Goal: Task Accomplishment & Management: Manage account settings

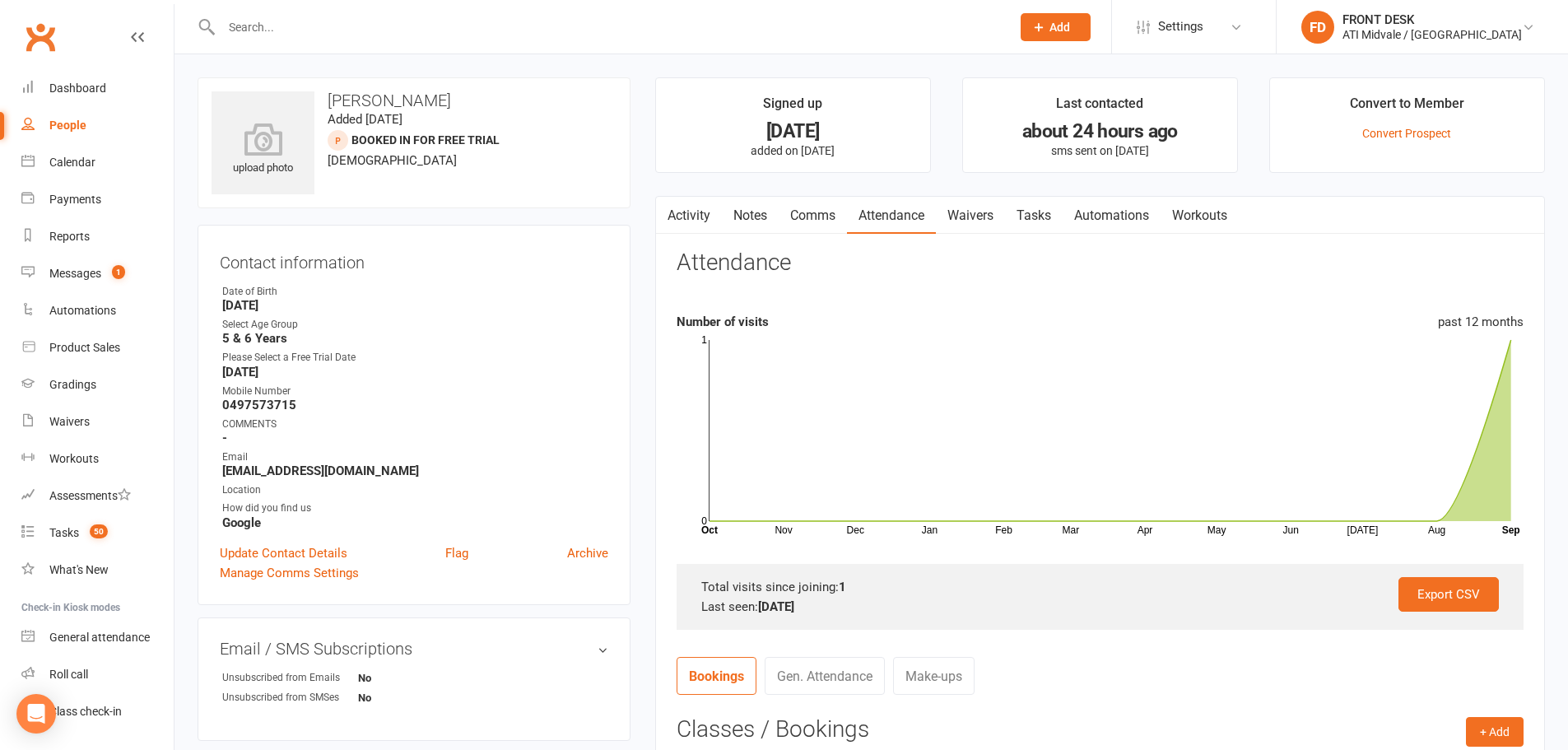
scroll to position [82, 0]
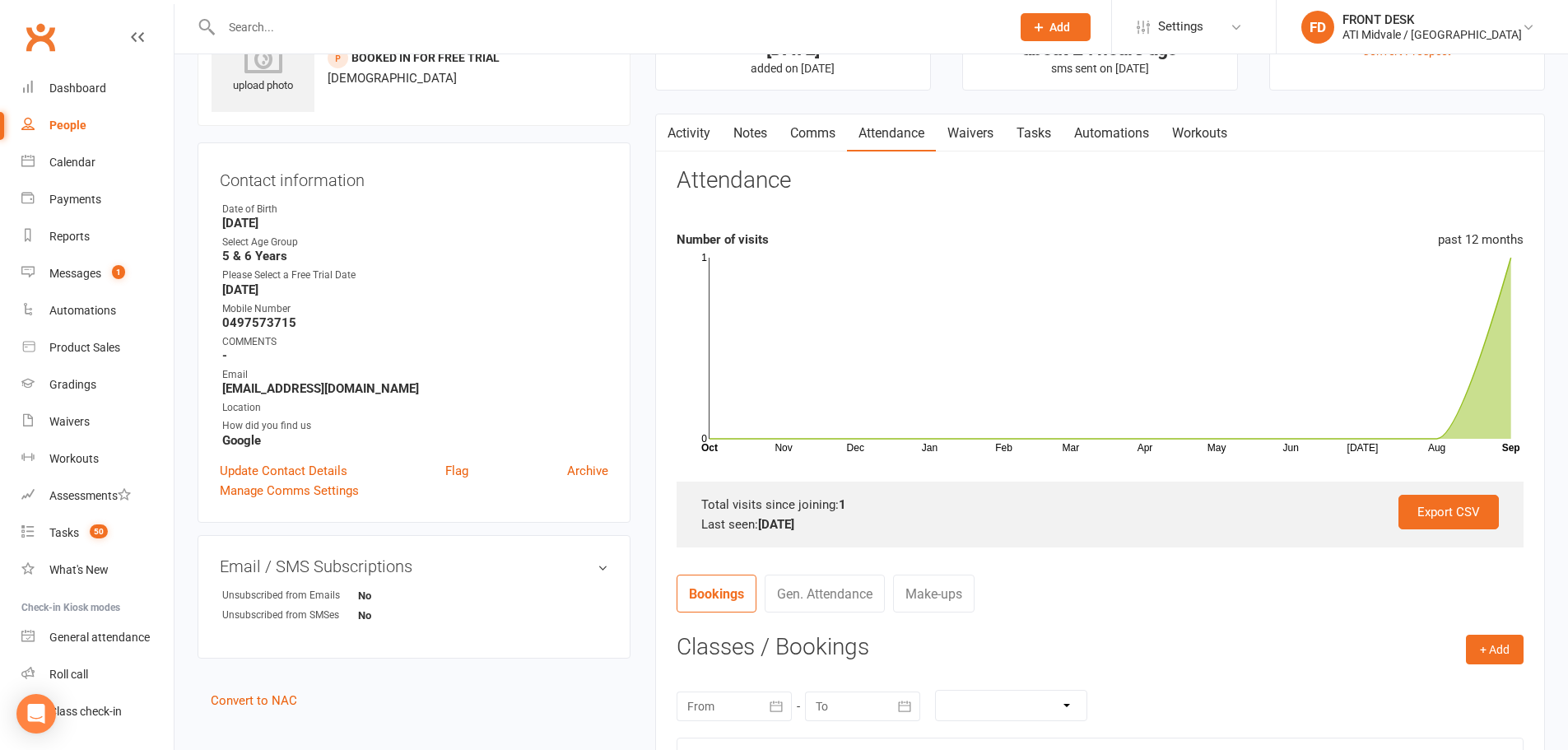
click at [1014, 139] on link "Tasks" at bounding box center [1034, 133] width 58 height 38
select select "incomplete"
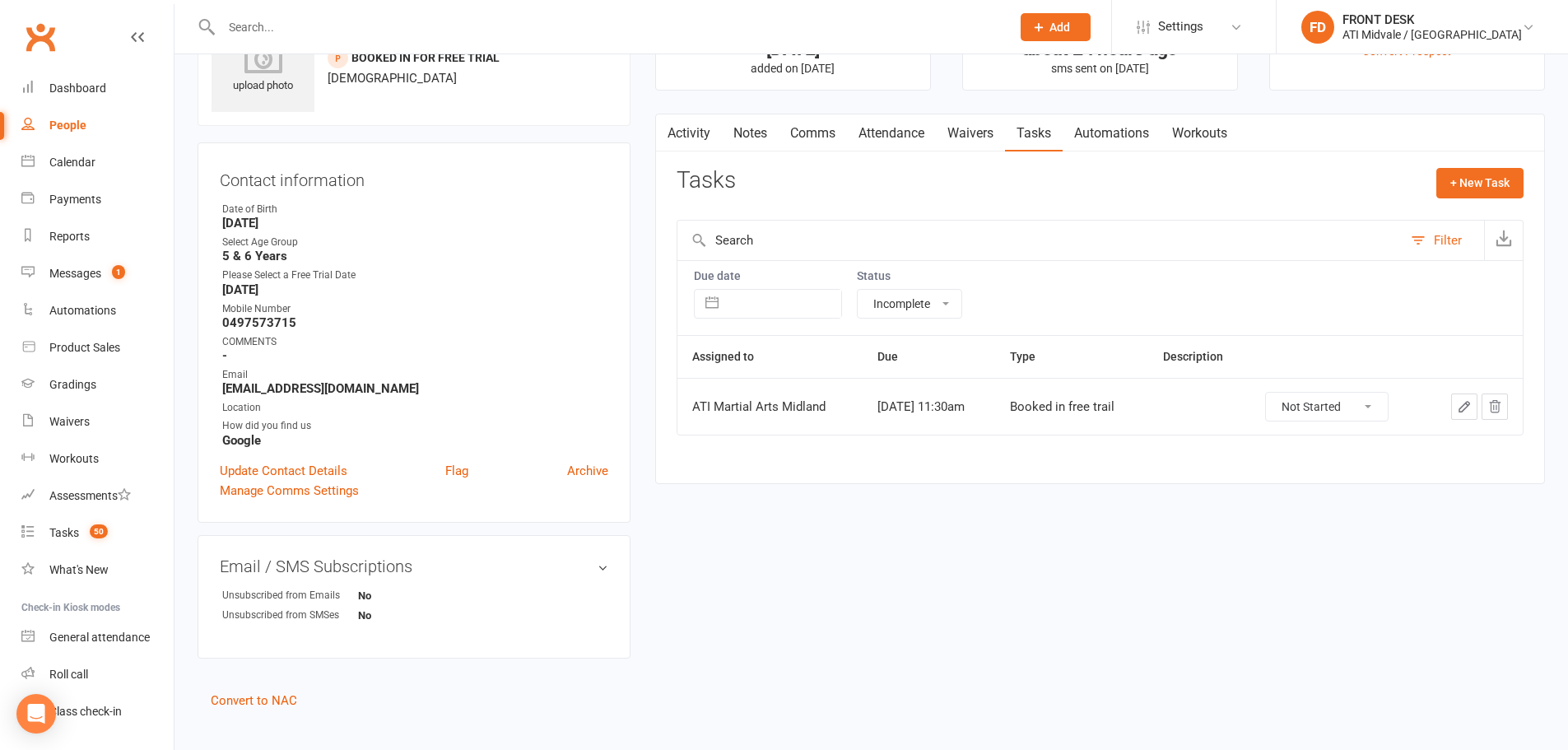
click at [918, 124] on link "Attendance" at bounding box center [892, 133] width 89 height 38
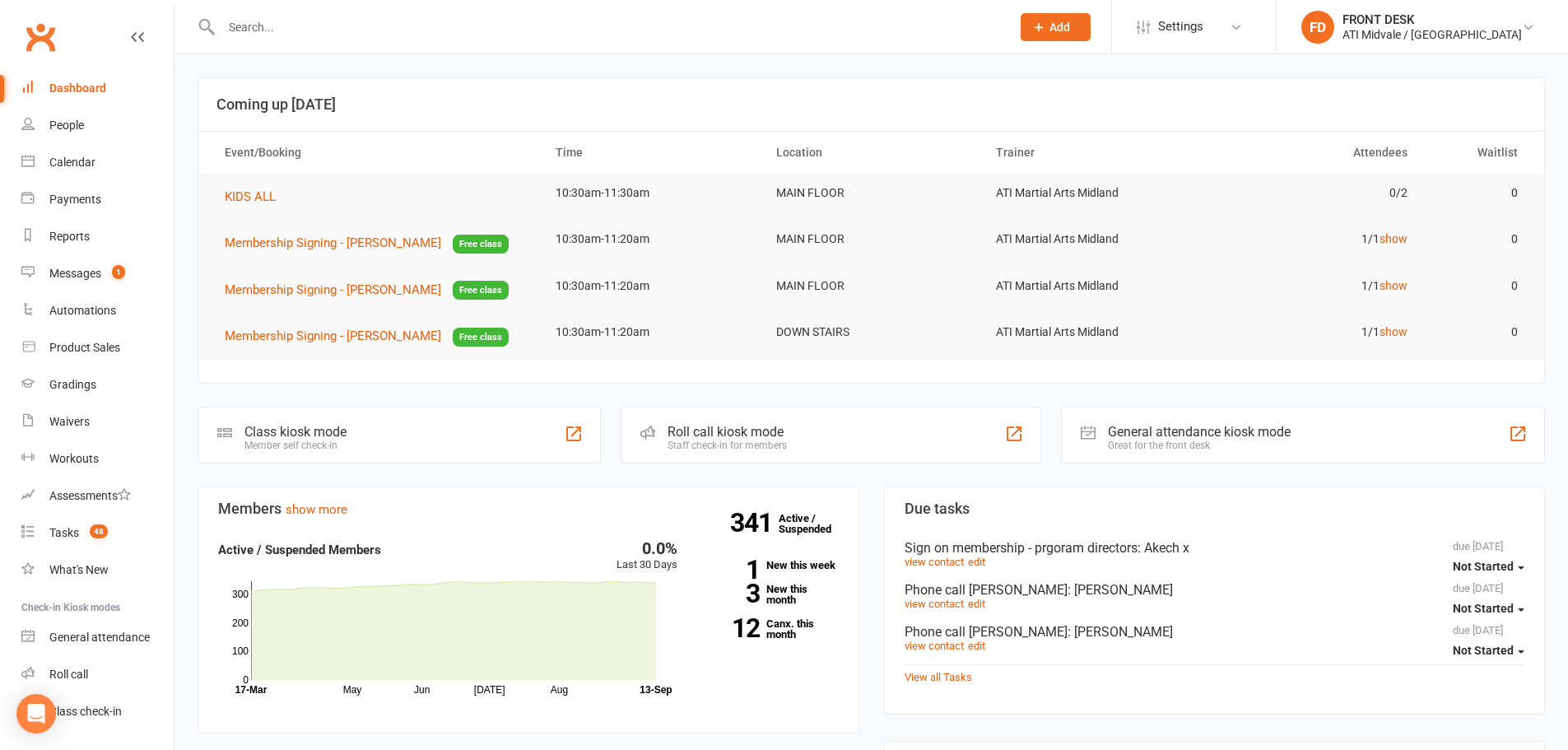
click at [352, 31] on input "text" at bounding box center [607, 28] width 783 height 23
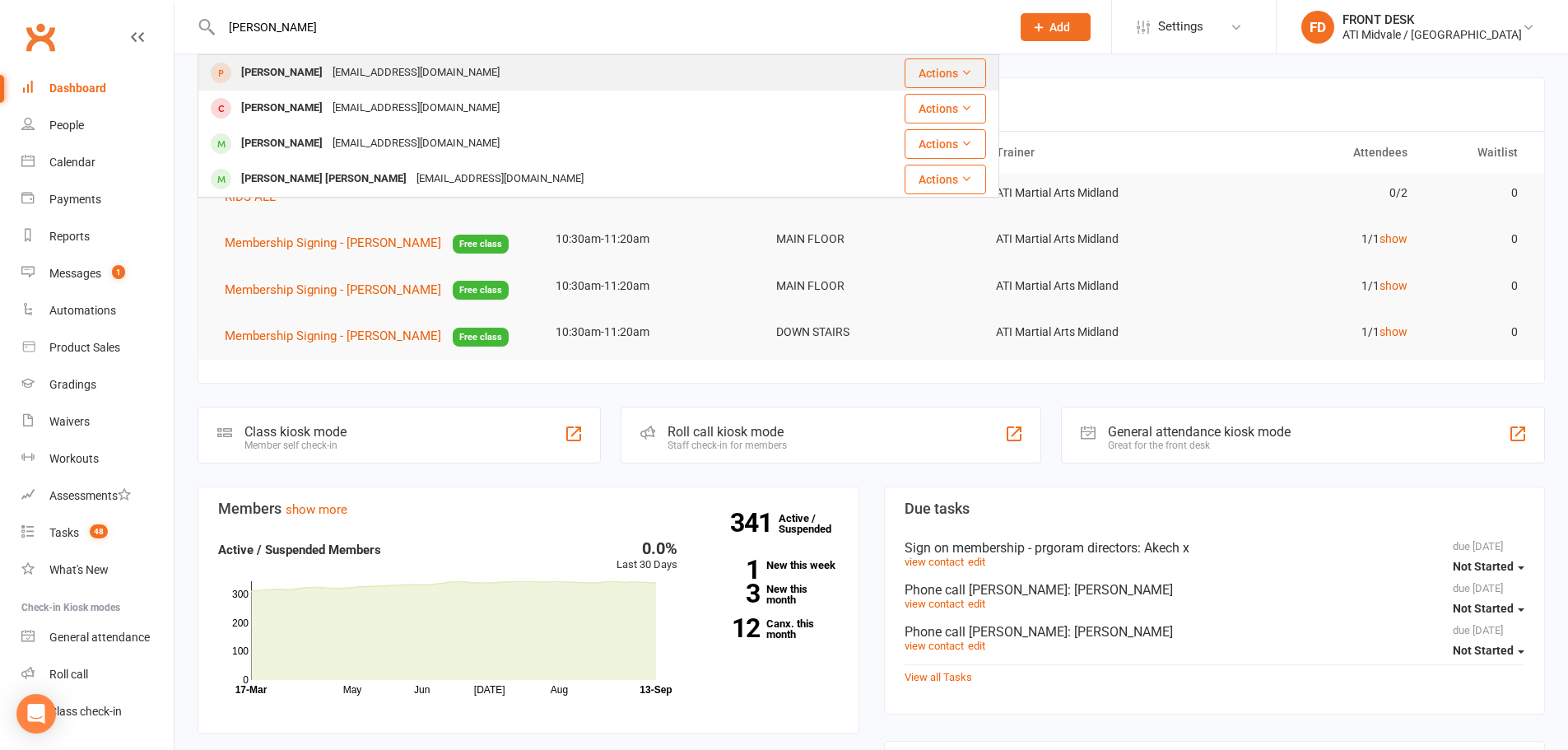
type input "adam"
click at [374, 74] on div "hodoelmi@gmail.com" at bounding box center [416, 72] width 177 height 24
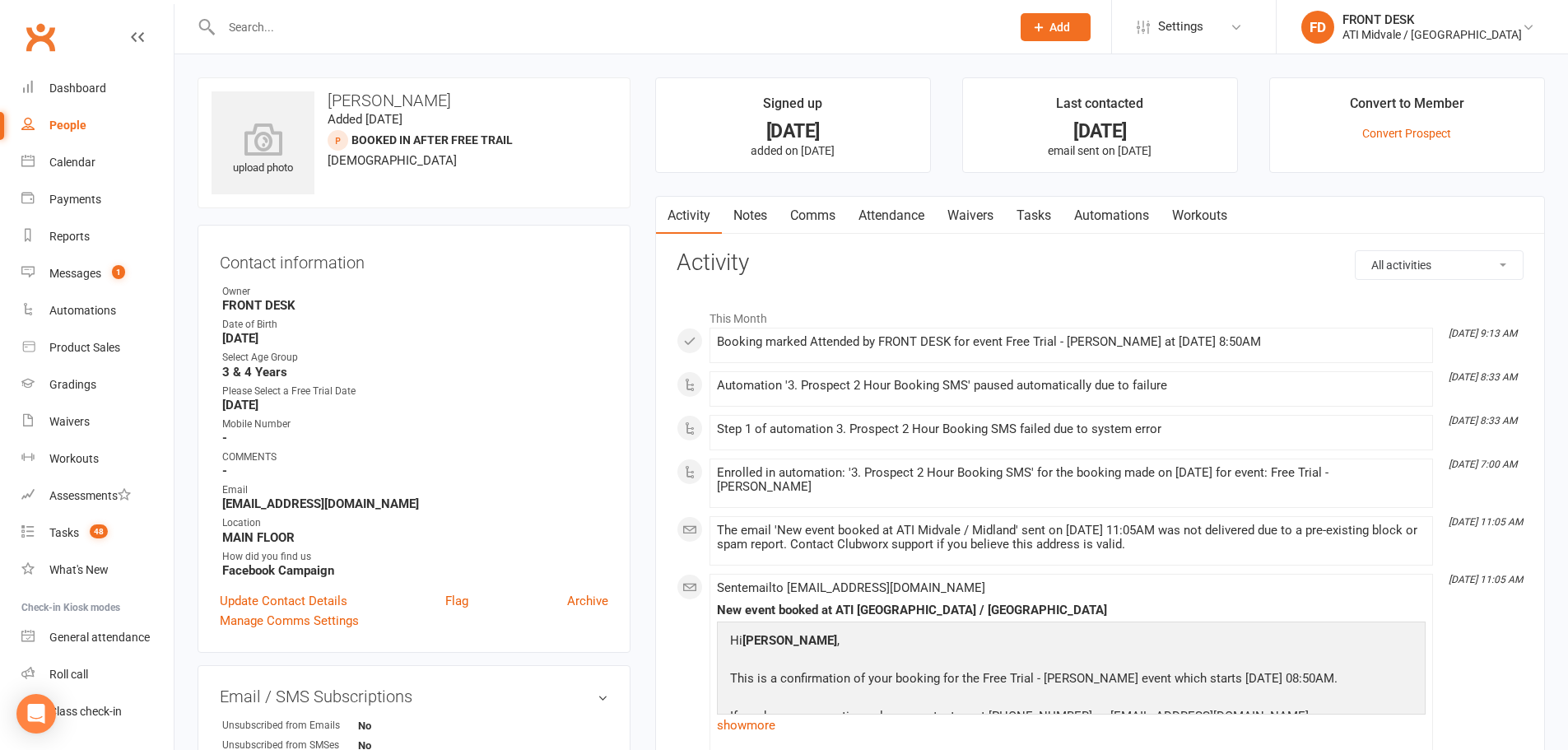
click at [906, 218] on link "Attendance" at bounding box center [892, 215] width 89 height 38
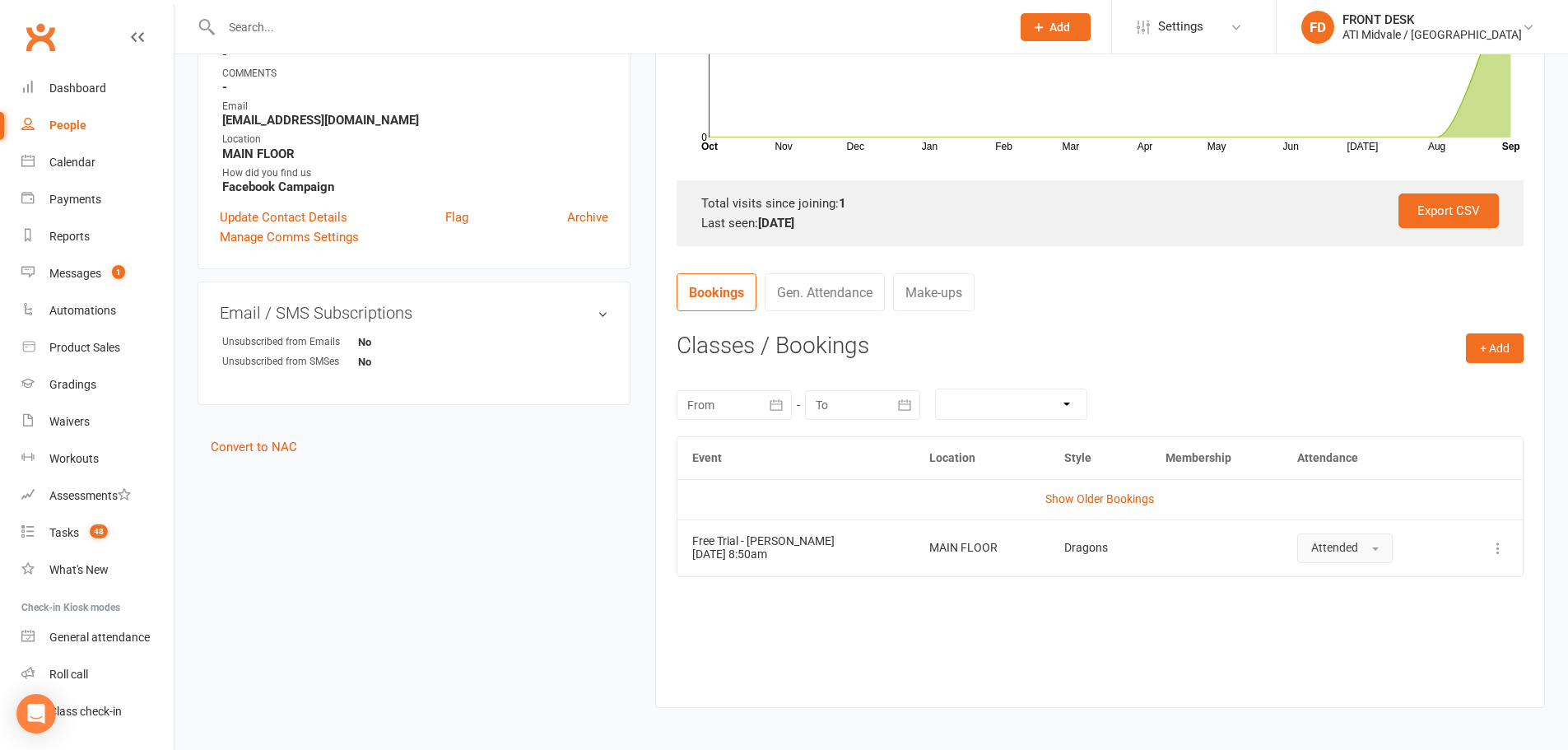
scroll to position [412, 0]
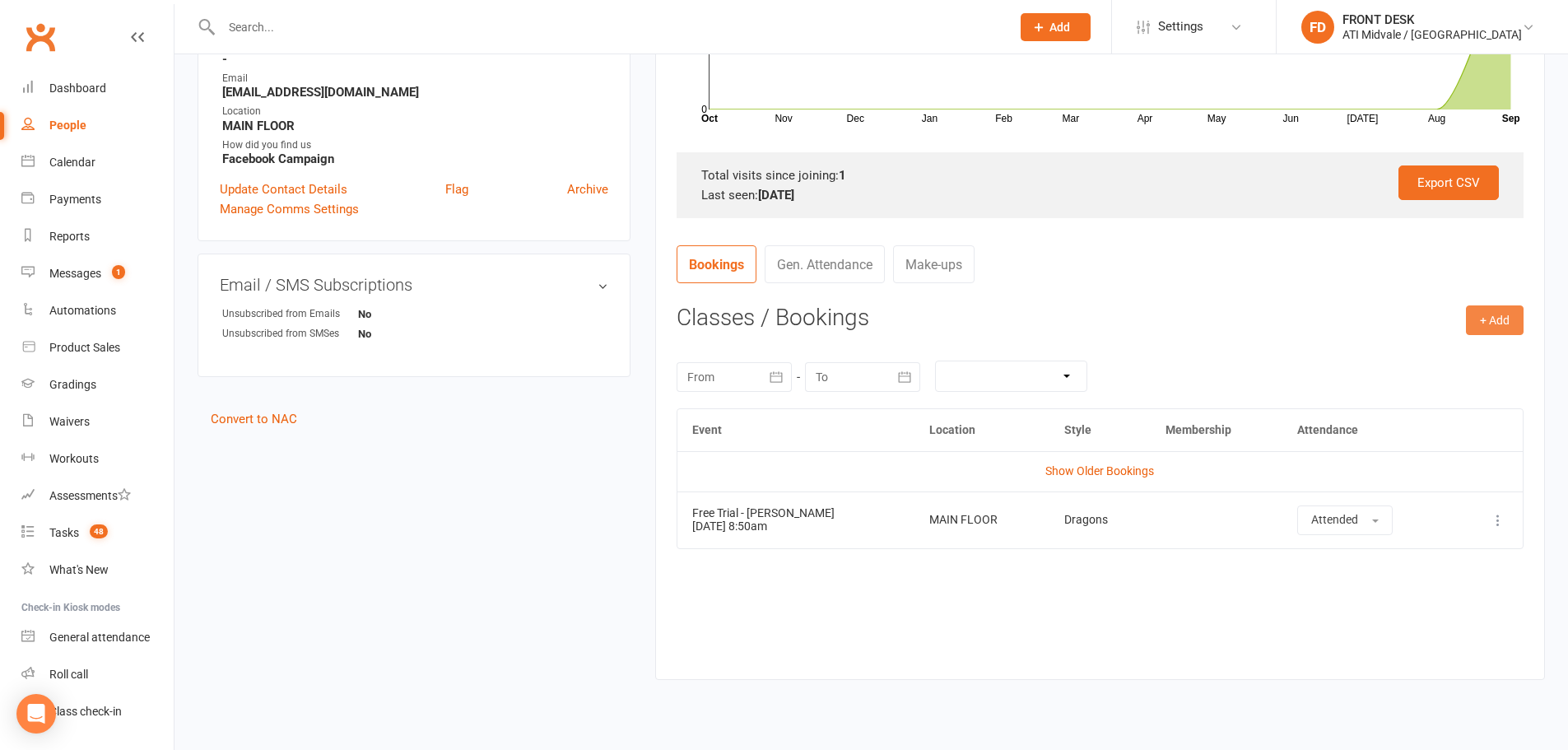
click at [1490, 318] on button "+ Add" at bounding box center [1495, 320] width 58 height 29
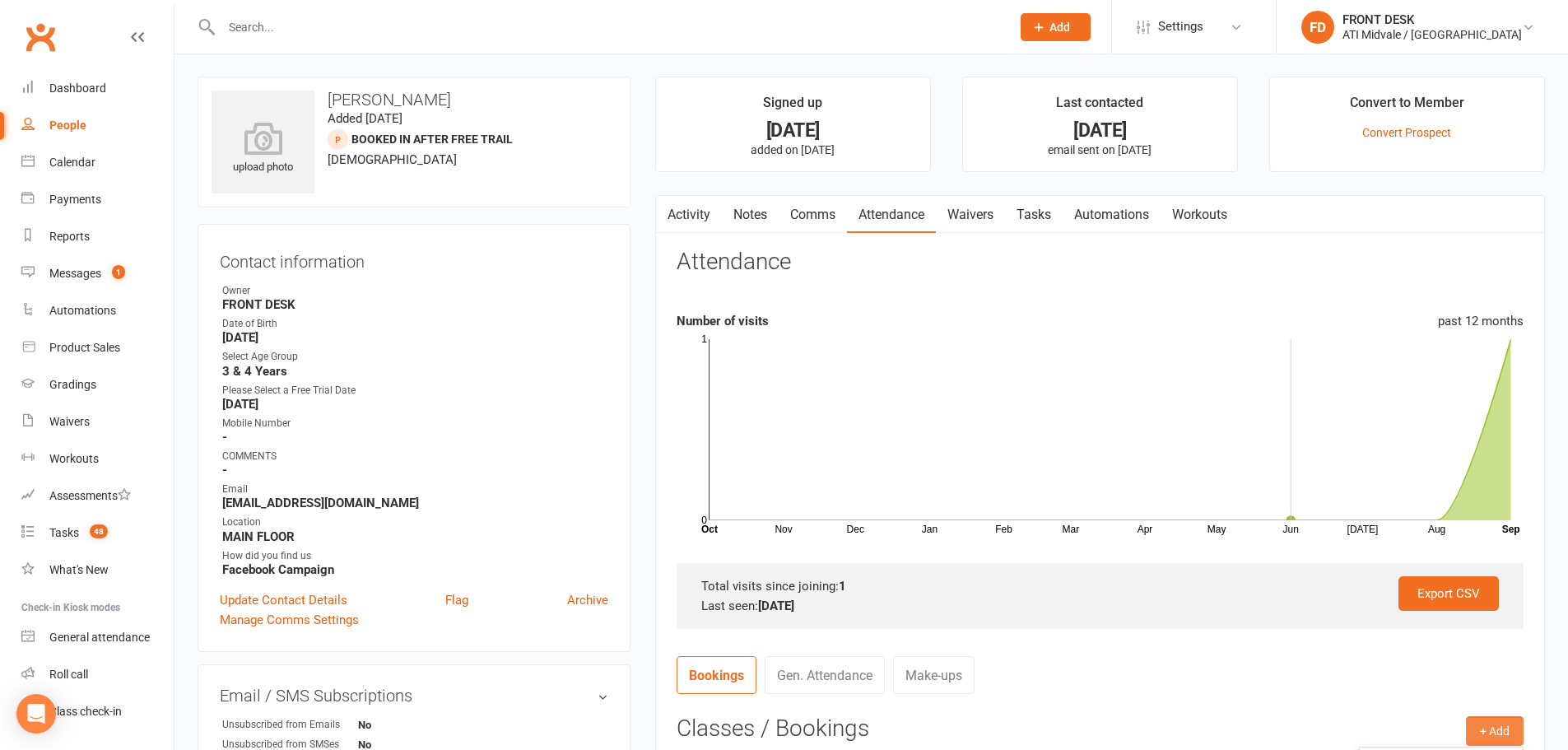
scroll to position [0, 0]
click at [298, 600] on link "Update Contact Details" at bounding box center [283, 601] width 128 height 20
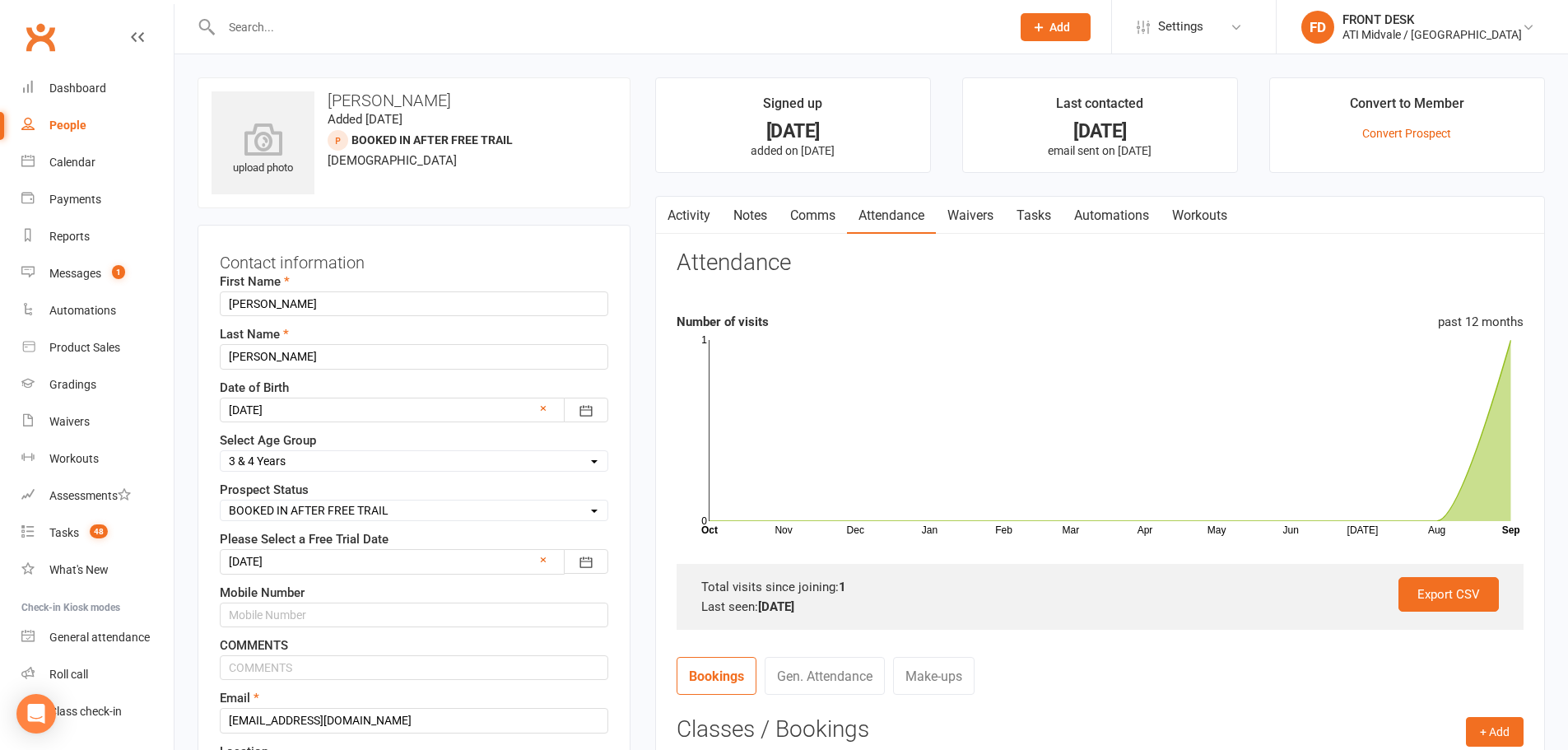
scroll to position [78, 0]
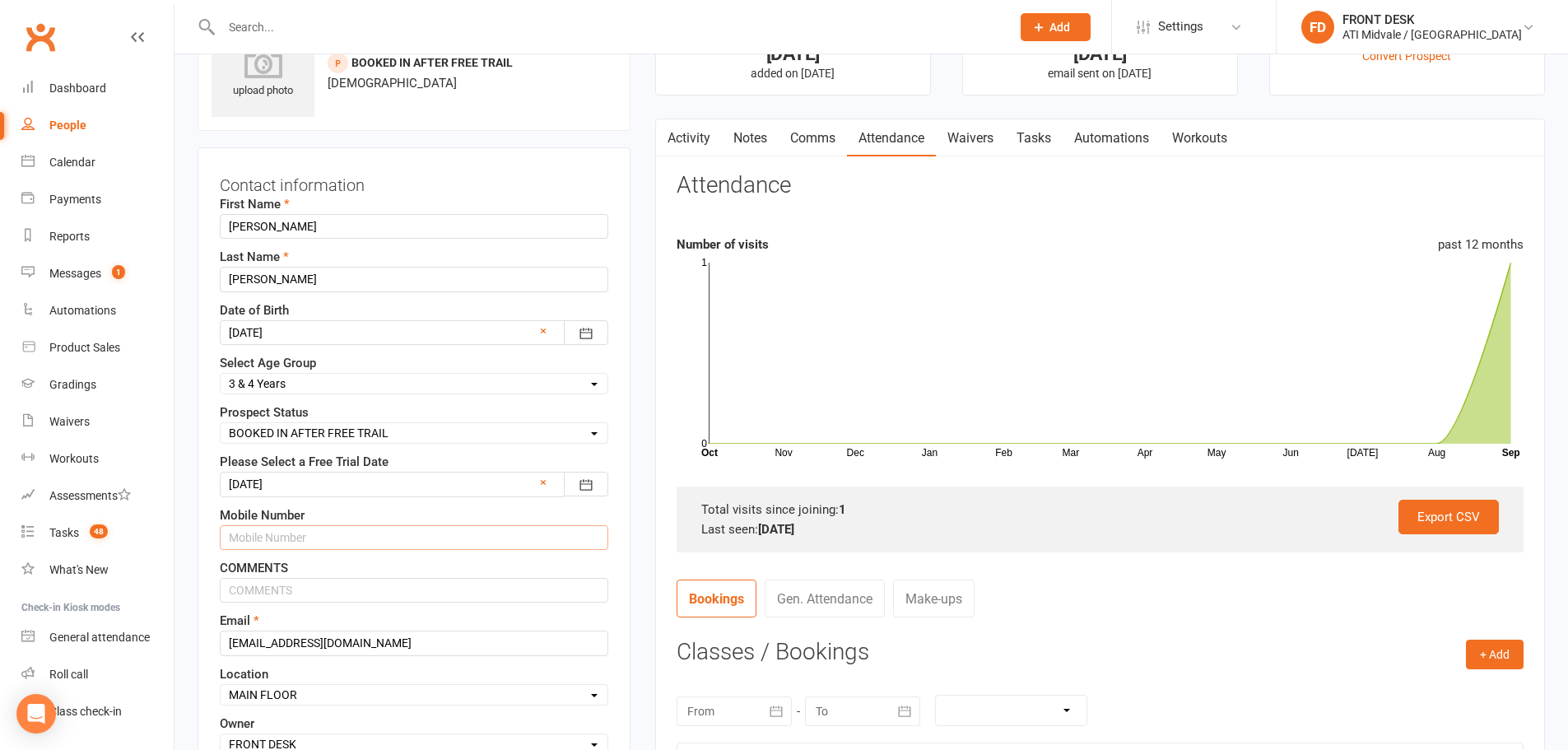
click at [249, 533] on input "text" at bounding box center [413, 538] width 388 height 25
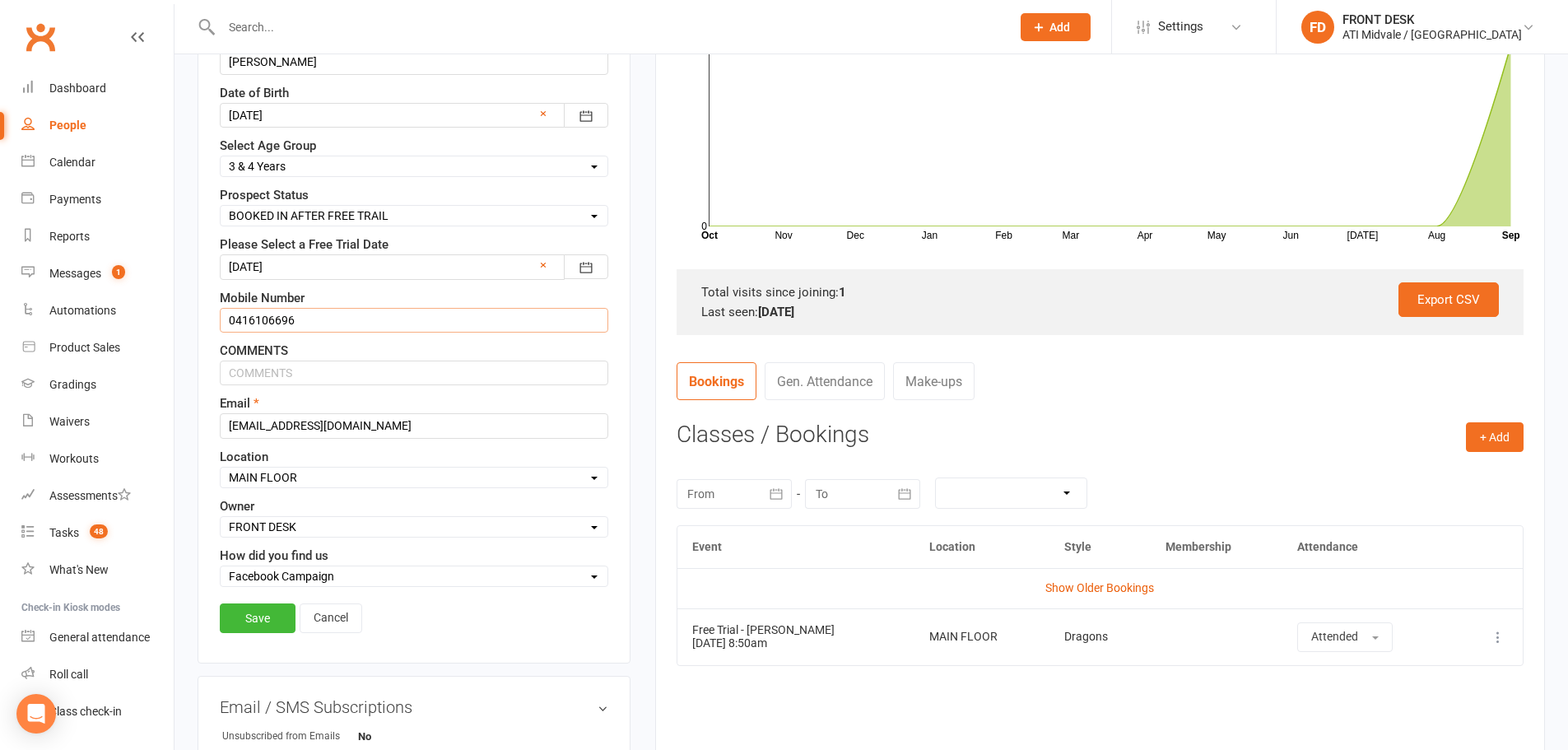
scroll to position [324, 0]
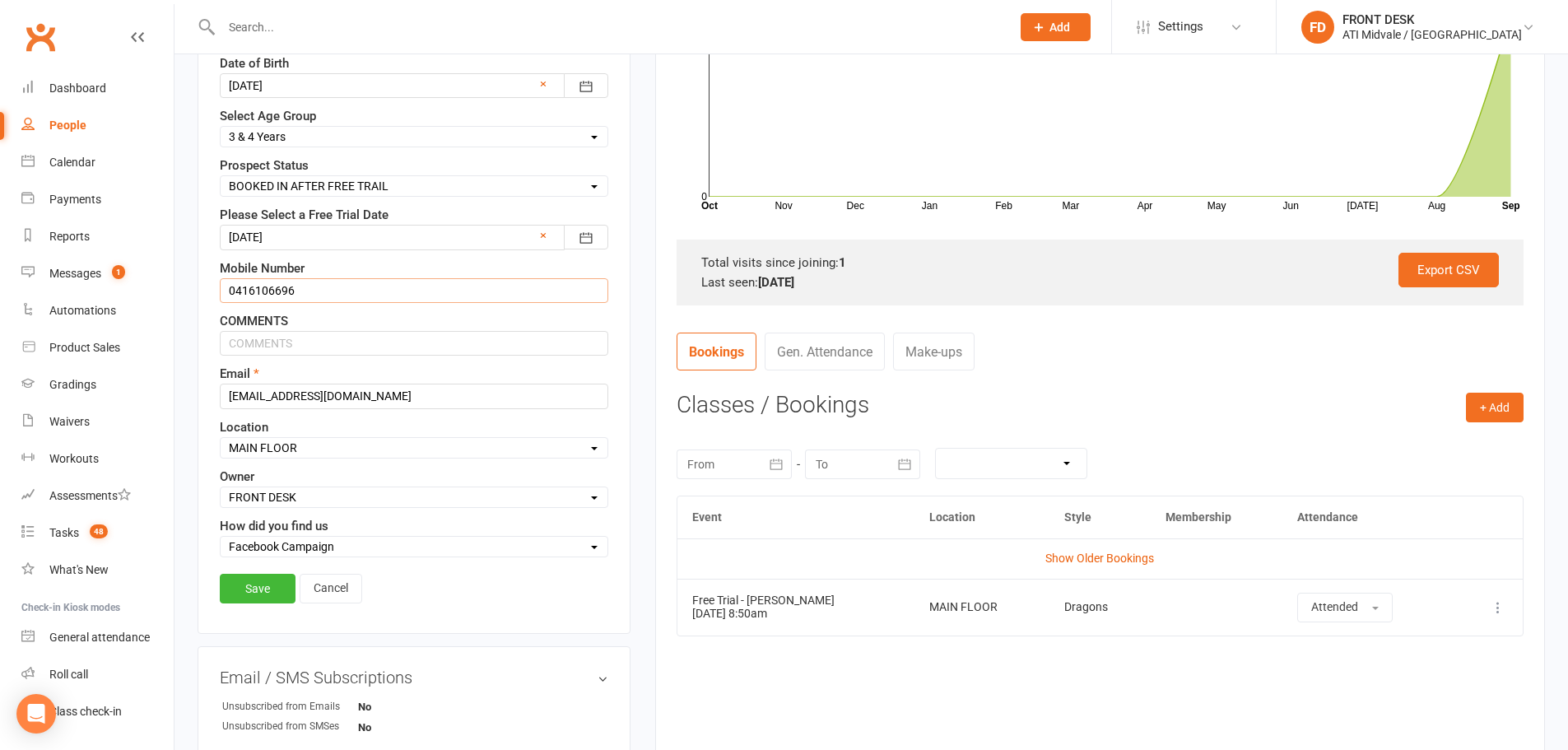
type input "0416106696"
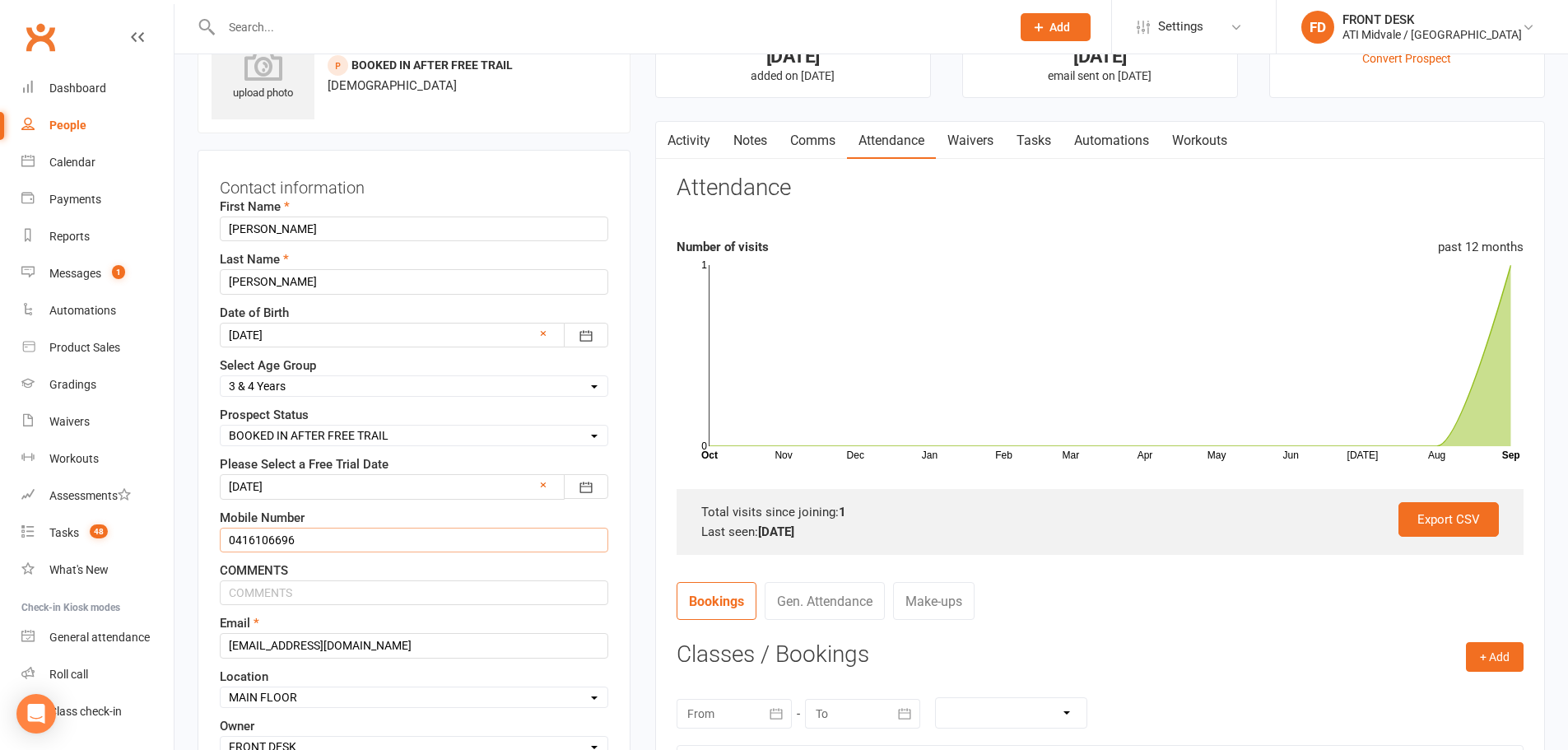
scroll to position [247, 0]
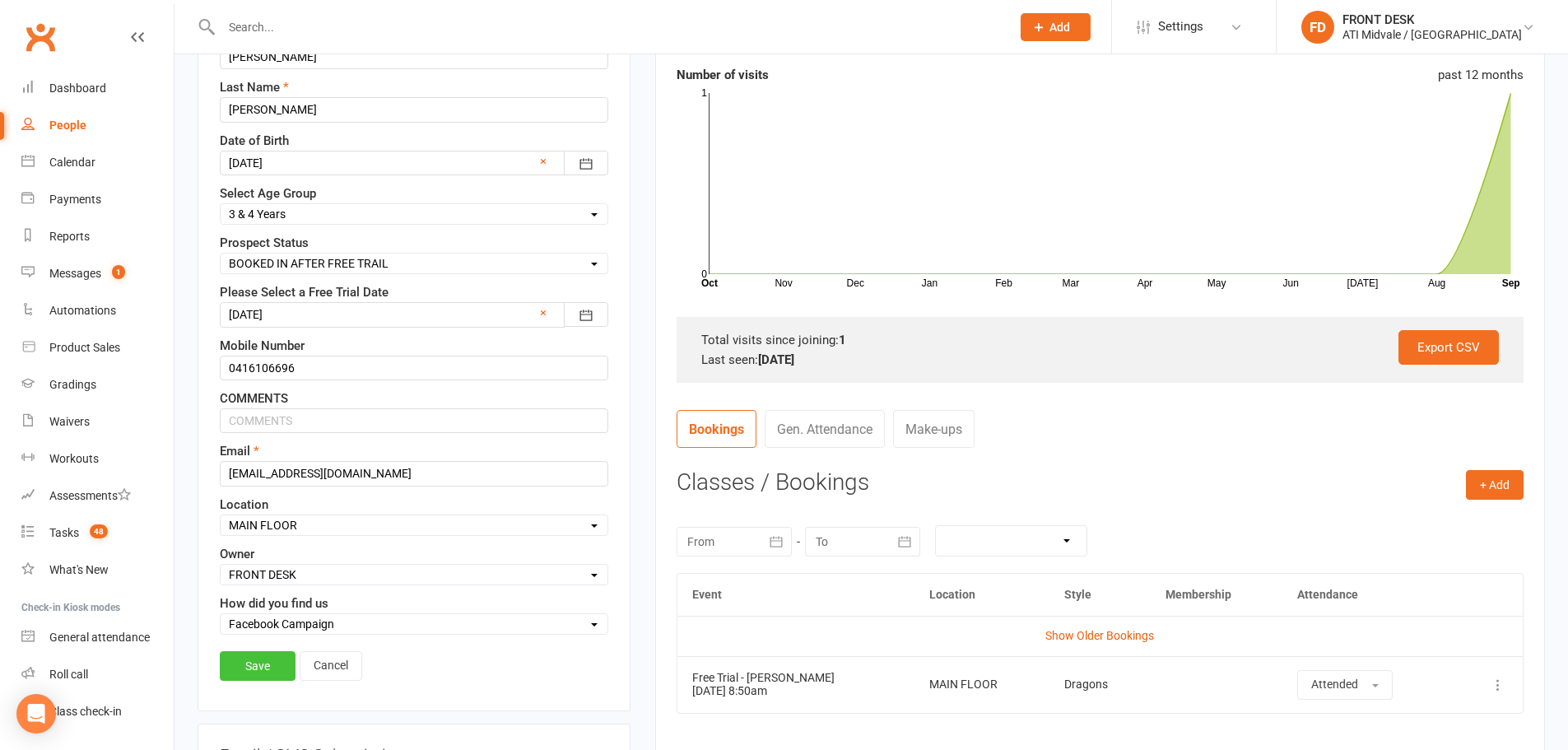
click at [254, 669] on link "Save" at bounding box center [257, 665] width 76 height 29
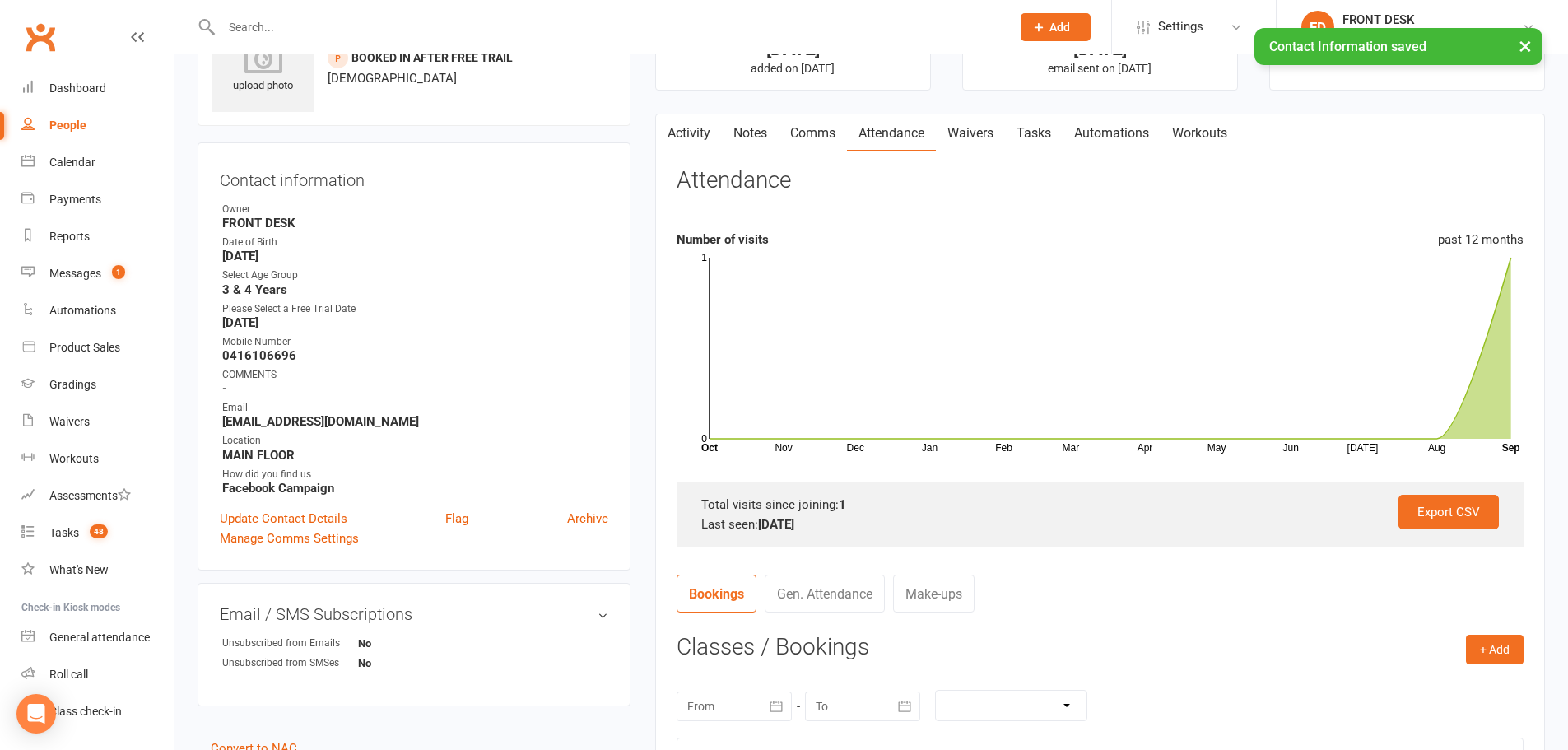
scroll to position [329, 0]
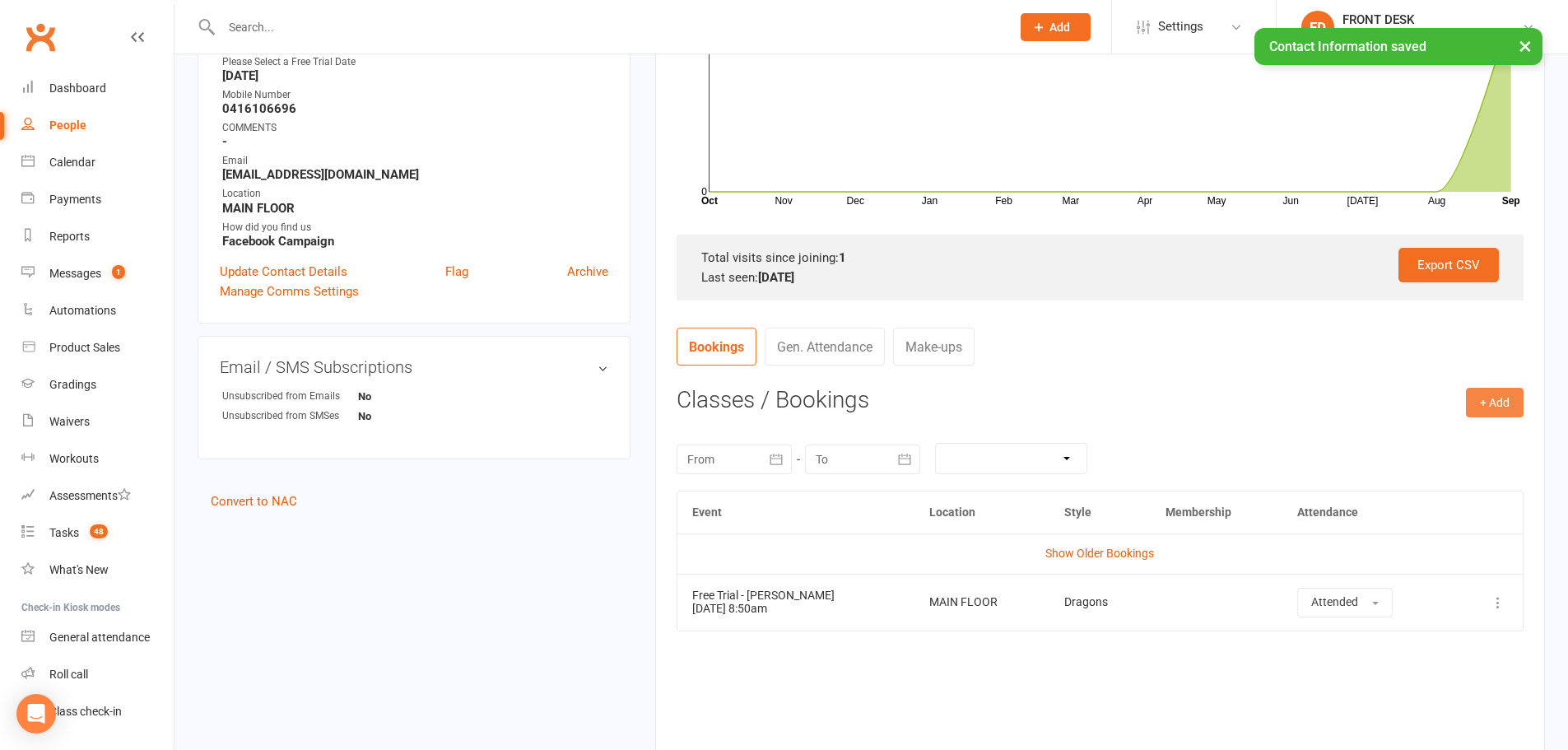
click at [1487, 405] on button "+ Add" at bounding box center [1495, 402] width 58 height 29
click at [1435, 478] on link "Add Appointment" at bounding box center [1441, 472] width 163 height 33
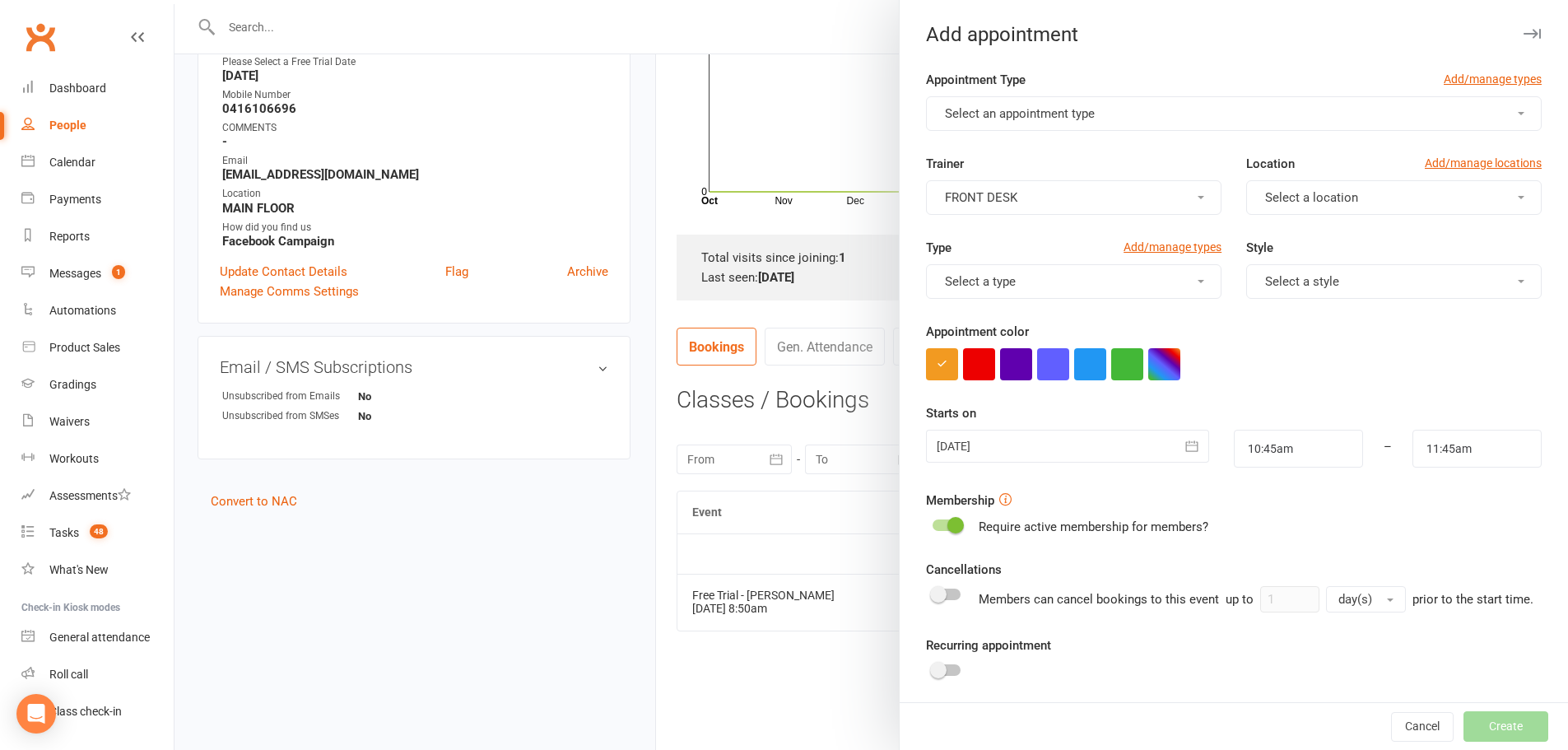
click at [1070, 105] on button "Select an appointment type" at bounding box center [1234, 113] width 616 height 35
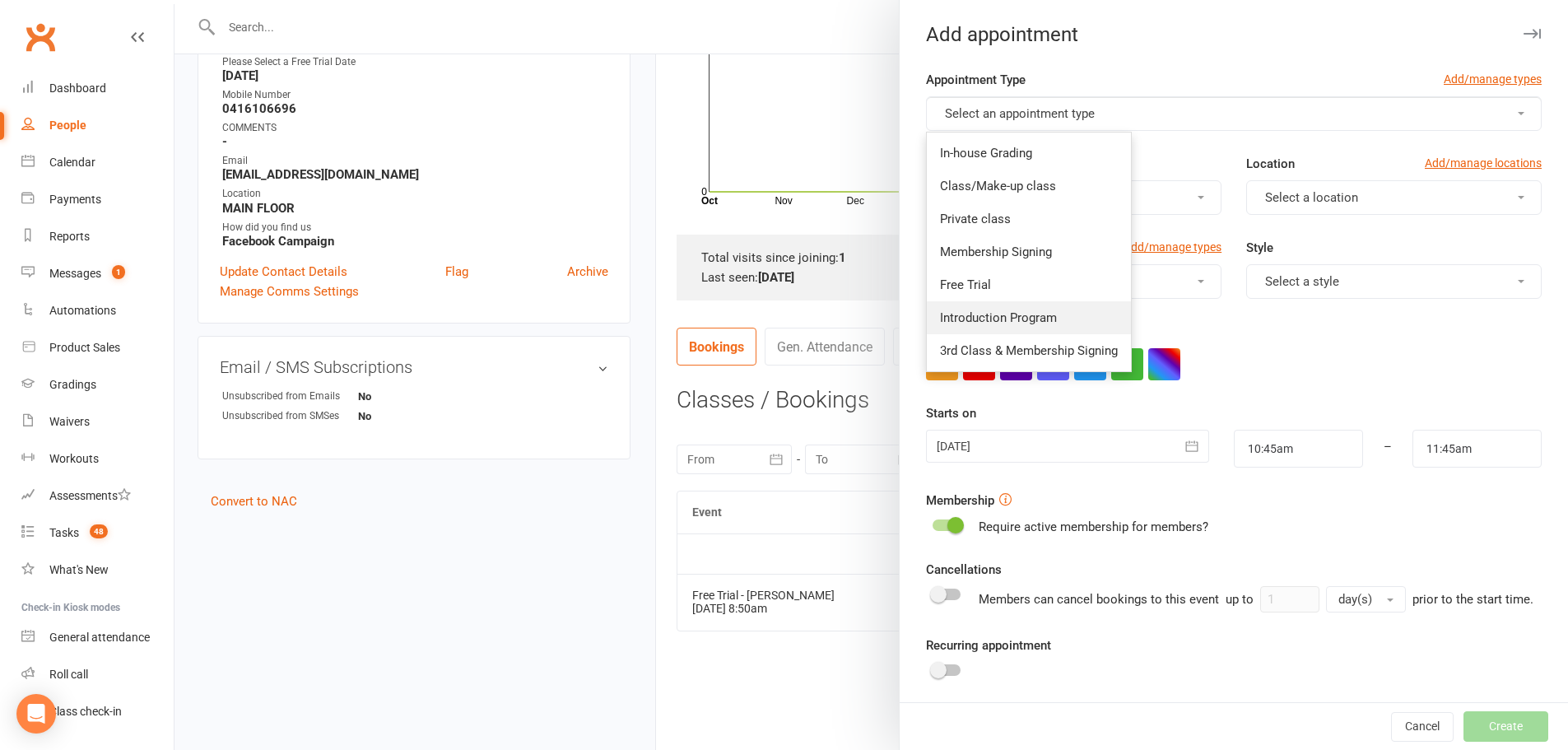
click at [987, 317] on span "Introduction Program" at bounding box center [998, 318] width 117 height 15
type input "11:15am"
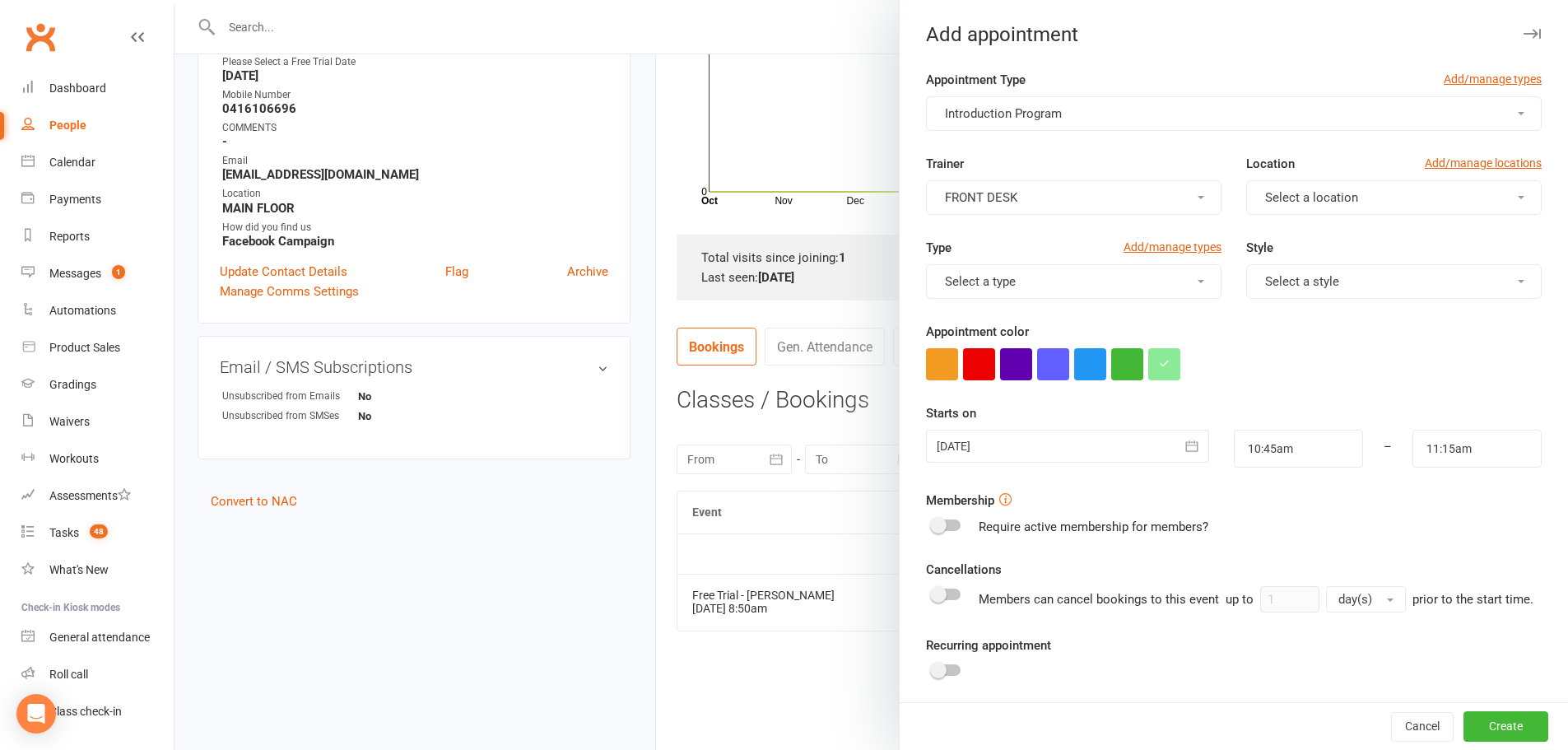
click at [980, 442] on div at bounding box center [1067, 446] width 282 height 33
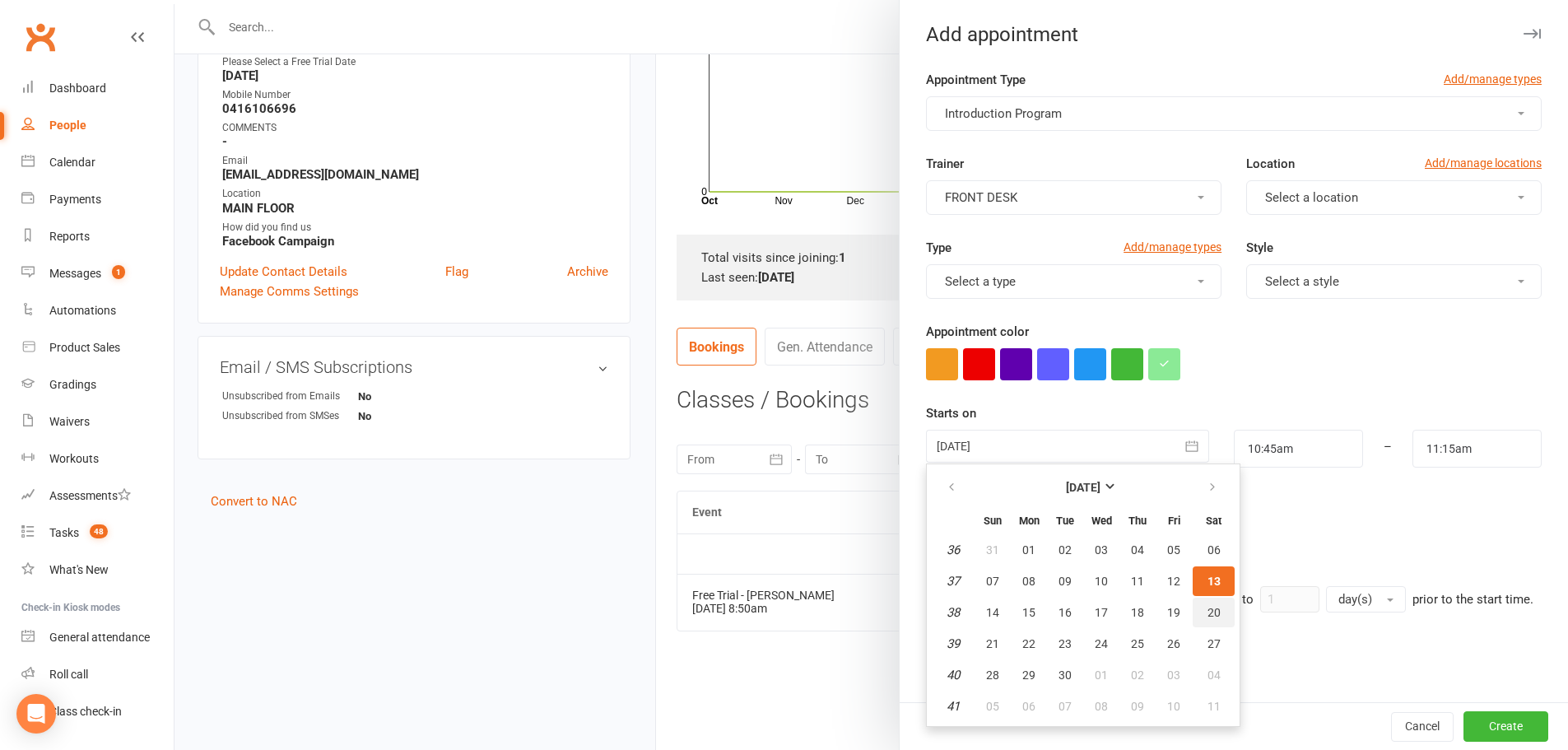
click at [1207, 610] on span "20" at bounding box center [1214, 612] width 13 height 13
type input "20 Sep 2025"
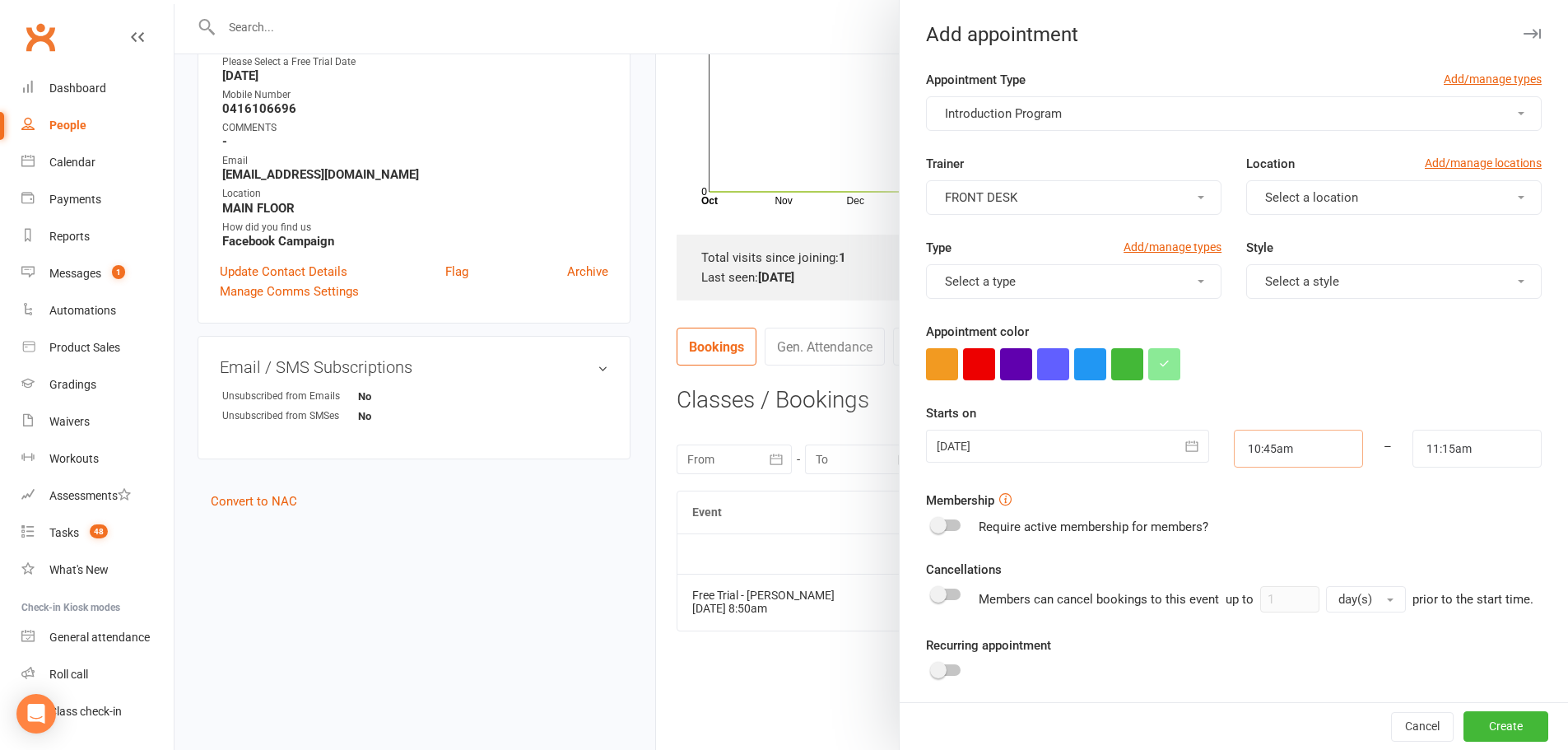
click at [1239, 448] on input "10:45am" at bounding box center [1298, 448] width 129 height 38
click at [1238, 523] on li "8:30am" at bounding box center [1274, 530] width 79 height 25
click at [1245, 447] on input "8:30am" at bounding box center [1298, 448] width 129 height 38
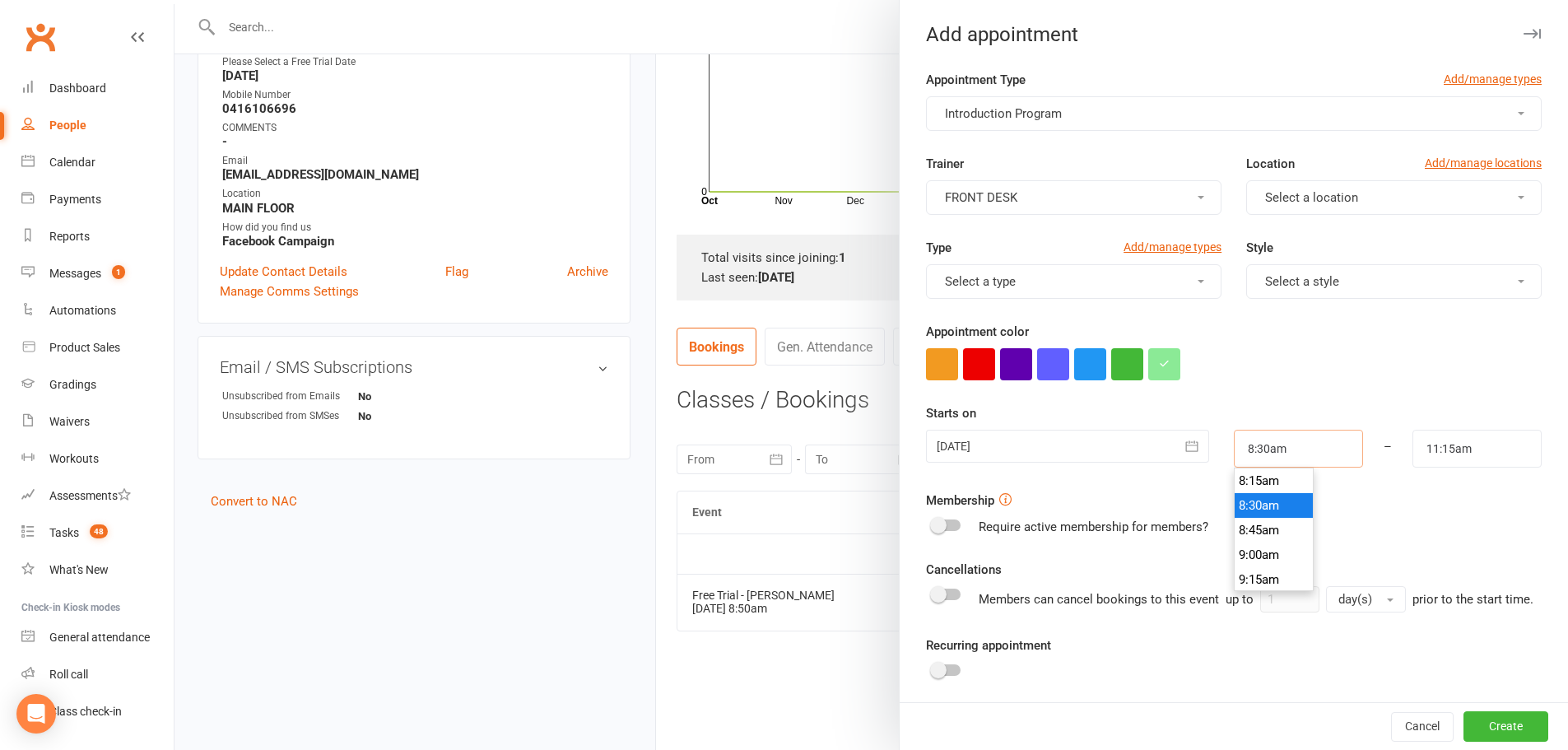
click at [1248, 447] on input "8:30am" at bounding box center [1298, 448] width 129 height 38
type input "8:50am"
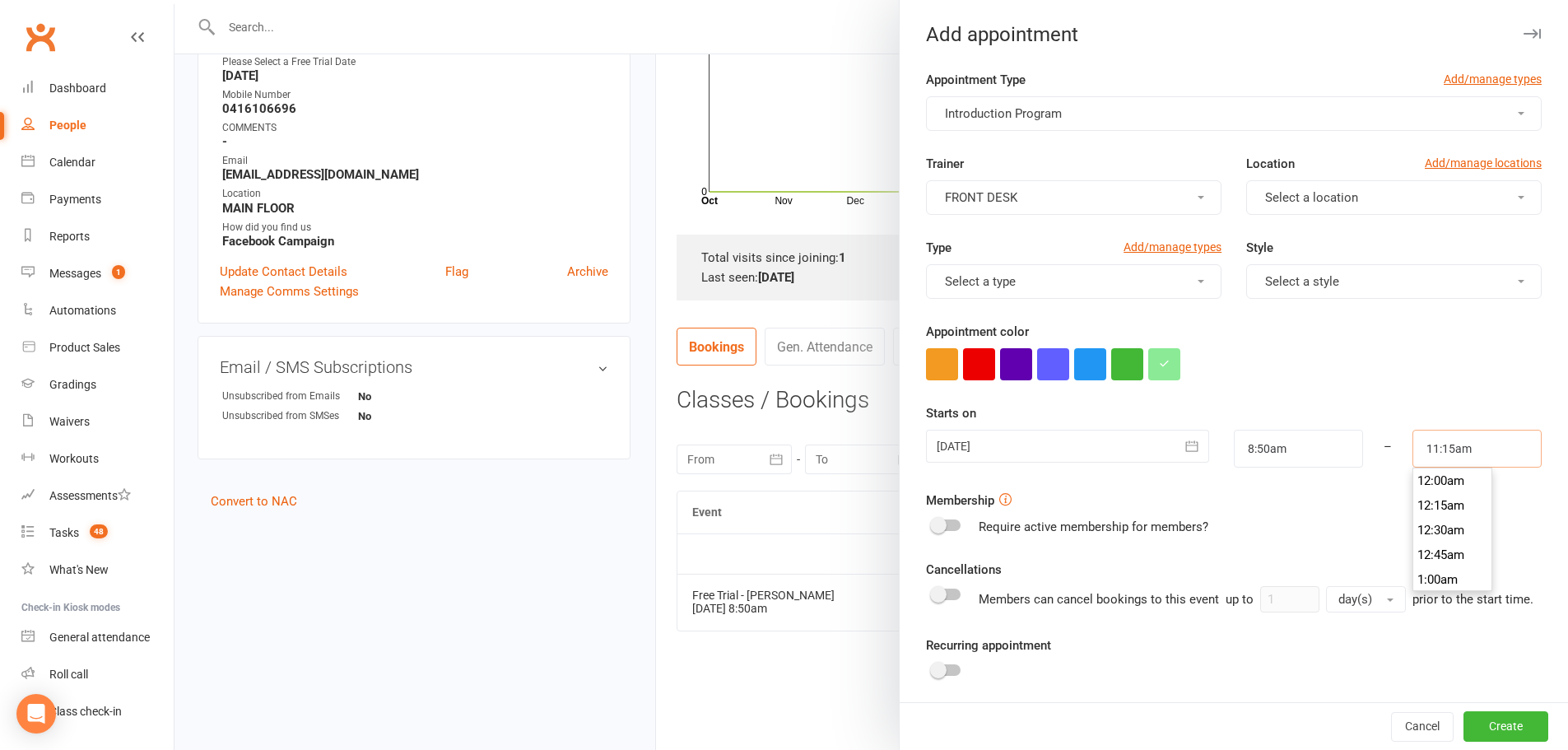
drag, startPoint x: 1402, startPoint y: 446, endPoint x: 1414, endPoint y: 447, distance: 12.0
click at [1413, 446] on input "11:15am" at bounding box center [1477, 448] width 129 height 38
click at [1415, 571] on li "9:30am" at bounding box center [1453, 579] width 79 height 25
click at [1417, 448] on input "9:30am" at bounding box center [1477, 448] width 129 height 38
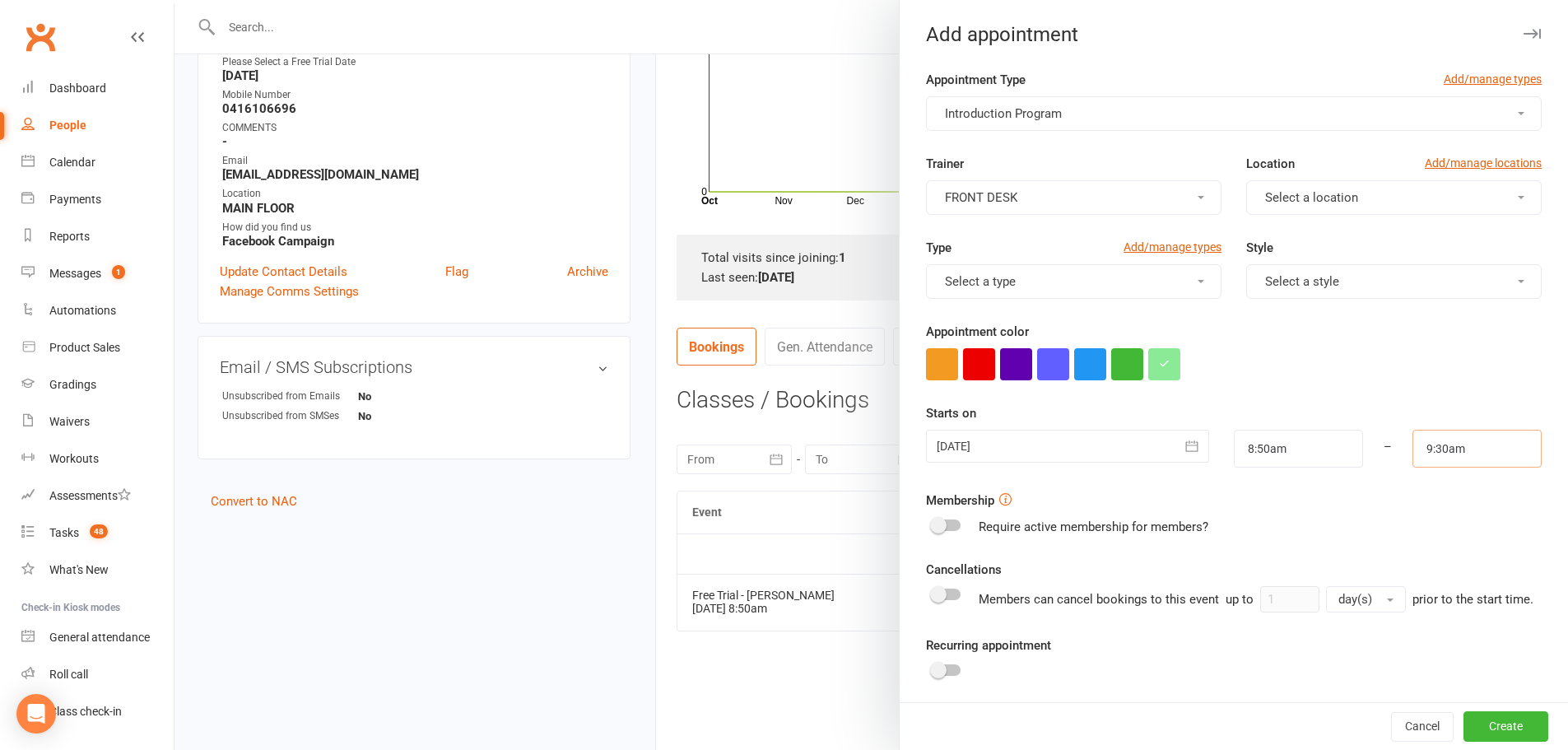
scroll to position [913, 0]
click at [1420, 446] on input "9:30am" at bounding box center [1477, 448] width 129 height 38
type input "9:20am"
click at [1377, 377] on div at bounding box center [1234, 364] width 616 height 32
click at [1317, 264] on button "Select a style" at bounding box center [1394, 281] width 296 height 35
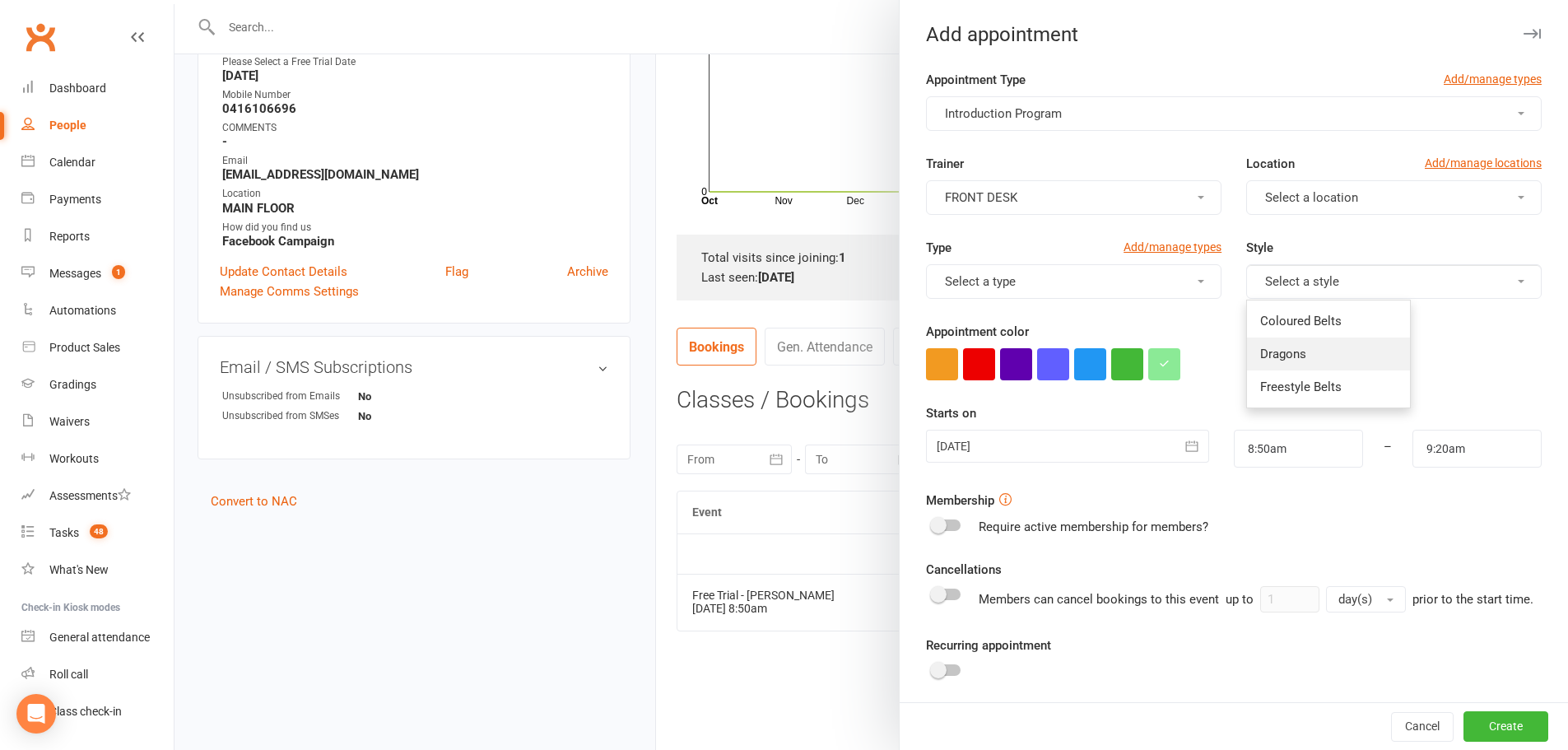
click at [1289, 348] on span "Dragons" at bounding box center [1283, 354] width 46 height 15
click at [1290, 206] on button "Select a location" at bounding box center [1394, 197] width 296 height 35
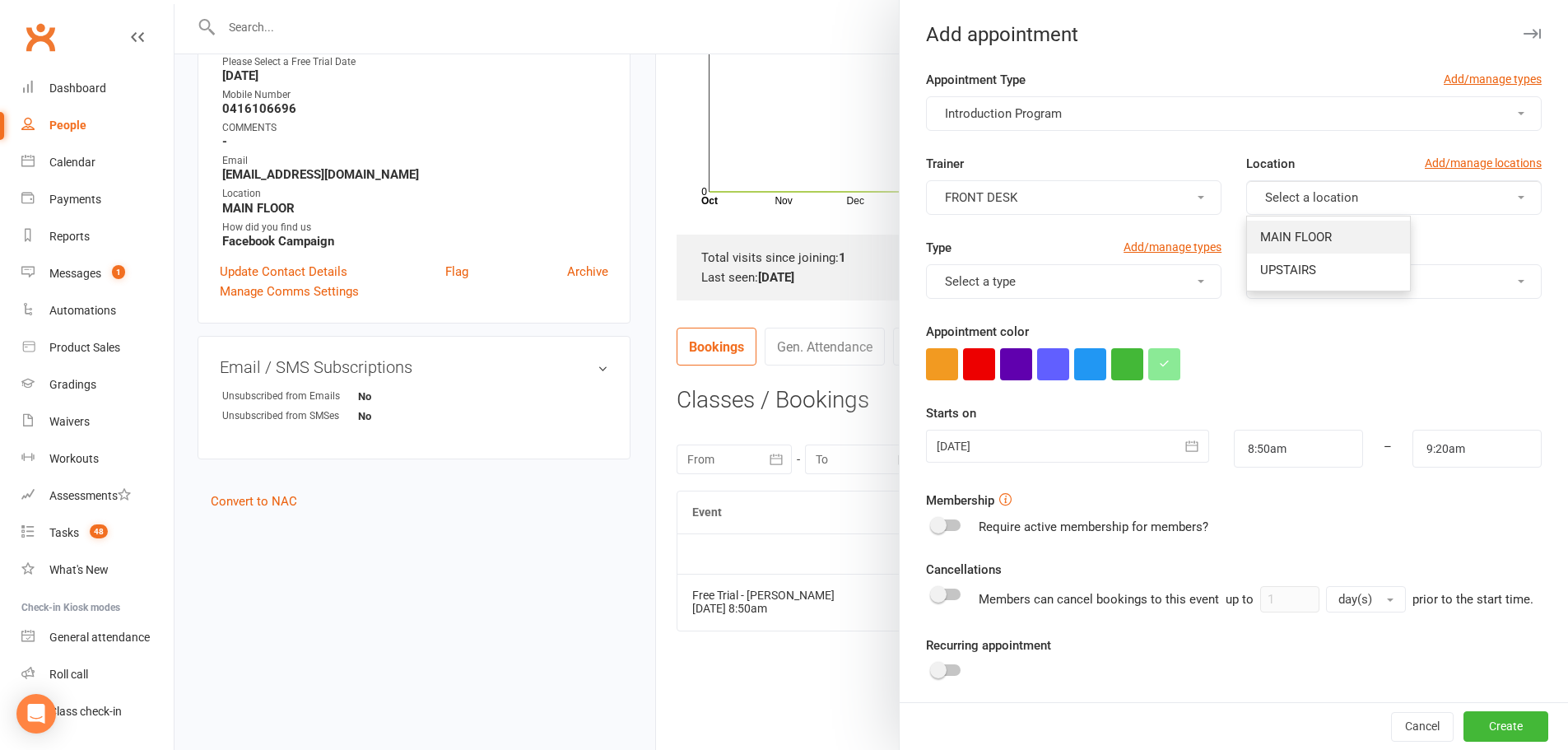
click at [1280, 233] on span "MAIN FLOOR" at bounding box center [1296, 237] width 71 height 15
click at [980, 363] on button "button" at bounding box center [980, 364] width 32 height 32
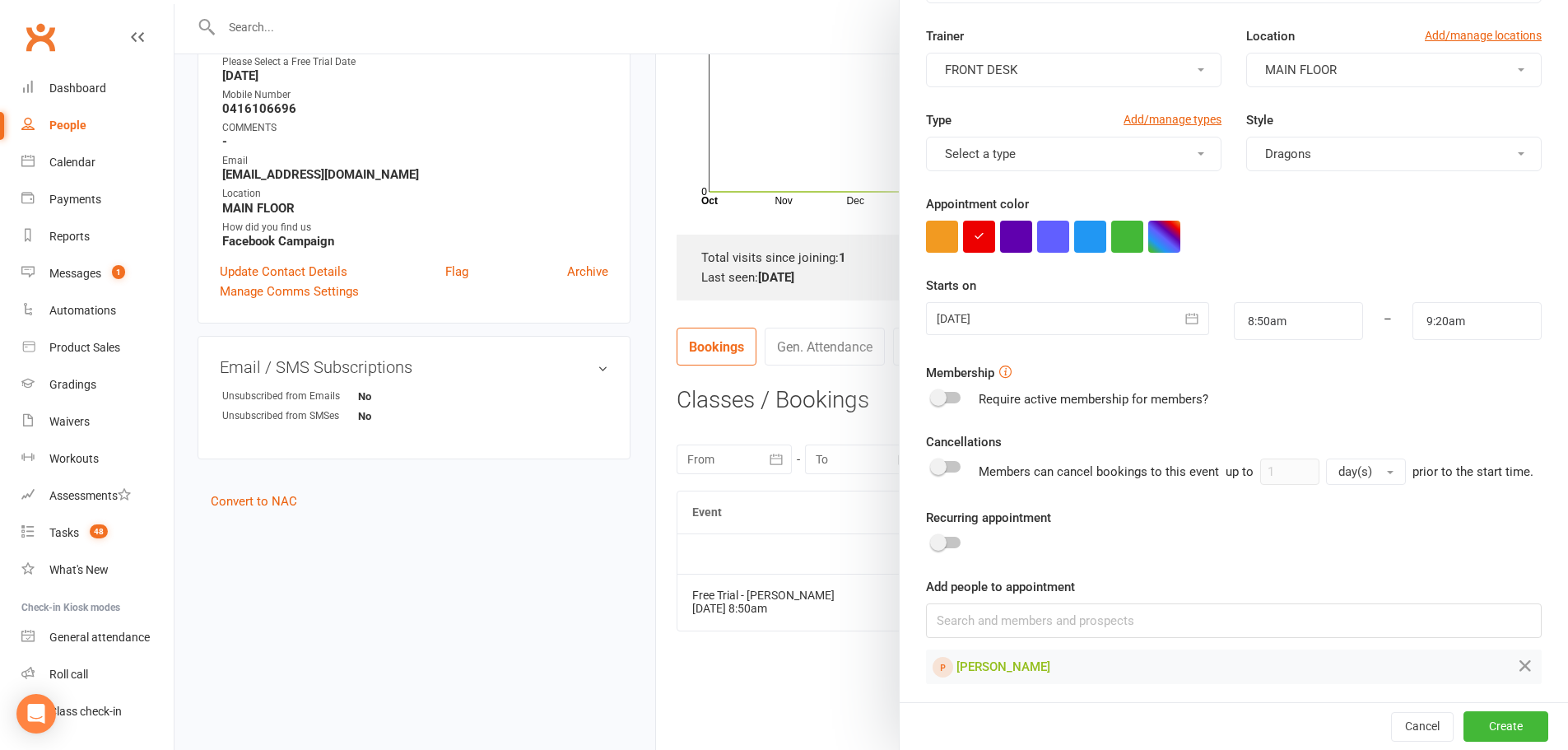
scroll to position [153, 0]
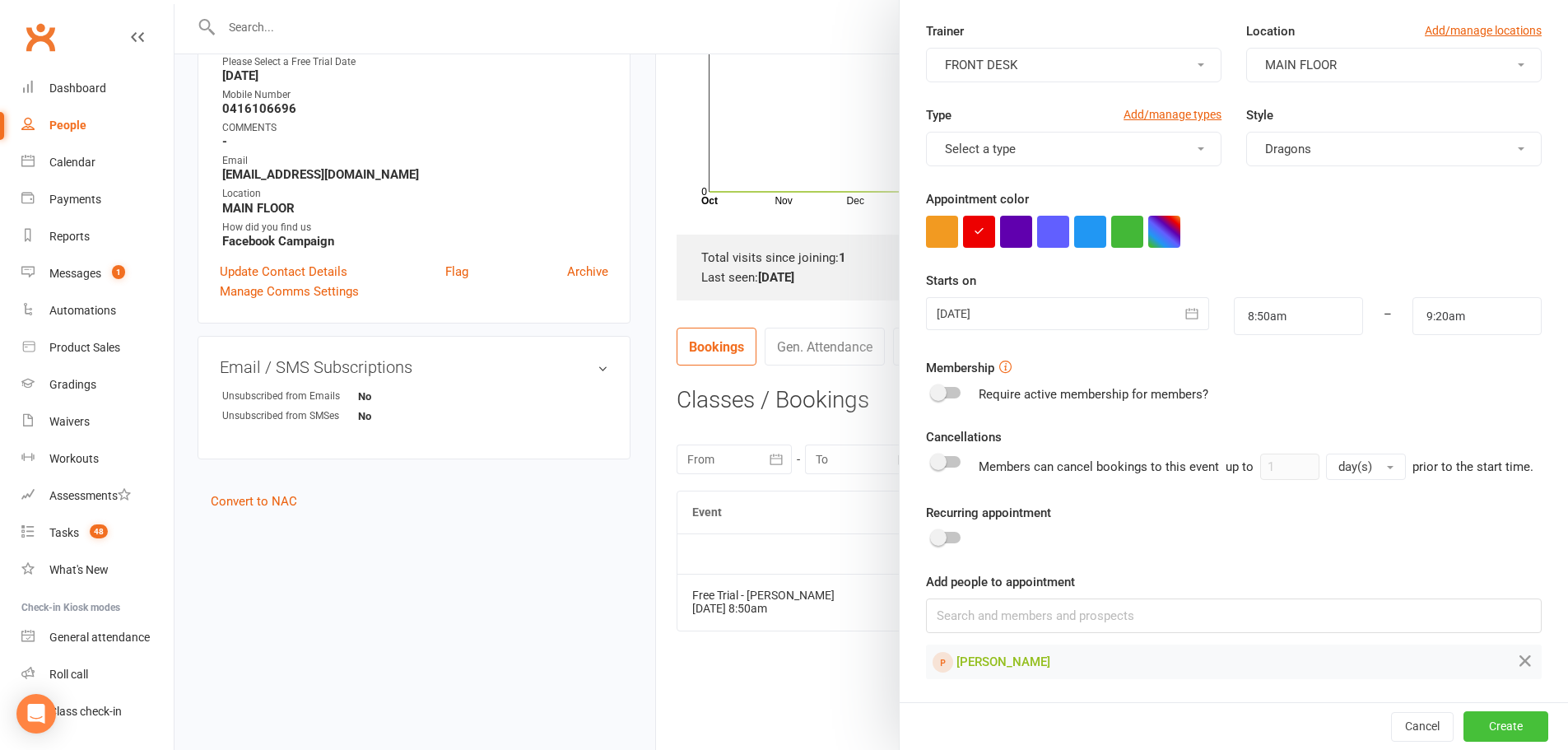
click at [1485, 721] on button "Create" at bounding box center [1505, 725] width 85 height 29
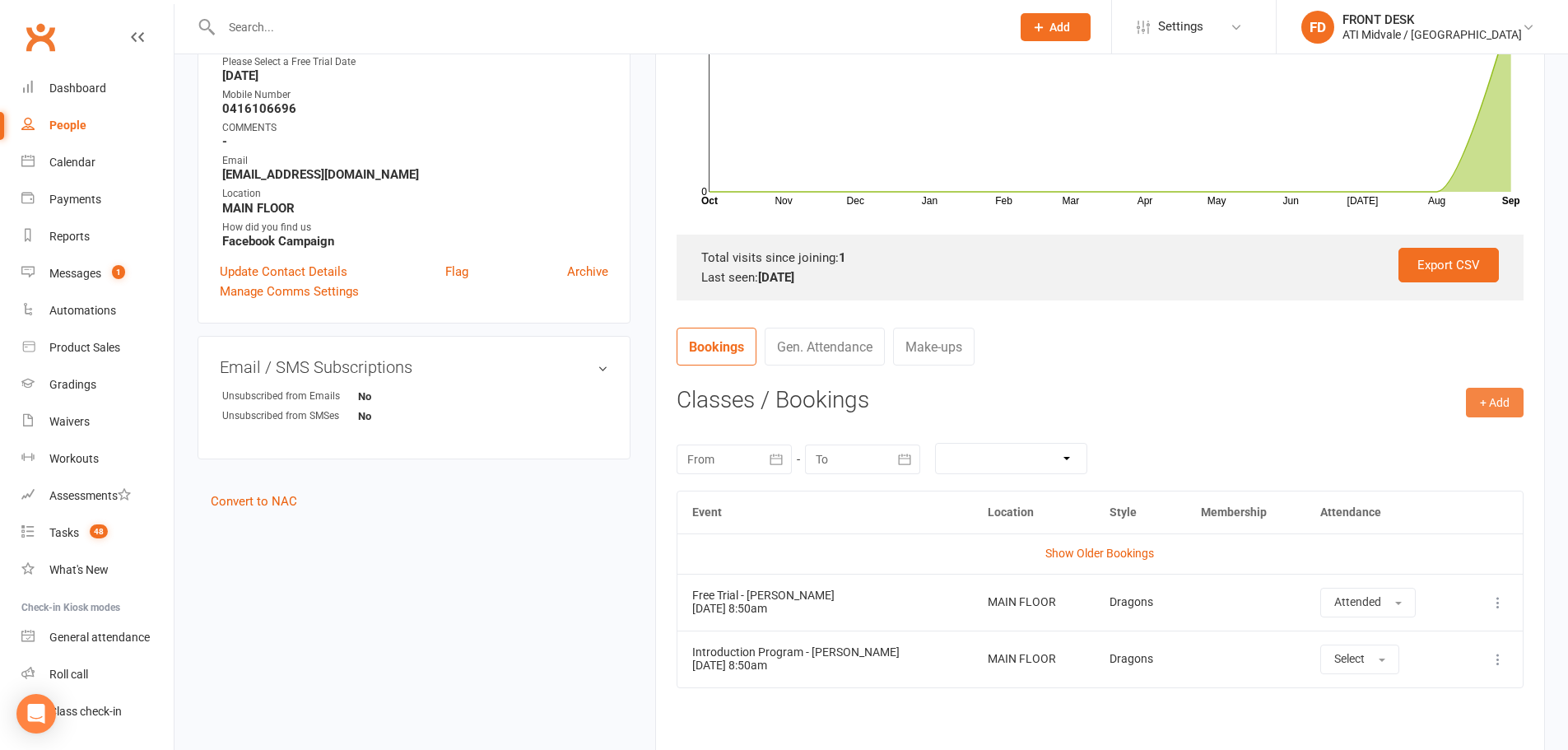
click at [1480, 404] on button "+ Add" at bounding box center [1495, 402] width 58 height 29
click at [1437, 469] on link "Add Appointment" at bounding box center [1441, 472] width 163 height 33
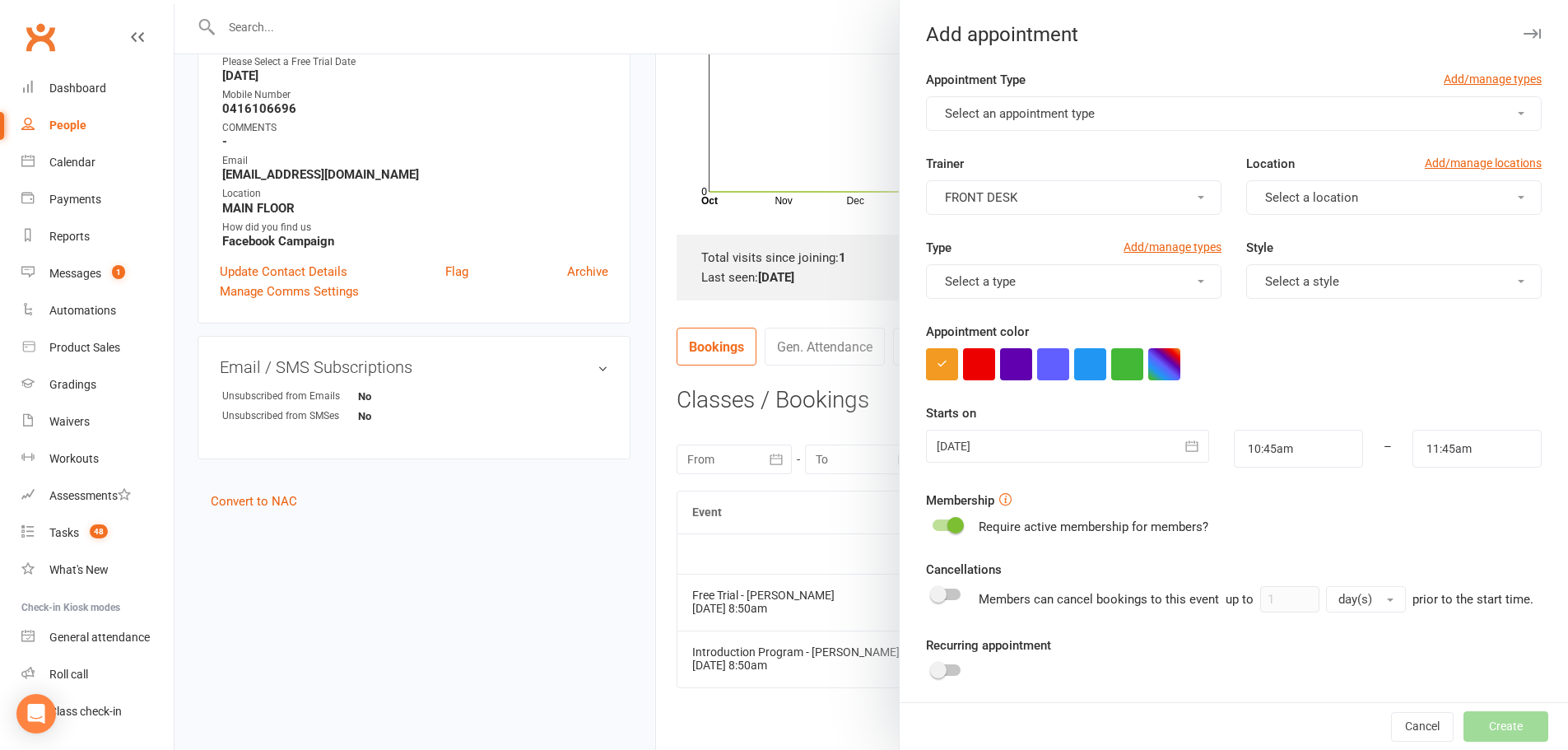
click at [1003, 124] on button "Select an appointment type" at bounding box center [1234, 113] width 616 height 35
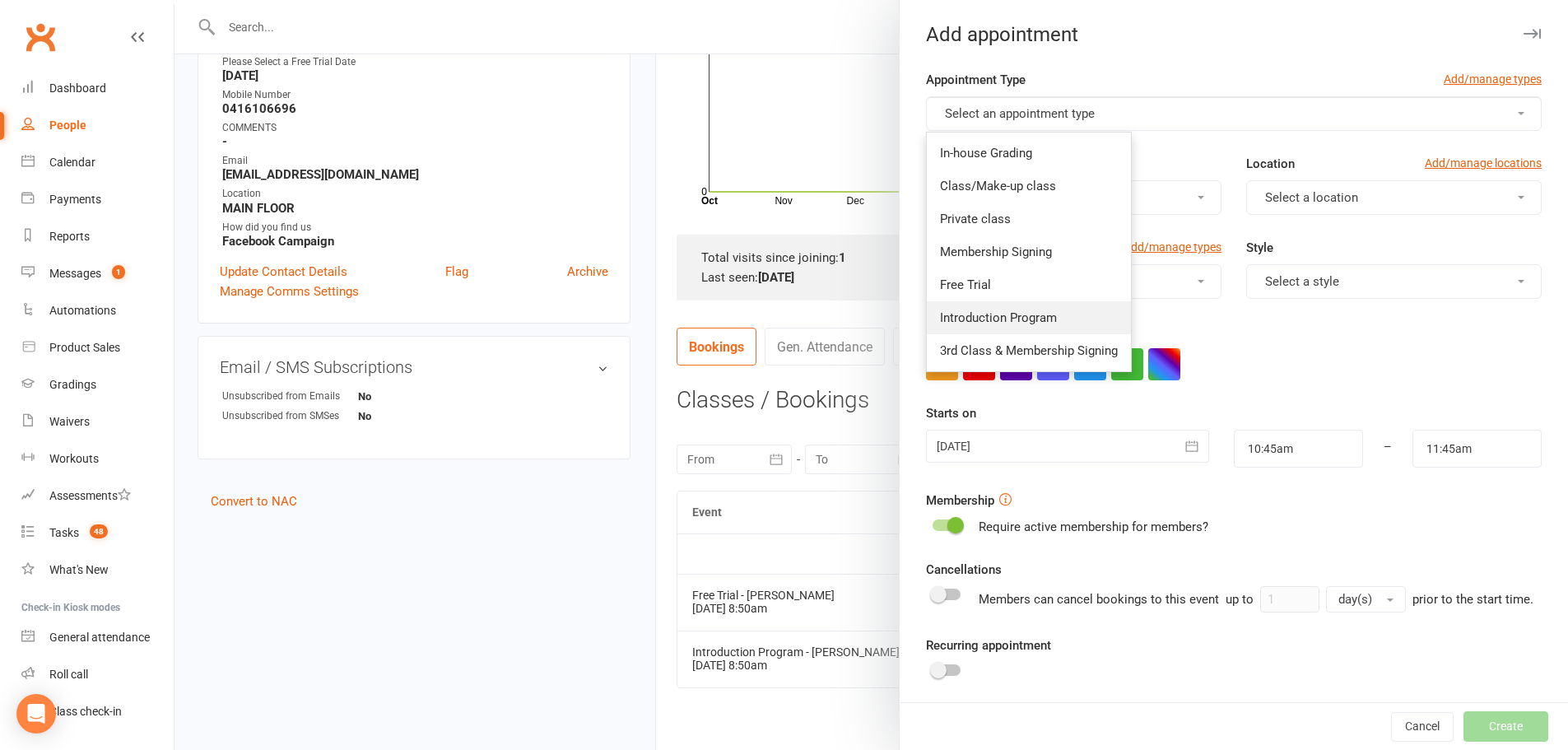
click at [1004, 317] on span "Introduction Program" at bounding box center [998, 318] width 117 height 15
type input "11:15am"
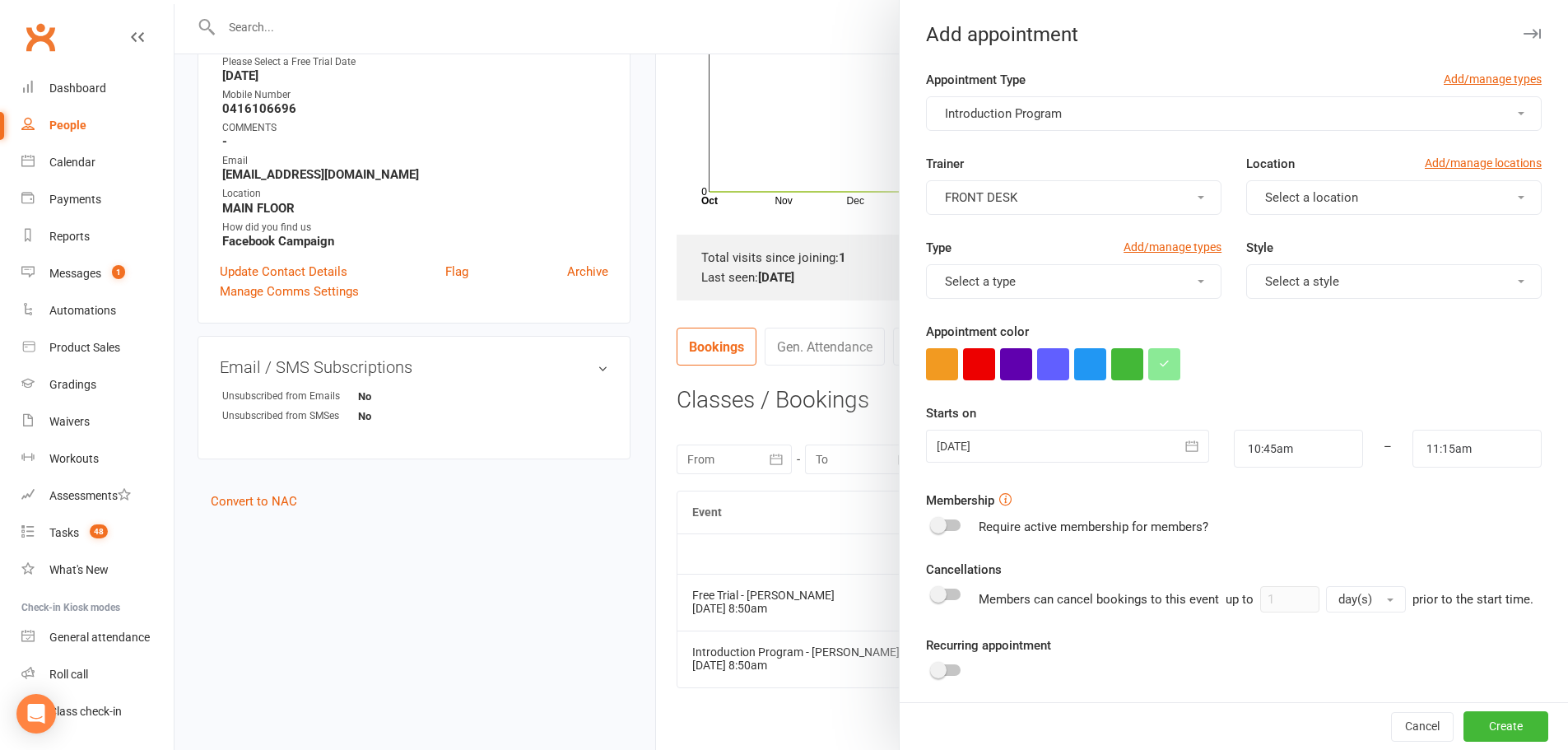
click at [1003, 441] on div at bounding box center [1067, 446] width 282 height 33
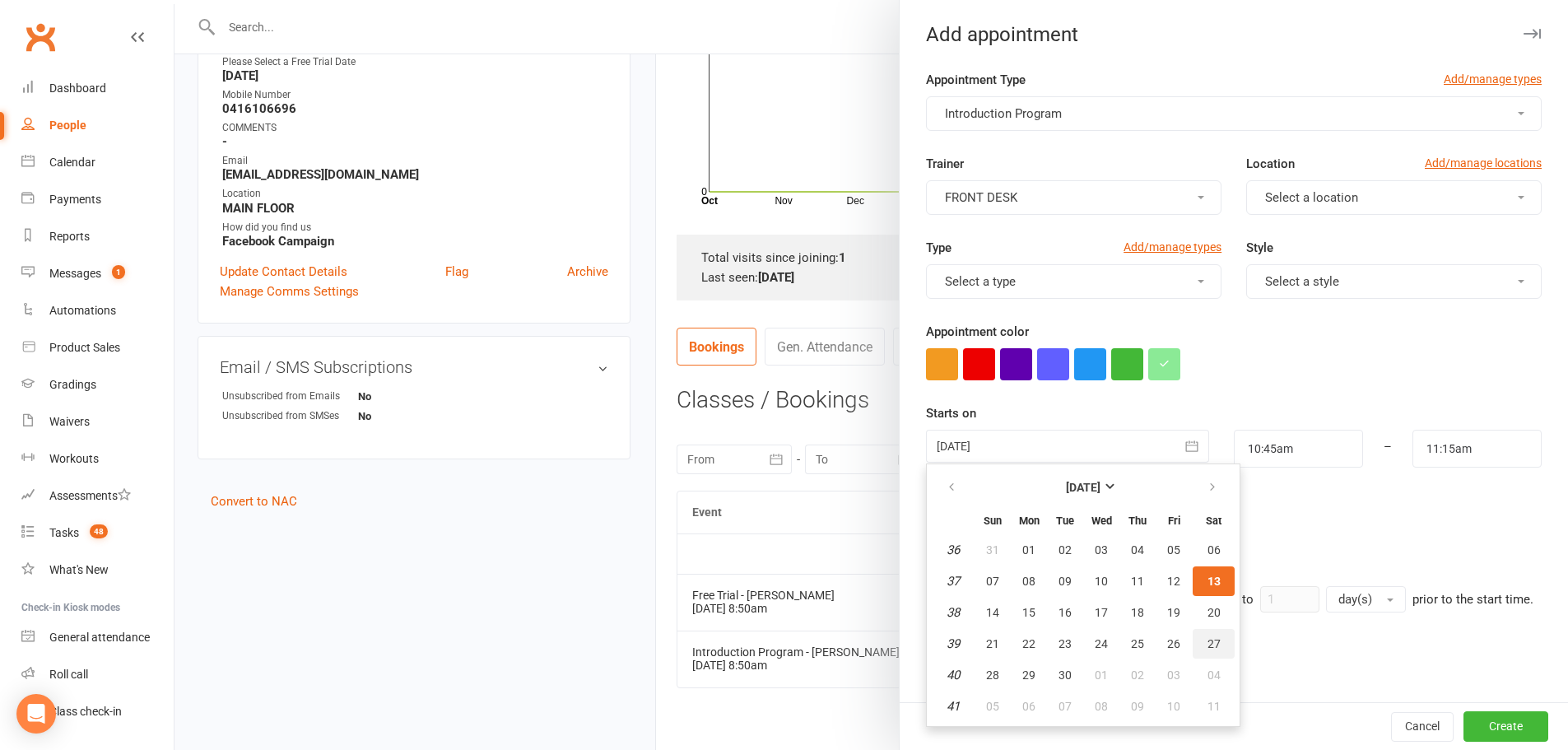
click at [1211, 642] on span "27" at bounding box center [1214, 644] width 13 height 13
type input "27 Sep 2025"
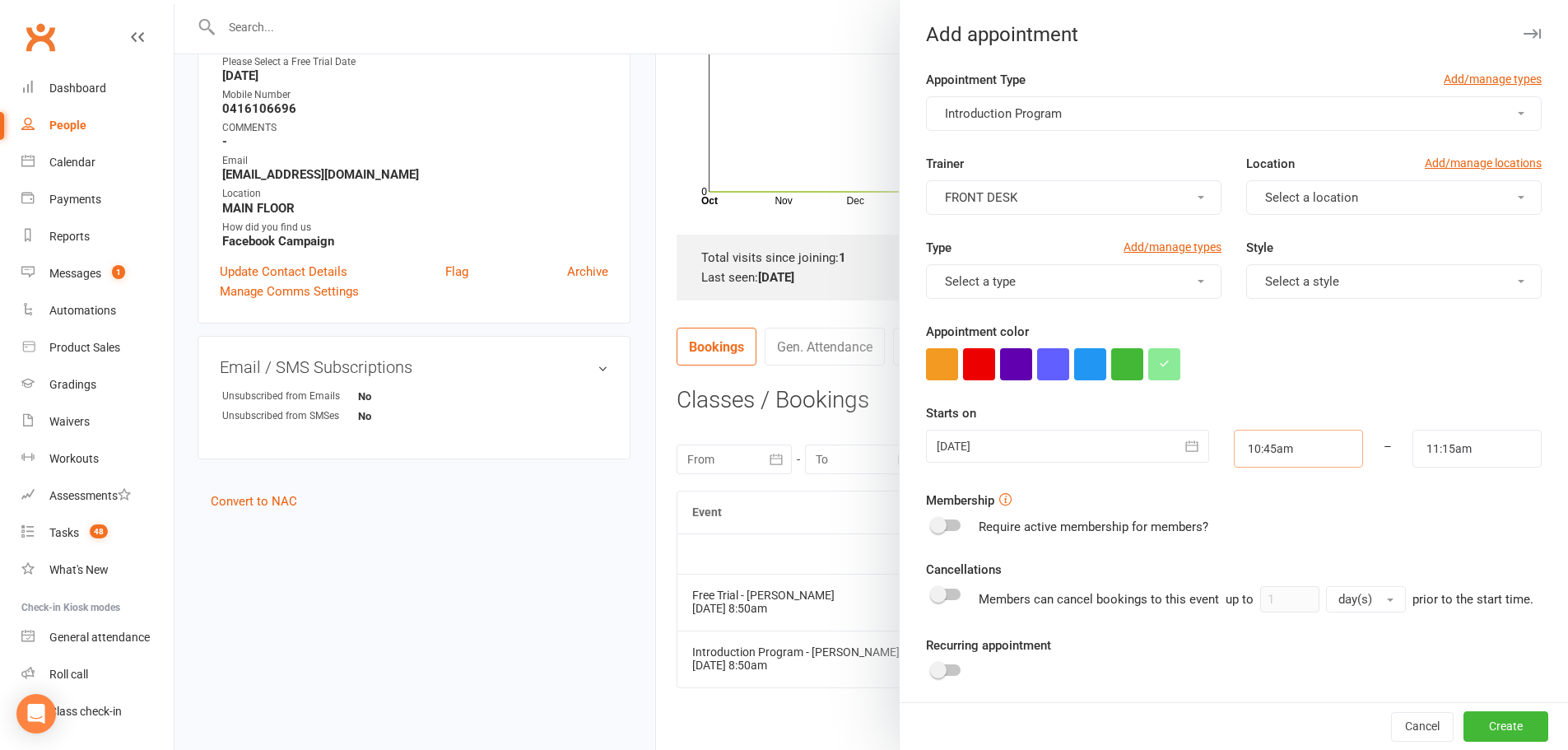
click at [1263, 454] on input "10:45am" at bounding box center [1298, 448] width 129 height 38
click at [1247, 527] on li "8:30am" at bounding box center [1274, 530] width 79 height 25
click at [1248, 447] on input "8:30am" at bounding box center [1298, 448] width 129 height 38
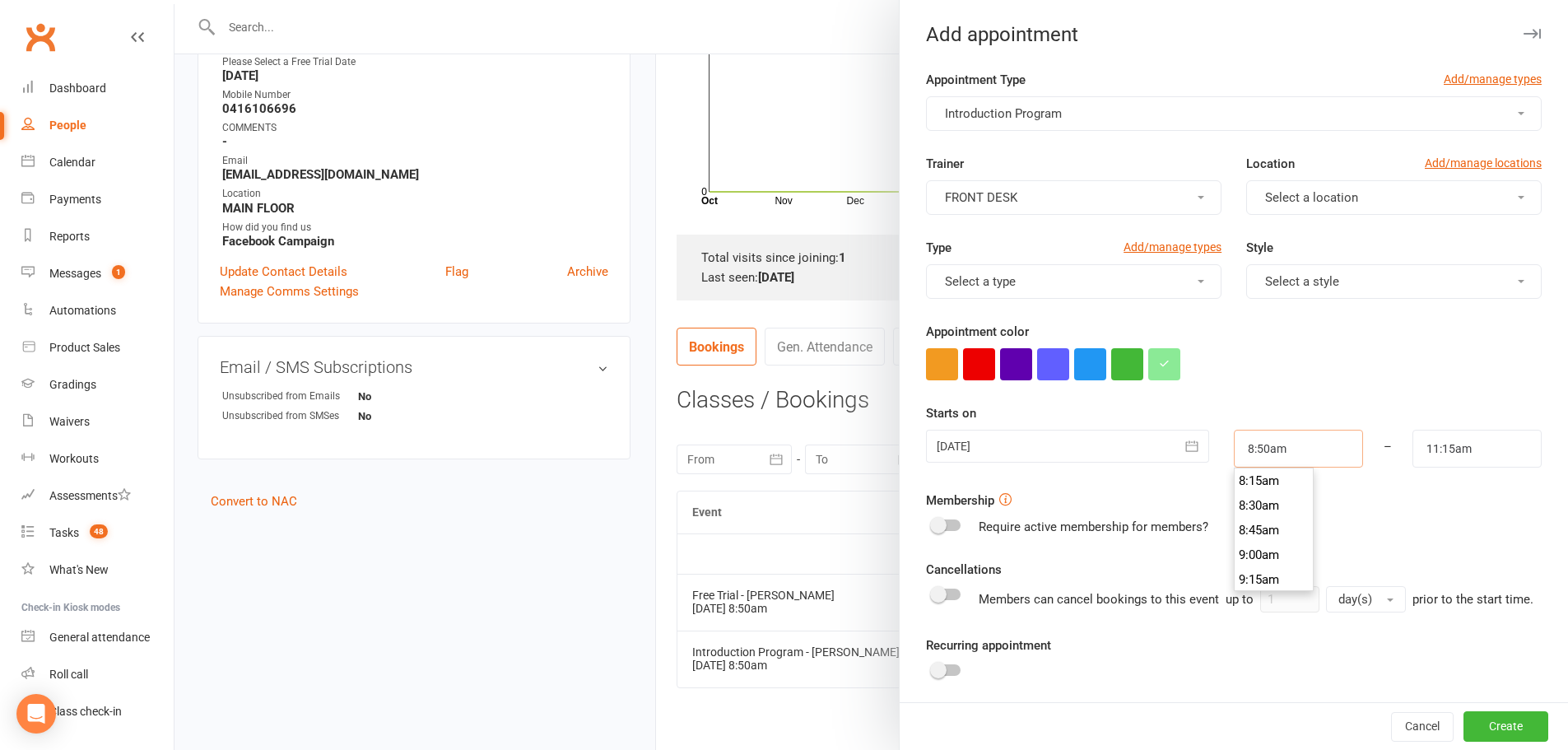
type input "8:50am"
click at [1435, 451] on input "11:15am" at bounding box center [1477, 448] width 129 height 38
click at [1416, 569] on li "9:30am" at bounding box center [1453, 579] width 79 height 25
click at [1424, 454] on input "9:30am" at bounding box center [1477, 448] width 129 height 38
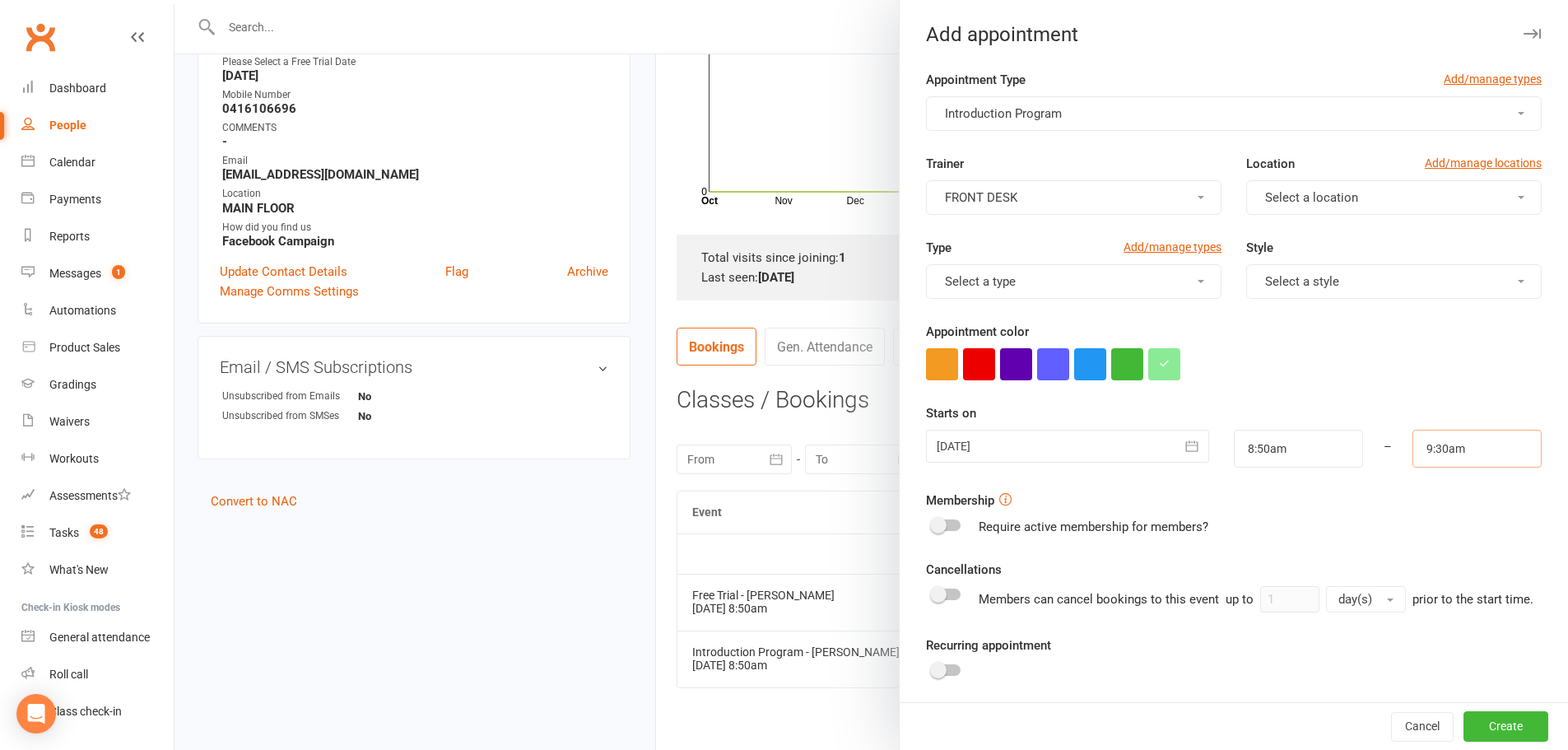
scroll to position [913, 0]
click at [1485, 438] on input "9:20am" at bounding box center [1477, 448] width 129 height 38
type input "9:20am"
click at [1479, 388] on form "Appointment Type Add/manage types Introduction Program Trainer FRONT DESK Locat…" at bounding box center [1234, 440] width 616 height 742
click at [1321, 278] on span "Select a style" at bounding box center [1302, 281] width 74 height 15
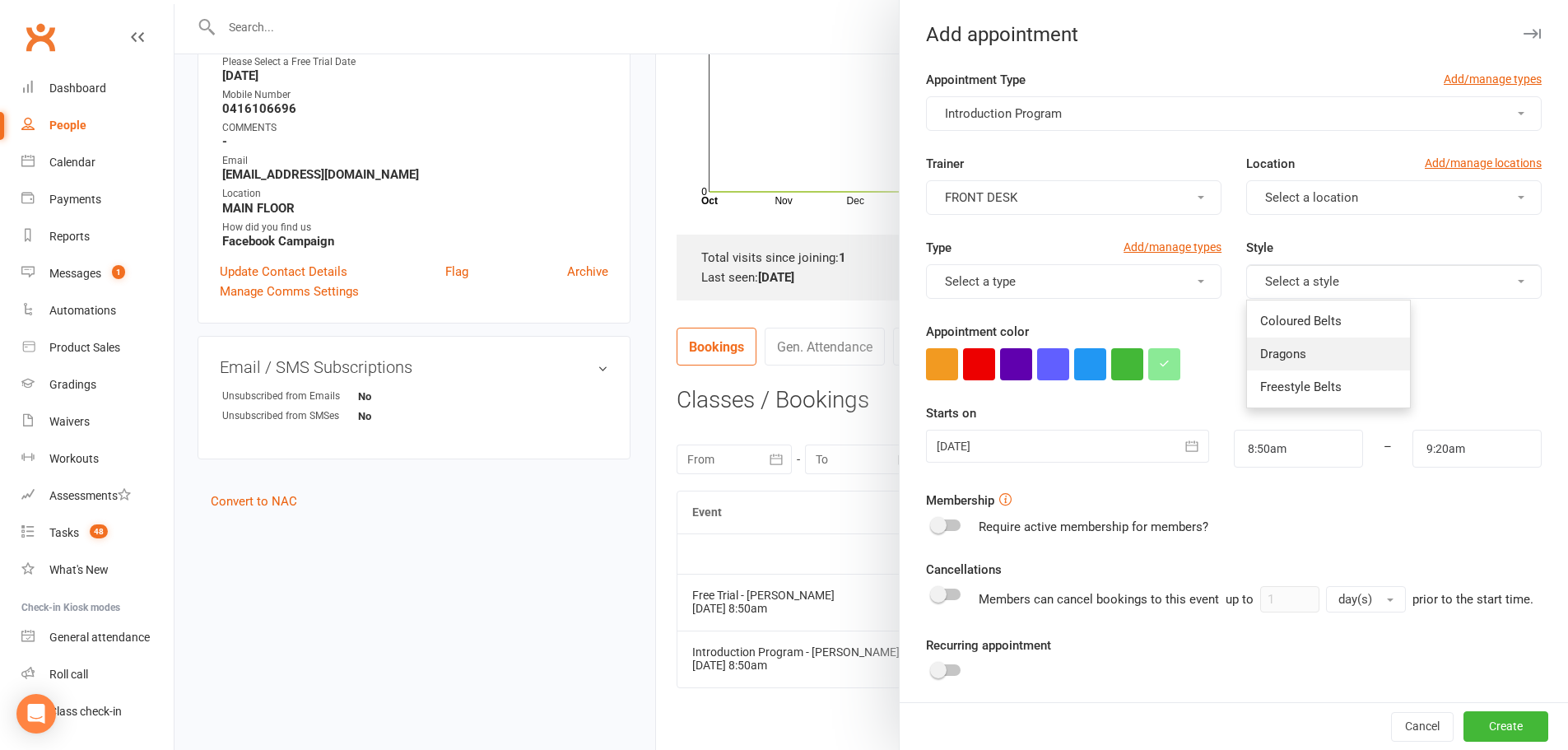
click at [1308, 347] on link "Dragons" at bounding box center [1329, 354] width 163 height 33
click at [1280, 194] on span "Select a location" at bounding box center [1312, 197] width 93 height 15
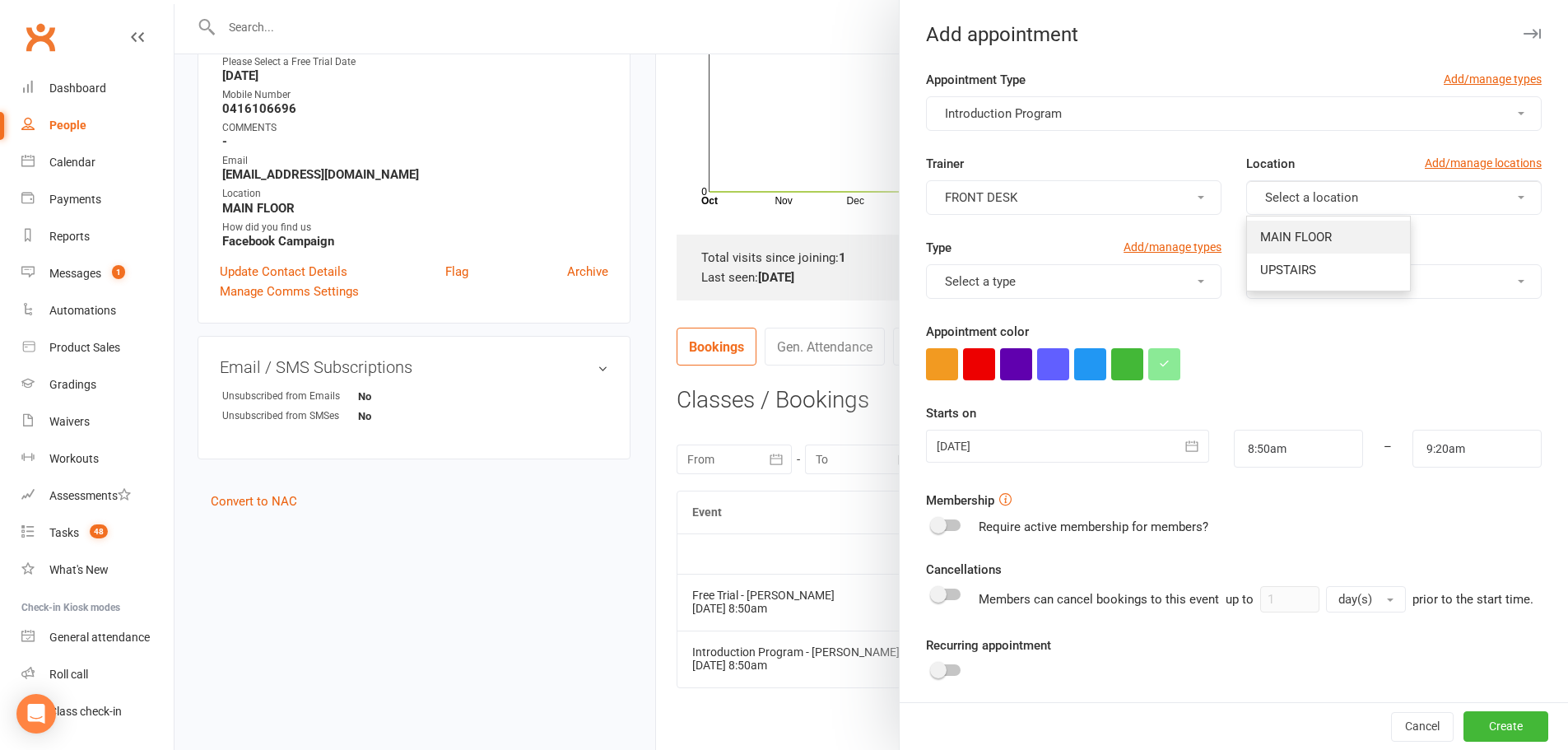
click at [1273, 237] on span "MAIN FLOOR" at bounding box center [1296, 237] width 71 height 15
click at [978, 371] on button "button" at bounding box center [980, 364] width 32 height 32
click at [1480, 722] on button "Create" at bounding box center [1505, 726] width 85 height 29
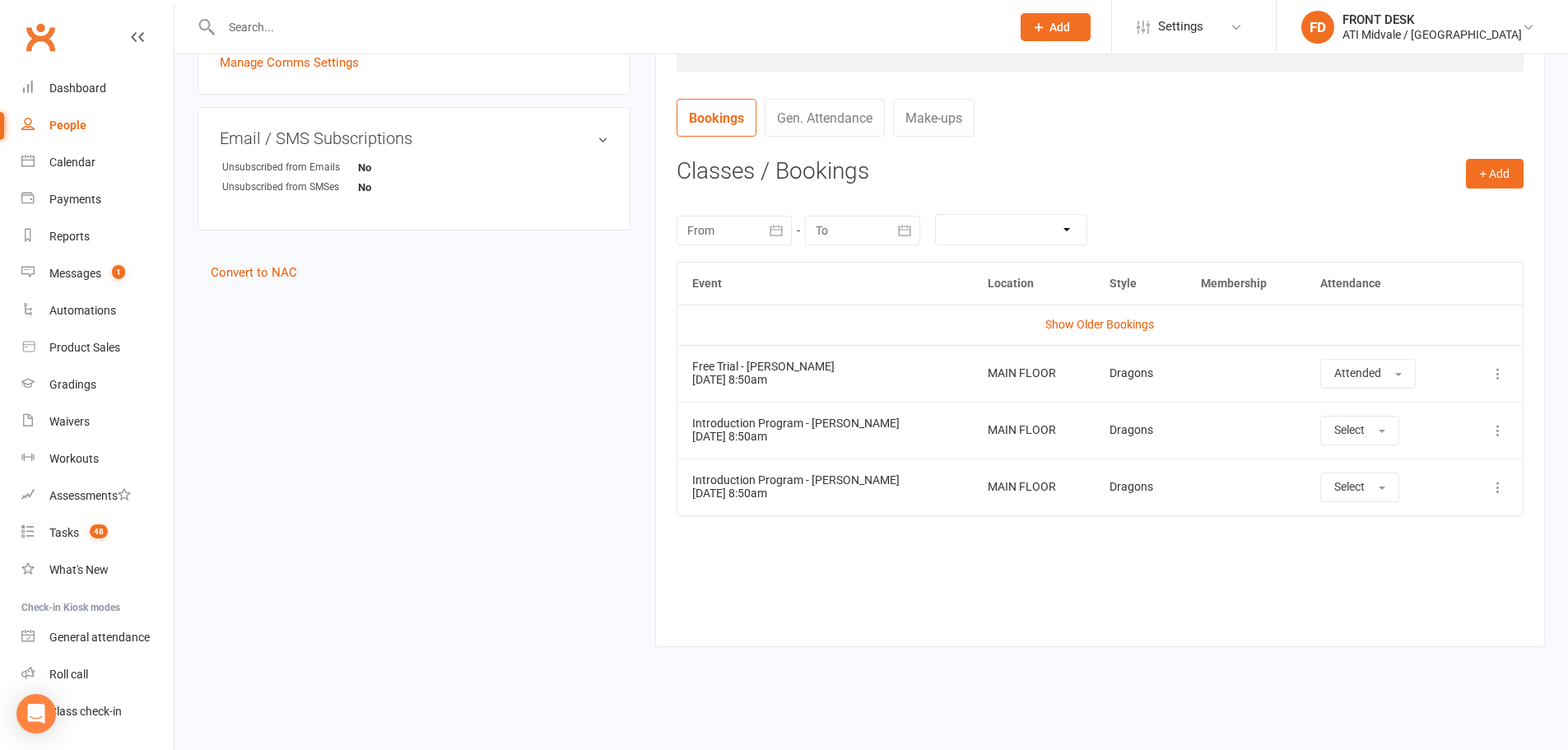
scroll to position [560, 0]
click at [1473, 182] on button "+ Add" at bounding box center [1495, 171] width 58 height 29
click at [1457, 247] on link "Add Appointment" at bounding box center [1441, 242] width 163 height 33
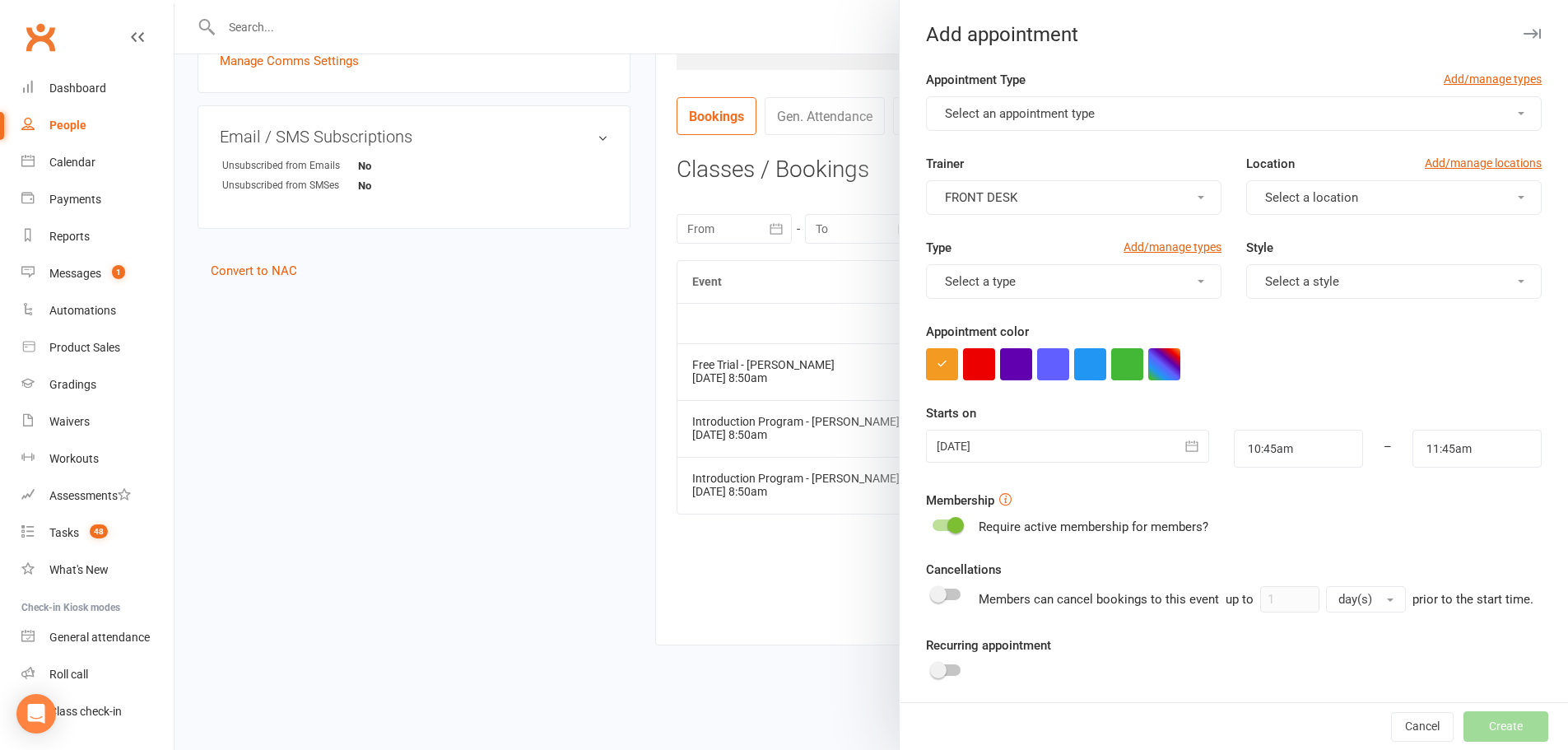
click at [1038, 121] on button "Select an appointment type" at bounding box center [1234, 113] width 616 height 35
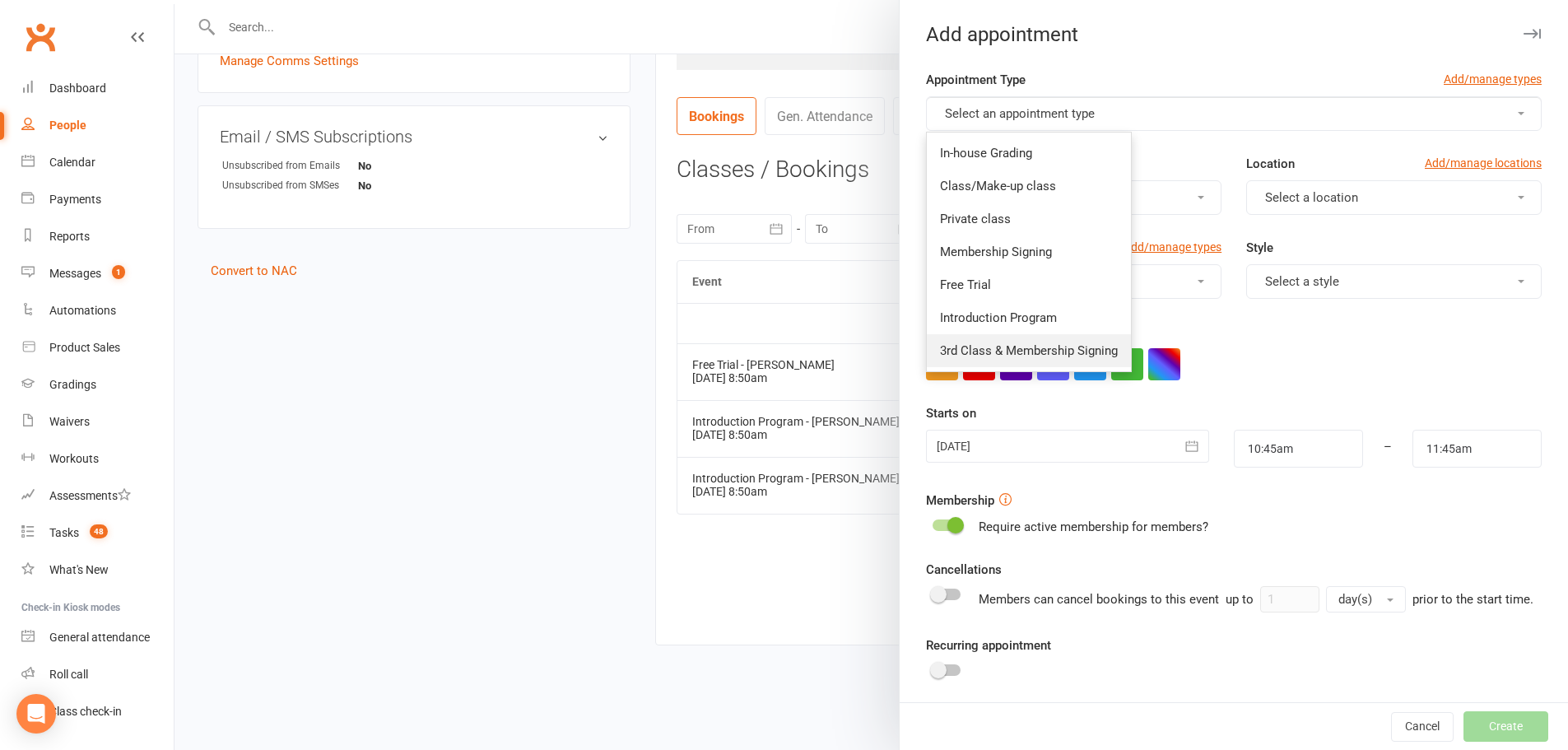
click at [1011, 351] on span "3rd Class & Membership Signing" at bounding box center [1029, 350] width 178 height 15
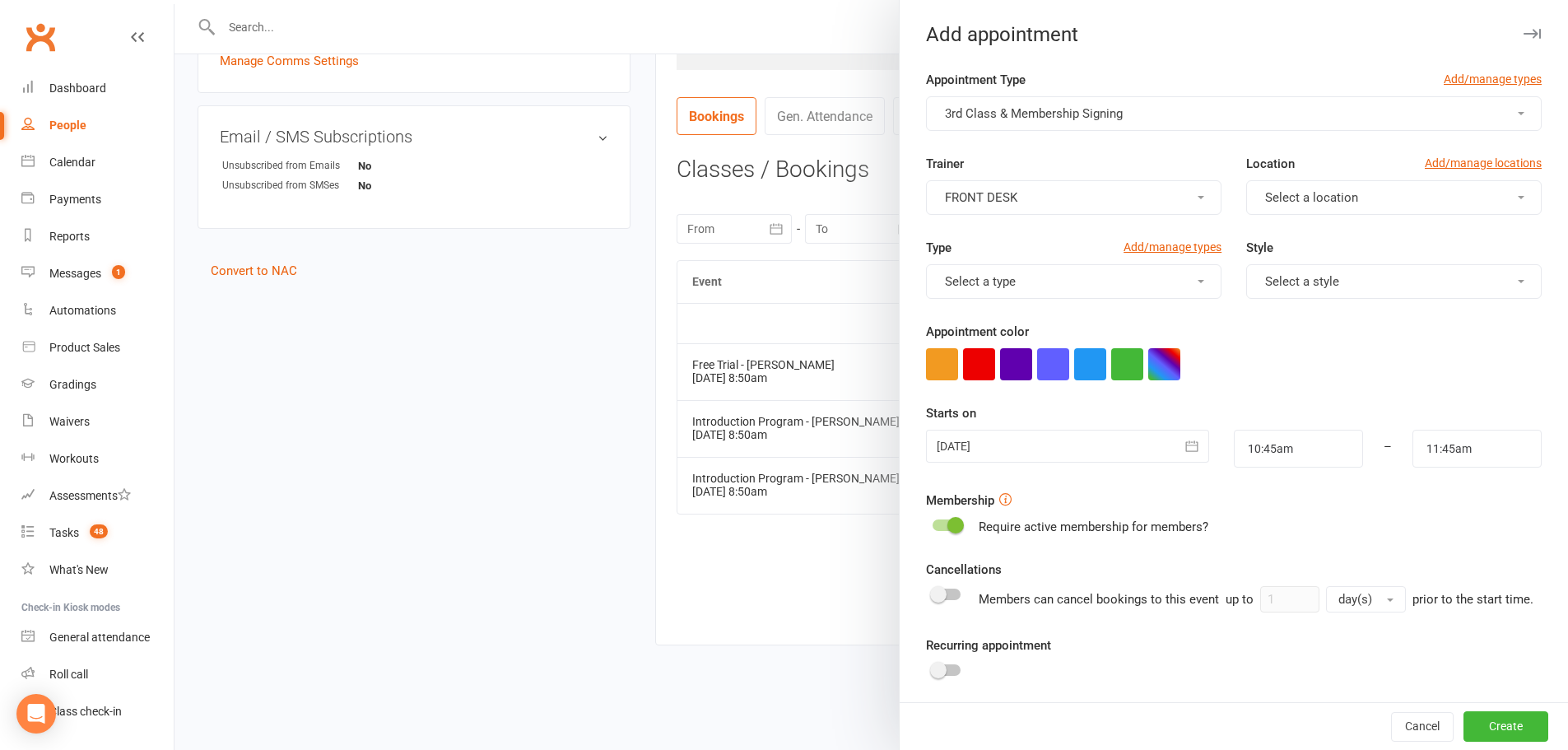
drag, startPoint x: 985, startPoint y: 447, endPoint x: 990, endPoint y: 455, distance: 9.4
click at [985, 448] on div at bounding box center [1067, 446] width 282 height 33
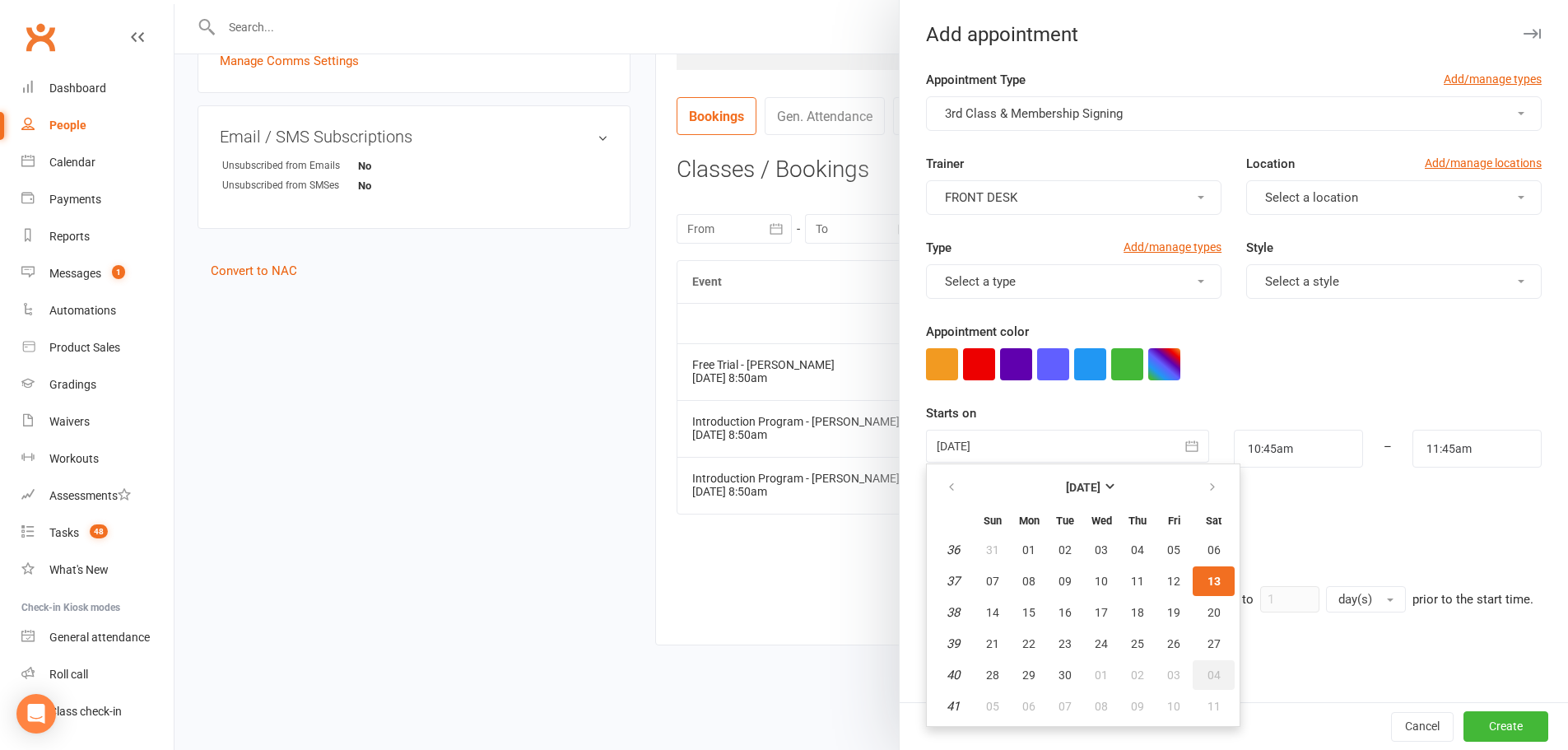
click at [1218, 674] on button "04" at bounding box center [1214, 674] width 42 height 29
type input "04 Oct 2025"
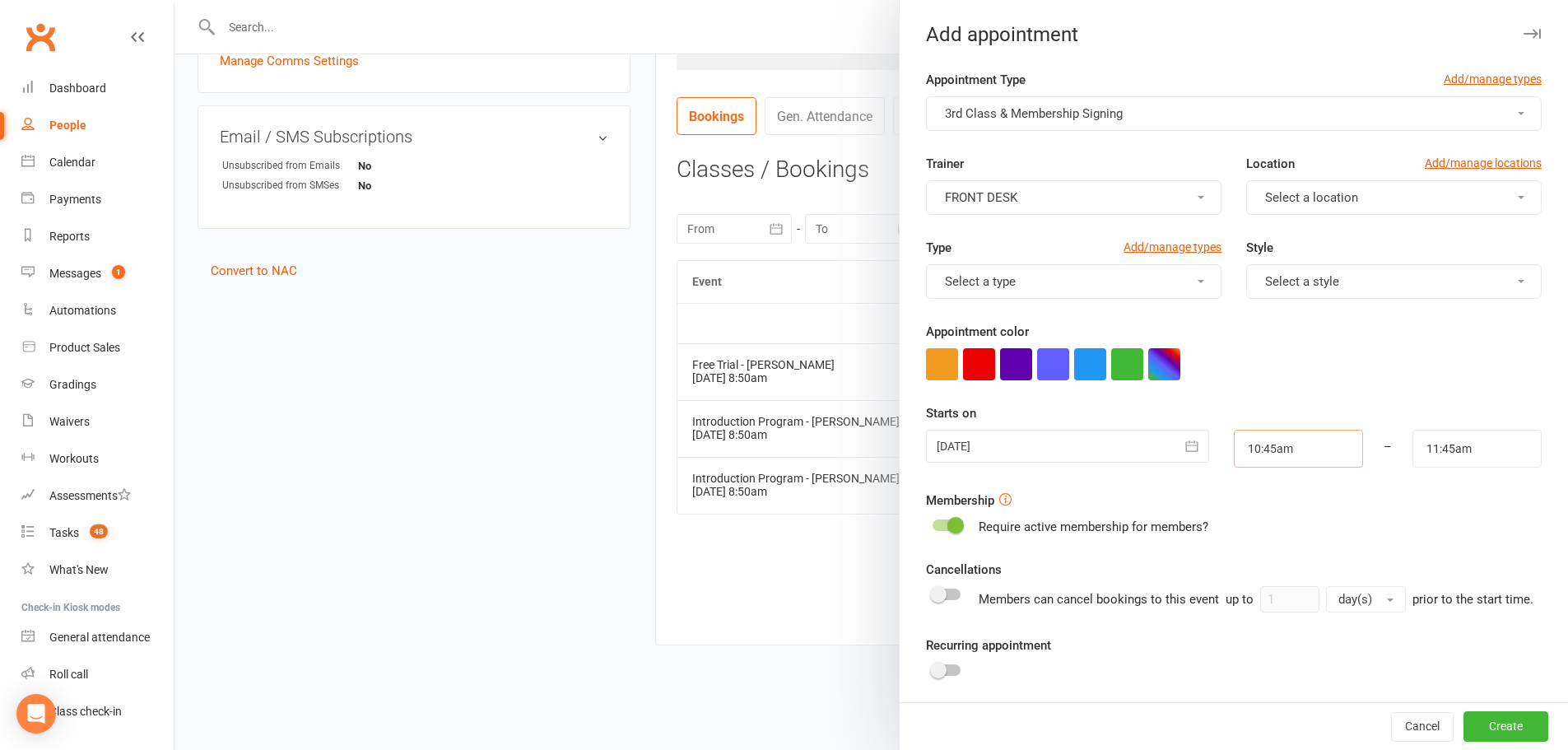
click at [1248, 448] on input "10:45am" at bounding box center [1298, 448] width 129 height 38
type input "8:30am"
type input "9:30am"
click at [1248, 537] on li "8:30am" at bounding box center [1274, 530] width 79 height 25
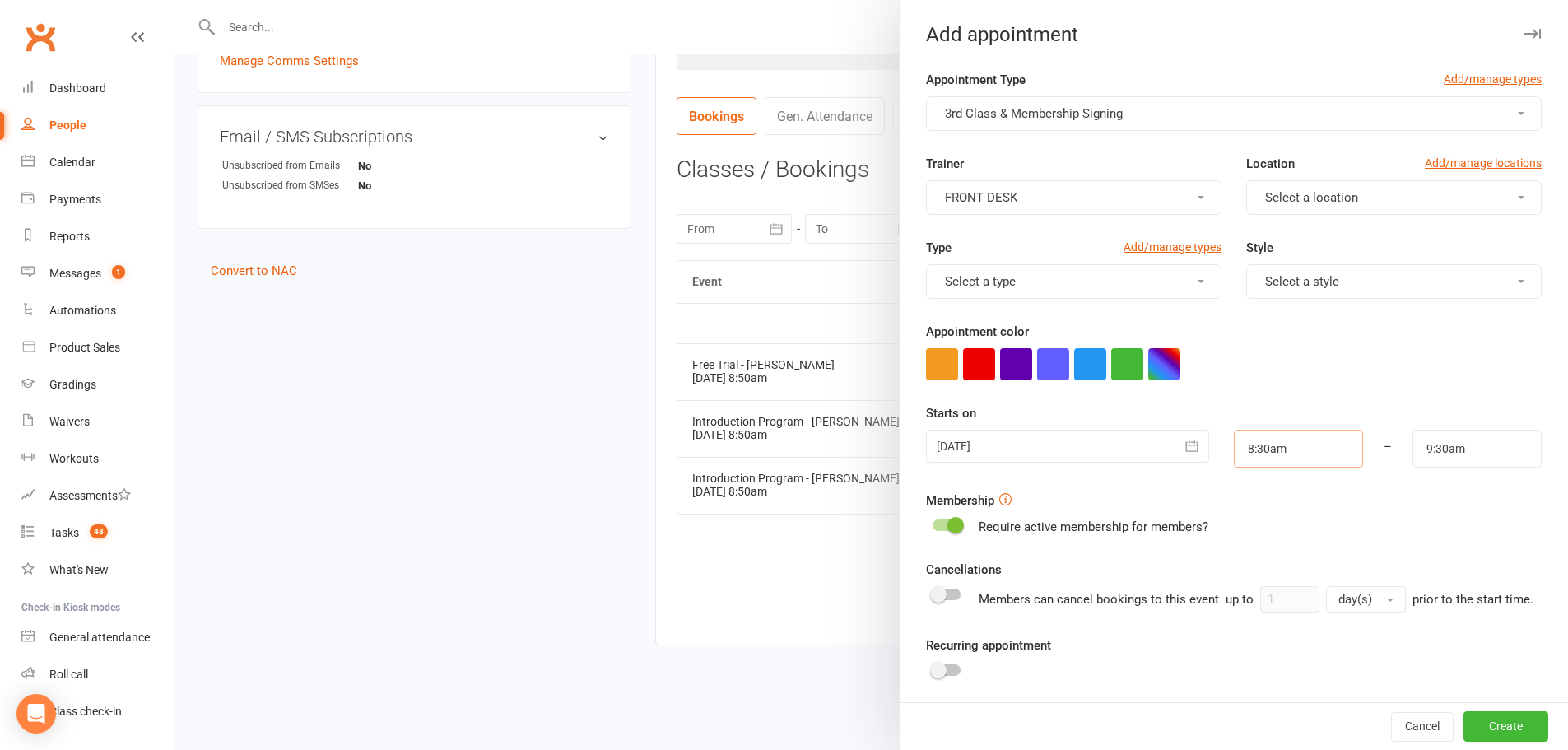
click at [1245, 449] on input "8:30am" at bounding box center [1298, 448] width 129 height 38
click at [1245, 445] on input "8:30am" at bounding box center [1298, 448] width 129 height 38
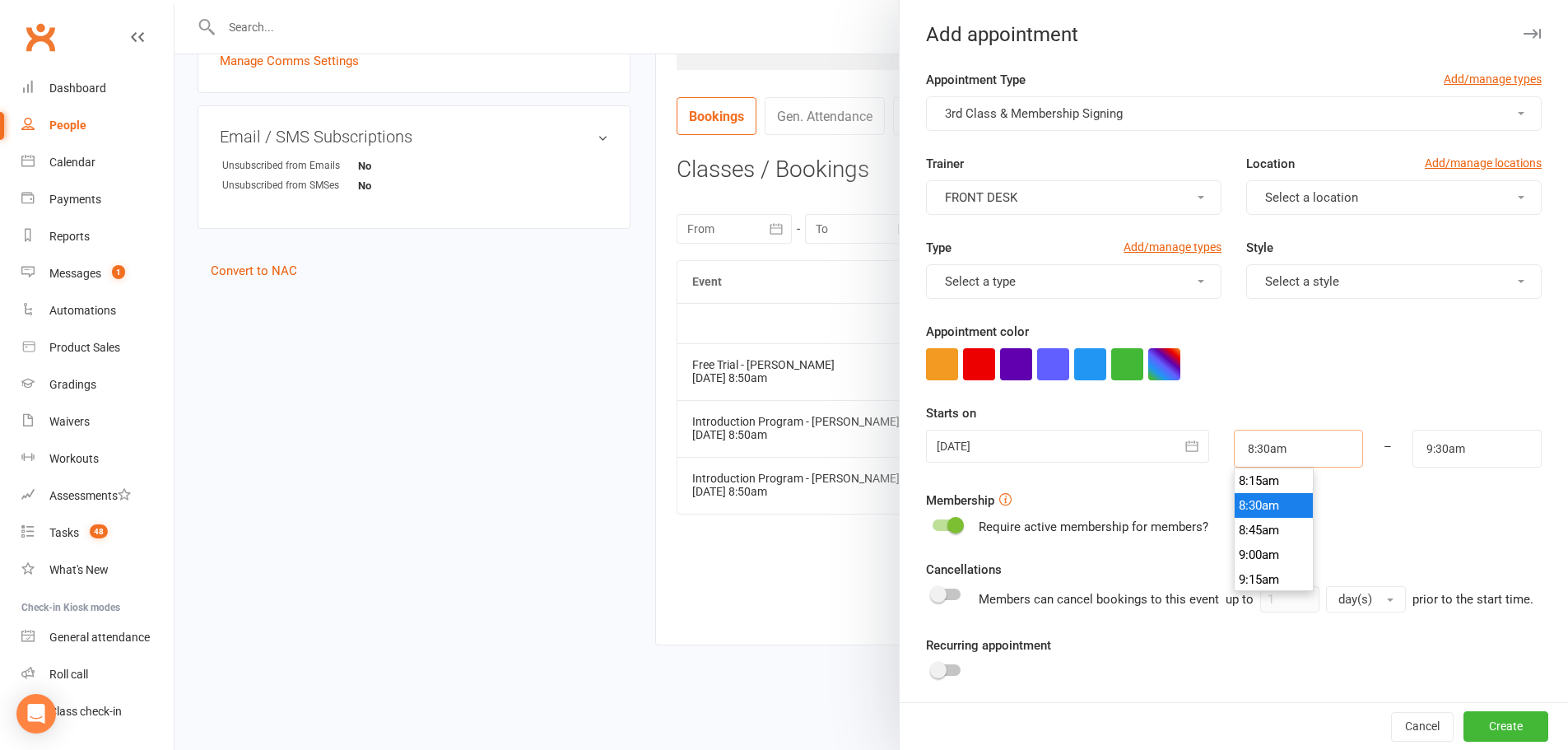
click at [1249, 445] on input "8:30am" at bounding box center [1298, 448] width 129 height 38
type input "8:50am"
type input "9:50am"
type input "8:50am"
click at [1413, 449] on input "9:50am" at bounding box center [1477, 448] width 129 height 38
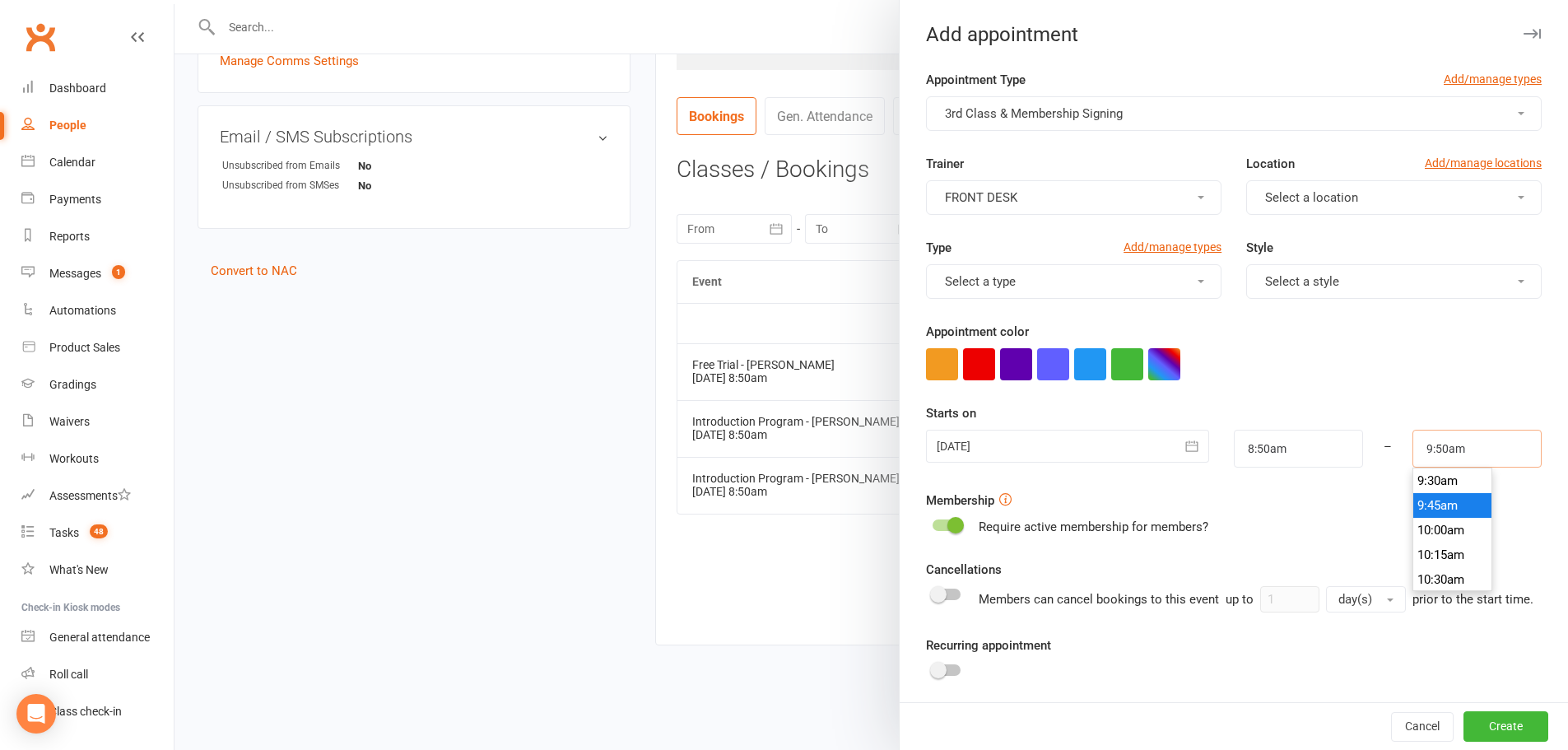
scroll to position [856, 0]
click at [1424, 554] on li "9:30am" at bounding box center [1453, 563] width 79 height 25
click at [1423, 449] on input "9:30am" at bounding box center [1477, 448] width 129 height 38
type input "9:20am"
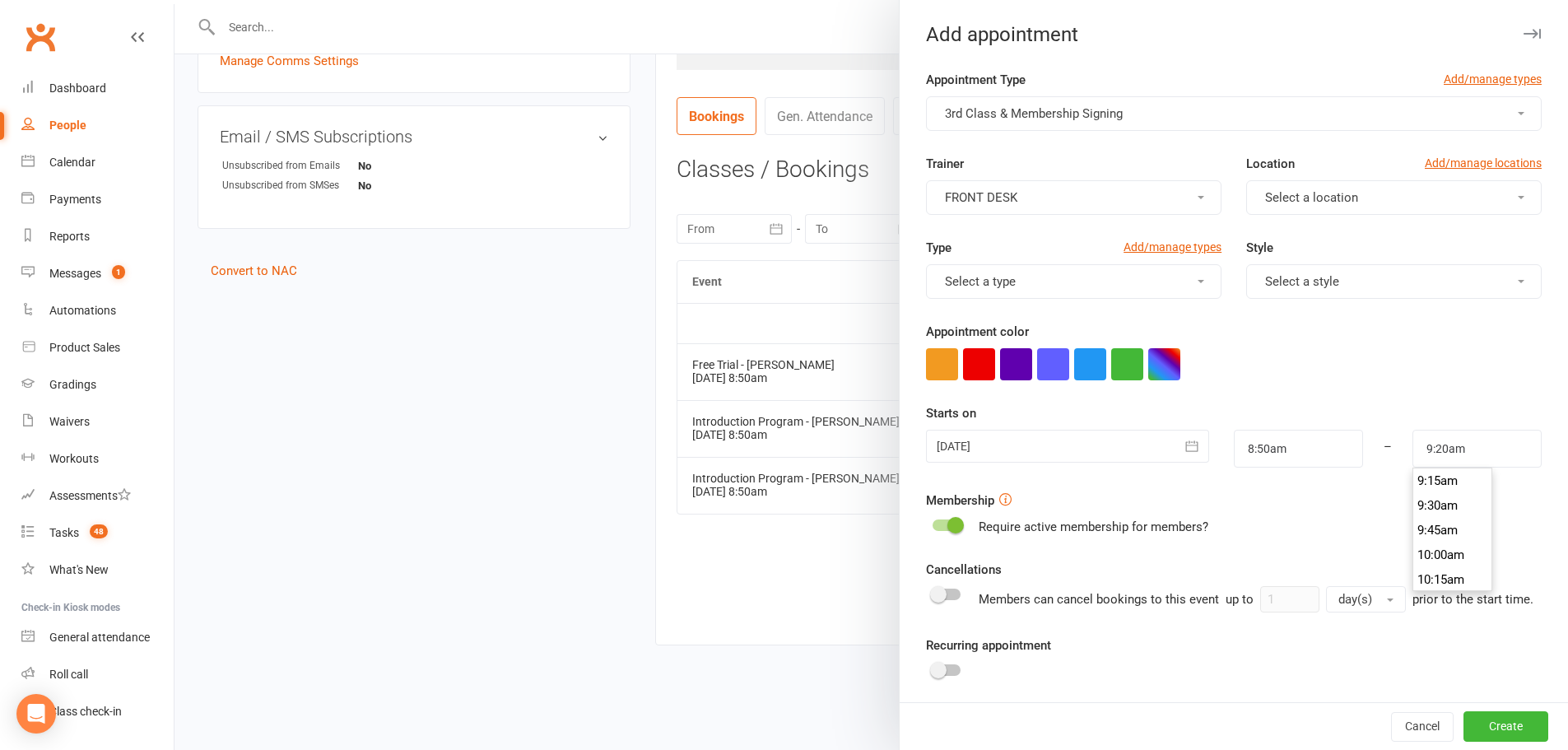
click at [1332, 521] on div "Require active membership for members?" at bounding box center [1234, 527] width 616 height 20
click at [1325, 294] on button "Select a style" at bounding box center [1394, 281] width 296 height 35
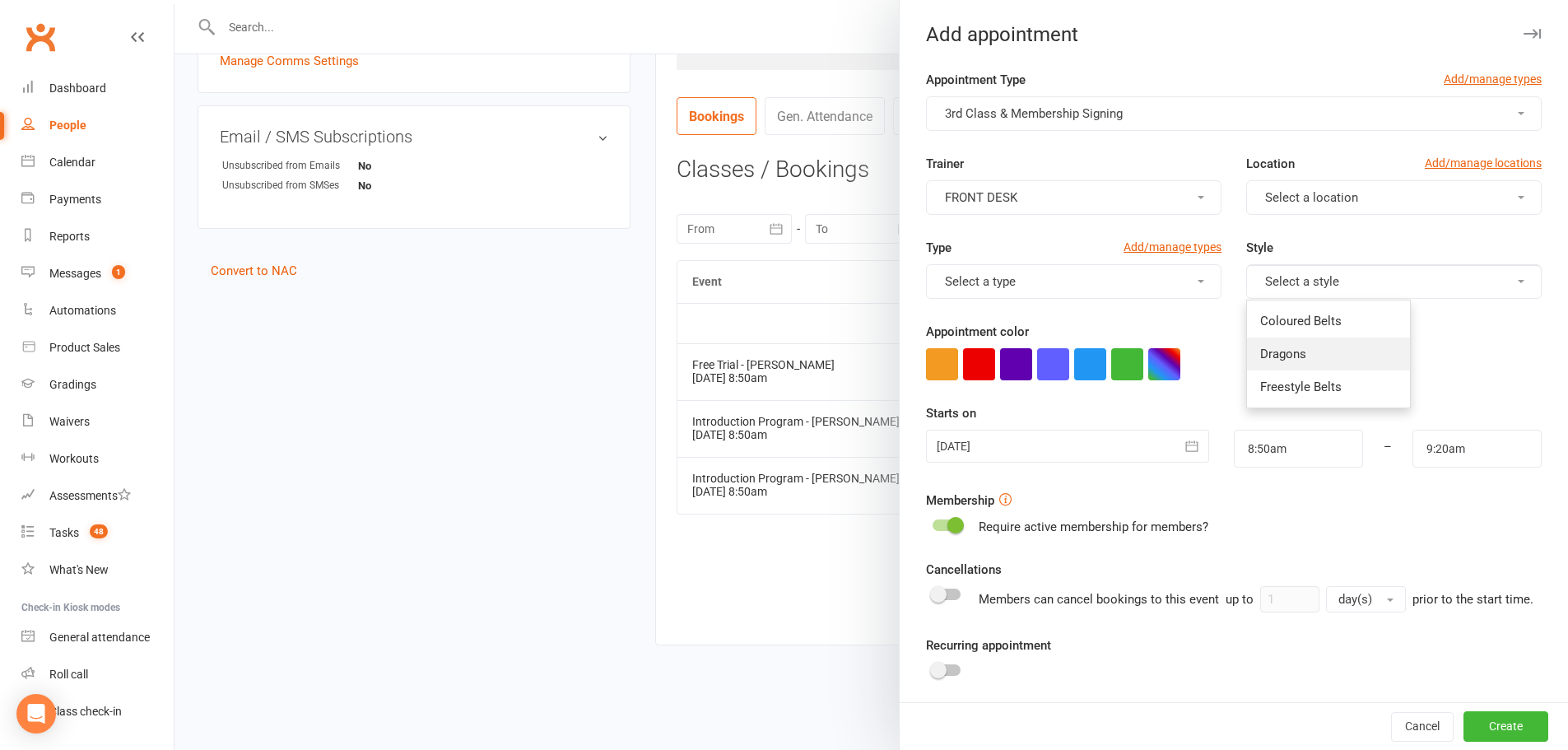
click at [1311, 351] on link "Dragons" at bounding box center [1329, 354] width 163 height 33
click at [1298, 193] on span "Select a location" at bounding box center [1312, 197] width 93 height 15
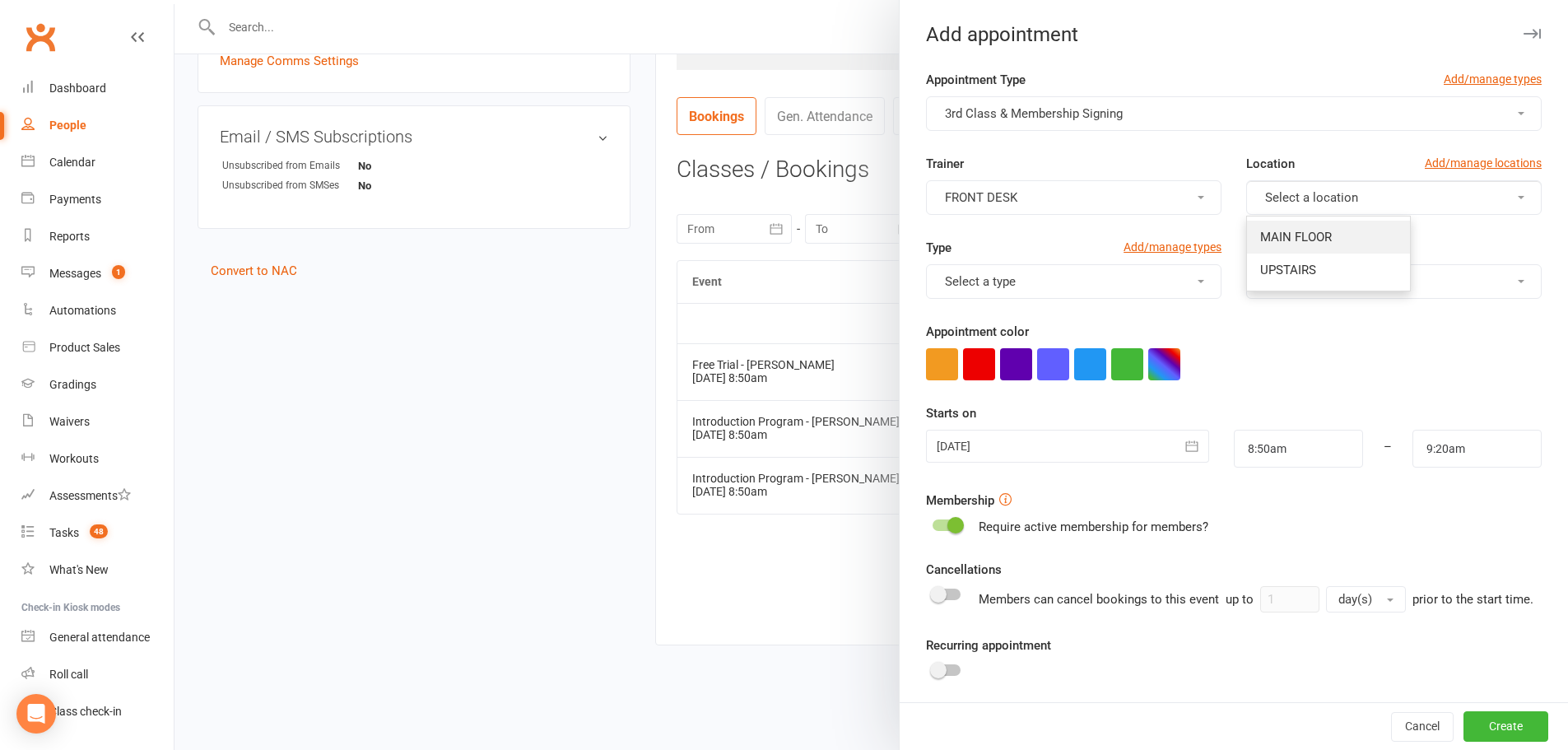
click at [1280, 247] on link "MAIN FLOOR" at bounding box center [1329, 237] width 163 height 33
click at [972, 372] on button "button" at bounding box center [980, 364] width 32 height 32
click at [1464, 718] on button "Create" at bounding box center [1505, 726] width 85 height 29
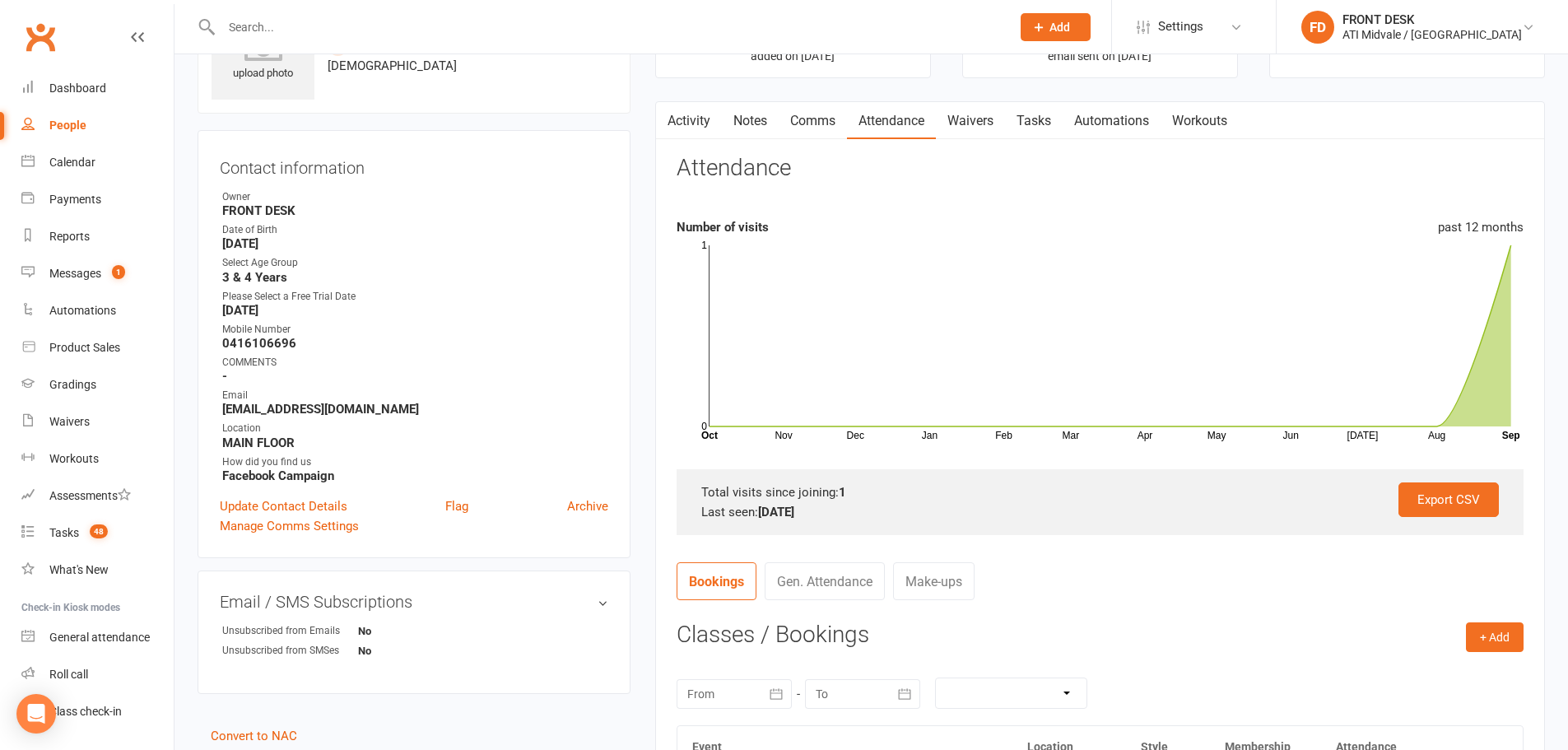
scroll to position [66, 0]
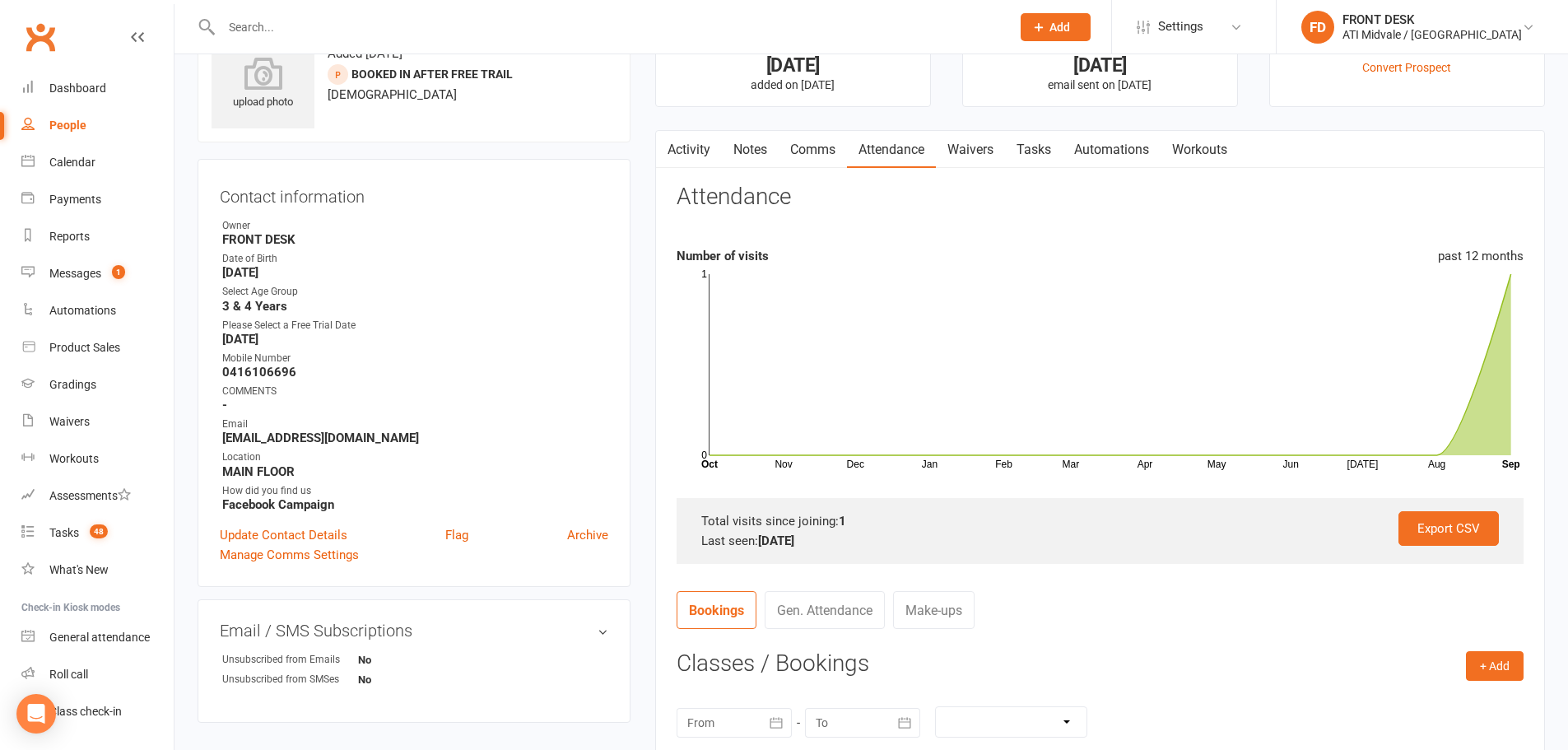
click at [1045, 154] on link "Tasks" at bounding box center [1034, 150] width 58 height 38
select select "incomplete"
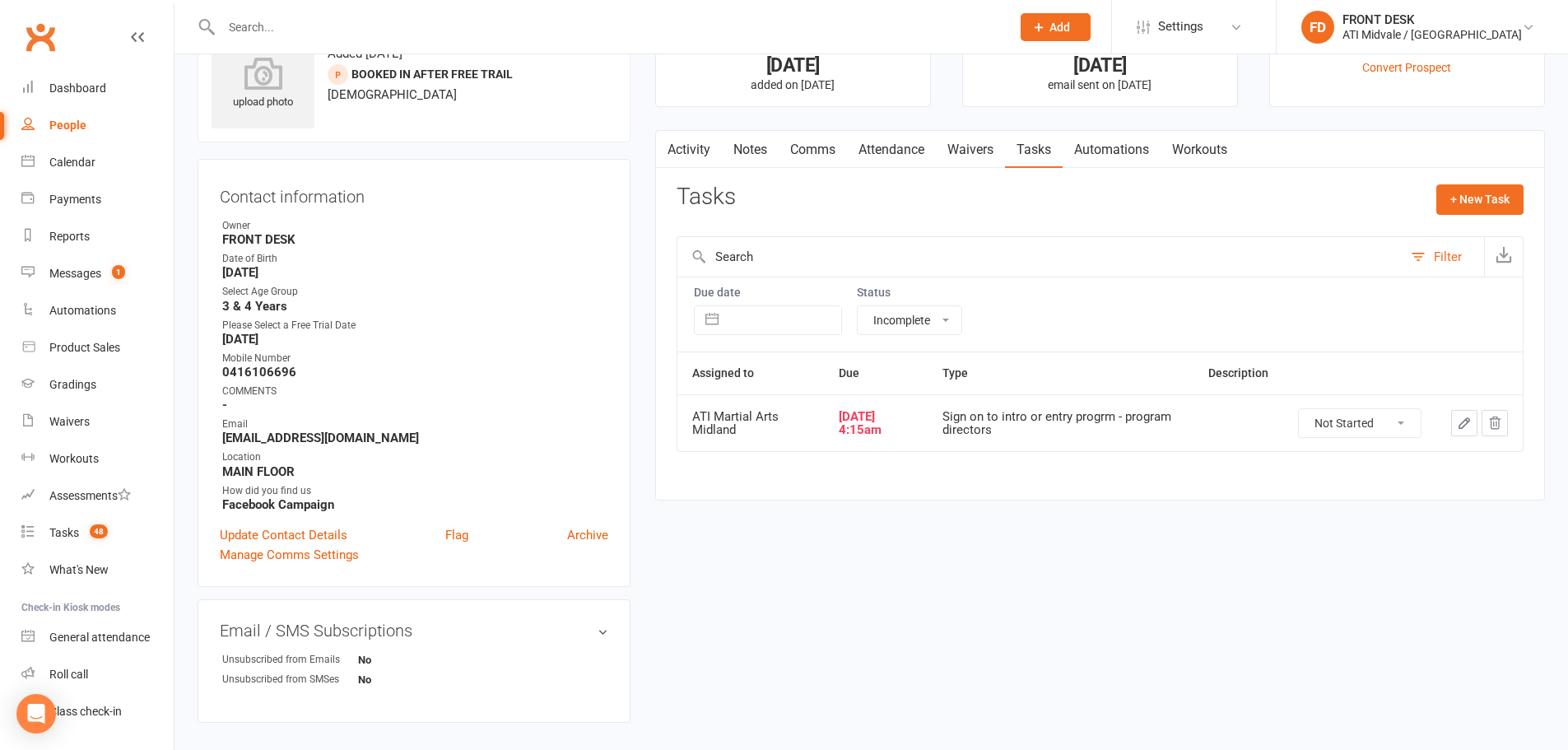
click at [1462, 429] on icon "button" at bounding box center [1464, 423] width 15 height 15
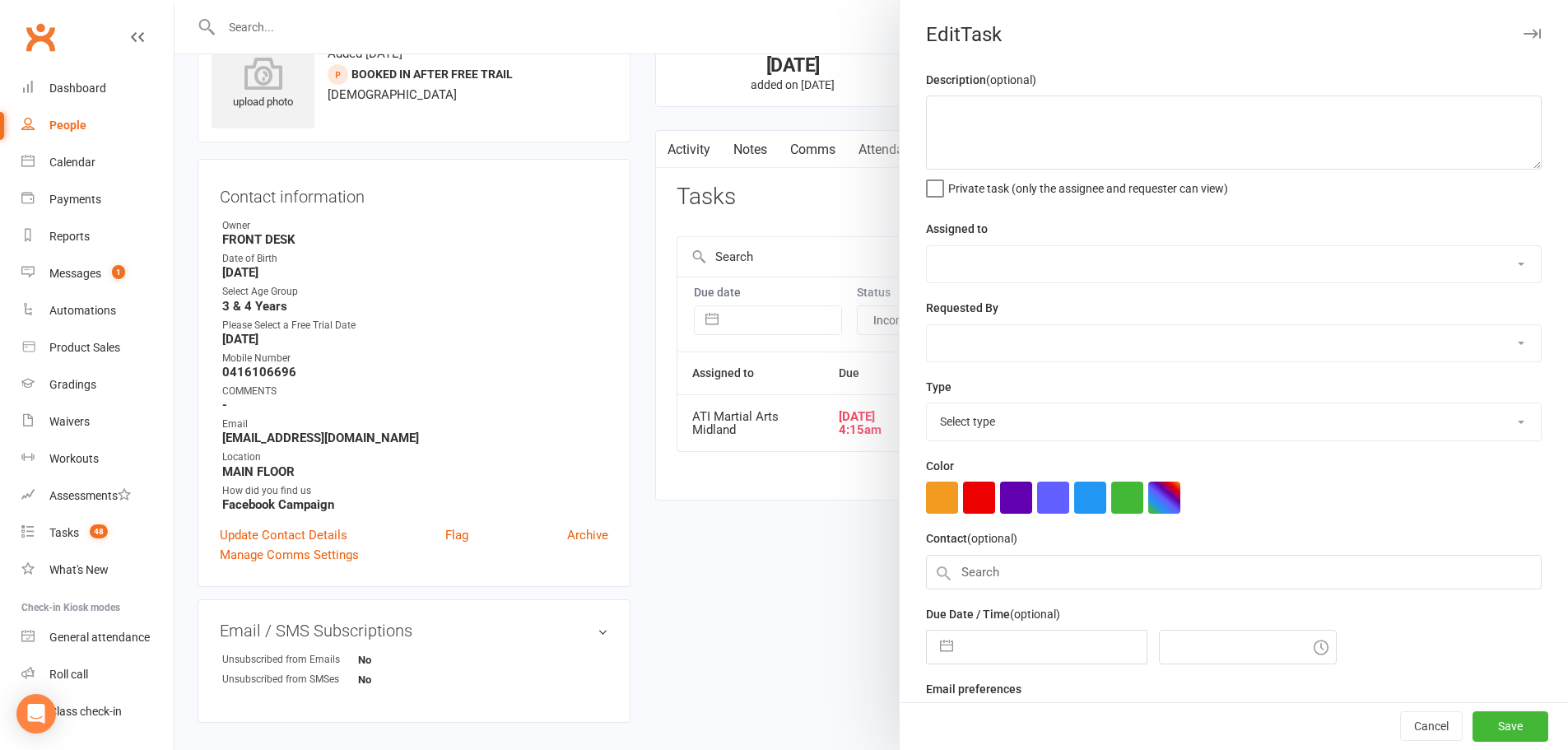
select select "32859"
type input "[DATE]"
type input "4:15am"
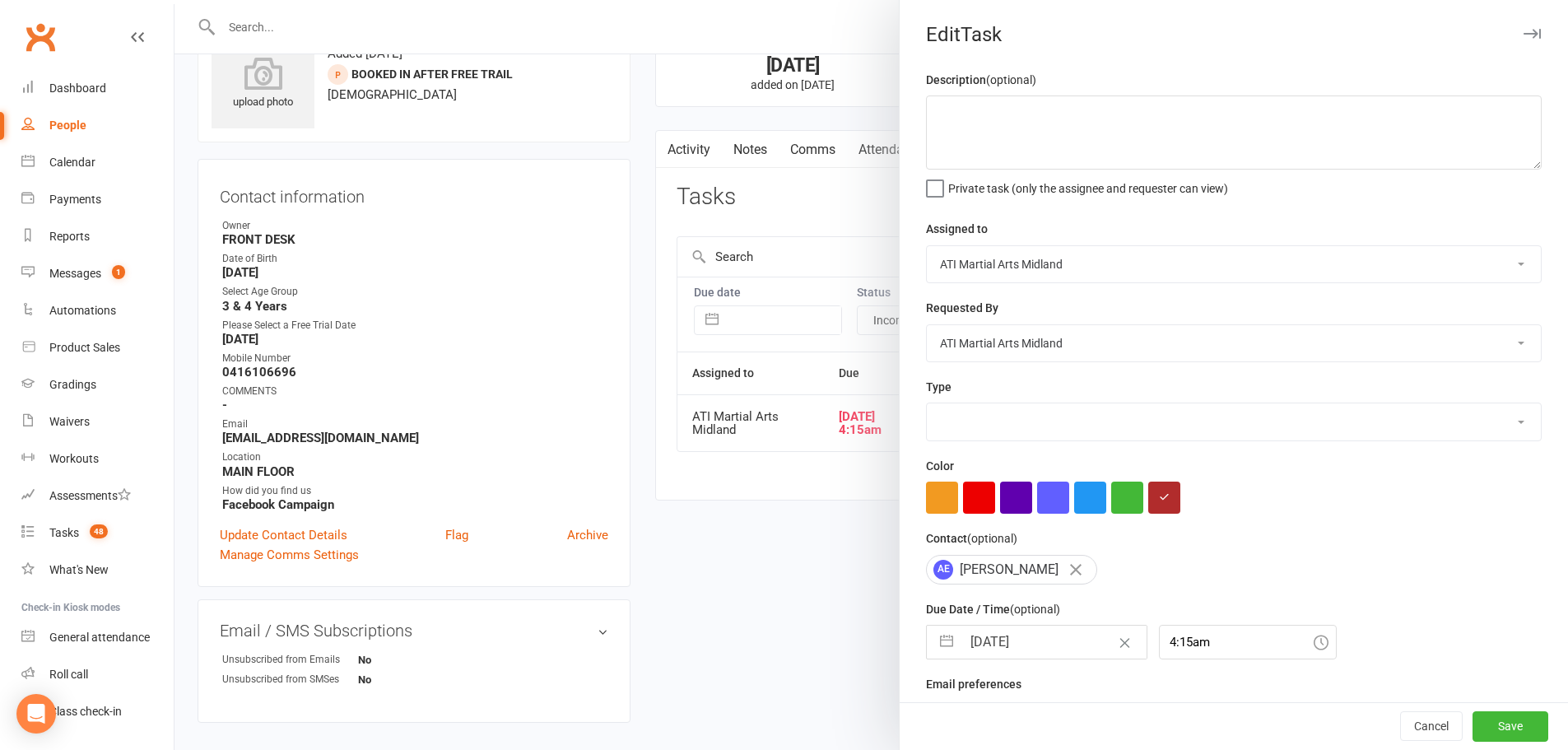
select select "25952"
click at [967, 144] on textarea at bounding box center [1234, 132] width 616 height 74
type textarea "s"
click at [943, 121] on textarea "2oth ,27," at bounding box center [1234, 132] width 616 height 74
click at [985, 107] on textarea "20th ,27," at bounding box center [1234, 132] width 616 height 74
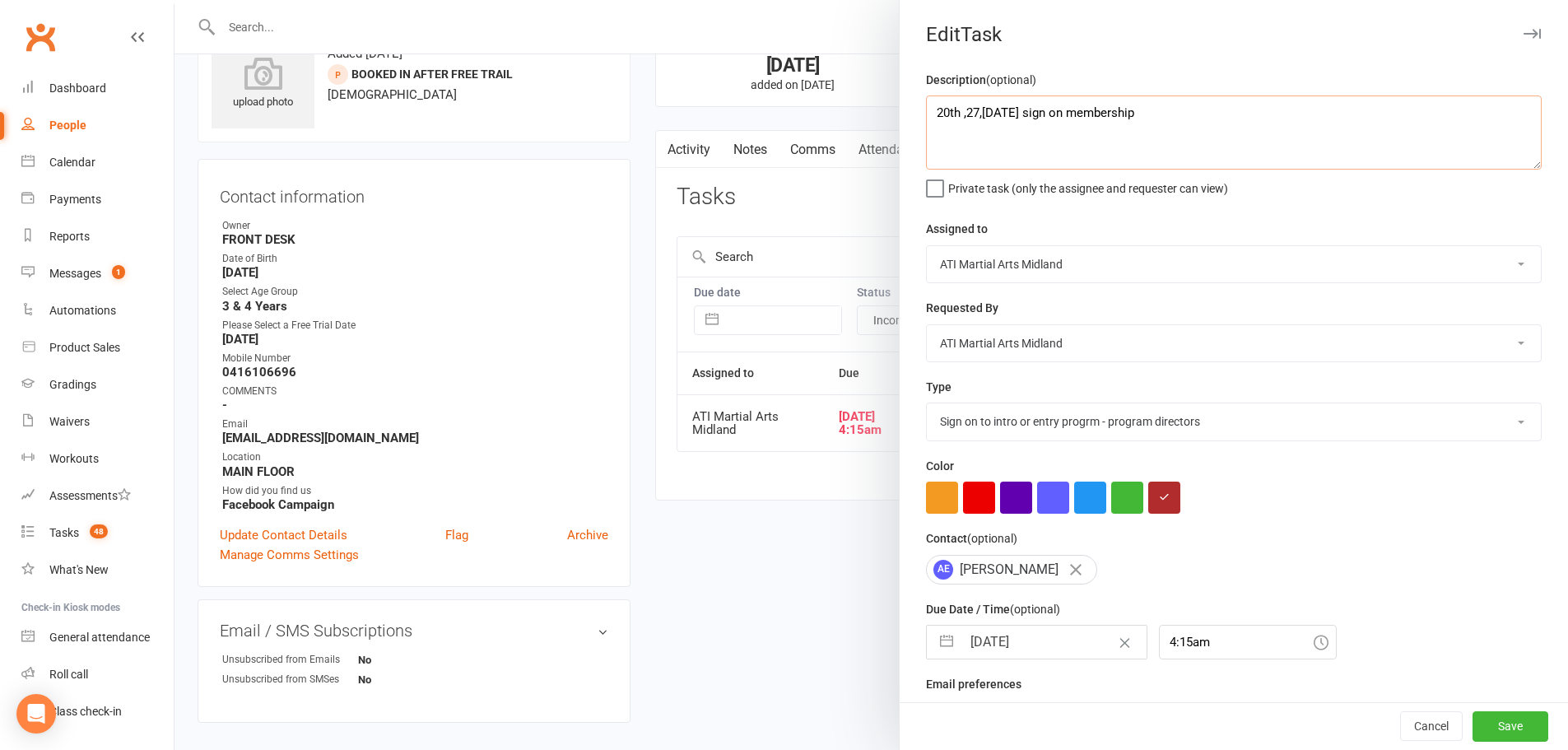
type textarea "20th ,27,4th oct sign on membership"
click at [955, 436] on select "Add info to task Automatic renewal checking Booked in for 1st trial program cla…" at bounding box center [1234, 421] width 614 height 37
select select "28093"
click at [927, 406] on select "Add info to task Automatic renewal checking Booked in for 1st trial program cla…" at bounding box center [1234, 421] width 614 height 37
click at [948, 637] on button "button" at bounding box center [947, 642] width 29 height 33
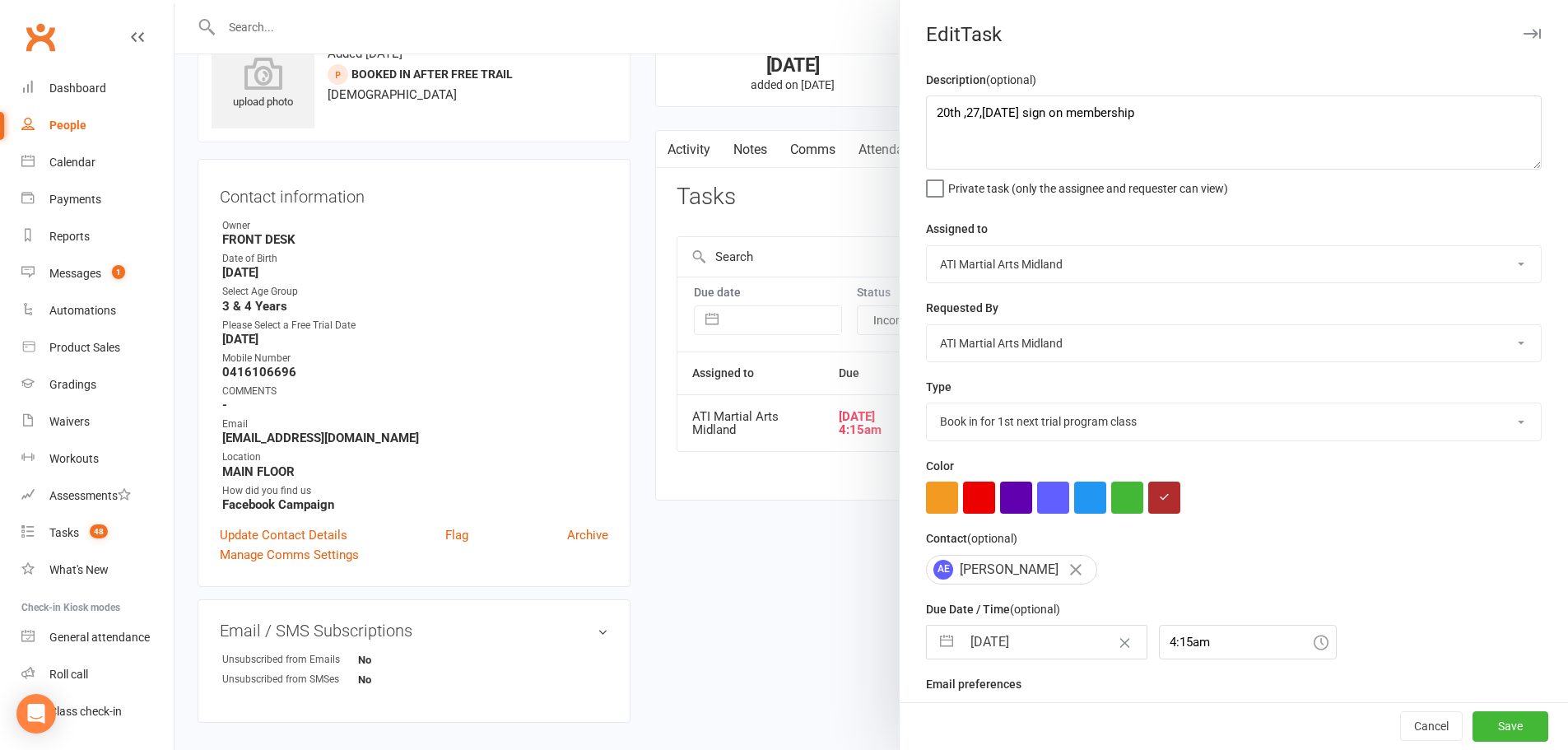
select select "7"
select select "2025"
select select "8"
select select "2025"
select select "9"
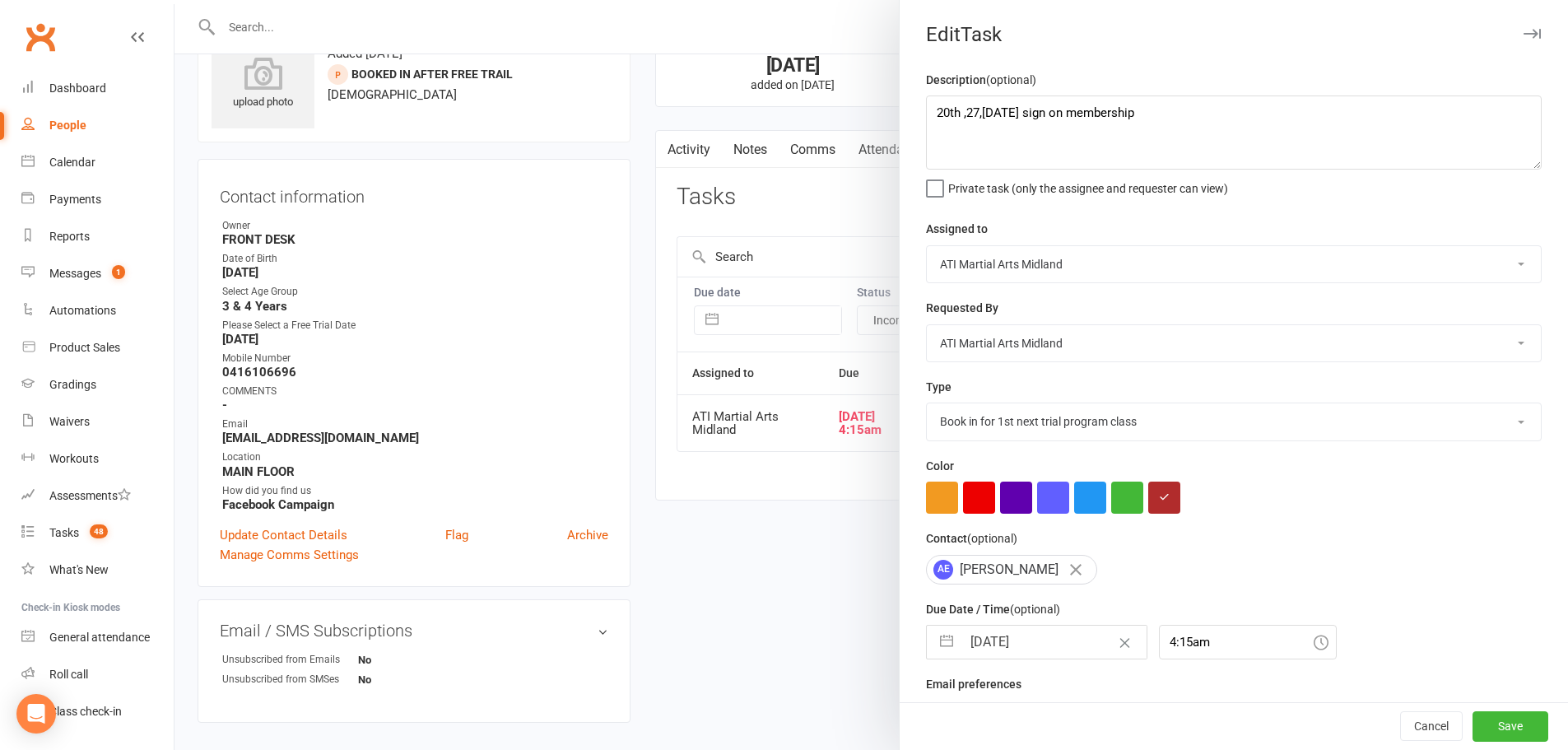
select select "2025"
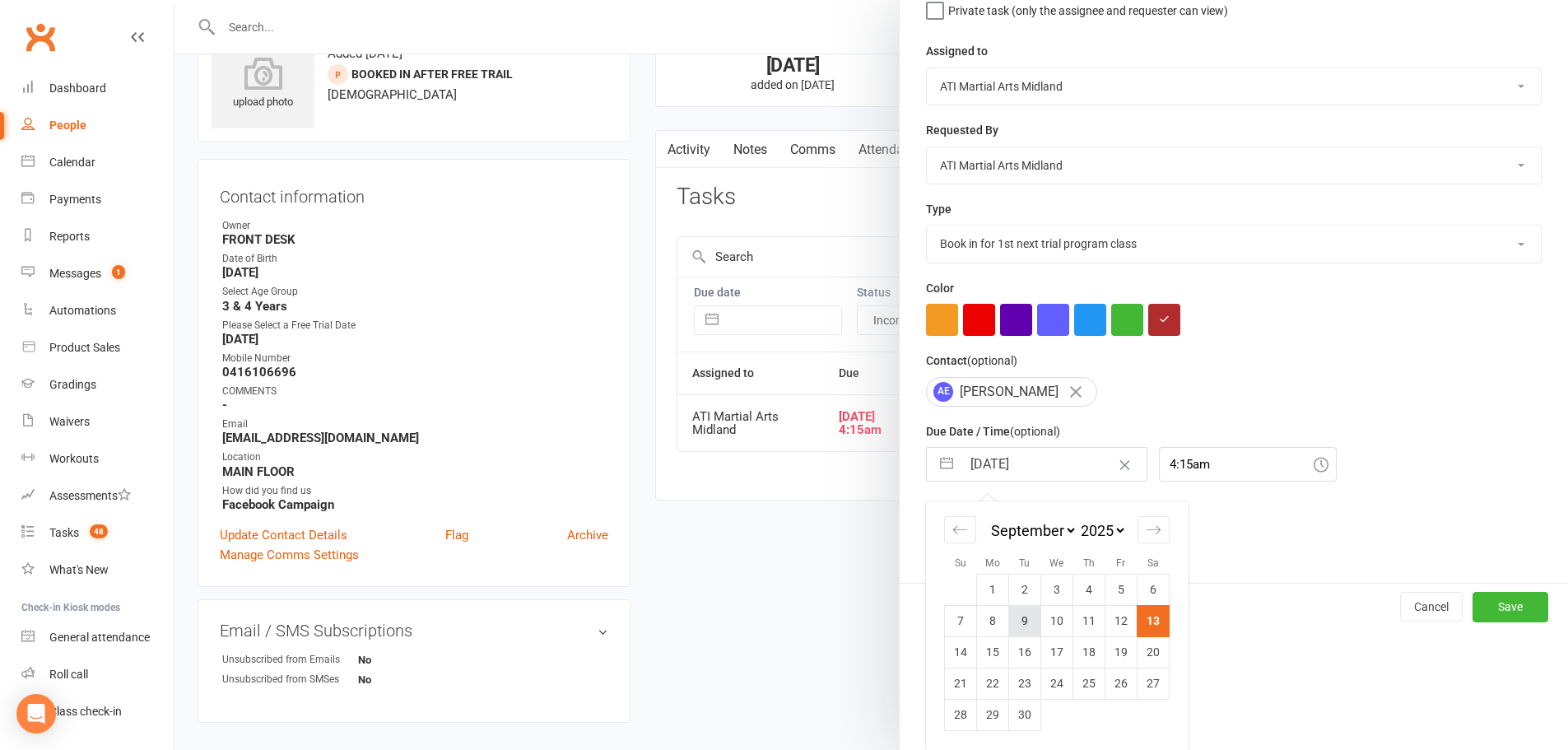
scroll to position [184, 0]
click at [1144, 646] on td "20" at bounding box center [1154, 652] width 32 height 31
type input "20 Sep 2025"
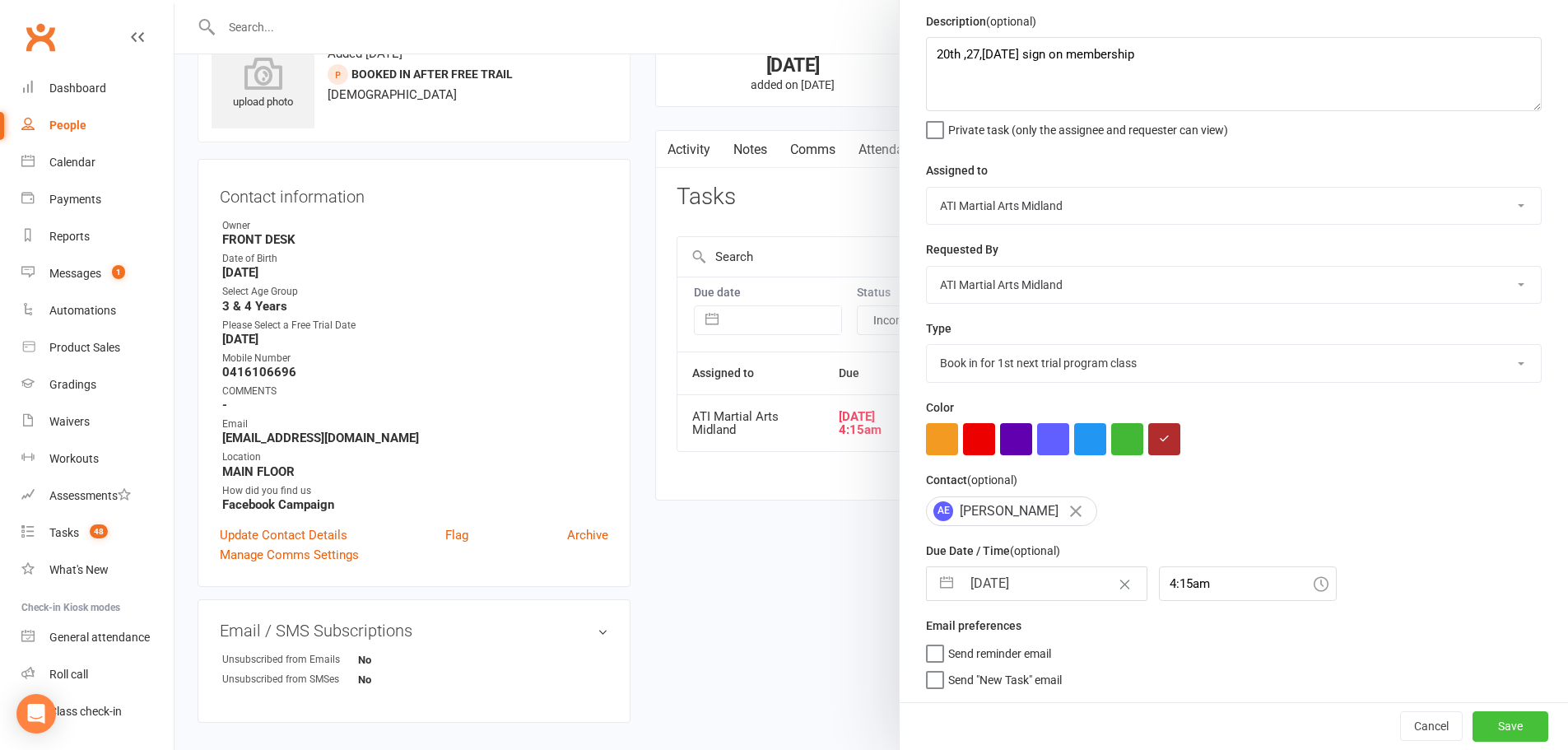
click at [1493, 721] on button "Save" at bounding box center [1510, 725] width 76 height 29
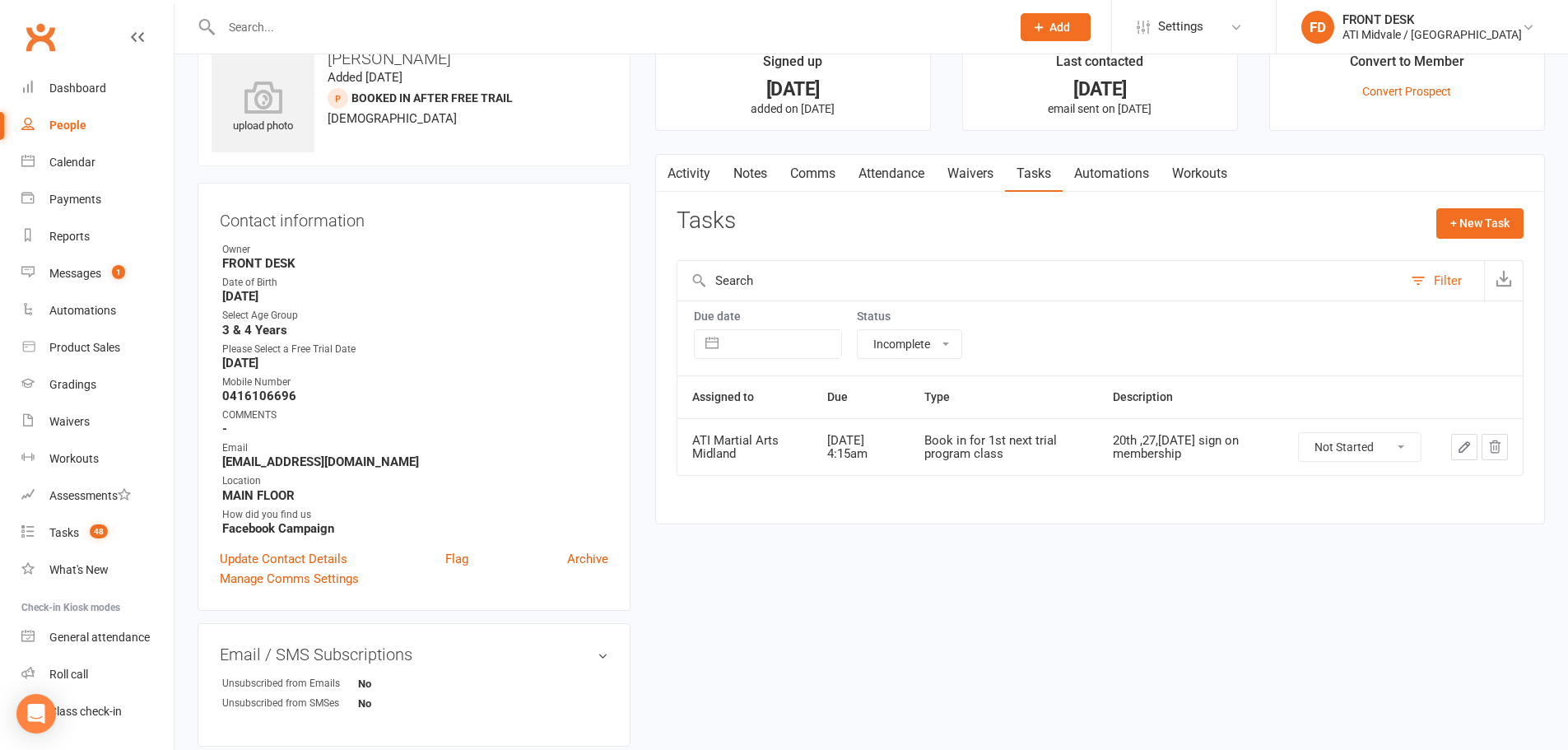
scroll to position [0, 0]
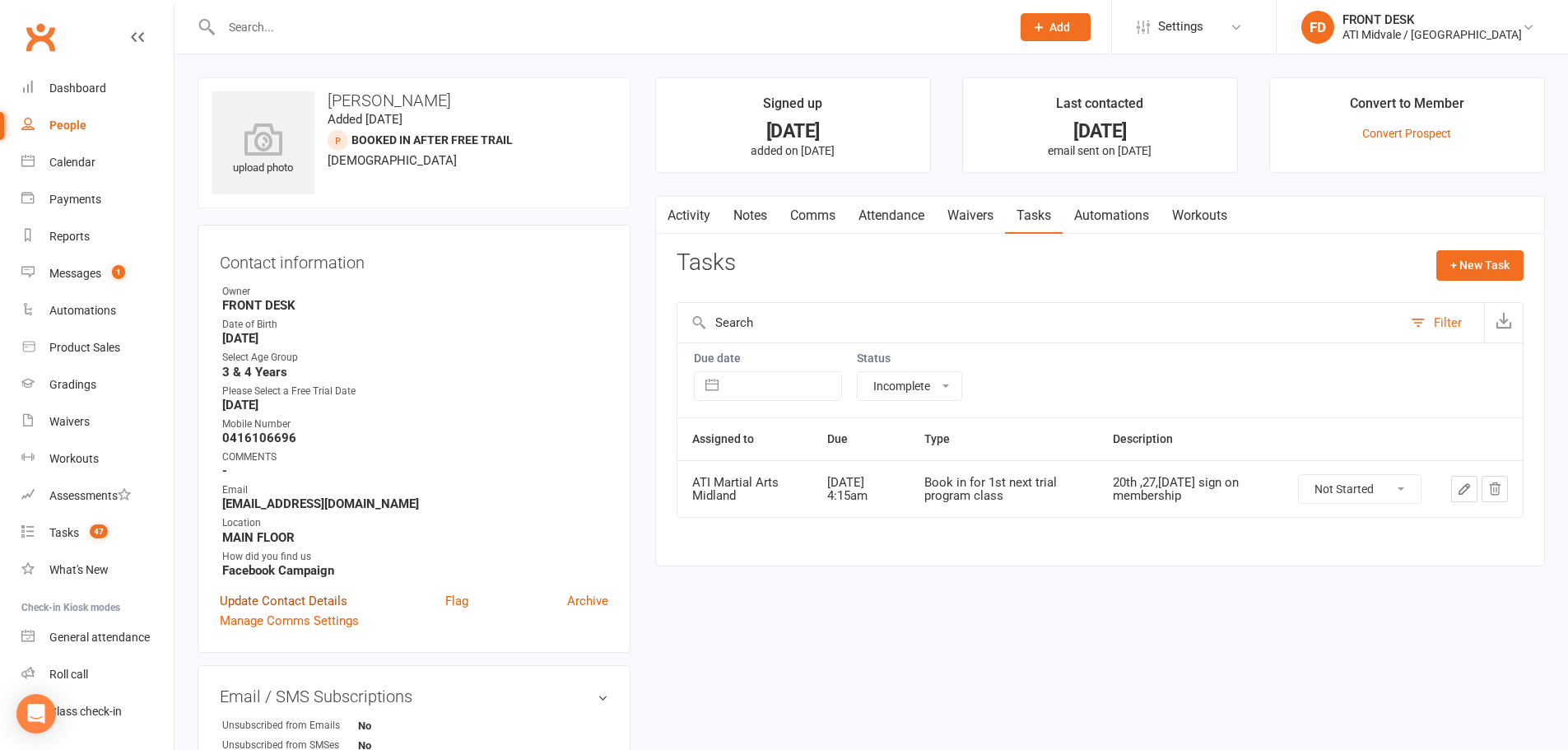
click at [296, 595] on link "Update Contact Details" at bounding box center [283, 601] width 128 height 20
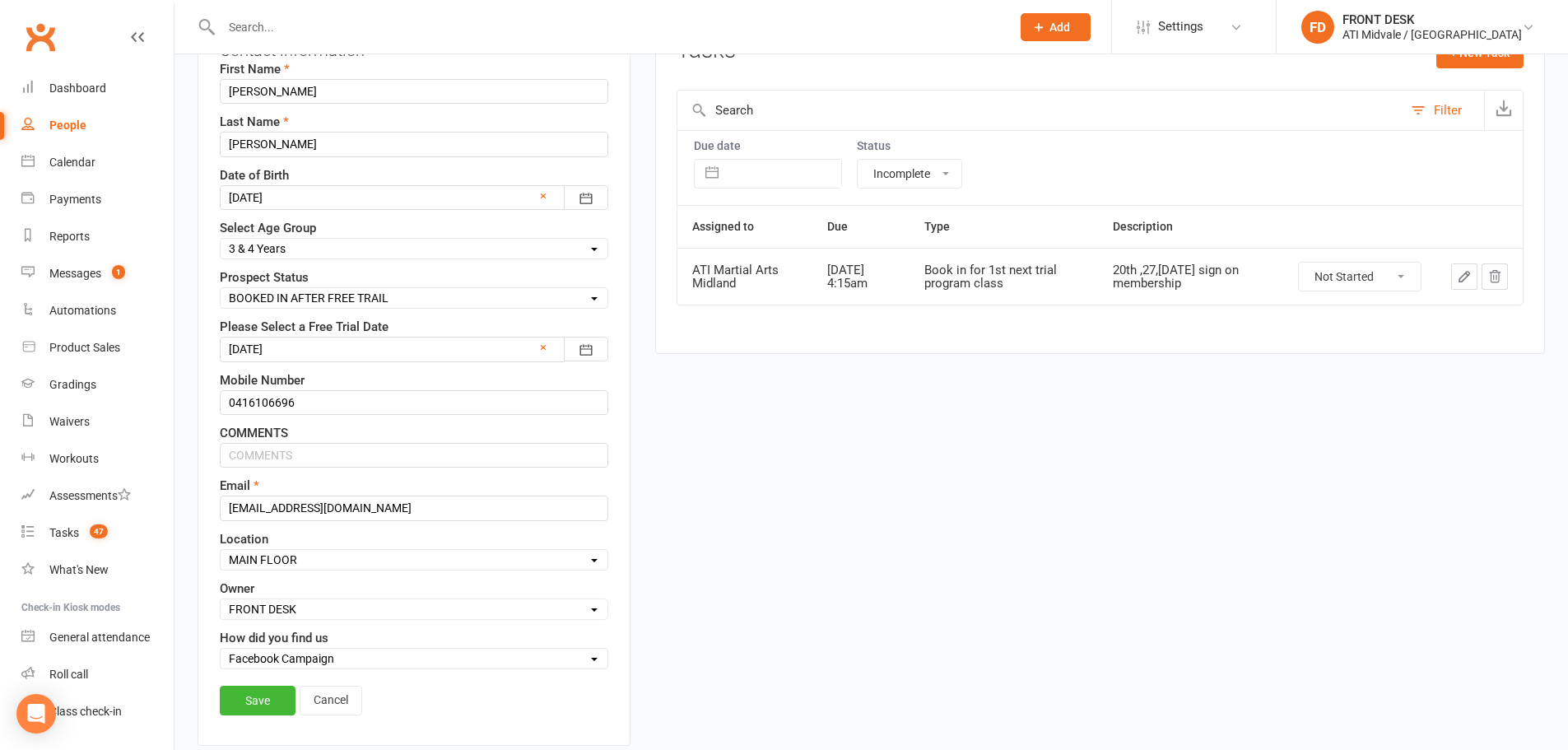
scroll to position [242, 0]
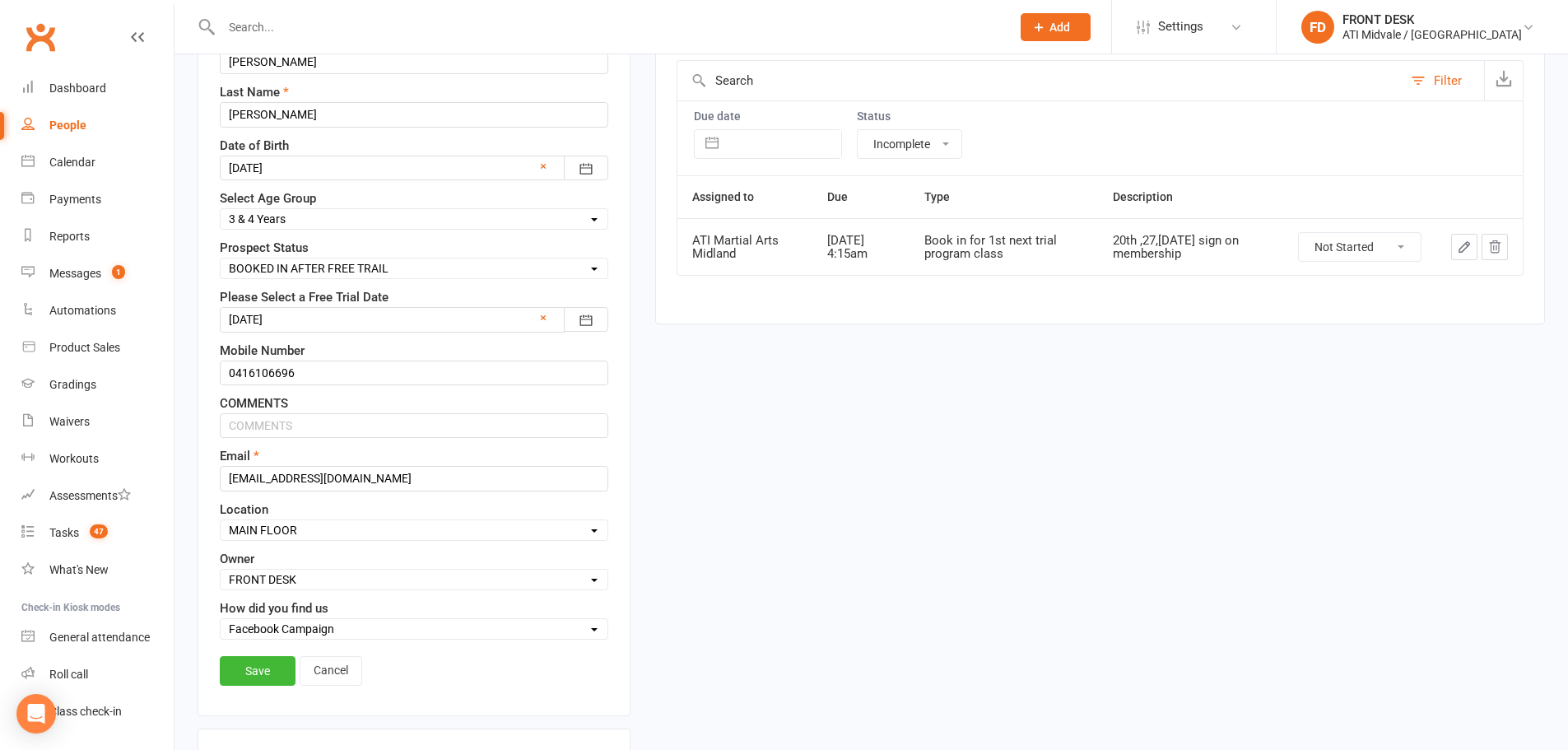
click at [299, 267] on select "Select Set a Status BOOKED IN FOR FREE TRIAL DID FREE TRAIL BOOKED IN AFTER FRE…" at bounding box center [413, 268] width 387 height 18
select select "INTRO PROGRAM"
click at [221, 260] on select "Select Set a Status BOOKED IN FOR FREE TRIAL DID FREE TRAIL BOOKED IN AFTER FRE…" at bounding box center [413, 268] width 387 height 18
click at [275, 664] on link "Save" at bounding box center [257, 671] width 76 height 29
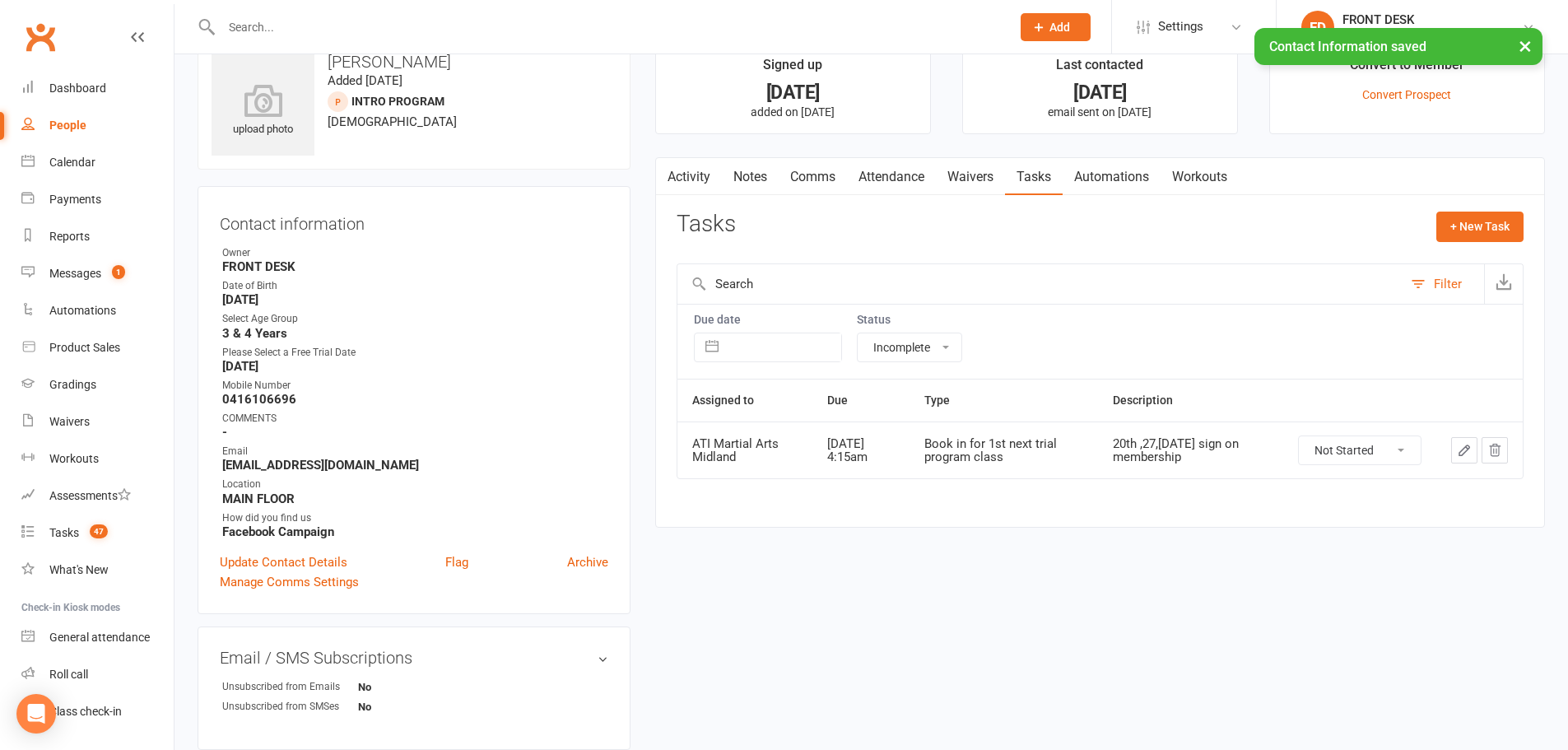
scroll to position [0, 0]
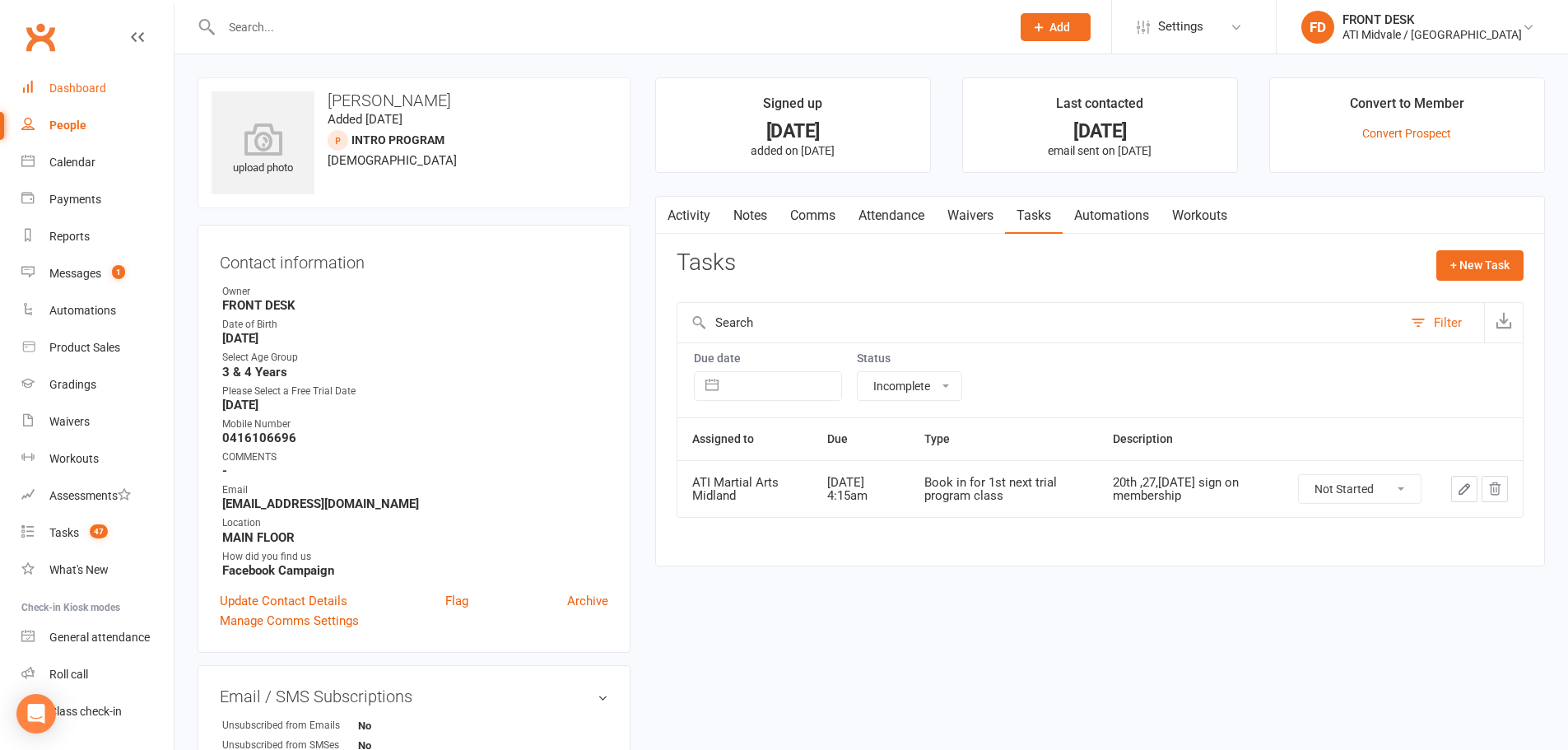
click at [92, 90] on div "Dashboard" at bounding box center [78, 88] width 57 height 13
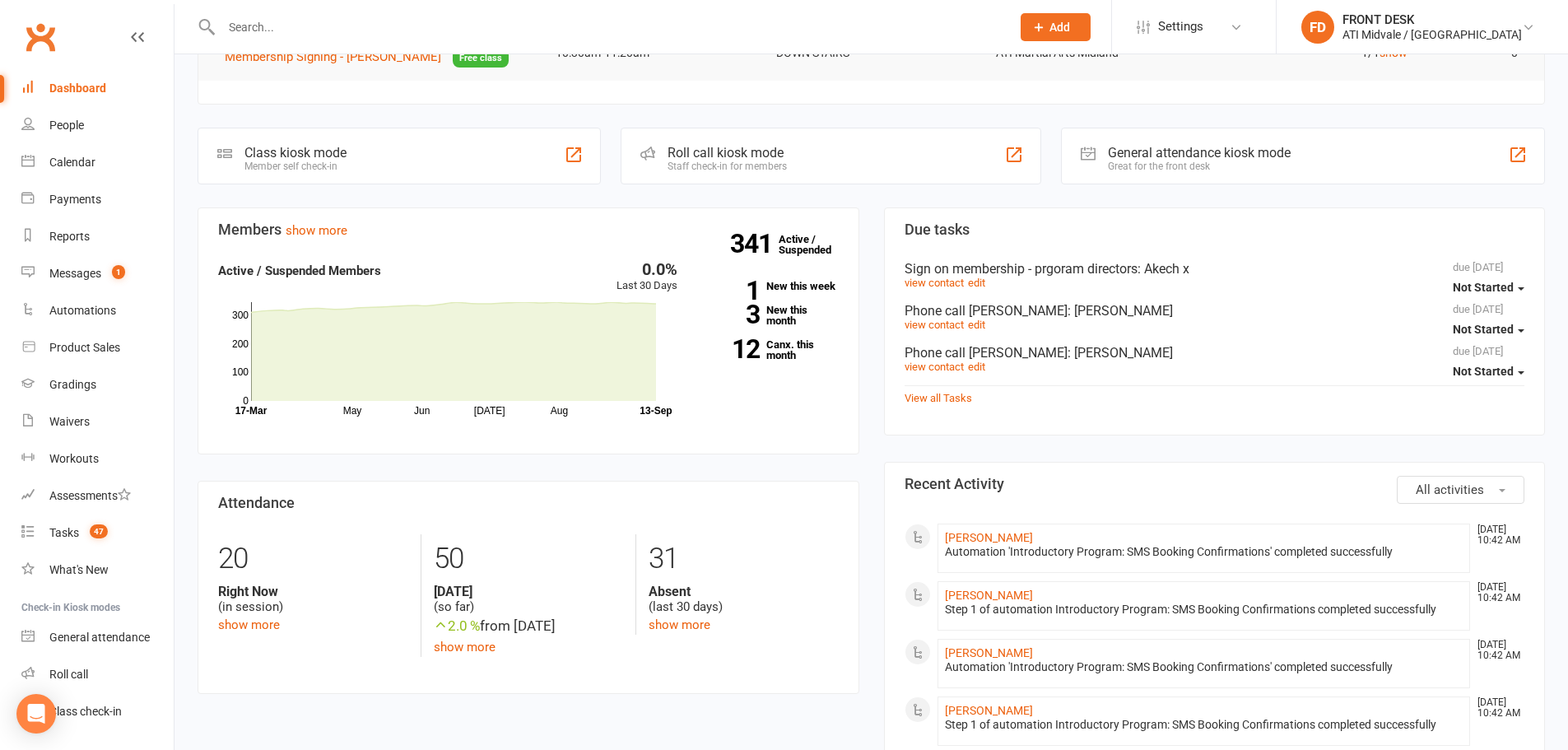
scroll to position [412, 0]
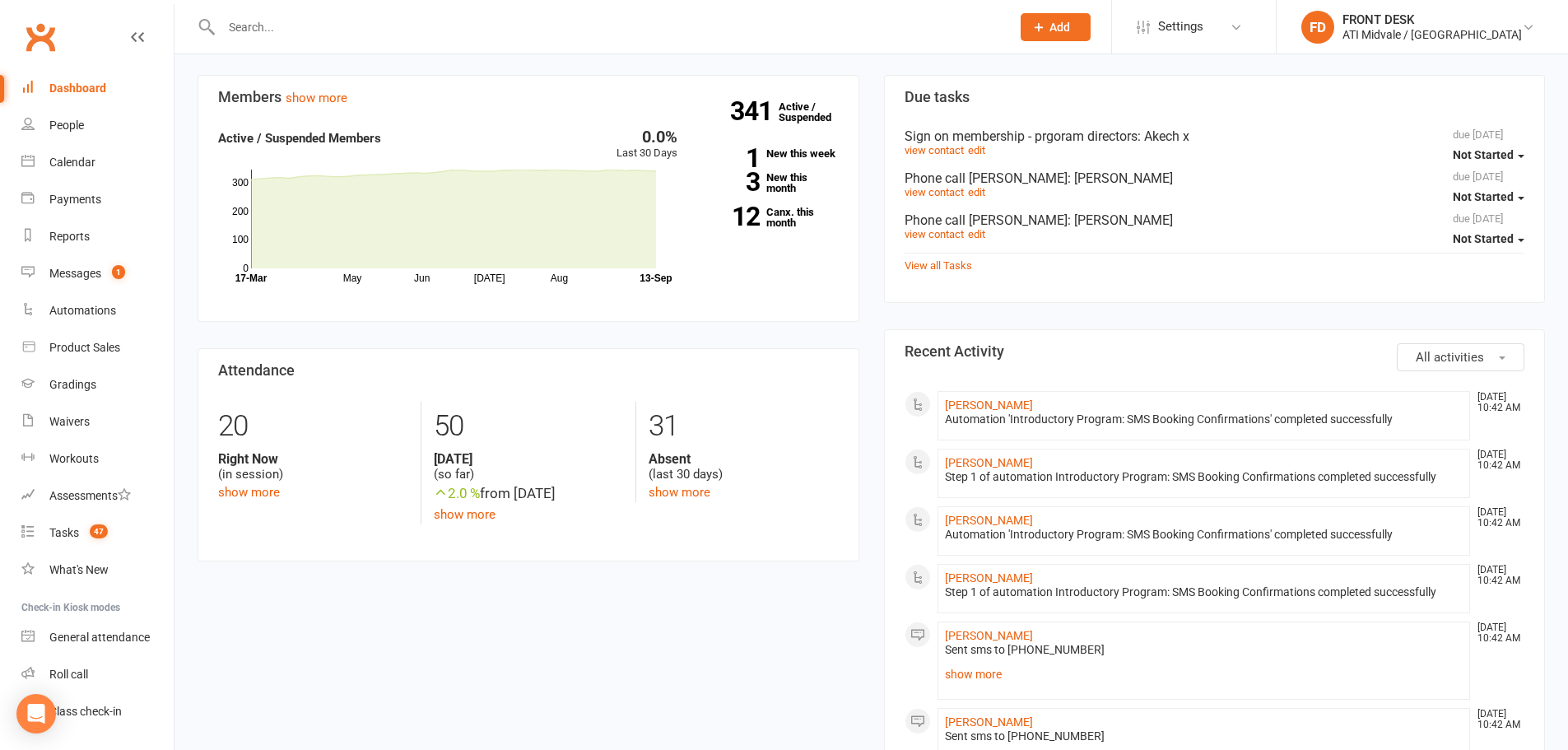
click at [963, 271] on div "View all Tasks" at bounding box center [1214, 263] width 621 height 22
click at [960, 268] on link "View all Tasks" at bounding box center [938, 265] width 68 height 12
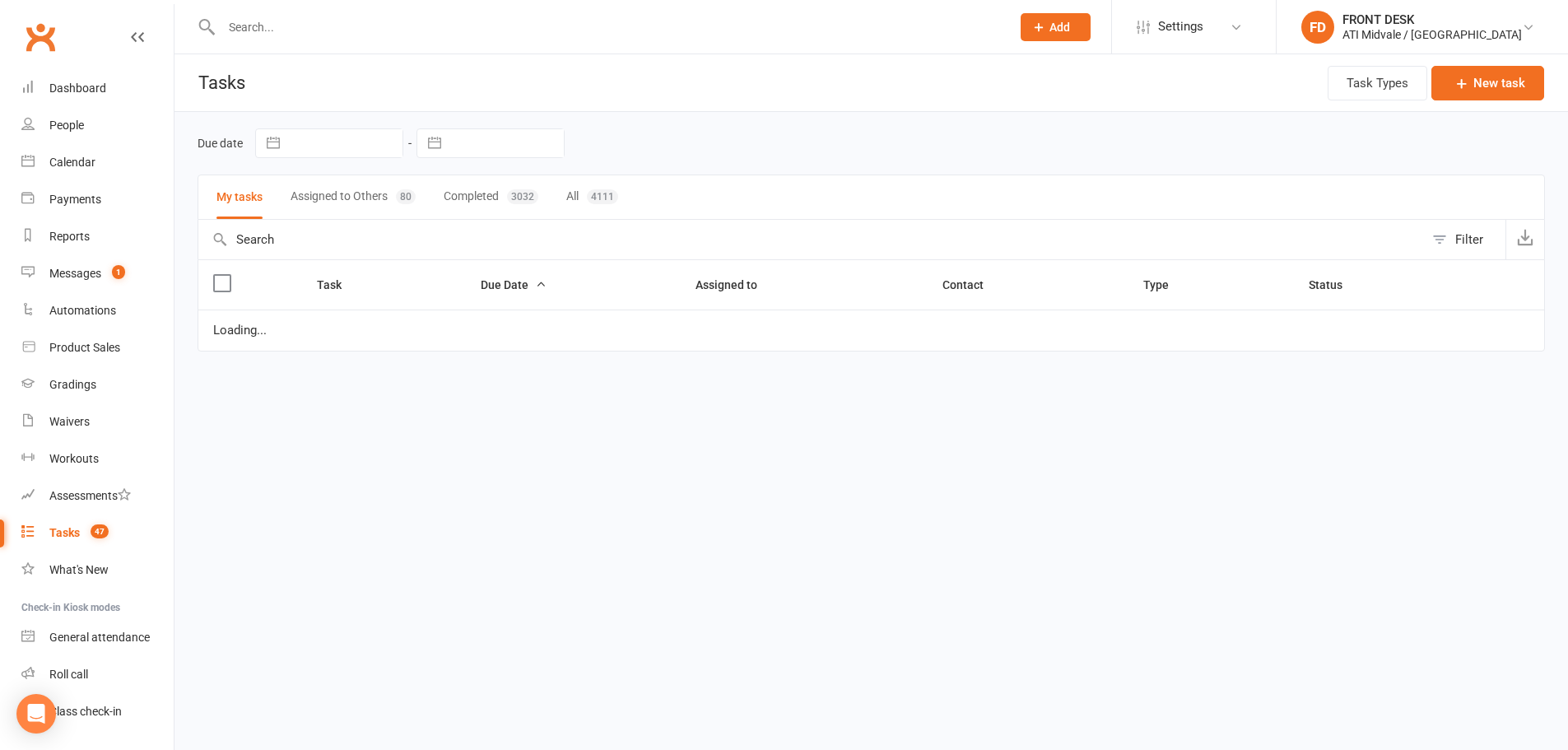
select select "waiting"
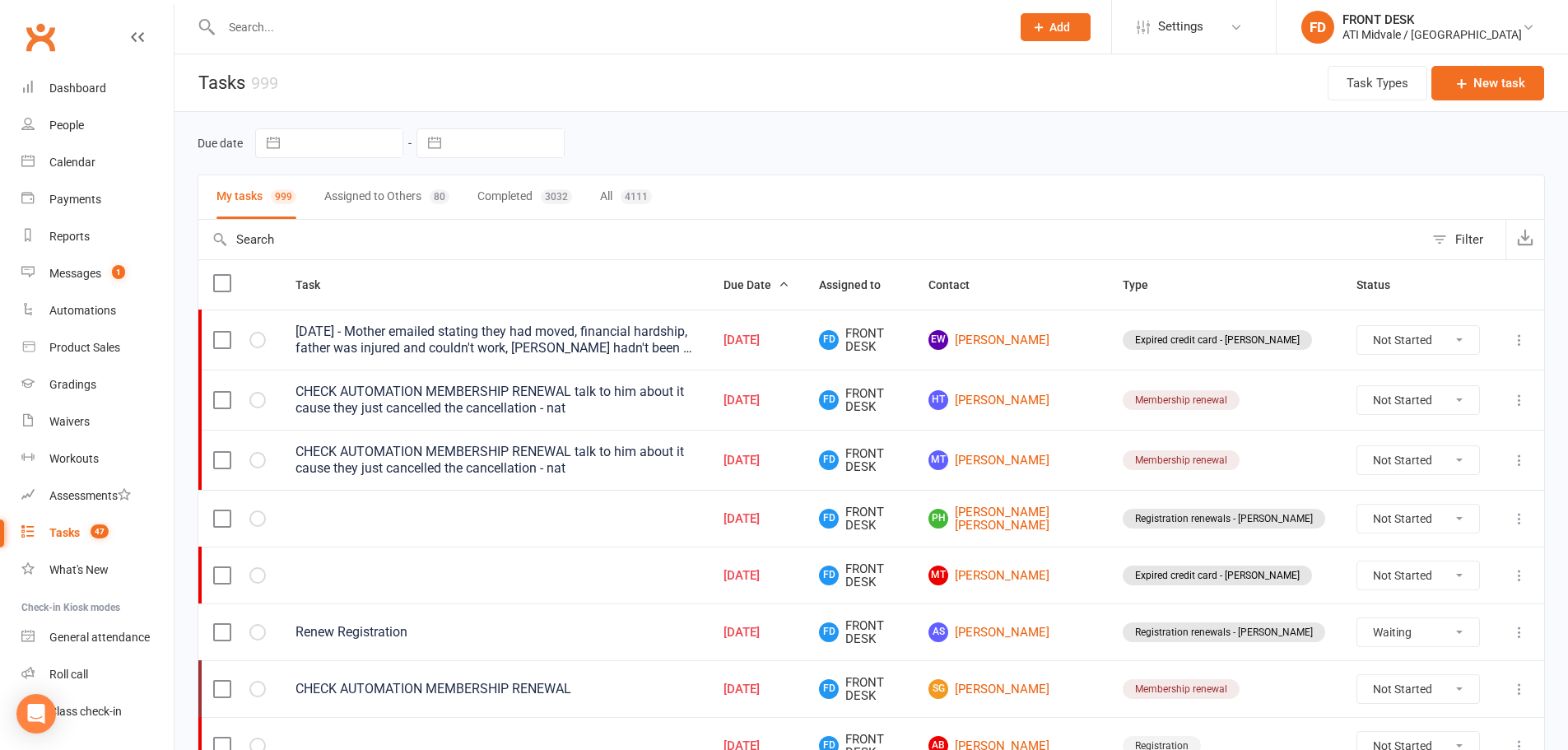
click at [361, 38] on input "text" at bounding box center [607, 28] width 783 height 23
click at [69, 86] on div "Dashboard" at bounding box center [78, 88] width 57 height 13
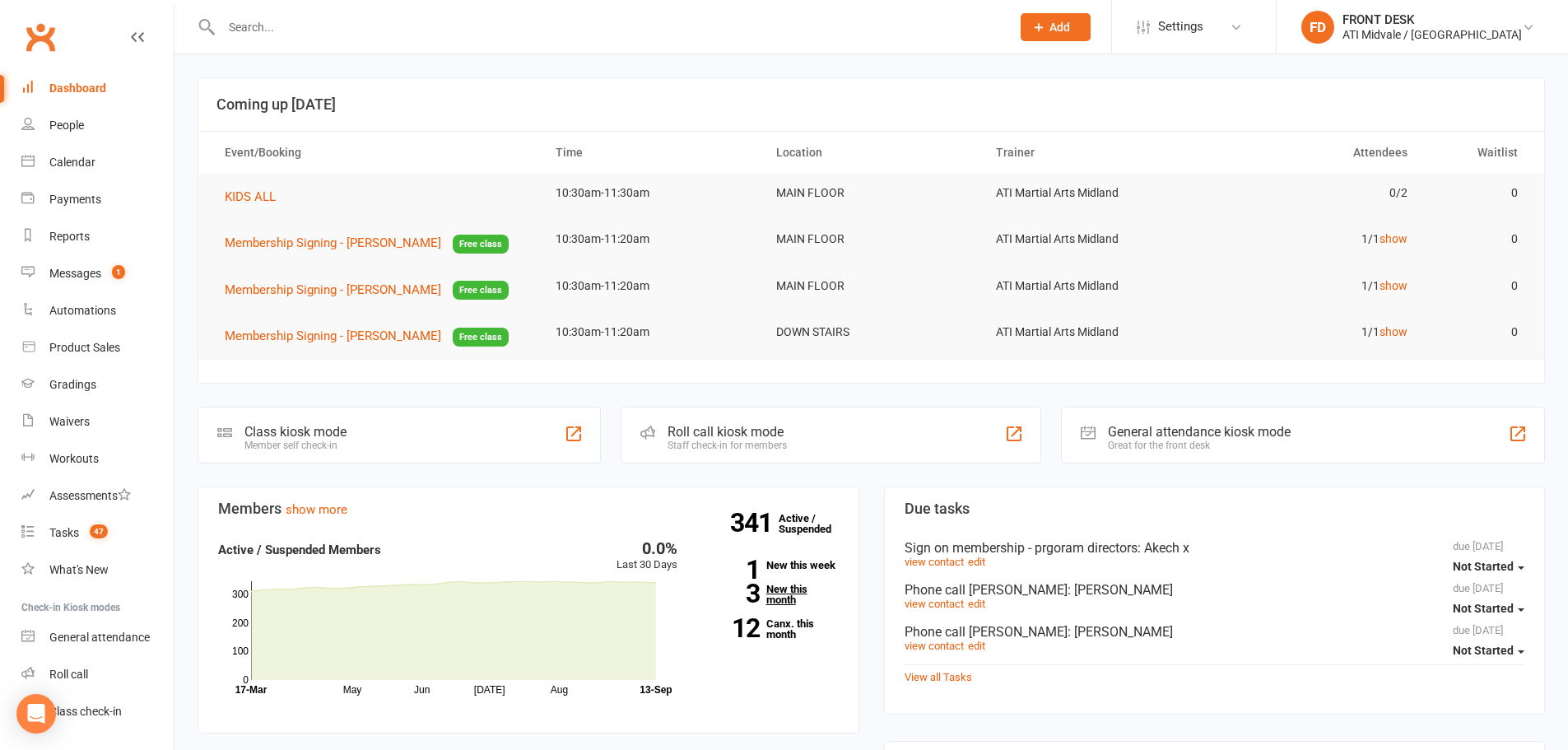
click at [778, 596] on link "3 New this month" at bounding box center [770, 595] width 137 height 21
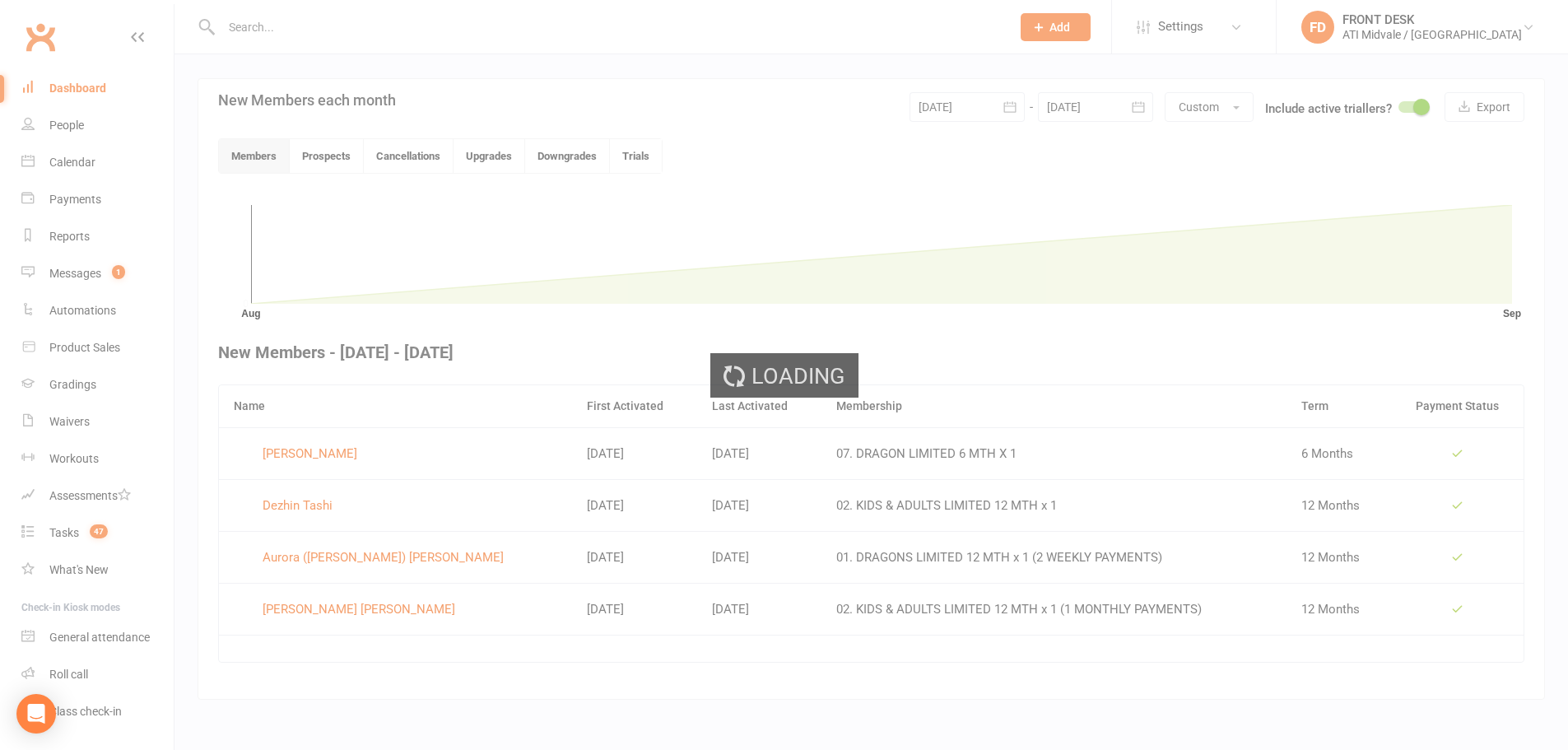
scroll to position [349, 0]
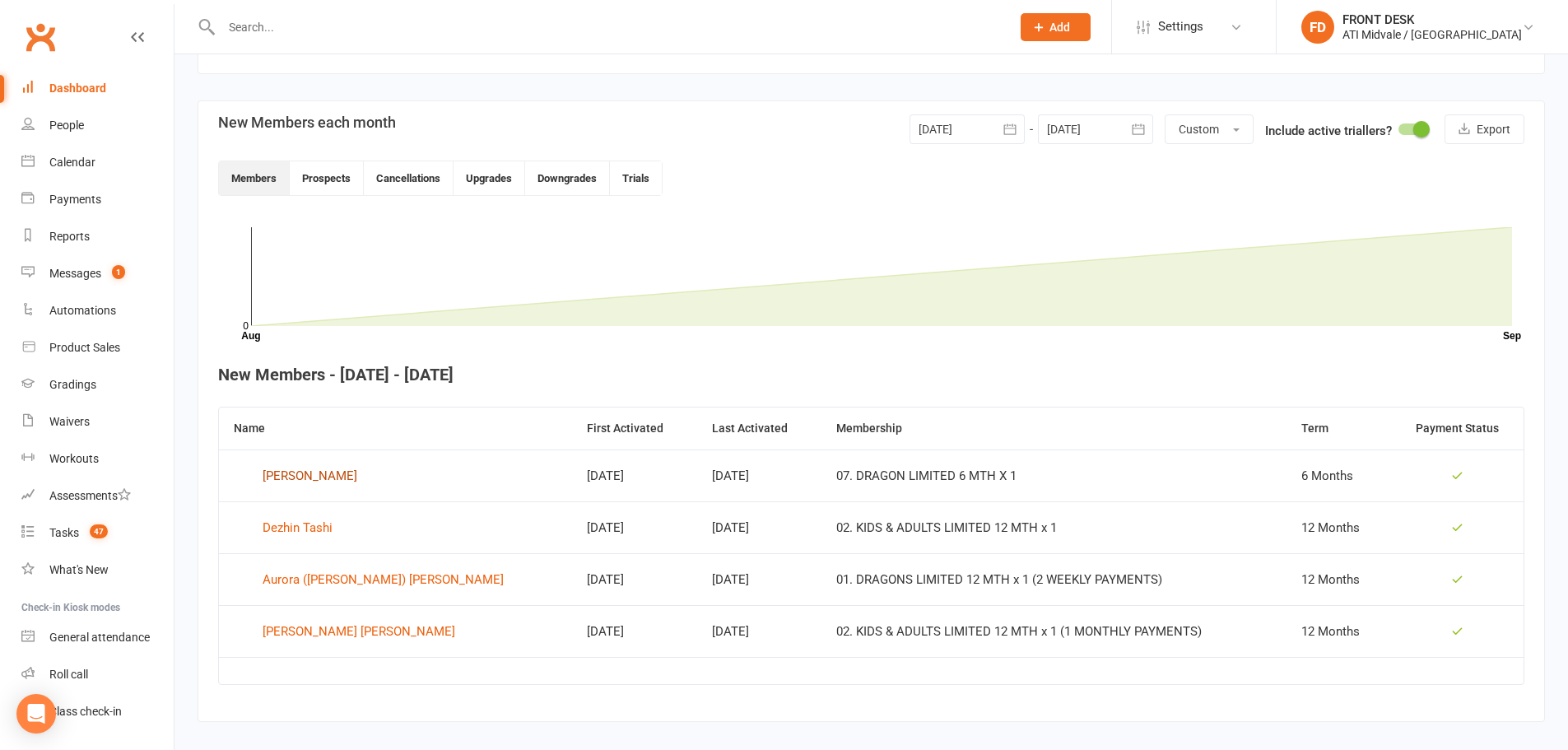
click at [306, 482] on div "Cooper Blaszezak" at bounding box center [310, 476] width 95 height 25
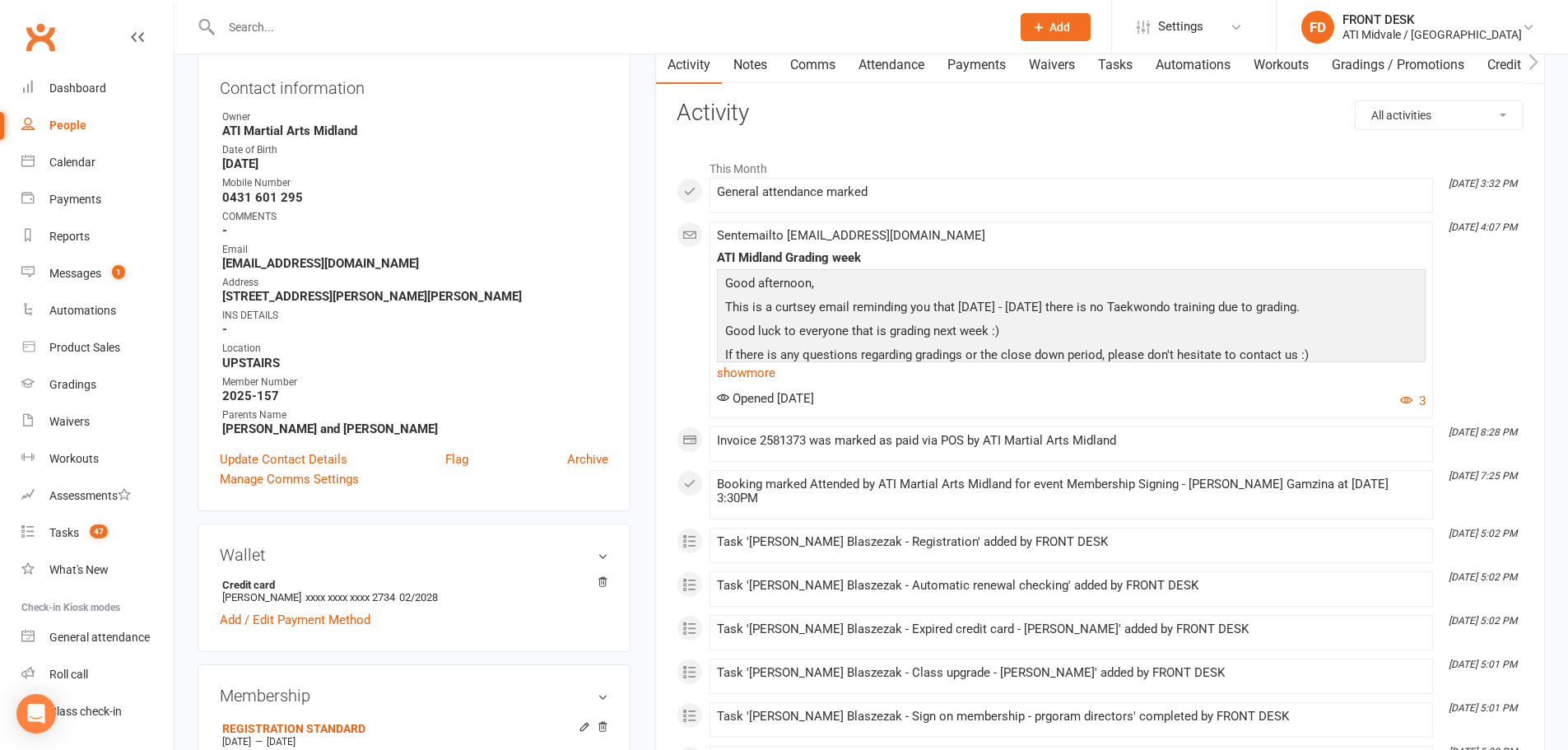
scroll to position [82, 0]
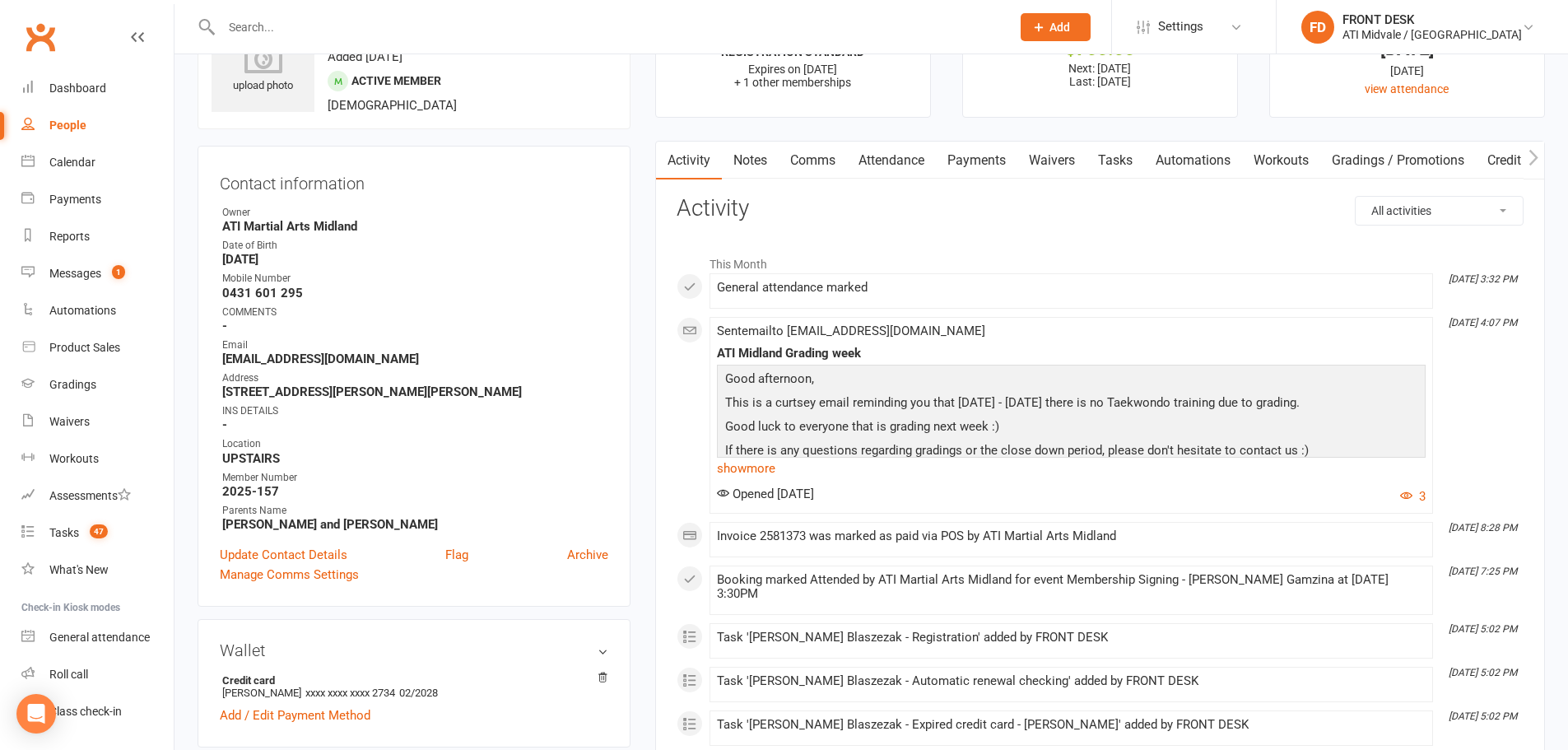
click at [1122, 160] on link "Tasks" at bounding box center [1115, 161] width 58 height 38
select select "incomplete"
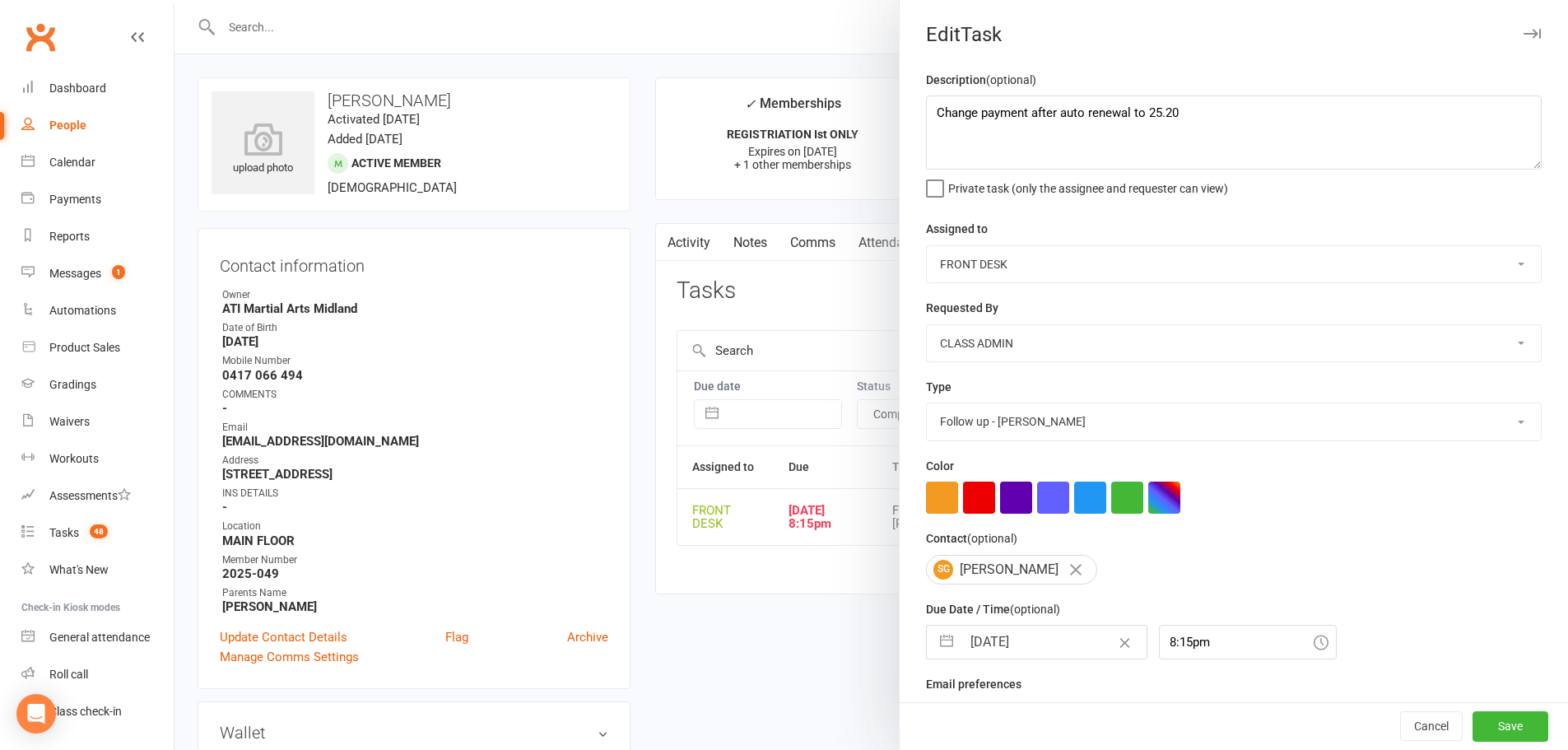
select select "finished"
select select "4288"
select select "29486"
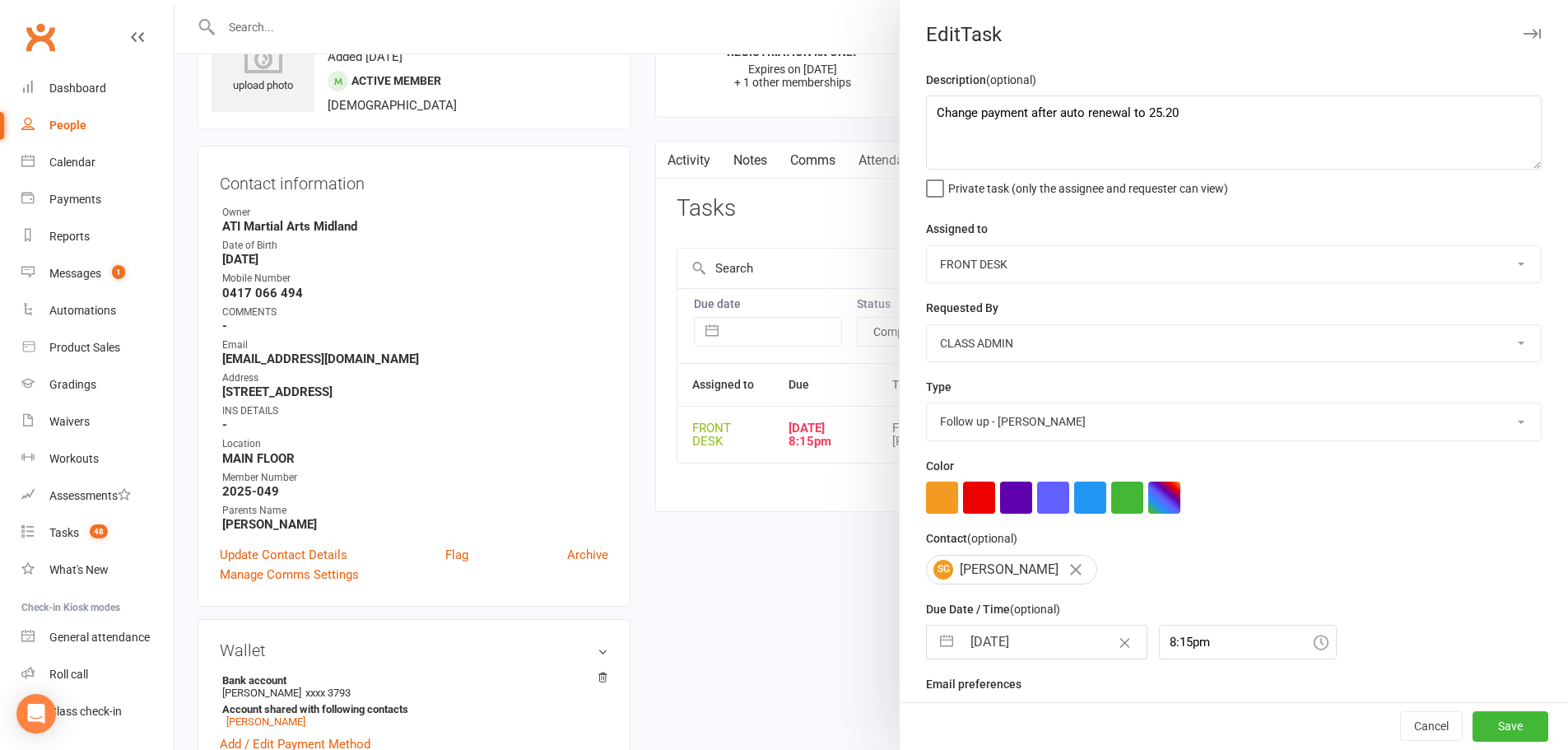
click at [766, 188] on div at bounding box center [871, 375] width 1394 height 750
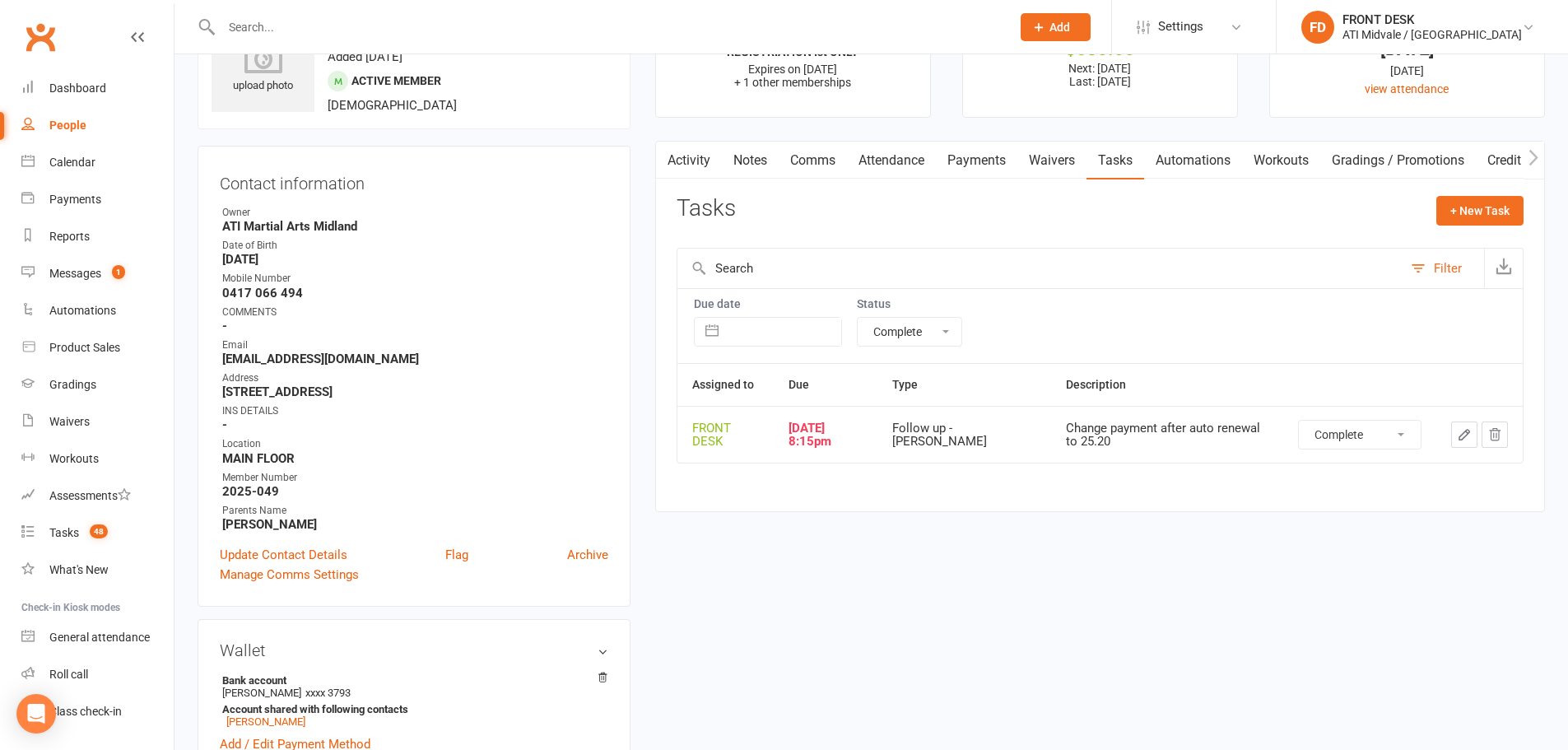
click at [977, 163] on link "Payments" at bounding box center [976, 161] width 81 height 38
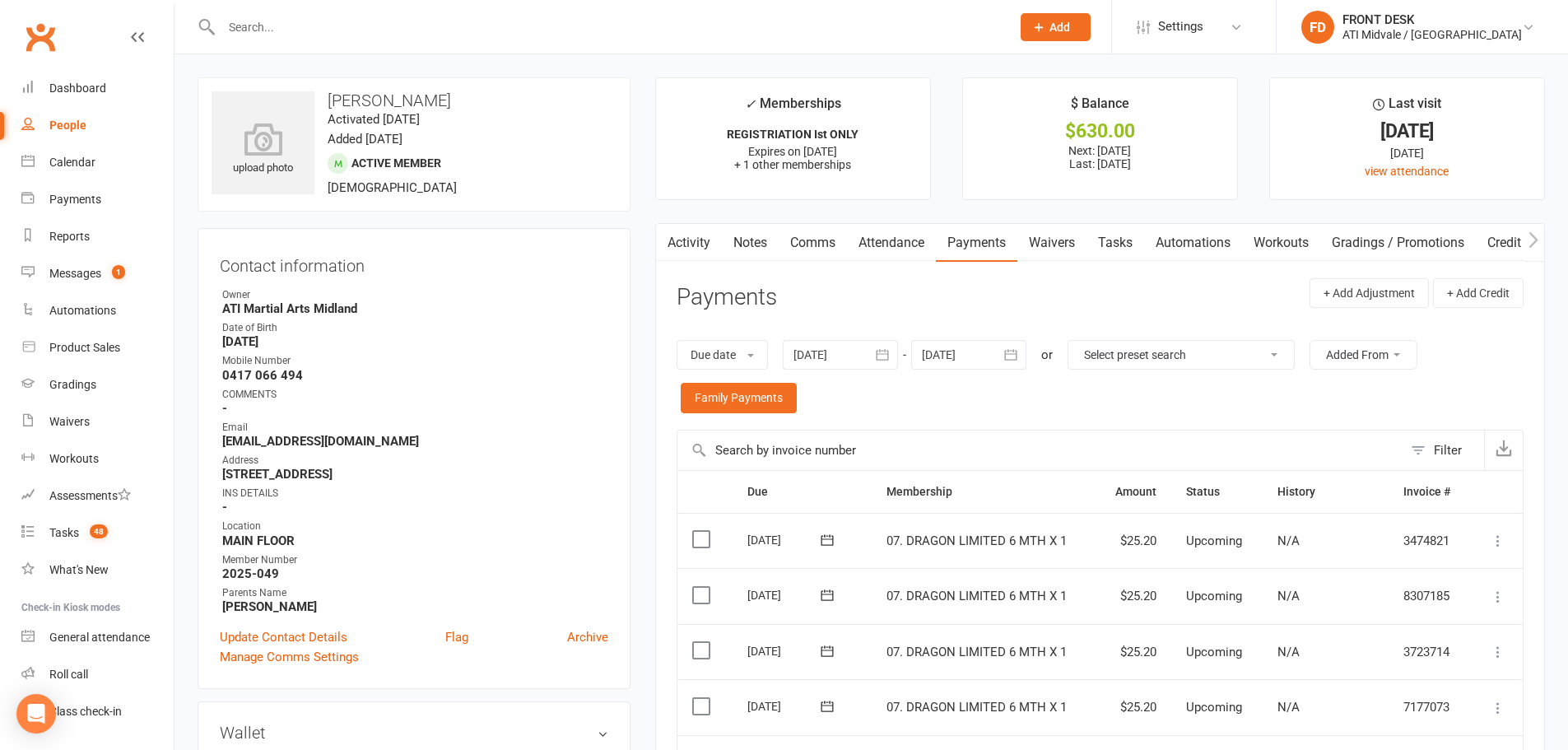
click at [1119, 235] on link "Tasks" at bounding box center [1115, 243] width 58 height 38
select select "incomplete"
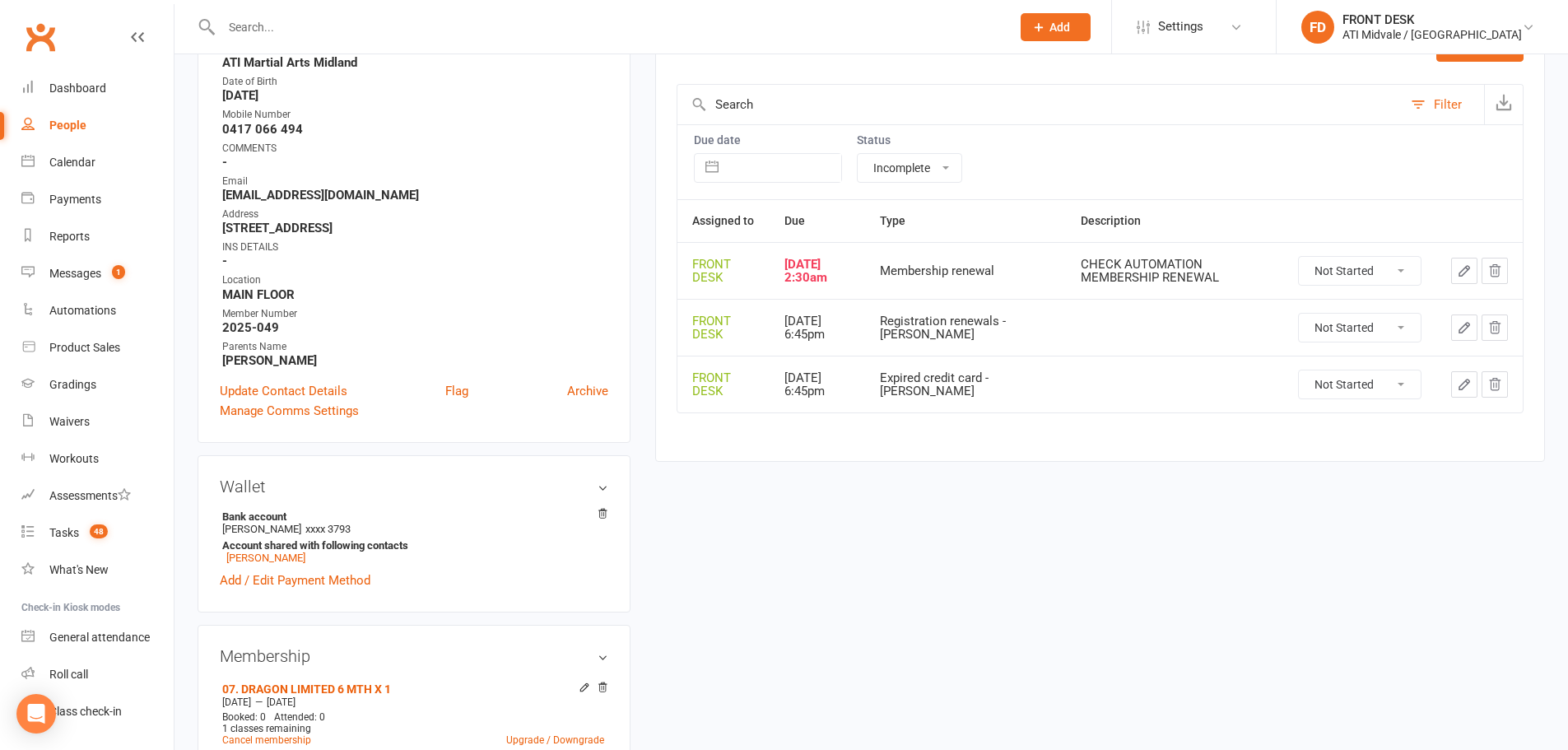
scroll to position [247, 0]
click at [1455, 269] on button "button" at bounding box center [1464, 270] width 26 height 26
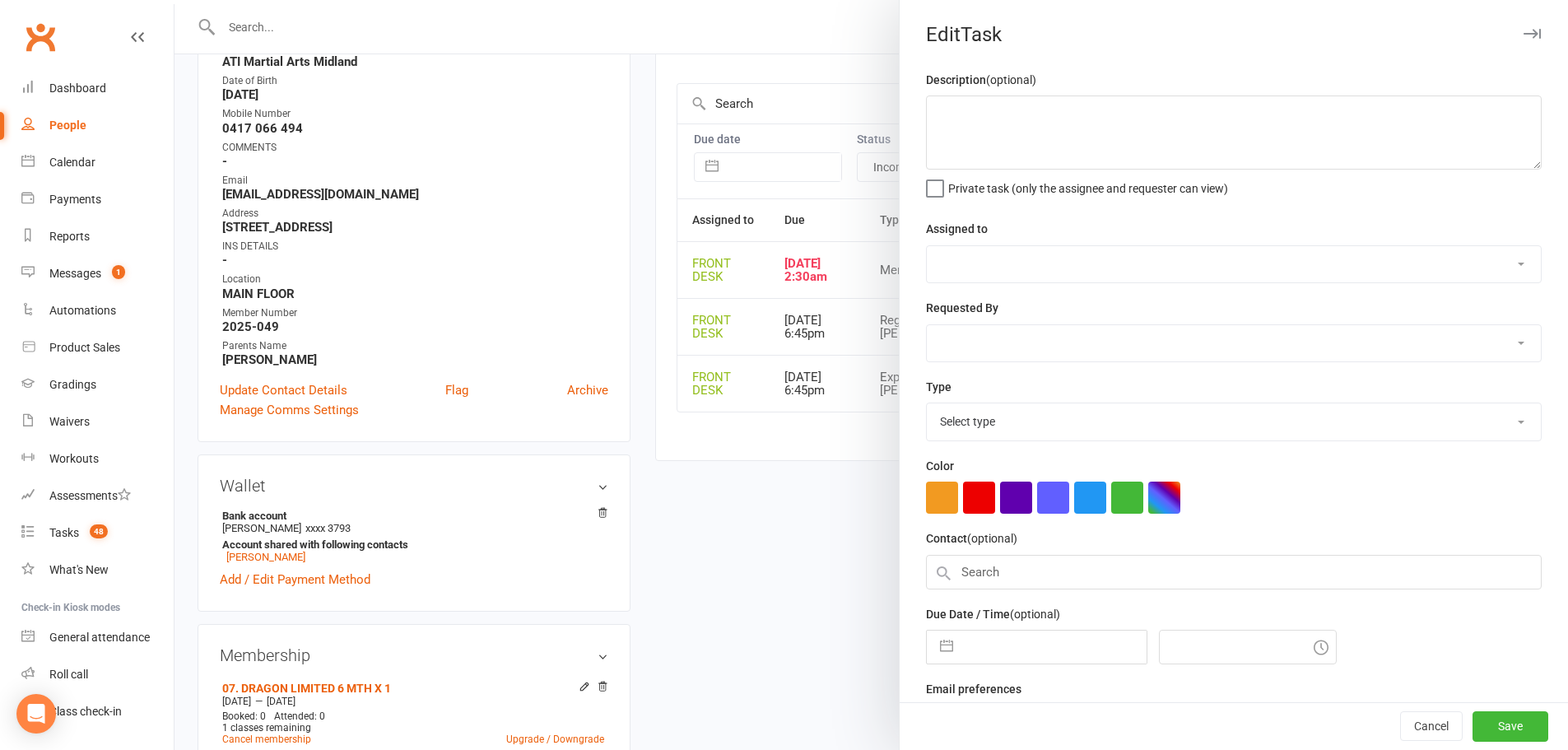
type textarea "CHECK AUTOMATION MEMBERSHIP RENEWAL"
select select "4288"
type input "08 Sep 2025"
type input "2:30am"
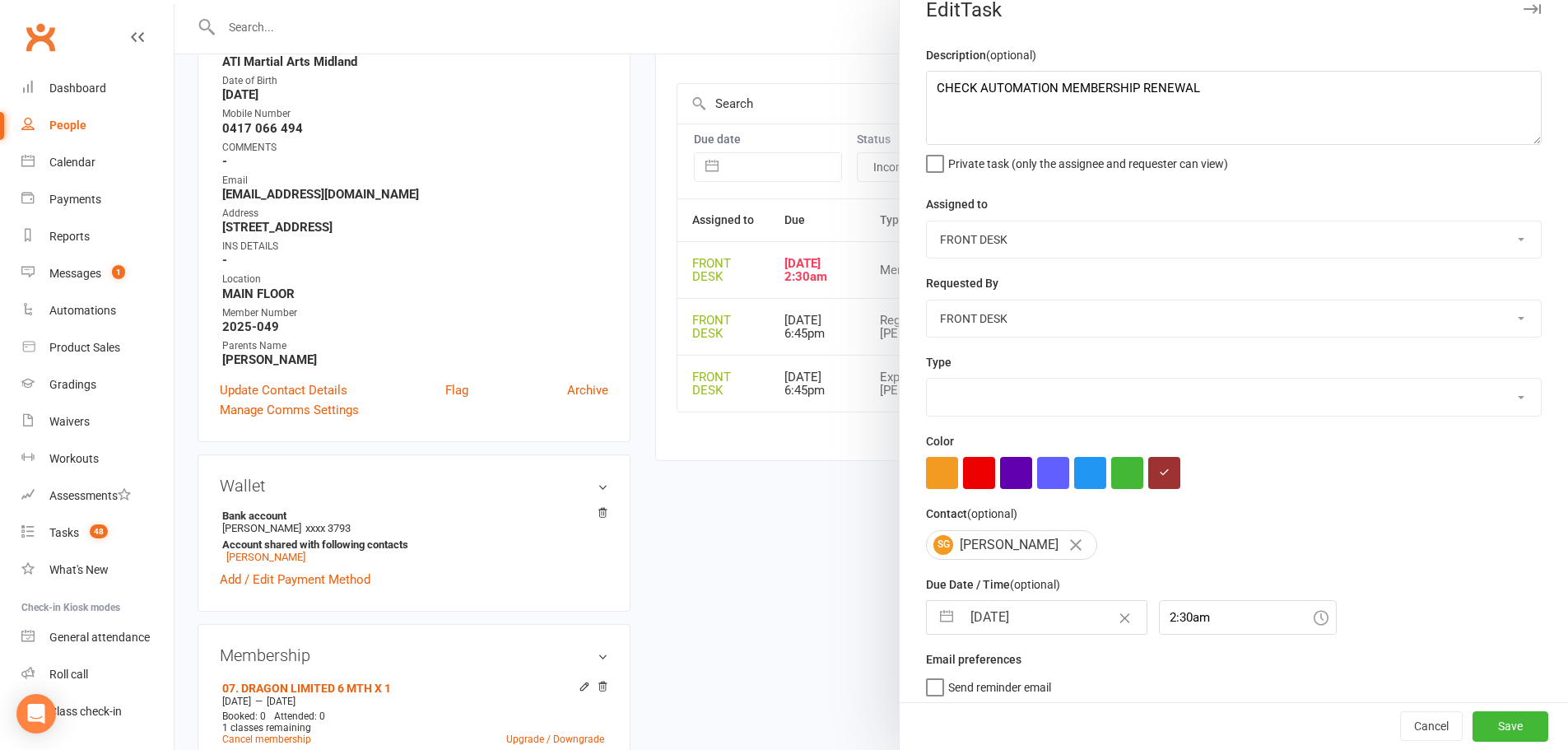
scroll to position [38, 0]
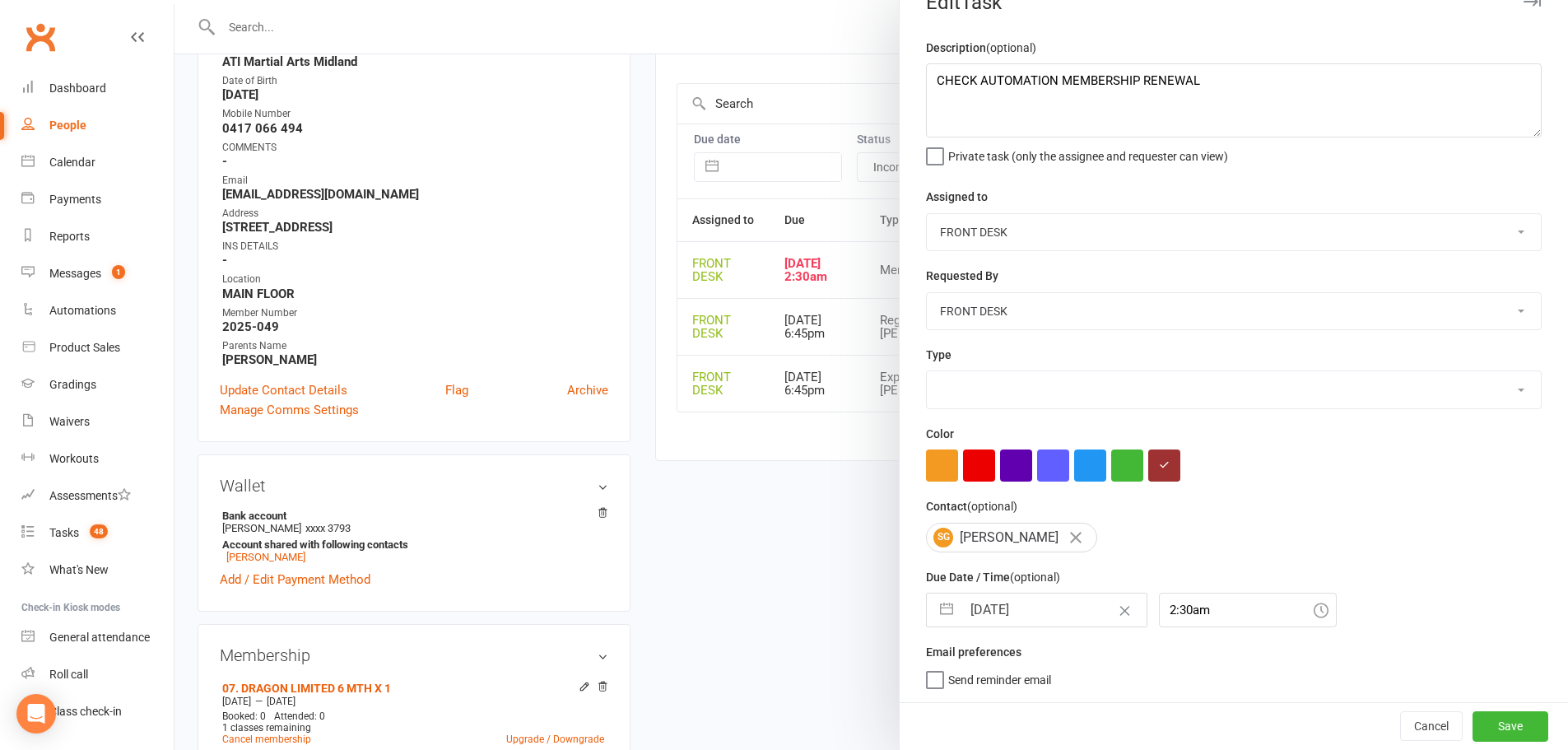
select select "21245"
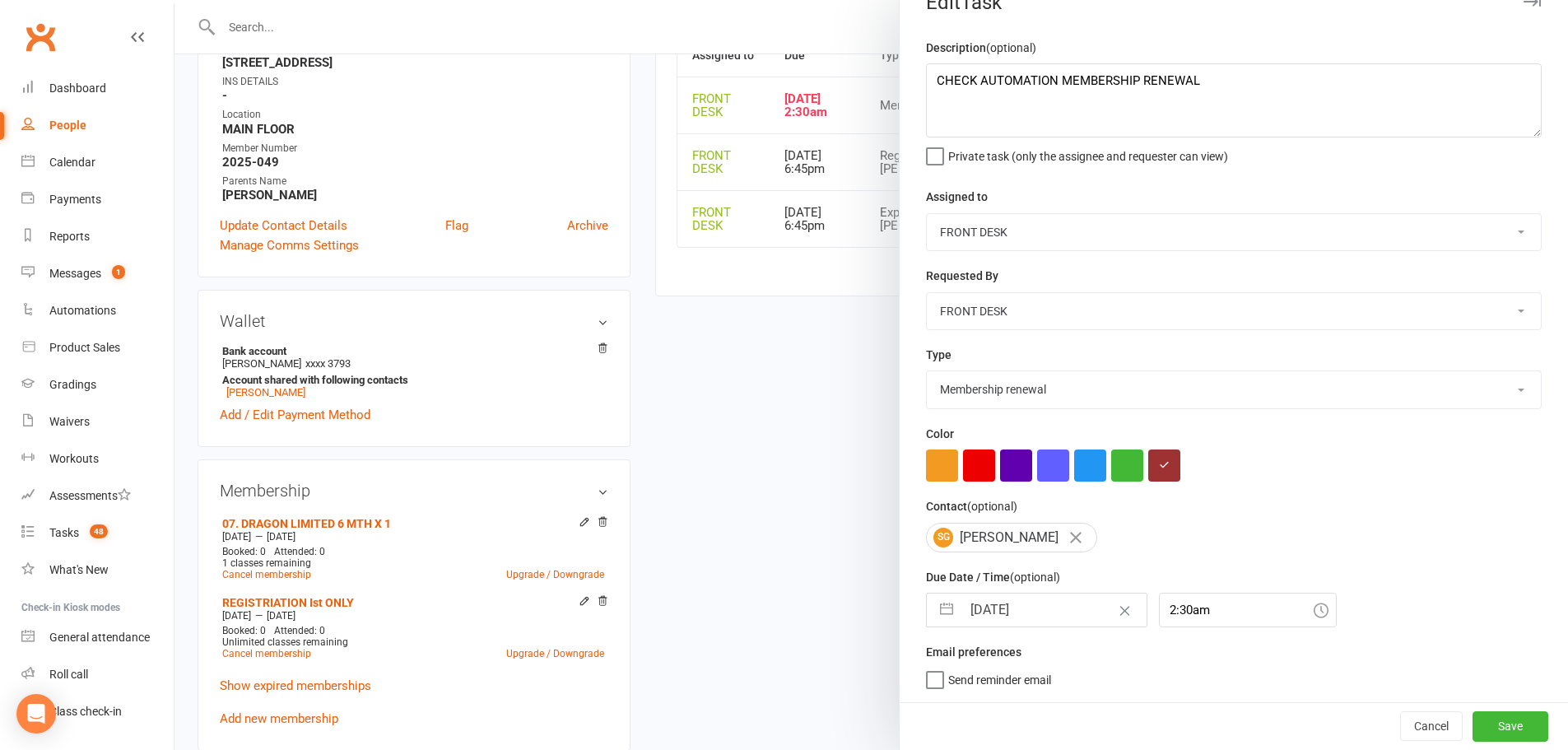
scroll to position [494, 0]
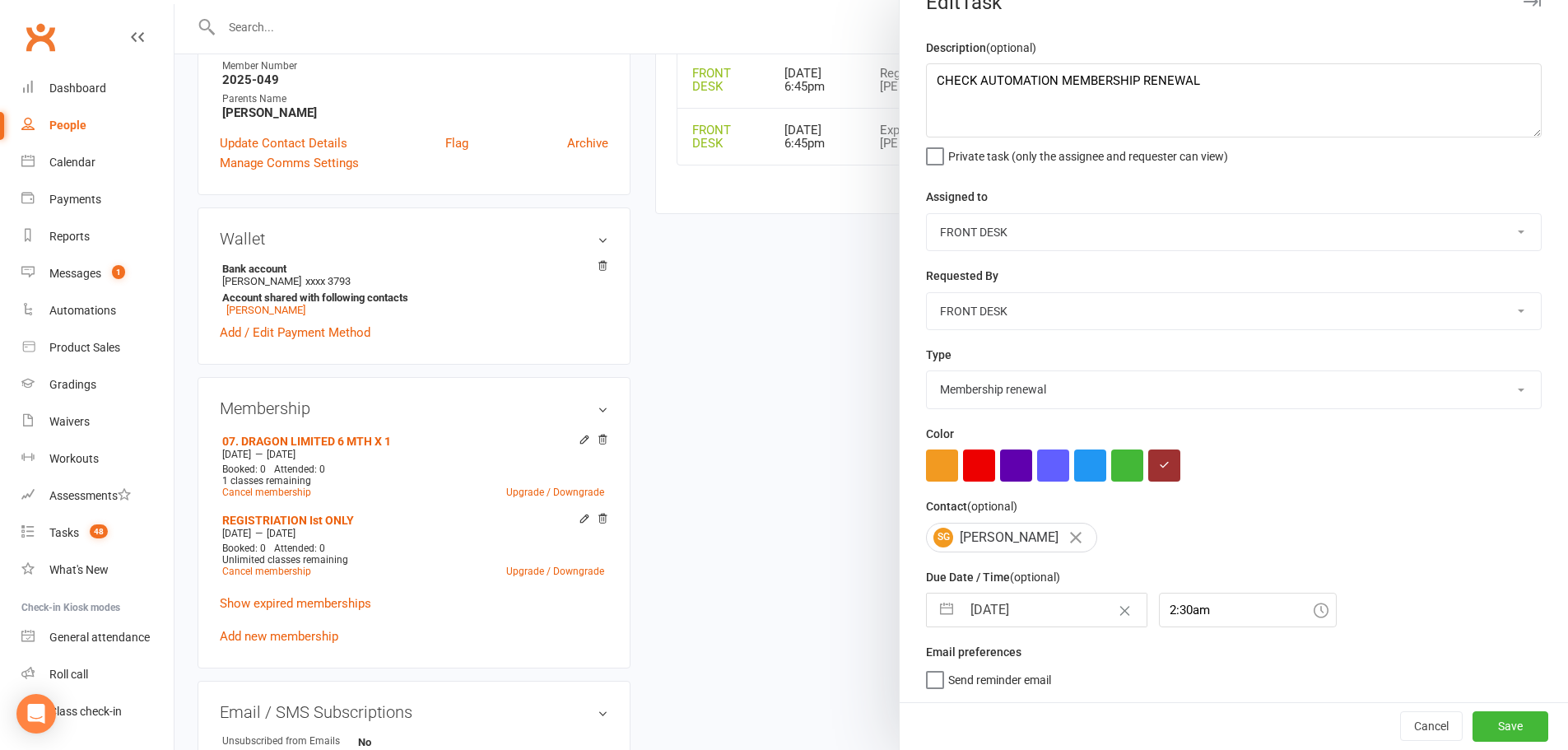
click at [945, 609] on button "button" at bounding box center [947, 610] width 29 height 33
select select "7"
select select "2025"
select select "8"
select select "2025"
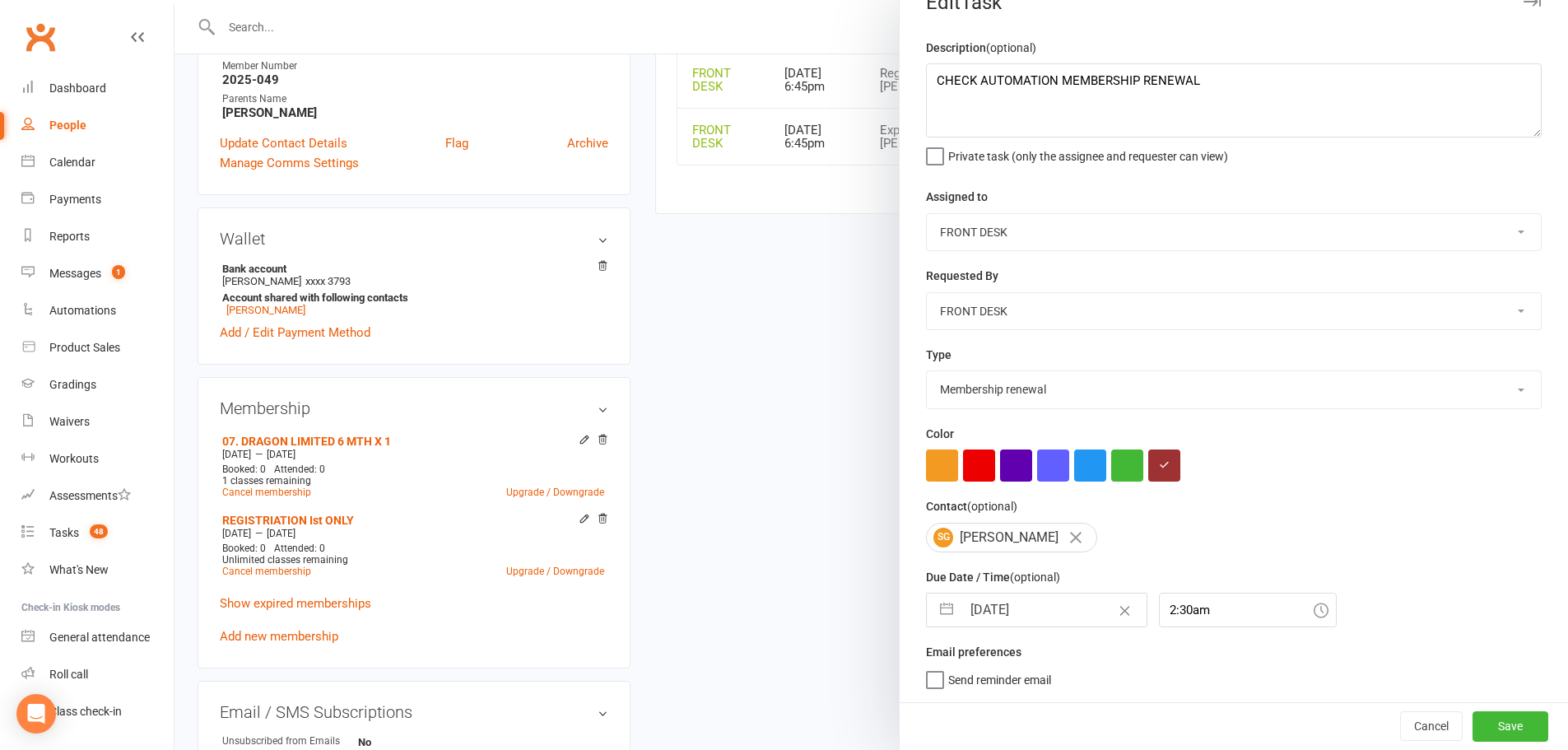
select select "9"
select select "2025"
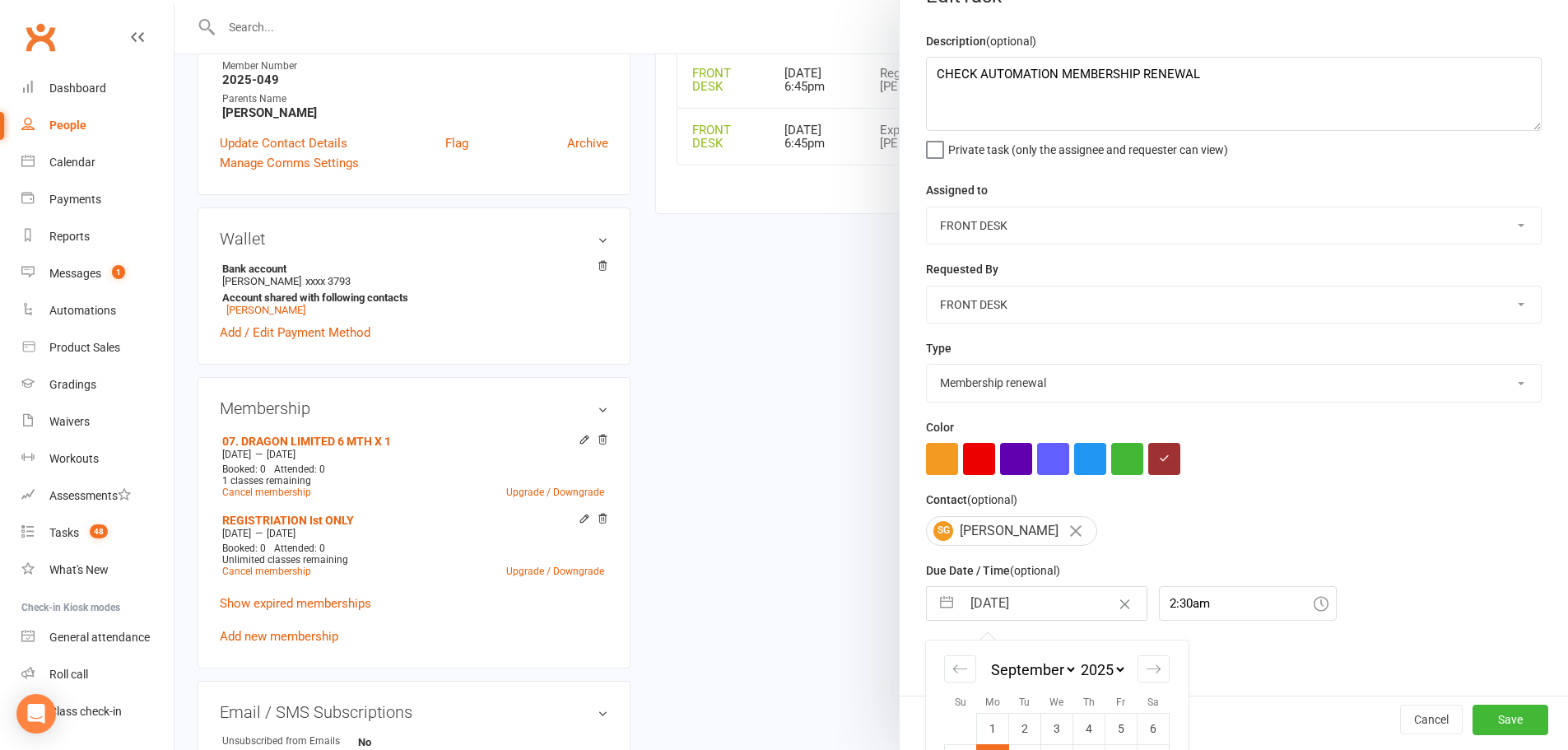
click at [1030, 670] on select "January February March April May June July August September October November De…" at bounding box center [1032, 669] width 89 height 19
select select "1"
select select "2025"
select select "2"
select select "2025"
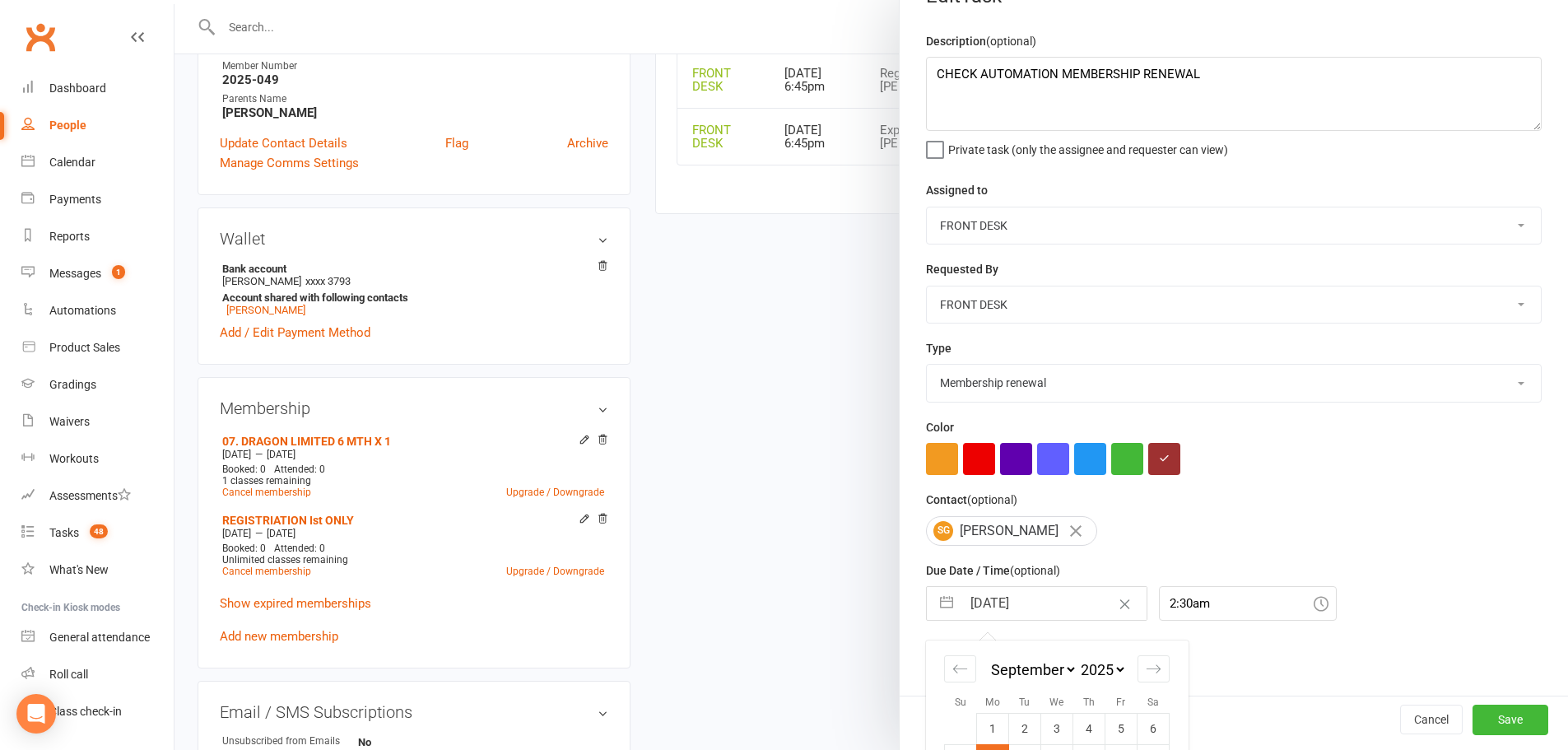
select select "3"
select select "2025"
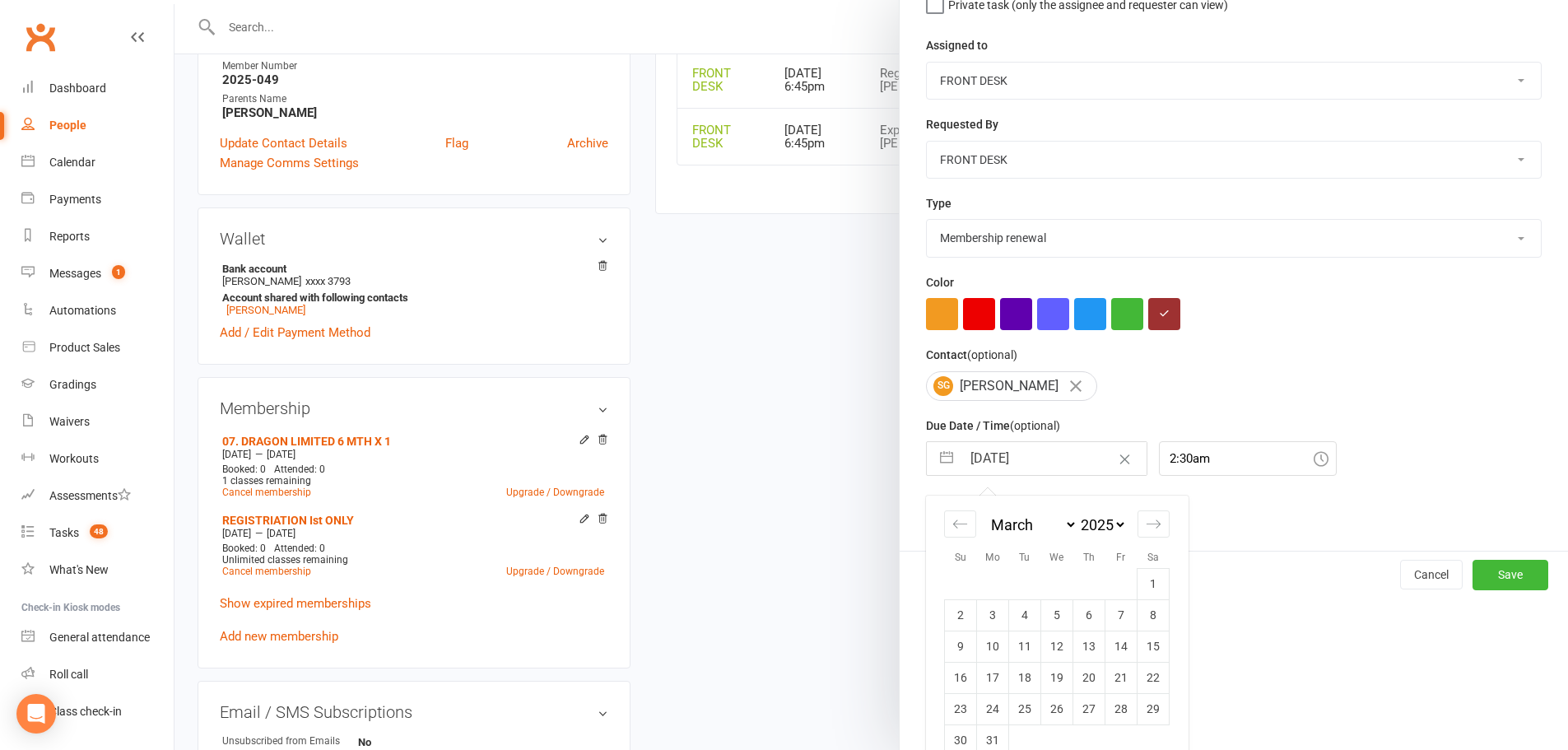
click at [1100, 532] on select "2035 2034 2033 2032 2031 2030 2029 2028 2027 2026 2025 2024 2023 2022 2021 2020…" at bounding box center [1102, 524] width 49 height 19
select select "1"
select select "2026"
select select "2"
select select "2026"
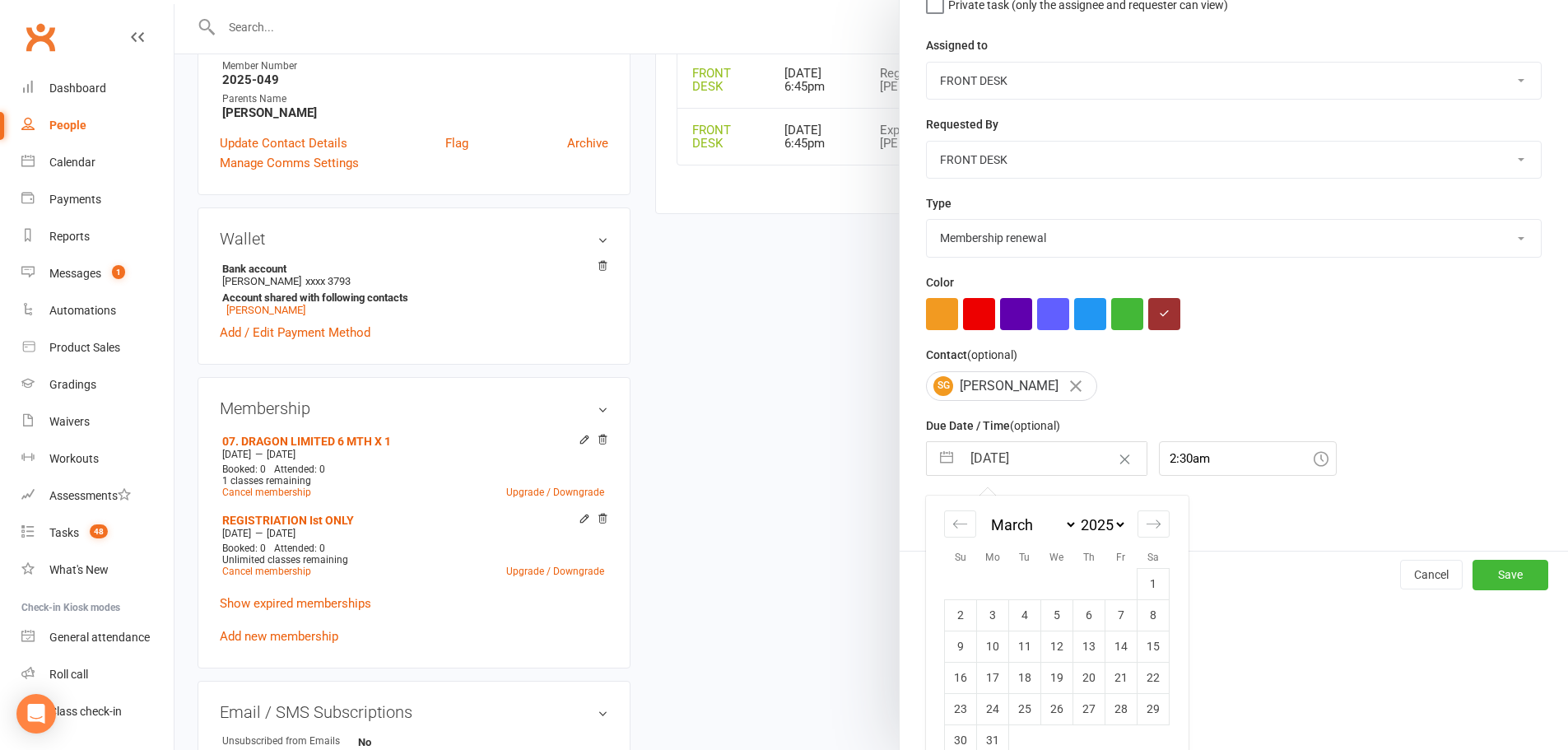
select select "3"
select select "2026"
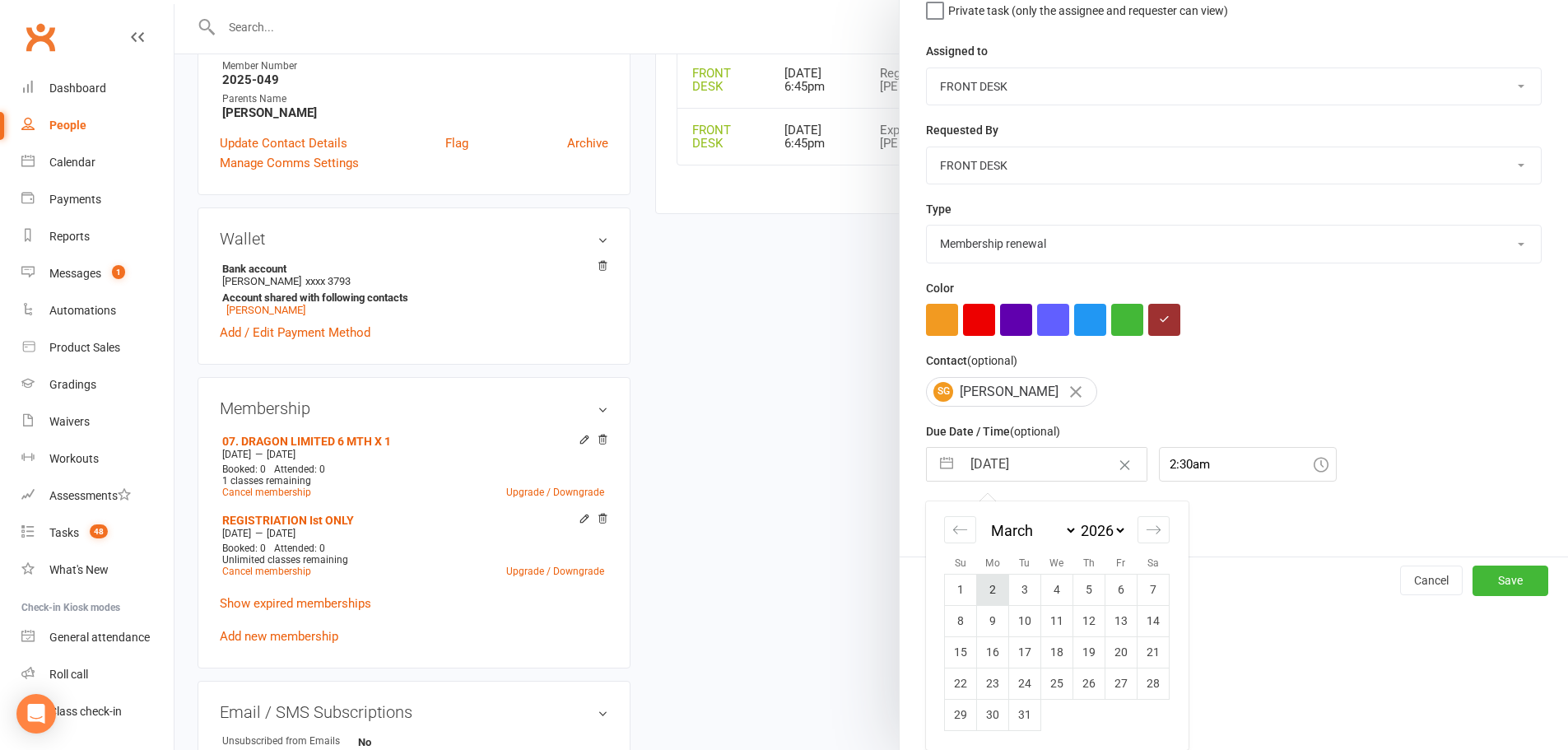
click at [986, 590] on td "2" at bounding box center [993, 589] width 32 height 31
type input "02 Mar 2026"
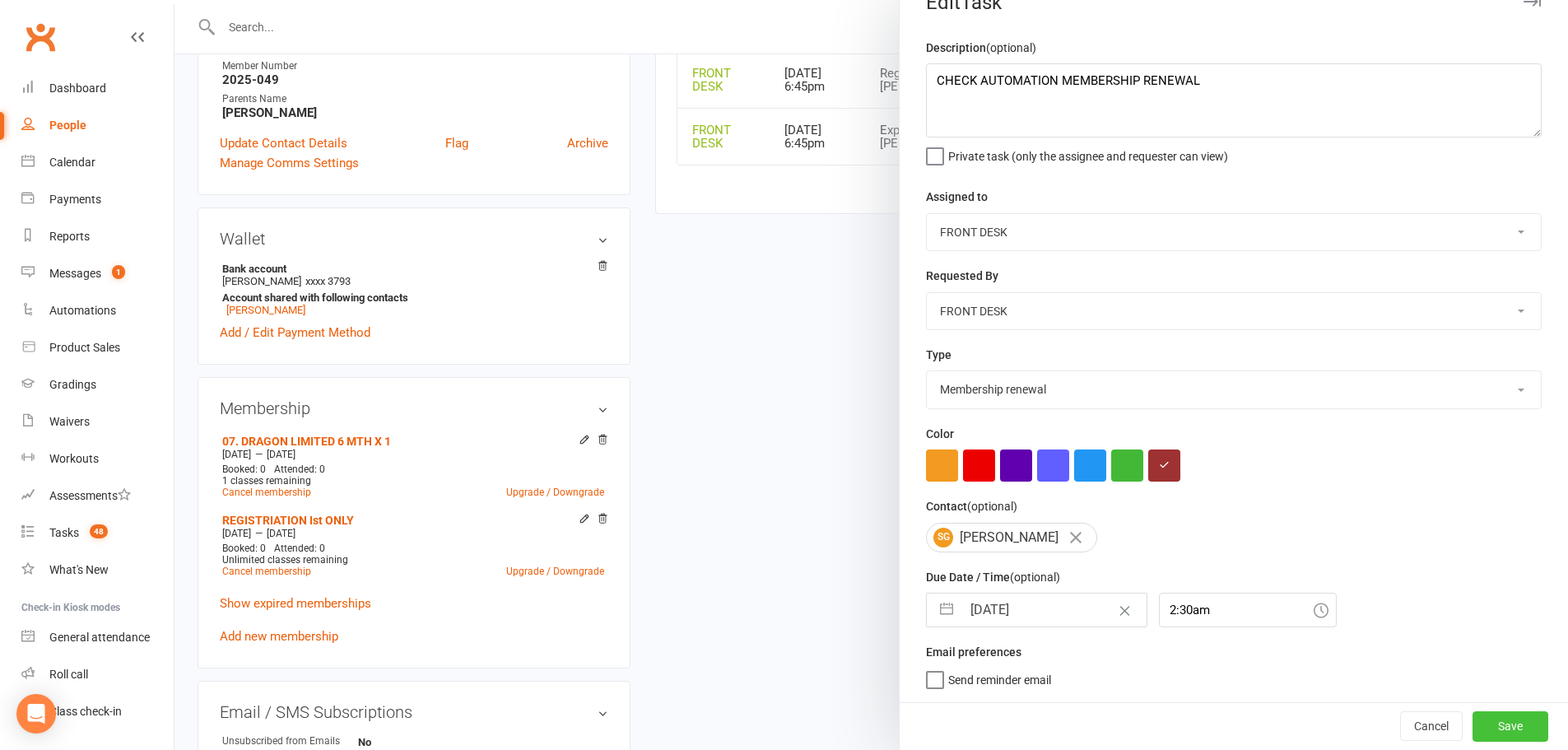
click at [1472, 723] on button "Save" at bounding box center [1510, 725] width 76 height 29
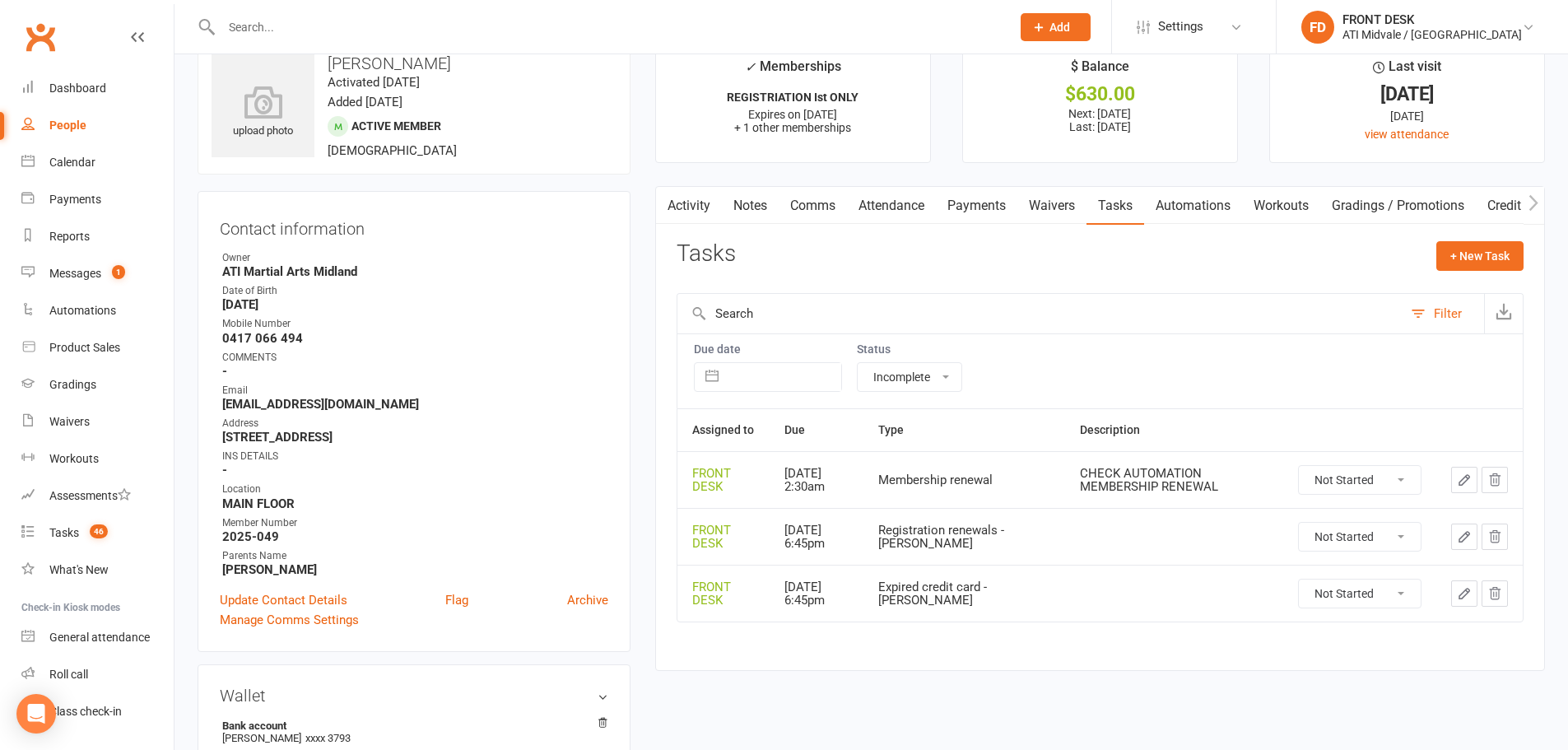
scroll to position [0, 0]
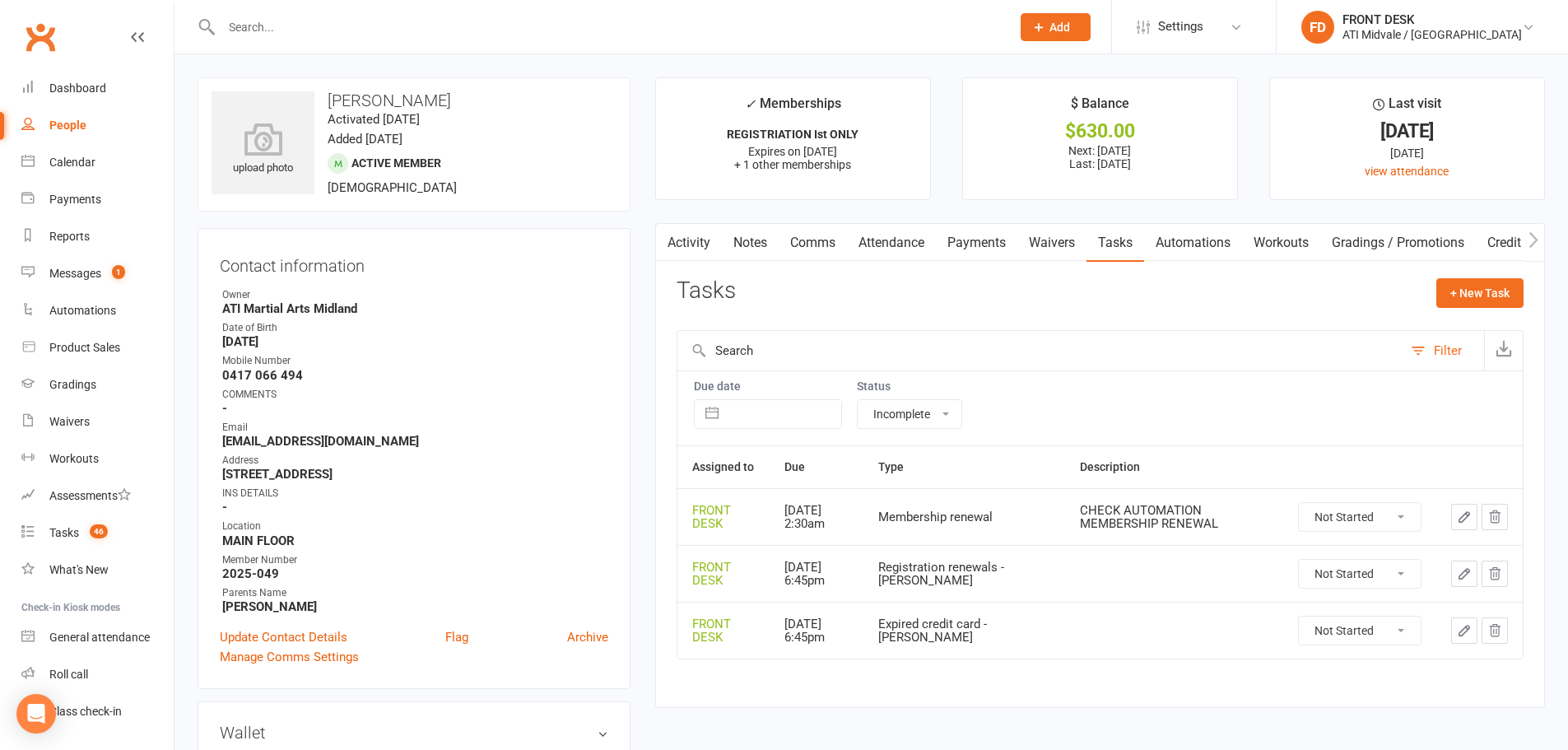
click at [908, 425] on select "All statuses Incomplete Not Started In Progress Waiting Complete" at bounding box center [910, 413] width 104 height 28
select select "finished"
click at [858, 400] on select "All statuses Incomplete Not Started In Progress Waiting Complete" at bounding box center [910, 413] width 104 height 28
select select "finished"
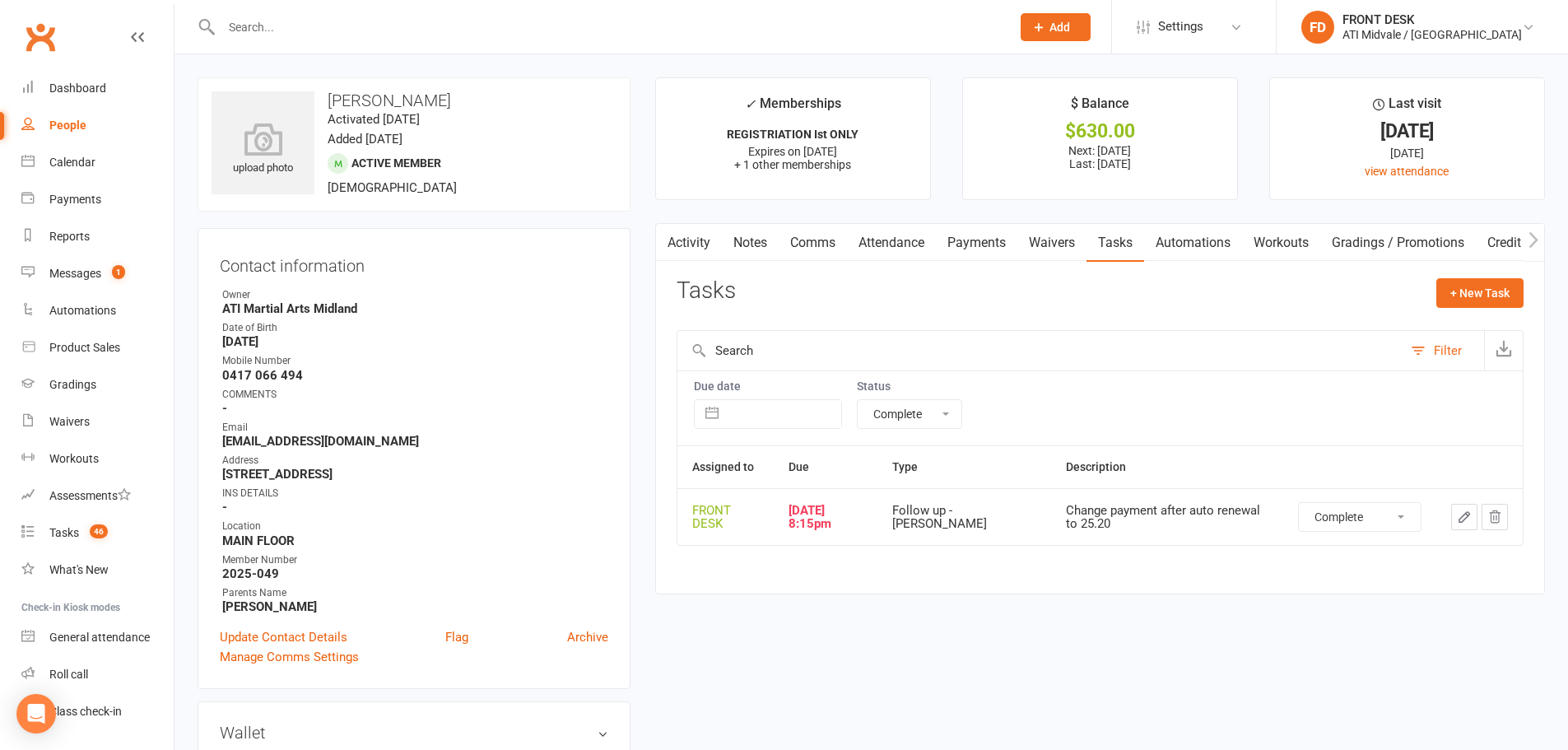
click at [1455, 518] on button "button" at bounding box center [1464, 516] width 26 height 26
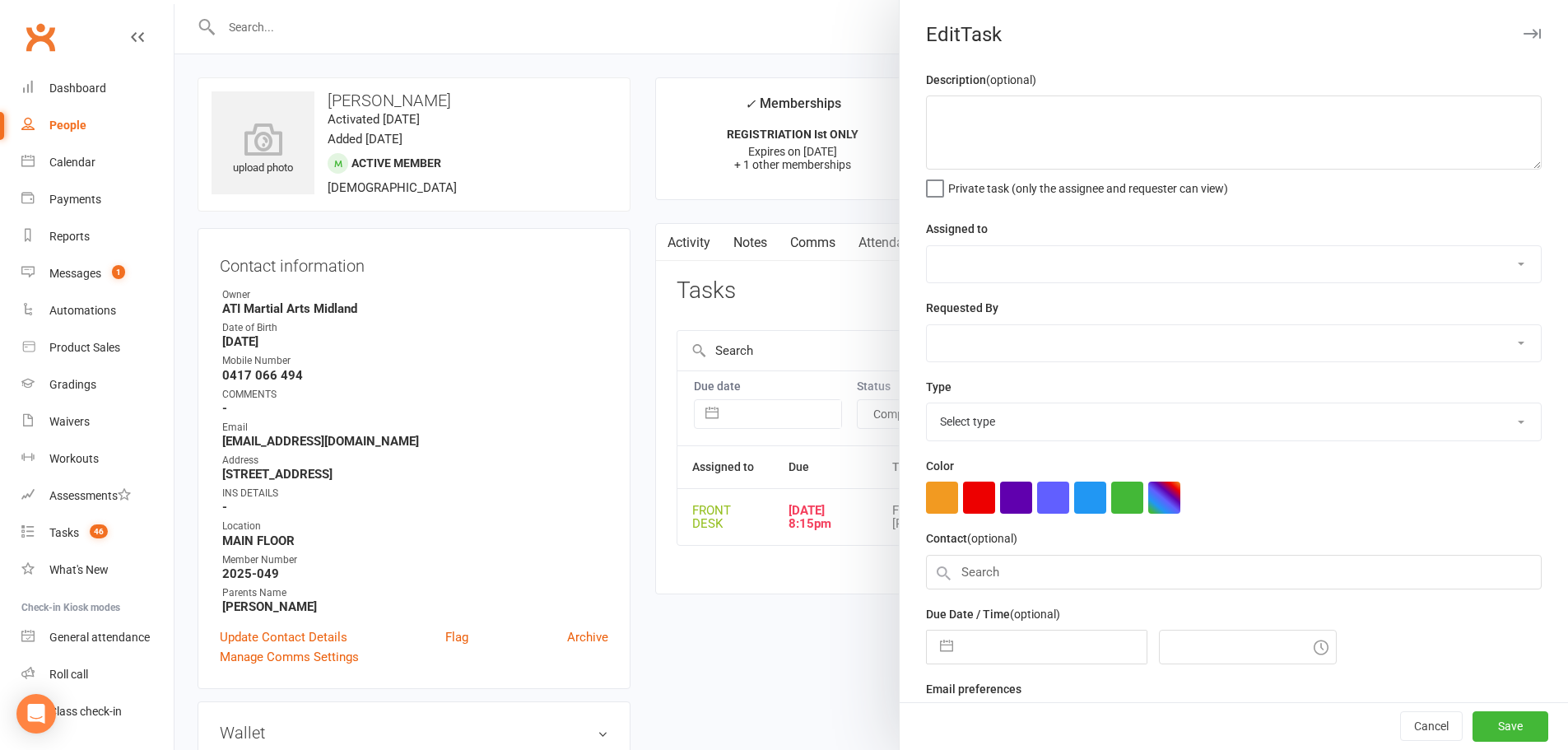
type textarea "Change payment after auto renewal to 25.20"
select select "4288"
select select "47058"
type input "08 Sep 2025"
type input "8:15pm"
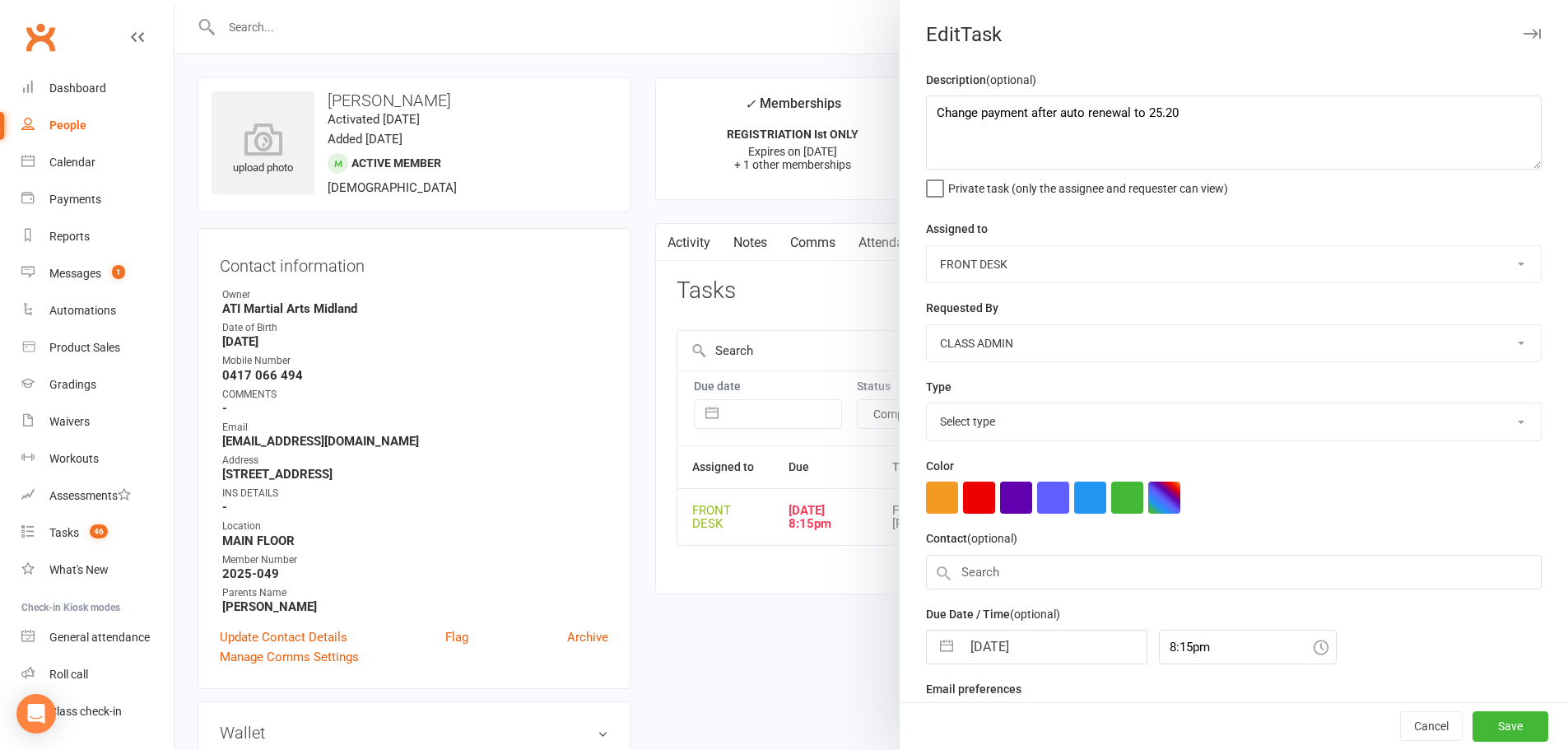
select select "29486"
click at [943, 632] on button "button" at bounding box center [947, 642] width 29 height 33
select select "7"
select select "2025"
select select "8"
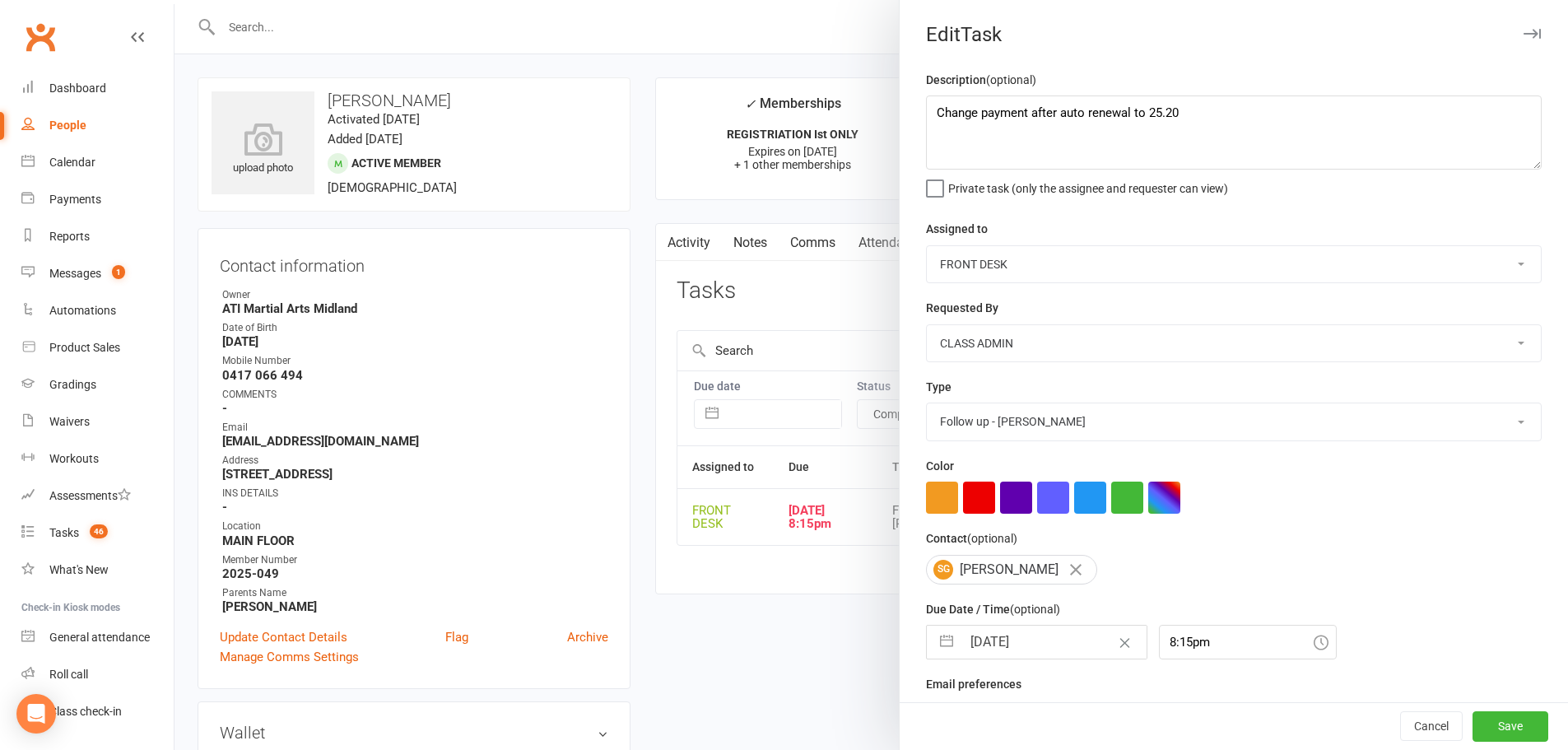
select select "2025"
select select "9"
select select "2025"
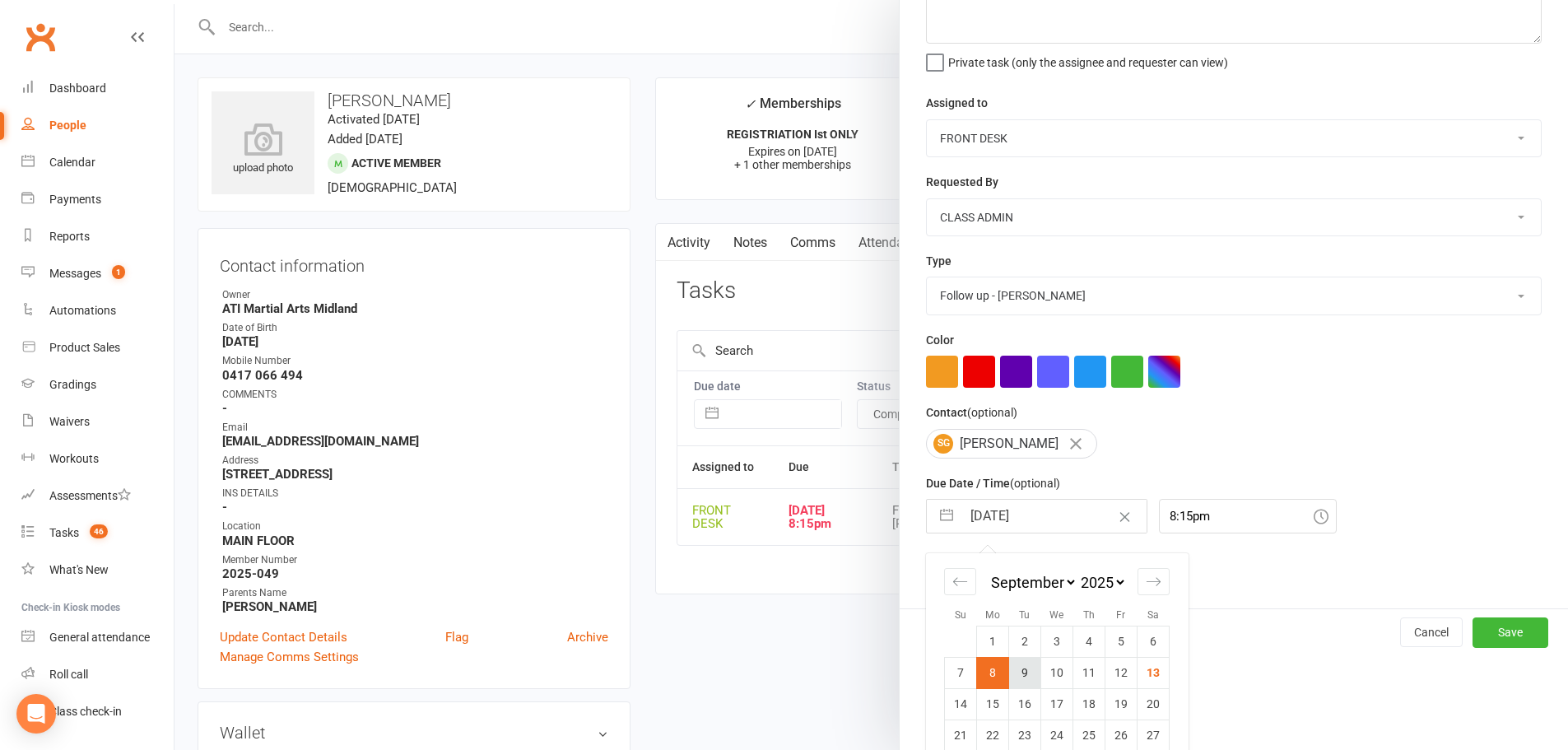
scroll to position [164, 0]
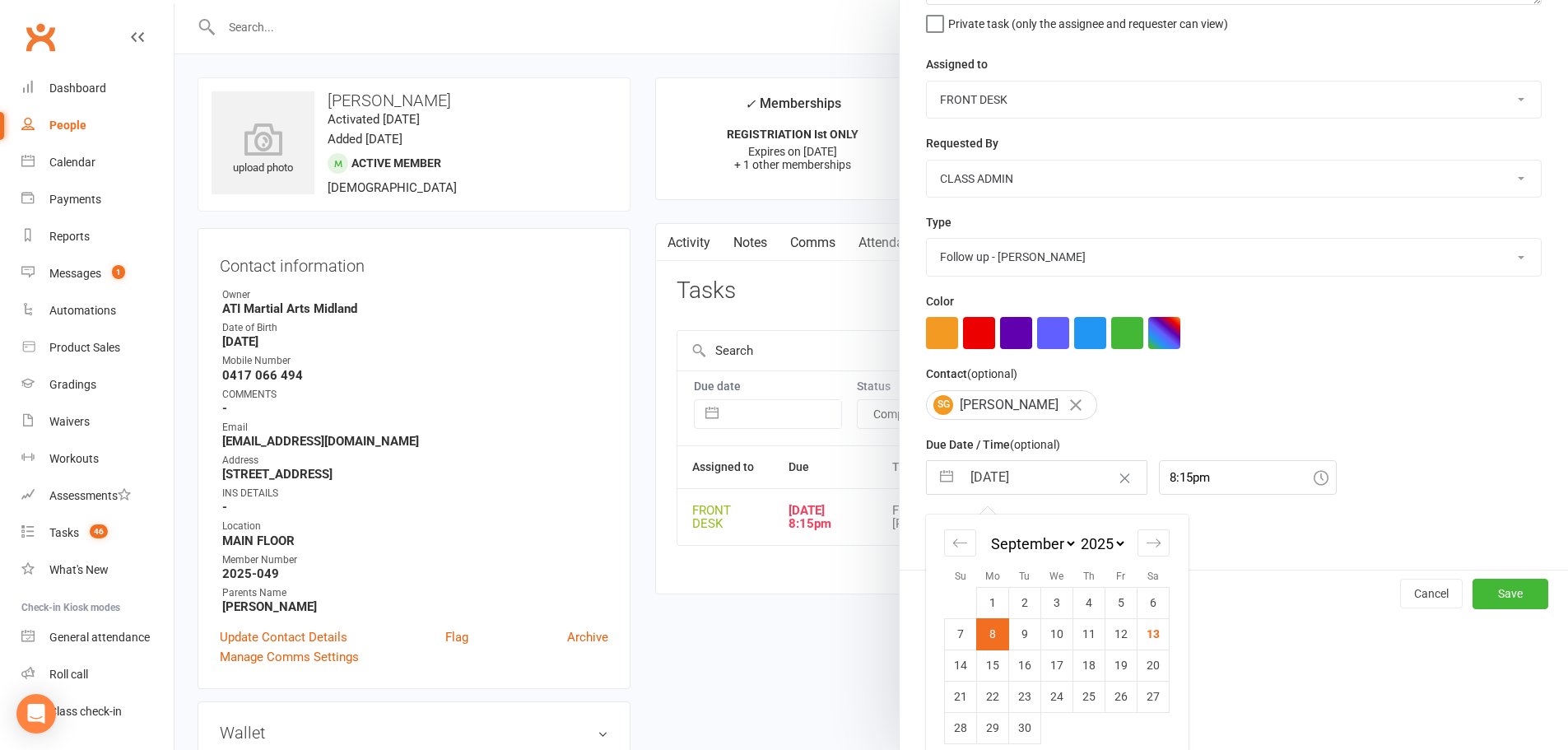
click at [1093, 553] on select "2035 2034 2033 2032 2031 2030 2029 2028 2027 2026 2025 2024 2023 2022 2021 2020…" at bounding box center [1102, 543] width 49 height 19
select select "7"
select select "2026"
select select "8"
select select "2026"
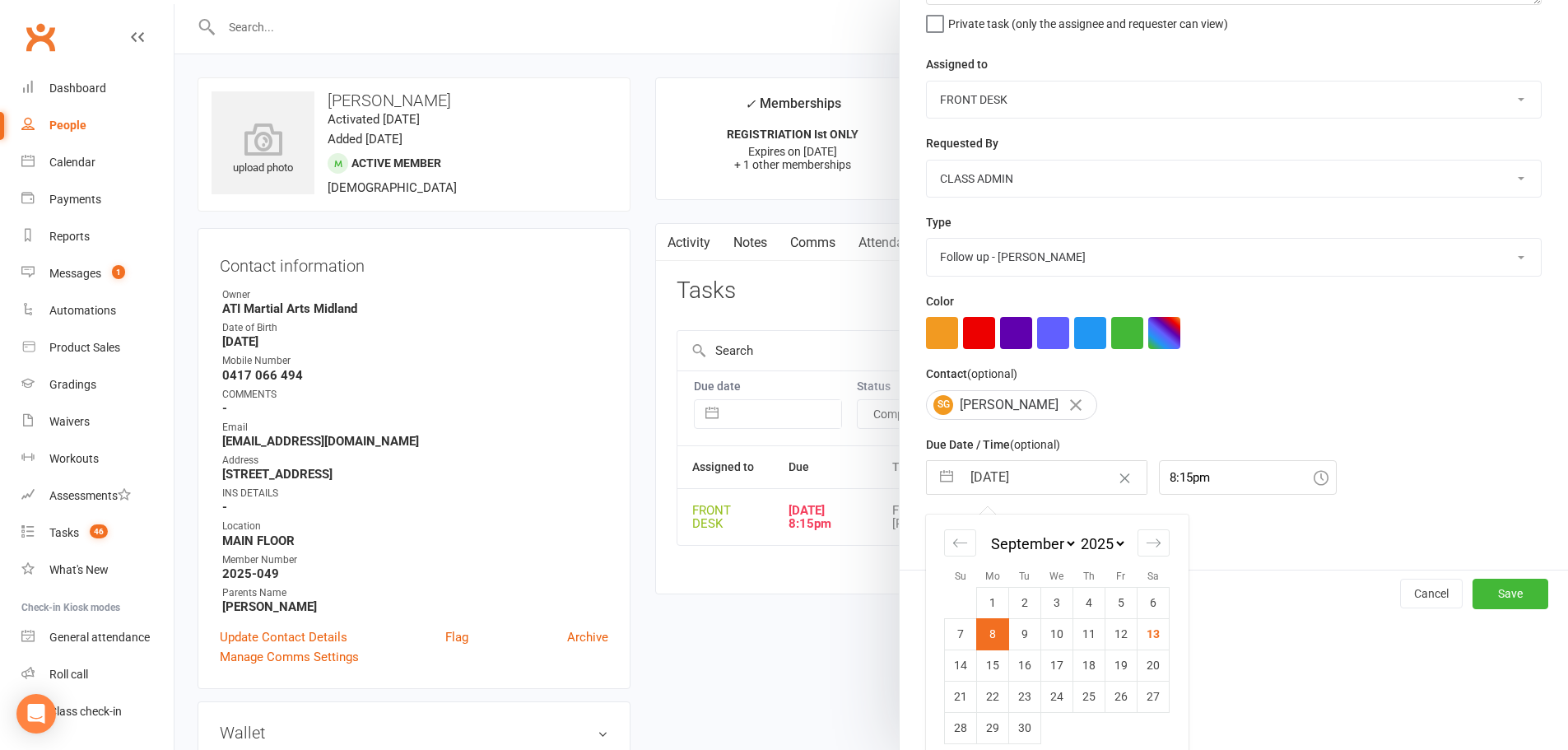
select select "9"
select select "2026"
click at [1041, 547] on select "January February March April May June July August September October November De…" at bounding box center [1032, 543] width 89 height 19
select select "1"
select select "2026"
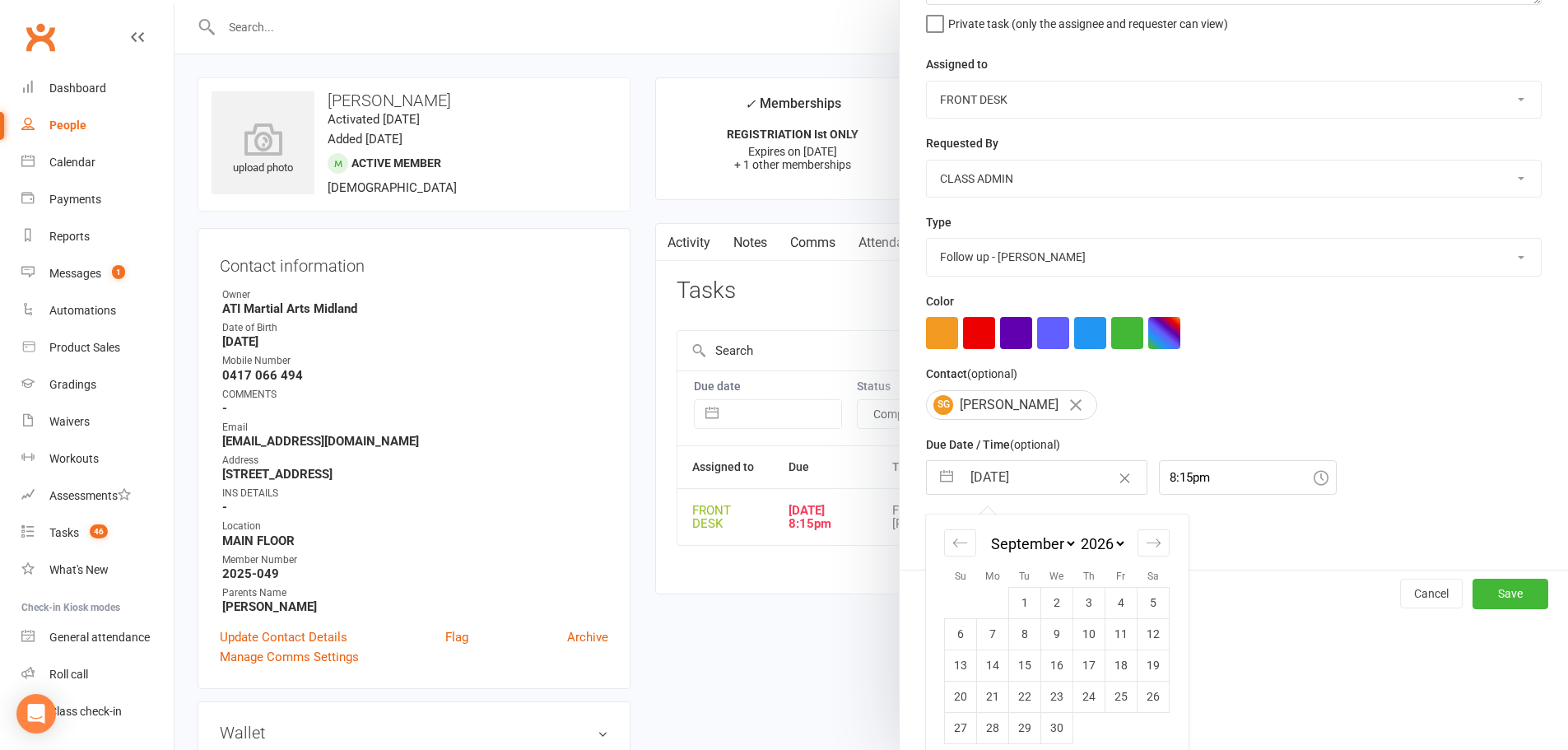
select select "2"
select select "2026"
select select "3"
select select "2026"
click at [983, 616] on td "2" at bounding box center [993, 602] width 32 height 31
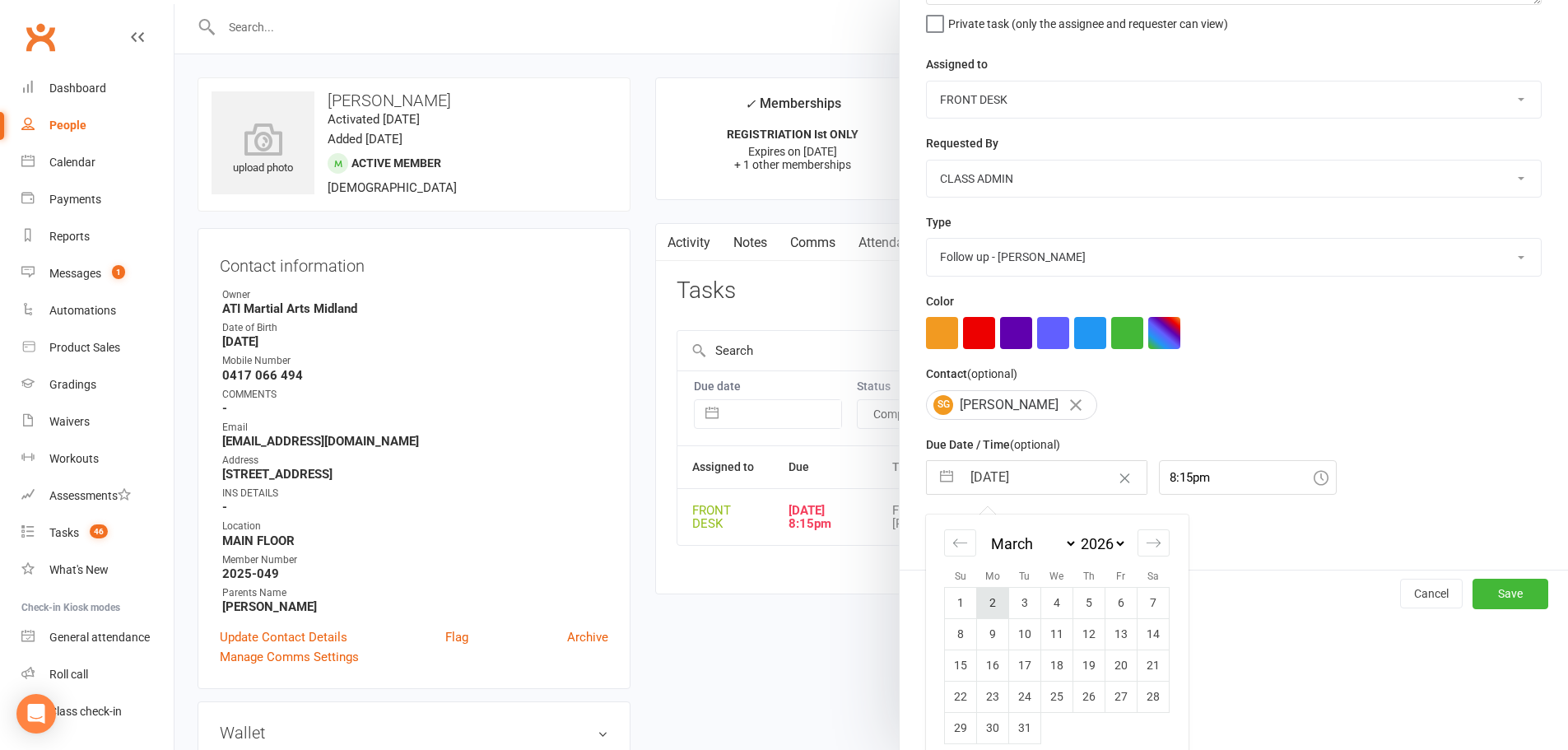
type input "02 Mar 2026"
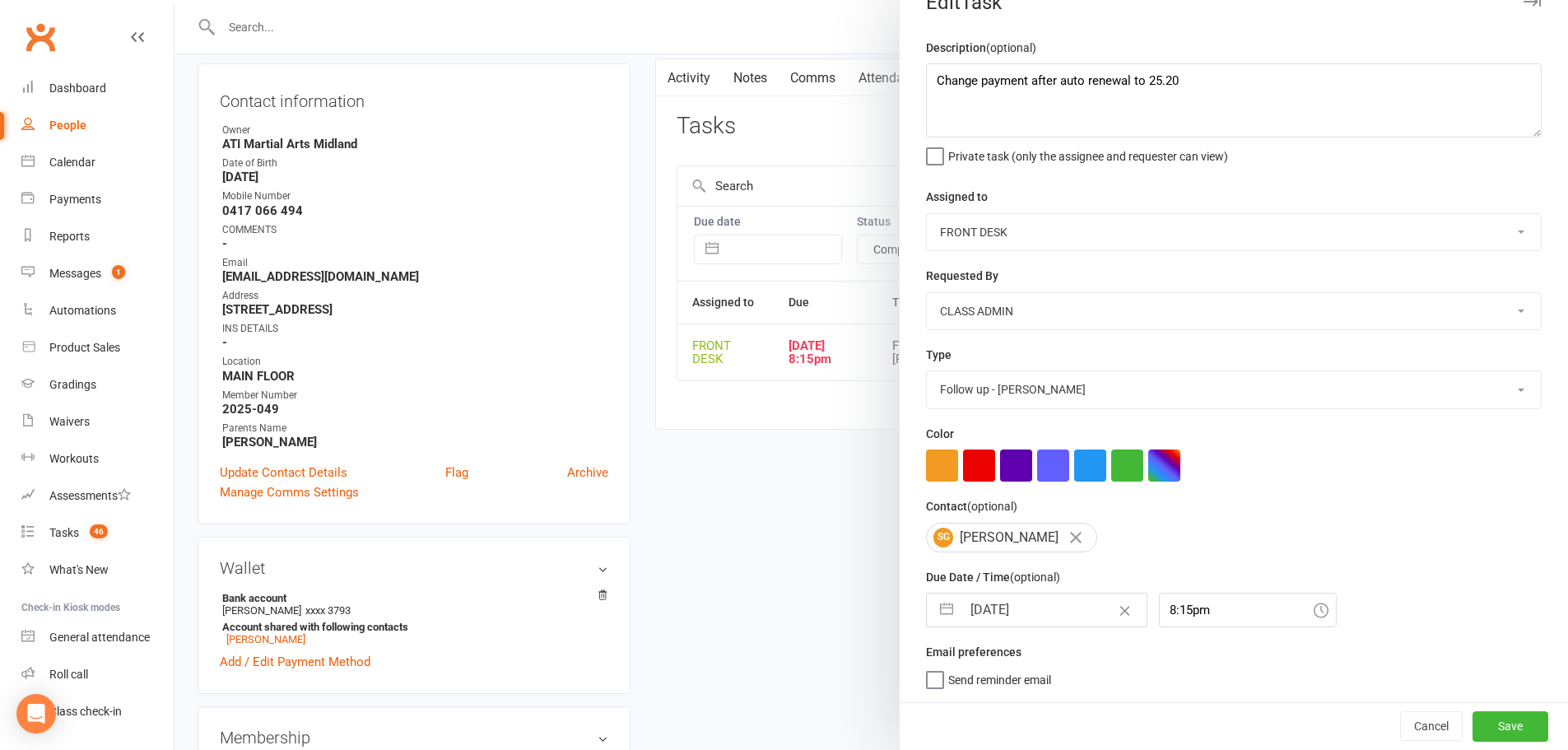
scroll to position [247, 0]
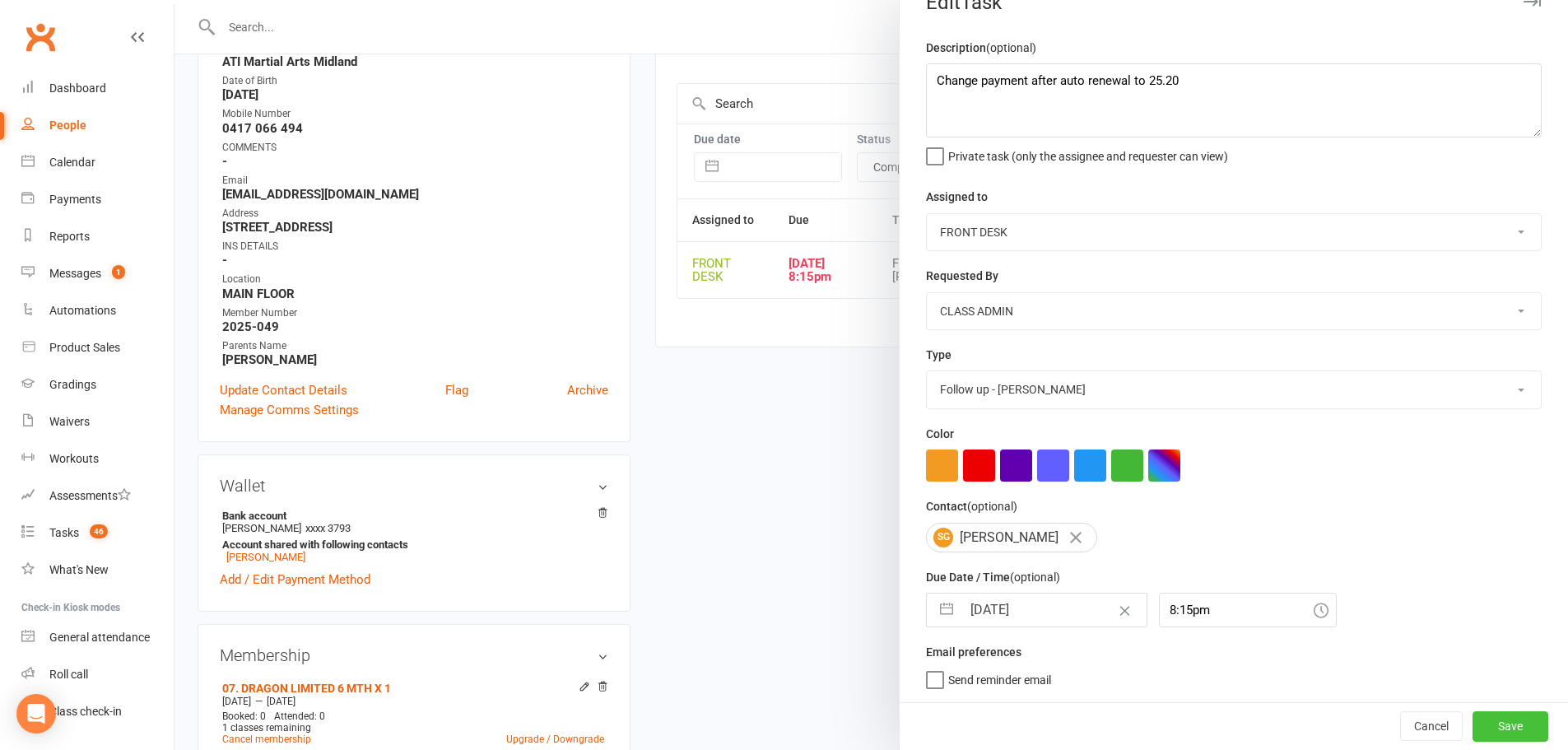
click at [1480, 729] on button "Save" at bounding box center [1510, 725] width 76 height 29
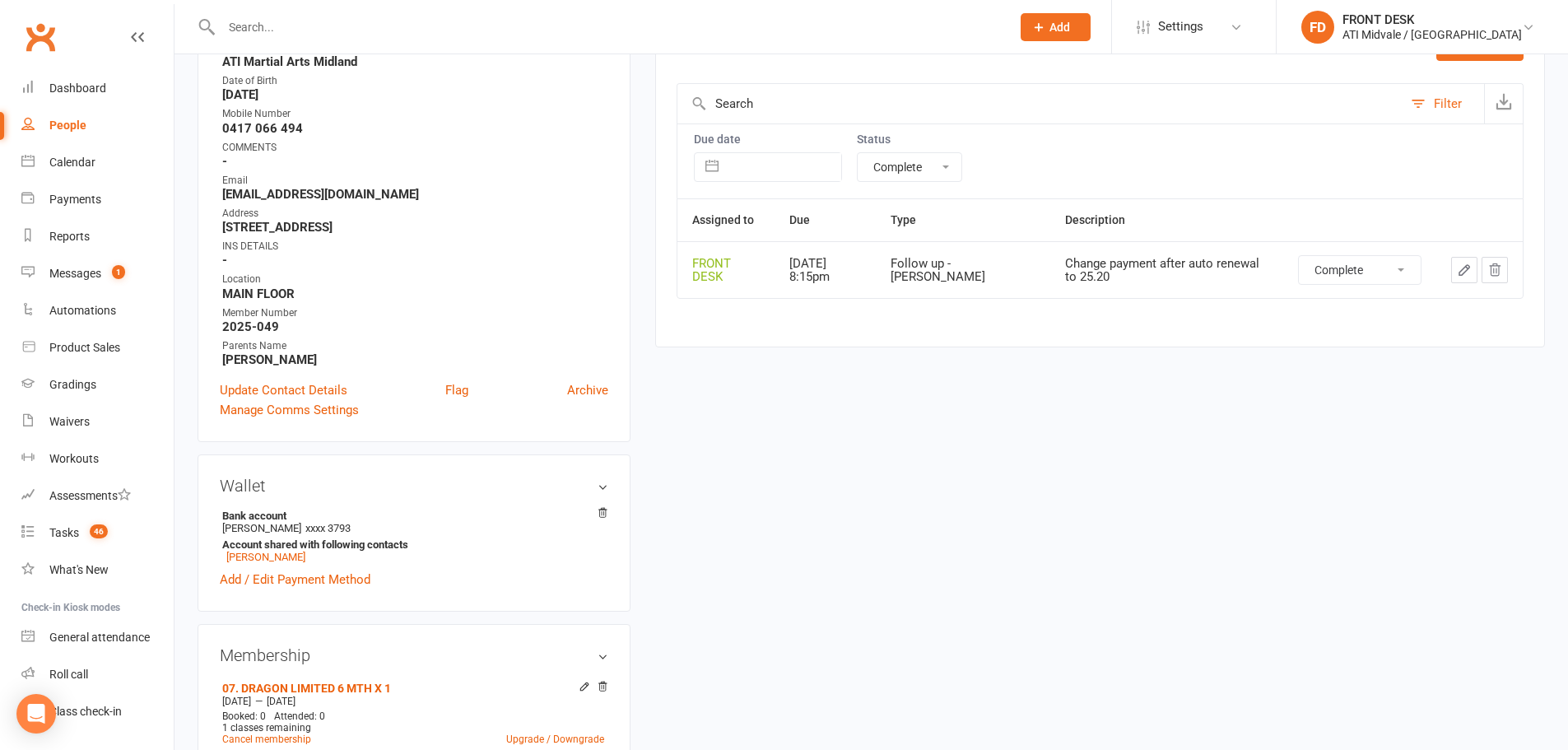
click at [1412, 279] on select "Not Started In Progress Waiting Complete" at bounding box center [1360, 270] width 121 height 28
click at [1299, 256] on select "Not Started In Progress Waiting Complete" at bounding box center [1360, 270] width 121 height 28
select select "finished"
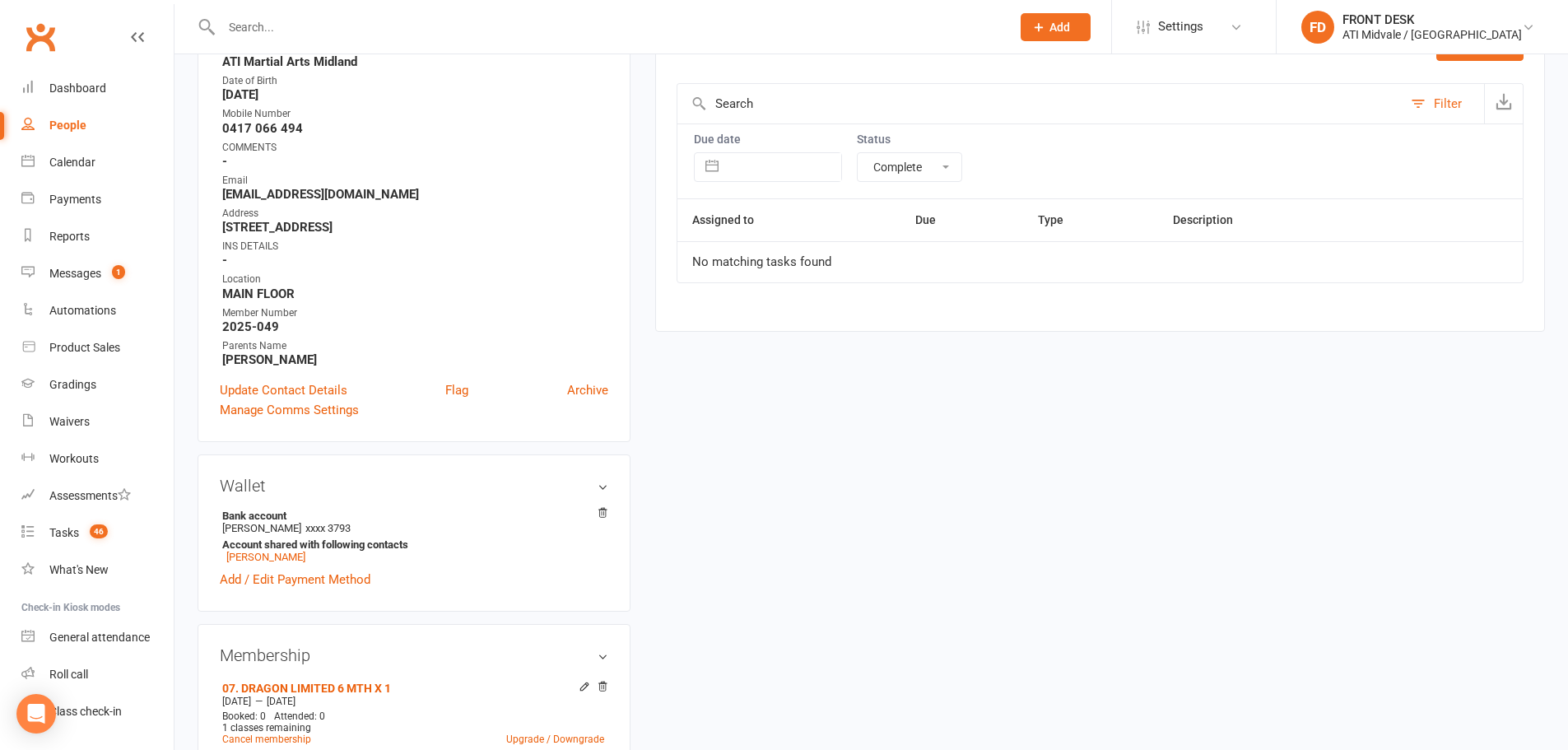
click at [937, 179] on select "All statuses Incomplete Not Started In Progress Waiting Complete" at bounding box center [910, 166] width 104 height 28
select select
click at [858, 153] on select "All statuses Incomplete Not Started In Progress Waiting Complete" at bounding box center [910, 166] width 104 height 28
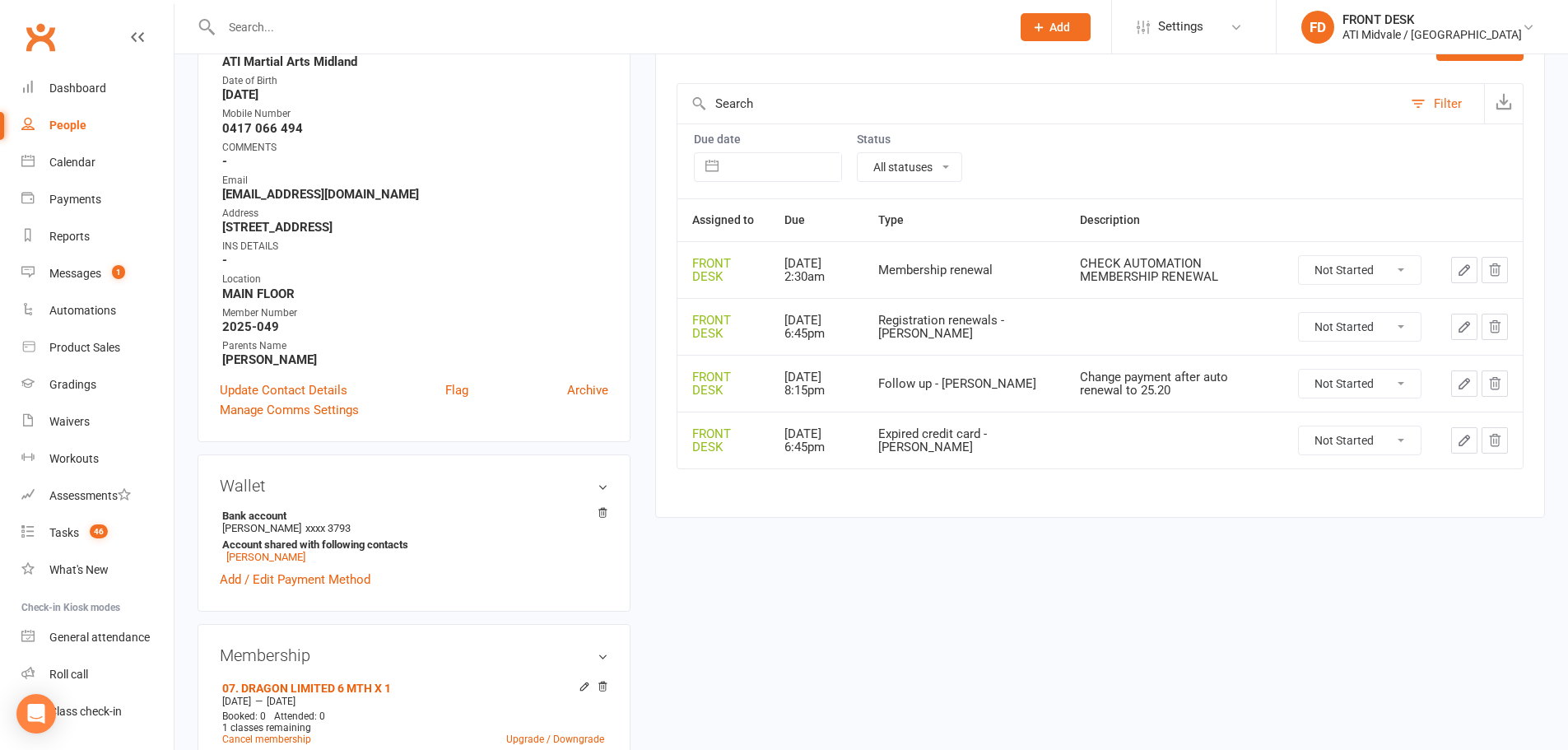
click at [950, 175] on select "All statuses Incomplete Not Started In Progress Waiting Complete" at bounding box center [910, 166] width 104 height 28
click at [858, 153] on select "All statuses Incomplete Not Started In Progress Waiting Complete" at bounding box center [910, 166] width 104 height 28
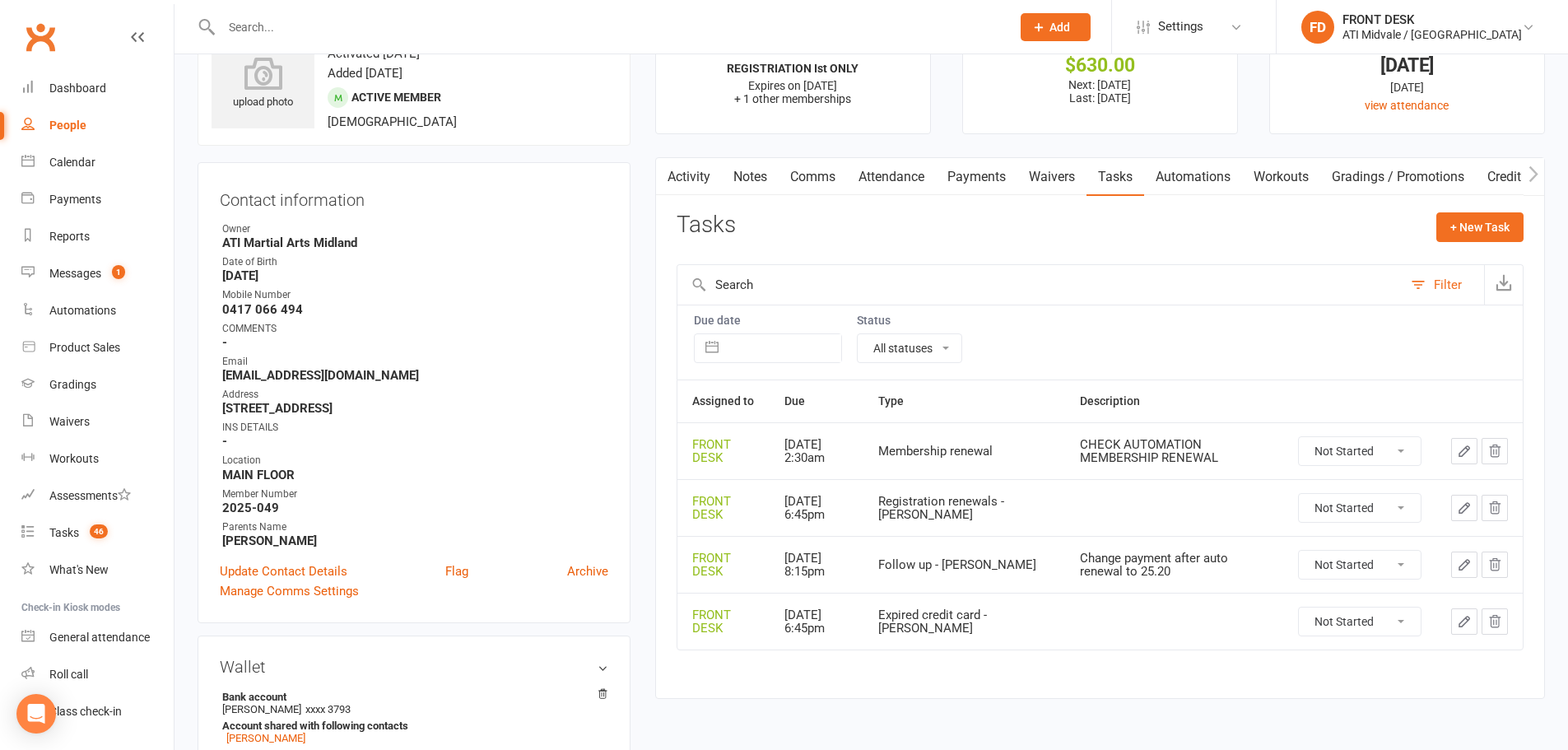
scroll to position [0, 0]
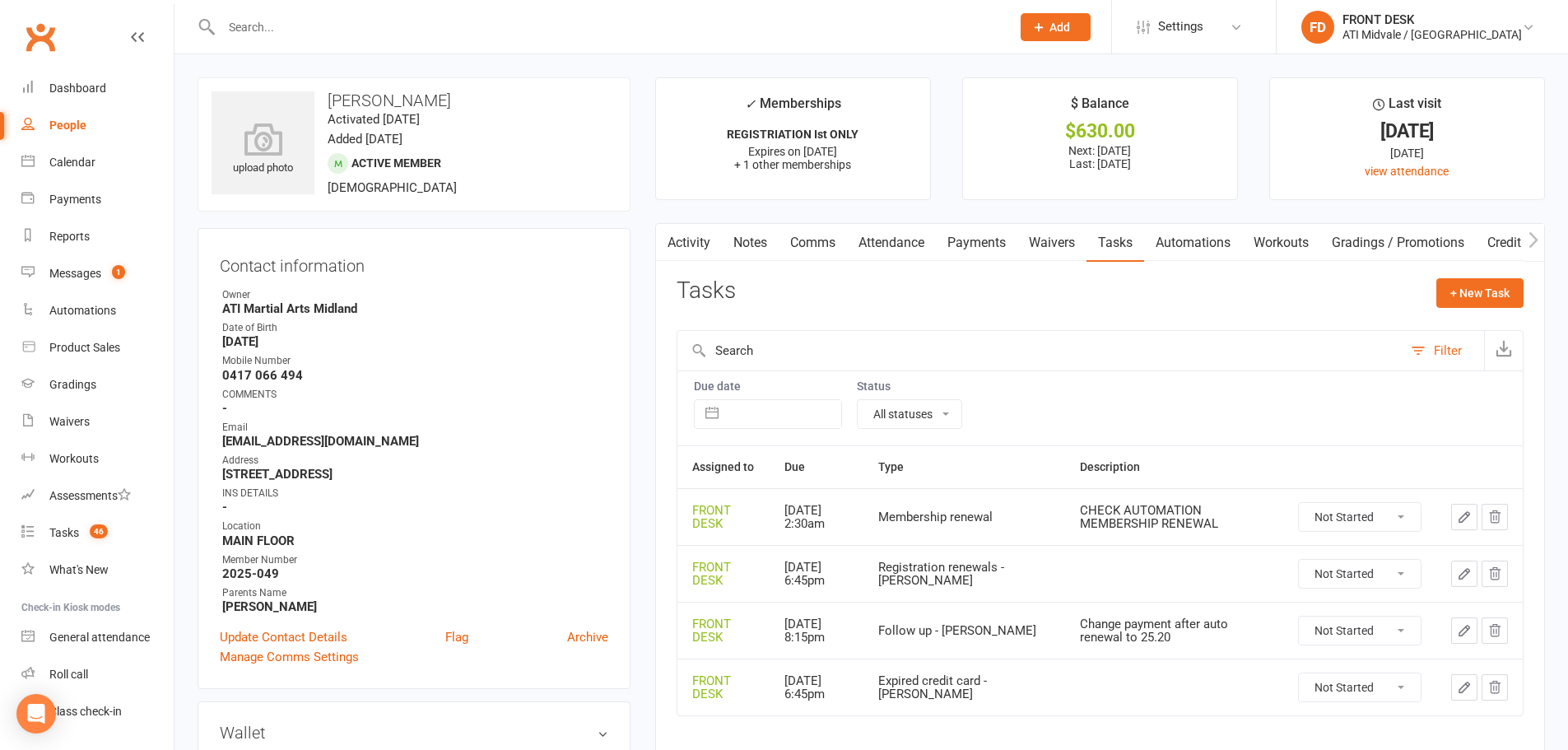
click at [974, 245] on link "Payments" at bounding box center [976, 243] width 81 height 38
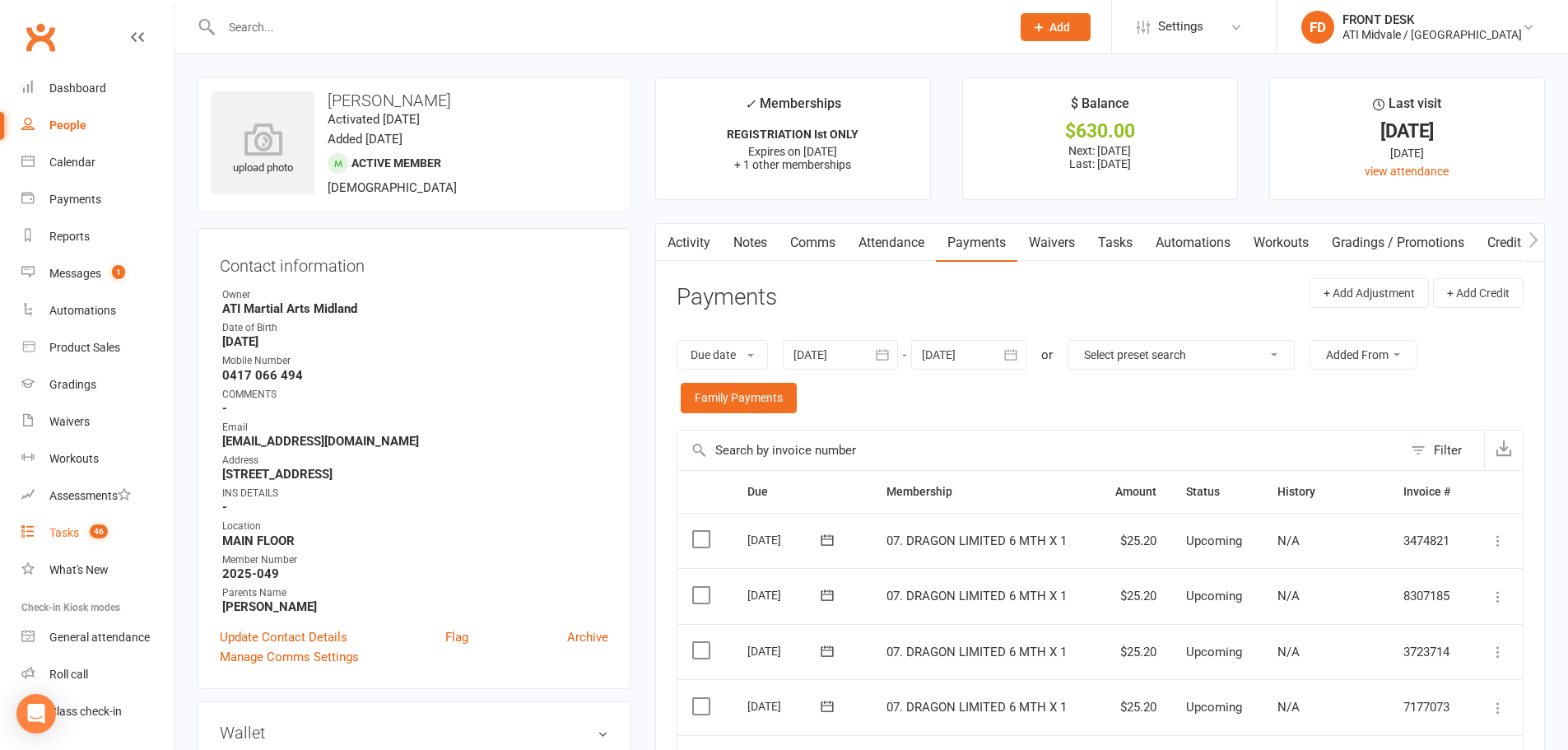
click at [79, 518] on link "Tasks 46" at bounding box center [97, 532] width 153 height 37
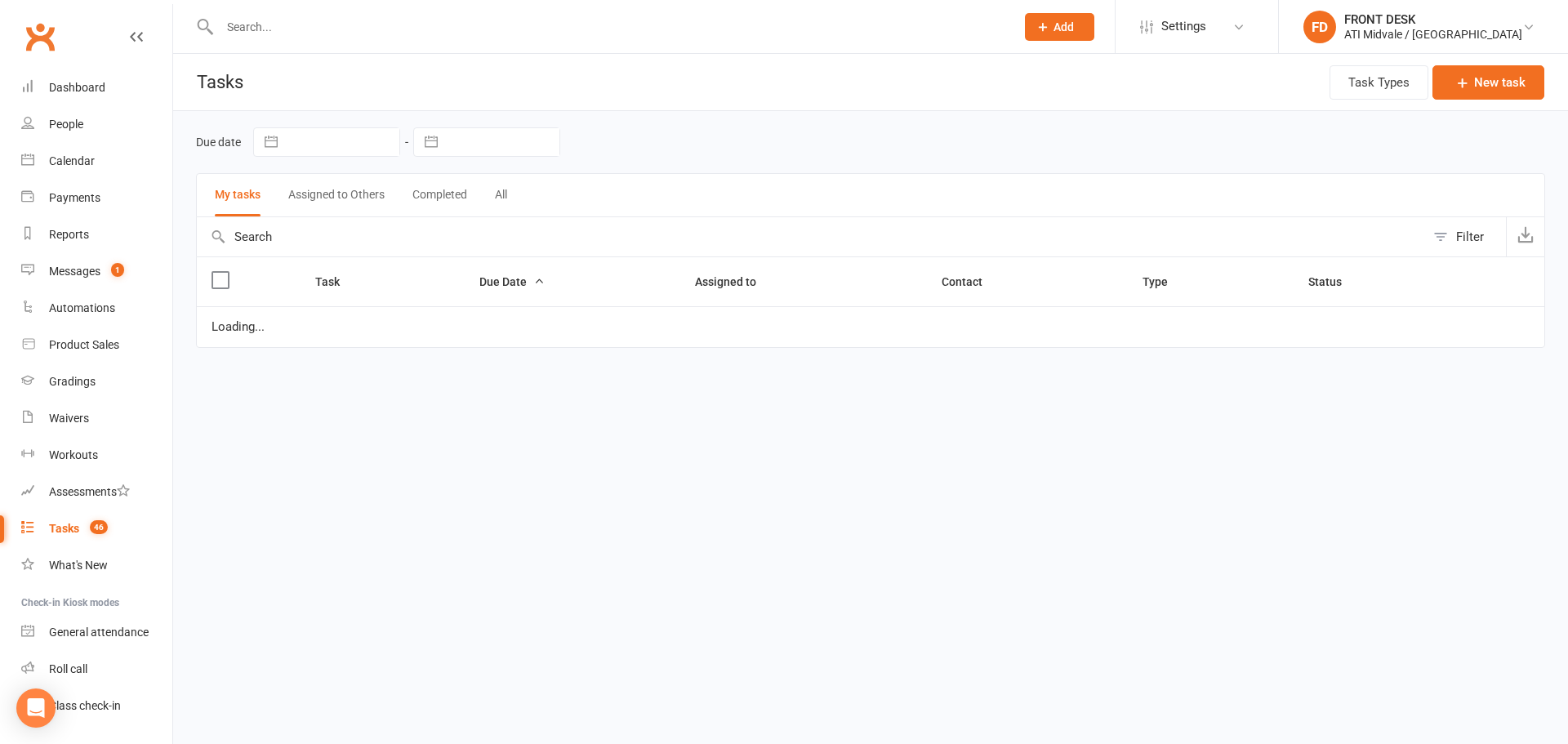
select select "waiting"
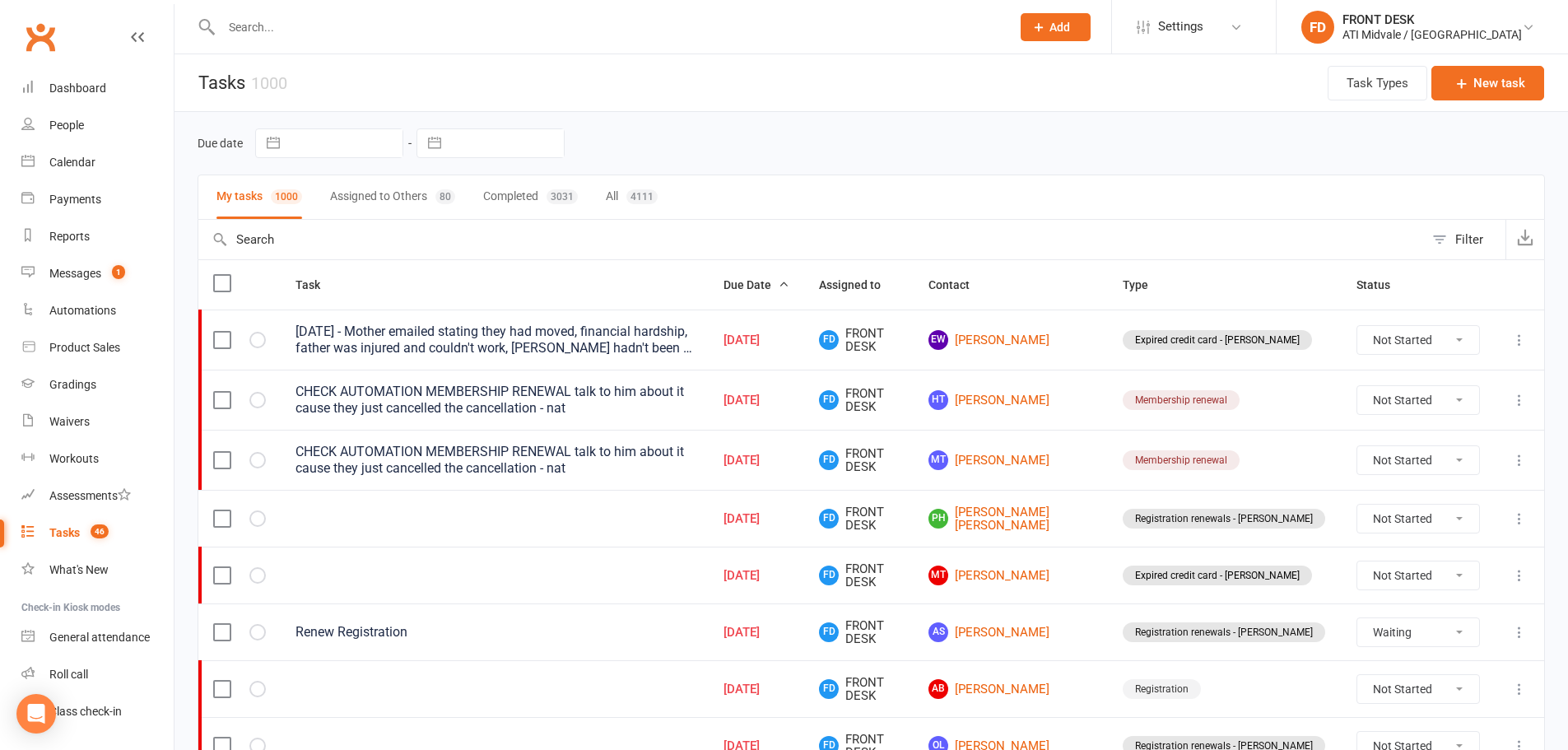
click at [409, 196] on button "Assigned to Others 80" at bounding box center [393, 196] width 125 height 44
select select "waiting"
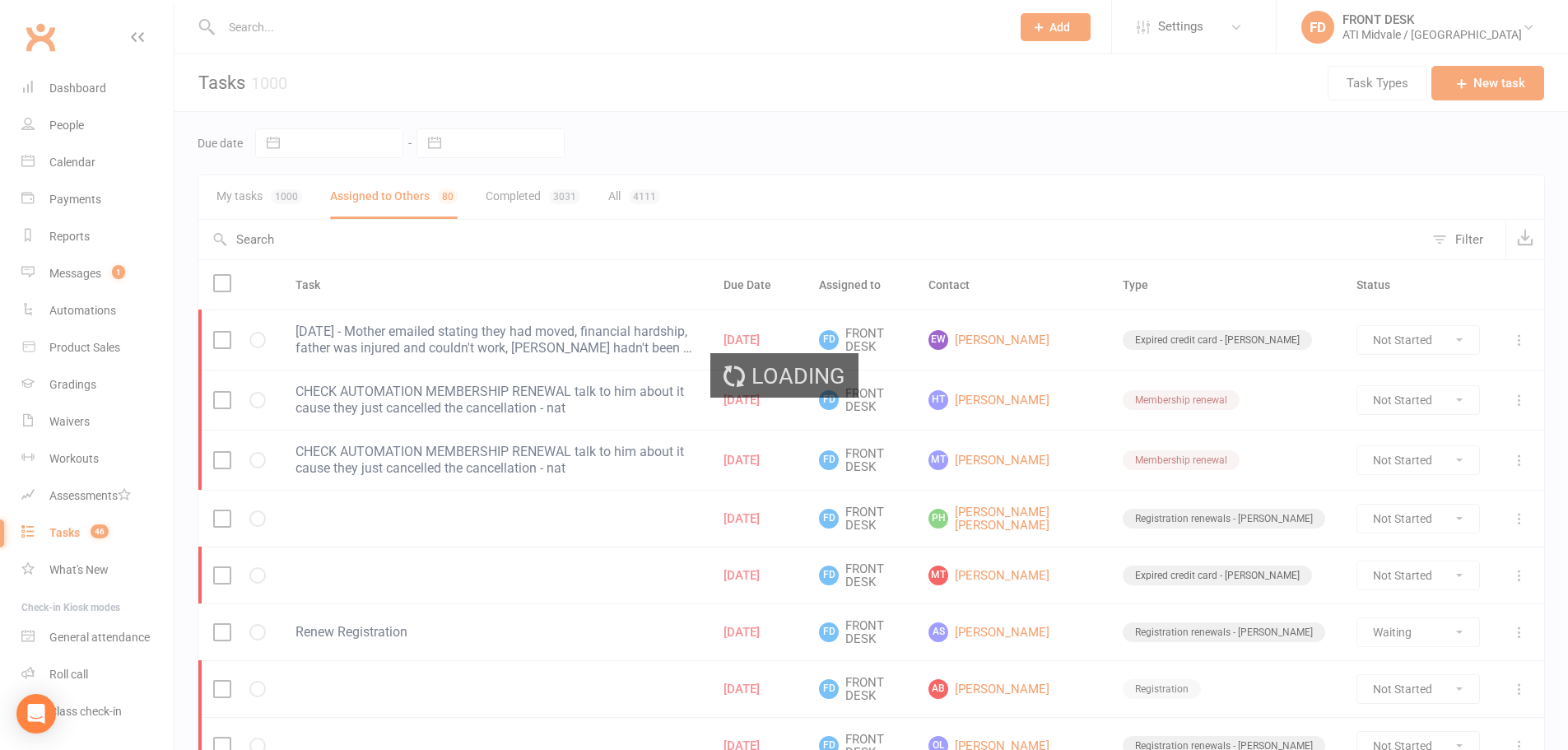
select select "waiting"
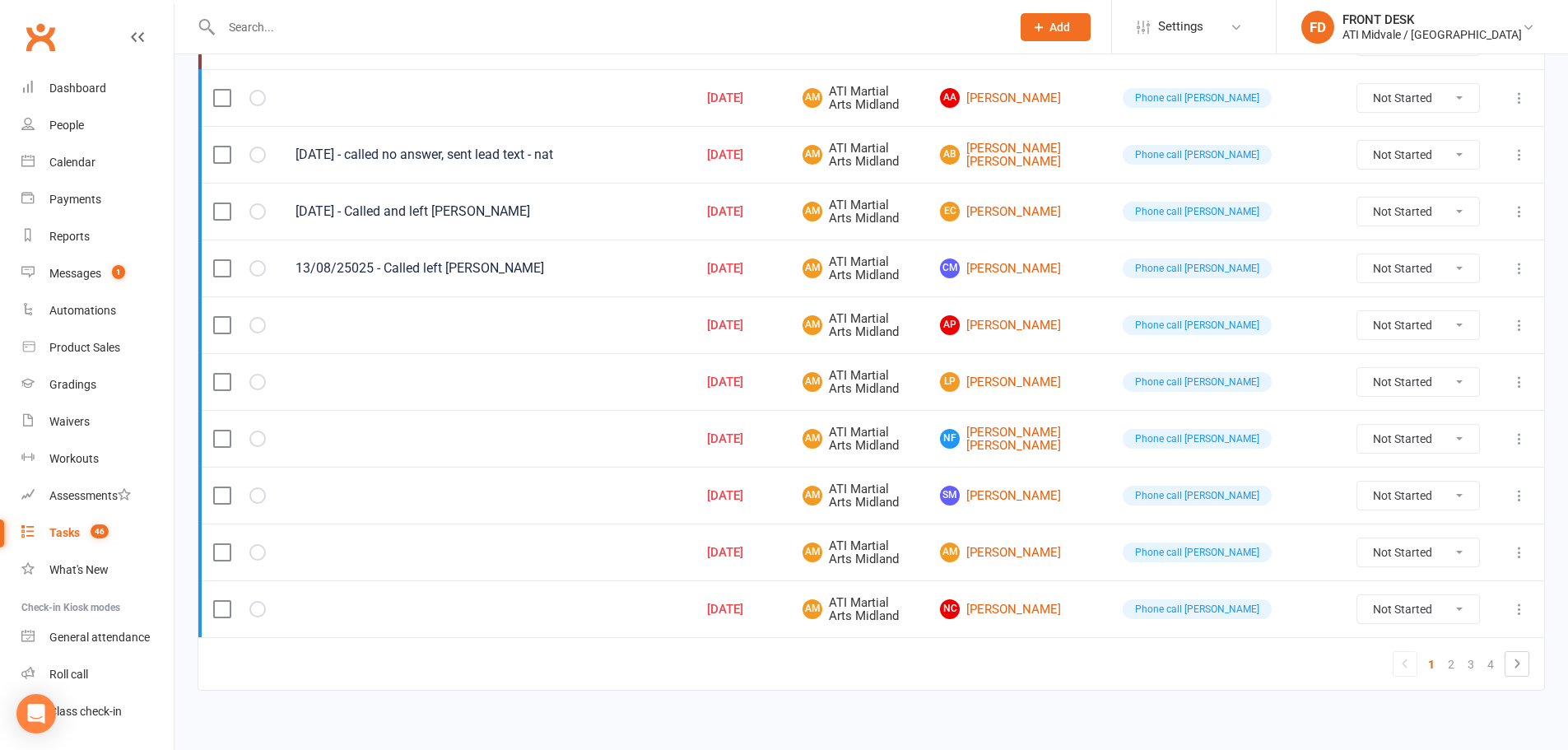
scroll to position [1102, 0]
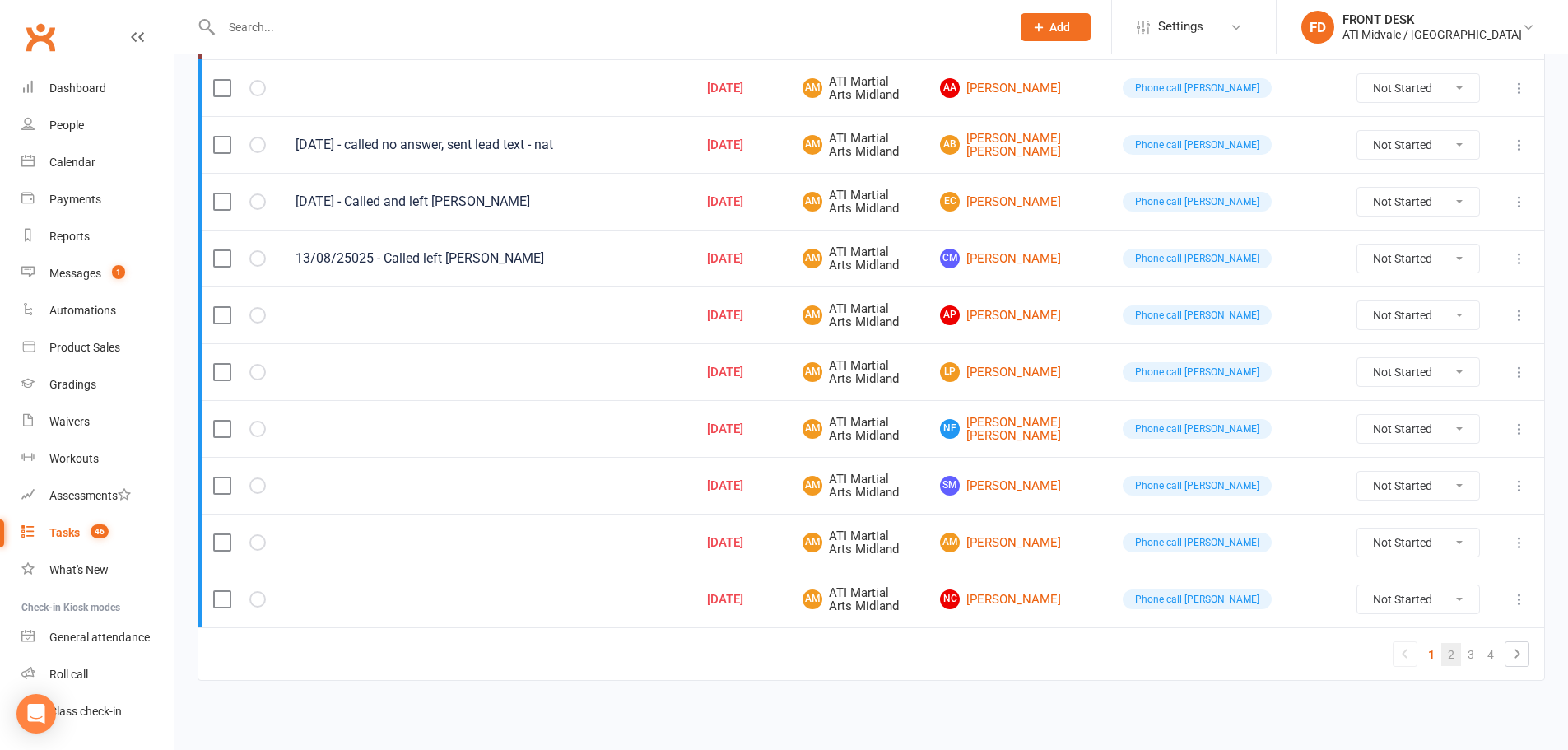
click at [1457, 662] on link "2" at bounding box center [1451, 654] width 20 height 23
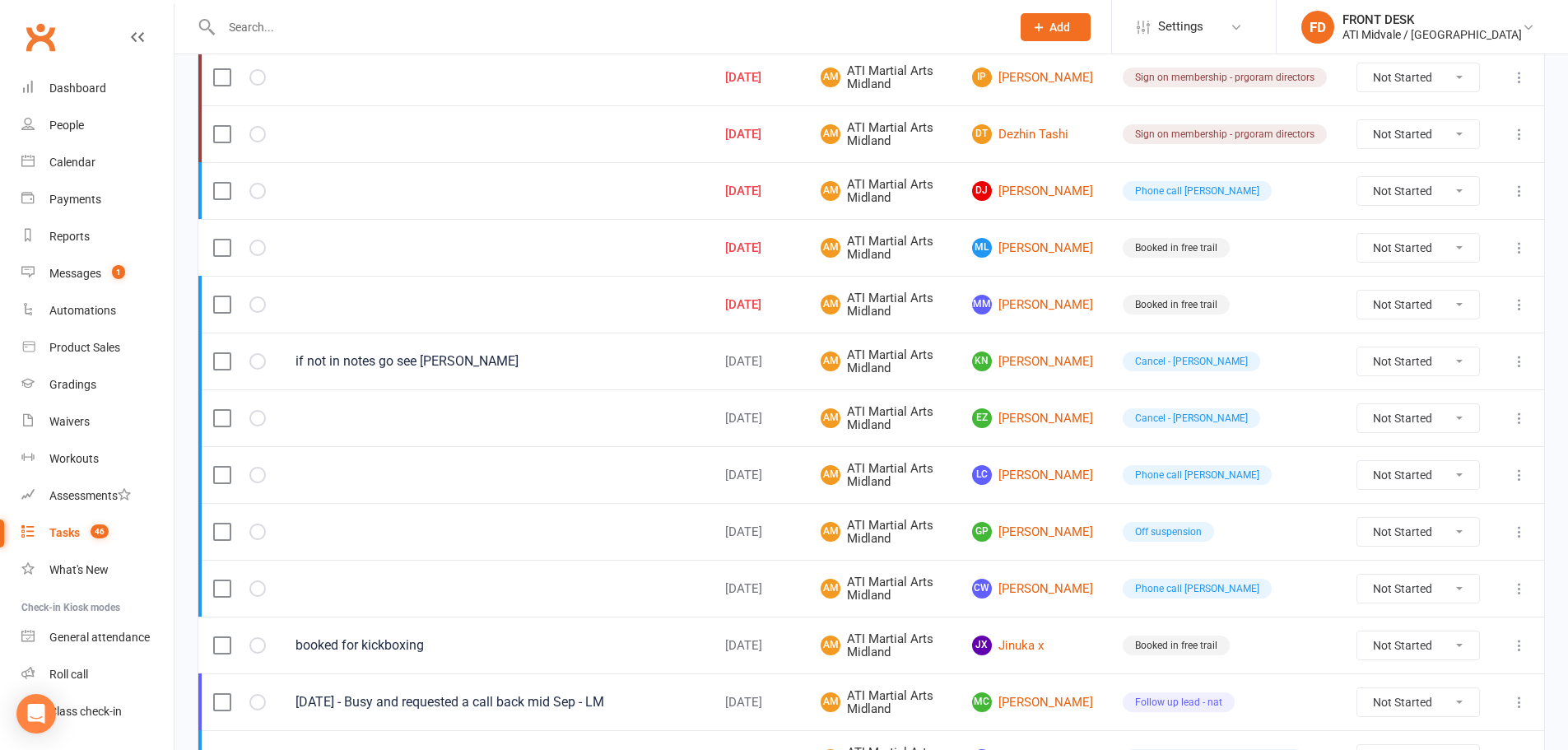
scroll to position [279, 0]
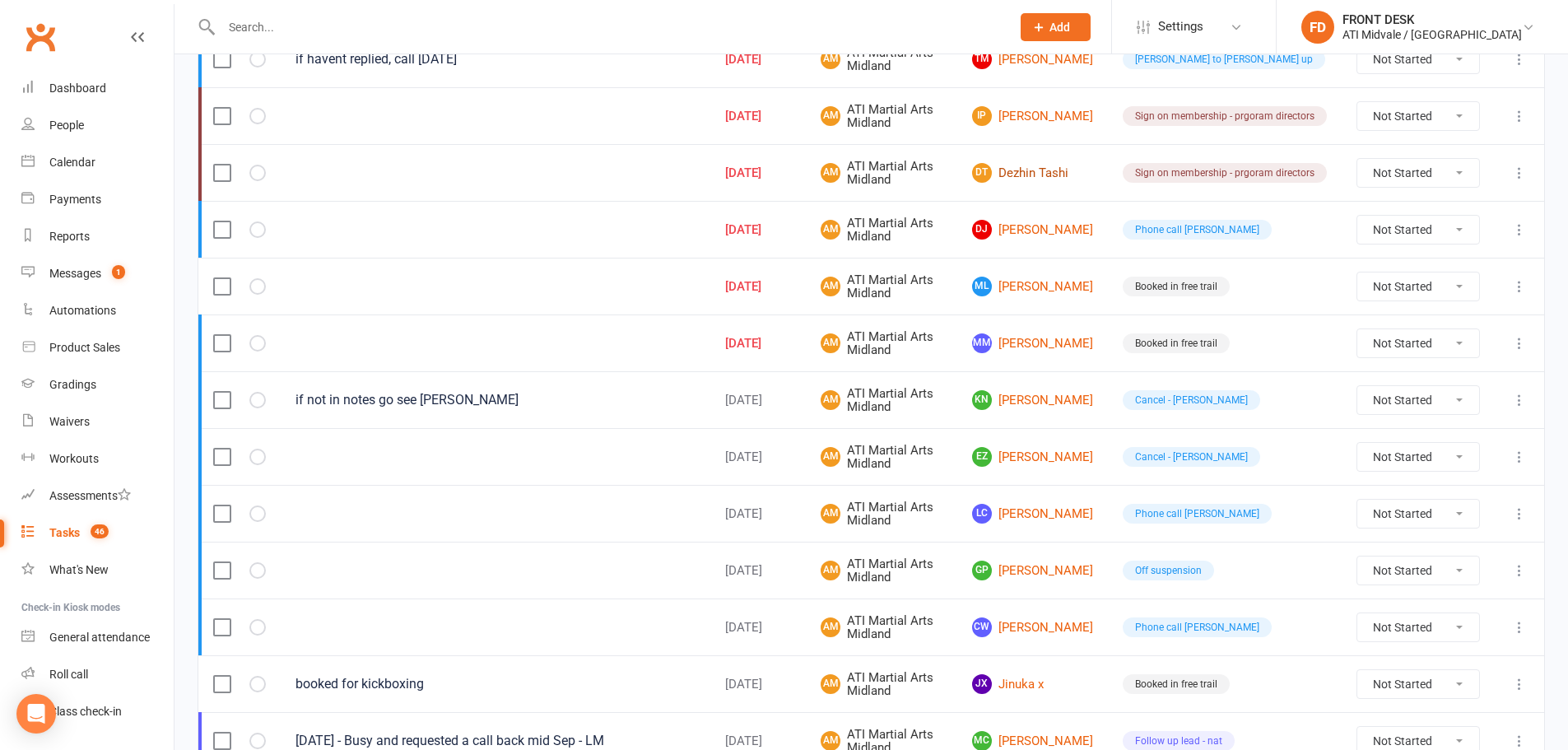
click at [1046, 163] on link "DT Dezhin Tashi" at bounding box center [1033, 173] width 121 height 20
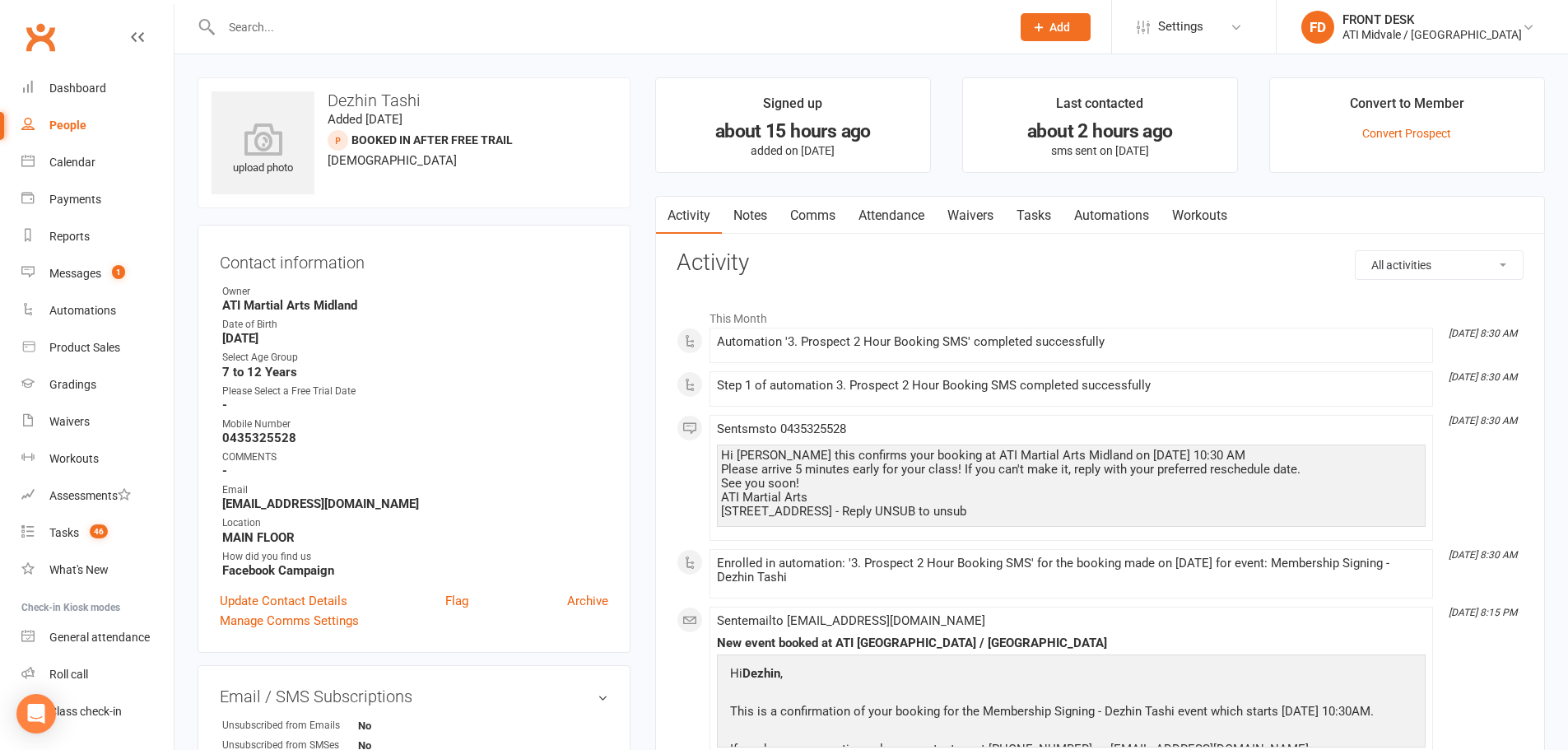
click at [922, 223] on link "Attendance" at bounding box center [892, 215] width 89 height 38
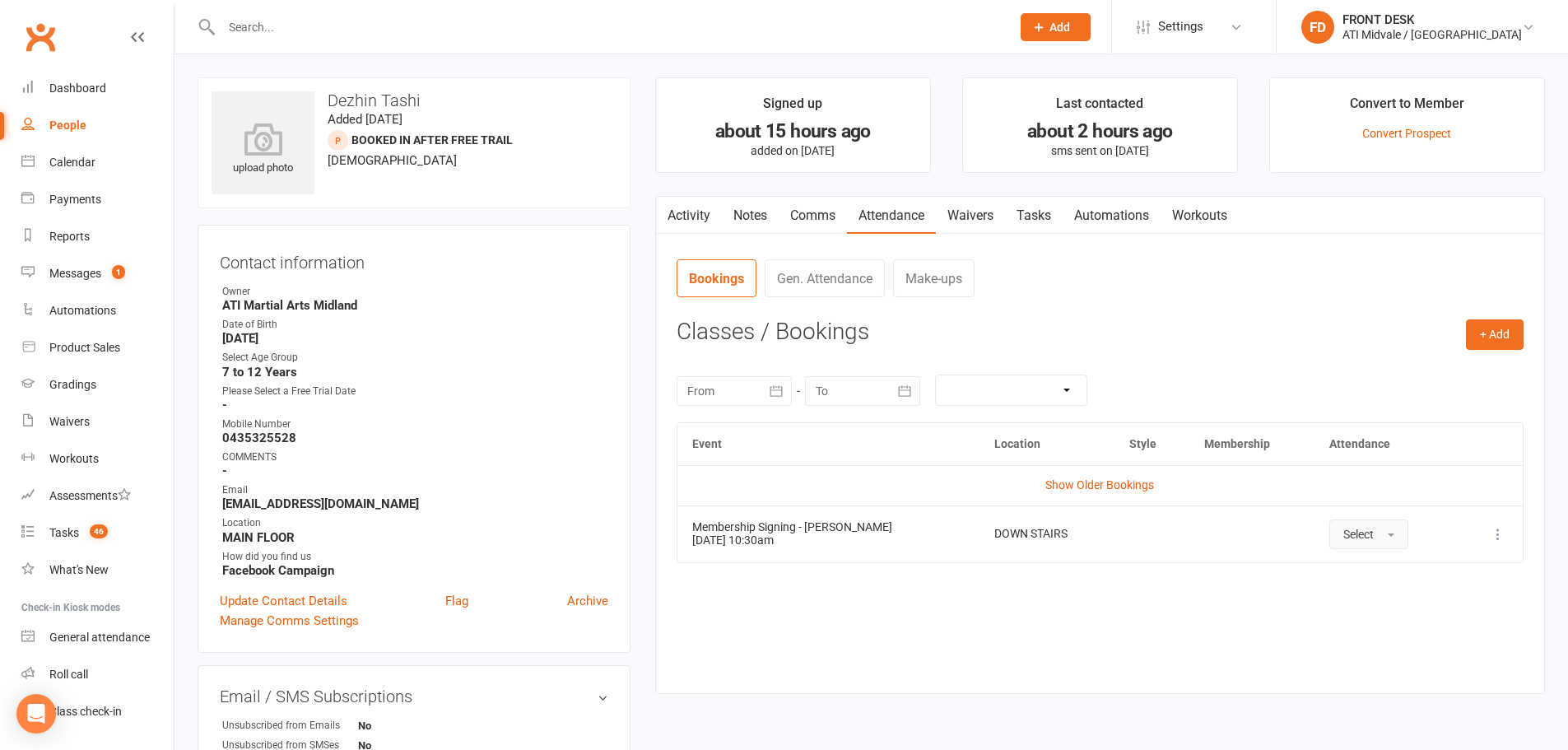
click at [1343, 530] on span "Select" at bounding box center [1358, 534] width 30 height 13
click at [1343, 564] on span "Attended" at bounding box center [1367, 571] width 49 height 15
click at [1033, 212] on link "Tasks" at bounding box center [1034, 215] width 58 height 38
select select "incomplete"
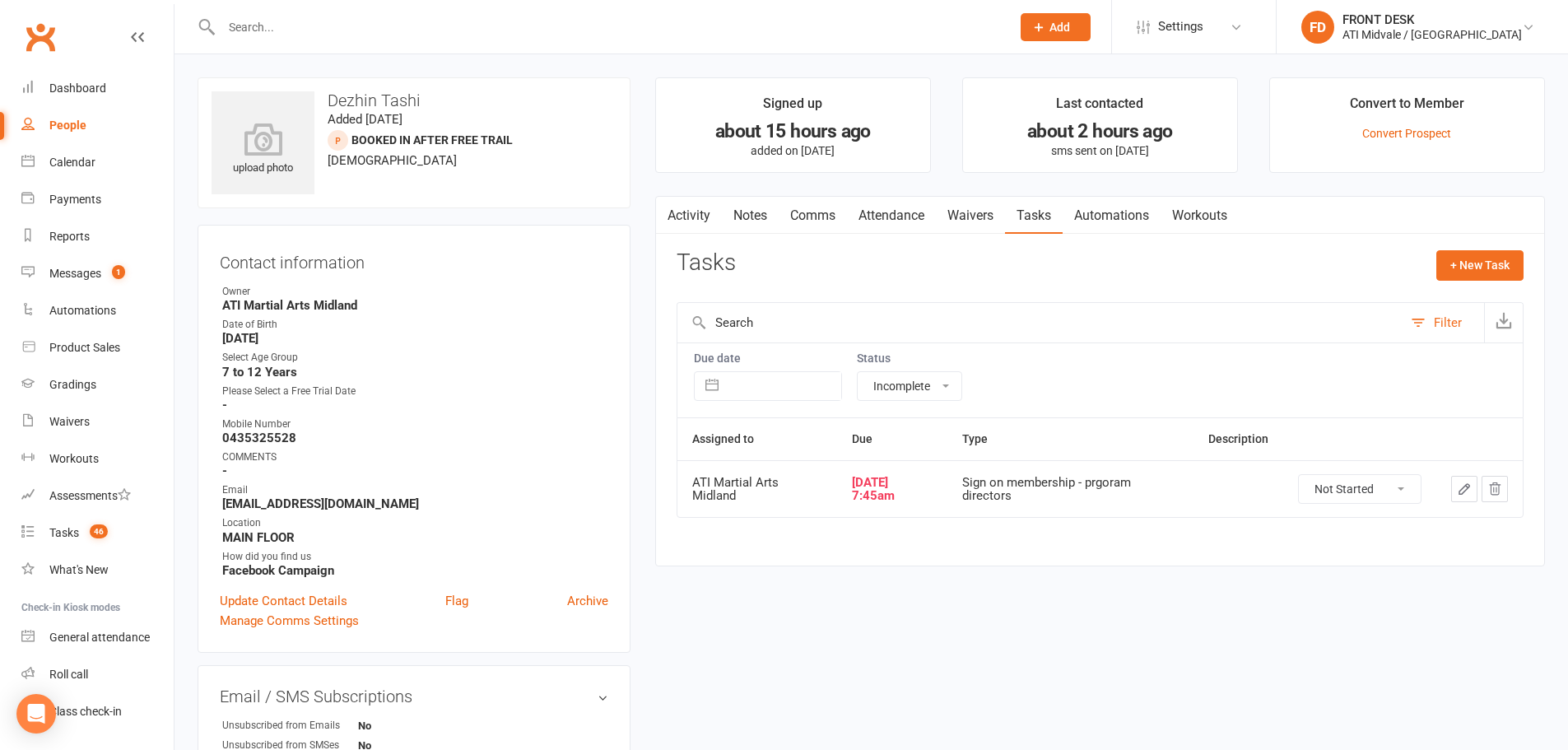
click at [1334, 495] on select "Not Started In Progress Waiting Complete" at bounding box center [1360, 488] width 121 height 28
click at [1299, 475] on select "Not Started In Progress Waiting Complete" at bounding box center [1360, 488] width 121 height 28
select select "unstarted"
click at [1402, 127] on link "Convert Prospect" at bounding box center [1407, 133] width 89 height 13
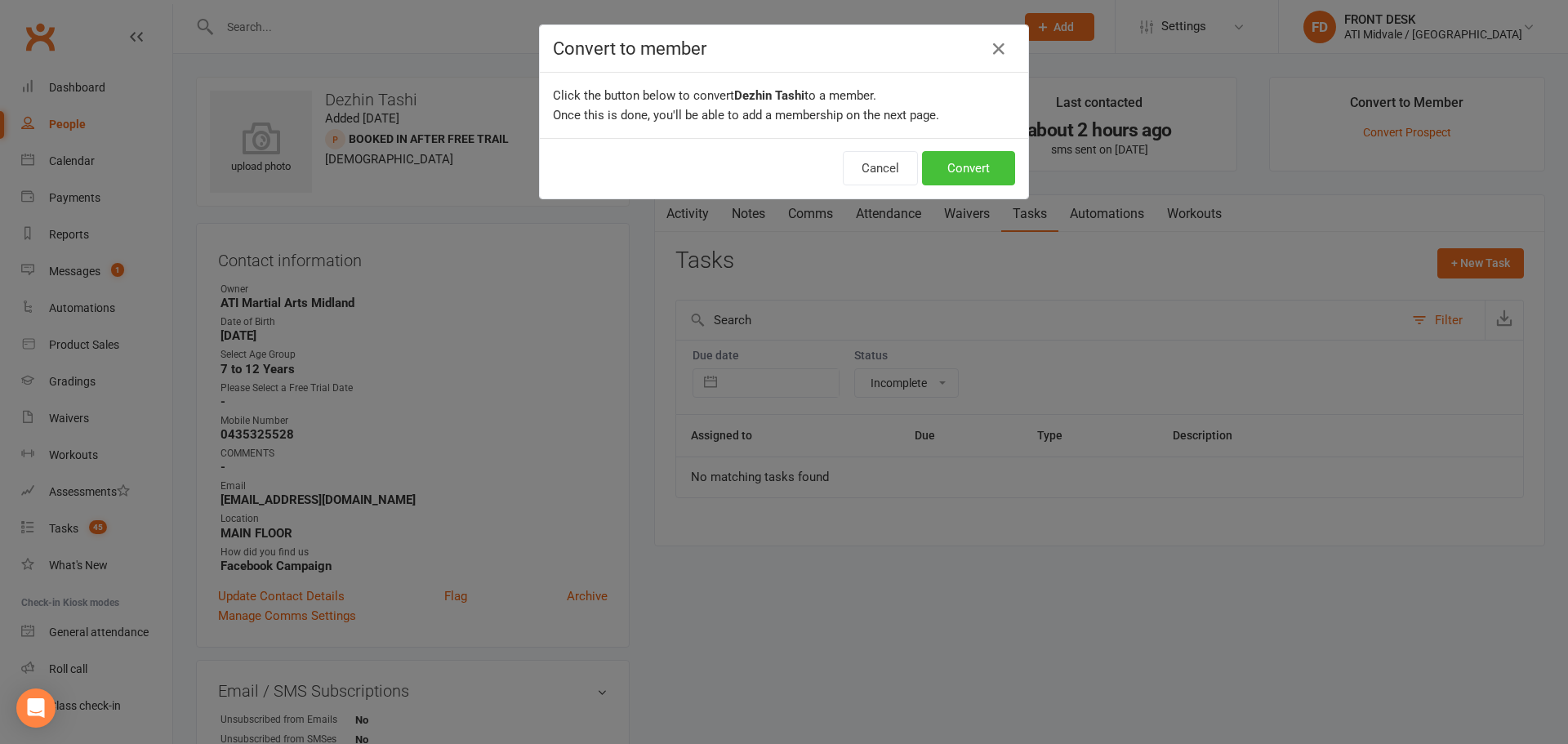
click at [966, 173] on button "Convert" at bounding box center [968, 168] width 93 height 35
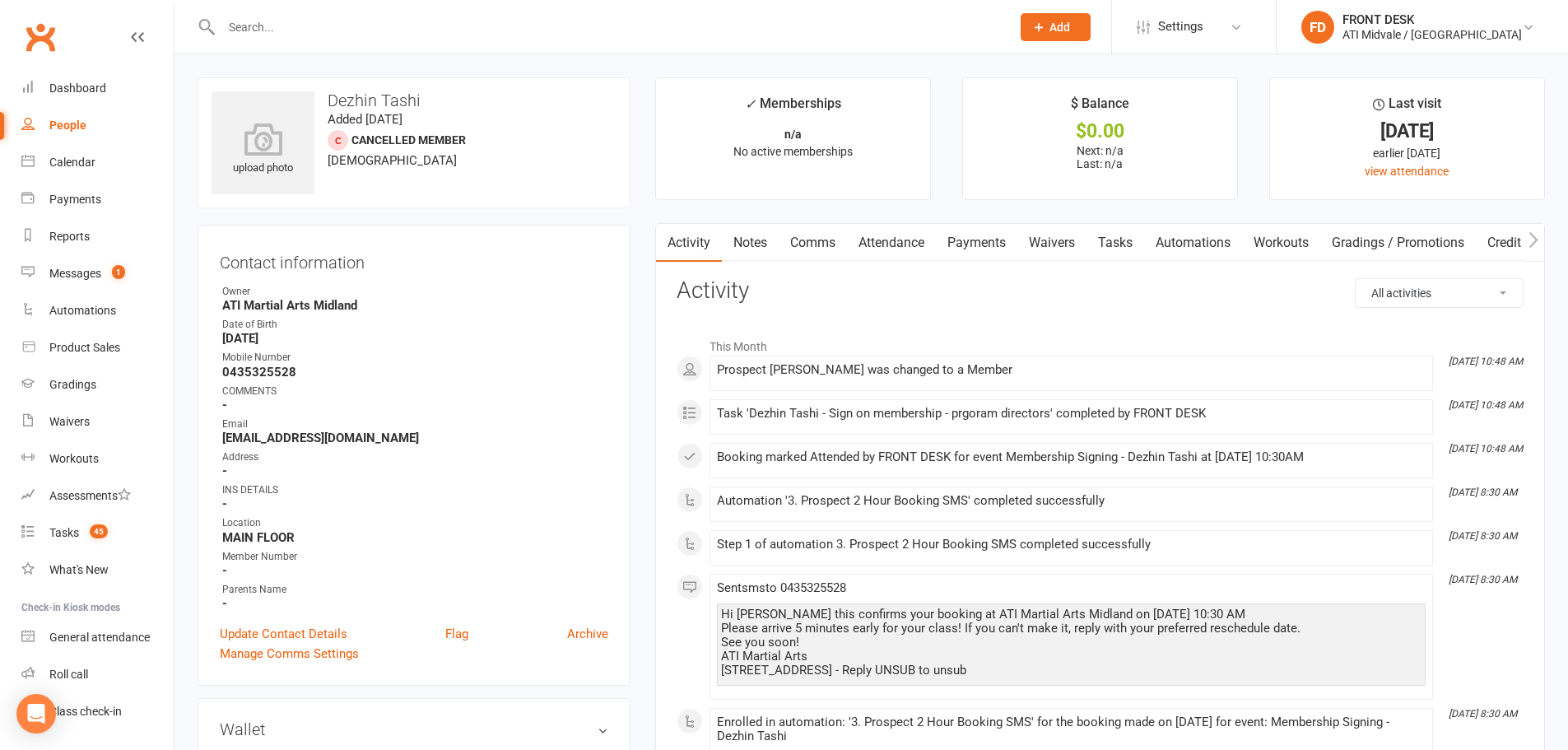
click at [969, 243] on link "Payments" at bounding box center [976, 243] width 81 height 38
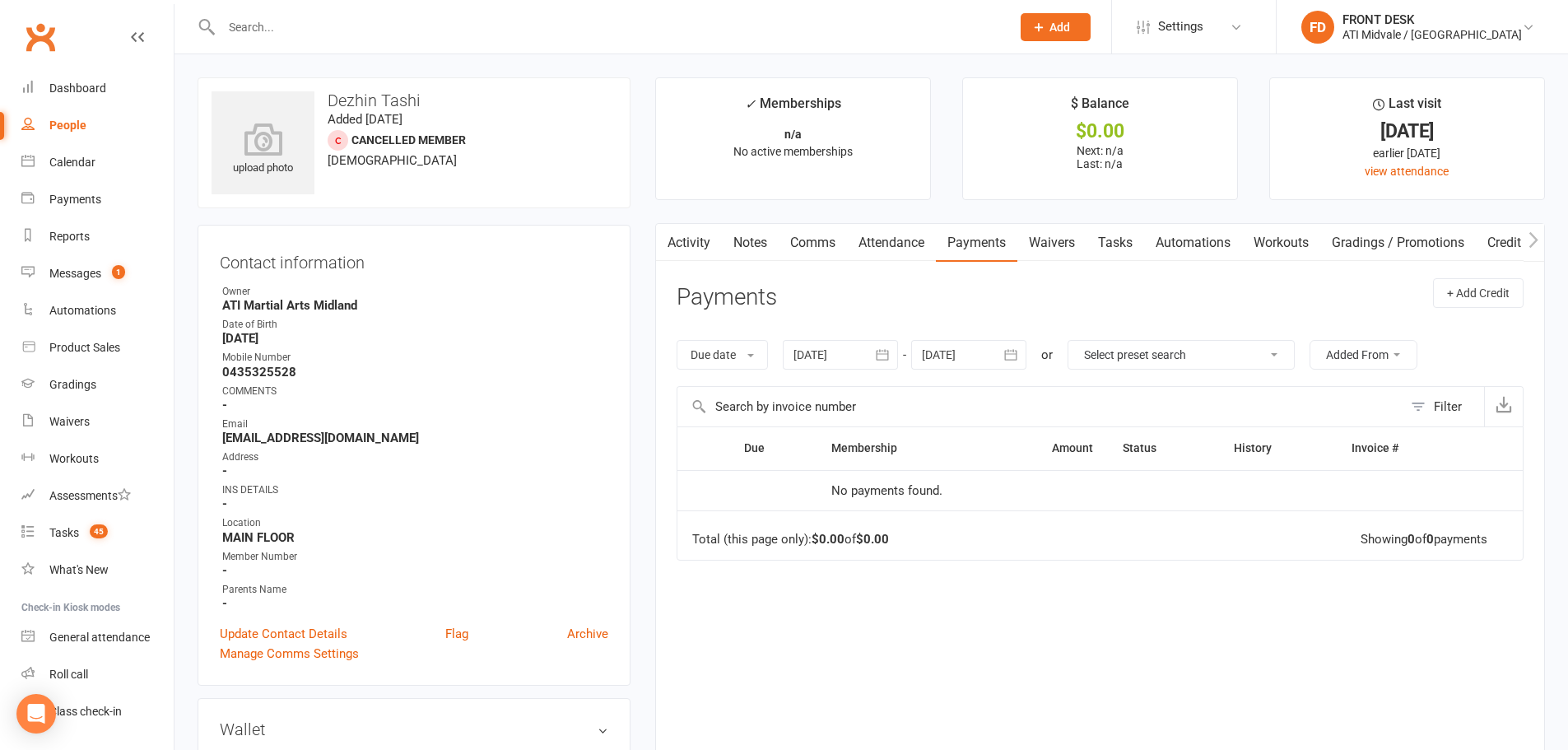
click at [1113, 247] on link "Tasks" at bounding box center [1115, 243] width 58 height 38
select select "incomplete"
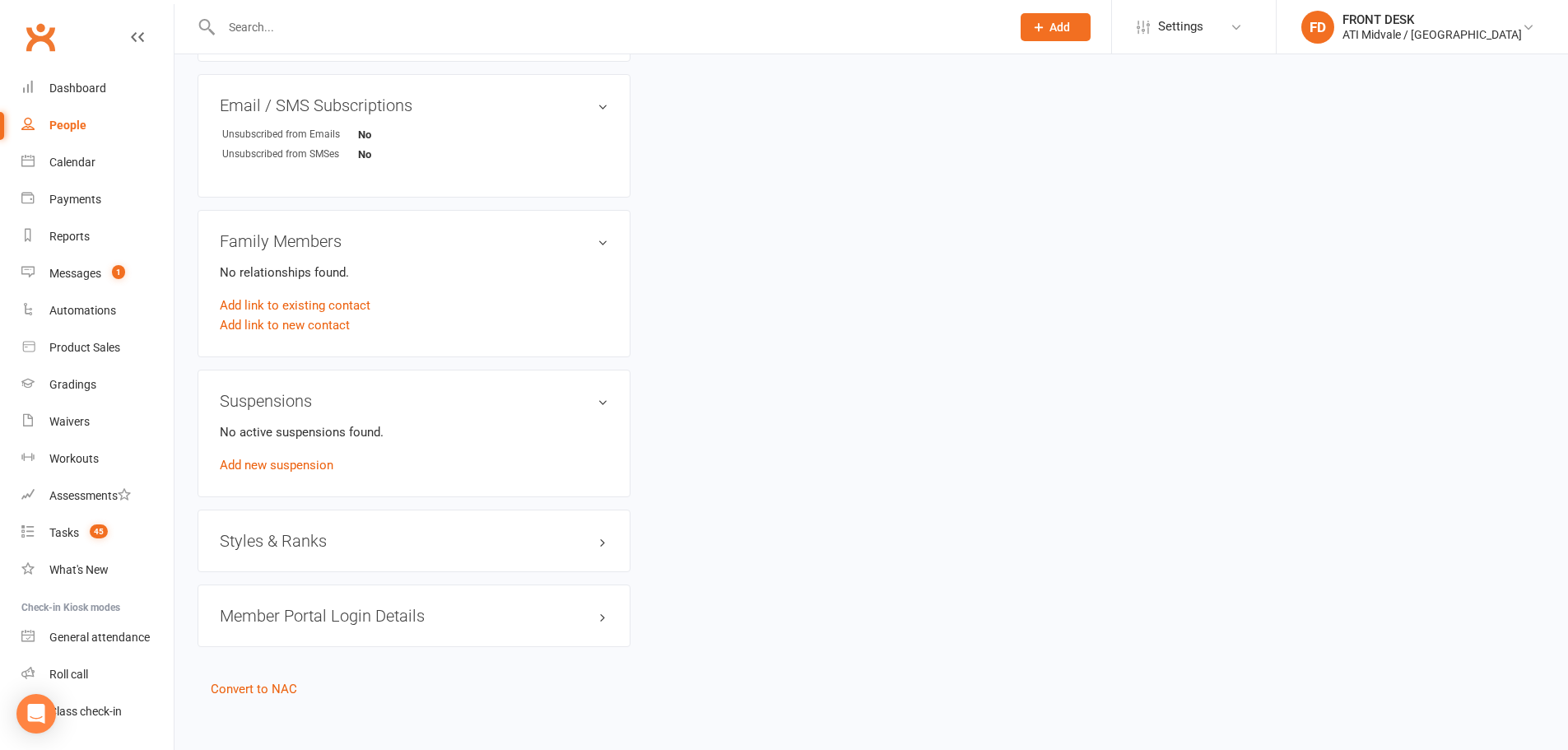
scroll to position [905, 0]
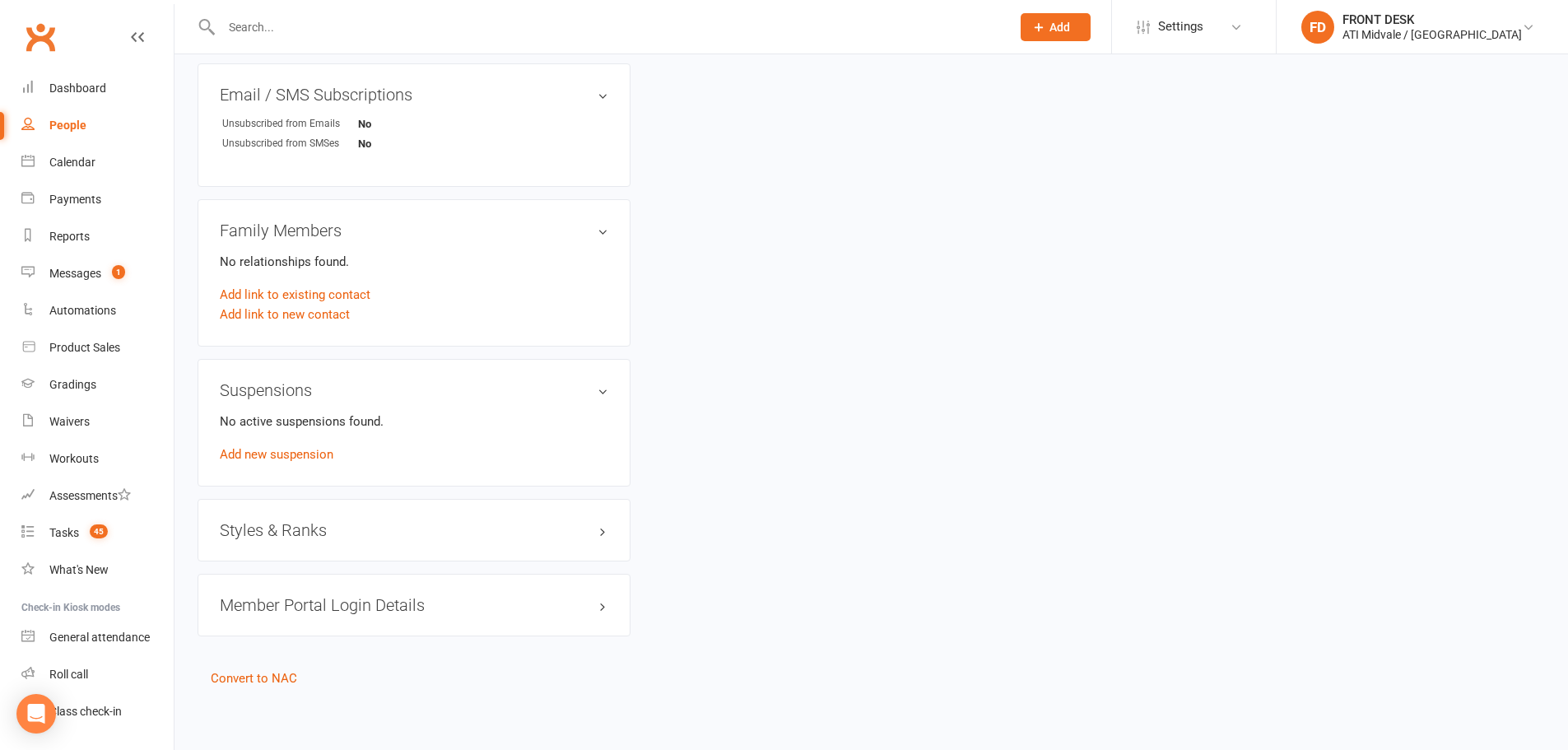
click at [319, 536] on h3 "Styles & Ranks" at bounding box center [413, 530] width 388 height 18
click at [292, 597] on link "Add new style" at bounding box center [258, 594] width 77 height 15
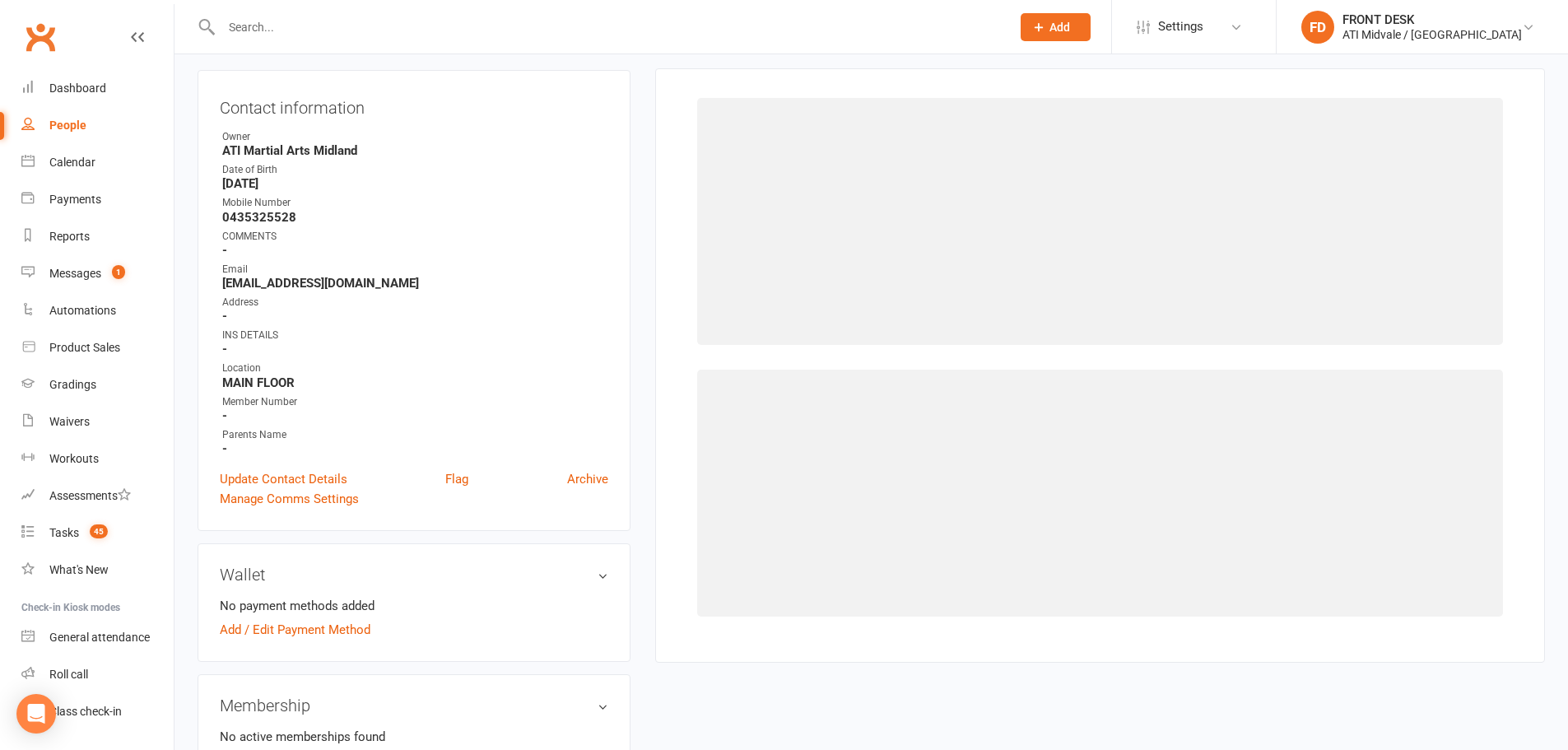
scroll to position [141, 0]
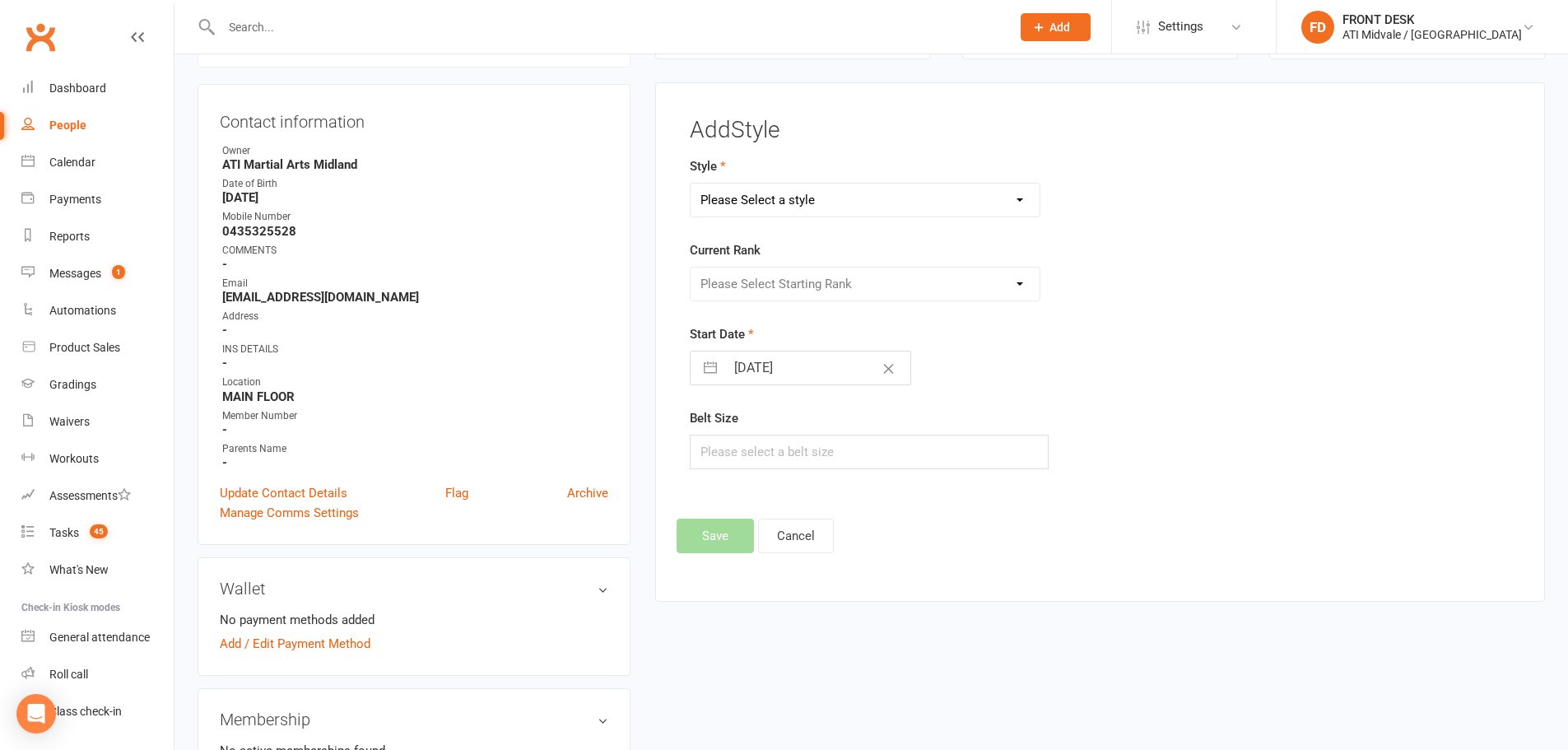
click at [806, 212] on select "Please Select a style Coloured Belts Dragons Freestyle Belts" at bounding box center [865, 200] width 350 height 33
select select "659"
click at [690, 184] on select "Please Select a style Coloured Belts Dragons Freestyle Belts" at bounding box center [865, 200] width 350 height 33
click at [775, 289] on select "Please Select Starting Rank White Yellow 1 Yellow 2 Yellow 3 Blue 1 Blue 2 Blue…" at bounding box center [865, 284] width 350 height 33
select select "5968"
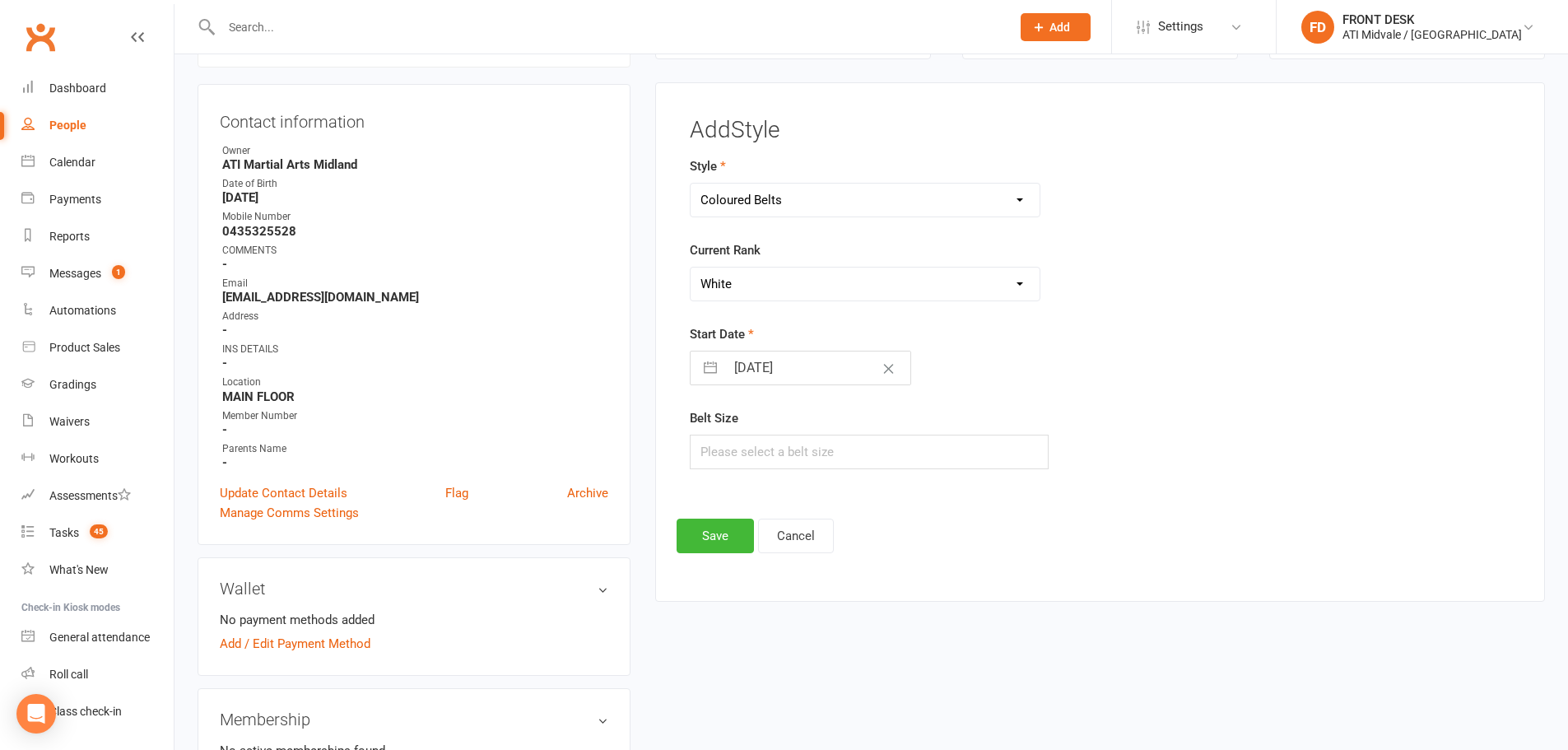
click at [690, 268] on select "Please Select Starting Rank White Yellow 1 Yellow 2 Yellow 3 Blue 1 Blue 2 Blue…" at bounding box center [865, 284] width 350 height 33
click at [729, 538] on button "Save" at bounding box center [715, 536] width 78 height 35
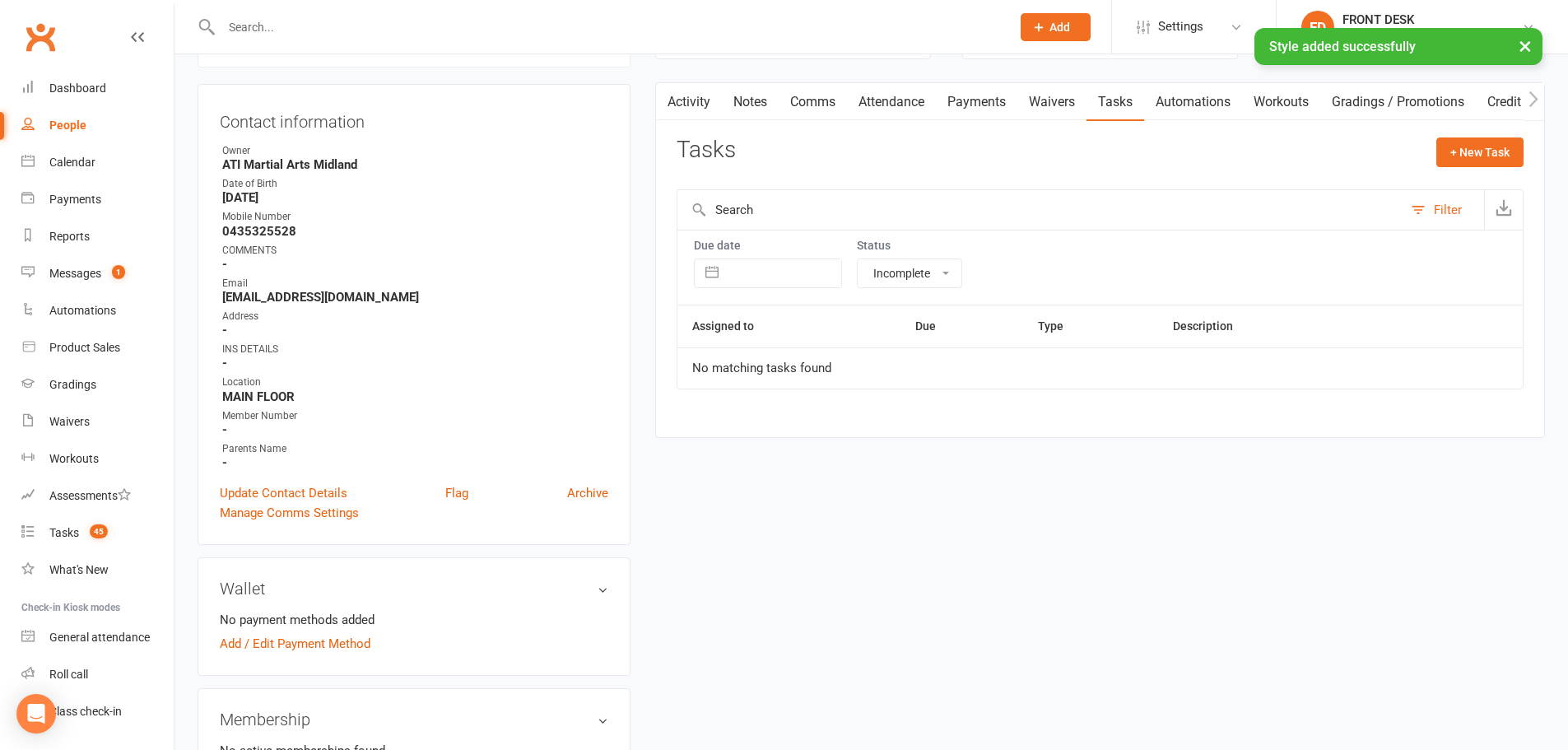
scroll to position [388, 0]
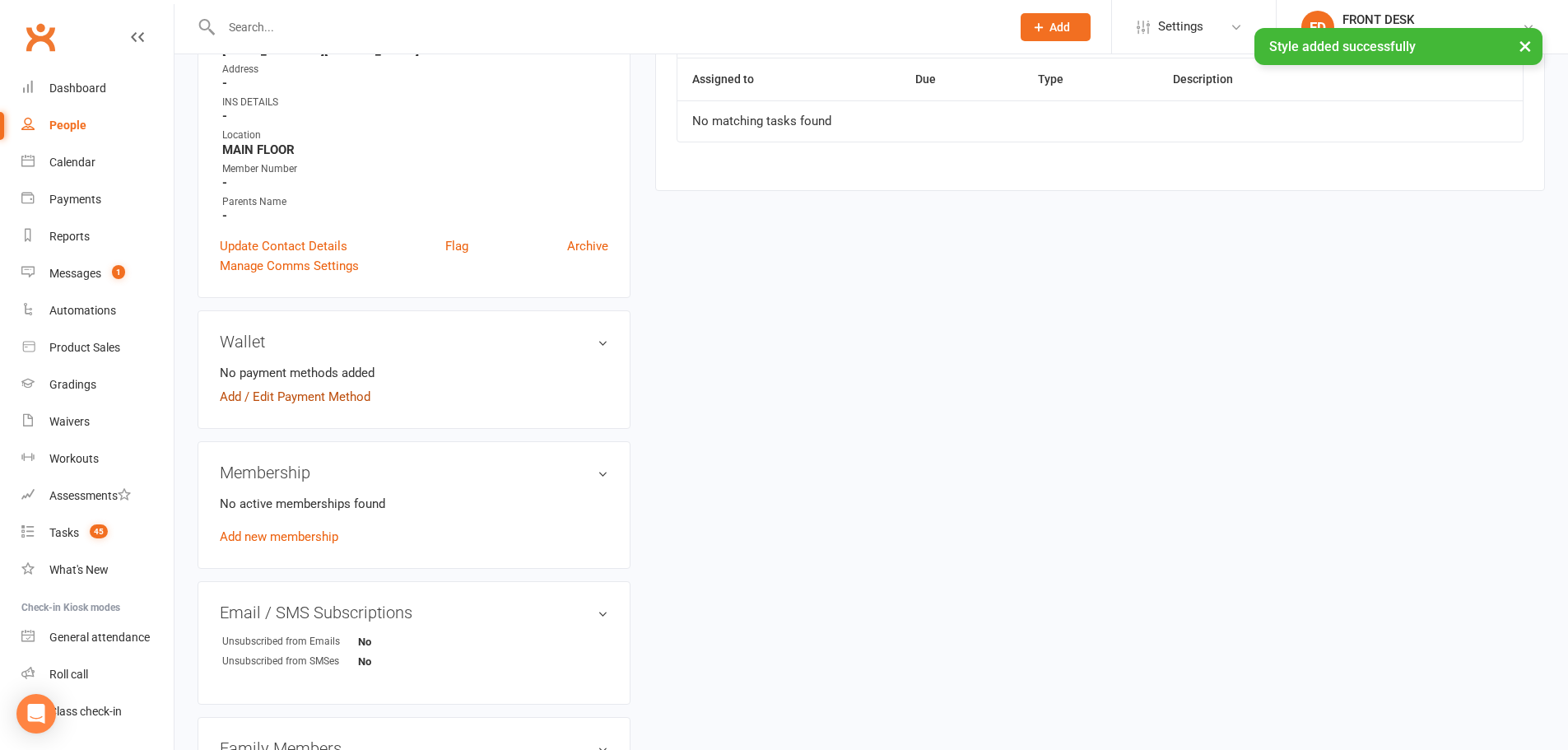
click at [302, 403] on link "Add / Edit Payment Method" at bounding box center [295, 396] width 151 height 20
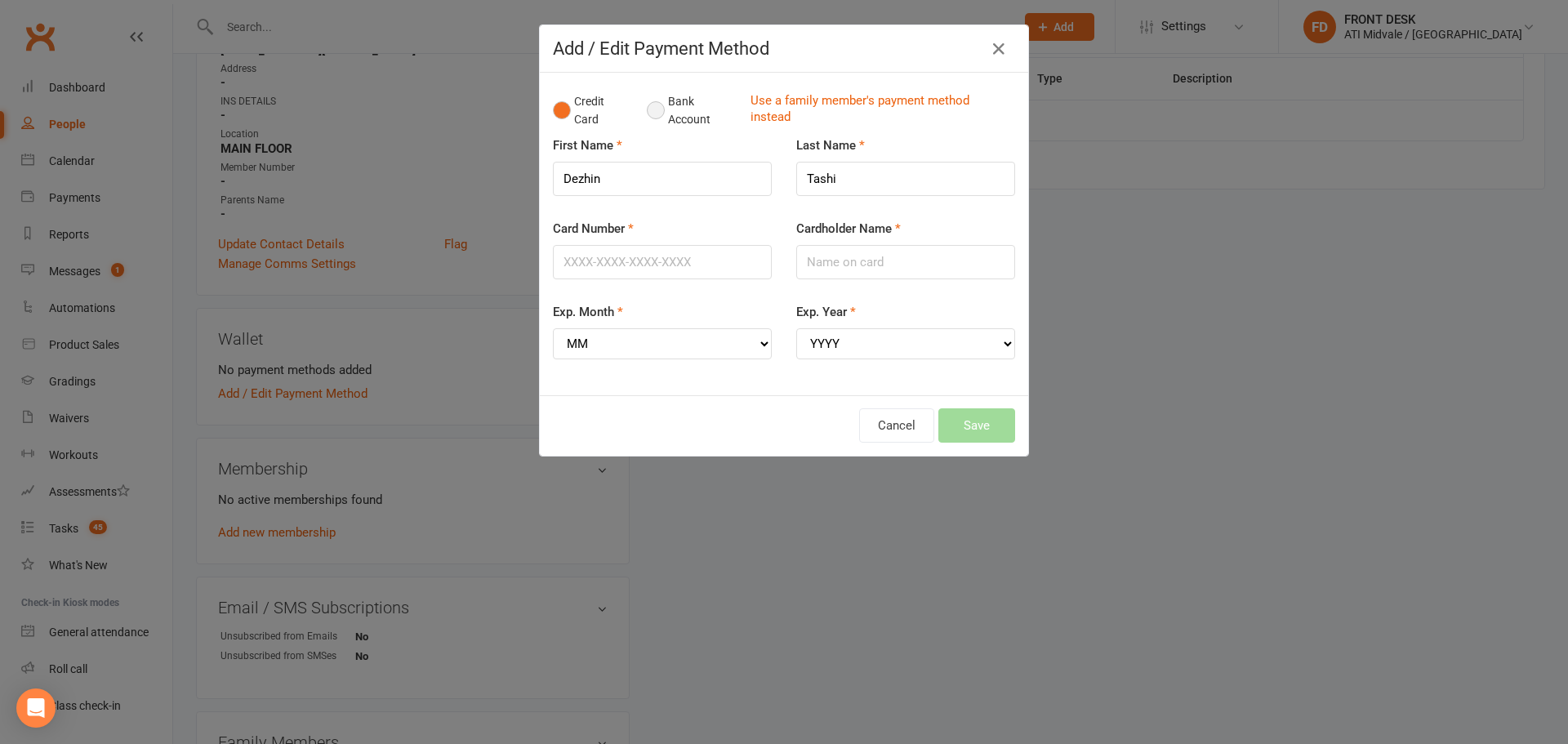
click at [687, 126] on button "Bank Account" at bounding box center [692, 111] width 90 height 50
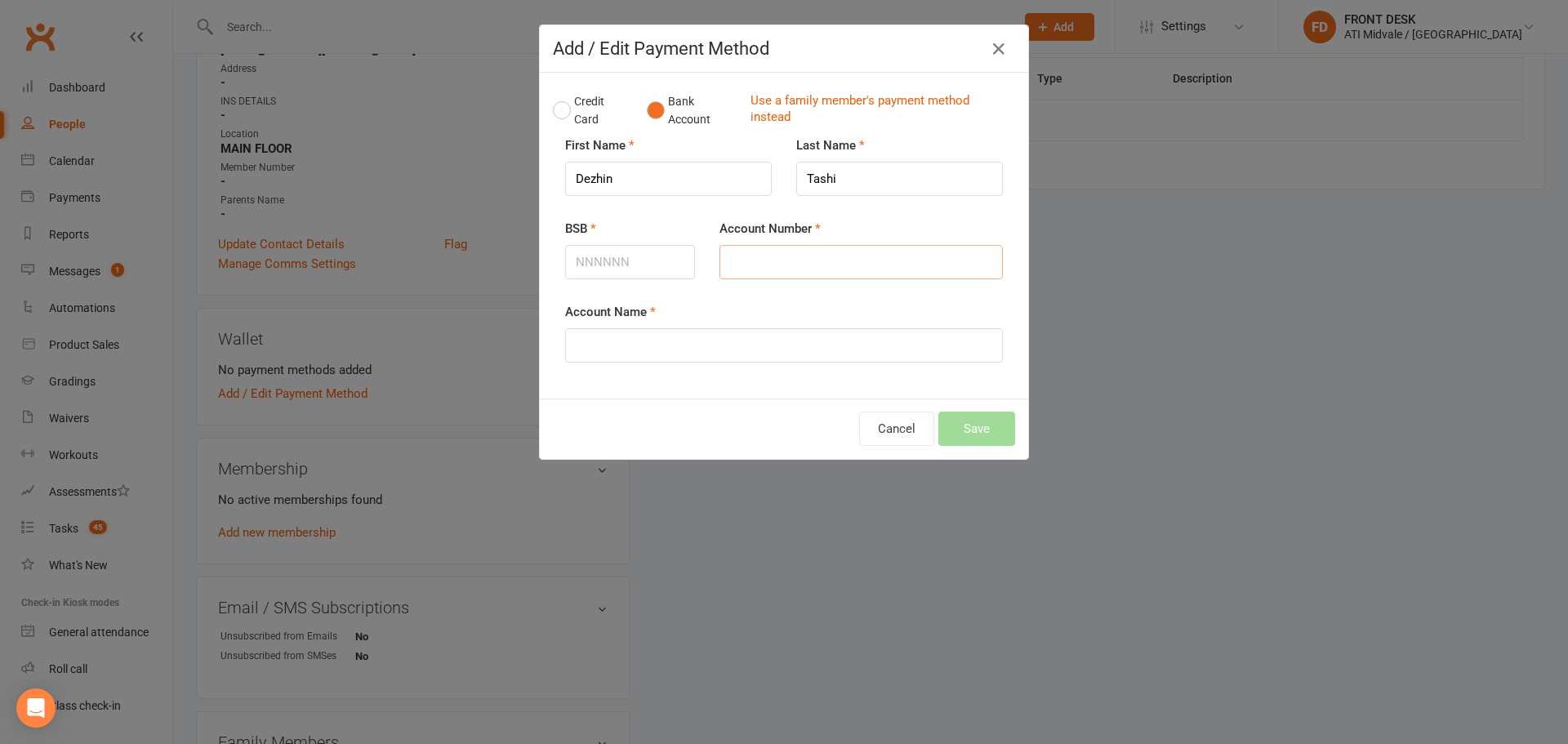
click at [785, 252] on input "Account Number" at bounding box center [861, 262] width 283 height 35
click at [679, 345] on input "Account Name" at bounding box center [784, 345] width 438 height 35
type input "Sonam Choden"
click at [730, 266] on input "Account Number" at bounding box center [861, 262] width 283 height 35
type input "10780541"
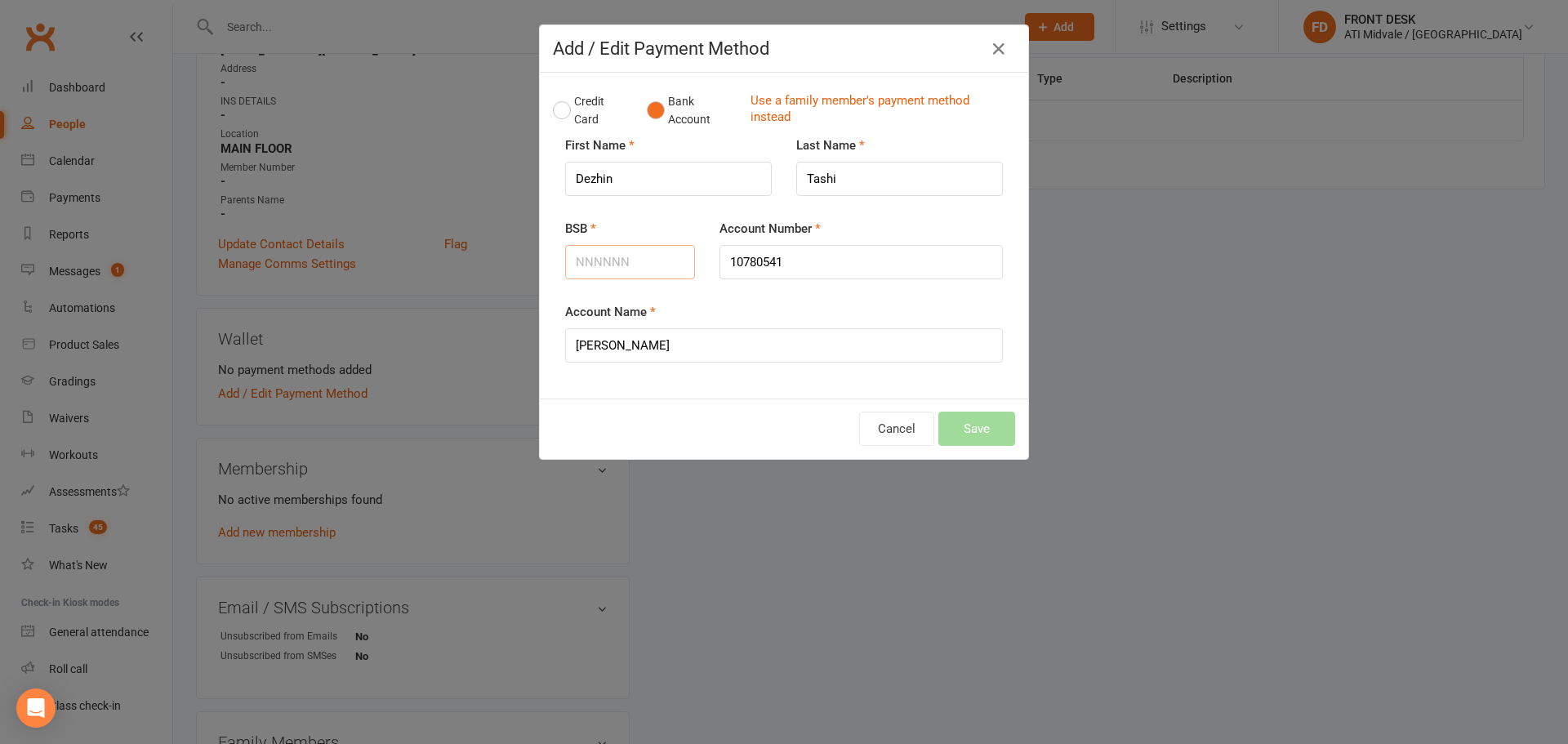
click at [633, 272] on input "BSB" at bounding box center [630, 262] width 130 height 35
type input "066161"
click at [961, 424] on button "Save" at bounding box center [976, 429] width 77 height 35
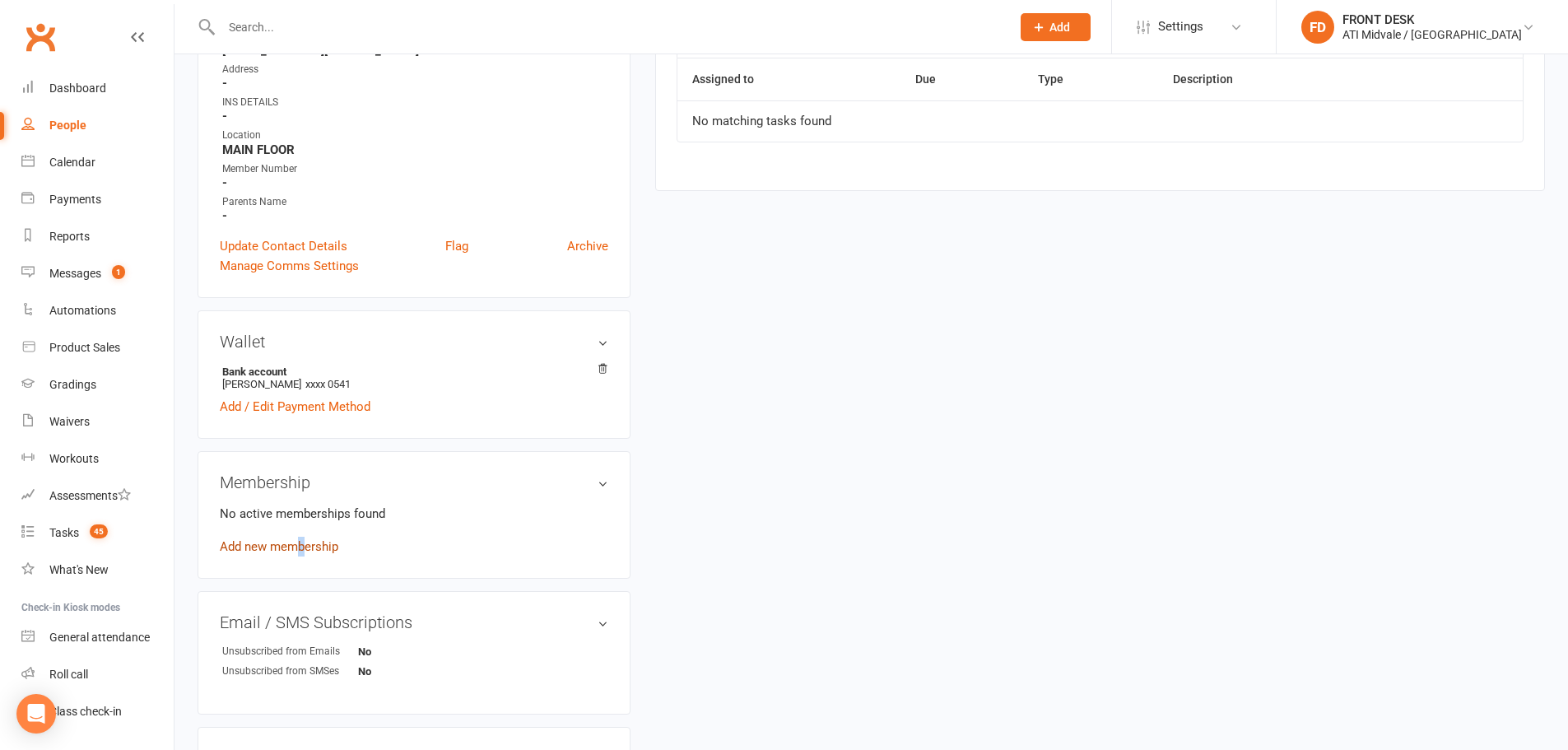
click at [302, 540] on link "Add new membership" at bounding box center [279, 546] width 119 height 15
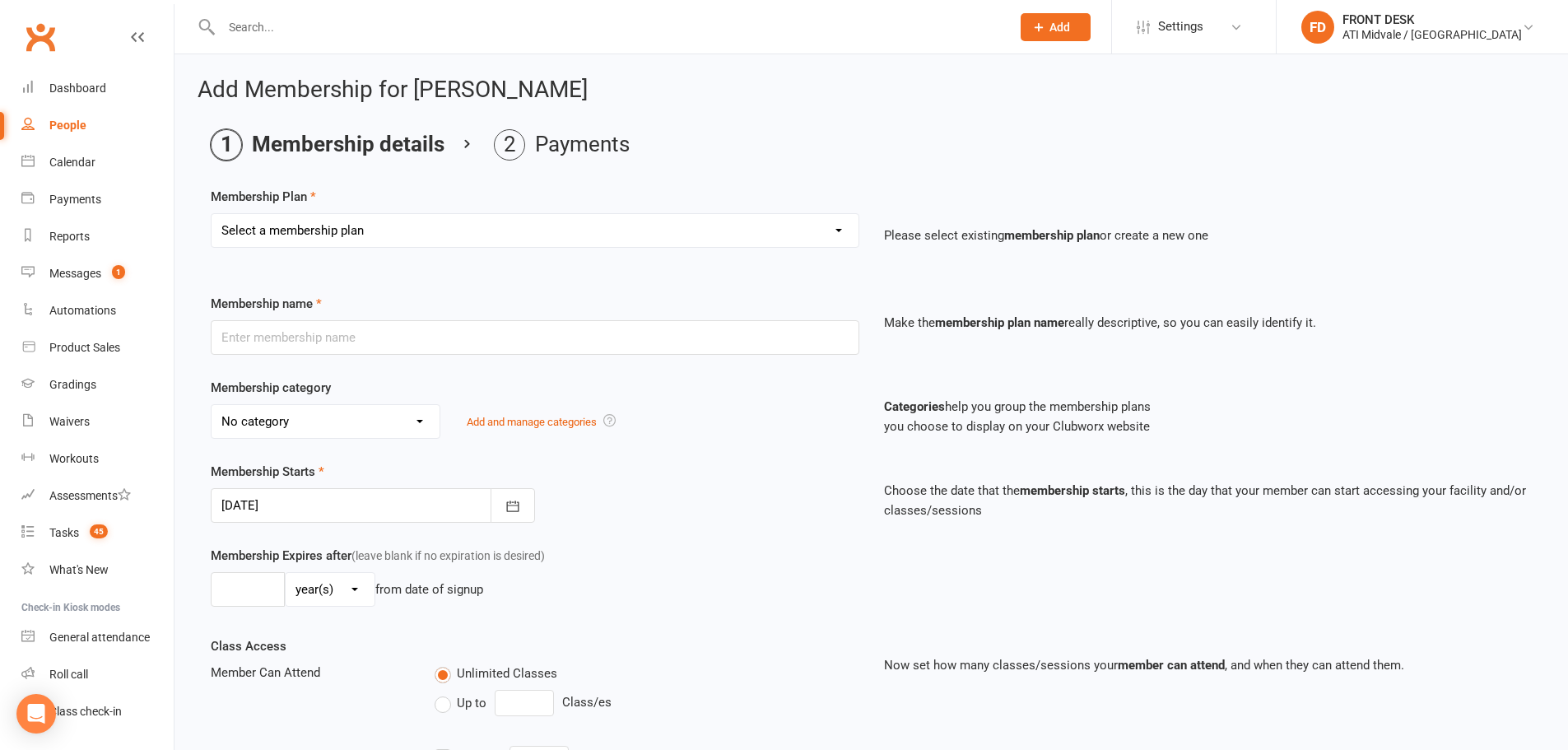
click at [305, 238] on select "Select a membership plan Create new Membership Plan 01. DRAGONS LIMITED 12 MTH …" at bounding box center [535, 230] width 647 height 33
select select "1"
click at [212, 214] on select "Select a membership plan Create new Membership Plan 01. DRAGONS LIMITED 12 MTH …" at bounding box center [535, 230] width 647 height 33
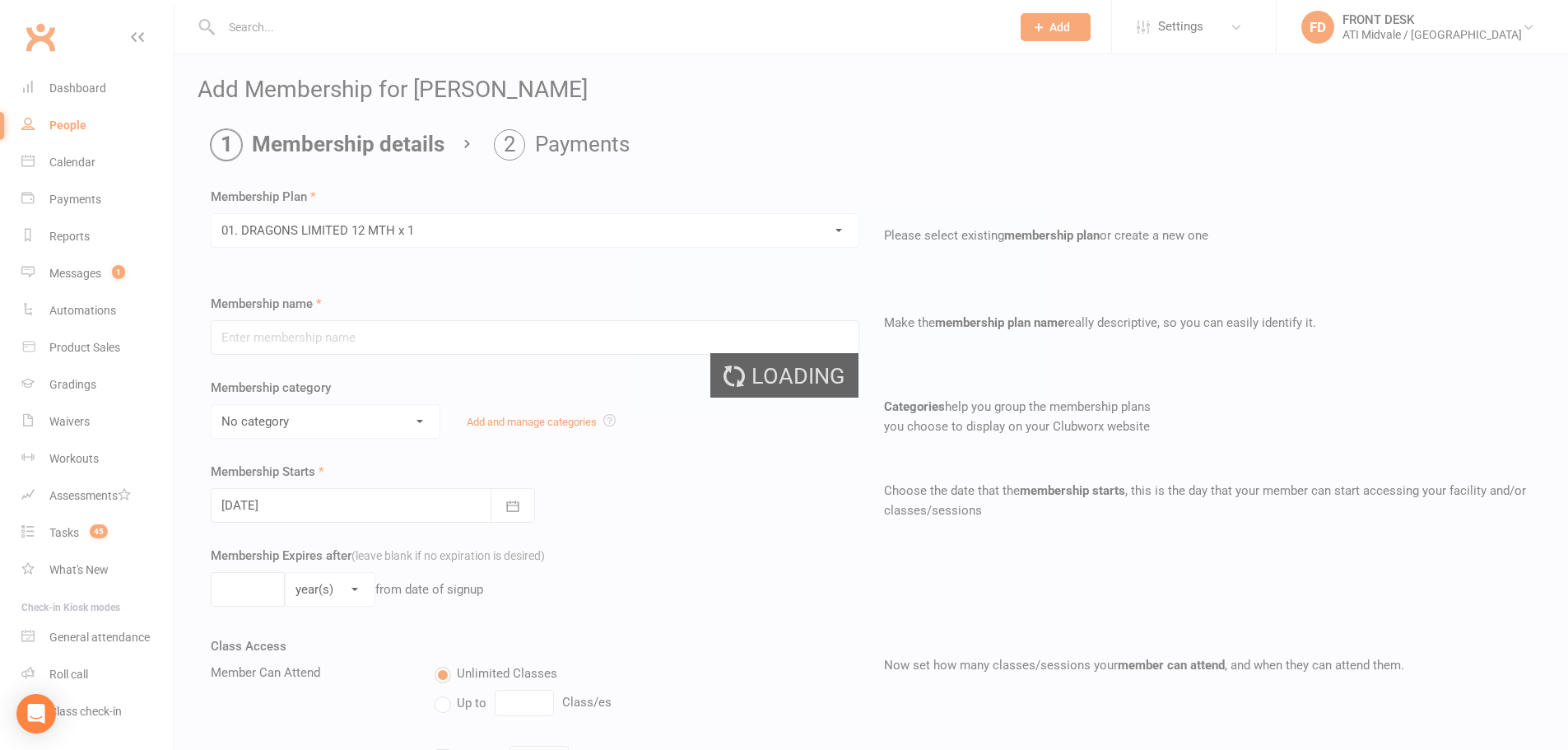
type input "01. DRAGONS LIMITED 12 MTH x 1"
select select "0"
type input "12"
select select "2"
type input "1"
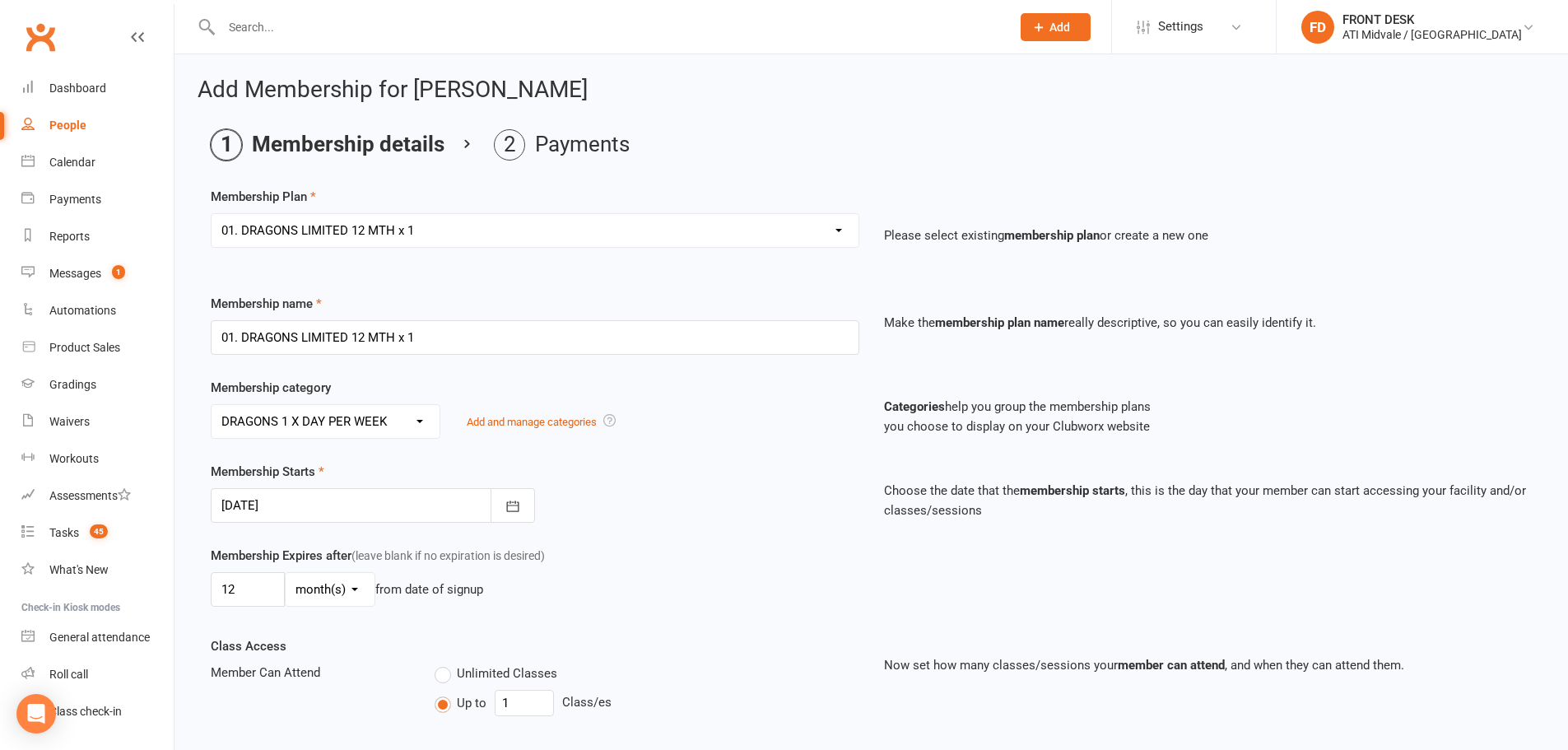
click at [327, 229] on select "Select a membership plan Create new Membership Plan 01. DRAGONS LIMITED 12 MTH …" at bounding box center [535, 230] width 647 height 33
select select "4"
click at [212, 214] on select "Select a membership plan Create new Membership Plan 01. DRAGONS LIMITED 12 MTH …" at bounding box center [535, 230] width 647 height 33
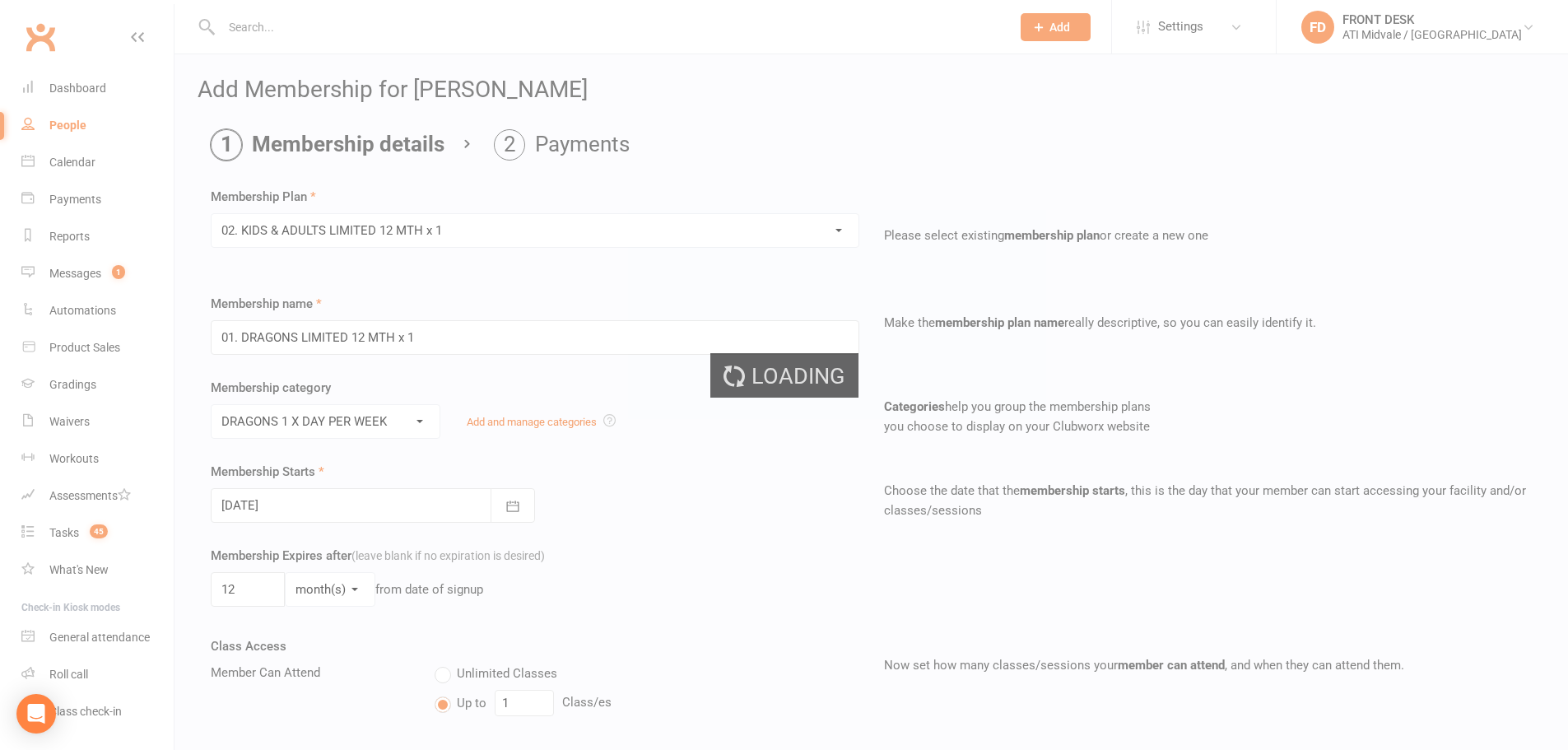
type input "02. KIDS & ADULTS LIMITED 12 MTH x 1"
select select "3"
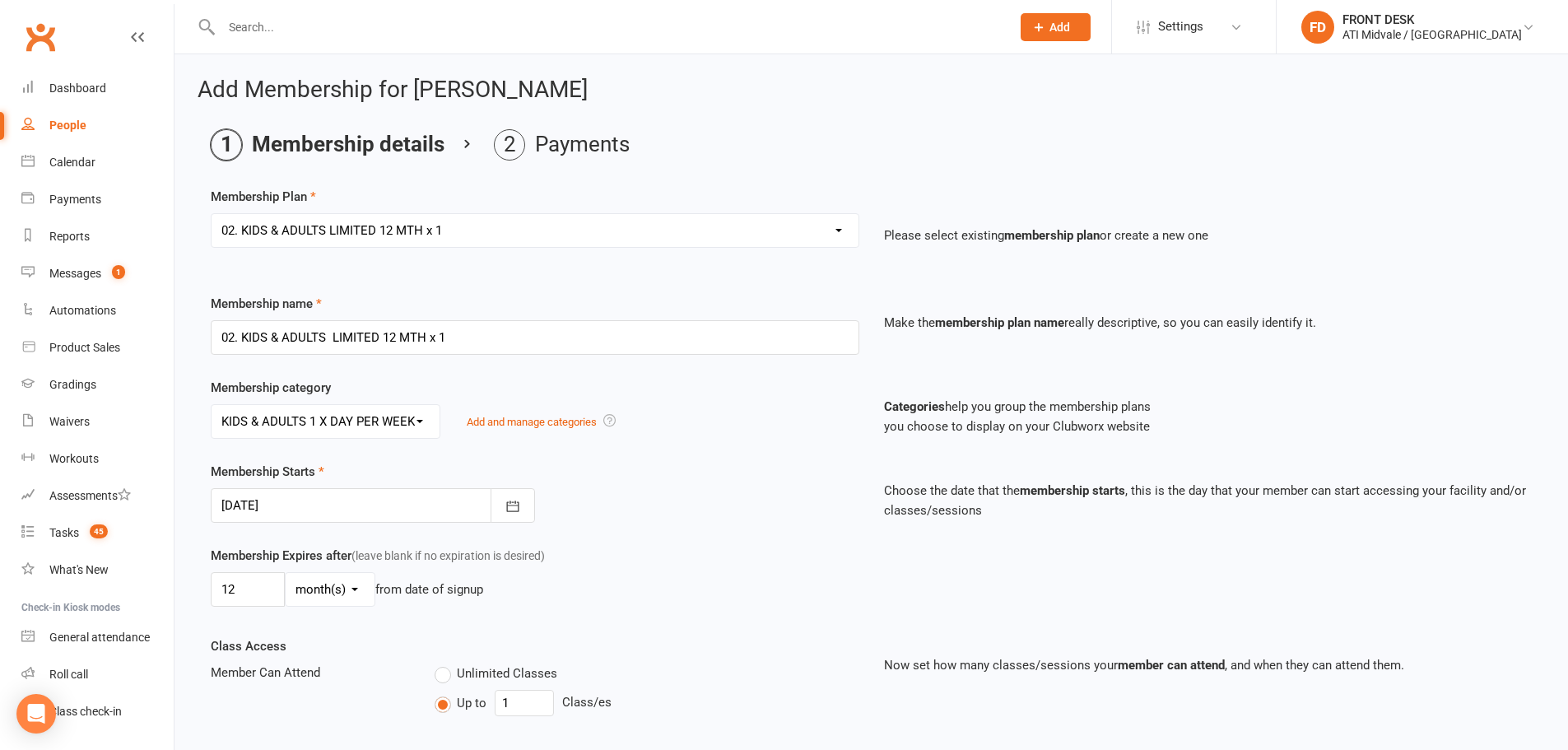
click at [367, 513] on div at bounding box center [372, 505] width 324 height 35
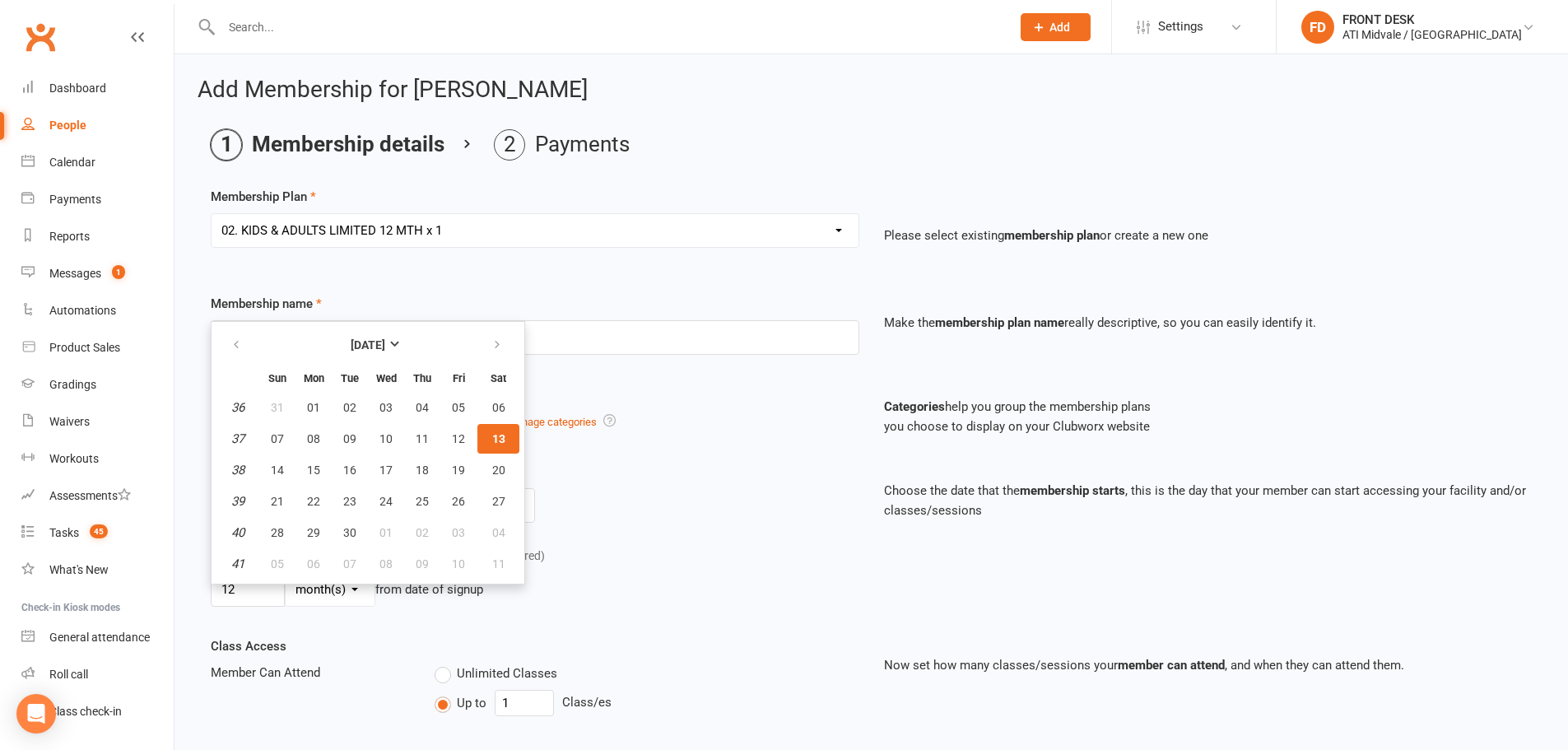
click at [644, 479] on div "Membership Starts 13 Sep 2025 September 2025 Sun Mon Tue Wed Thu Fri Sat 36 31 …" at bounding box center [535, 492] width 673 height 61
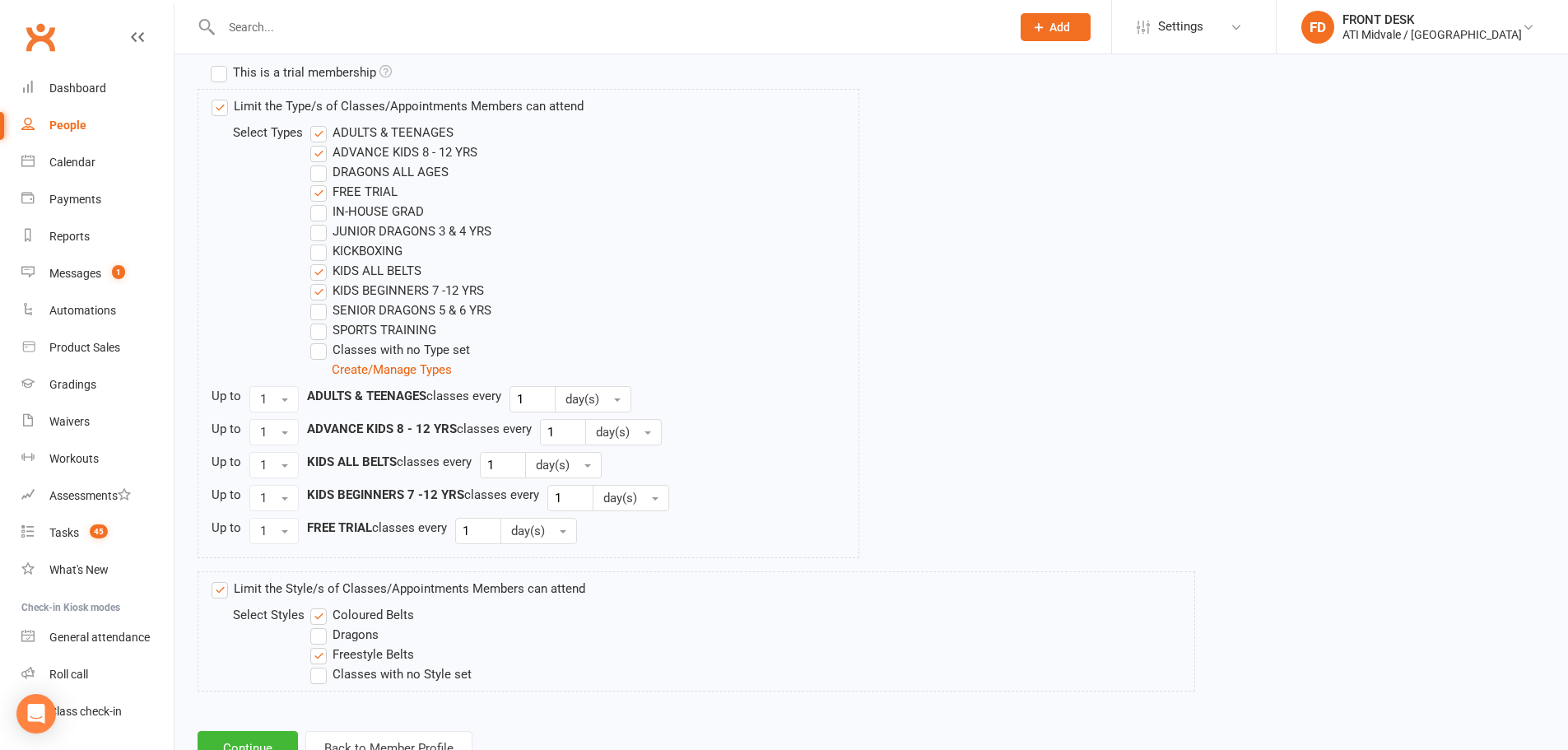
scroll to position [858, 0]
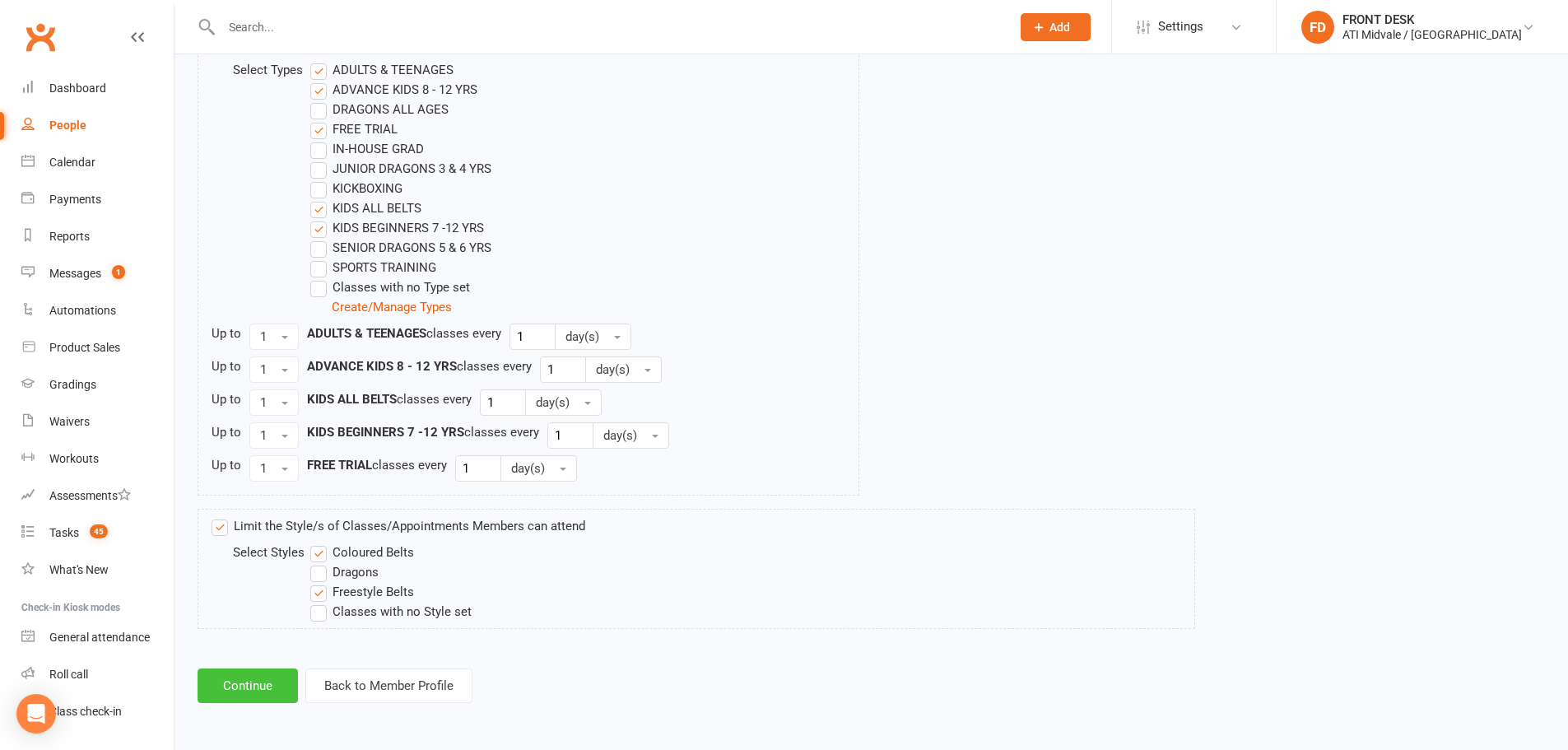
click at [252, 695] on button "Continue" at bounding box center [247, 686] width 100 height 35
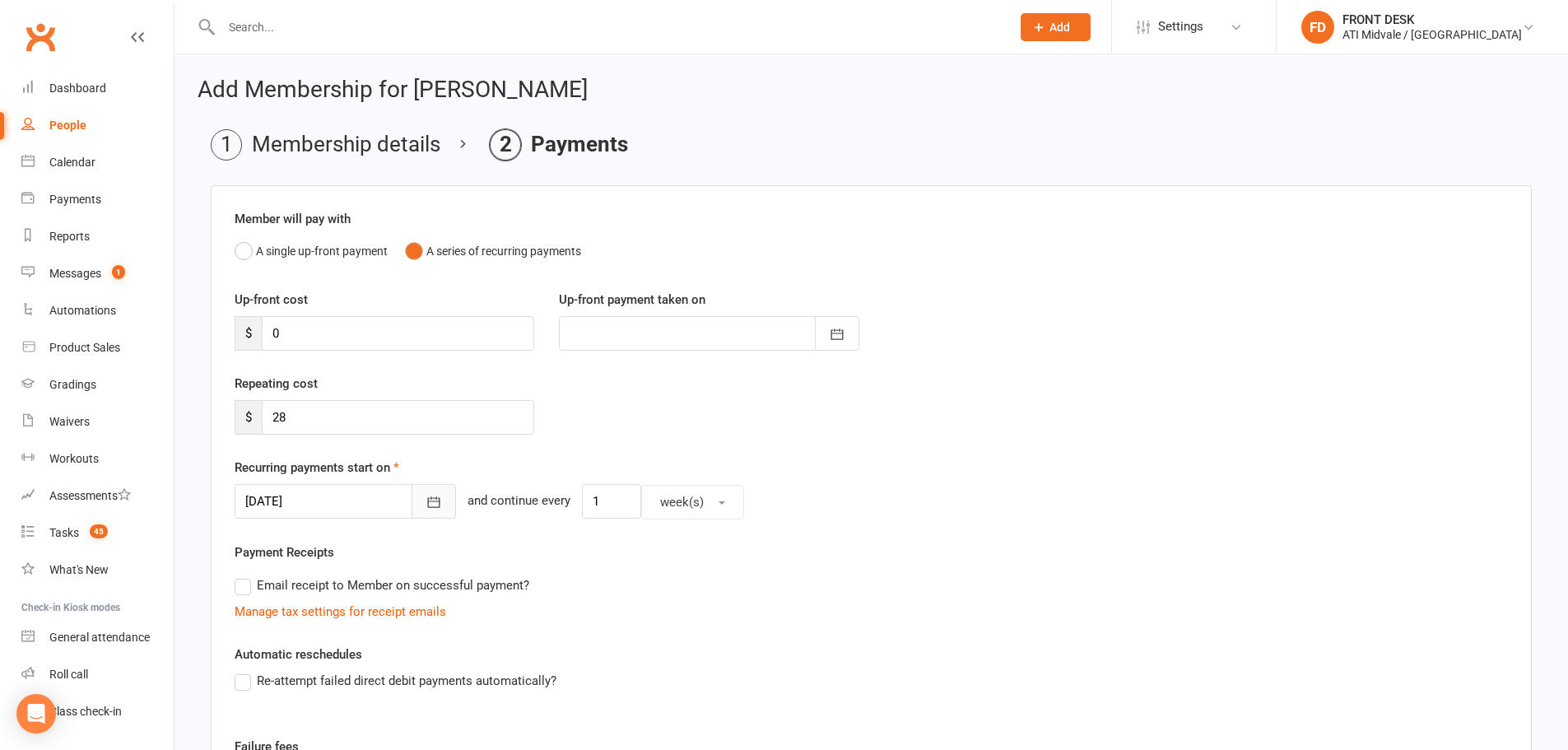
click at [412, 504] on button "button" at bounding box center [434, 501] width 45 height 35
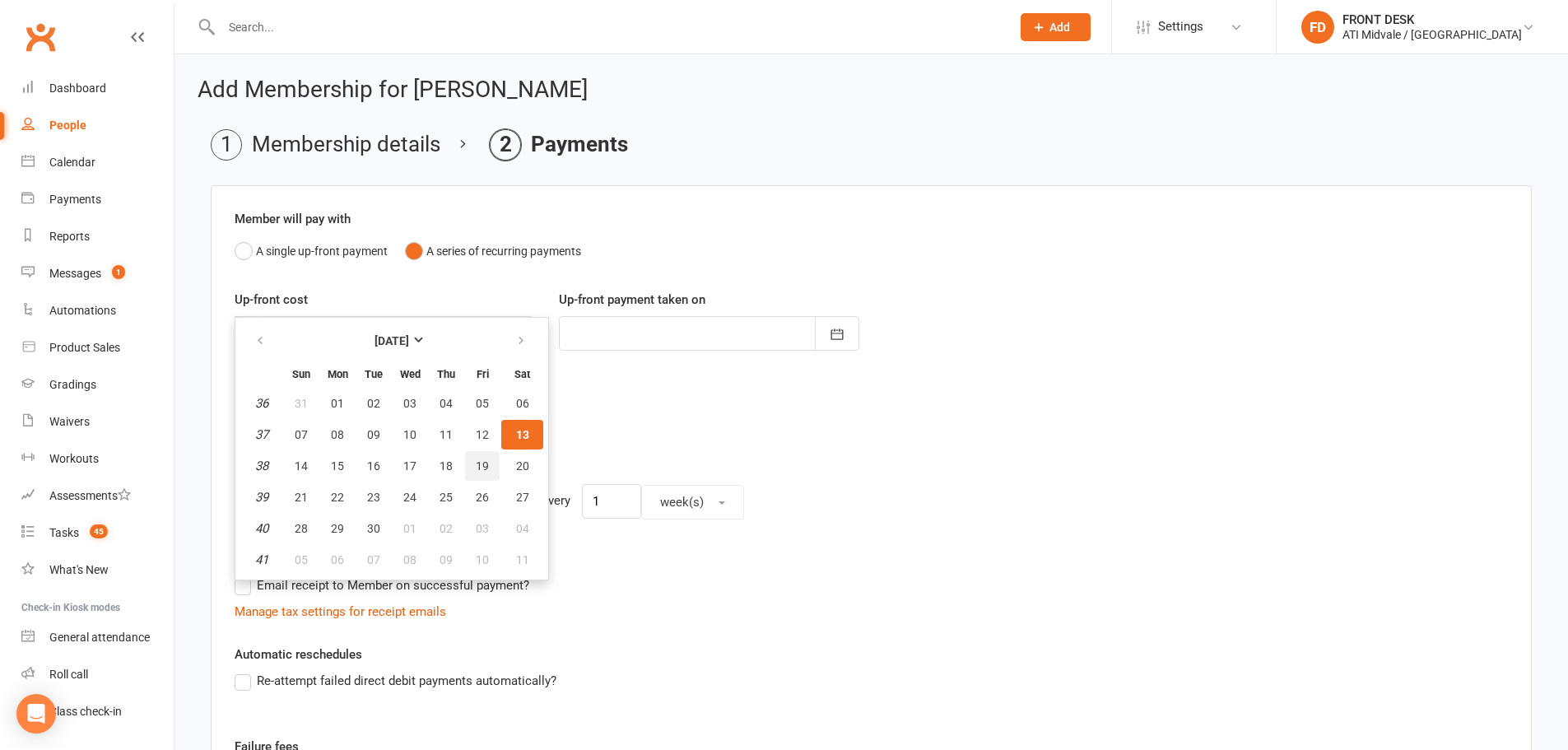
click at [476, 463] on span "19" at bounding box center [482, 465] width 13 height 13
type input "19 Sep 2025"
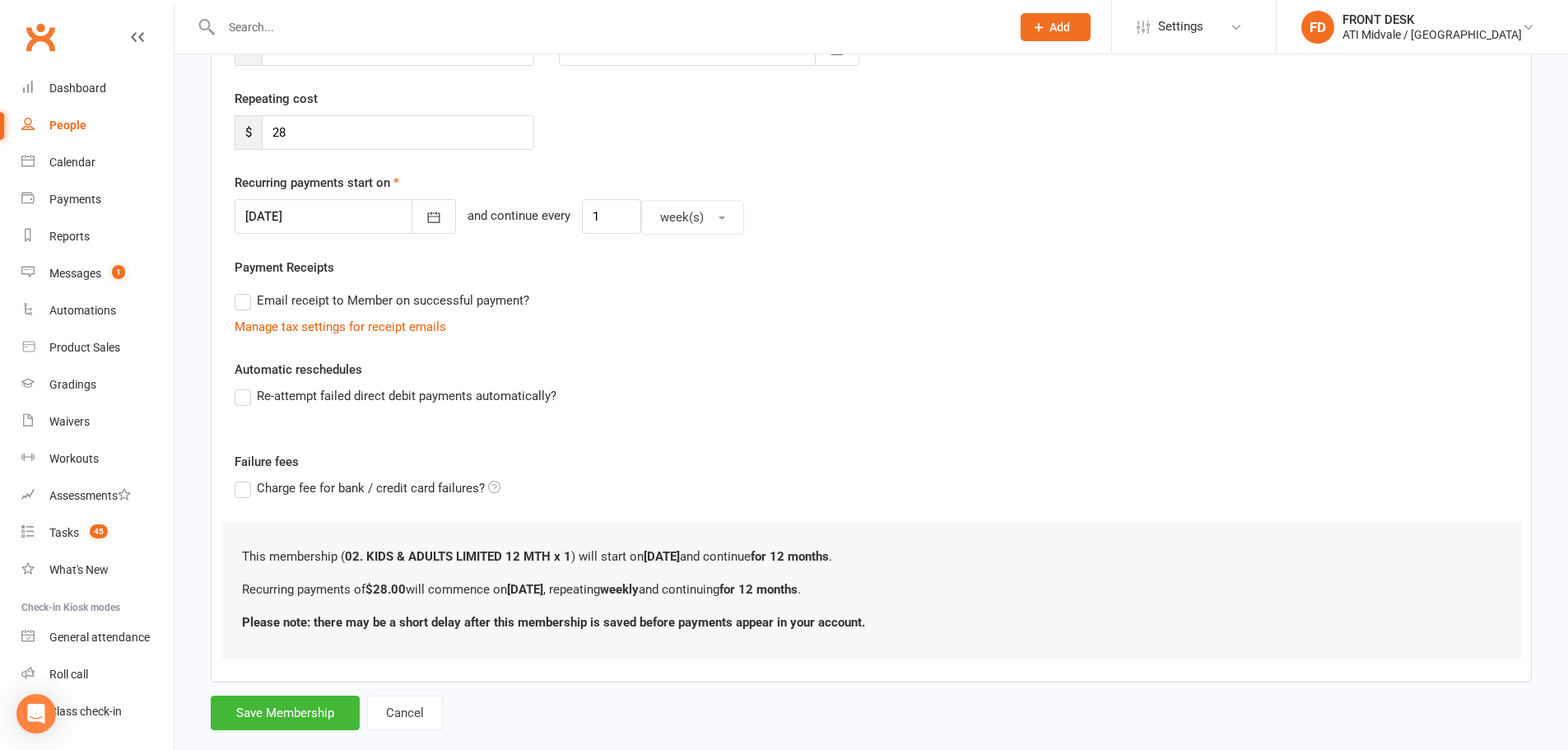
scroll to position [315, 0]
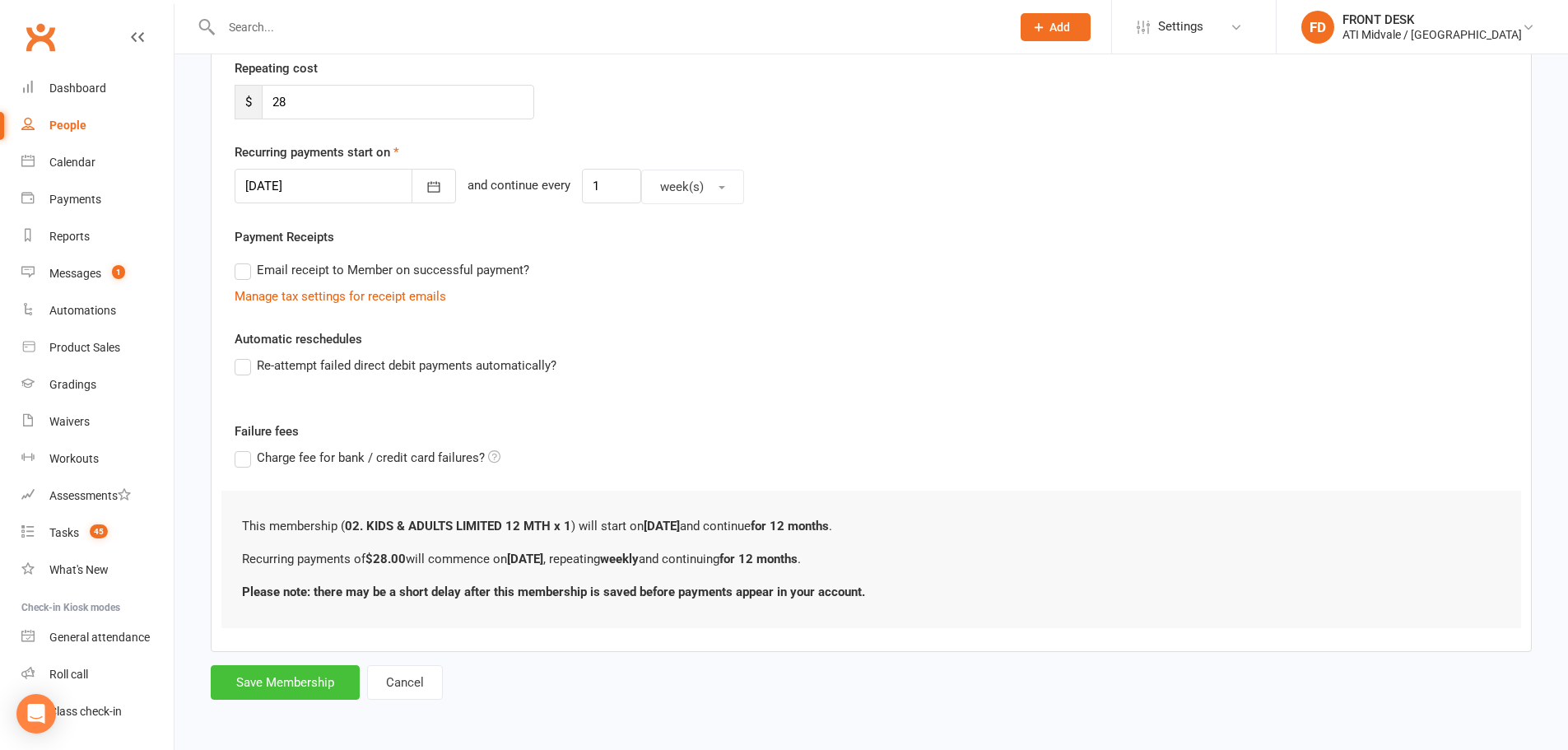
click at [279, 679] on button "Save Membership" at bounding box center [285, 682] width 149 height 35
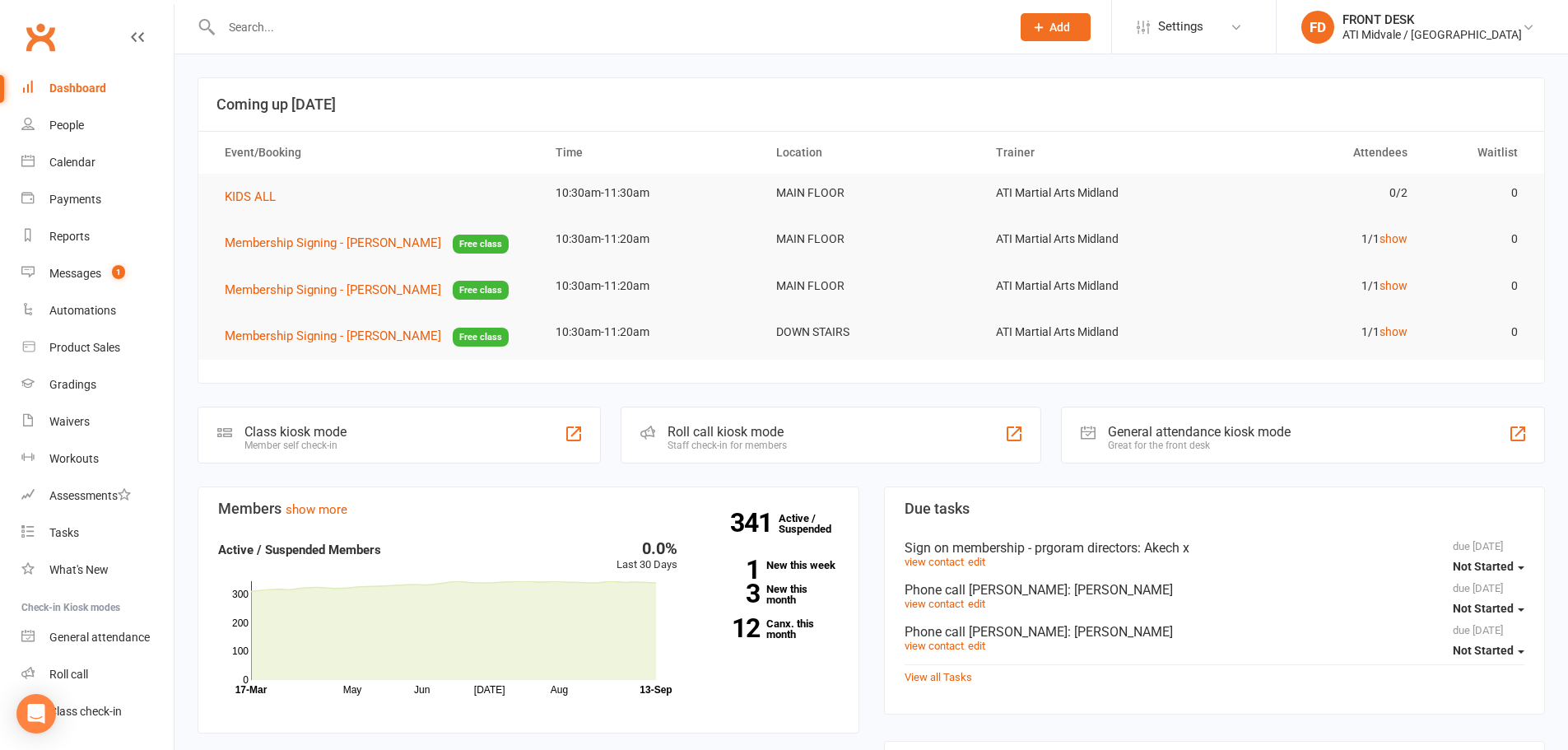
click at [316, 23] on input "text" at bounding box center [607, 28] width 783 height 23
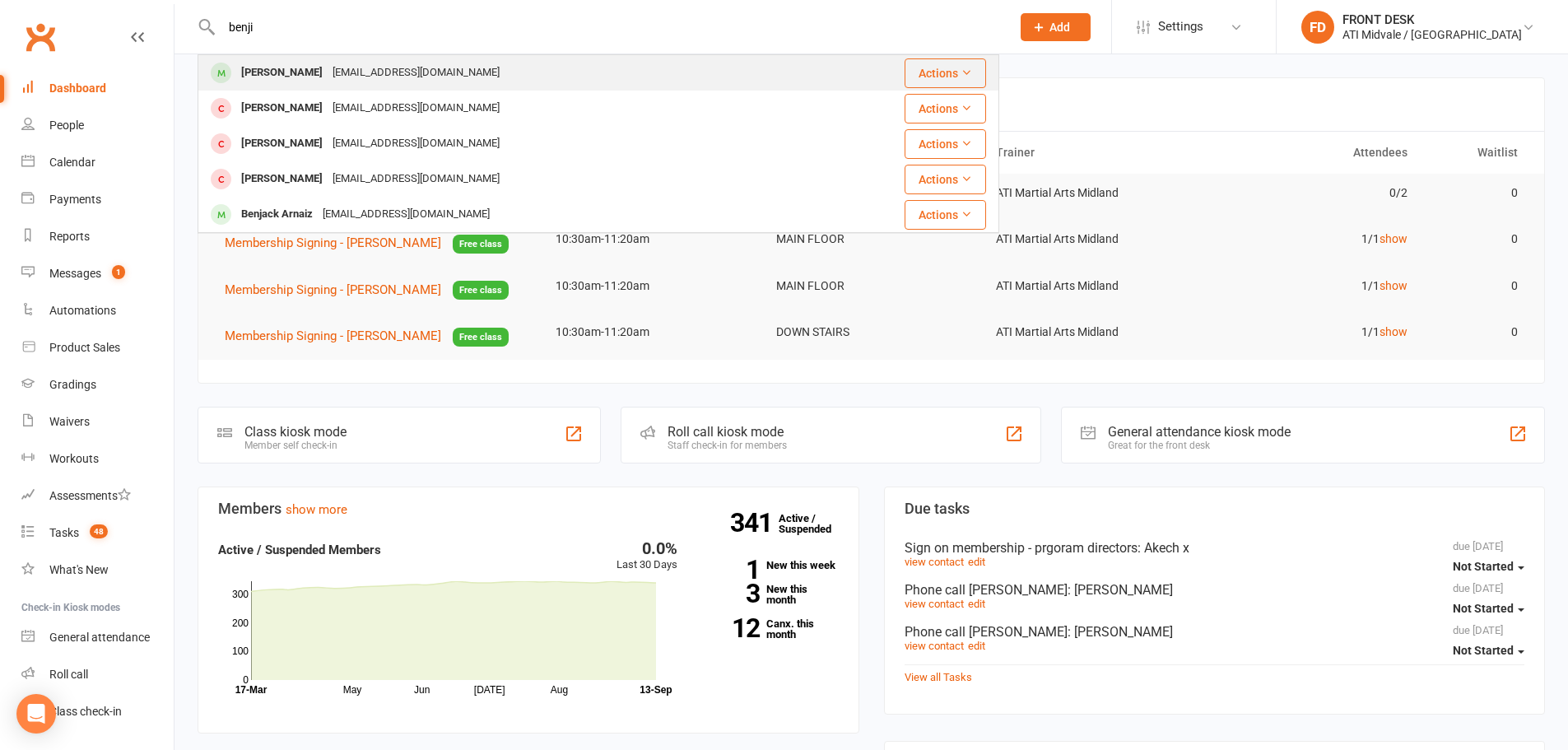
type input "benji"
click at [755, 80] on div "Benji-Tate Wake ashleywake1989@gmail.com" at bounding box center [505, 73] width 613 height 34
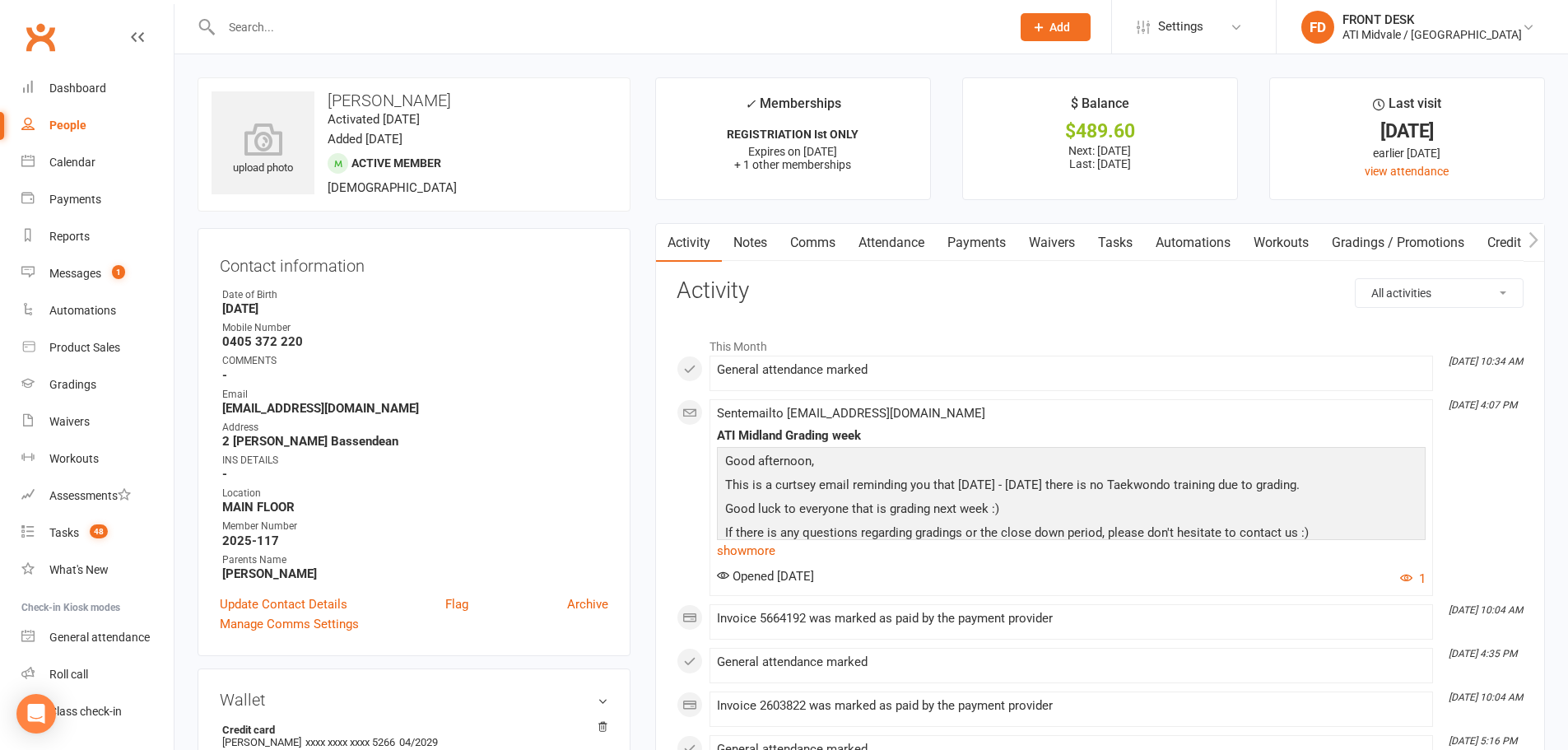
click at [938, 244] on link "Payments" at bounding box center [976, 243] width 81 height 38
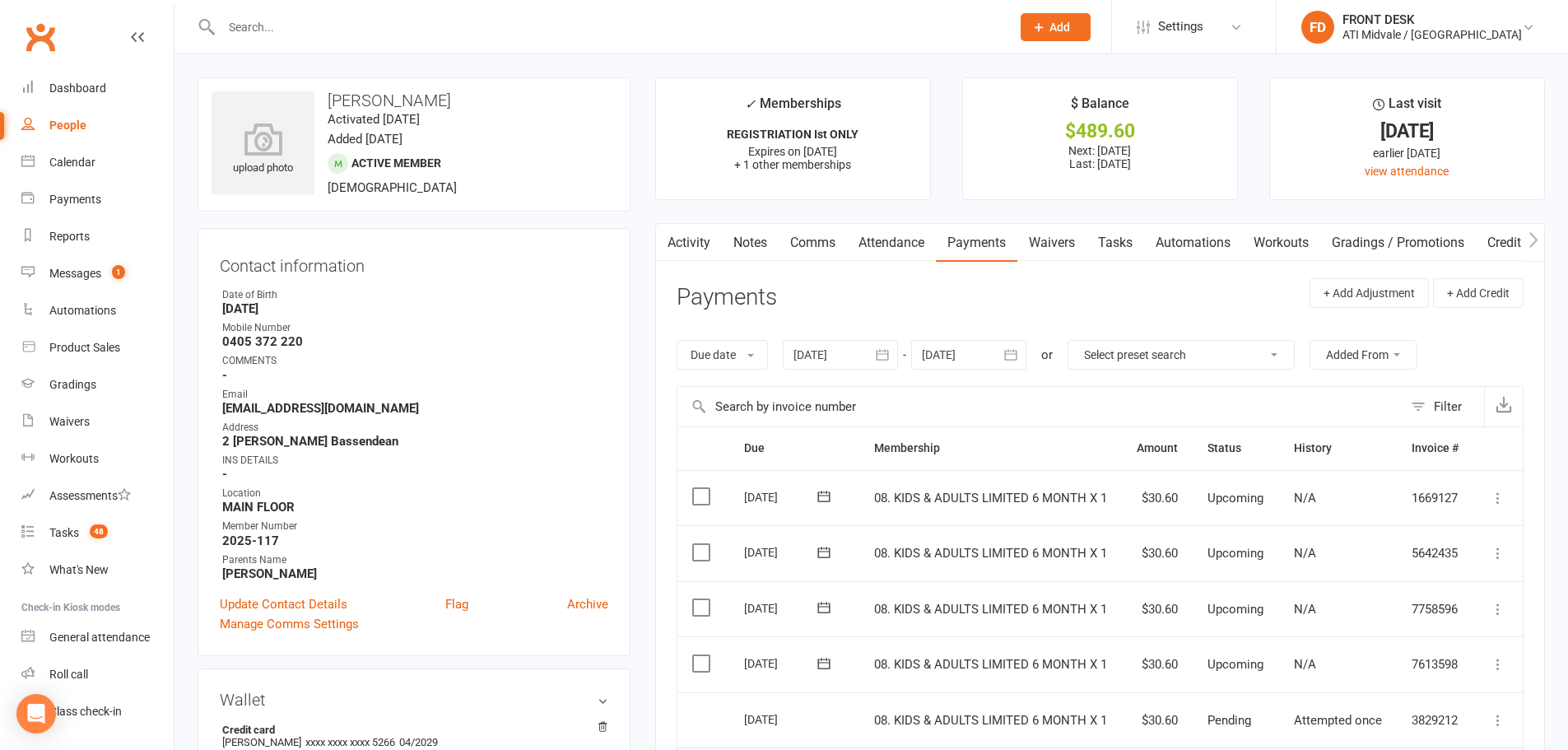
click at [1169, 246] on link "Automations" at bounding box center [1193, 243] width 98 height 38
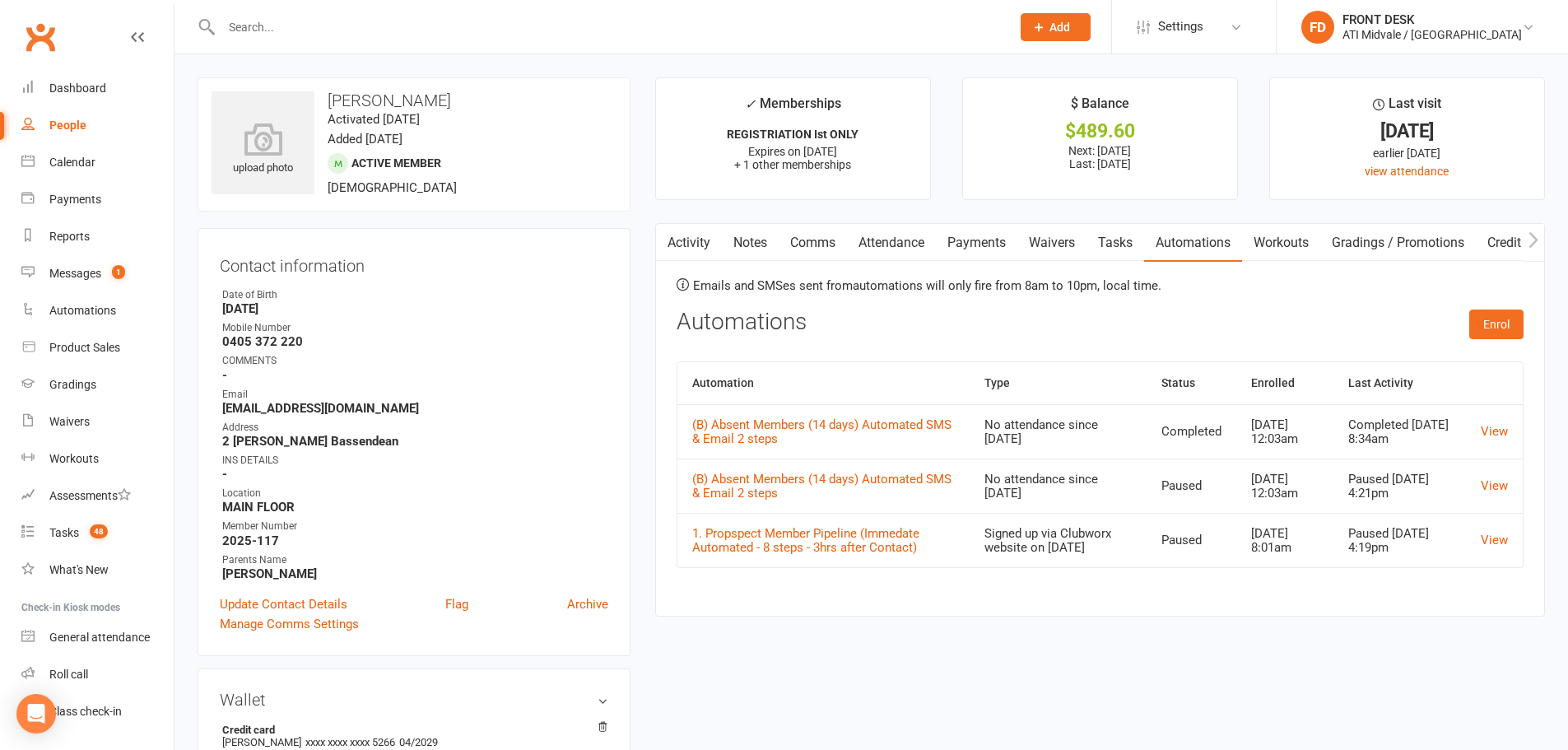
click at [1127, 235] on link "Tasks" at bounding box center [1115, 243] width 58 height 38
select select "incomplete"
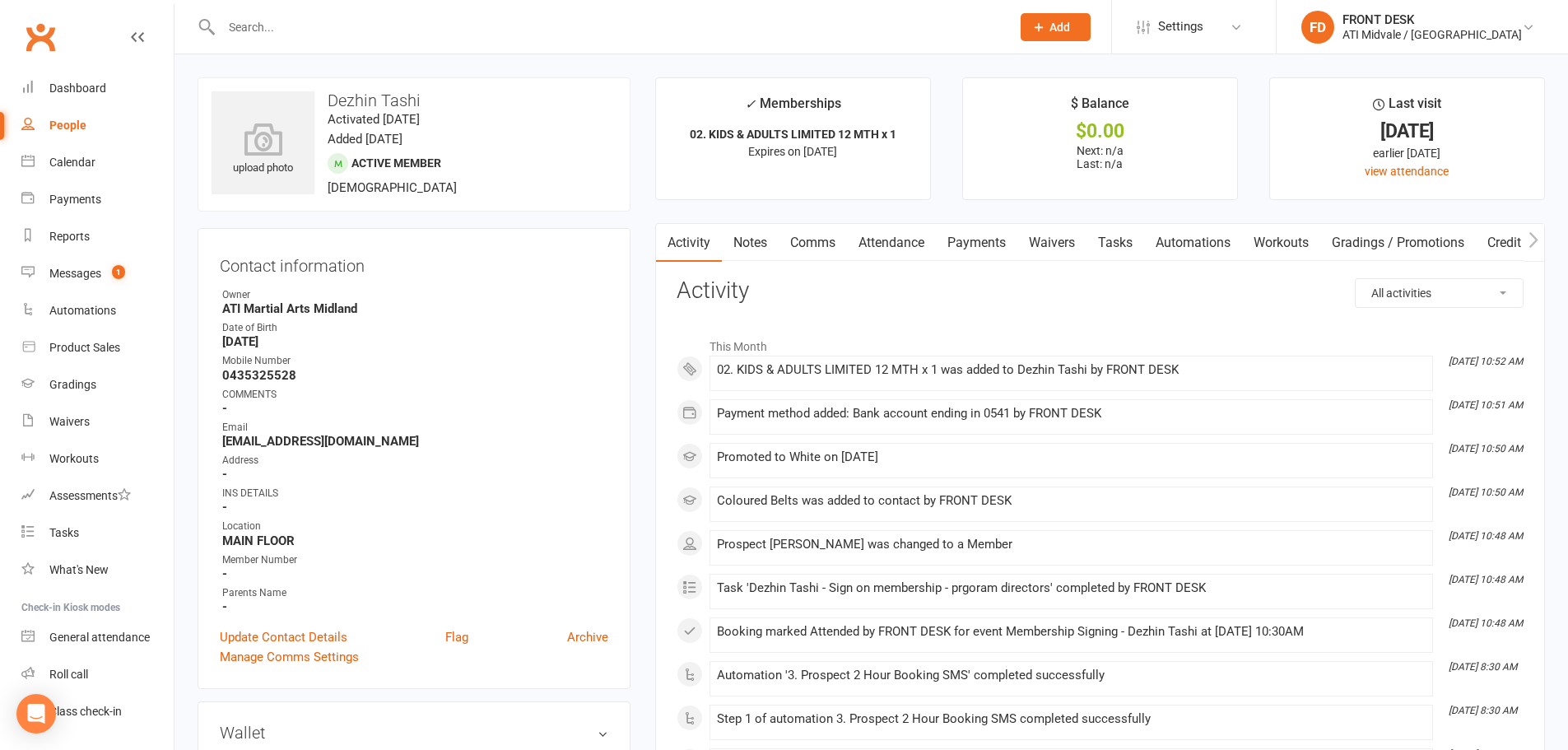
click at [999, 239] on link "Payments" at bounding box center [976, 243] width 81 height 38
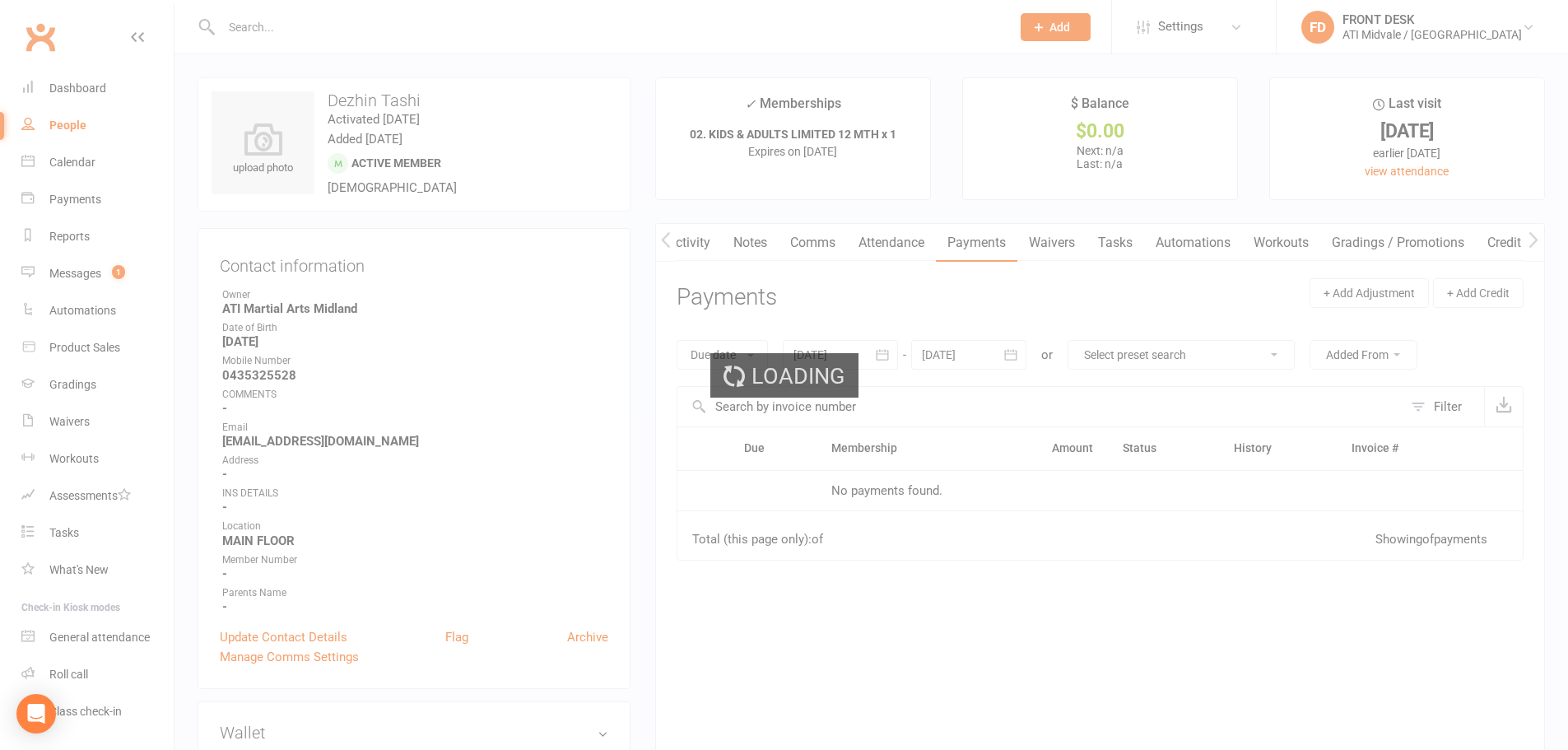
scroll to position [0, 1]
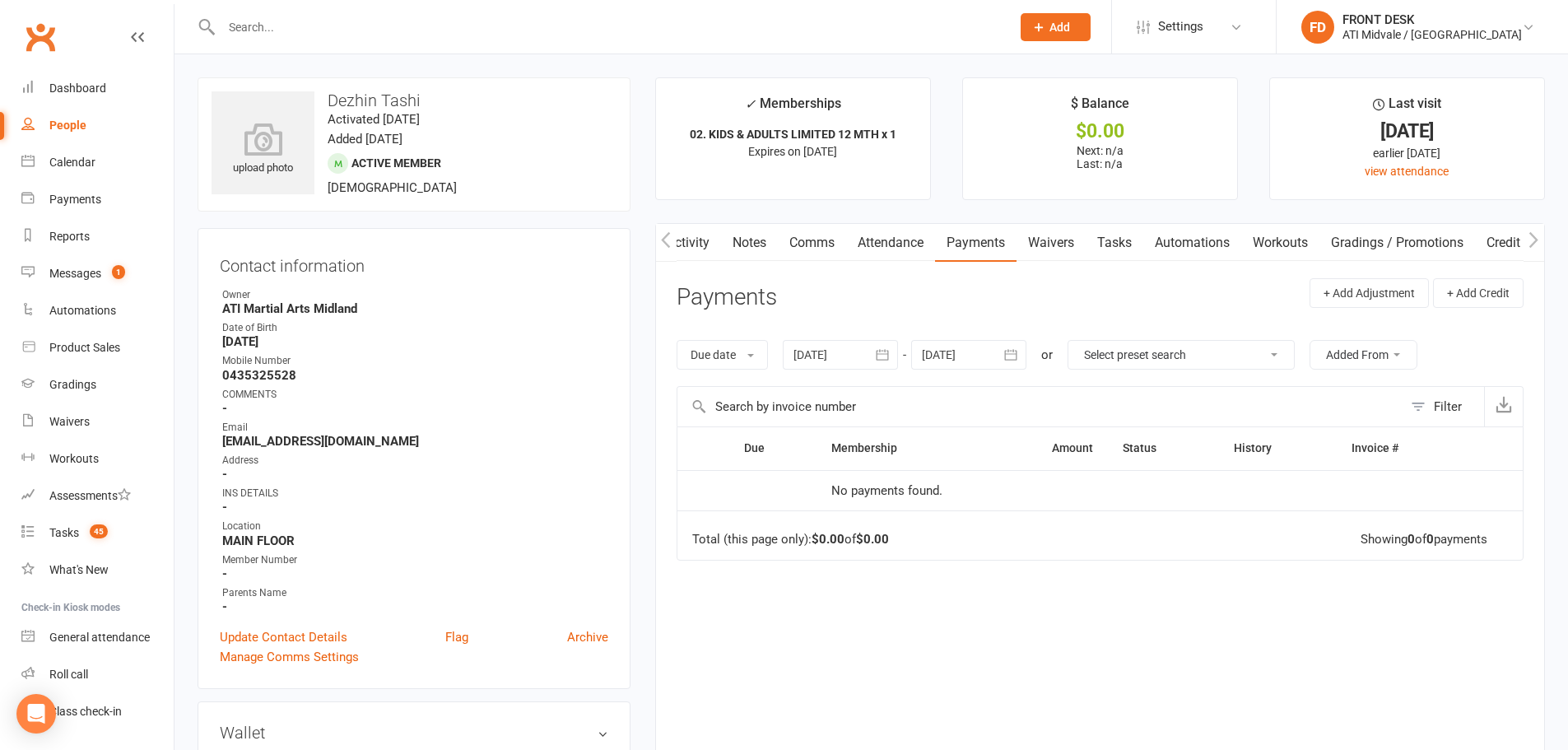
click at [887, 358] on icon "button" at bounding box center [882, 354] width 16 height 16
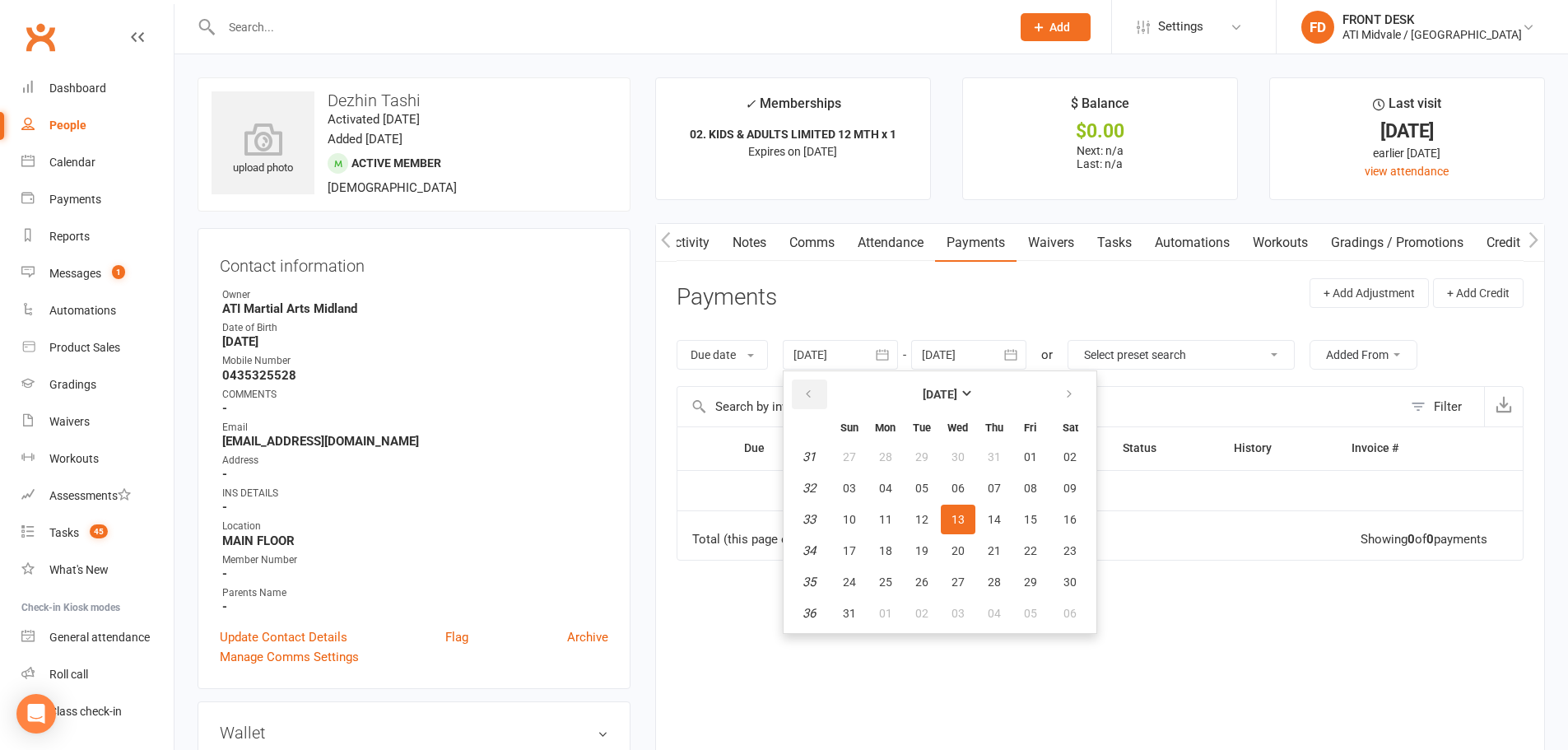
click at [806, 390] on icon "button" at bounding box center [808, 394] width 12 height 13
click at [879, 501] on button "07" at bounding box center [886, 488] width 35 height 29
type input "[DATE]"
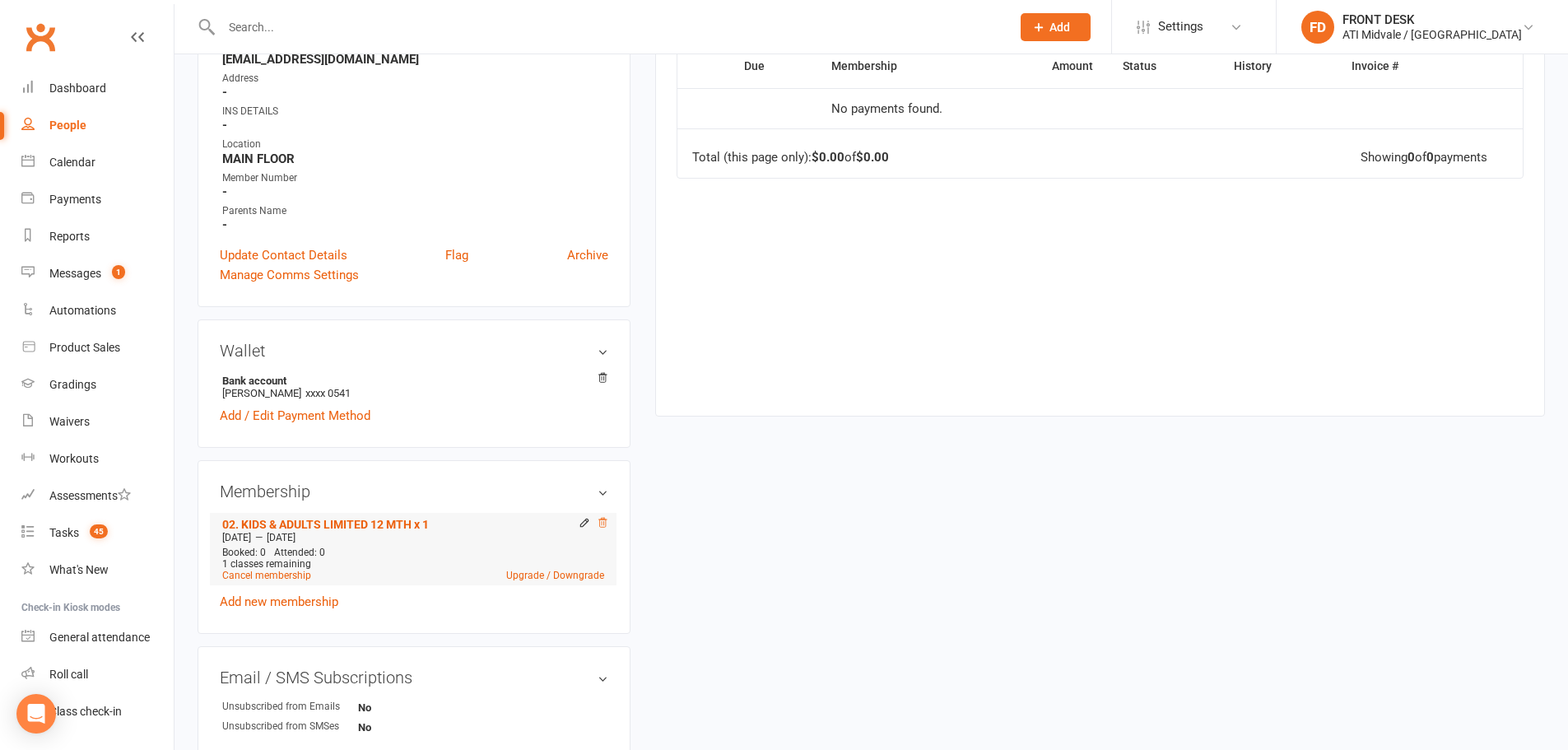
scroll to position [412, 0]
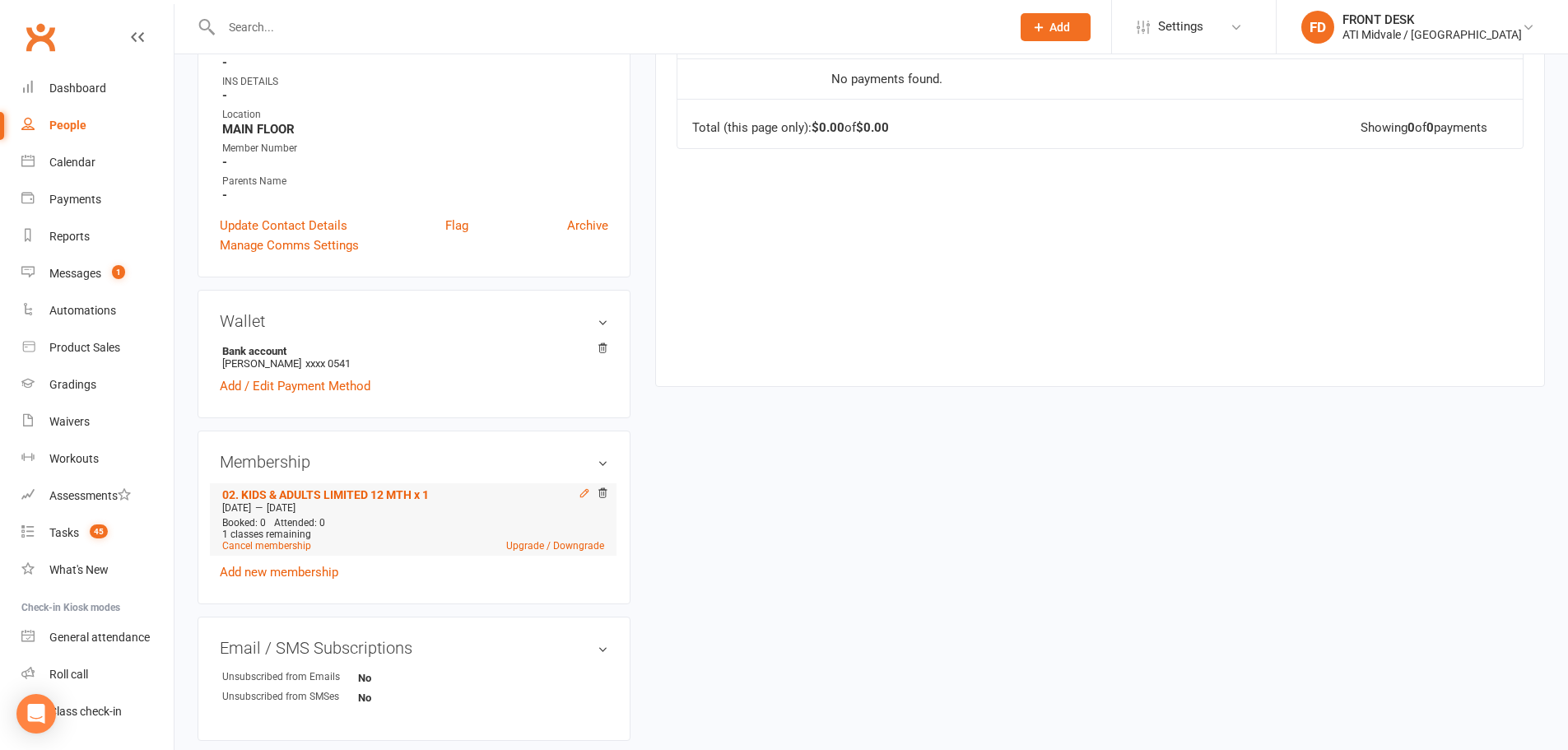
click at [580, 496] on icon at bounding box center [584, 493] width 7 height 7
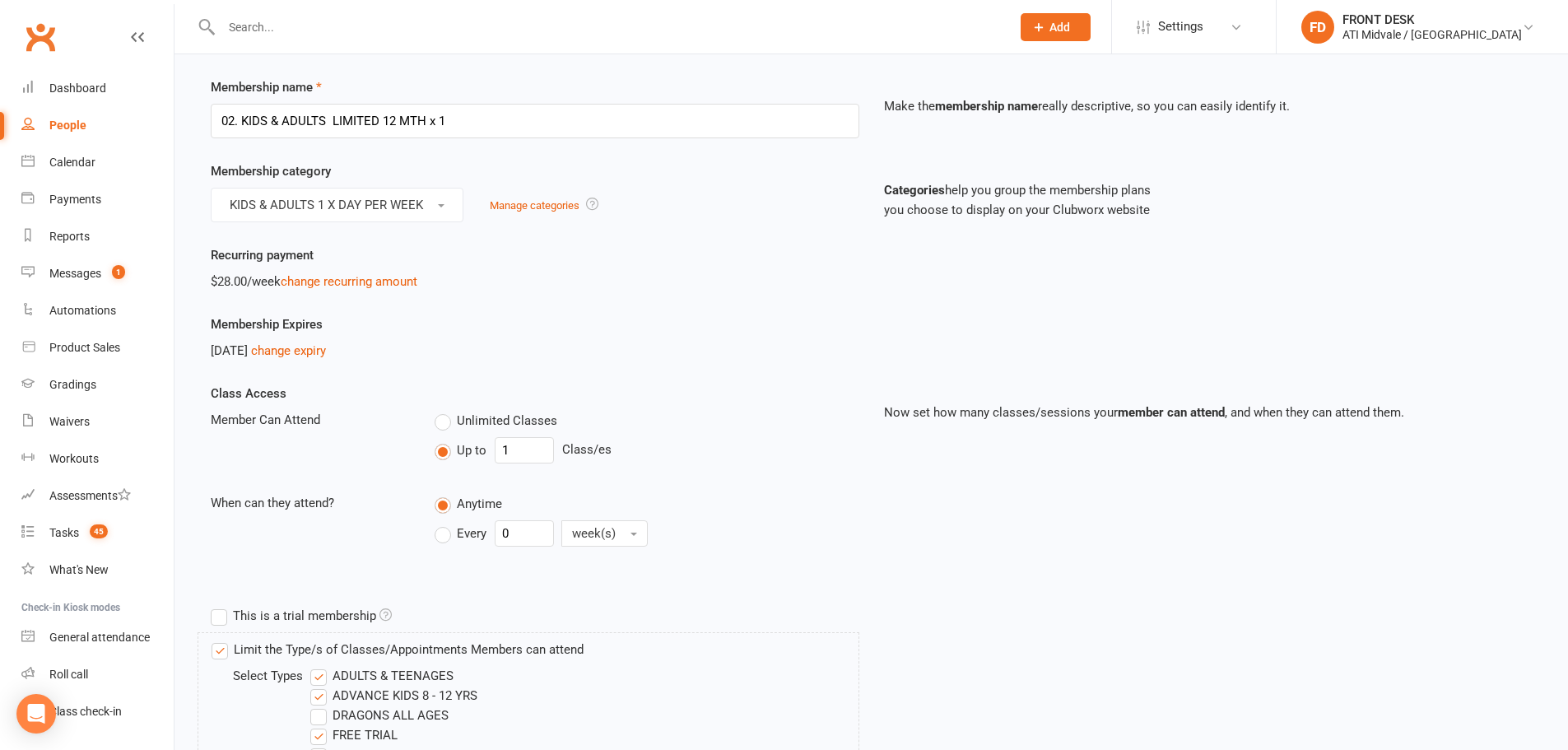
scroll to position [164, 0]
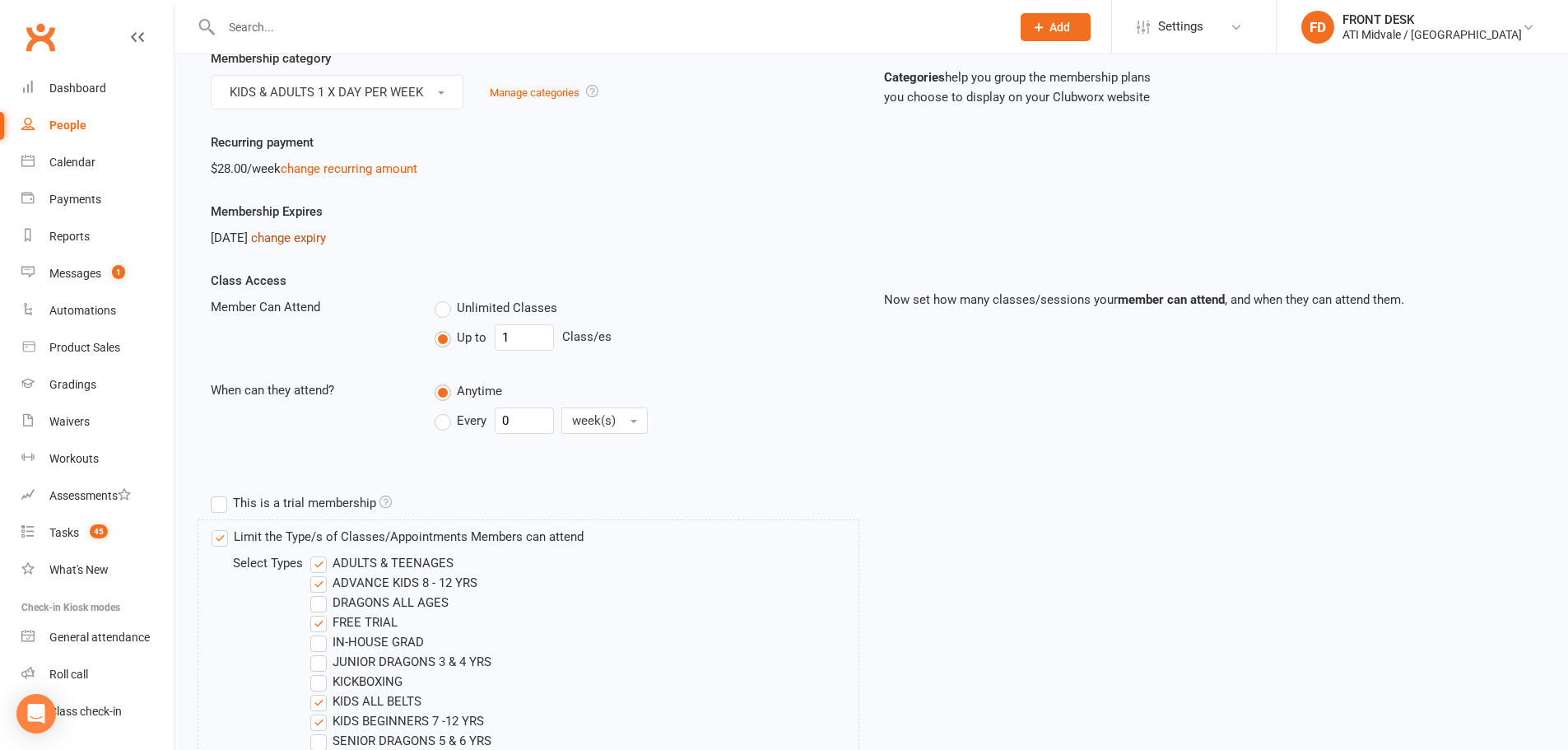
click at [316, 236] on link "change expiry" at bounding box center [288, 238] width 75 height 15
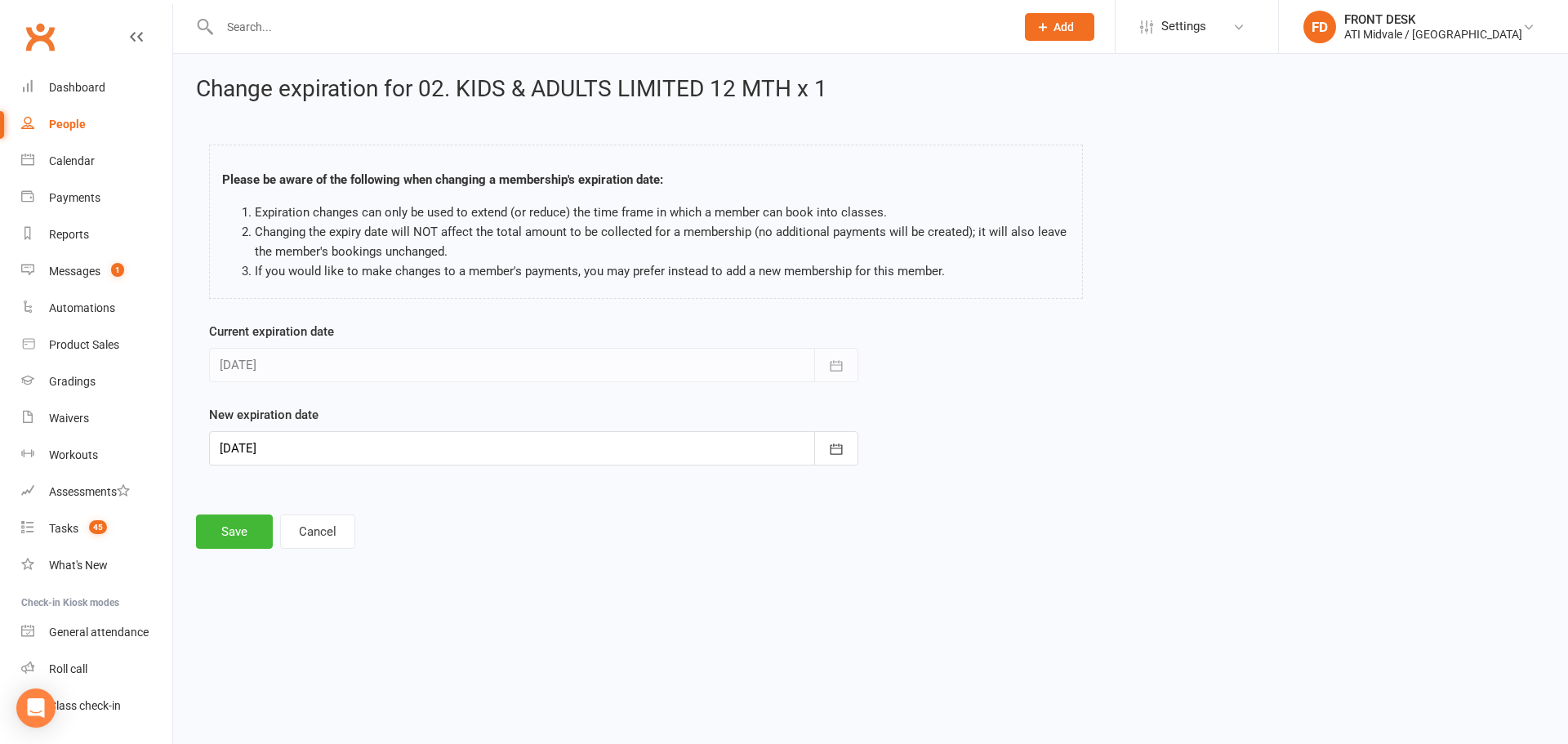
click at [536, 453] on div at bounding box center [533, 448] width 649 height 35
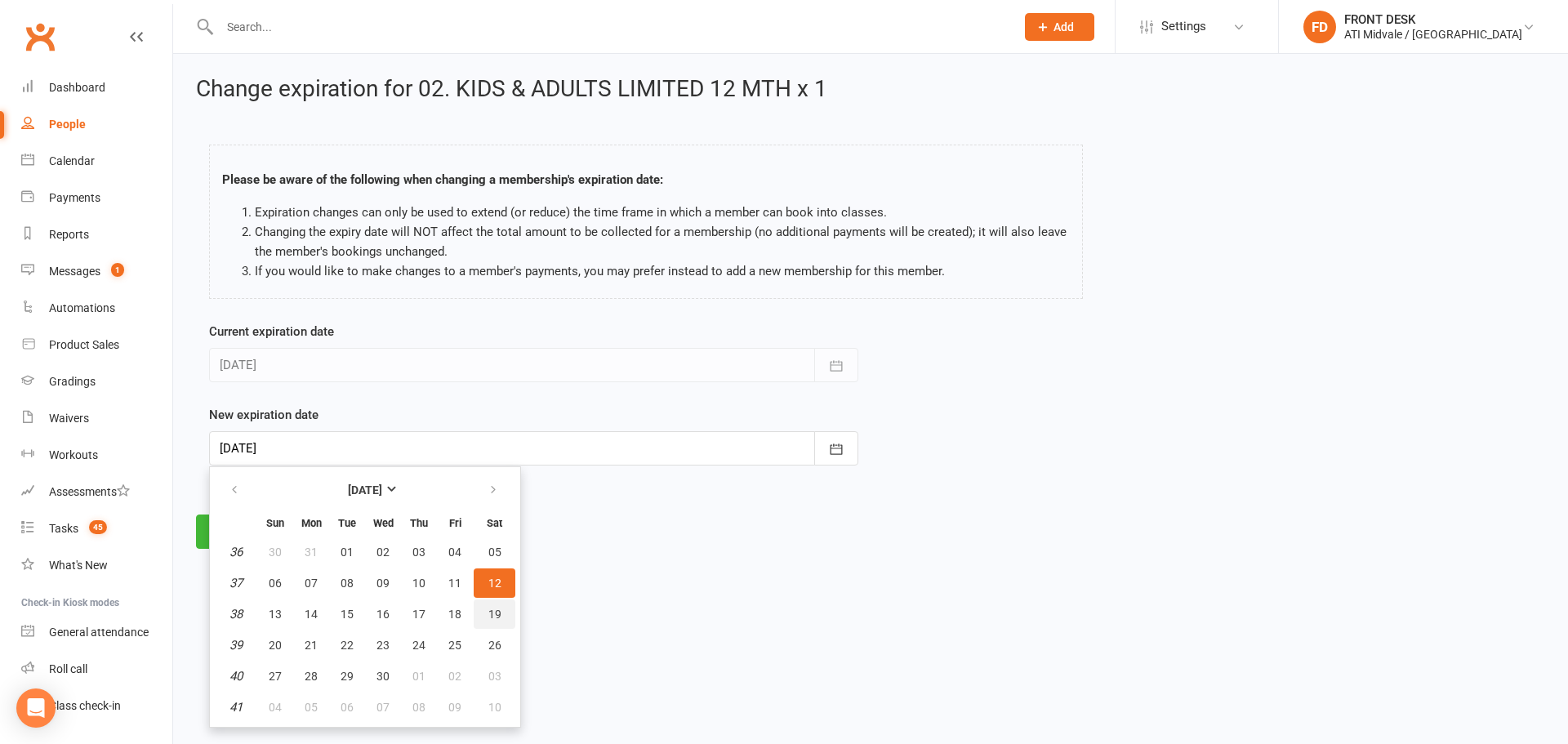
click at [488, 610] on span "19" at bounding box center [494, 614] width 13 height 13
type input "[DATE]"
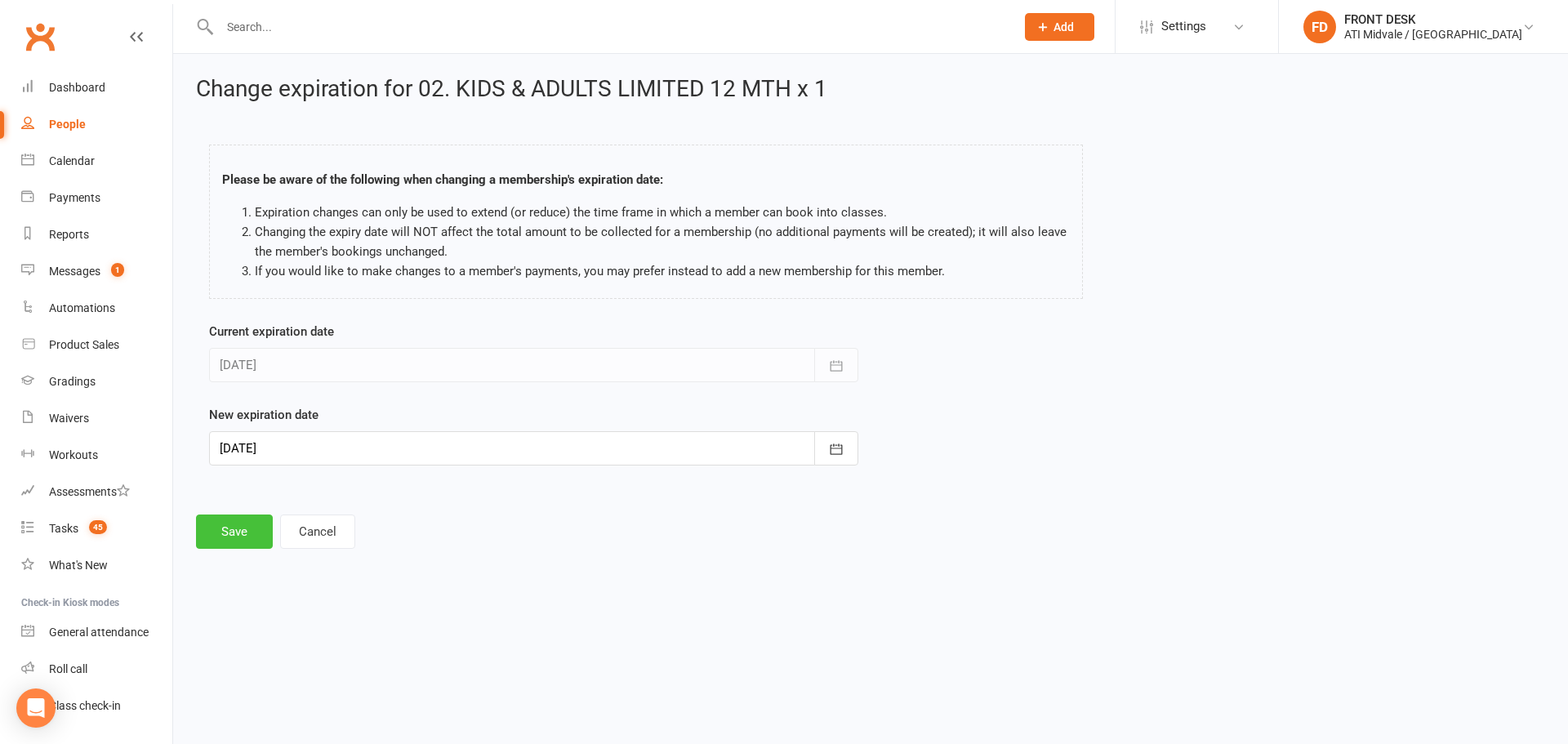
click at [245, 538] on button "Save" at bounding box center [234, 531] width 77 height 35
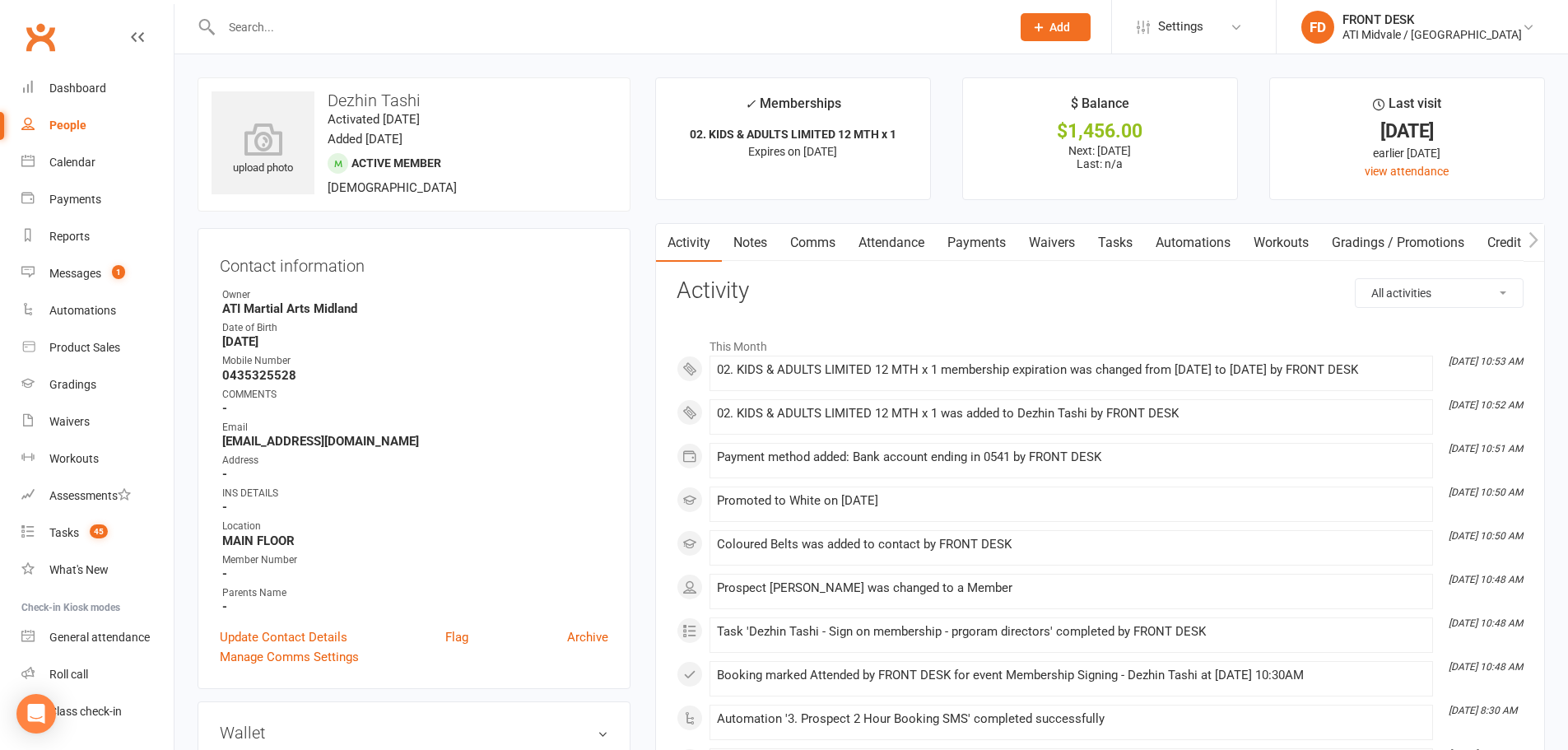
click at [996, 245] on link "Payments" at bounding box center [976, 243] width 81 height 38
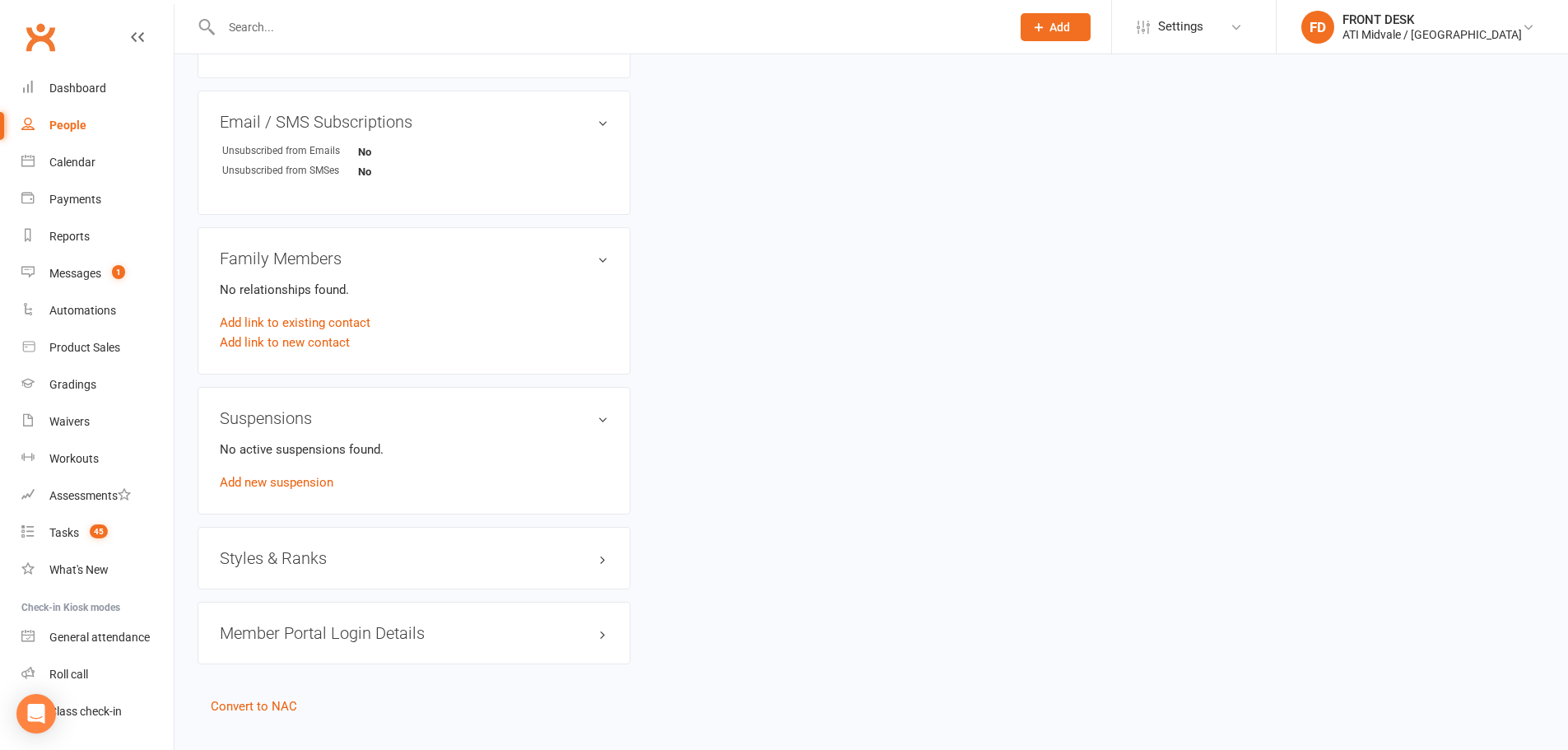
scroll to position [968, 0]
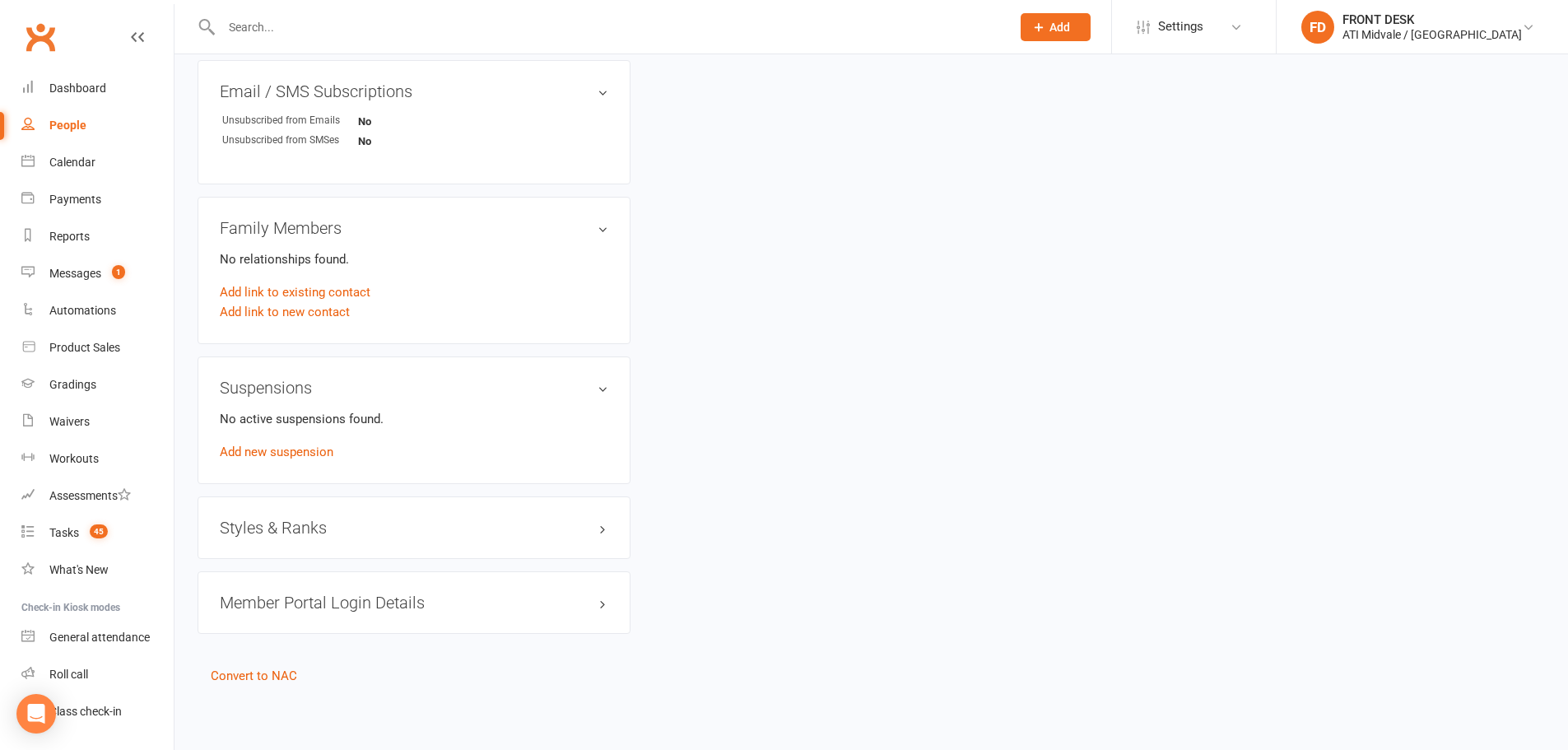
click at [305, 519] on h3 "Styles & Ranks" at bounding box center [413, 528] width 388 height 18
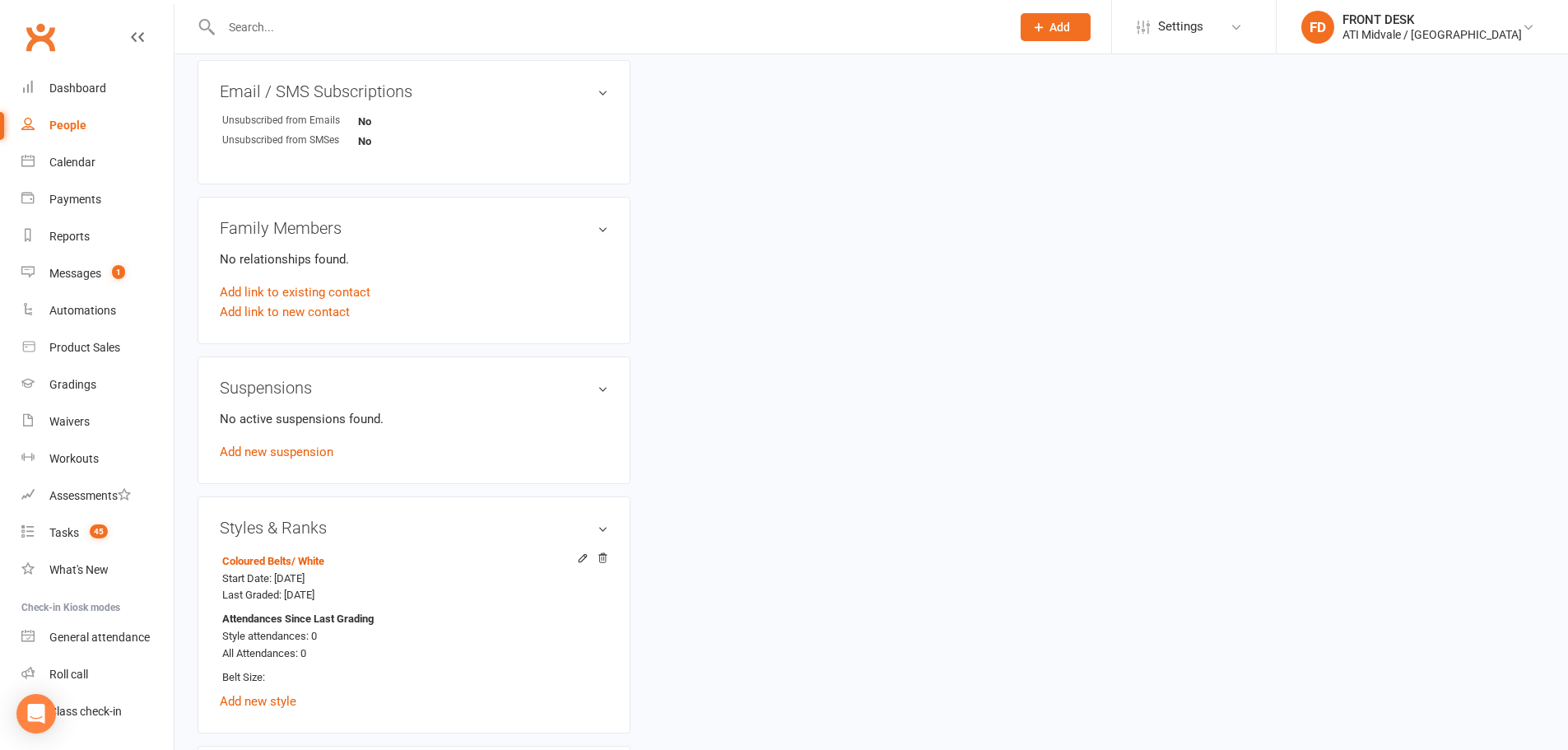
click at [305, 521] on h3 "Styles & Ranks" at bounding box center [413, 528] width 388 height 18
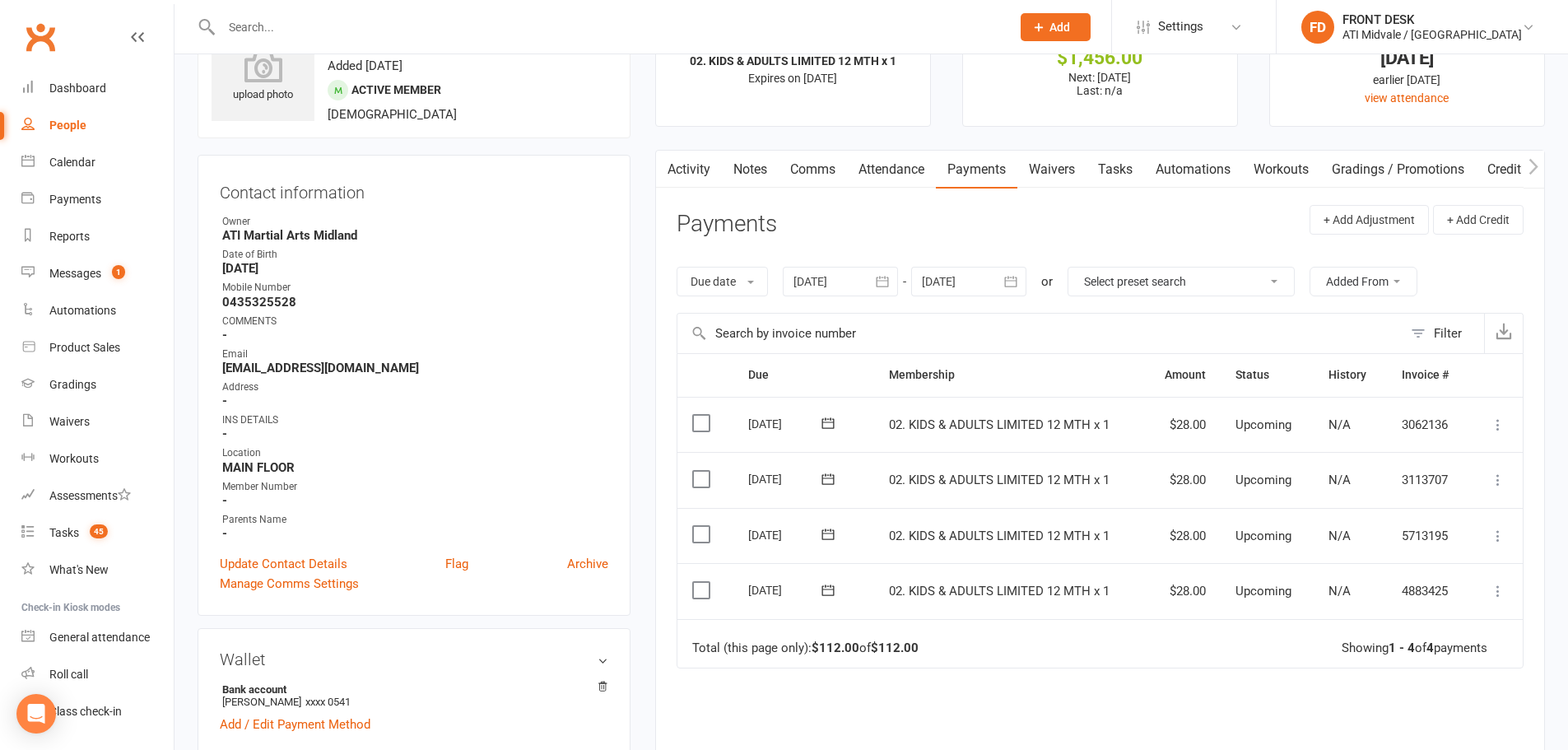
scroll to position [0, 0]
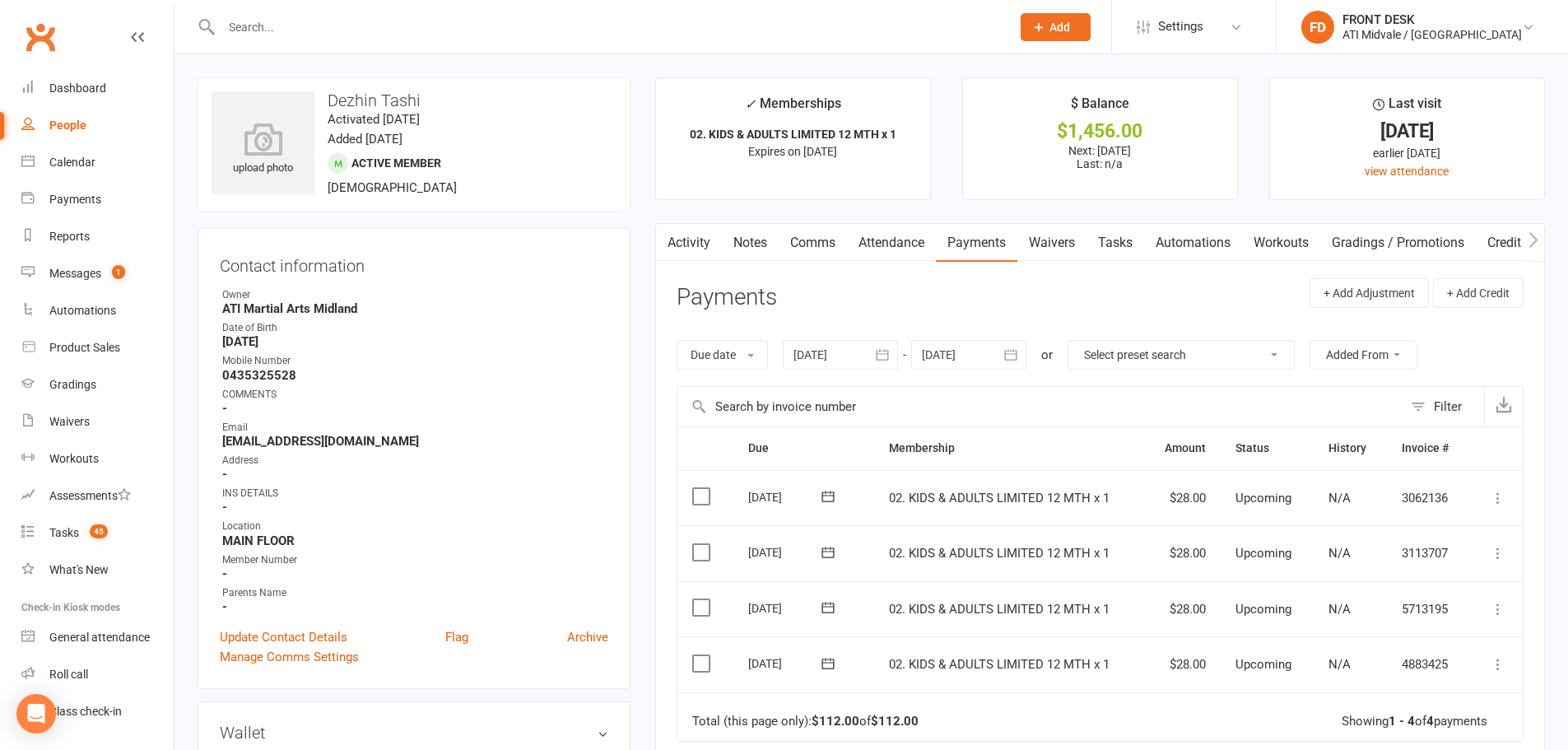
click at [1133, 242] on link "Tasks" at bounding box center [1115, 243] width 58 height 38
select select "incomplete"
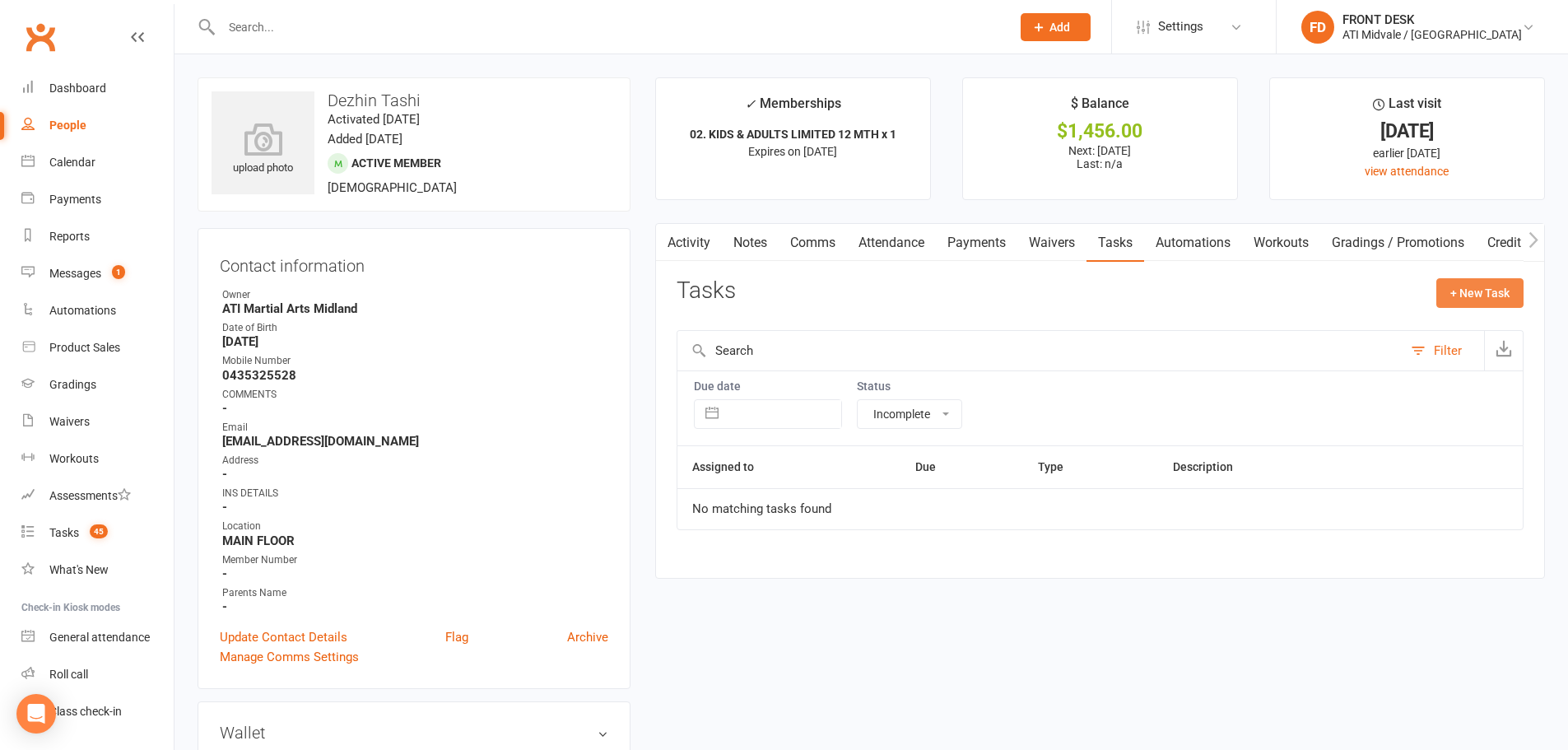
click at [1465, 293] on button "+ New Task" at bounding box center [1480, 293] width 88 height 29
select select "4288"
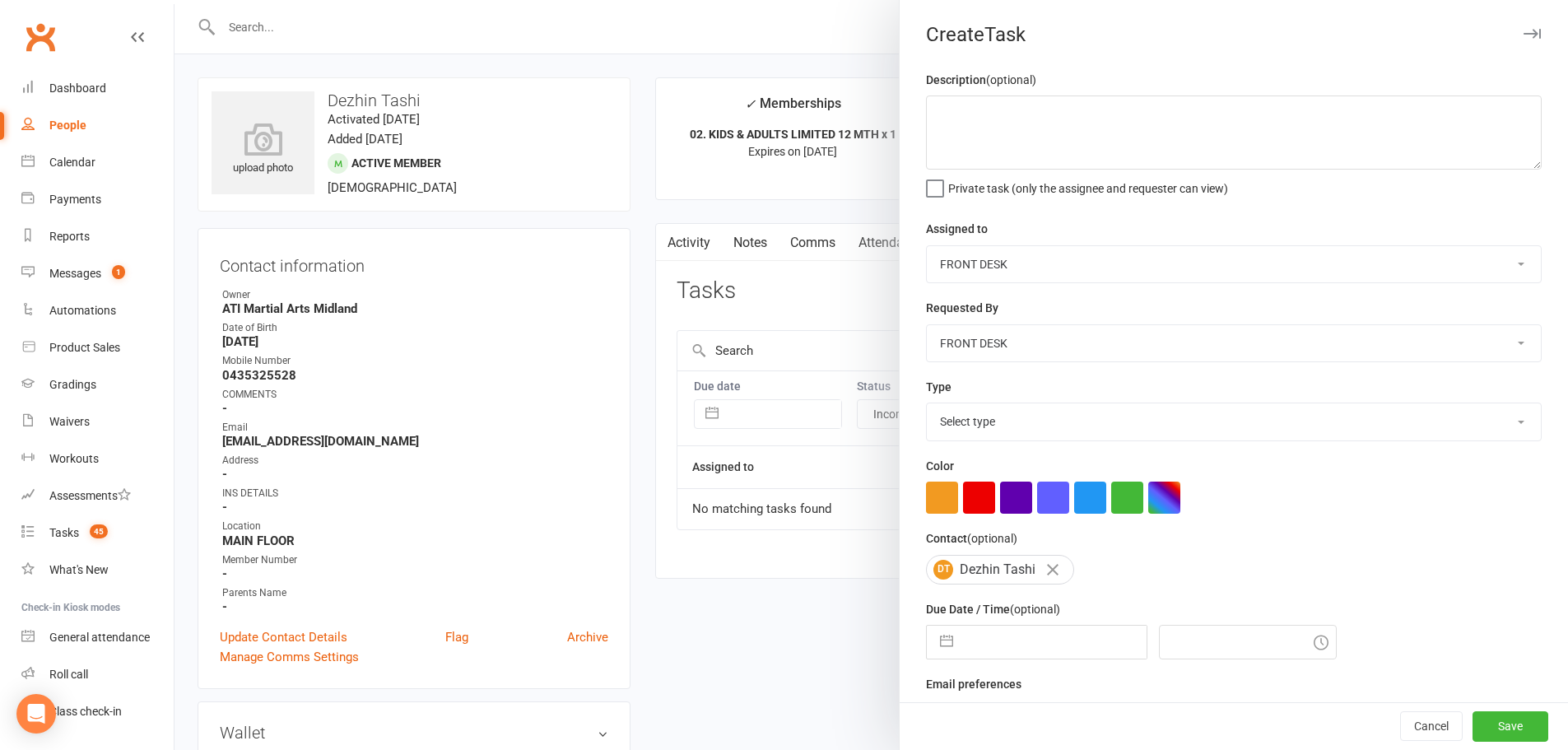
click at [993, 269] on select "CLASS ADMIN FRONT DESK Accounts Department ATI Martial Arts Midland" at bounding box center [1234, 264] width 614 height 37
click at [927, 247] on select "CLASS ADMIN FRONT DESK Accounts Department ATI Martial Arts Midland" at bounding box center [1234, 264] width 614 height 37
click at [950, 433] on select "Select type Add info to task Automatic renewal checking Booked in for 1st trial…" at bounding box center [1234, 421] width 614 height 37
select select "35159"
click at [927, 406] on select "Select type Add info to task Automatic renewal checking Booked in for 1st trial…" at bounding box center [1234, 421] width 614 height 37
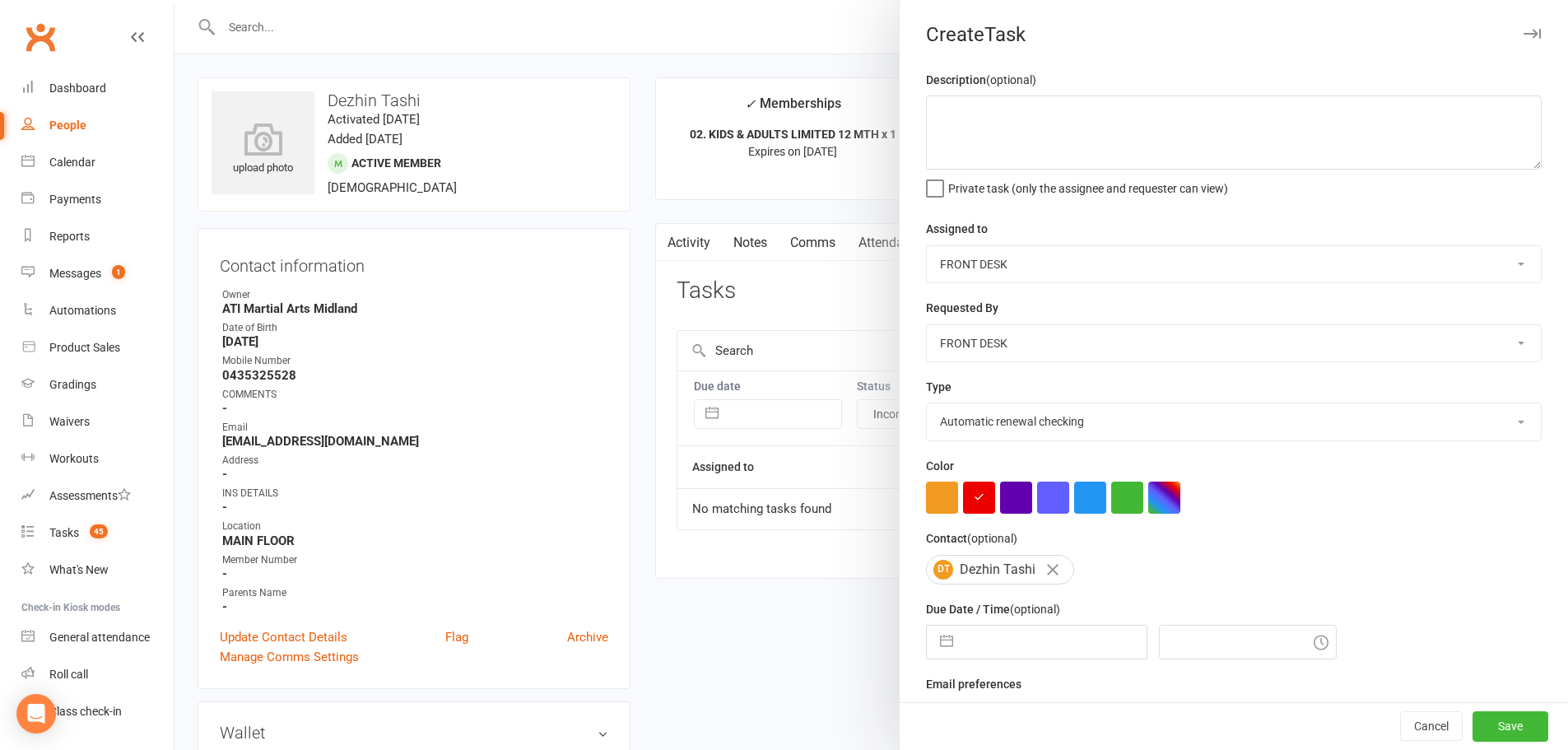
click at [946, 646] on button "button" at bounding box center [947, 642] width 29 height 33
select select "7"
select select "2025"
select select "8"
select select "2025"
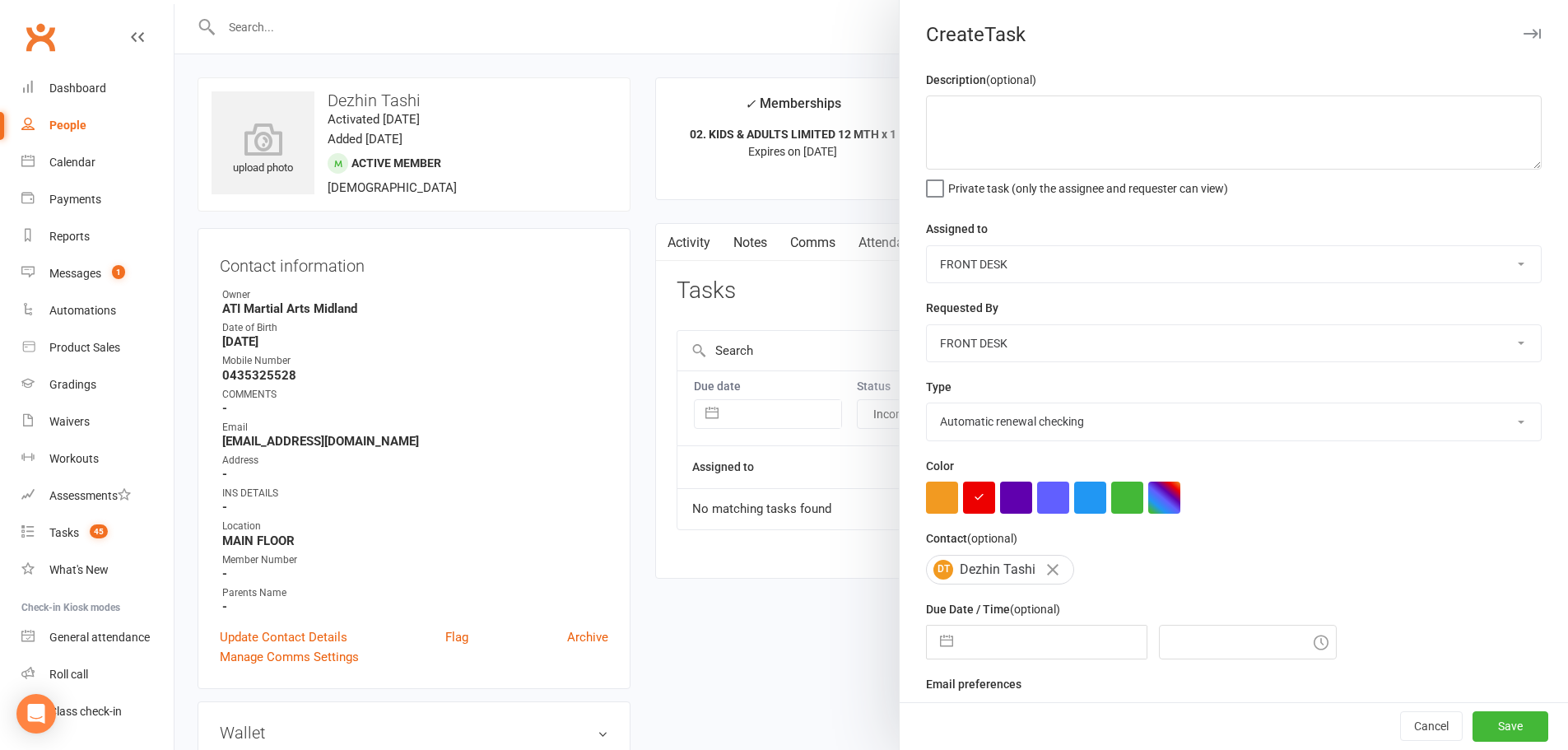
select select "9"
select select "2025"
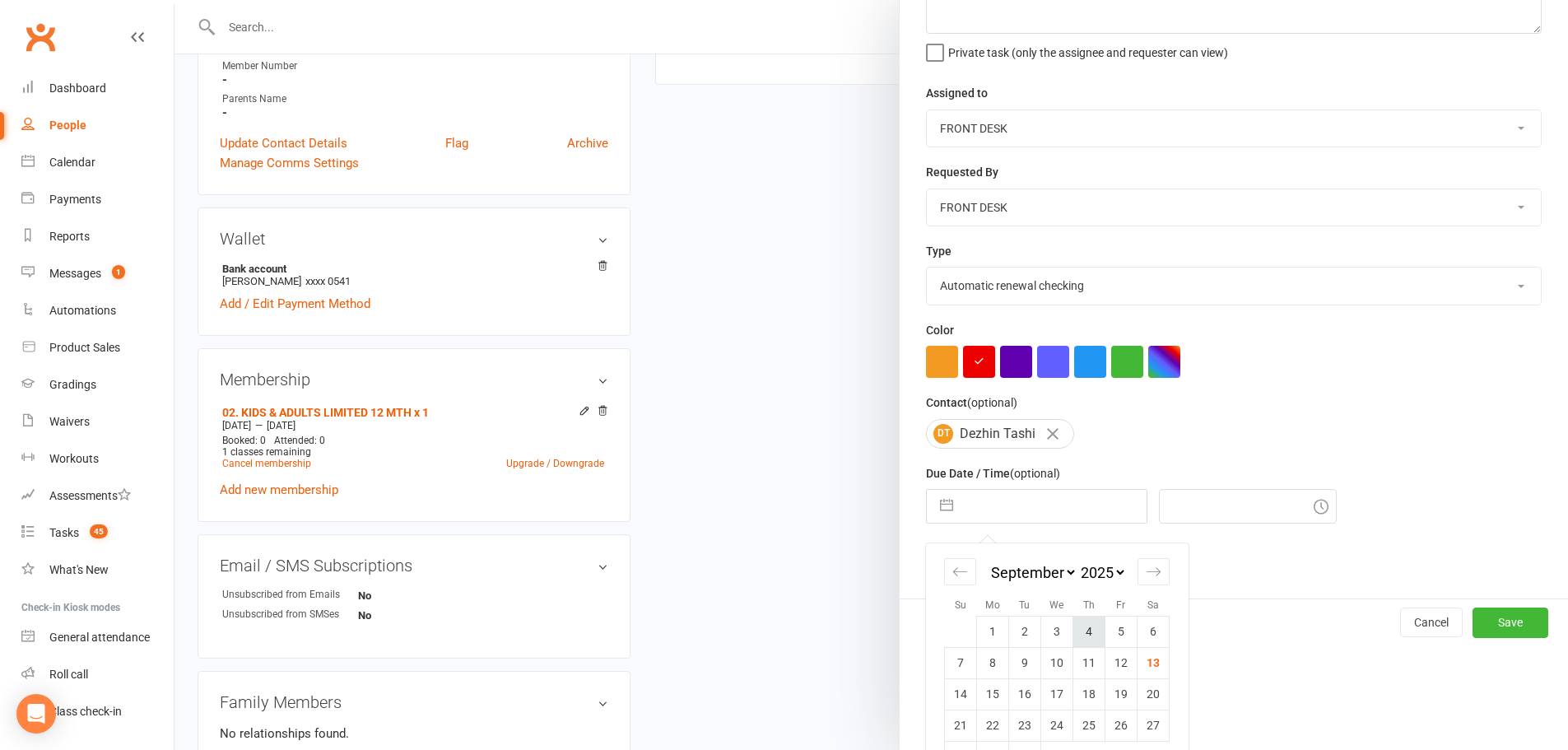
scroll to position [164, 0]
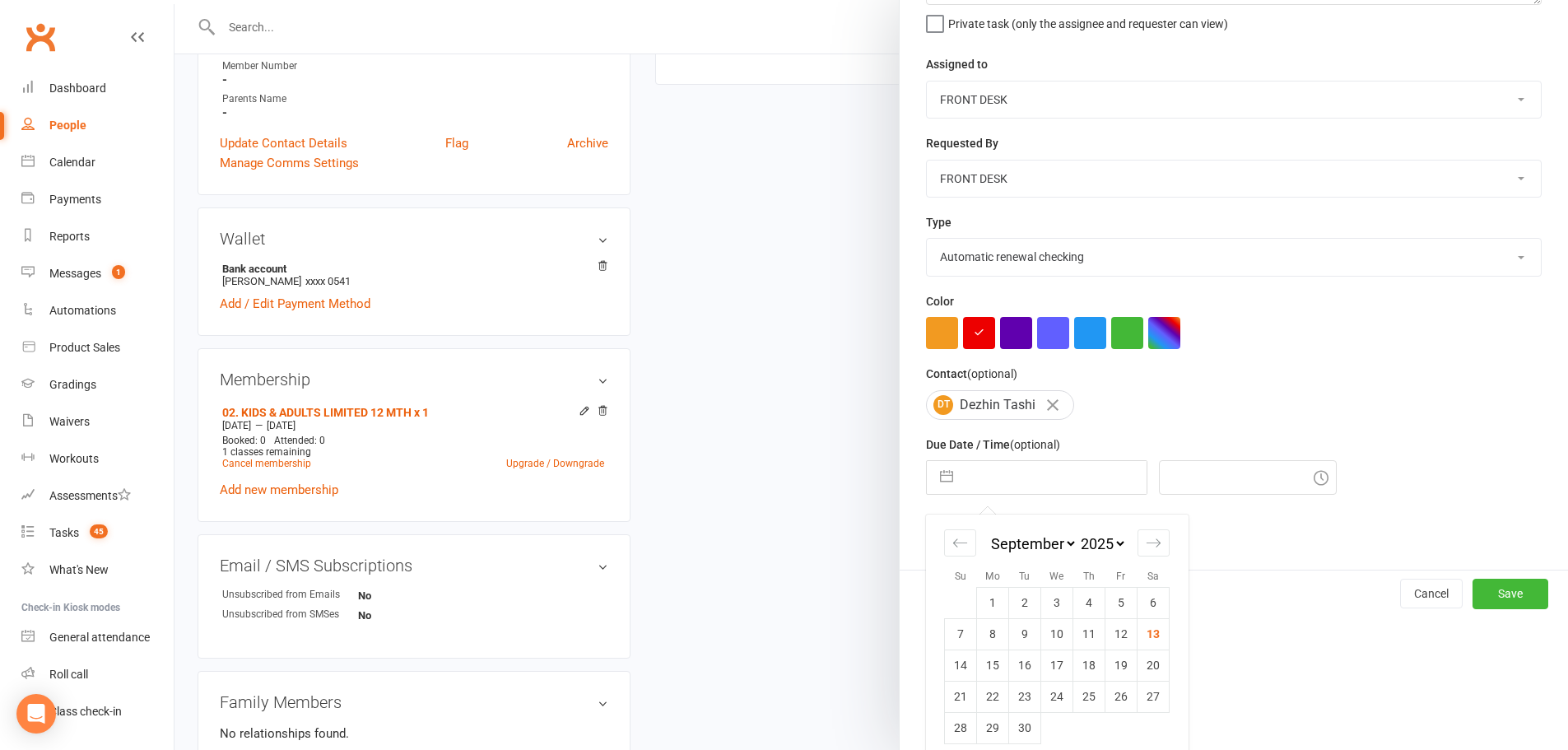
click at [1105, 541] on select "2035 2034 2033 2032 2031 2030 2029 2028 2027 2026 2025 2024 2023 2022 2021 2020…" at bounding box center [1102, 543] width 49 height 19
select select "7"
select select "2026"
select select "8"
select select "2026"
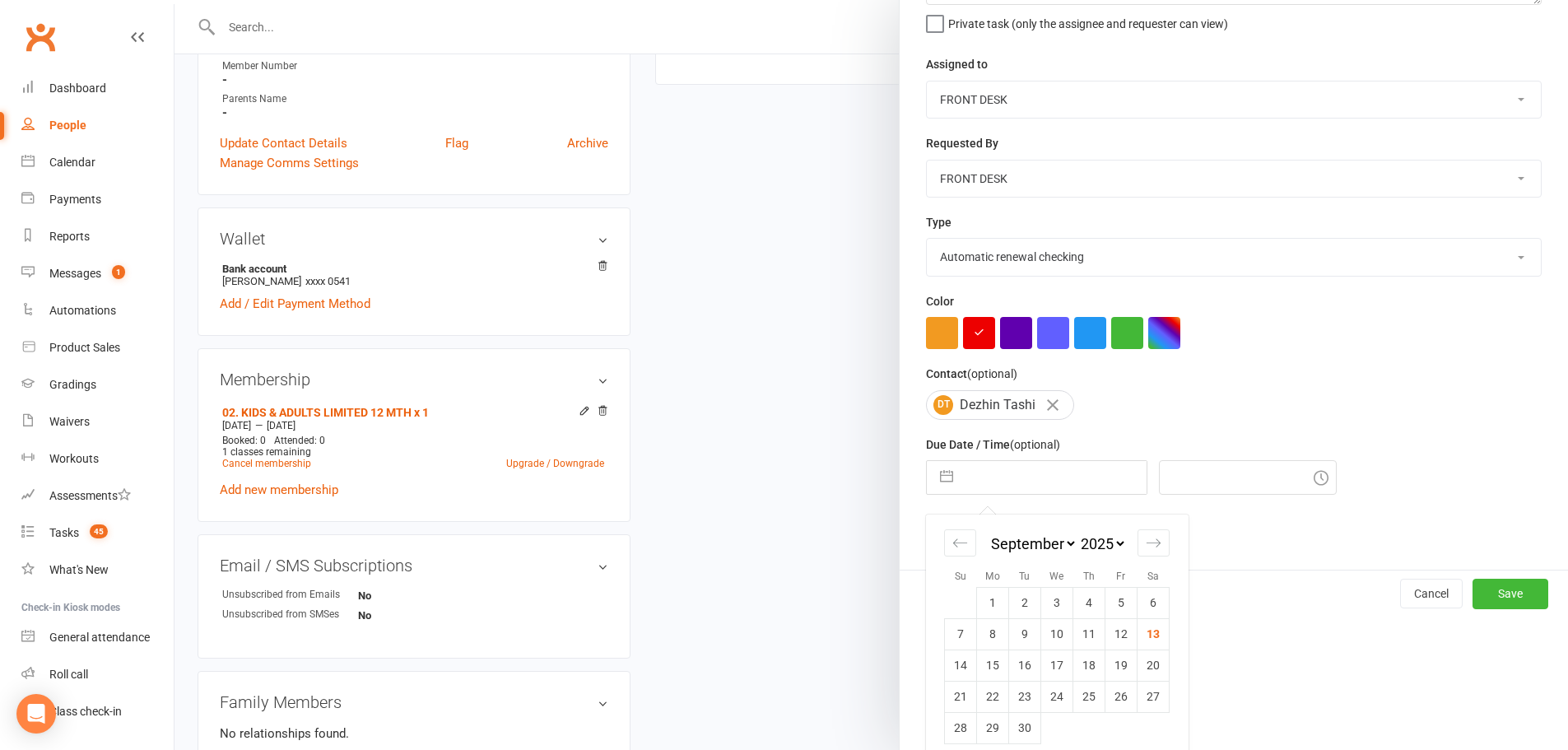
select select "9"
select select "2026"
click at [1013, 612] on td "1" at bounding box center [1025, 602] width 32 height 31
type input "[DATE]"
type input "11:00am"
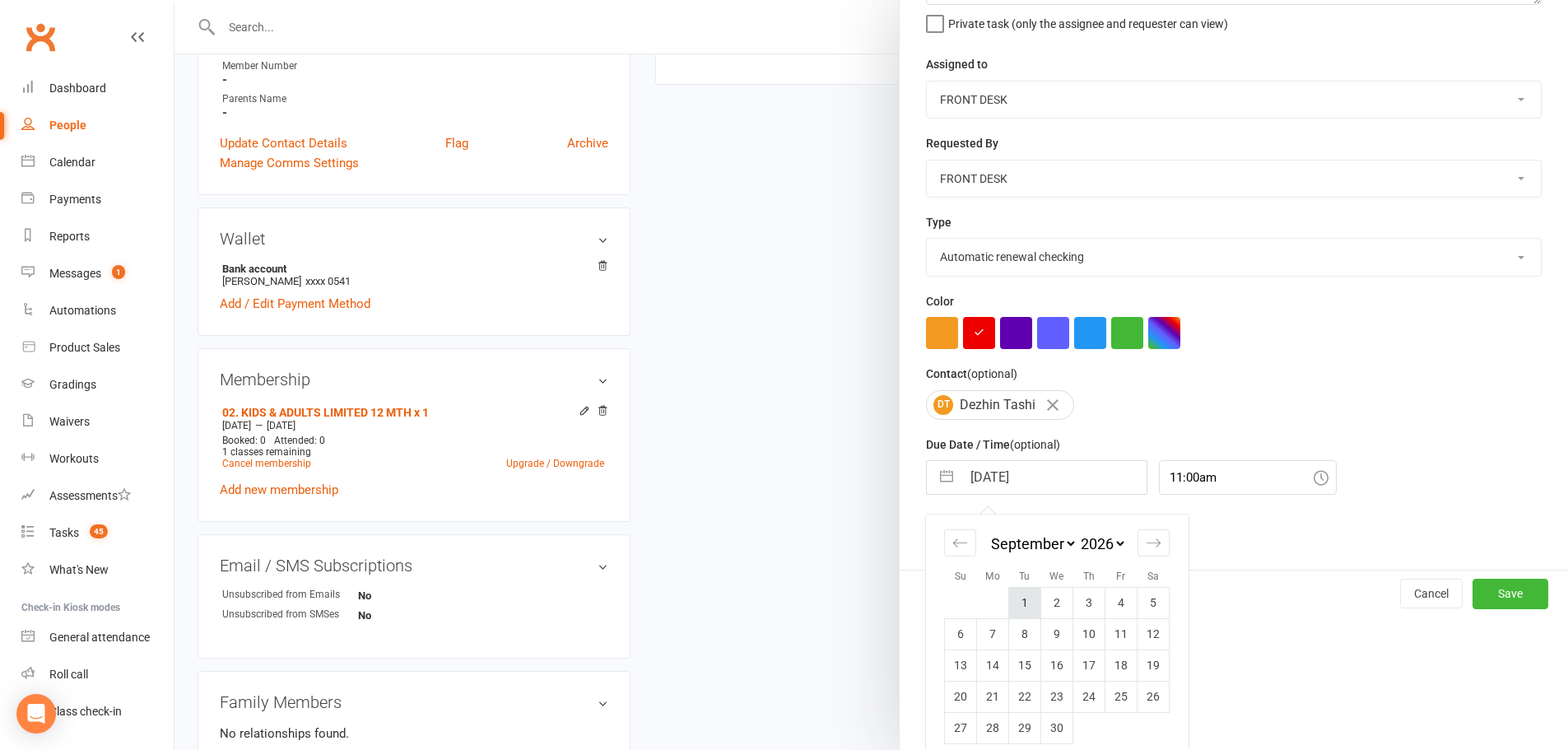
scroll to position [38, 0]
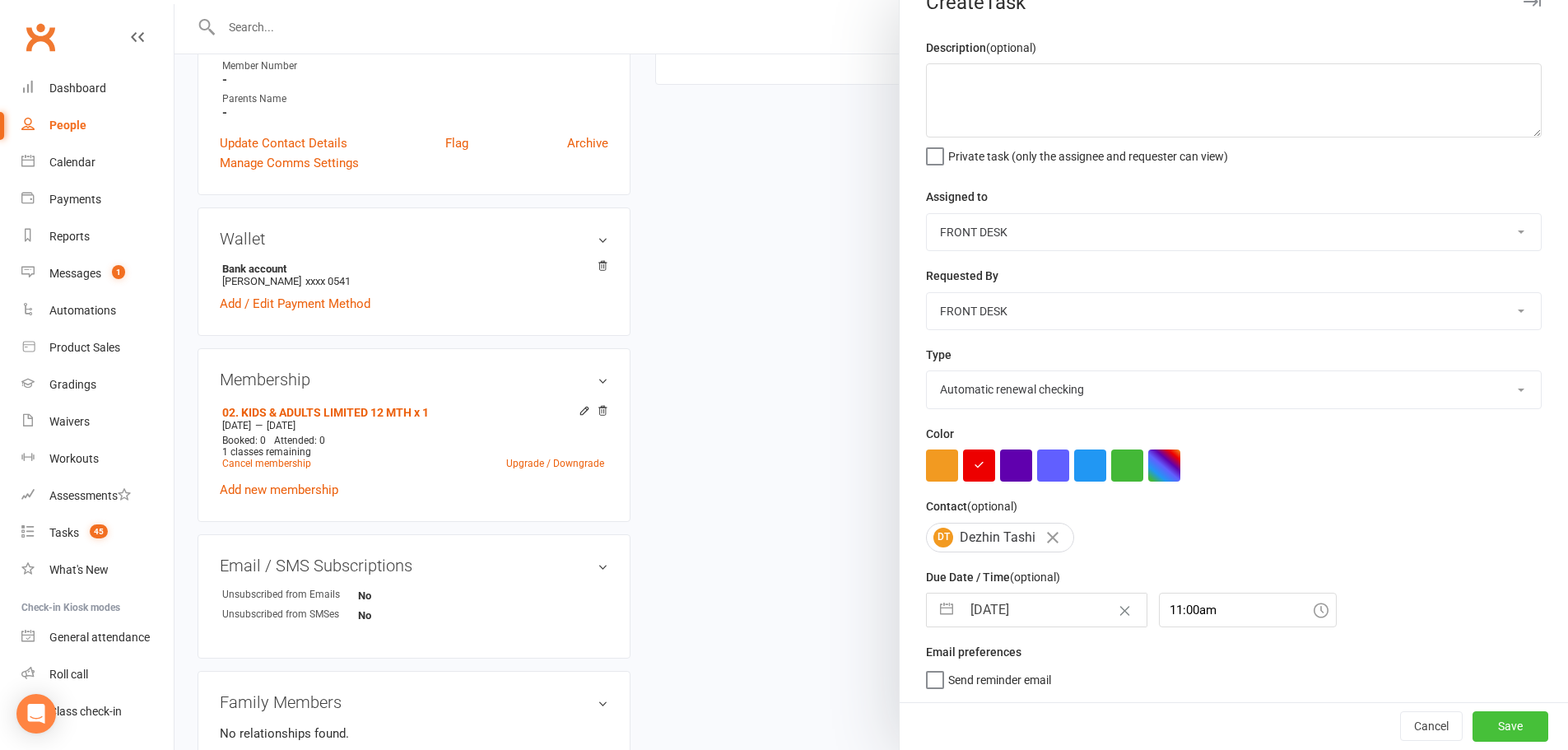
click at [1480, 722] on button "Save" at bounding box center [1510, 725] width 76 height 29
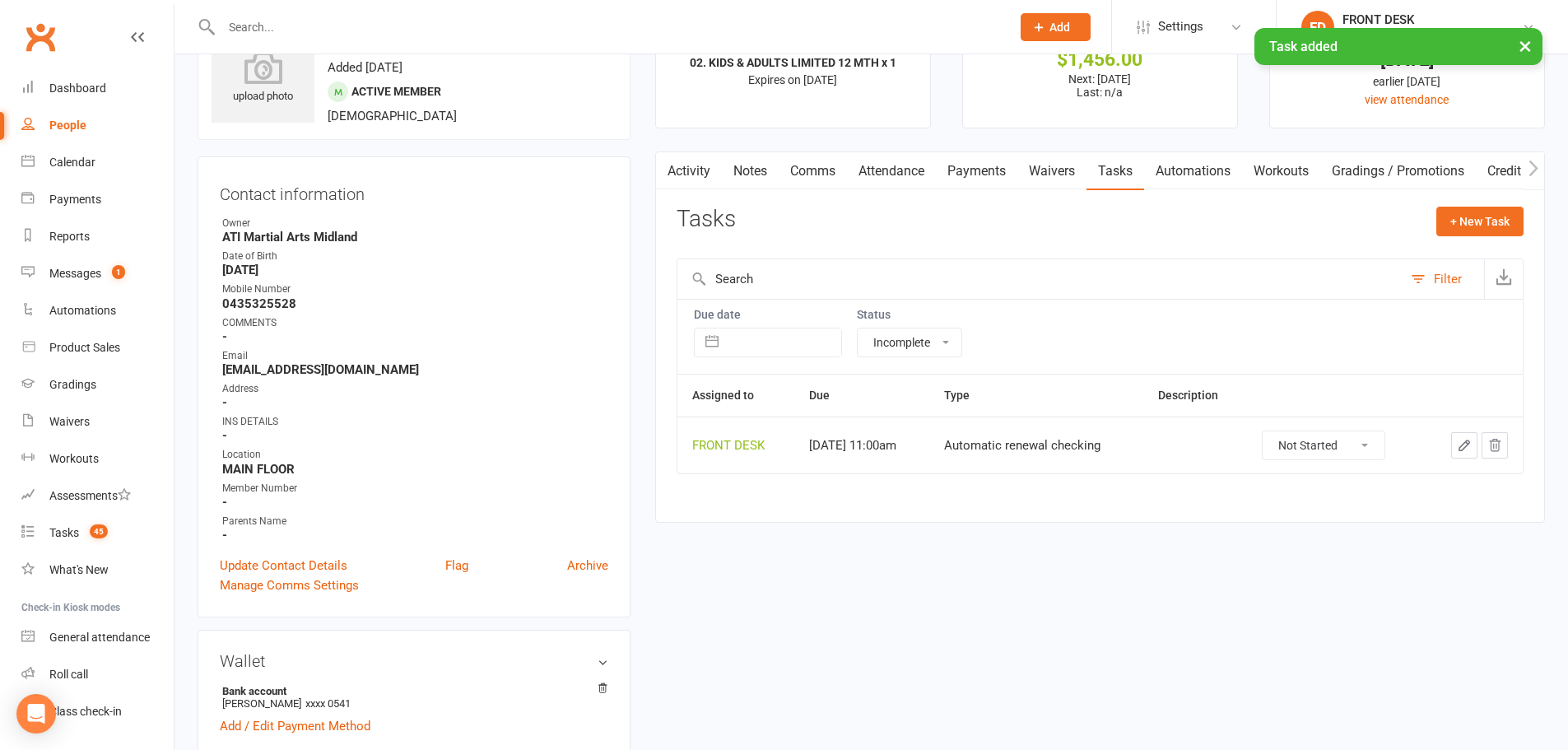
scroll to position [82, 0]
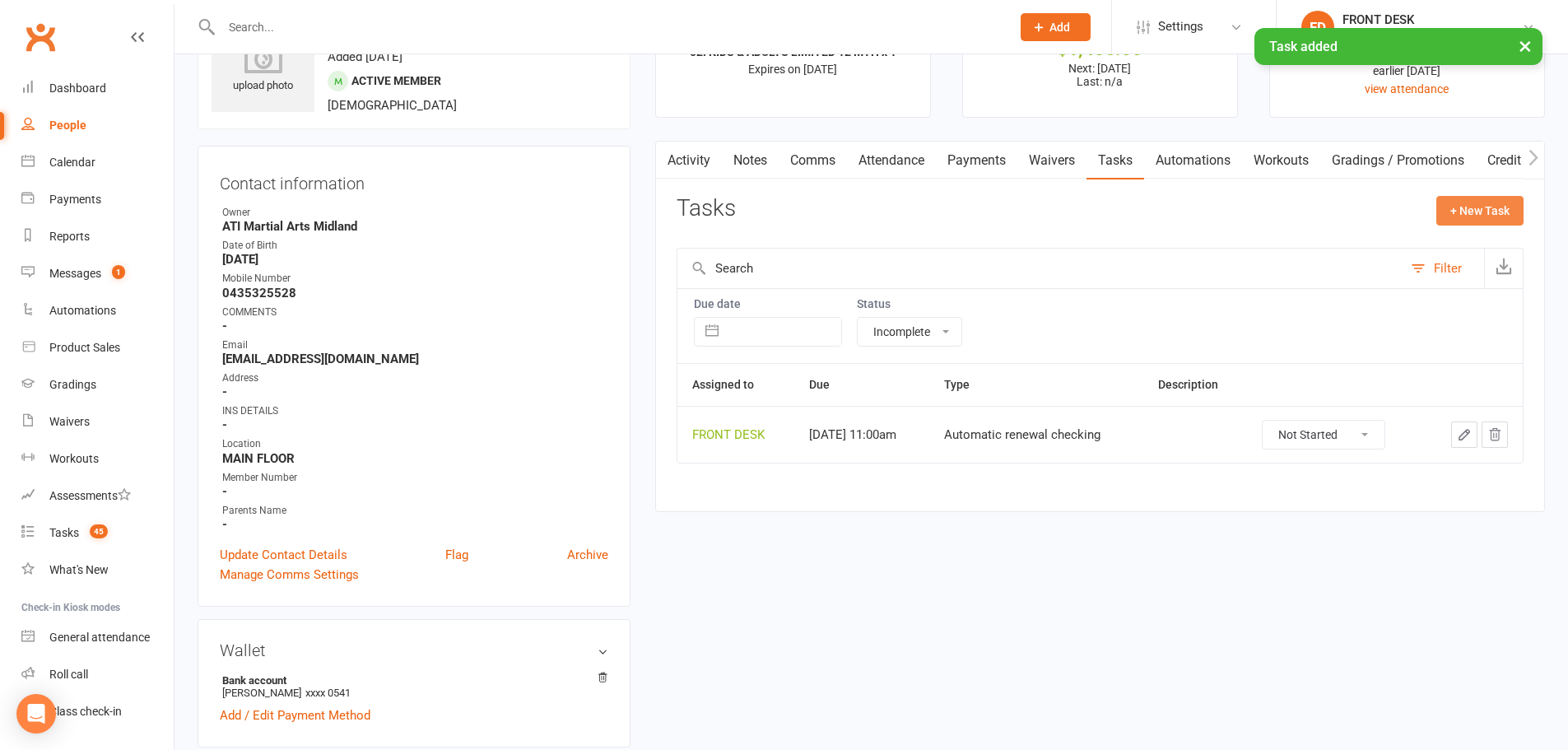
click at [1447, 209] on button "+ New Task" at bounding box center [1480, 210] width 88 height 29
select select "4288"
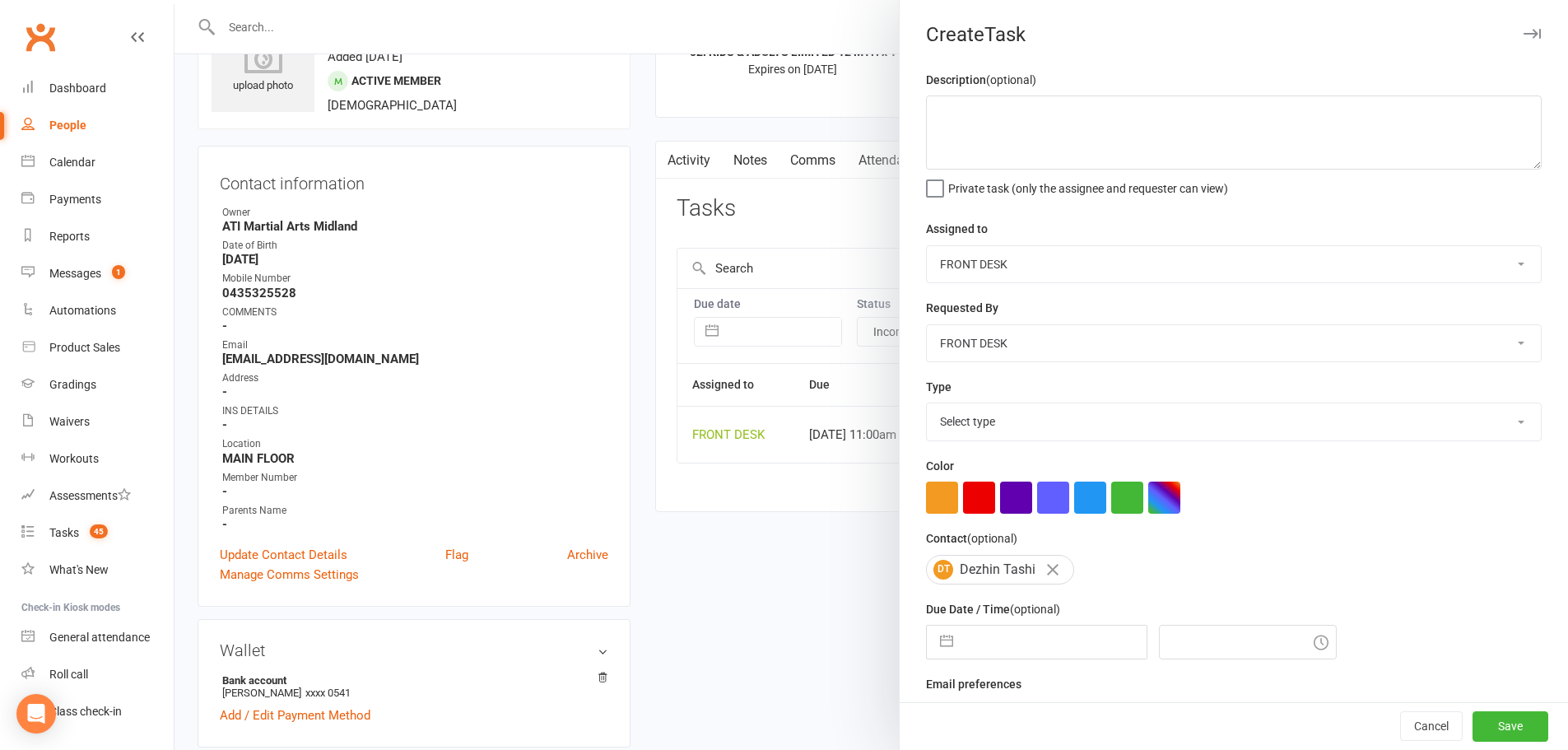
click at [996, 423] on select "Select type Add info to task Automatic renewal checking Booked in for 1st trial…" at bounding box center [1234, 421] width 614 height 37
click at [813, 456] on div at bounding box center [871, 375] width 1394 height 750
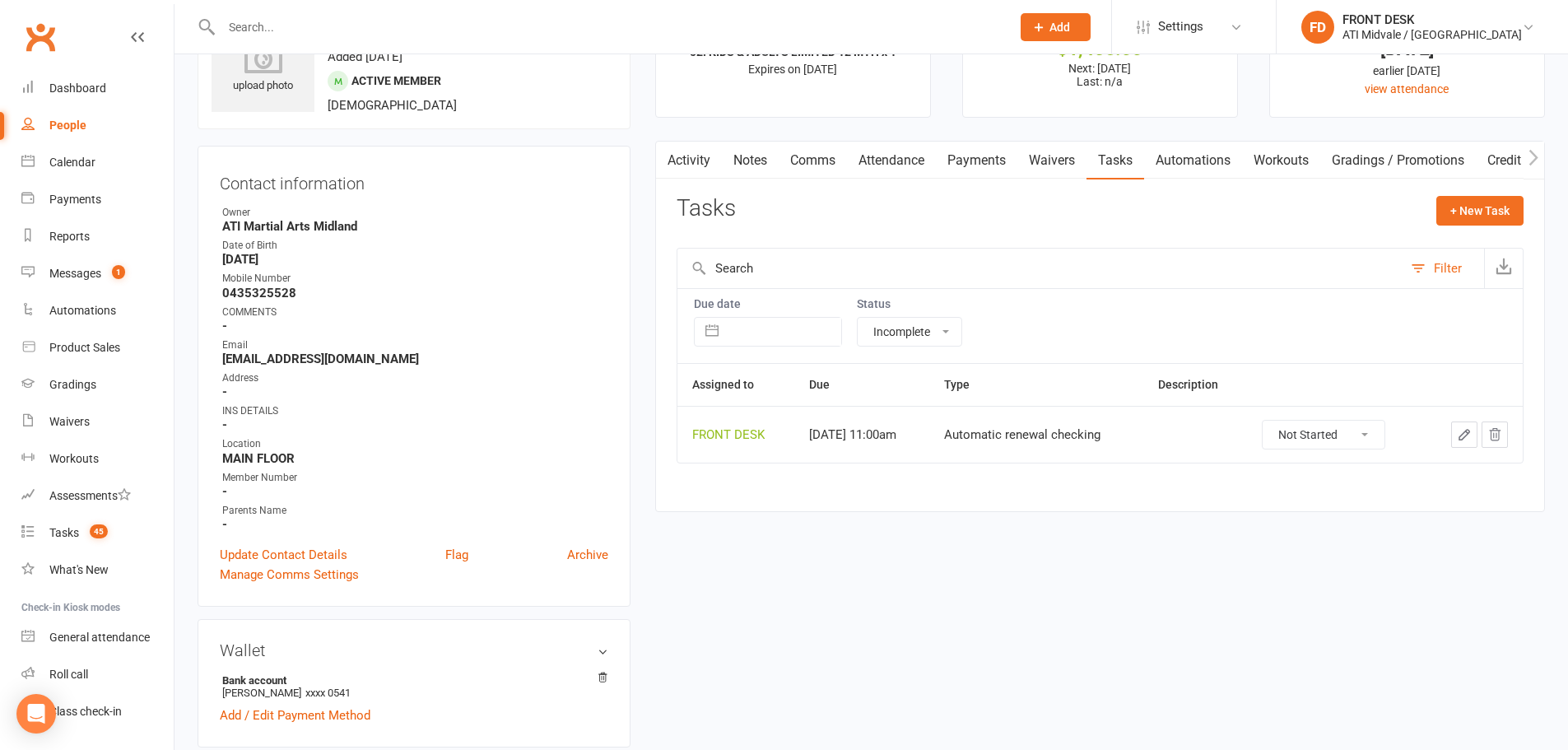
click at [1457, 429] on icon "button" at bounding box center [1464, 434] width 15 height 15
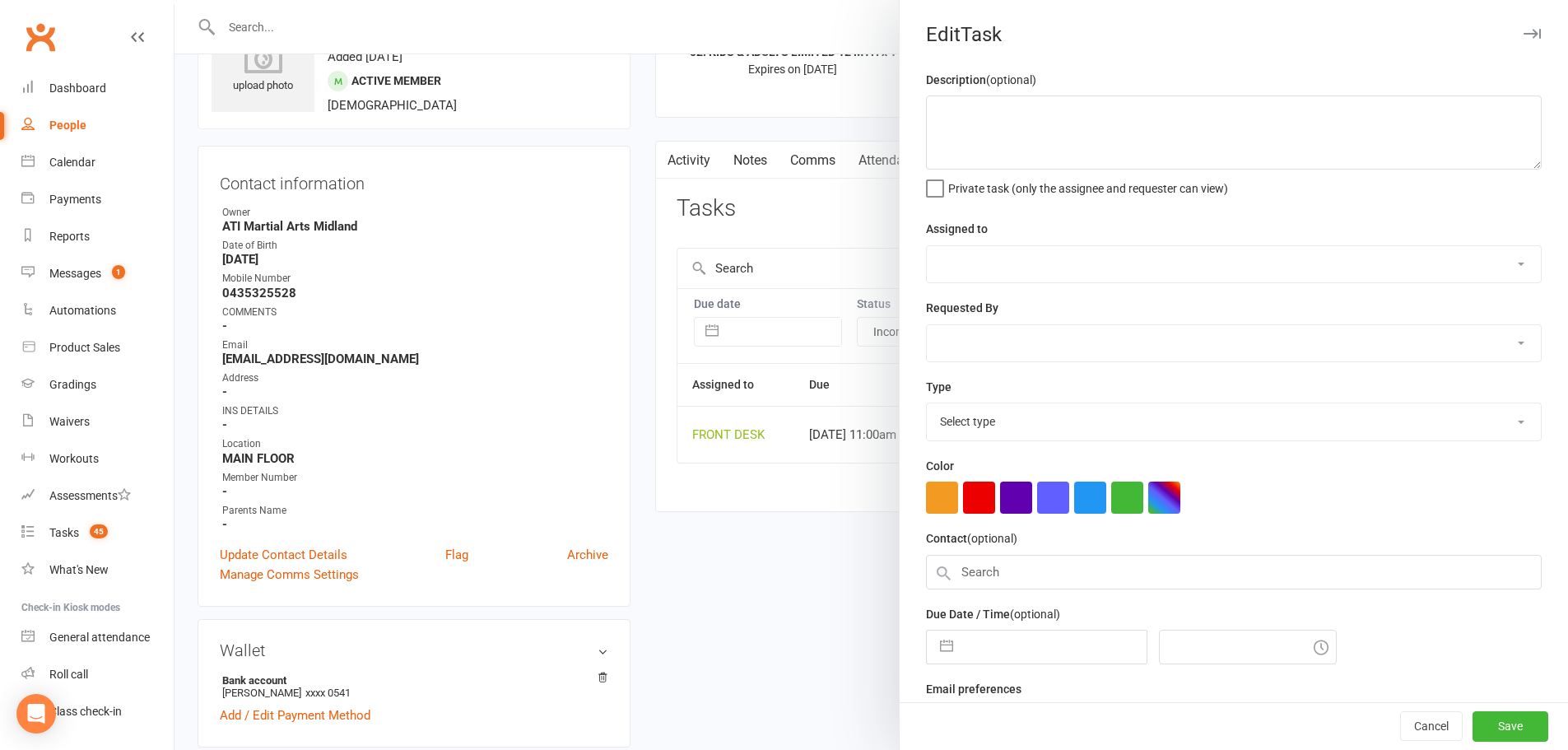
select select "4288"
type input "[DATE]"
type input "11:00am"
select select "35159"
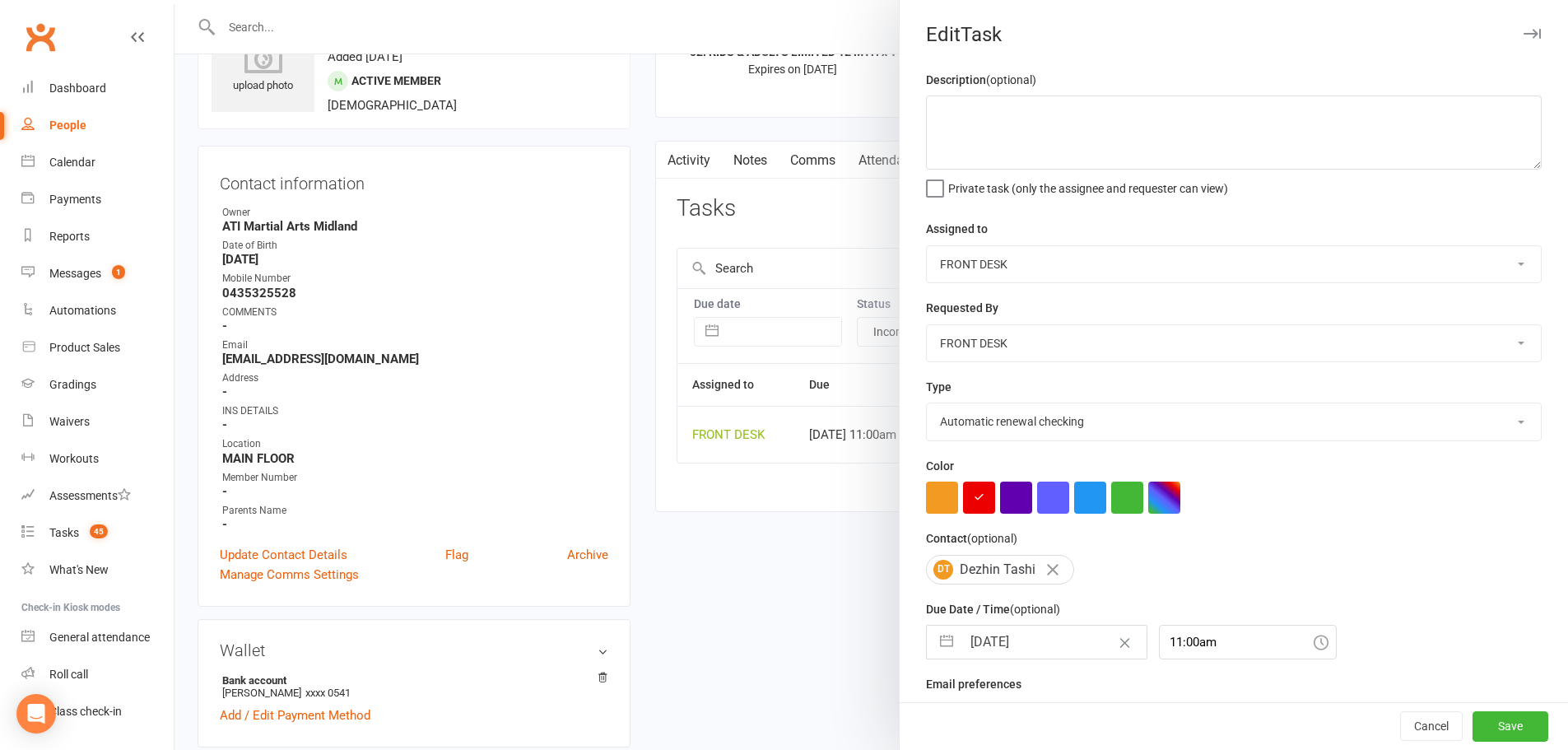
click at [683, 521] on div at bounding box center [871, 375] width 1394 height 750
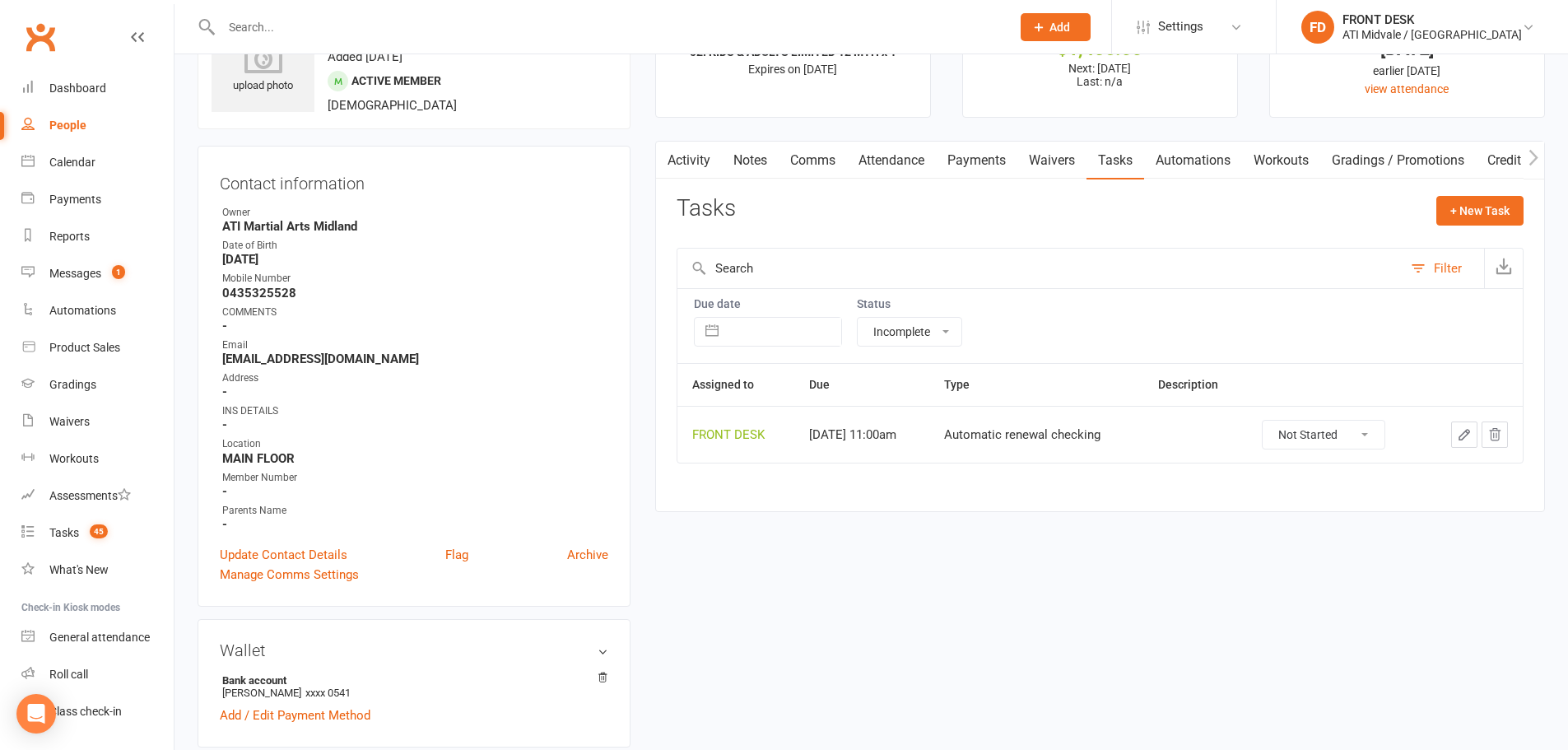
click at [1458, 227] on div "+ New Task" at bounding box center [1480, 214] width 88 height 38
click at [1459, 219] on button "+ New Task" at bounding box center [1480, 210] width 88 height 29
select select "4288"
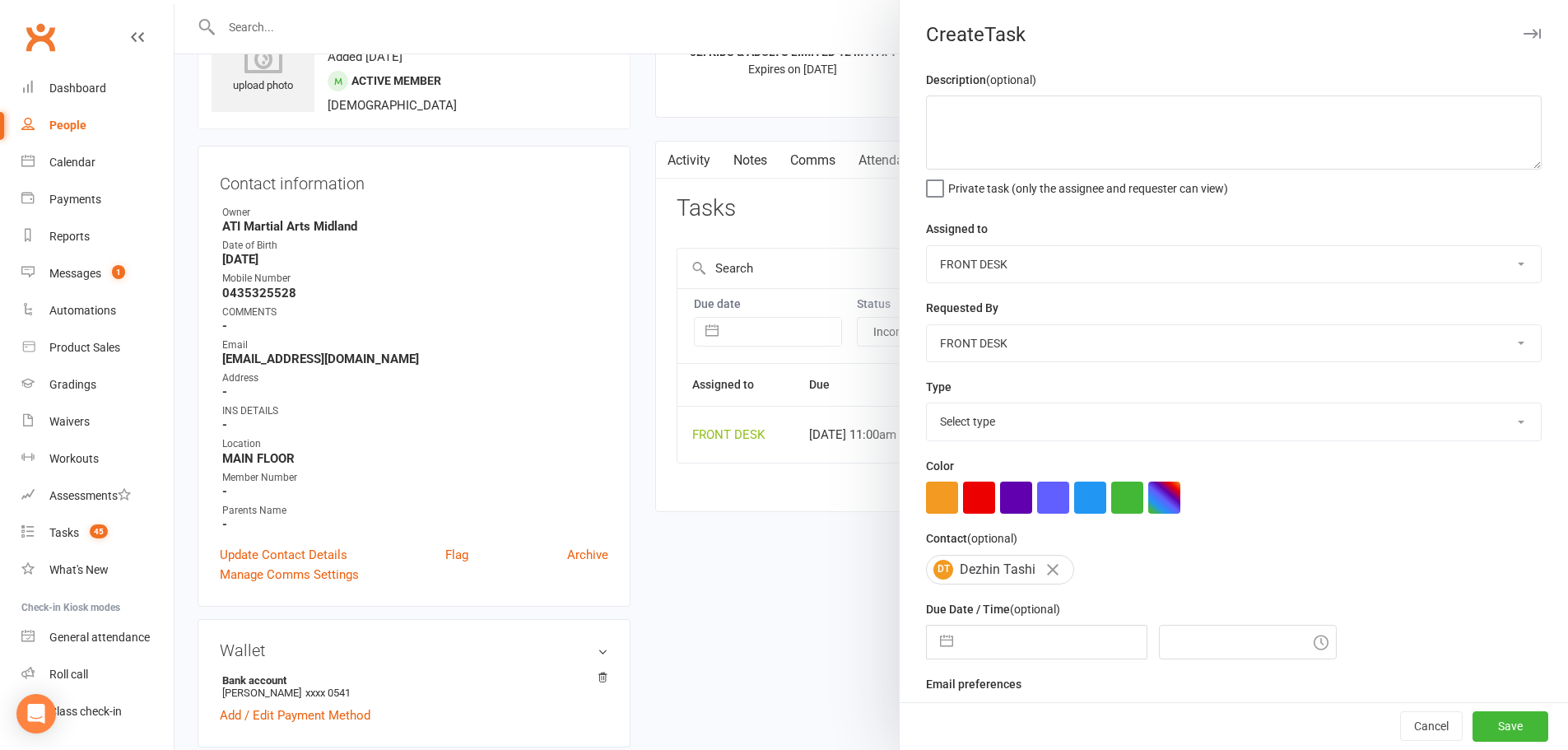
click at [991, 430] on select "Select type Add info to task Automatic renewal checking Booked in for 1st trial…" at bounding box center [1234, 421] width 614 height 37
select select "22035"
click at [927, 406] on select "Select type Add info to task Automatic renewal checking Booked in for 1st trial…" at bounding box center [1234, 421] width 614 height 37
click at [948, 658] on button "button" at bounding box center [947, 642] width 29 height 33
select select "7"
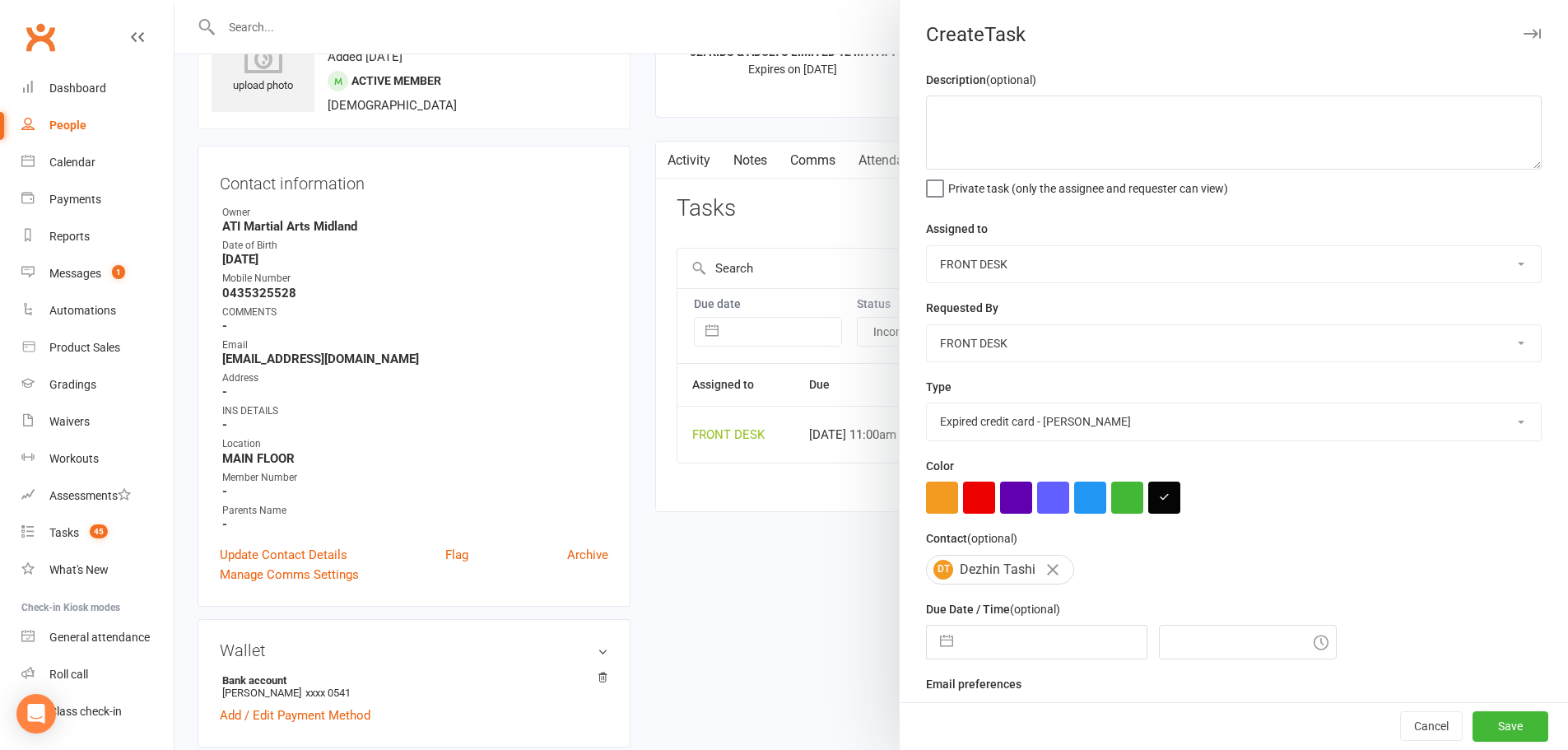
select select "2025"
select select "8"
select select "2025"
select select "9"
select select "2025"
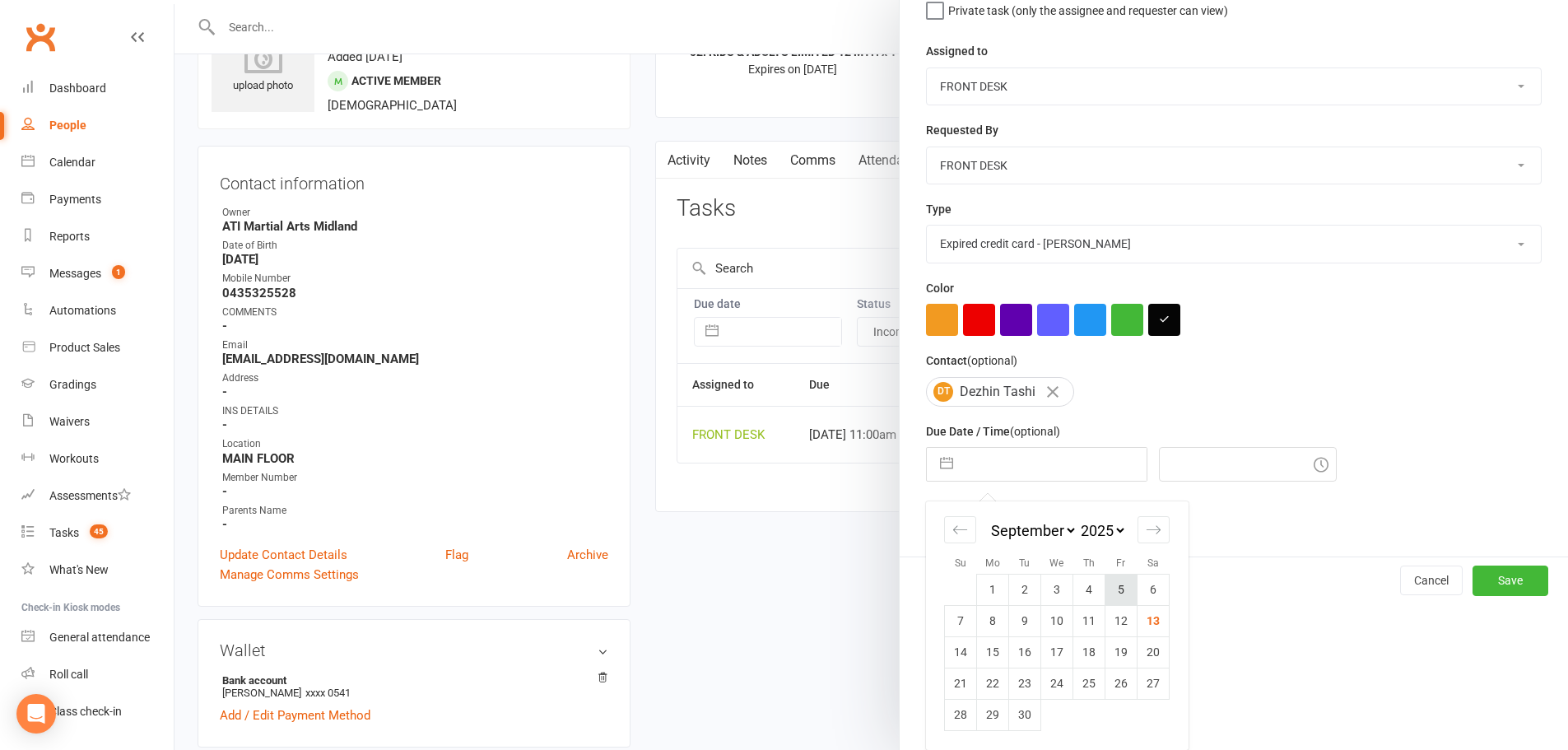
scroll to position [184, 0]
click at [1119, 534] on select "2035 2034 2033 2032 2031 2030 2029 2028 2027 2026 2025 2024 2023 2022 2021 2020…" at bounding box center [1102, 530] width 49 height 19
select select "7"
select select "2028"
select select "8"
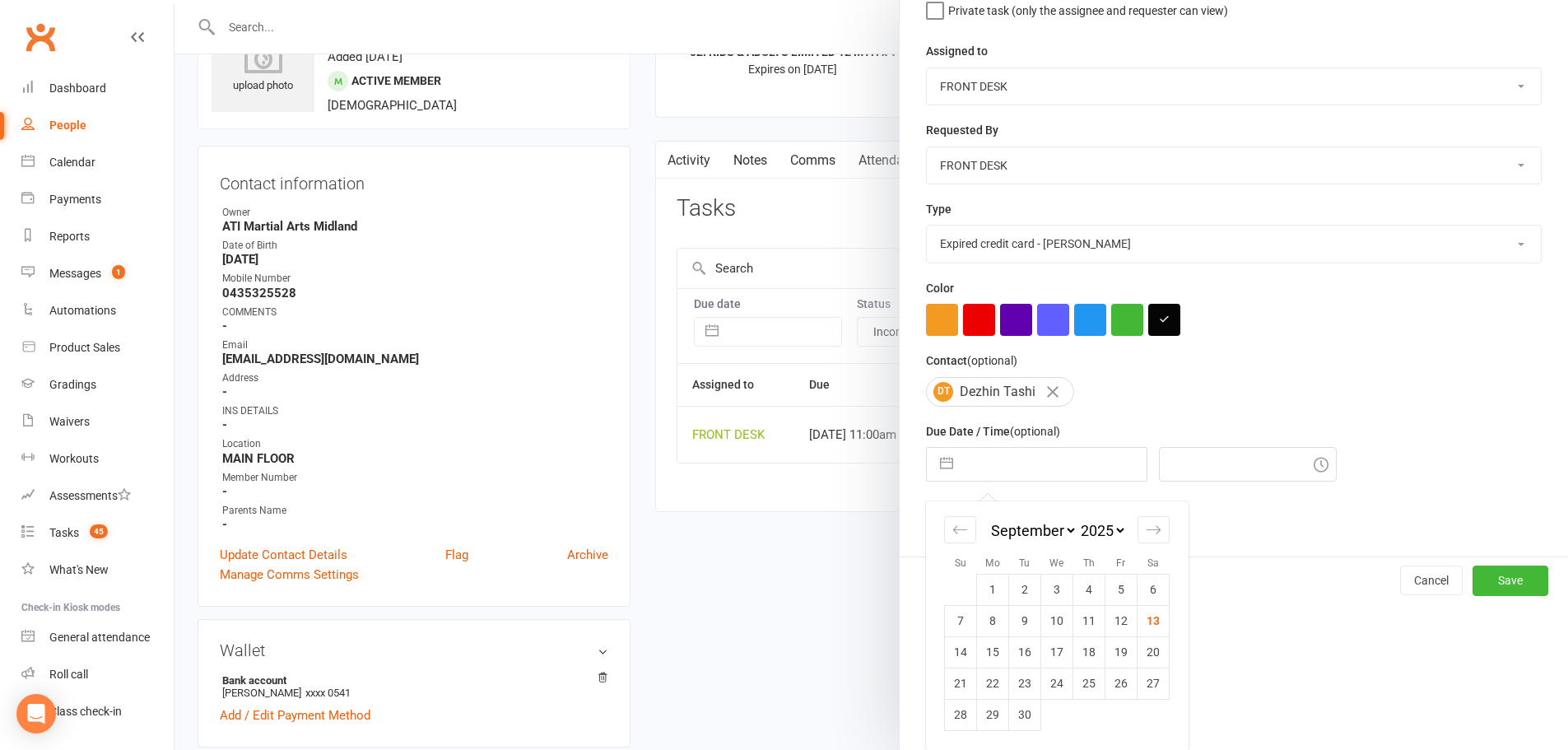
select select "2028"
select select "9"
select select "2028"
click at [1038, 529] on select "January February March April May June July August September October November De…" at bounding box center [1032, 530] width 89 height 19
select select "3"
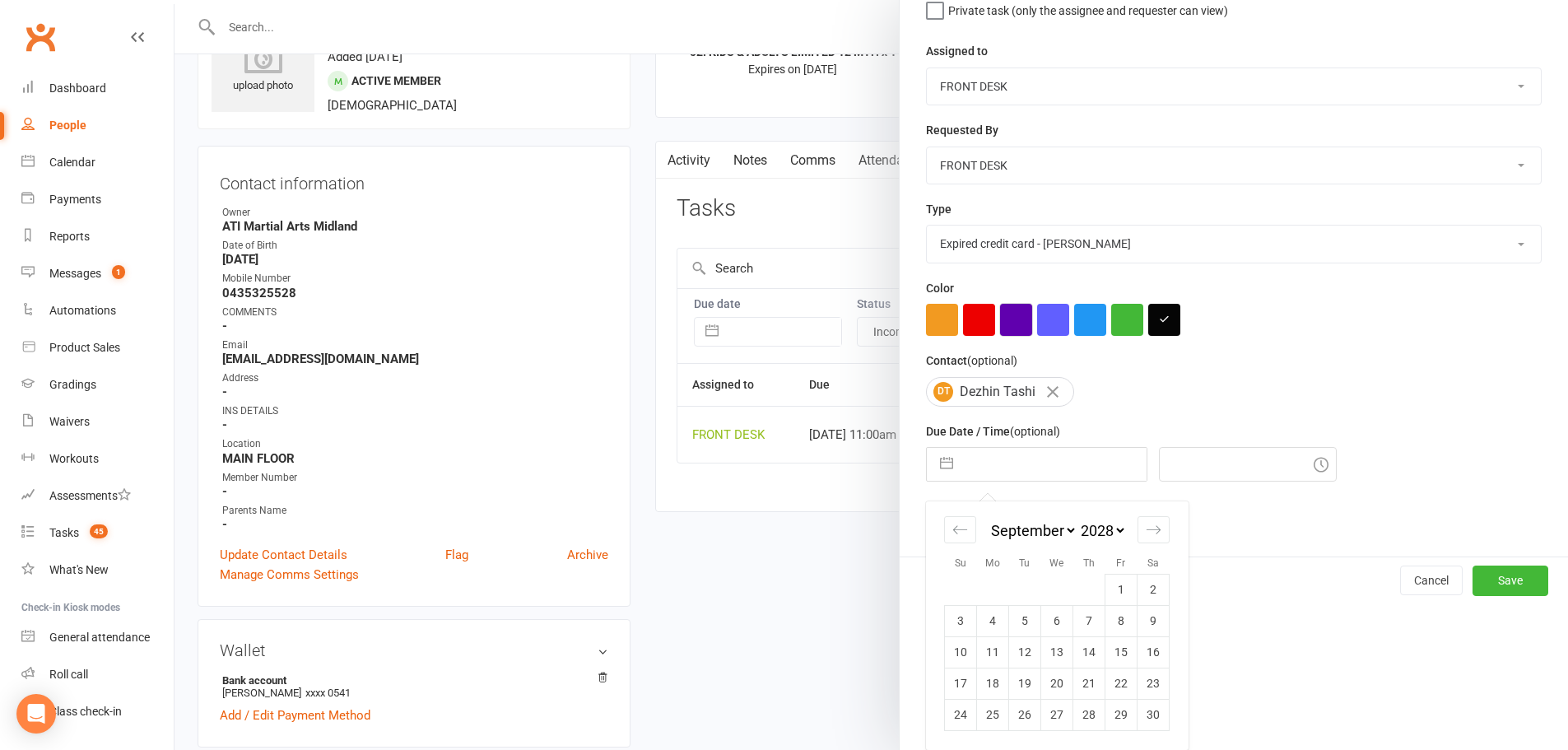
select select "2028"
select select "4"
select select "2028"
select select "5"
select select "2028"
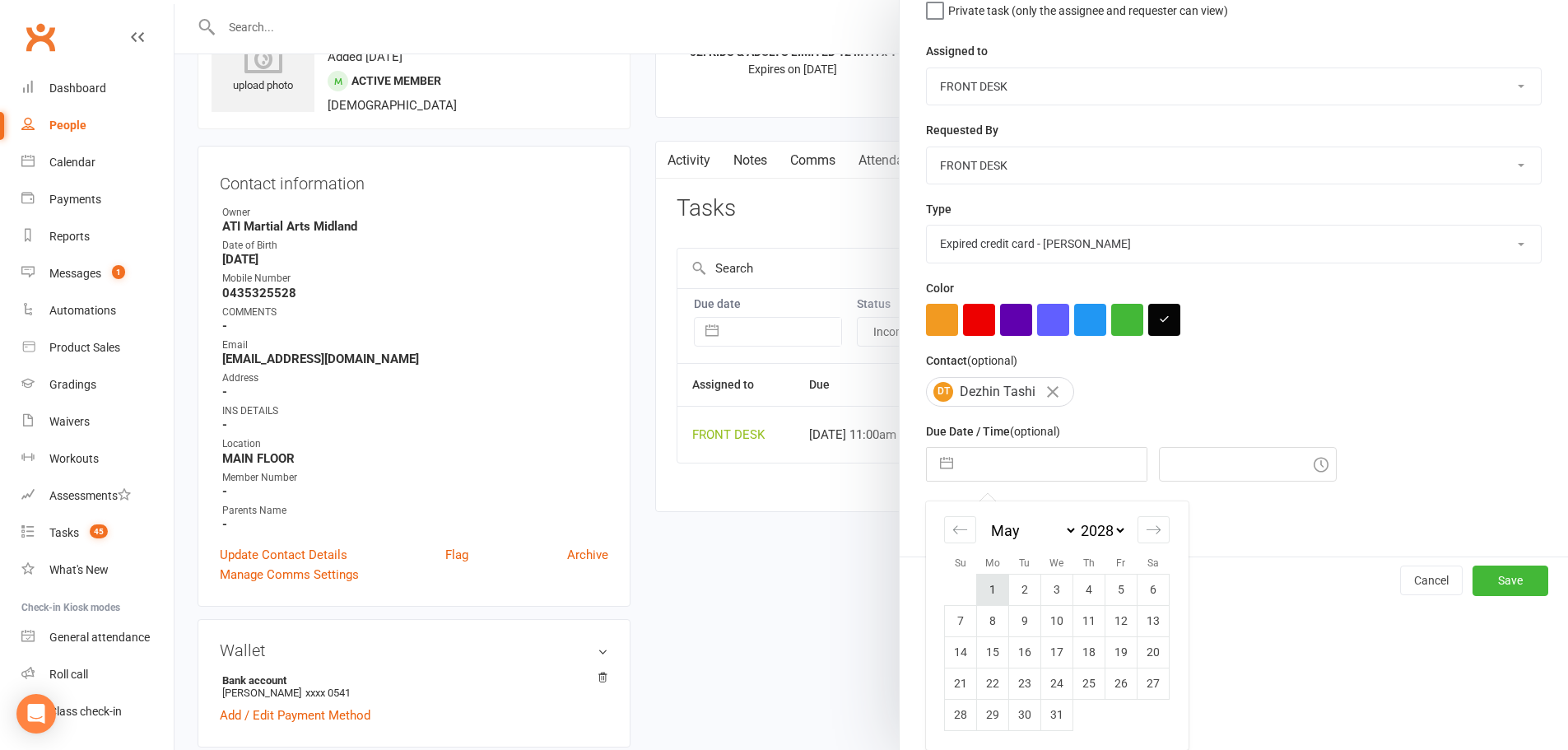
click at [990, 587] on td "1" at bounding box center [993, 589] width 32 height 31
type input "01 May 2028"
type input "11:00am"
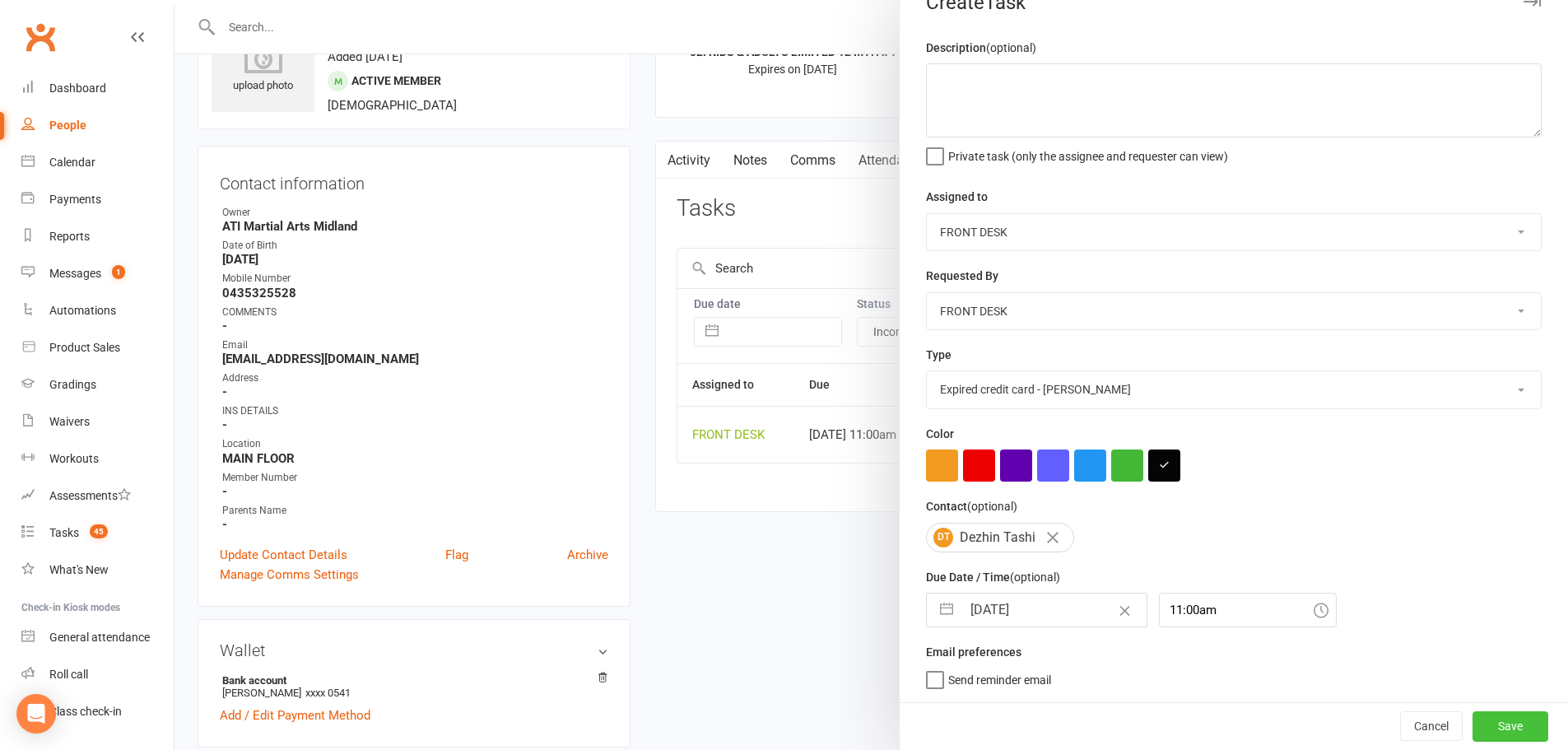
click at [1479, 721] on button "Save" at bounding box center [1510, 725] width 76 height 29
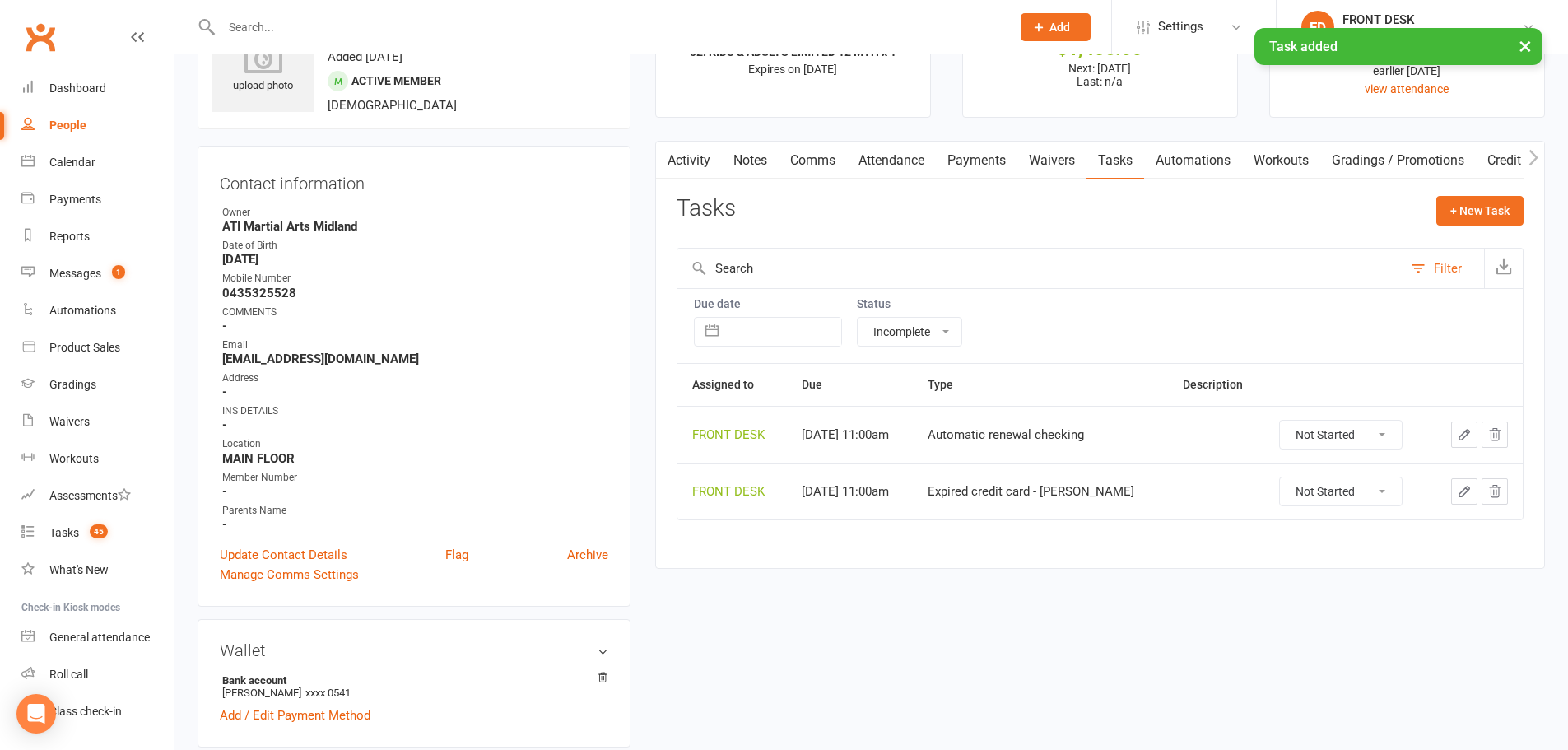
scroll to position [0, 0]
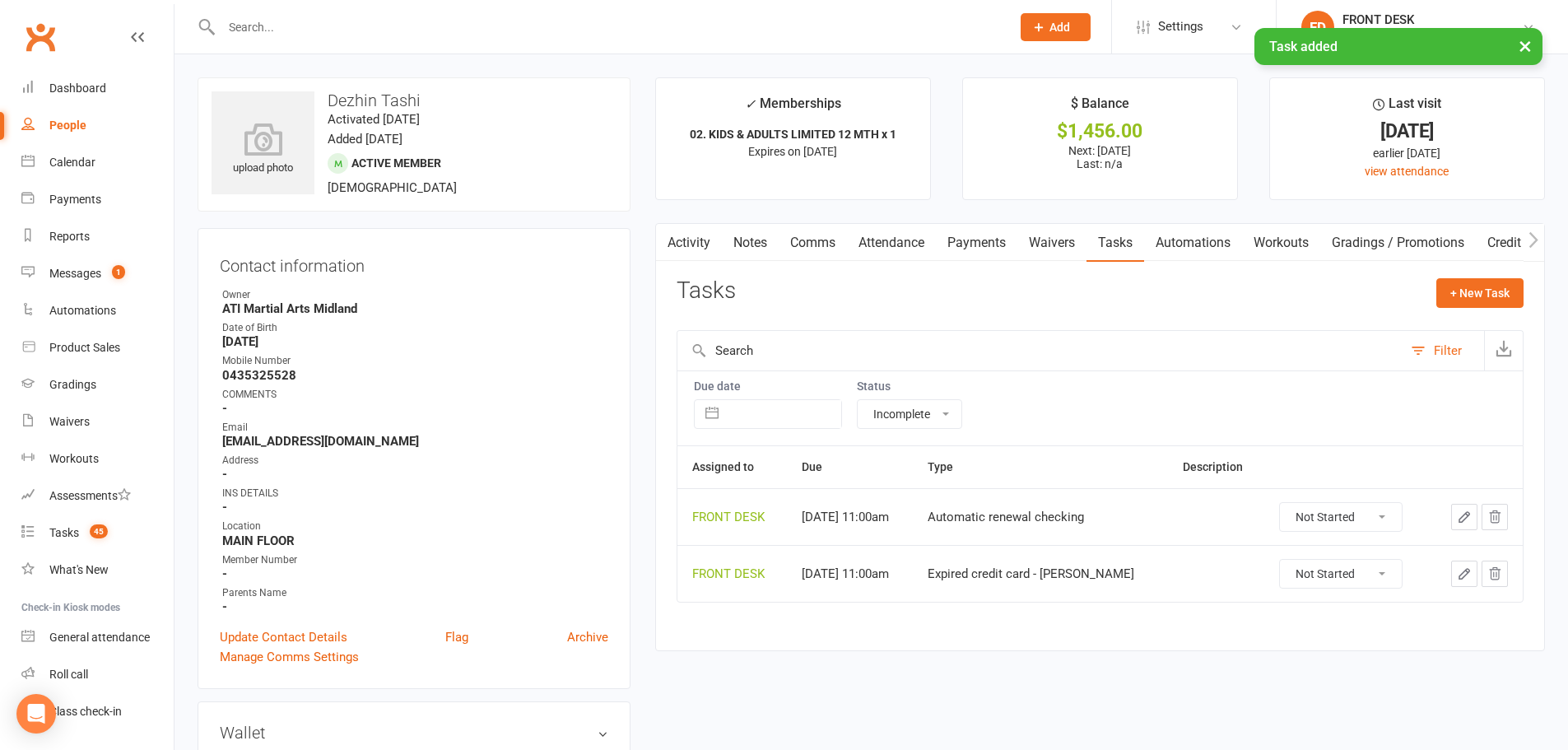
click at [966, 226] on link "Payments" at bounding box center [976, 243] width 81 height 38
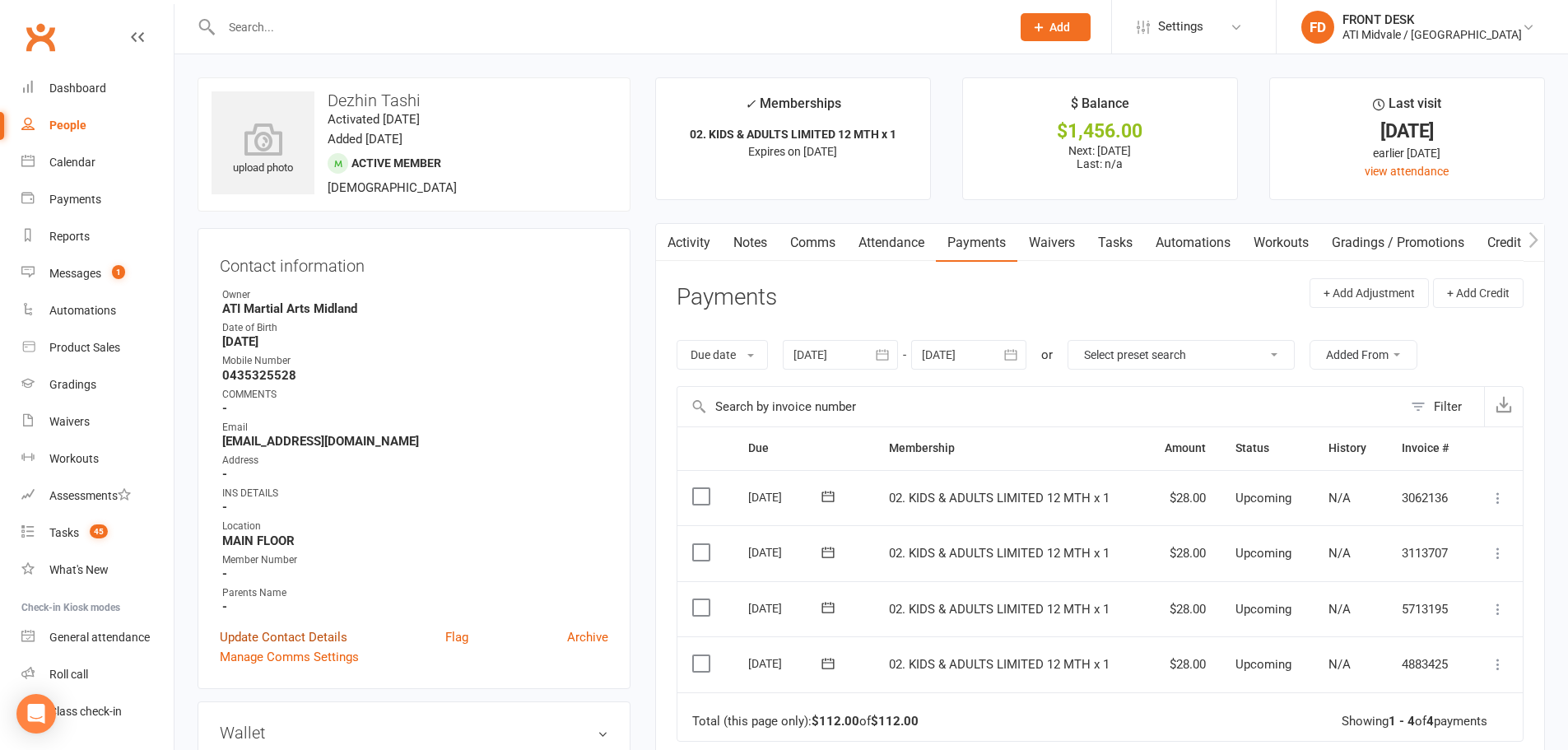
click at [296, 638] on link "Update Contact Details" at bounding box center [283, 637] width 128 height 20
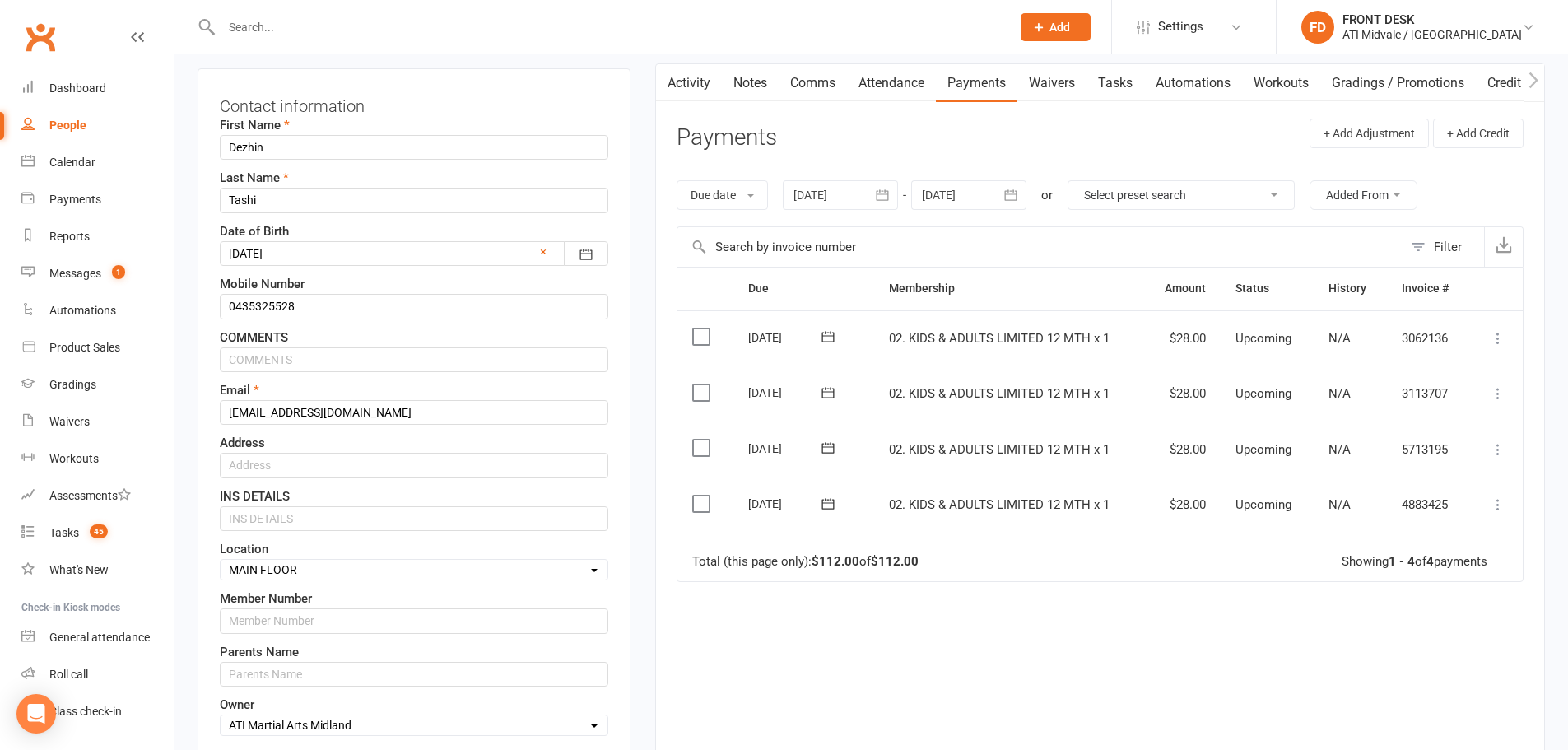
scroll to position [242, 0]
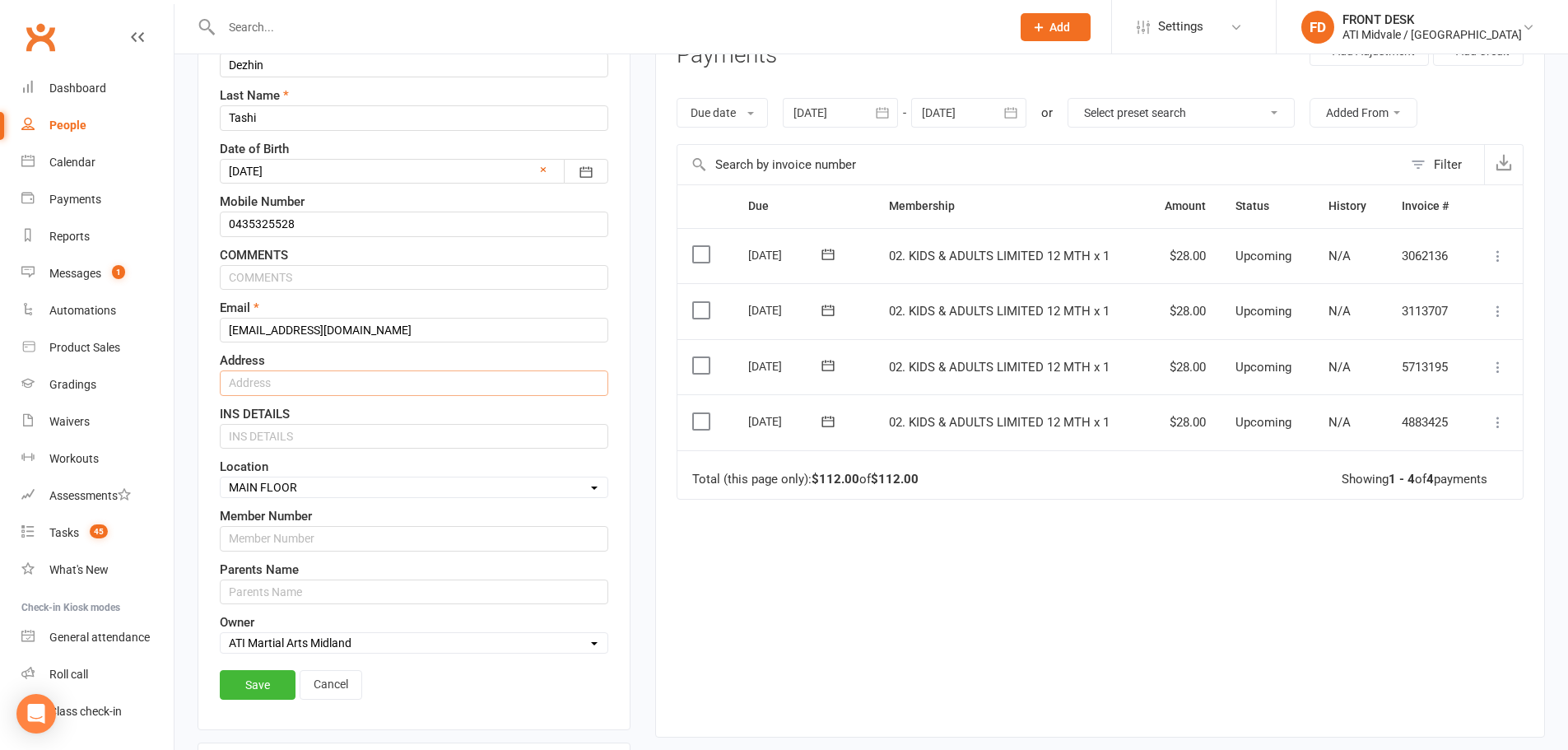
click at [276, 385] on input "text" at bounding box center [413, 383] width 388 height 25
drag, startPoint x: 421, startPoint y: 382, endPoint x: 14, endPoint y: 320, distance: 411.7
click at [14, 320] on ui-view "Prospect Member Non-attending contact Class / event Appointment Grading event T…" at bounding box center [784, 749] width 1568 height 1974
type input "10 Narrak Lane Caversham WA 6055"
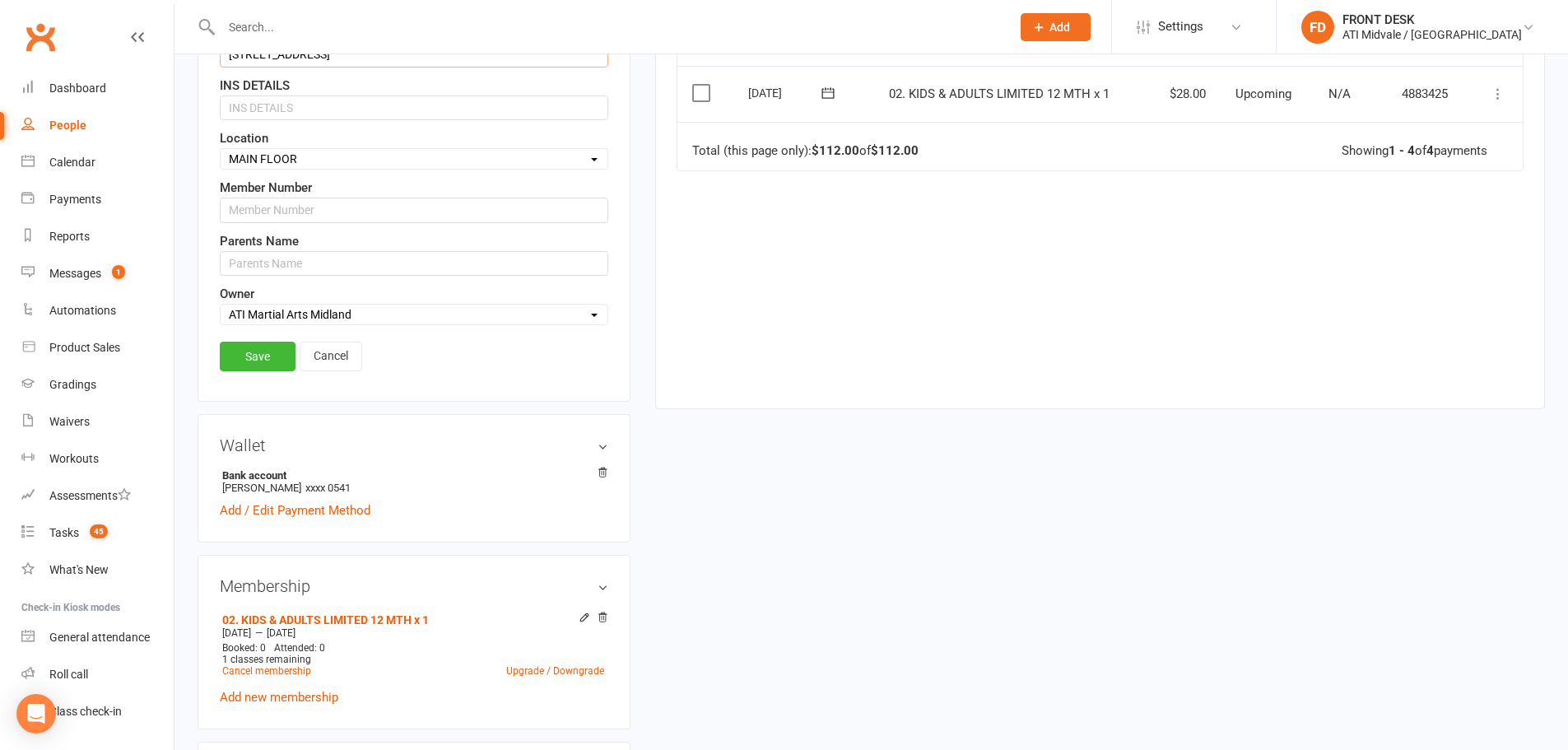
scroll to position [571, 0]
click at [253, 351] on link "Save" at bounding box center [257, 355] width 76 height 29
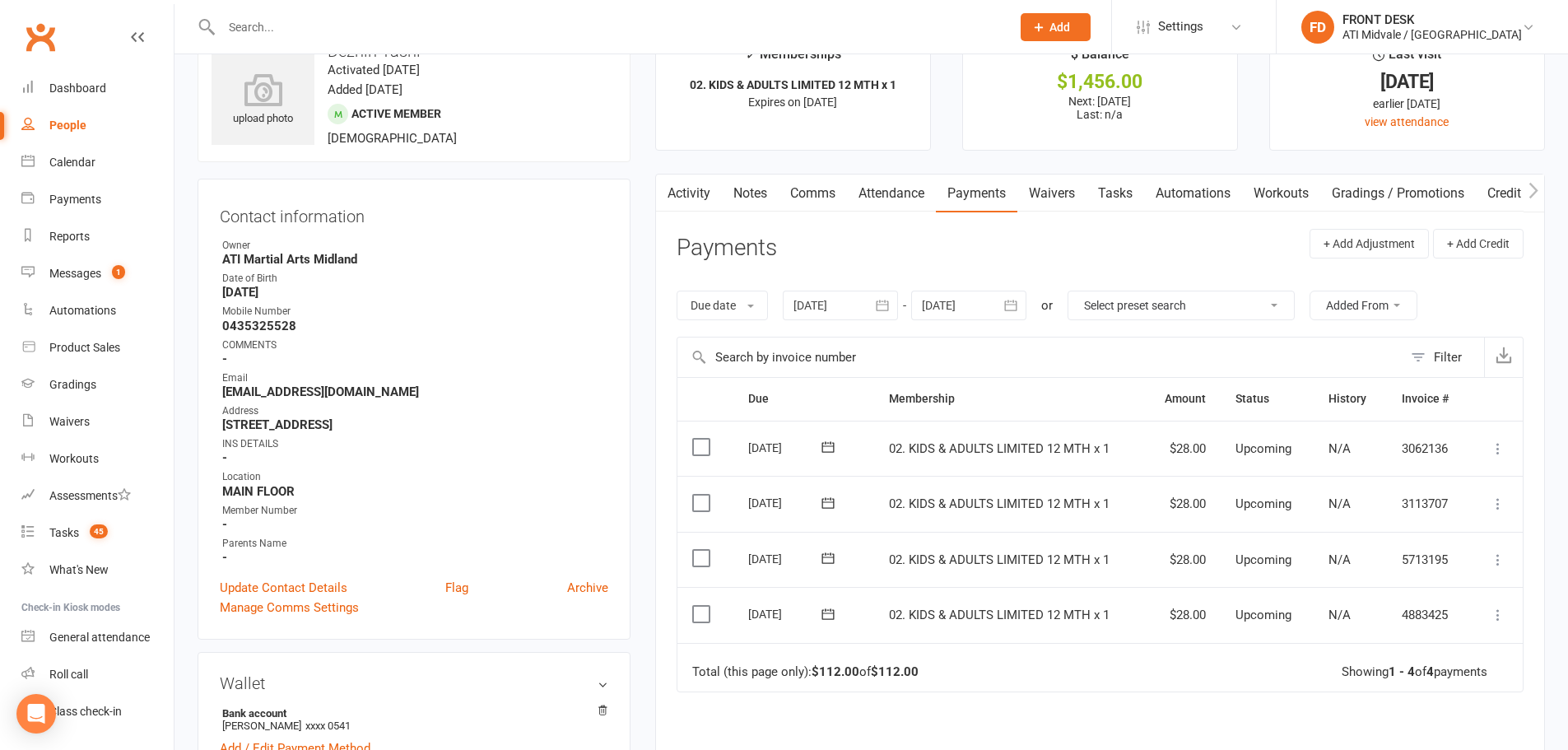
scroll to position [0, 0]
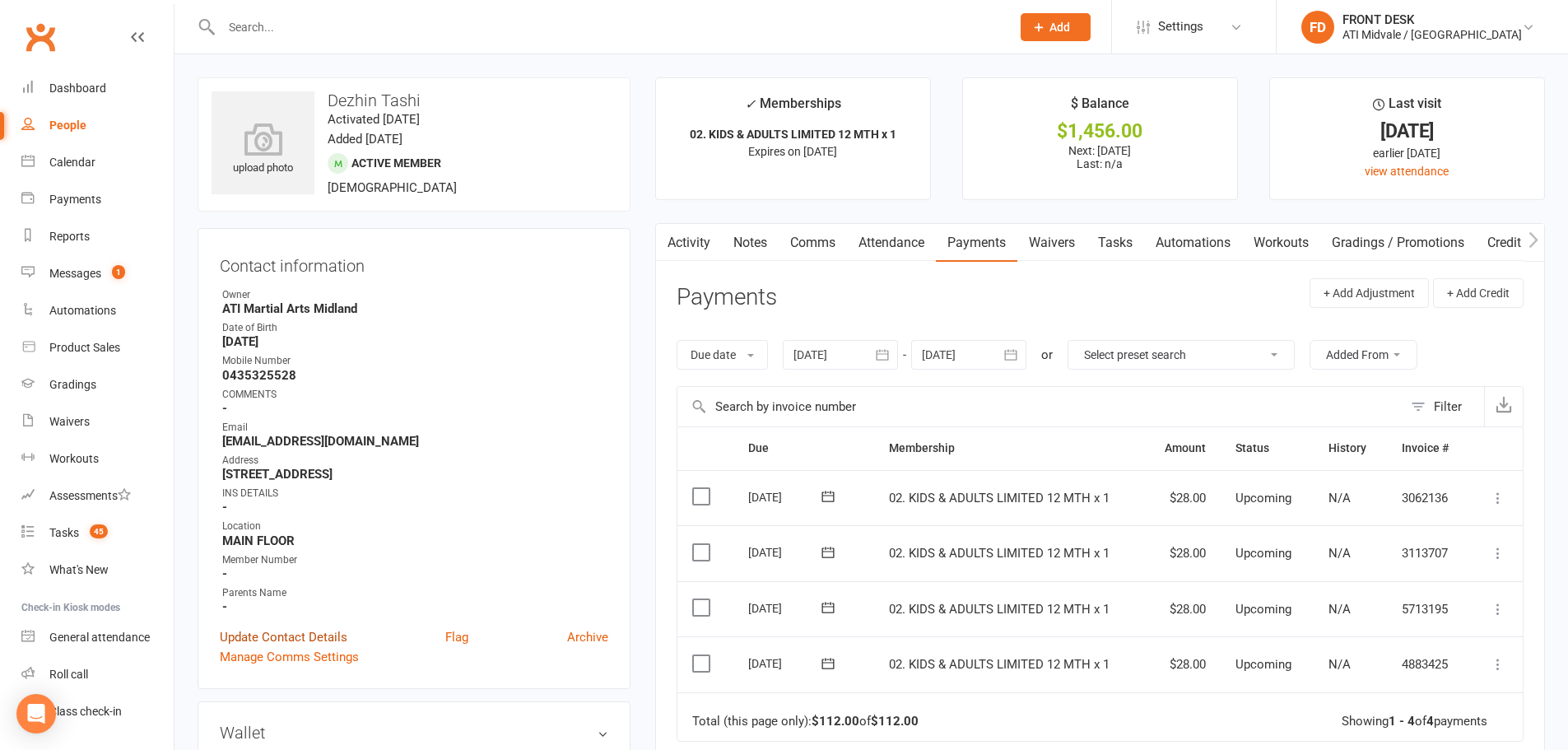
click at [321, 638] on link "Update Contact Details" at bounding box center [283, 637] width 128 height 20
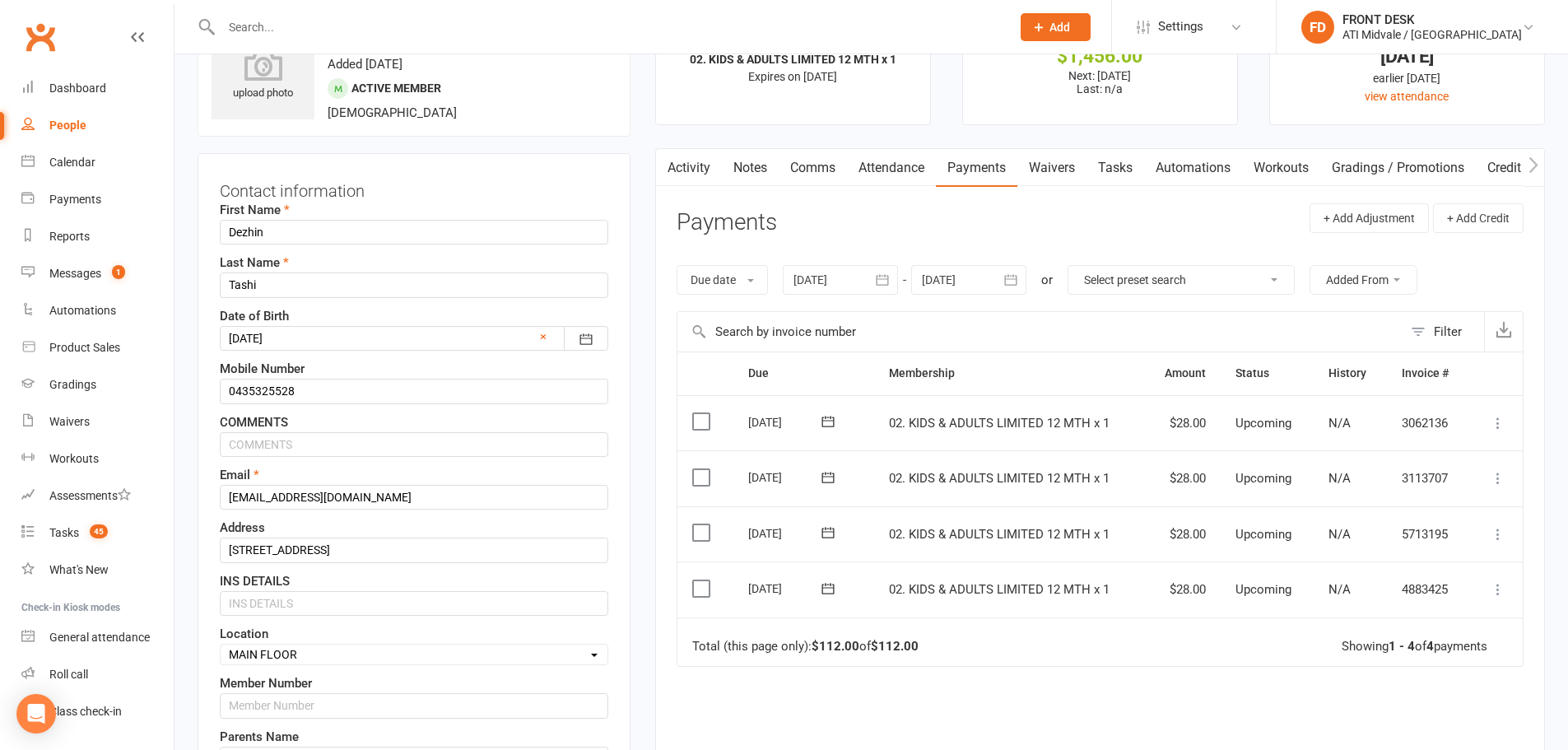
scroll to position [78, 0]
drag, startPoint x: 270, startPoint y: 232, endPoint x: 192, endPoint y: 235, distance: 78.1
drag, startPoint x: 279, startPoint y: 288, endPoint x: 189, endPoint y: 278, distance: 90.6
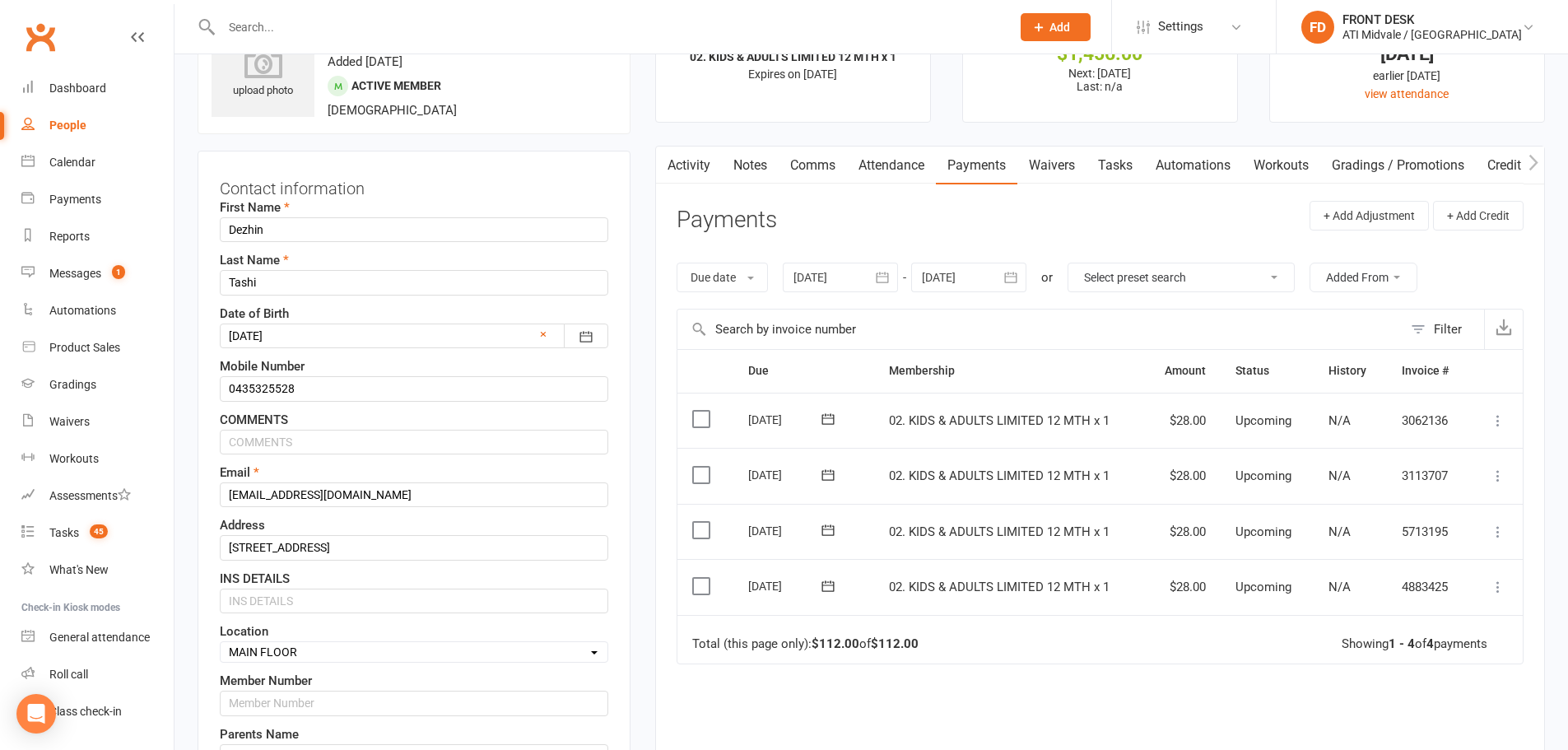
drag, startPoint x: 282, startPoint y: 688, endPoint x: 280, endPoint y: 698, distance: 10.2
click at [280, 690] on label "Member Number" at bounding box center [265, 680] width 92 height 20
click at [280, 707] on input "text" at bounding box center [413, 703] width 388 height 25
paste input "2025-159"
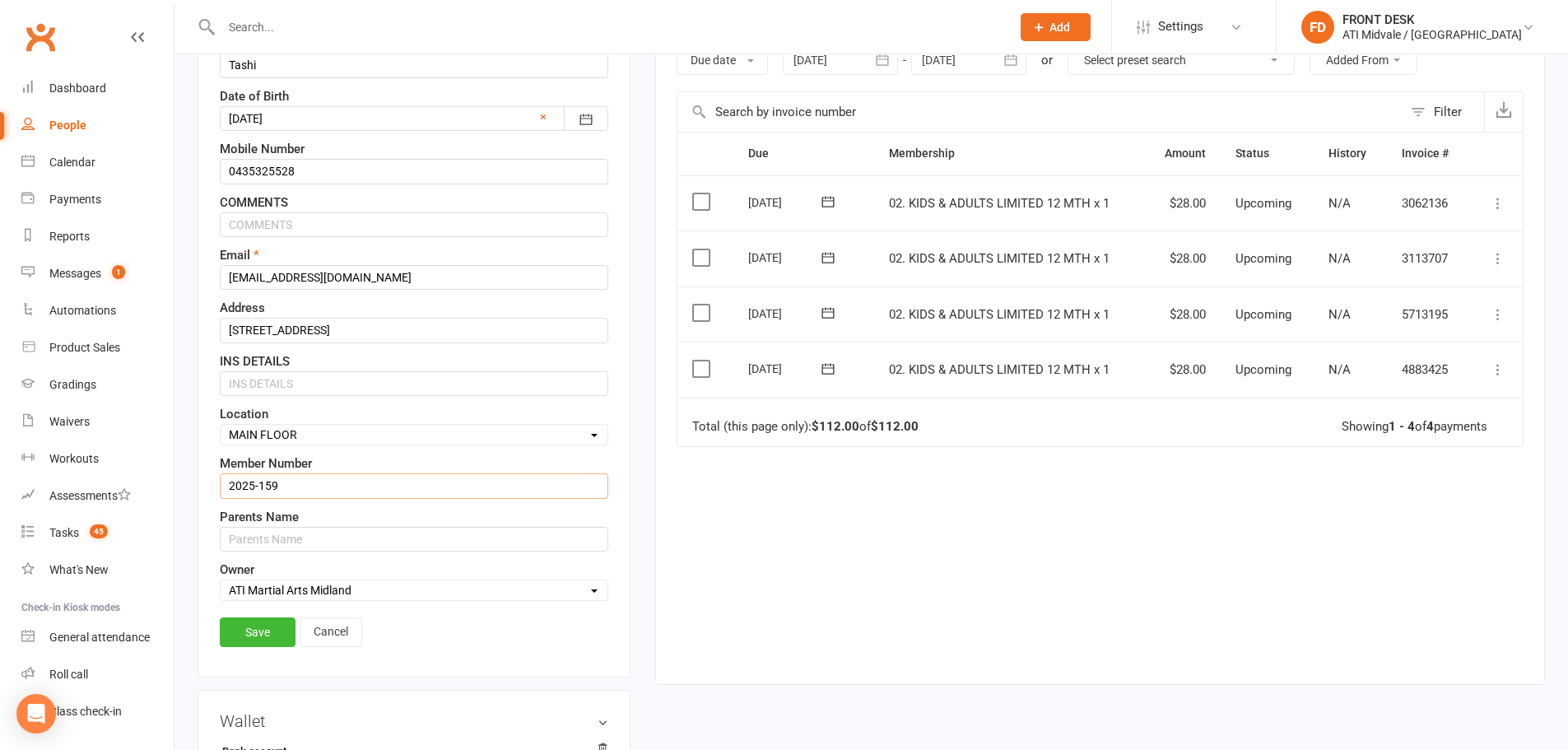
scroll to position [324, 0]
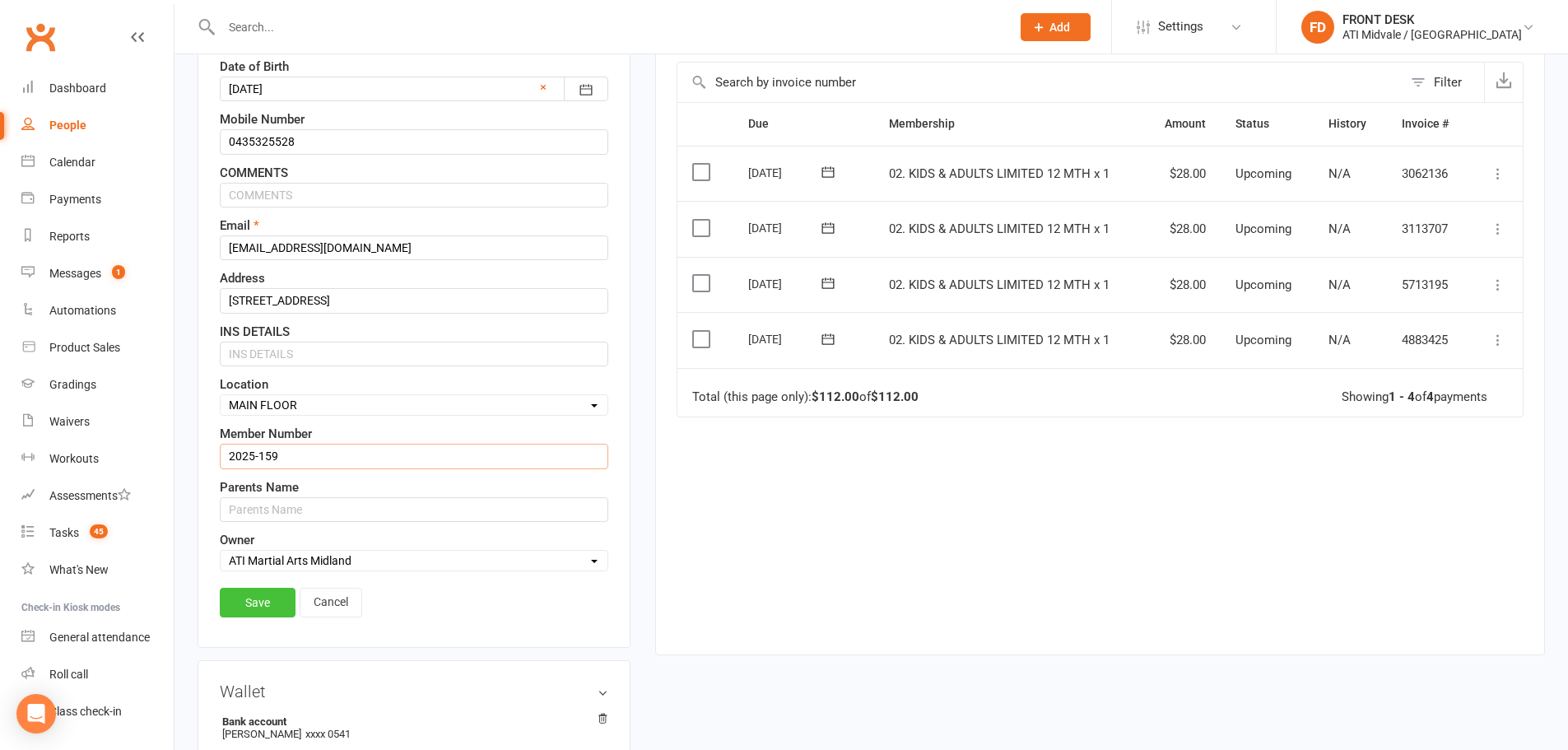
type input "2025-159"
click at [268, 604] on link "Save" at bounding box center [257, 602] width 76 height 29
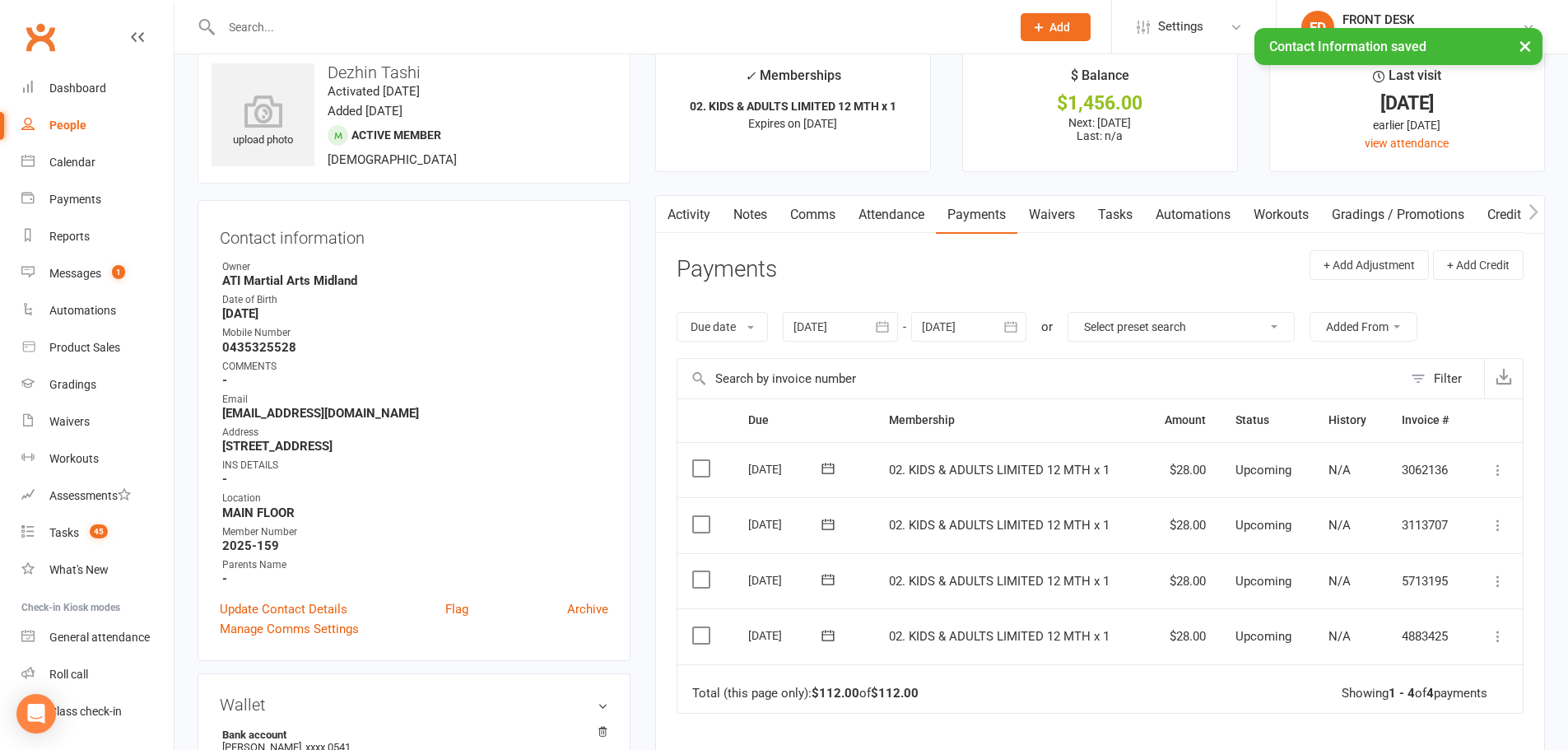
scroll to position [0, 0]
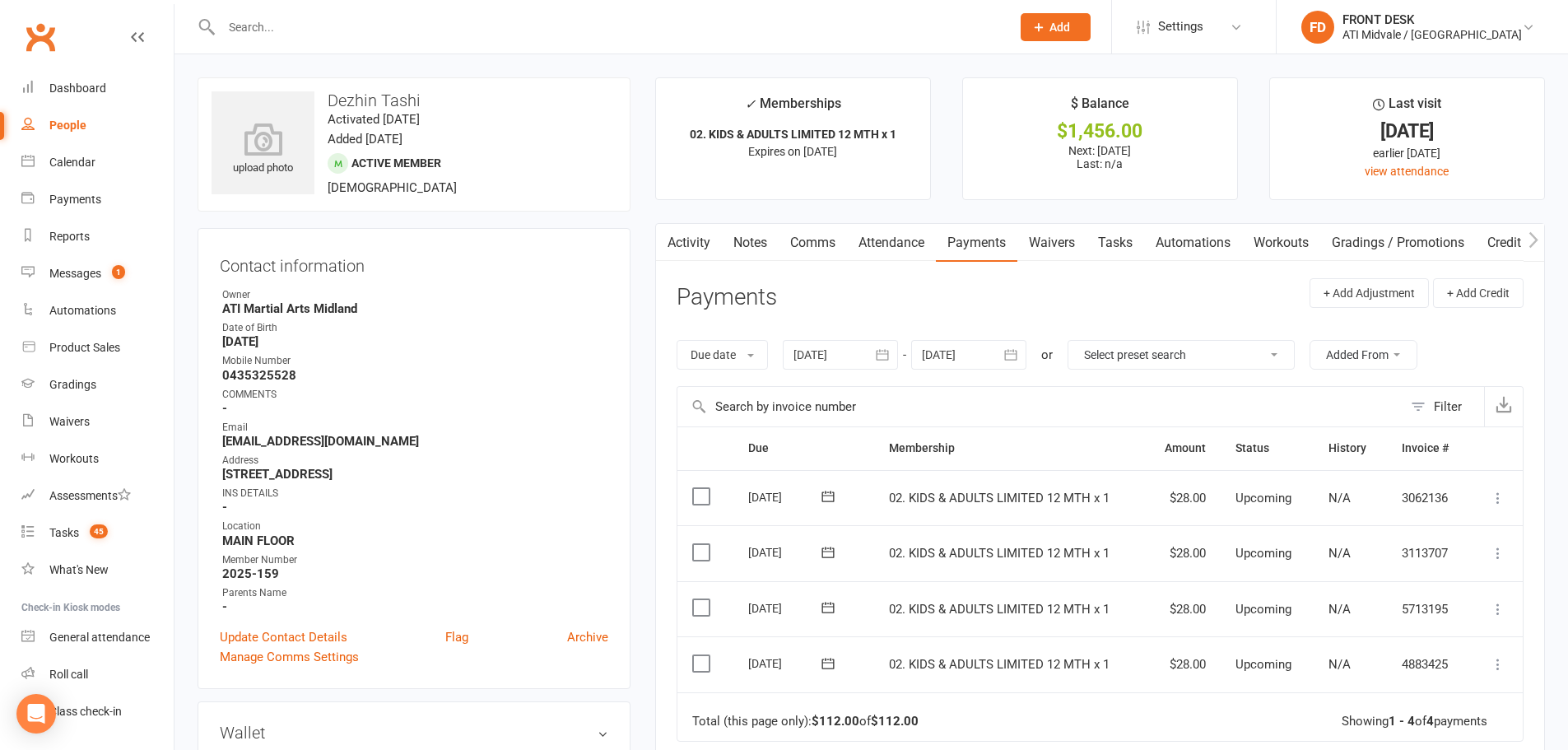
click at [1123, 243] on link "Tasks" at bounding box center [1115, 243] width 58 height 38
select select "incomplete"
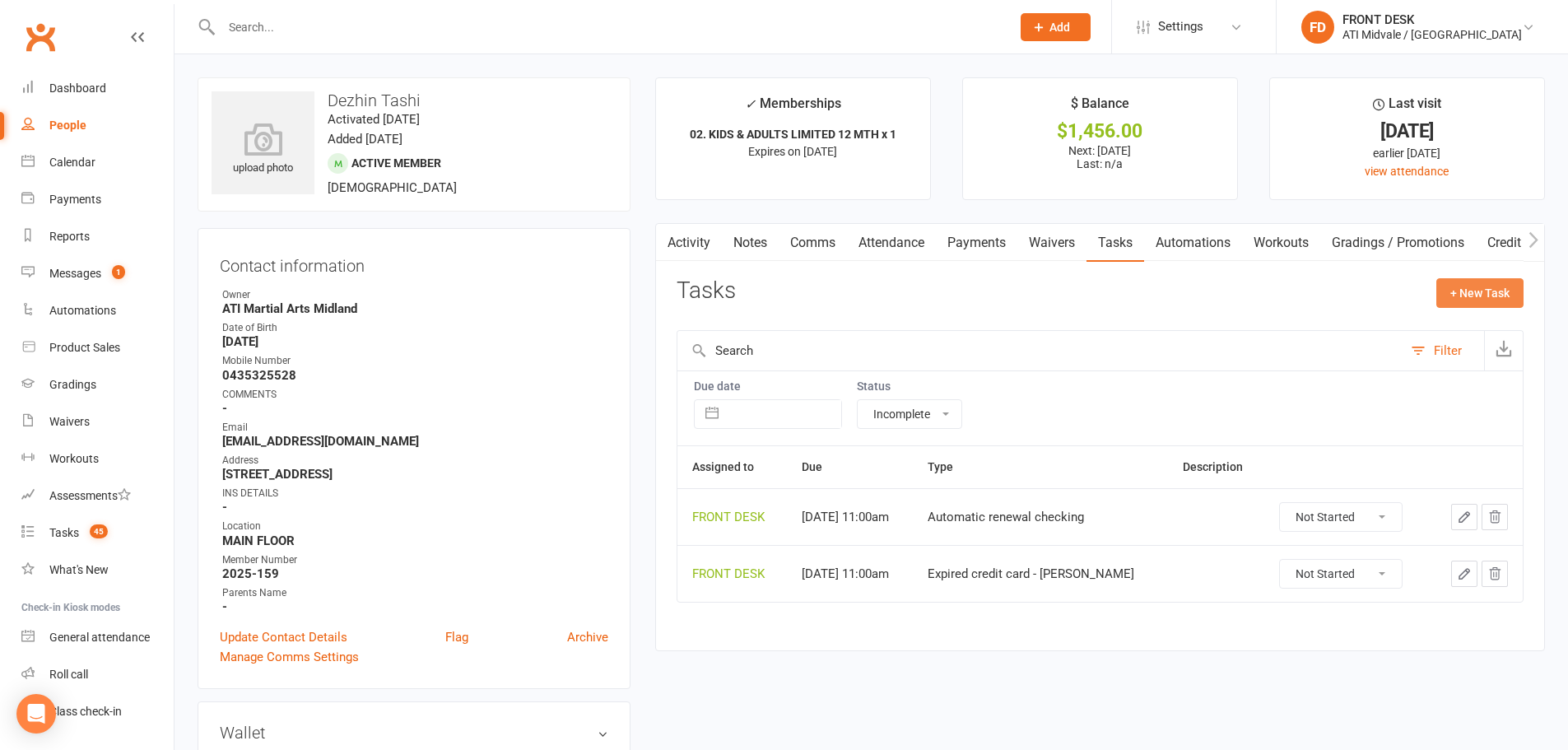
click at [1447, 304] on button "+ New Task" at bounding box center [1480, 293] width 88 height 29
select select "4288"
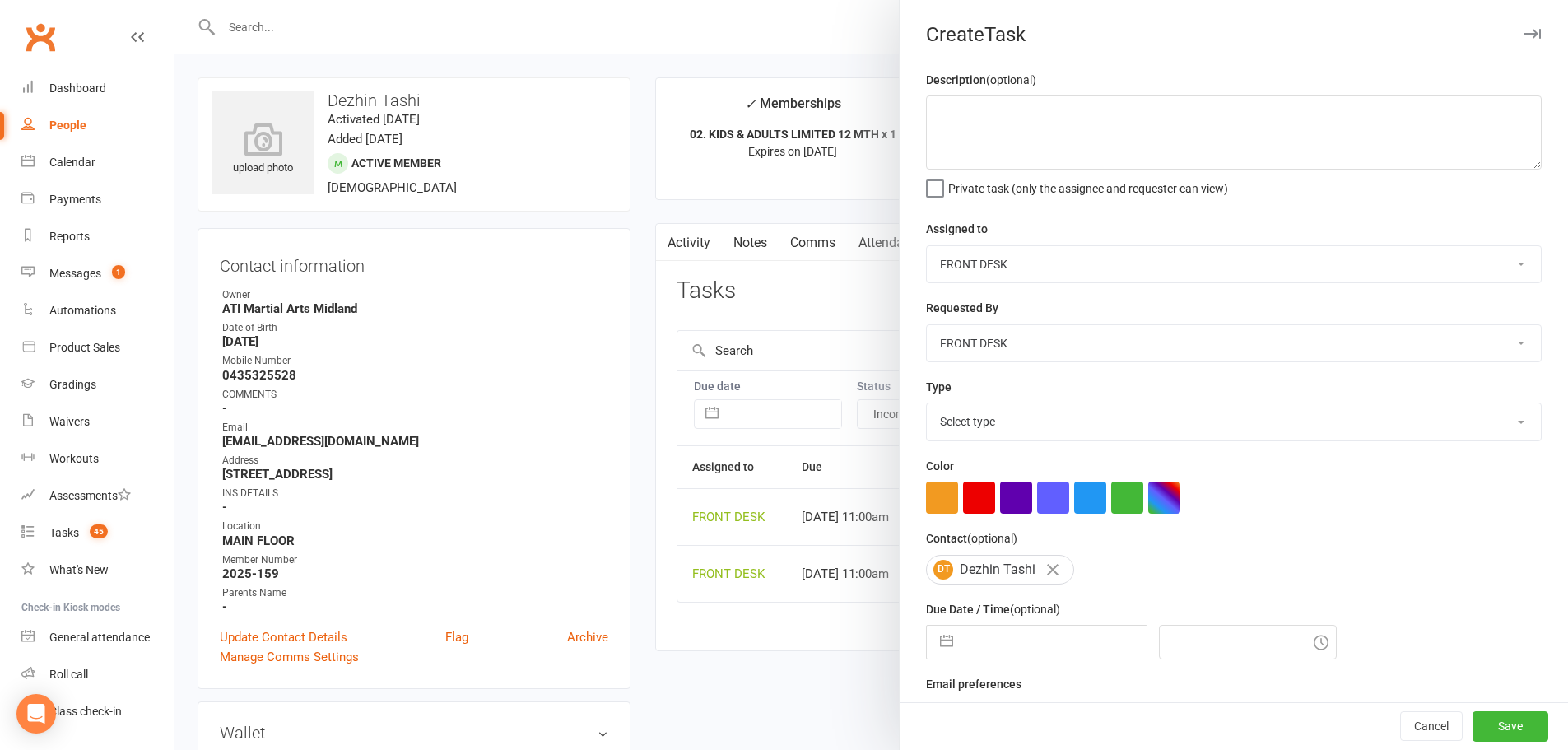
click at [1005, 426] on select "Select type Add info to task Automatic renewal checking Booked in for 1st trial…" at bounding box center [1234, 421] width 614 height 37
select select "34717"
click at [927, 406] on select "Select type Add info to task Automatic renewal checking Booked in for 1st trial…" at bounding box center [1234, 421] width 614 height 37
click at [946, 644] on button "button" at bounding box center [947, 642] width 29 height 33
select select "7"
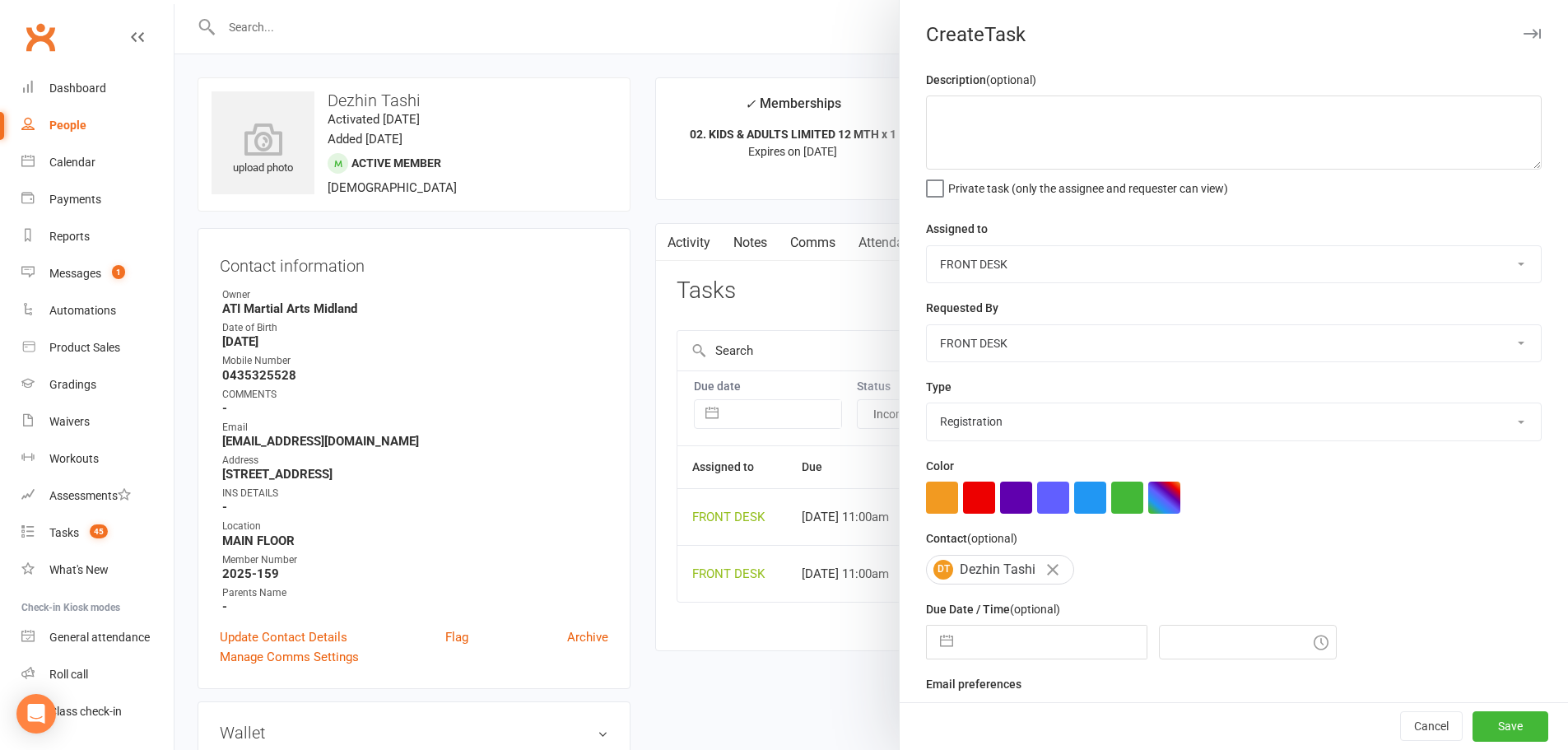
select select "2025"
select select "8"
select select "2025"
select select "9"
select select "2025"
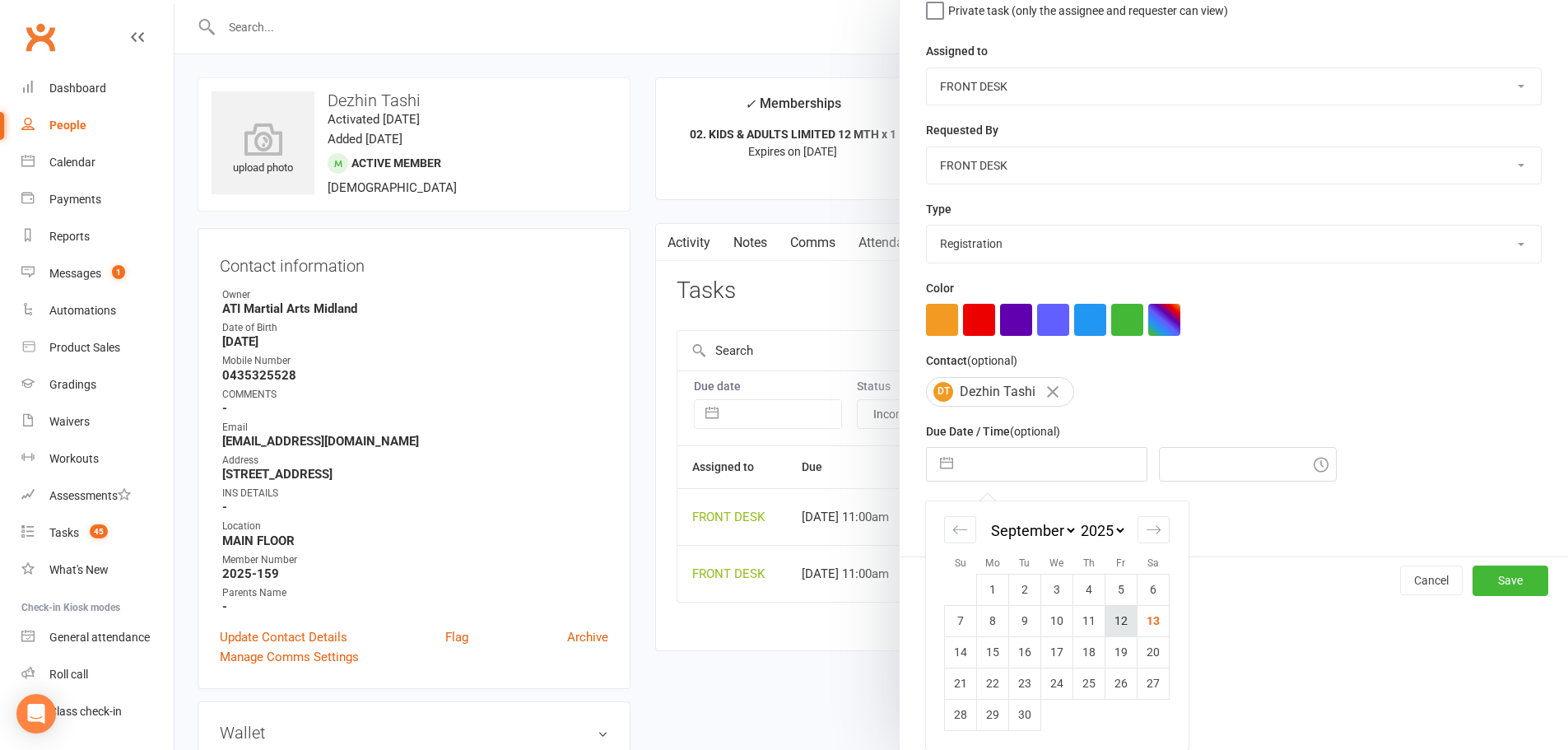
scroll to position [184, 0]
click at [1078, 522] on select "2035 2034 2033 2032 2031 2030 2029 2028 2027 2026 2025 2024 2023 2022 2021 2020…" at bounding box center [1102, 530] width 49 height 19
select select "7"
select select "2026"
select select "8"
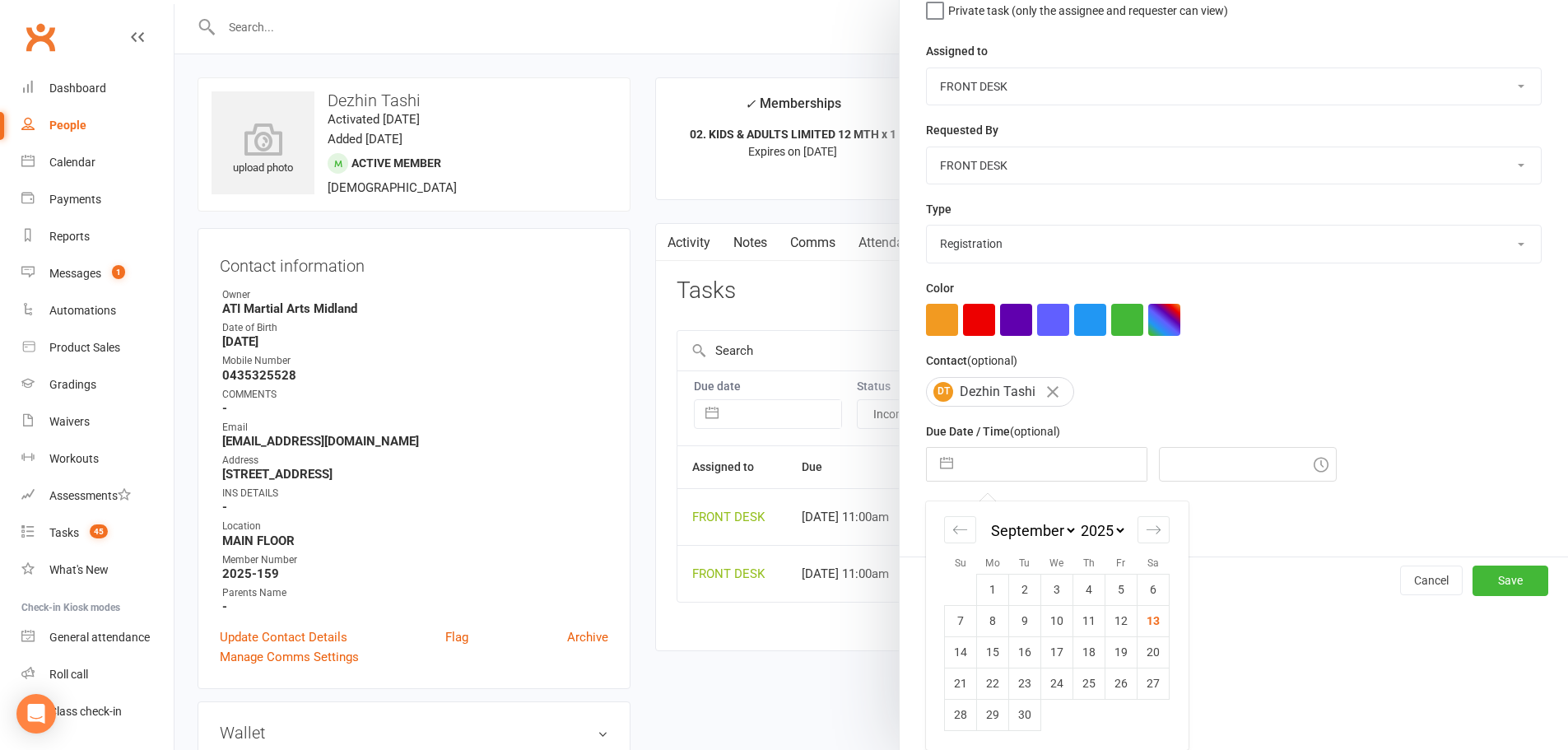
select select "2026"
select select "9"
select select "2026"
click at [1138, 654] on td "19" at bounding box center [1154, 652] width 32 height 31
type input "19 Sep 2026"
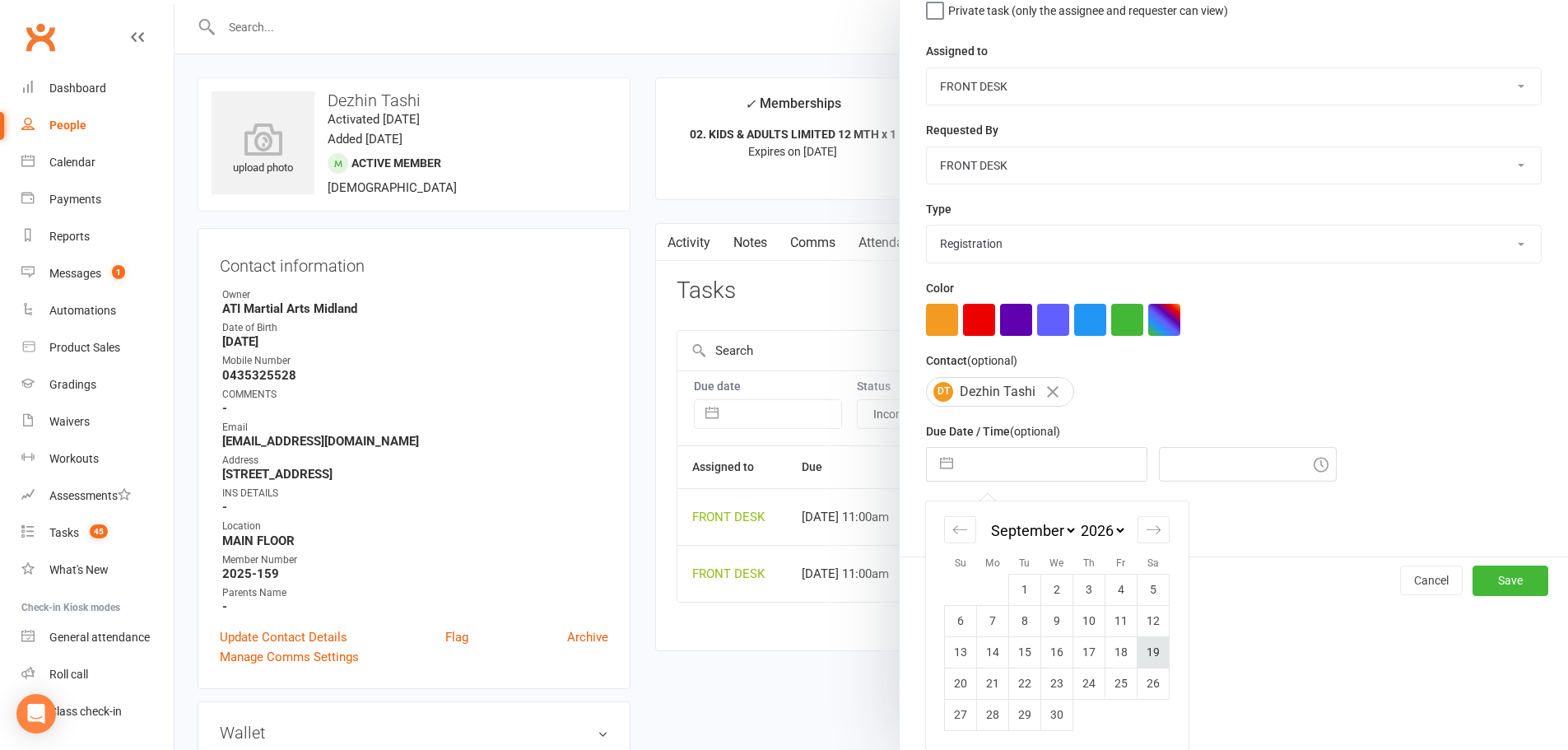
type input "11:15am"
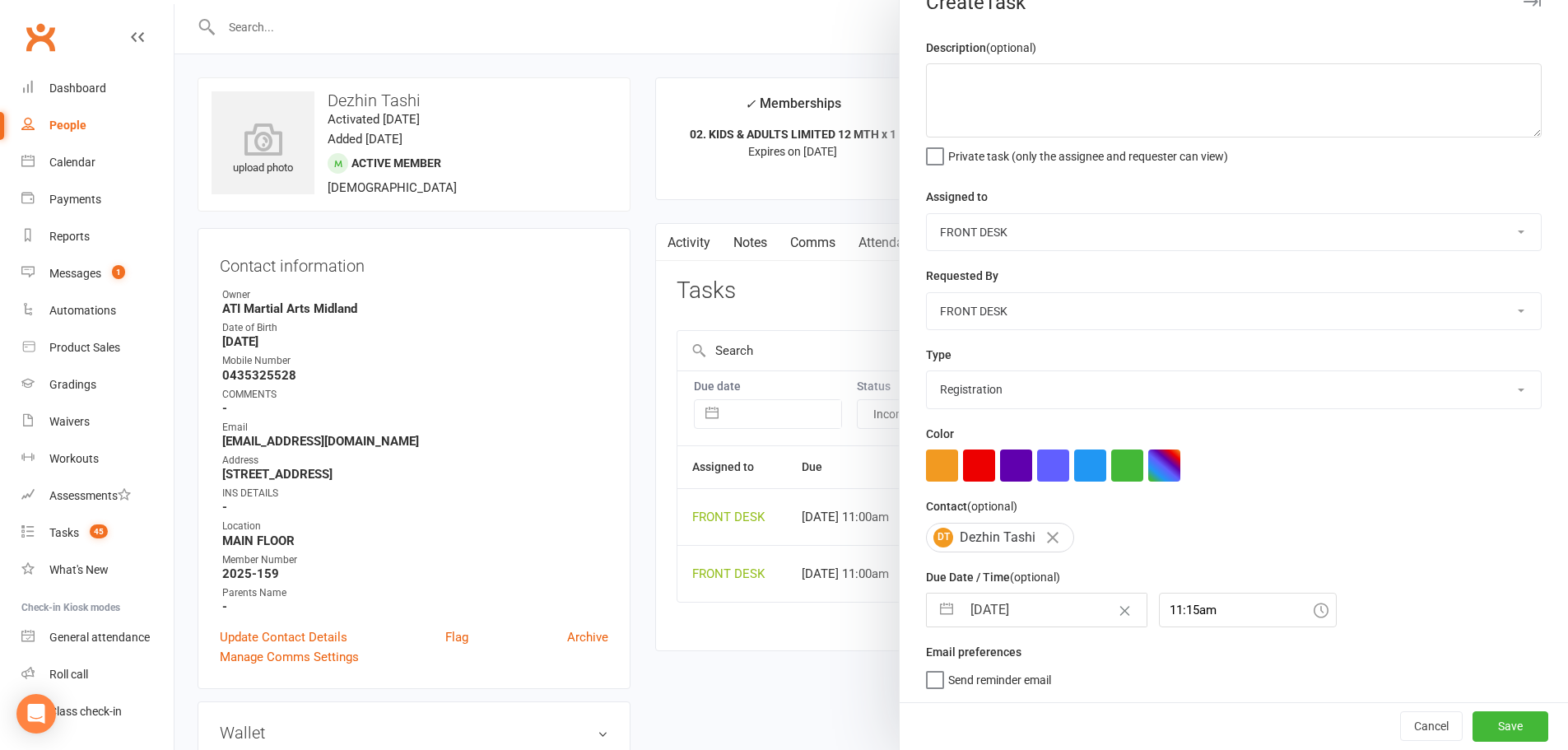
scroll to position [38, 0]
click at [1489, 727] on button "Save" at bounding box center [1510, 725] width 76 height 29
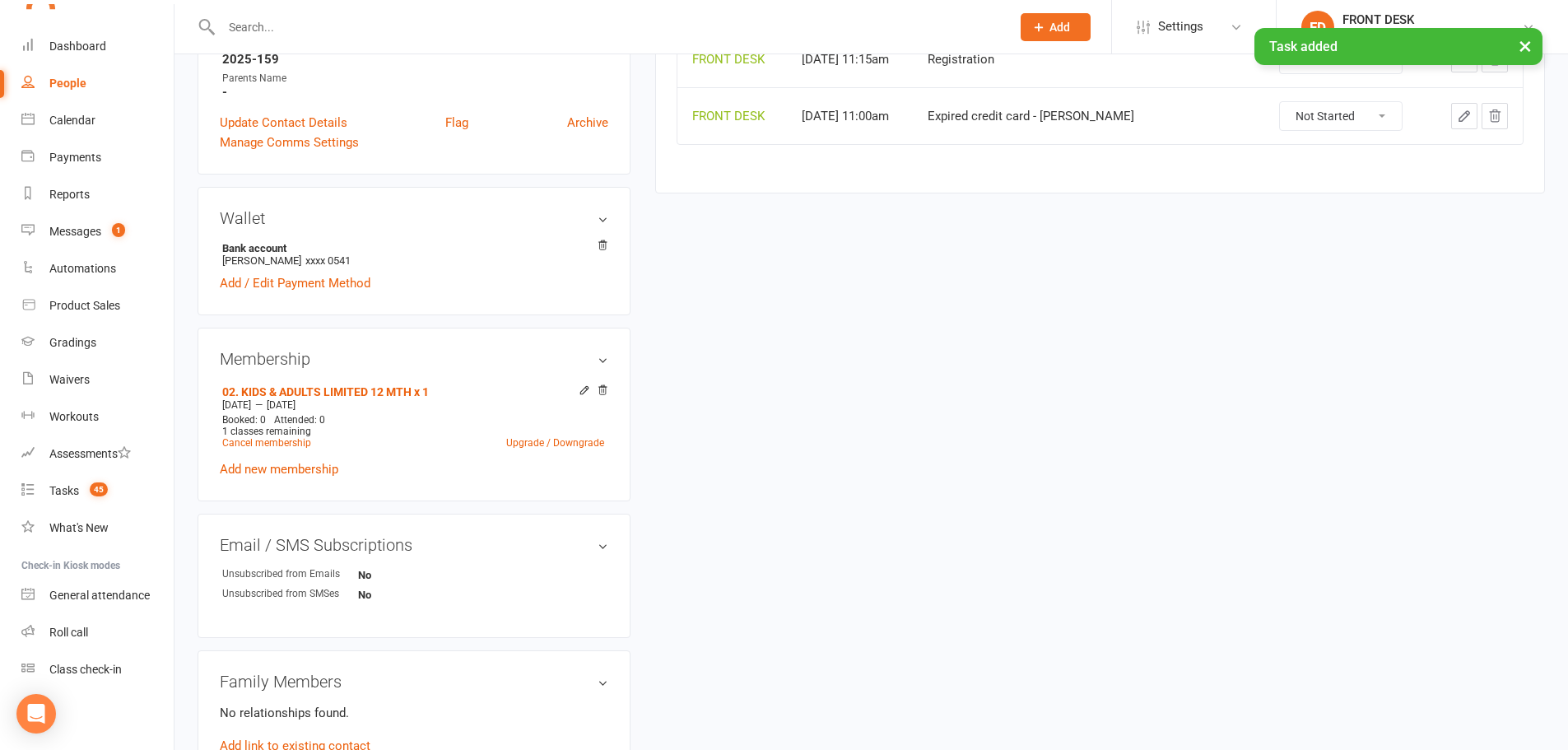
scroll to position [576, 0]
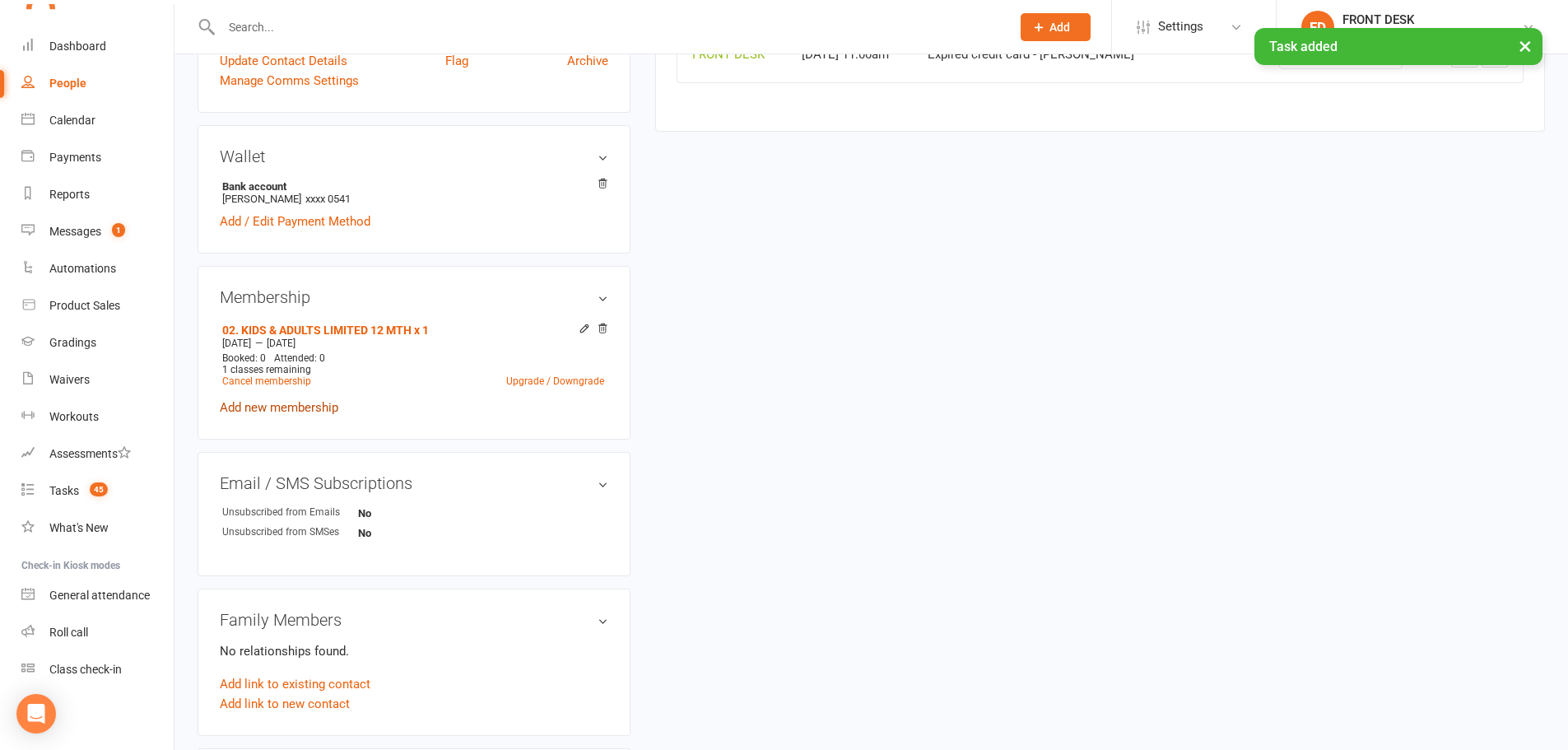
click at [267, 407] on link "Add new membership" at bounding box center [279, 407] width 119 height 15
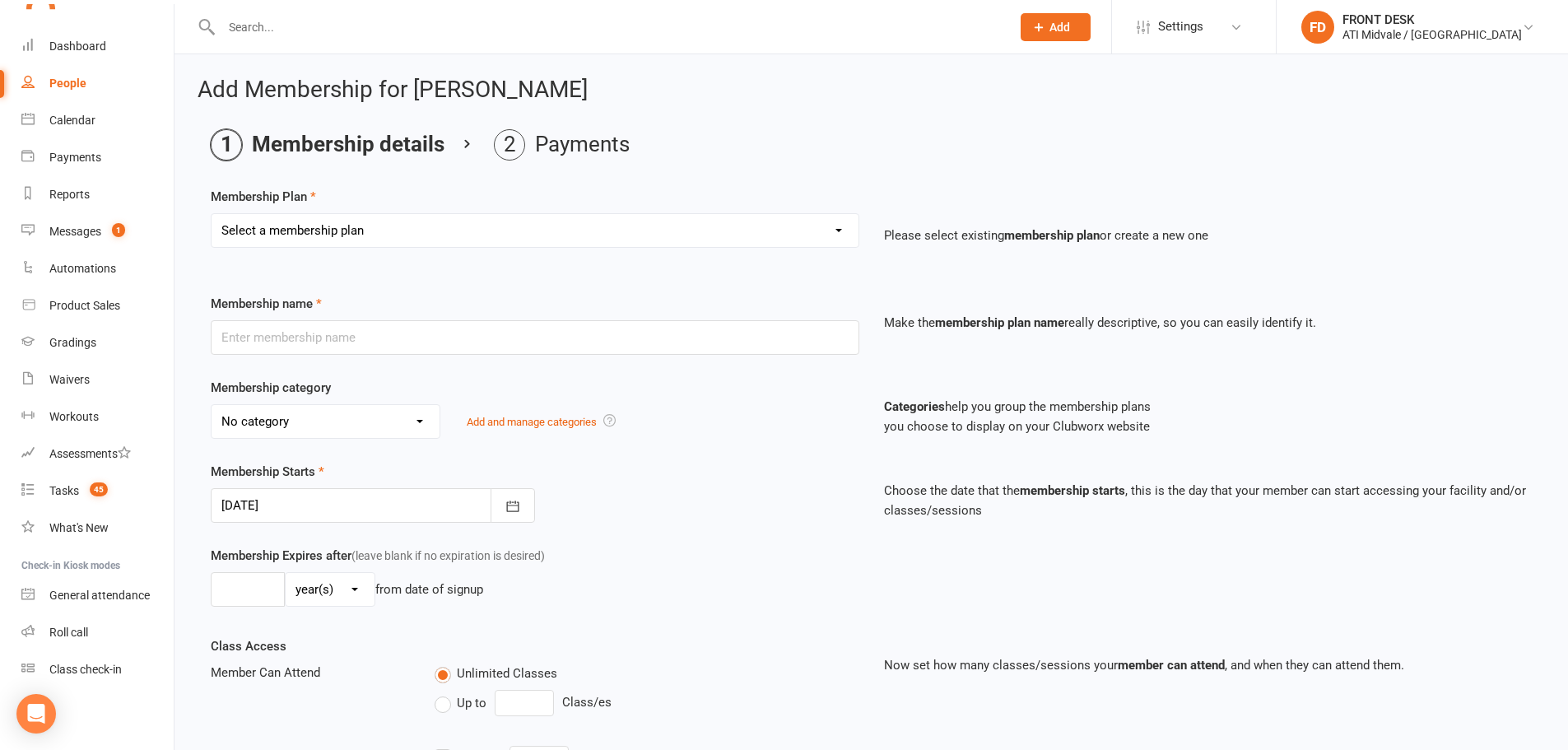
click at [381, 238] on select "Select a membership plan Create new Membership Plan 01. DRAGONS LIMITED 12 MTH …" at bounding box center [535, 230] width 647 height 33
select select "42"
click at [212, 214] on select "Select a membership plan Create new Membership Plan 01. DRAGONS LIMITED 12 MTH …" at bounding box center [535, 230] width 647 height 33
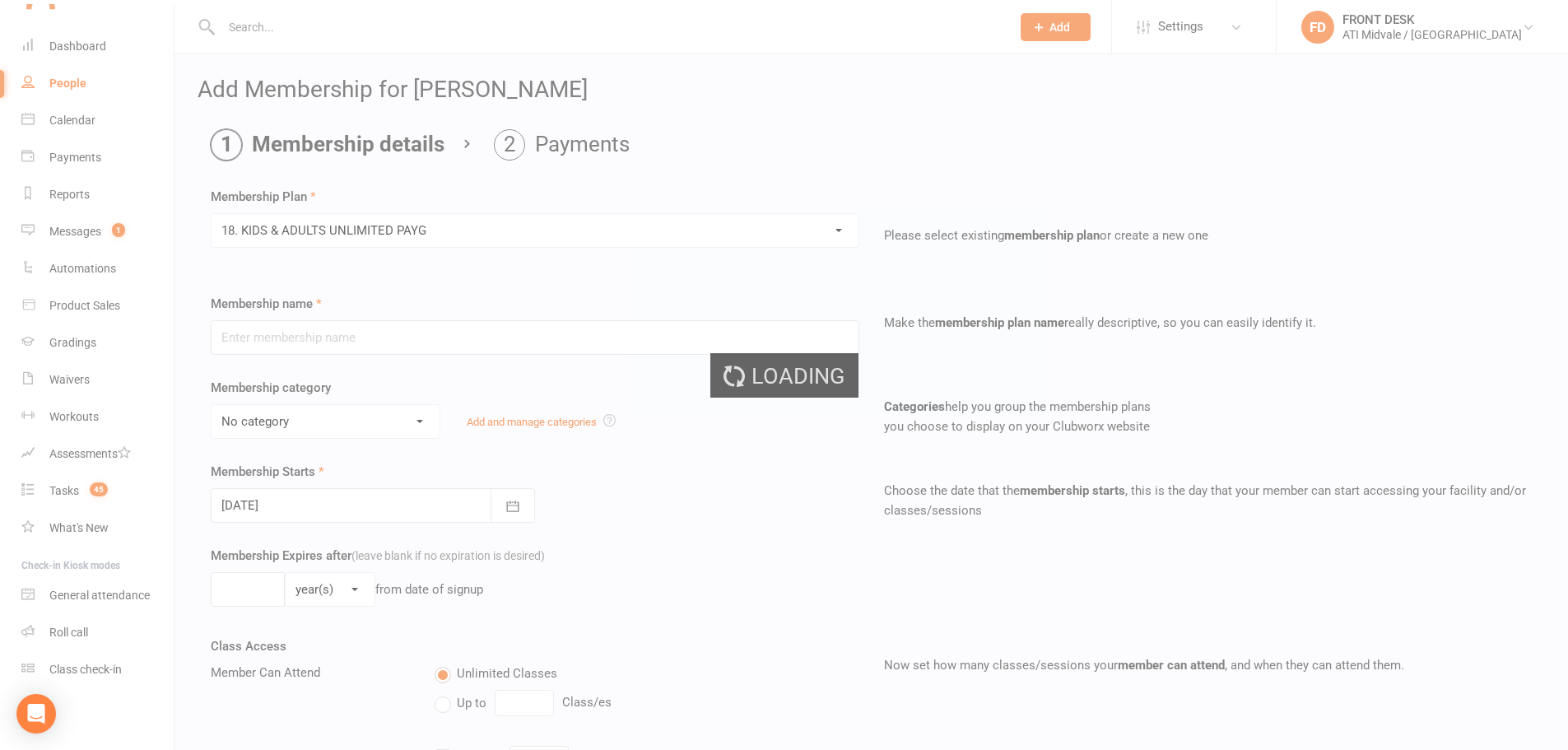
type input "18. KIDS & ADULTS UNLIMITED PAYG"
type input "0"
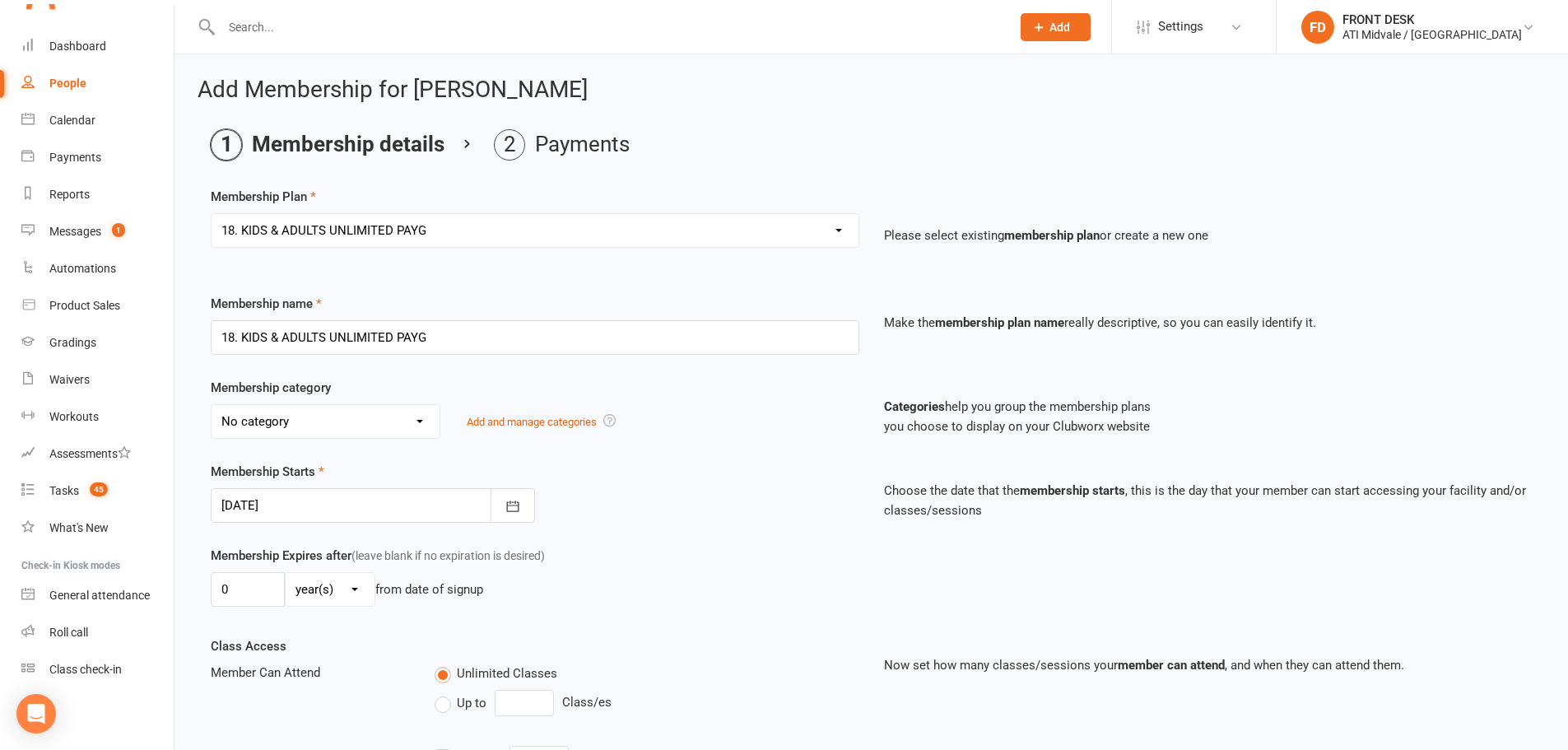
click at [368, 509] on div at bounding box center [372, 505] width 324 height 35
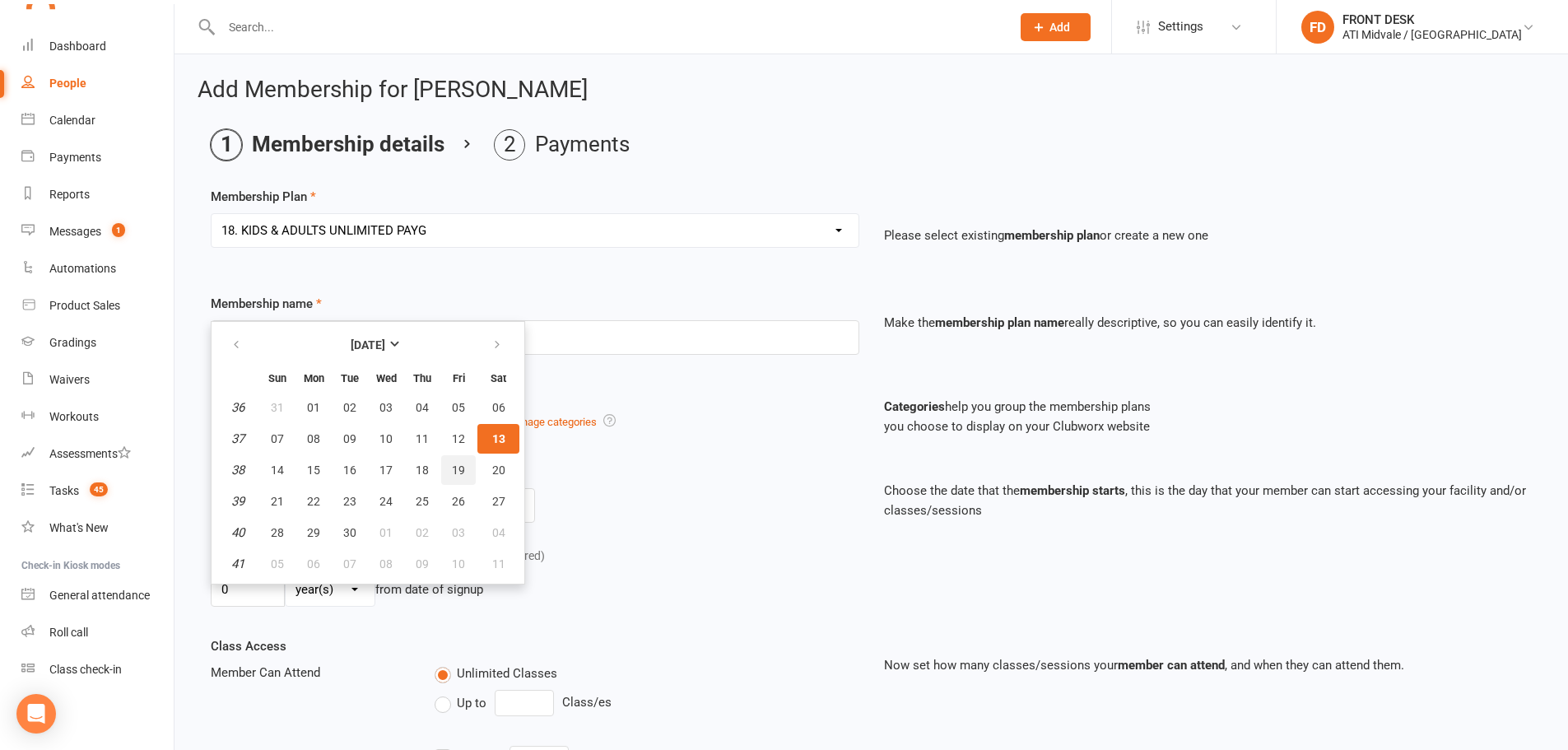
click at [459, 470] on span "19" at bounding box center [458, 470] width 13 height 13
type input "19 Sep 2025"
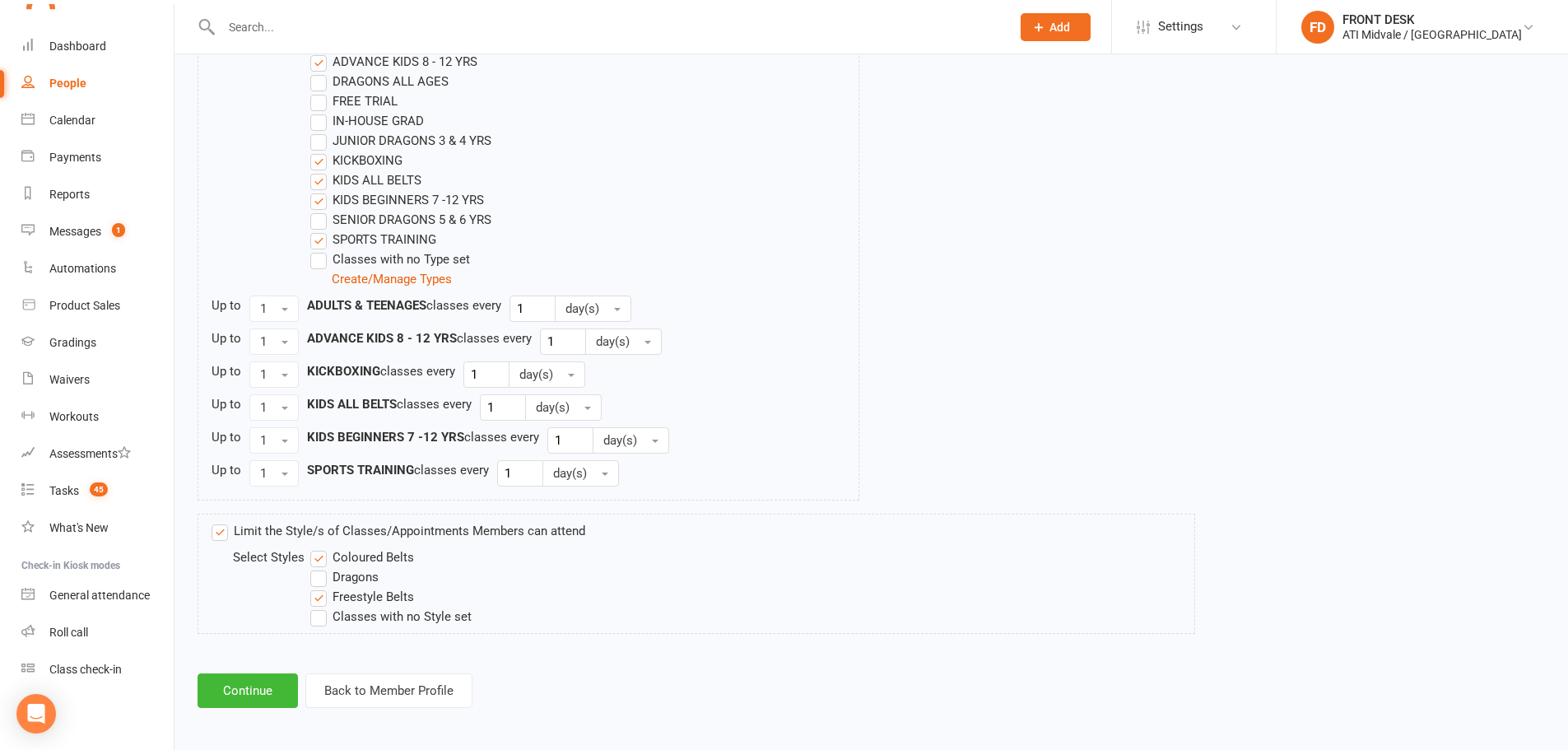
scroll to position [911, 0]
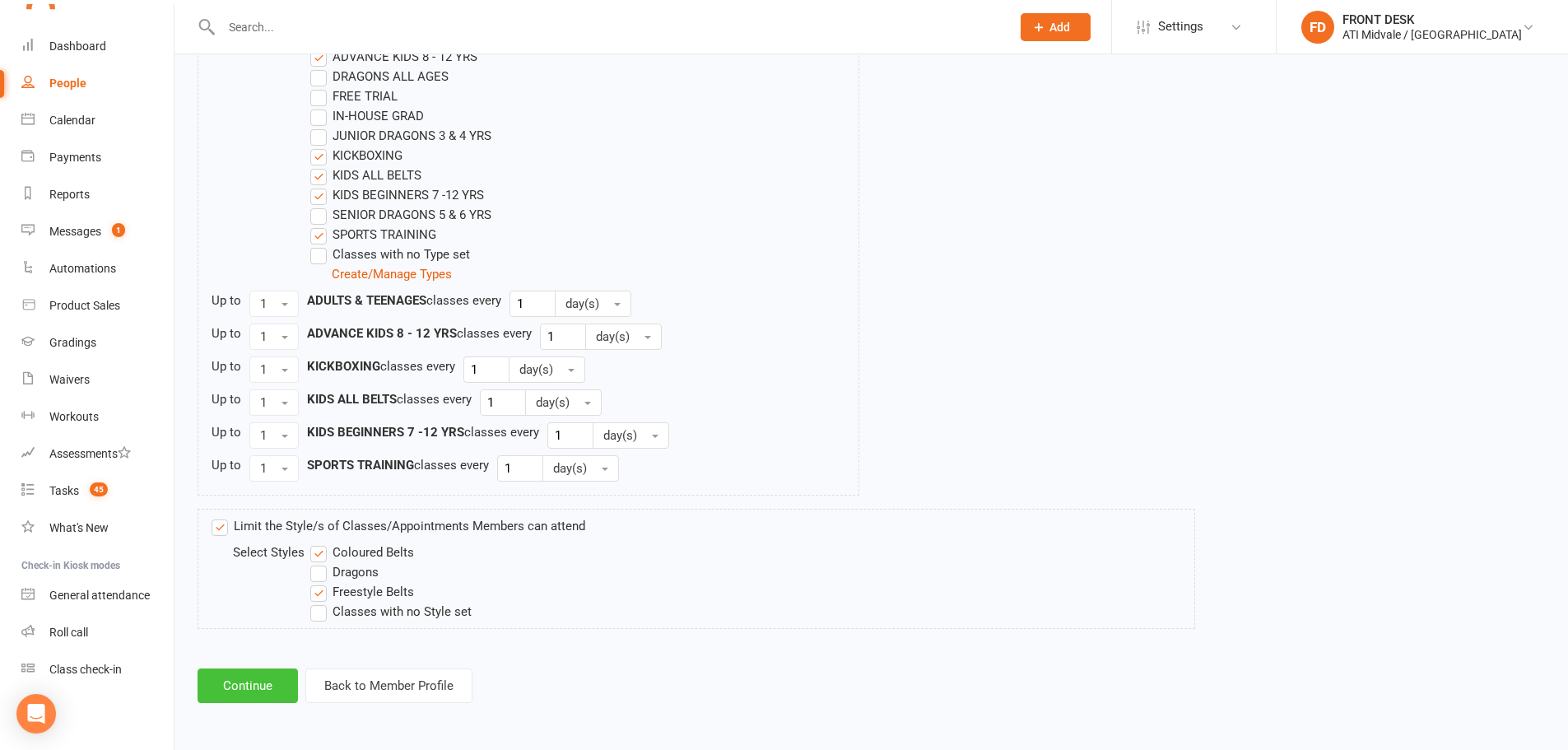
click at [276, 676] on button "Continue" at bounding box center [247, 686] width 100 height 35
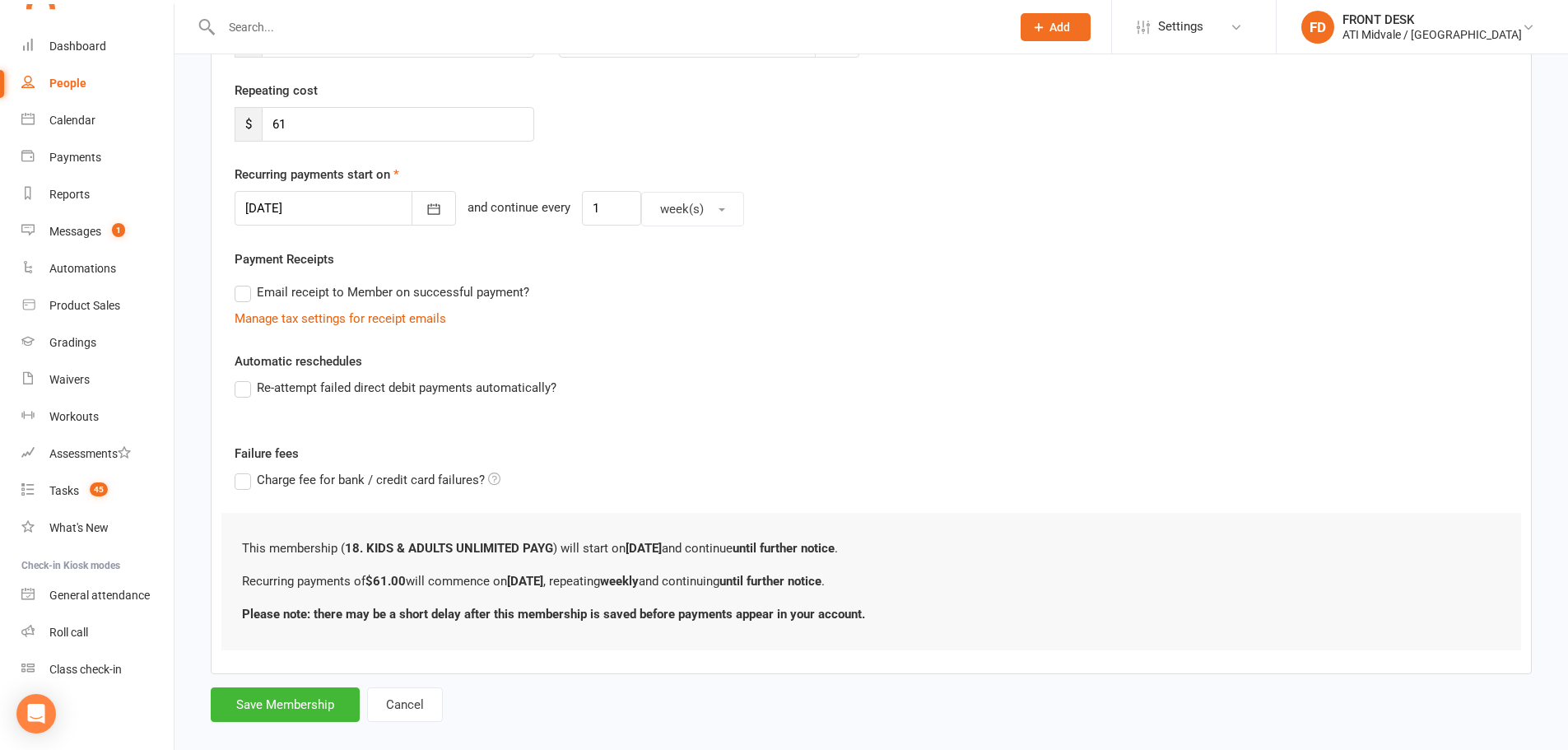
scroll to position [315, 0]
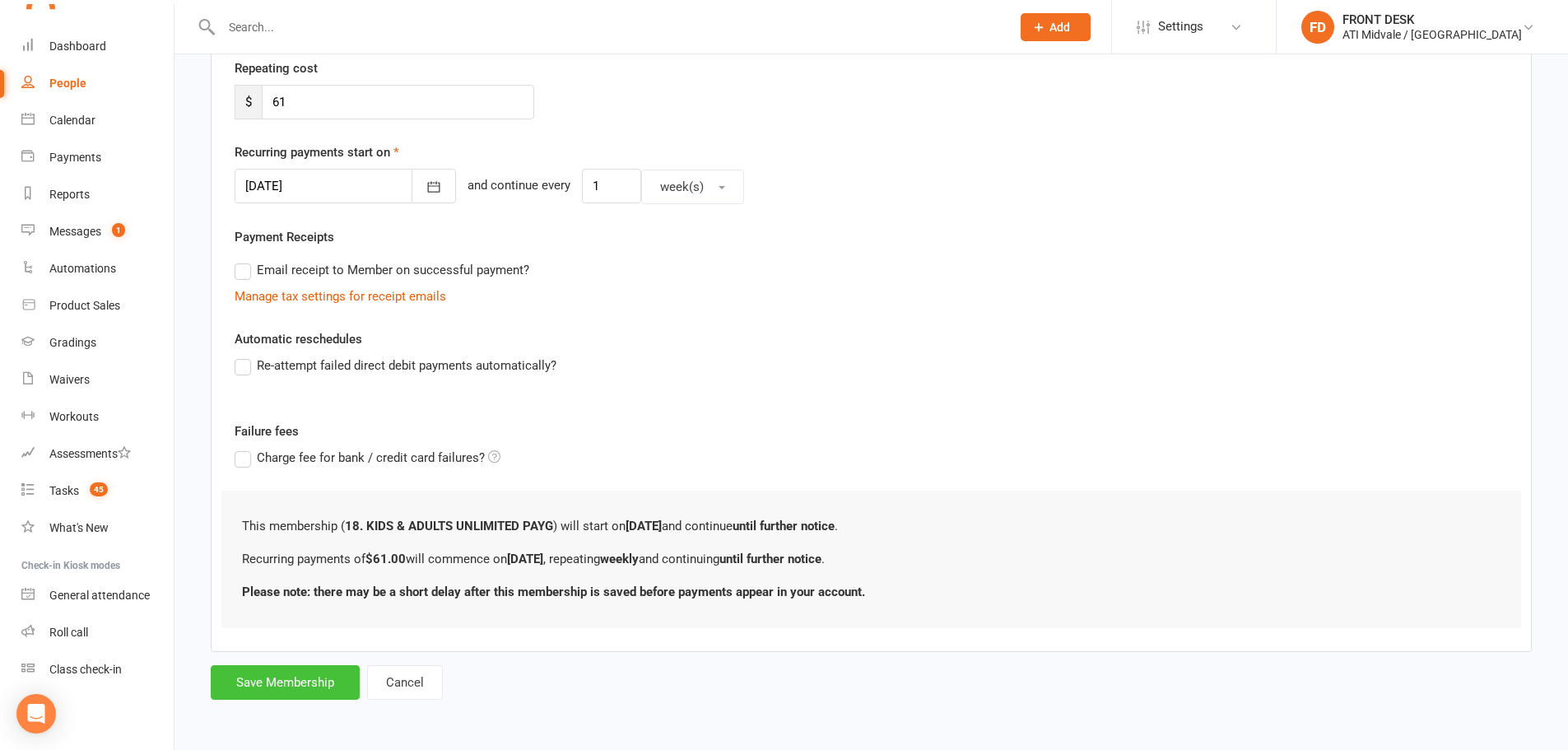
click at [313, 676] on button "Save Membership" at bounding box center [285, 682] width 149 height 35
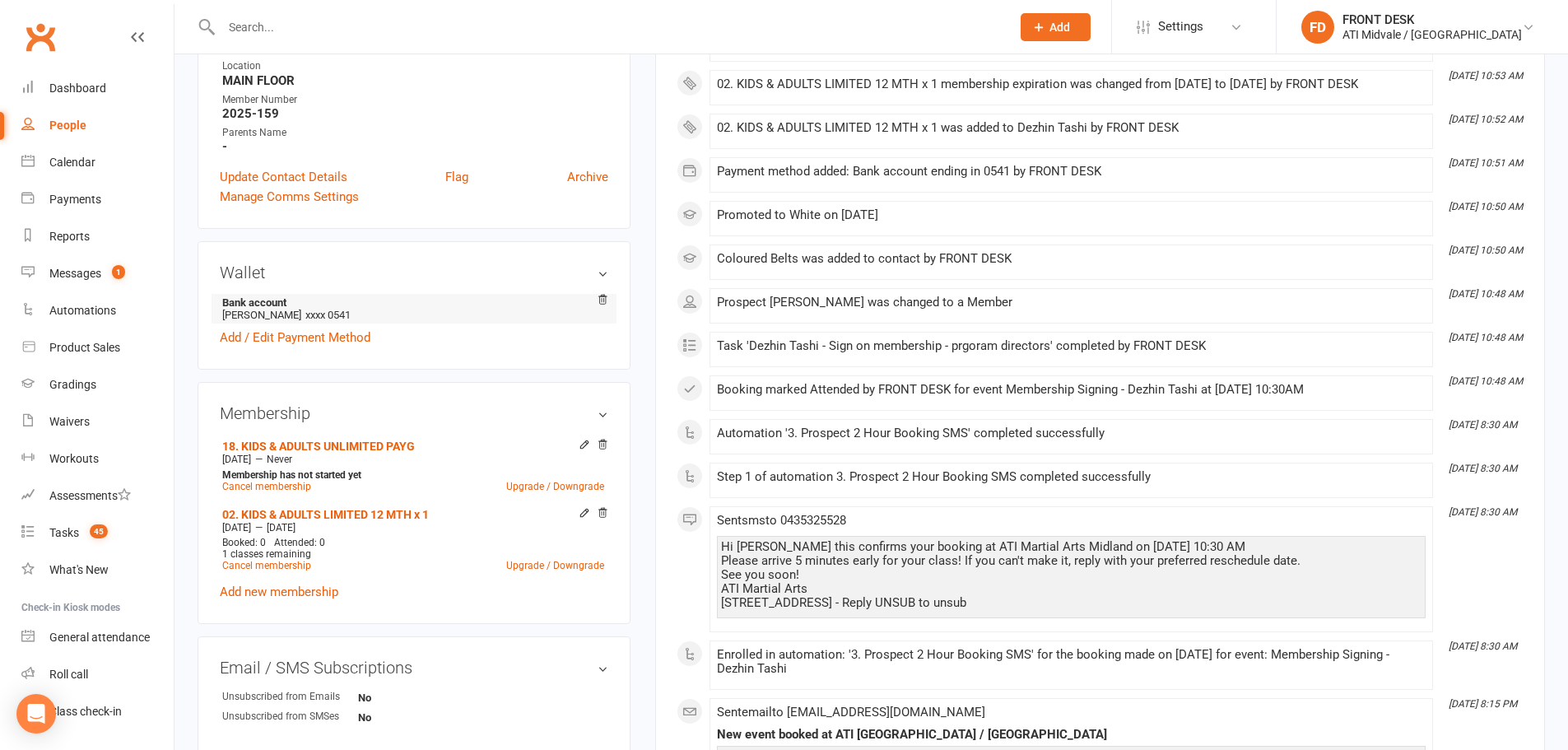
scroll to position [494, 0]
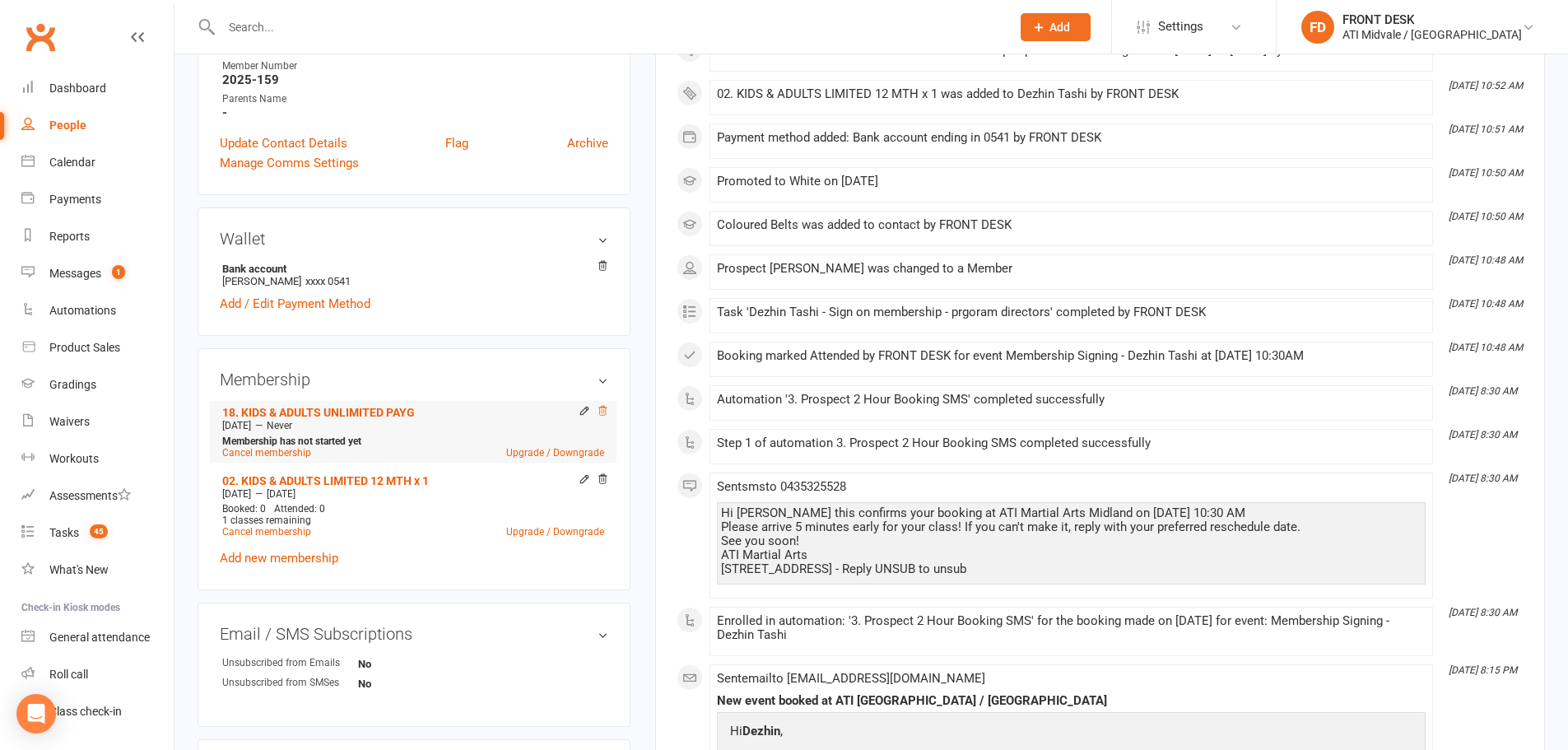
click at [598, 411] on icon at bounding box center [602, 411] width 12 height 12
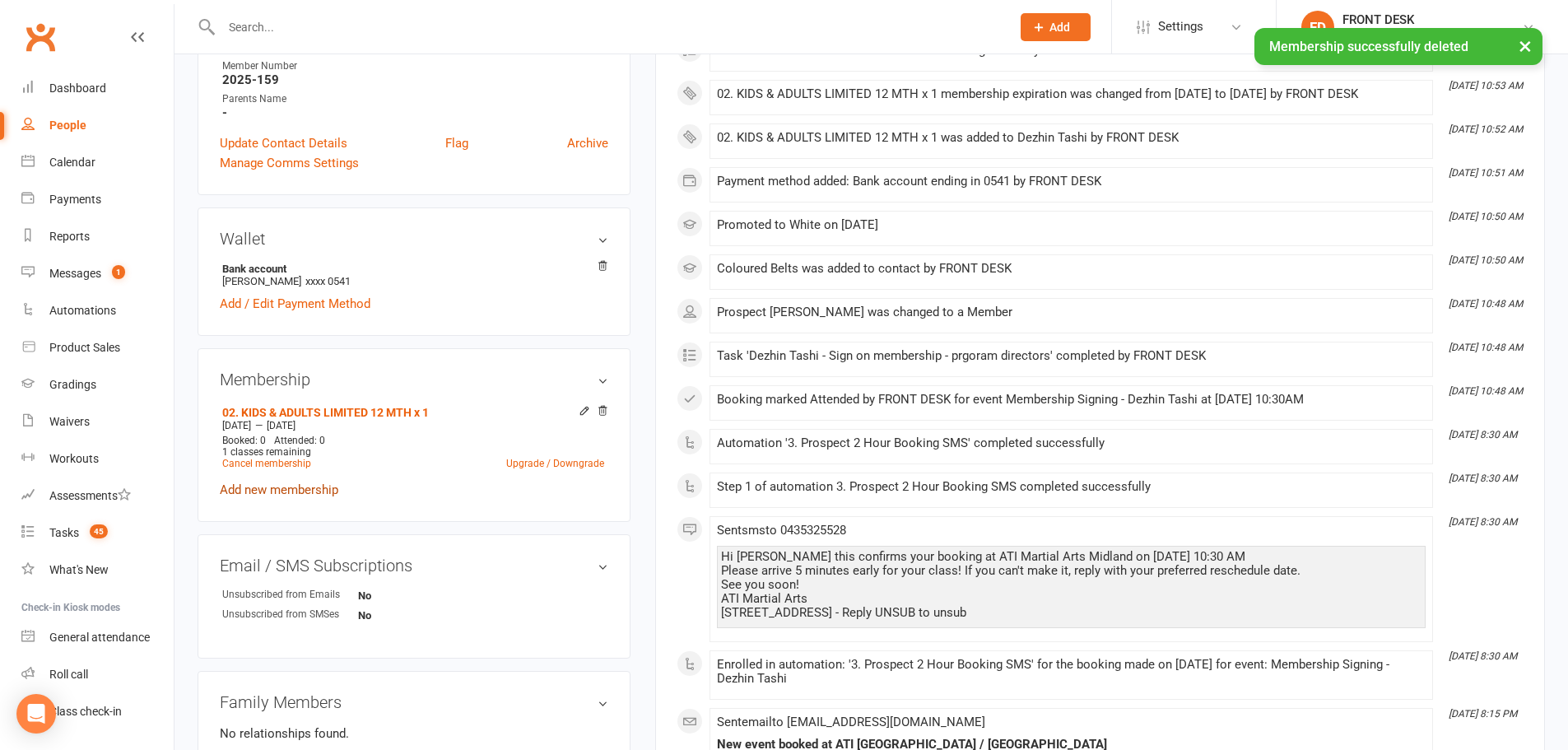
click at [319, 482] on link "Add new membership" at bounding box center [279, 489] width 119 height 15
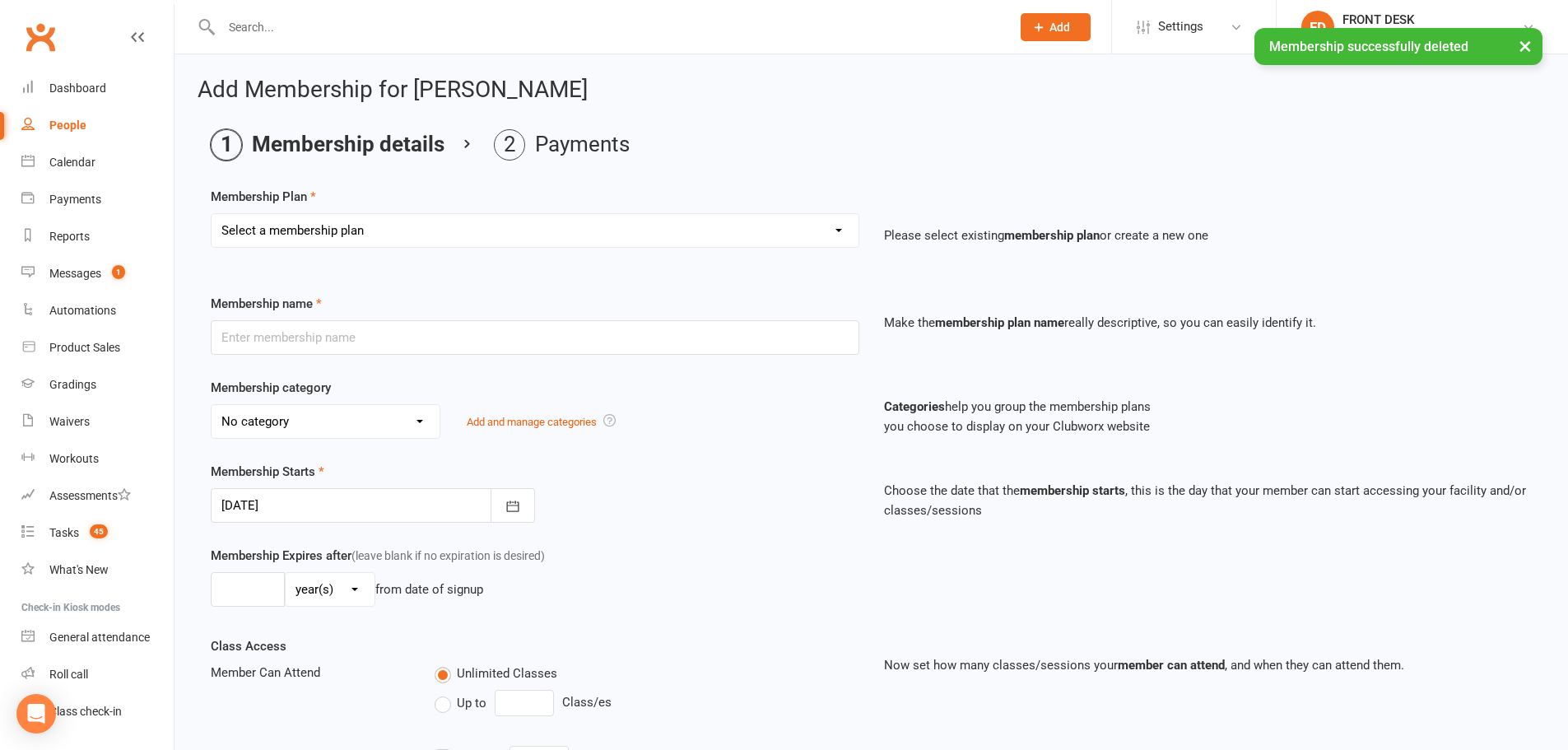
click at [401, 227] on select "Select a membership plan Create new Membership Plan 01. DRAGONS LIMITED 12 MTH …" at bounding box center [535, 230] width 647 height 33
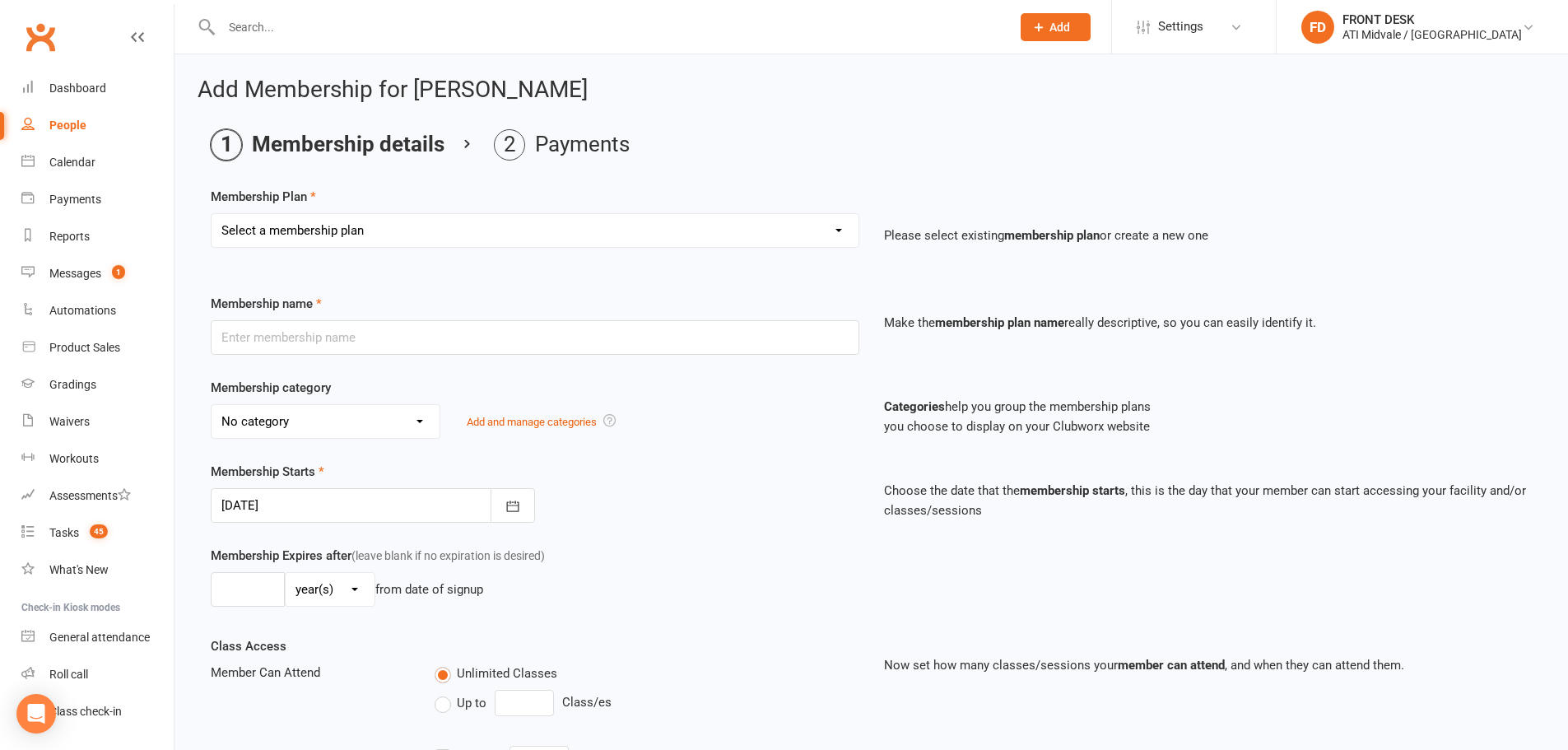
select select "43"
click at [212, 214] on select "Select a membership plan Create new Membership Plan 01. DRAGONS LIMITED 12 MTH …" at bounding box center [535, 230] width 647 height 33
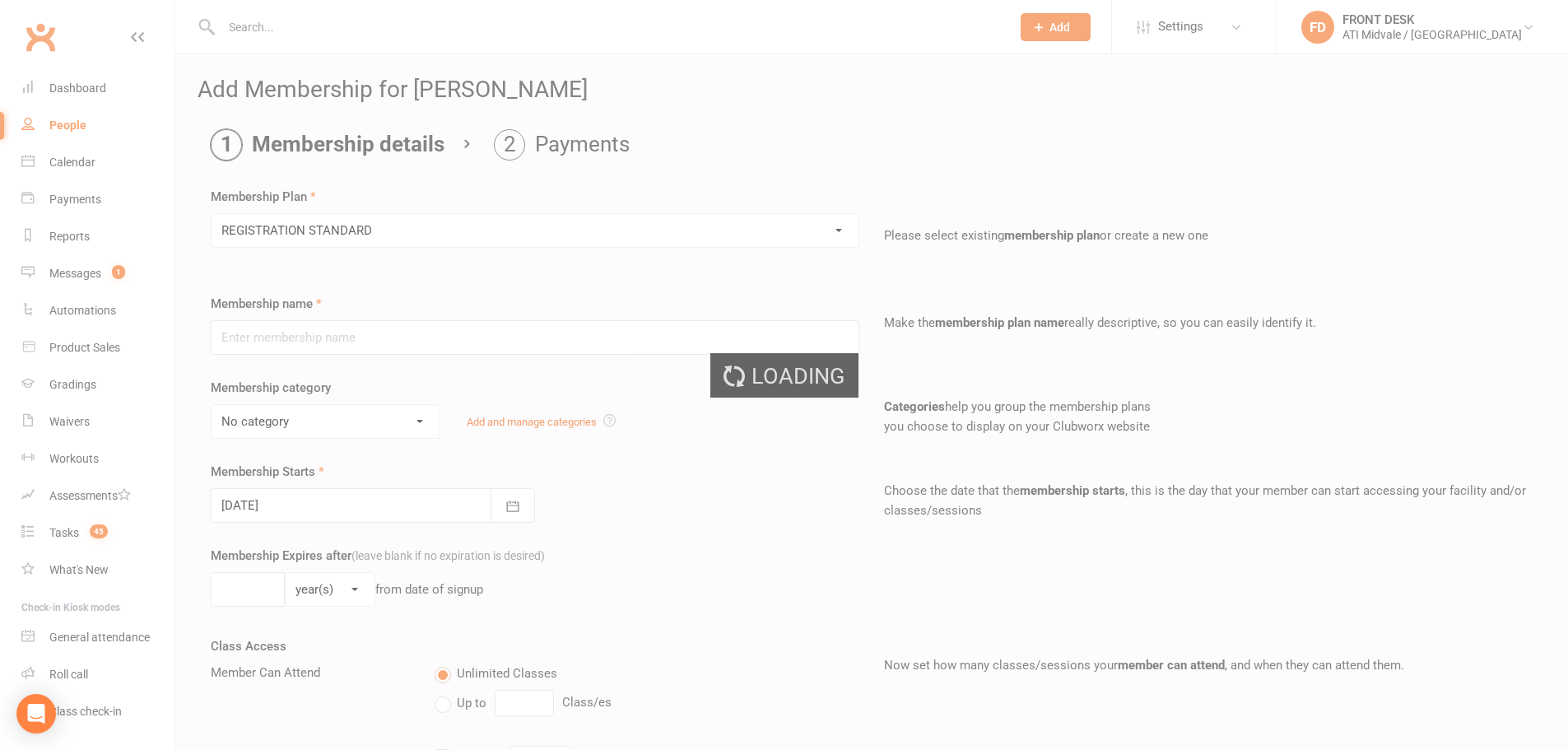
type input "REGISTRATION STANDARD"
select select "6"
type input "52"
select select "1"
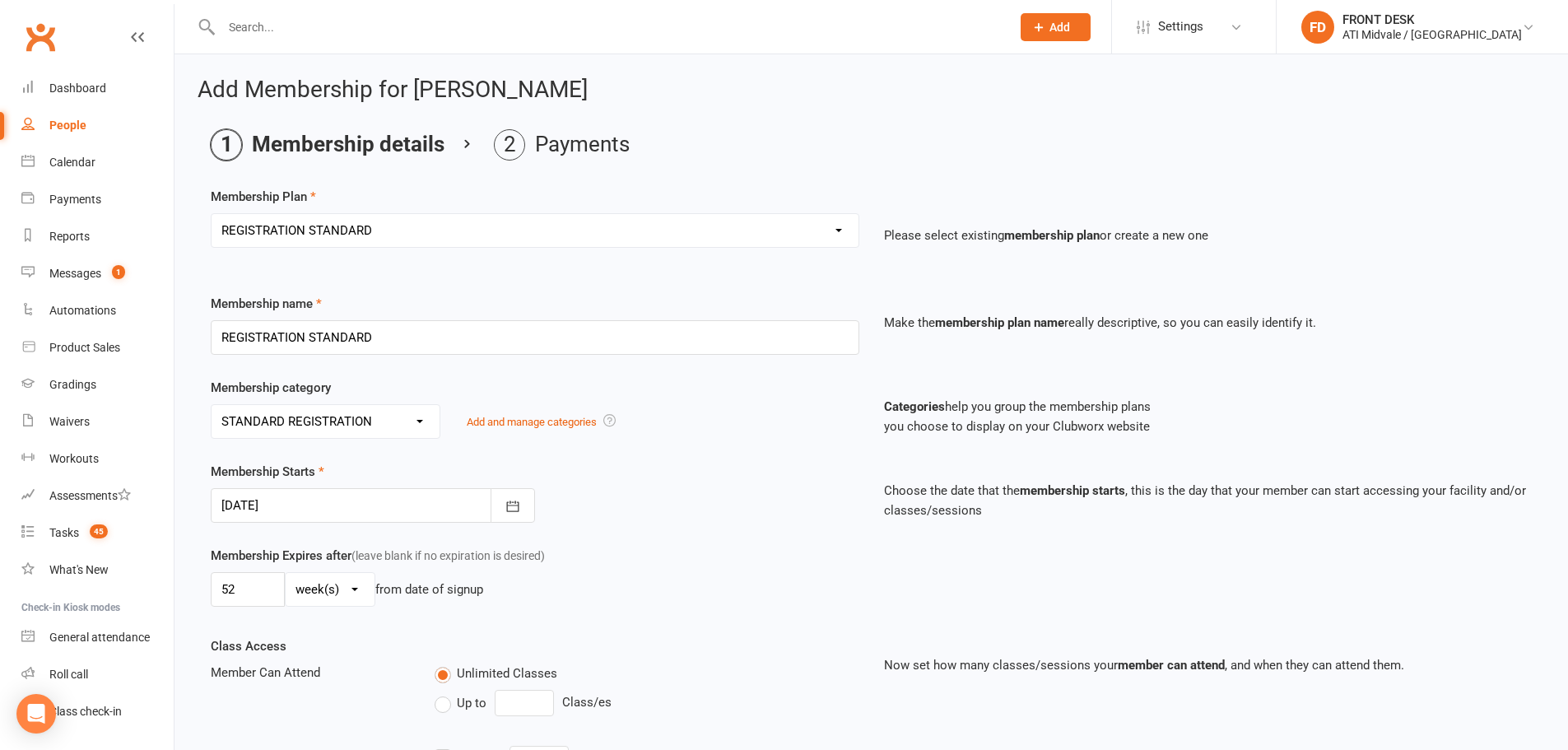
click at [396, 504] on div at bounding box center [372, 505] width 324 height 35
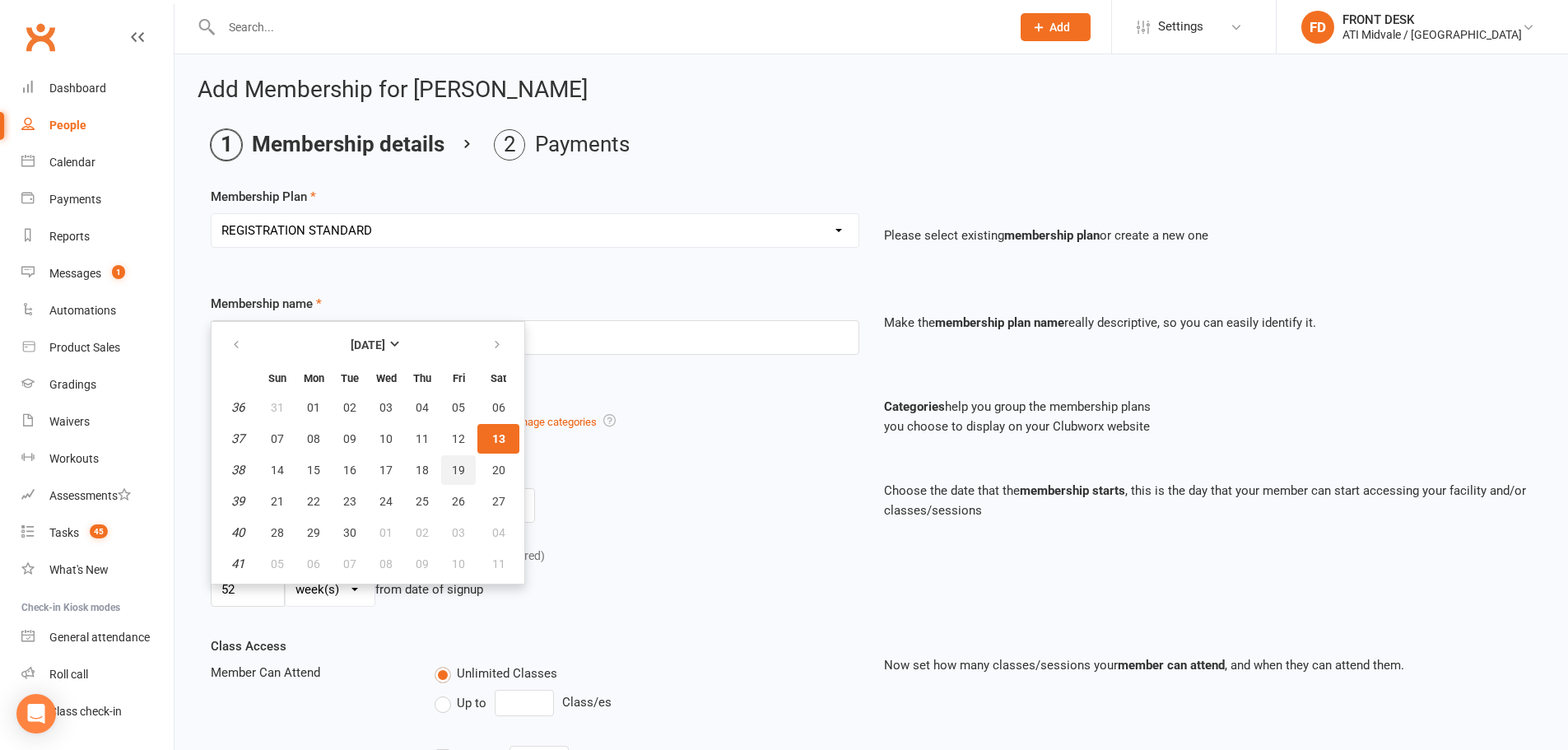
click at [460, 478] on button "19" at bounding box center [458, 470] width 35 height 29
type input "[DATE]"
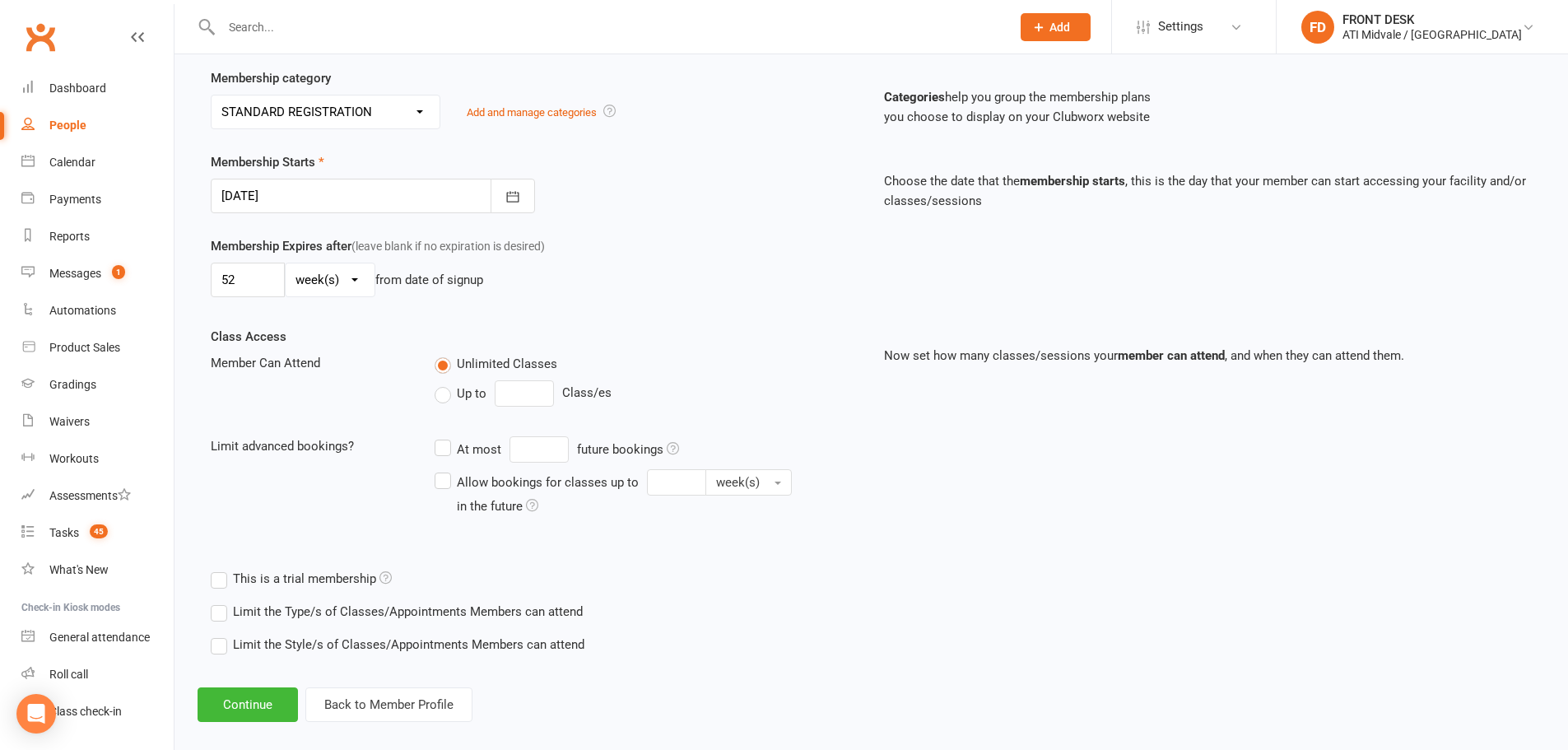
scroll to position [329, 0]
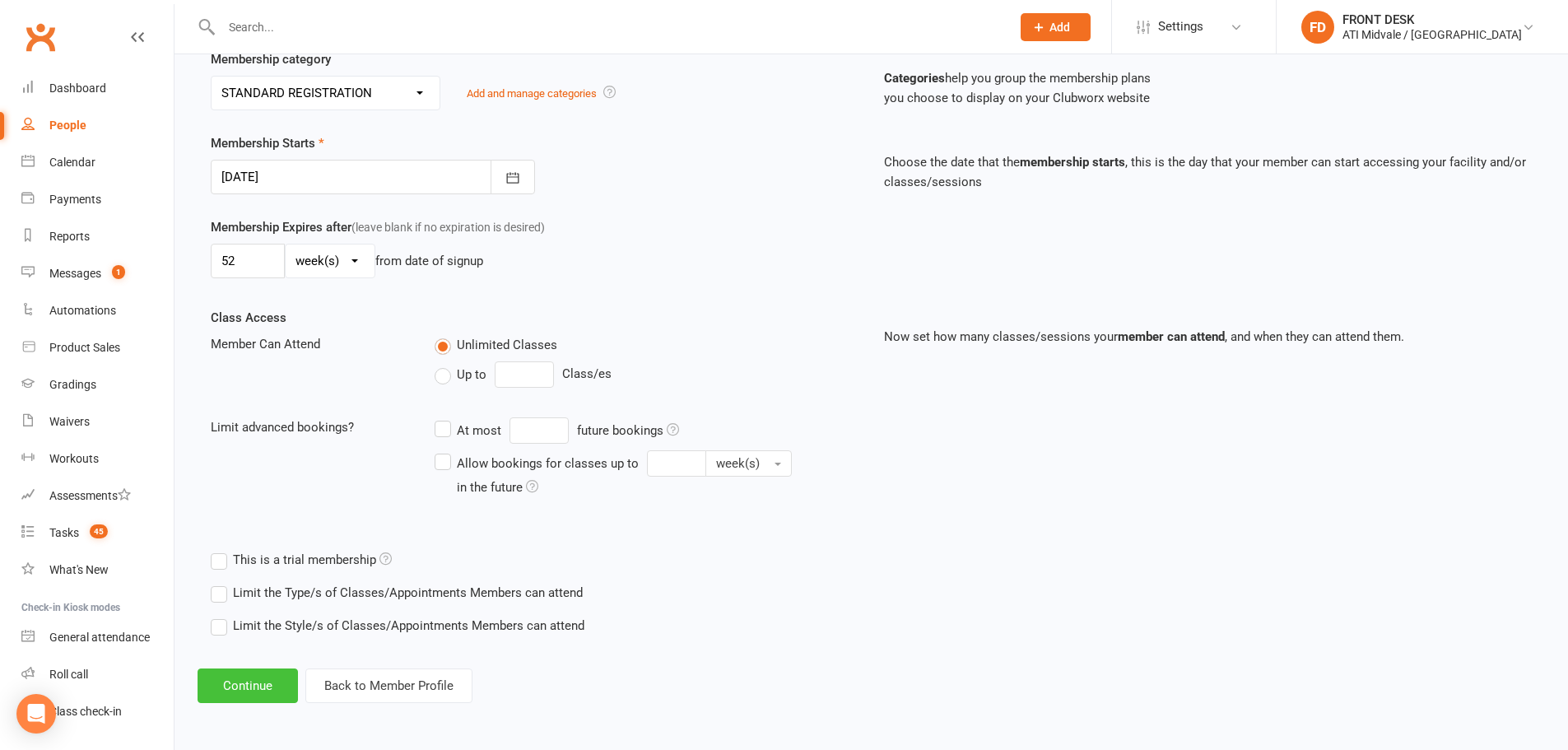
click at [279, 671] on button "Continue" at bounding box center [247, 686] width 100 height 35
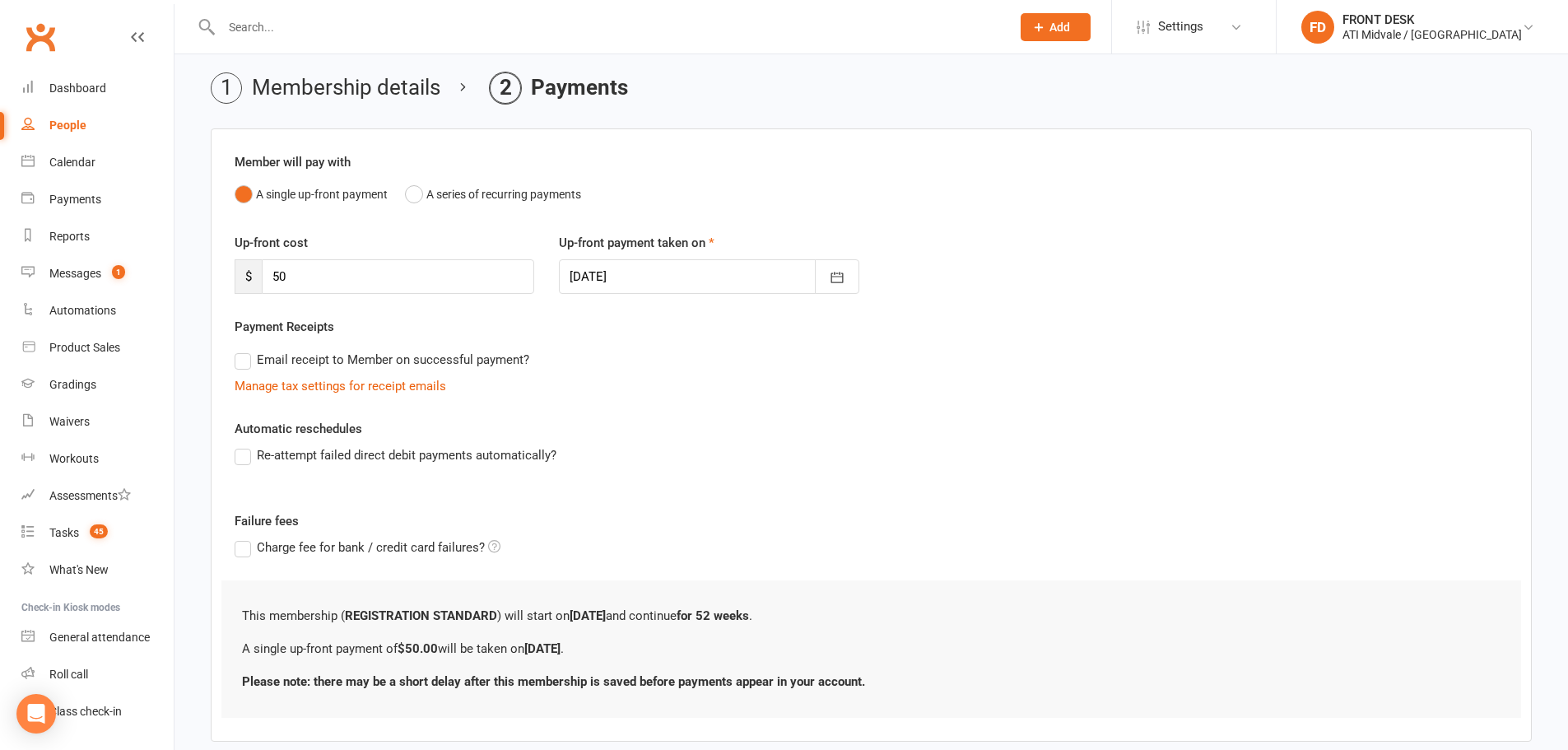
scroll to position [146, 0]
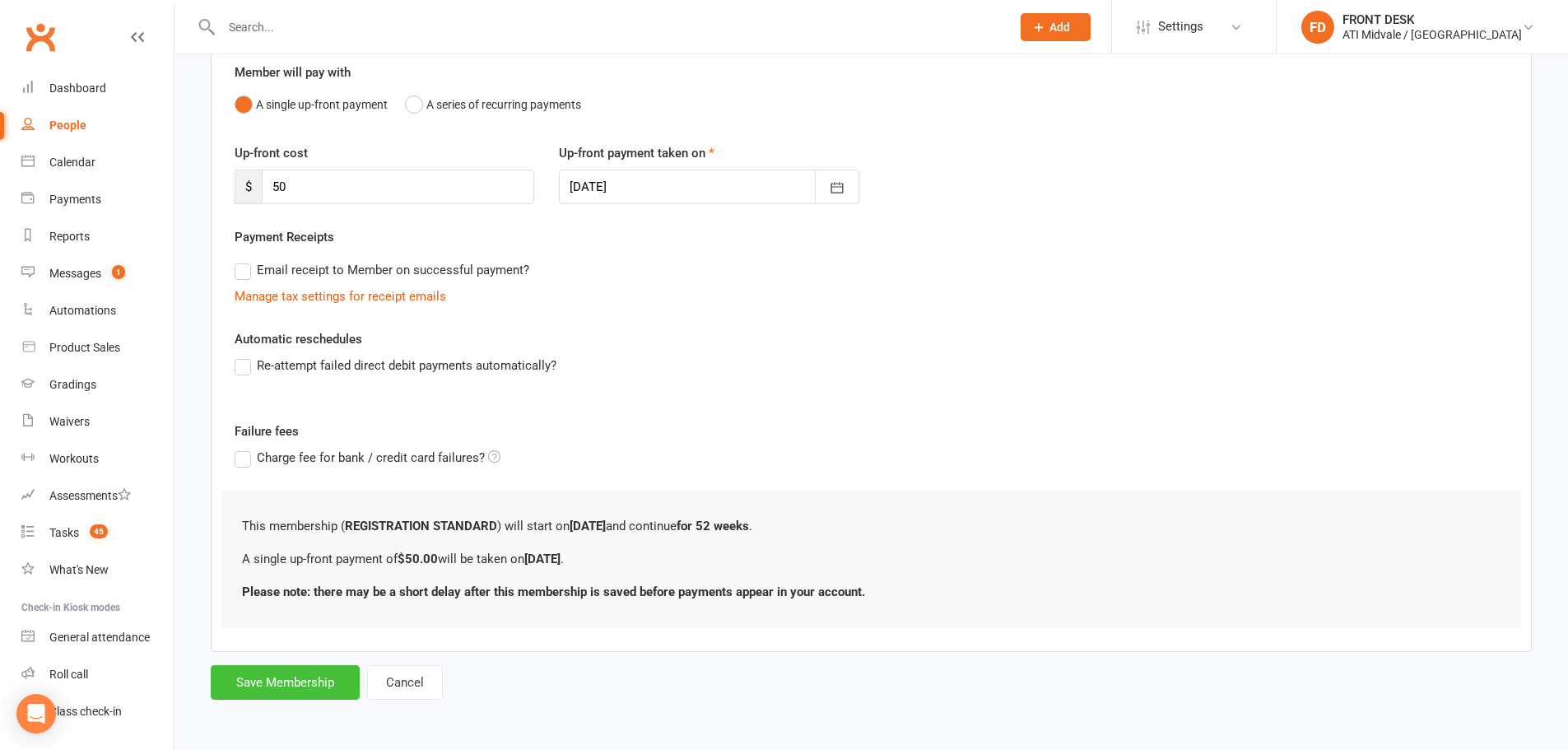
click at [318, 679] on button "Save Membership" at bounding box center [285, 682] width 149 height 35
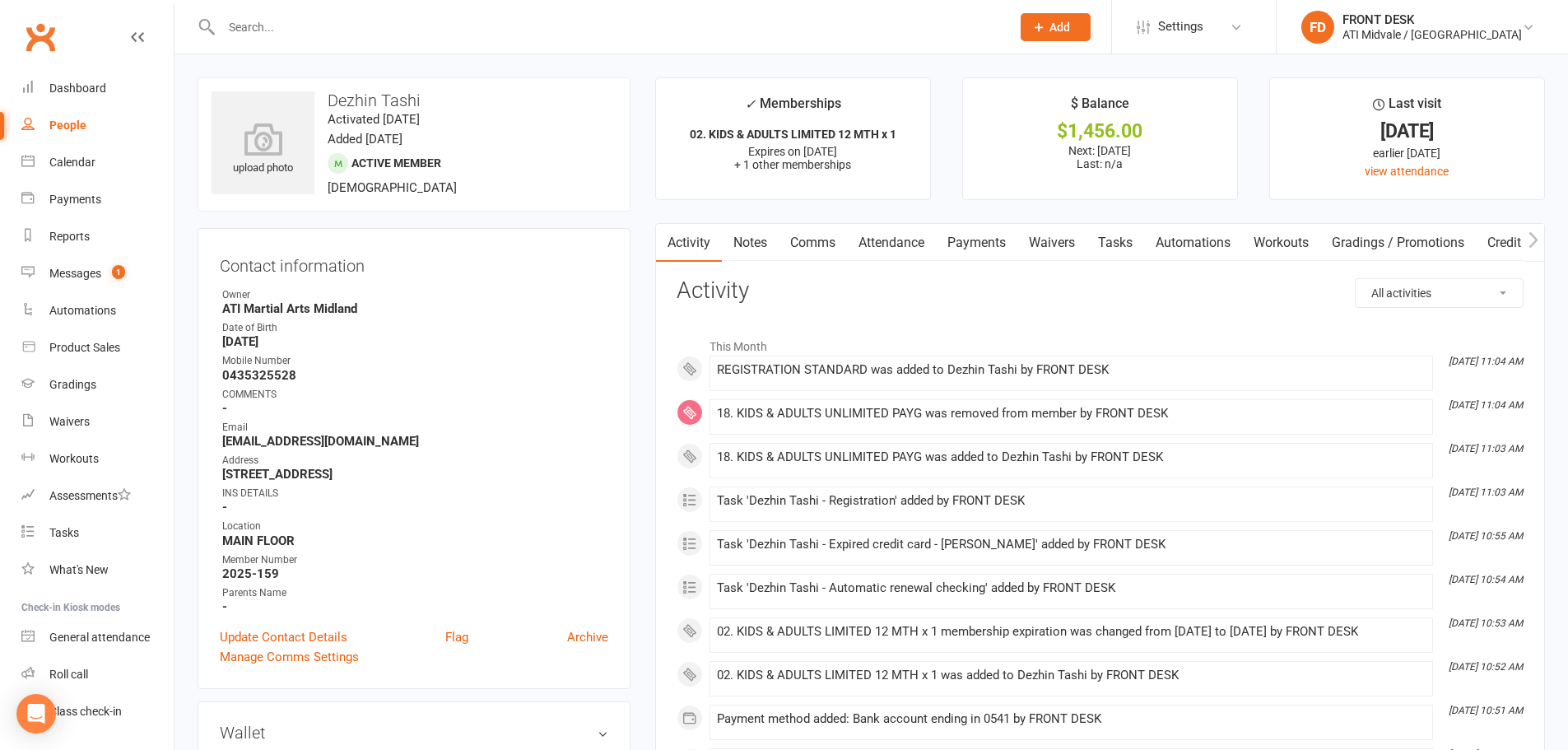
click at [996, 235] on link "Payments" at bounding box center [976, 243] width 81 height 38
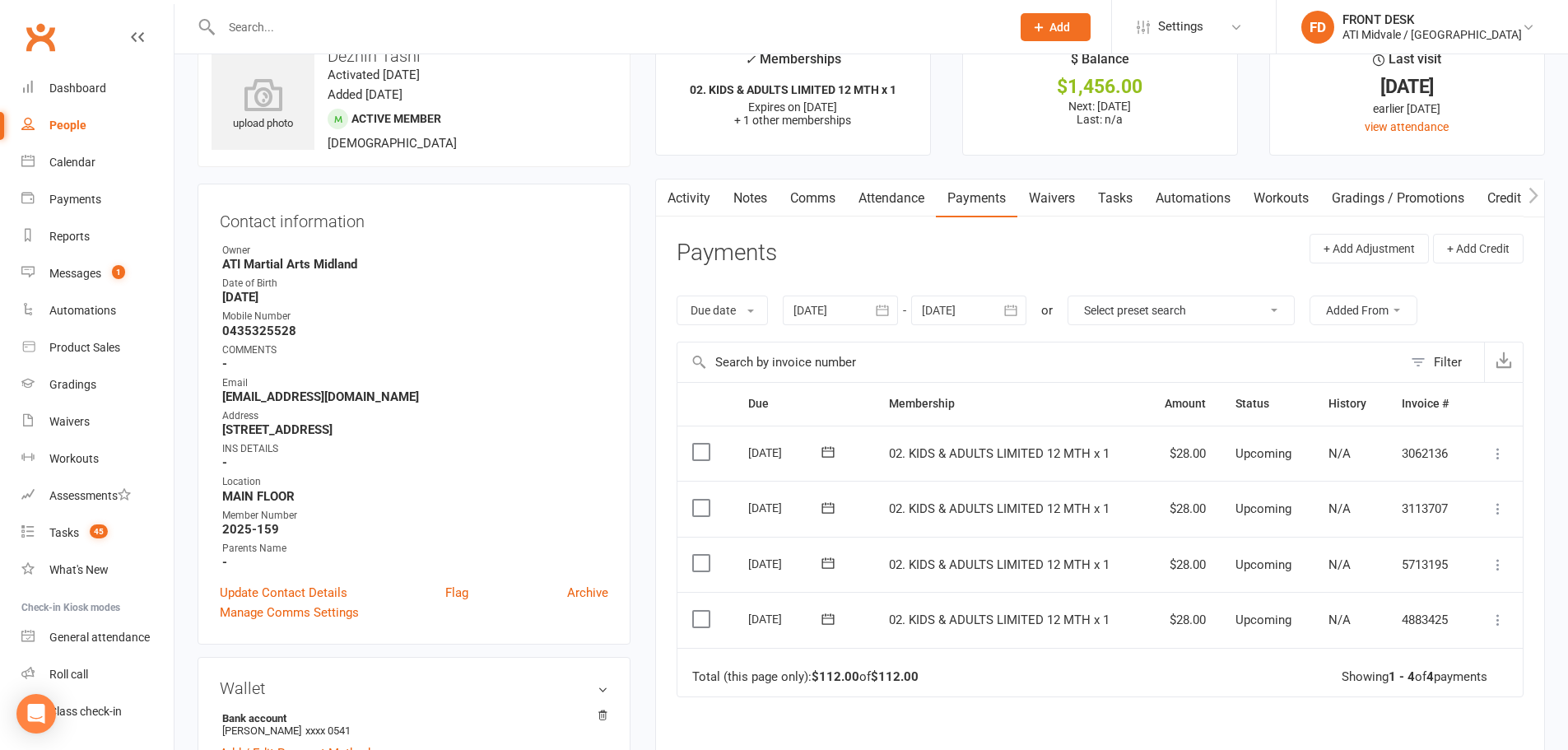
scroll to position [82, 0]
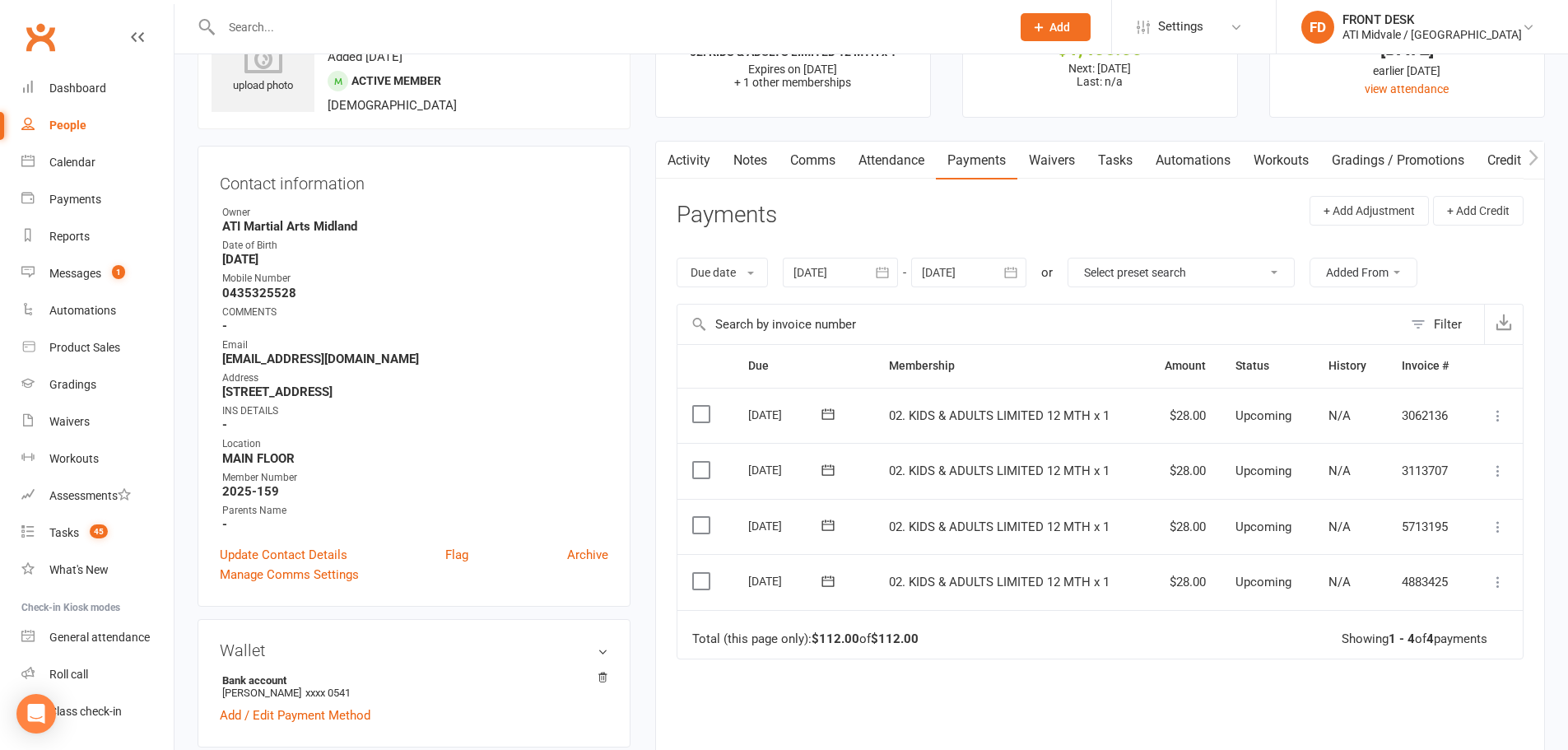
click at [853, 287] on div at bounding box center [840, 272] width 115 height 29
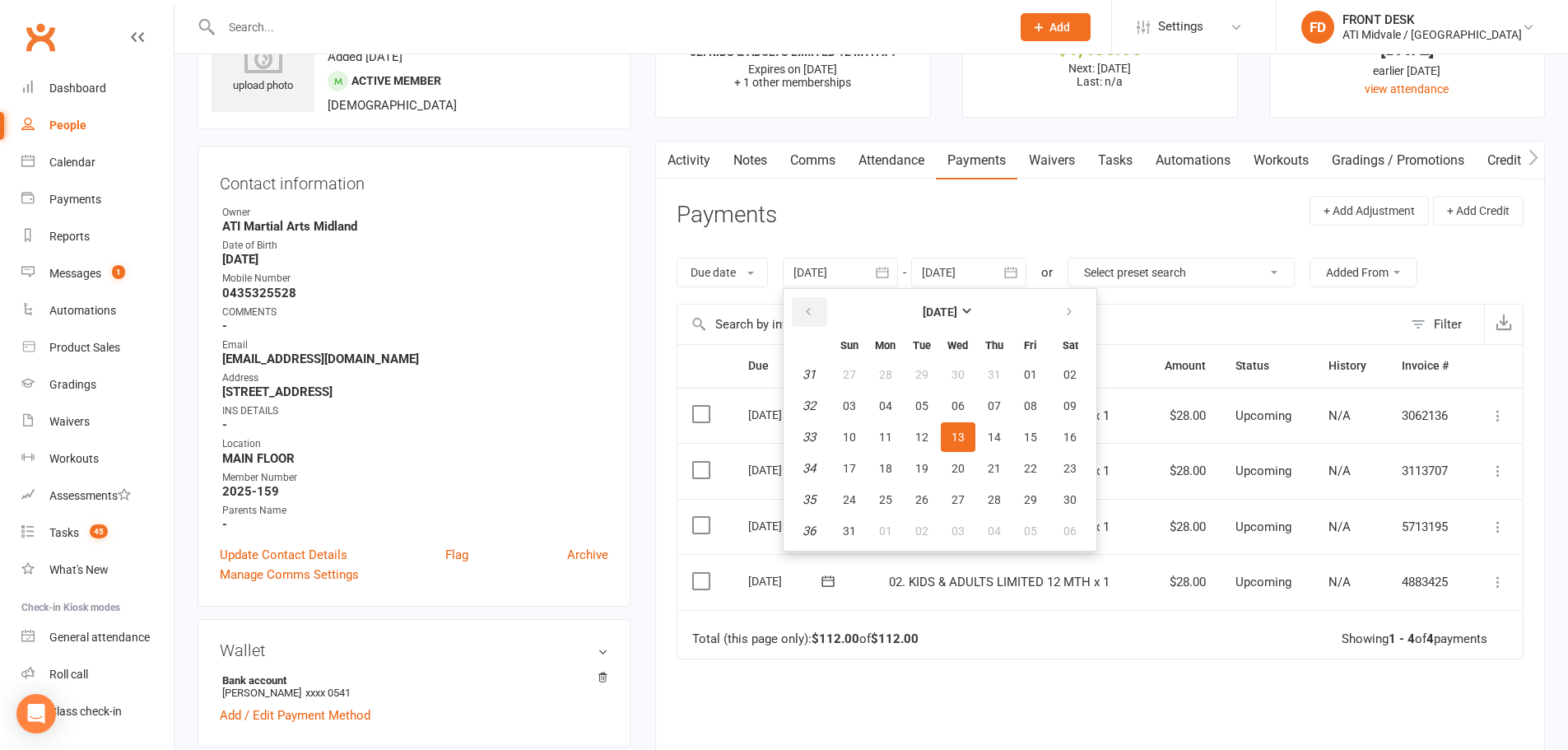
click at [802, 300] on button "button" at bounding box center [810, 312] width 36 height 29
click at [882, 447] on button "16" at bounding box center [886, 437] width 35 height 29
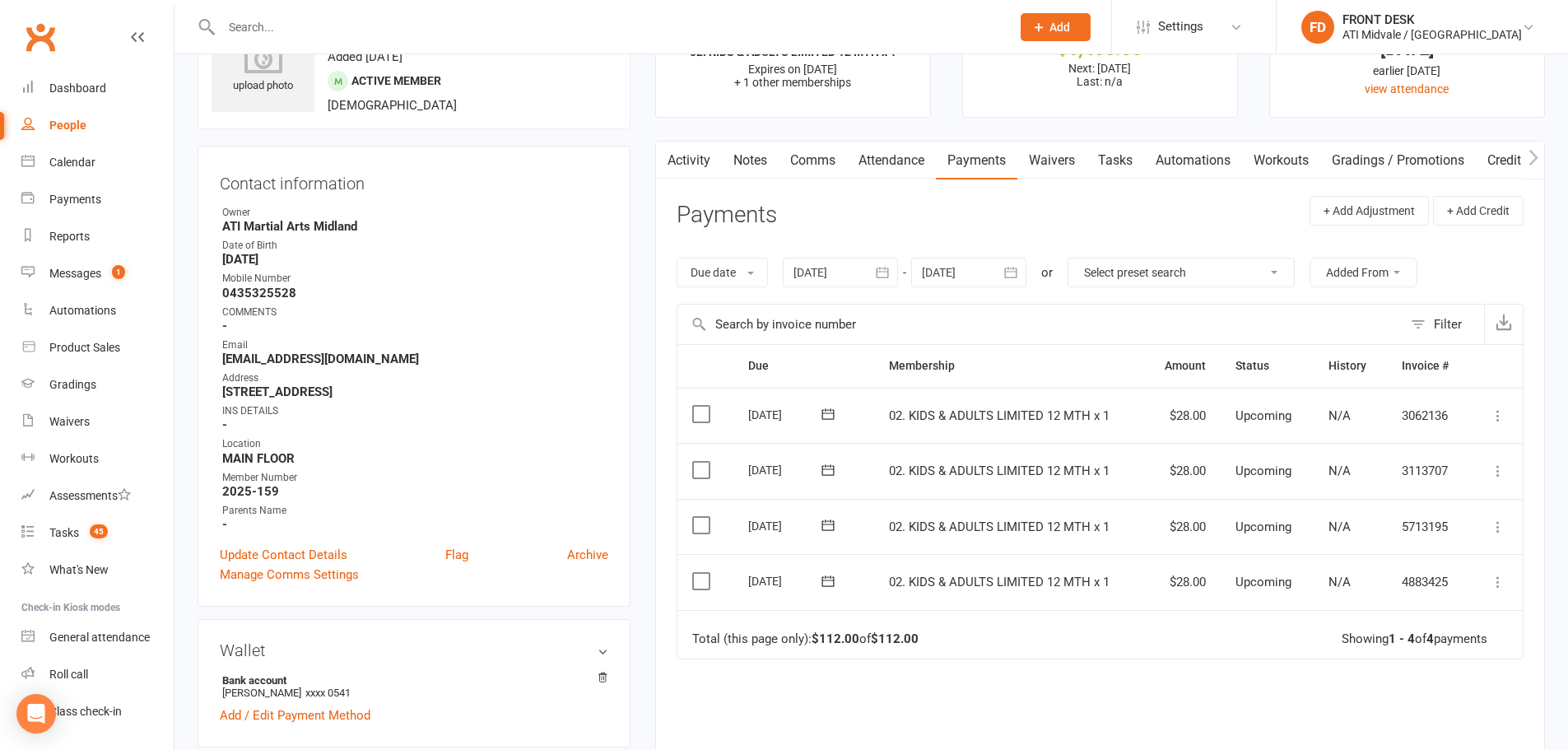
click at [890, 277] on icon "button" at bounding box center [882, 272] width 16 height 16
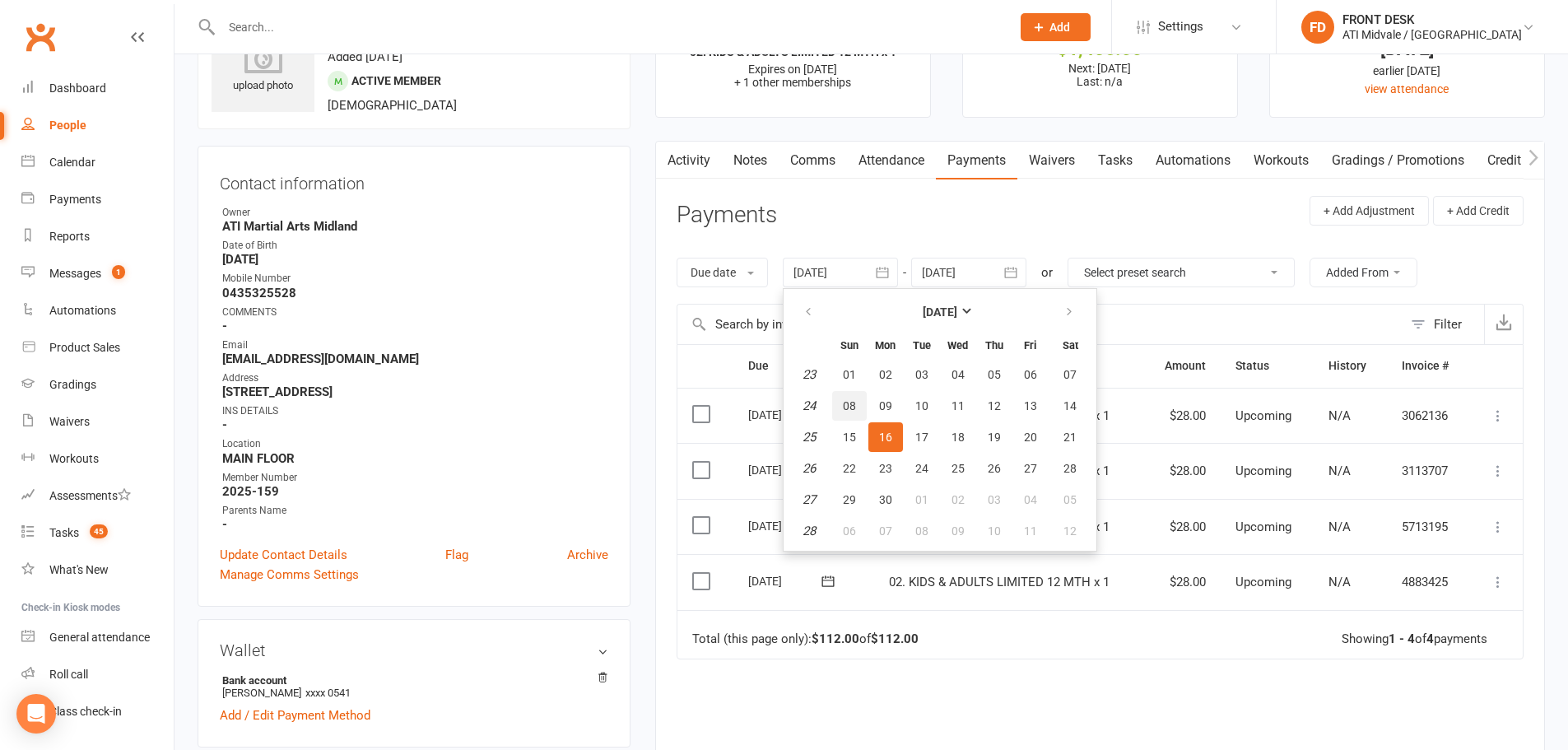
click at [856, 416] on button "08" at bounding box center [849, 405] width 35 height 29
type input "[DATE]"
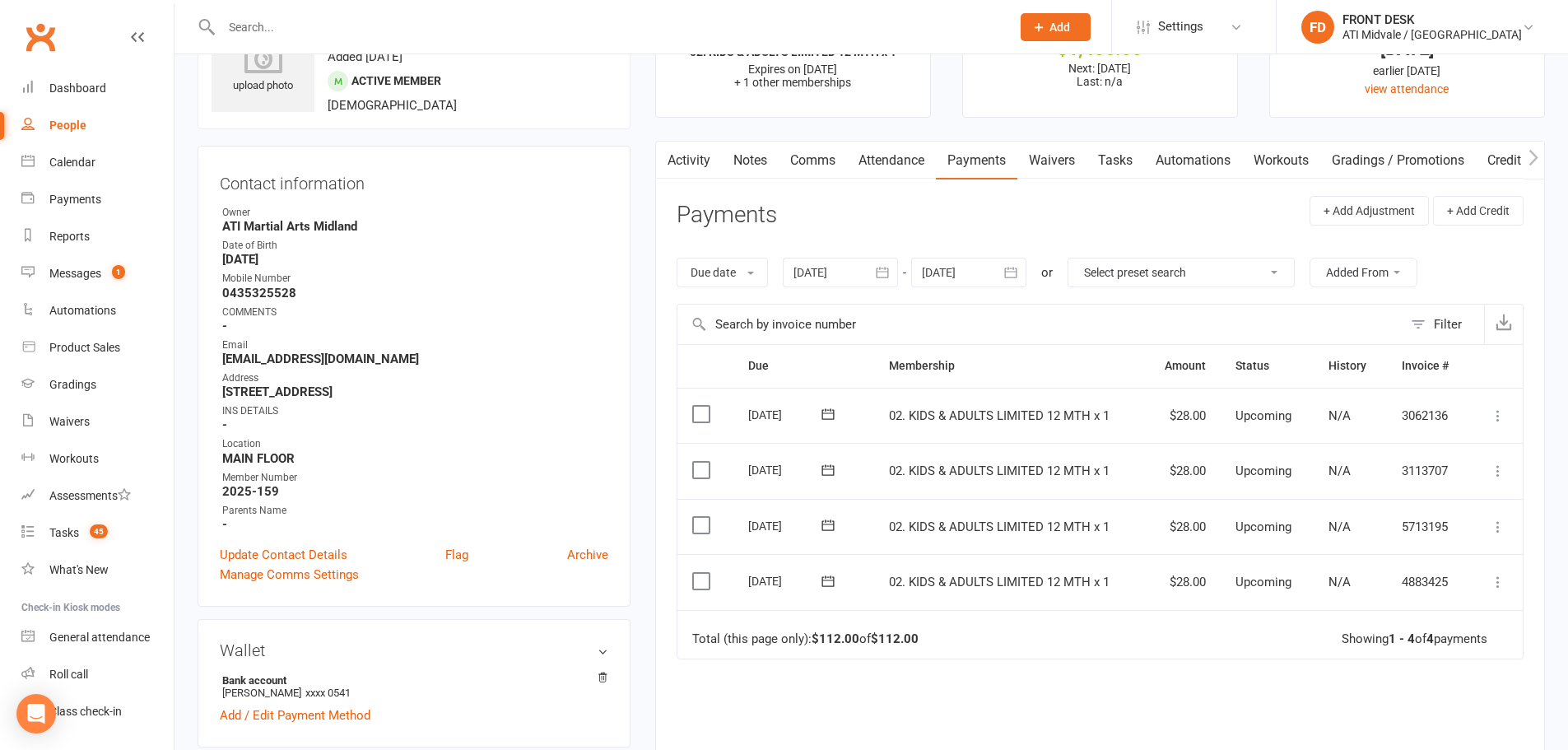
click at [934, 279] on div at bounding box center [968, 272] width 115 height 29
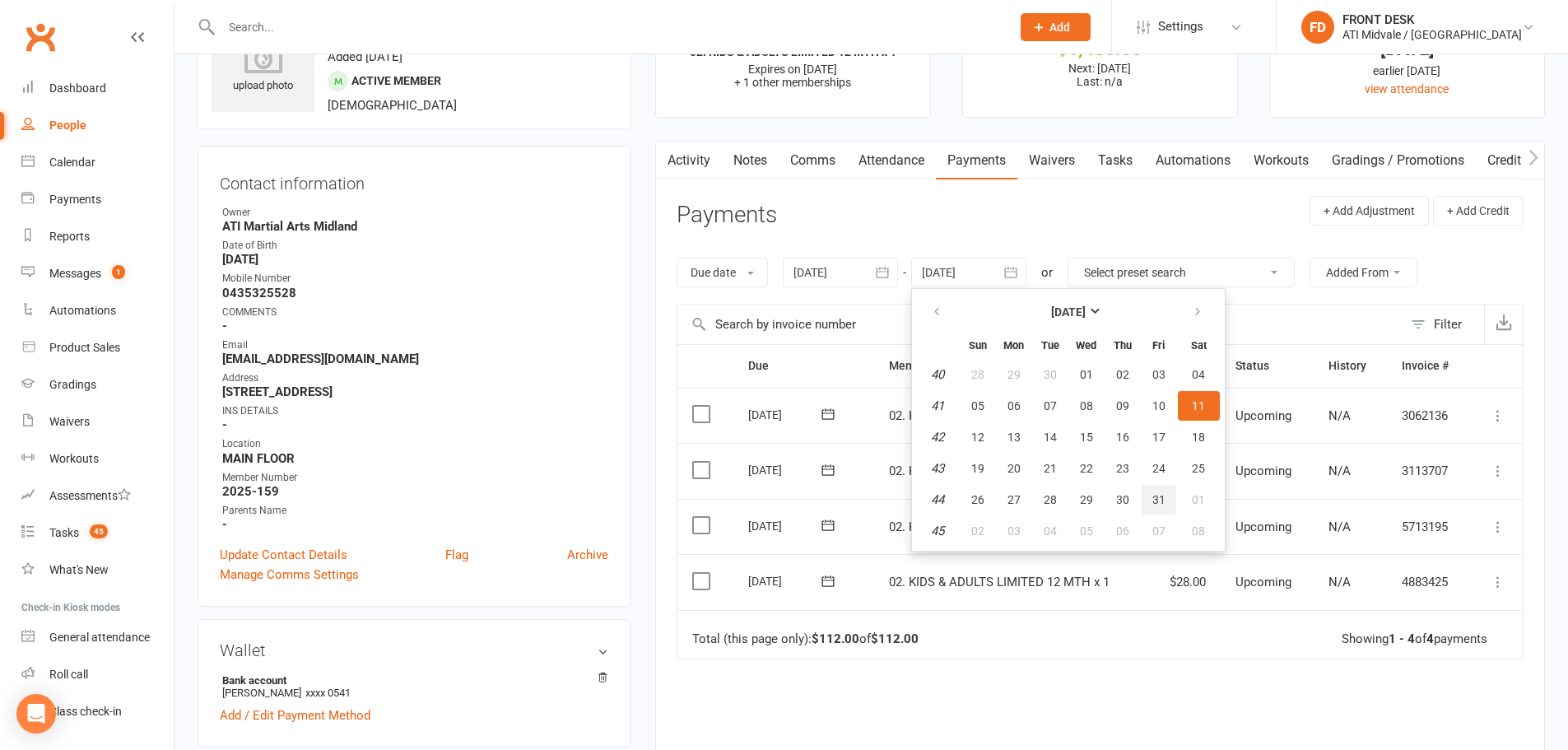
click at [1151, 494] on button "31" at bounding box center [1159, 499] width 35 height 29
type input "[DATE]"
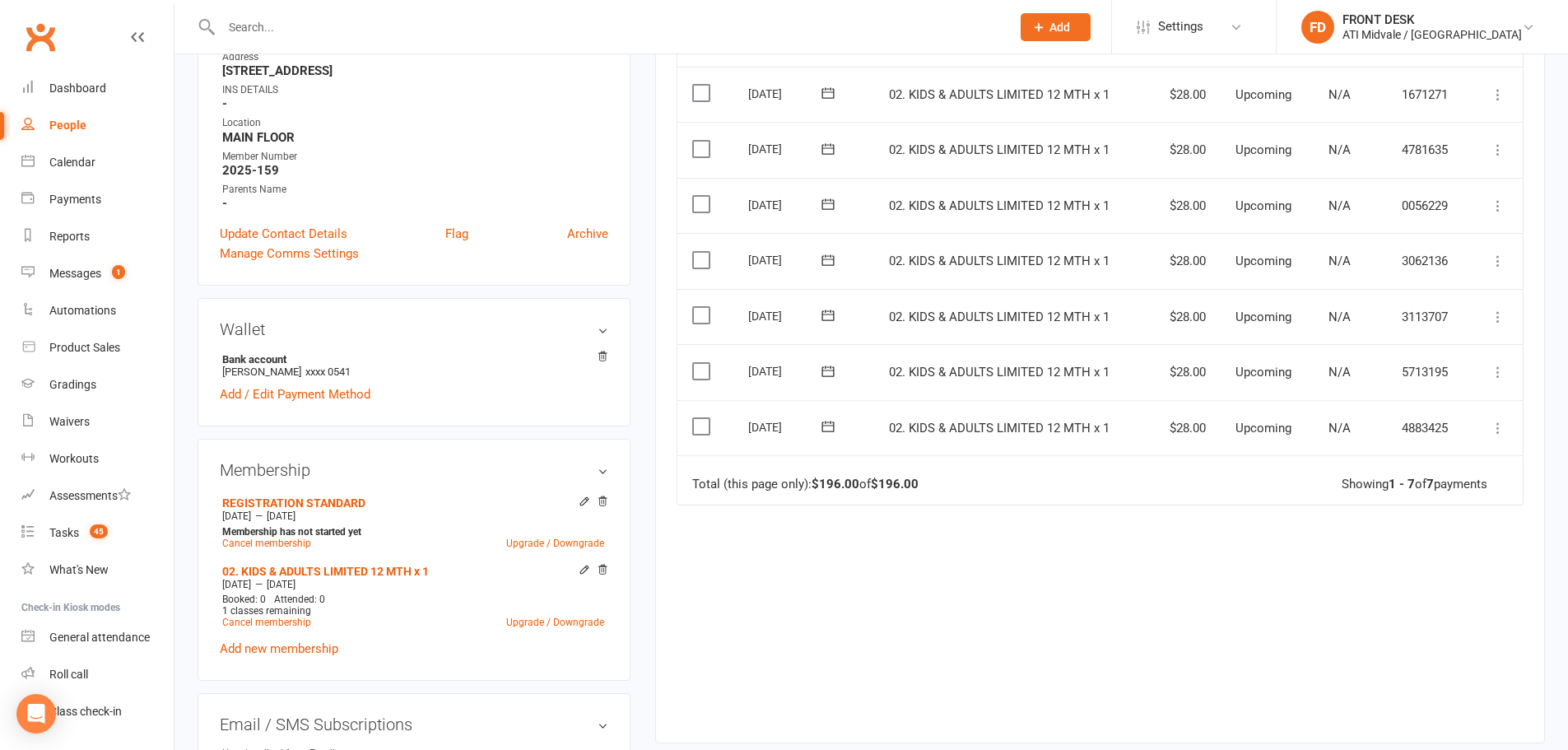
scroll to position [494, 0]
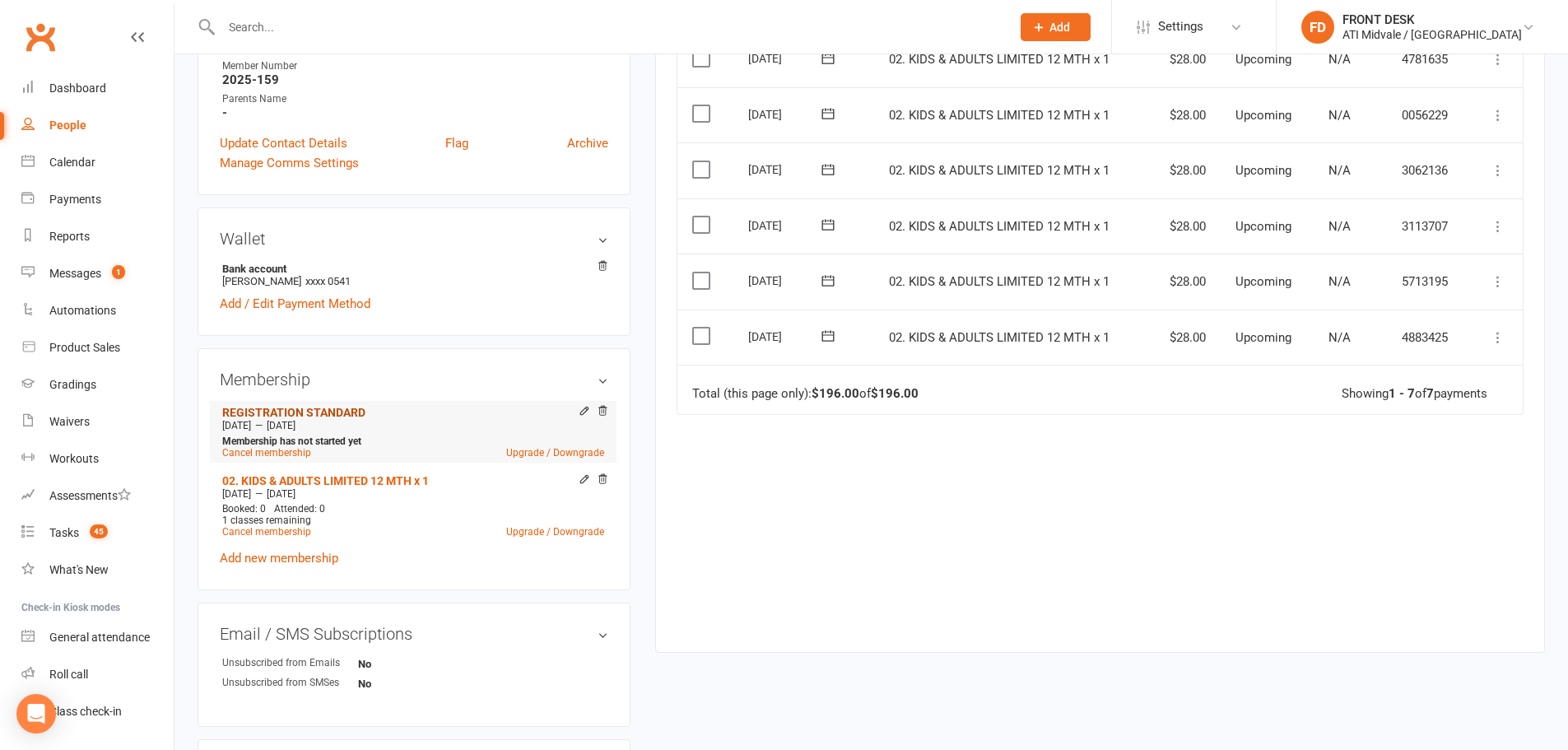
click at [348, 416] on link "REGISTRATION STANDARD" at bounding box center [294, 412] width 143 height 13
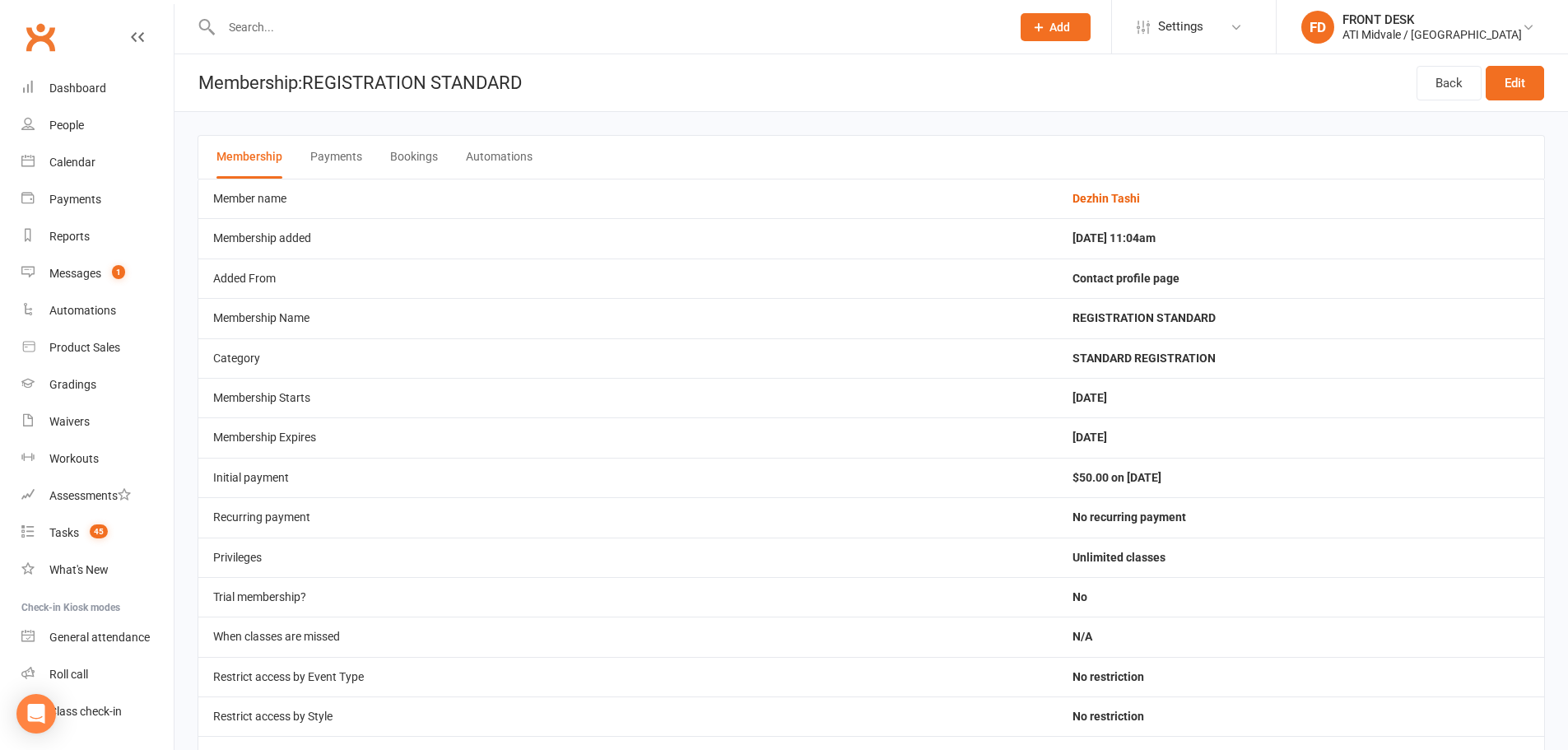
click at [355, 153] on button "Payments" at bounding box center [337, 157] width 52 height 43
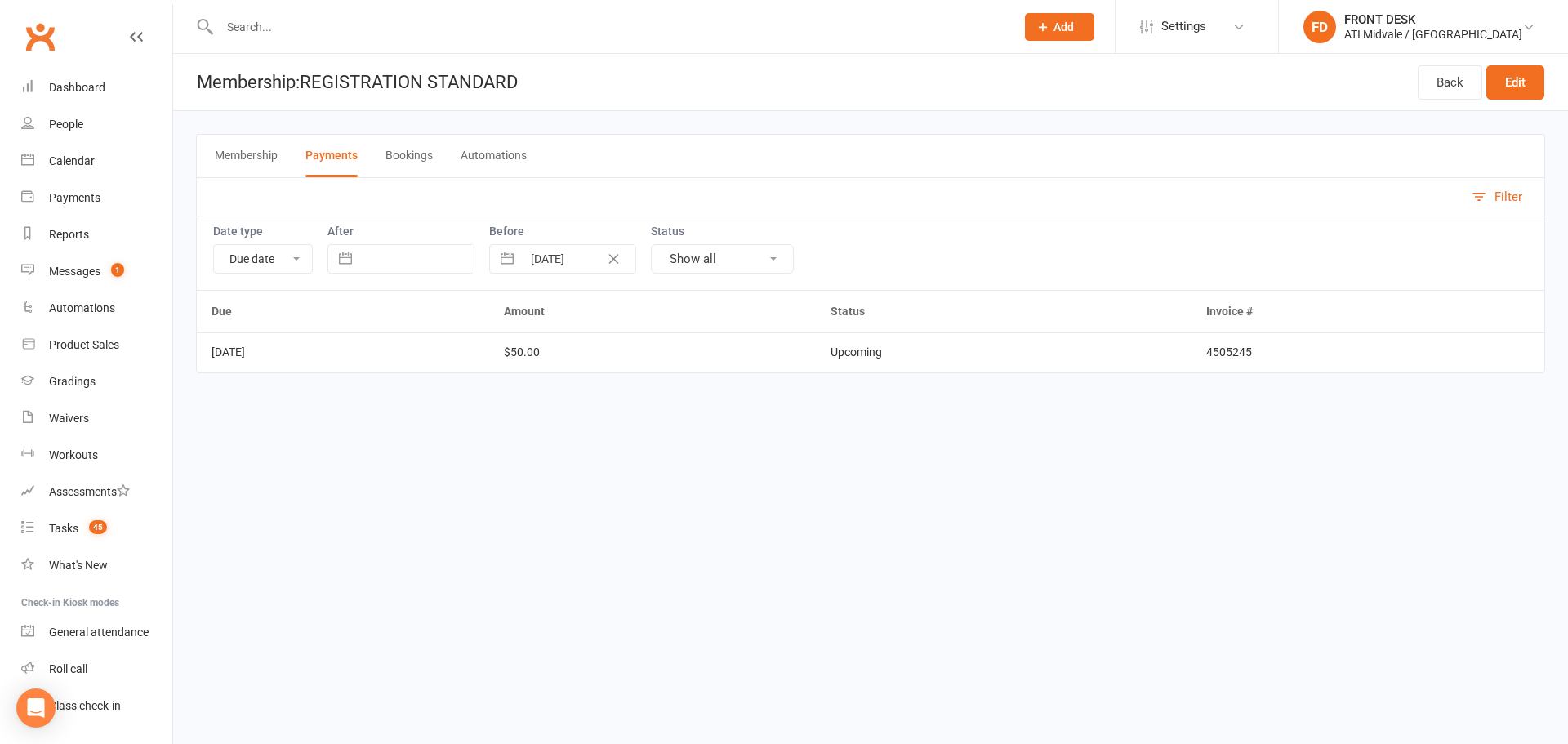
click at [418, 159] on button "Bookings" at bounding box center [408, 156] width 47 height 43
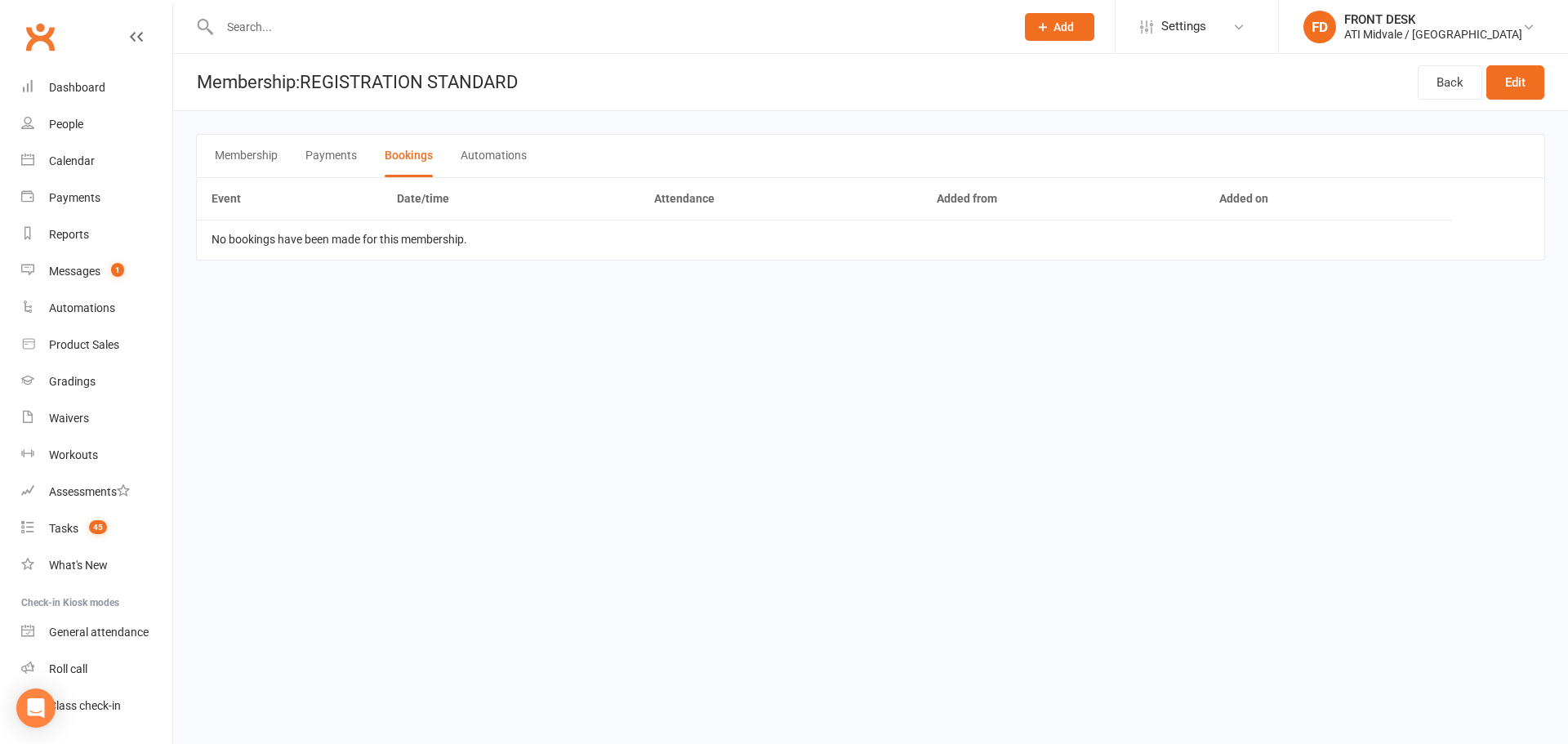
click at [468, 156] on button "Automations" at bounding box center [493, 156] width 66 height 43
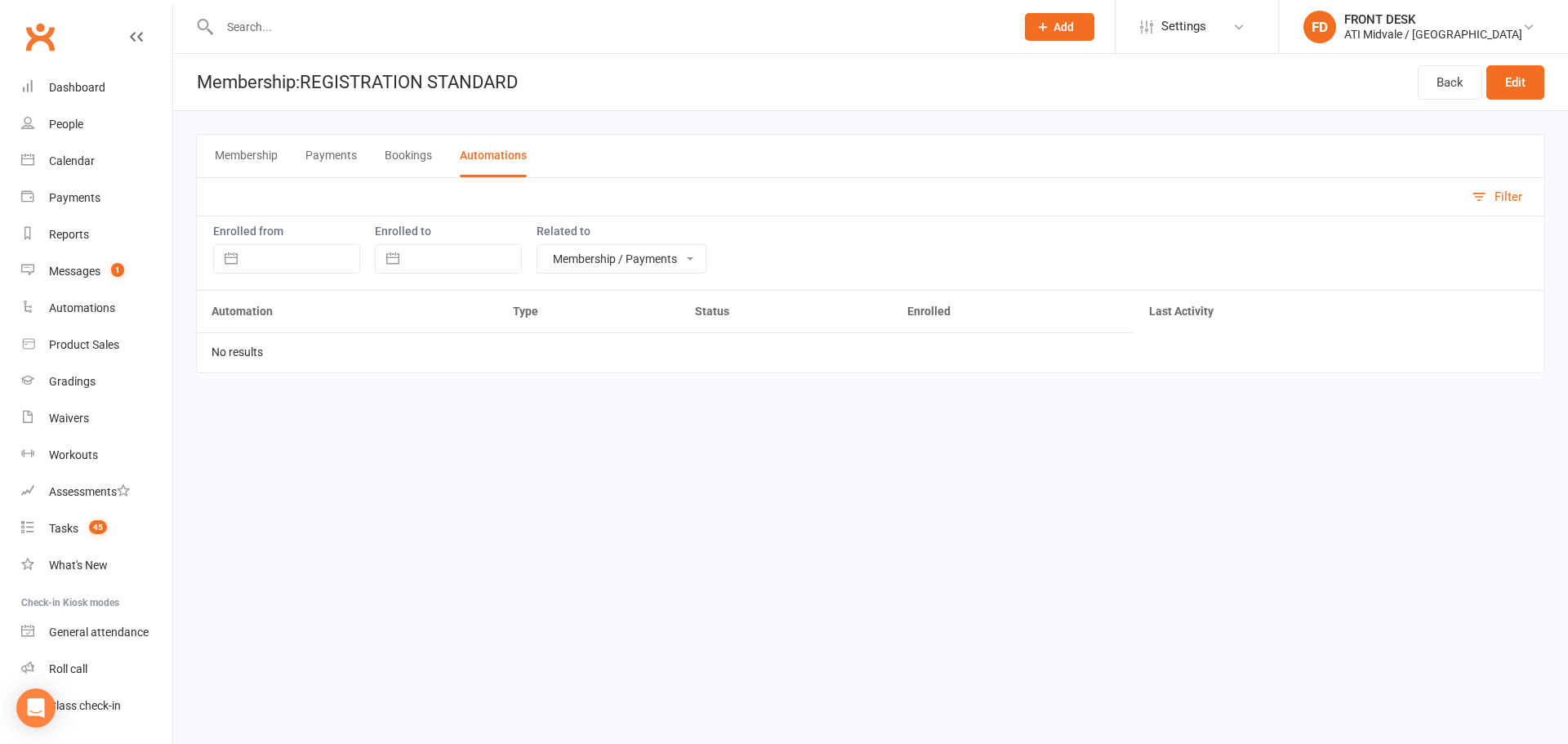
click at [243, 159] on button "Membership" at bounding box center [245, 156] width 63 height 43
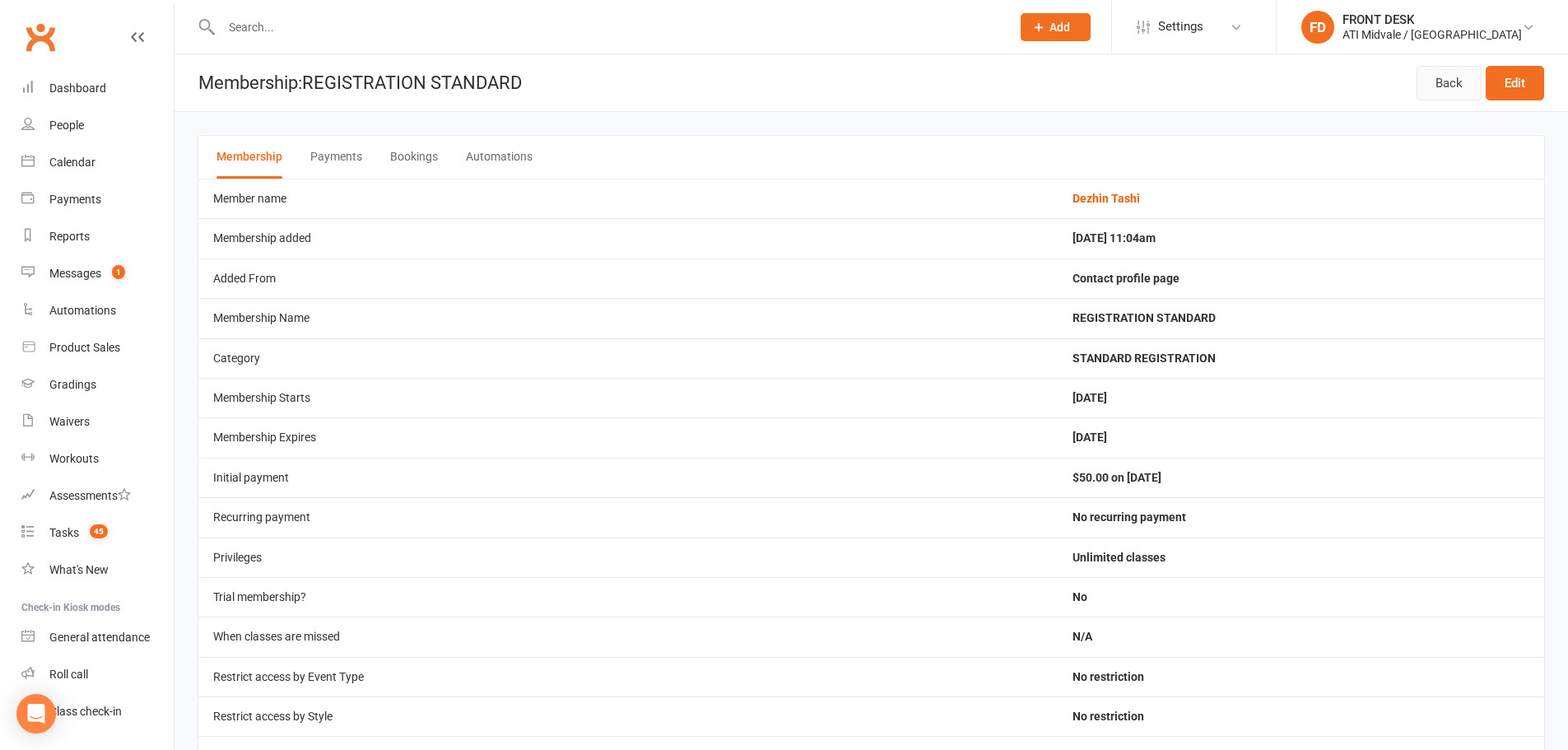
click at [1424, 83] on link "Back" at bounding box center [1448, 83] width 65 height 35
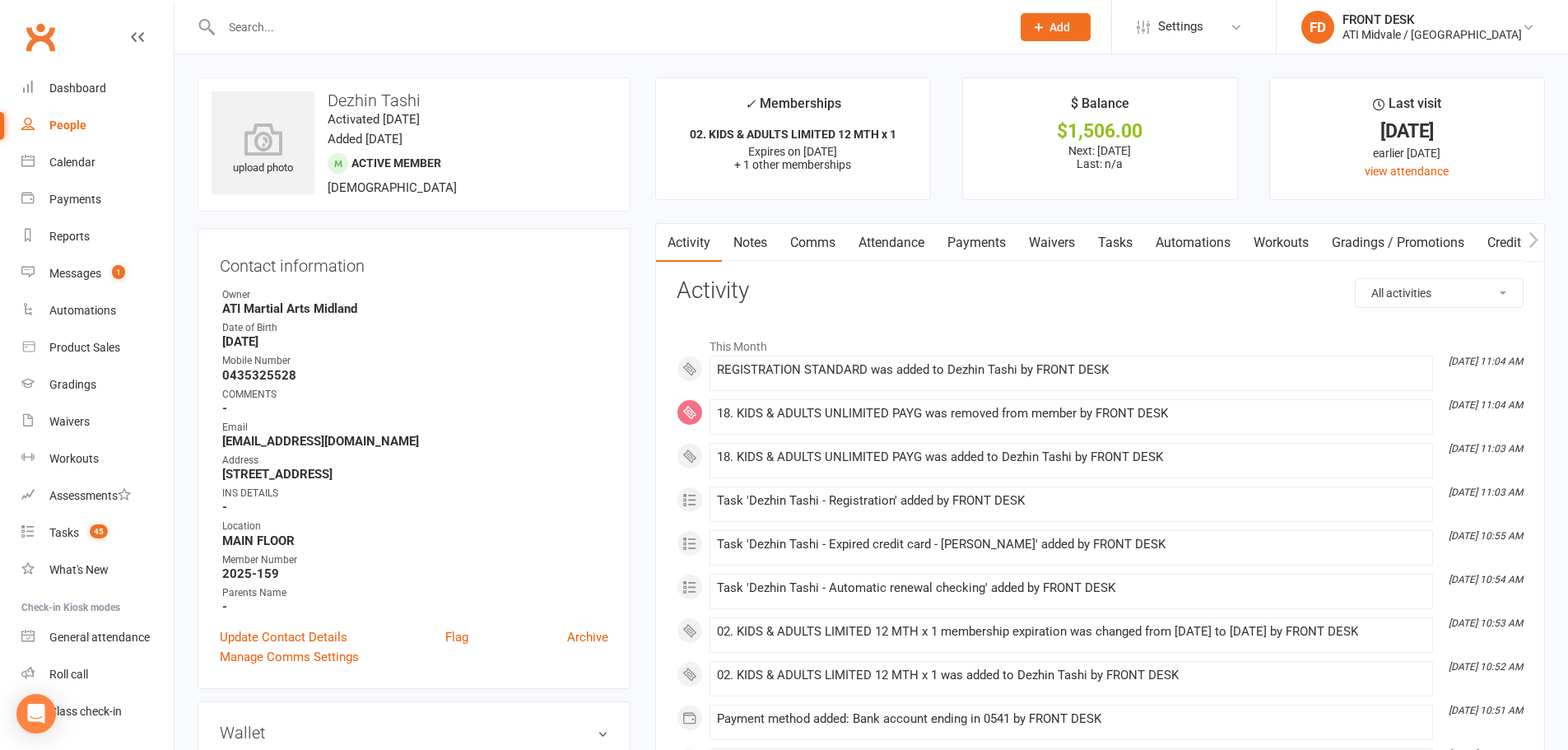
click at [1008, 234] on link "Payments" at bounding box center [976, 243] width 81 height 38
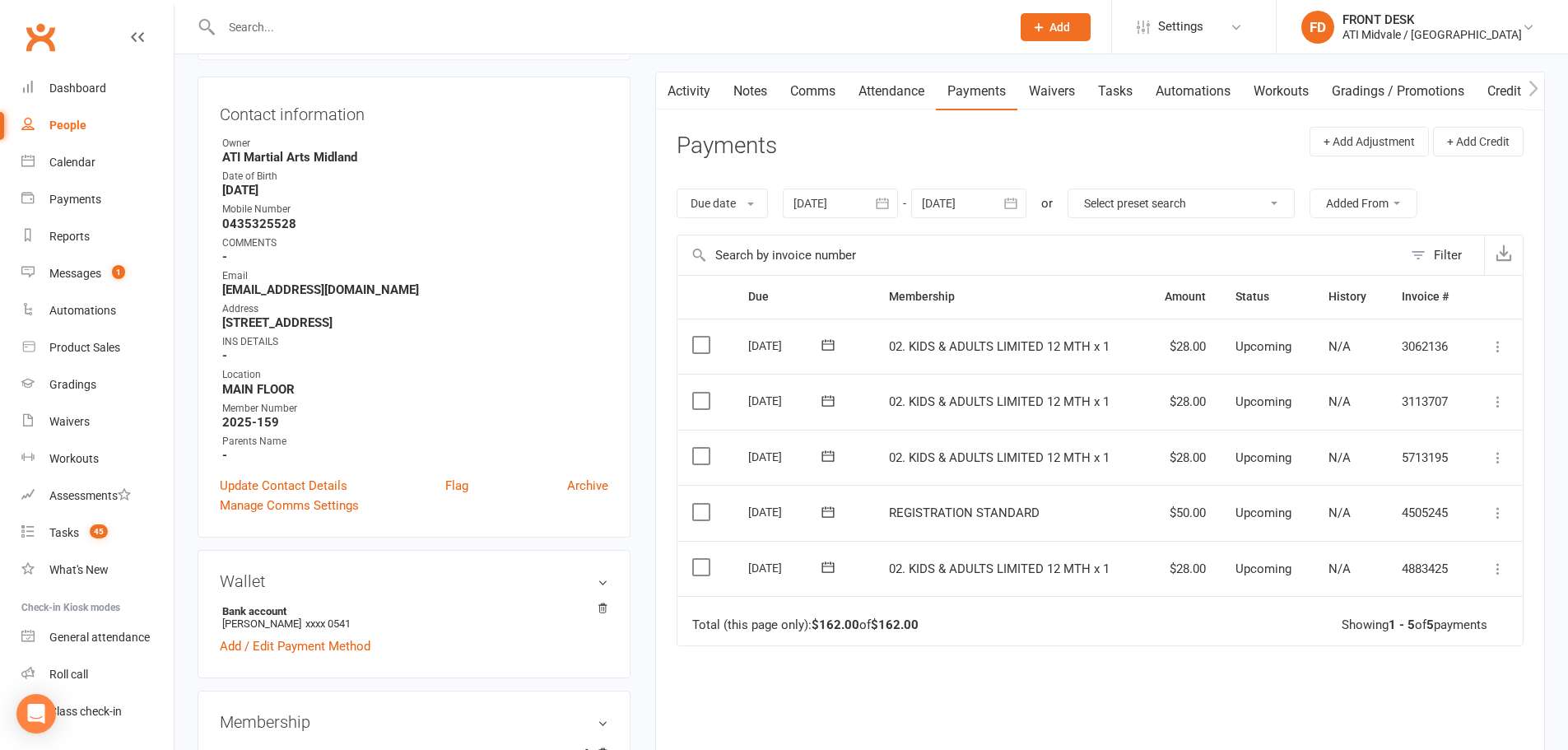
scroll to position [164, 0]
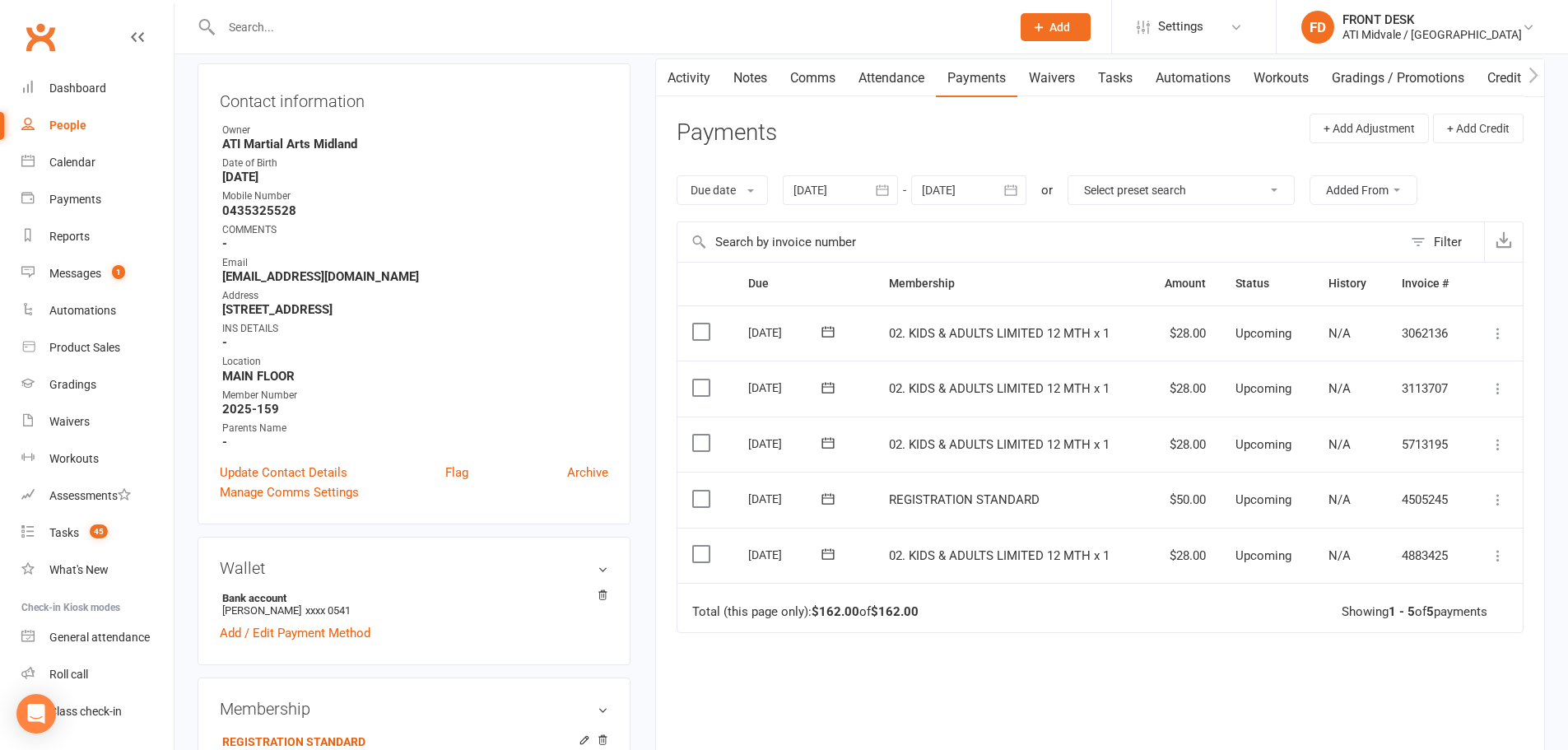
click at [706, 507] on label at bounding box center [703, 498] width 22 height 16
click at [703, 490] on input "checkbox" at bounding box center [697, 490] width 11 height 0
click at [1505, 723] on button "Change status" at bounding box center [1480, 712] width 130 height 35
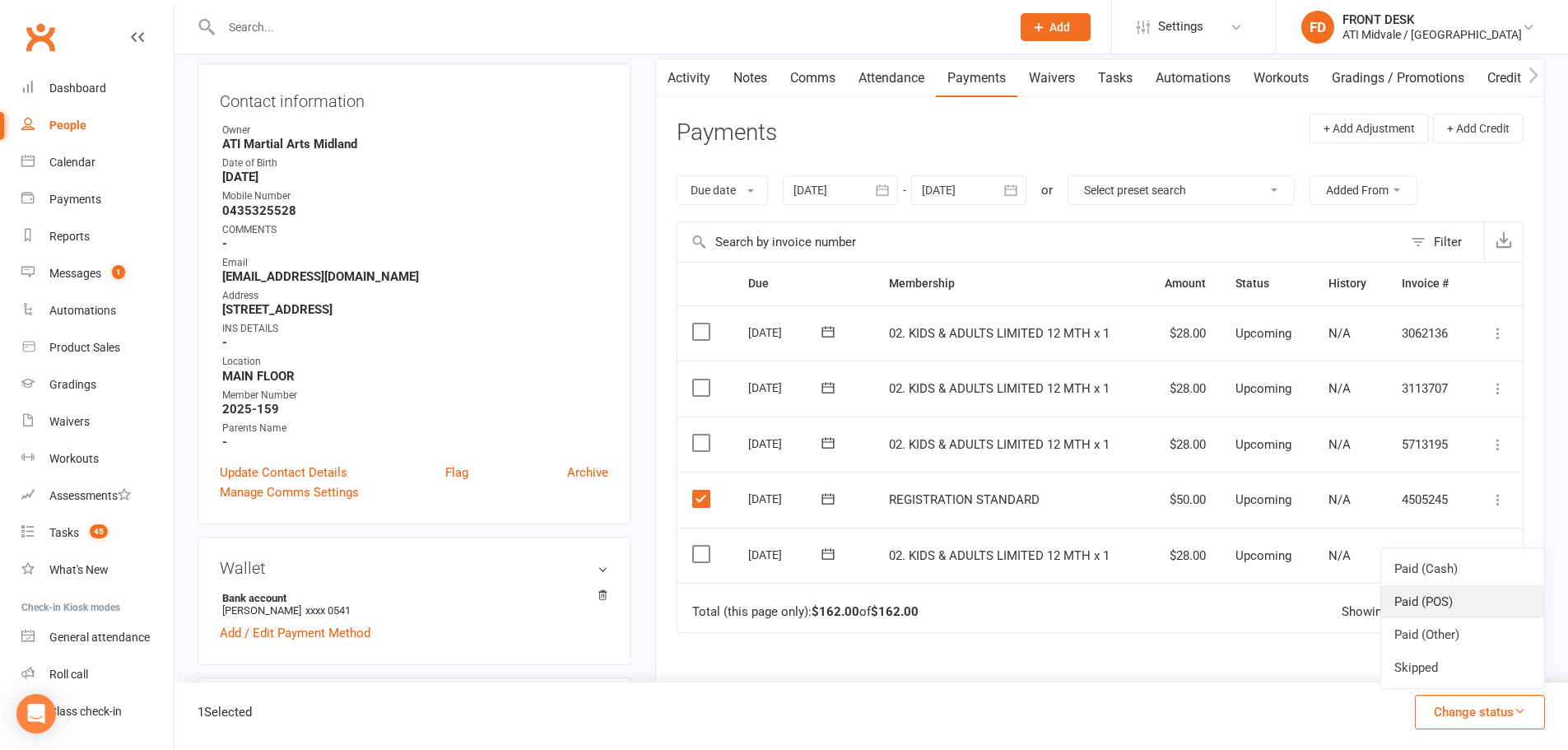
click at [1459, 601] on link "Paid (POS)" at bounding box center [1463, 601] width 163 height 33
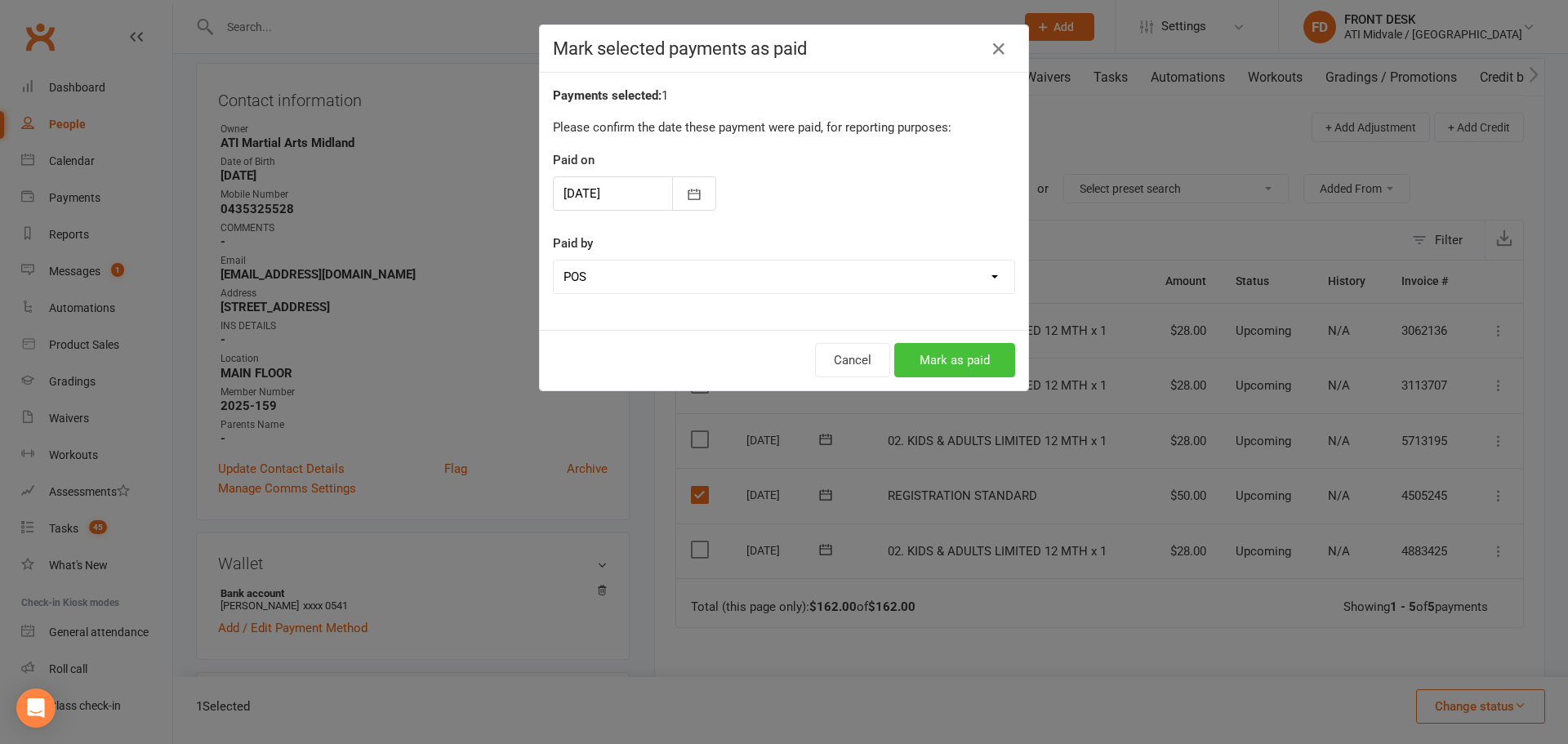
click at [998, 374] on button "Mark as paid" at bounding box center [954, 360] width 120 height 35
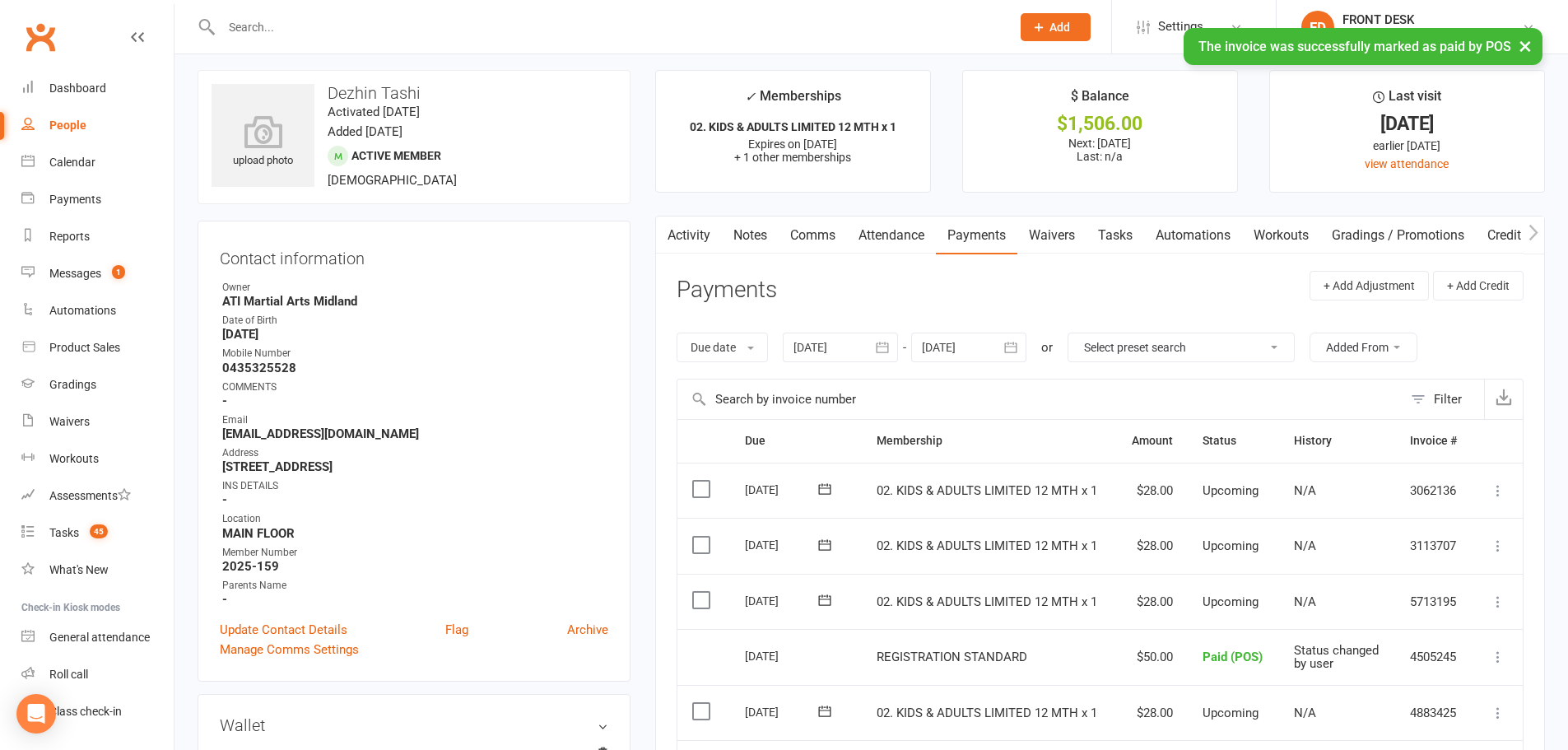
scroll to position [0, 0]
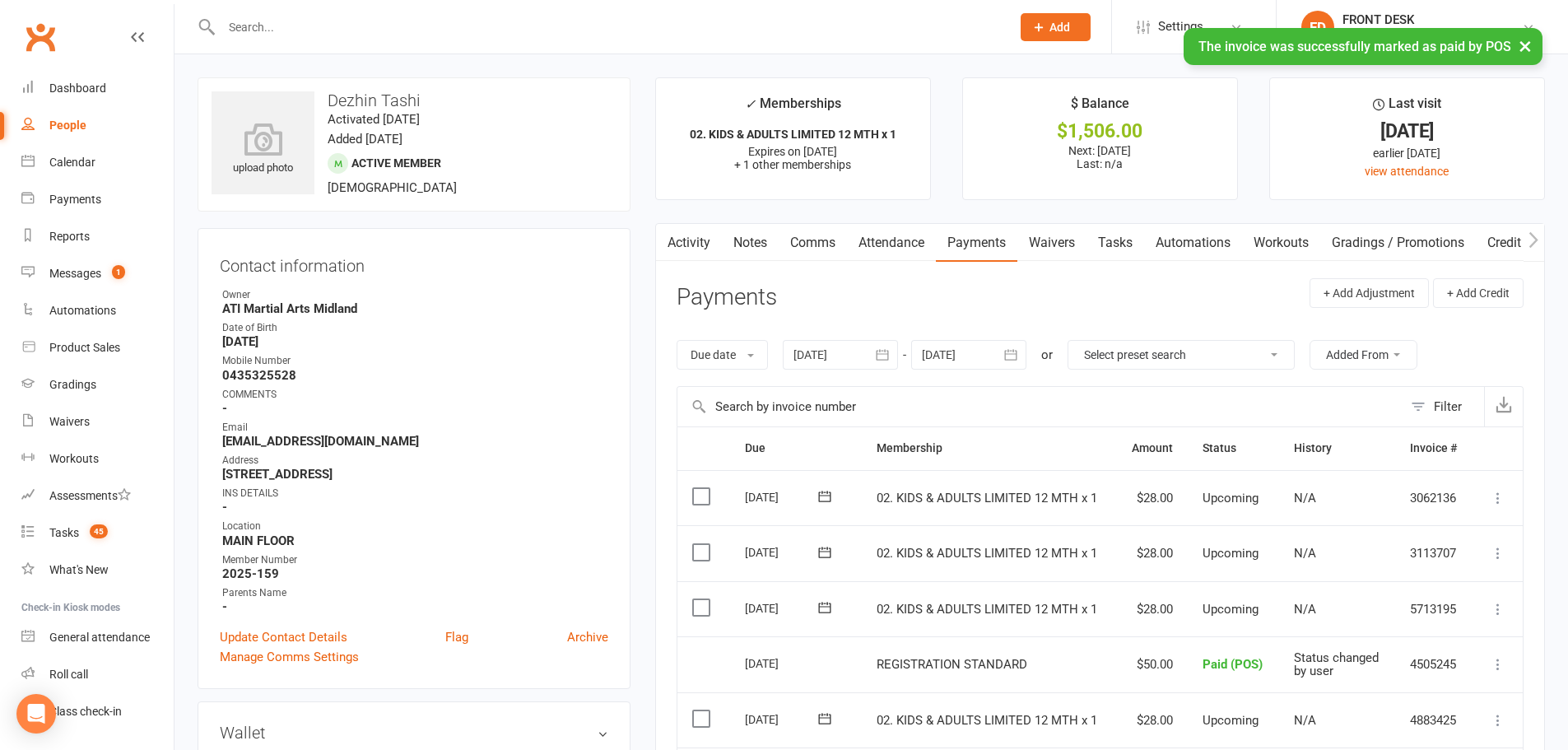
click at [1140, 237] on link "Tasks" at bounding box center [1115, 243] width 58 height 38
select select "incomplete"
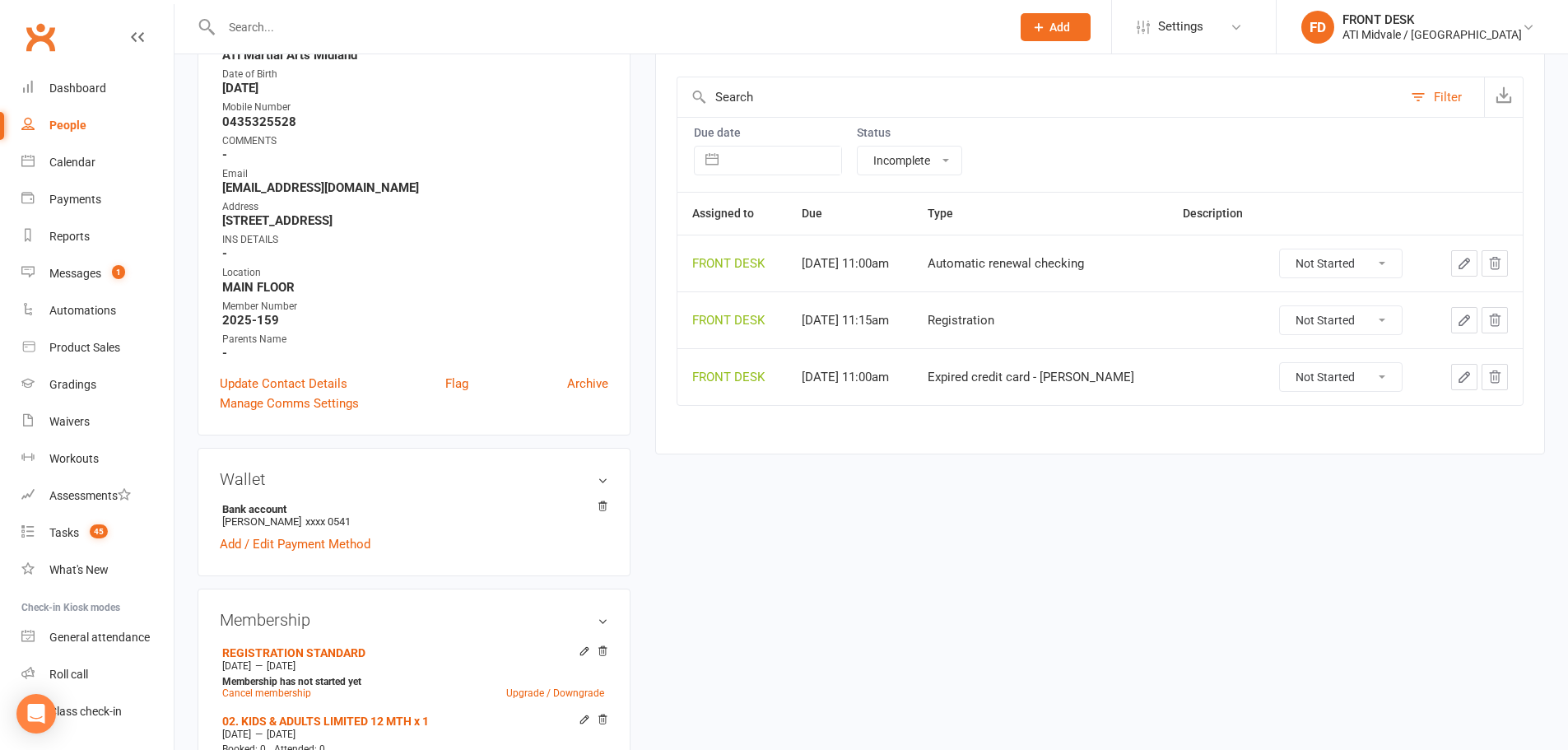
scroll to position [247, 0]
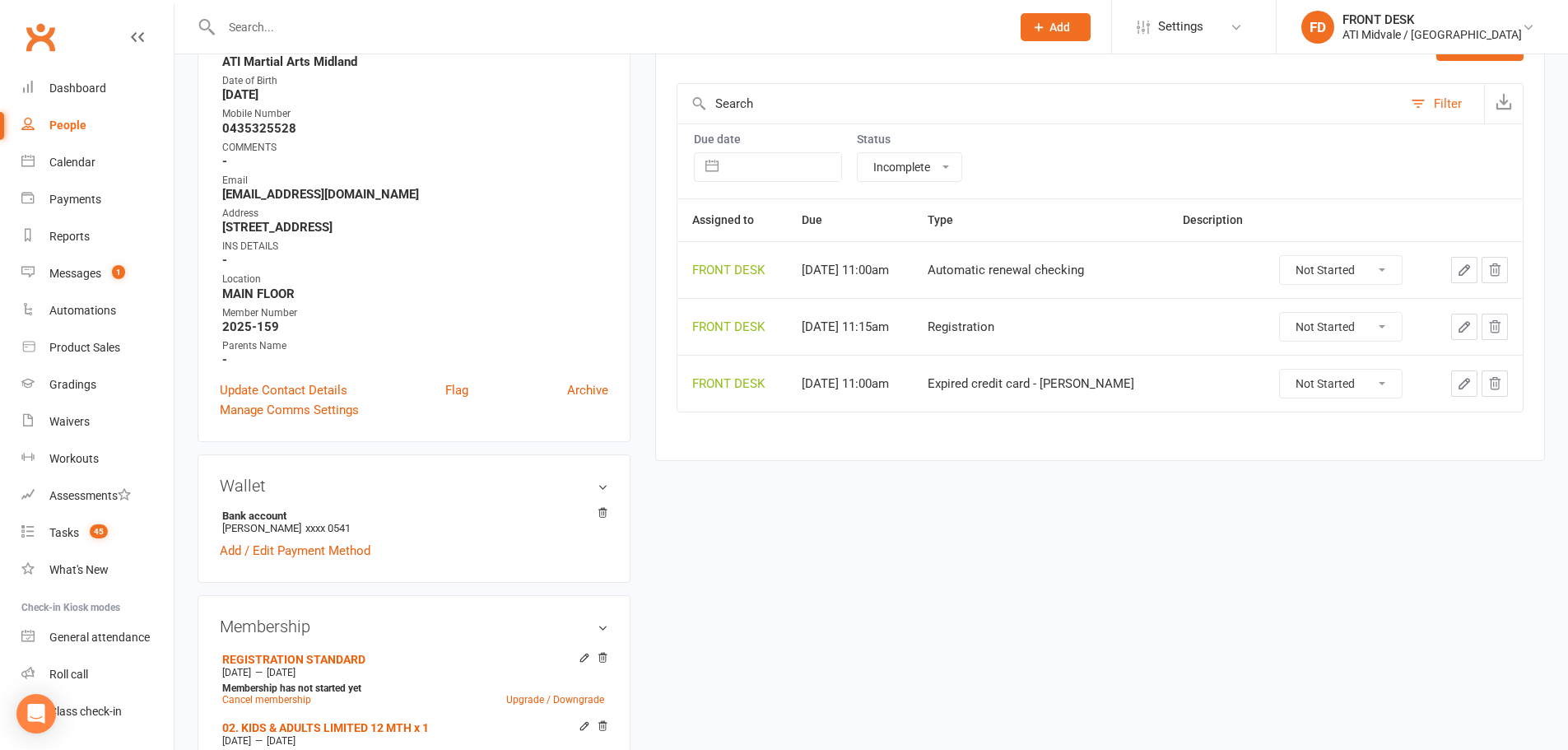
click at [1453, 331] on button "button" at bounding box center [1464, 326] width 26 height 26
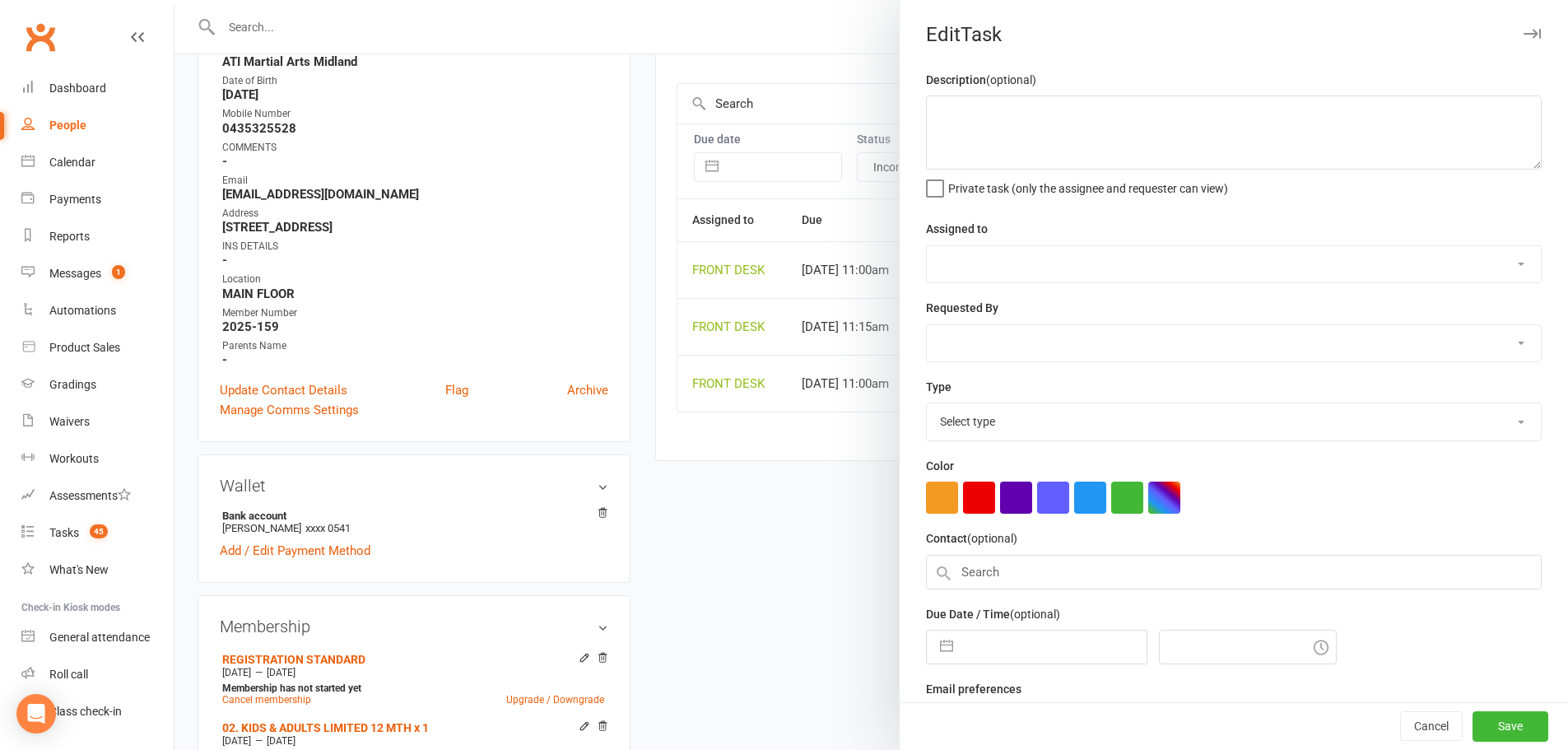
select select "4288"
type input "19 Sep 2026"
type input "11:15am"
select select "34717"
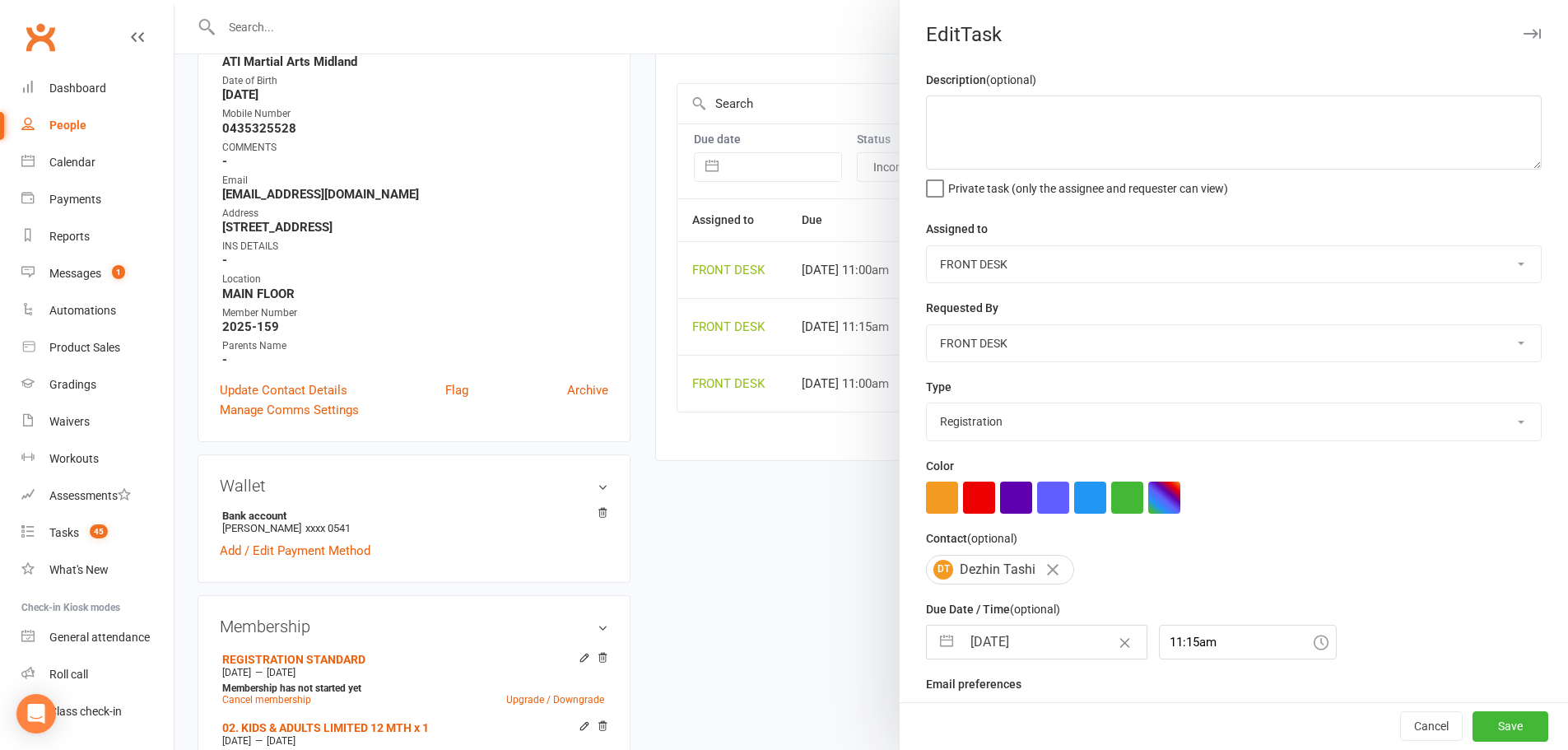
click at [943, 647] on button "button" at bounding box center [947, 642] width 29 height 33
select select "7"
select select "2026"
select select "8"
select select "2026"
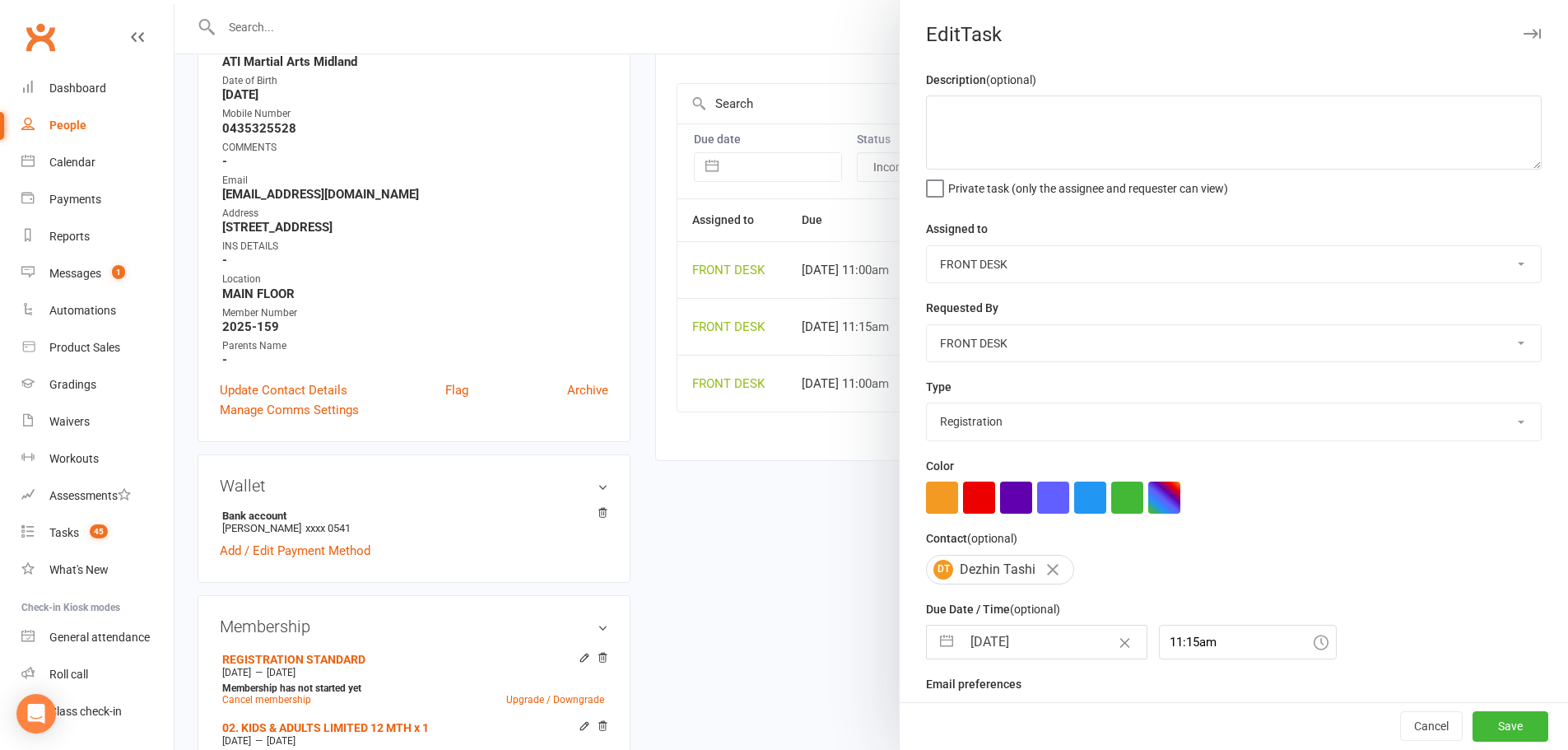
select select "9"
select select "2026"
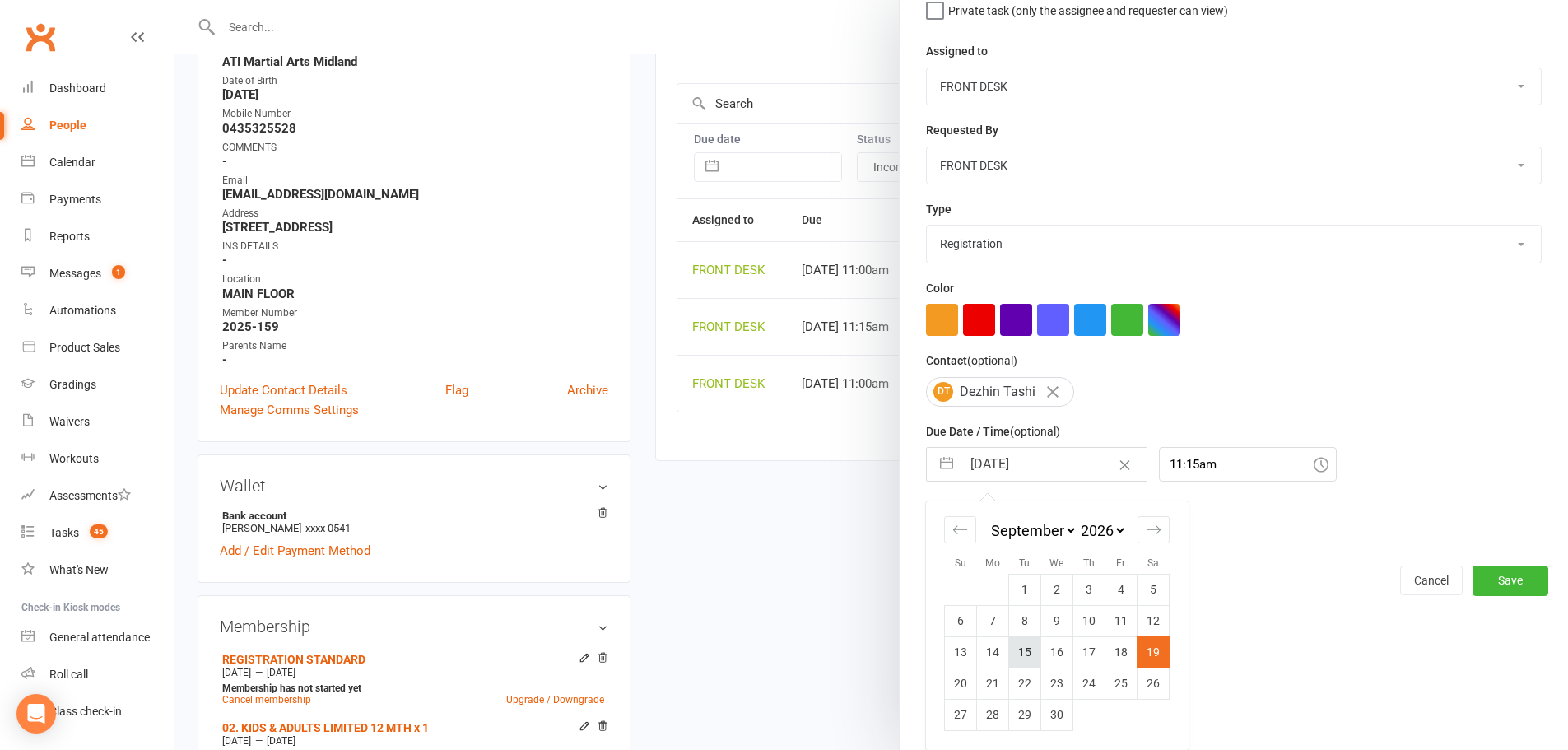
scroll to position [184, 0]
click at [1089, 662] on td "17" at bounding box center [1089, 652] width 32 height 31
type input "17 Sep 2026"
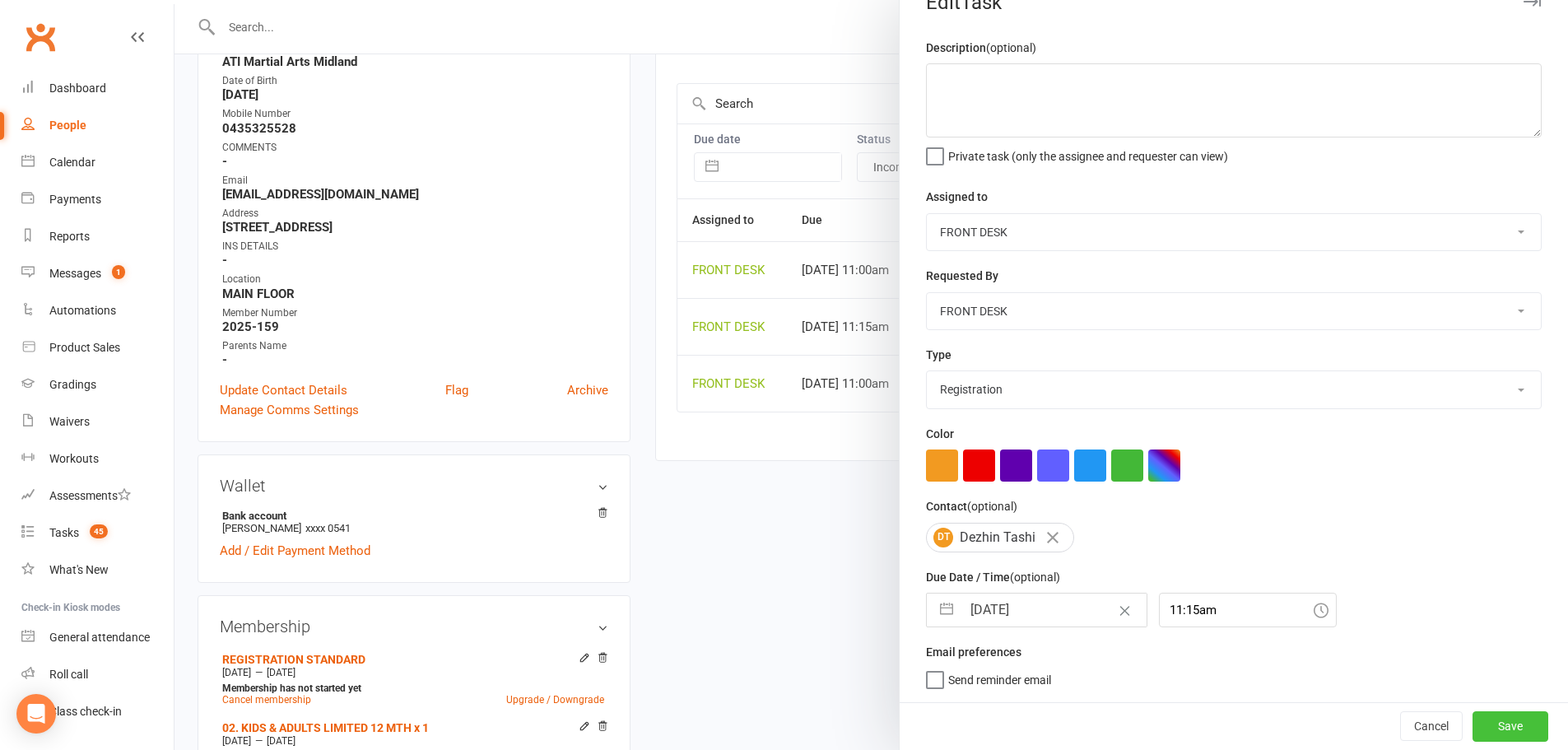
click at [1472, 721] on button "Save" at bounding box center [1510, 725] width 76 height 29
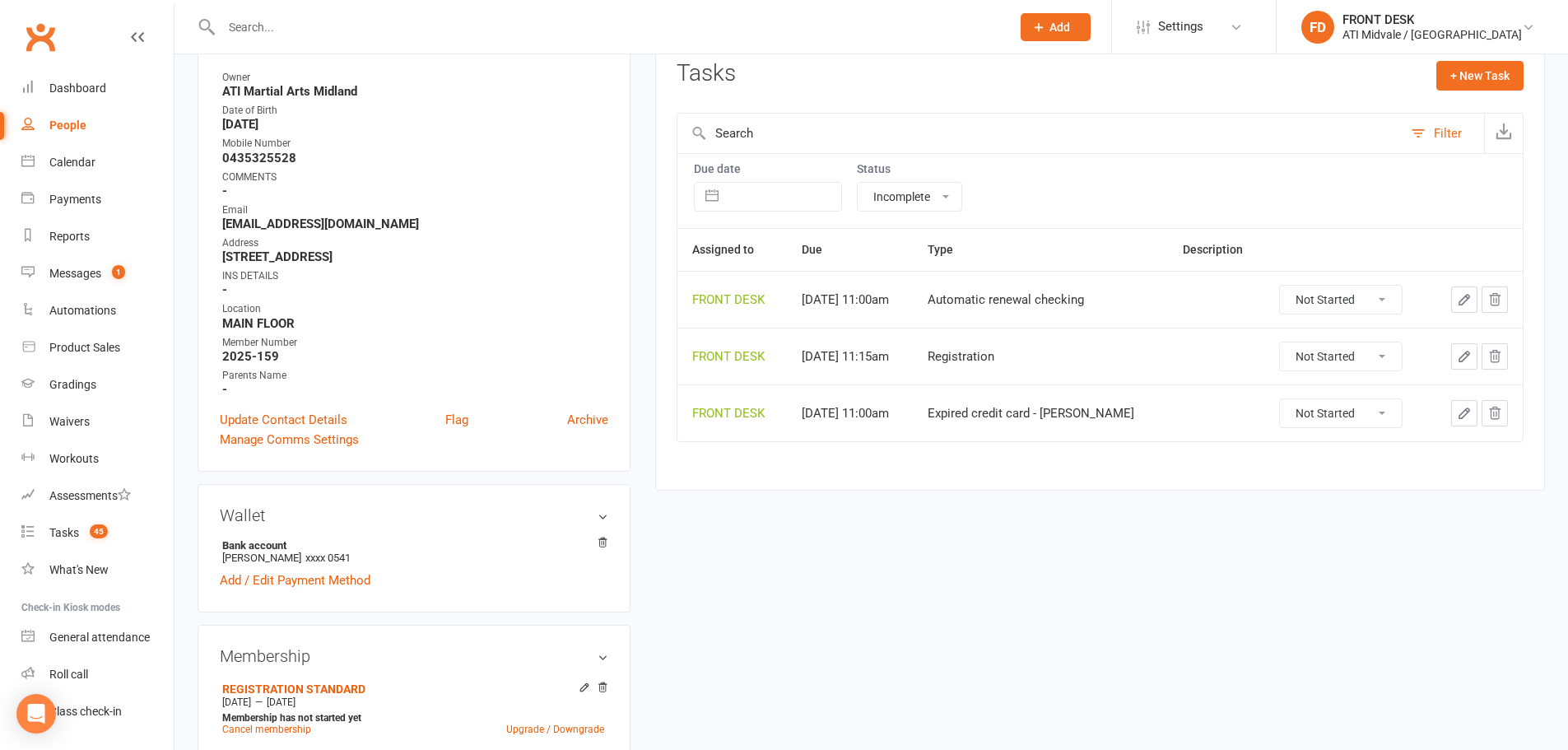
scroll to position [164, 0]
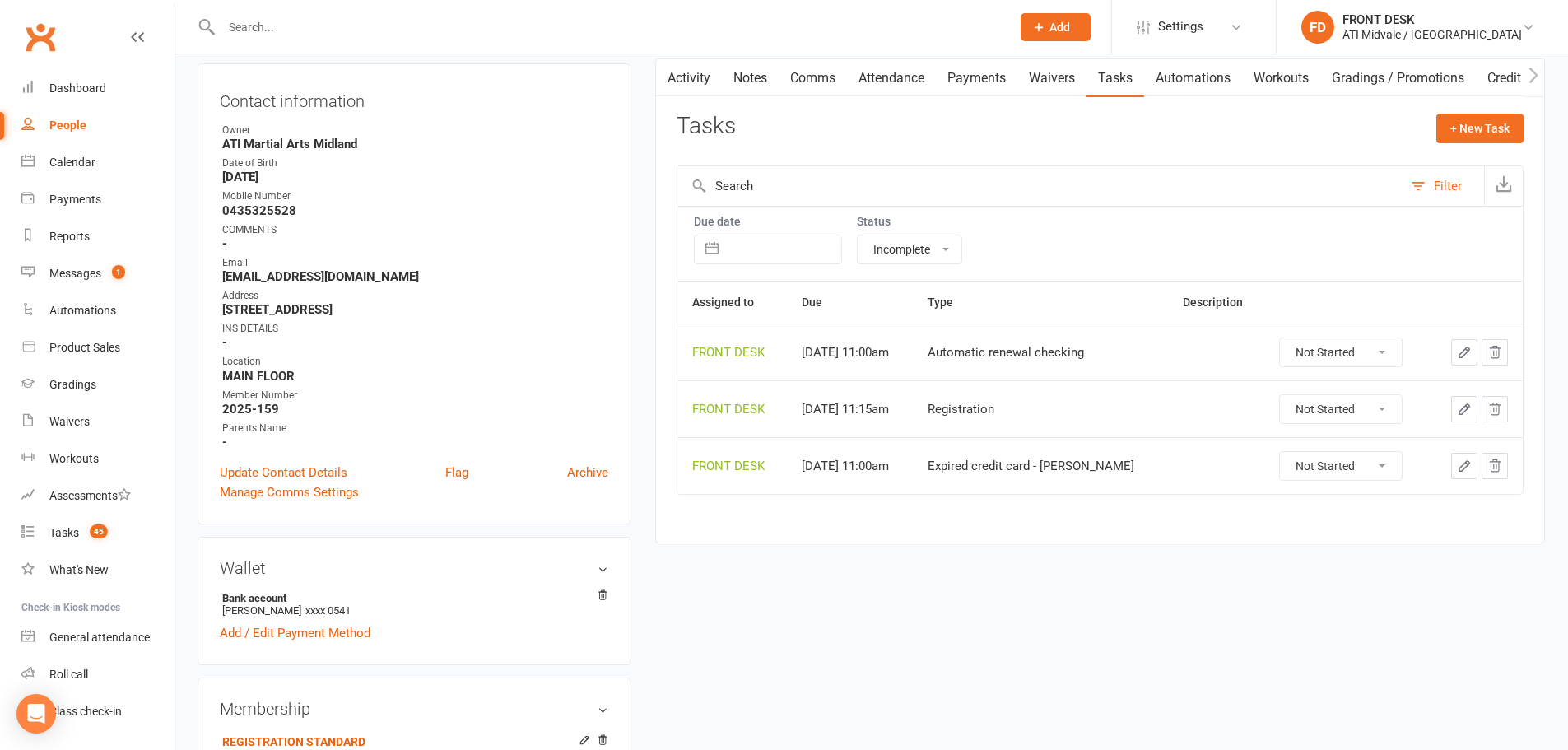
click at [1467, 357] on icon "button" at bounding box center [1464, 352] width 15 height 15
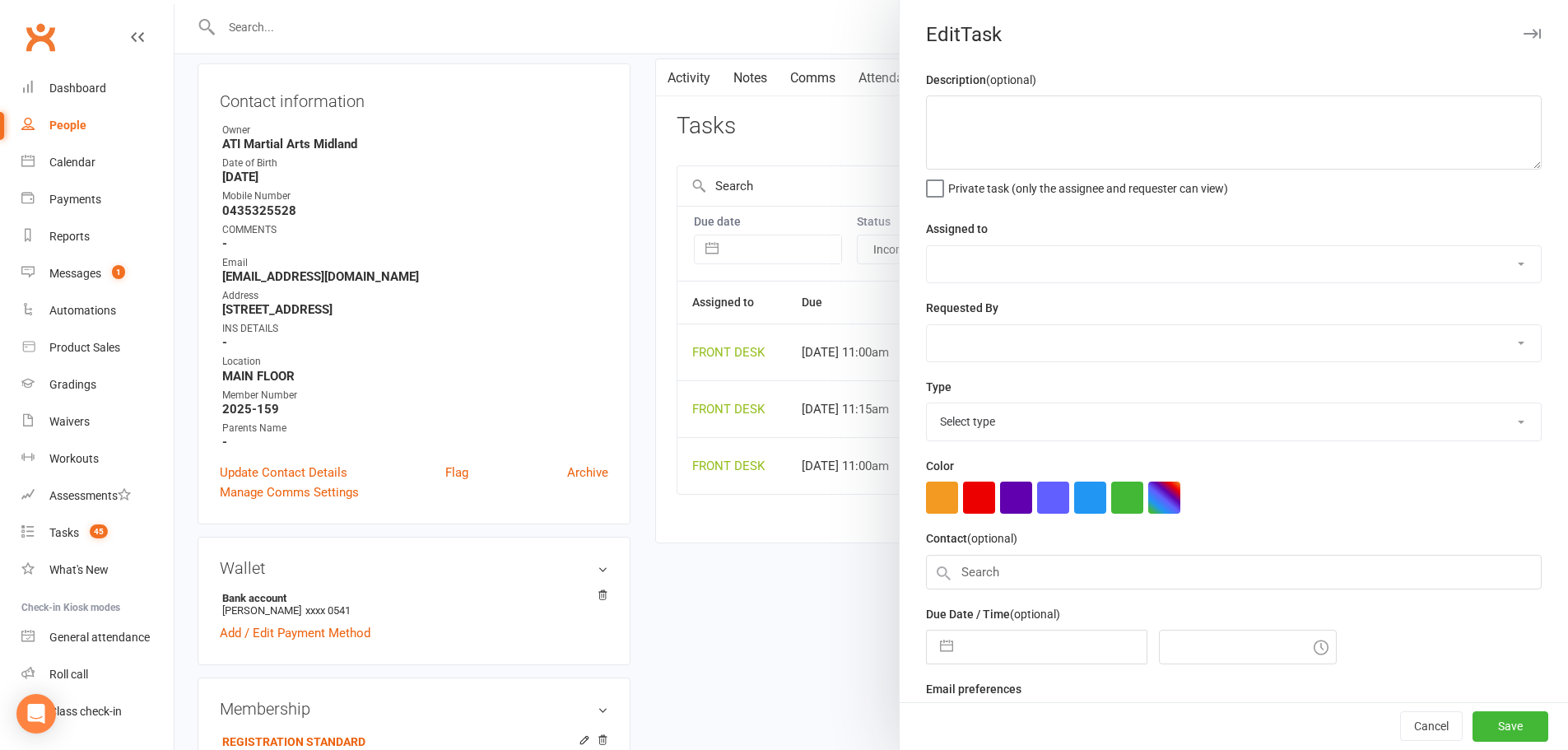
select select "4288"
type input "01 Sep 2026"
type input "11:00am"
select select "35159"
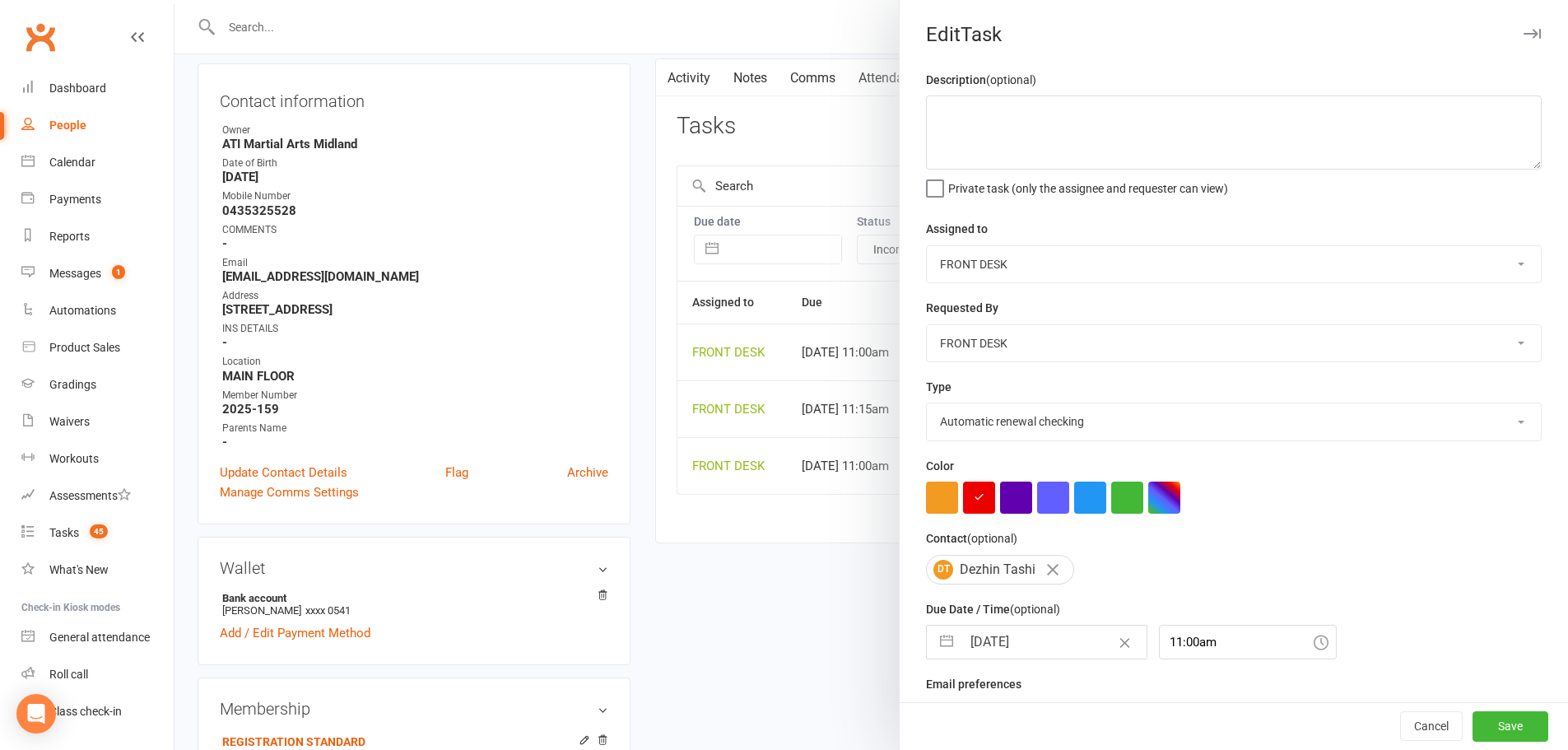
click at [951, 651] on button "button" at bounding box center [947, 642] width 29 height 33
select select "7"
select select "2026"
select select "8"
select select "2026"
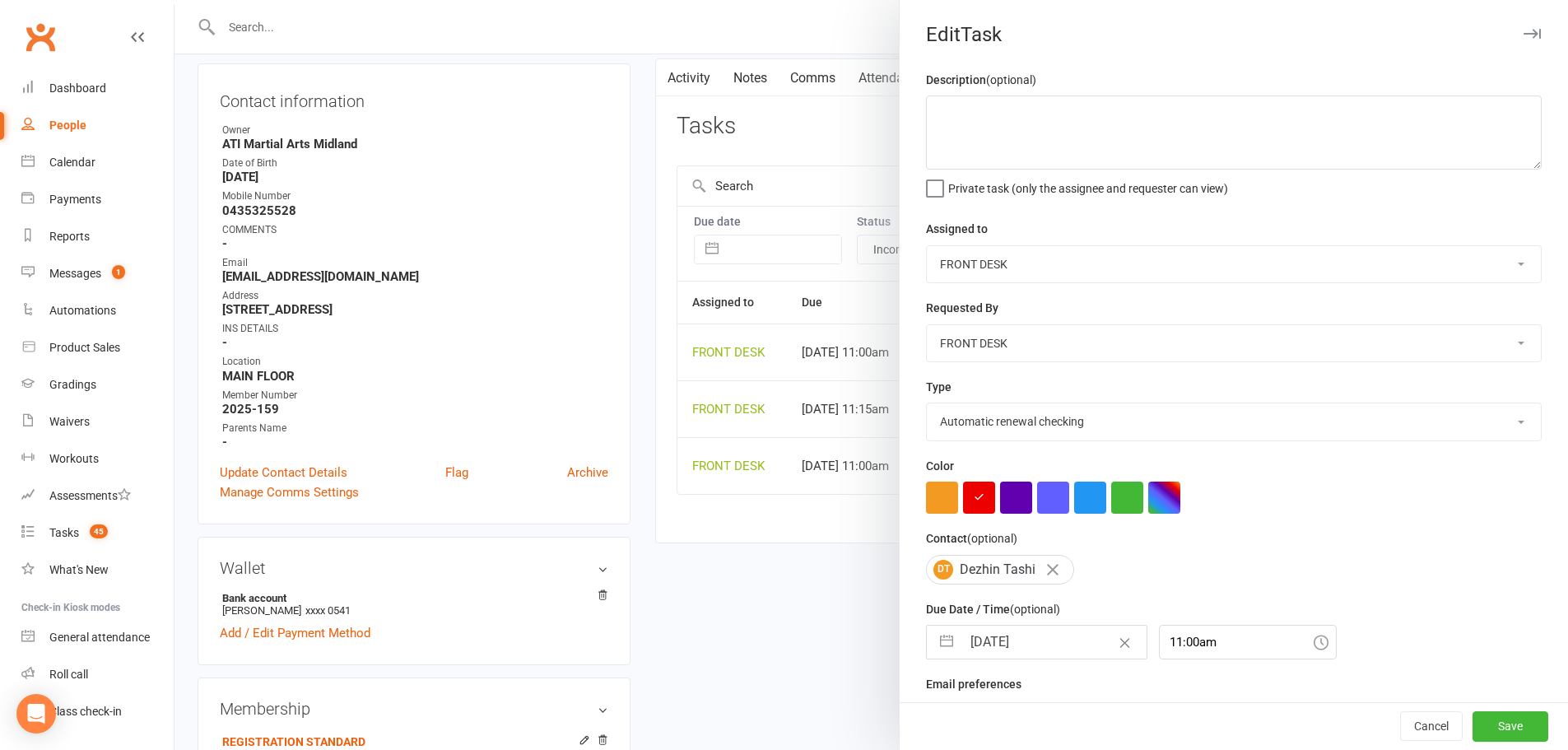
select select "9"
select select "2026"
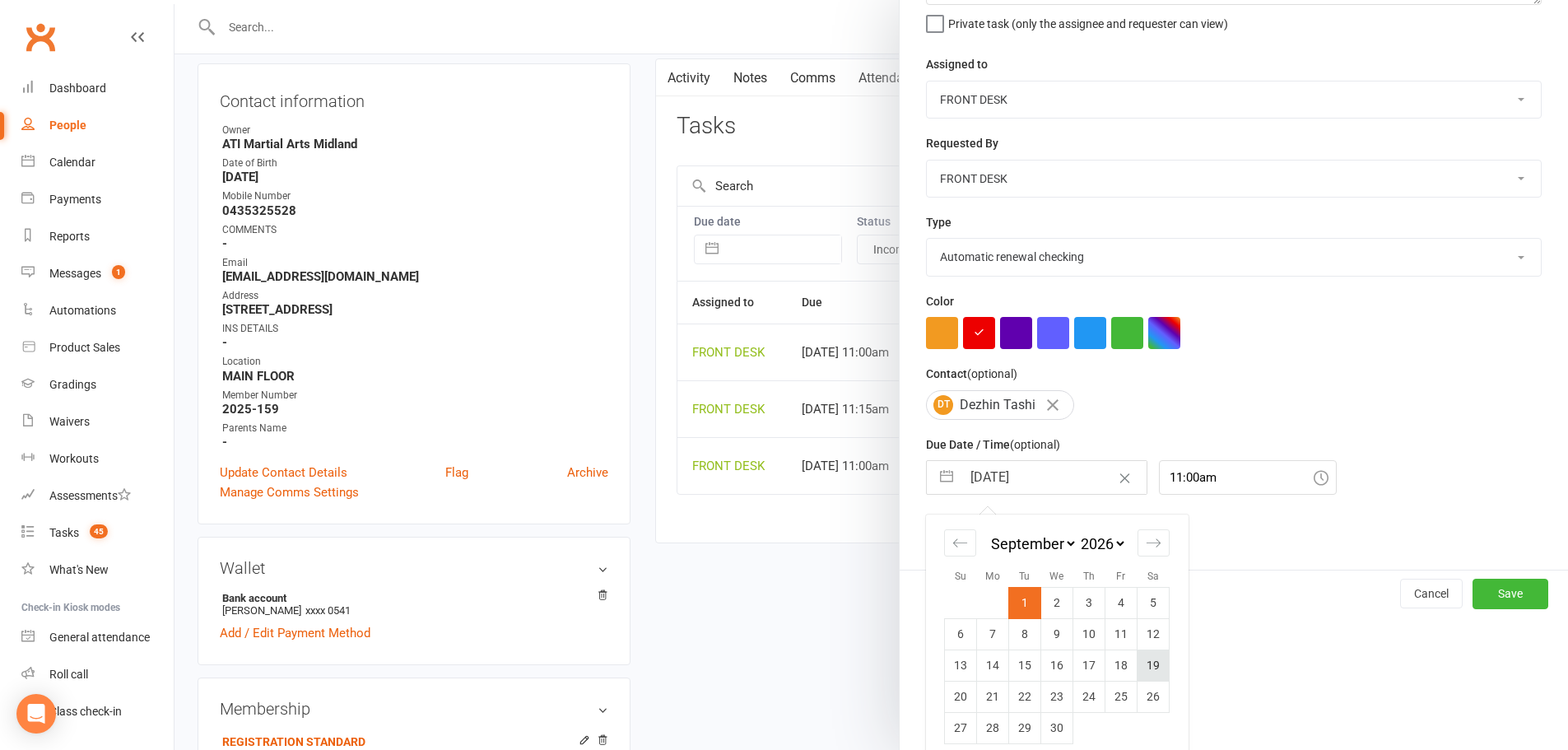
click at [1145, 667] on td "19" at bounding box center [1154, 664] width 32 height 31
type input "19 Sep 2026"
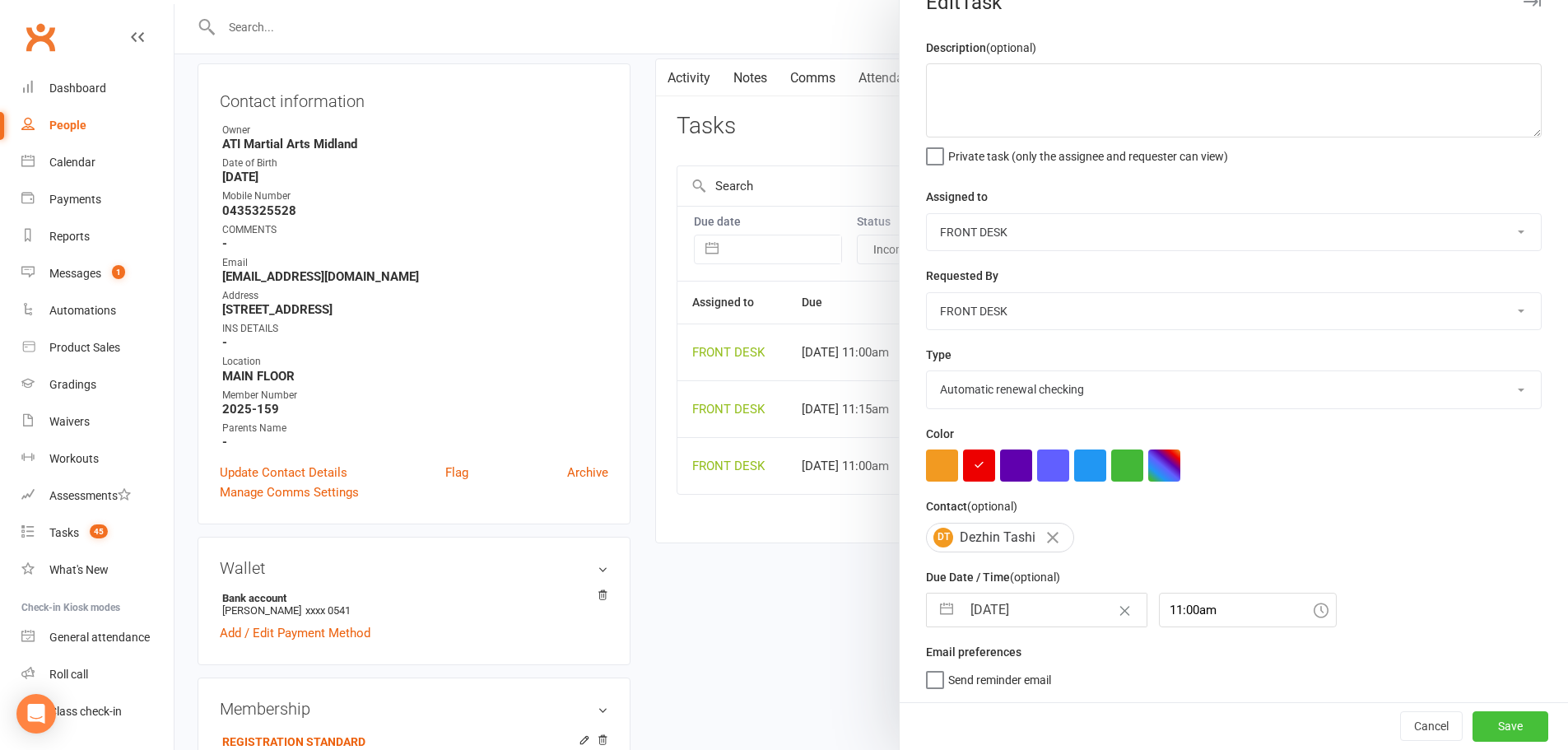
click at [1473, 718] on button "Save" at bounding box center [1510, 725] width 76 height 29
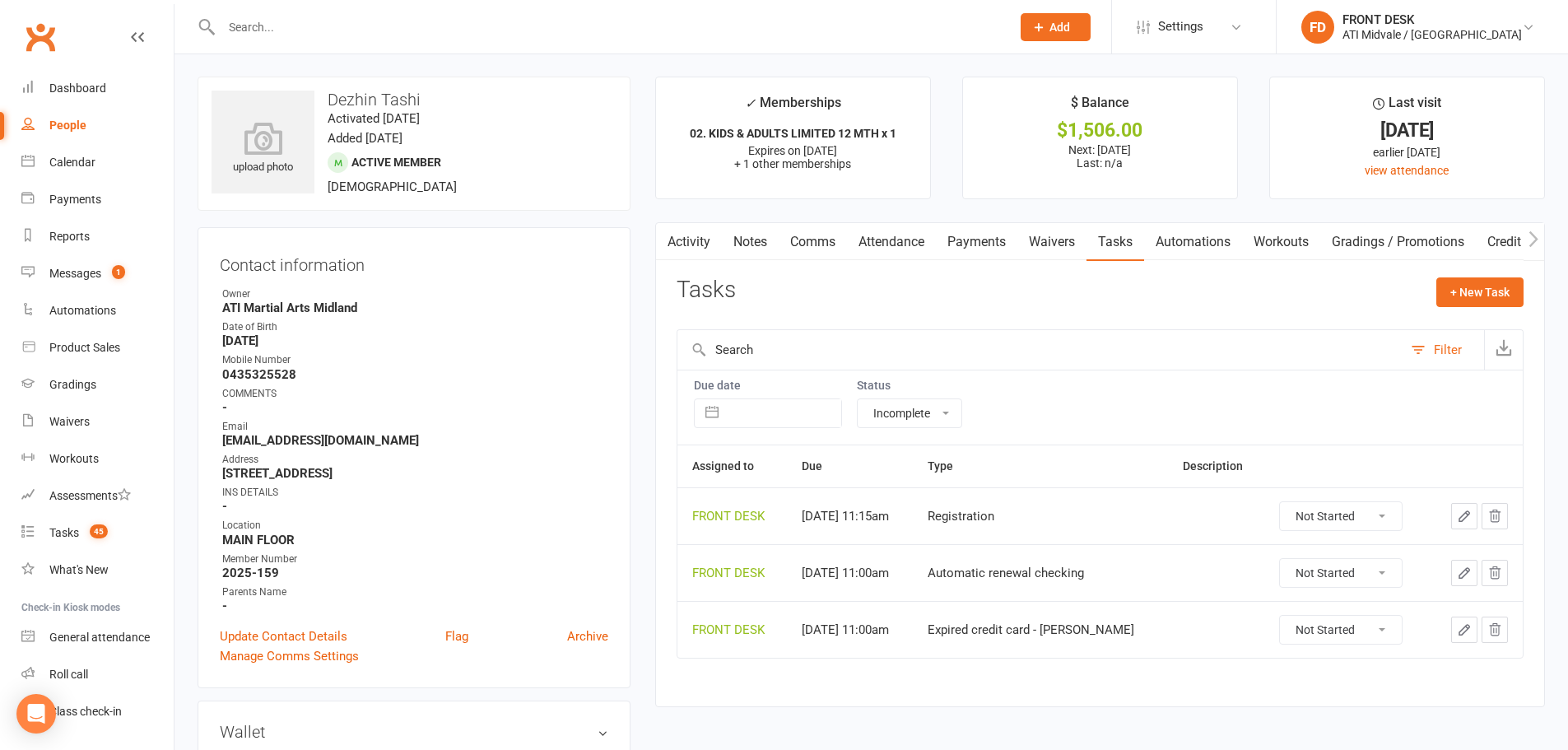
scroll to position [0, 0]
click at [805, 232] on link "Comms" at bounding box center [813, 243] width 69 height 38
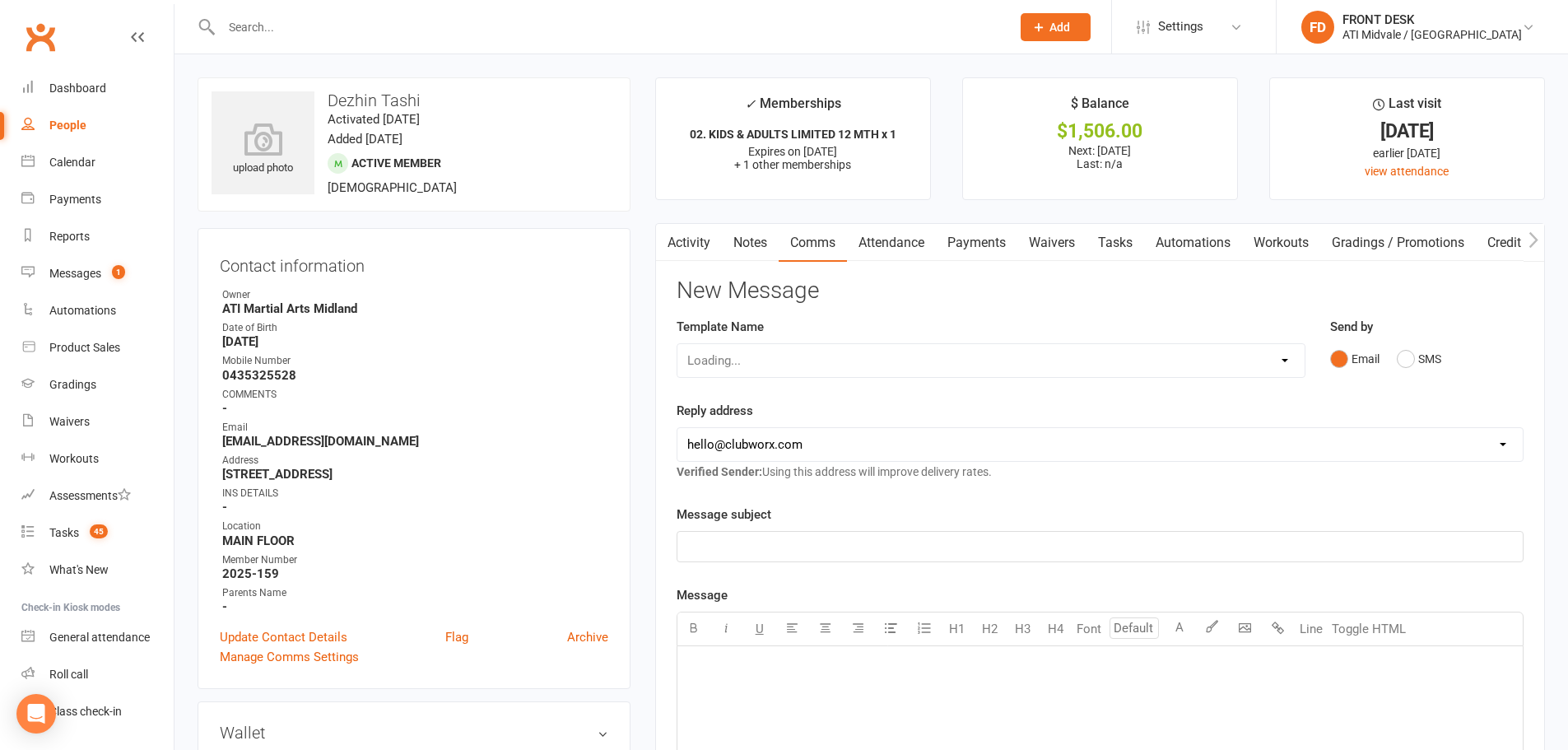
click at [867, 237] on link "Attendance" at bounding box center [892, 243] width 89 height 38
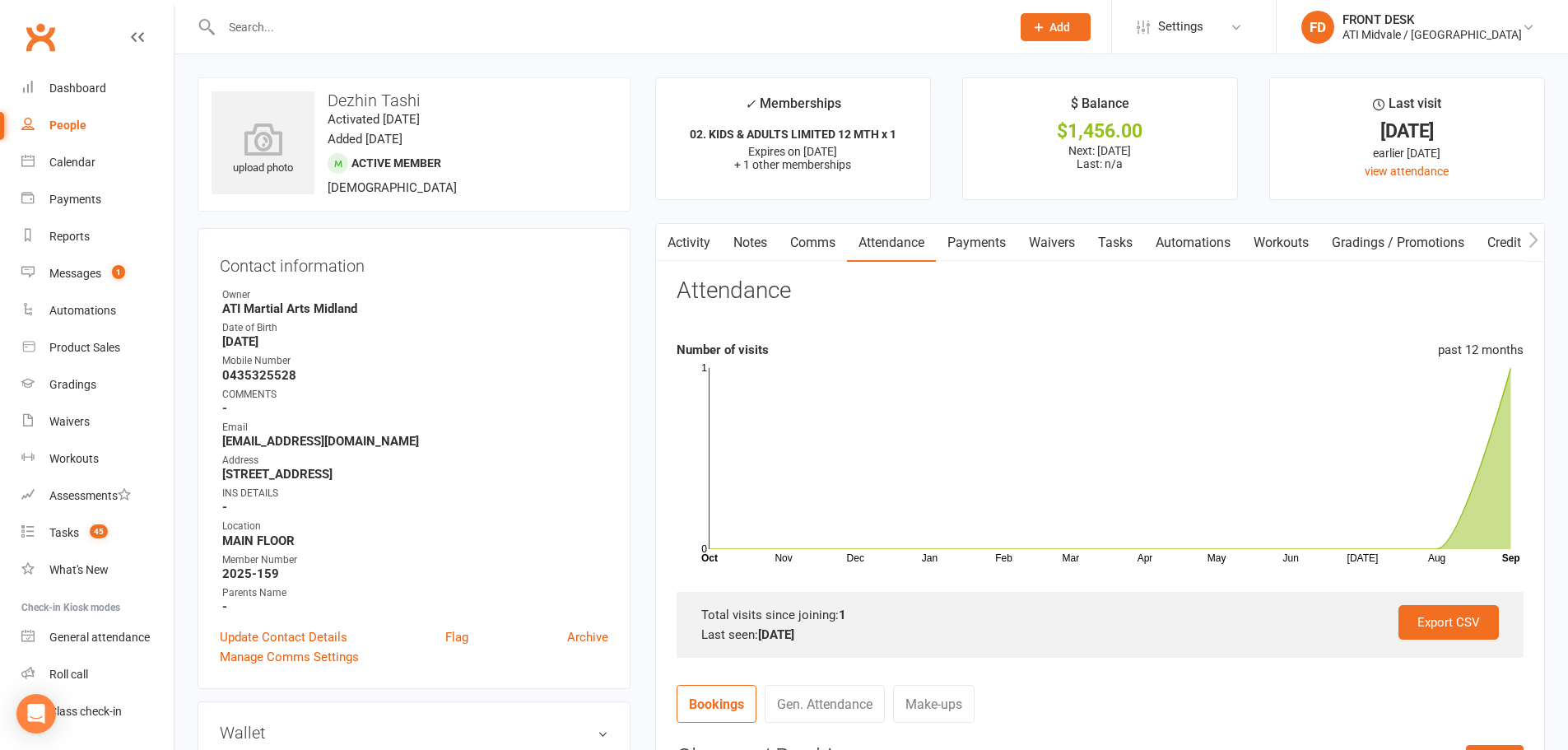
click at [1173, 240] on link "Automations" at bounding box center [1193, 243] width 98 height 38
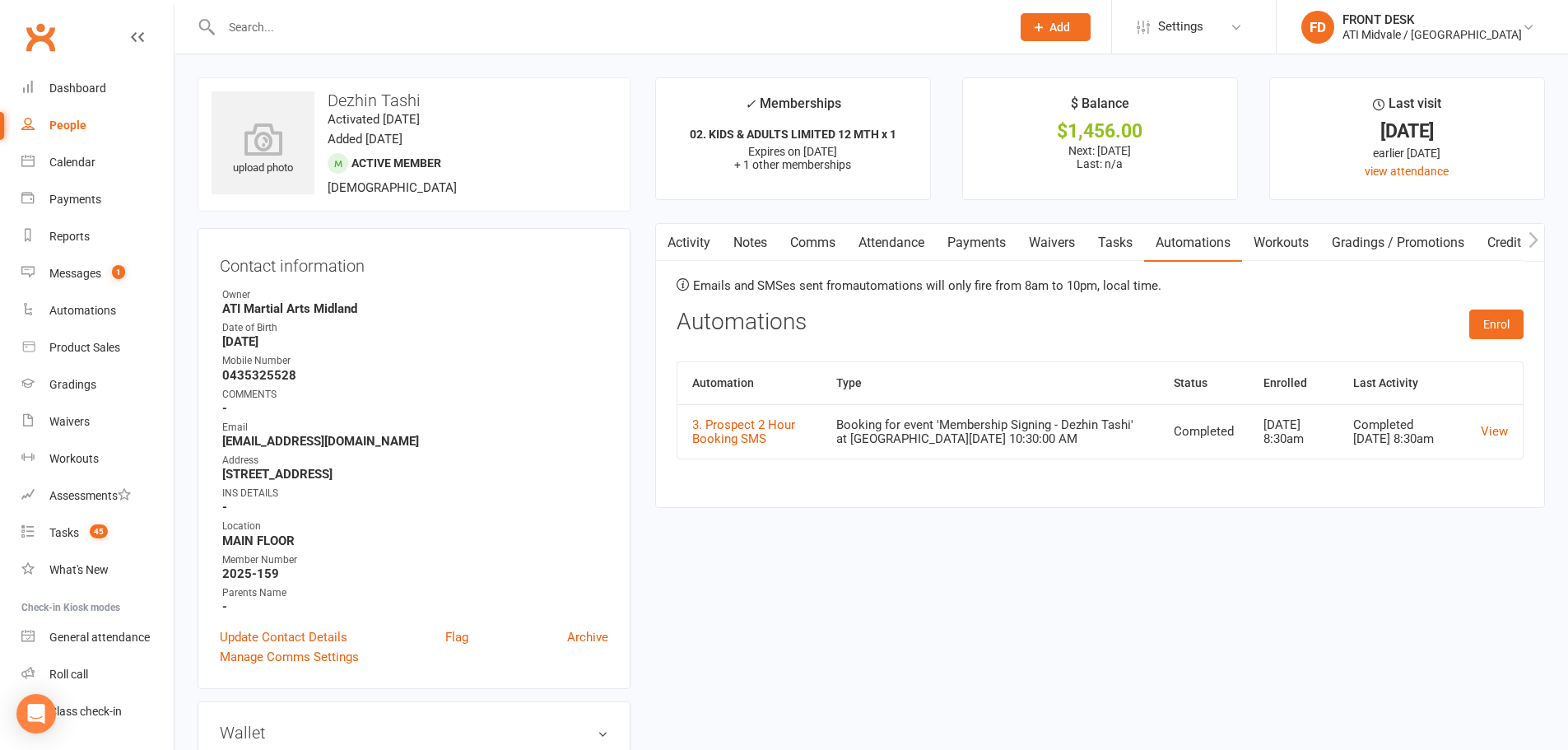
click at [953, 245] on link "Payments" at bounding box center [976, 243] width 81 height 38
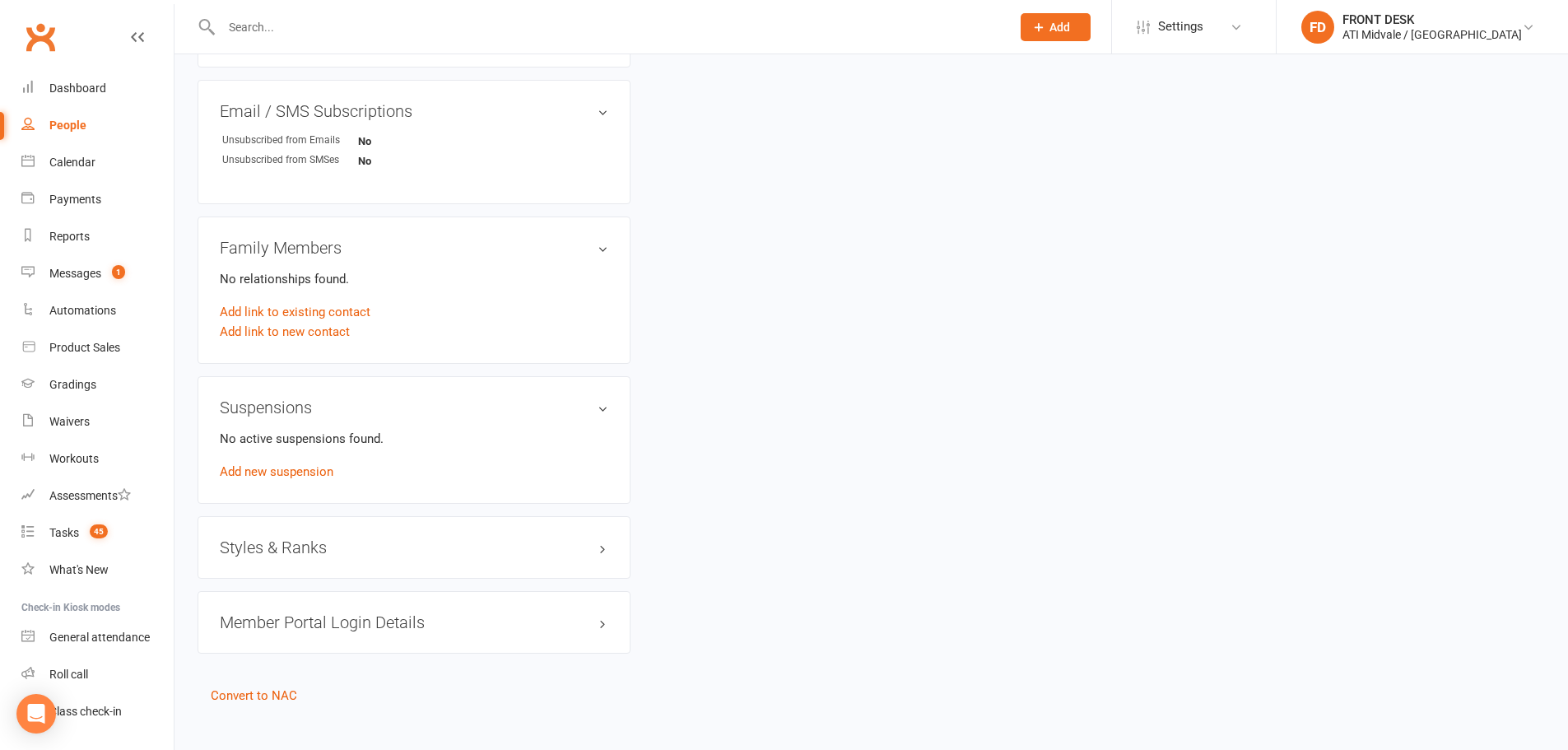
scroll to position [1036, 0]
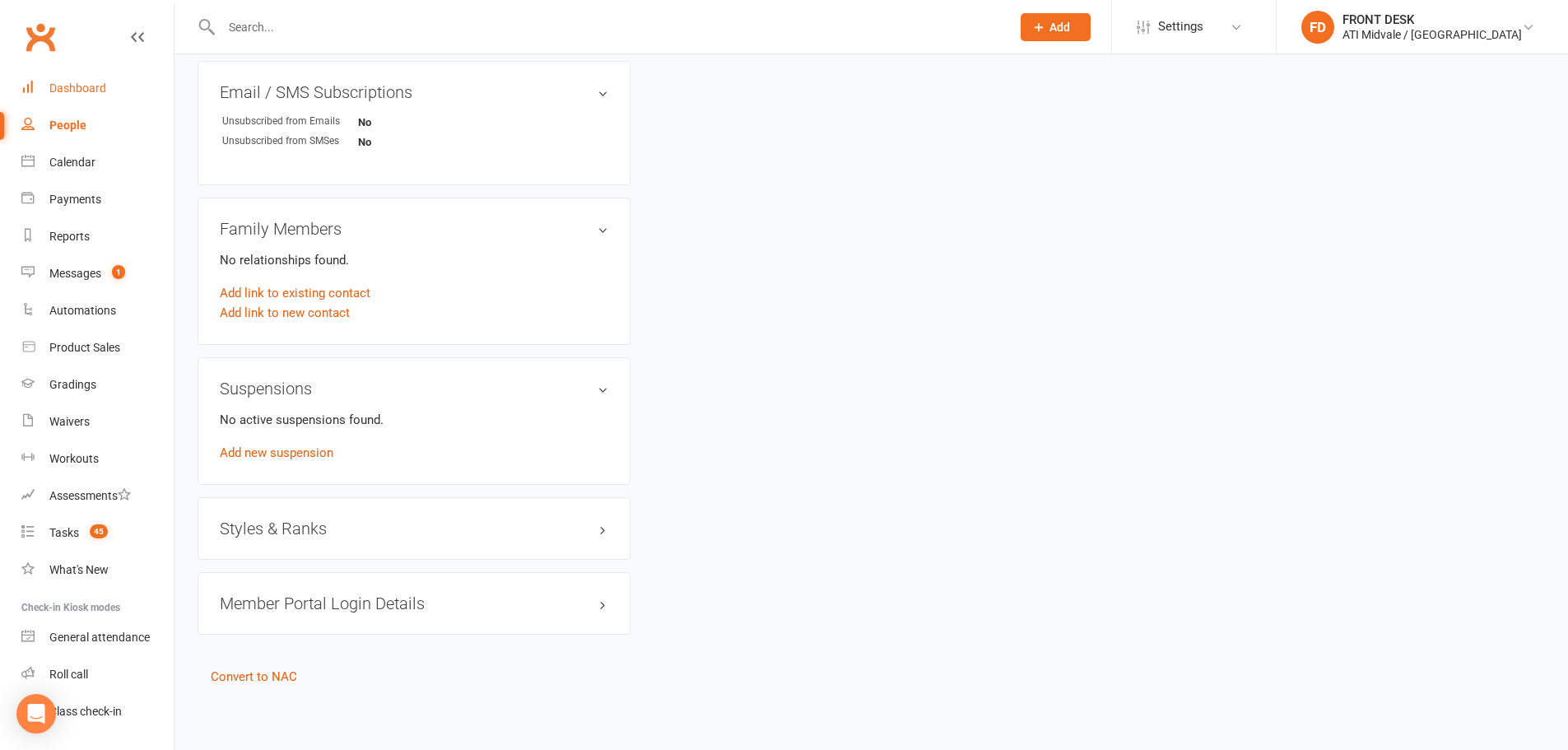
click at [48, 100] on link "Dashboard" at bounding box center [97, 88] width 153 height 37
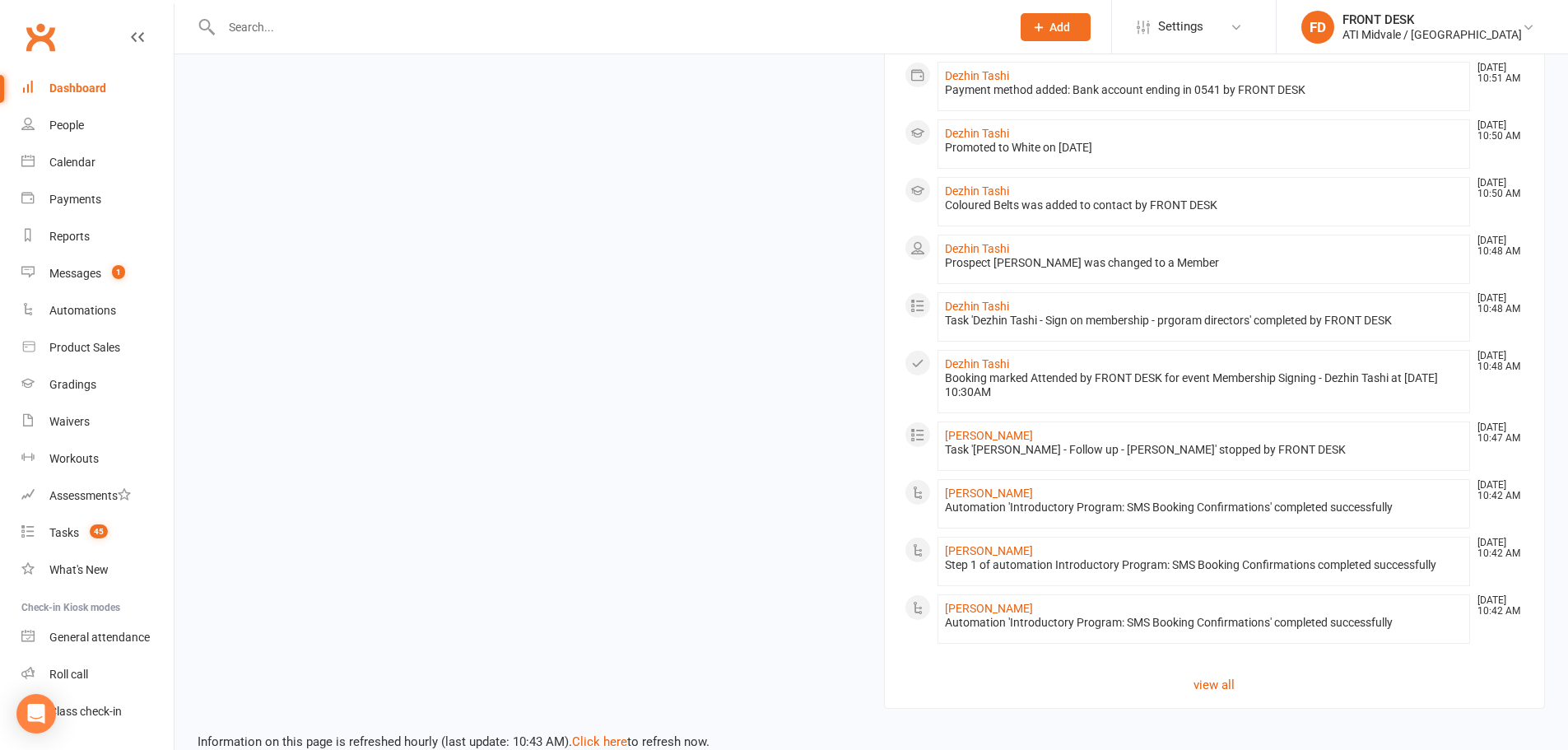
scroll to position [1356, 0]
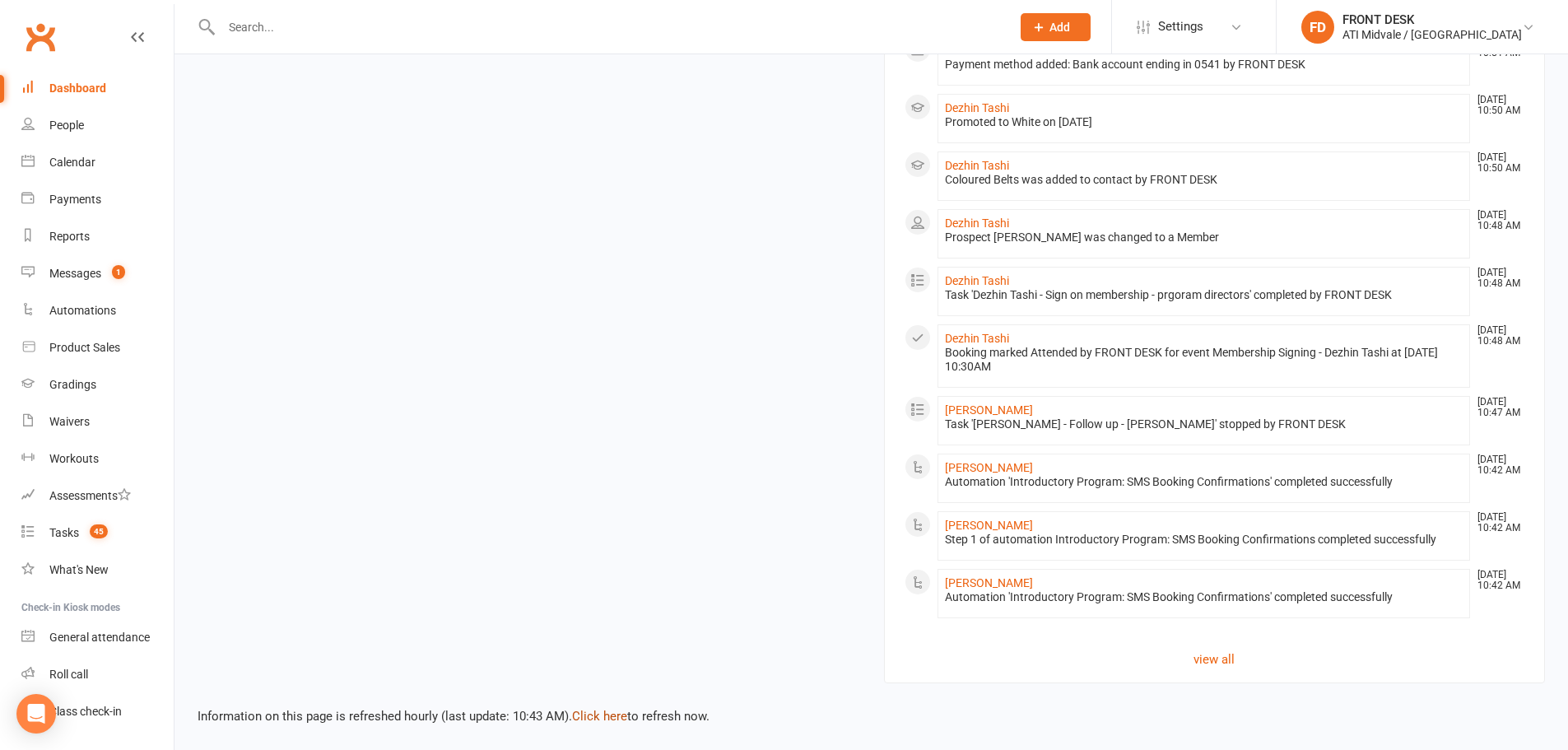
click at [599, 716] on link "Click here" at bounding box center [600, 716] width 55 height 15
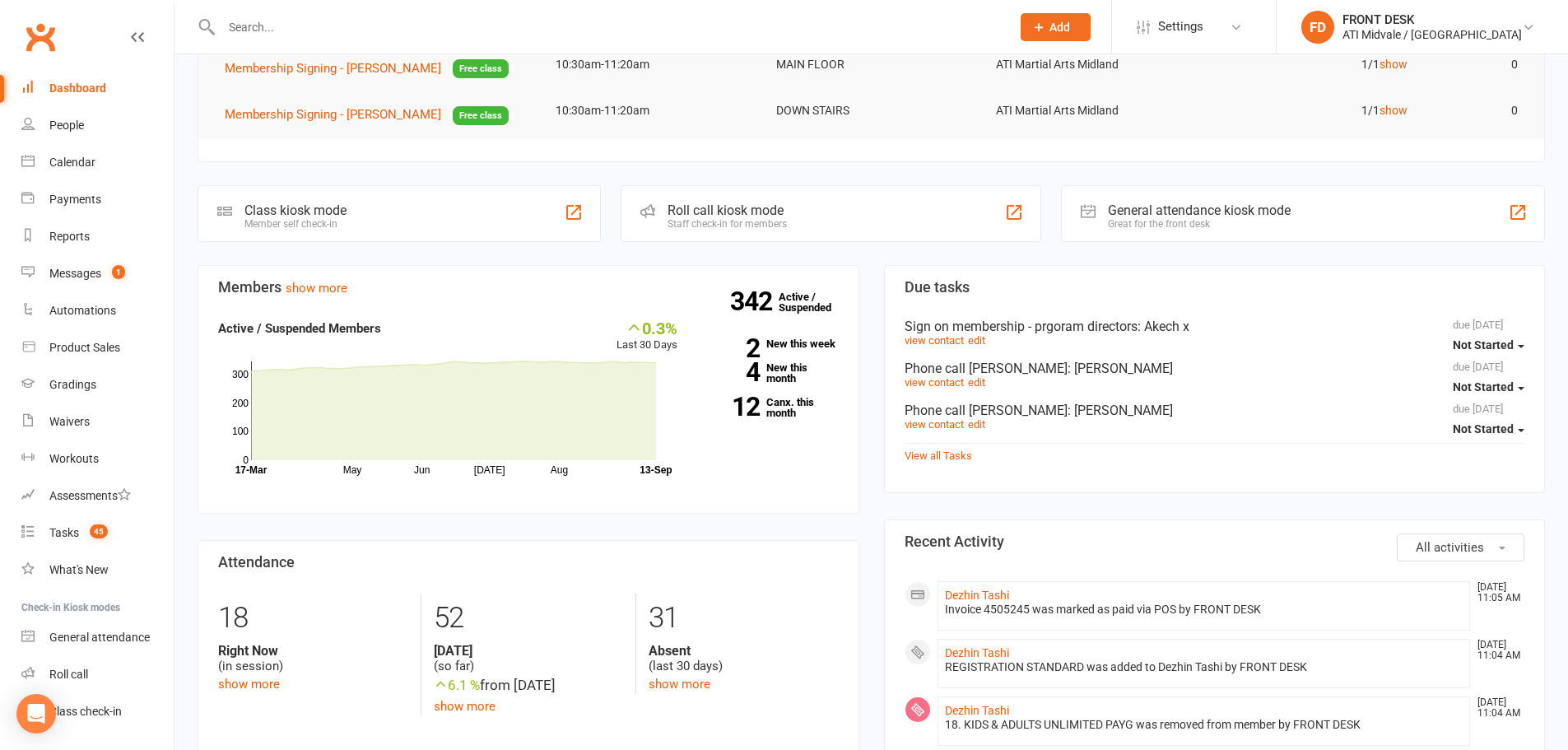
scroll to position [204, 0]
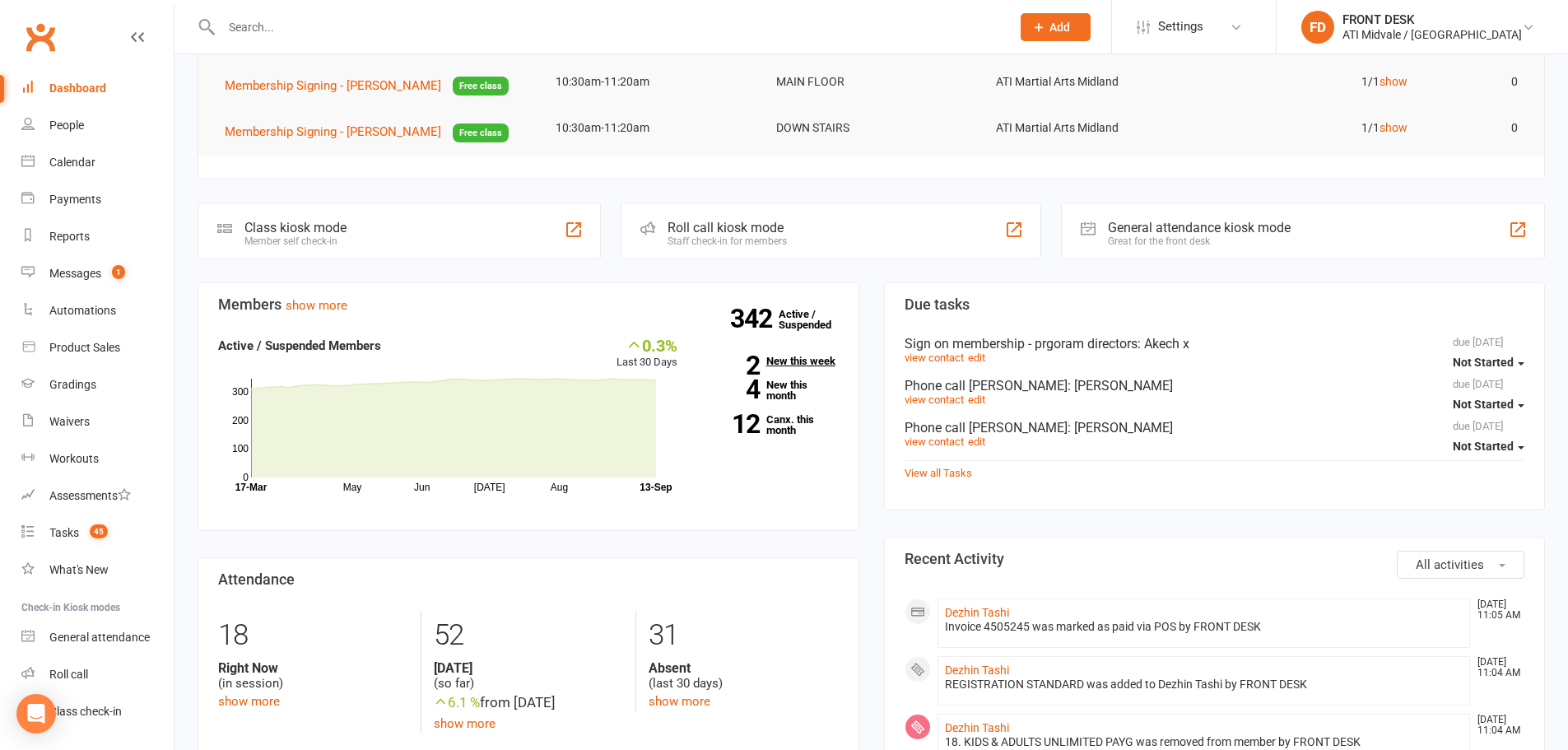
click at [796, 358] on link "2 New this week" at bounding box center [770, 361] width 137 height 11
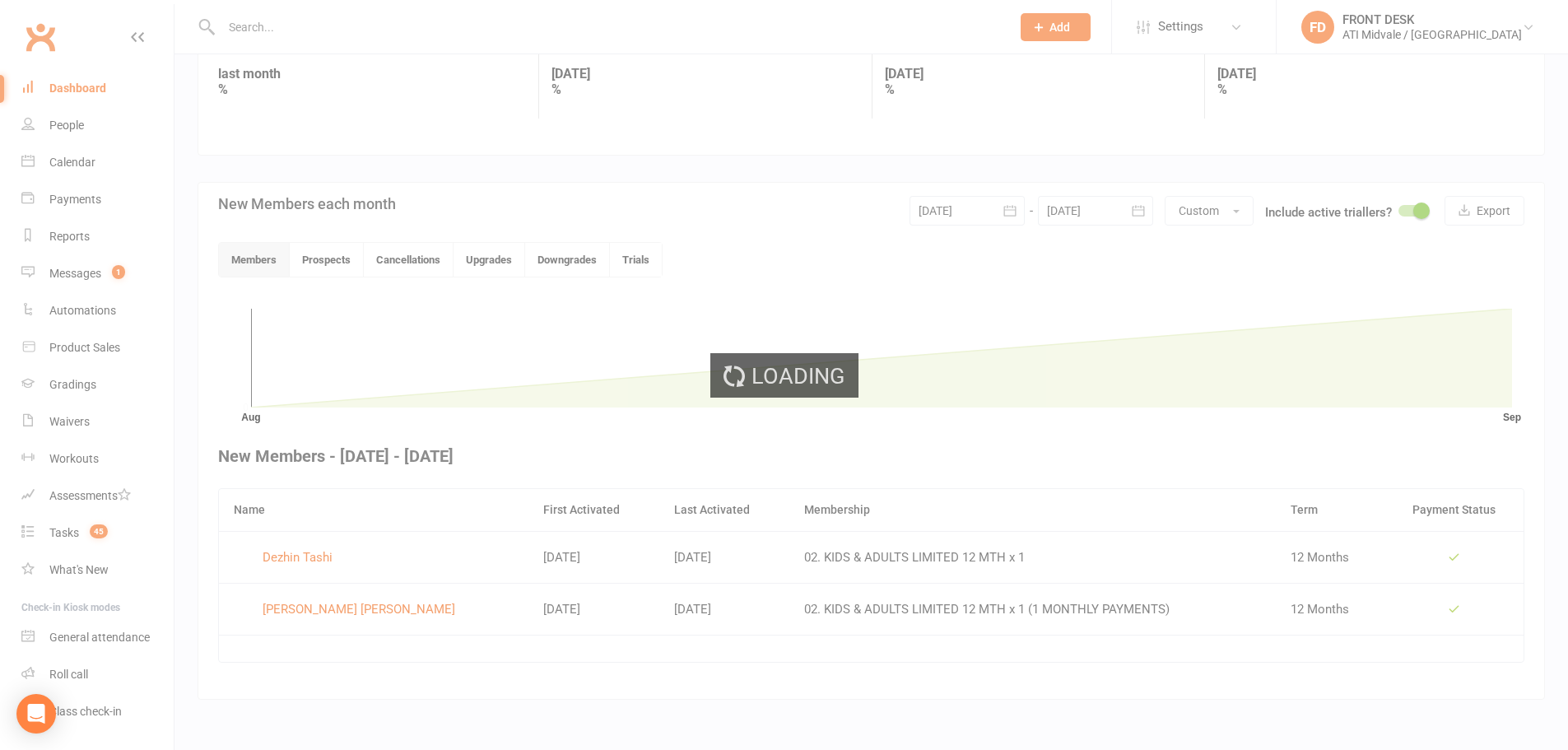
scroll to position [246, 0]
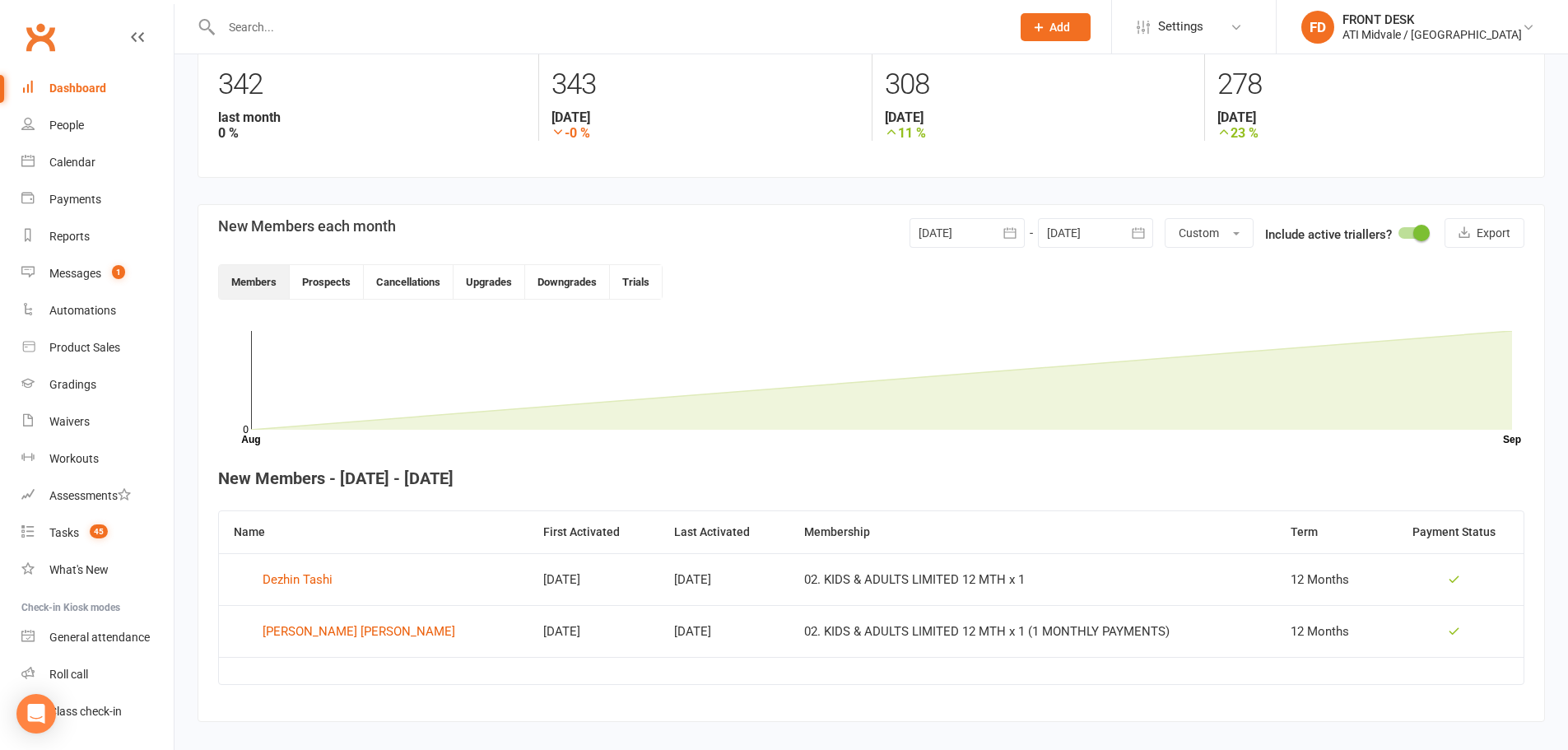
click at [84, 69] on div "Clubworx" at bounding box center [87, 46] width 174 height 61
click at [81, 80] on link "Dashboard" at bounding box center [97, 88] width 153 height 37
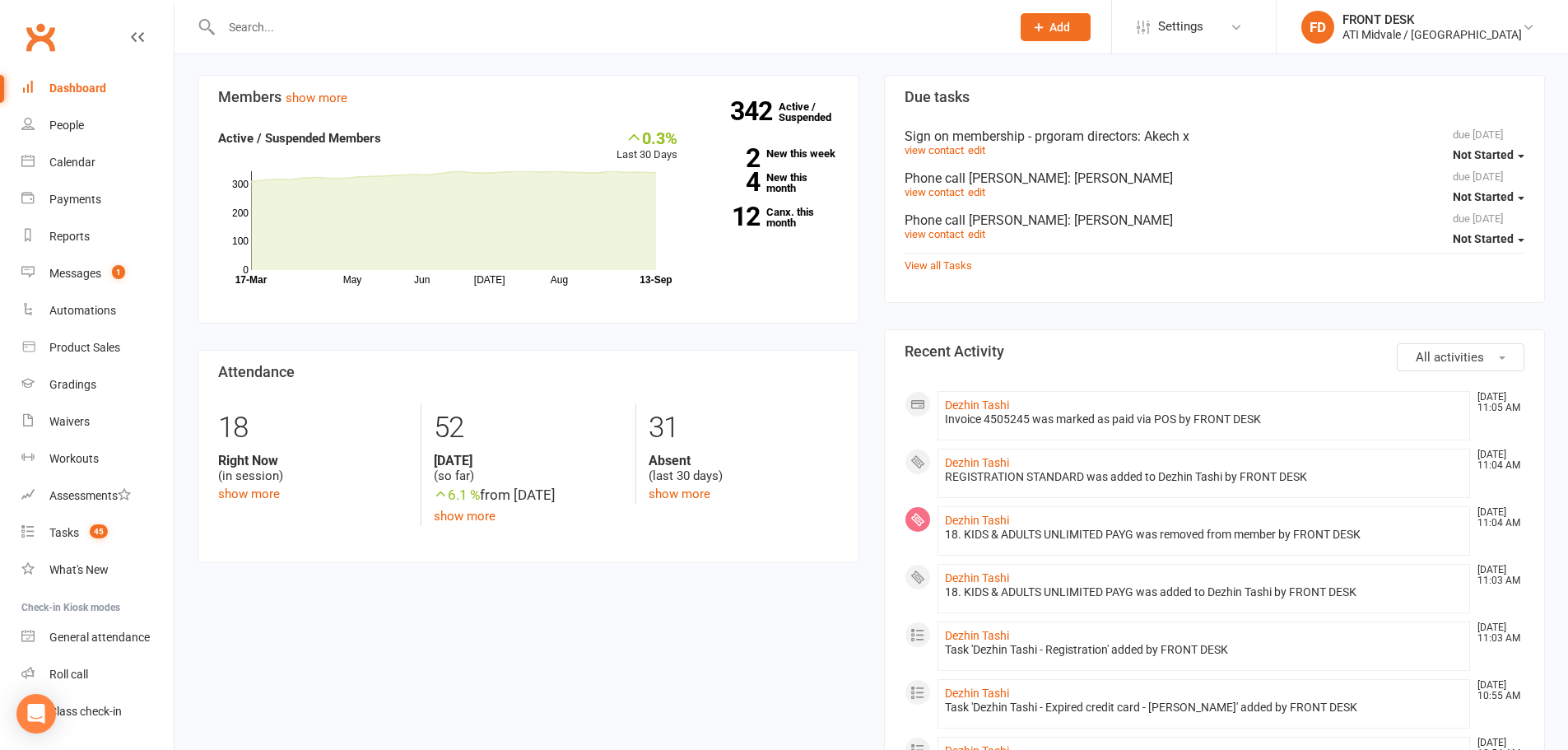
scroll to position [494, 0]
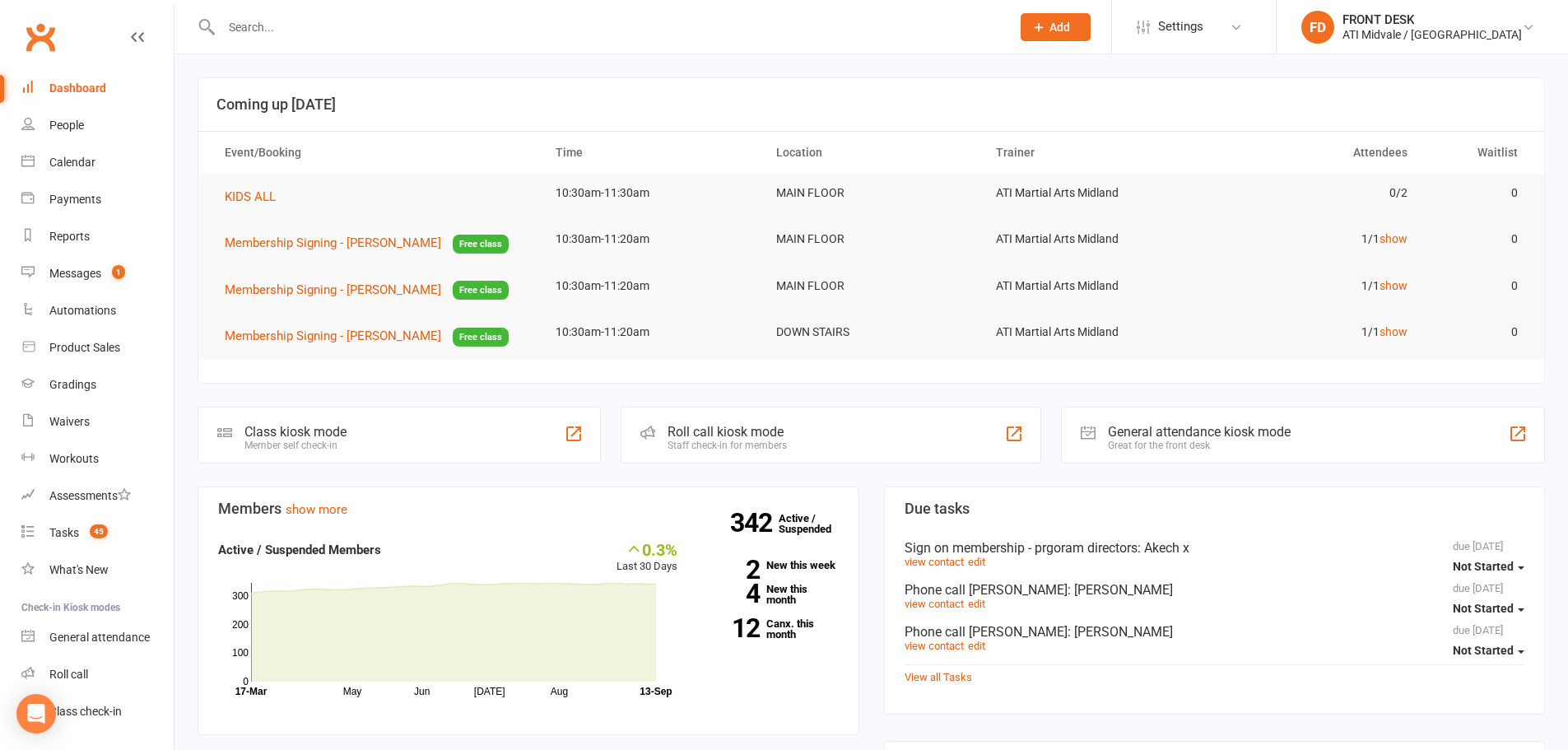
click at [256, 34] on input "text" at bounding box center [607, 28] width 783 height 23
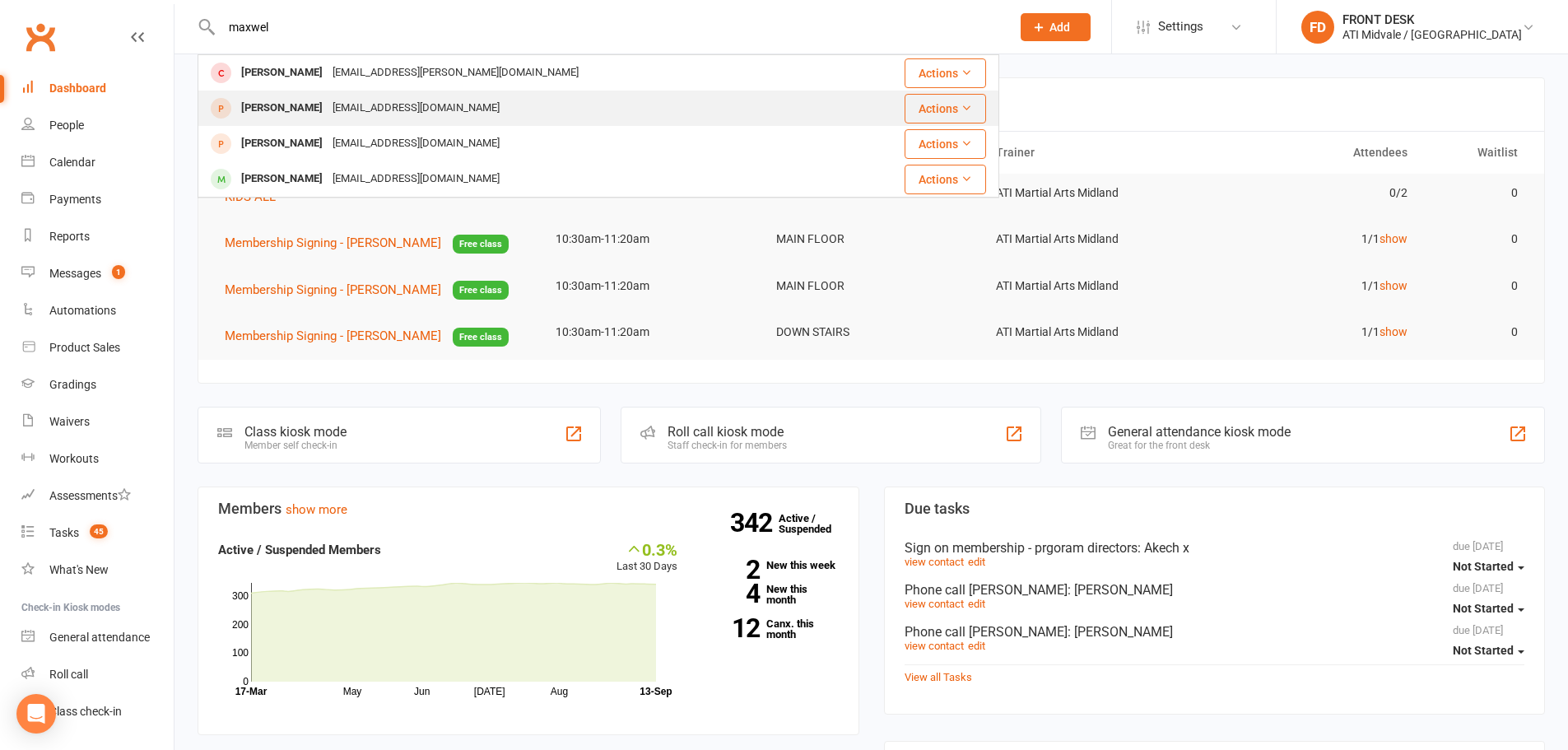
type input "maxwel"
click at [328, 99] on div "[PERSON_NAME]" at bounding box center [282, 108] width 91 height 24
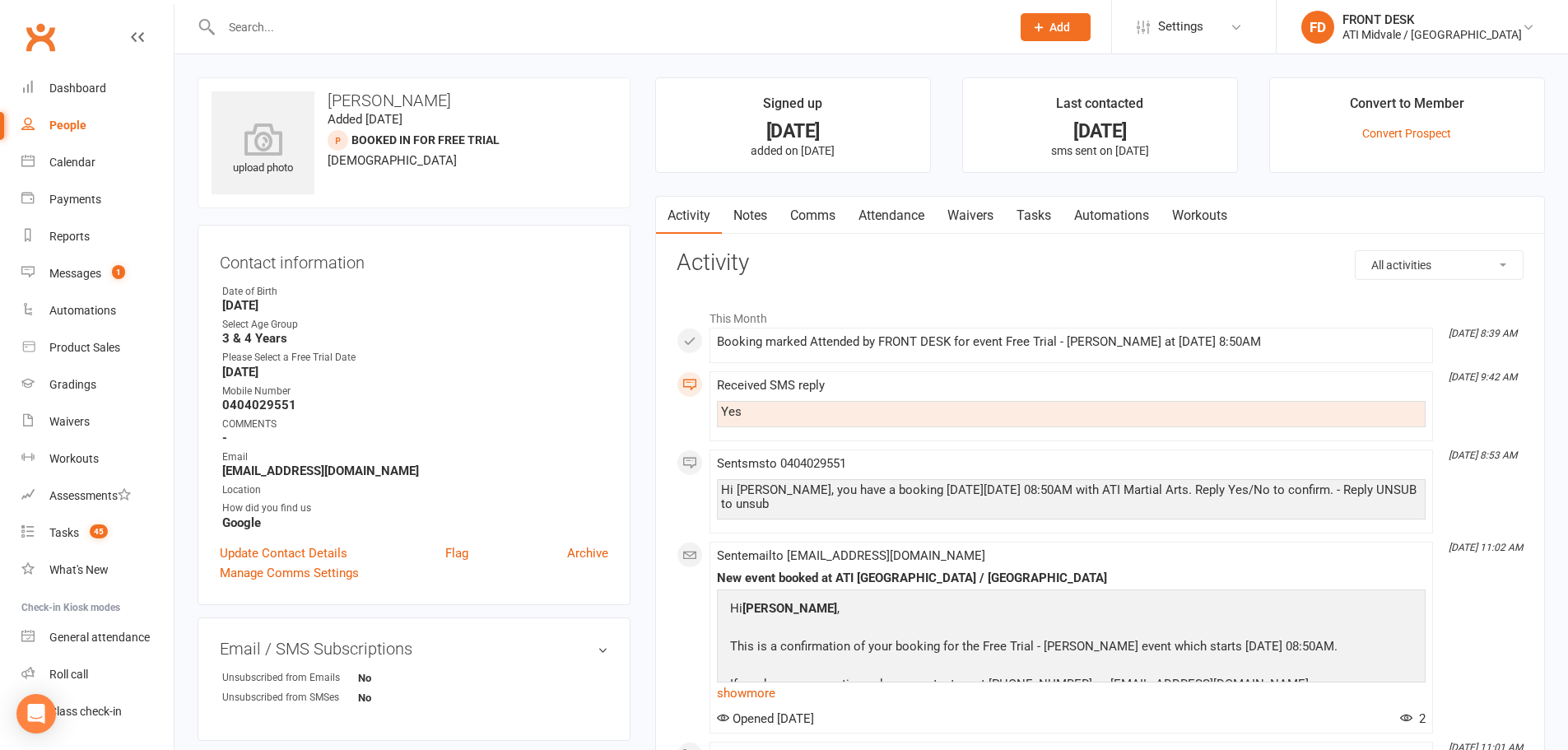
click at [938, 208] on link "Waivers" at bounding box center [970, 215] width 69 height 38
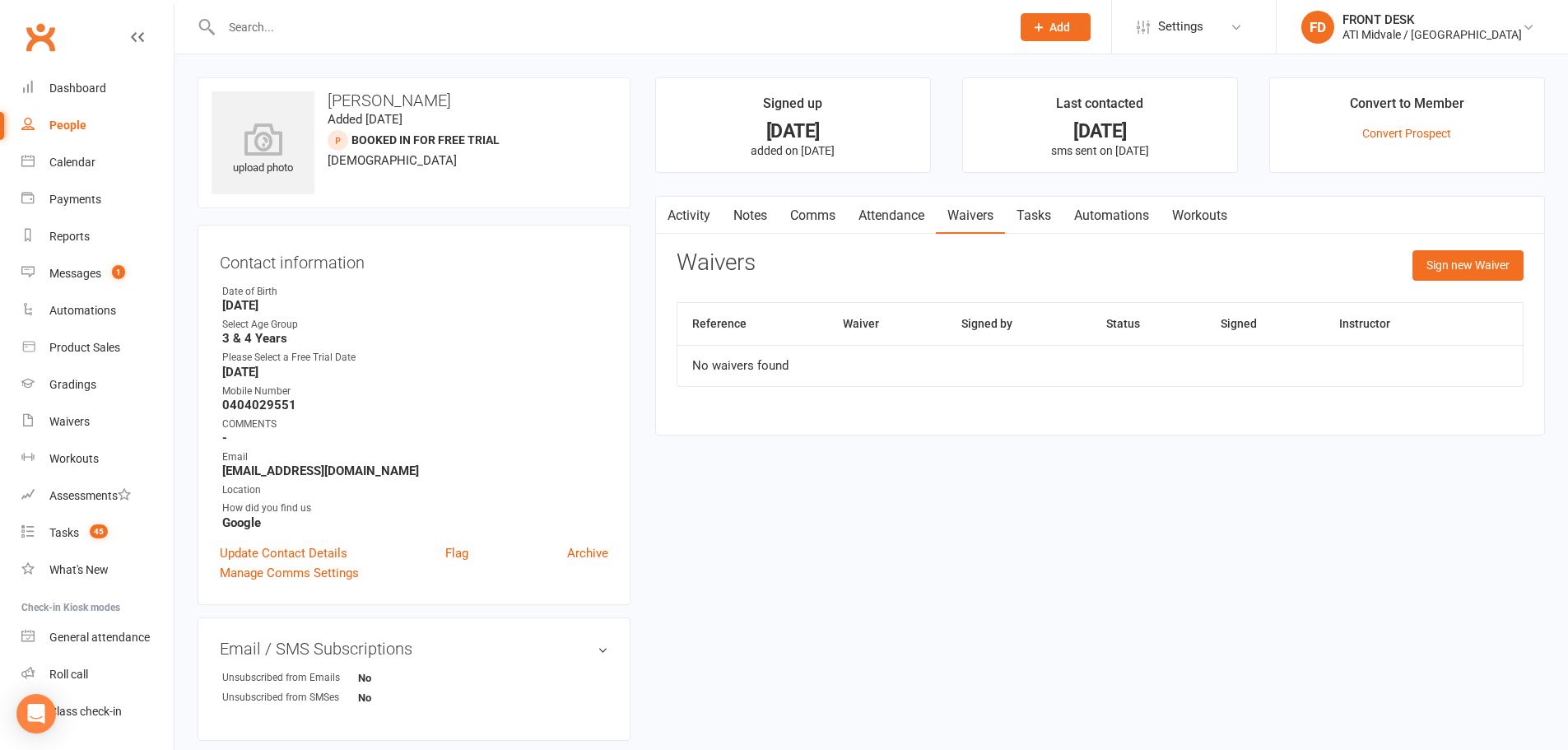
click at [927, 219] on link "Attendance" at bounding box center [892, 215] width 89 height 38
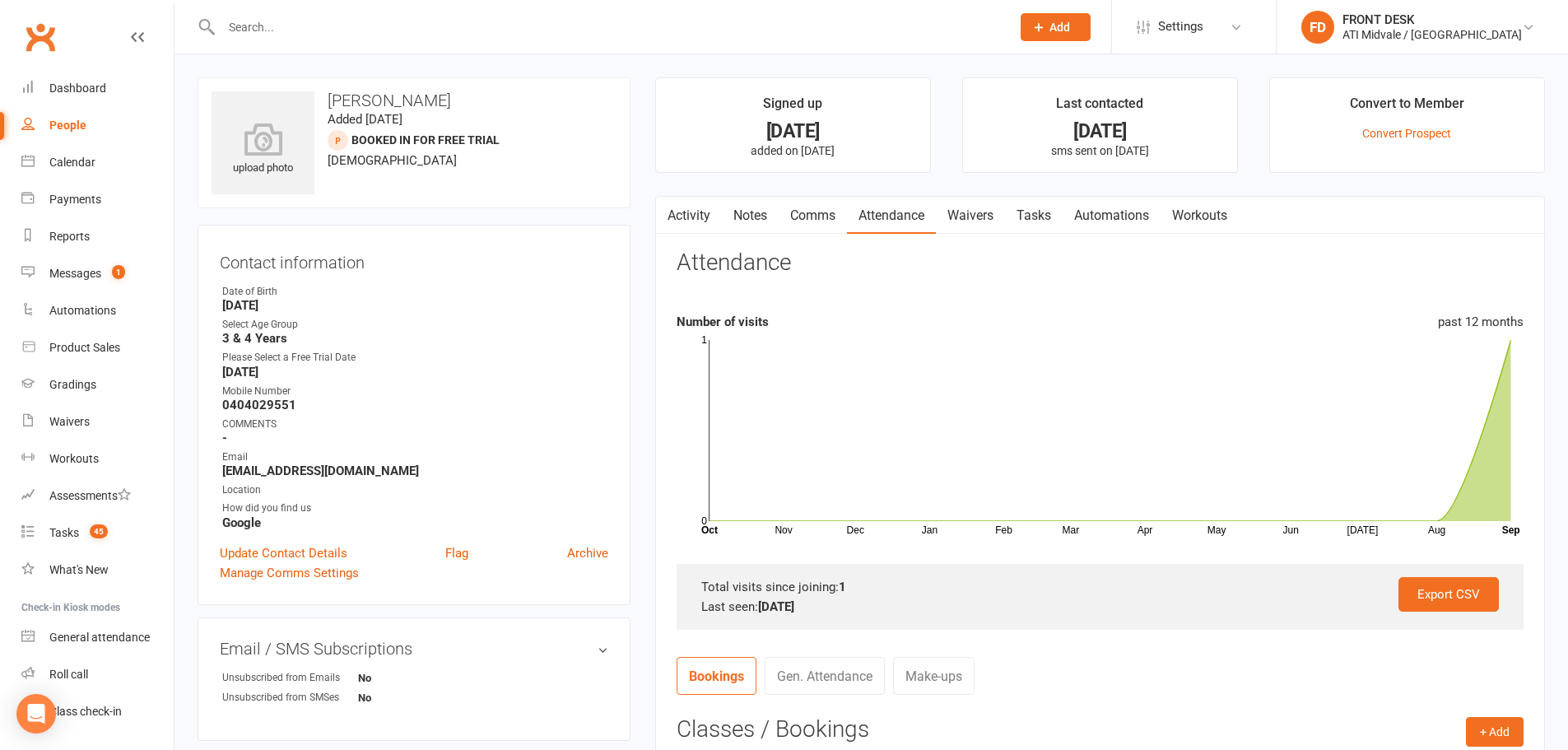
click at [1376, 142] on li "Convert to Member Convert Prospect" at bounding box center [1406, 125] width 276 height 96
click at [1376, 136] on link "Convert Prospect" at bounding box center [1407, 133] width 89 height 13
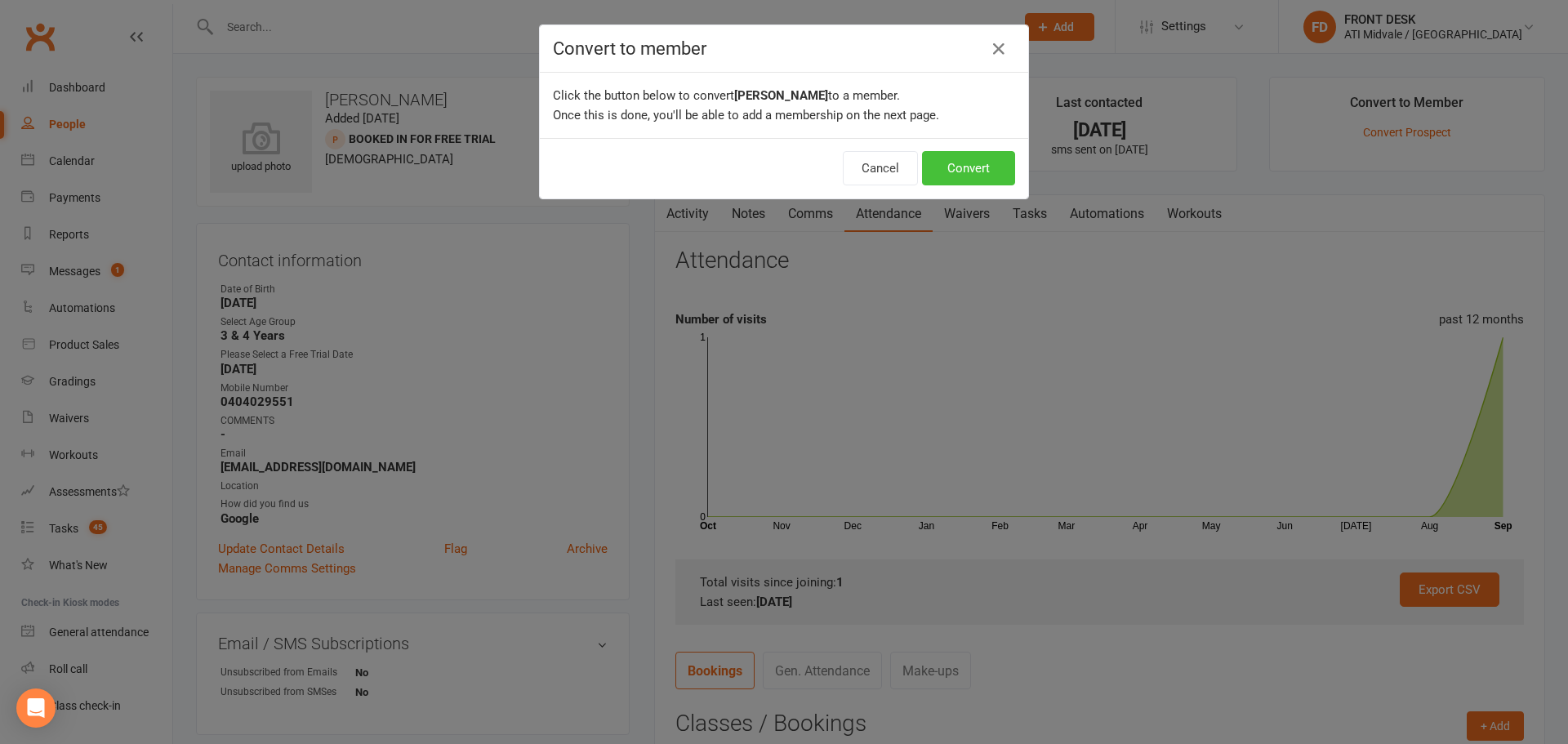
click at [960, 174] on button "Convert" at bounding box center [968, 168] width 93 height 35
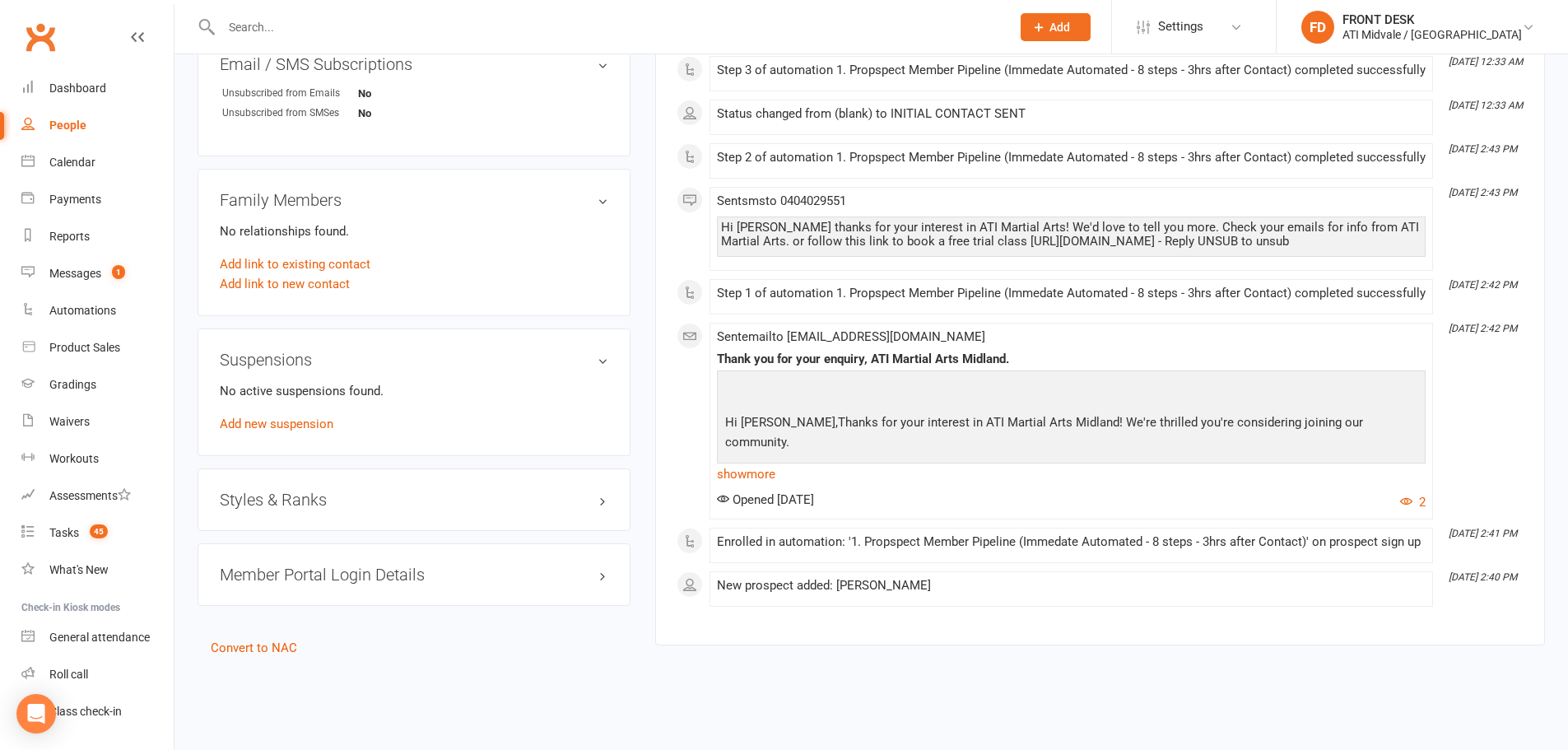
scroll to position [902, 0]
click at [318, 490] on h3 "Styles & Ranks" at bounding box center [413, 499] width 388 height 18
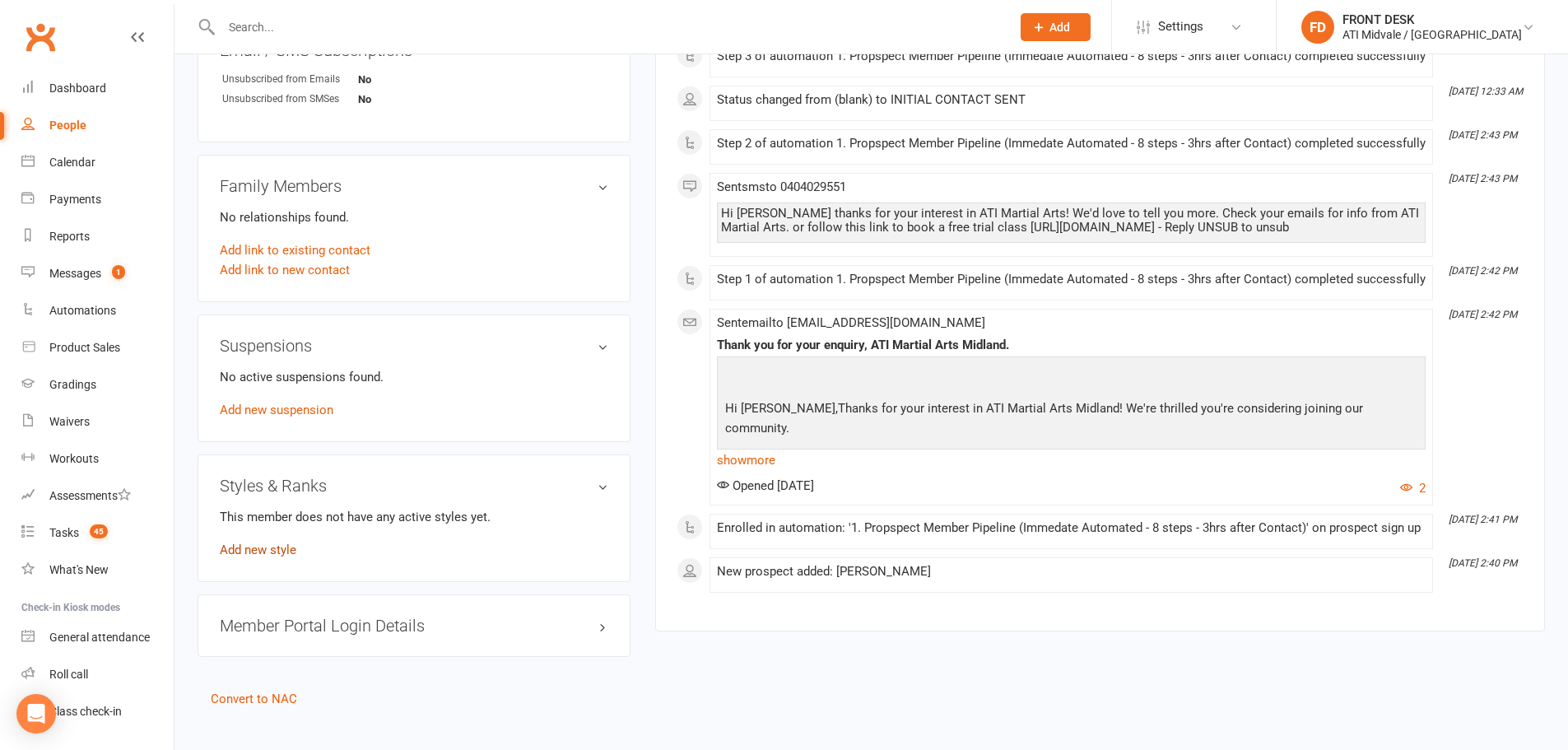
click at [283, 544] on link "Add new style" at bounding box center [258, 549] width 77 height 15
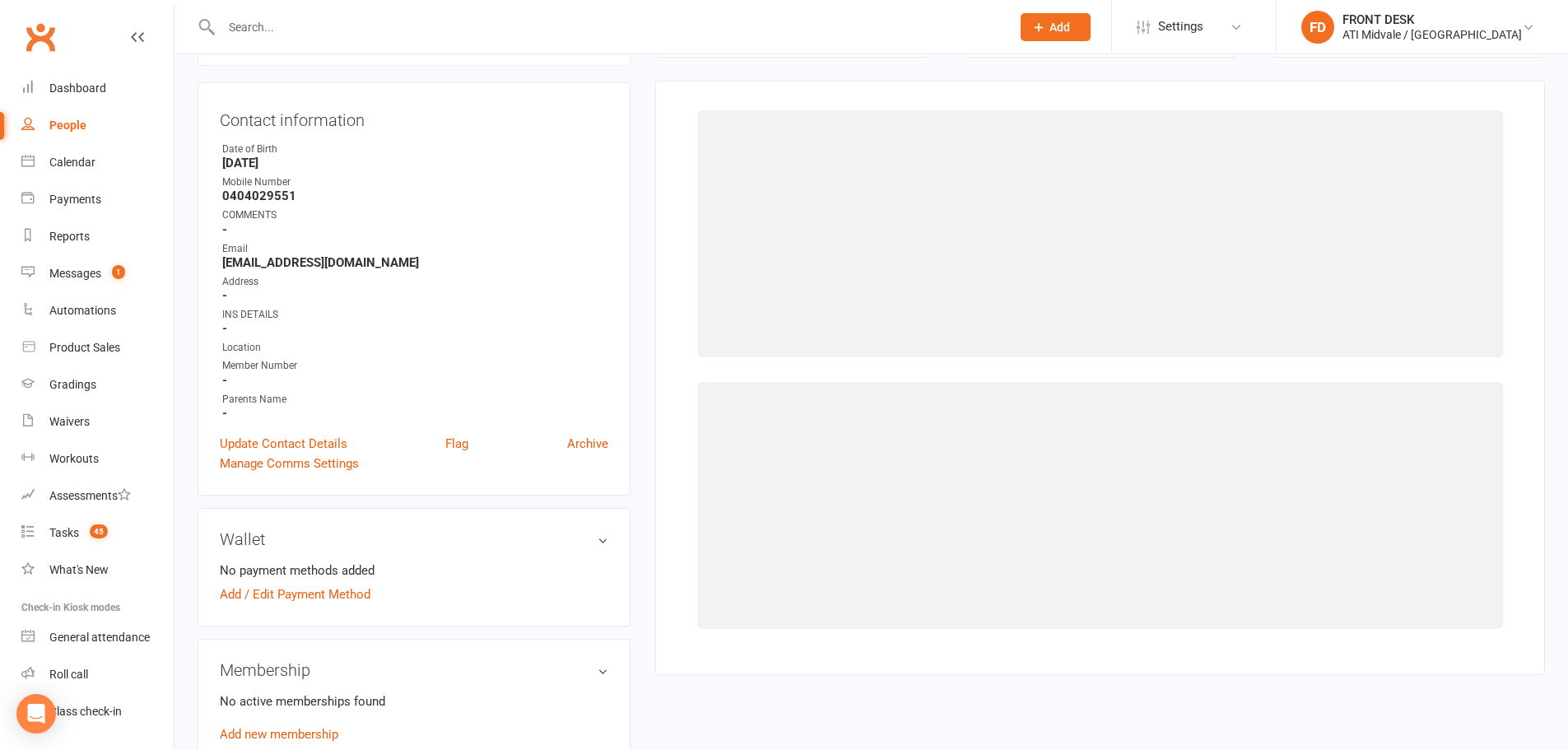
scroll to position [141, 0]
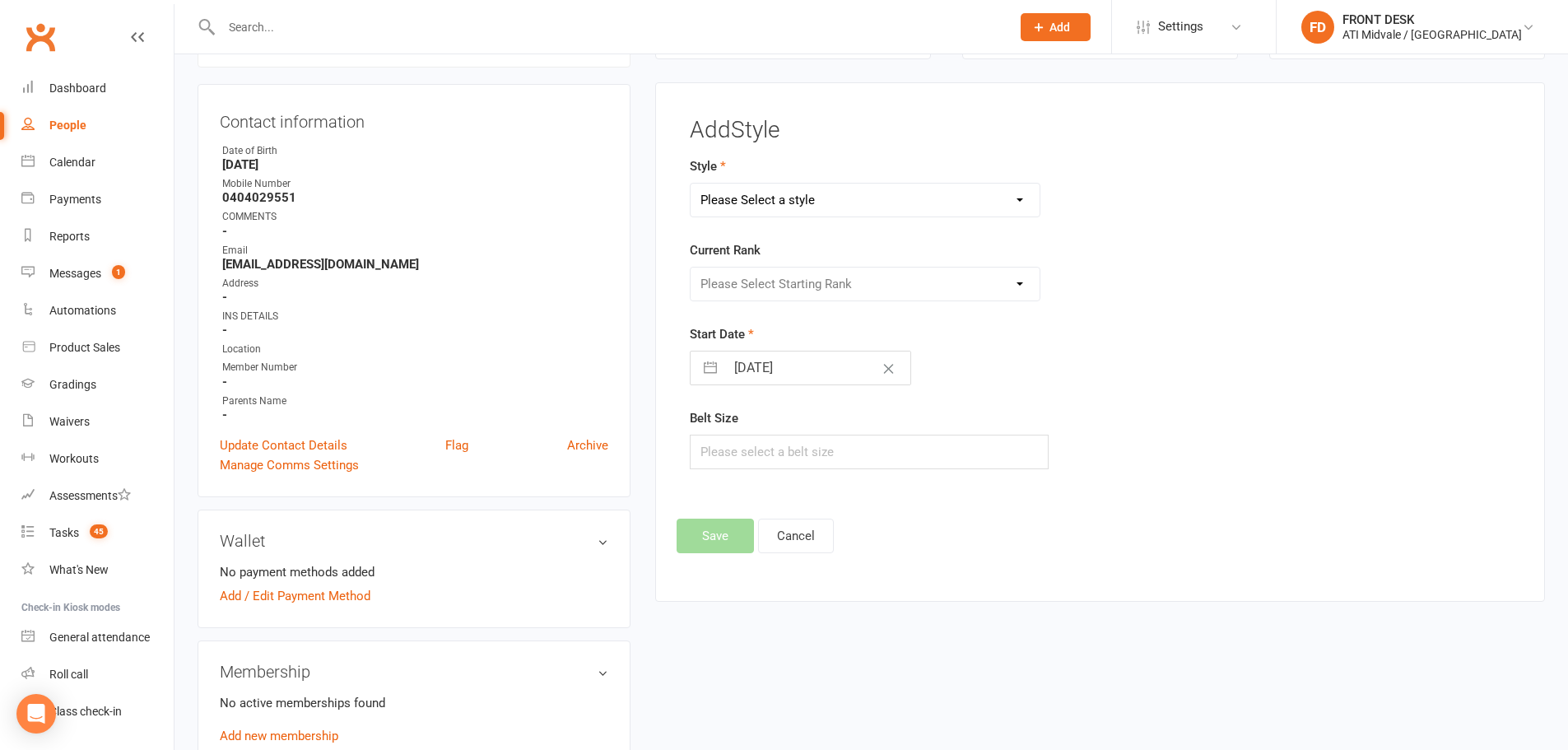
click at [877, 195] on select "Please Select a style Coloured Belts Dragons Freestyle Belts" at bounding box center [865, 200] width 350 height 33
select select "659"
click at [690, 184] on select "Please Select a style Coloured Belts Dragons Freestyle Belts" at bounding box center [865, 200] width 350 height 33
click at [791, 279] on select "Please Select Starting Rank White Yellow 1 Yellow 2 Yellow 3 Blue 1 Blue 2 Blue…" at bounding box center [865, 284] width 350 height 33
select select "5968"
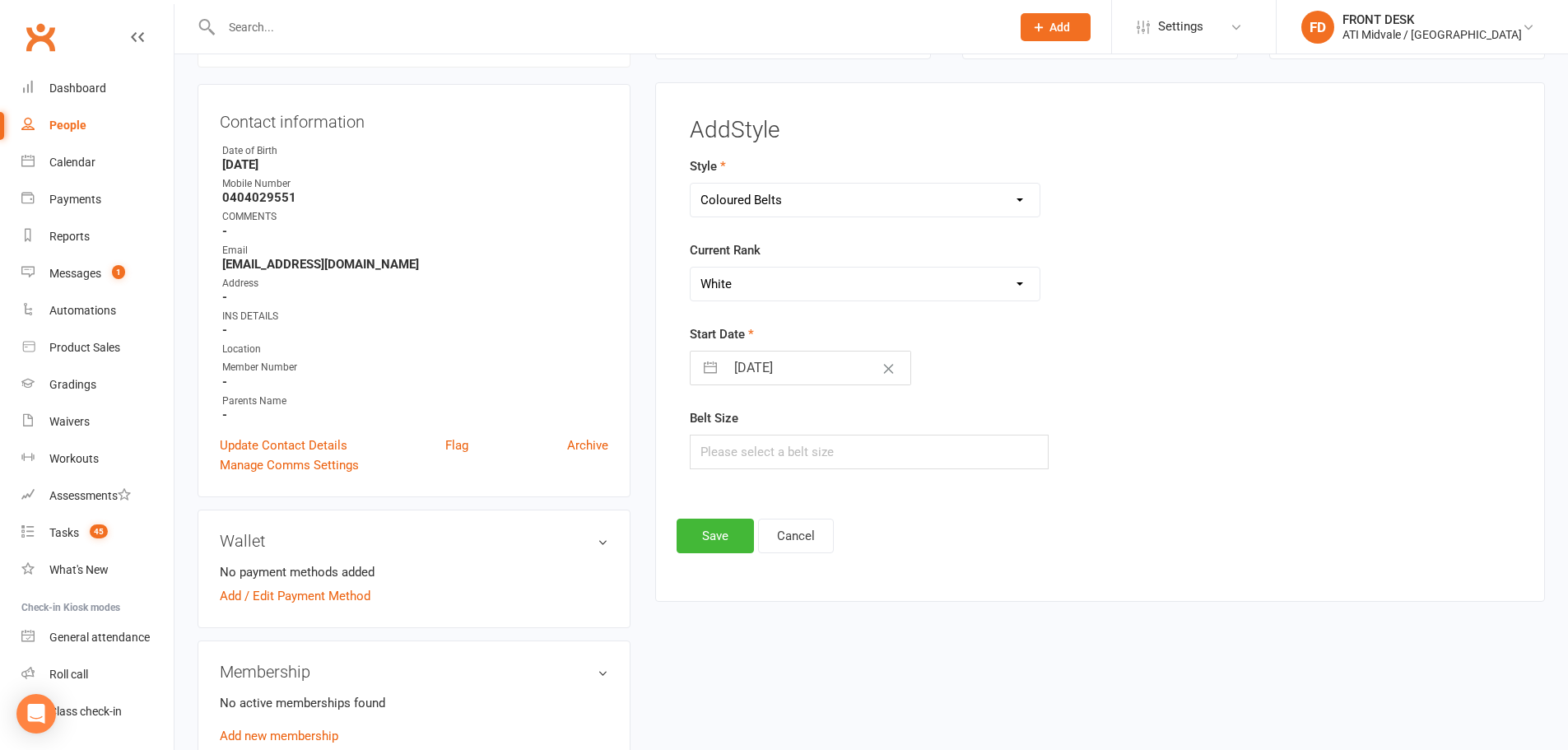
click at [690, 268] on select "Please Select Starting Rank White Yellow 1 Yellow 2 Yellow 3 Blue 1 Blue 2 Blue…" at bounding box center [865, 284] width 350 height 33
click at [730, 542] on button "Save" at bounding box center [715, 536] width 78 height 35
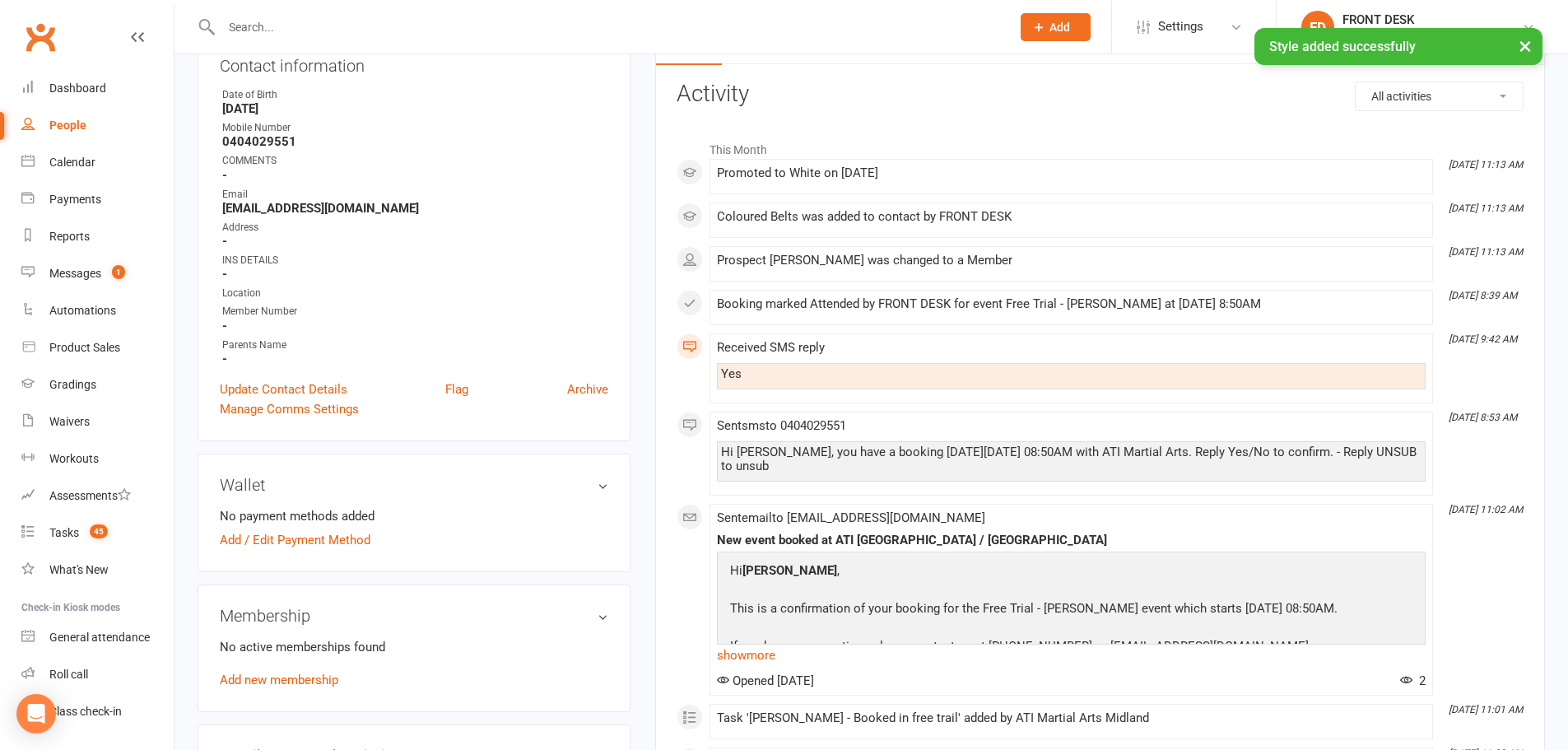
scroll to position [247, 0]
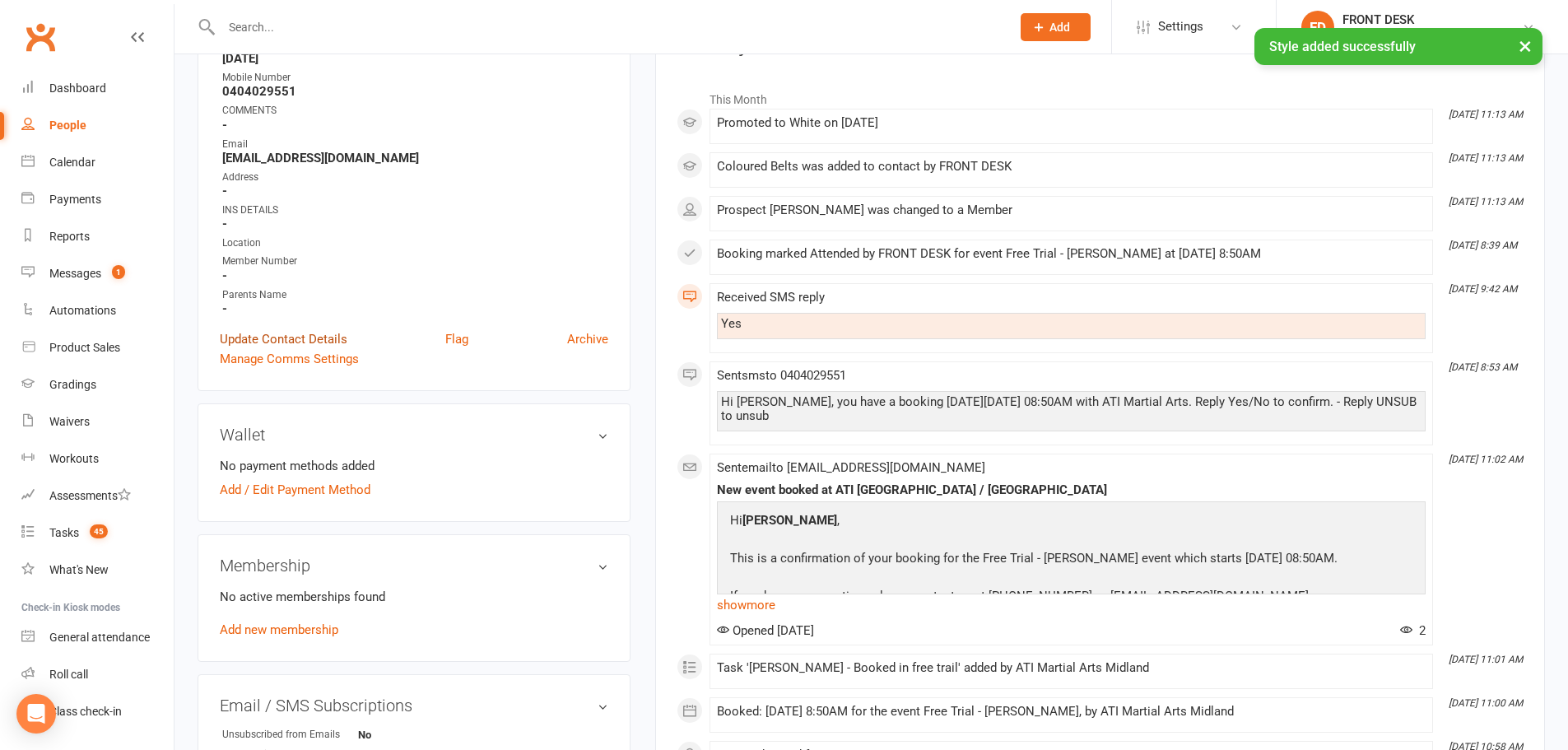
click at [271, 336] on link "Update Contact Details" at bounding box center [283, 339] width 128 height 20
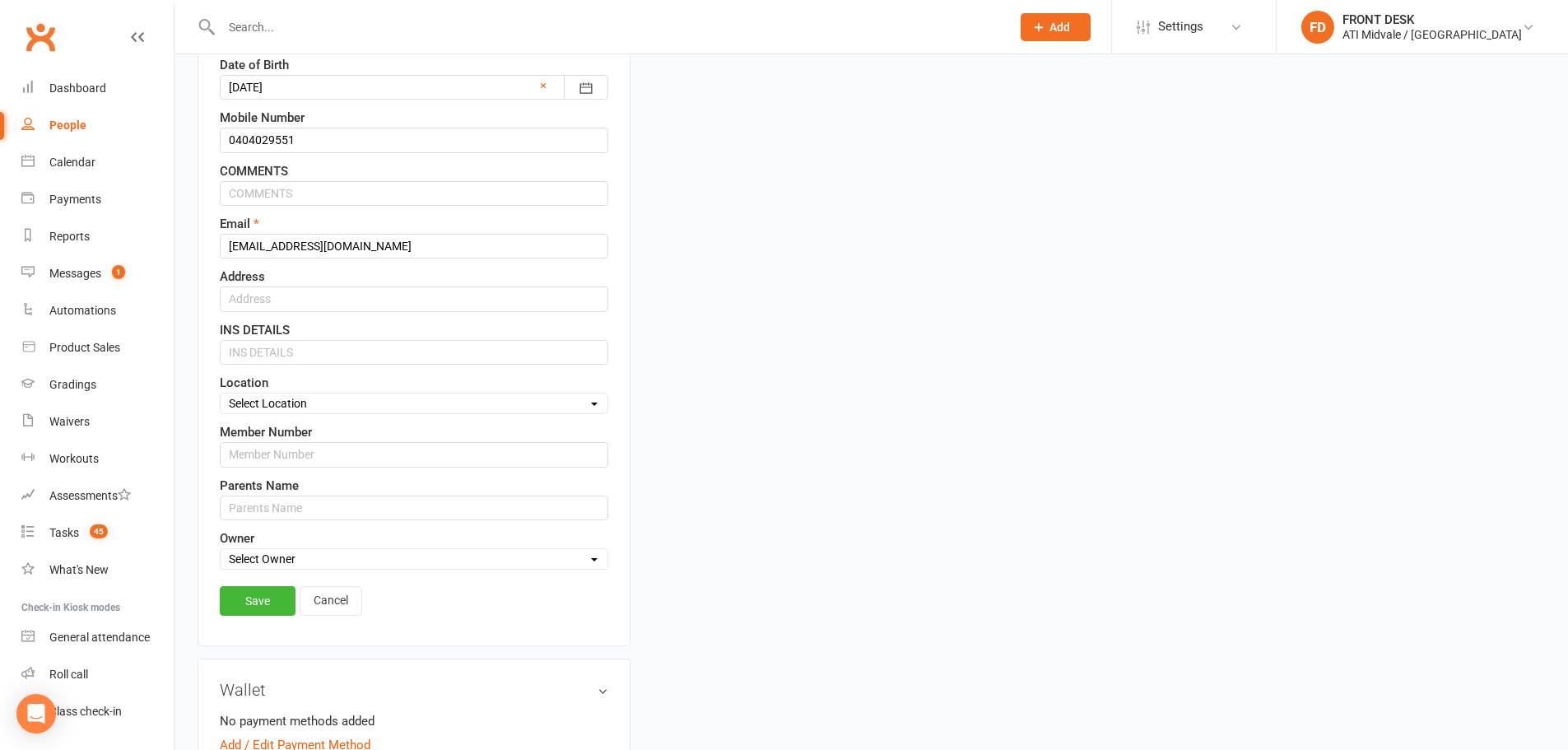
scroll to position [324, 0]
click at [290, 558] on select "Select Owner CLASS ADMIN FRONT DESK Accounts Department ATI Martial Arts [GEOGR…" at bounding box center [413, 557] width 387 height 18
select select "3"
click at [221, 549] on select "Select Owner CLASS ADMIN FRONT DESK Accounts Department ATI Martial Arts [GEOGR…" at bounding box center [413, 557] width 387 height 18
click at [286, 406] on select "Select Location MAIN FLOOR UPSTAIRS" at bounding box center [413, 402] width 387 height 18
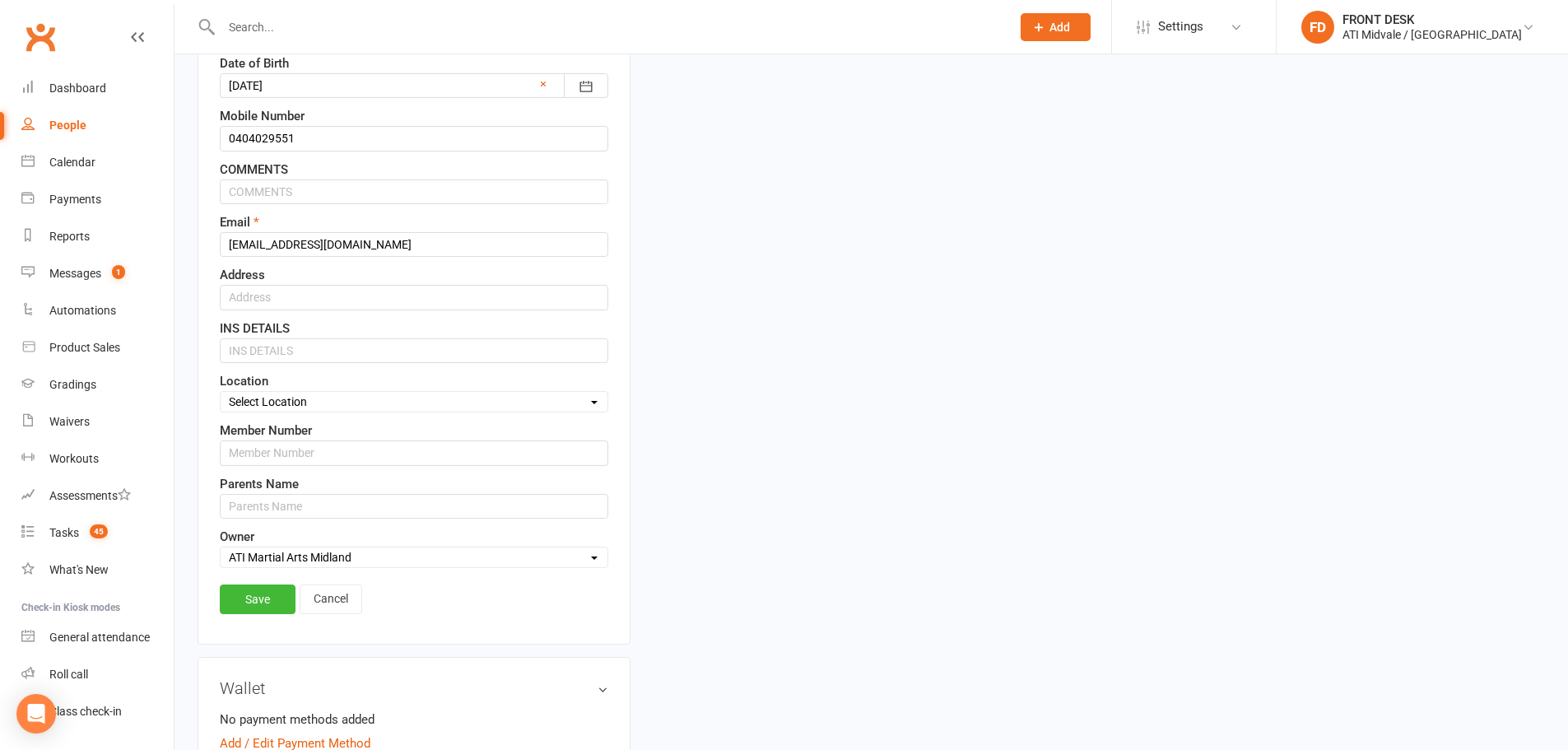
select select "0"
click at [221, 394] on select "Select Location MAIN FLOOR UPSTAIRS" at bounding box center [413, 402] width 387 height 18
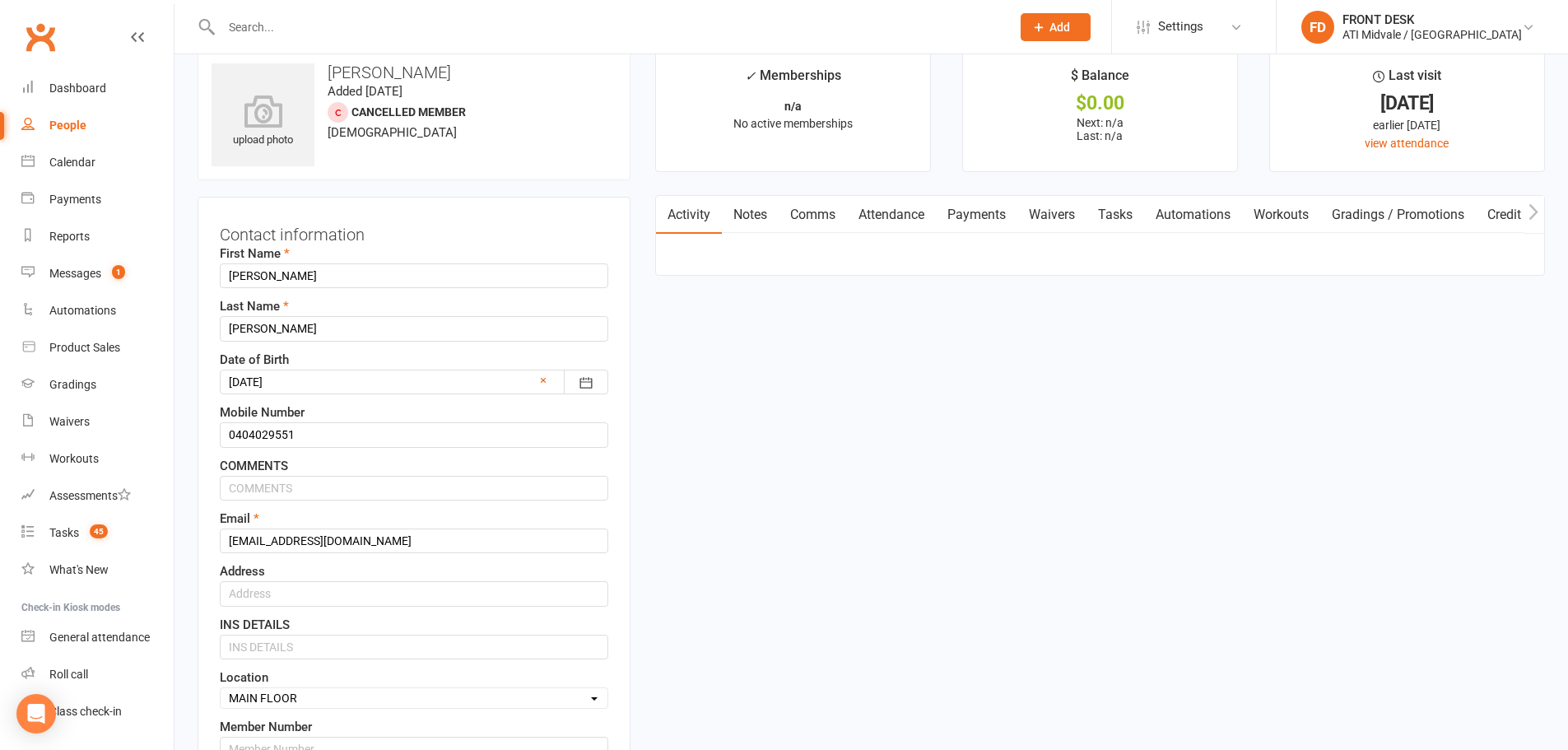
scroll to position [0, 0]
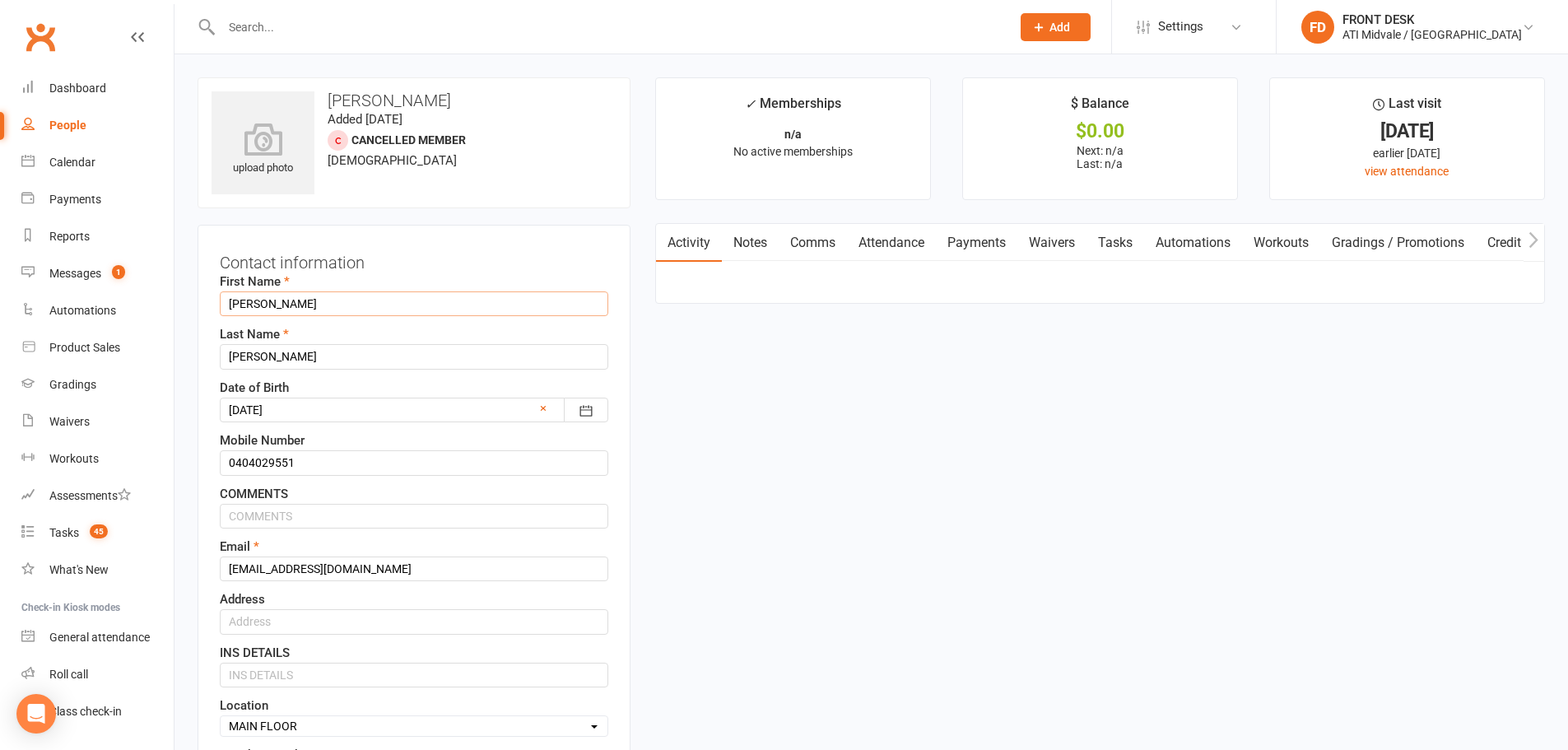
drag, startPoint x: 289, startPoint y: 300, endPoint x: 195, endPoint y: 299, distance: 94.0
drag, startPoint x: 288, startPoint y: 353, endPoint x: 215, endPoint y: 357, distance: 73.1
click at [215, 357] on div "Contact information First Name [PERSON_NAME] Last Name [PERSON_NAME] Date of Bi…" at bounding box center [413, 596] width 433 height 744
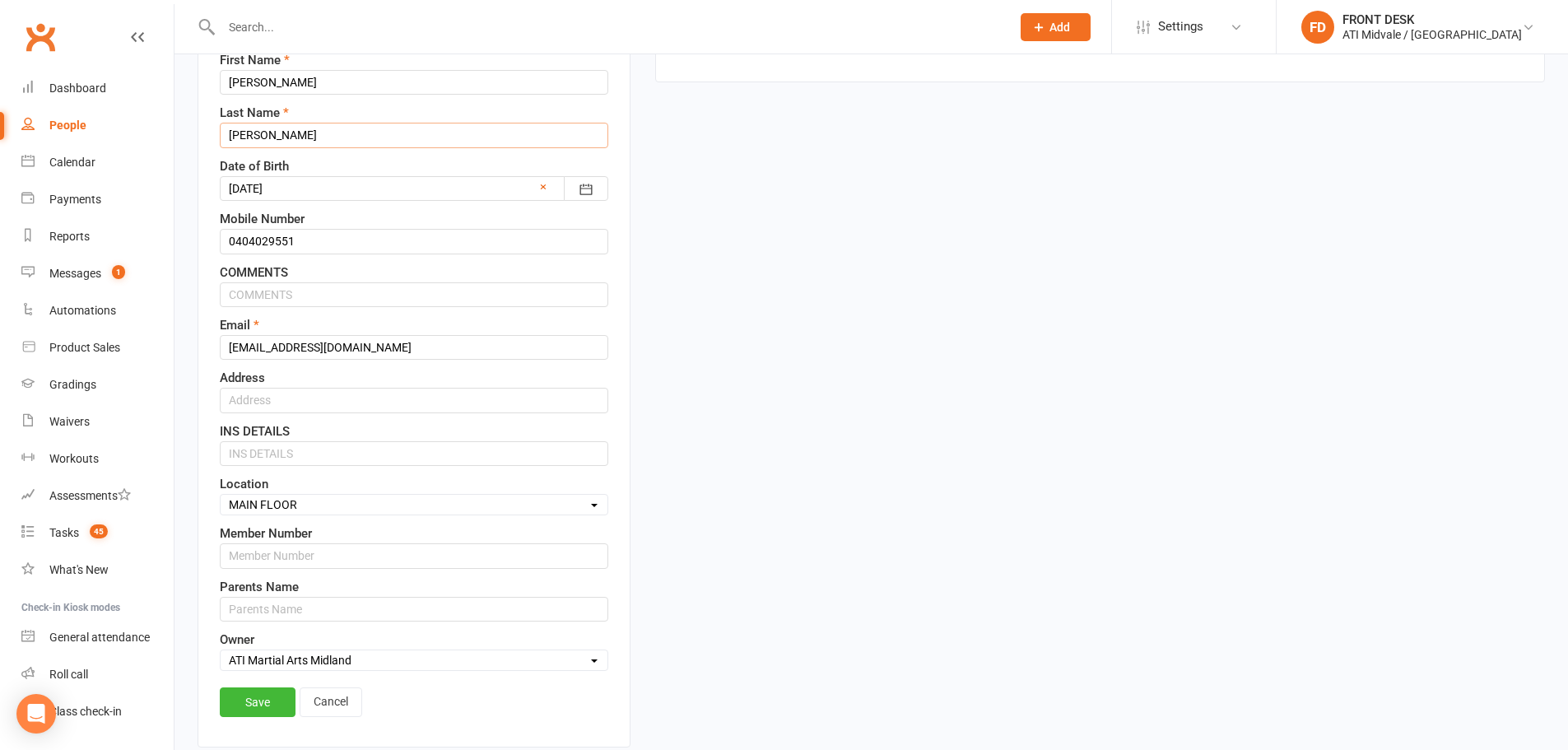
scroll to position [247, 0]
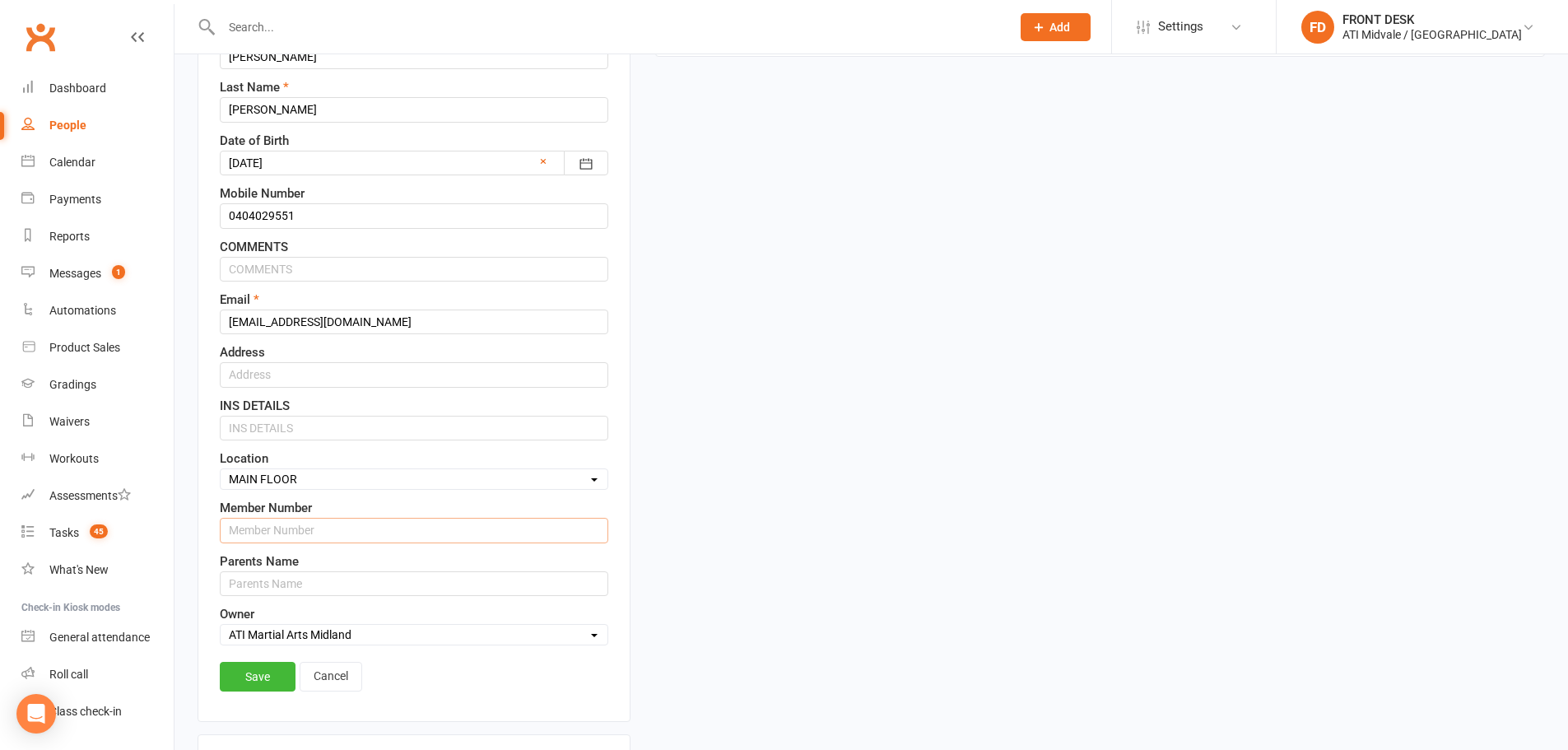
click at [269, 532] on input "text" at bounding box center [413, 530] width 388 height 25
paste input "2025-160"
type input "2025-160"
click at [353, 374] on input "text" at bounding box center [413, 375] width 388 height 25
click at [246, 675] on link "Save" at bounding box center [257, 676] width 76 height 29
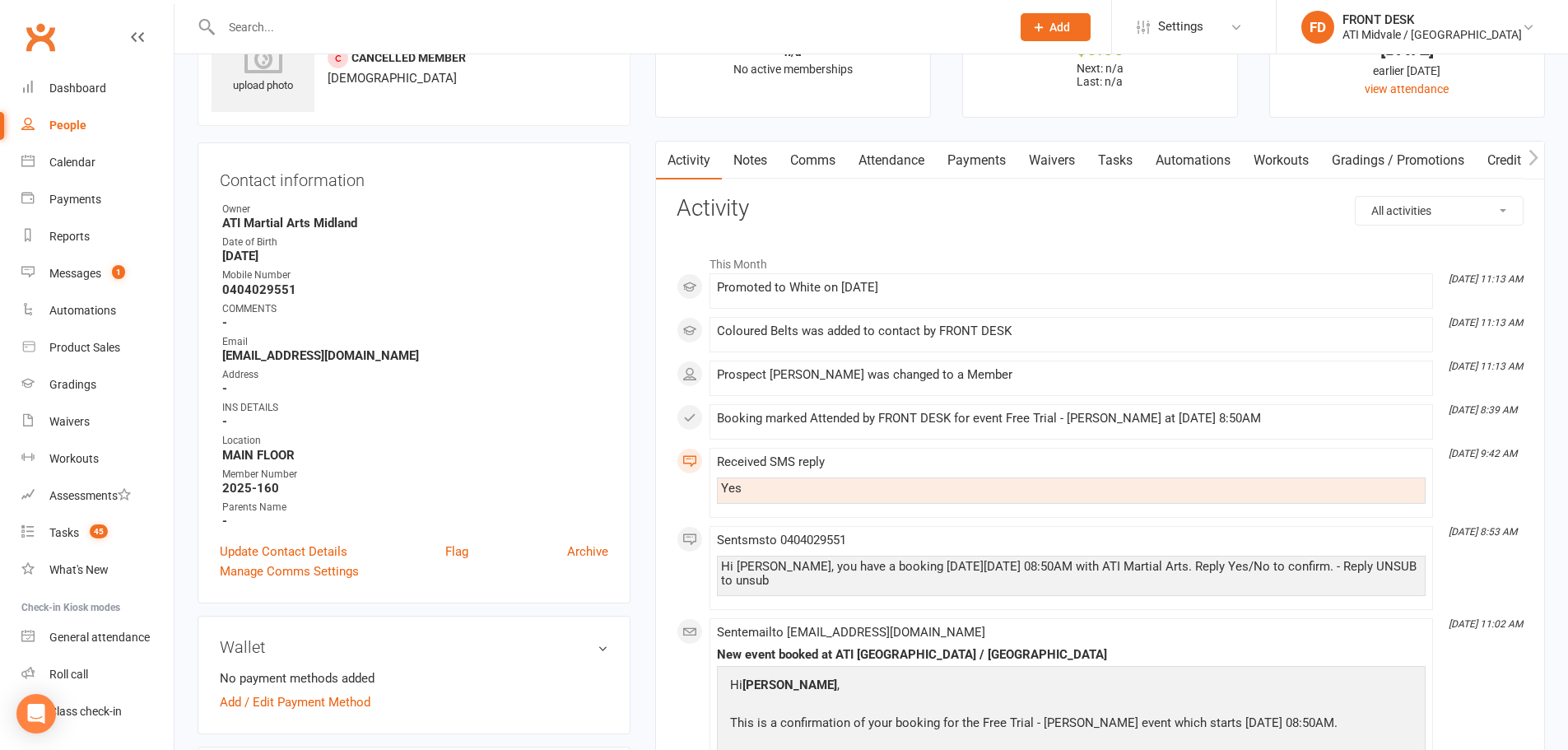
scroll to position [0, 0]
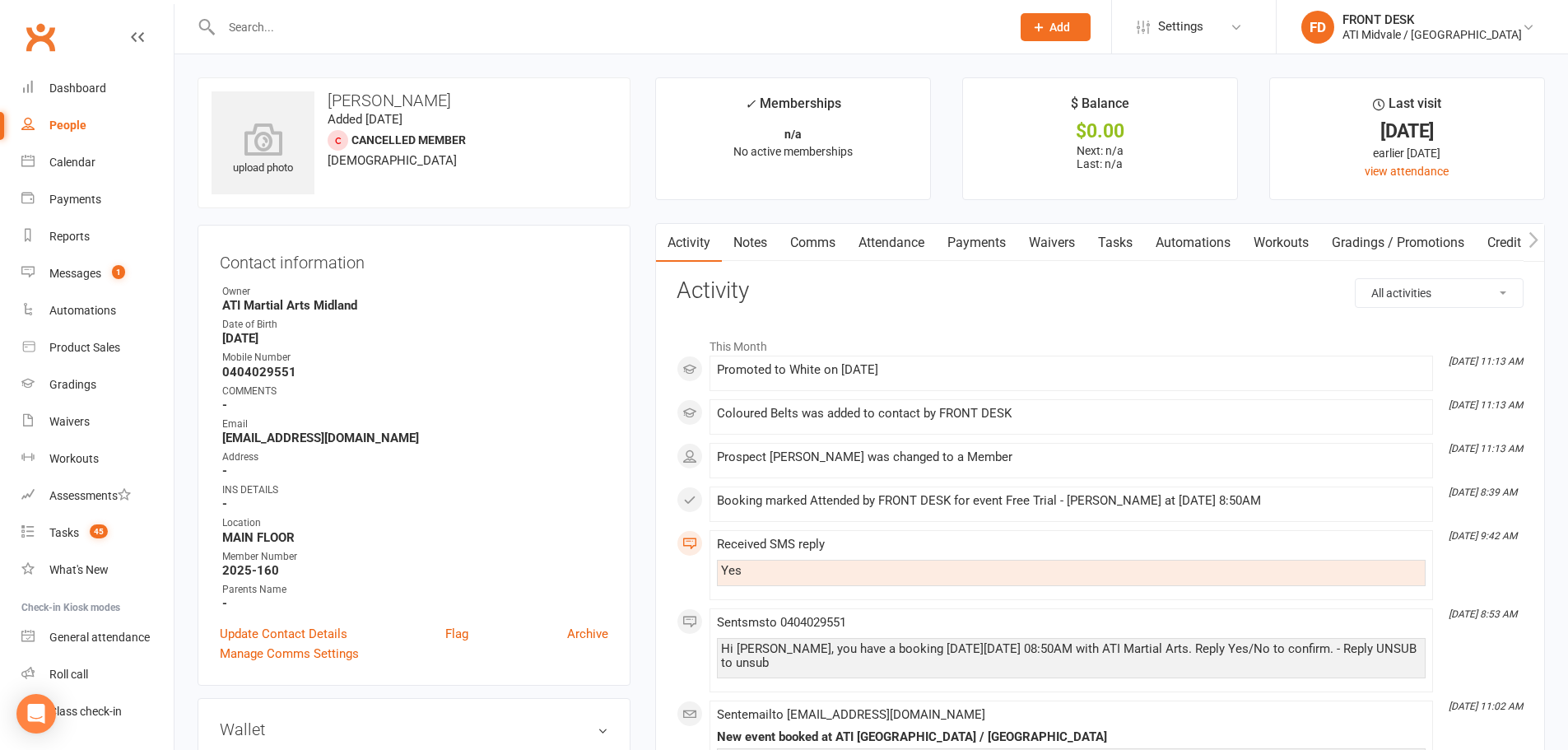
click at [298, 23] on input "text" at bounding box center [607, 28] width 783 height 23
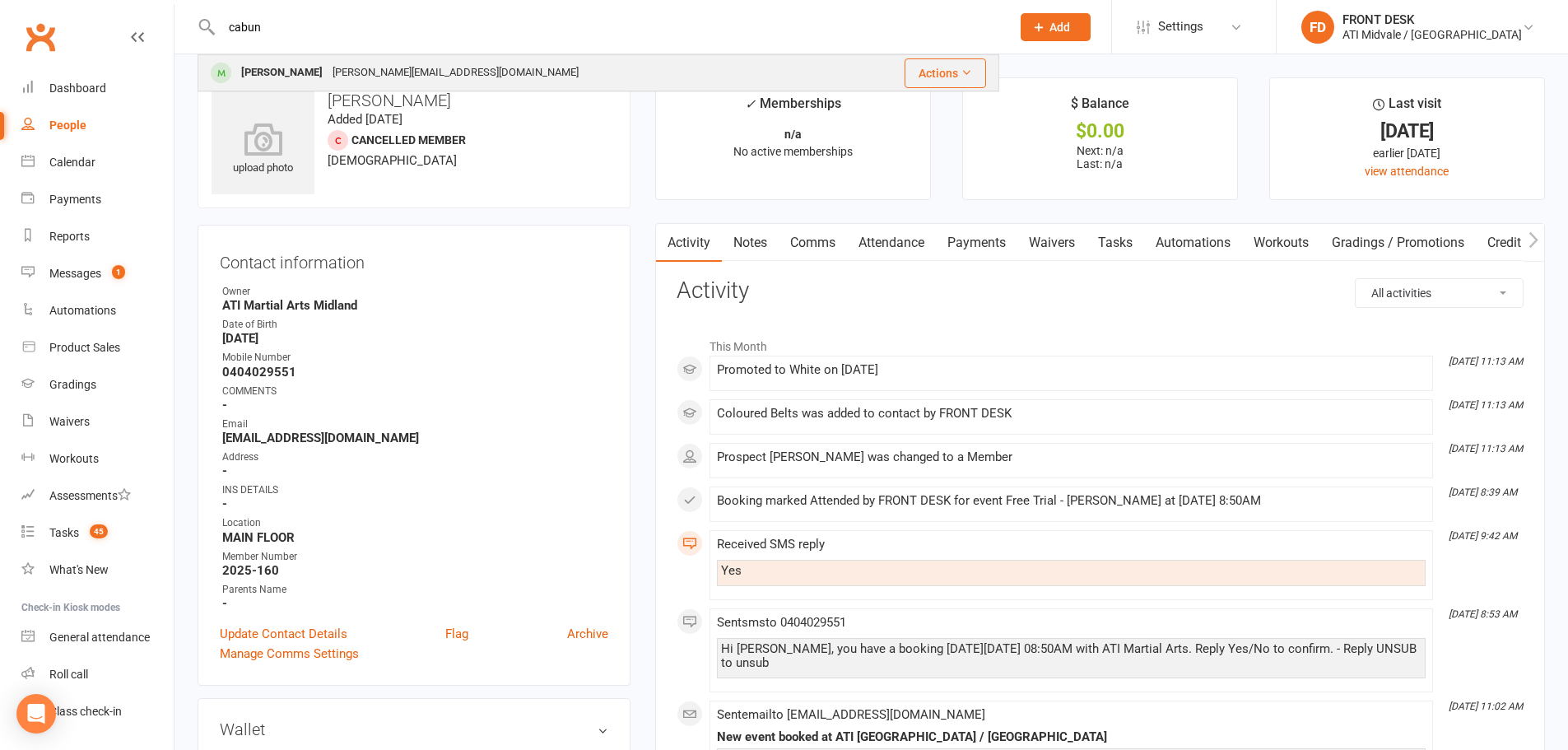
type input "cabun"
click at [314, 67] on div "[PERSON_NAME]" at bounding box center [282, 72] width 91 height 24
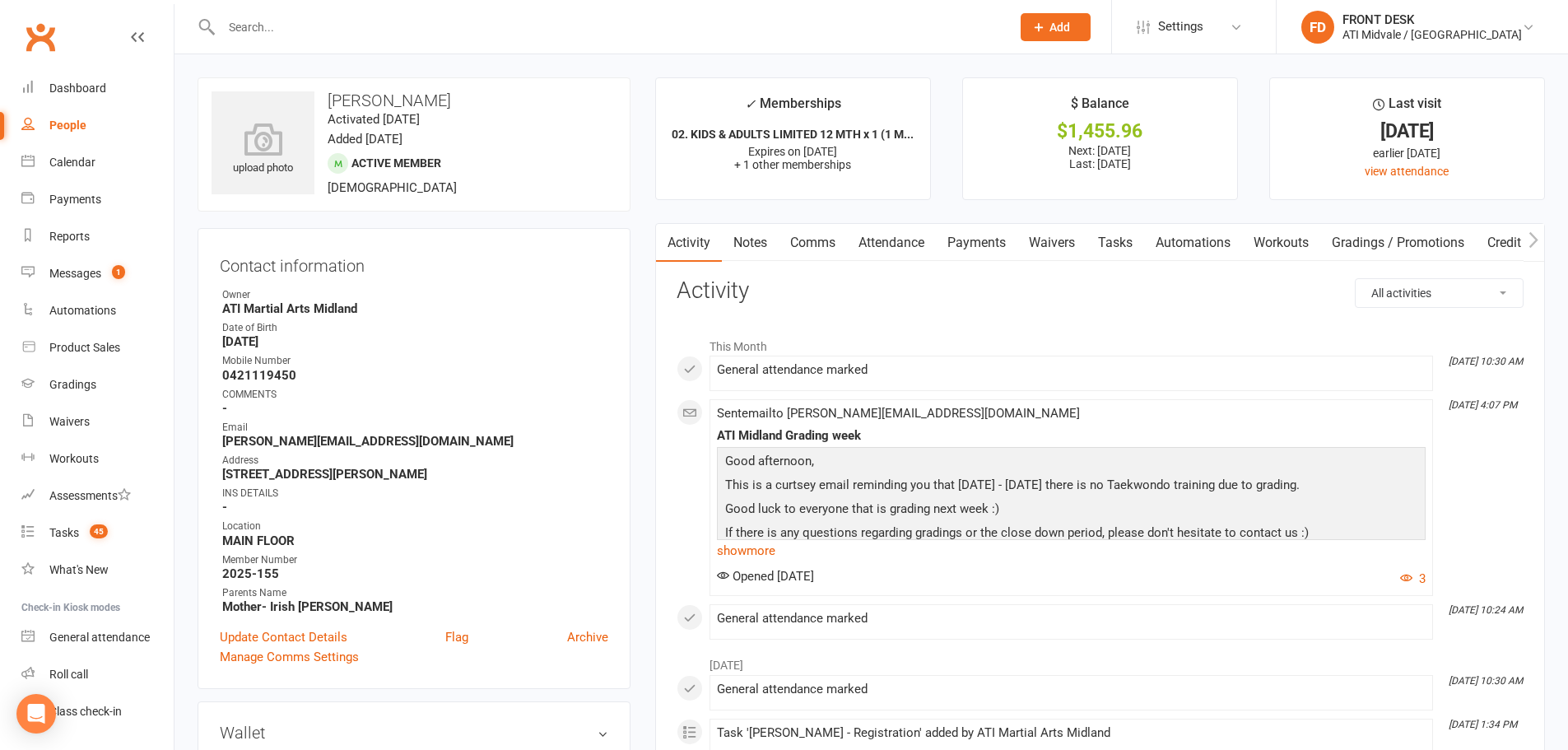
click at [1000, 256] on link "Payments" at bounding box center [976, 243] width 81 height 38
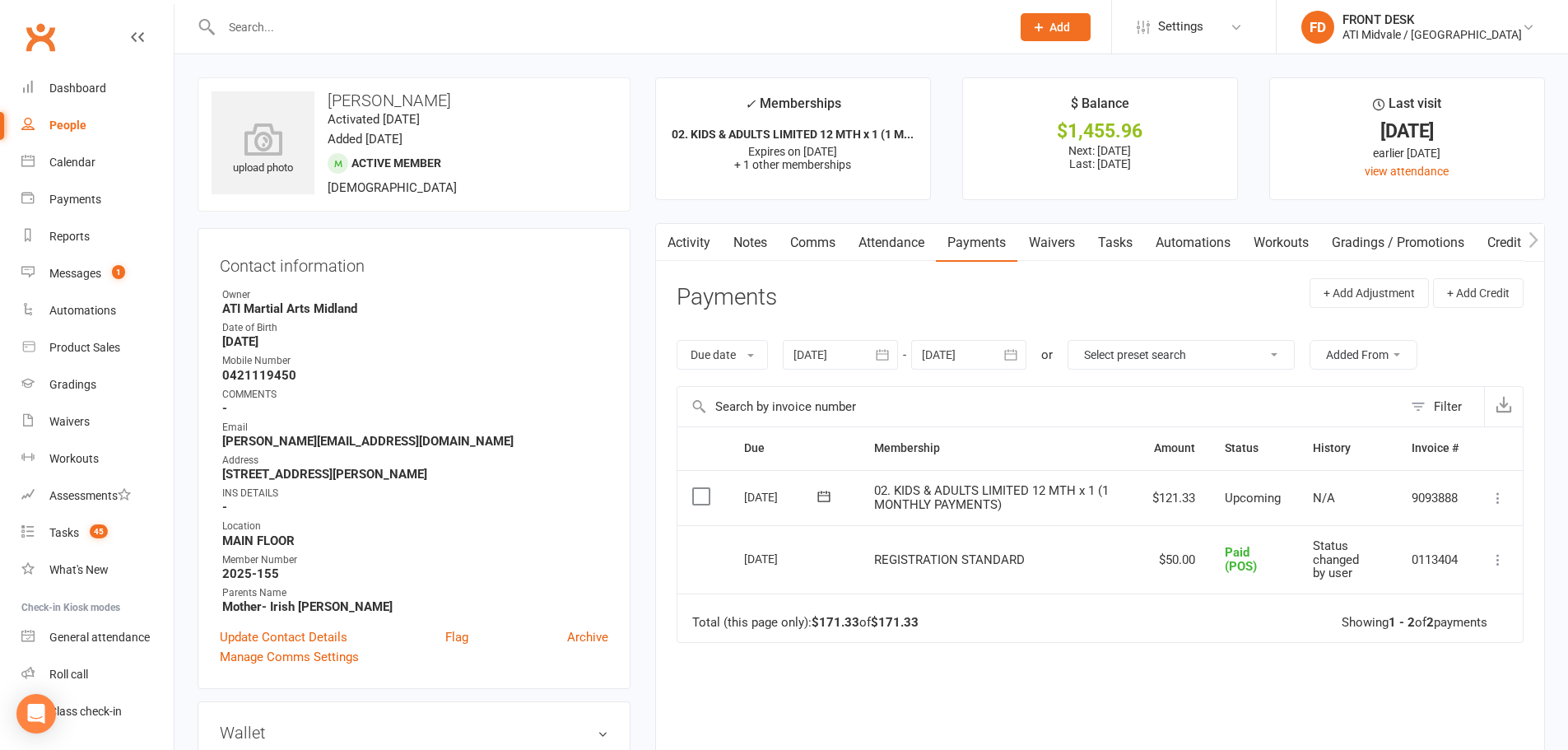
click at [1126, 241] on link "Tasks" at bounding box center [1115, 243] width 58 height 38
select select "incomplete"
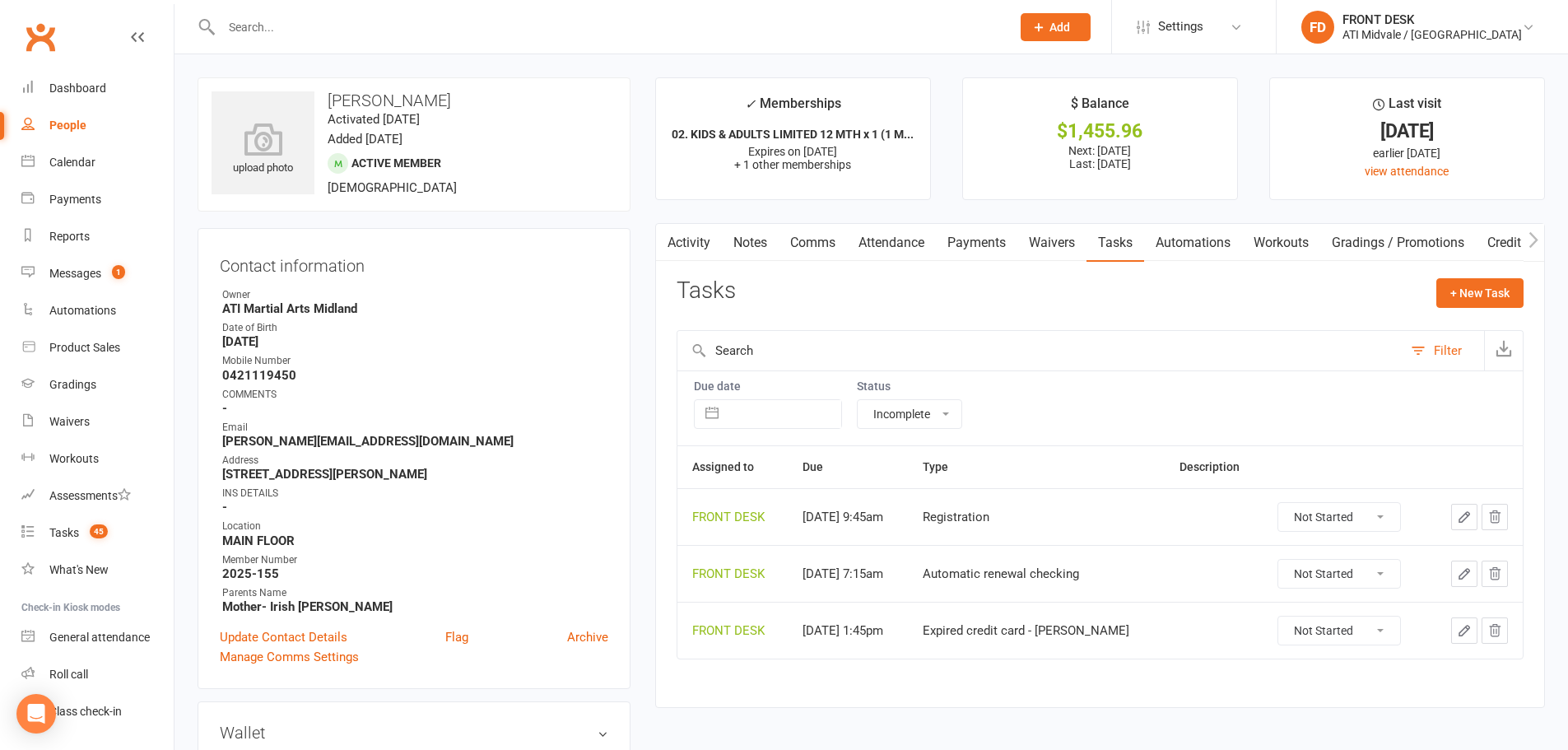
drag, startPoint x: 444, startPoint y: 96, endPoint x: 428, endPoint y: 96, distance: 16.0
click at [428, 96] on h3 "[PERSON_NAME]" at bounding box center [414, 100] width 405 height 18
click at [308, 635] on link "Update Contact Details" at bounding box center [283, 637] width 128 height 20
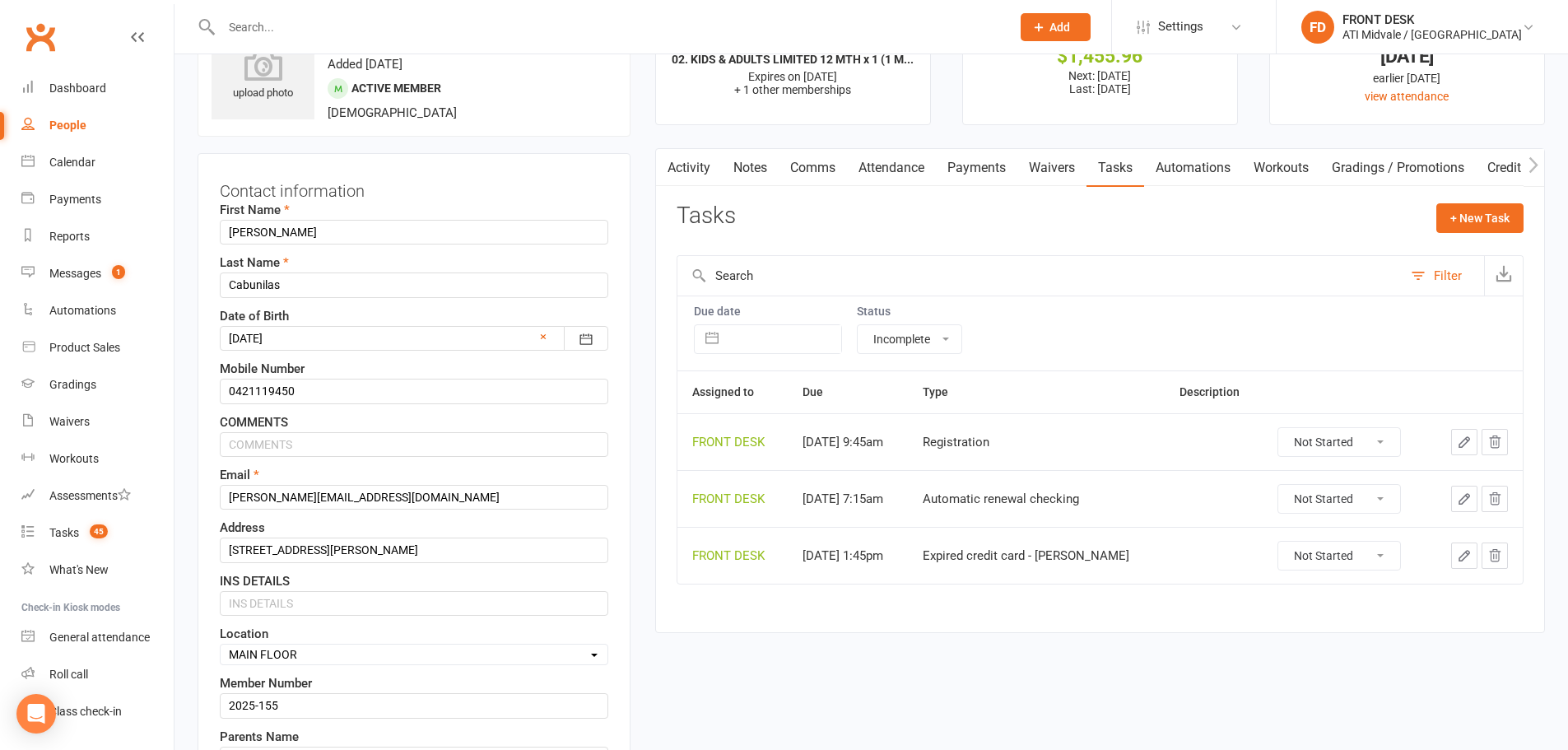
scroll to position [78, 0]
drag, startPoint x: 413, startPoint y: 496, endPoint x: 212, endPoint y: 507, distance: 201.3
click at [224, 499] on input "[PERSON_NAME][EMAIL_ADDRESS][DOMAIN_NAME]" at bounding box center [413, 495] width 388 height 25
drag, startPoint x: 318, startPoint y: 388, endPoint x: 211, endPoint y: 374, distance: 107.9
click at [212, 374] on div "Contact information First Name [PERSON_NAME] Last Name Cabunilas Date of Birth …" at bounding box center [413, 522] width 433 height 744
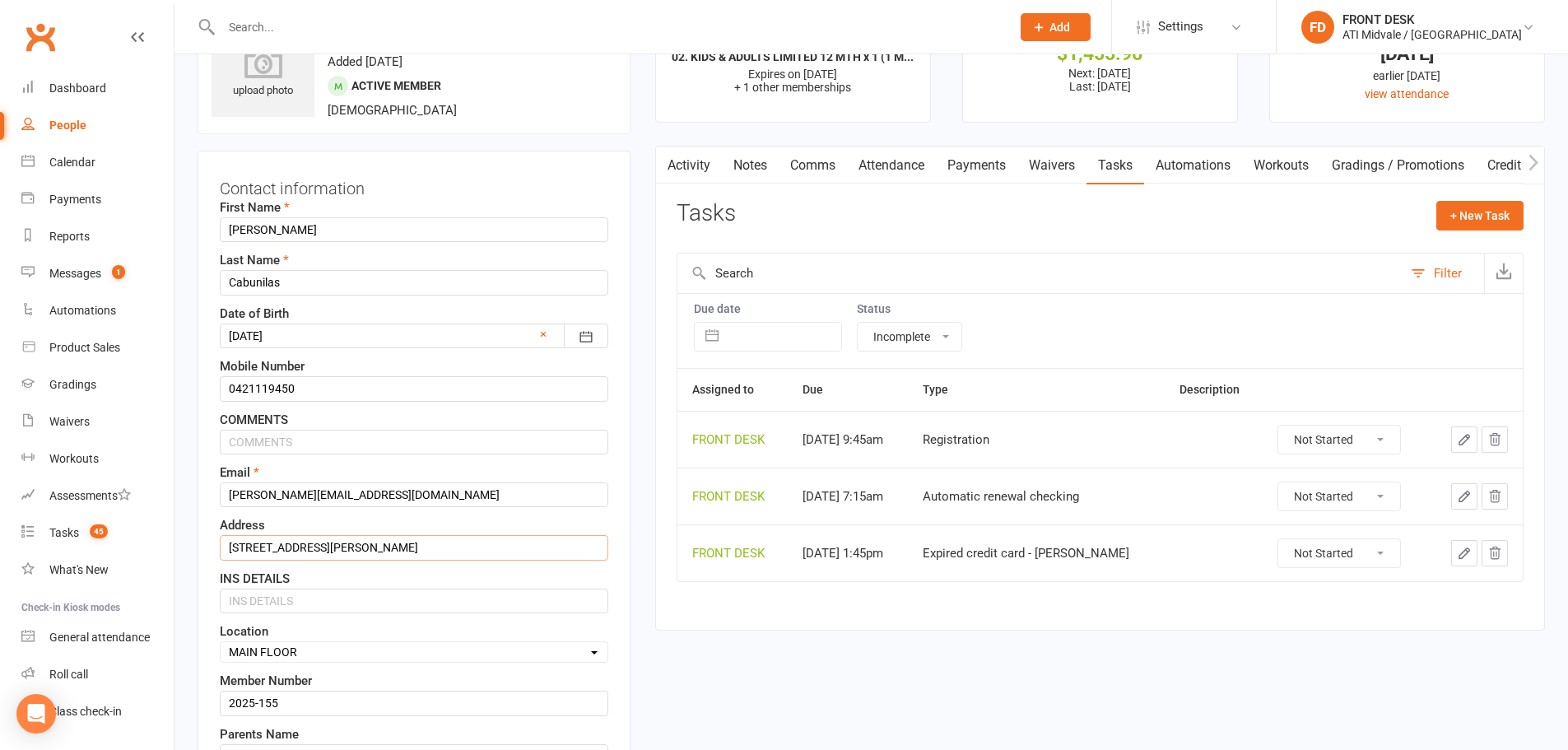
drag, startPoint x: 437, startPoint y: 551, endPoint x: 226, endPoint y: 517, distance: 213.7
click at [226, 517] on div "Address [STREET_ADDRESS][PERSON_NAME]" at bounding box center [413, 538] width 388 height 45
drag, startPoint x: 323, startPoint y: 279, endPoint x: 138, endPoint y: 281, distance: 185.0
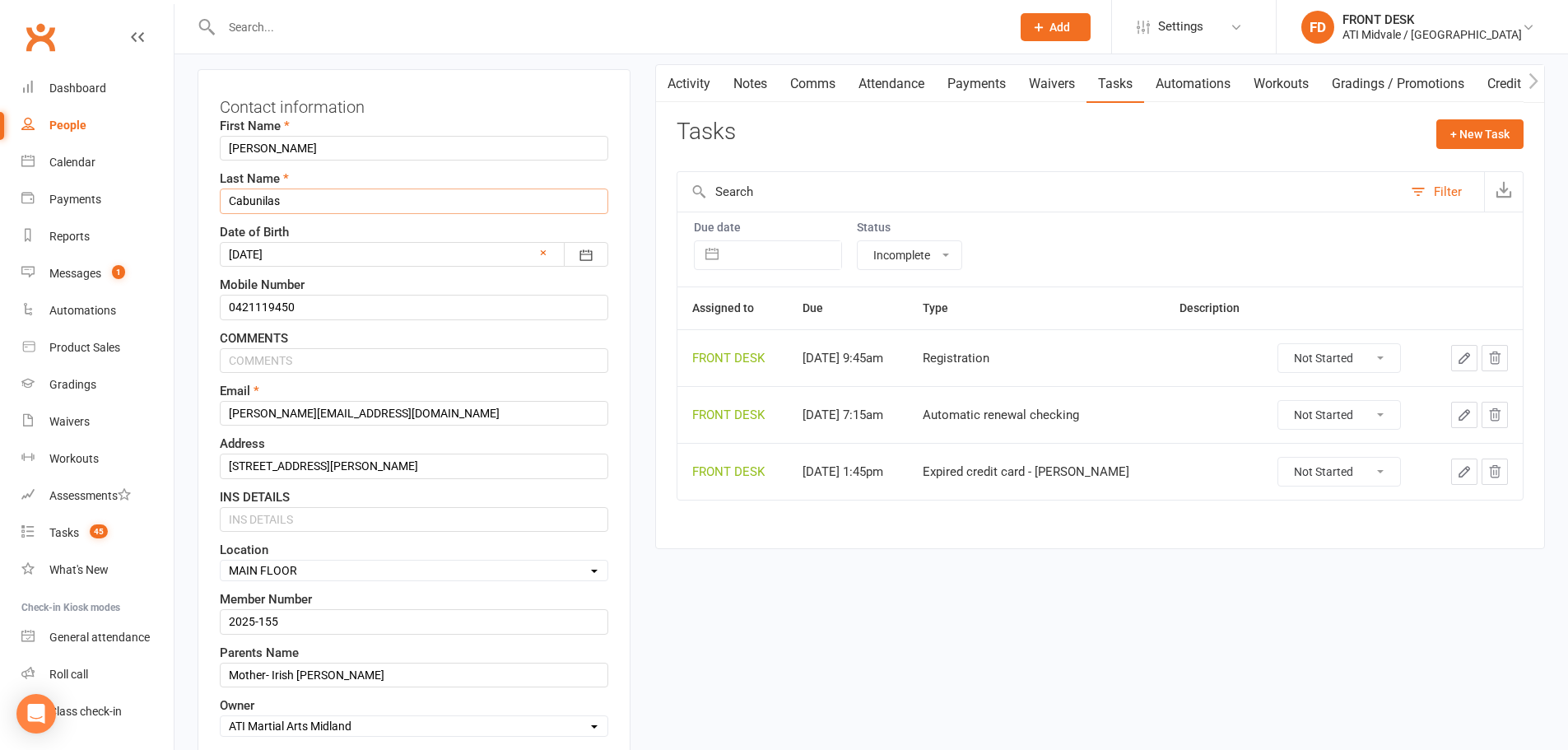
scroll to position [160, 0]
drag, startPoint x: 338, startPoint y: 672, endPoint x: 142, endPoint y: 655, distance: 196.7
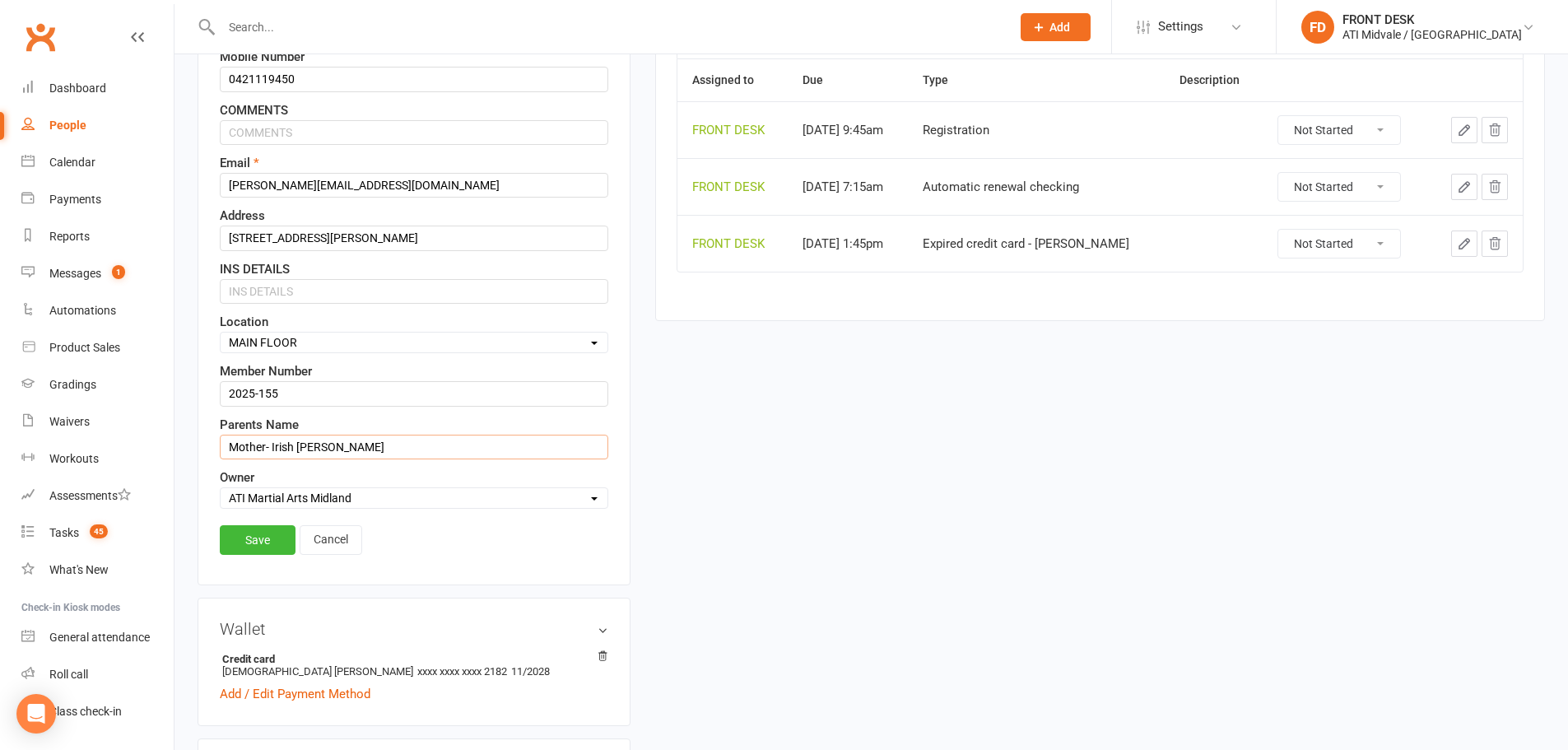
scroll to position [406, 0]
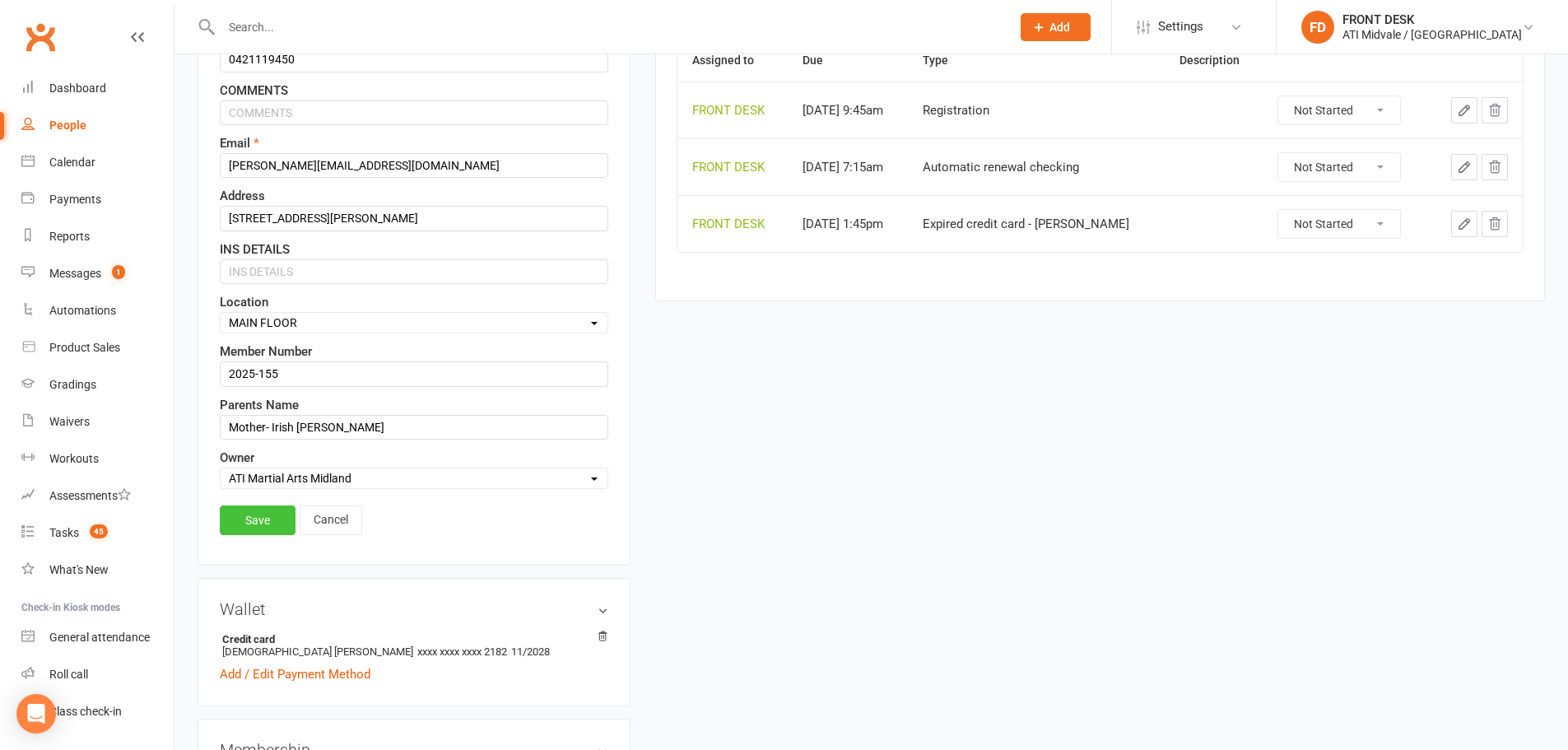
click at [286, 525] on link "Save" at bounding box center [257, 520] width 76 height 29
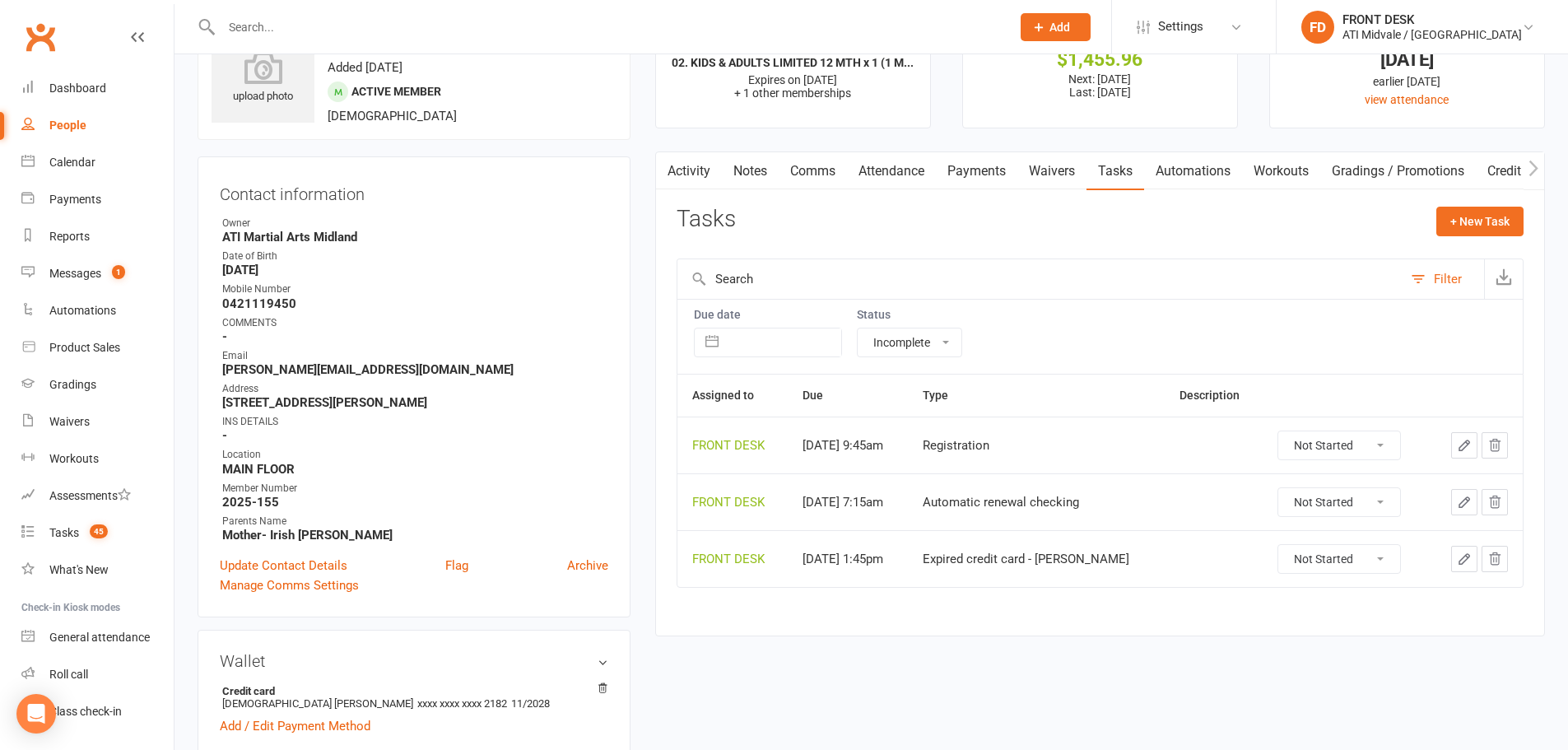
scroll to position [0, 0]
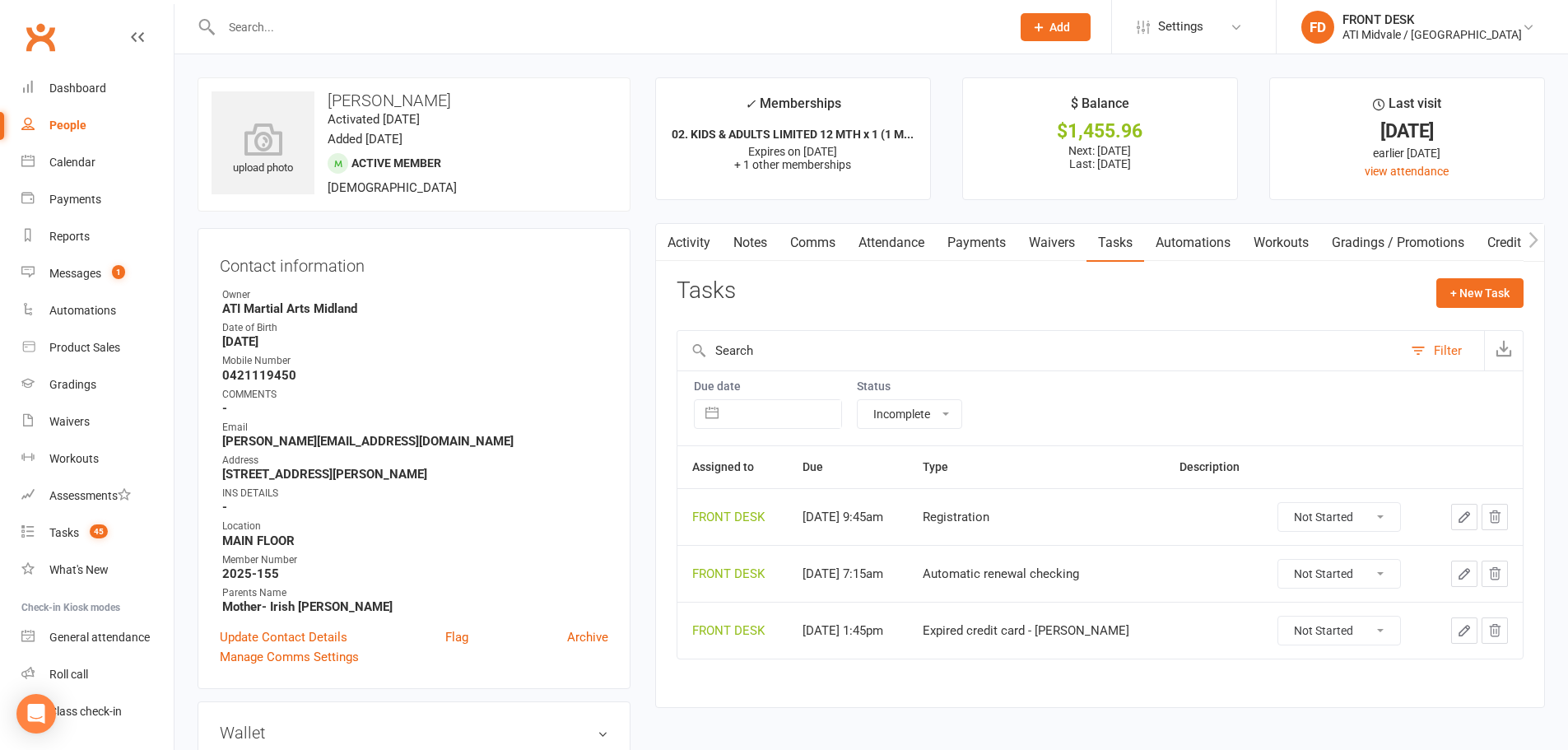
drag, startPoint x: 445, startPoint y: 101, endPoint x: 326, endPoint y: 100, distance: 119.0
click at [326, 100] on h3 "[PERSON_NAME]" at bounding box center [414, 100] width 405 height 18
copy h3 "[PERSON_NAME]"
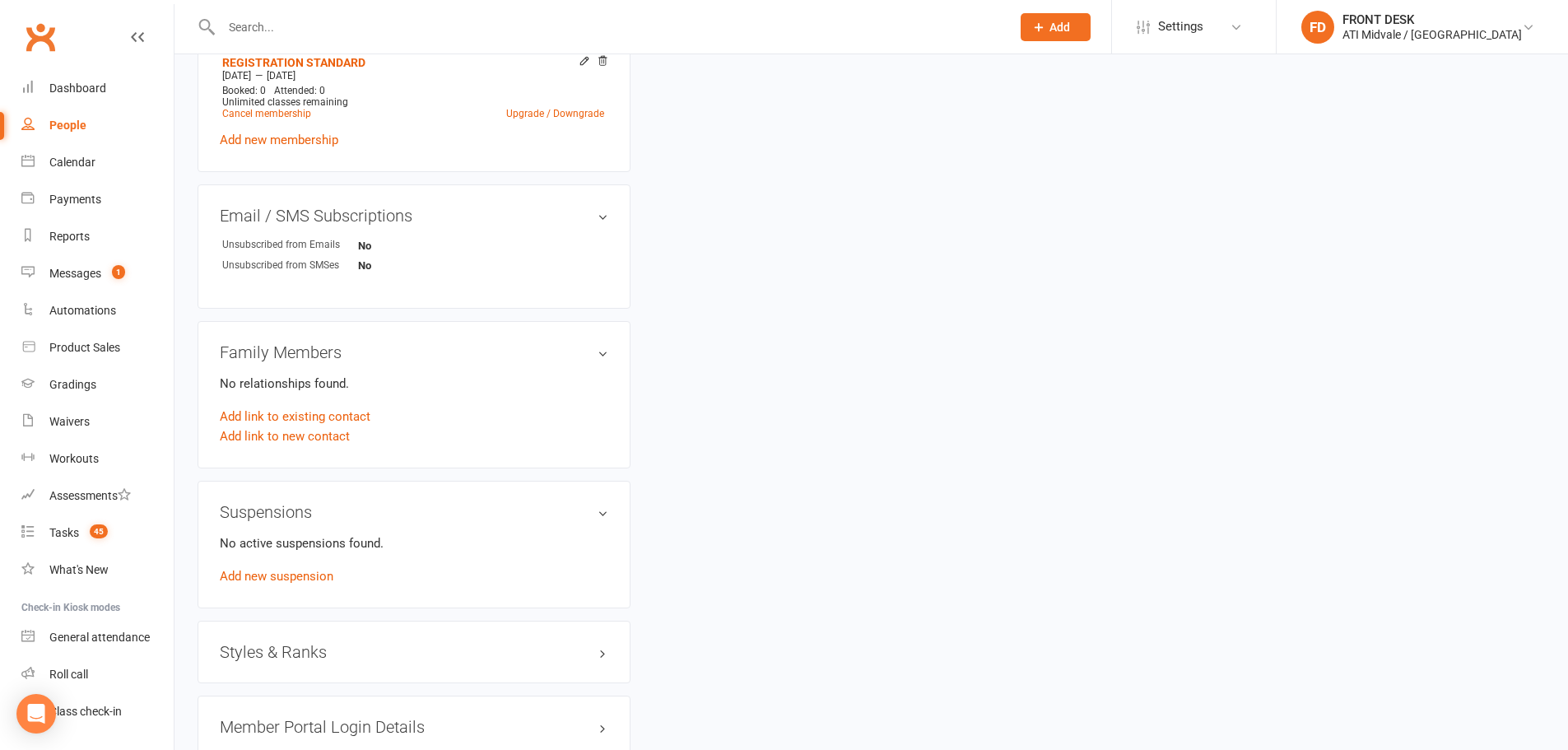
scroll to position [1046, 0]
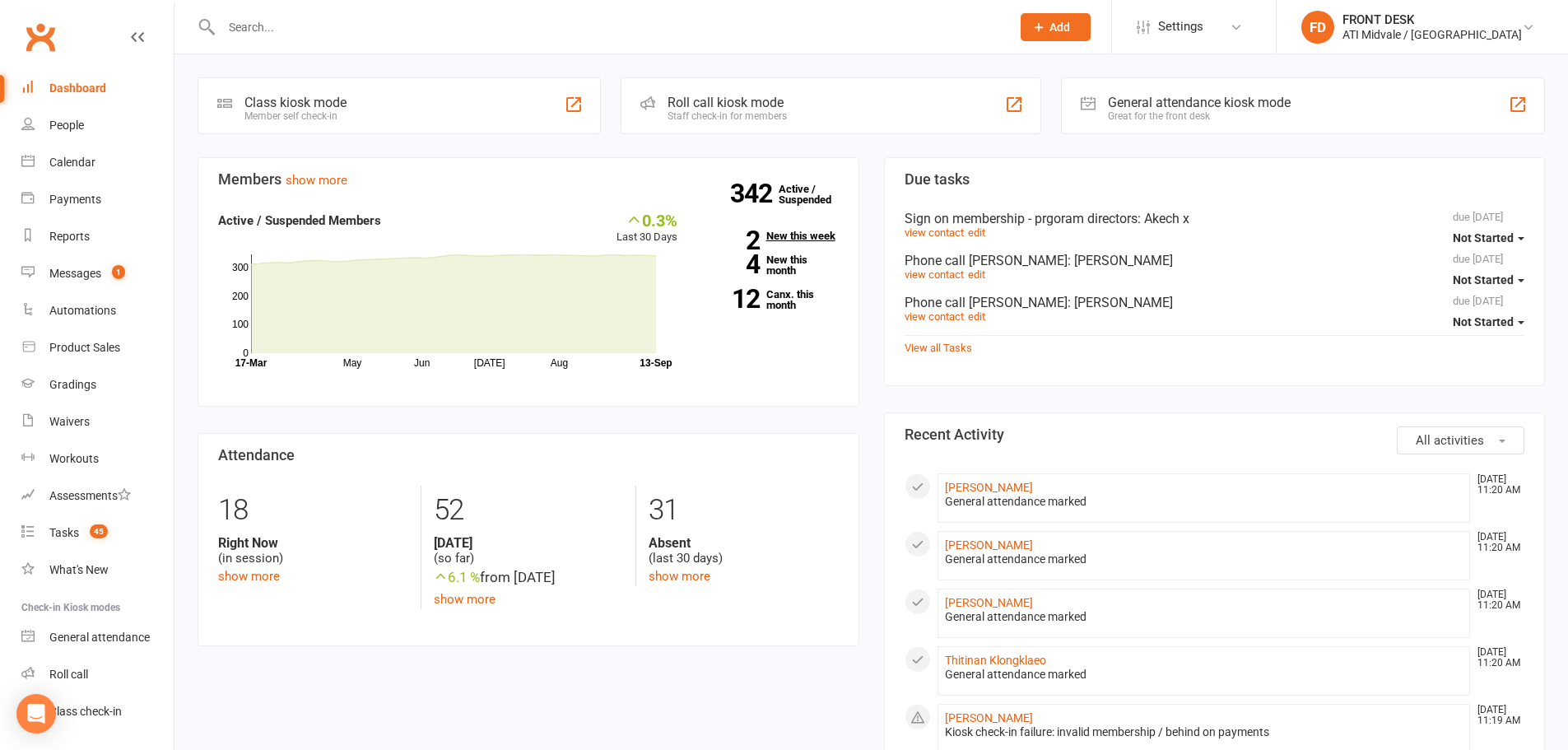
click at [758, 244] on strong "2" at bounding box center [730, 240] width 58 height 25
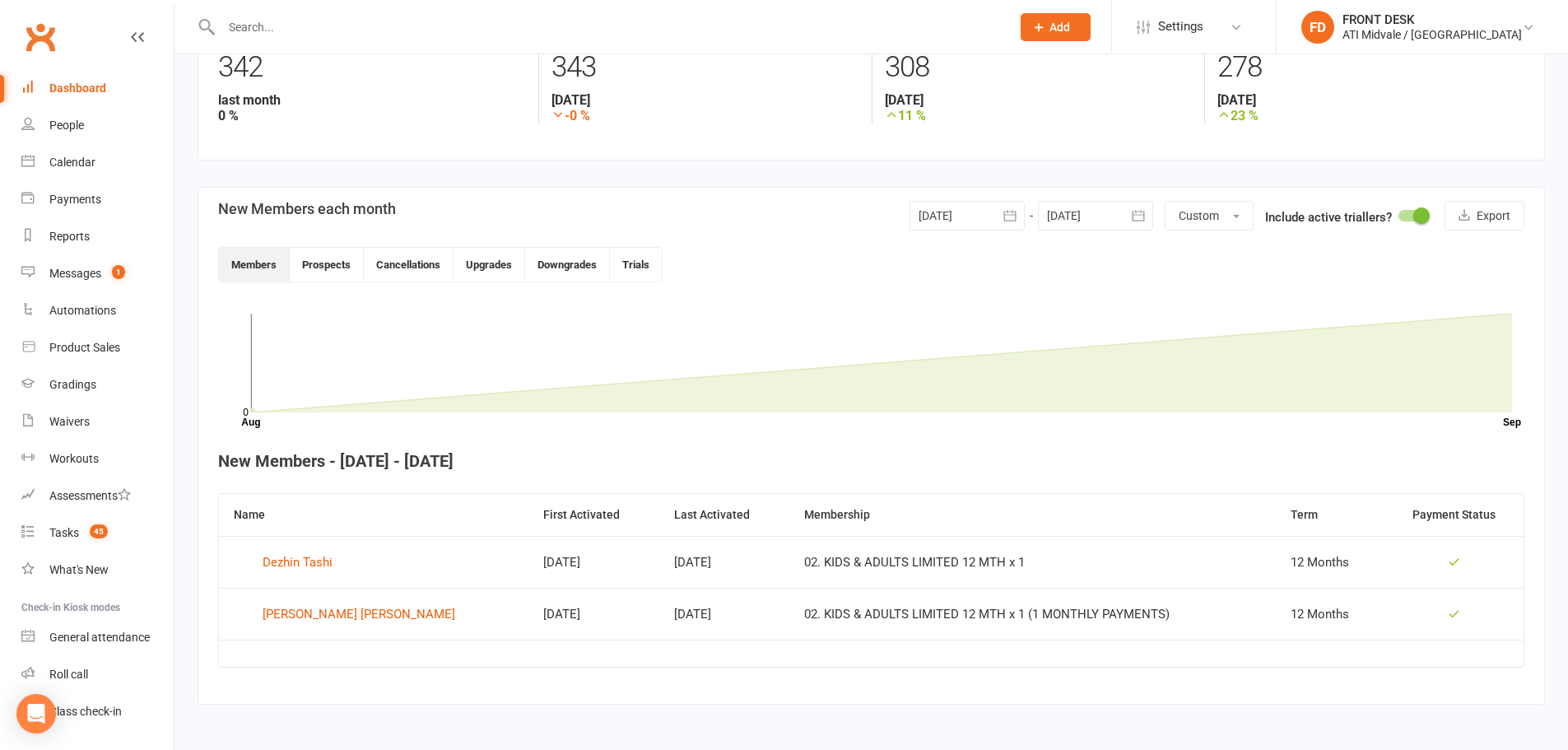
scroll to position [268, 0]
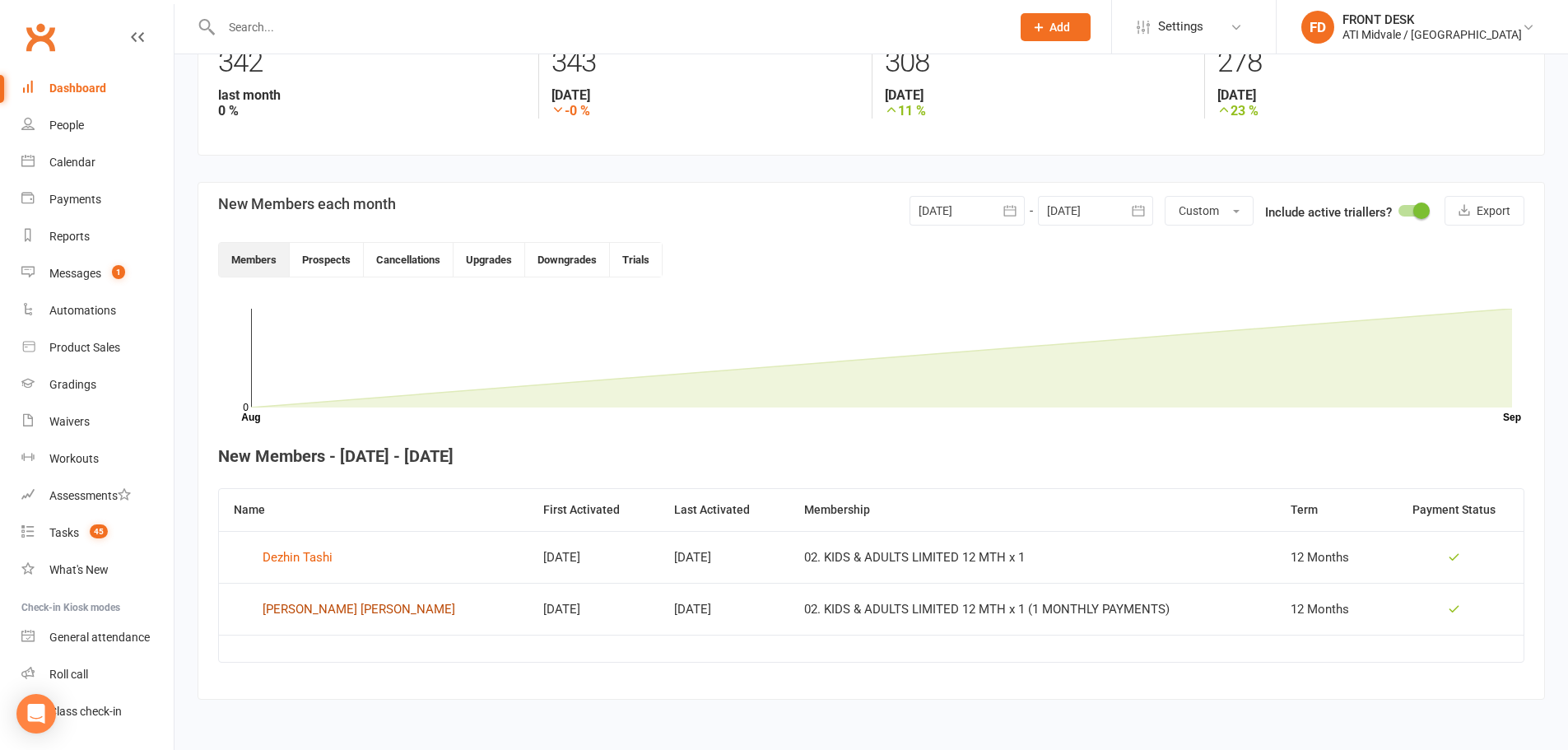
click at [321, 610] on div "Archer Williams" at bounding box center [359, 609] width 193 height 25
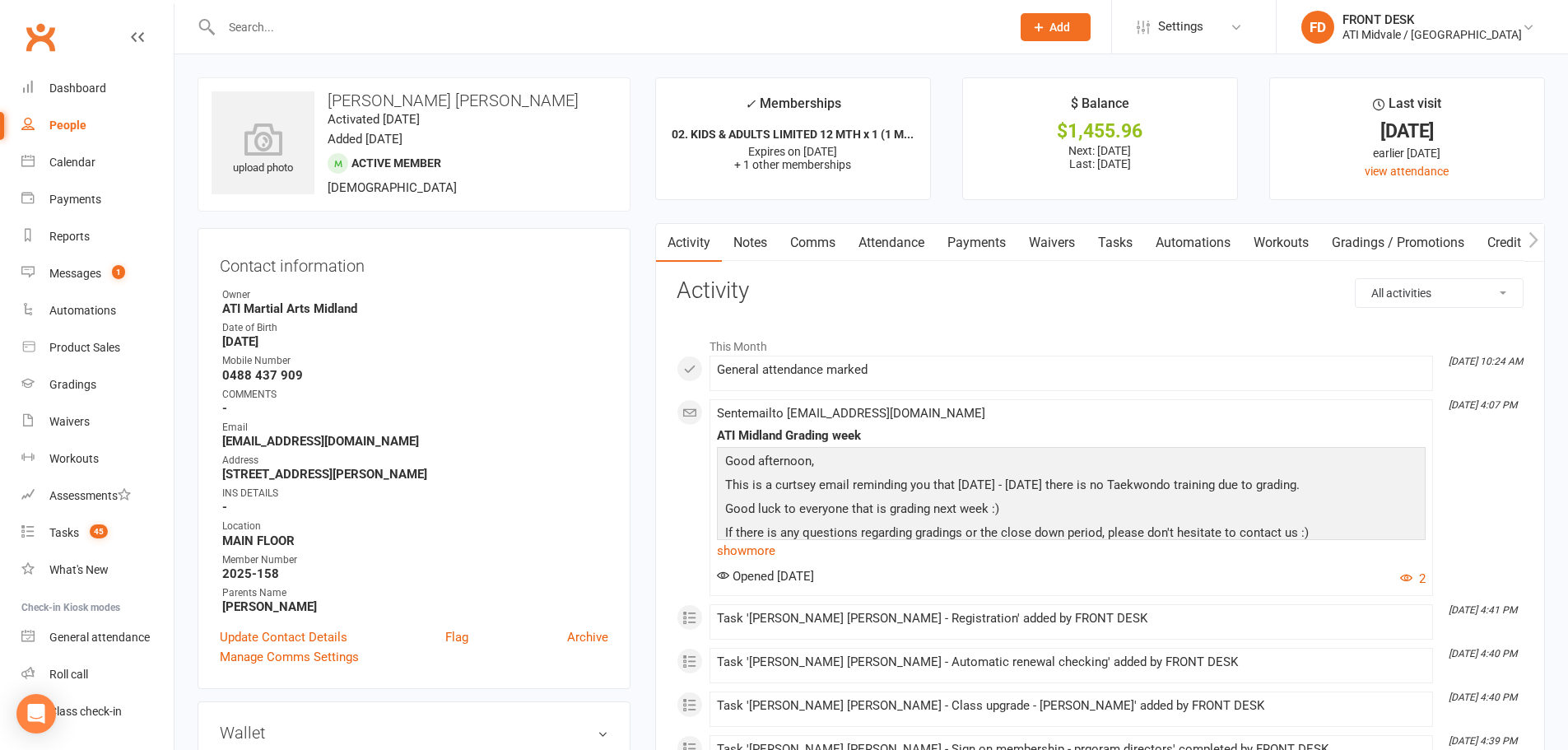
click at [1002, 238] on link "Payments" at bounding box center [976, 243] width 81 height 38
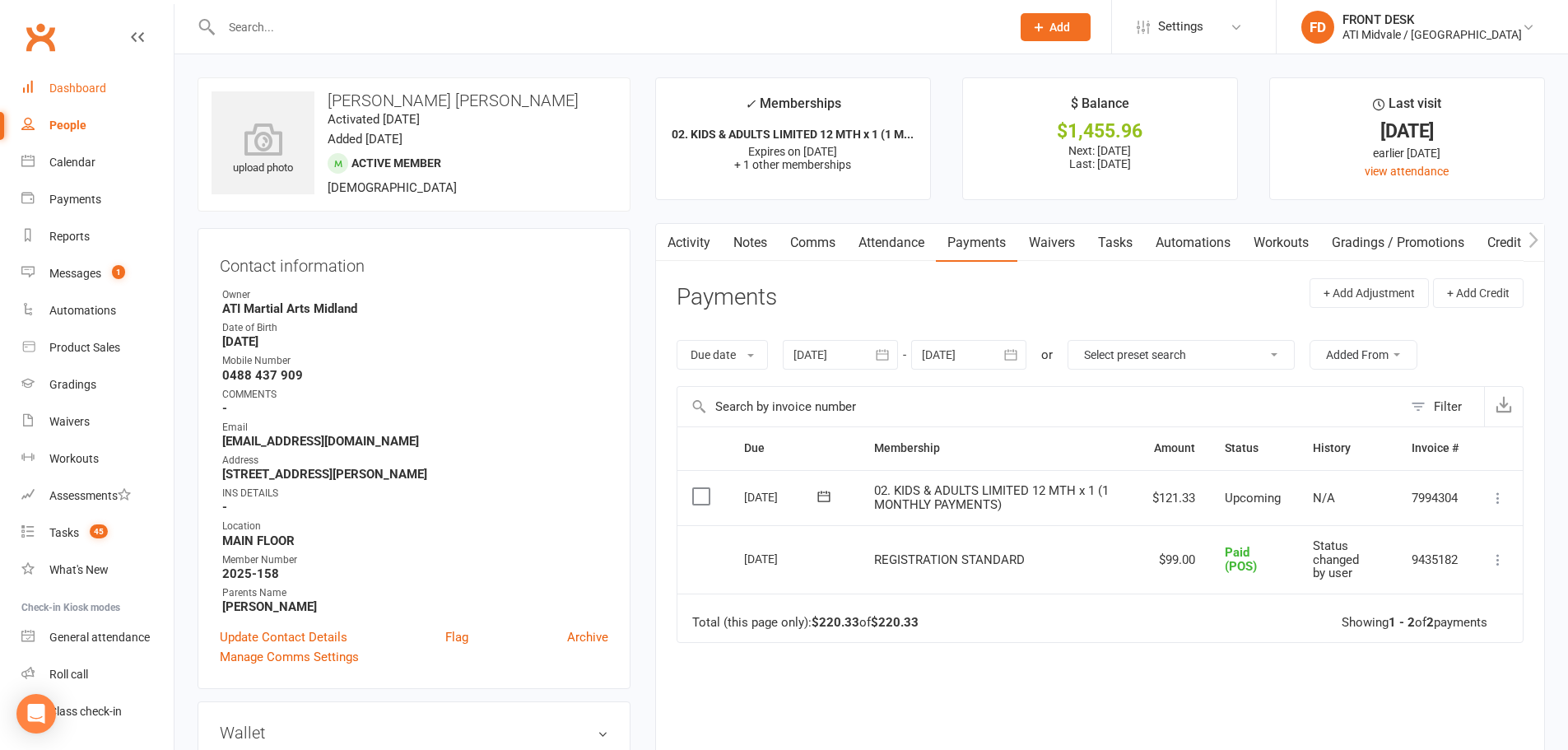
click at [103, 89] on div "Dashboard" at bounding box center [78, 88] width 57 height 13
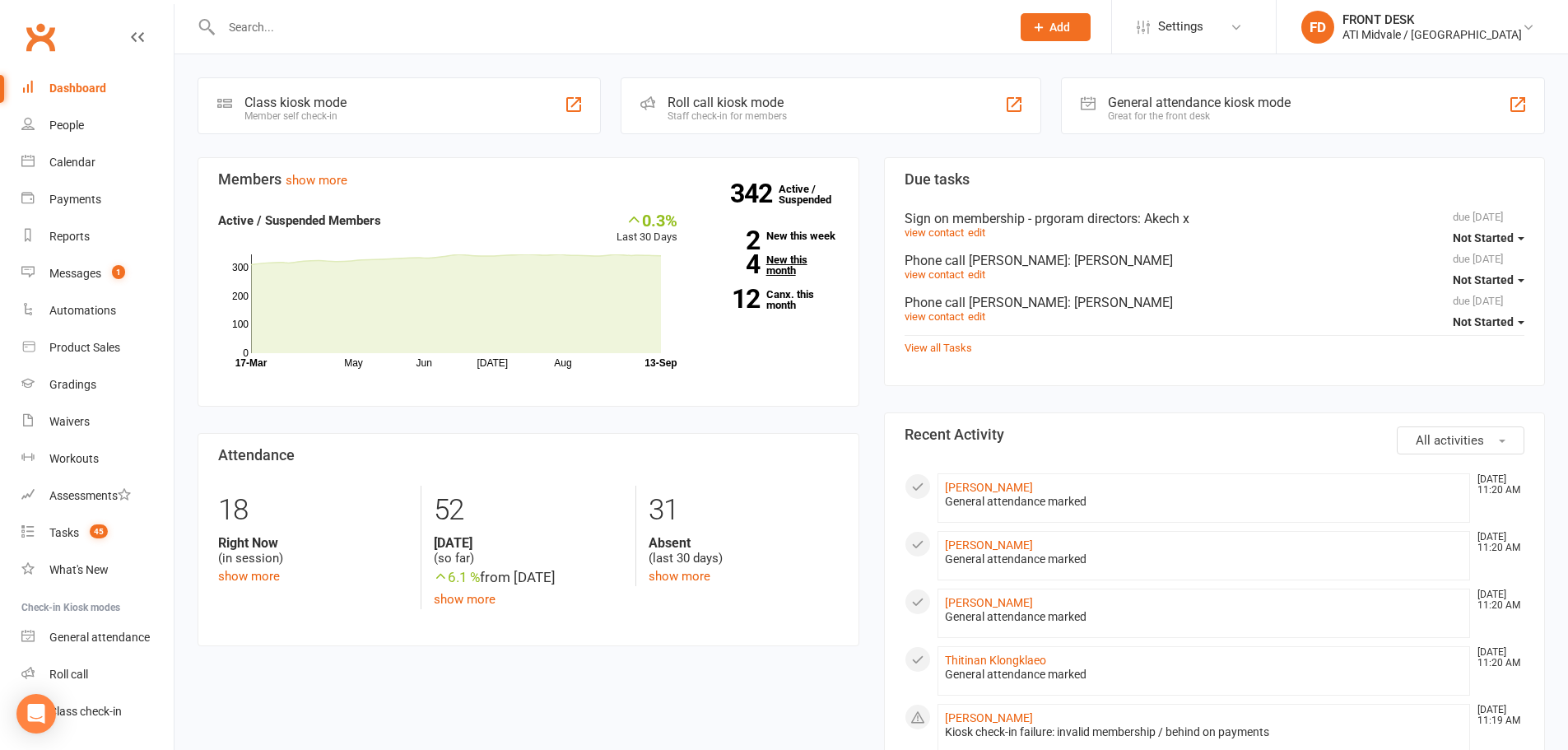
click at [780, 263] on link "4 New this month" at bounding box center [770, 265] width 137 height 21
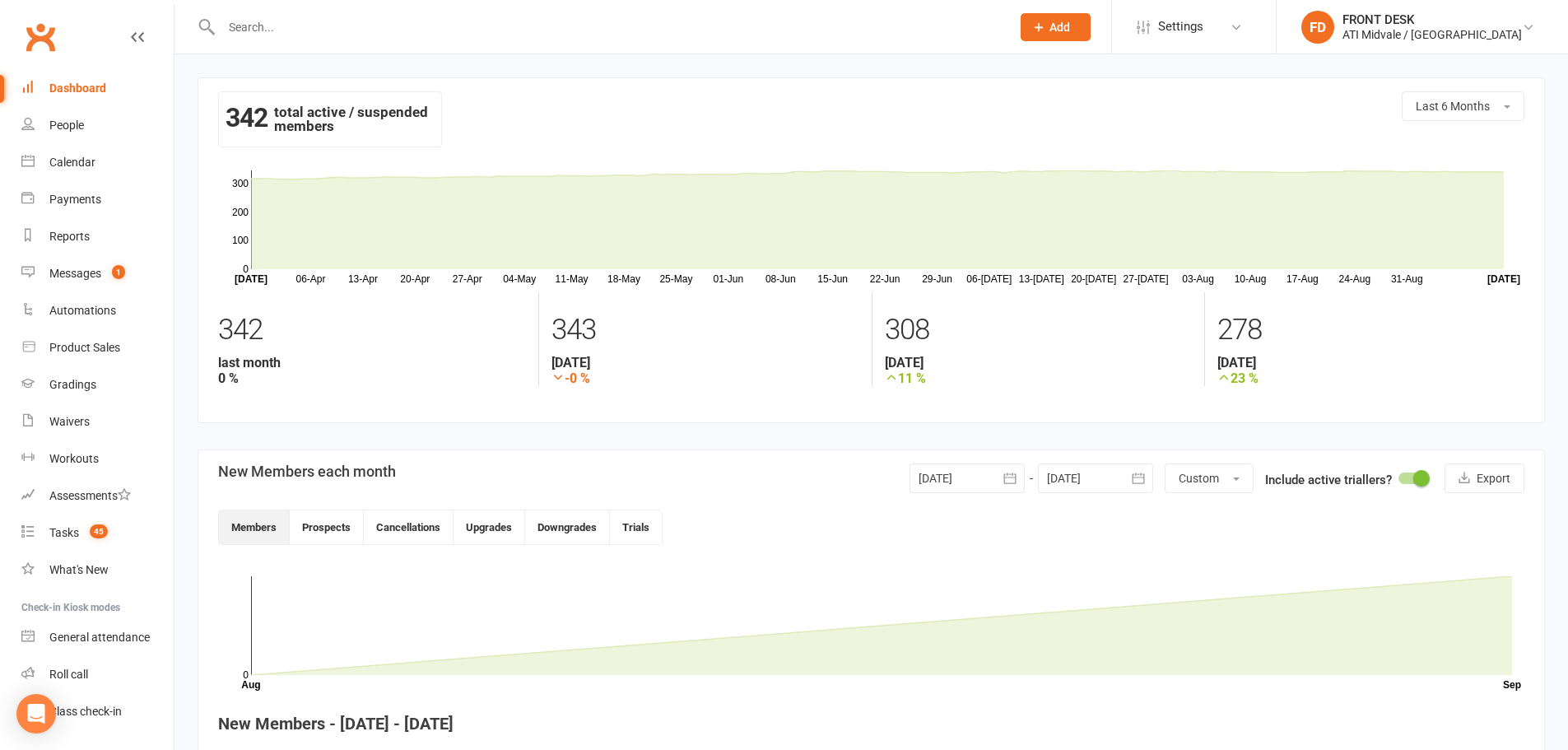
click at [93, 91] on div "Dashboard" at bounding box center [78, 88] width 57 height 13
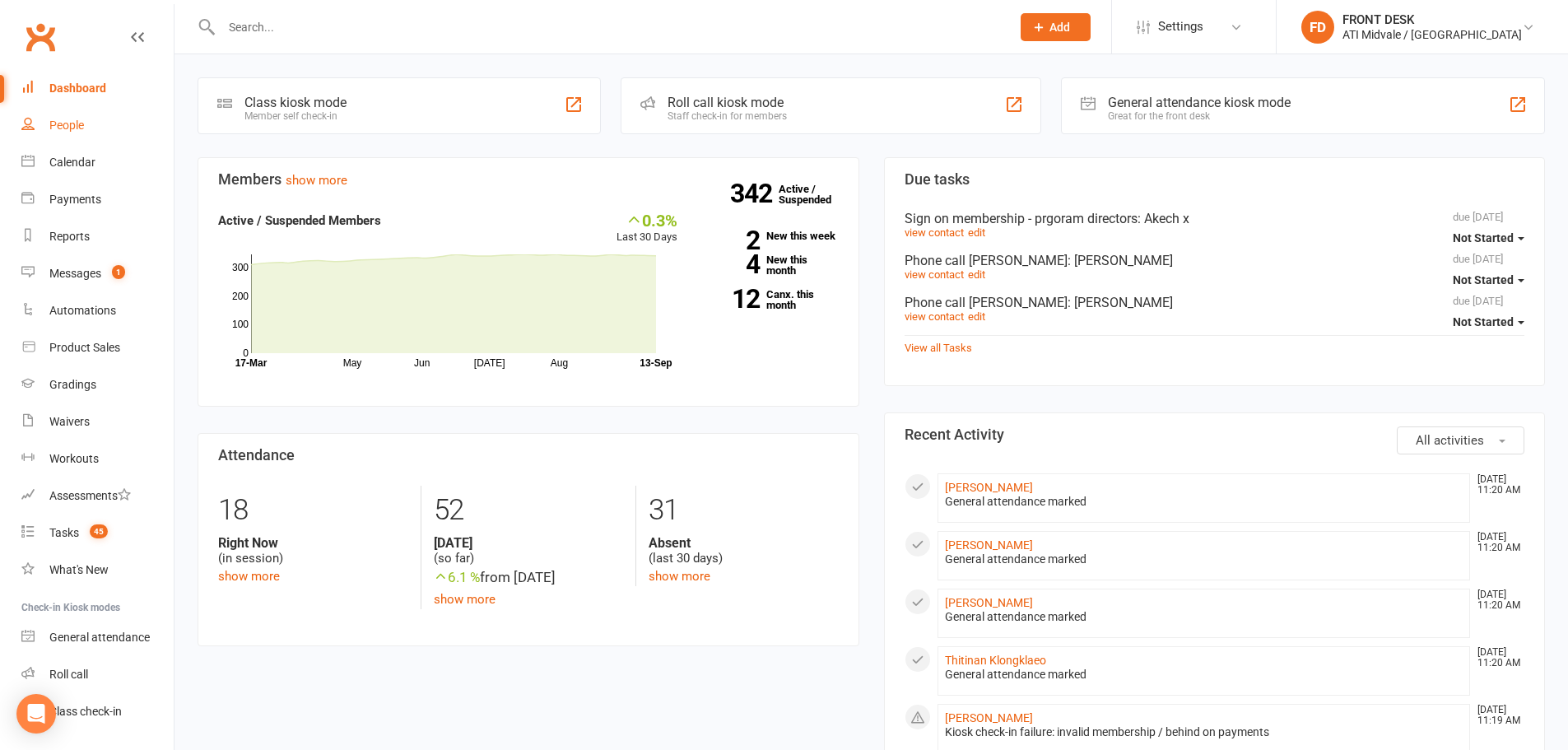
click at [73, 130] on div "People" at bounding box center [66, 125] width 35 height 13
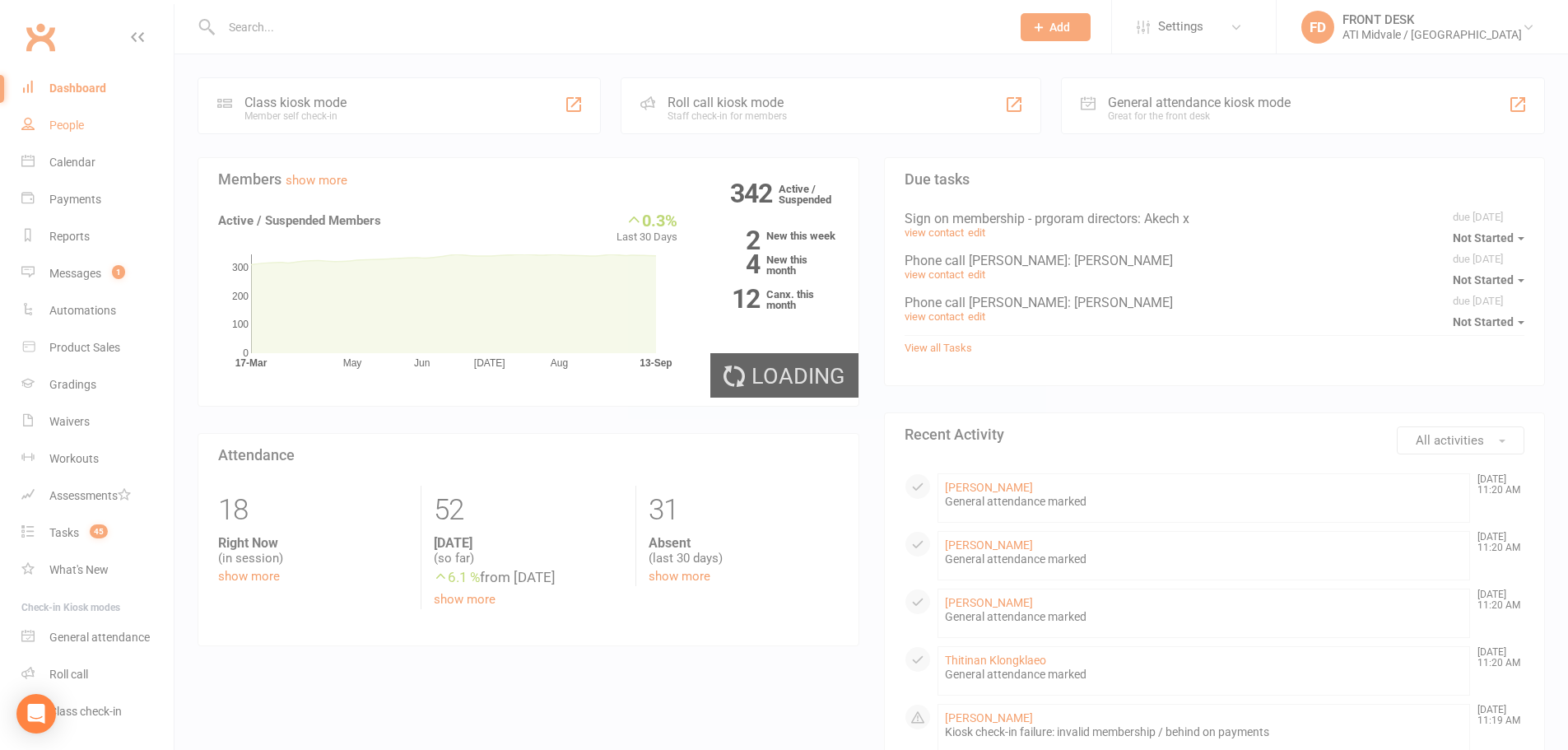
select select "100"
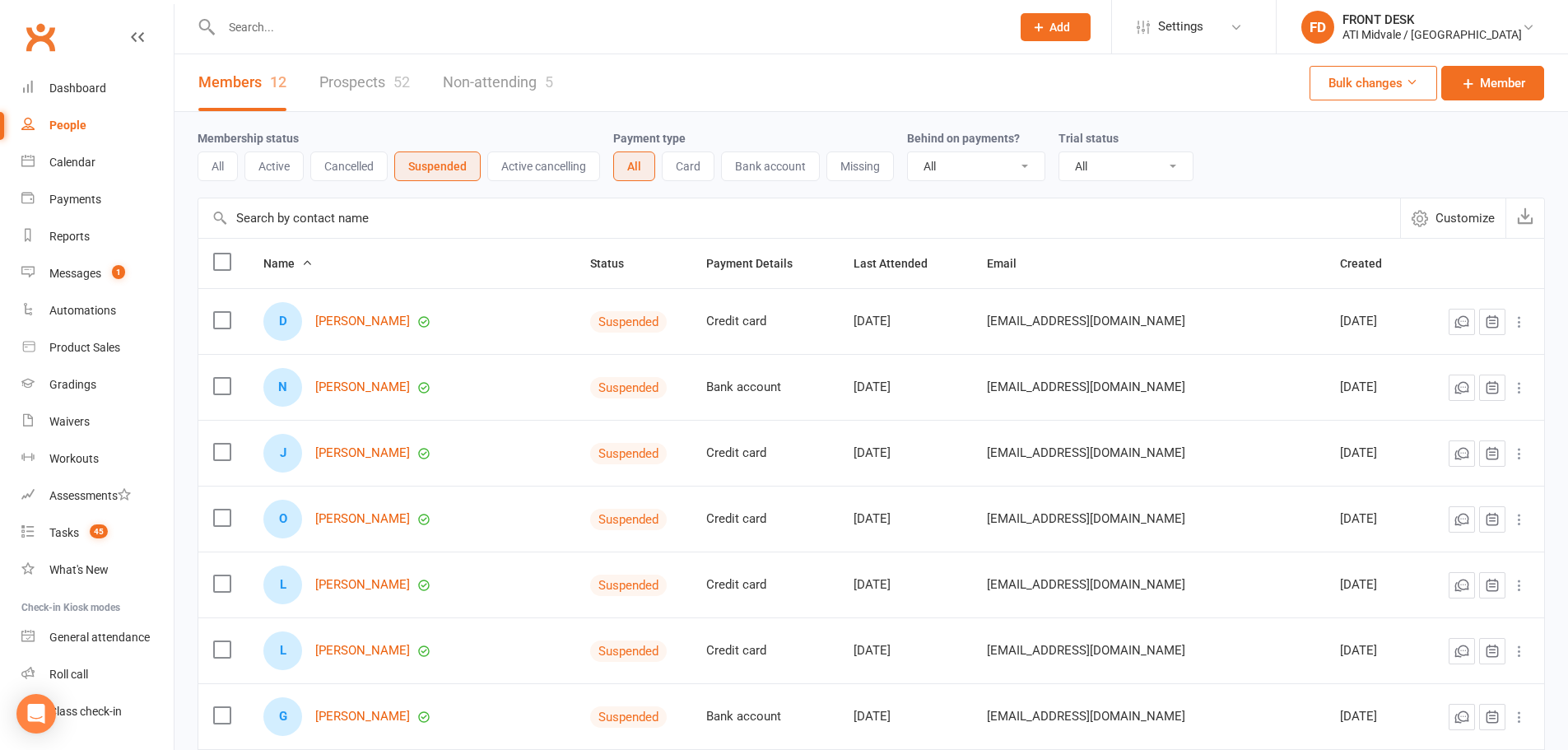
click at [360, 82] on link "Prospects 52" at bounding box center [364, 83] width 90 height 57
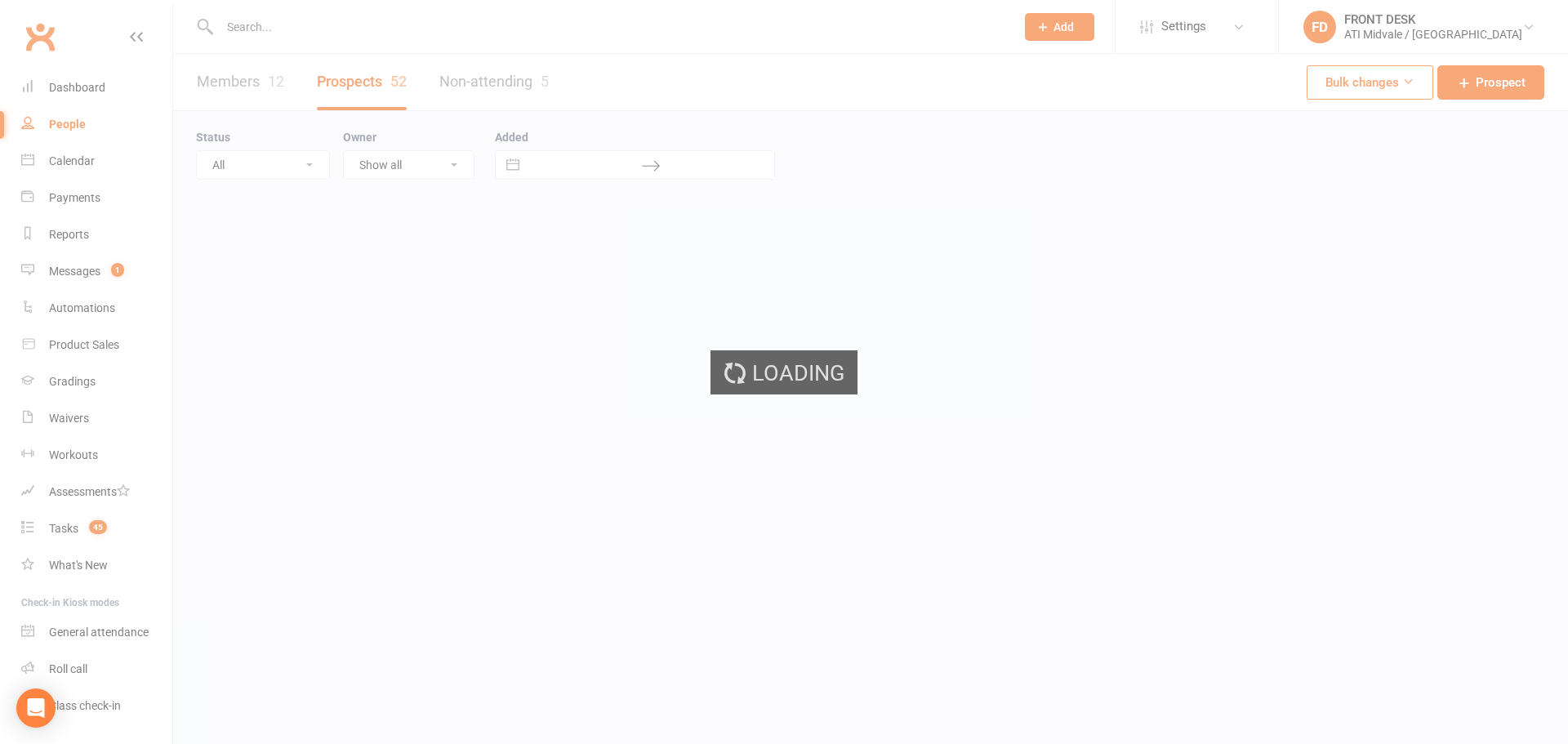
select select "100"
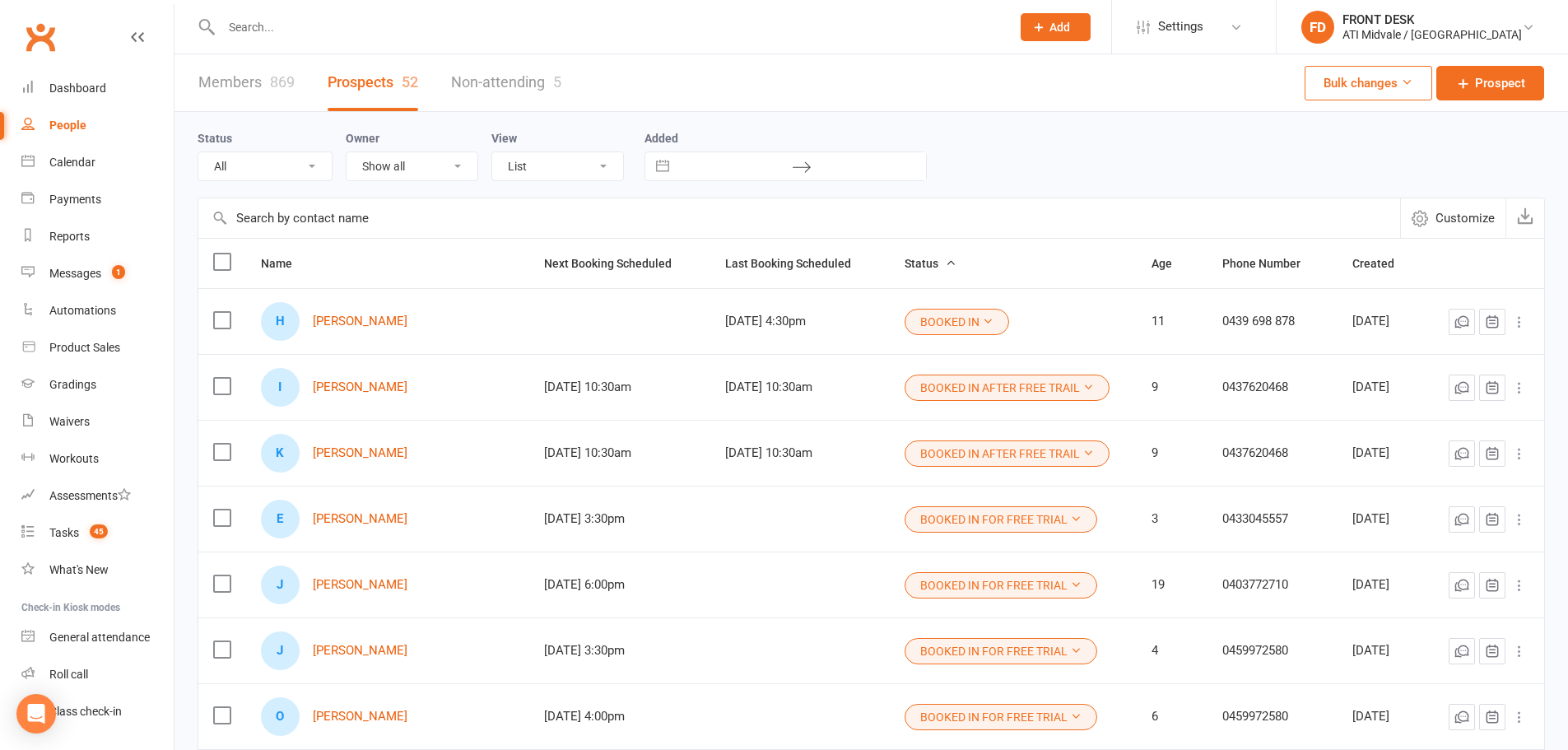
click at [249, 76] on link "Members 869" at bounding box center [246, 83] width 96 height 57
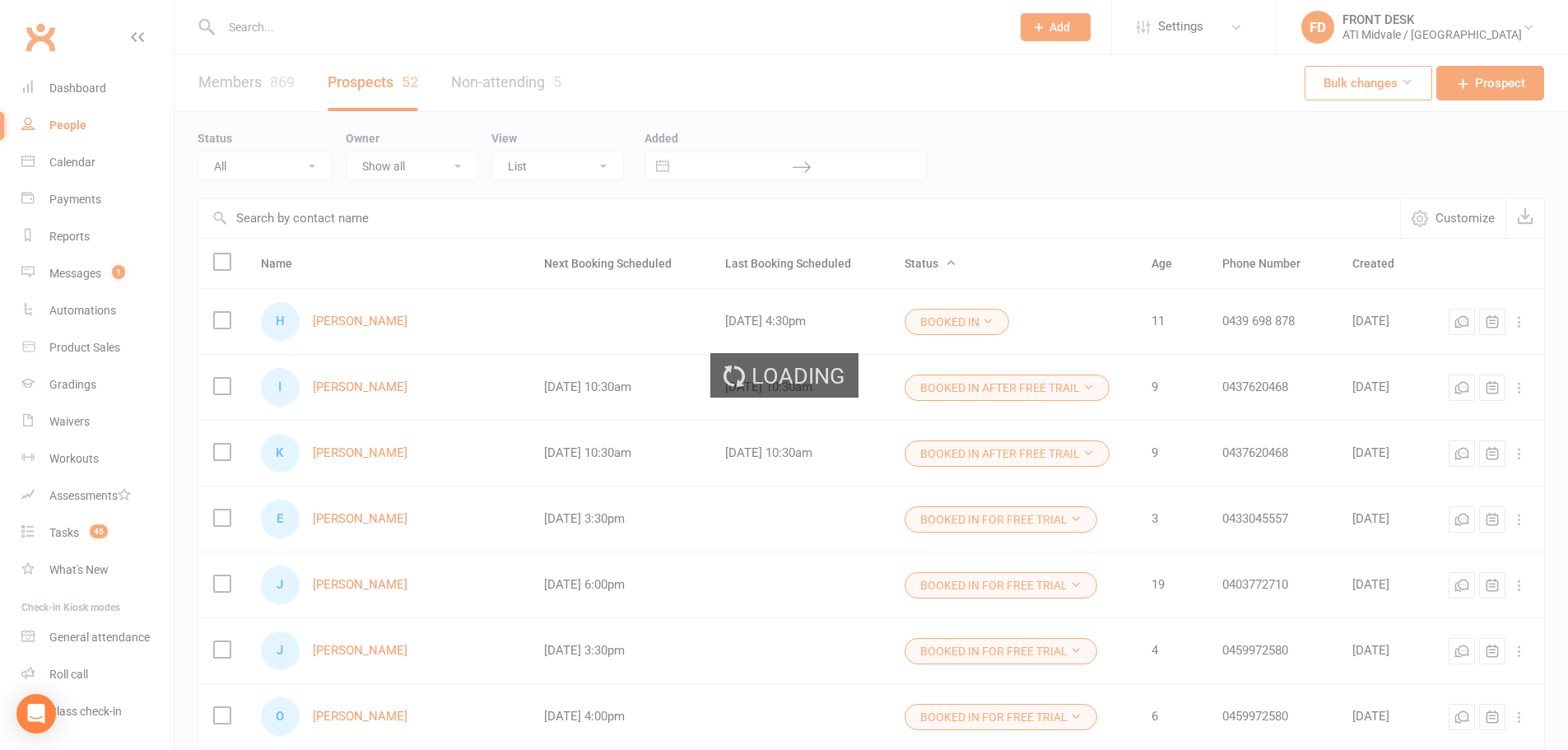
select select "100"
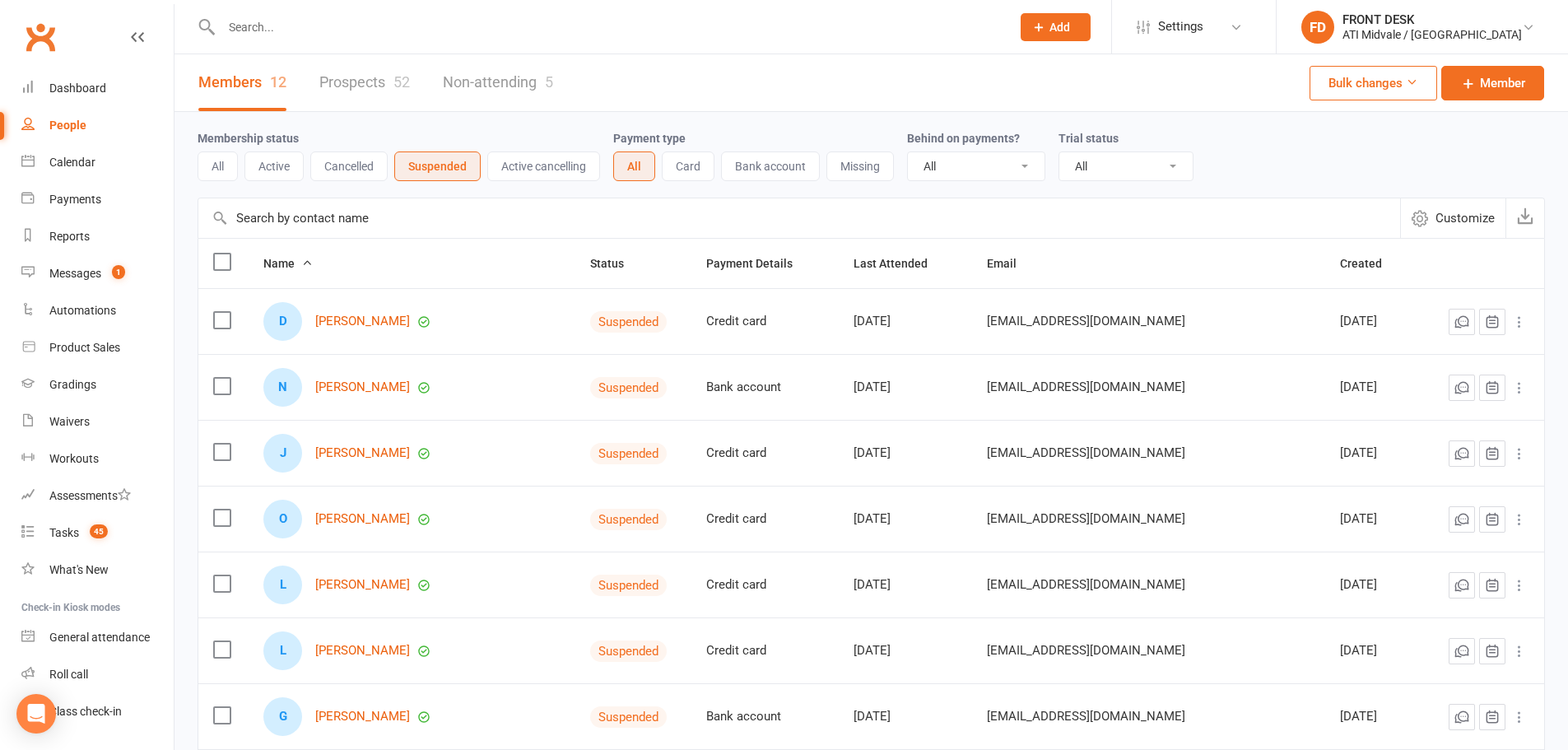
click at [227, 160] on button "All" at bounding box center [217, 166] width 40 height 29
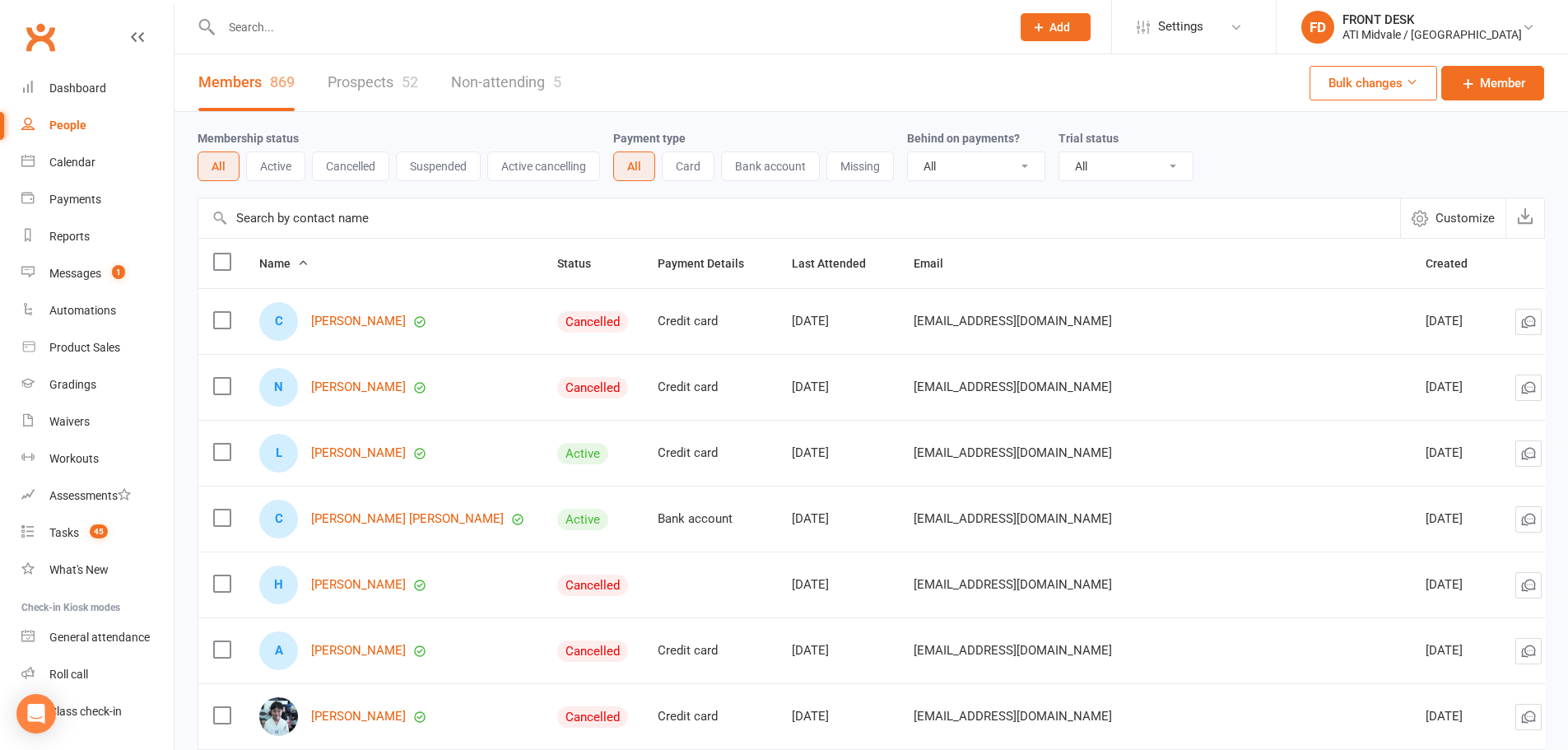
click at [271, 163] on button "Active" at bounding box center [276, 166] width 59 height 29
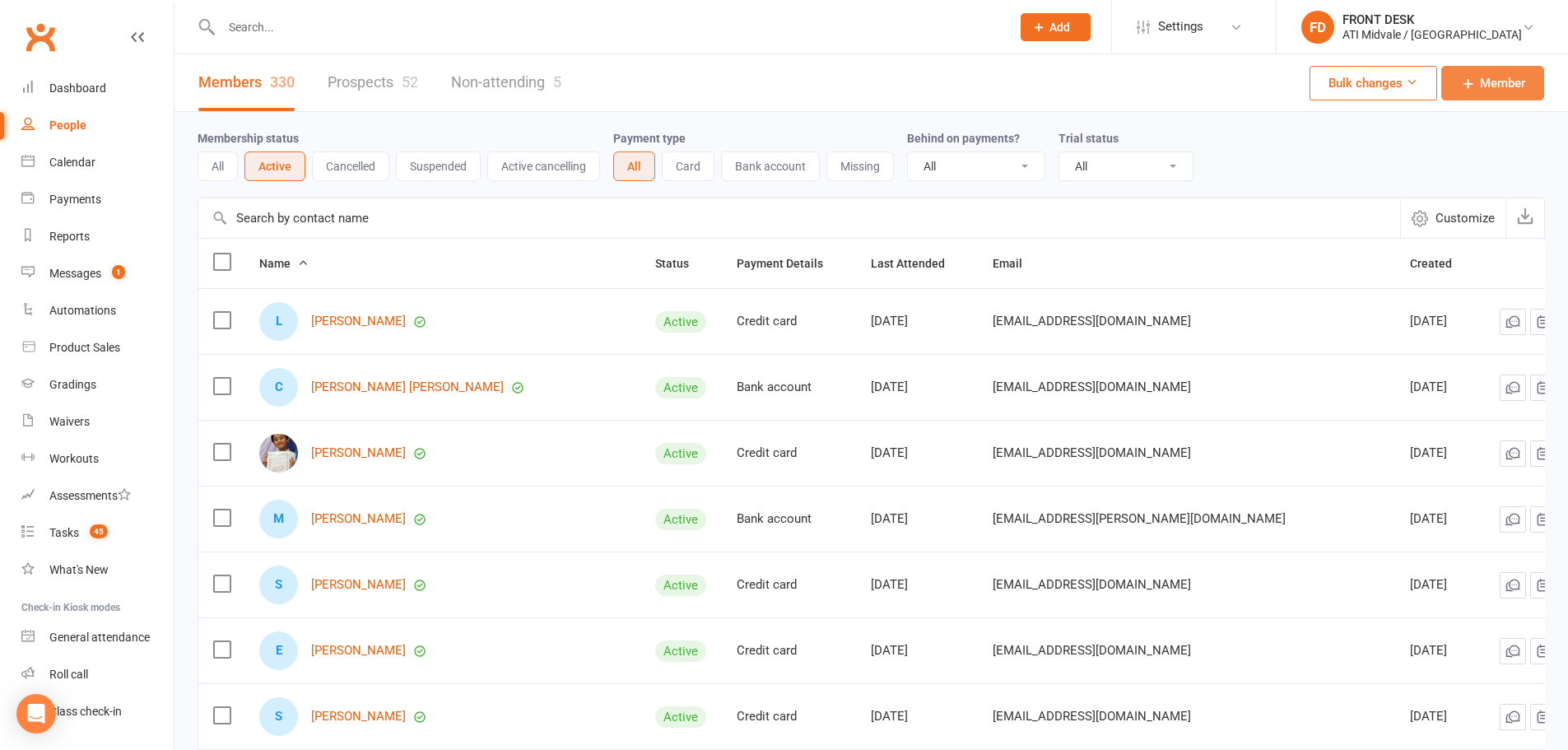
click at [1464, 92] on link "Member" at bounding box center [1492, 83] width 103 height 35
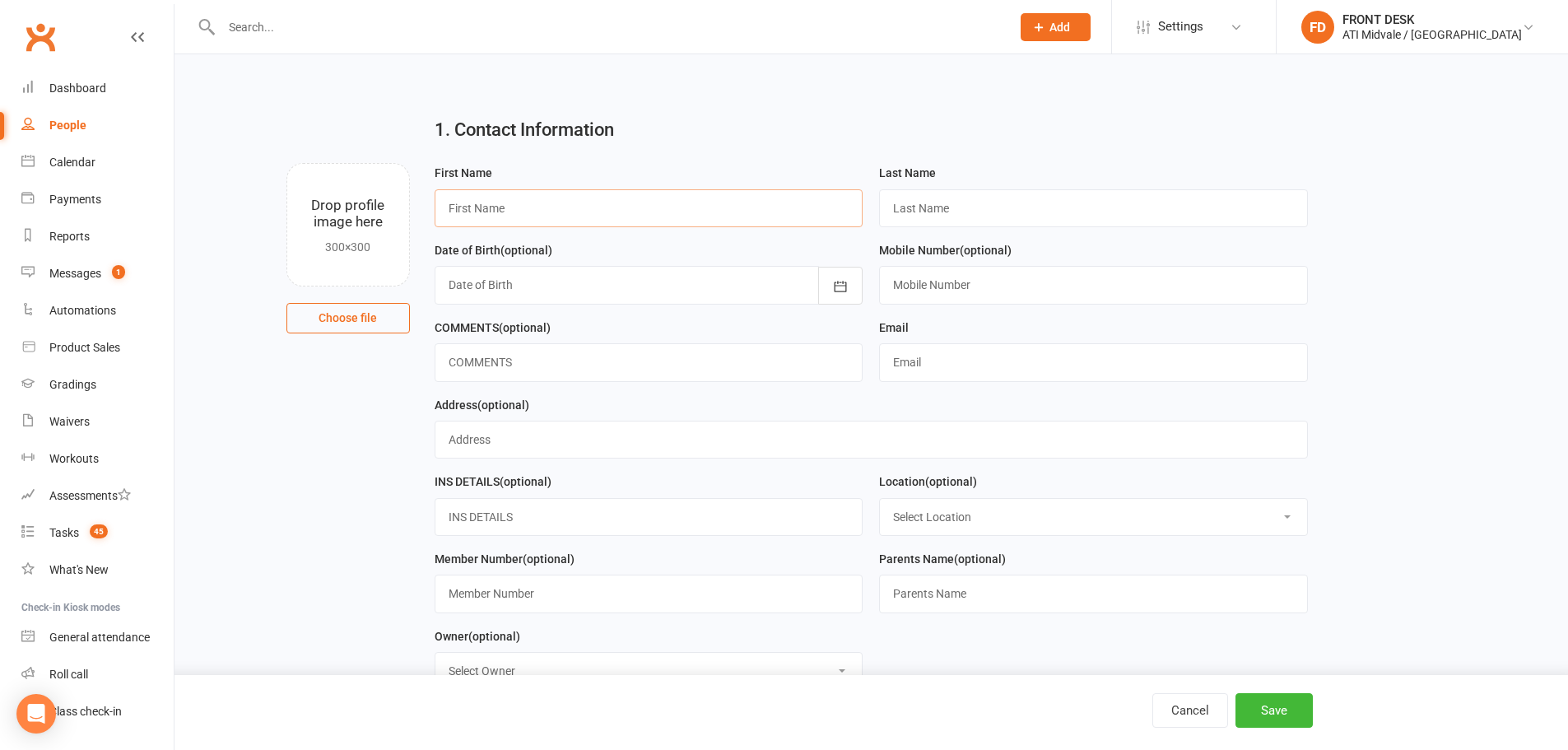
click at [542, 216] on input "text" at bounding box center [649, 208] width 429 height 38
type input "Evercille"
click at [937, 511] on select "Select Location MAIN FLOOR UPSTAIRS" at bounding box center [1093, 517] width 427 height 37
select select "0"
click at [880, 502] on select "Select Location MAIN FLOOR UPSTAIRS" at bounding box center [1093, 517] width 427 height 37
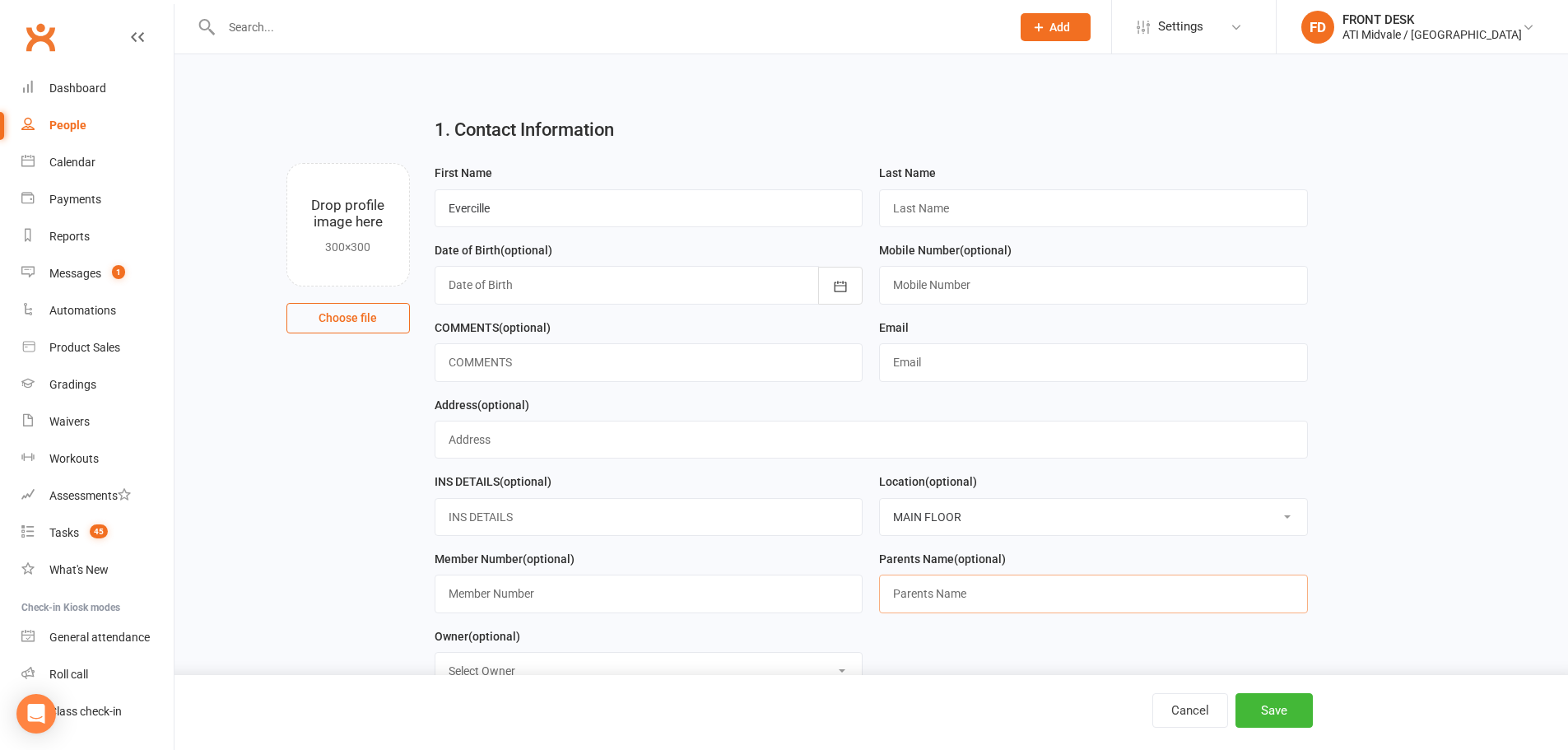
click at [950, 604] on input "text" at bounding box center [1094, 593] width 429 height 38
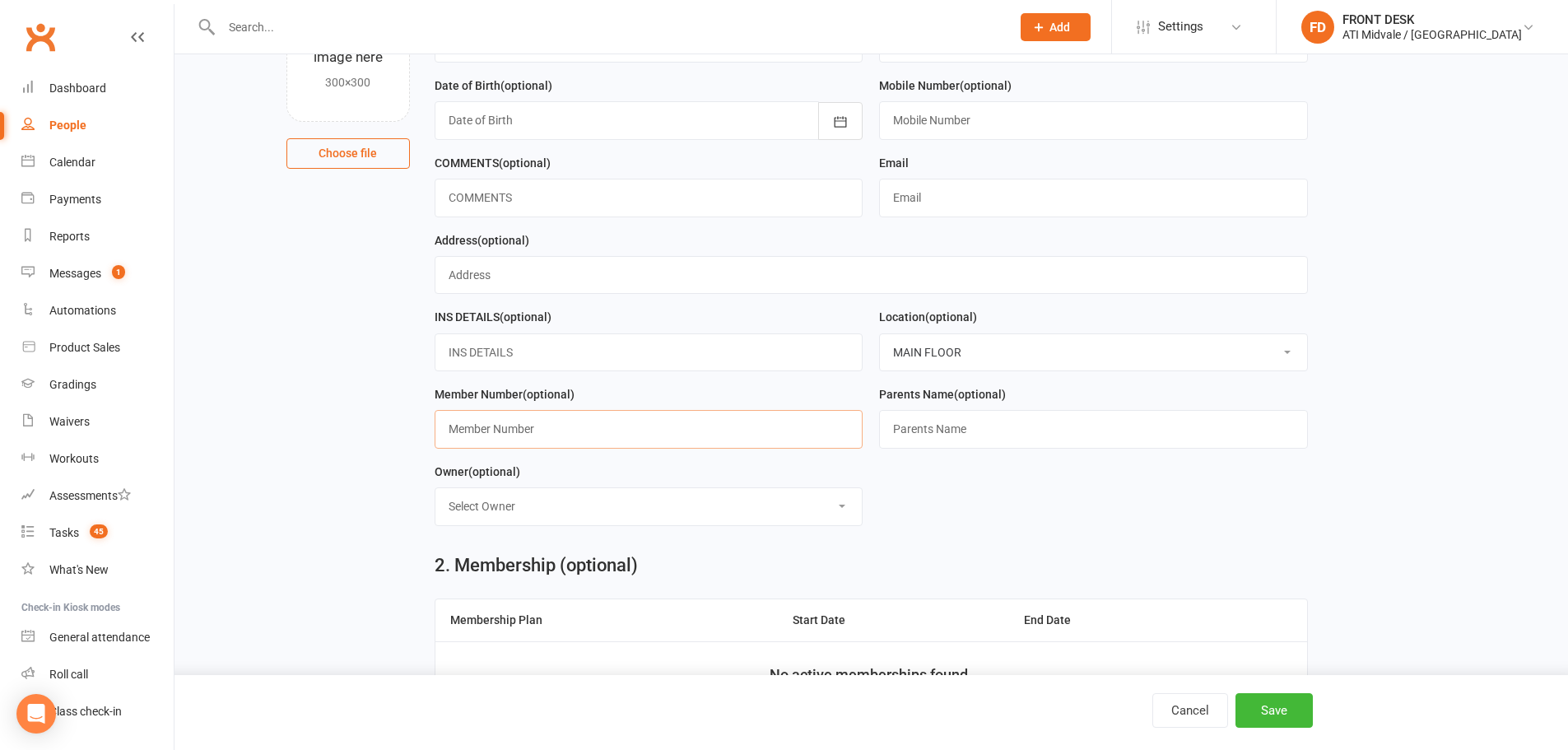
click at [486, 437] on input "text" at bounding box center [649, 429] width 429 height 38
click at [522, 437] on input "2025-067" at bounding box center [649, 429] width 429 height 38
type input "2025-061"
click at [569, 498] on select "Select Owner CLASS ADMIN FRONT DESK Accounts Department ATI Martial Arts Midland" at bounding box center [649, 506] width 427 height 37
select select "3"
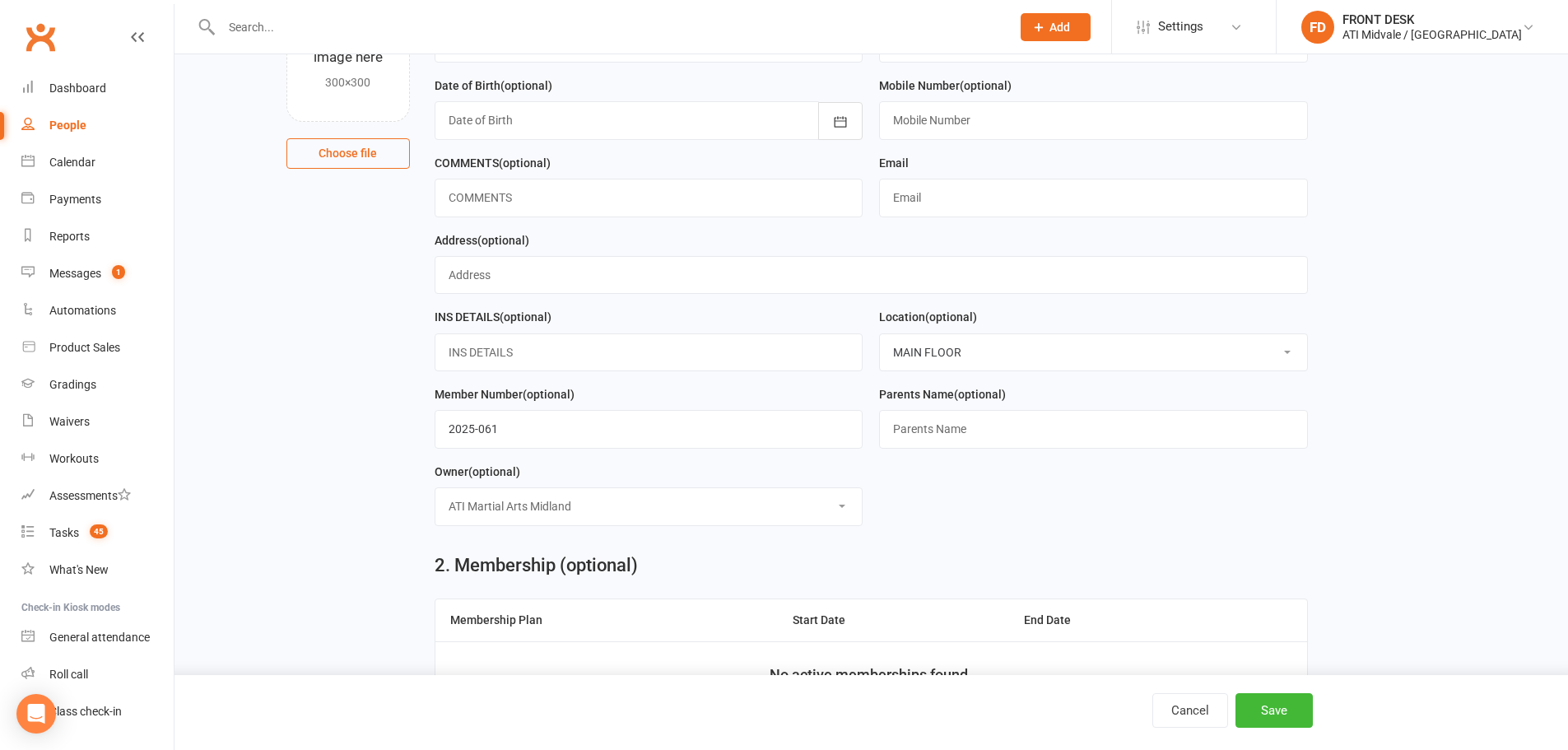
click at [436, 494] on select "Select Owner CLASS ADMIN FRONT DESK Accounts Department ATI Martial Arts Midland" at bounding box center [649, 506] width 427 height 37
click at [930, 196] on input "text" at bounding box center [1094, 197] width 429 height 38
paste input "caballes.irishchristine@gmail.com"
type input "caballes.irishchristine@gmail.com"
click at [958, 109] on input "text" at bounding box center [1094, 120] width 429 height 38
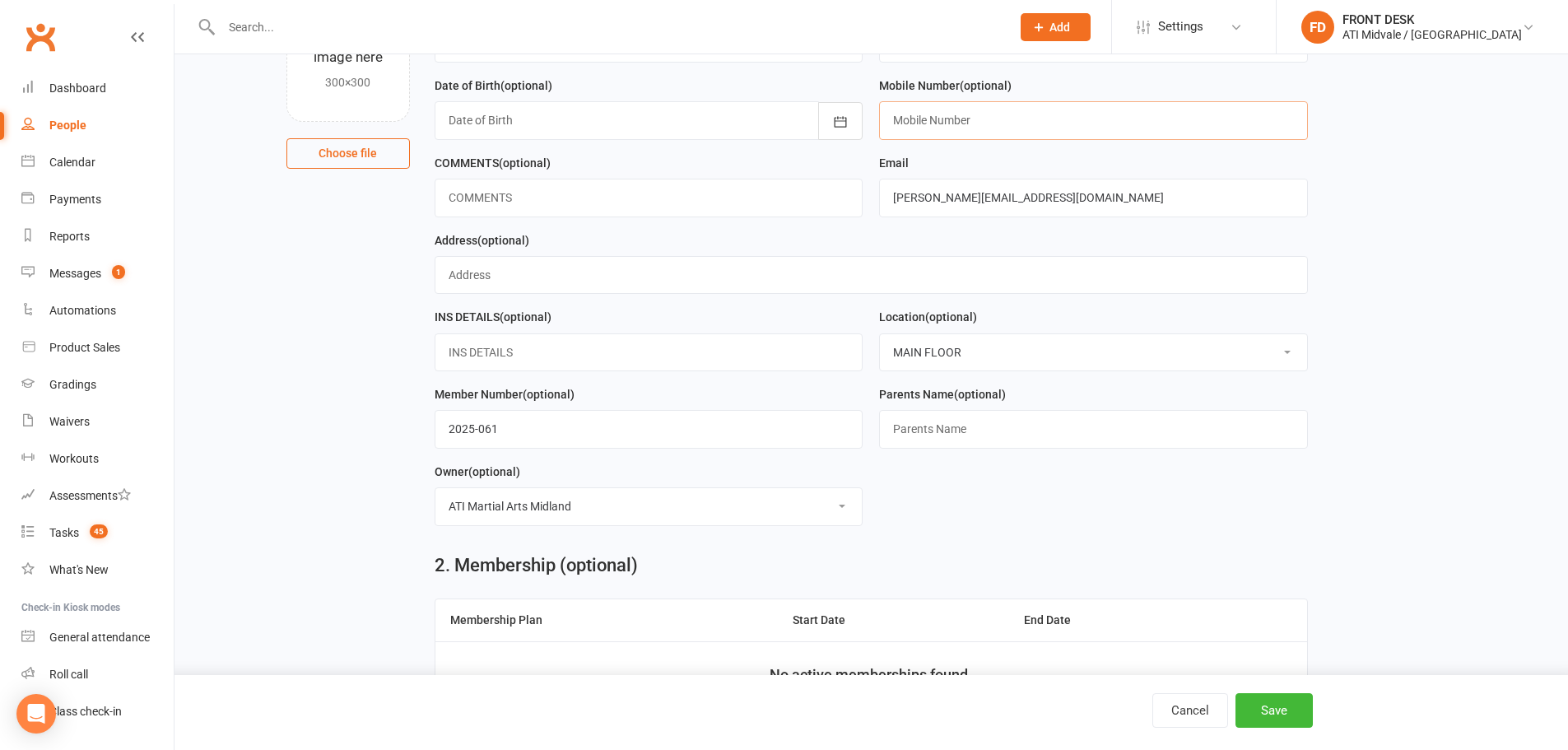
paste input "0421119450"
type input "0421119450"
click at [713, 121] on div at bounding box center [649, 120] width 429 height 38
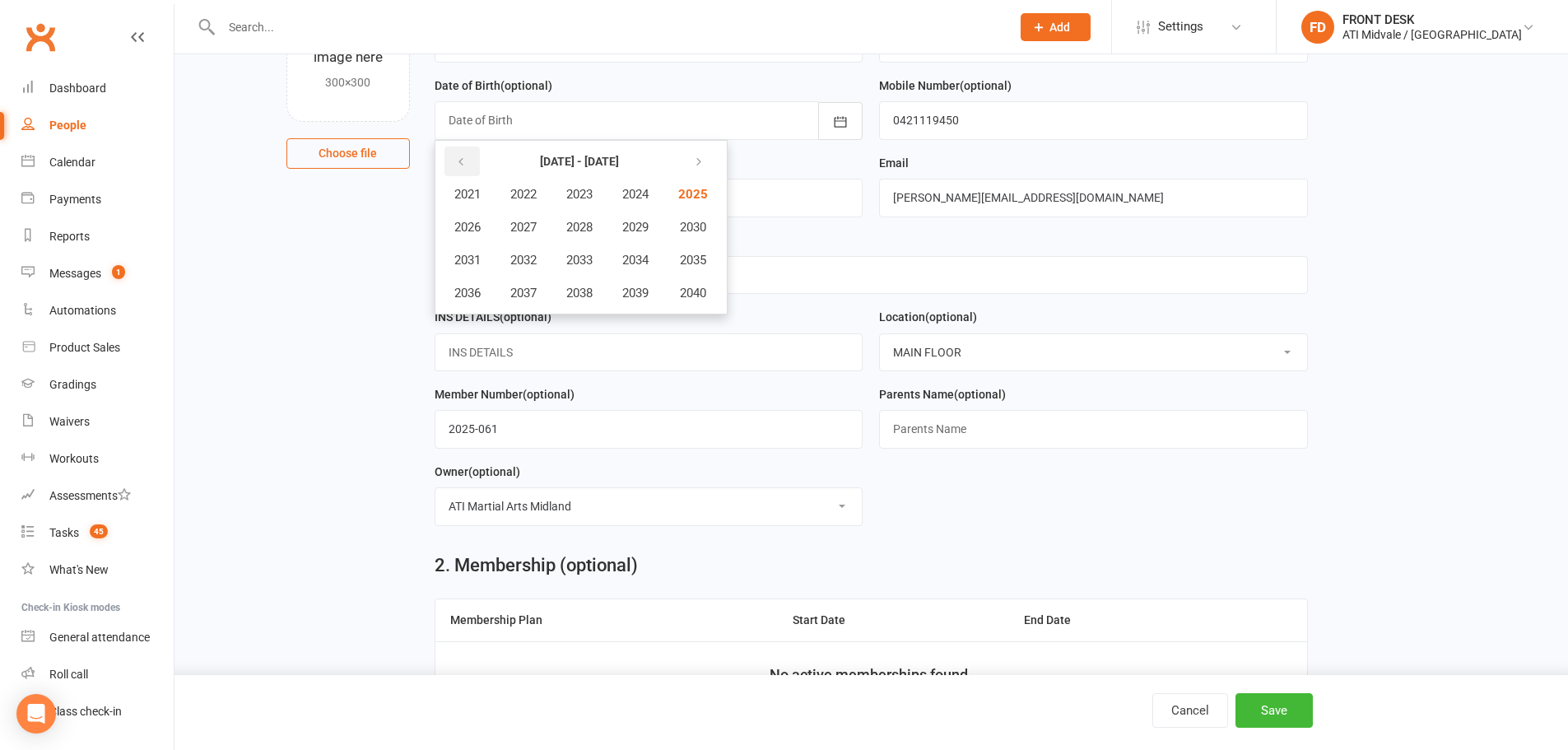
click at [477, 171] on button "button" at bounding box center [463, 161] width 36 height 29
click at [580, 257] on span "2013" at bounding box center [579, 260] width 26 height 15
click at [633, 196] on span "March" at bounding box center [644, 194] width 35 height 15
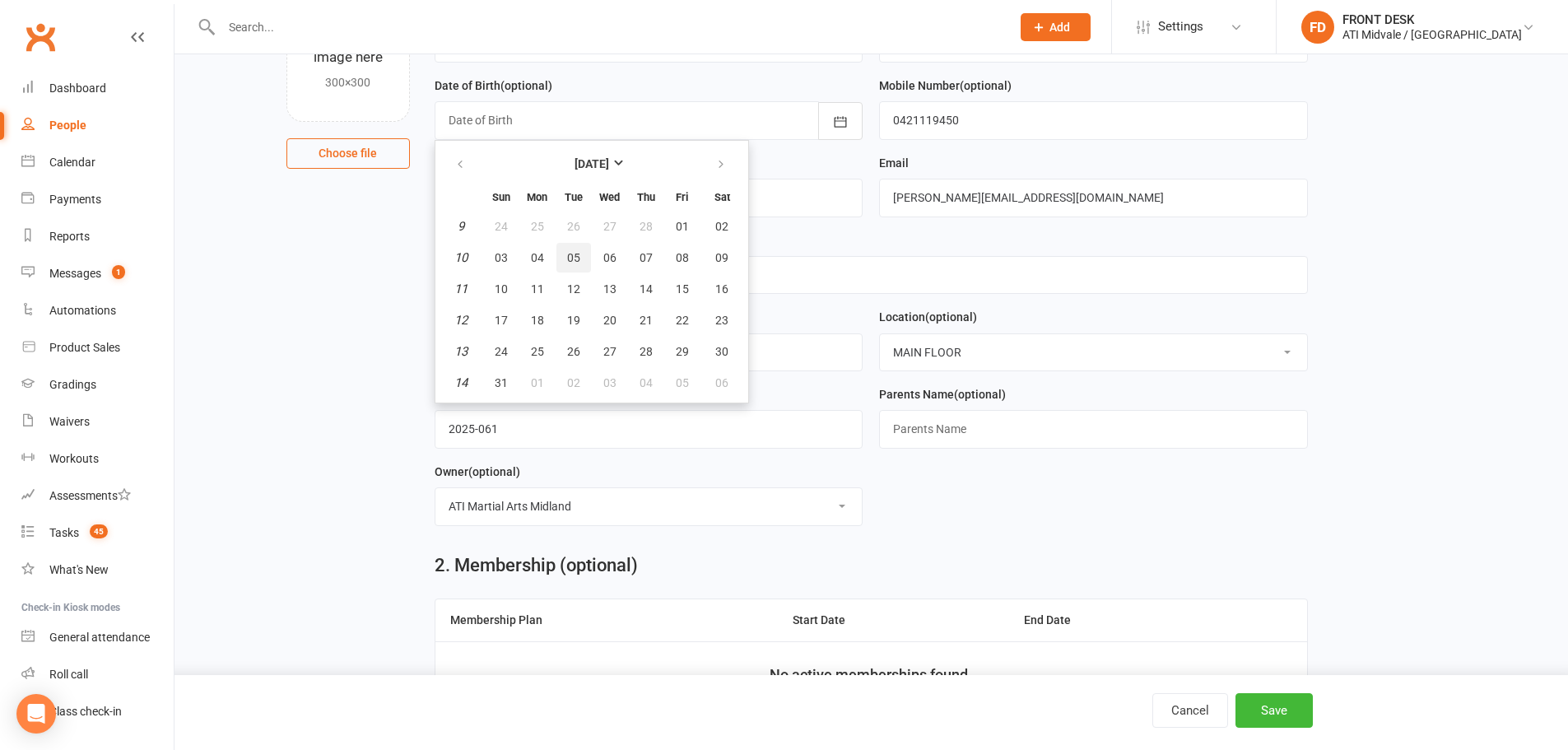
click at [588, 254] on button "05" at bounding box center [573, 257] width 35 height 29
type input "05 Mar 2013"
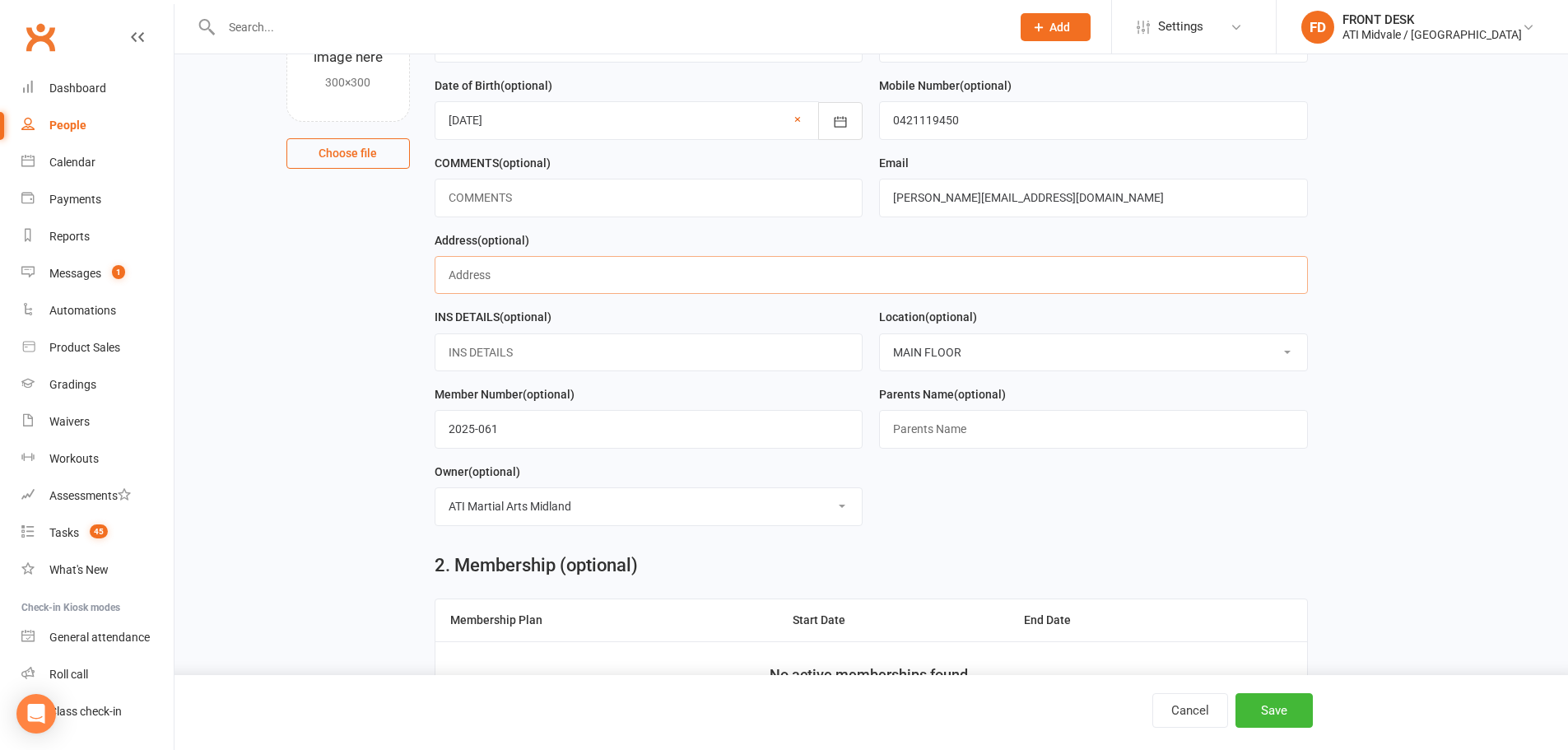
click at [554, 272] on input "text" at bounding box center [872, 275] width 873 height 38
paste input "3/37 Margaret Street Midland wa 6056"
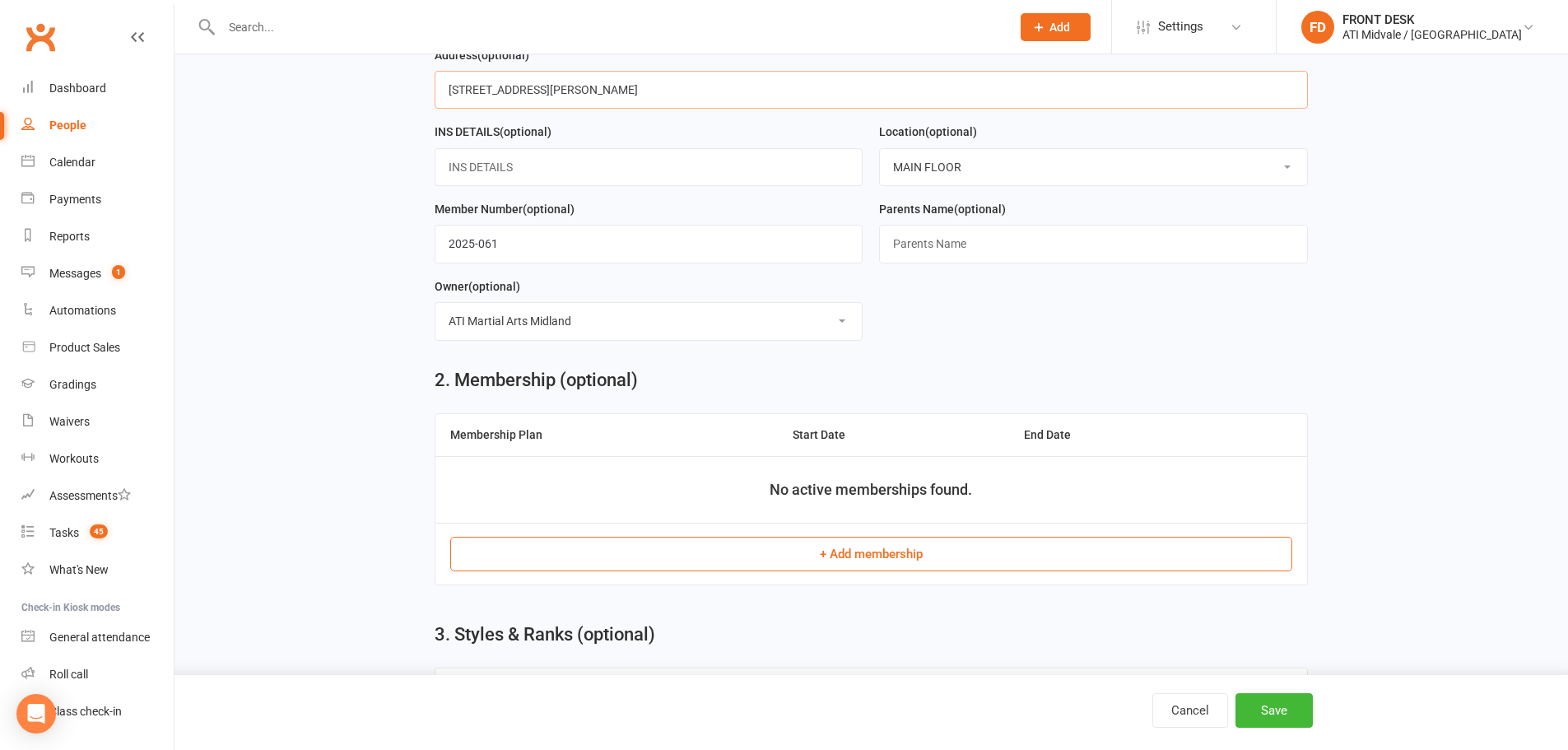
scroll to position [560, 0]
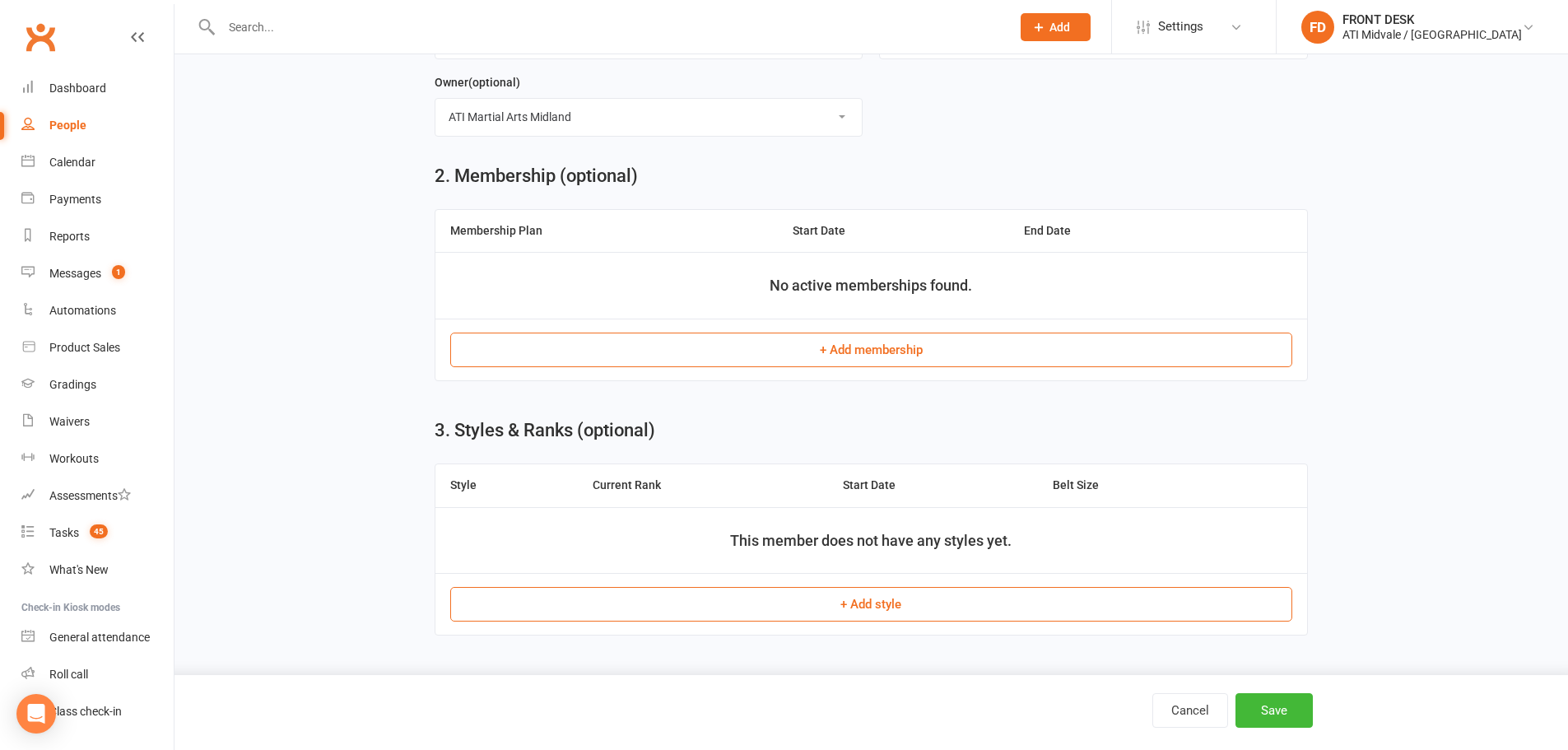
type input "3/37 Margaret Street Midland wa 6056"
click at [791, 613] on button "+ Add style" at bounding box center [871, 604] width 842 height 35
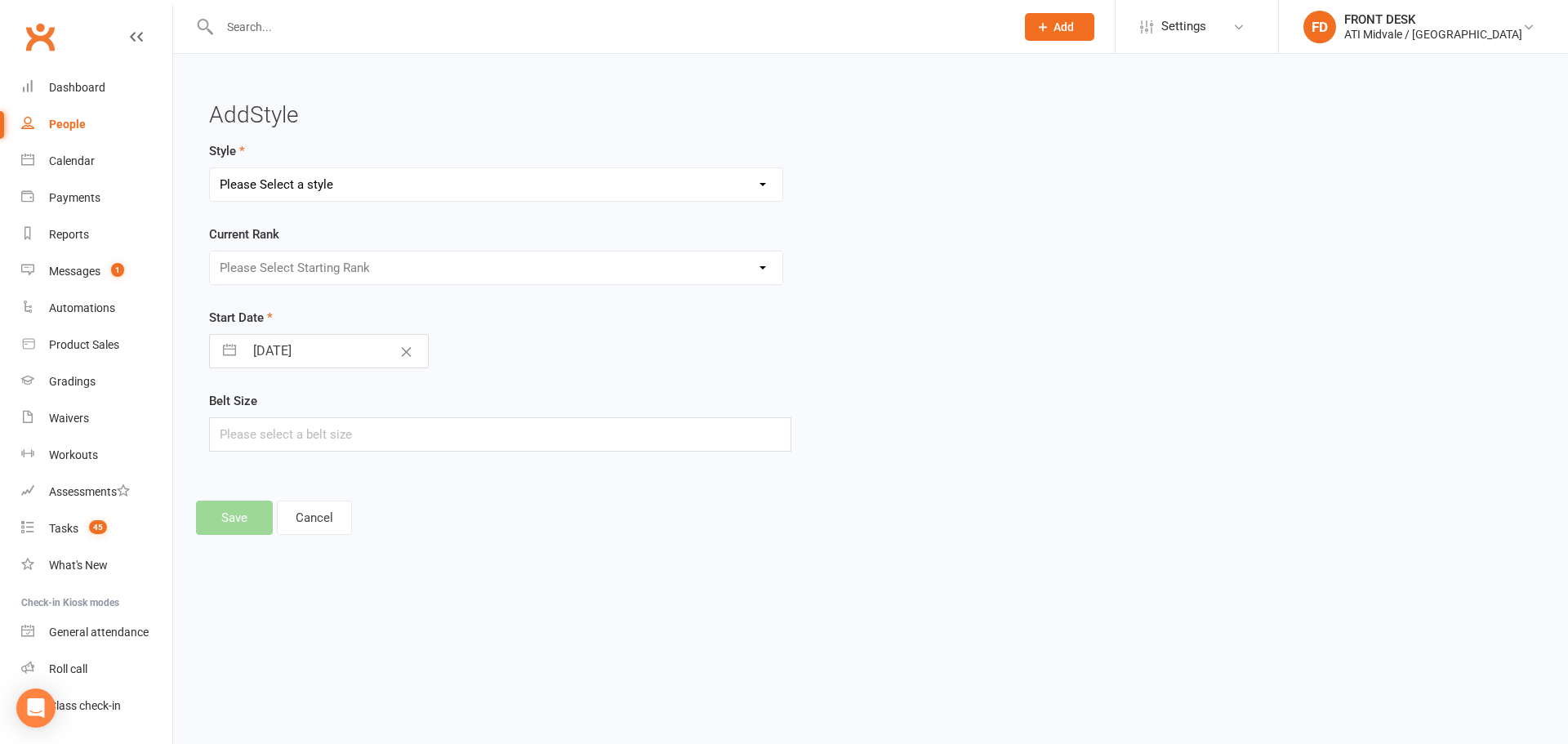
click at [426, 194] on select "Please Select a style Coloured Belts Dragons Freestyle Belts" at bounding box center [496, 184] width 572 height 33
select select "659"
click at [210, 168] on select "Please Select a style Coloured Belts Dragons Freestyle Belts" at bounding box center [496, 184] width 572 height 33
click at [375, 252] on select "Please Select Starting Rank White Yellow 1 Yellow 2 Yellow 3 Blue 1 Blue 2 Blue…" at bounding box center [496, 267] width 572 height 33
select select "5968"
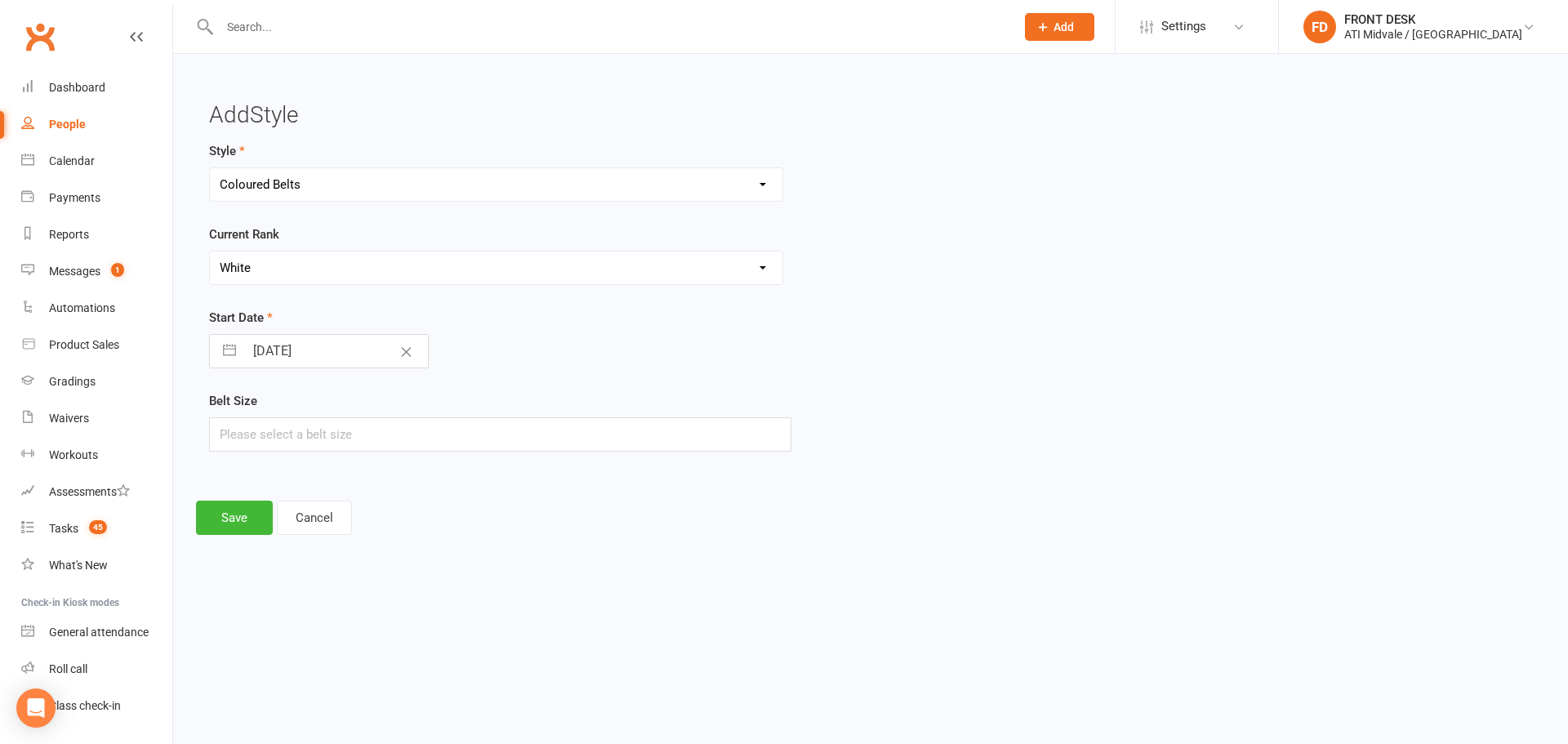
click at [210, 252] on select "Please Select Starting Rank White Yellow 1 Yellow 2 Yellow 3 Blue 1 Blue 2 Blue…" at bounding box center [496, 267] width 572 height 33
click at [250, 523] on button "Save" at bounding box center [234, 517] width 77 height 35
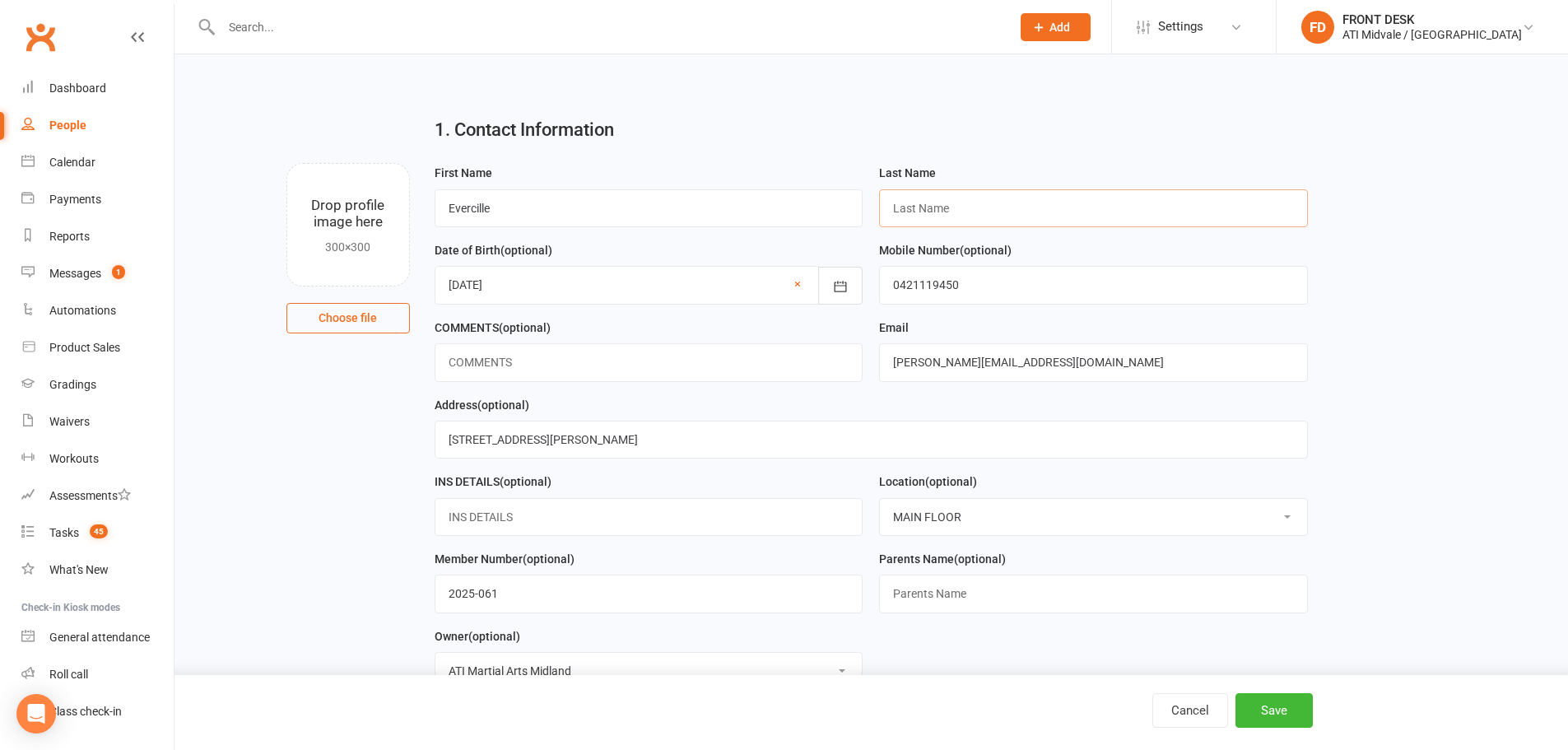
click at [918, 197] on input "text" at bounding box center [1094, 208] width 429 height 38
paste input "Cabunilas"
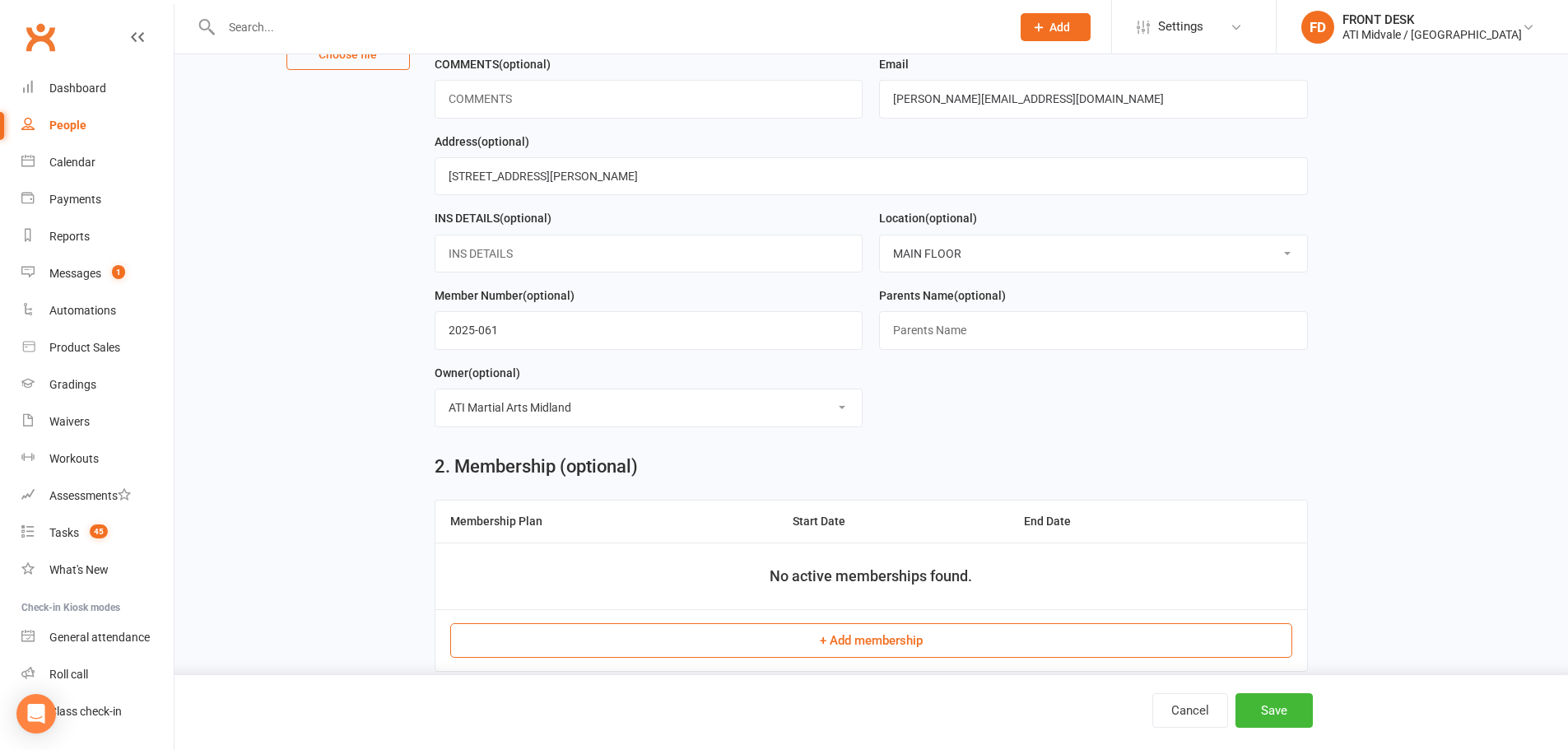
scroll to position [247, 0]
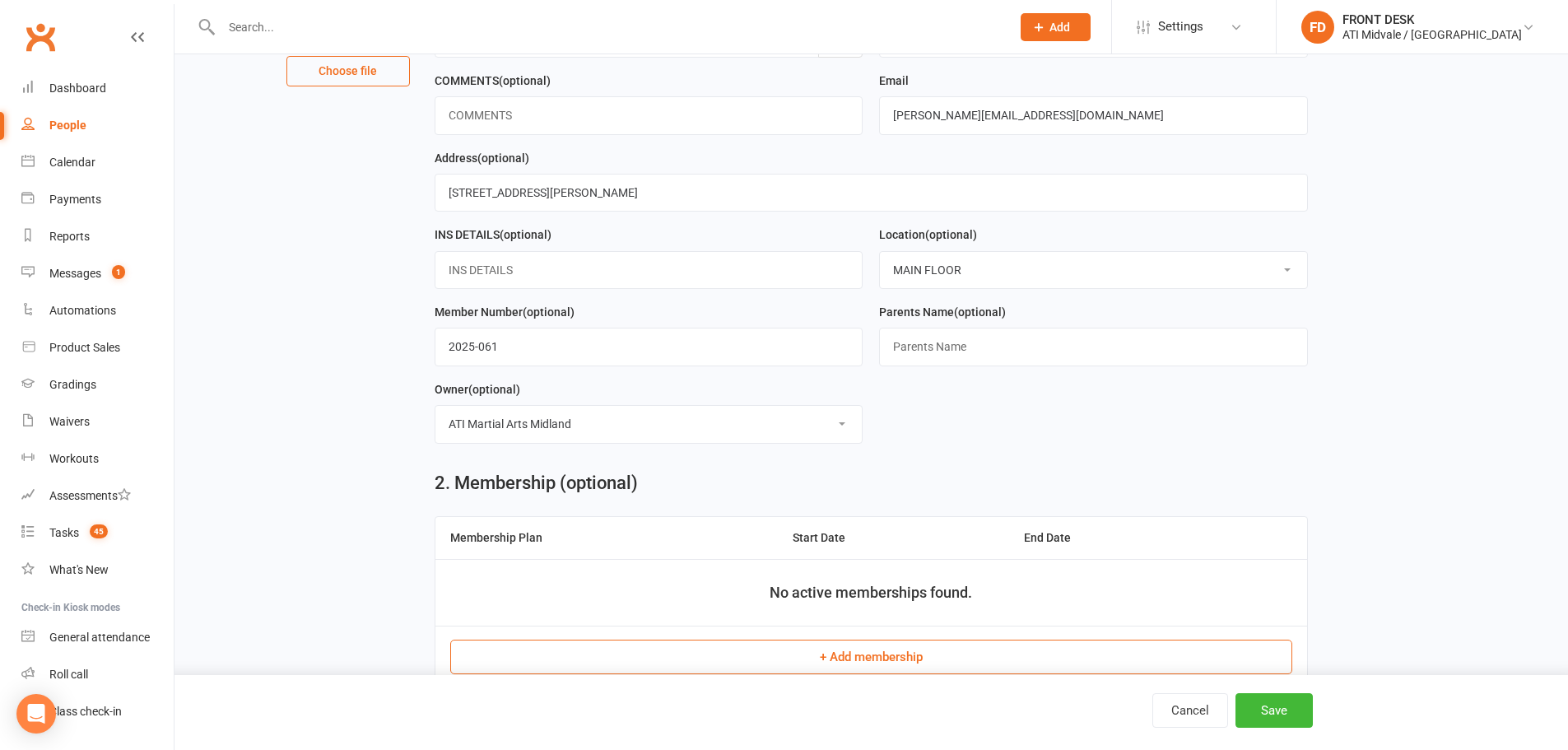
type input "Cabunilas"
click at [928, 353] on input "text" at bounding box center [1094, 346] width 429 height 38
paste input "Mother- Irish caballes"
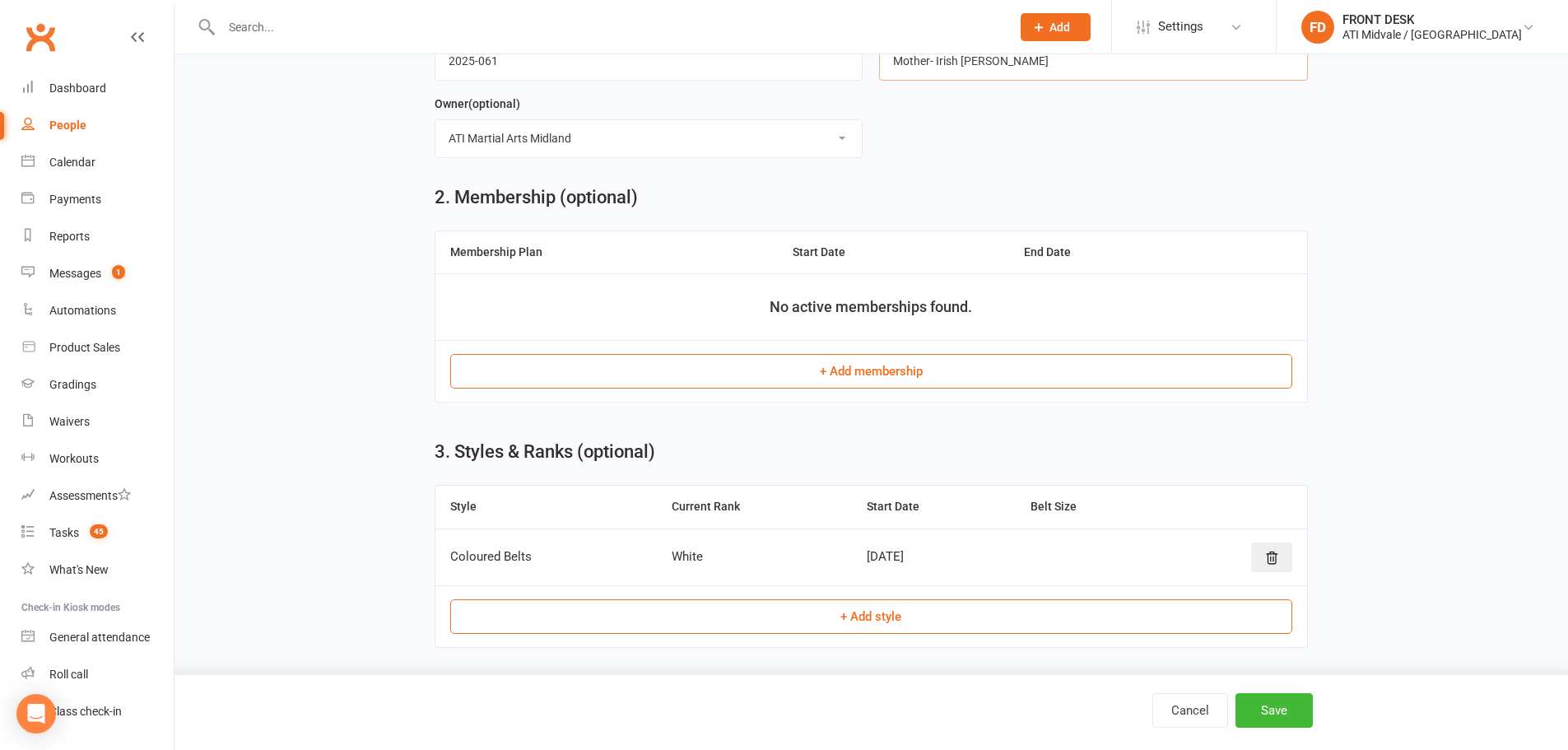
scroll to position [551, 0]
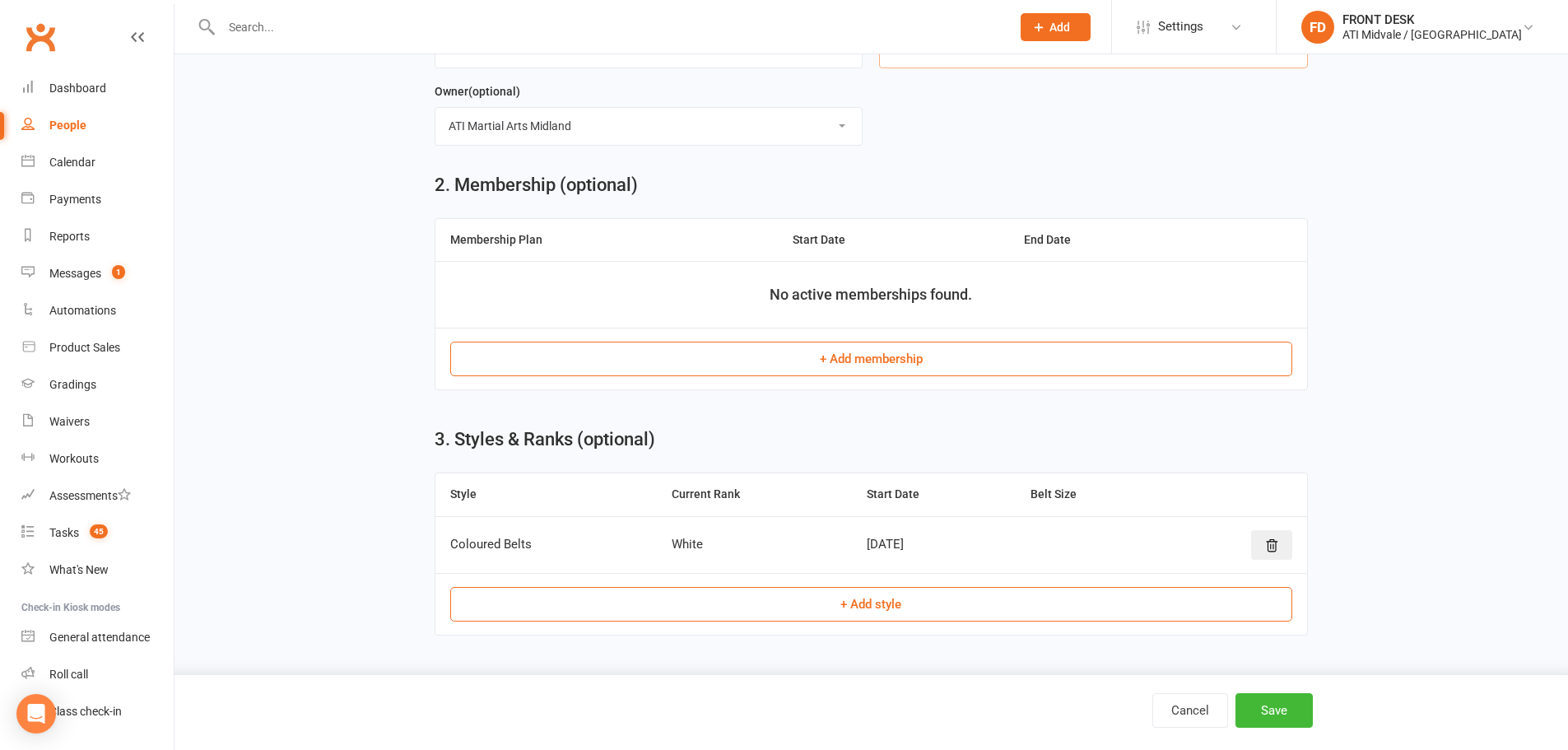
type input "Mother- Irish caballes"
click at [872, 355] on button "+ Add membership" at bounding box center [871, 359] width 842 height 35
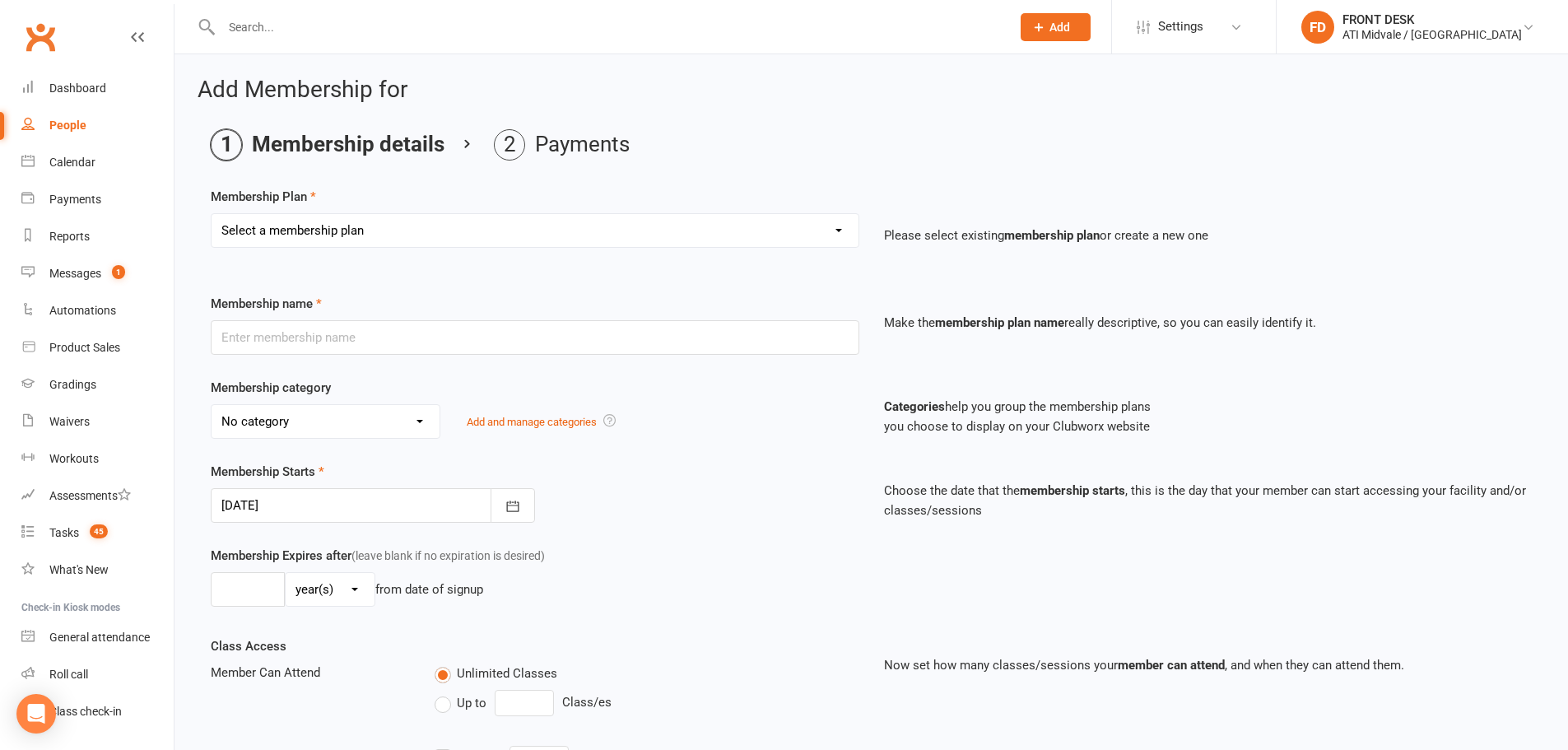
click at [472, 219] on select "Select a membership plan Create new Membership Plan 01. DRAGONS LIMITED 12 MTH …" at bounding box center [535, 230] width 647 height 33
select select "6"
click at [212, 214] on select "Select a membership plan Create new Membership Plan 01. DRAGONS LIMITED 12 MTH …" at bounding box center [535, 230] width 647 height 33
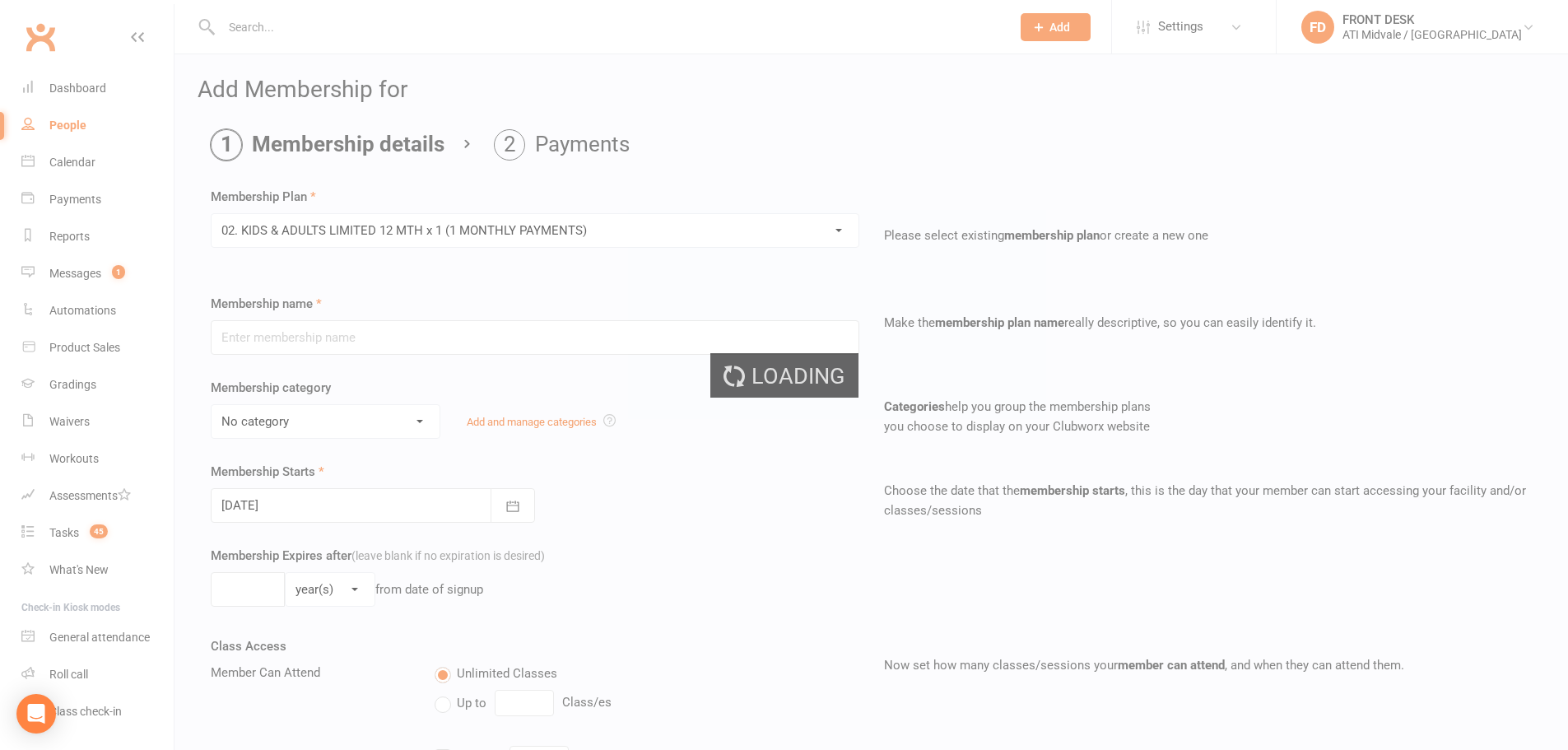
type input "02. KIDS & ADULTS LIMITED 12 MTH x 1 (1 MONTHLY PAYMENTS)"
select select "3"
type input "12"
select select "2"
type input "1"
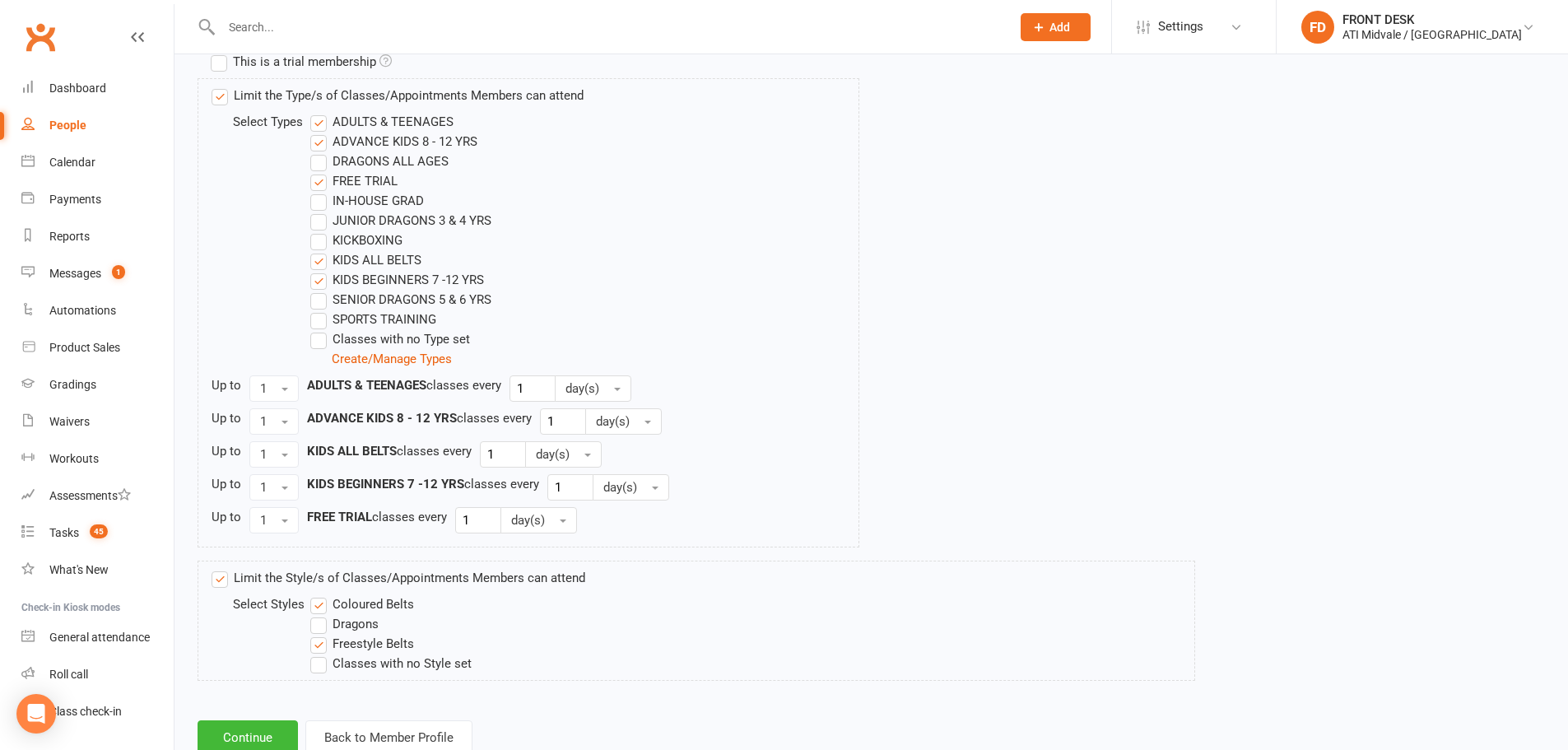
scroll to position [858, 0]
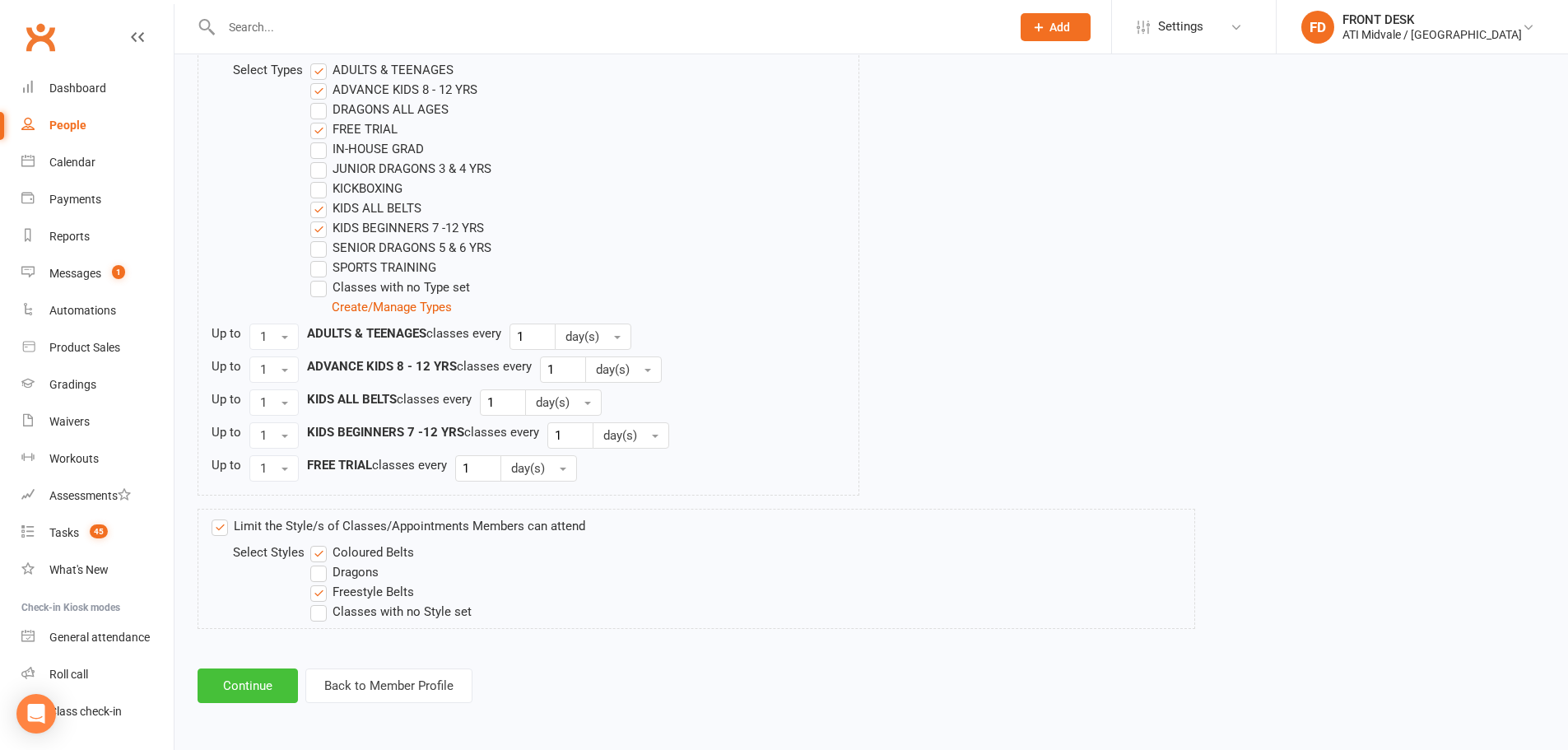
click at [246, 678] on button "Continue" at bounding box center [247, 686] width 100 height 35
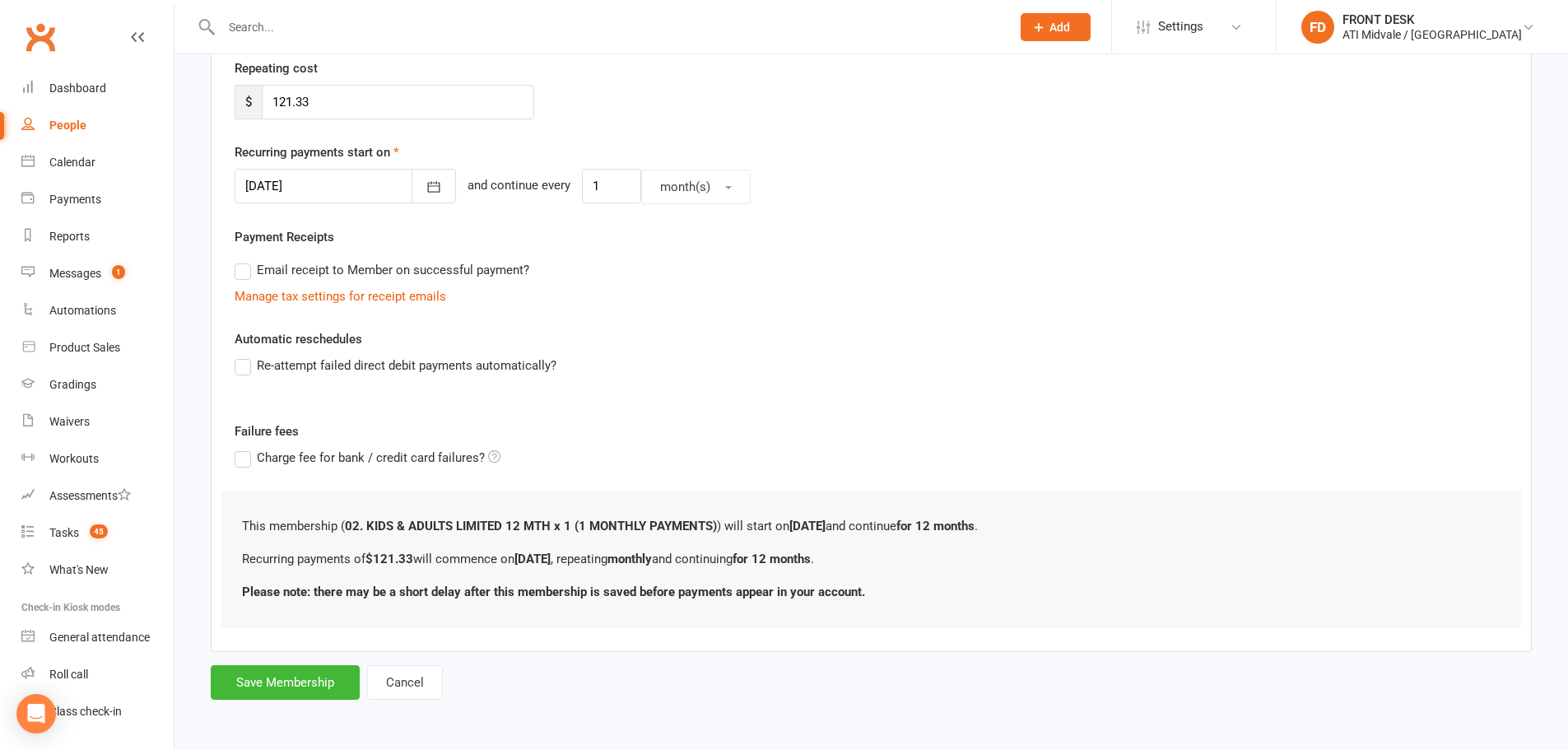
scroll to position [0, 0]
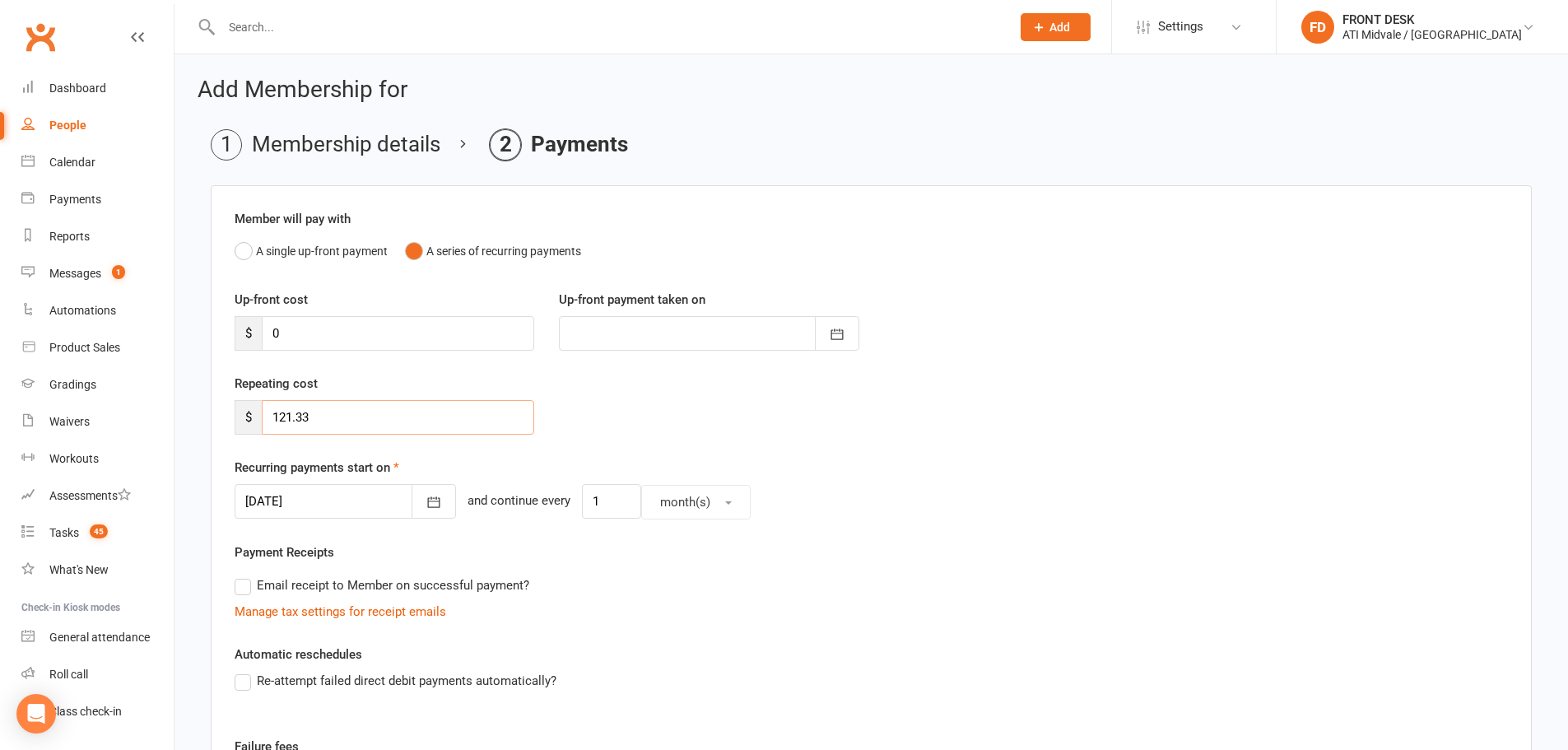
drag, startPoint x: 335, startPoint y: 419, endPoint x: 238, endPoint y: 418, distance: 97.0
click at [238, 418] on div "$ 121.33" at bounding box center [385, 417] width 300 height 35
type input "109.20"
click at [412, 496] on button "button" at bounding box center [434, 501] width 45 height 35
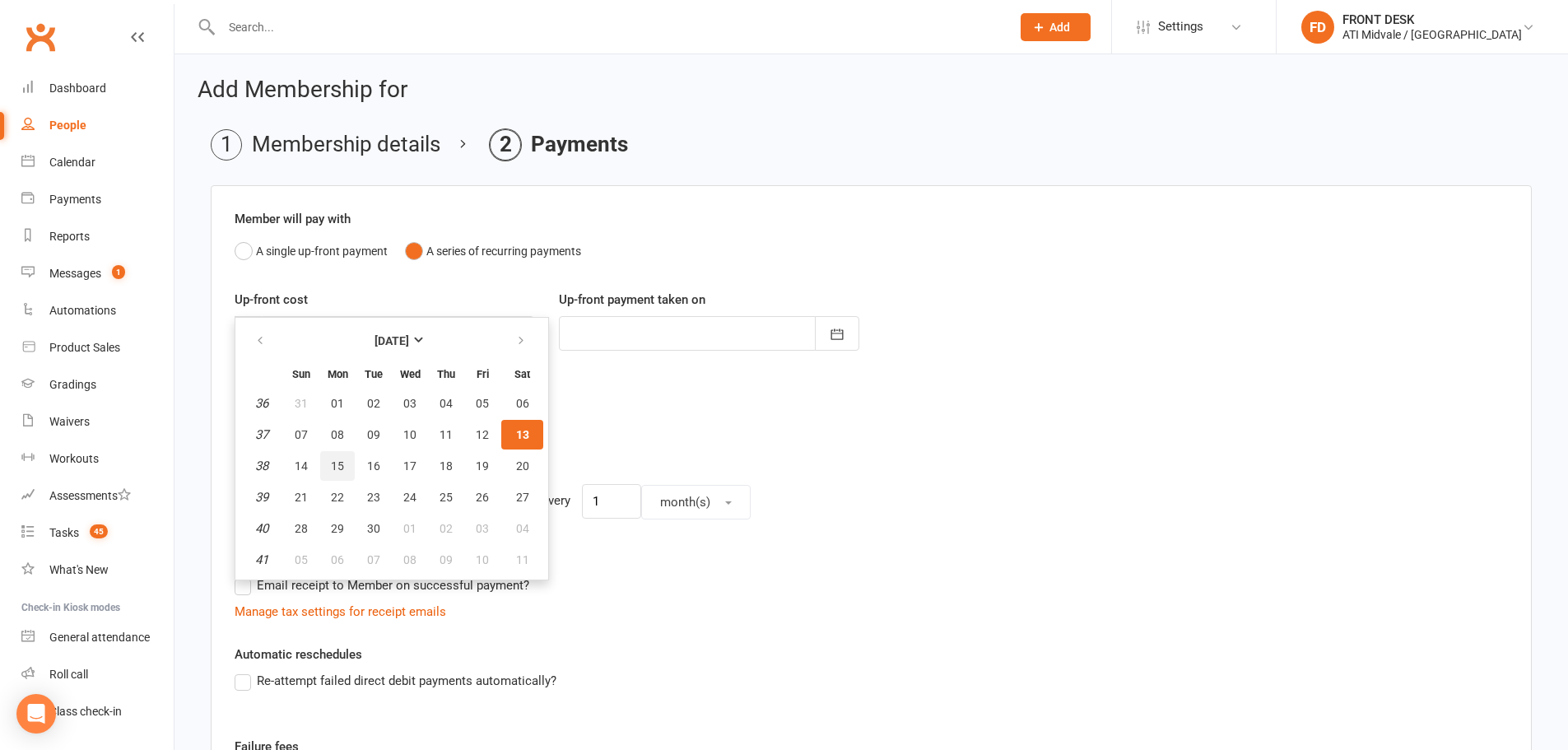
click at [340, 465] on span "15" at bounding box center [338, 465] width 13 height 13
type input "15 Sep 2025"
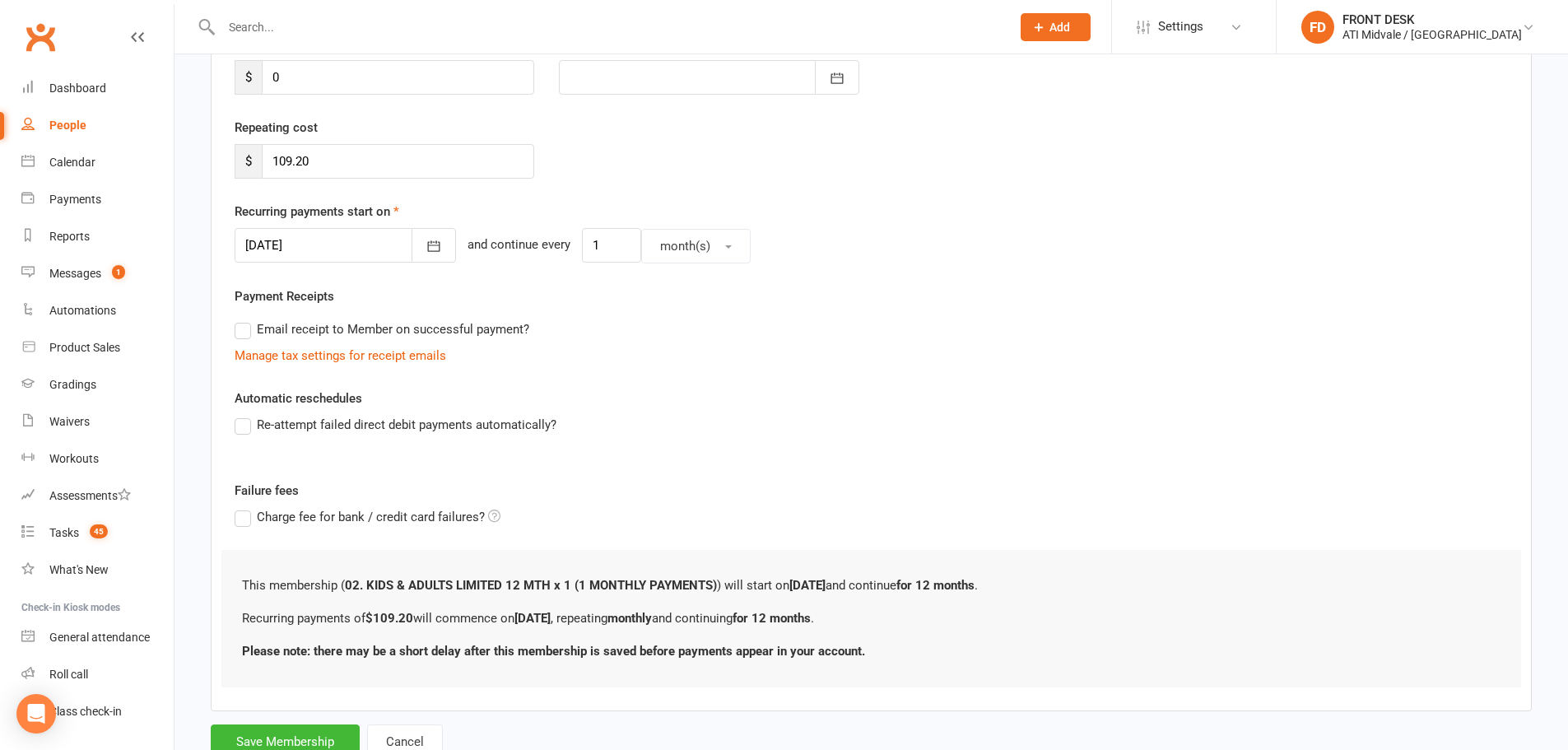
scroll to position [315, 0]
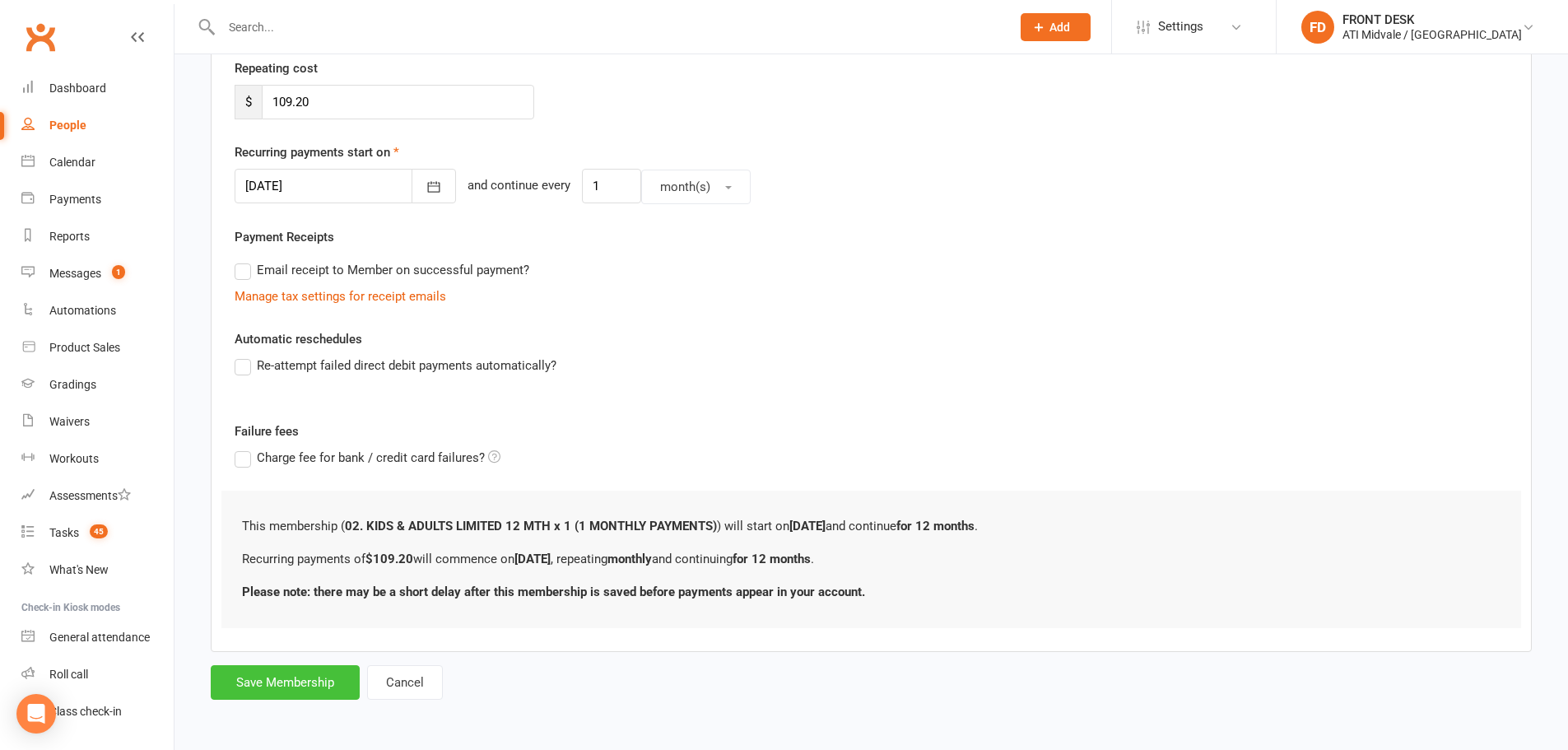
click at [287, 680] on button "Save Membership" at bounding box center [285, 682] width 149 height 35
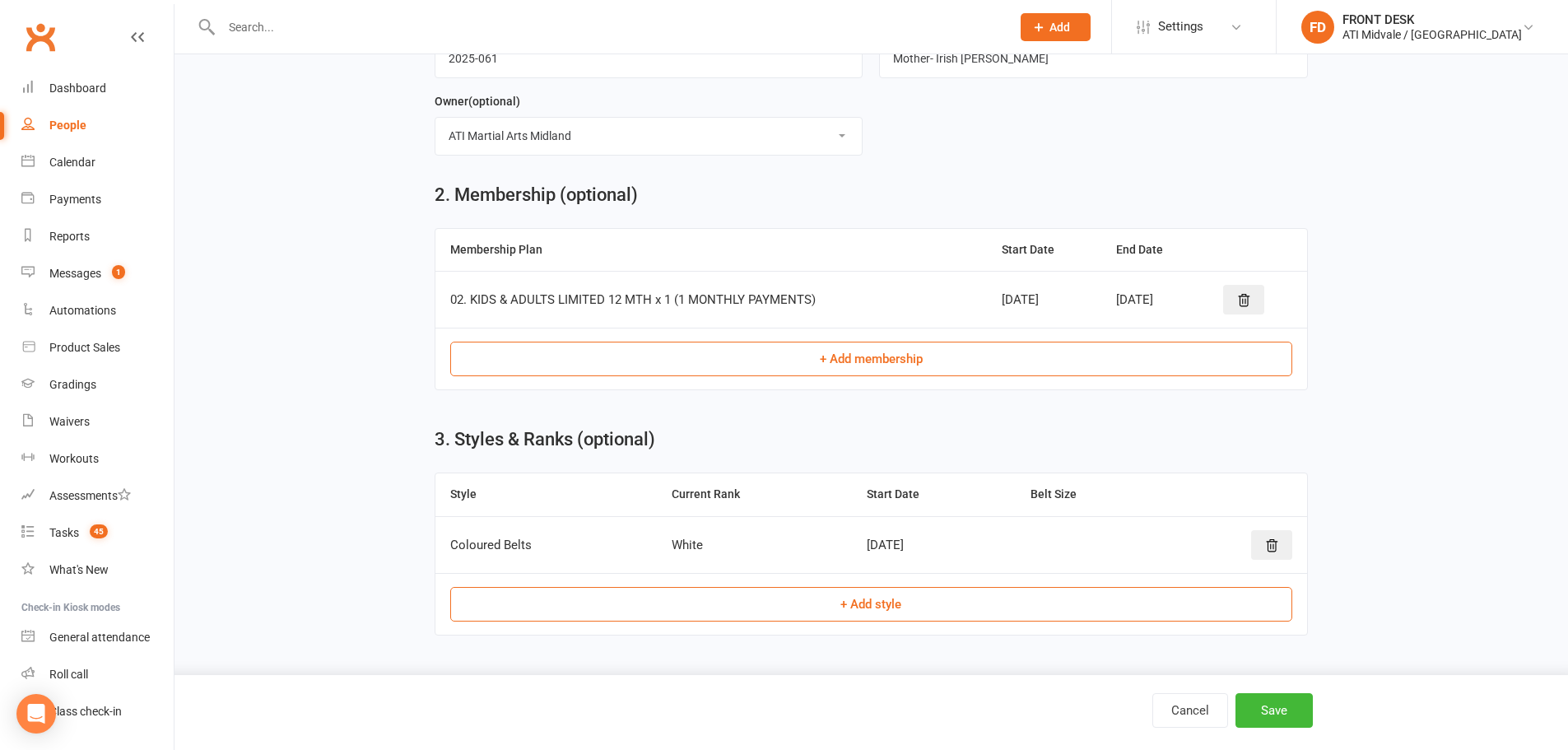
click at [718, 367] on button "+ Add membership" at bounding box center [871, 359] width 842 height 35
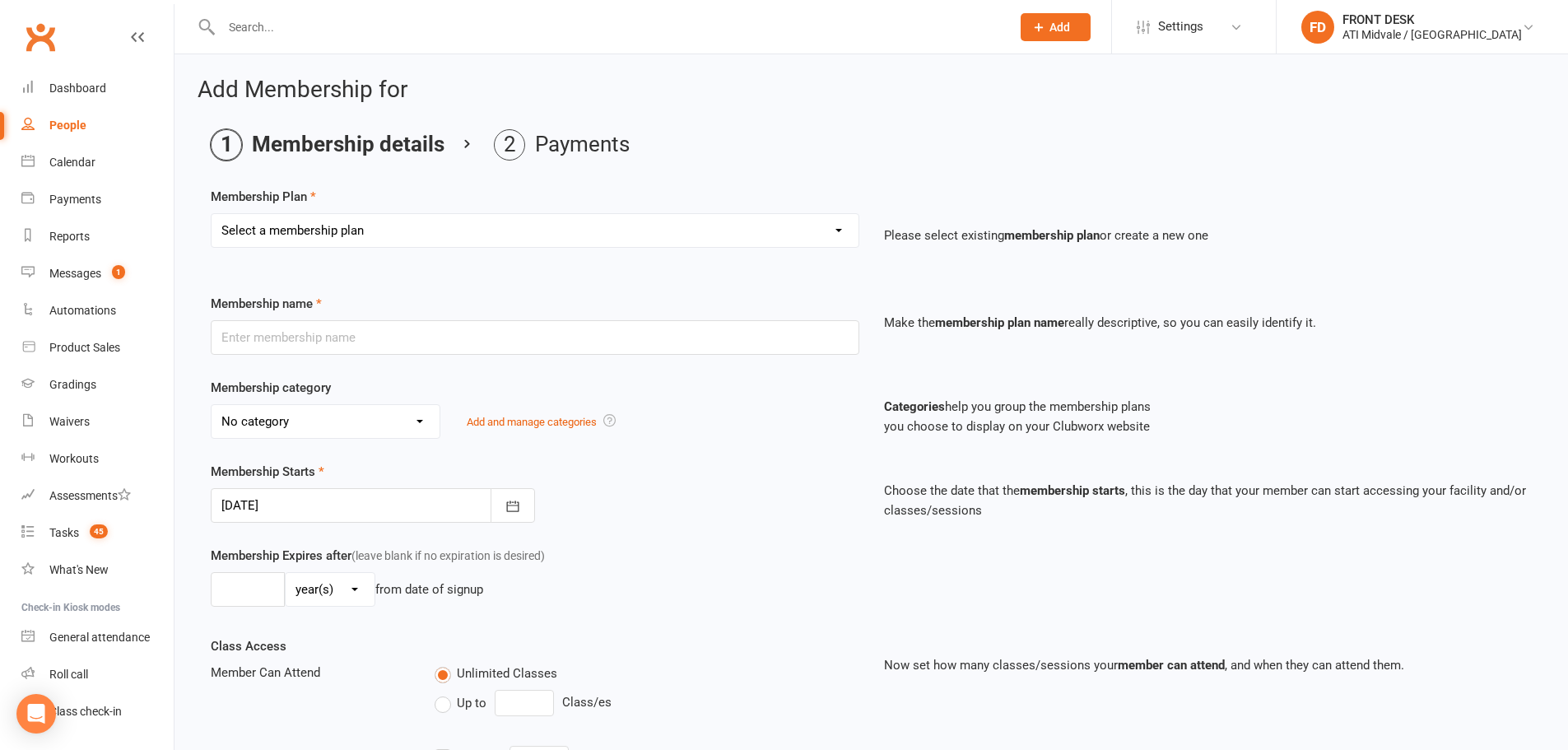
click at [391, 225] on select "Select a membership plan Create new Membership Plan 01. DRAGONS LIMITED 12 MTH …" at bounding box center [535, 230] width 647 height 33
select select "43"
click at [212, 214] on select "Select a membership plan Create new Membership Plan 01. DRAGONS LIMITED 12 MTH …" at bounding box center [535, 230] width 647 height 33
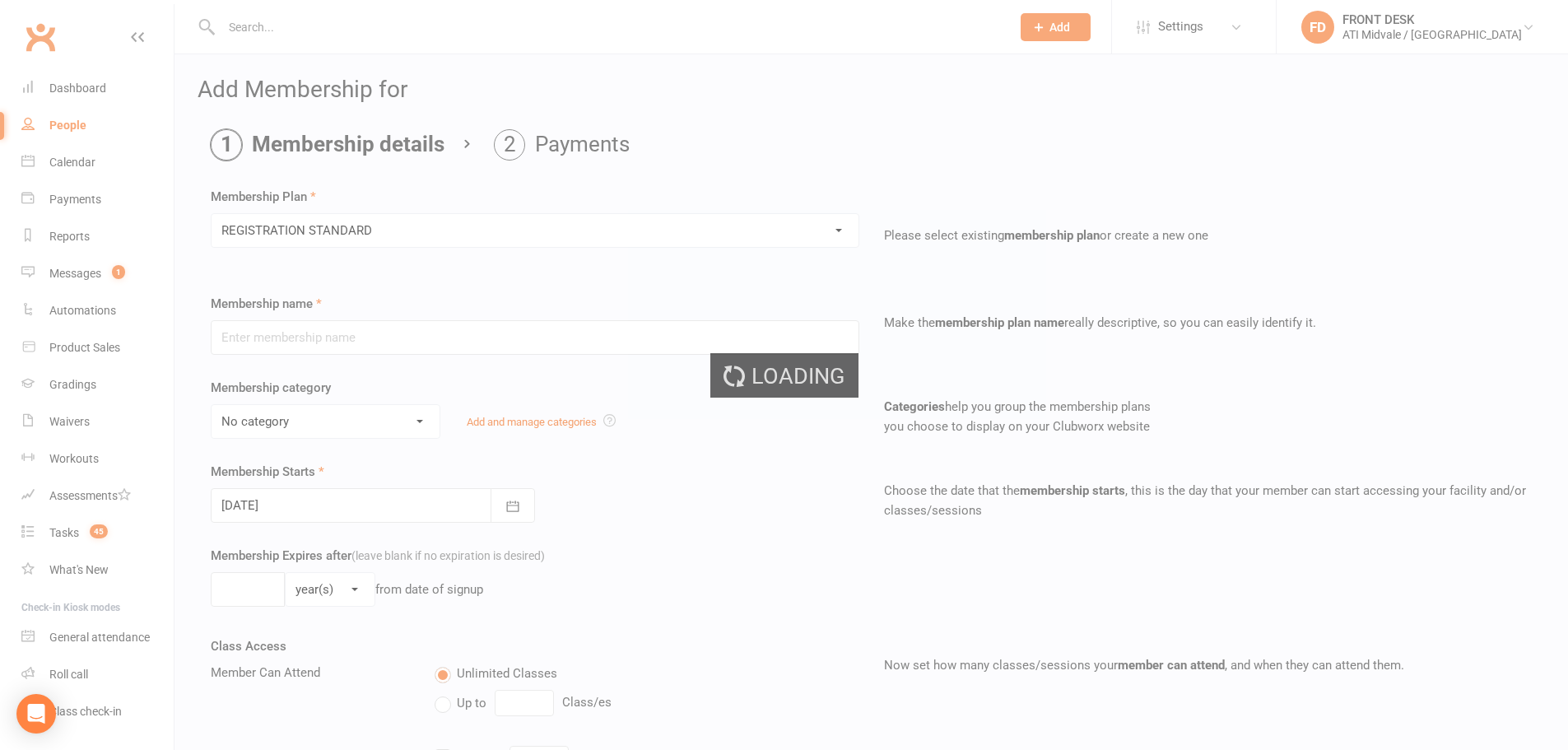
type input "REGISTRATION STANDARD"
select select "6"
type input "52"
select select "1"
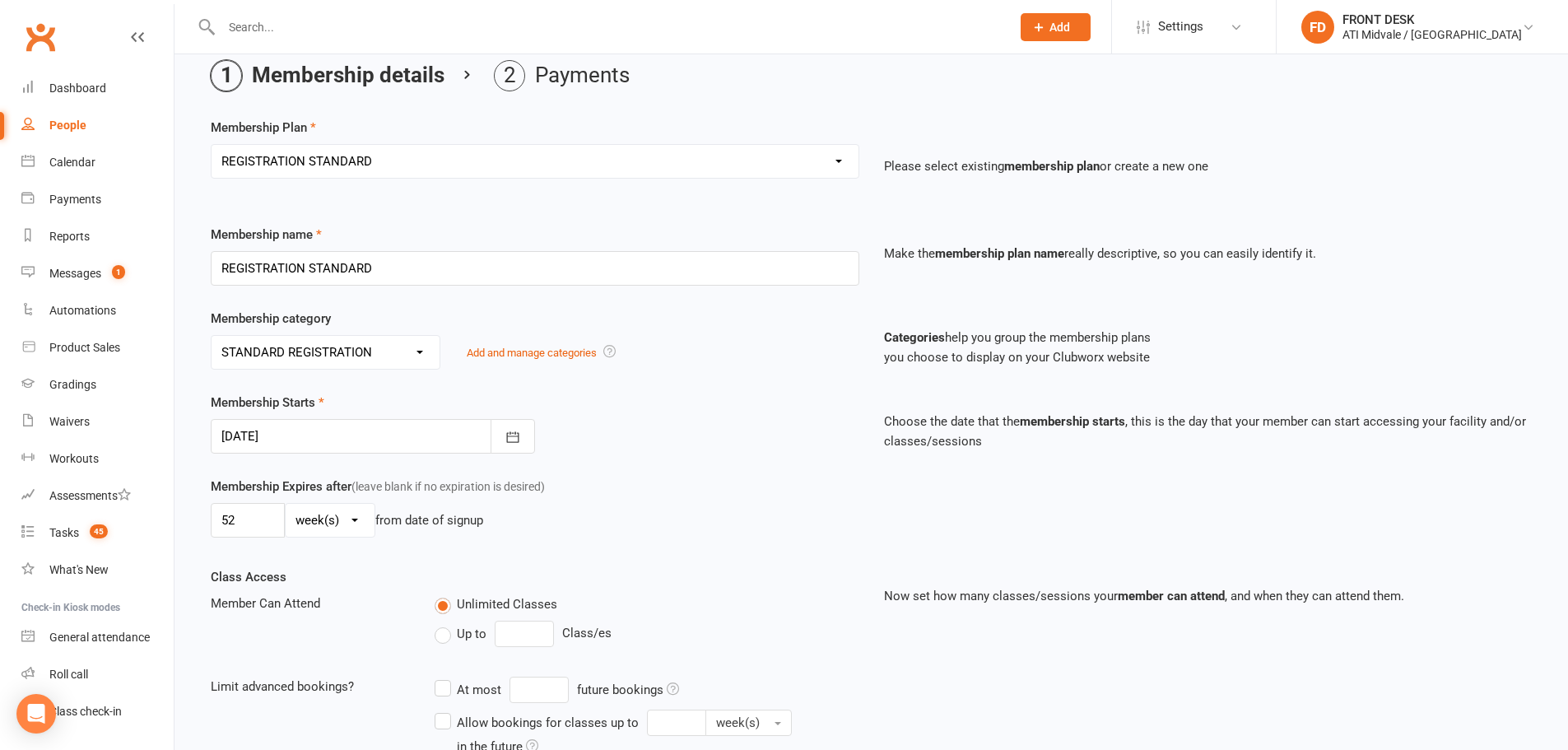
scroll to position [164, 0]
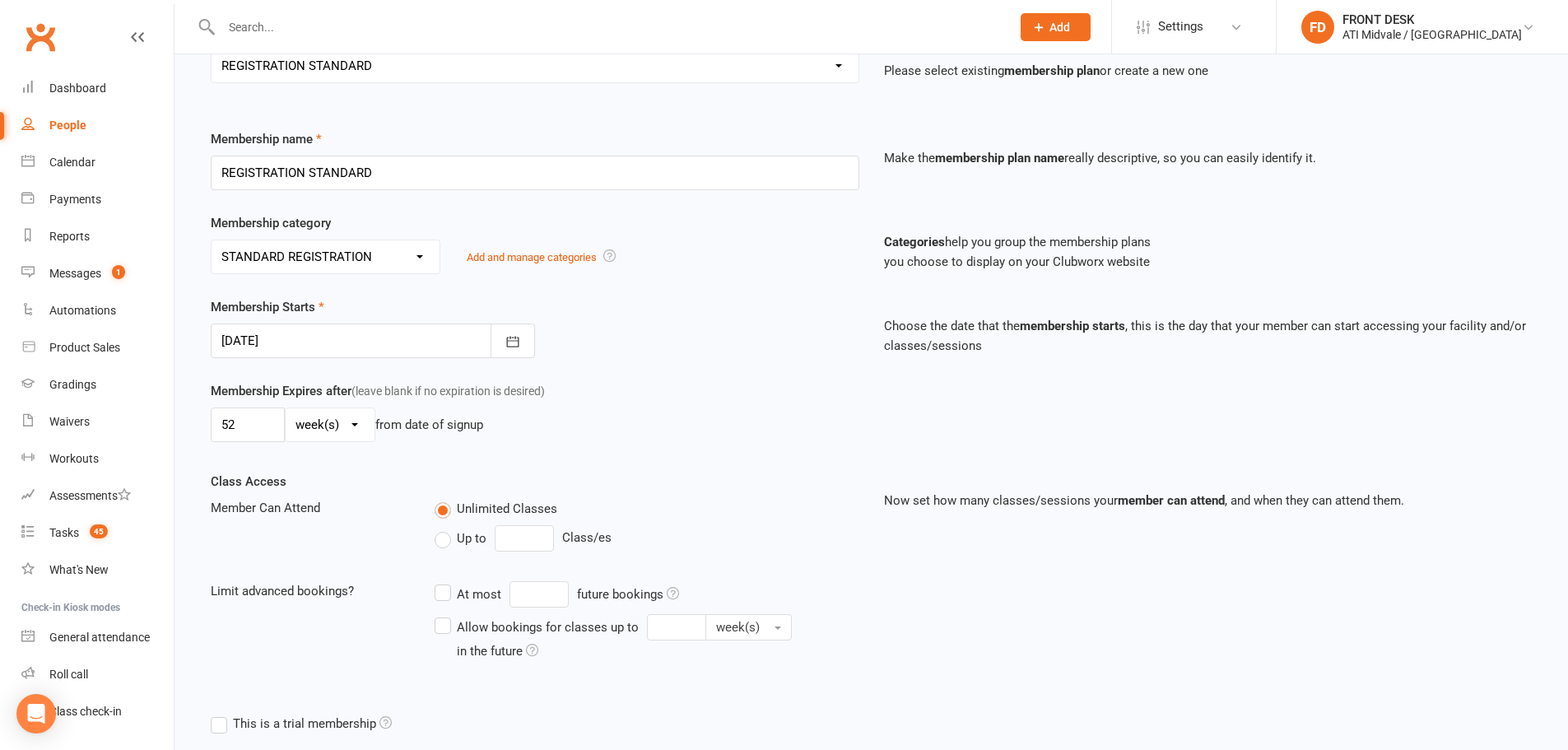
click at [325, 339] on div at bounding box center [372, 340] width 324 height 35
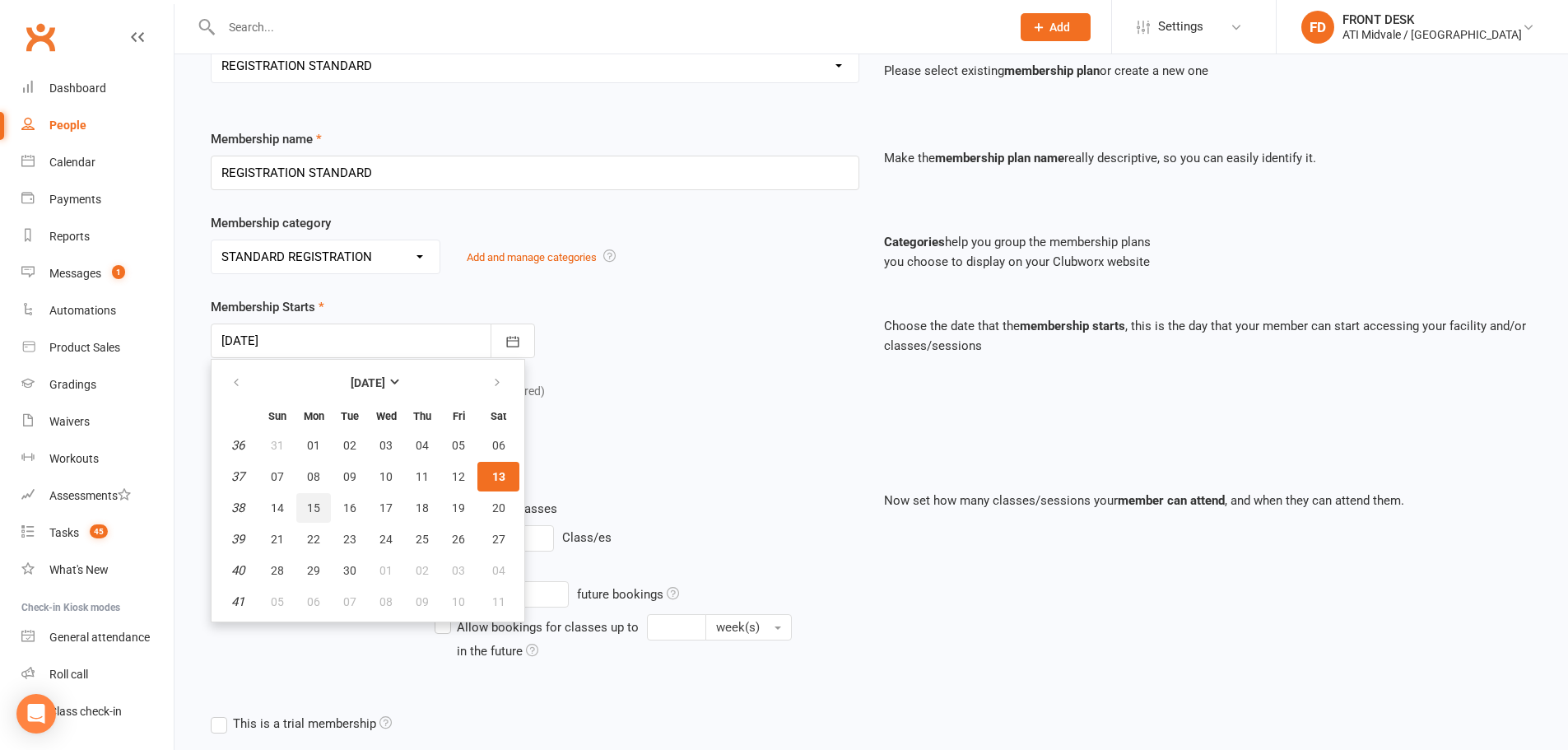
click at [317, 510] on span "15" at bounding box center [313, 507] width 13 height 13
type input "15 Sep 2025"
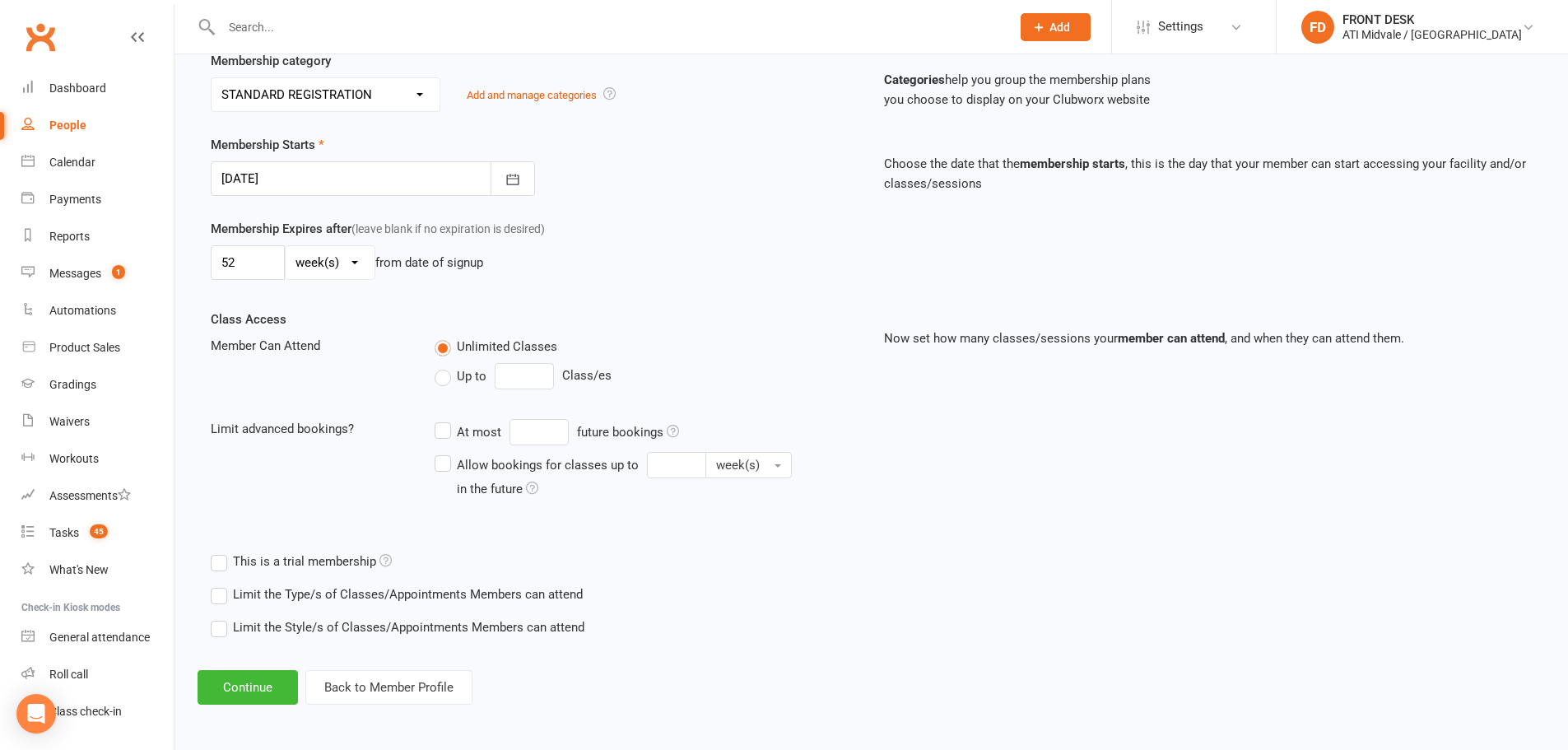
scroll to position [329, 0]
click at [252, 681] on button "Continue" at bounding box center [247, 686] width 100 height 35
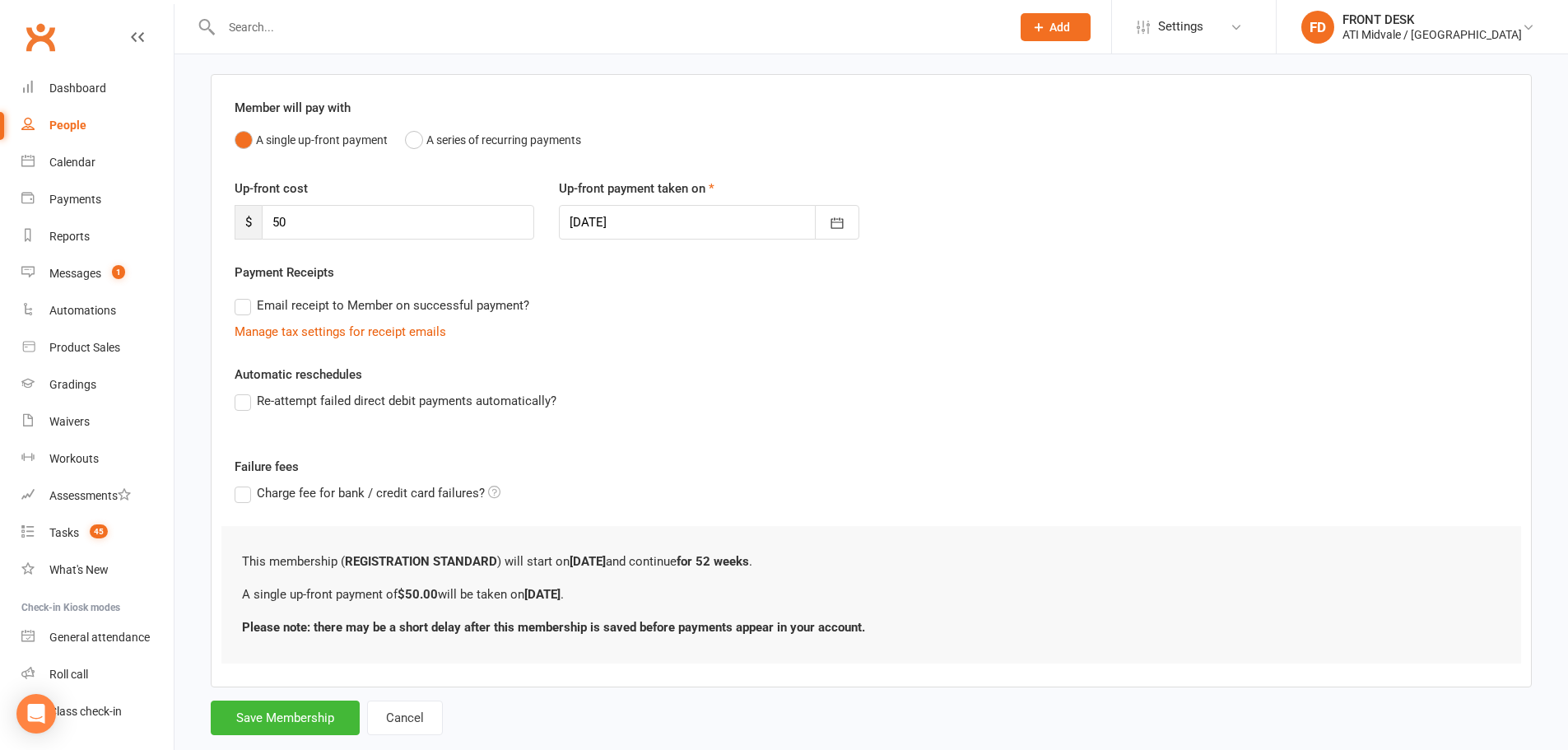
scroll to position [146, 0]
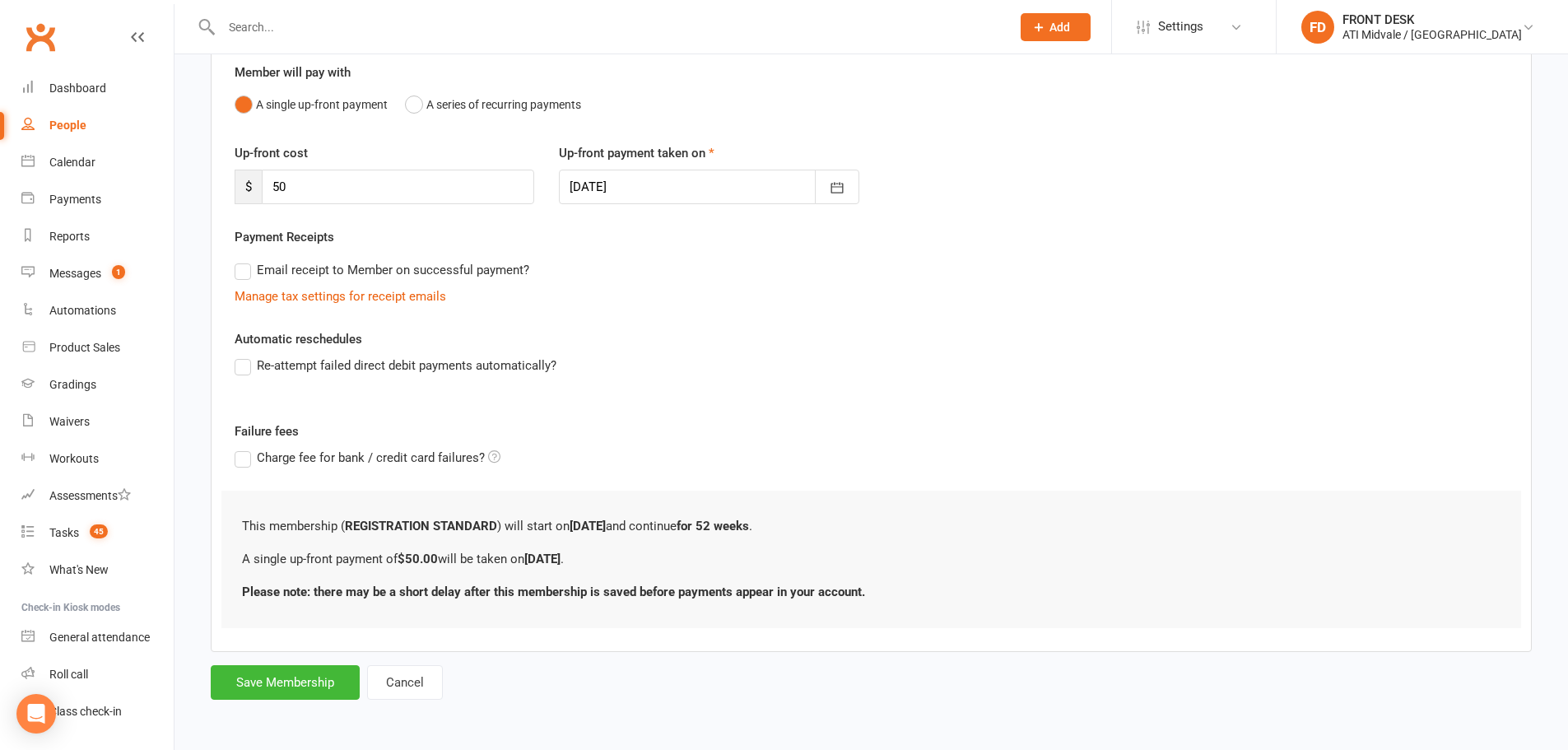
click at [279, 663] on form "Member will pay with A single up-front payment A series of recurring payments U…" at bounding box center [872, 369] width 1322 height 661
click at [281, 663] on form "Member will pay with A single up-front payment A series of recurring payments U…" at bounding box center [872, 369] width 1322 height 661
click at [288, 676] on button "Save Membership" at bounding box center [285, 682] width 149 height 35
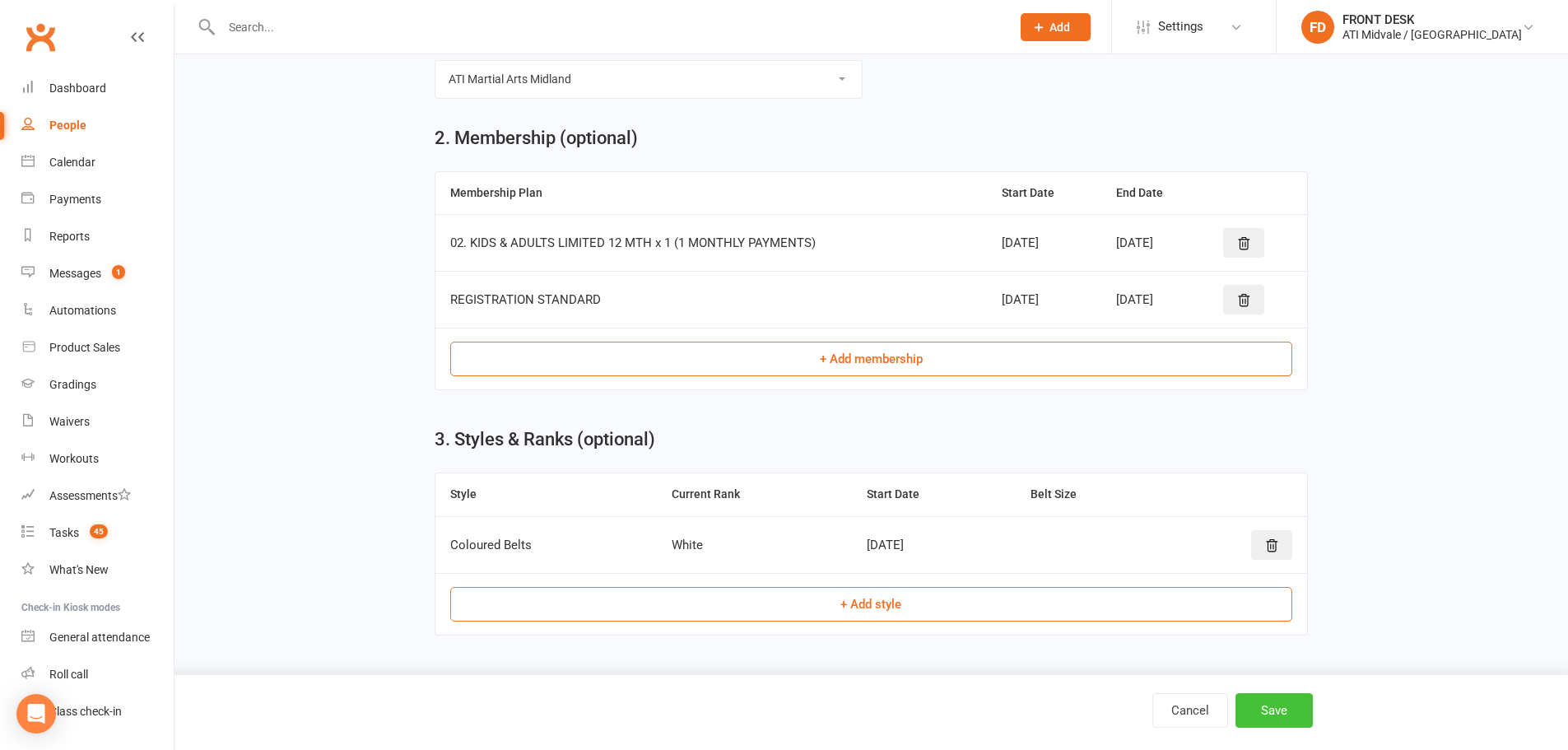
click at [1260, 714] on button "Save" at bounding box center [1274, 710] width 78 height 35
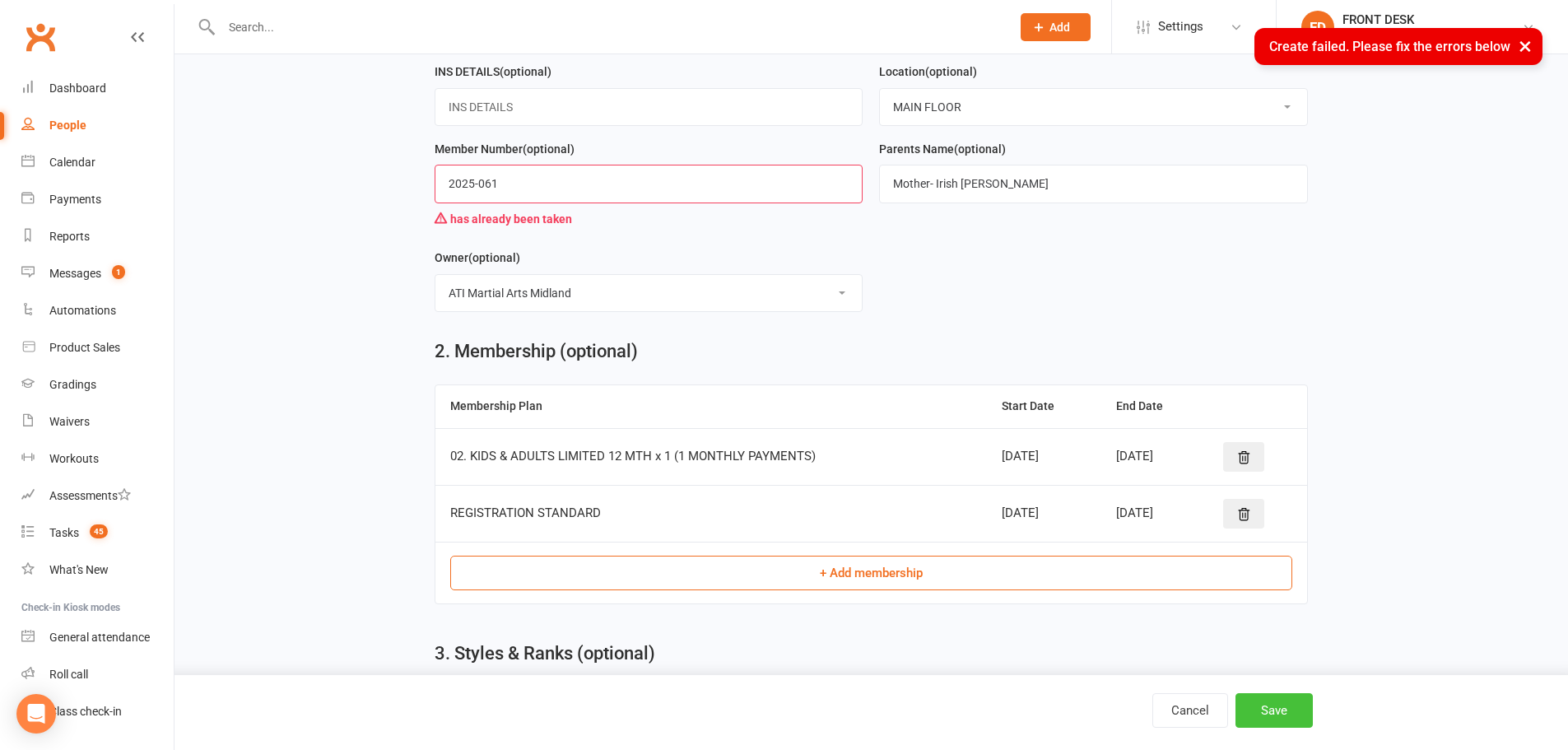
scroll to position [269, 0]
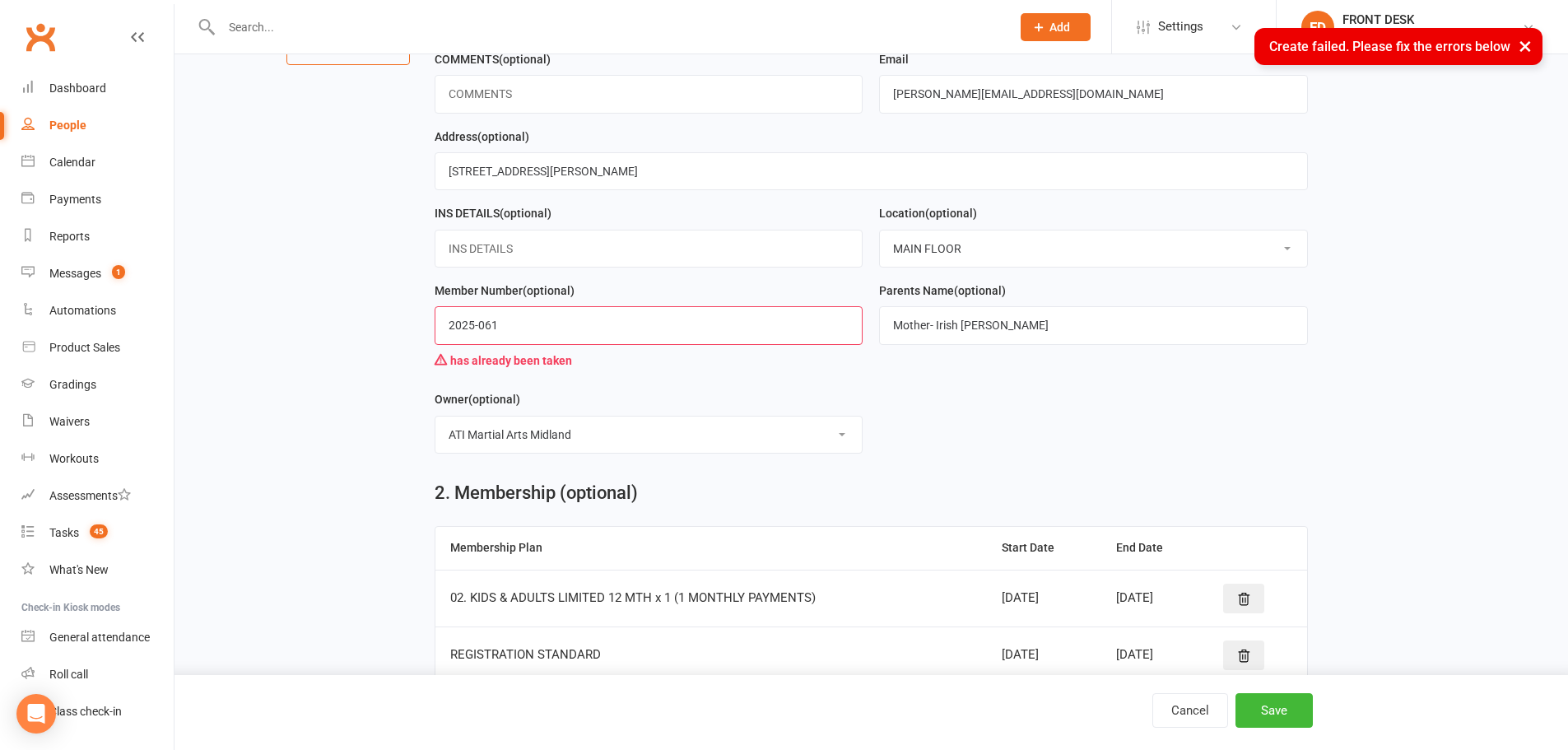
click at [535, 327] on input "2025-061" at bounding box center [649, 325] width 429 height 38
drag, startPoint x: 530, startPoint y: 327, endPoint x: 354, endPoint y: 328, distance: 176.0
click at [354, 328] on main "1. Contact Information Drop profile image here 300×300 Choose file First Name E…" at bounding box center [871, 302] width 1347 height 933
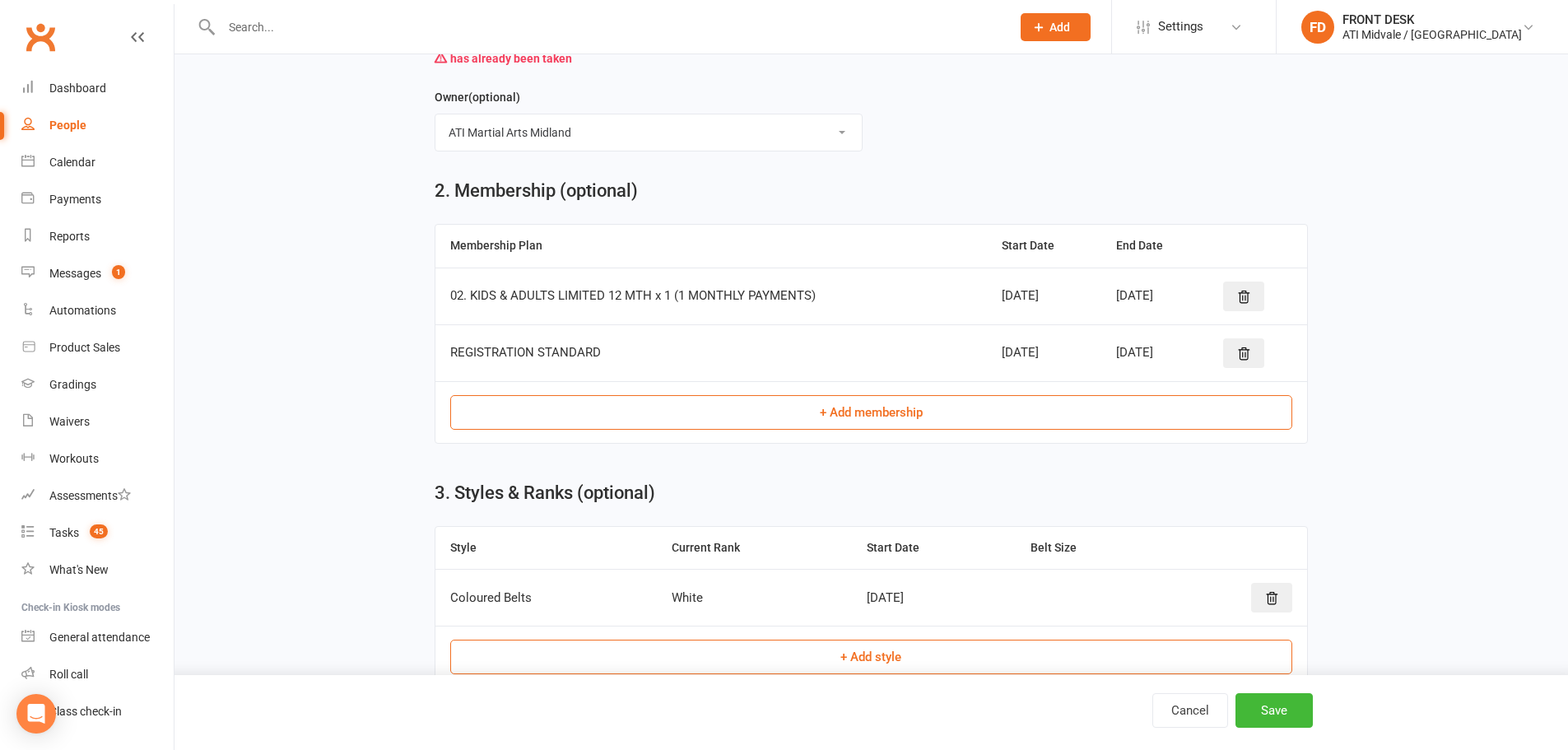
scroll to position [629, 0]
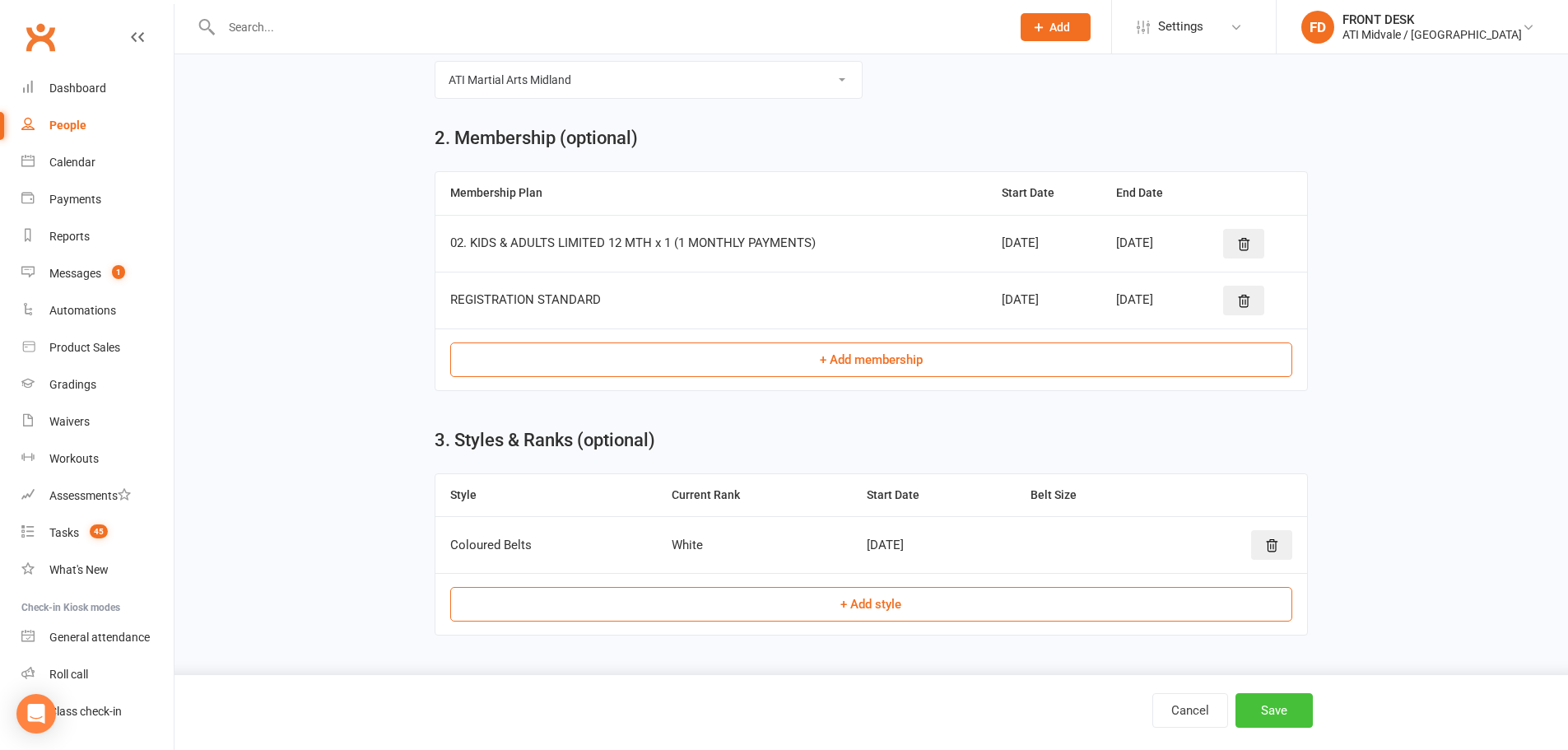
type input "2025-161"
click at [1254, 699] on button "Save" at bounding box center [1274, 710] width 78 height 35
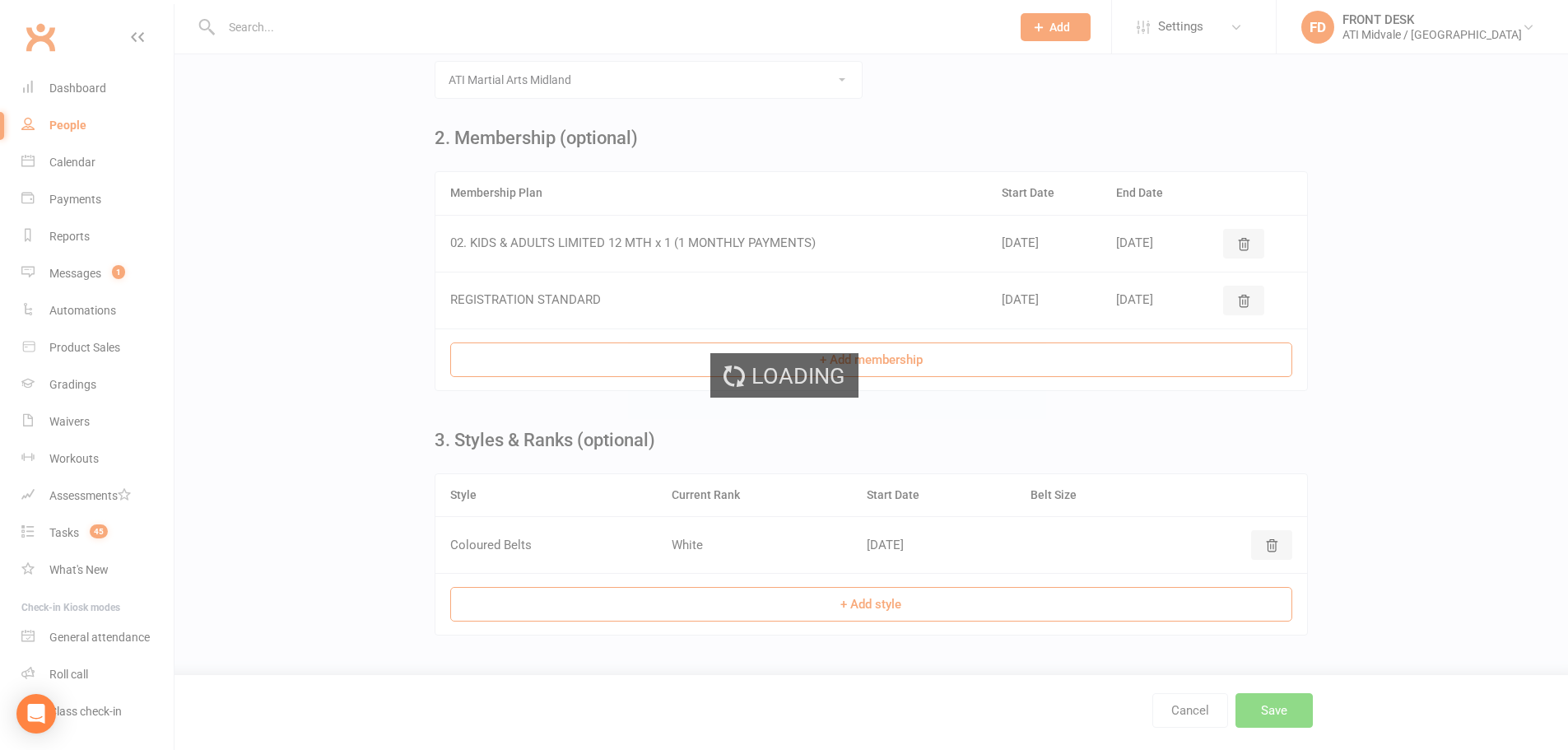
scroll to position [0, 0]
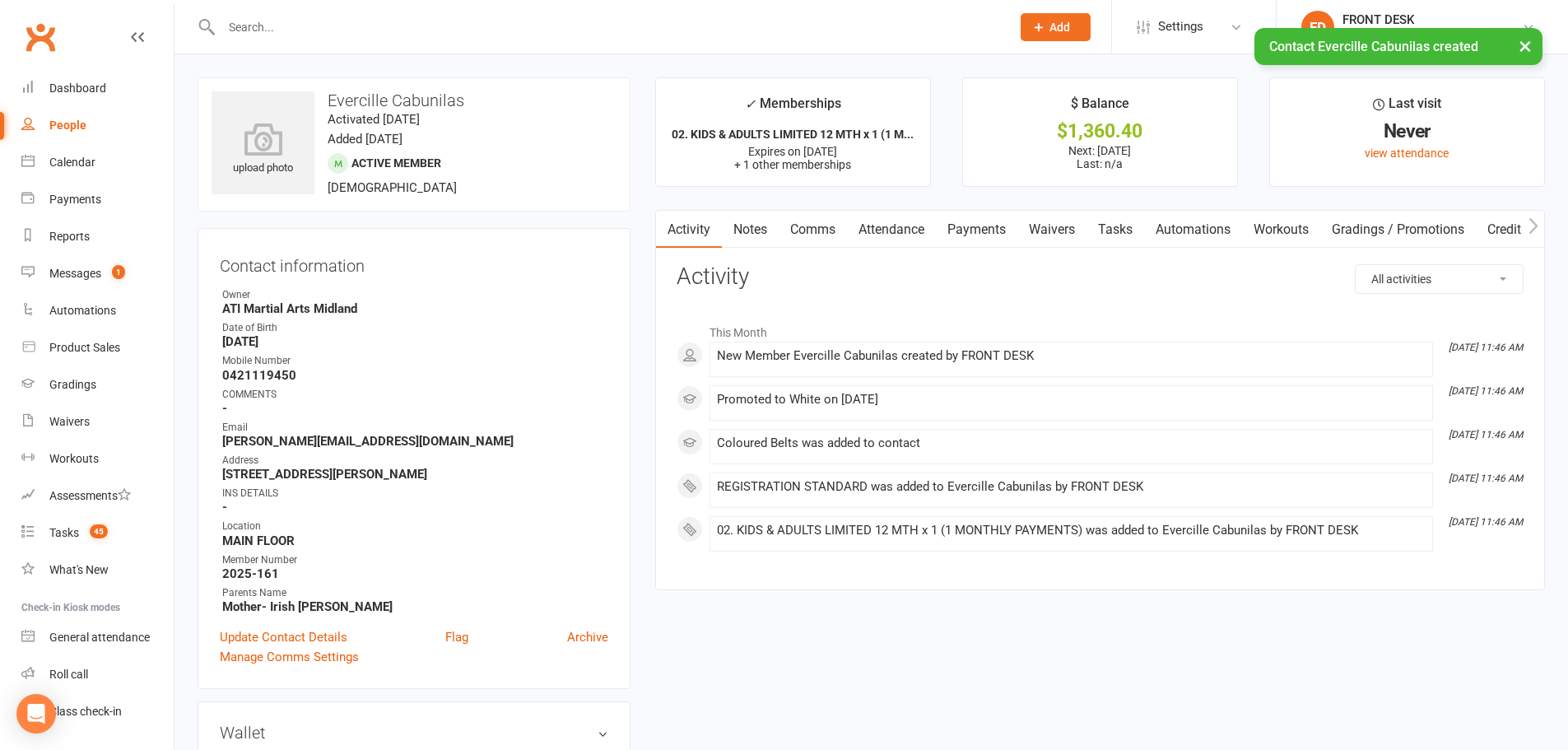
click at [953, 229] on link "Payments" at bounding box center [976, 229] width 81 height 38
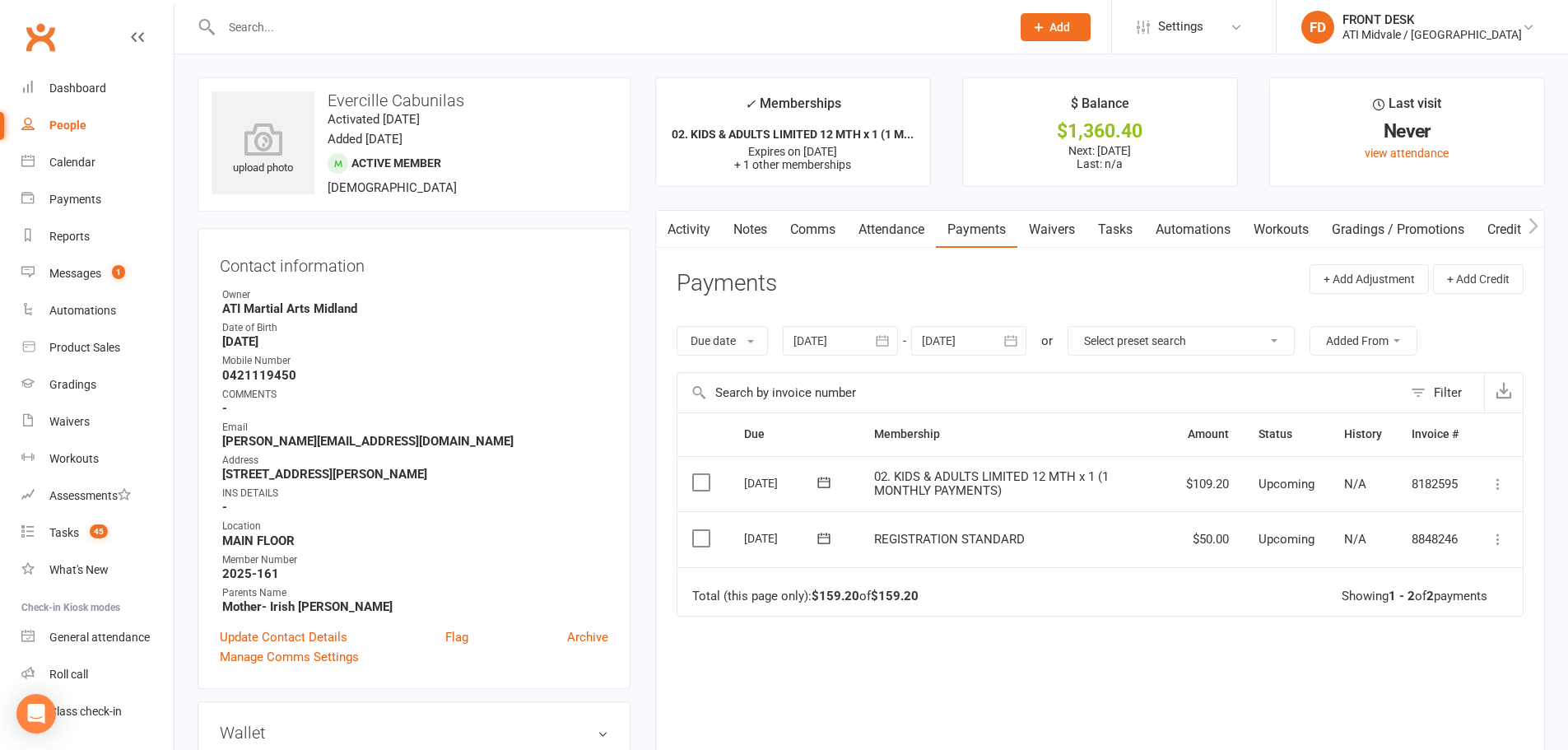
click at [700, 542] on label at bounding box center [703, 538] width 22 height 16
click at [700, 530] on input "checkbox" at bounding box center [697, 530] width 11 height 0
click at [1498, 706] on button "Change status" at bounding box center [1480, 712] width 130 height 35
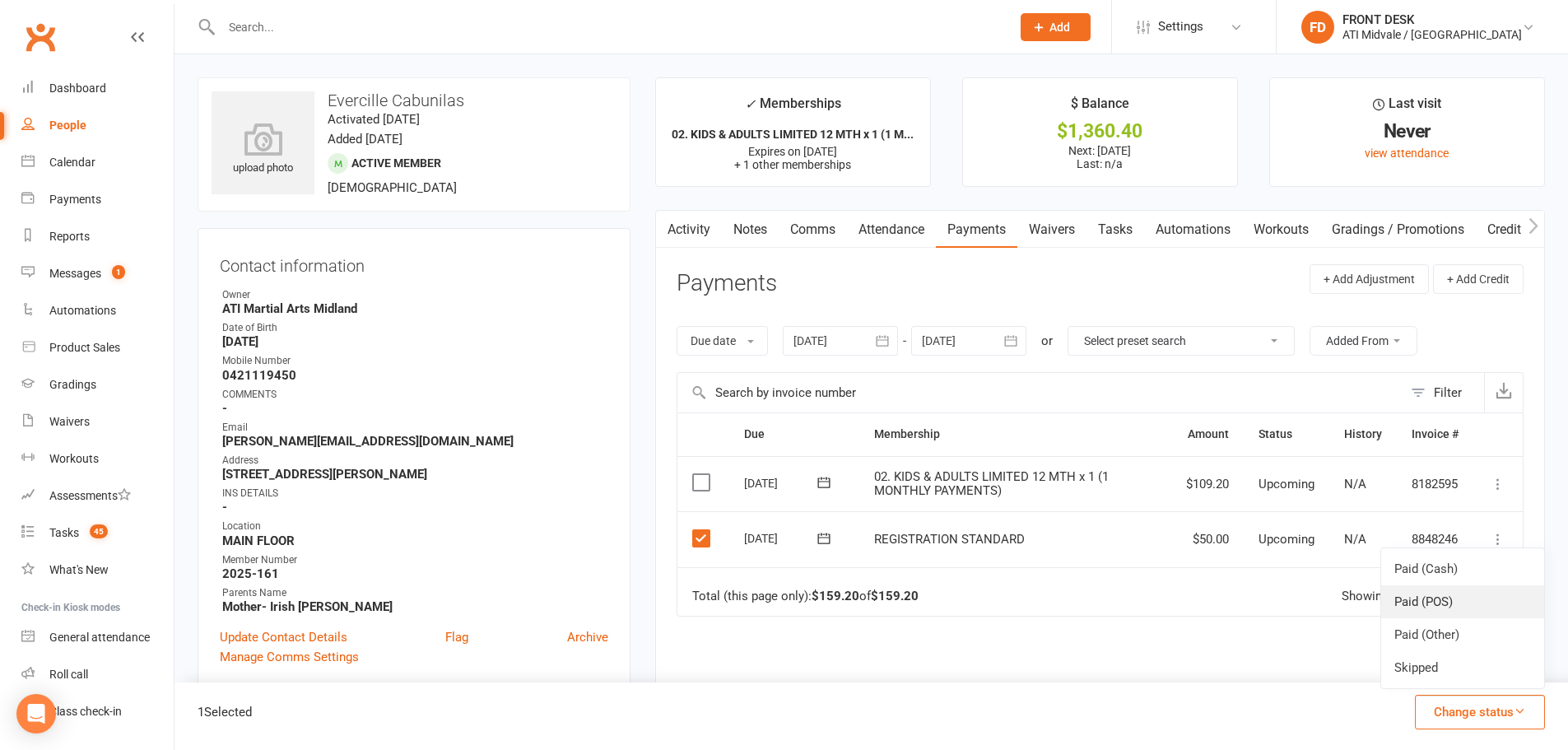
click at [1459, 601] on link "Paid (POS)" at bounding box center [1463, 601] width 163 height 33
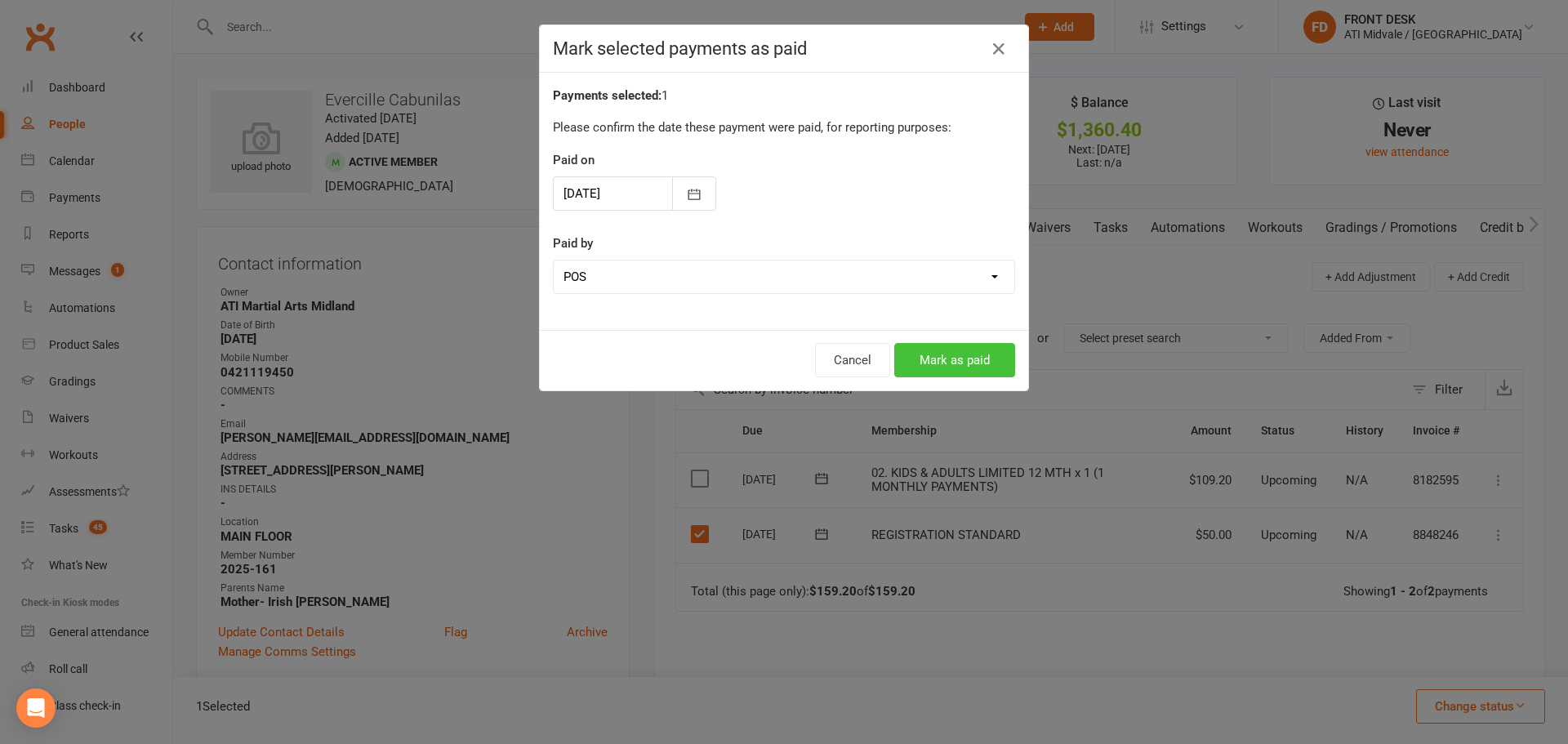
click at [971, 360] on button "Mark as paid" at bounding box center [954, 360] width 120 height 35
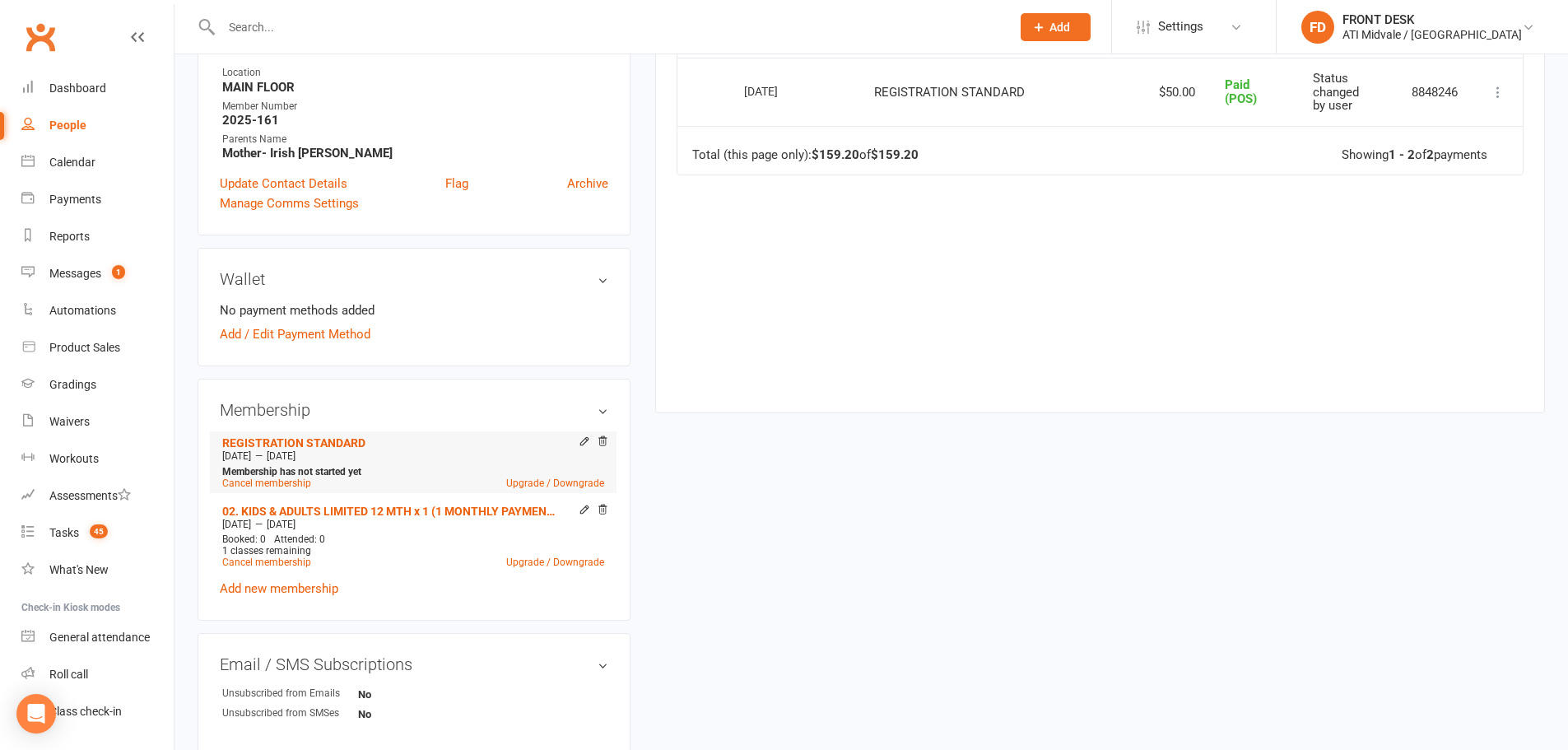
scroll to position [494, 0]
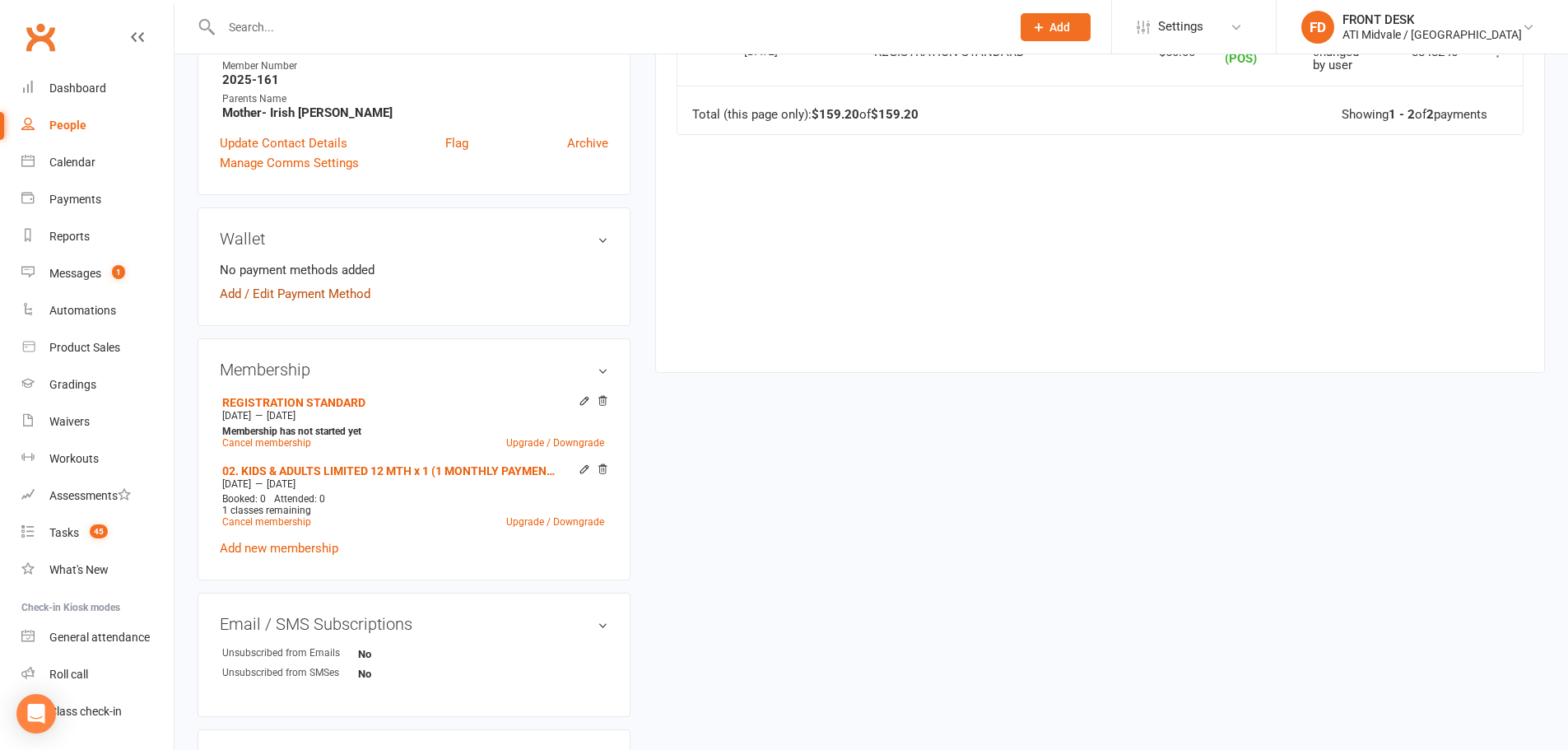
click at [311, 301] on link "Add / Edit Payment Method" at bounding box center [295, 294] width 151 height 20
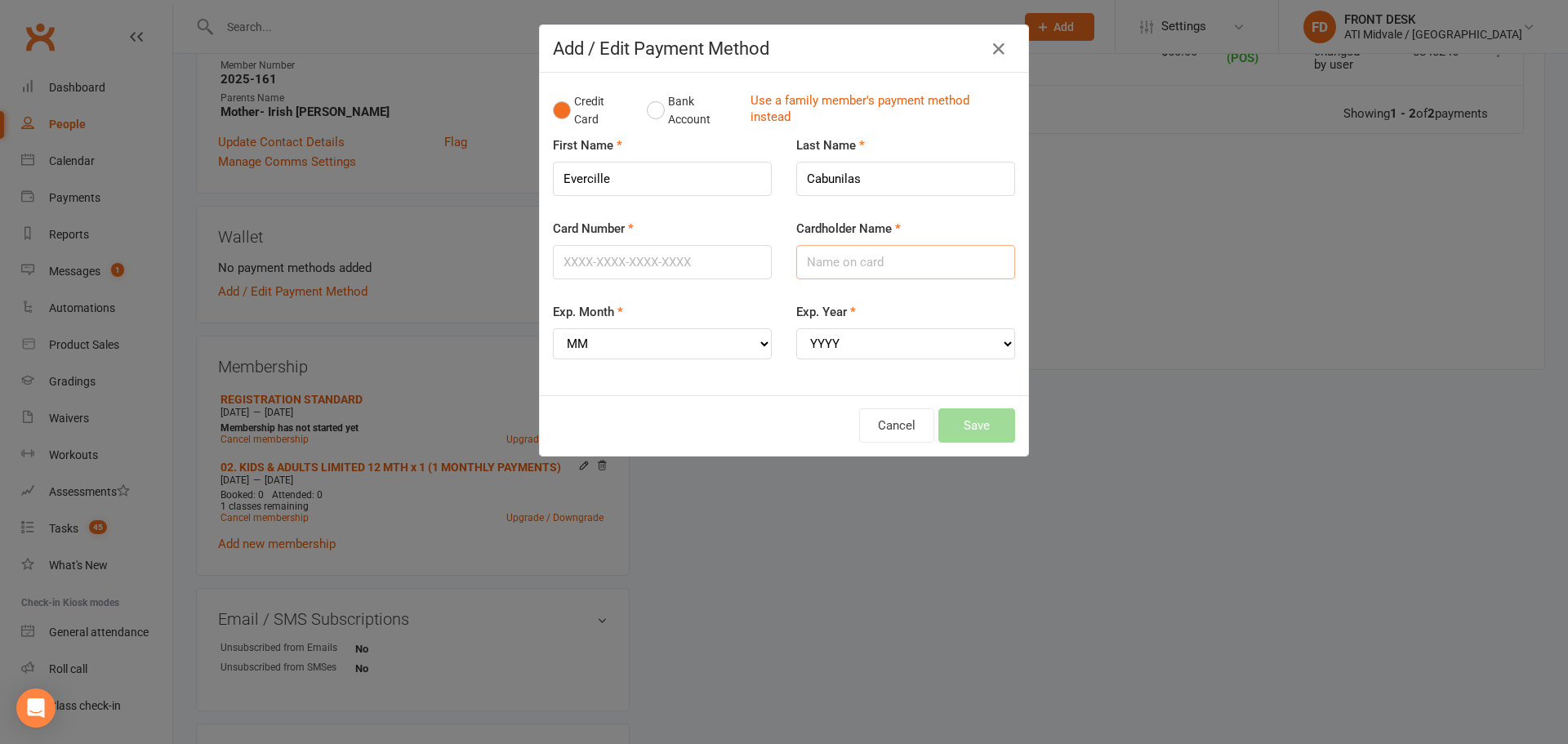
click at [810, 267] on input "Cardholder Name" at bounding box center [905, 262] width 219 height 35
type input "Irish Christine Caballes"
click at [847, 339] on select "YYYY 2025 2026 2027 2028 2029 2030 2031 2032 2033 2034" at bounding box center [905, 344] width 219 height 31
select select "2028"
click at [796, 329] on select "YYYY 2025 2026 2027 2028 2029 2030 2031 2032 2033 2034" at bounding box center [905, 344] width 219 height 31
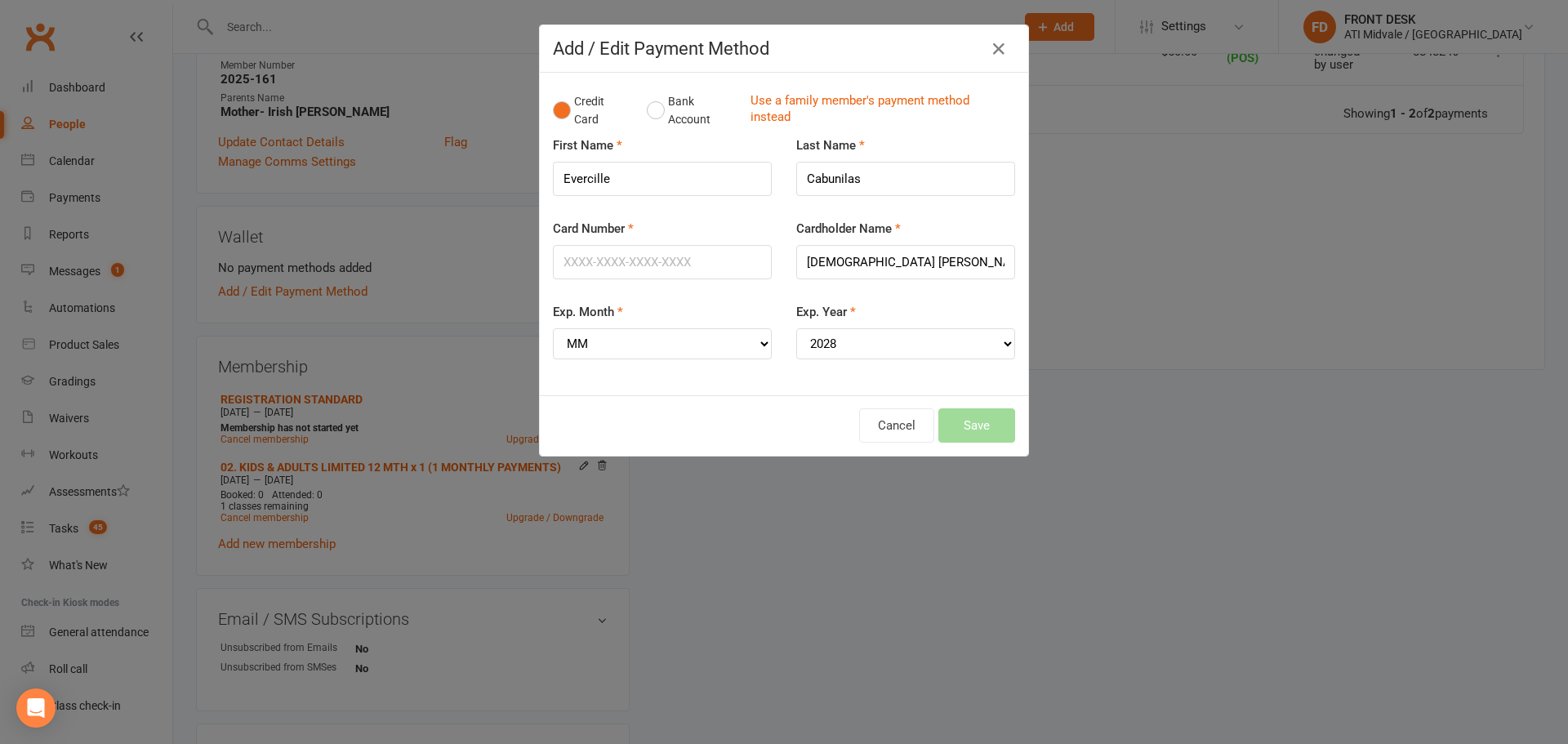
click at [718, 327] on div "Exp. Month MM 01 02 03 04 05 06 07 08 09 10 11 12" at bounding box center [662, 330] width 219 height 58
click at [723, 337] on select "MM 01 02 03 04 05 06 07 08 09 10 11 12" at bounding box center [662, 344] width 219 height 31
select select "11"
click at [553, 329] on select "MM 01 02 03 04 05 06 07 08 09 10 11 12" at bounding box center [662, 344] width 219 height 31
click at [601, 257] on input "Card Number" at bounding box center [662, 262] width 219 height 35
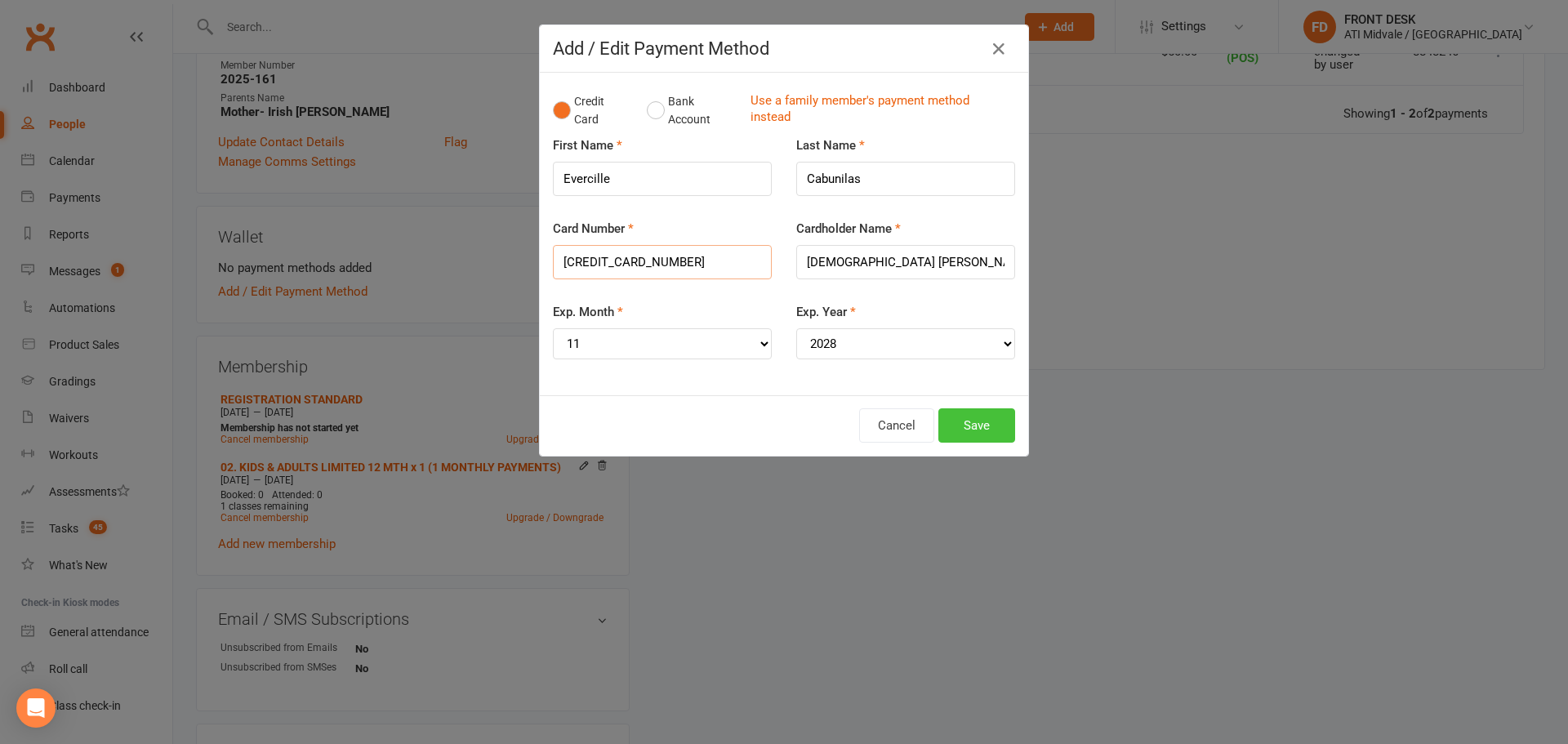
type input "5353161407722182"
click at [945, 422] on button "Save" at bounding box center [976, 425] width 77 height 35
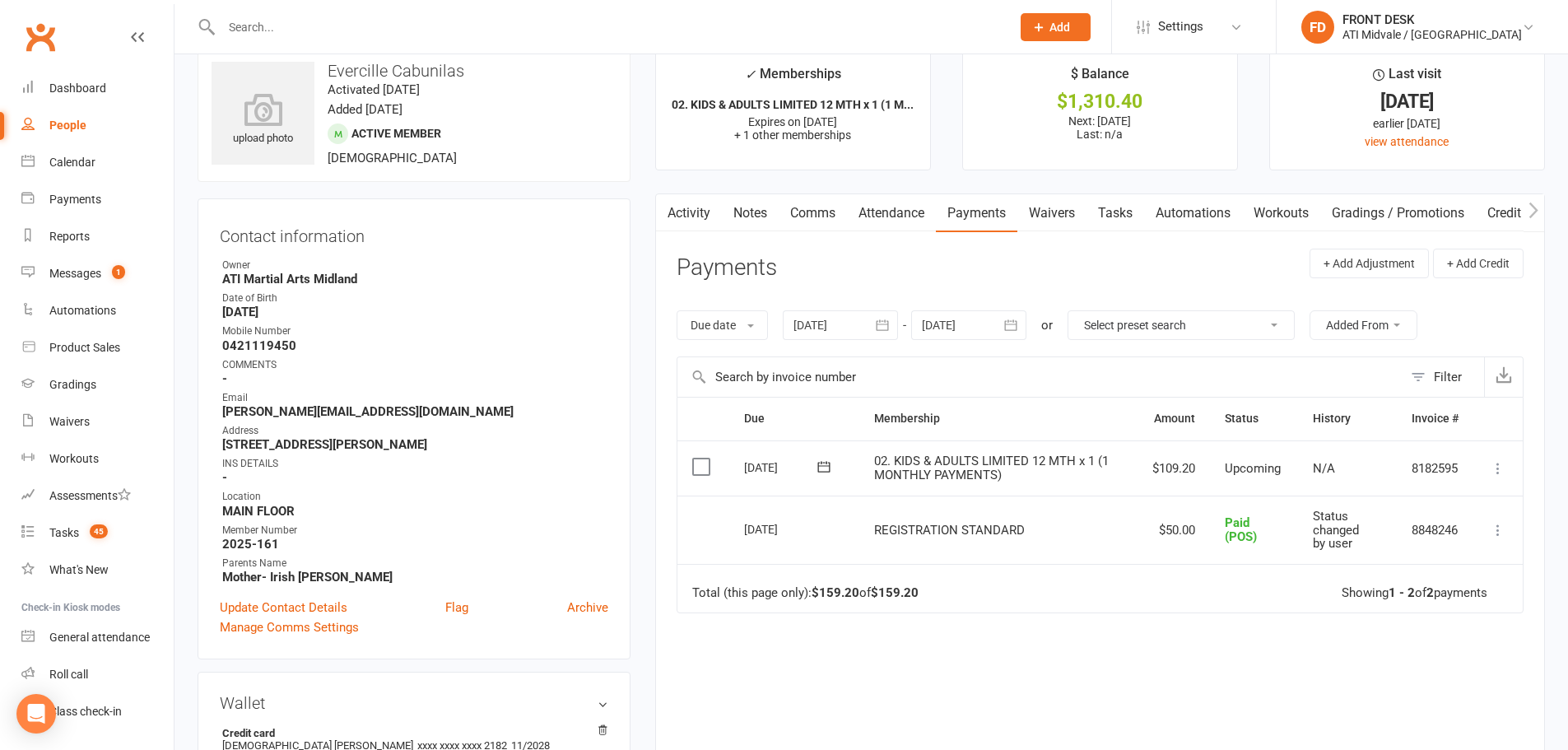
scroll to position [0, 0]
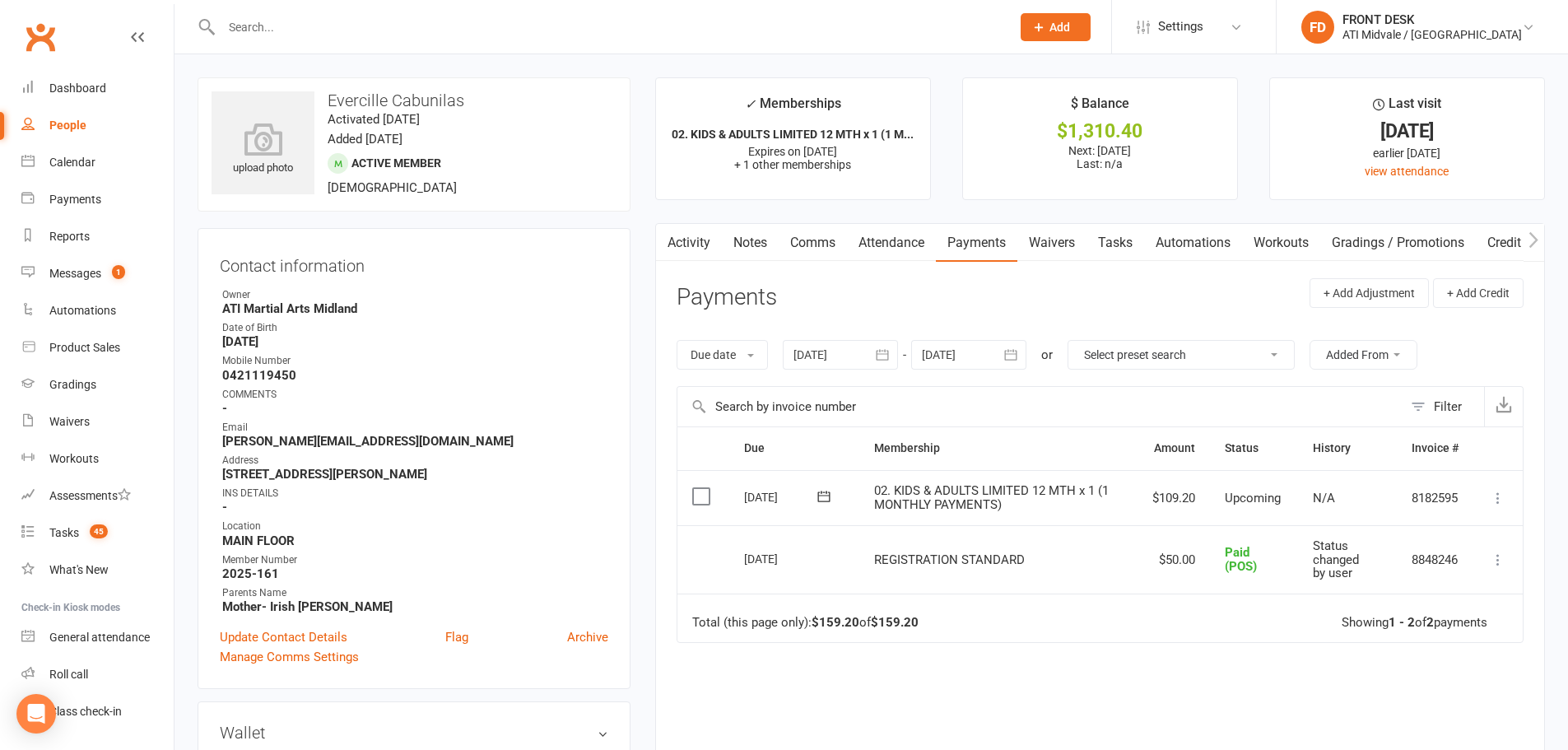
click at [1113, 242] on link "Tasks" at bounding box center [1115, 243] width 58 height 38
select select "incomplete"
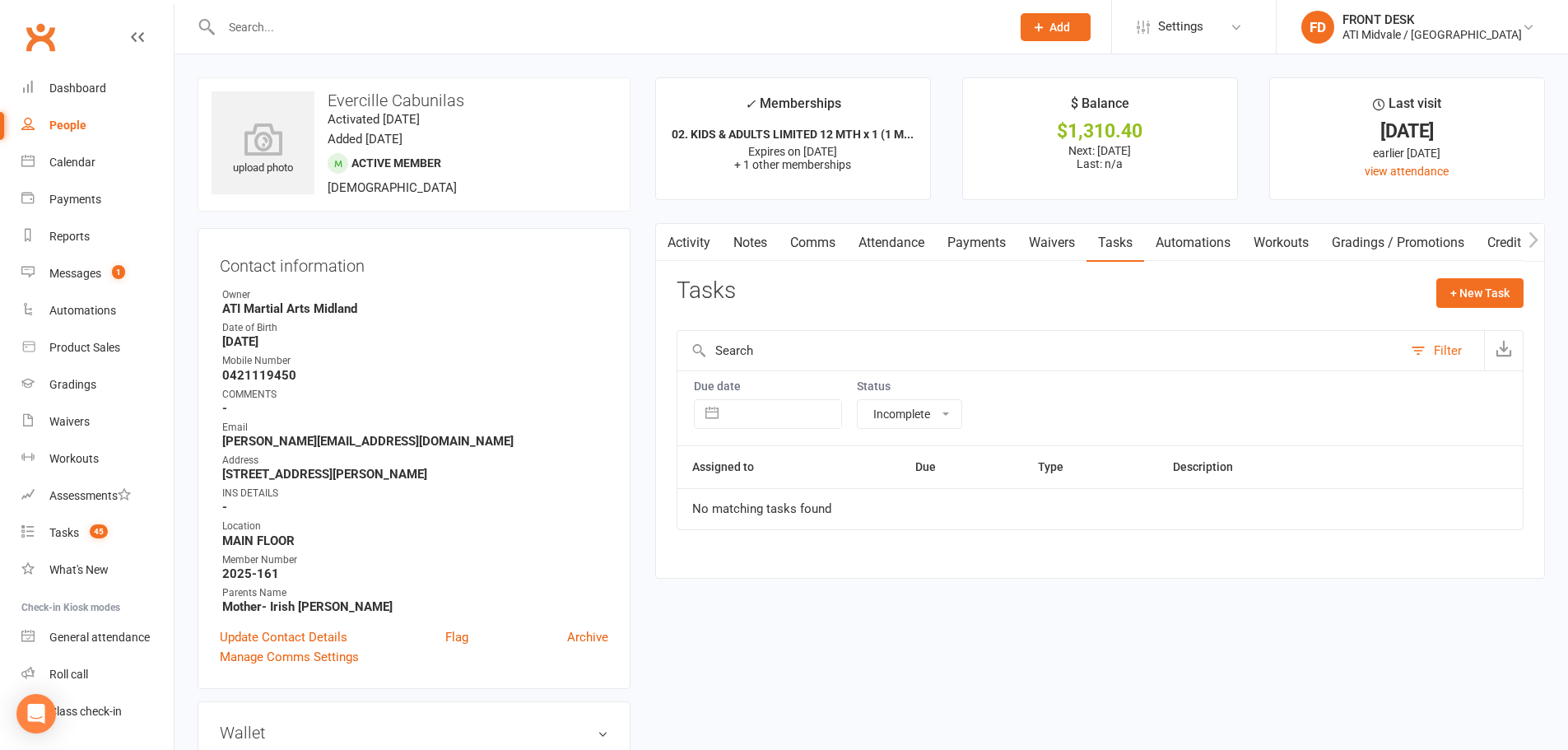
click at [980, 246] on link "Payments" at bounding box center [976, 243] width 81 height 38
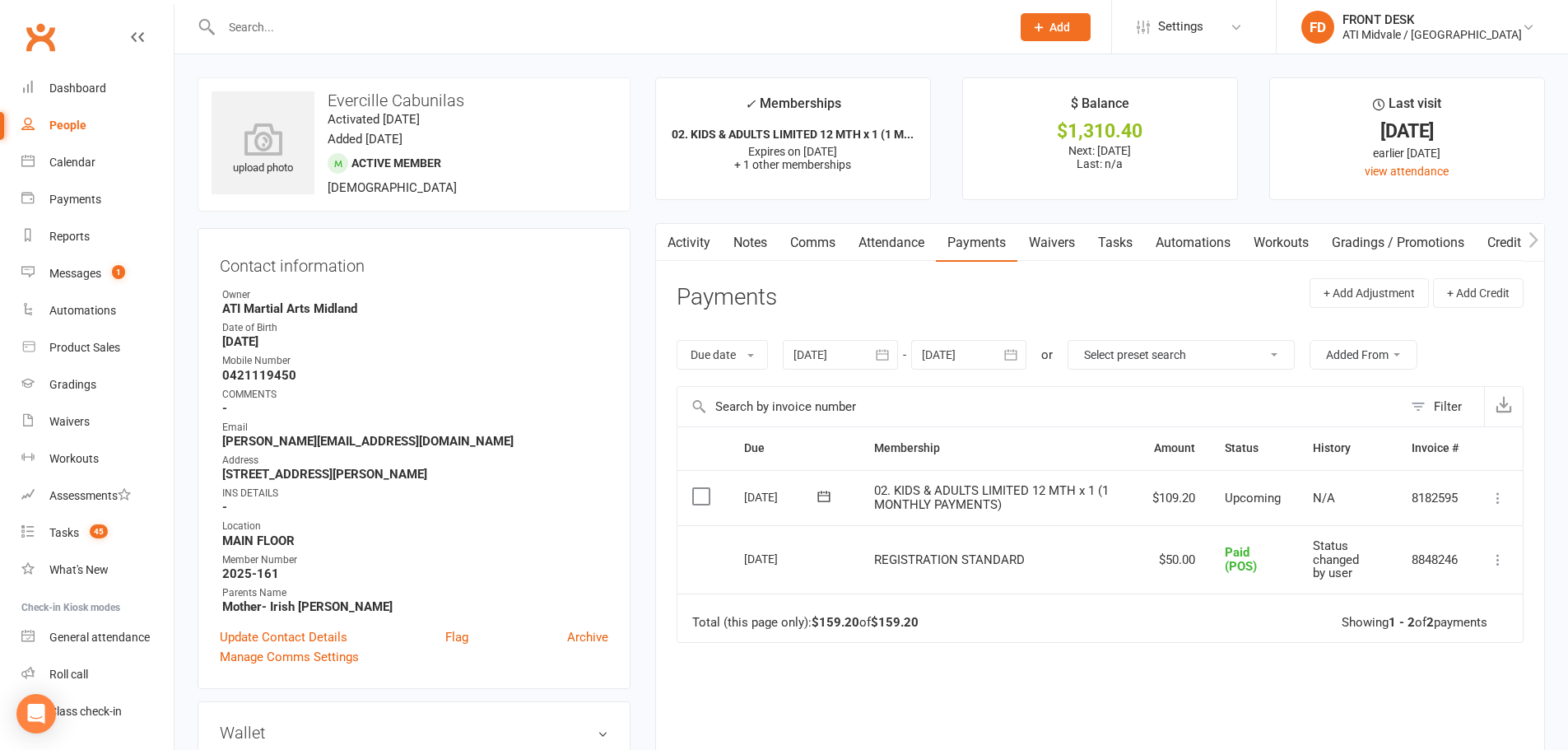
click at [1133, 238] on link "Tasks" at bounding box center [1115, 243] width 58 height 38
select select "incomplete"
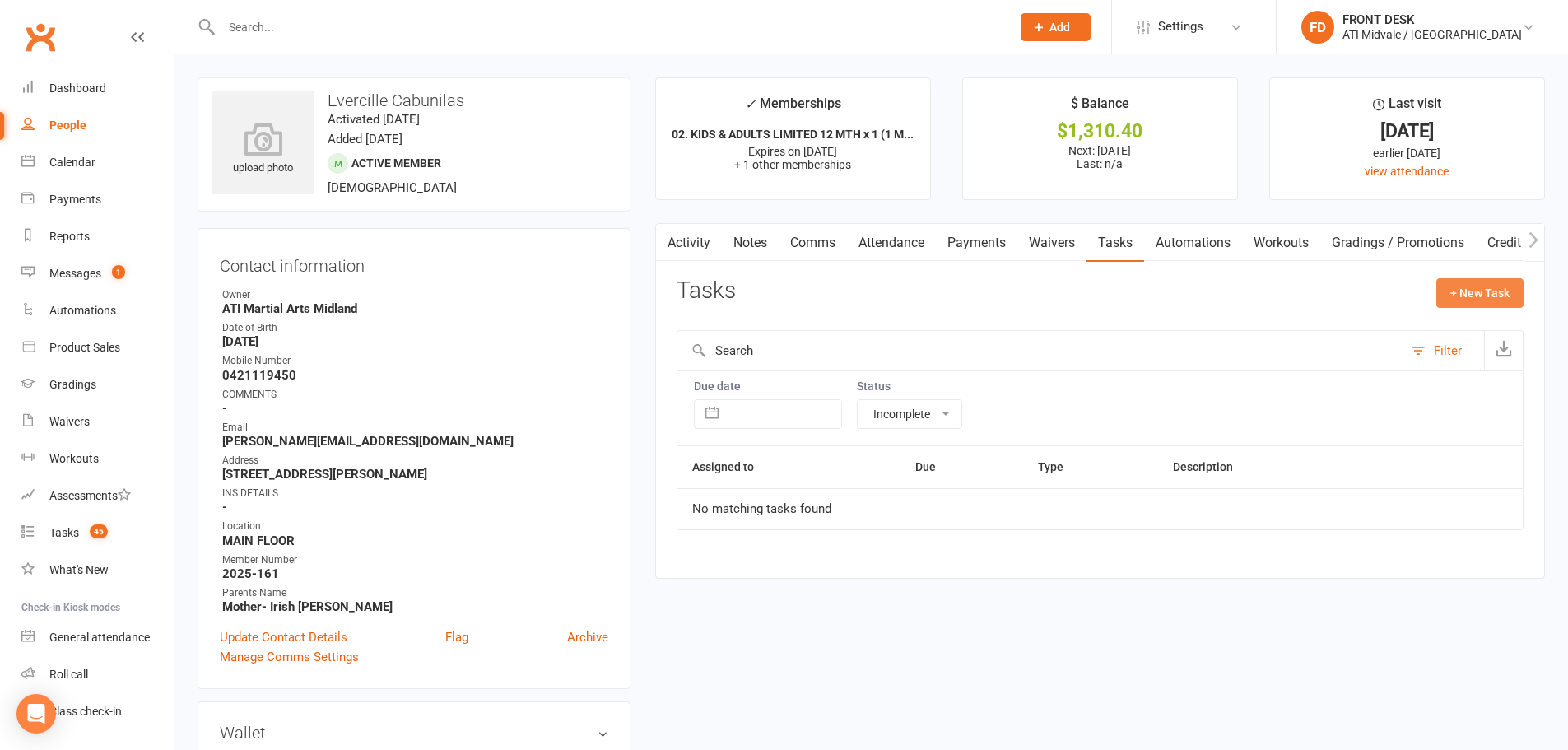
click at [1462, 297] on button "+ New Task" at bounding box center [1480, 293] width 88 height 29
select select "4288"
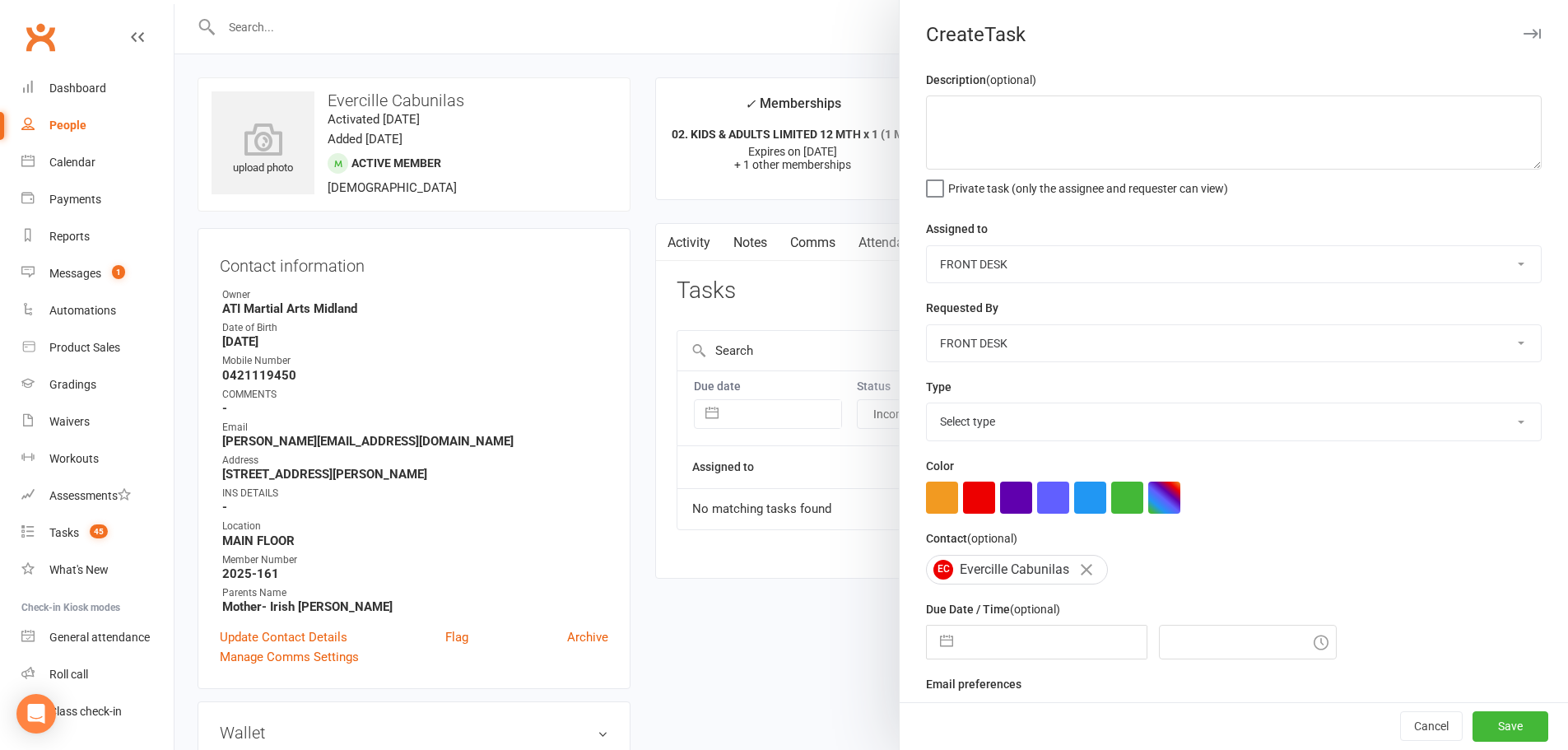
click at [1001, 428] on select "Select type Add info to task Automatic renewal checking Booked in for 1st trial…" at bounding box center [1234, 421] width 614 height 37
select select "35159"
click at [927, 406] on select "Select type Add info to task Automatic renewal checking Booked in for 1st trial…" at bounding box center [1234, 421] width 614 height 37
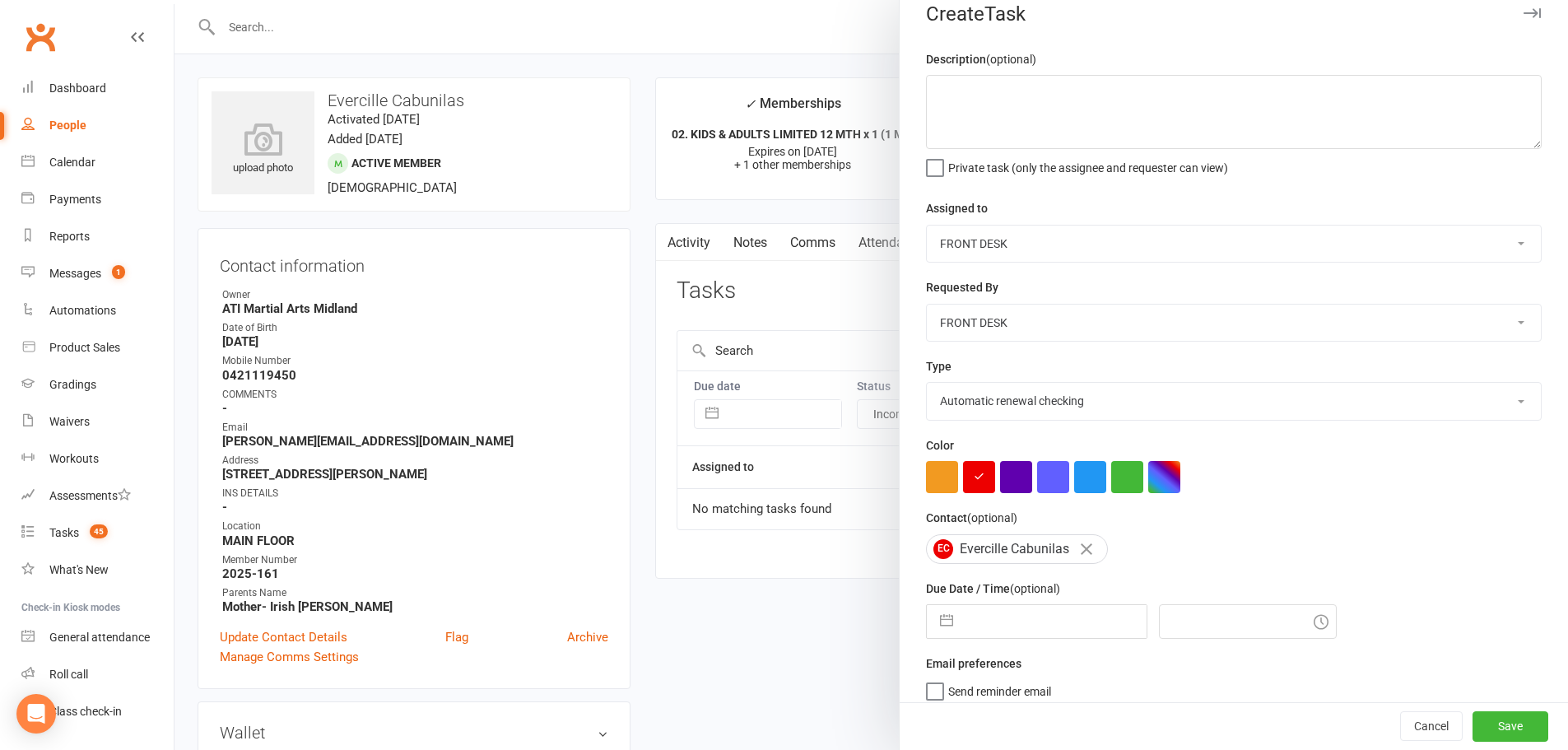
scroll to position [38, 0]
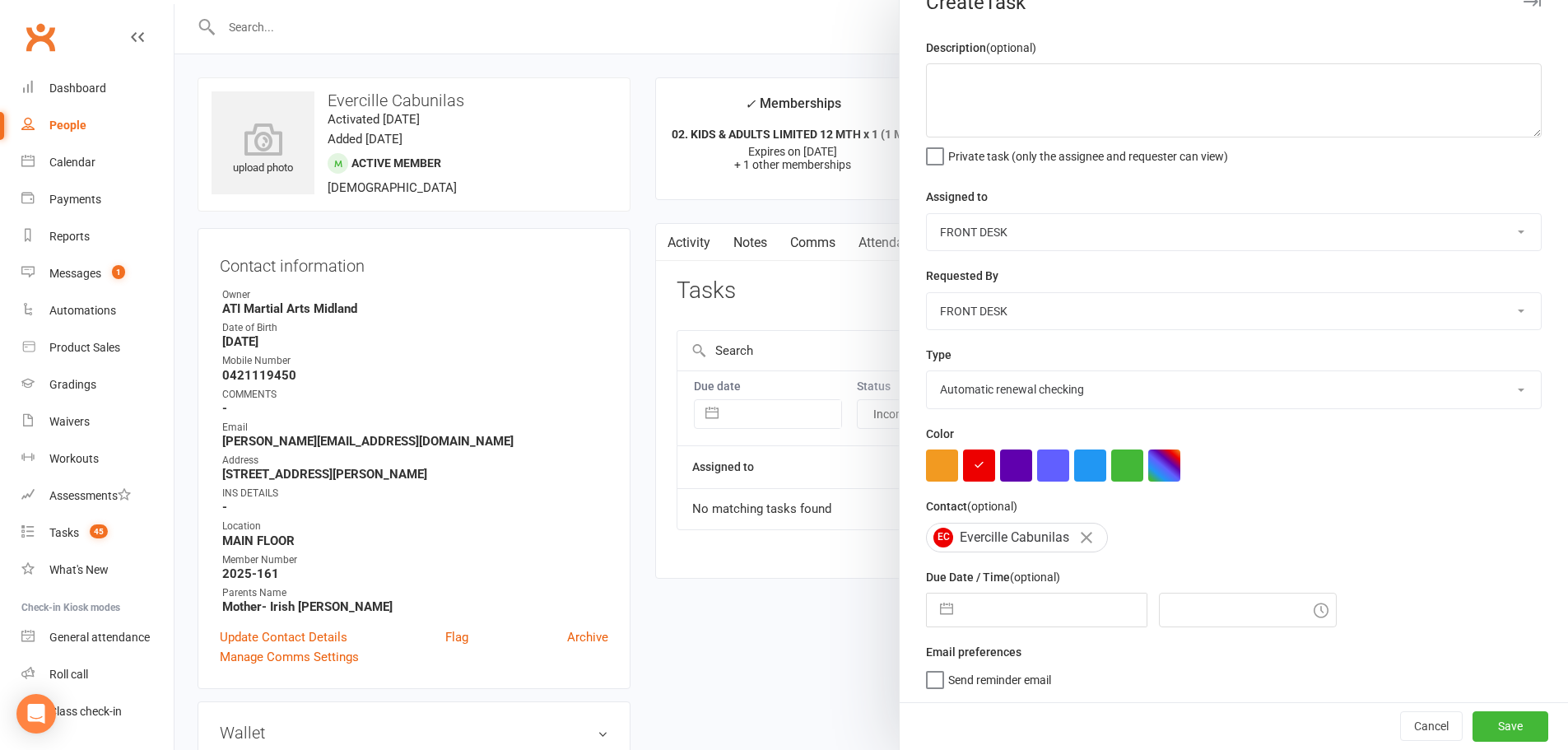
click at [949, 605] on button "button" at bounding box center [947, 610] width 29 height 33
select select "7"
select select "2025"
select select "8"
select select "2025"
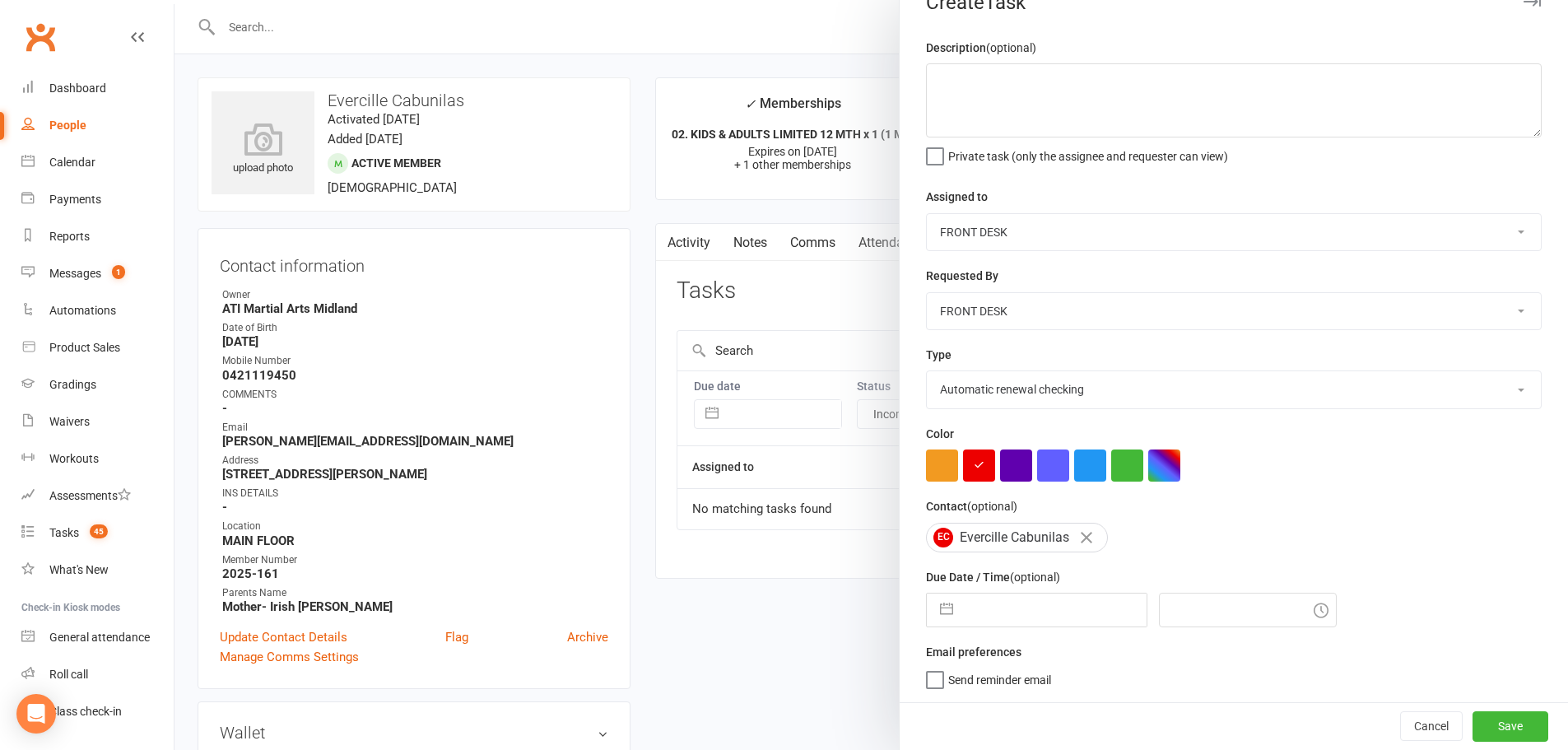
select select "9"
select select "2025"
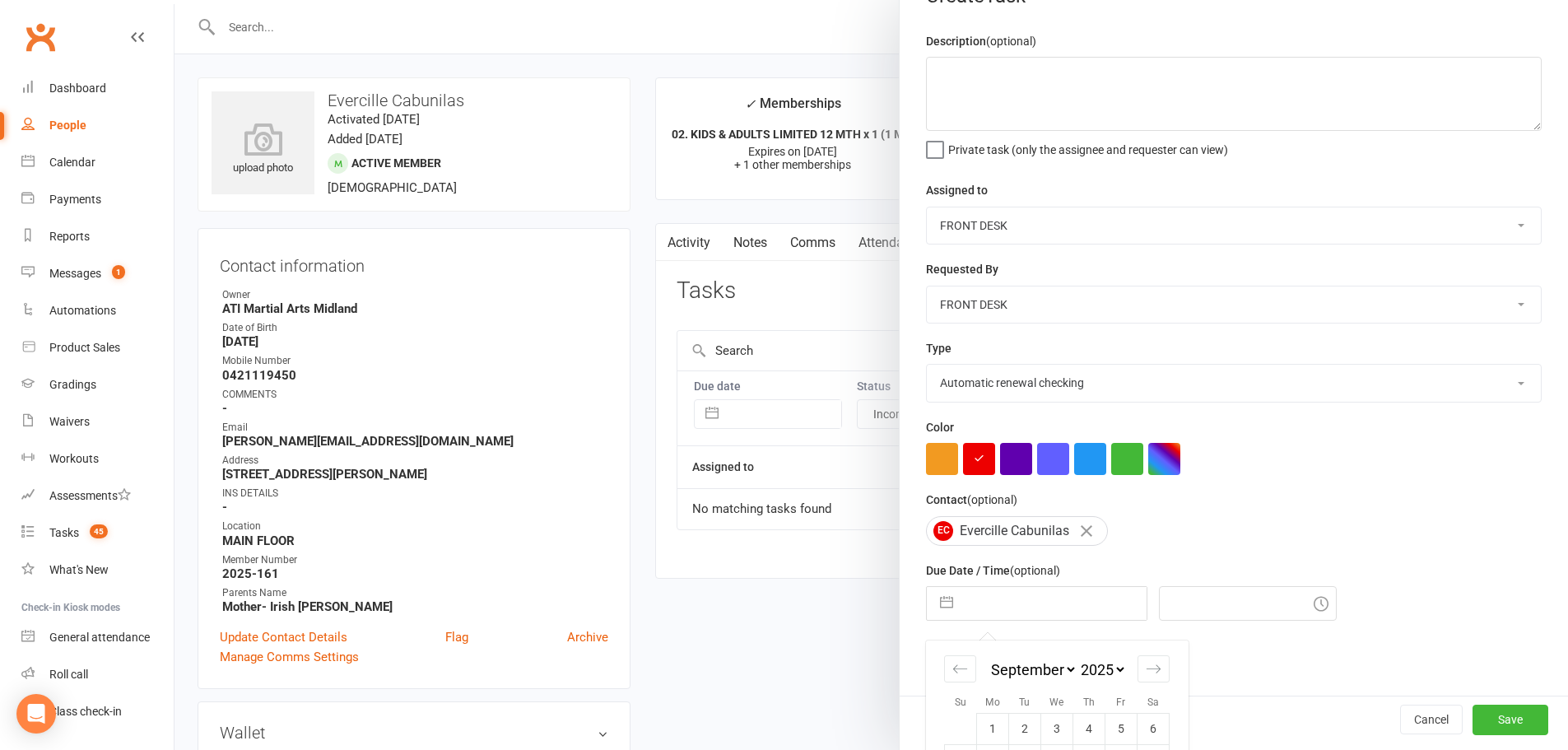
click at [1101, 676] on select "2035 2034 2033 2032 2031 2030 2029 2028 2027 2026 2025 2024 2023 2022 2021 2020…" at bounding box center [1102, 669] width 49 height 19
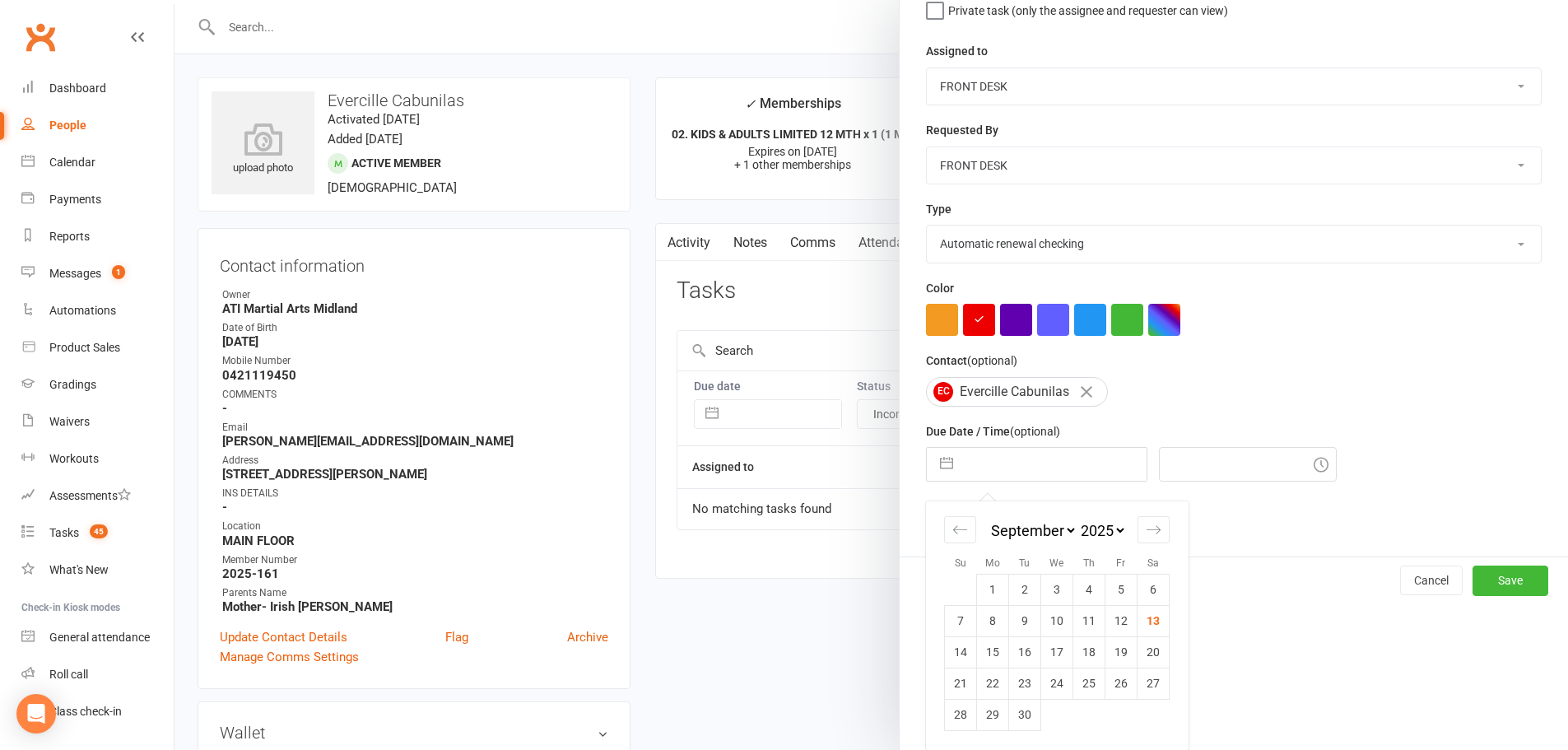
select select "7"
select select "2026"
select select "8"
select select "2026"
select select "9"
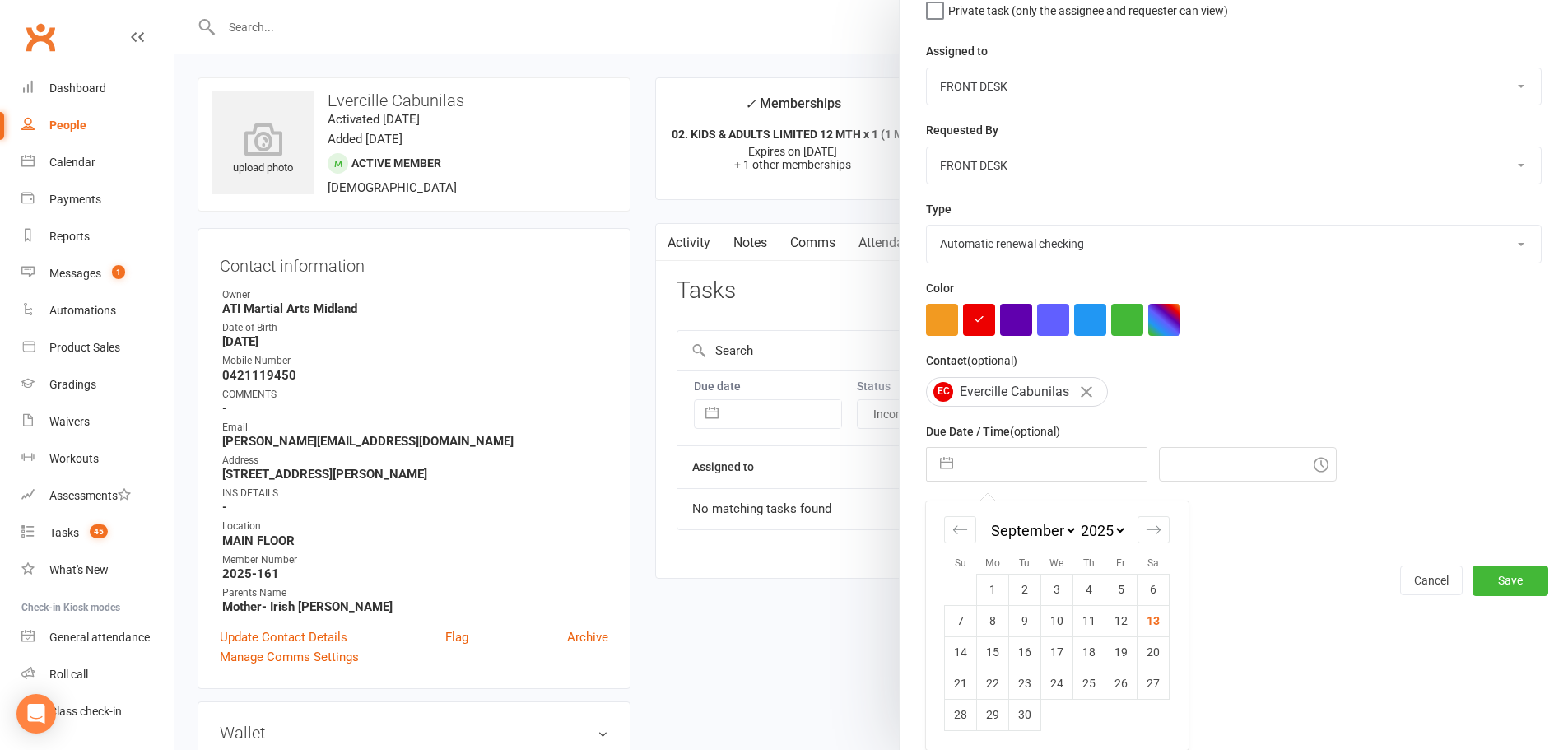
select select "2026"
click at [1023, 643] on td "15" at bounding box center [1025, 652] width 32 height 31
type input "15 Sep 2026"
type input "12:00pm"
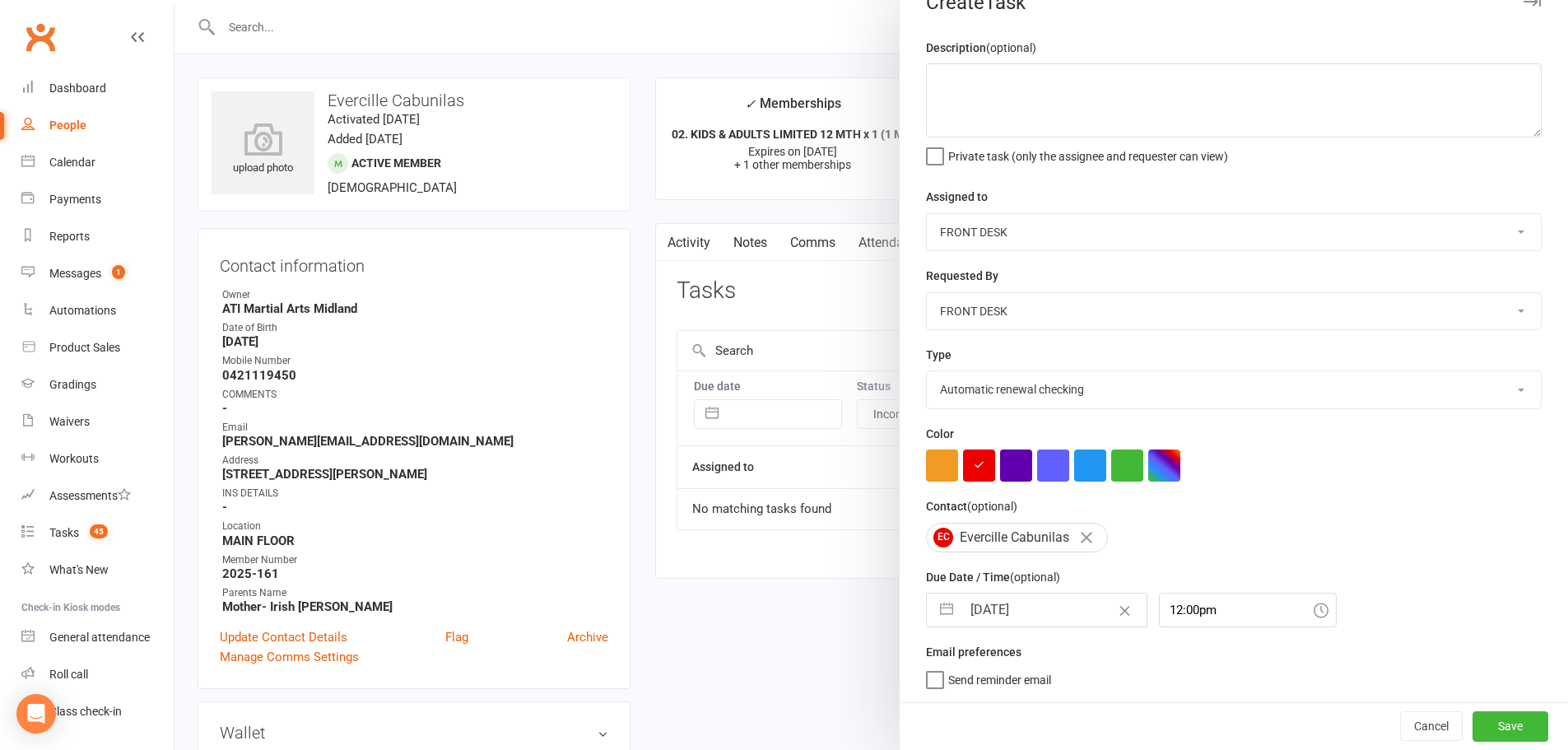
scroll to position [38, 0]
click at [1472, 730] on button "Save" at bounding box center [1510, 725] width 76 height 29
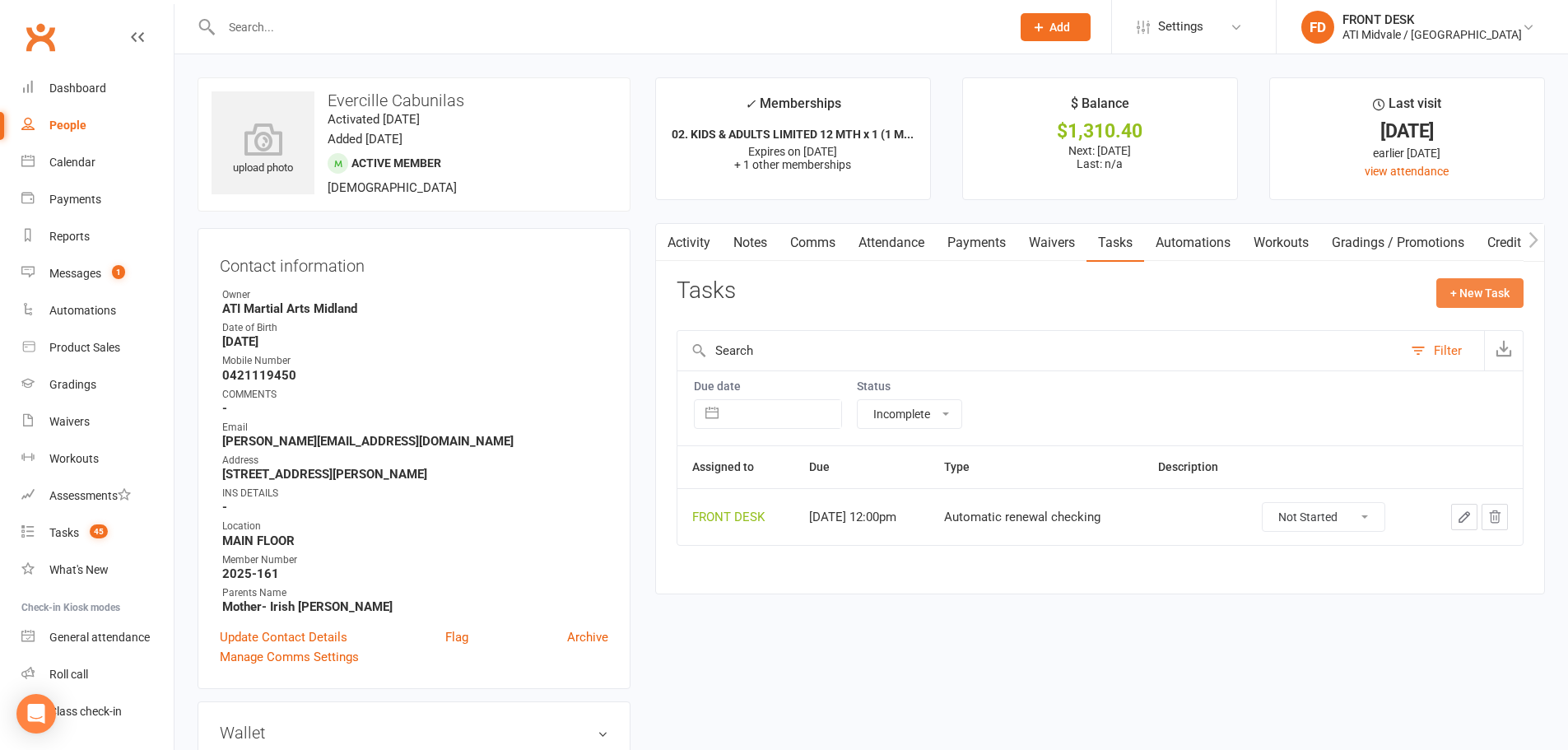
click at [1464, 292] on button "+ New Task" at bounding box center [1480, 293] width 88 height 29
select select "4288"
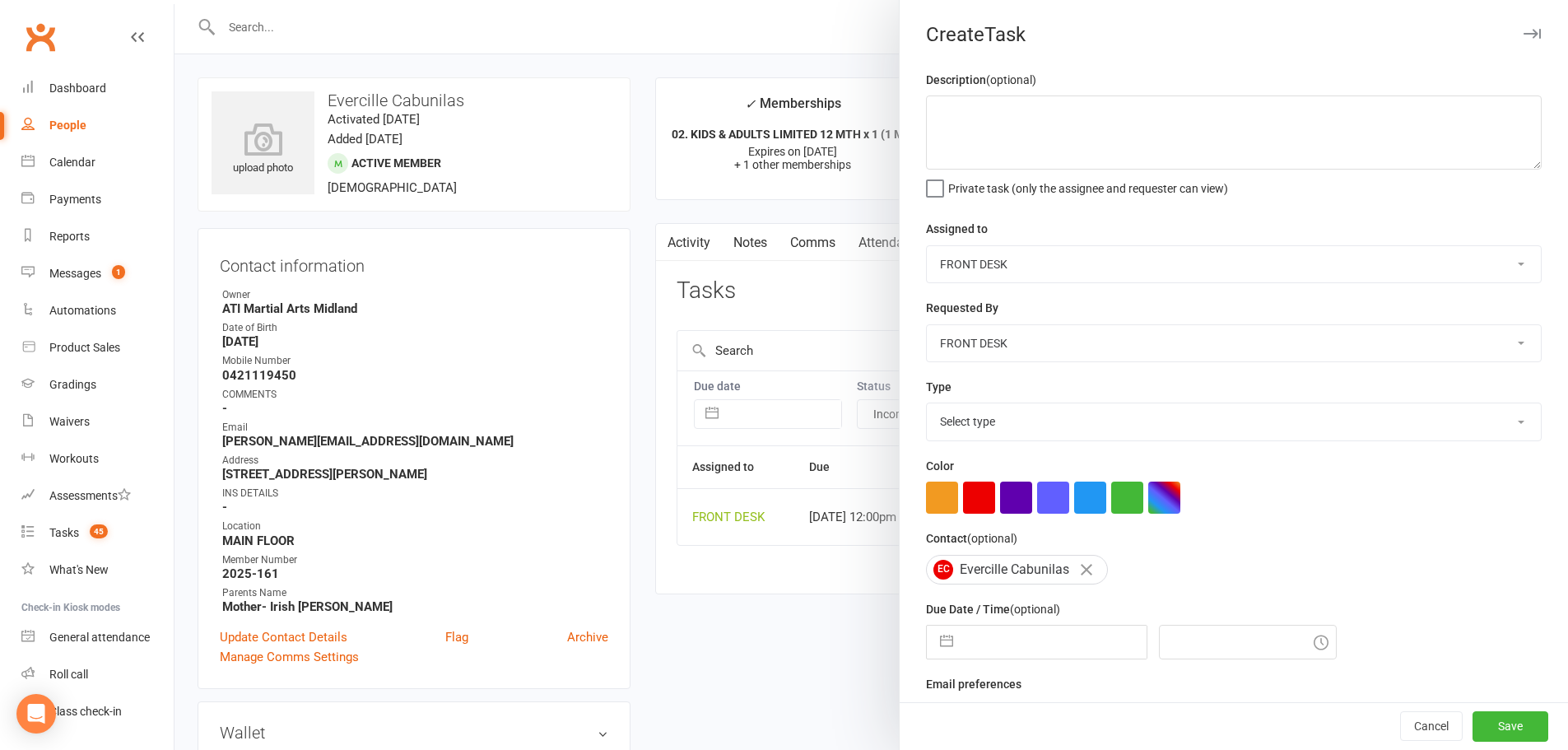
click at [1002, 412] on select "Select type Add info to task Automatic renewal checking Booked in for 1st trial…" at bounding box center [1234, 421] width 614 height 37
select select "22035"
click at [927, 406] on select "Select type Add info to task Automatic renewal checking Booked in for 1st trial…" at bounding box center [1234, 421] width 614 height 37
click at [934, 645] on button "button" at bounding box center [947, 642] width 29 height 33
select select "7"
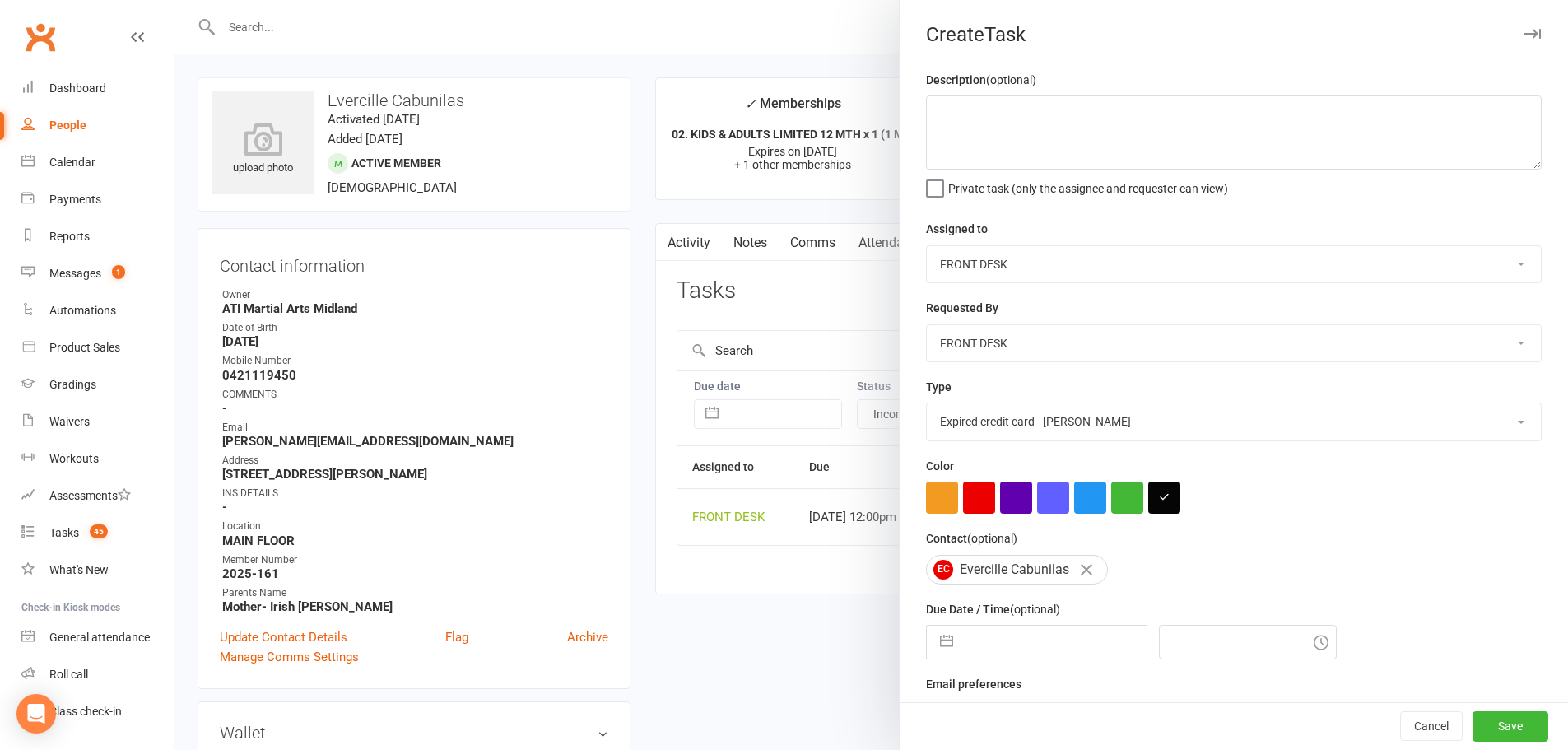
select select "2025"
select select "8"
select select "2025"
select select "9"
select select "2025"
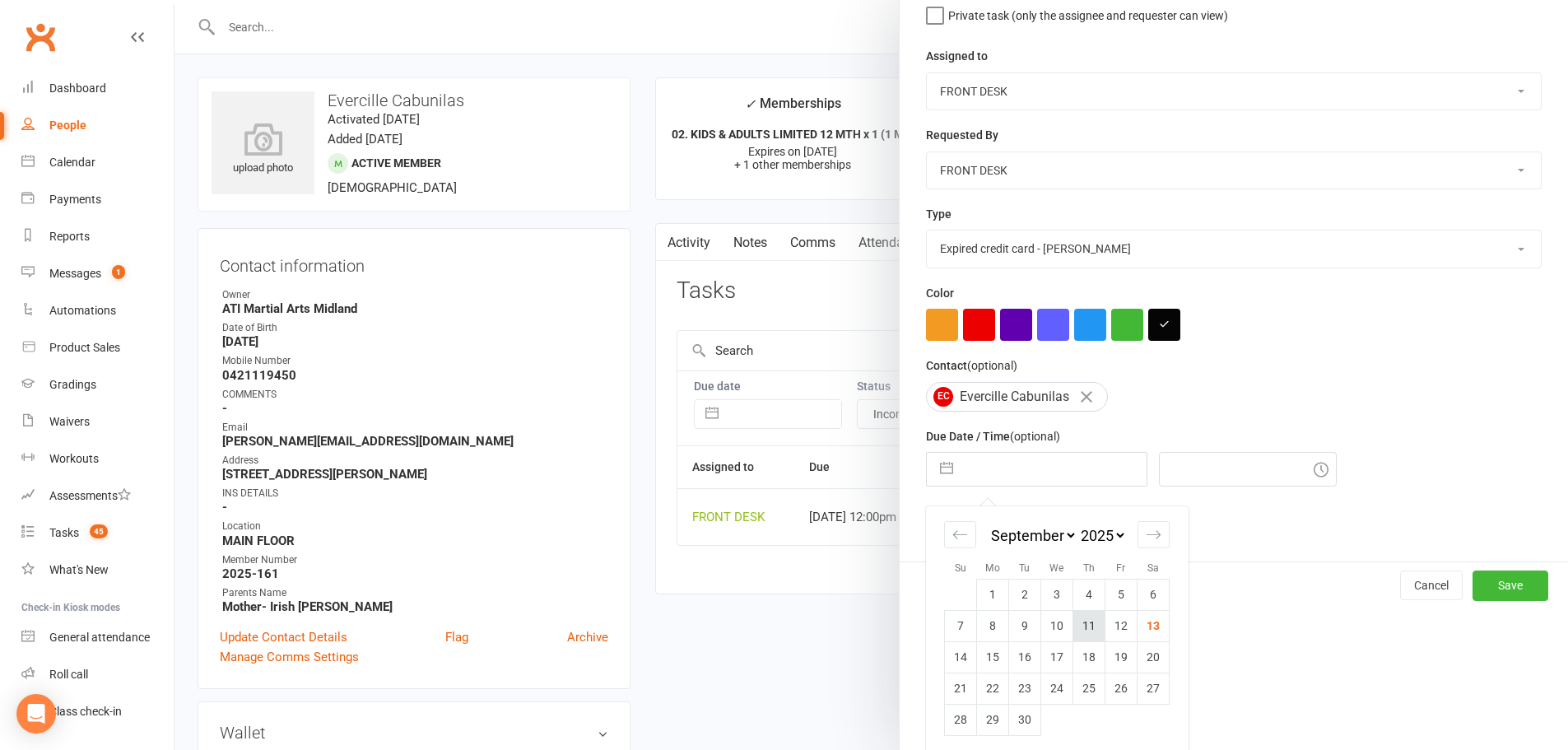
scroll to position [184, 0]
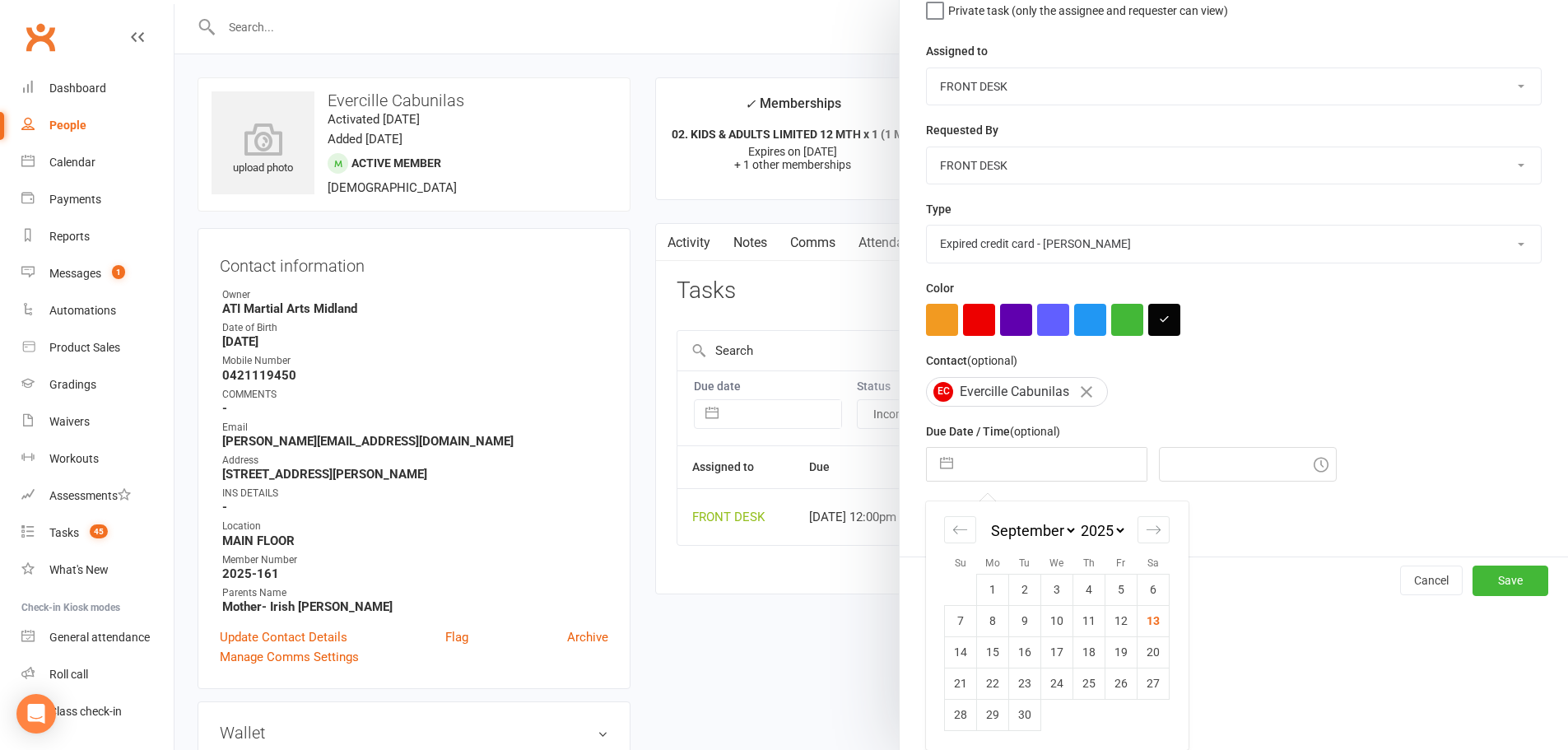
click at [1104, 533] on select "2035 2034 2033 2032 2031 2030 2029 2028 2027 2026 2025 2024 2023 2022 2021 2020…" at bounding box center [1102, 530] width 49 height 19
select select "7"
select select "2028"
select select "8"
select select "2028"
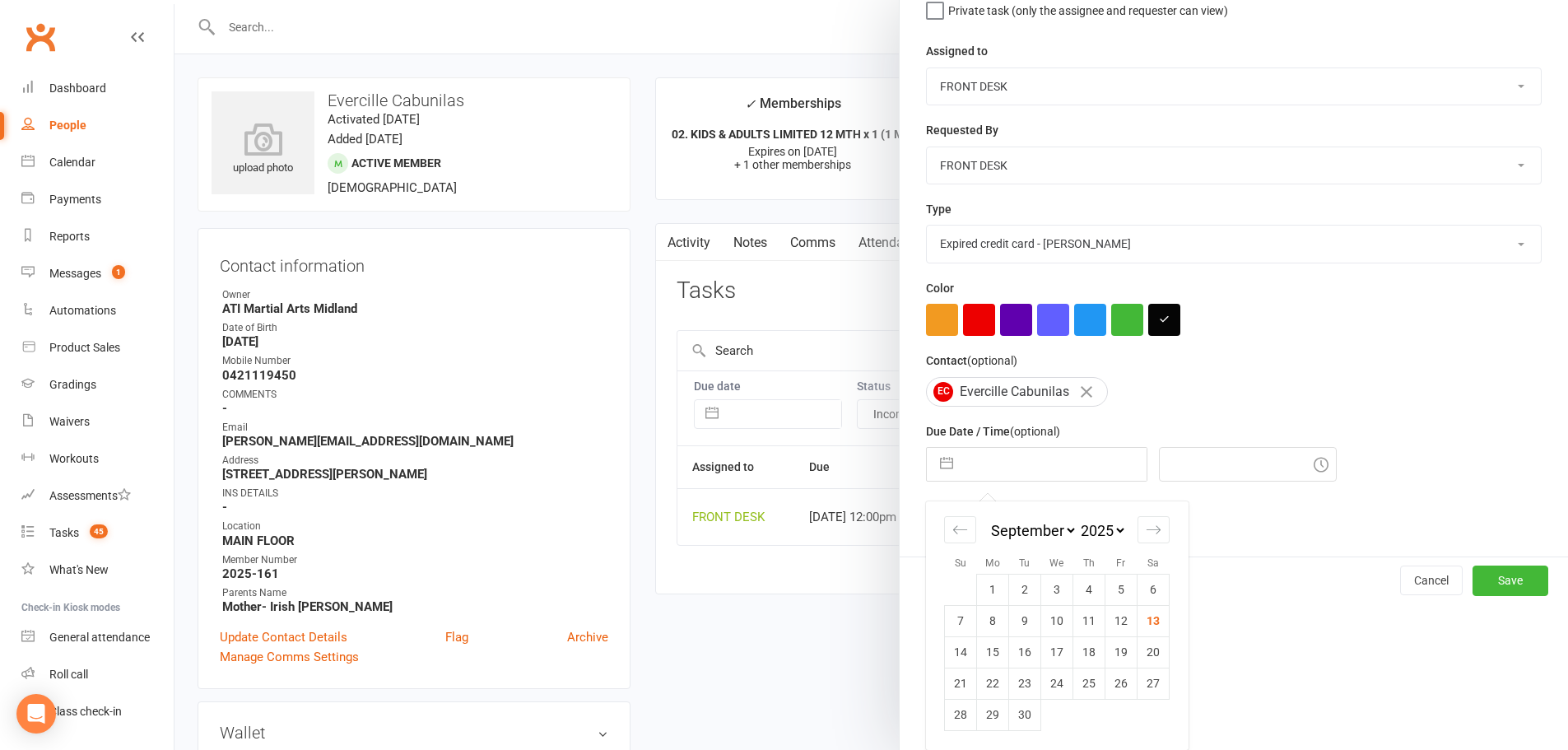
select select "9"
select select "2028"
click at [1048, 532] on select "January February March April May June July August September October November De…" at bounding box center [1032, 530] width 89 height 19
select select "10"
select select "2028"
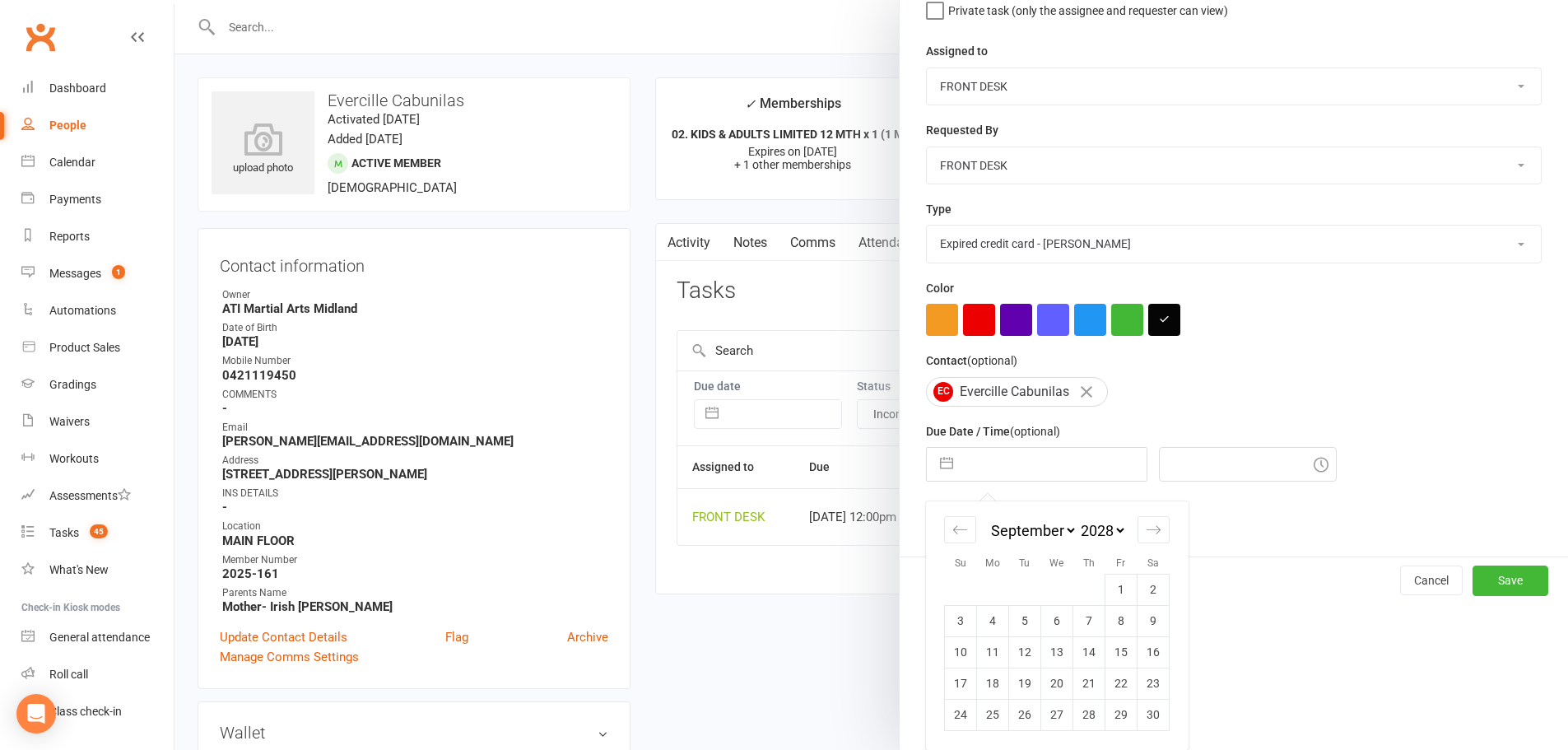
select select "11"
select select "2028"
click at [1050, 593] on td "1" at bounding box center [1057, 589] width 32 height 31
type input "01 Nov 2028"
type input "12:00pm"
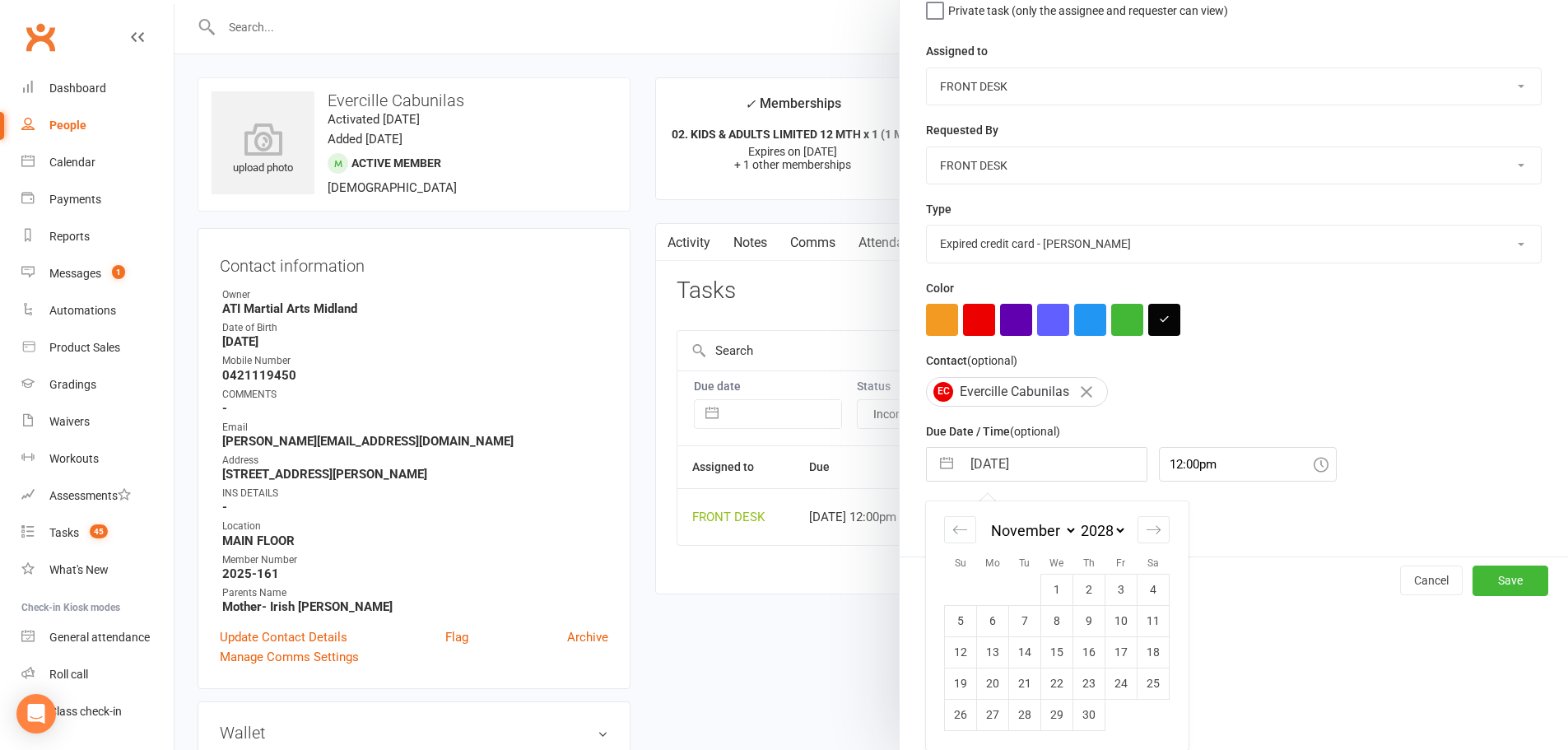
scroll to position [38, 0]
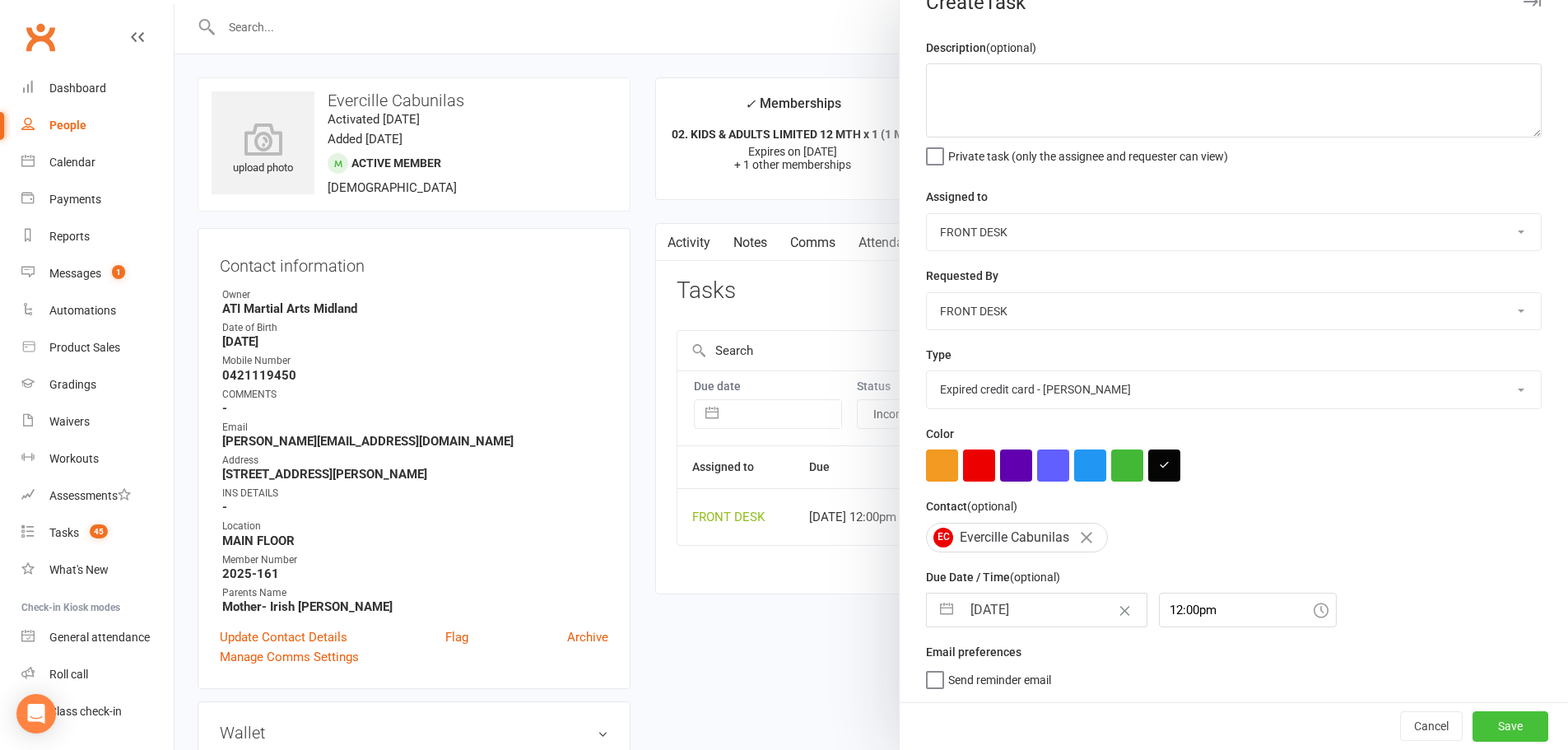
click at [1487, 724] on button "Save" at bounding box center [1510, 725] width 76 height 29
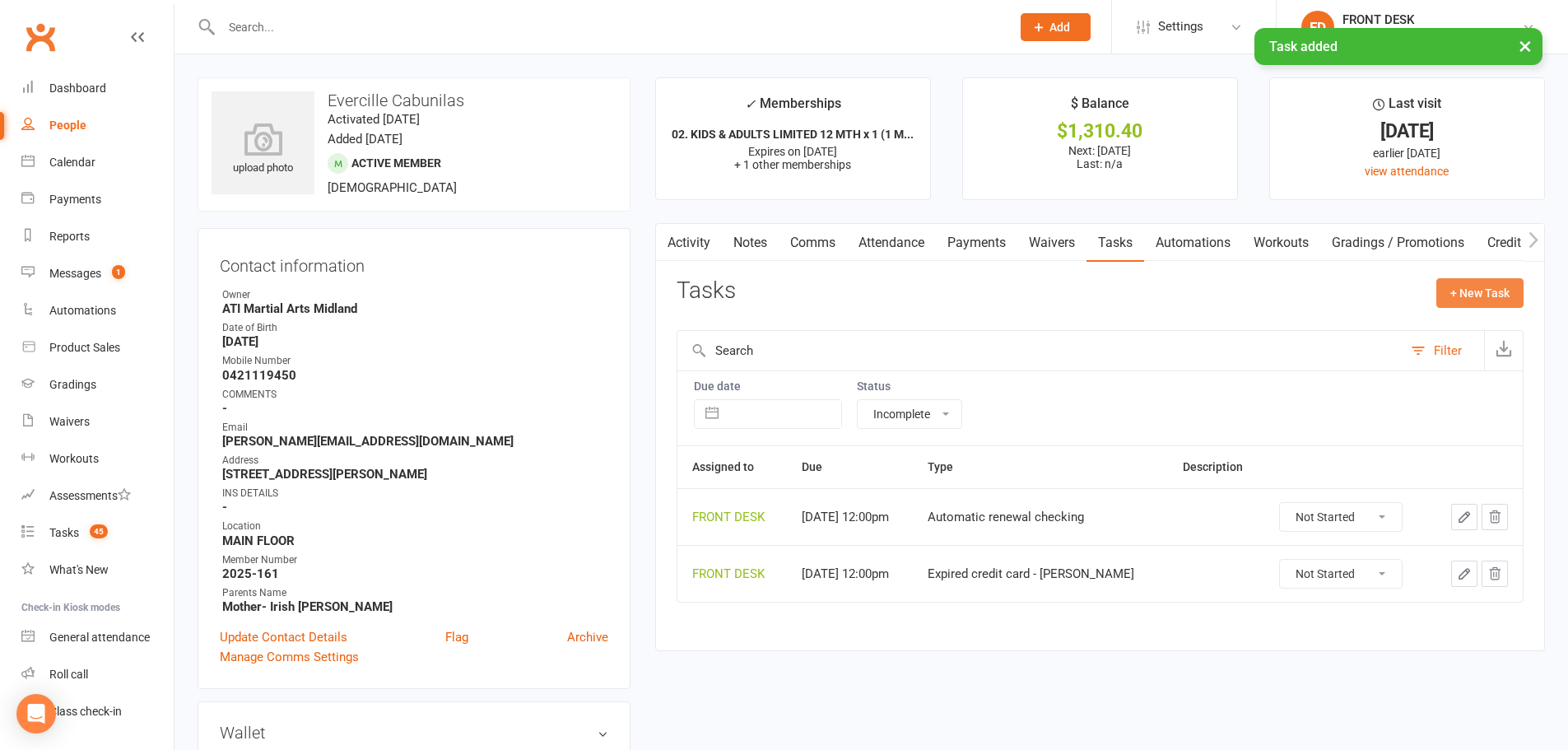
click at [1462, 293] on button "+ New Task" at bounding box center [1480, 293] width 88 height 29
select select "4288"
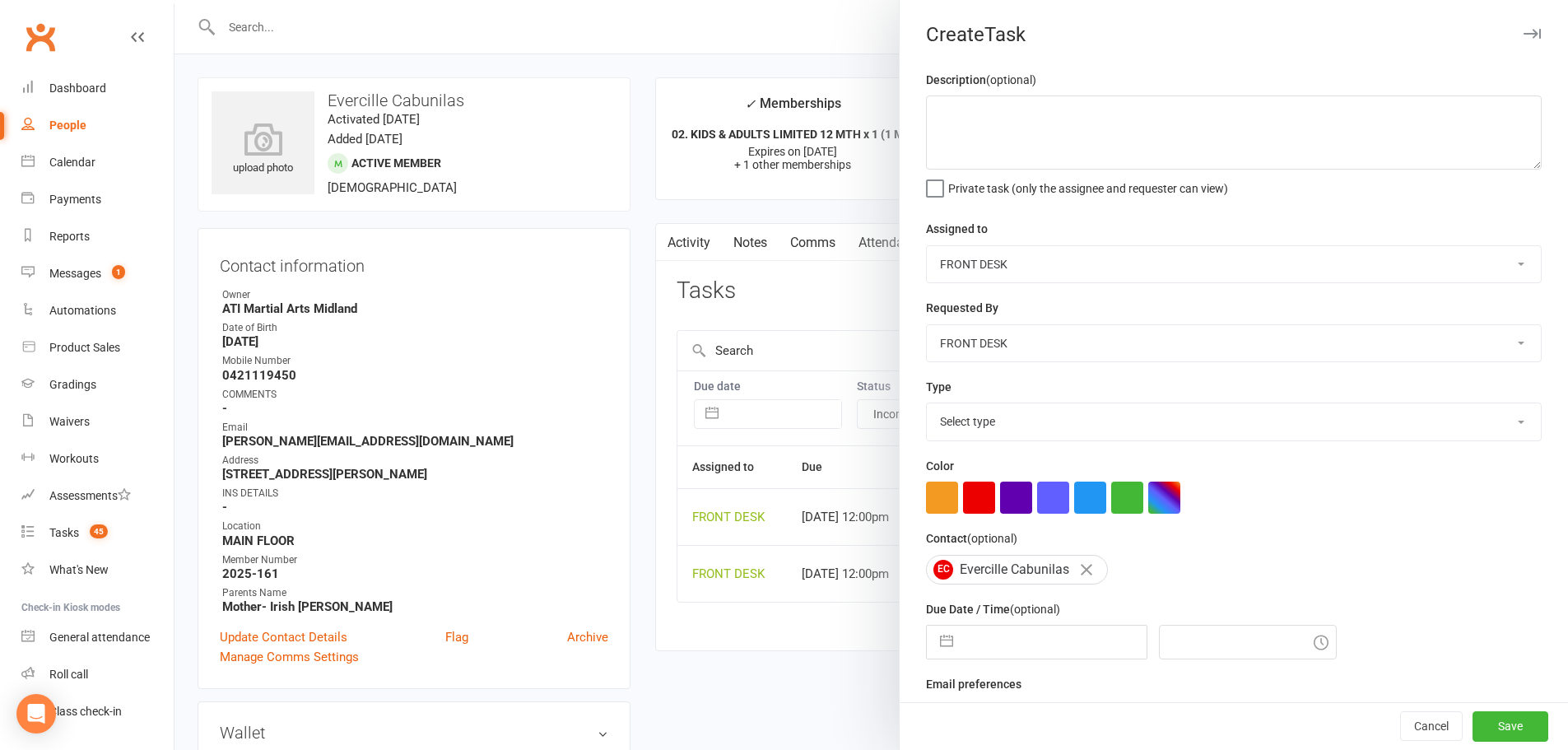
click at [1080, 427] on select "Select type Add info to task Automatic renewal checking Booked in for 1st trial…" at bounding box center [1234, 421] width 614 height 37
select select "34717"
click at [927, 406] on select "Select type Add info to task Automatic renewal checking Booked in for 1st trial…" at bounding box center [1234, 421] width 614 height 37
click at [949, 633] on div "Navigate forward to interact with the calendar and select a date. Press the que…" at bounding box center [1037, 642] width 221 height 35
click at [948, 636] on button "button" at bounding box center [947, 642] width 29 height 33
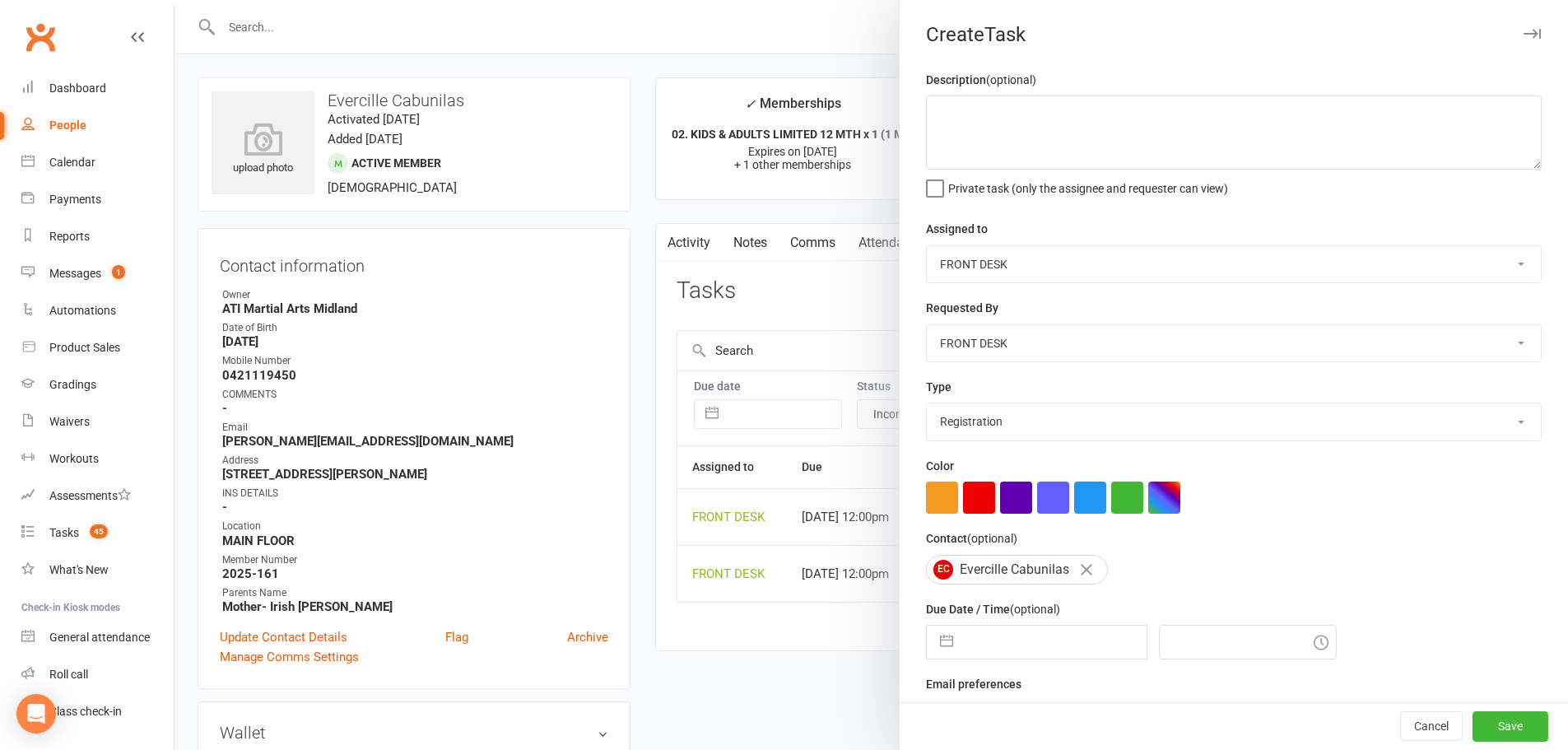
select select "7"
select select "2025"
select select "8"
select select "2025"
select select "9"
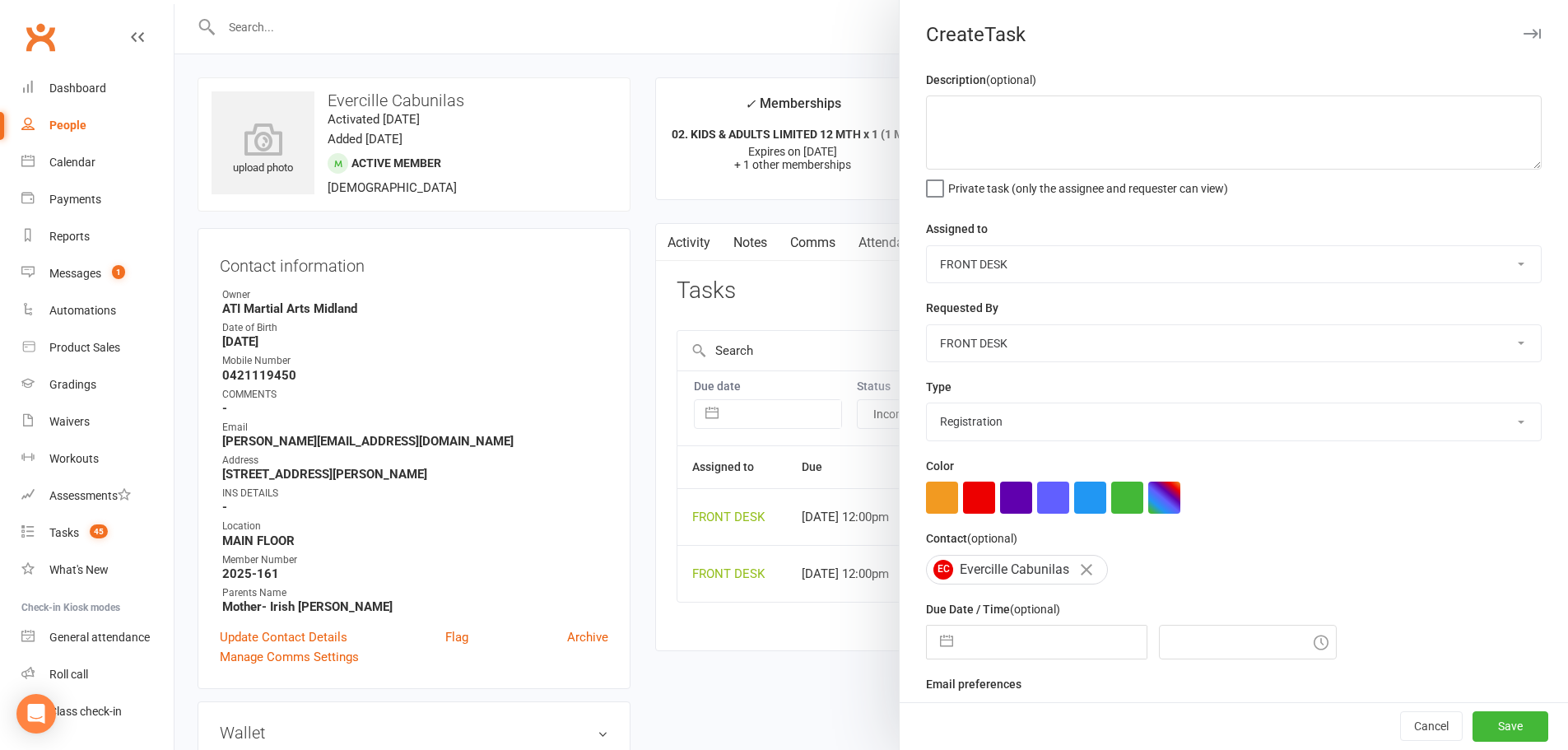
select select "2025"
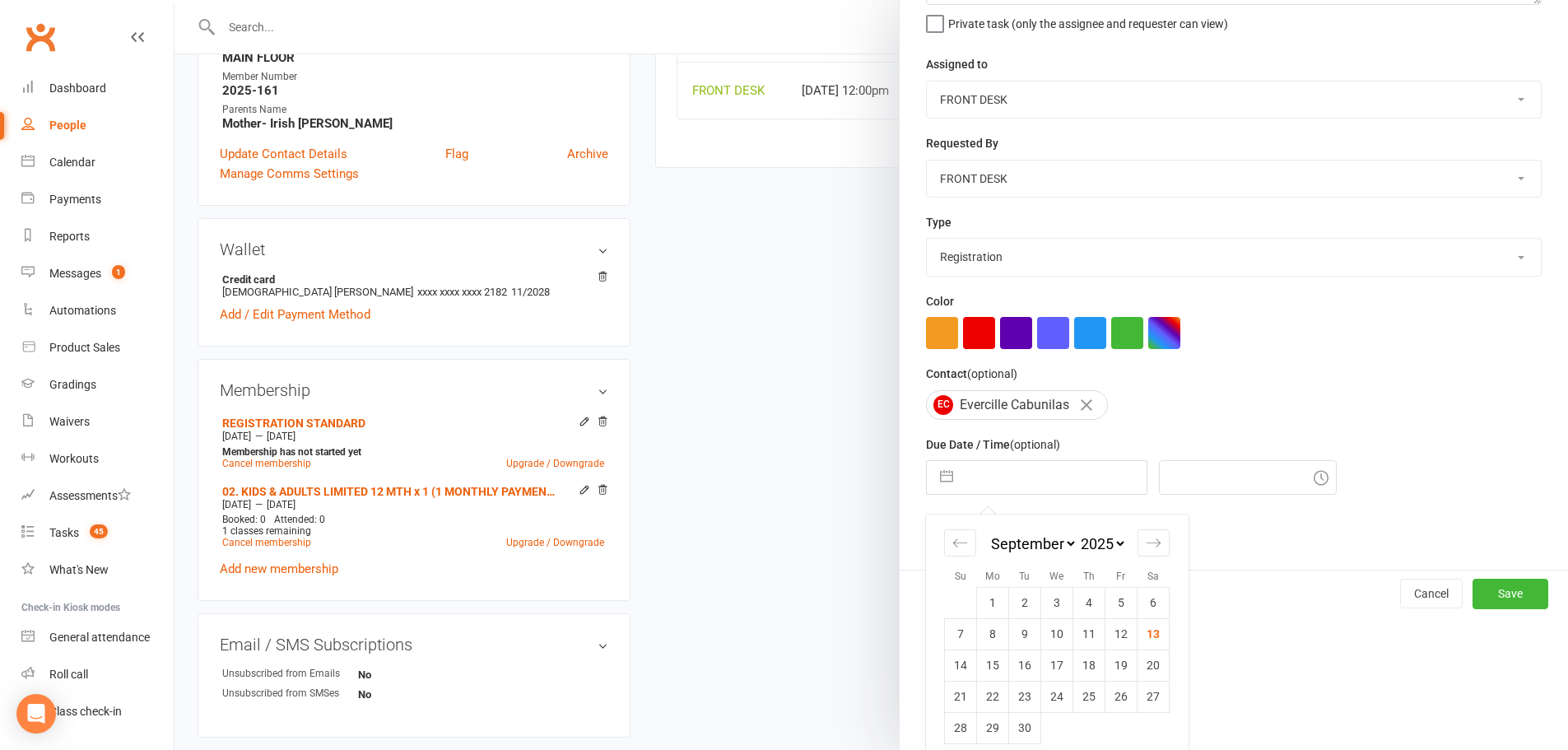
scroll to position [494, 0]
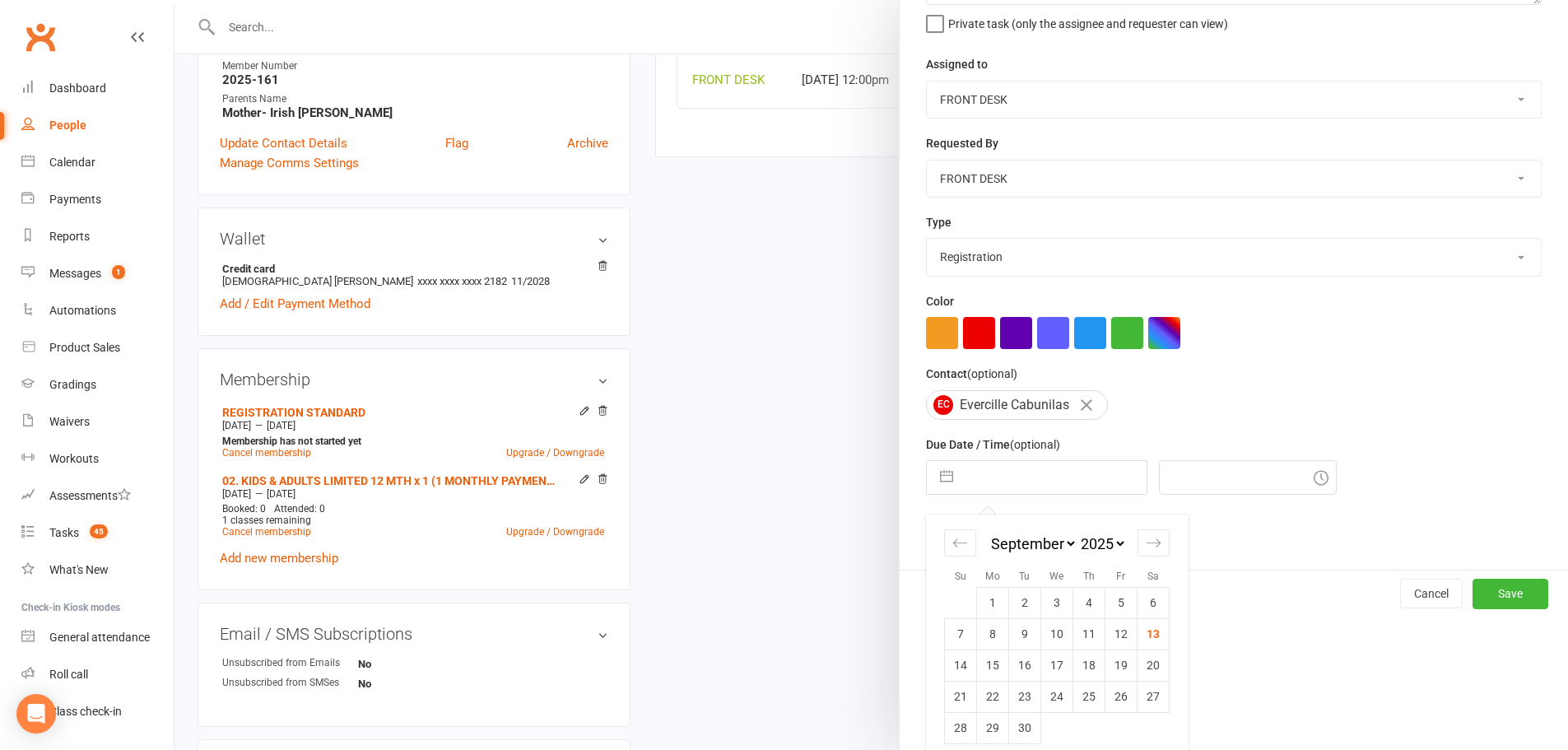
click at [1097, 553] on select "2035 2034 2033 2032 2031 2030 2029 2028 2027 2026 2025 2024 2023 2022 2021 2020…" at bounding box center [1102, 543] width 49 height 19
select select "7"
select select "2026"
select select "8"
select select "2026"
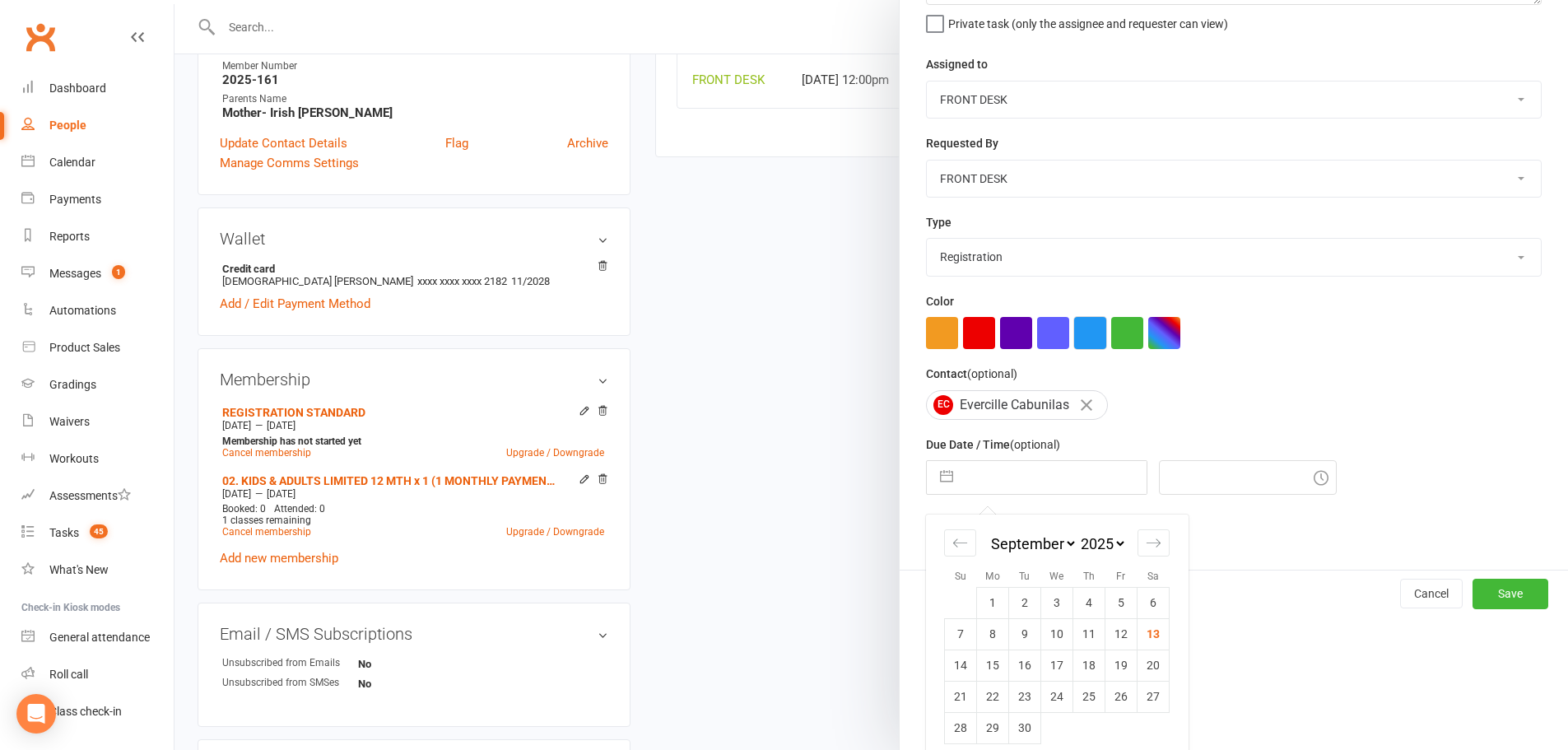
select select "9"
select select "2026"
click at [985, 671] on td "14" at bounding box center [993, 664] width 32 height 31
type input "14 Sep 2026"
type input "12:00pm"
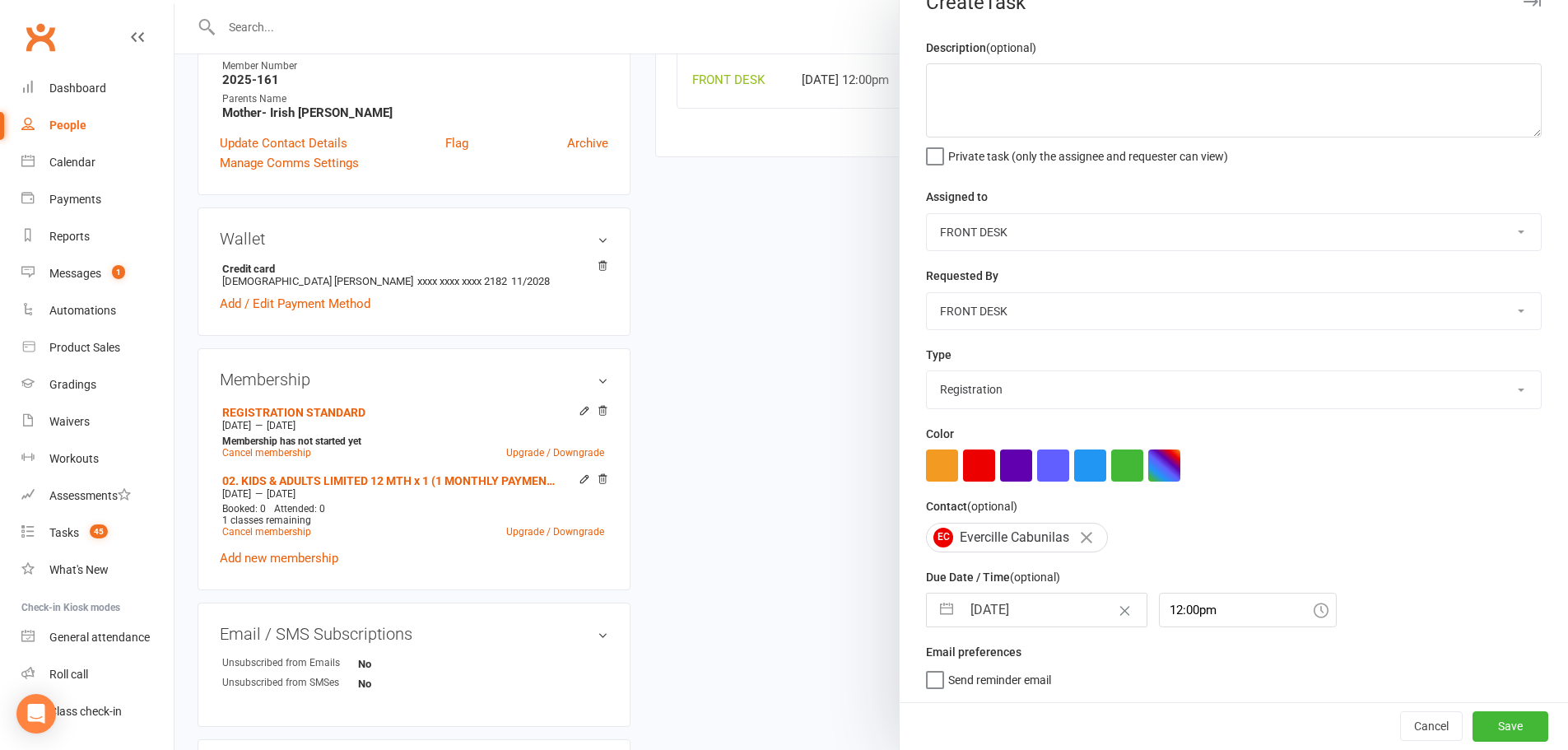
scroll to position [38, 0]
click at [1500, 725] on button "Save" at bounding box center [1510, 725] width 76 height 29
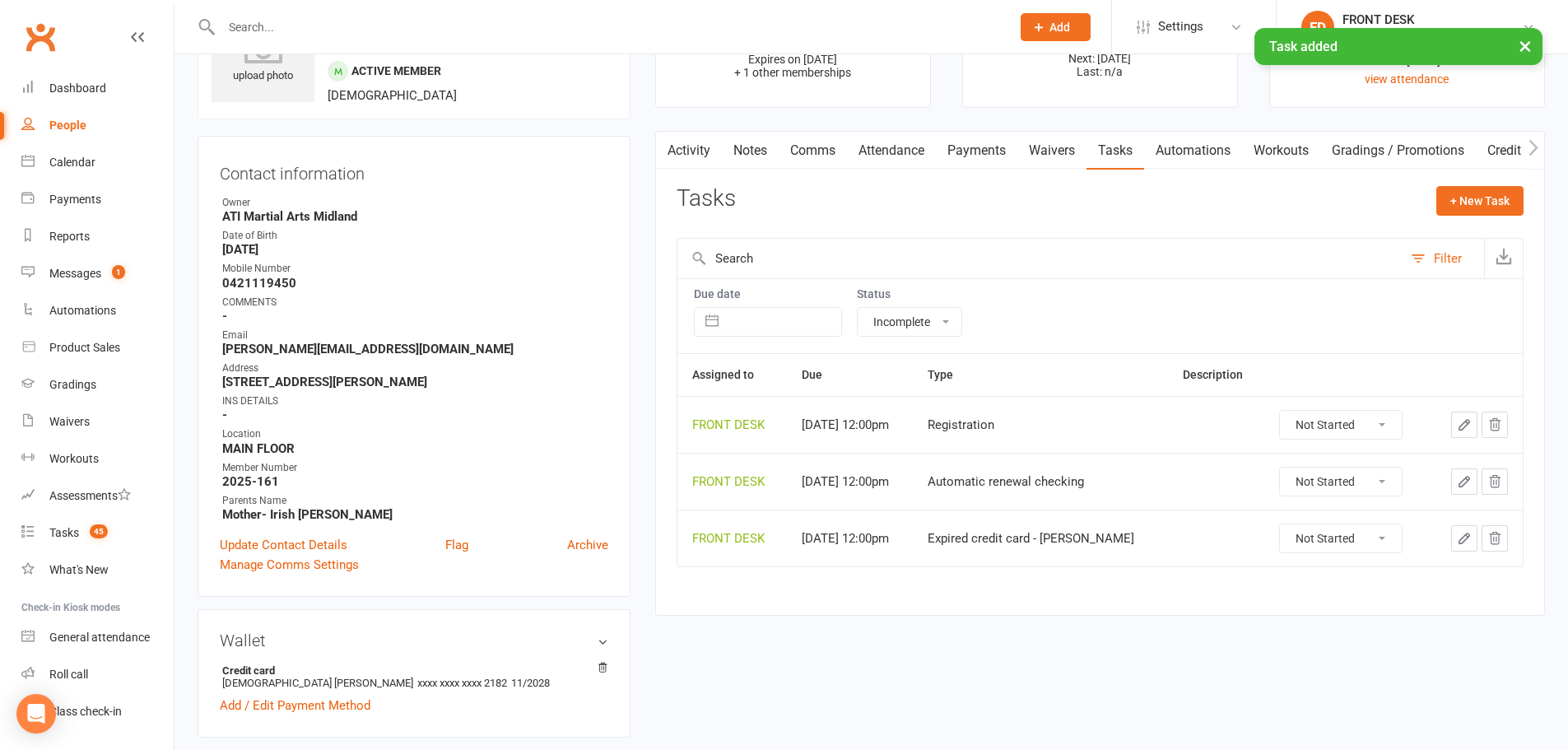
scroll to position [0, 0]
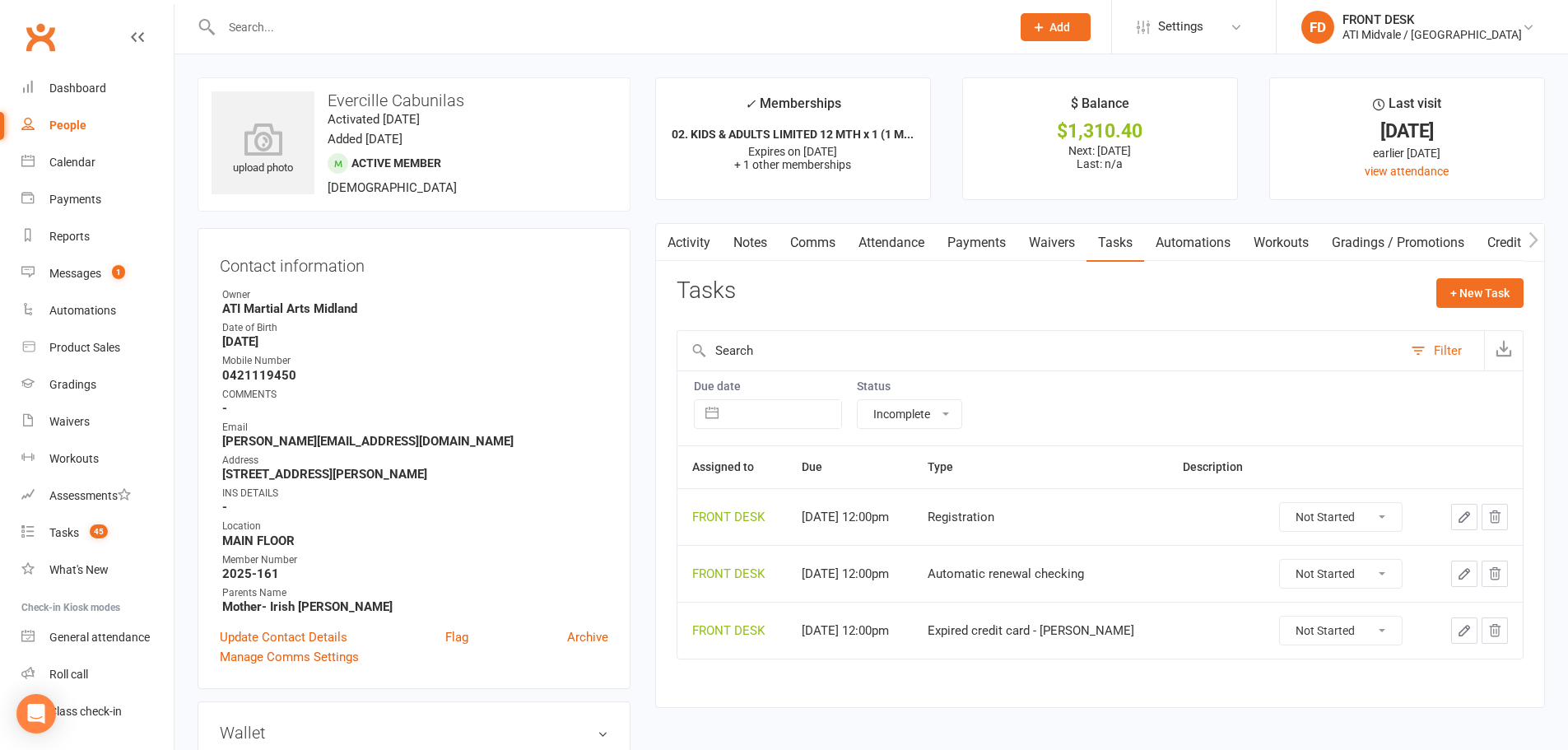
click at [1471, 575] on icon "button" at bounding box center [1464, 573] width 15 height 15
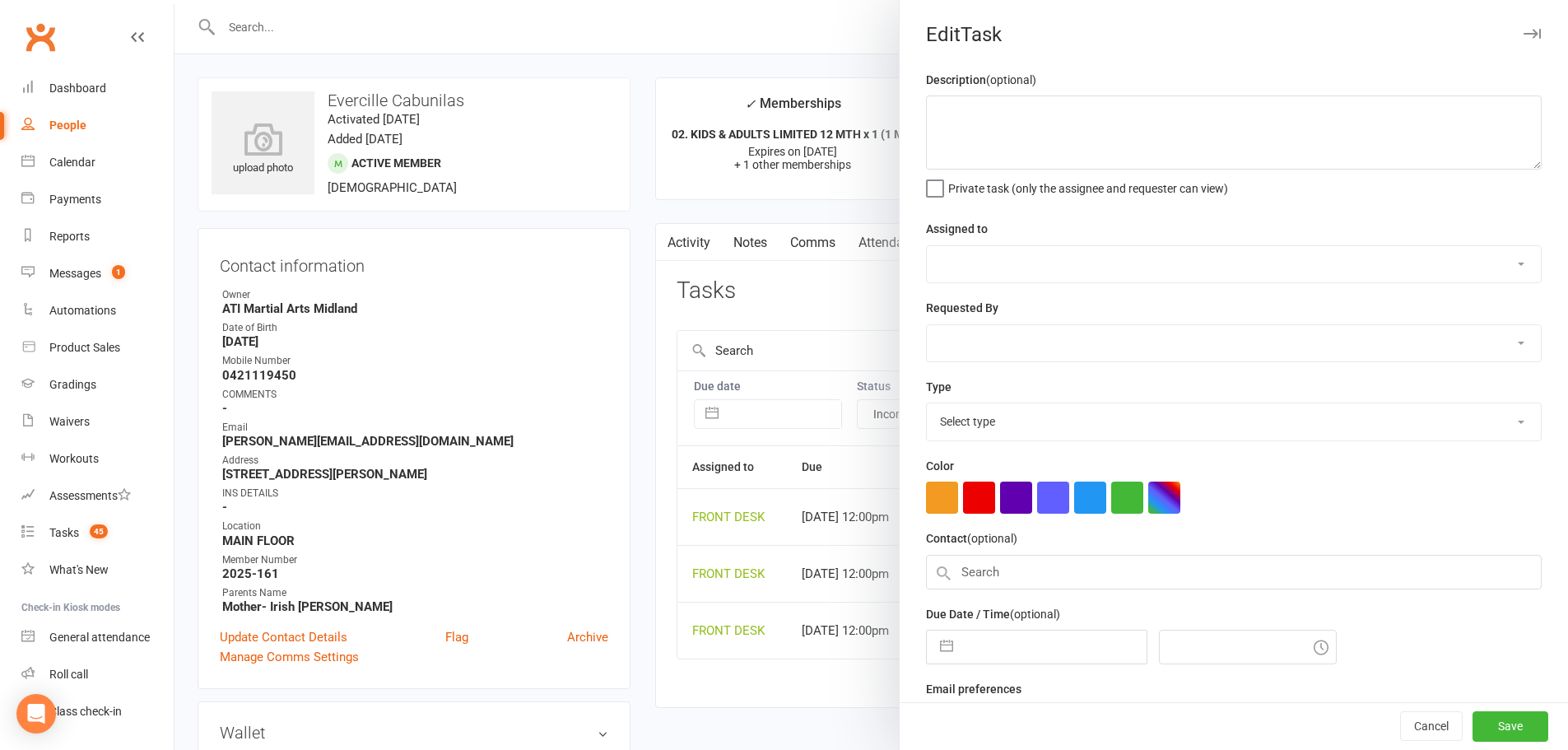
select select "4288"
type input "15 Sep 2026"
type input "12:00pm"
select select "35159"
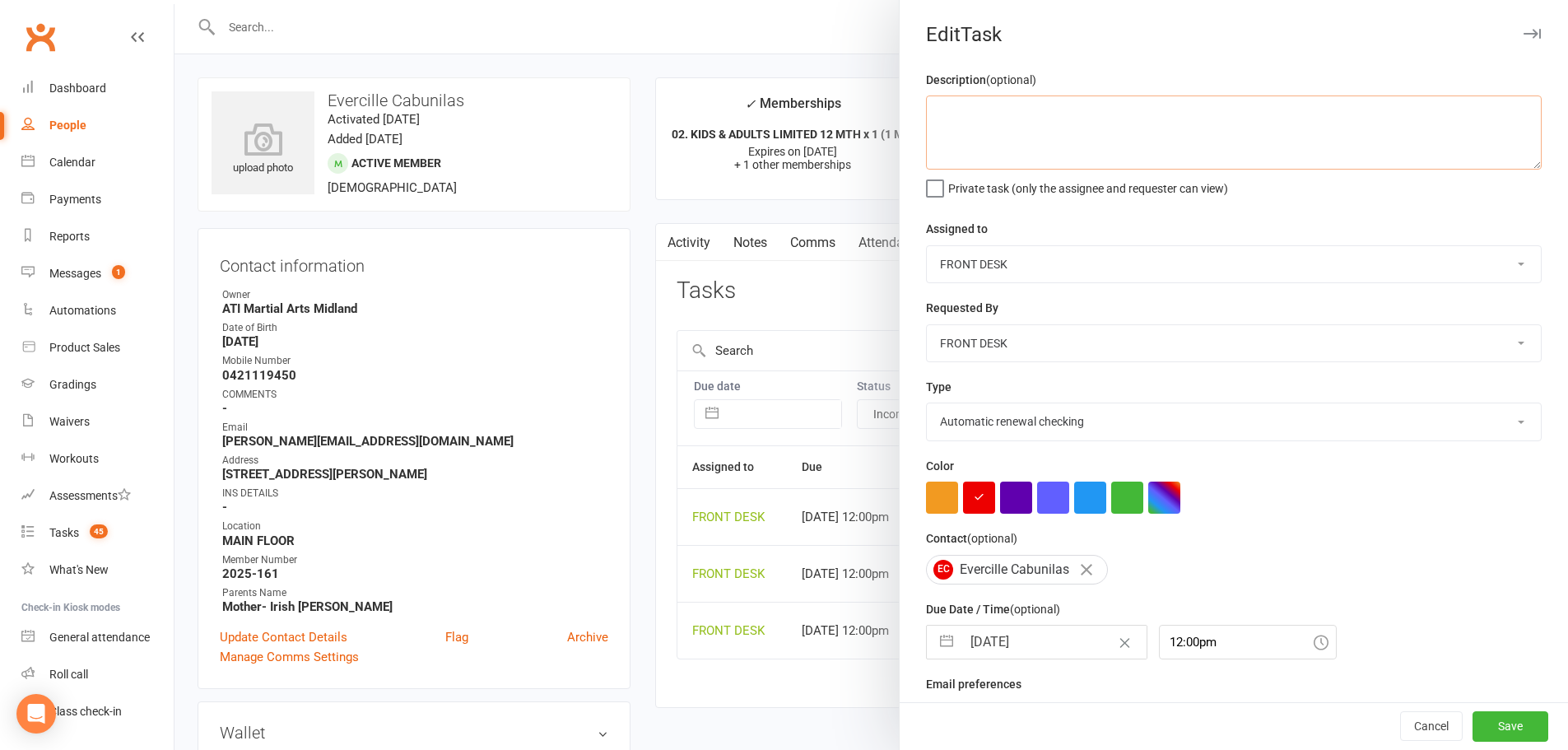
click at [1001, 134] on textarea at bounding box center [1234, 132] width 616 height 74
paste textarea "Change payment after auto renewal to 25.20"
drag, startPoint x: 1184, startPoint y: 112, endPoint x: 1142, endPoint y: 121, distance: 43.0
click at [1142, 121] on textarea "Change payment after auto renewal to 25.20" at bounding box center [1234, 132] width 616 height 74
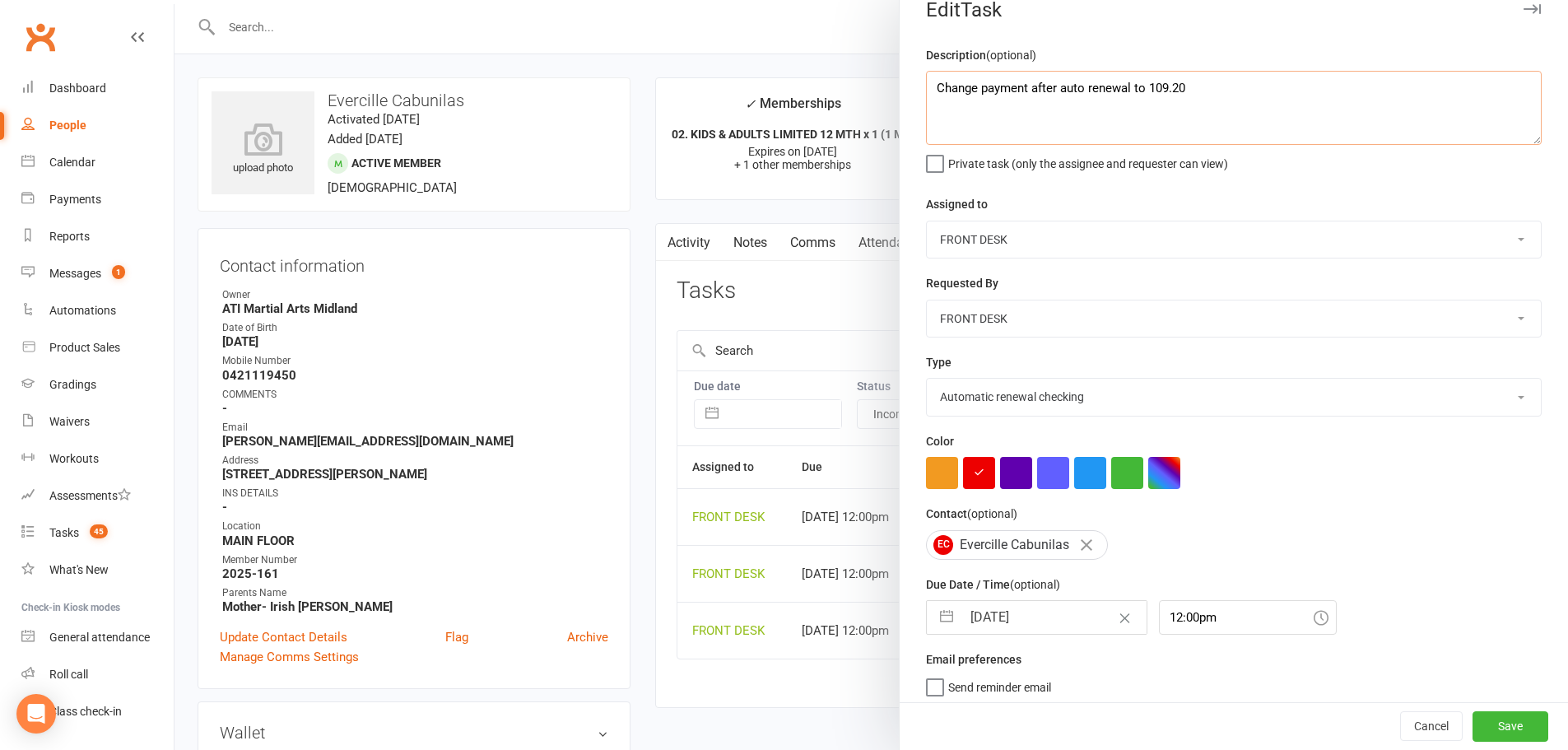
scroll to position [38, 0]
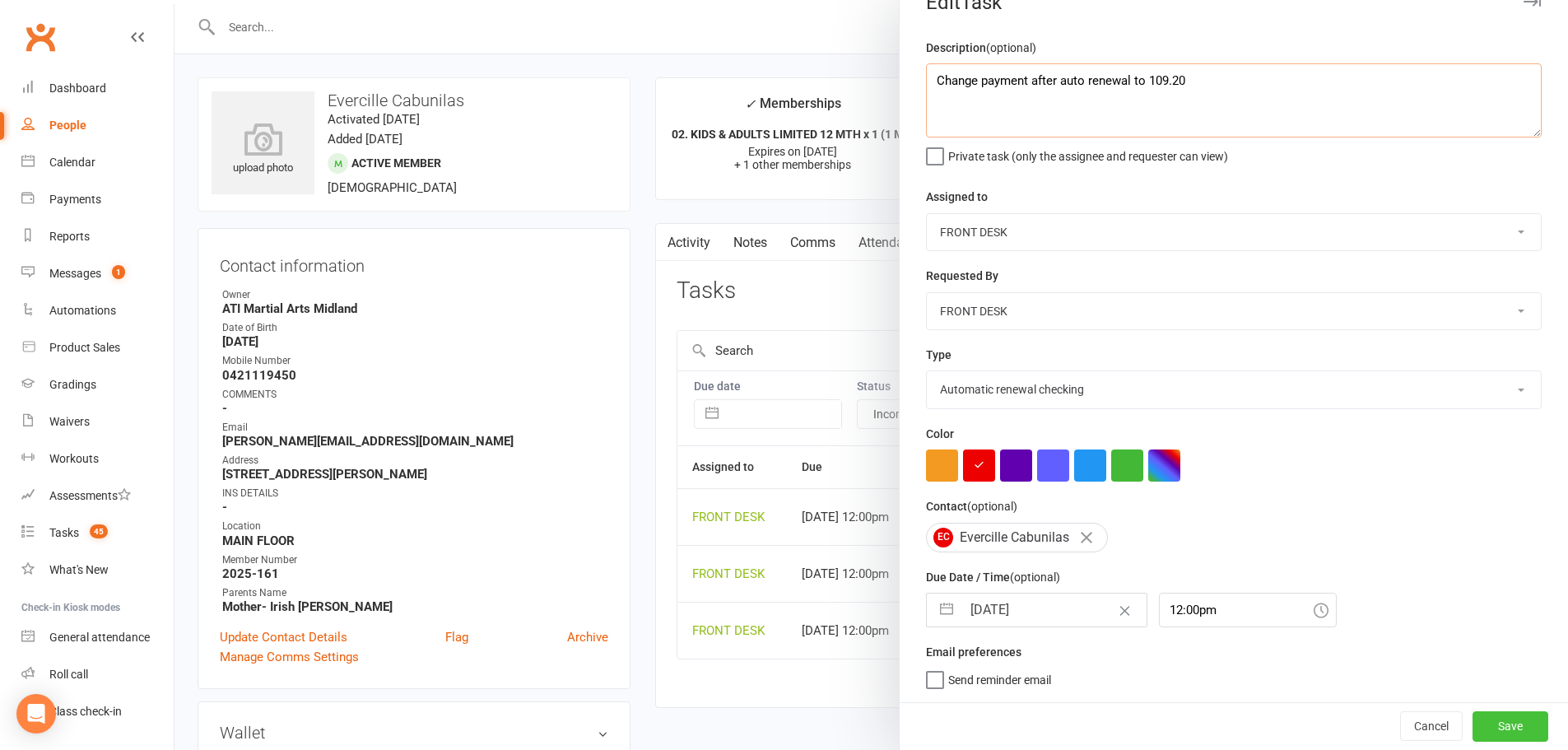
type textarea "Change payment after auto renewal to 109.20"
click at [1472, 720] on button "Save" at bounding box center [1510, 725] width 76 height 29
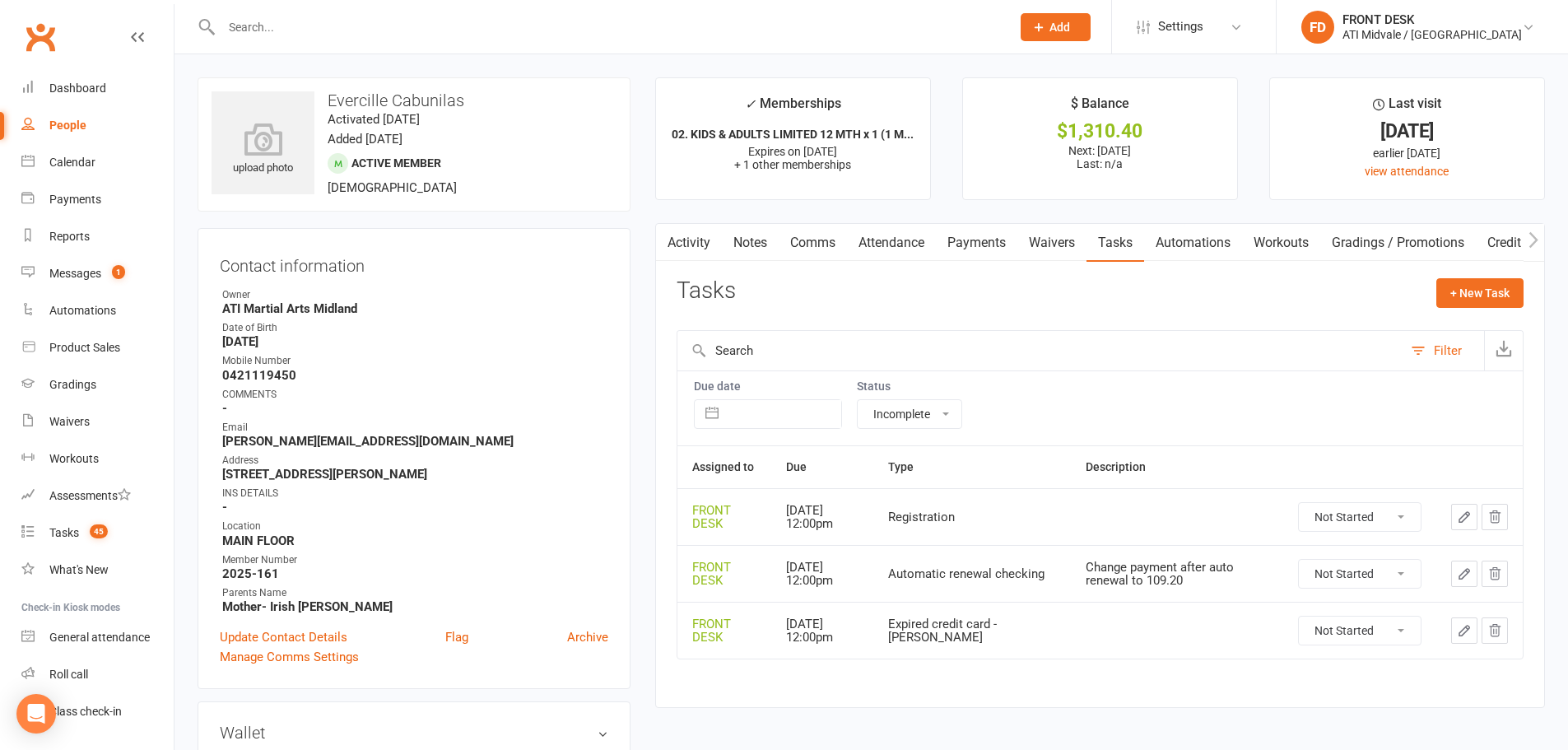
click at [735, 236] on link "Notes" at bounding box center [750, 243] width 57 height 38
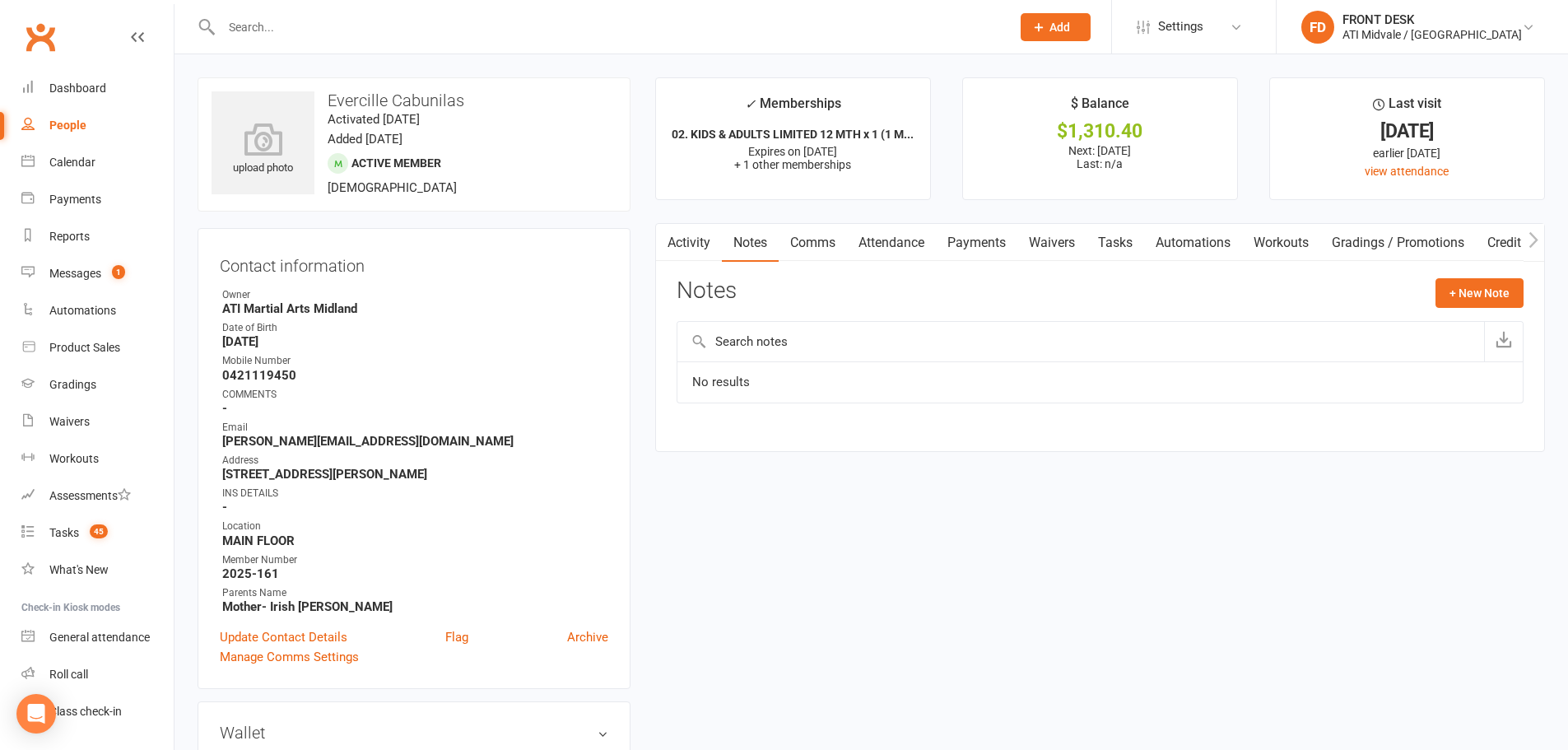
click at [706, 245] on link "Activity" at bounding box center [689, 243] width 66 height 38
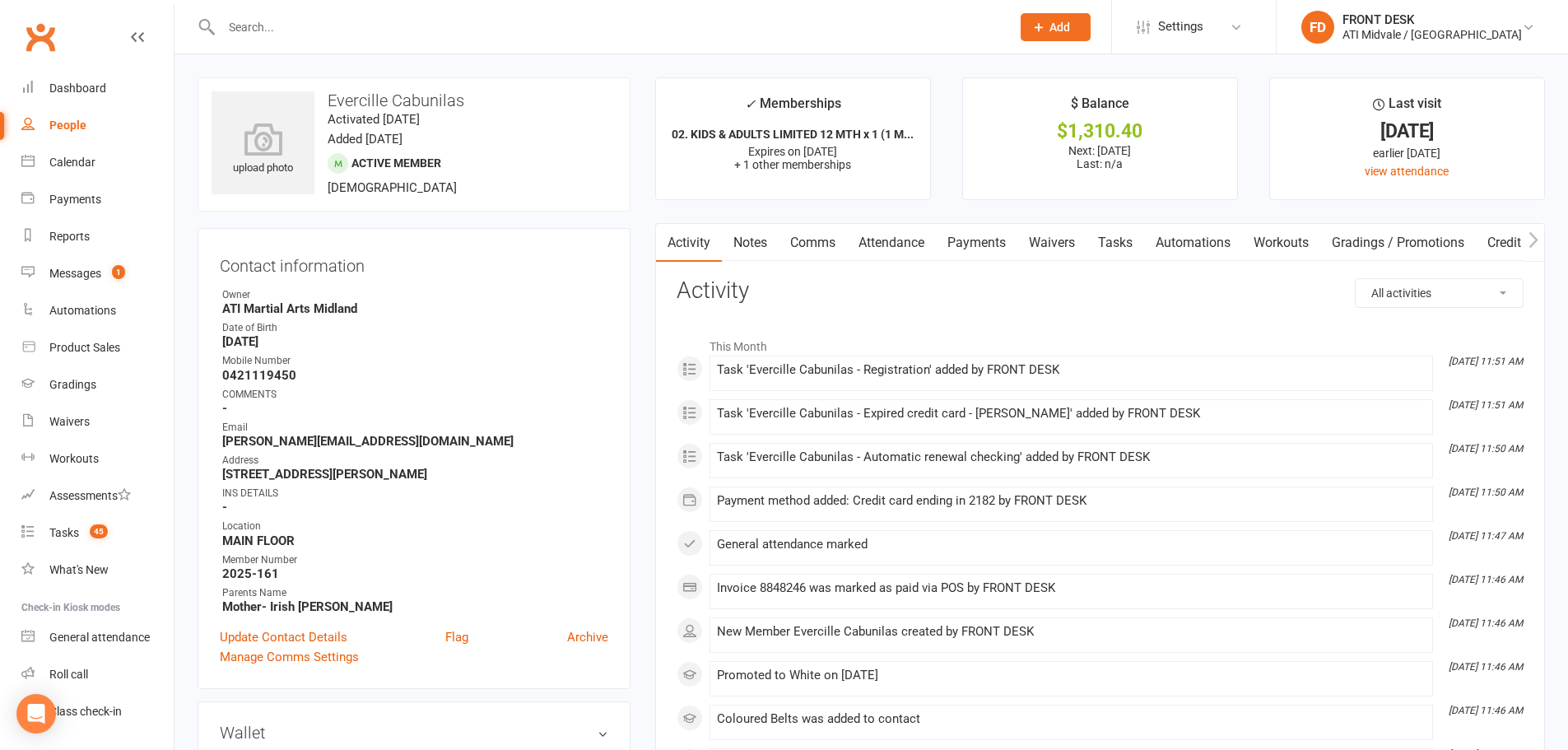
click at [1189, 247] on link "Automations" at bounding box center [1193, 243] width 98 height 38
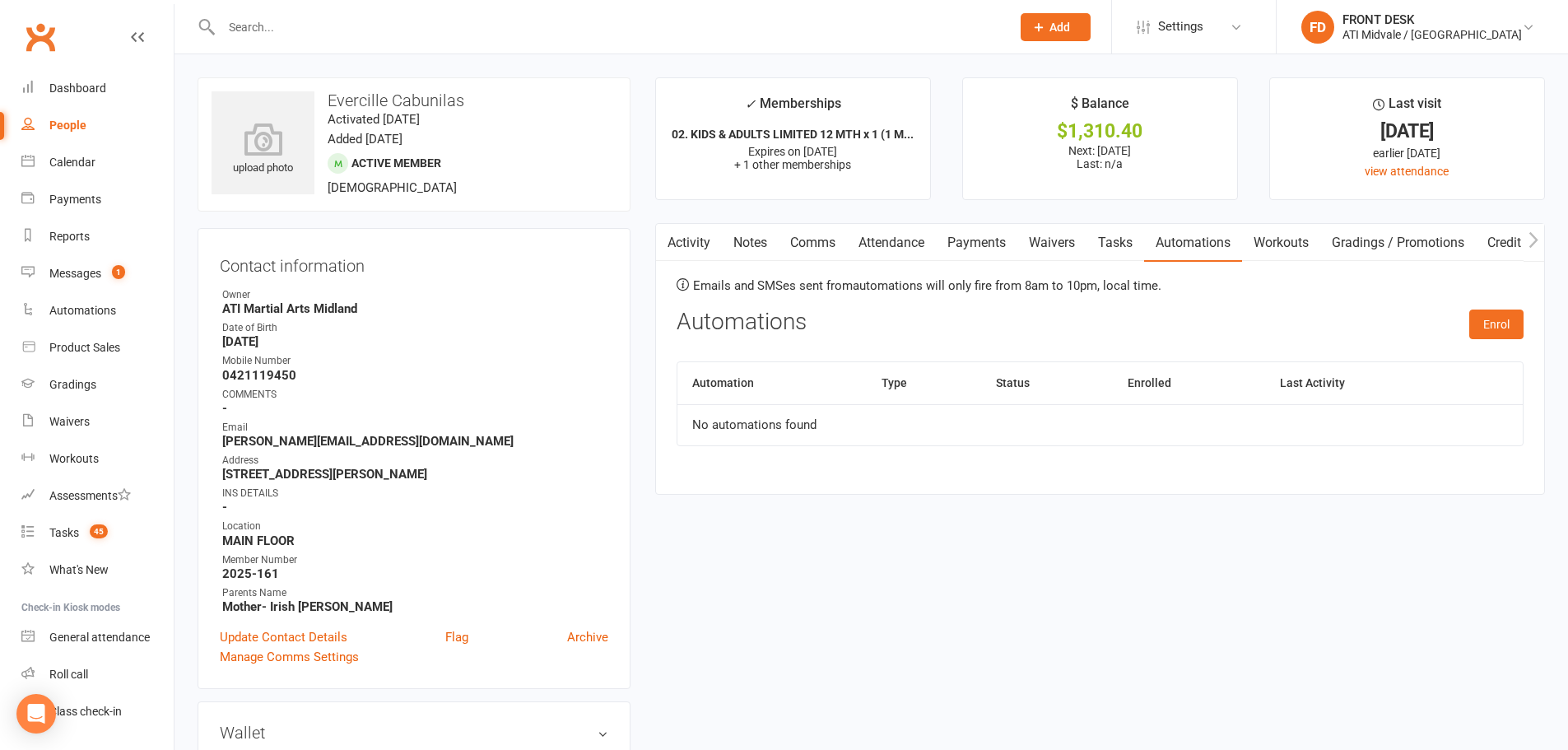
click at [990, 233] on link "Payments" at bounding box center [976, 243] width 81 height 38
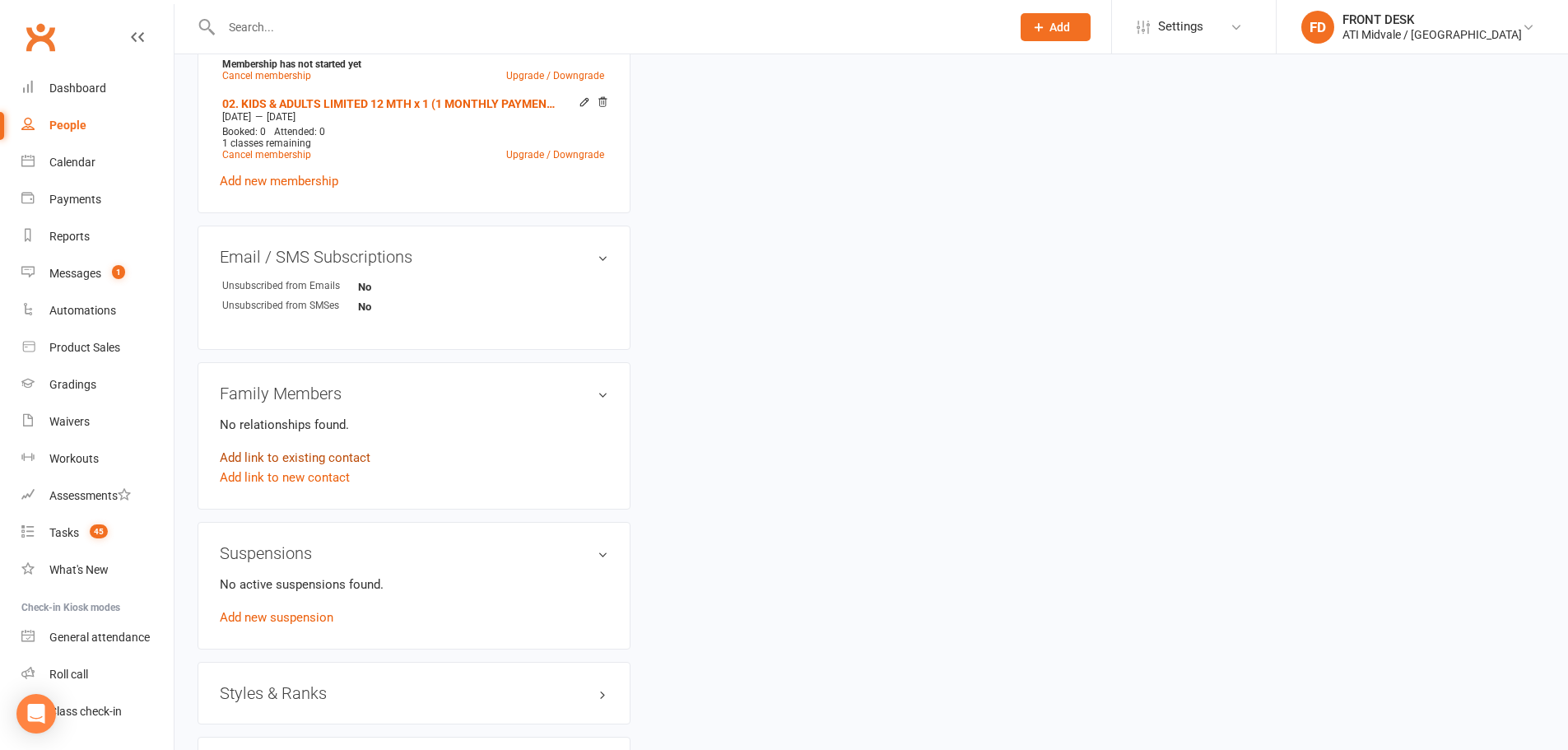
scroll to position [953, 0]
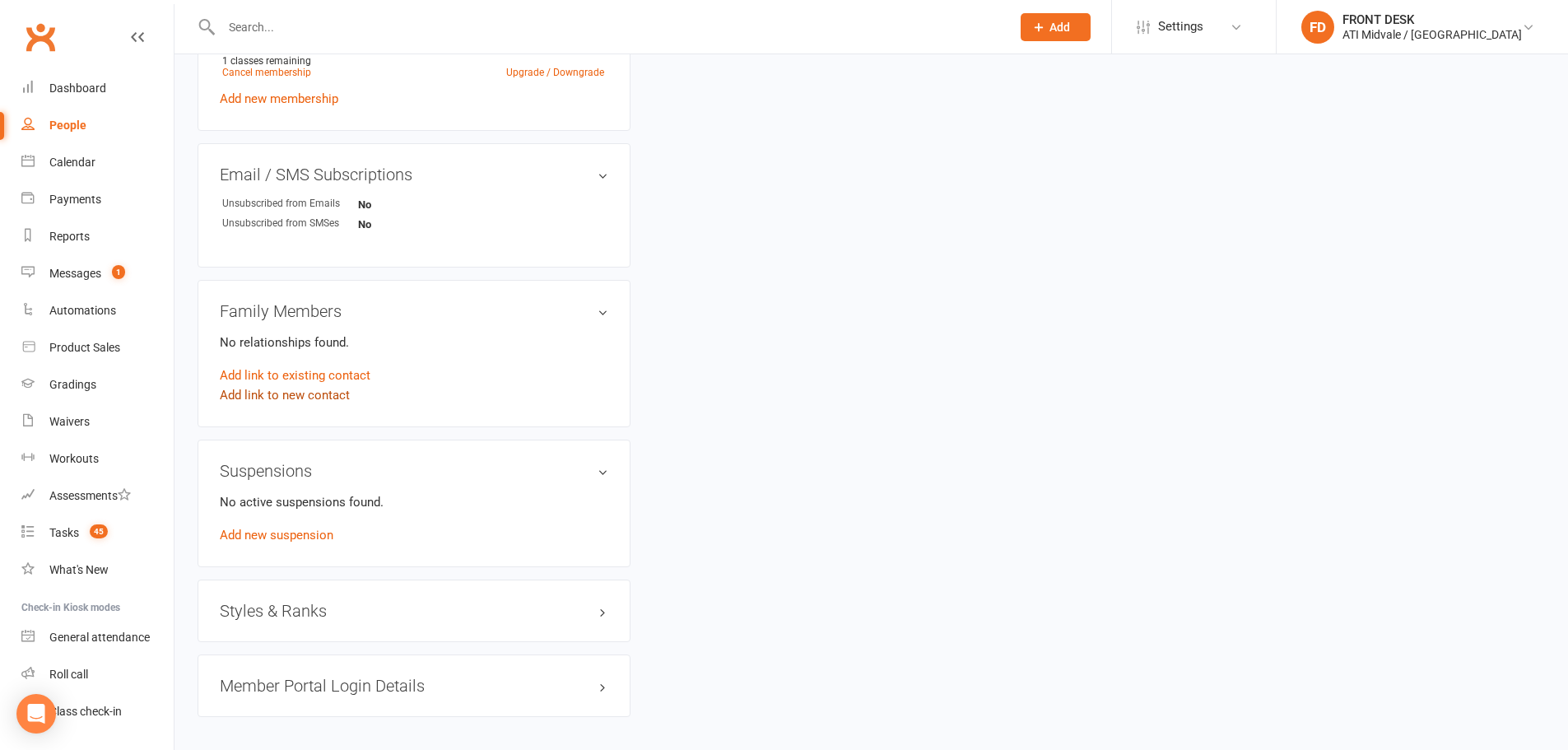
click at [325, 392] on link "Add link to new contact" at bounding box center [285, 395] width 130 height 20
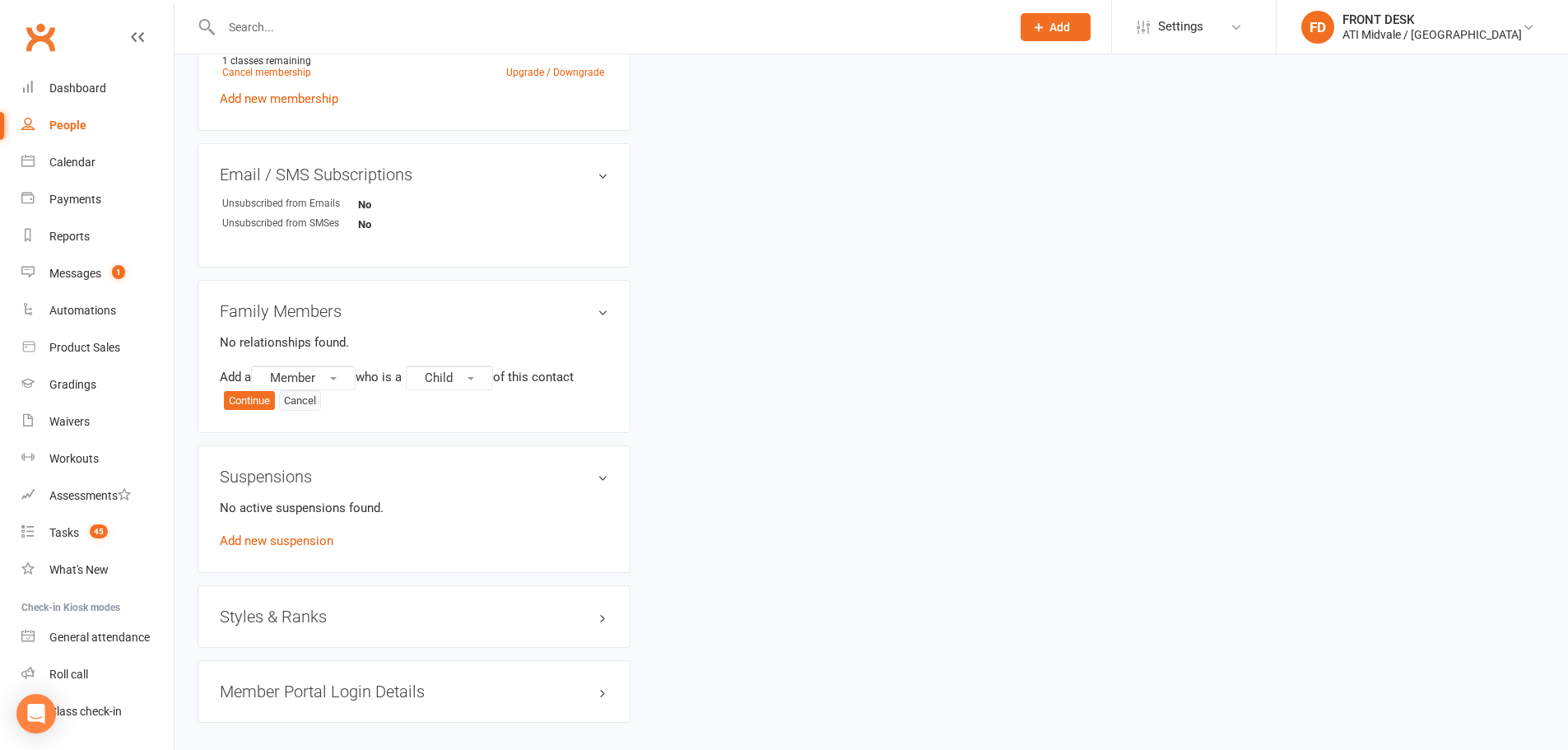
click at [318, 400] on button "Cancel" at bounding box center [300, 401] width 42 height 21
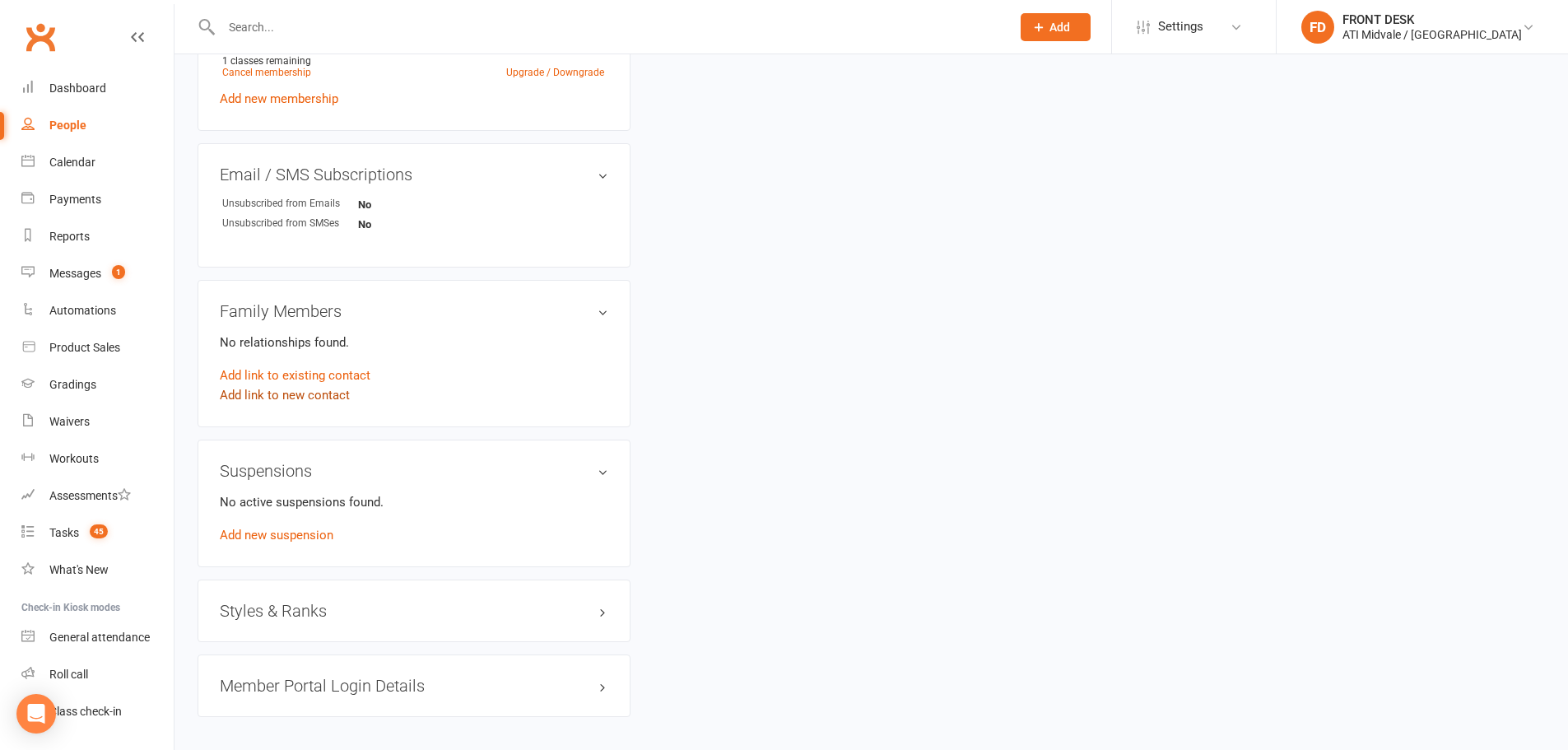
click at [316, 395] on link "Add link to new contact" at bounding box center [285, 395] width 130 height 20
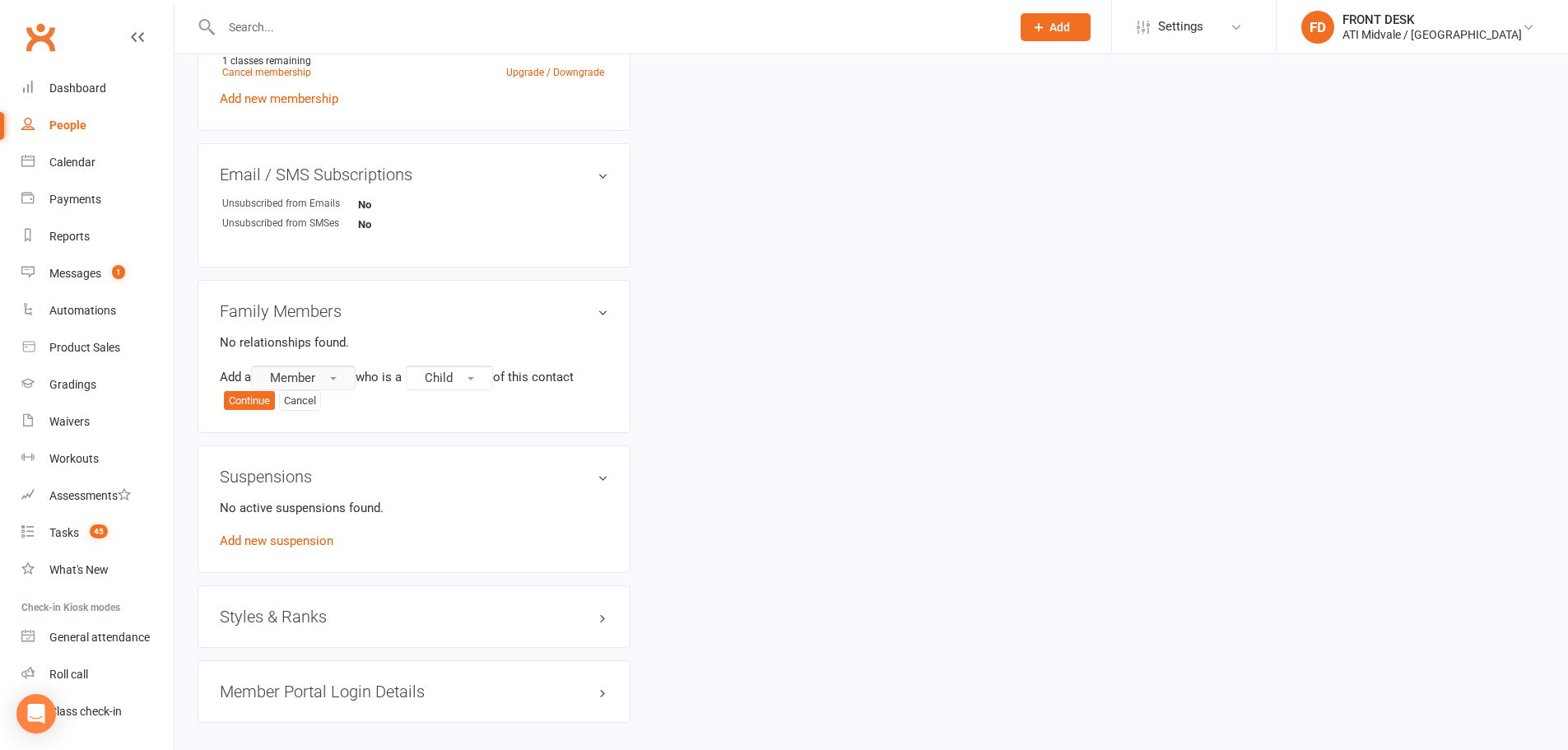
click at [300, 379] on span "Member" at bounding box center [292, 378] width 46 height 15
click at [318, 400] on button "Cancel" at bounding box center [300, 401] width 42 height 21
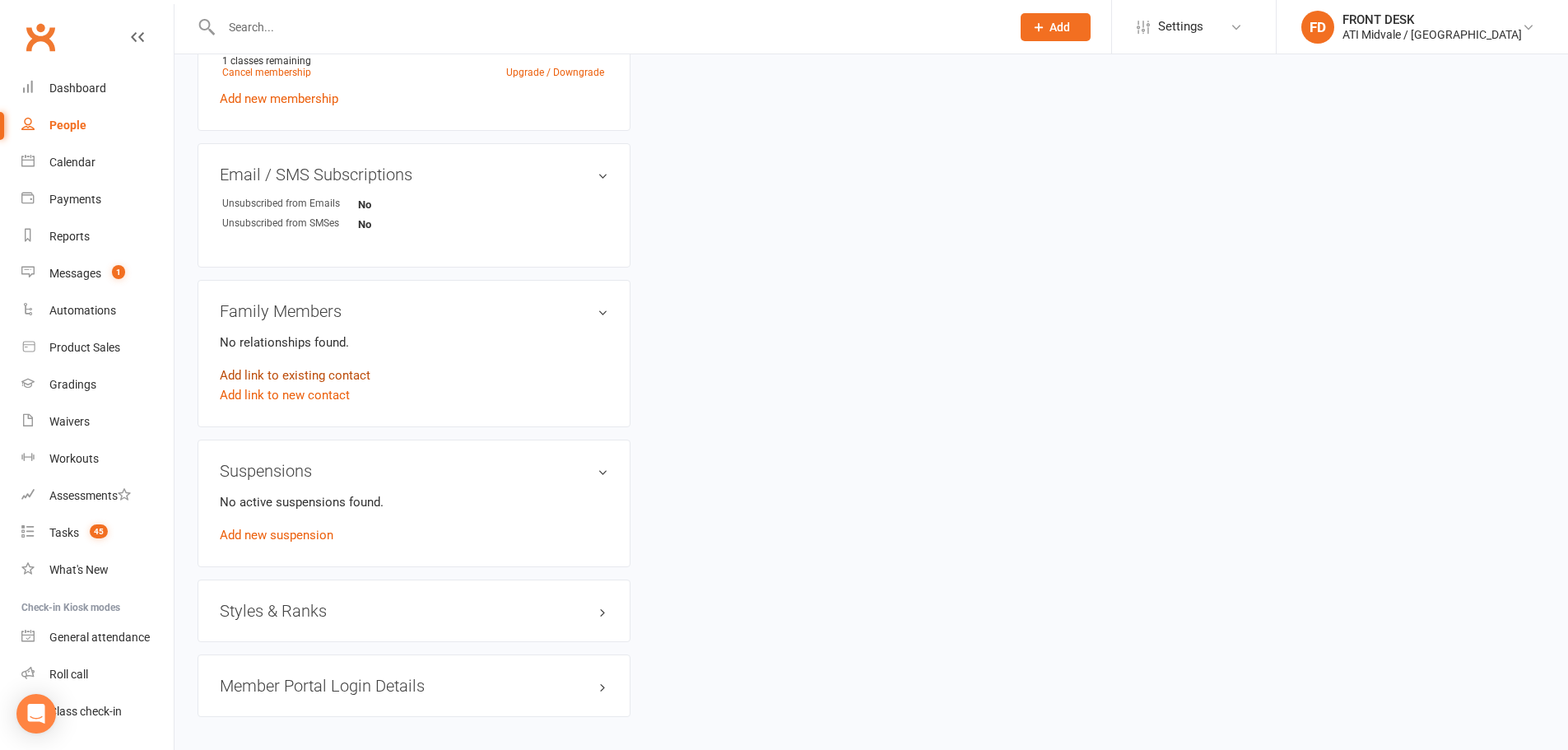
click at [323, 375] on link "Add link to existing contact" at bounding box center [295, 375] width 151 height 20
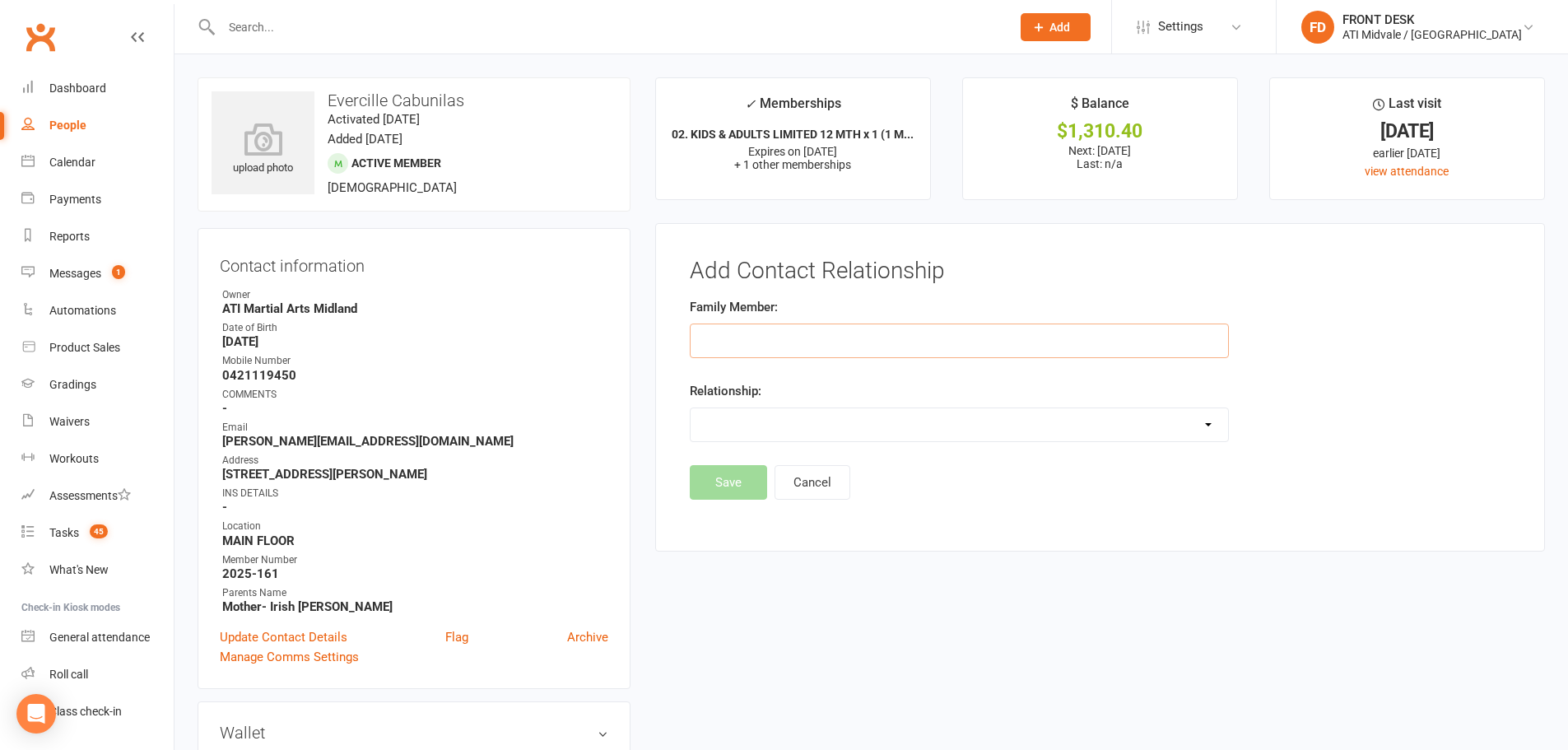
paste input "Evette Cabunilas"
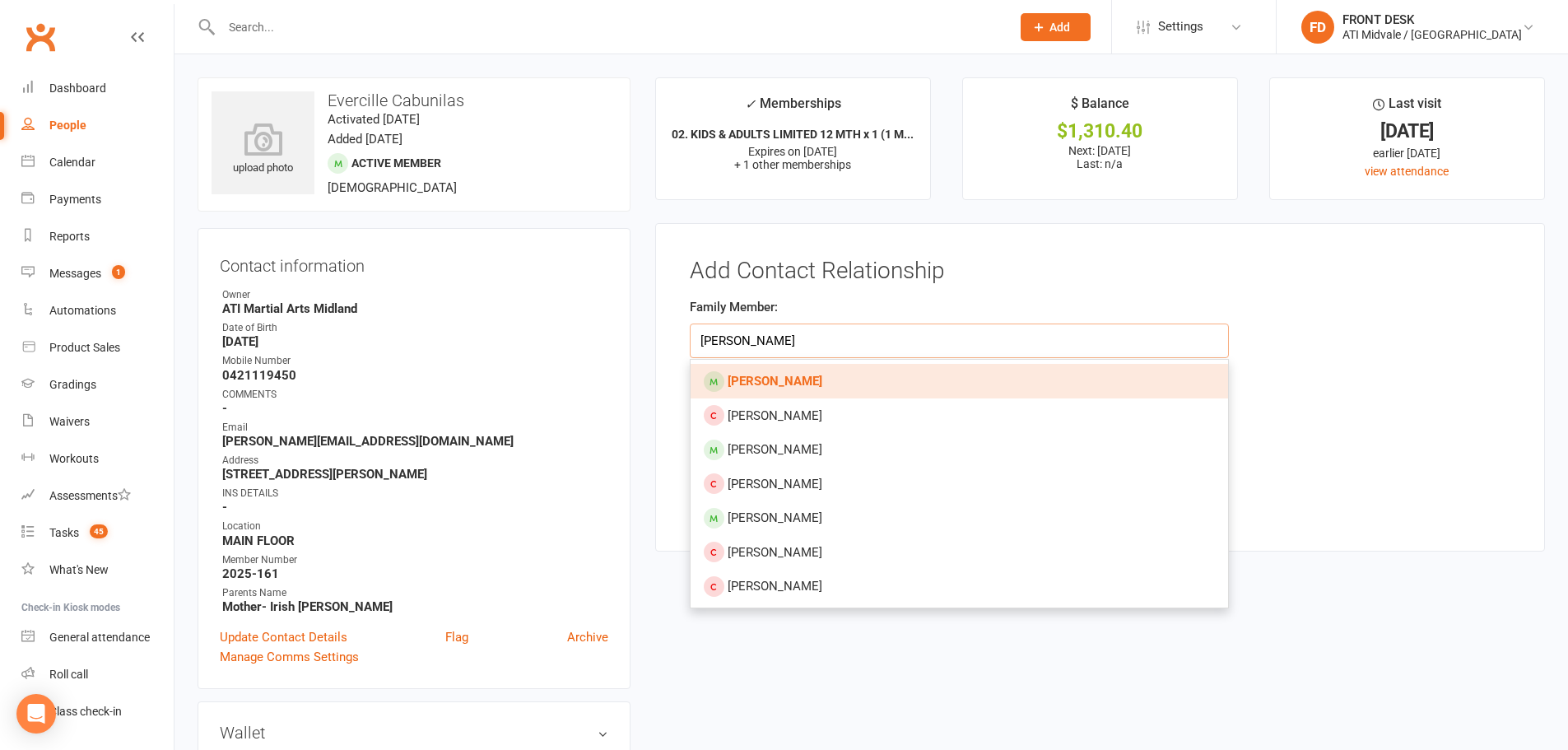
type input "Evette Cabunilas"
click at [799, 386] on strong "Evette Cabunilas" at bounding box center [775, 381] width 95 height 15
type input "Evette Cabunilas"
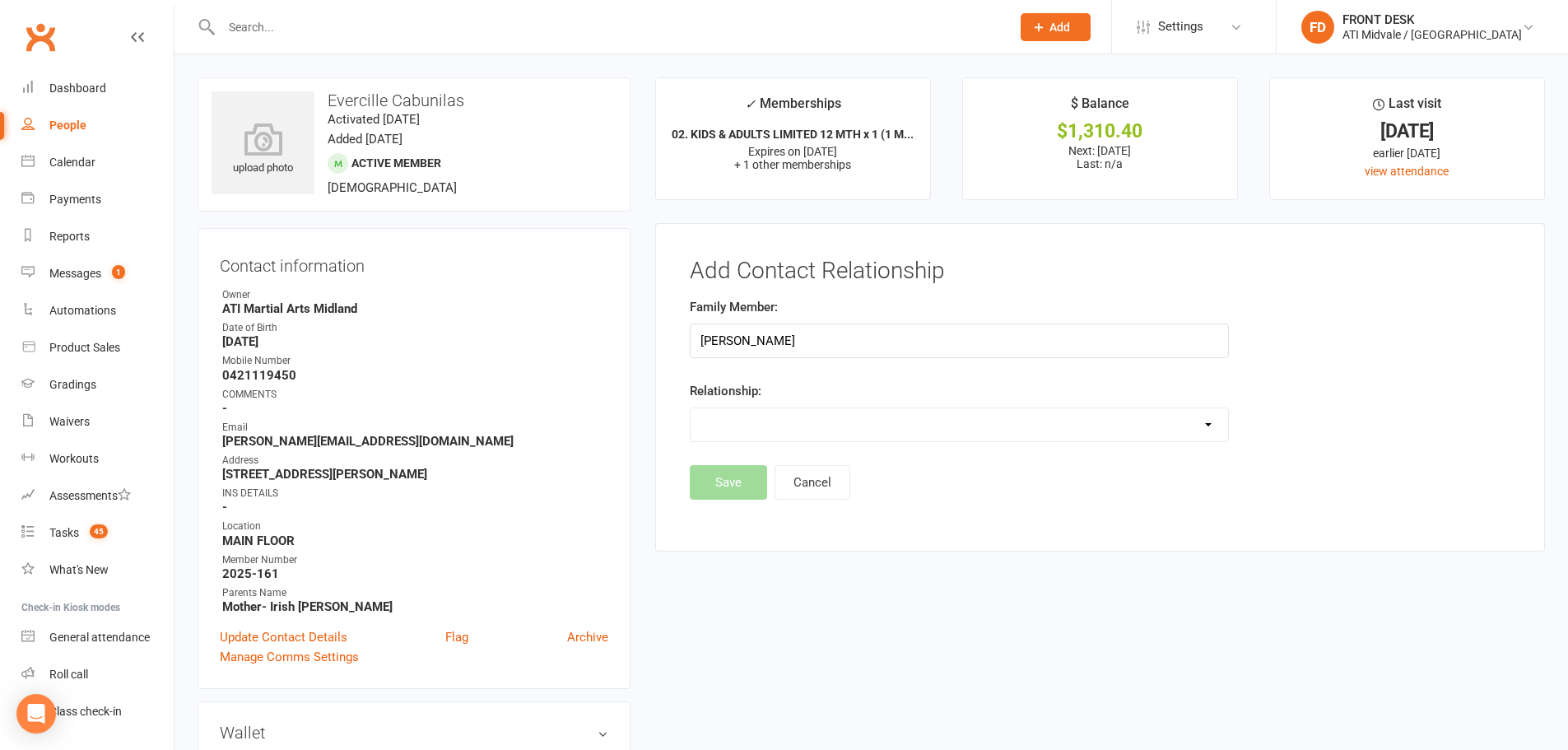
click at [784, 406] on div "Relationship: Parent / Guardian Child Sibling (parent not in system) Spouse / P…" at bounding box center [960, 412] width 539 height 61
click at [786, 416] on select "Parent / Guardian Child Sibling (parent not in system) Spouse / Partner Cousin …" at bounding box center [959, 424] width 538 height 33
select select "2"
click at [690, 408] on select "Parent / Guardian Child Sibling (parent not in system) Spouse / Partner Cousin …" at bounding box center [959, 424] width 538 height 33
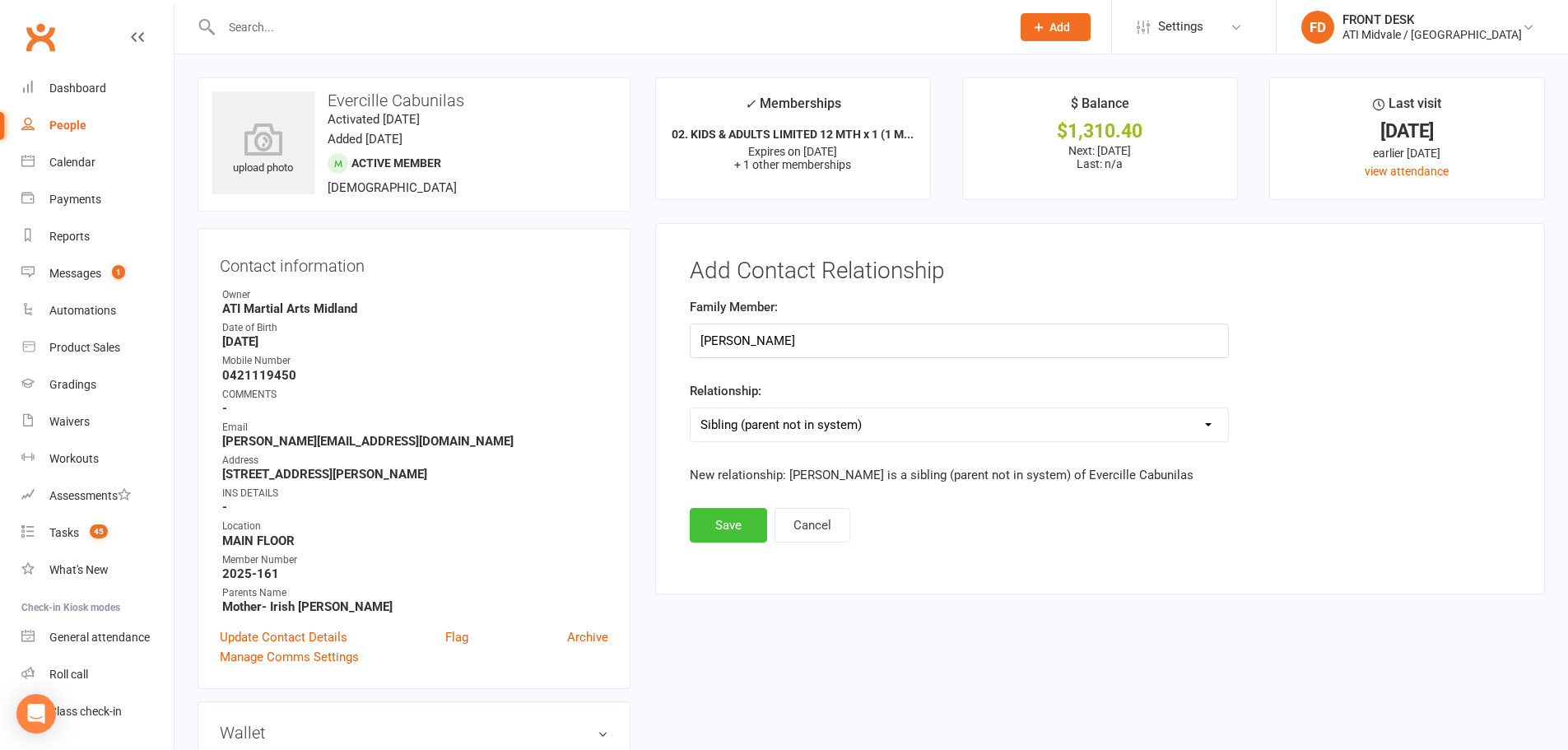
click at [711, 522] on button "Save" at bounding box center [729, 525] width 78 height 35
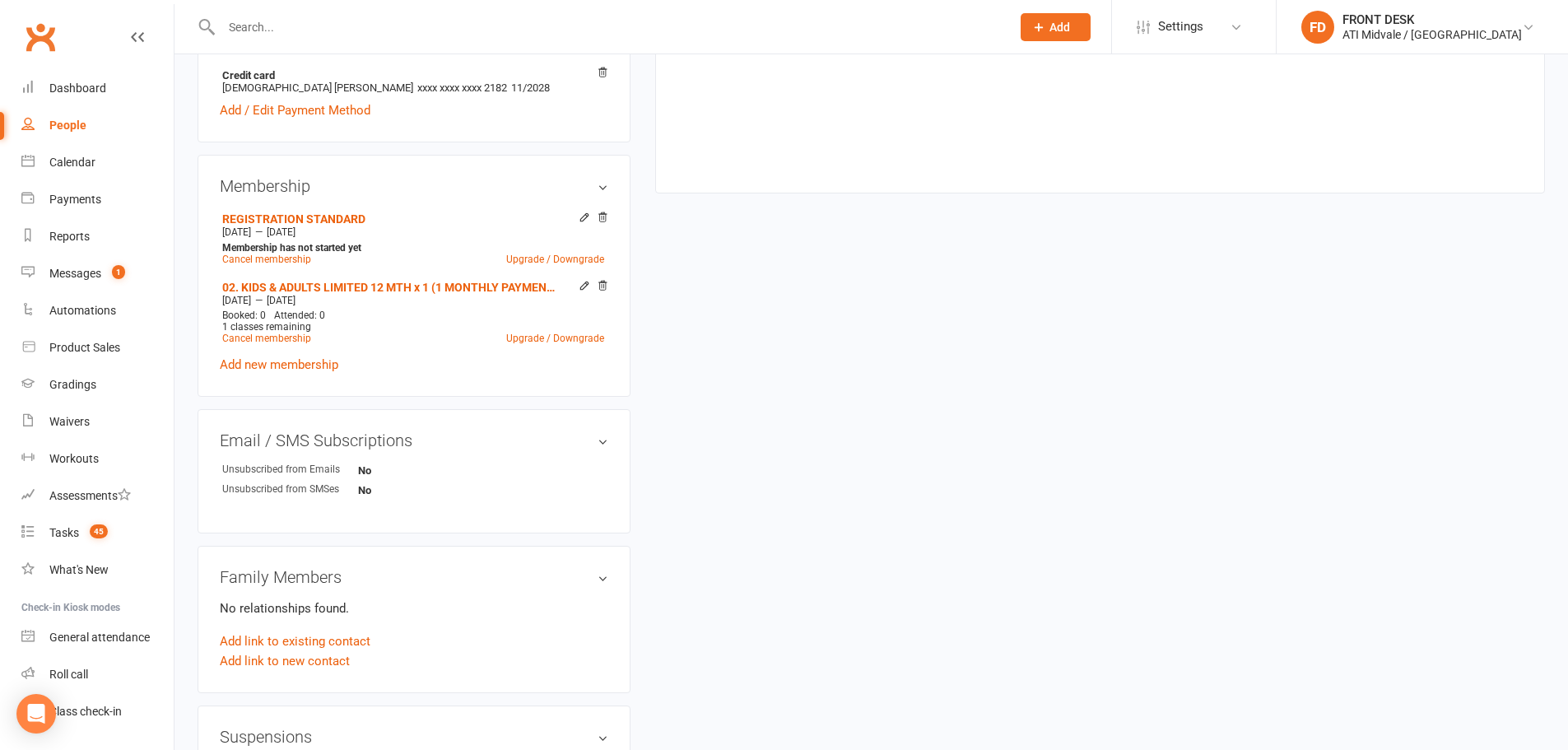
scroll to position [788, 0]
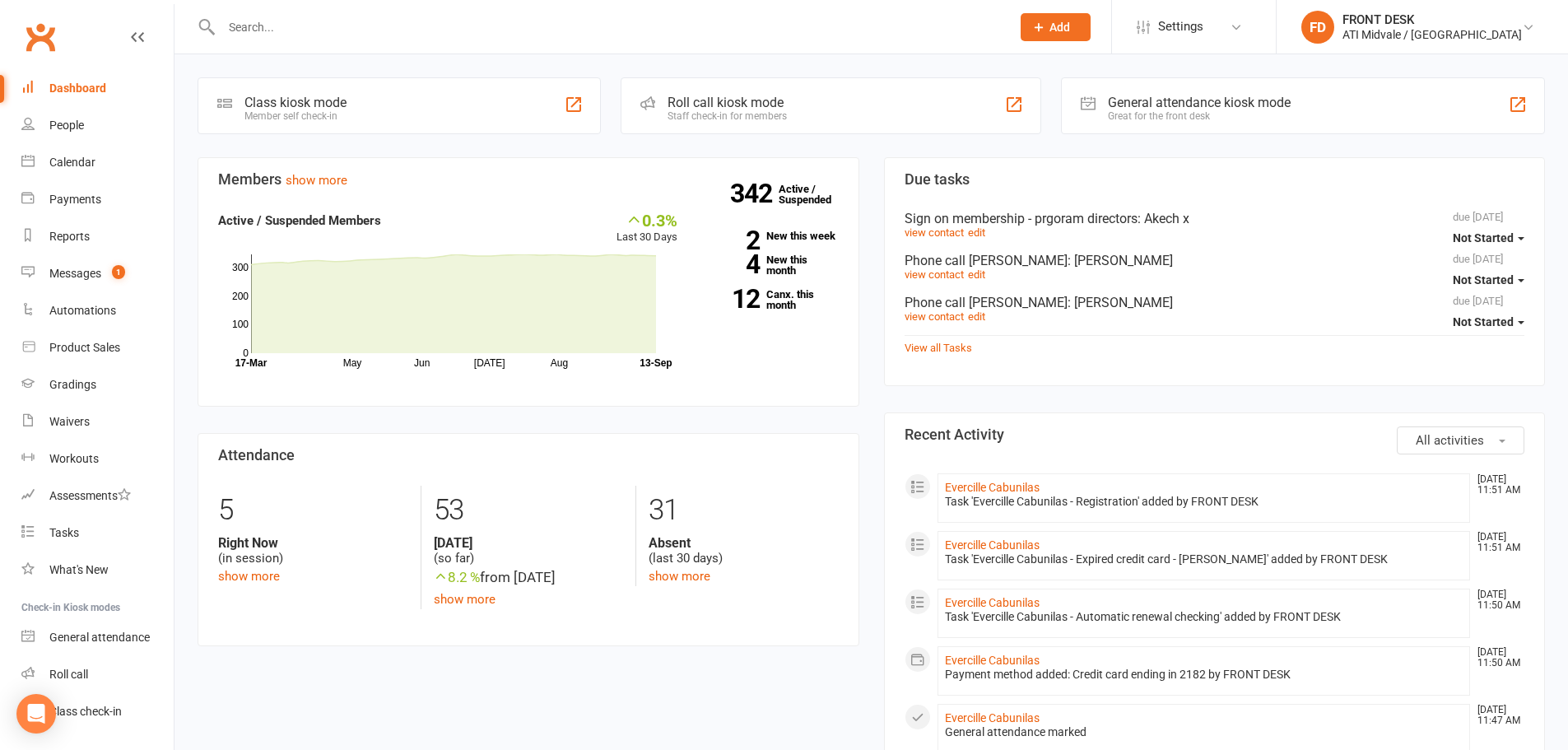
click at [296, 35] on input "text" at bounding box center [607, 28] width 783 height 23
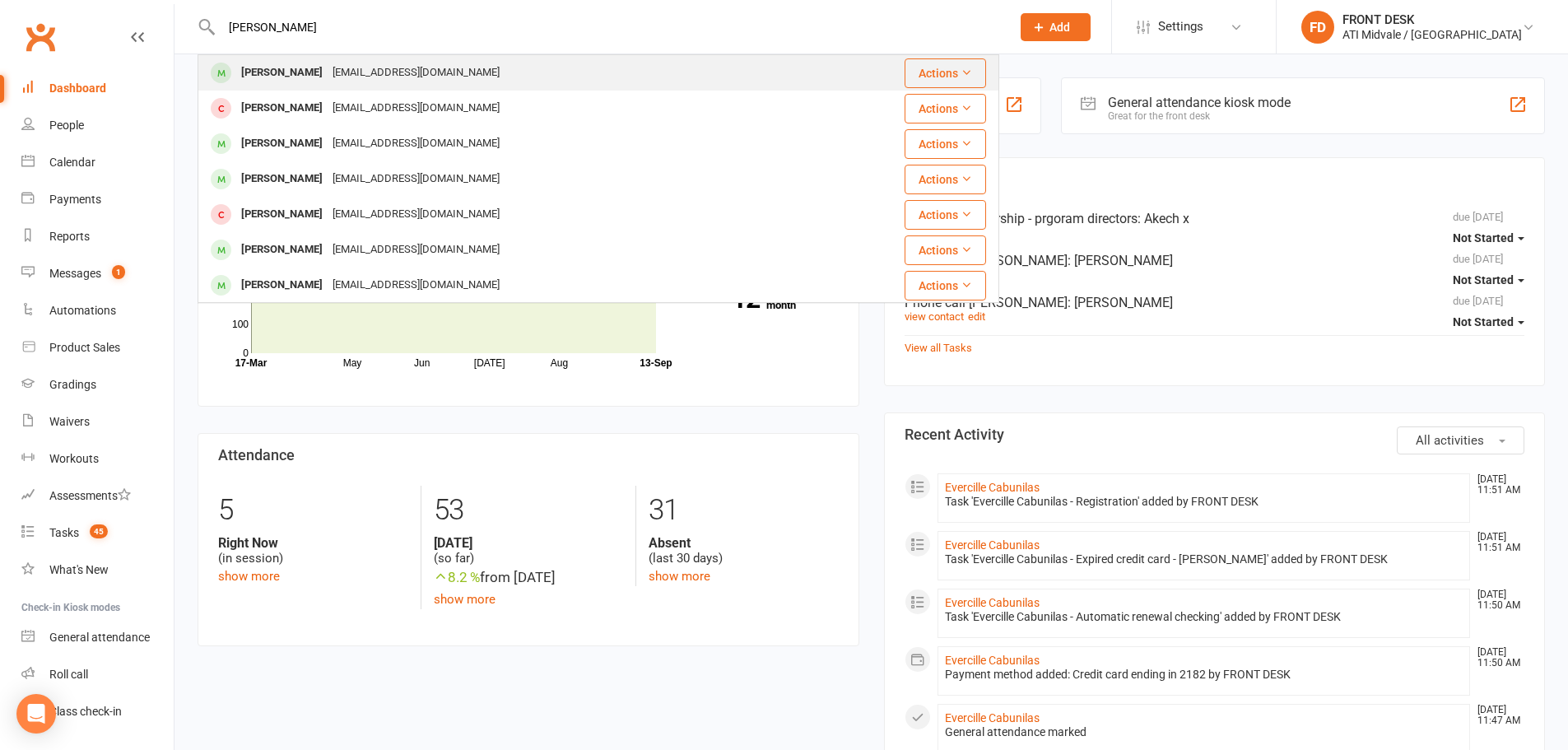
type input "[PERSON_NAME]"
click at [338, 82] on div "[EMAIL_ADDRESS][DOMAIN_NAME]" at bounding box center [416, 72] width 177 height 24
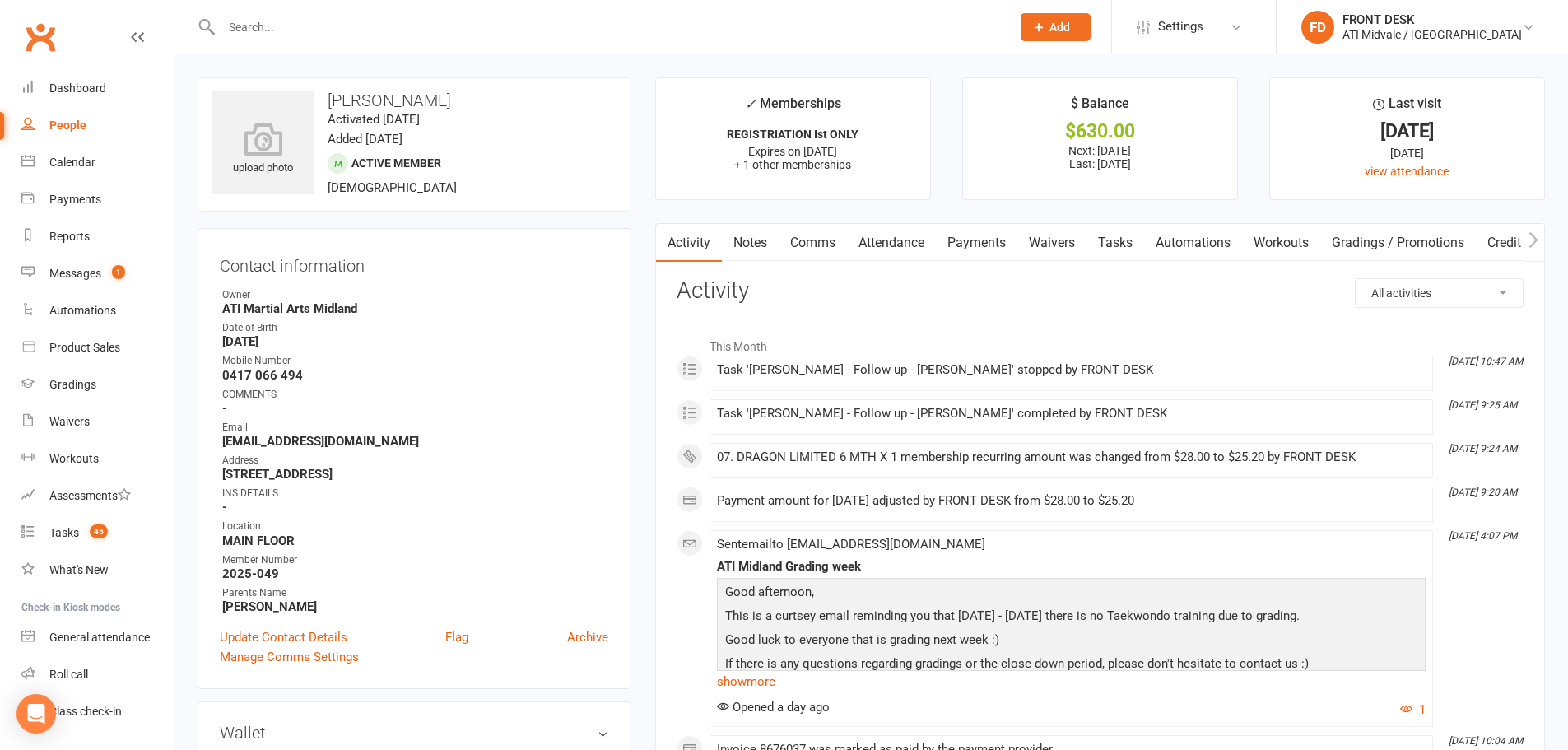
click at [1097, 243] on link "Tasks" at bounding box center [1115, 243] width 58 height 38
select select "incomplete"
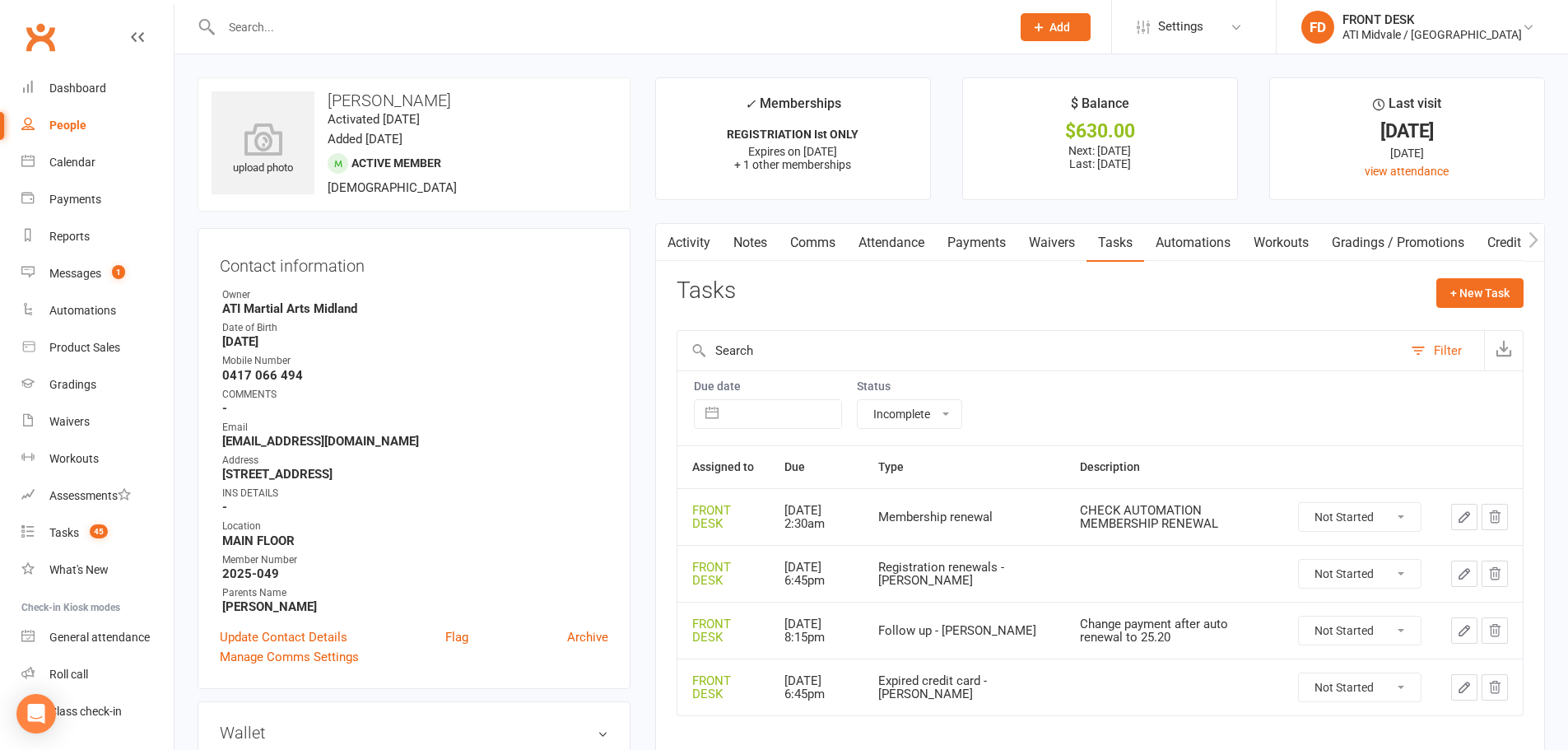
click at [1460, 638] on icon "button" at bounding box center [1464, 630] width 15 height 15
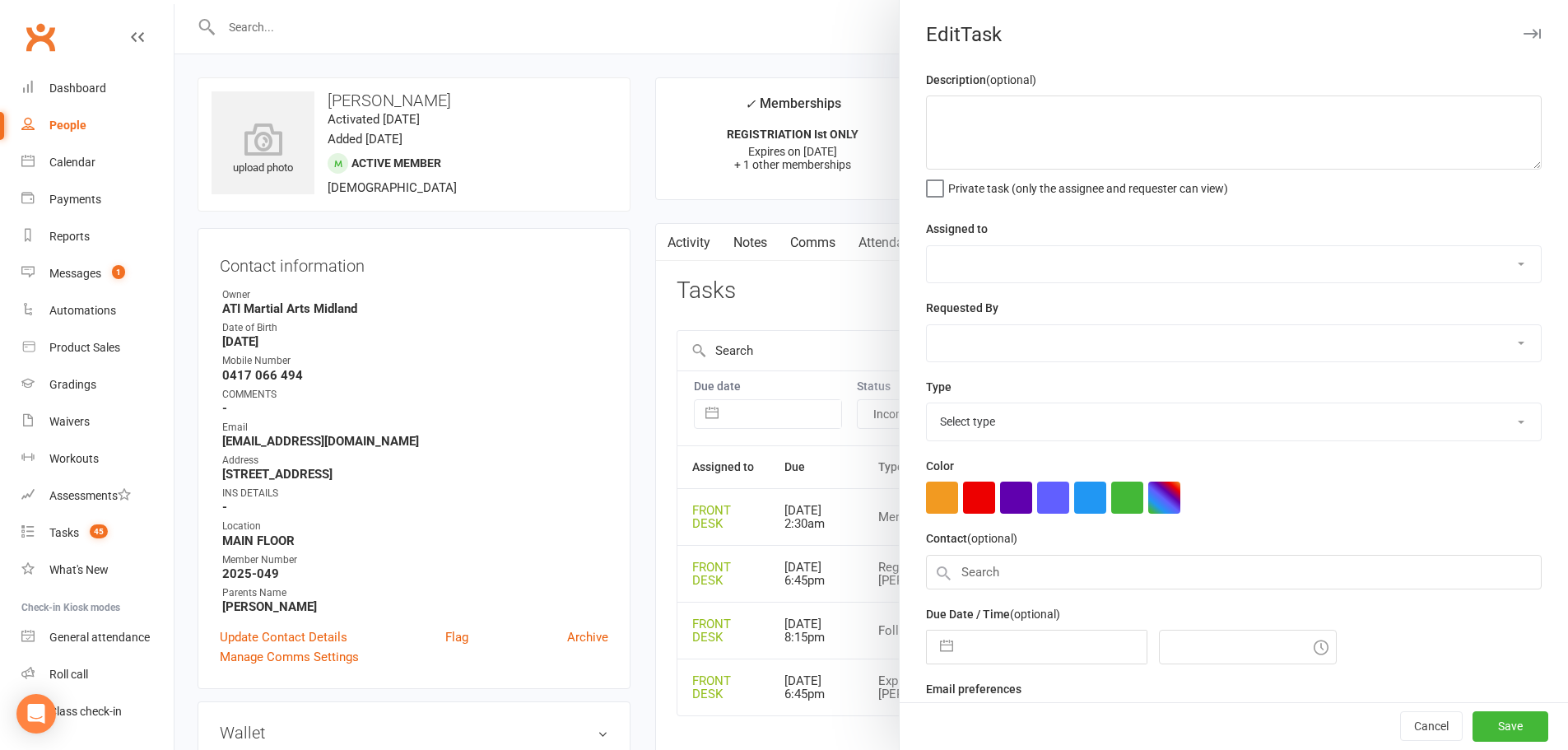
type textarea "Change payment after auto renewal to 25.20"
select select "4288"
select select "47058"
type input "[DATE]"
type input "8:15pm"
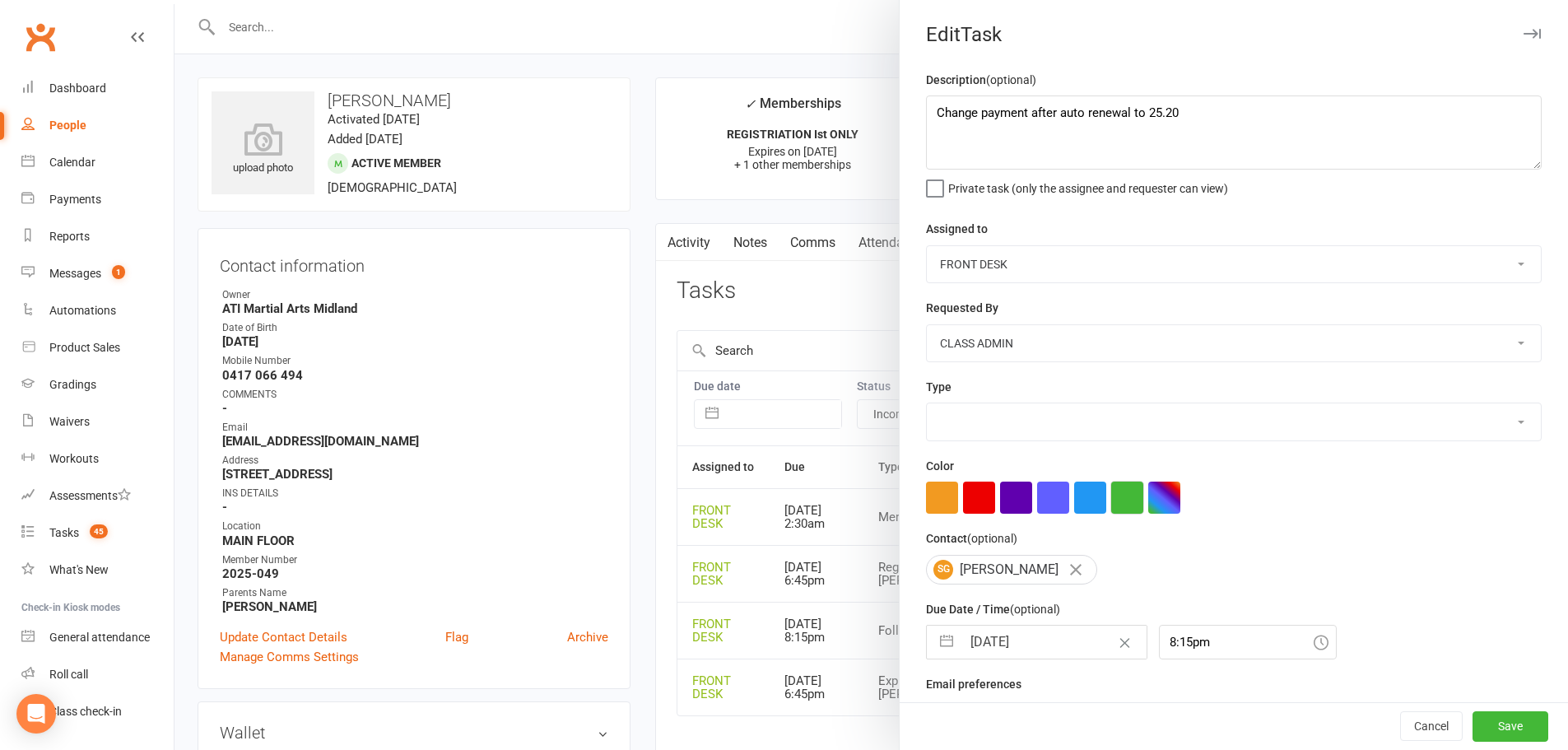
select select "29486"
drag, startPoint x: 1193, startPoint y: 120, endPoint x: 912, endPoint y: 124, distance: 281.0
click at [912, 124] on div "Description (optional) Change payment after auto renewal to 25.20 Private task …" at bounding box center [1234, 402] width 669 height 664
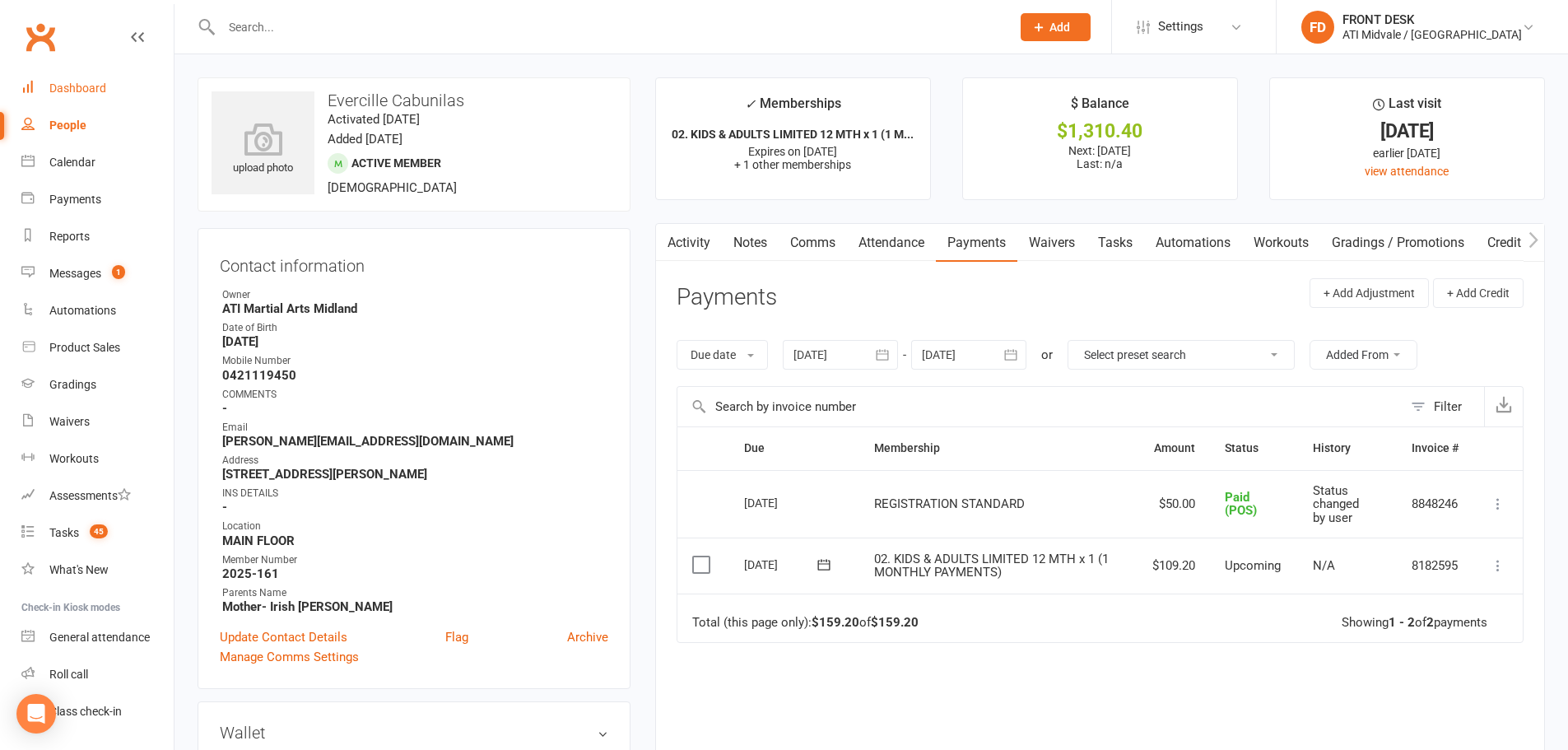
click at [88, 86] on div "Dashboard" at bounding box center [78, 88] width 57 height 13
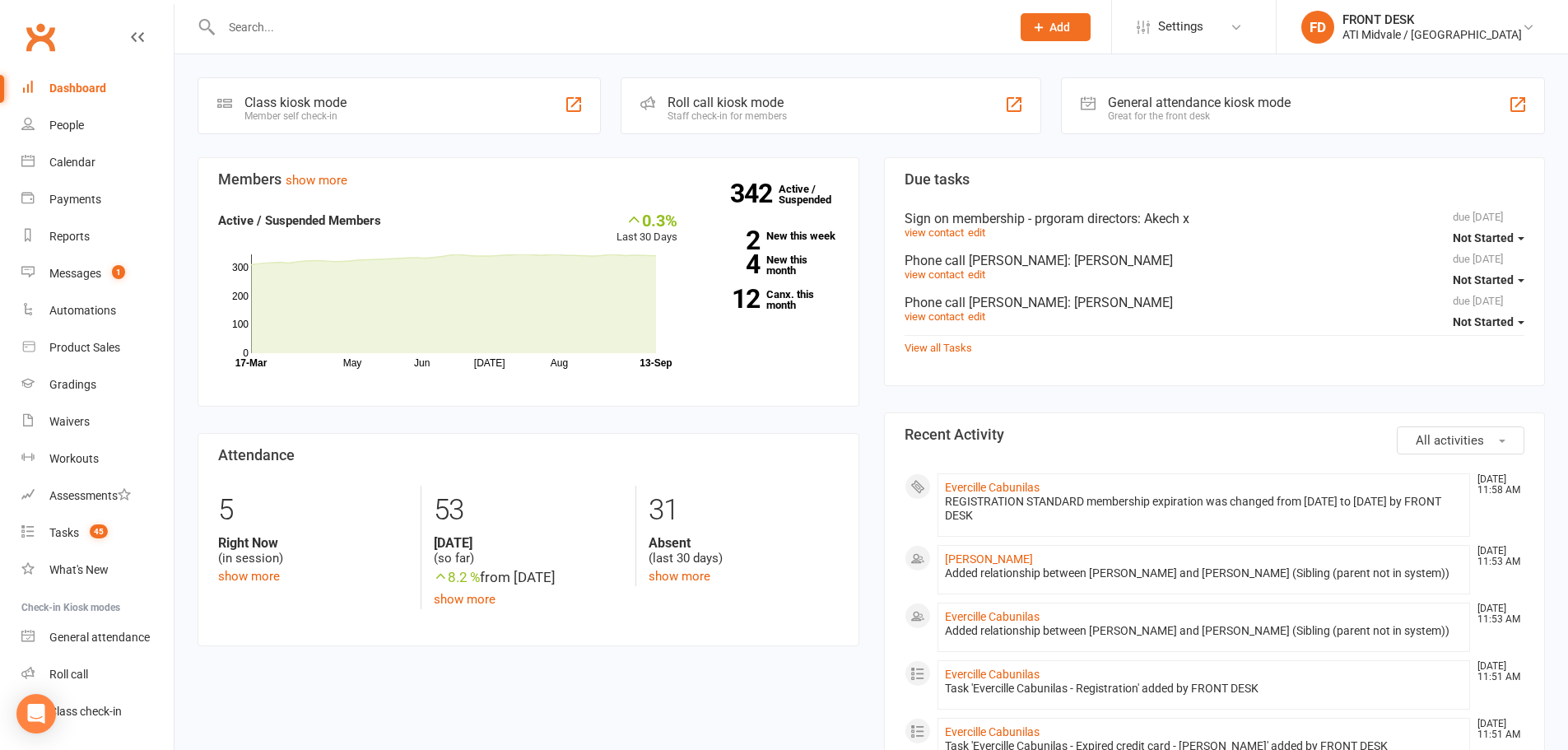
click at [774, 224] on div "342 Active / Suspended 2 New this week 4 New this month 12 Canx. this month" at bounding box center [771, 267] width 162 height 112
click at [772, 234] on link "2 New this week" at bounding box center [770, 236] width 137 height 11
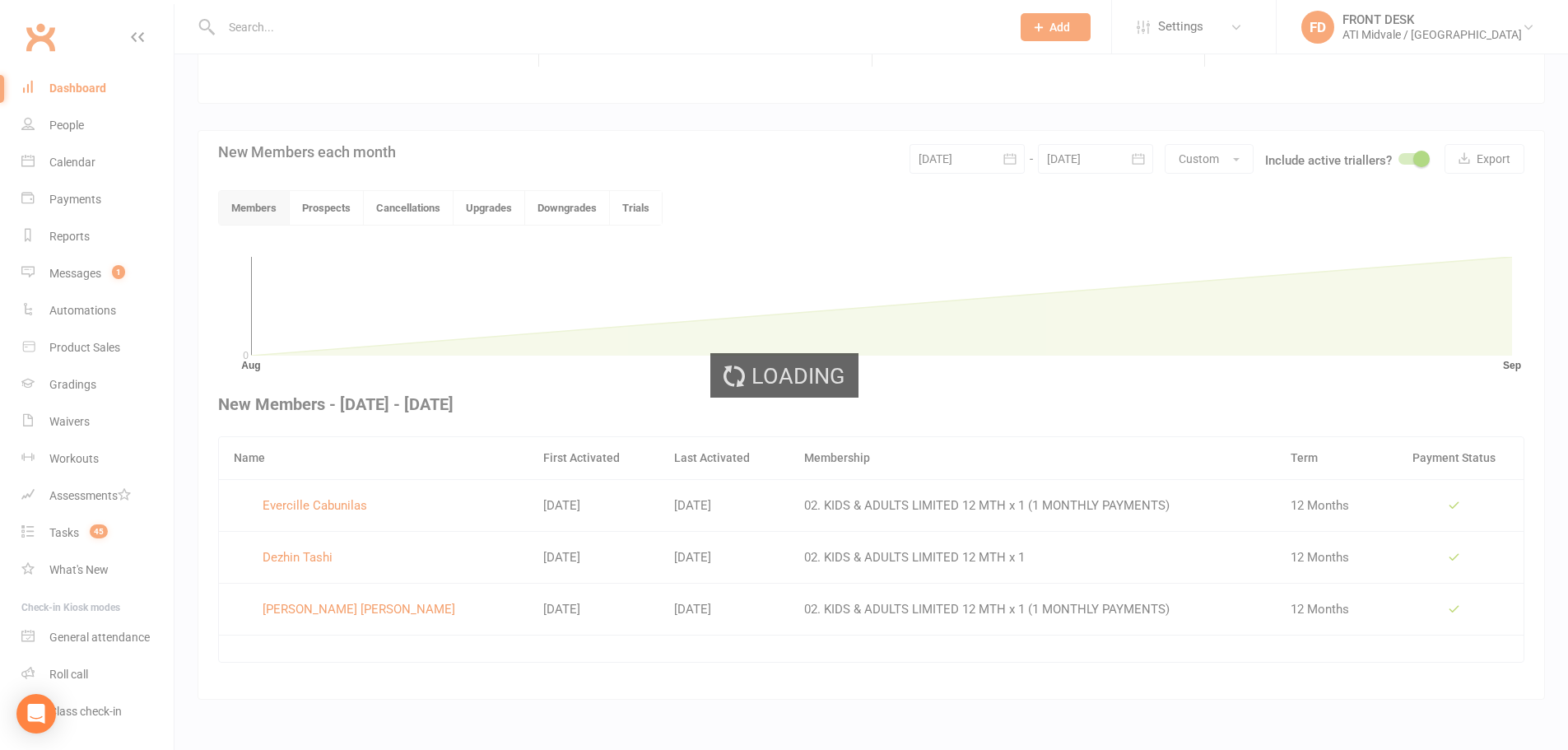
scroll to position [320, 0]
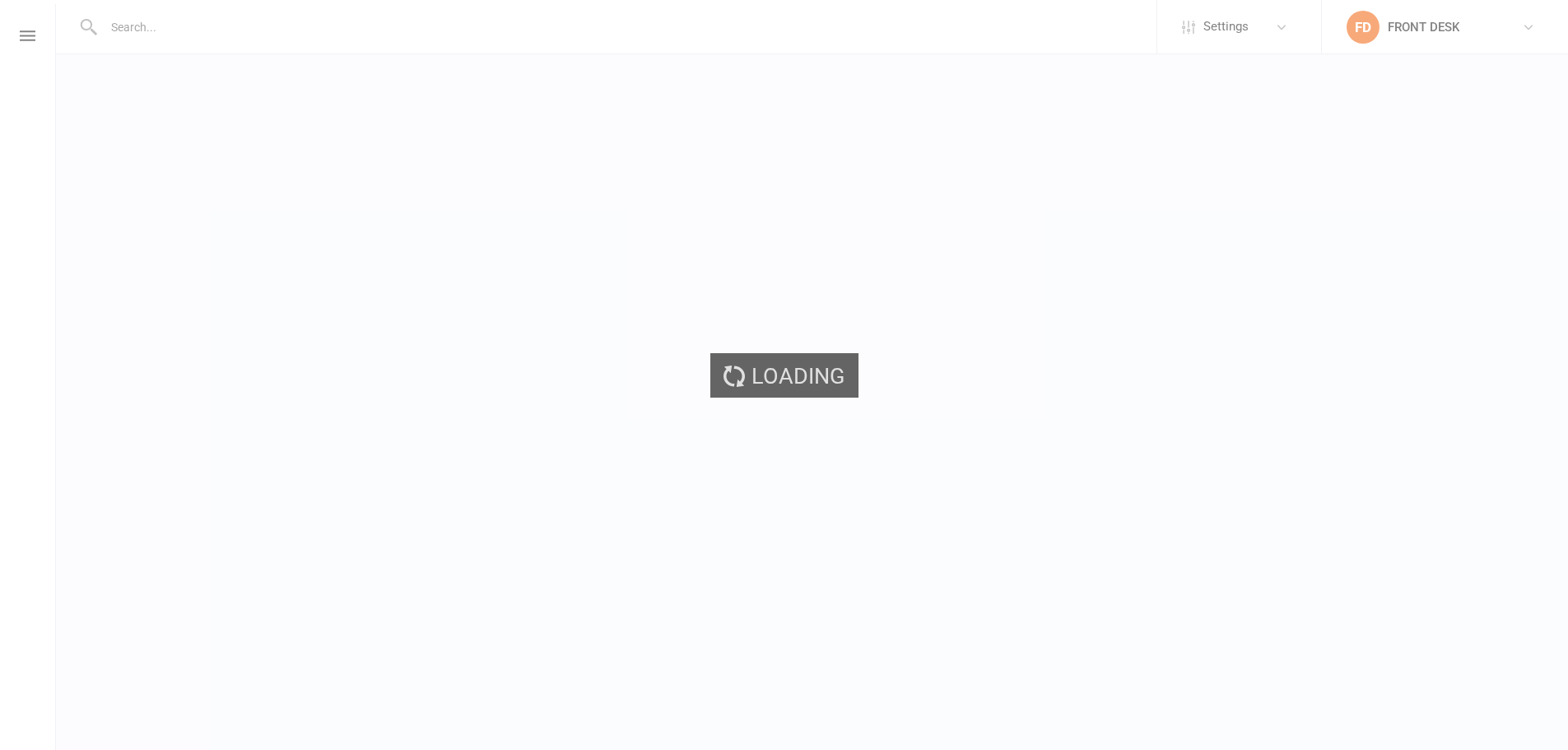
select select "incomplete"
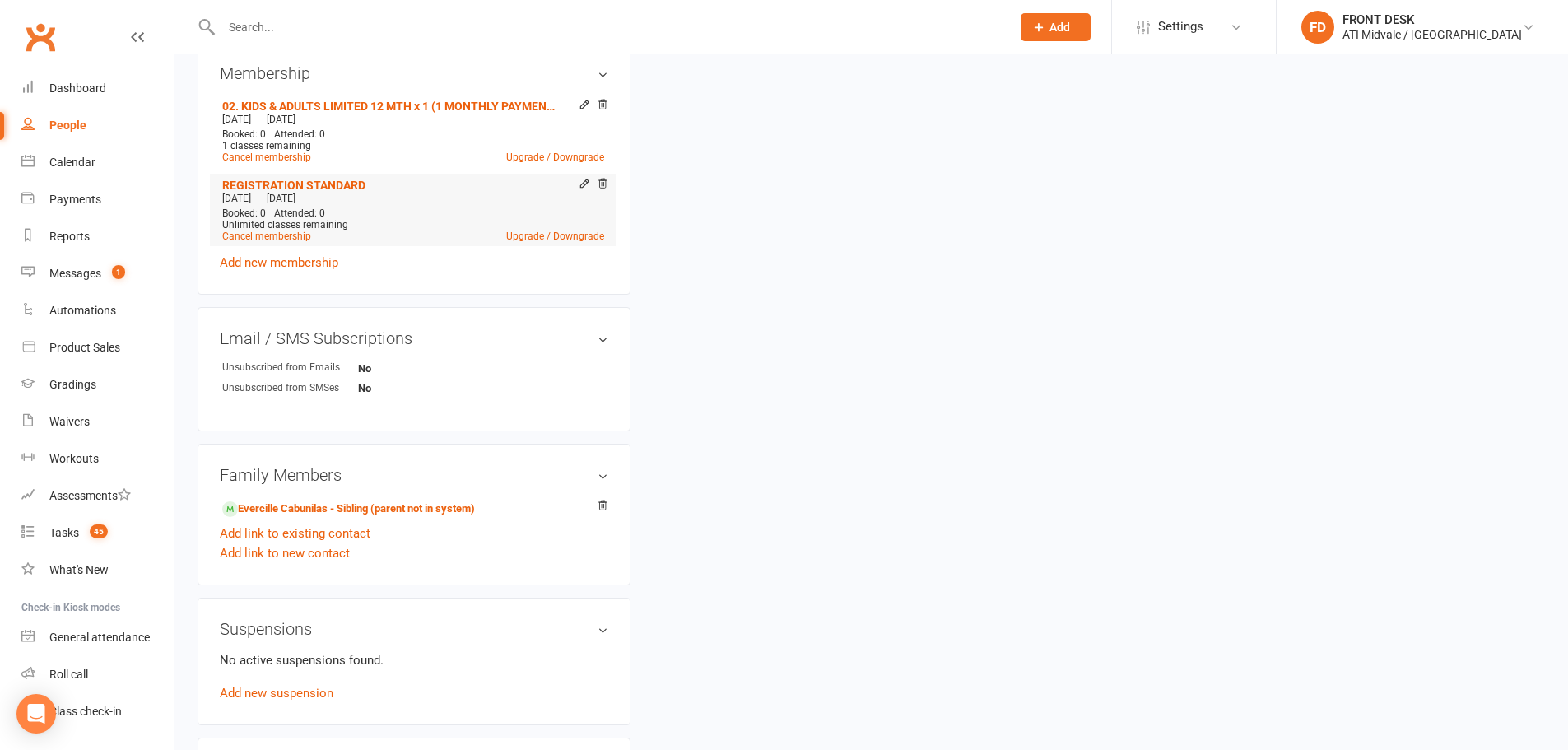
scroll to position [905, 0]
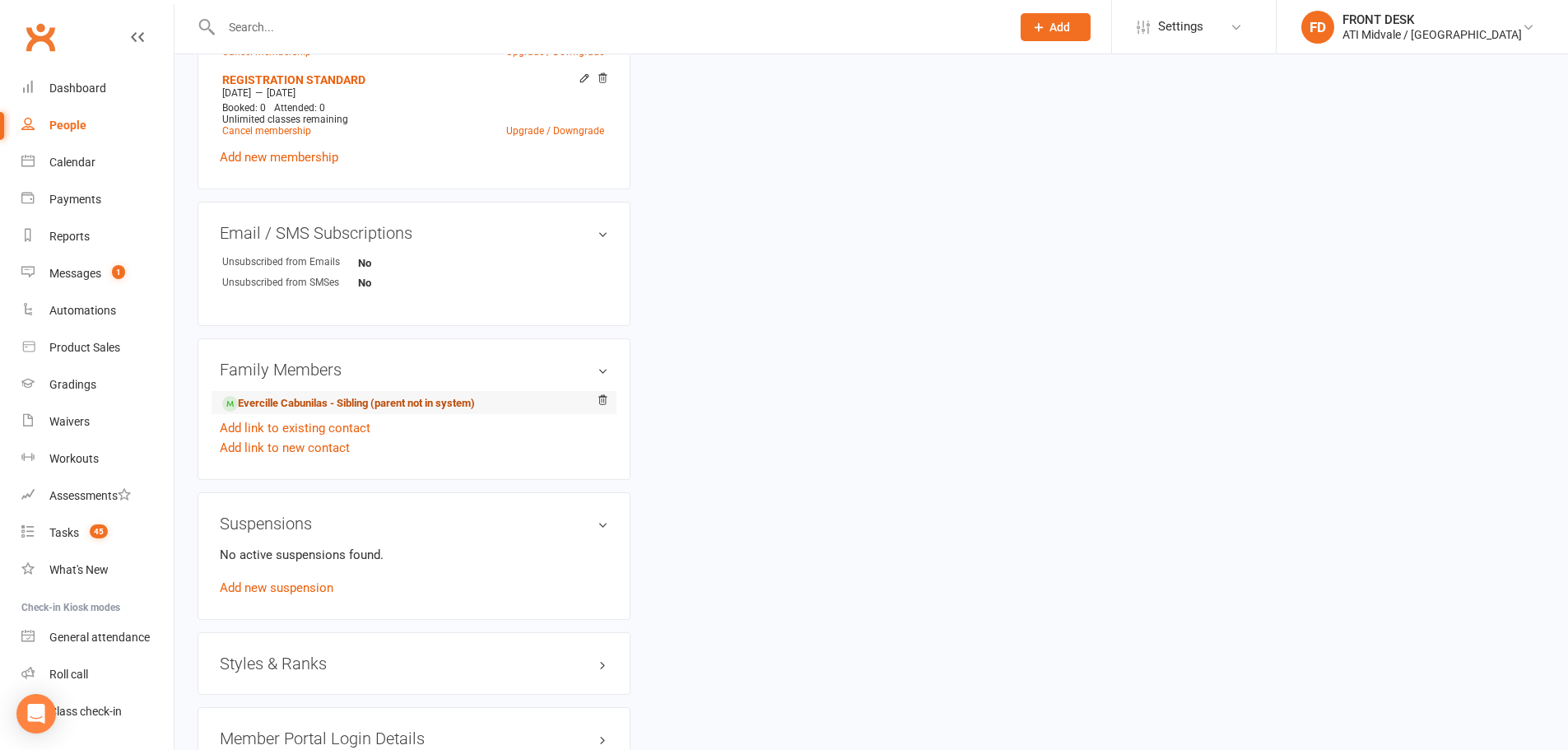
click at [401, 404] on link "Evercille Cabunilas - Sibling (parent not in system)" at bounding box center [348, 403] width 253 height 17
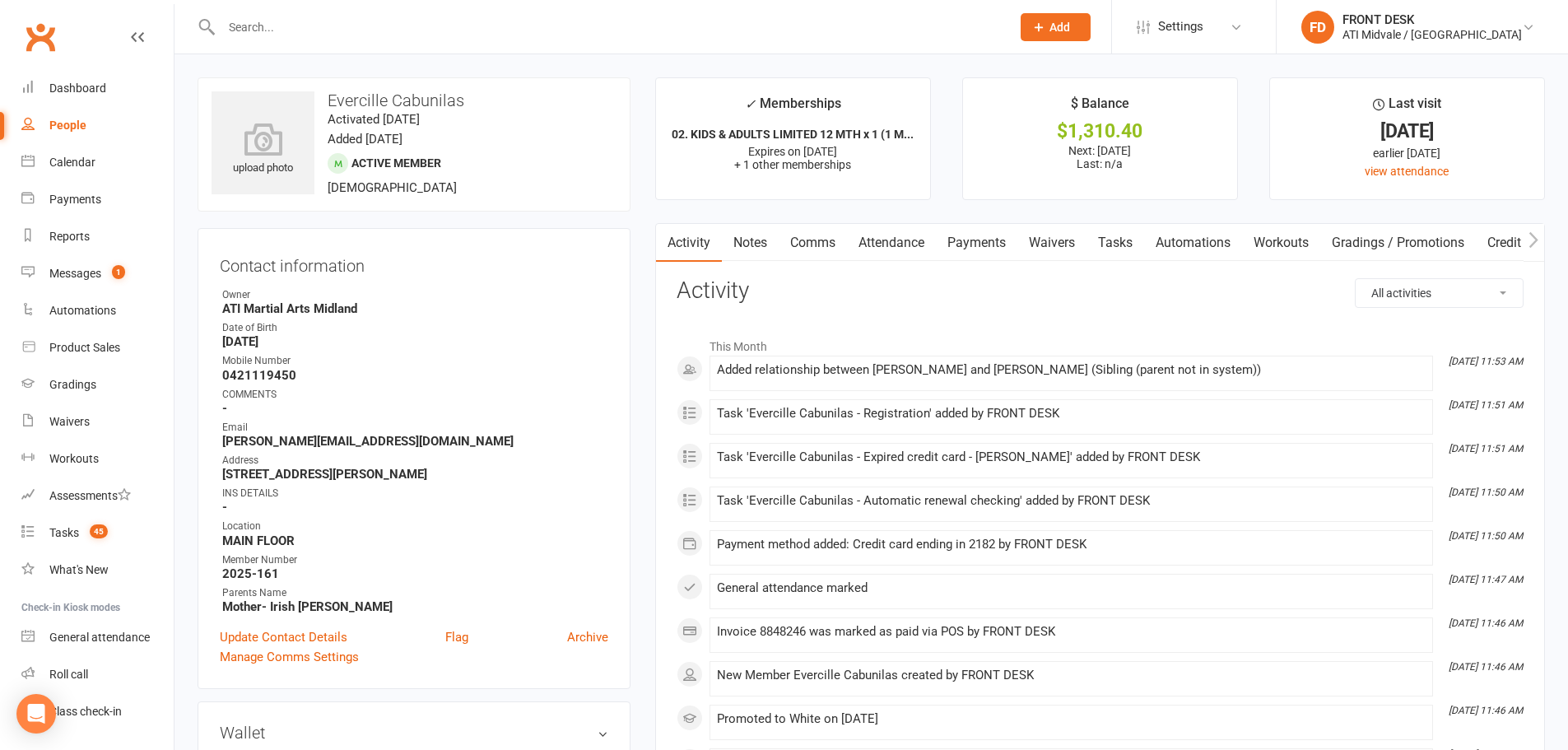
click at [980, 254] on link "Payments" at bounding box center [976, 243] width 81 height 38
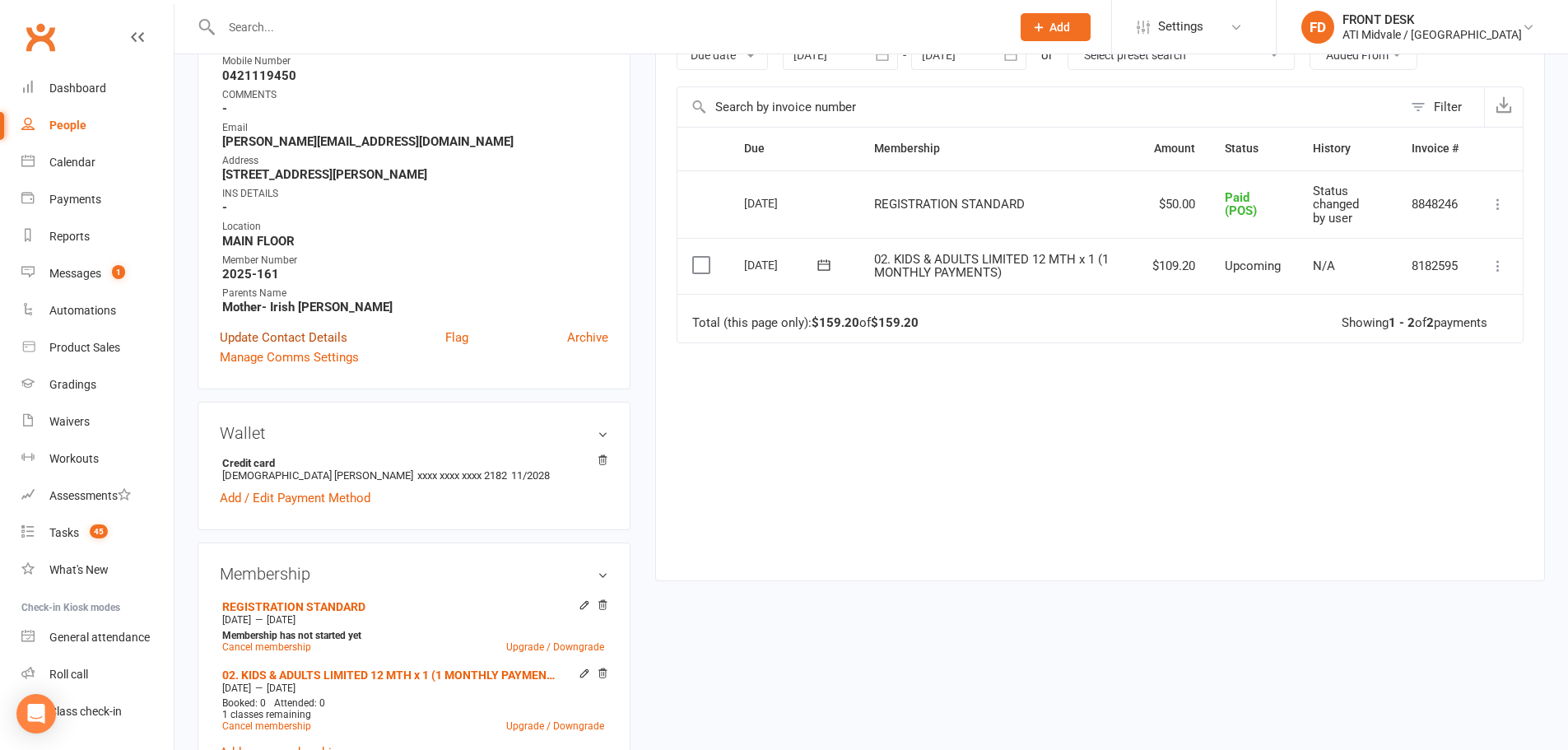
scroll to position [329, 0]
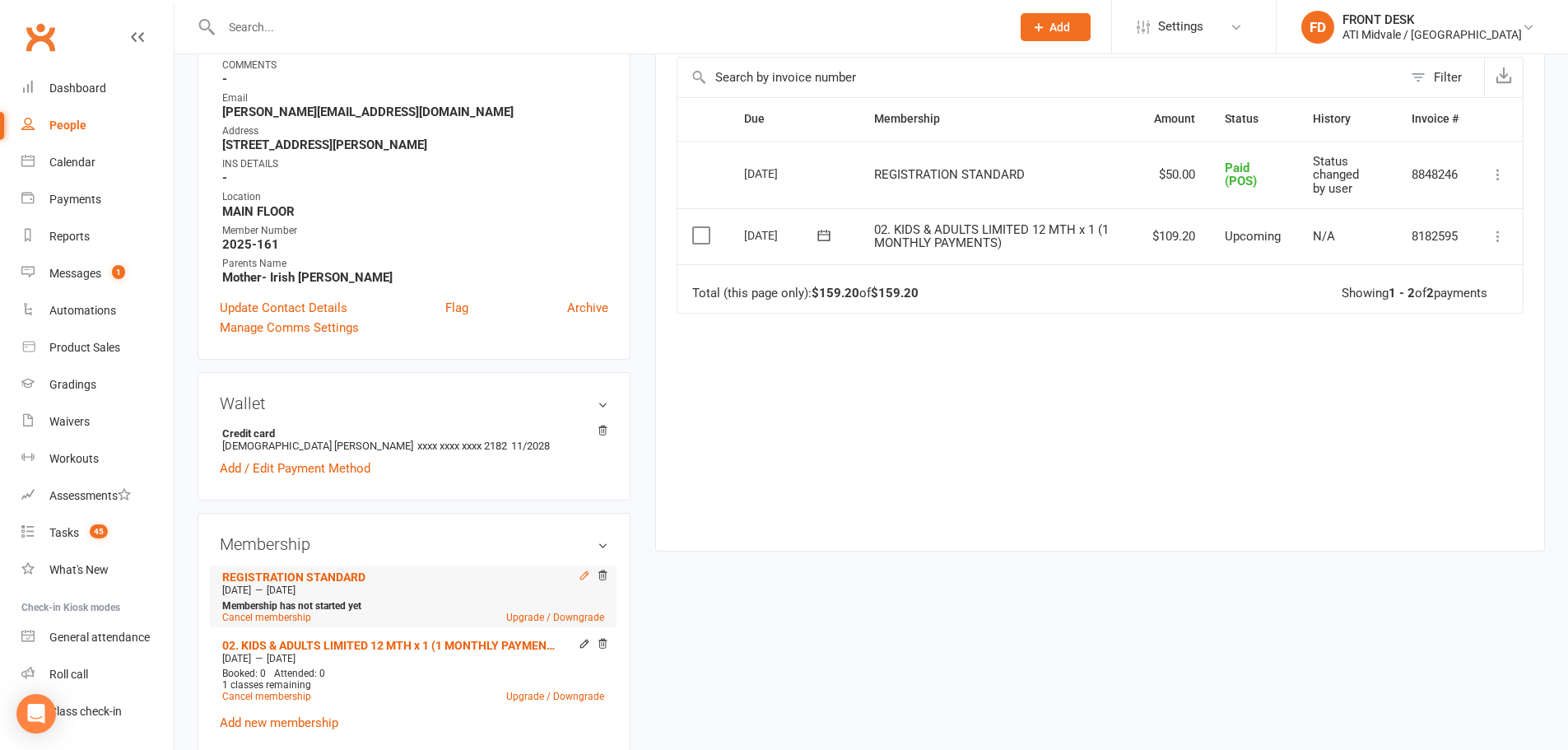
click at [585, 579] on icon at bounding box center [584, 575] width 12 height 12
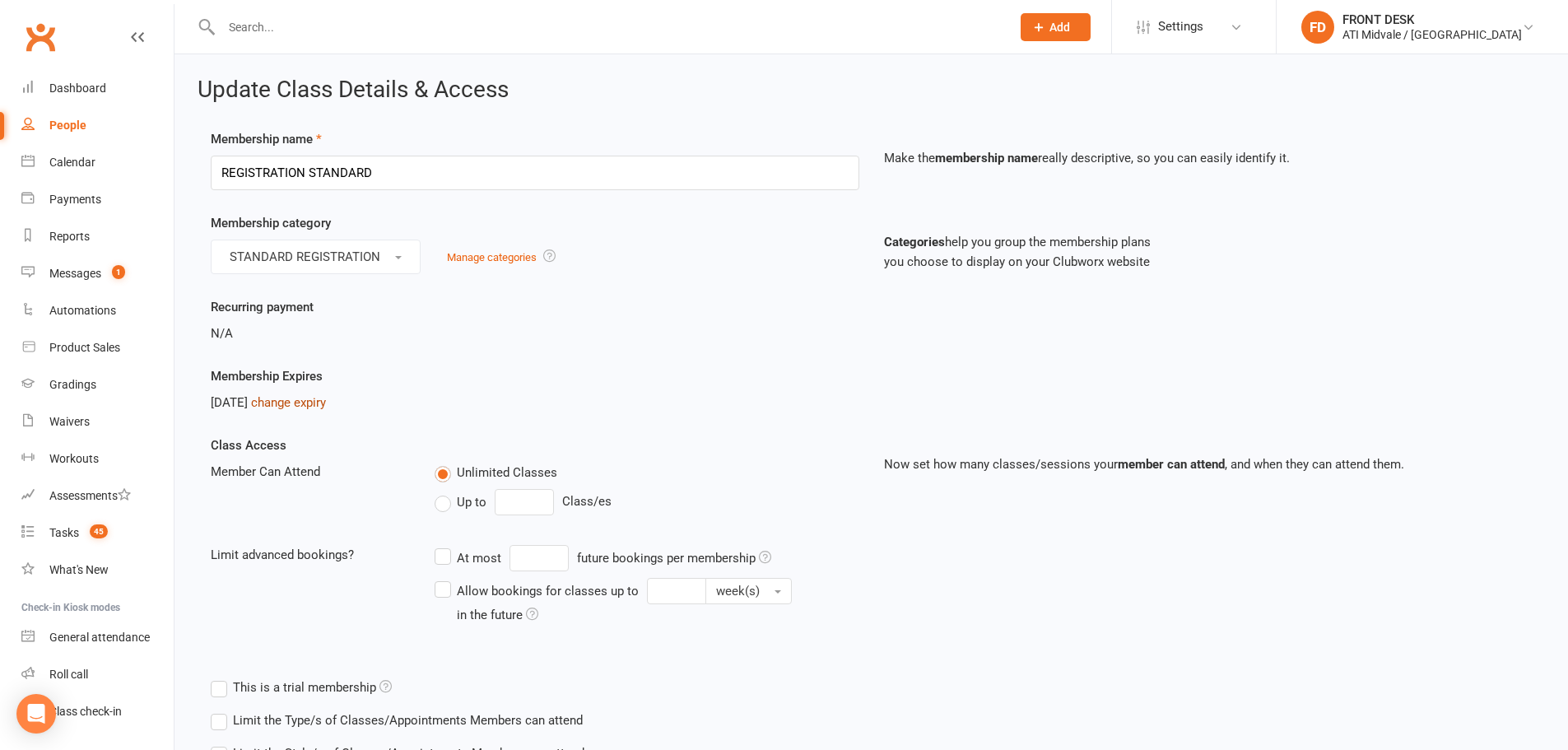
click at [316, 404] on link "change expiry" at bounding box center [288, 402] width 75 height 15
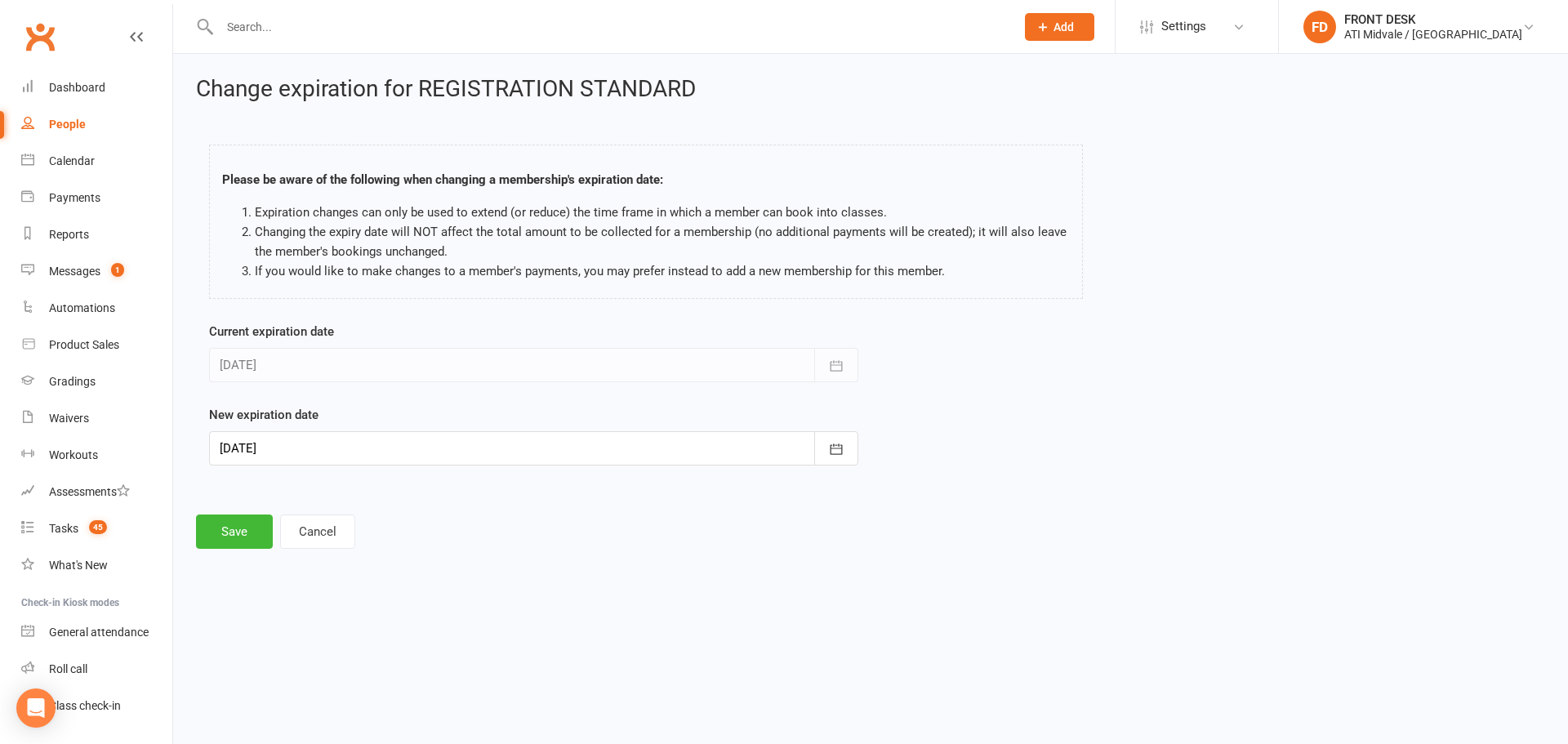
click at [321, 445] on div at bounding box center [533, 448] width 649 height 35
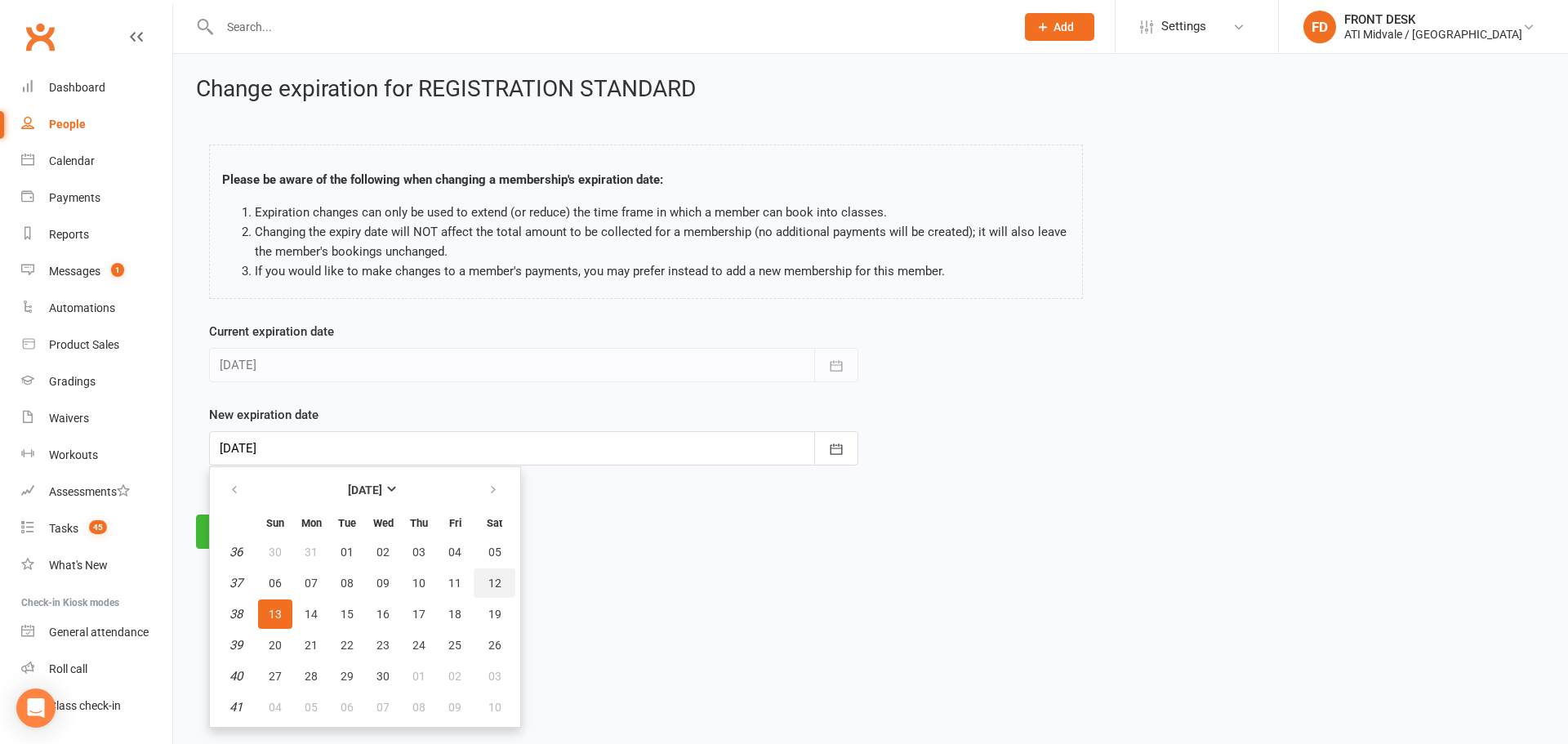
click at [501, 588] on button "12" at bounding box center [494, 583] width 42 height 29
type input "[DATE]"
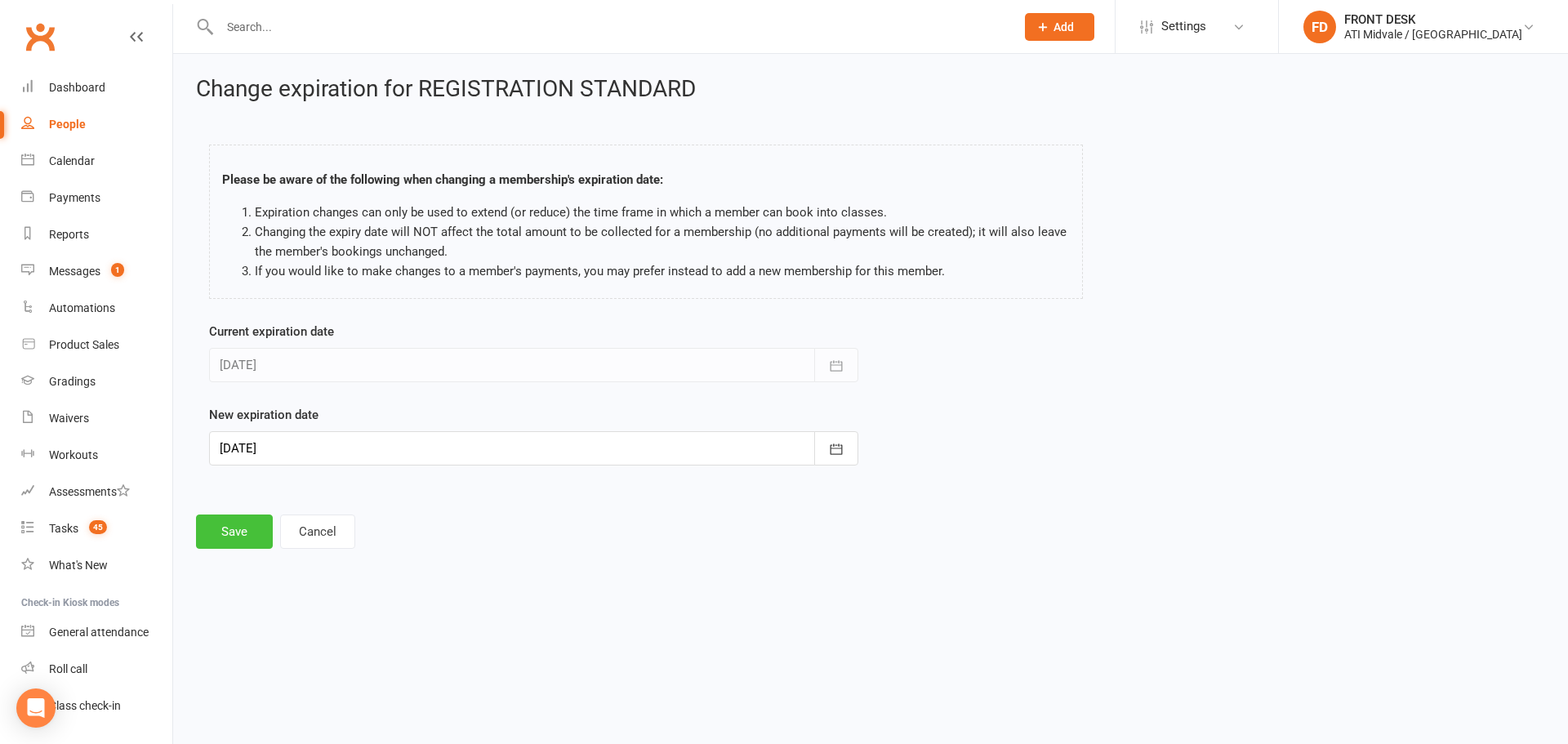
click at [246, 528] on button "Save" at bounding box center [234, 531] width 77 height 35
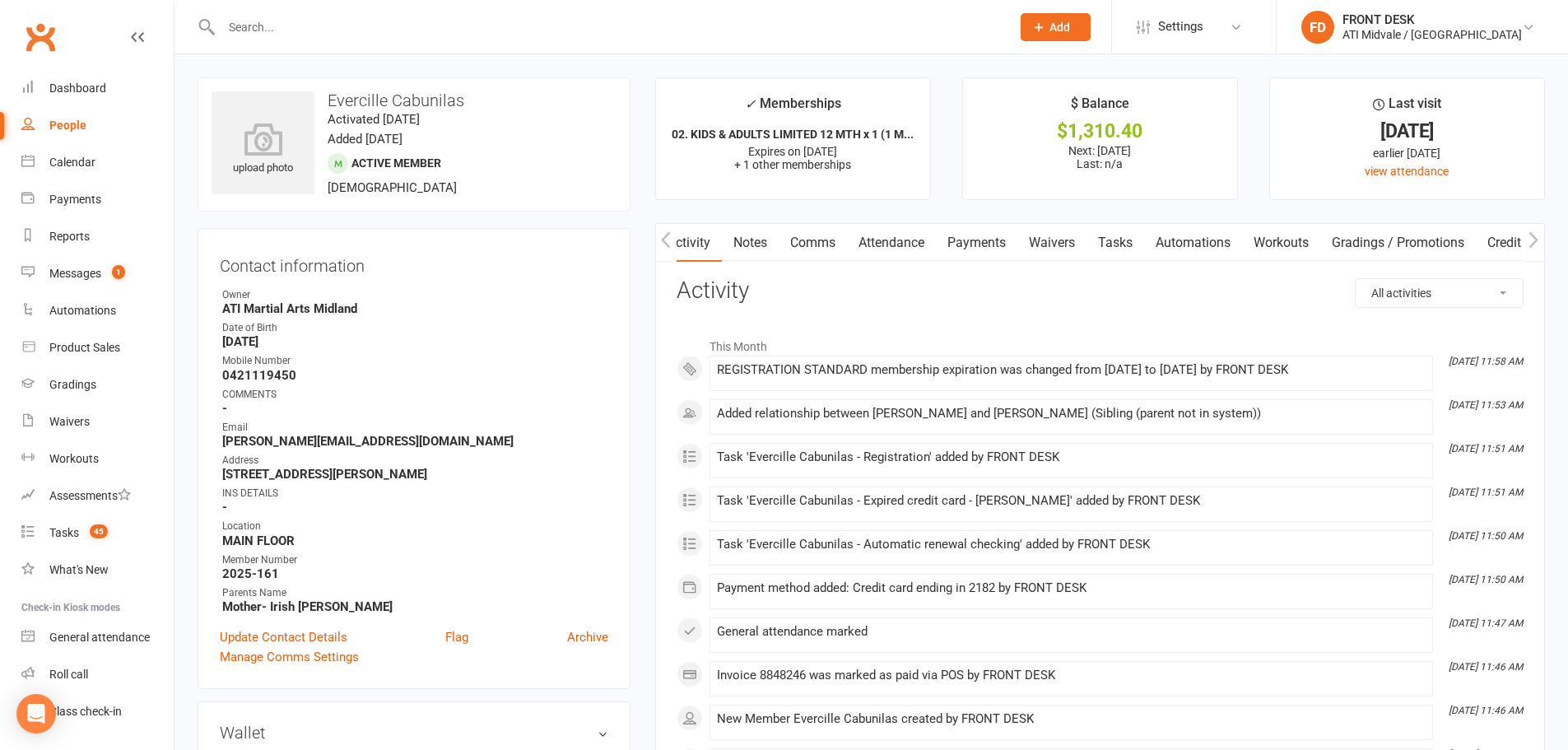
click at [1004, 245] on link "Payments" at bounding box center [976, 243] width 81 height 38
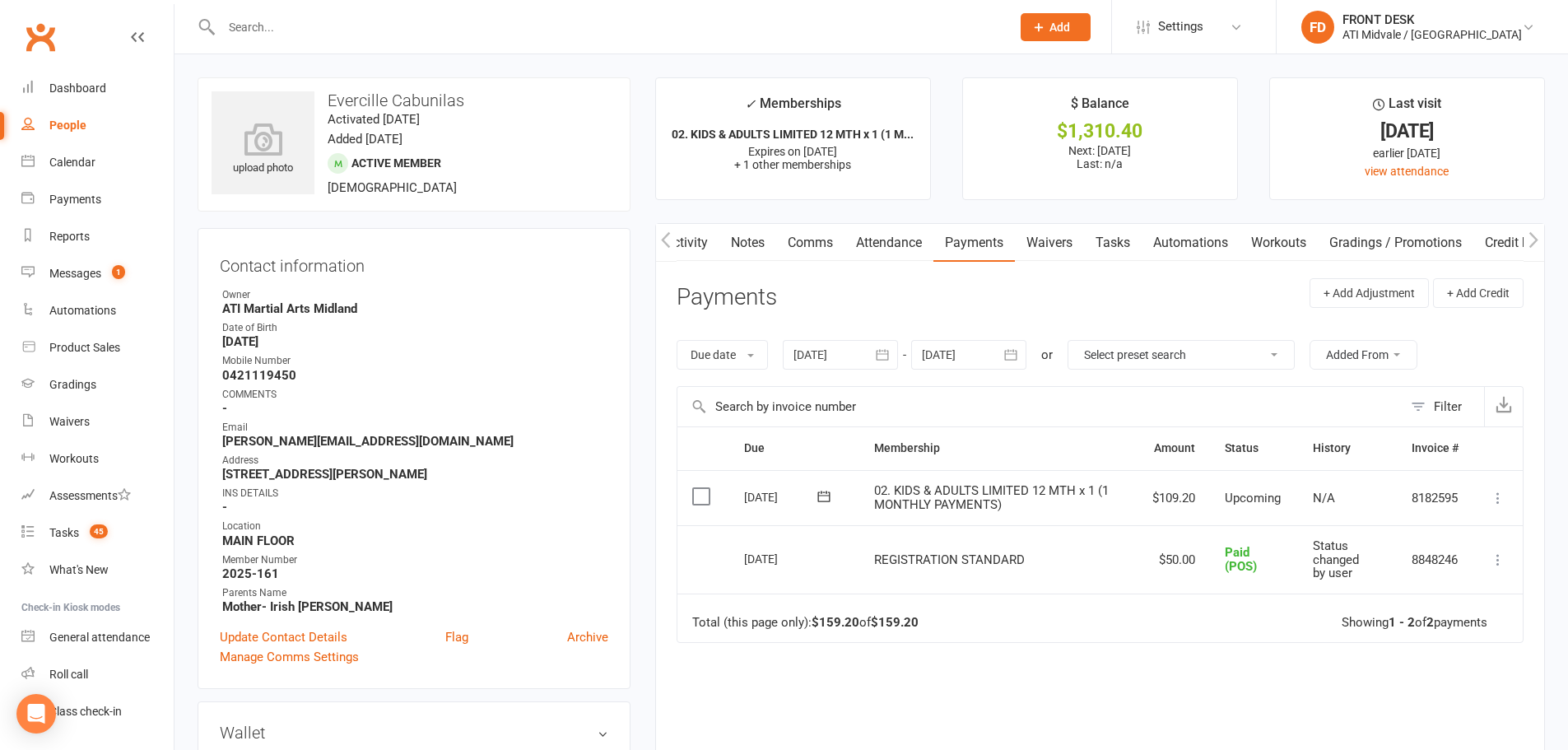
click at [1154, 245] on link "Automations" at bounding box center [1191, 243] width 98 height 38
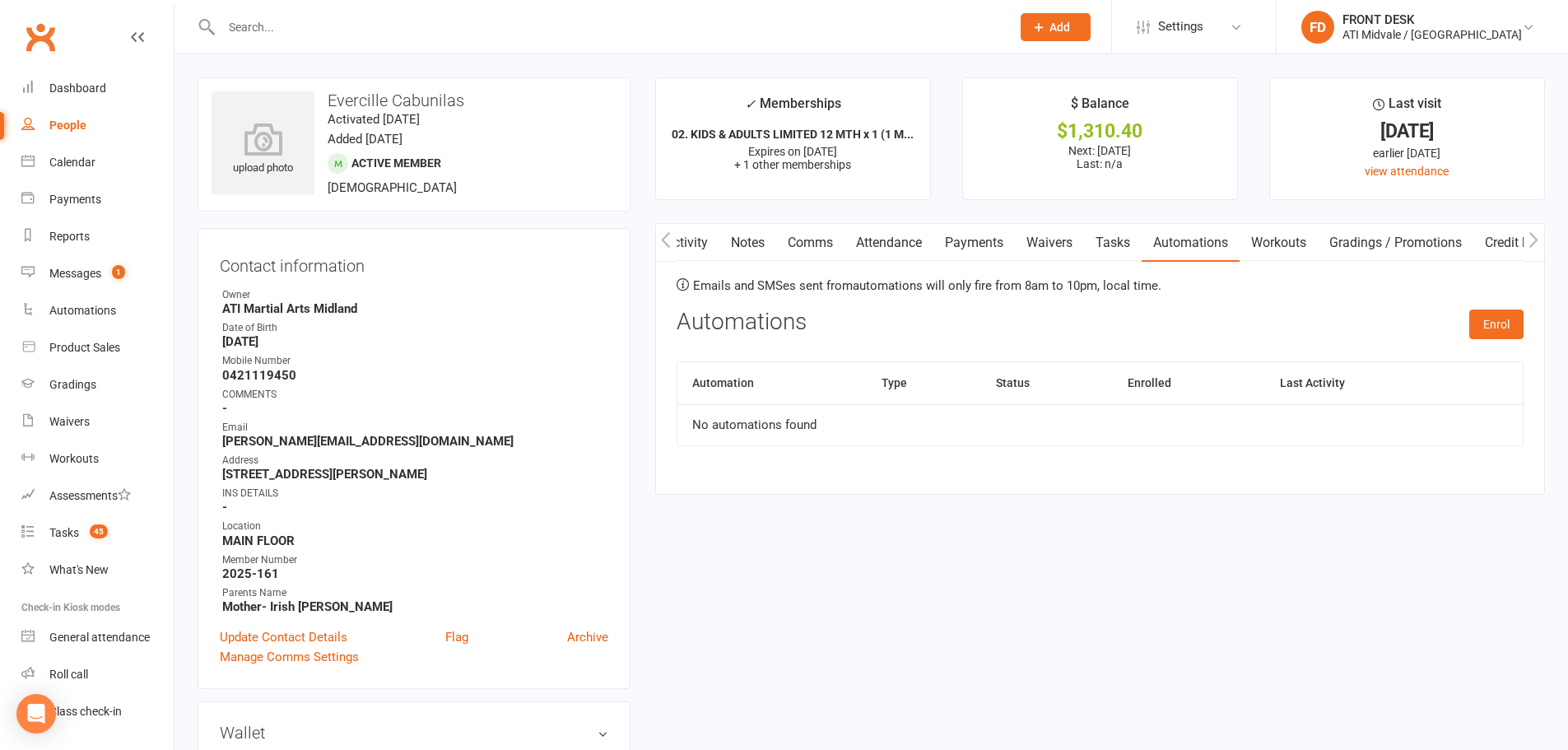
click at [709, 242] on link "Activity" at bounding box center [687, 243] width 66 height 38
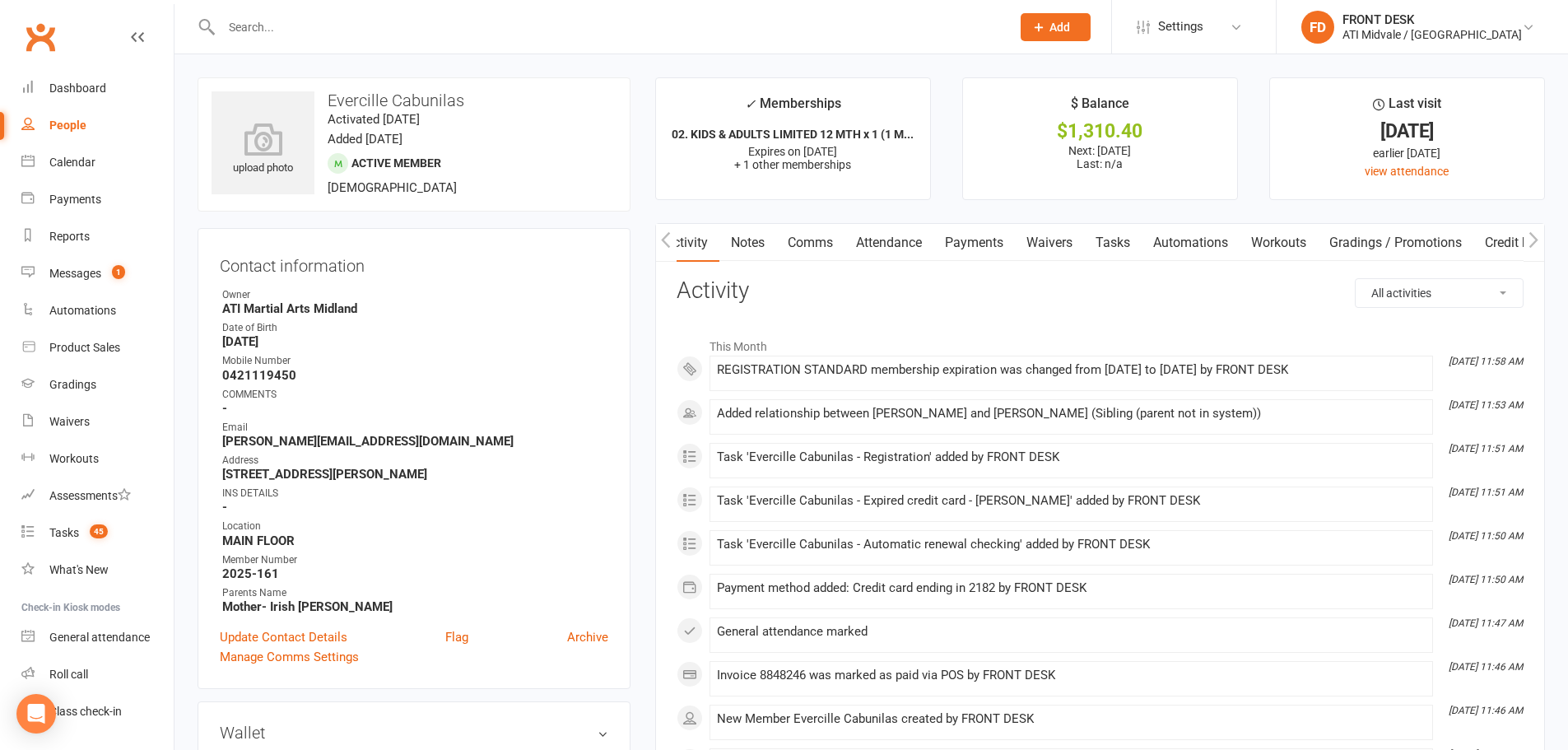
click at [268, 21] on input "text" at bounding box center [607, 28] width 783 height 23
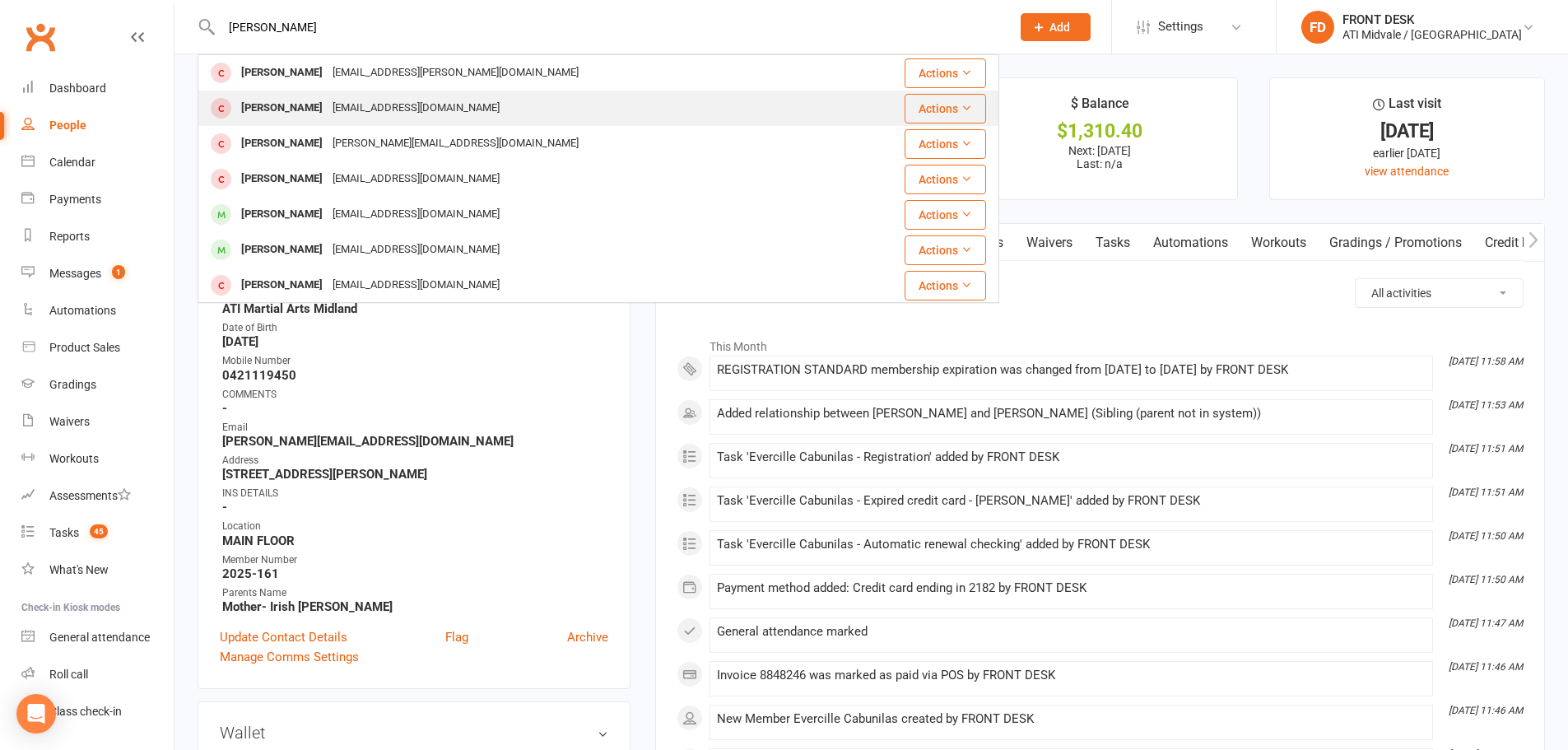
type input "[PERSON_NAME]"
click at [362, 110] on div "[EMAIL_ADDRESS][DOMAIN_NAME]" at bounding box center [416, 108] width 177 height 24
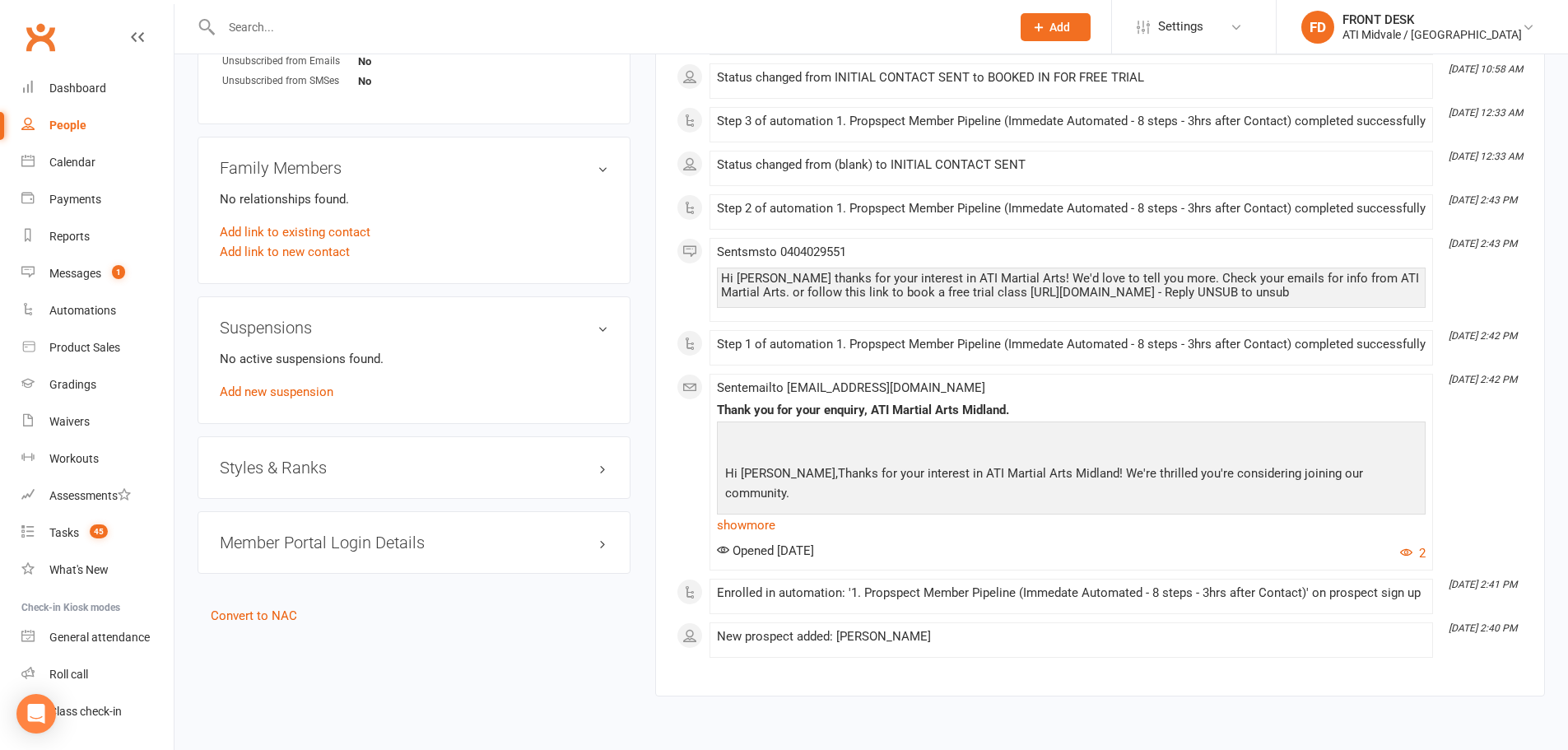
scroll to position [1033, 0]
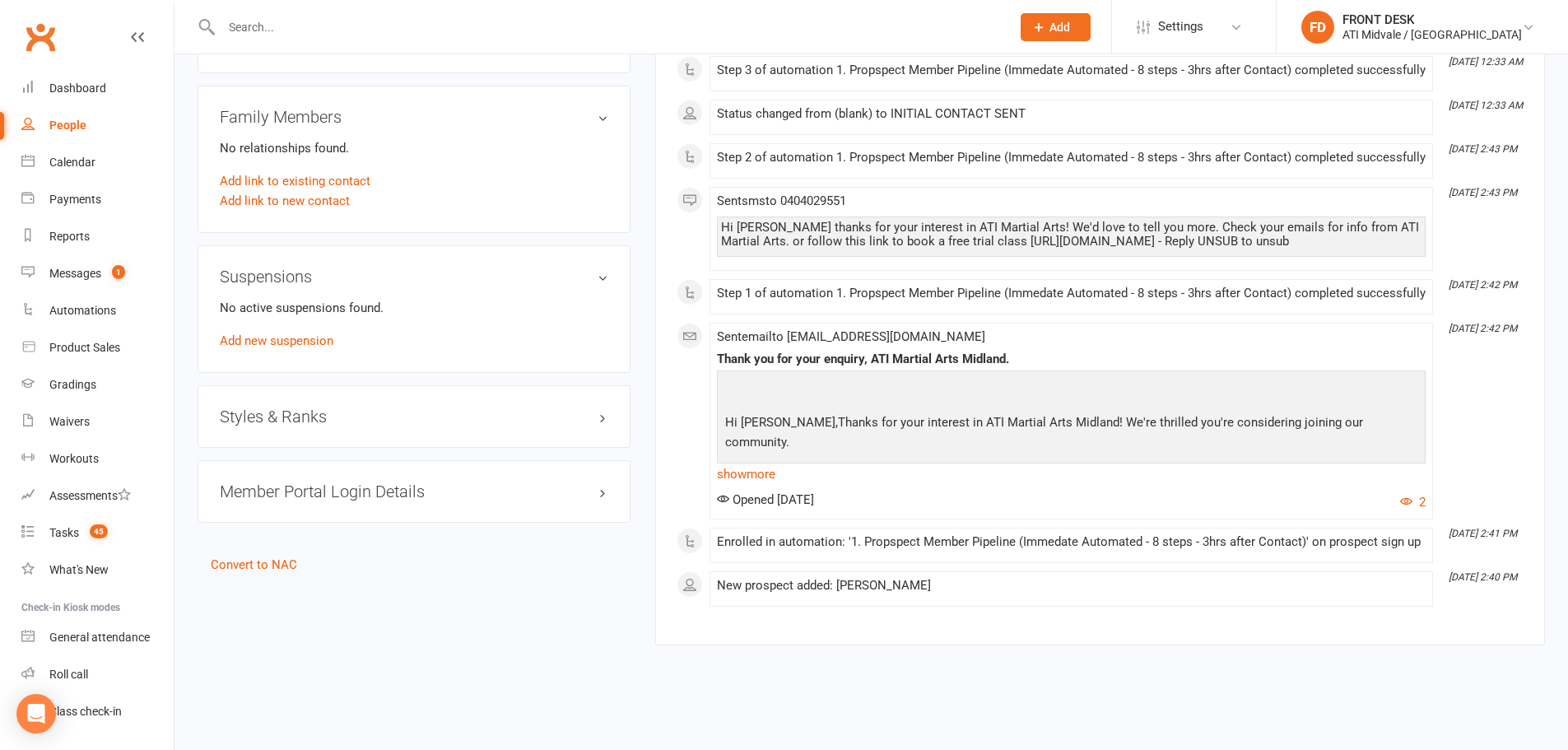
click at [283, 407] on h3 "Styles & Ranks" at bounding box center [413, 416] width 388 height 18
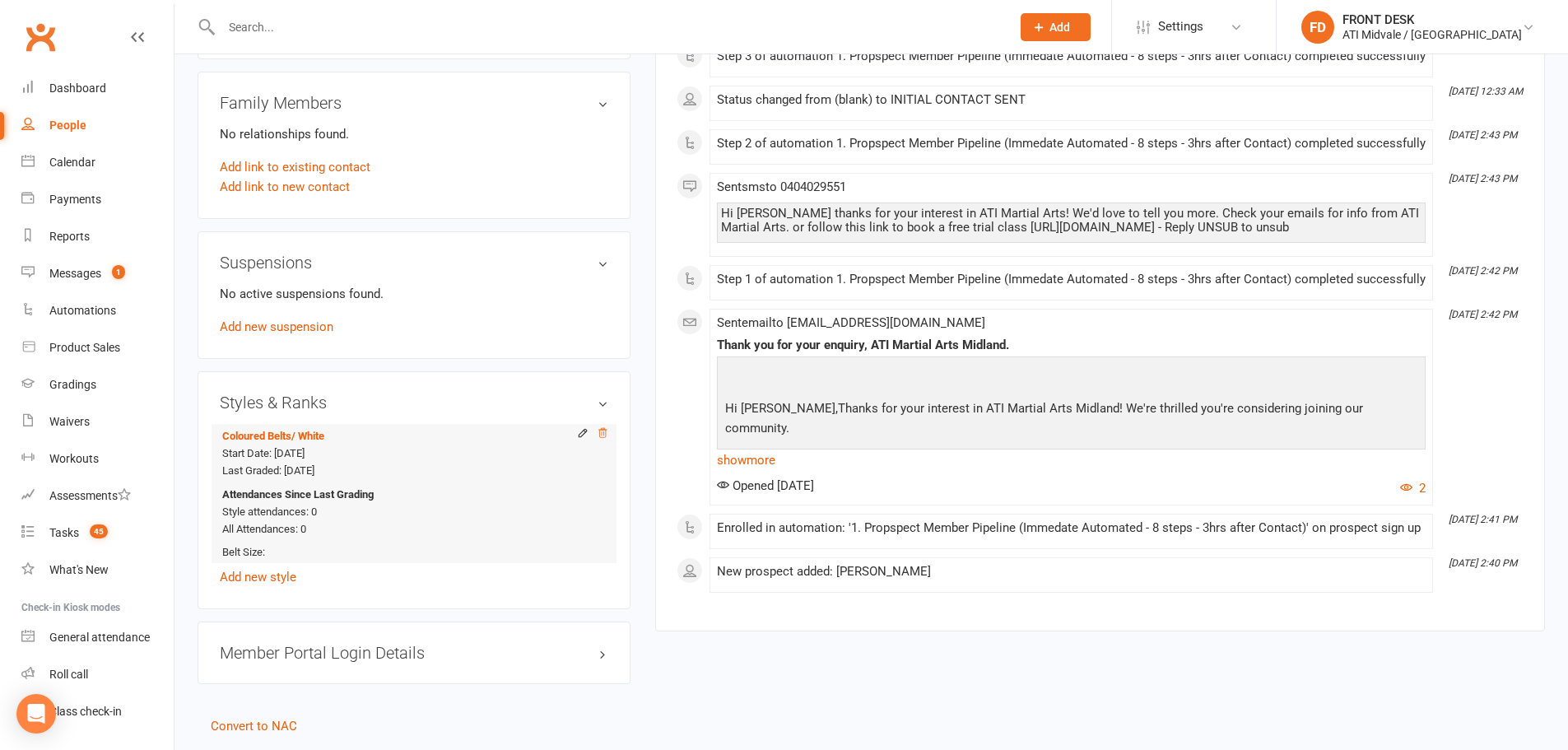
click at [602, 437] on icon at bounding box center [602, 432] width 8 height 9
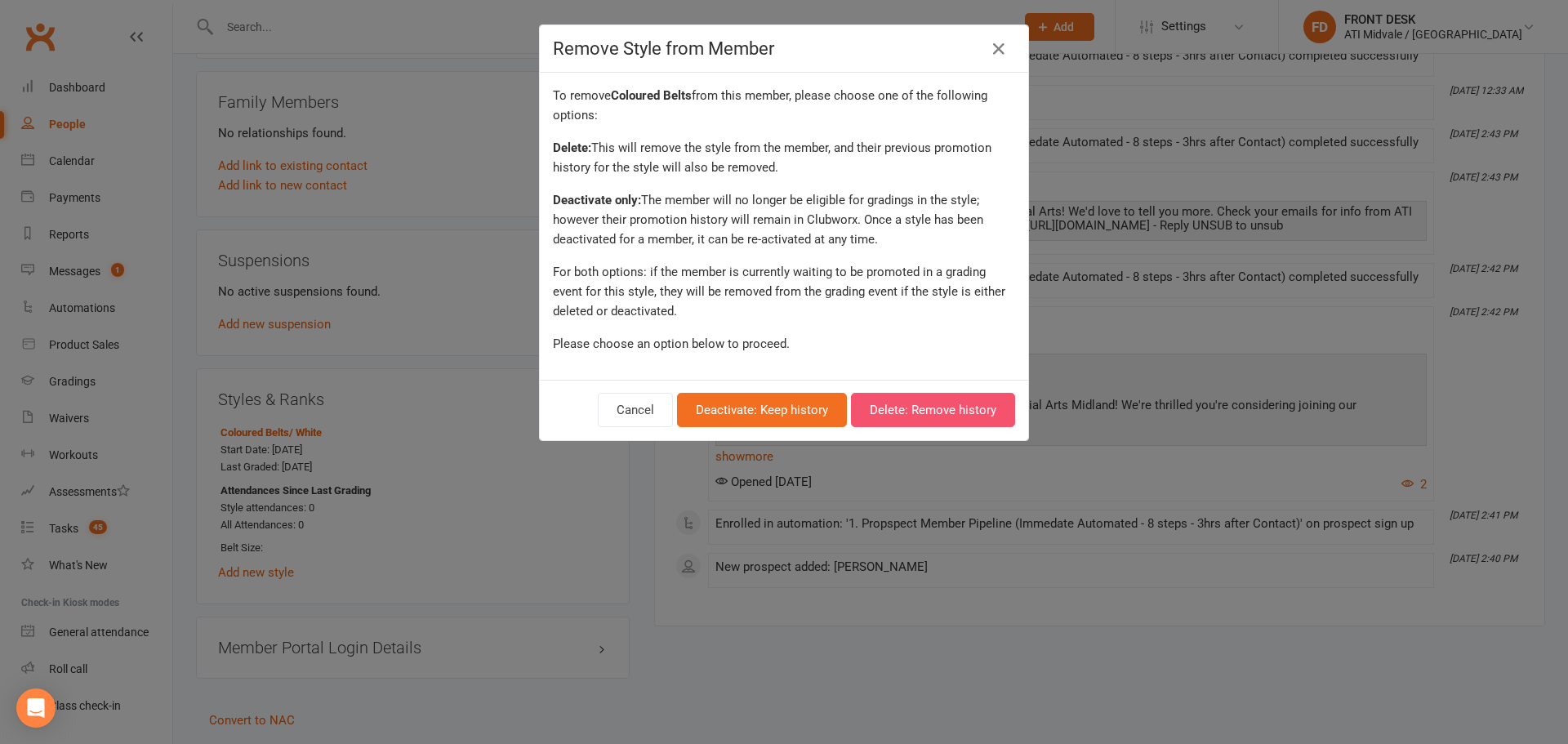
click at [901, 416] on button "Delete: Remove history" at bounding box center [933, 409] width 164 height 35
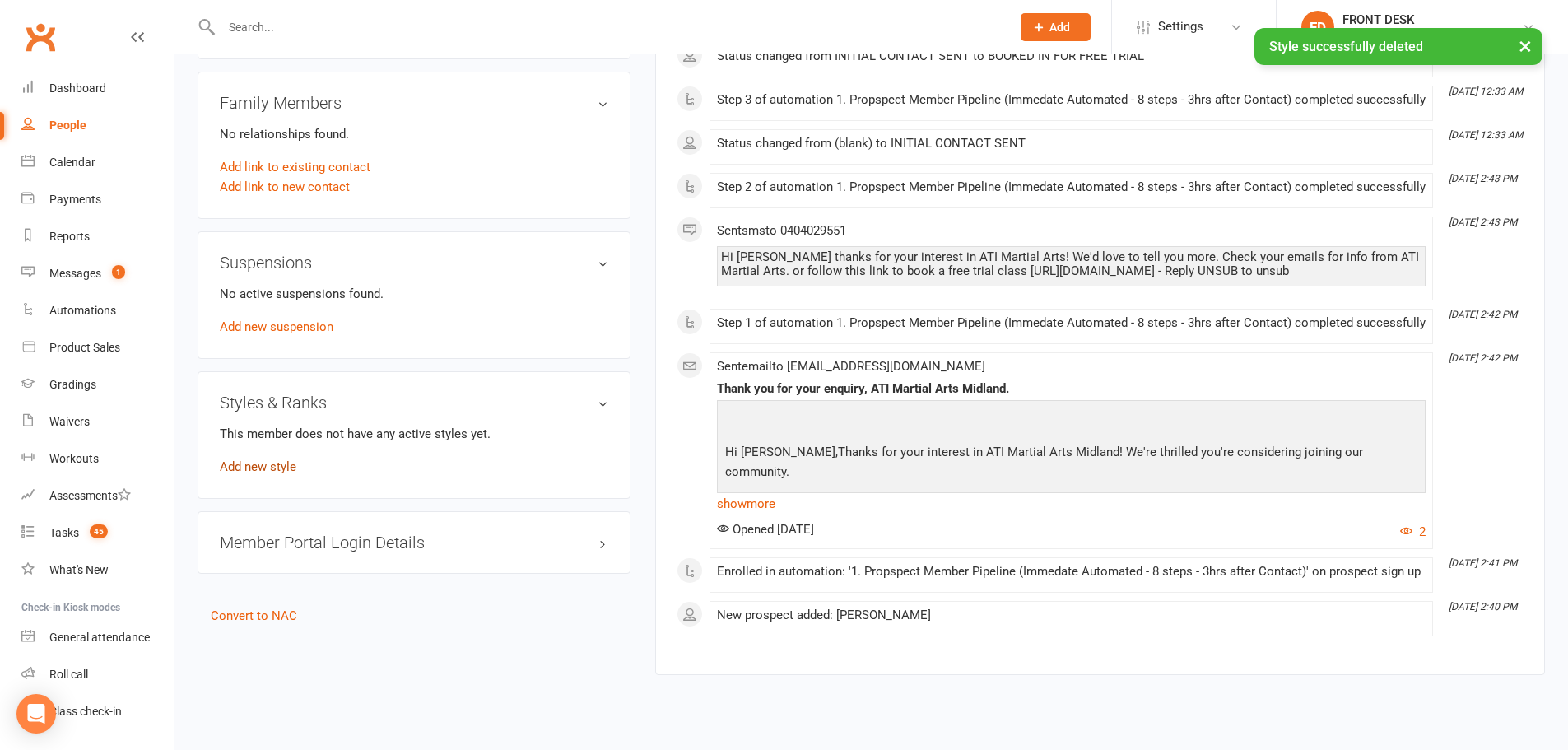
click at [249, 461] on link "Add new style" at bounding box center [258, 466] width 77 height 15
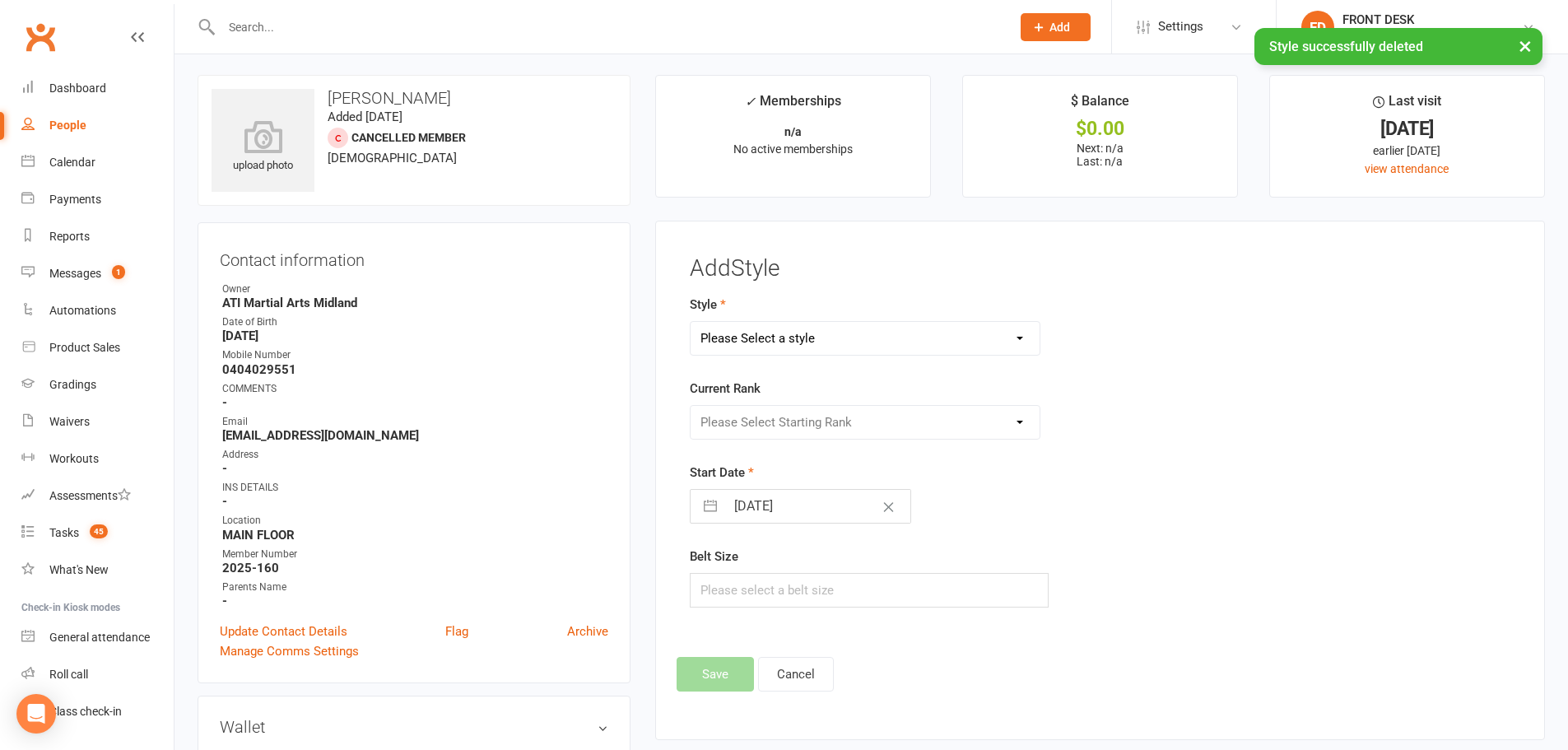
scroll to position [0, 0]
click at [728, 325] on select "Please Select a style Coloured Belts Dragons Freestyle Belts" at bounding box center [865, 340] width 350 height 33
select select "653"
click at [690, 324] on select "Please Select a style Coloured Belts Dragons Freestyle Belts" at bounding box center [865, 340] width 350 height 33
click at [749, 422] on select "Please Select Starting Rank White Orange Orange 1 Green Green 1 Purple Purple 1…" at bounding box center [865, 424] width 350 height 33
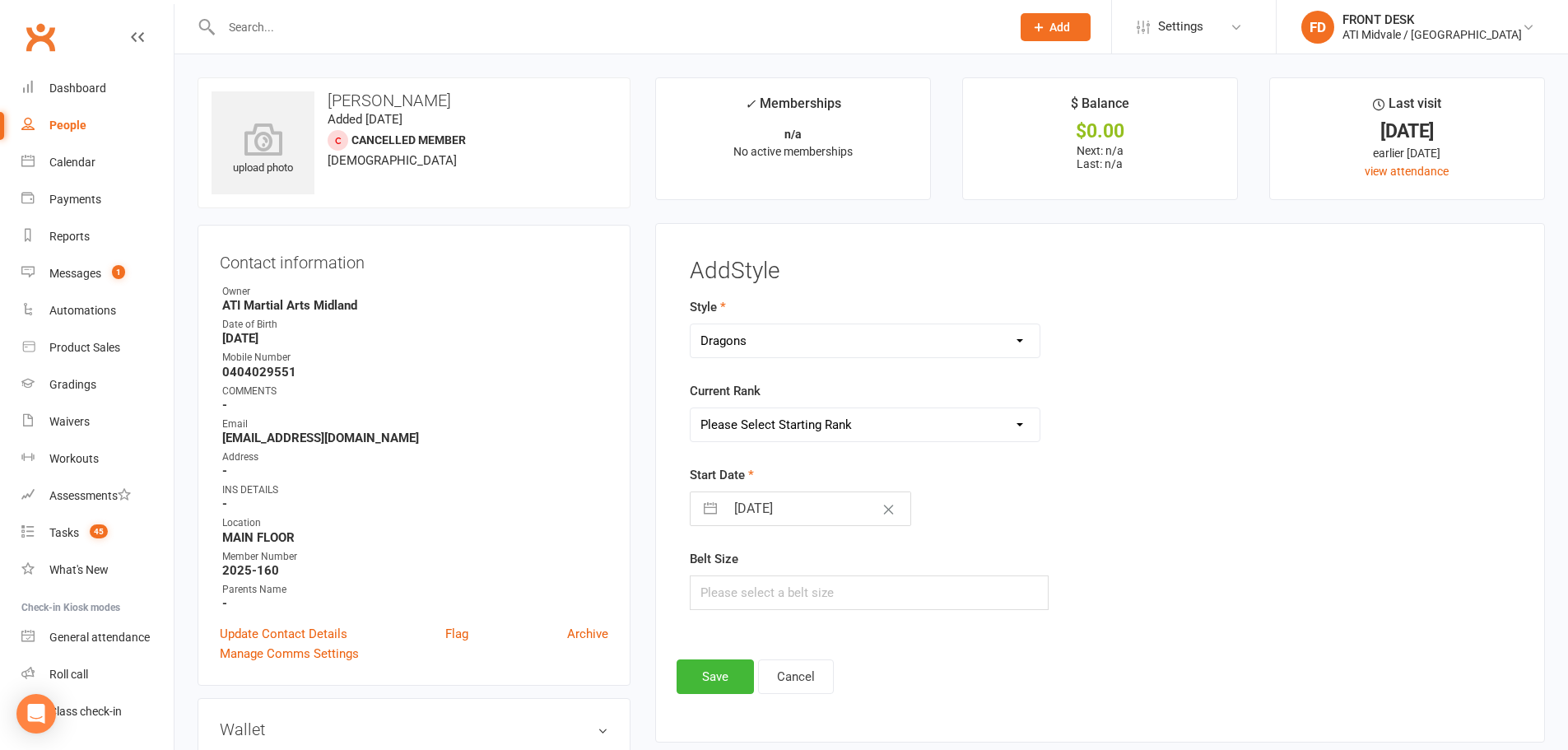
select select "5882"
click at [690, 408] on select "Please Select Starting Rank White Orange Orange 1 Green Green 1 Purple Purple 1…" at bounding box center [865, 424] width 350 height 33
click at [711, 511] on button "button" at bounding box center [710, 508] width 29 height 33
select select "7"
select select "2025"
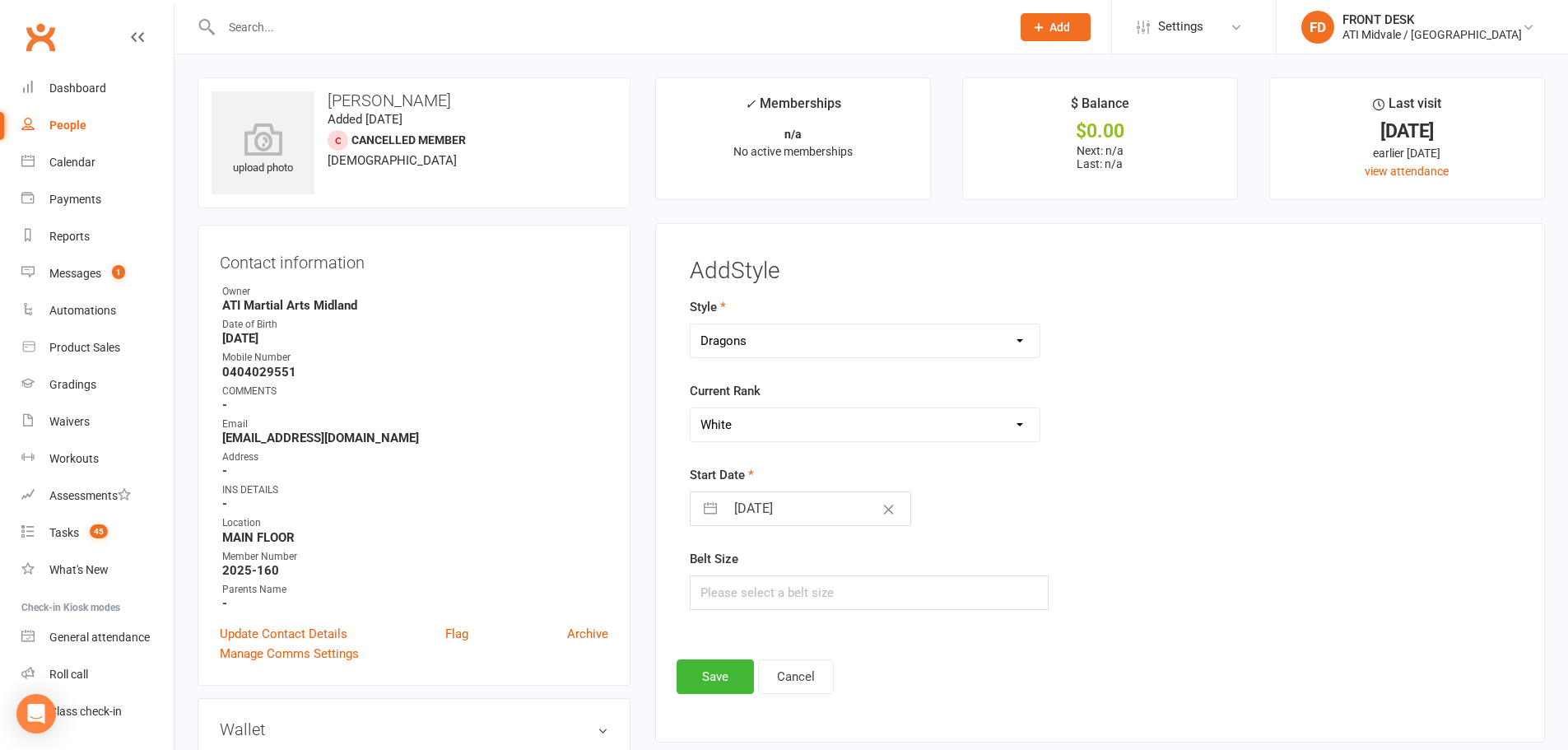
select select "8"
select select "2025"
select select "9"
select select "2025"
click at [721, 515] on button "button" at bounding box center [710, 508] width 29 height 33
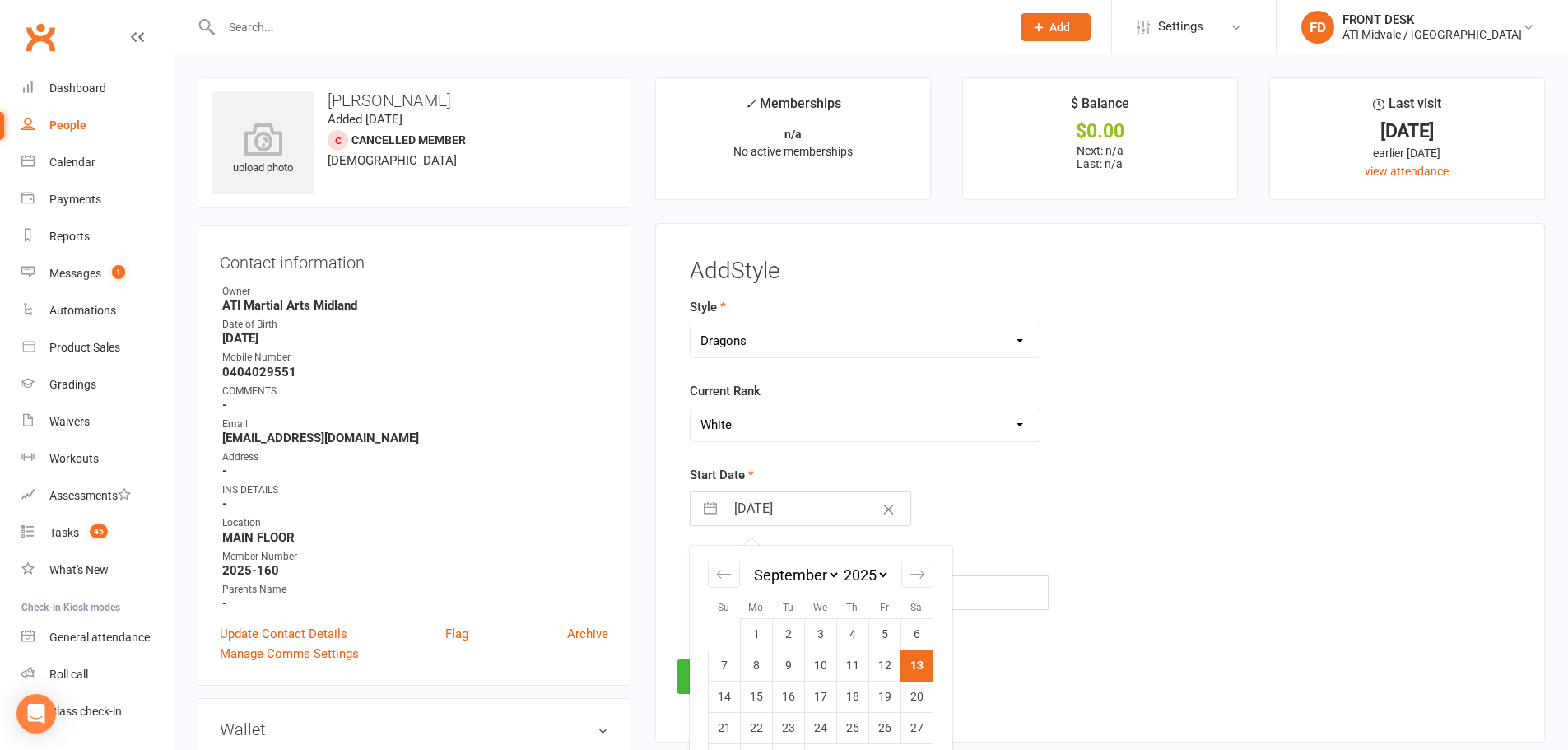
click at [1068, 507] on div "Start Date [DATE] Navigate forward to interact with the calendar and select a d…" at bounding box center [960, 496] width 539 height 61
click at [712, 679] on button "Save" at bounding box center [715, 676] width 78 height 35
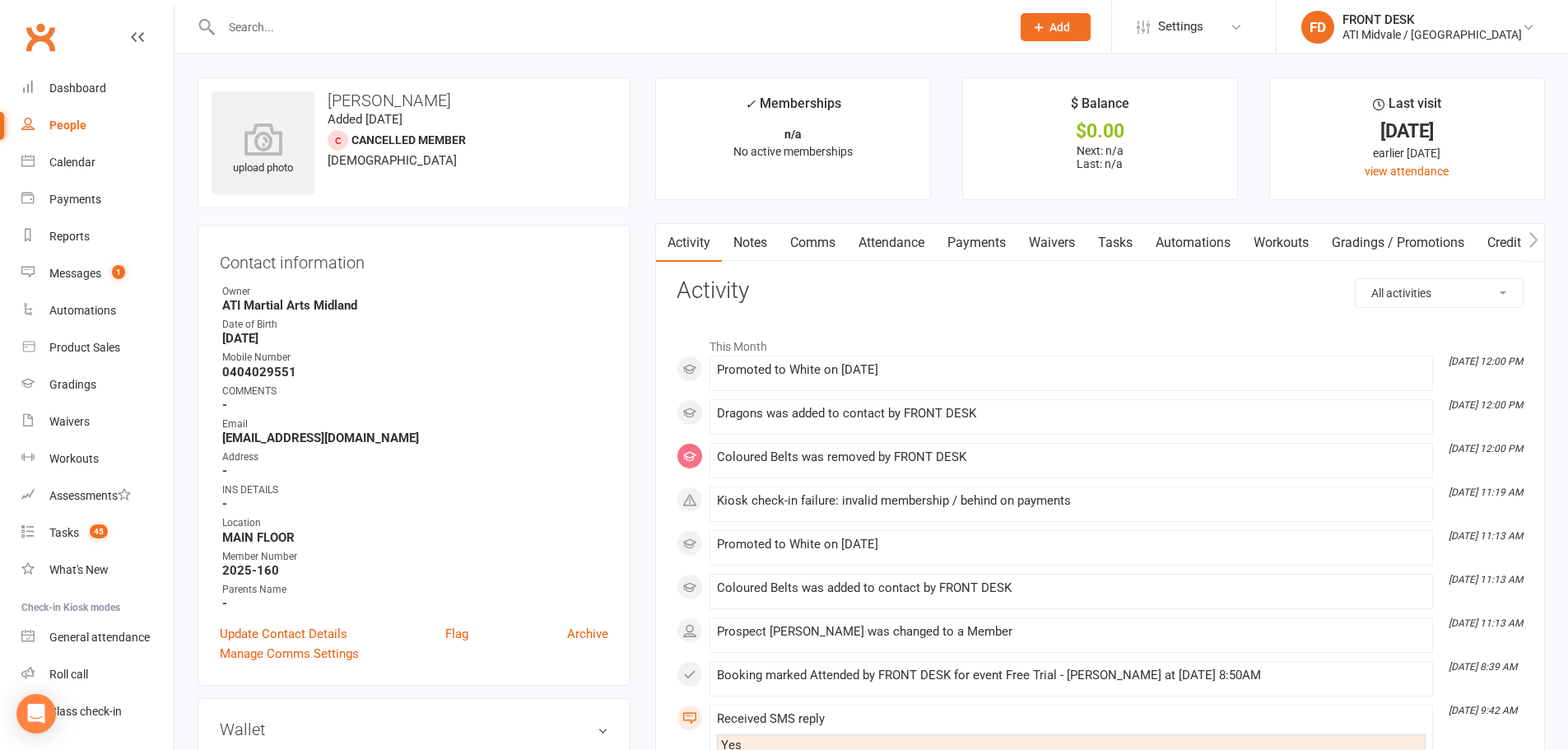
click at [1100, 247] on link "Tasks" at bounding box center [1115, 243] width 58 height 38
select select "incomplete"
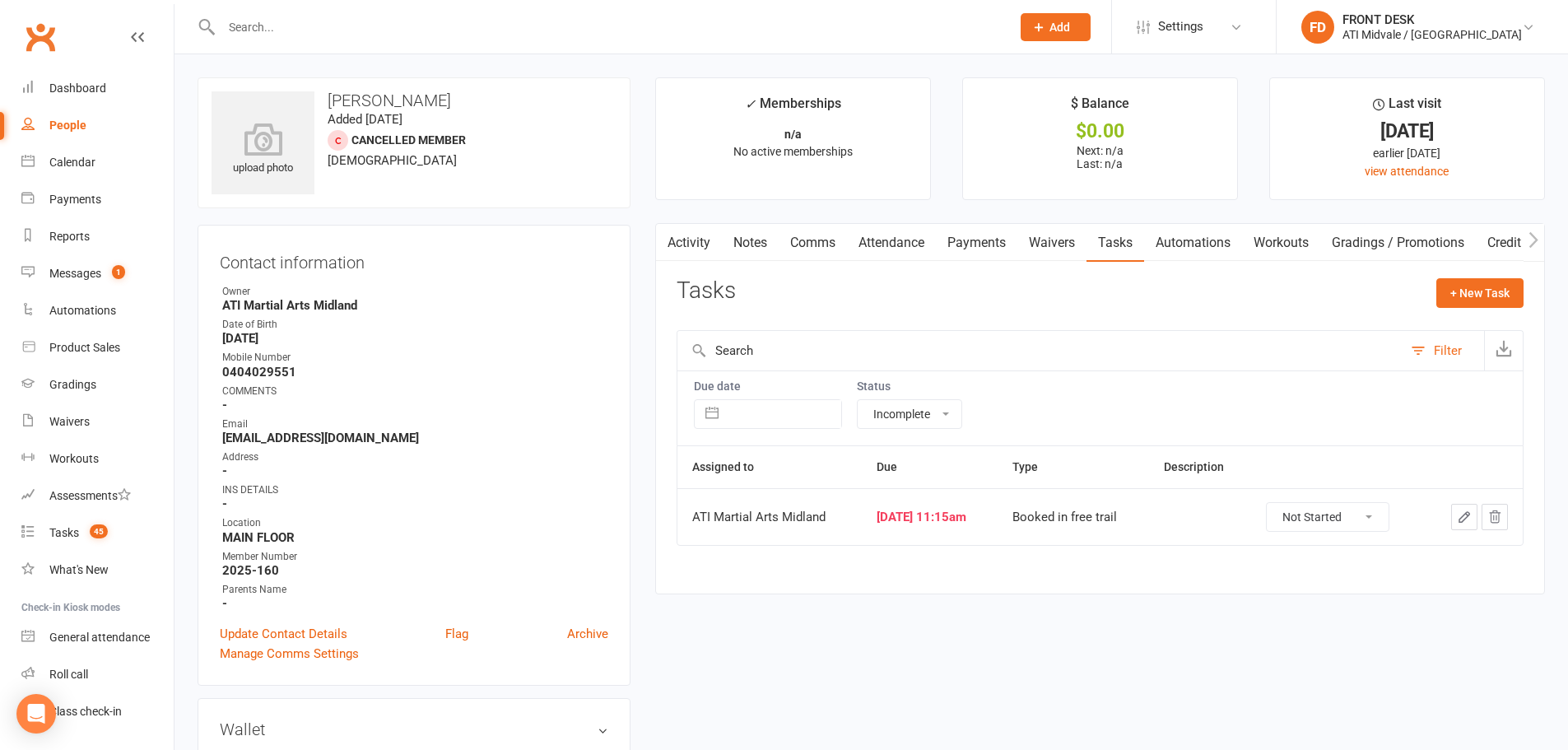
click at [1322, 516] on select "Not Started In Progress Waiting Complete" at bounding box center [1328, 516] width 121 height 28
click at [1278, 503] on select "Not Started In Progress Waiting Complete" at bounding box center [1328, 516] width 121 height 28
select select "unstarted"
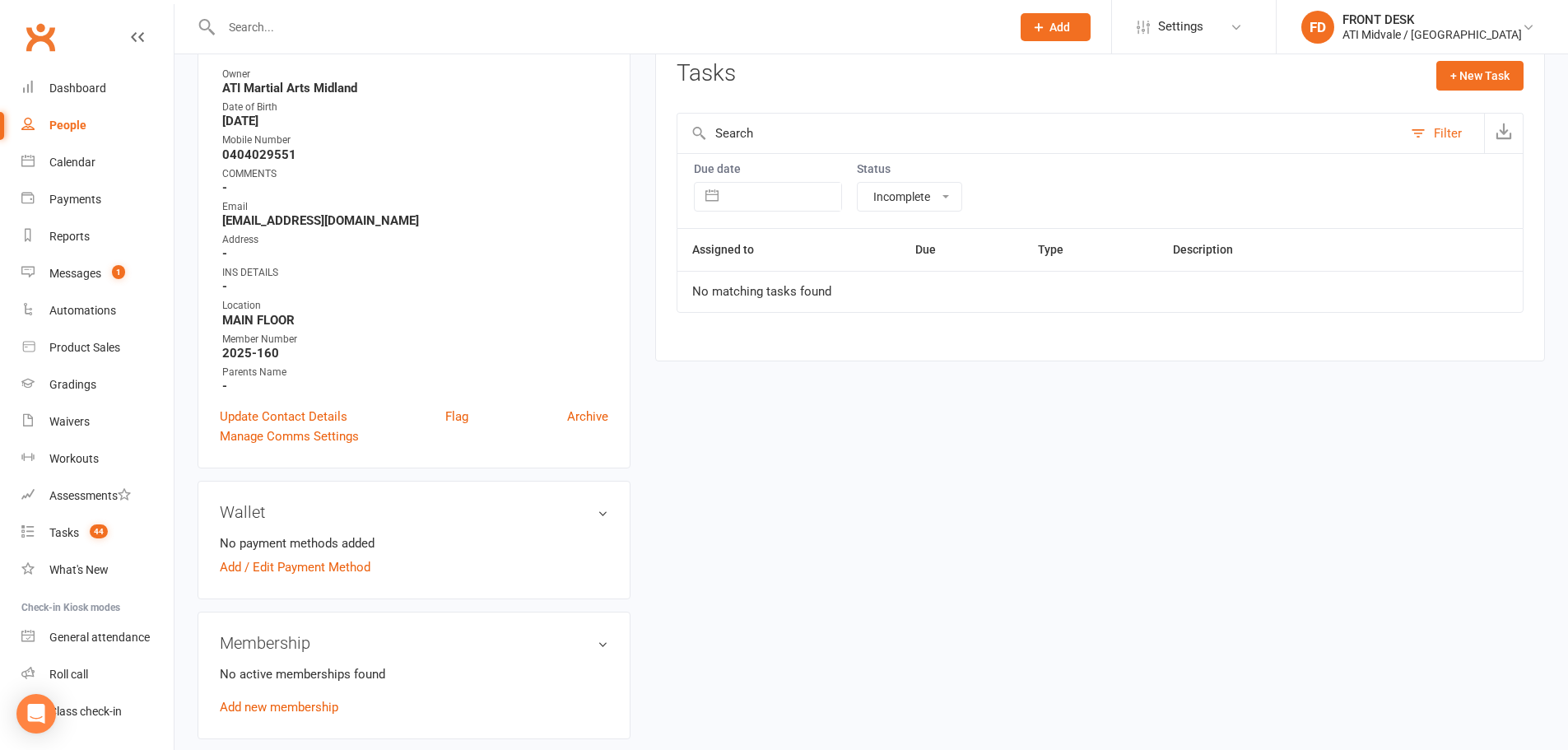
scroll to position [247, 0]
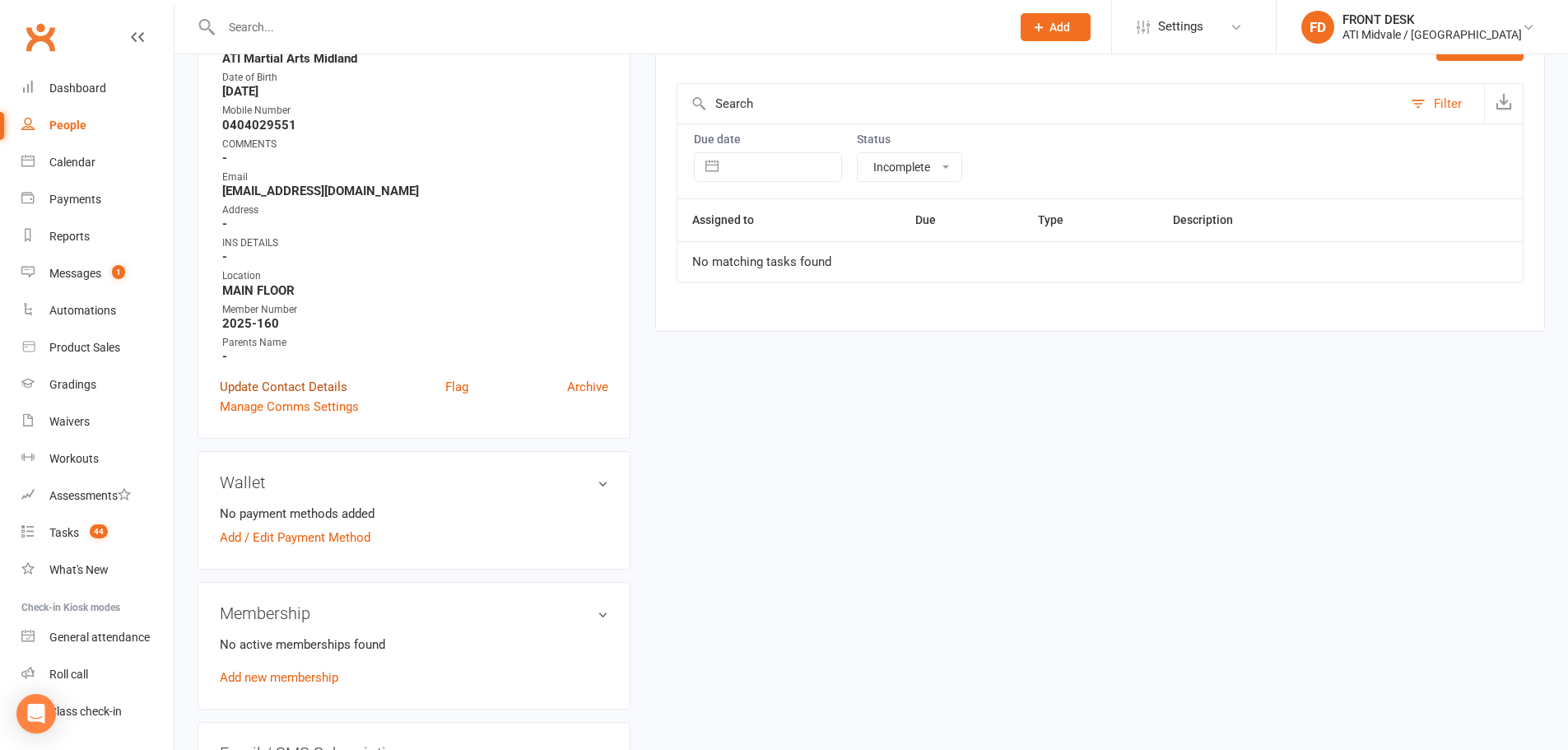
click at [294, 384] on link "Update Contact Details" at bounding box center [283, 387] width 128 height 20
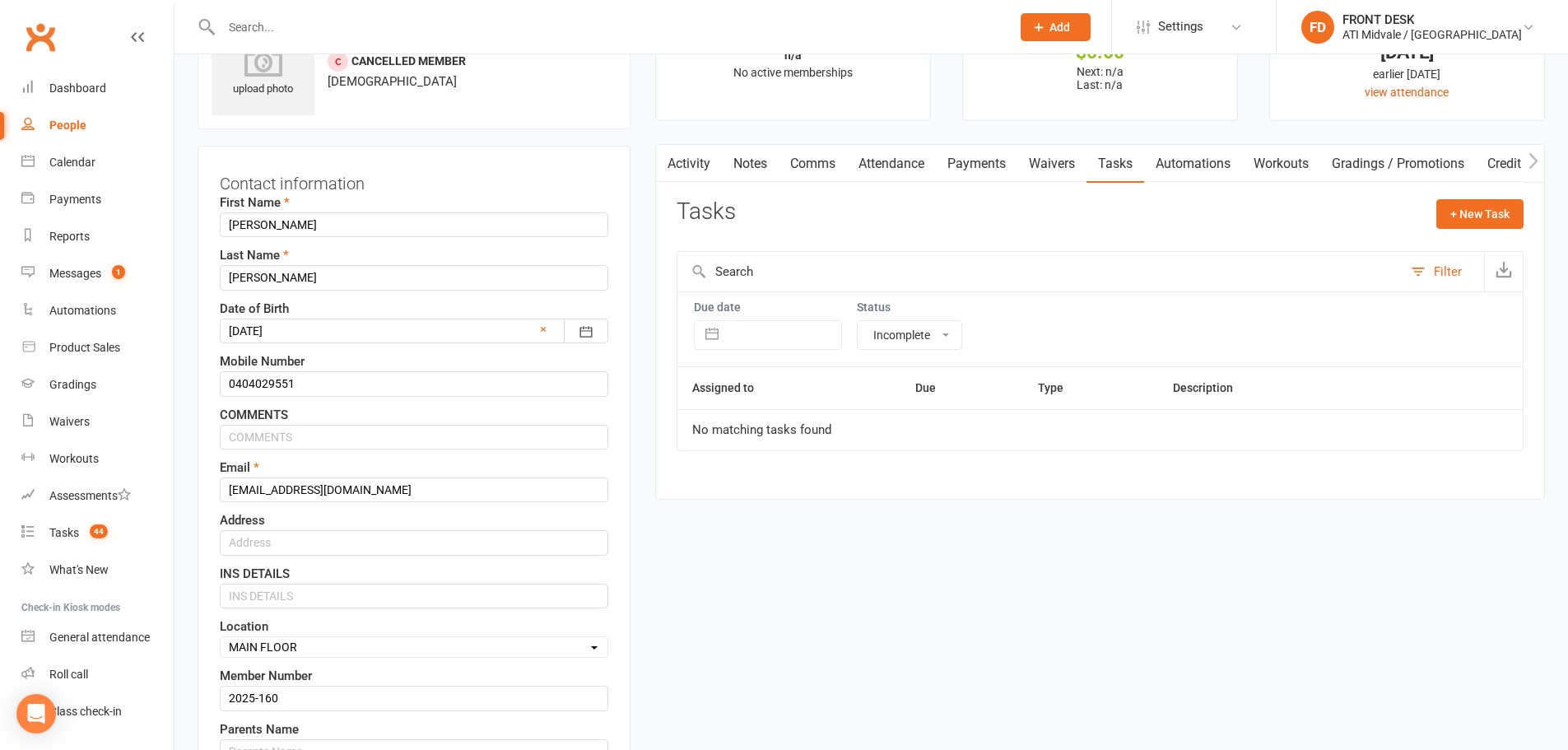
scroll to position [78, 0]
click at [259, 544] on input "text" at bounding box center [413, 545] width 388 height 25
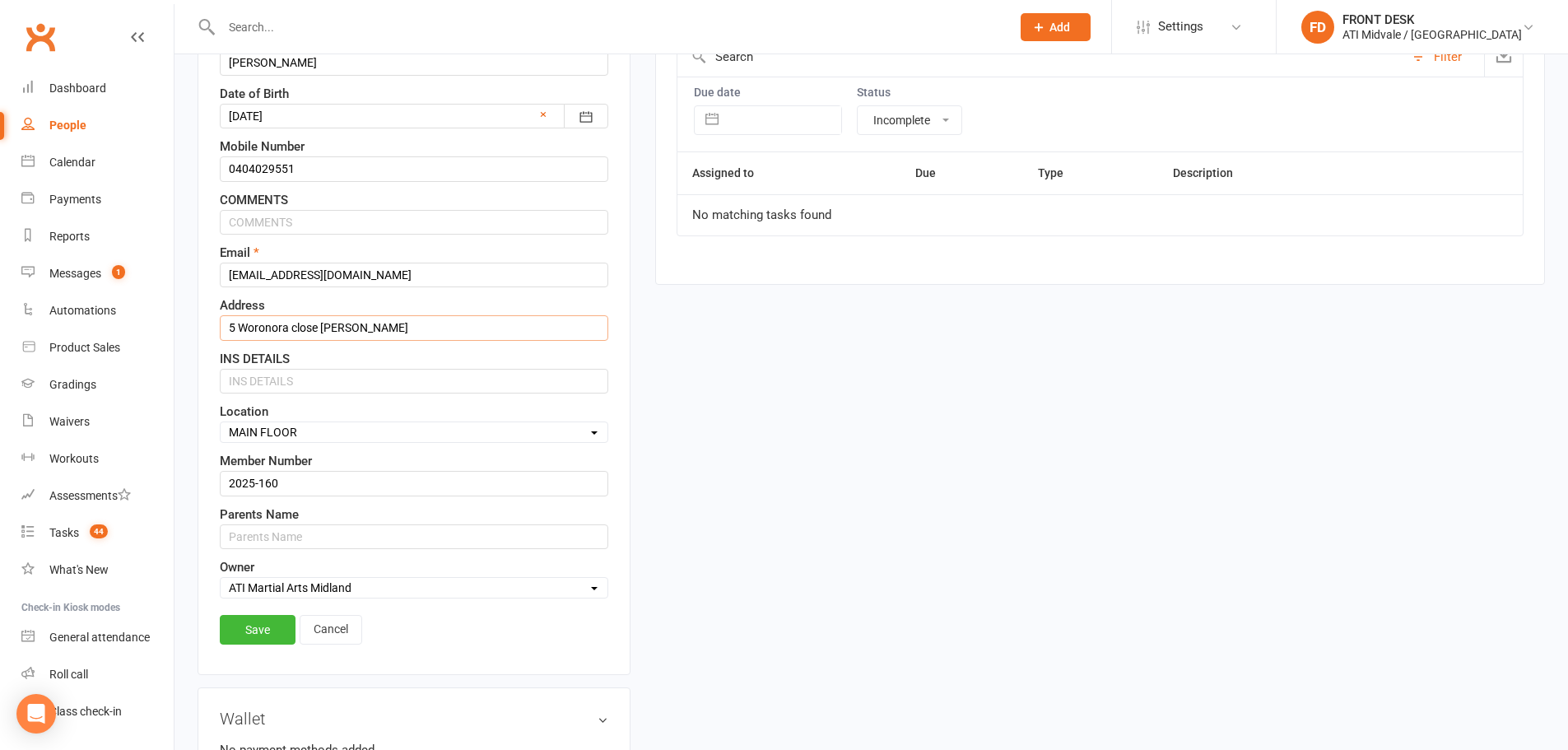
scroll to position [324, 0]
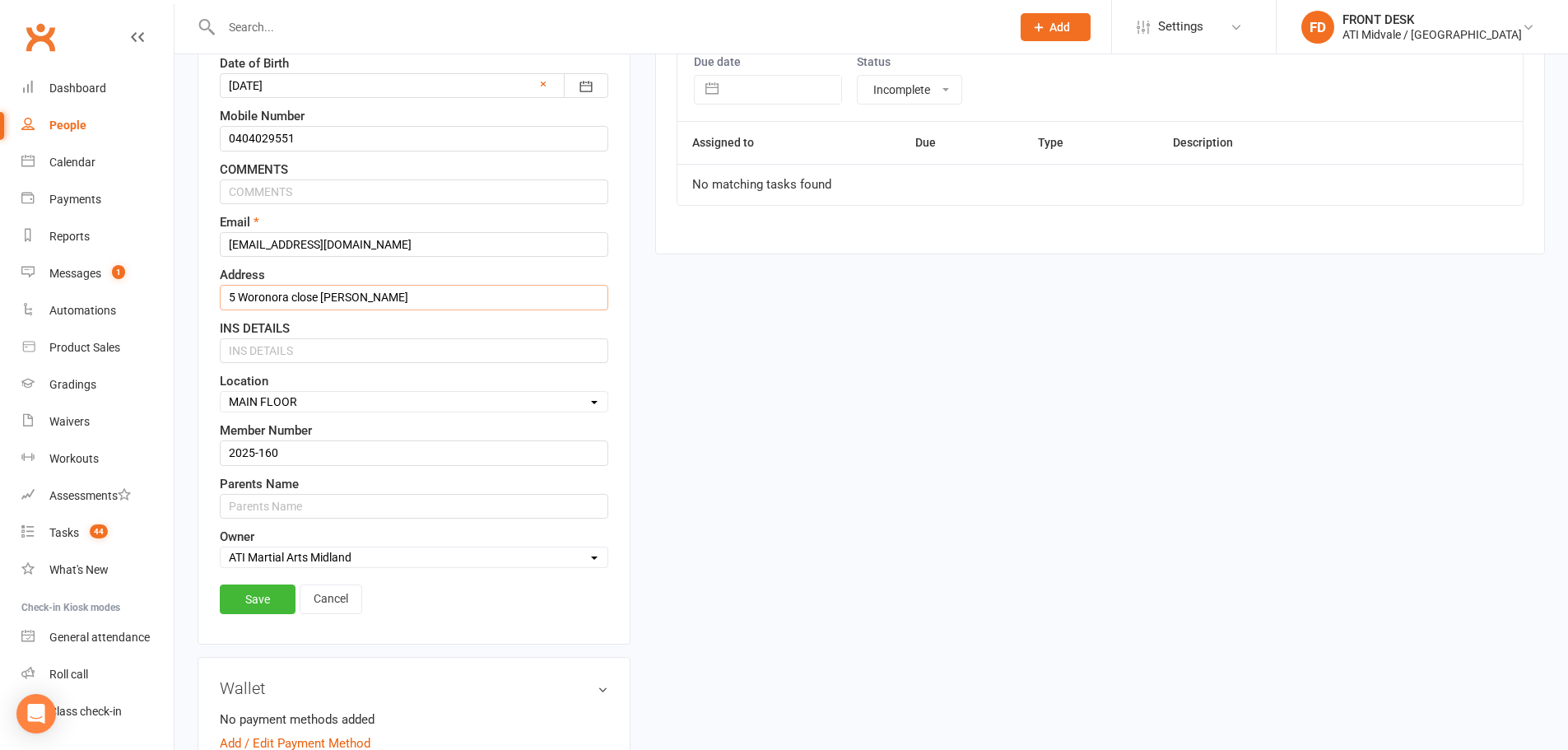
paste input "[STREET_ADDRESS][PERSON_NAME]"
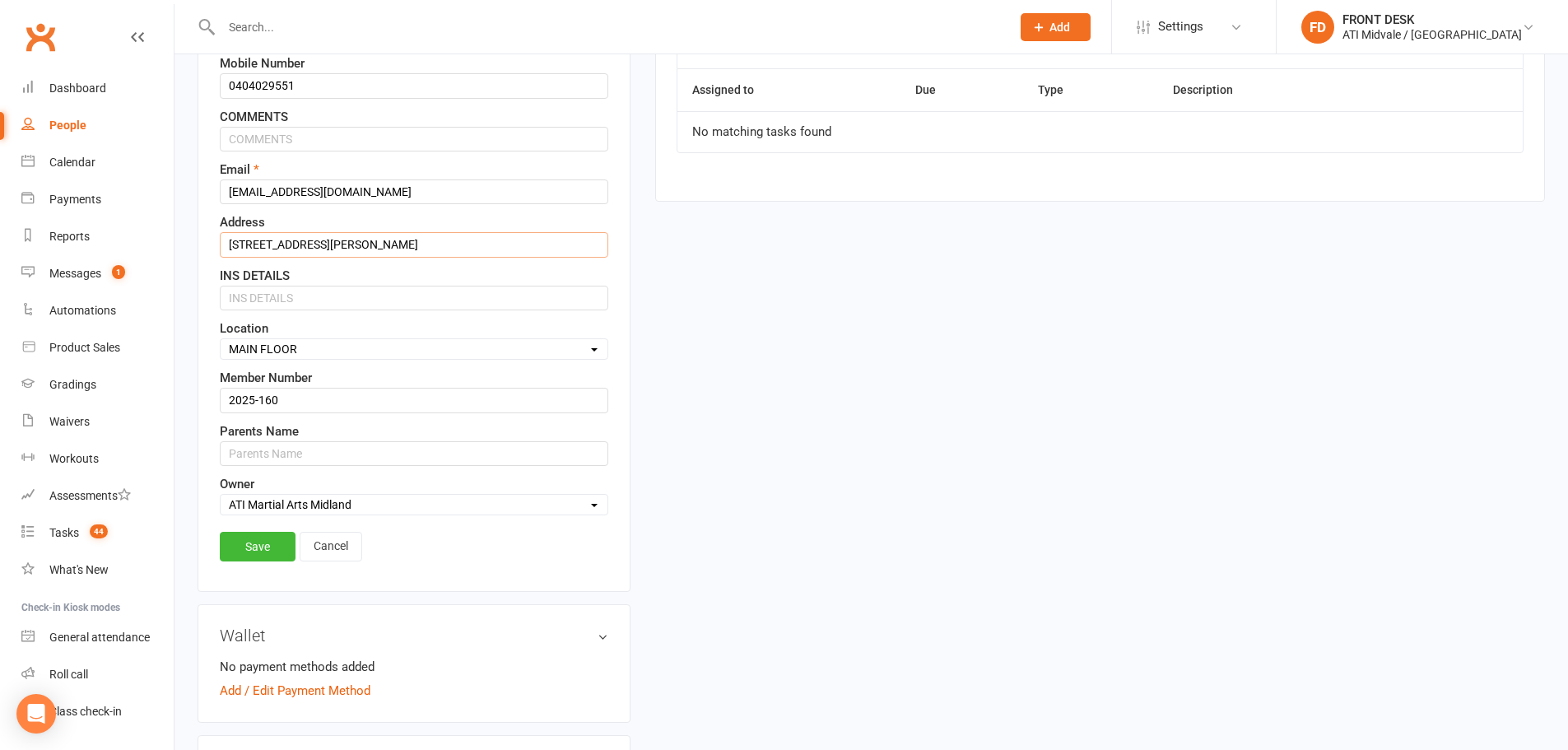
scroll to position [406, 0]
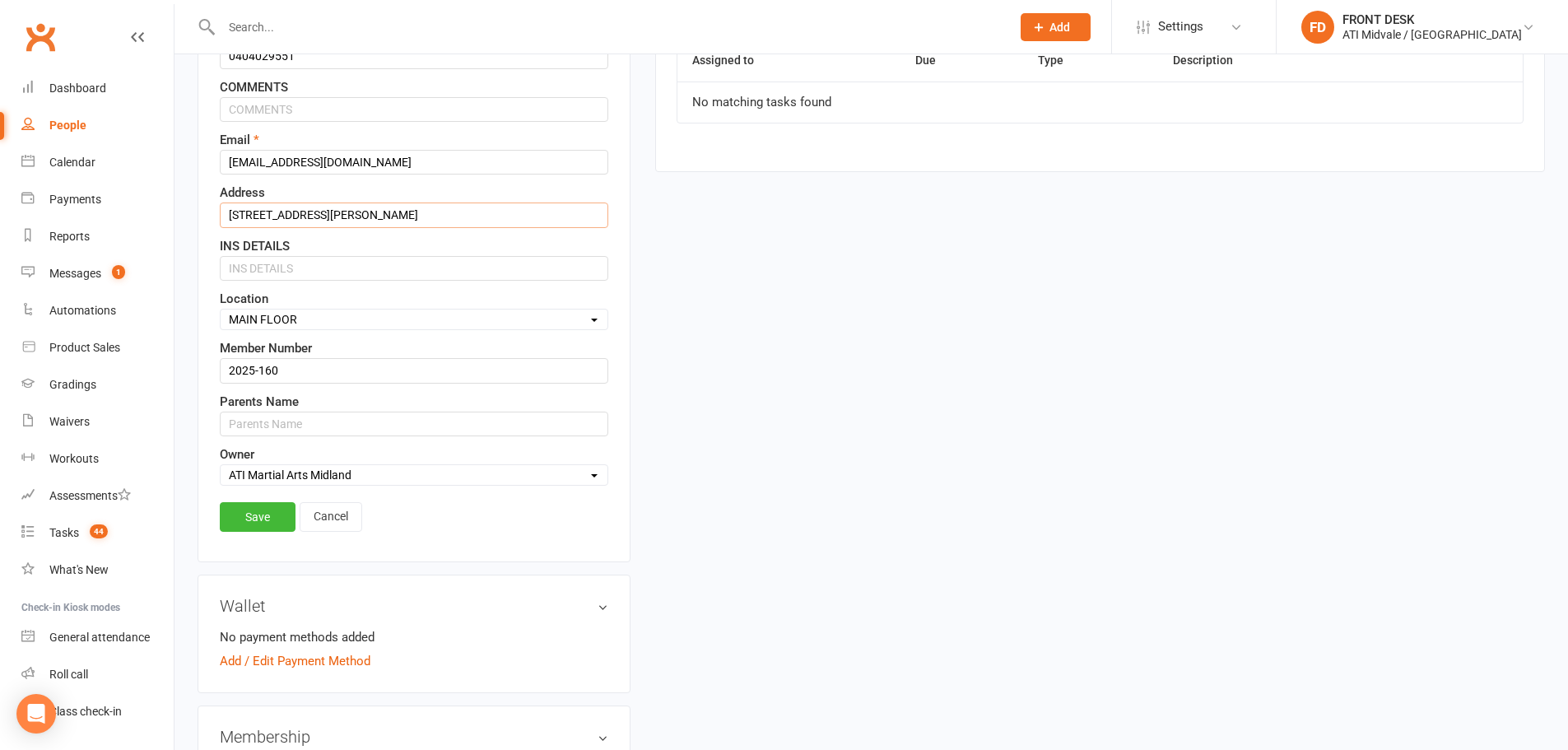
type input "[STREET_ADDRESS][PERSON_NAME]"
click at [264, 415] on input "text" at bounding box center [413, 424] width 388 height 25
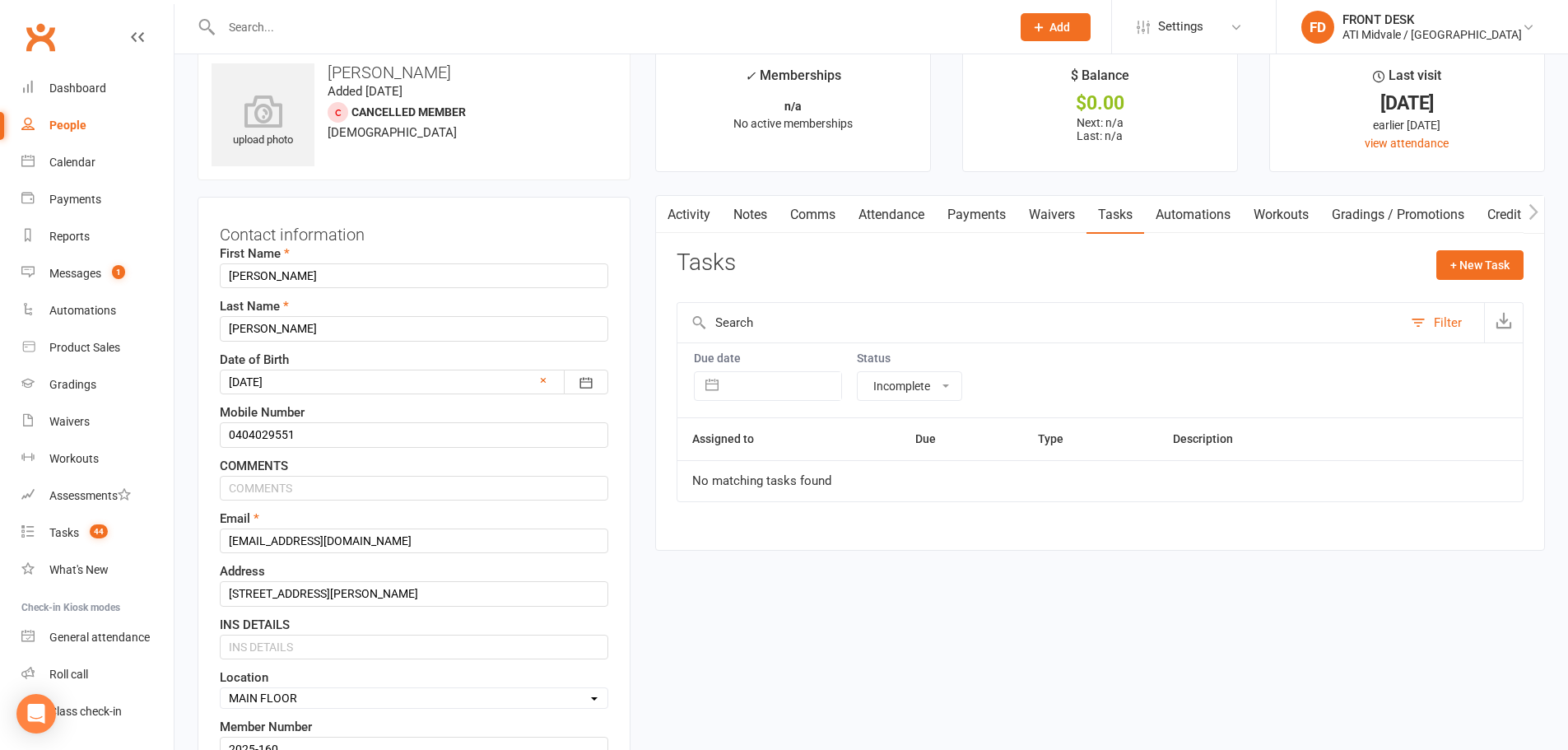
scroll to position [0, 0]
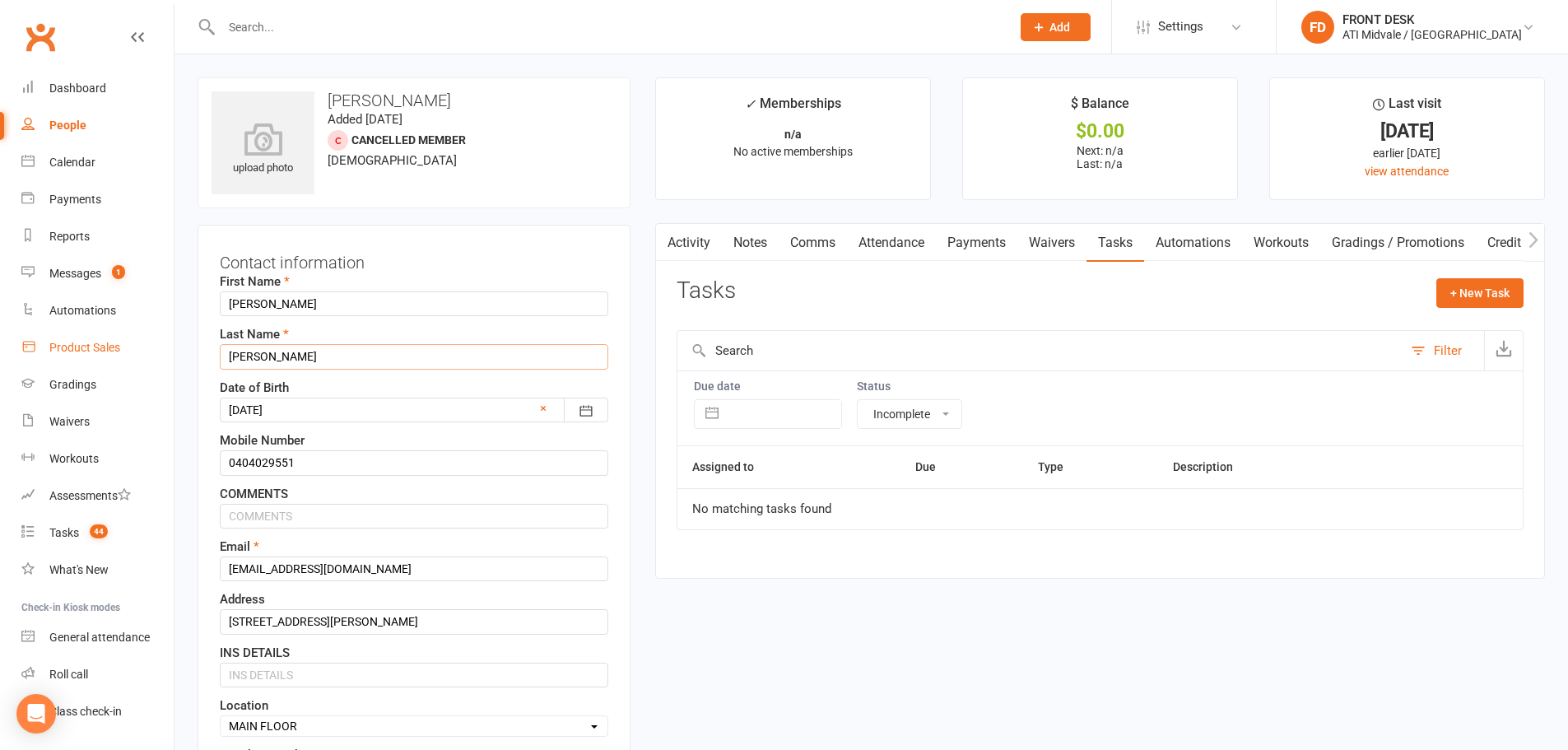
drag, startPoint x: 281, startPoint y: 356, endPoint x: 156, endPoint y: 363, distance: 125.2
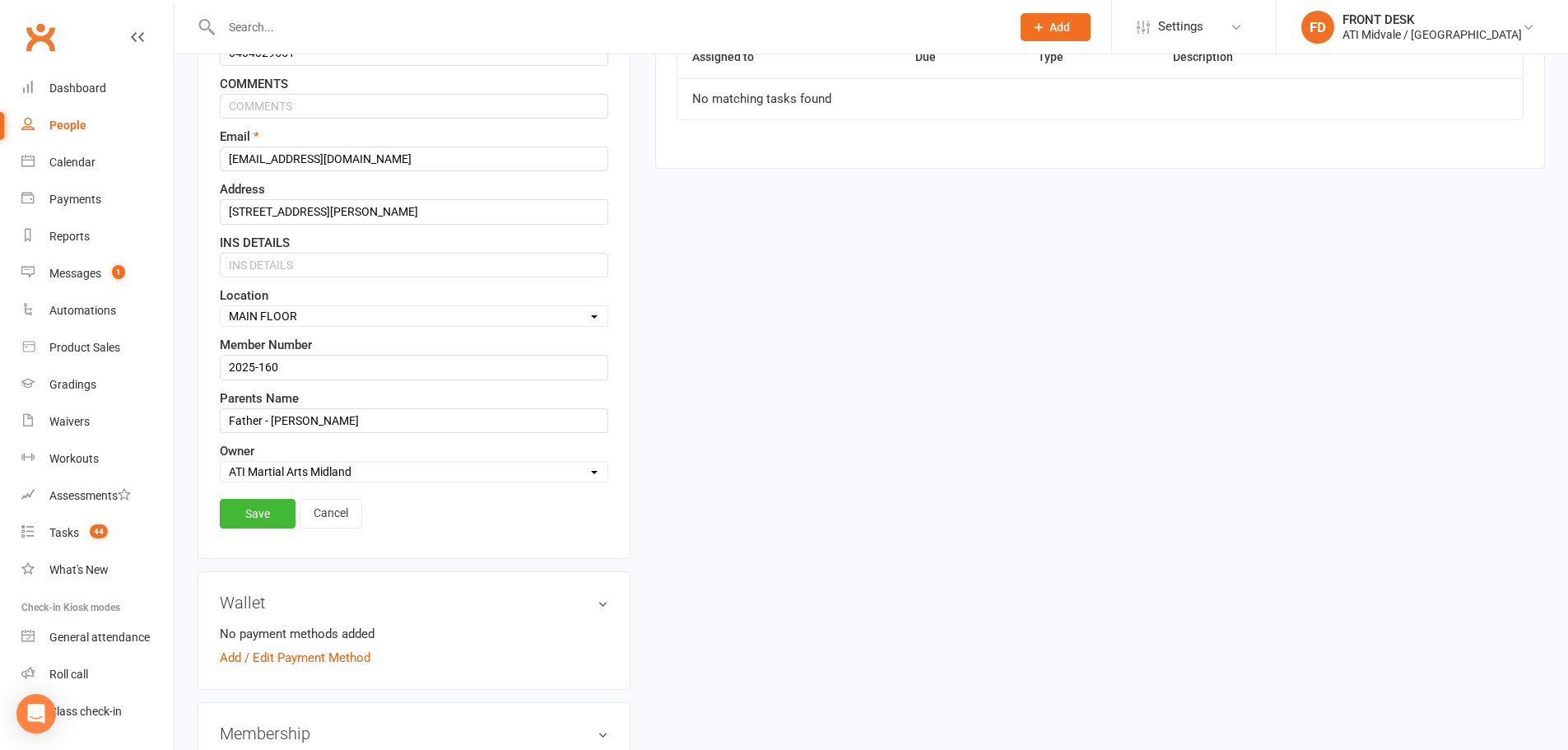
scroll to position [412, 0]
click at [342, 422] on input "Father - Micheal" at bounding box center [413, 419] width 388 height 25
paste input "Lindberg"
type input "Father - [PERSON_NAME]"
click at [270, 515] on link "Save" at bounding box center [257, 512] width 76 height 29
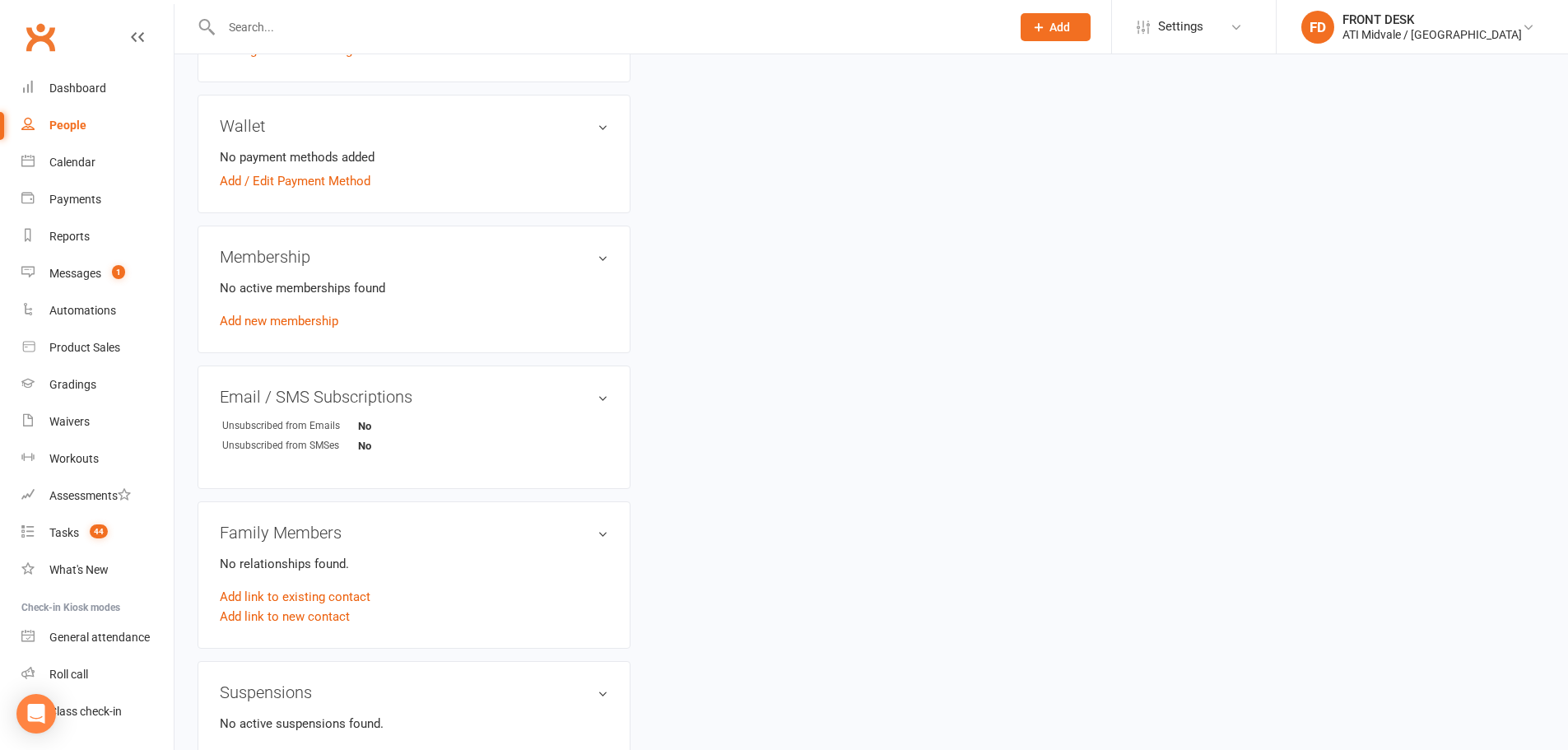
scroll to position [494, 0]
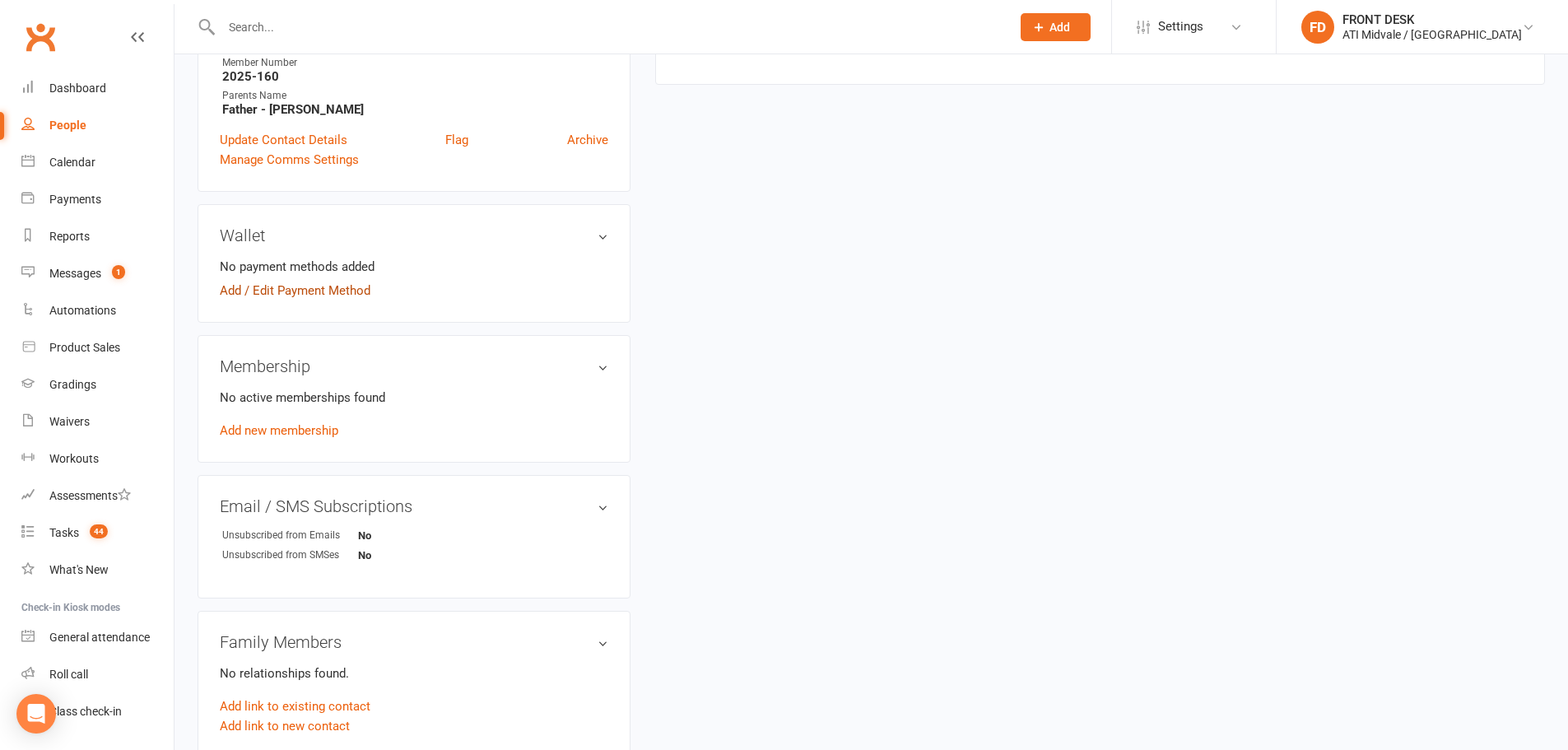
click at [306, 295] on link "Add / Edit Payment Method" at bounding box center [295, 290] width 151 height 20
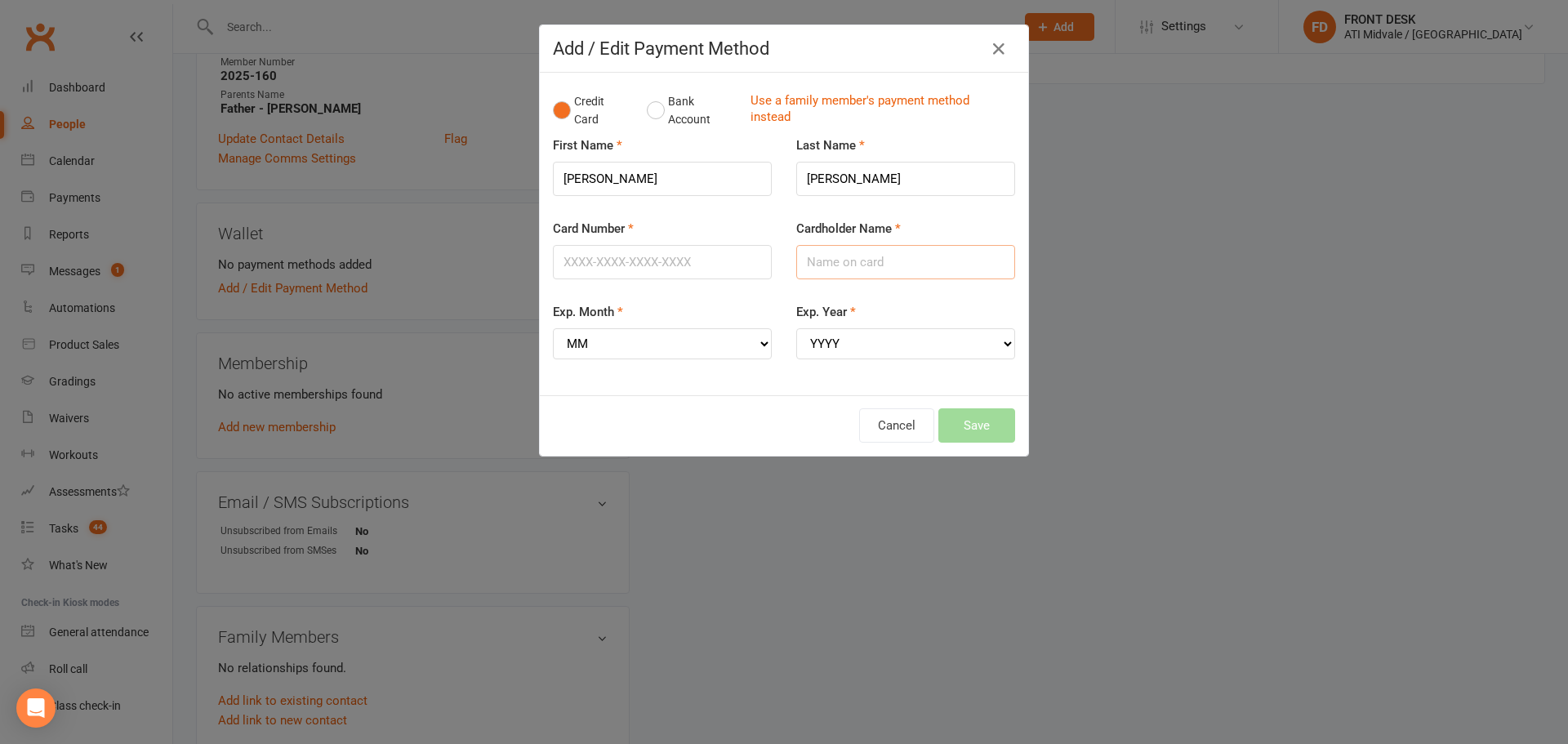
click at [818, 256] on input "Cardholder Name" at bounding box center [905, 262] width 219 height 35
click at [671, 128] on button "Bank Account" at bounding box center [692, 111] width 90 height 50
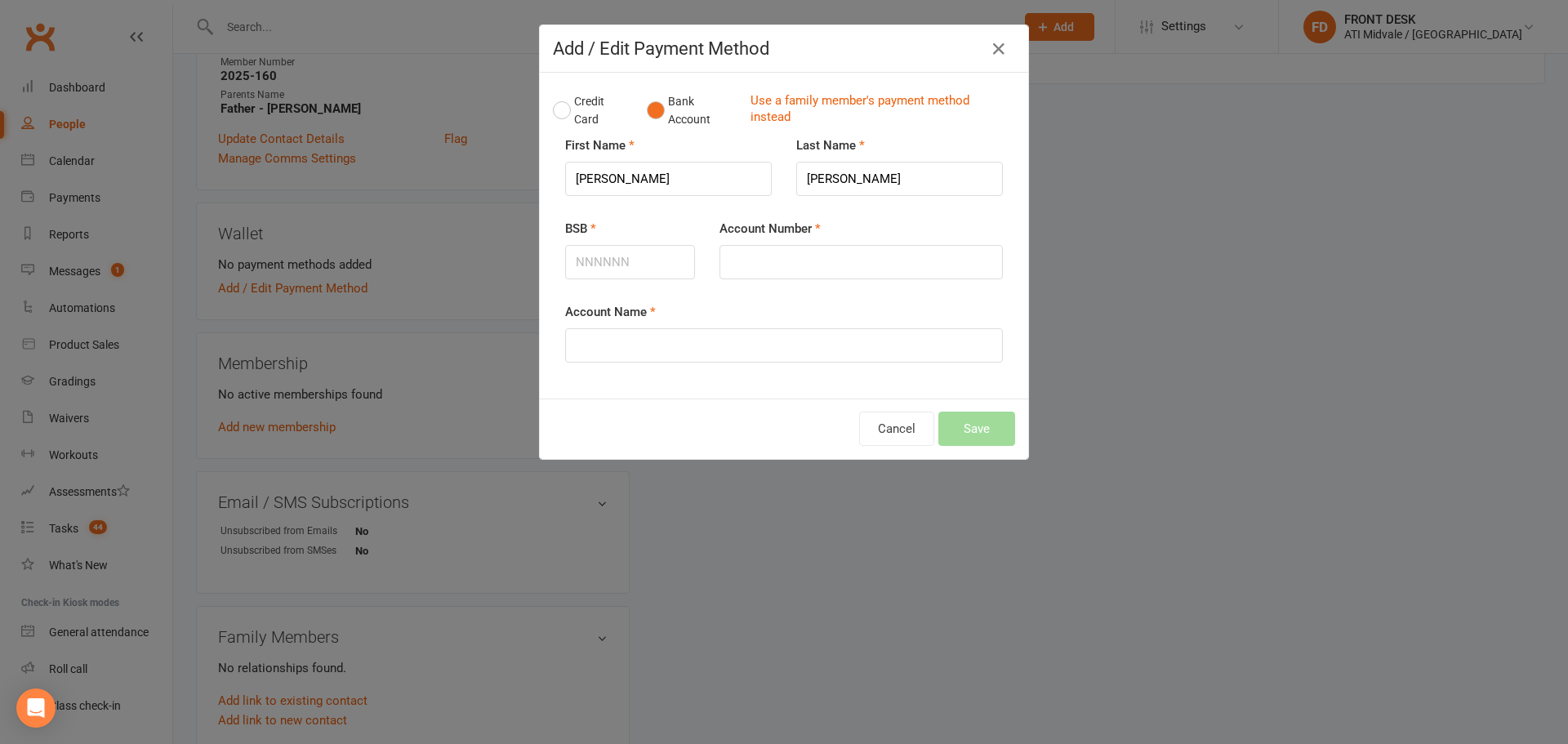
click at [633, 327] on div "Account Name" at bounding box center [784, 332] width 438 height 60
click at [633, 339] on input "Account Name" at bounding box center [784, 345] width 438 height 35
type input "1"
type input "m"
type input "[PERSON_NAME]"
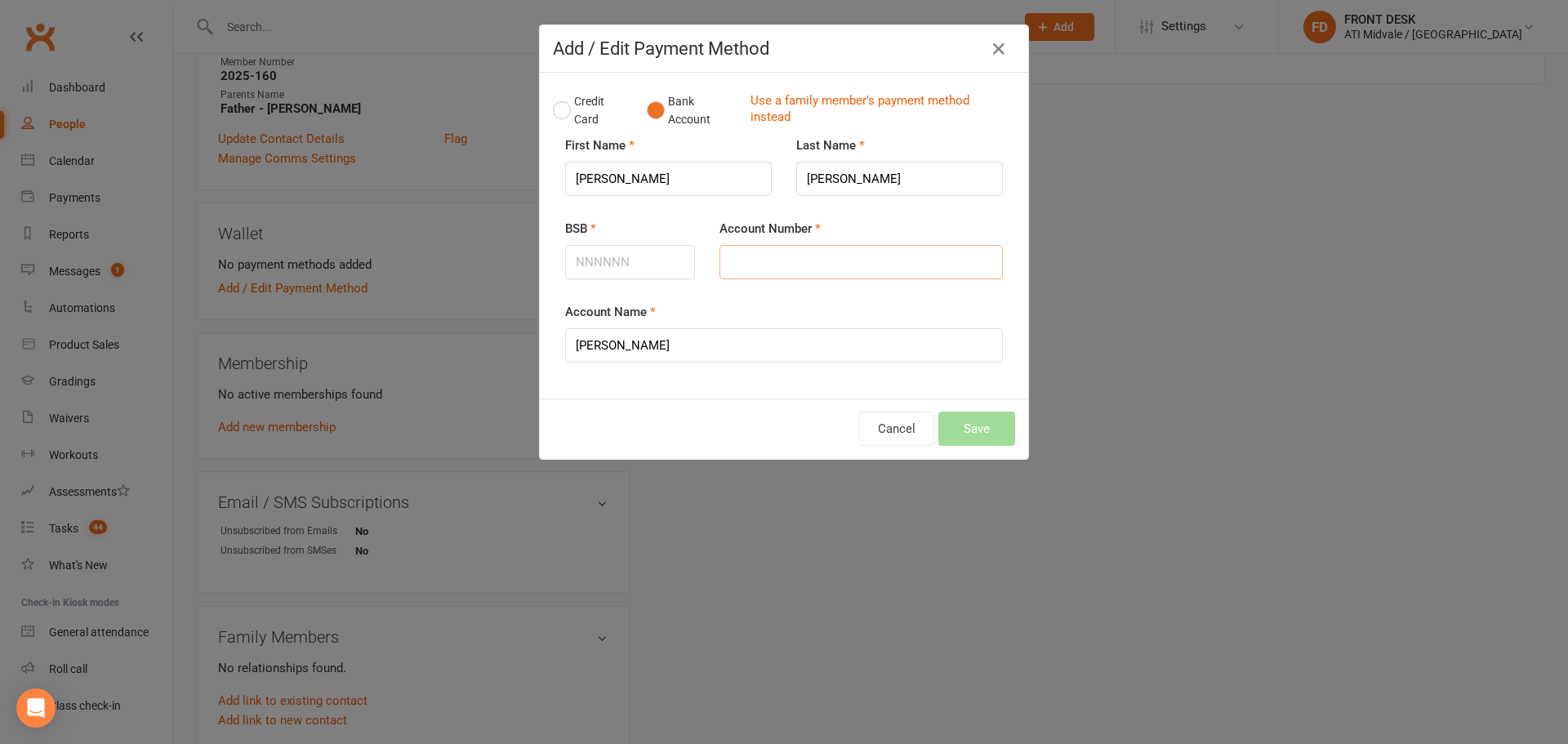
click at [747, 264] on input "Account Number" at bounding box center [861, 262] width 283 height 35
type input "205944355"
click at [652, 258] on input "BSB" at bounding box center [630, 262] width 130 height 35
type input "116879"
click at [961, 432] on button "Save" at bounding box center [976, 429] width 77 height 35
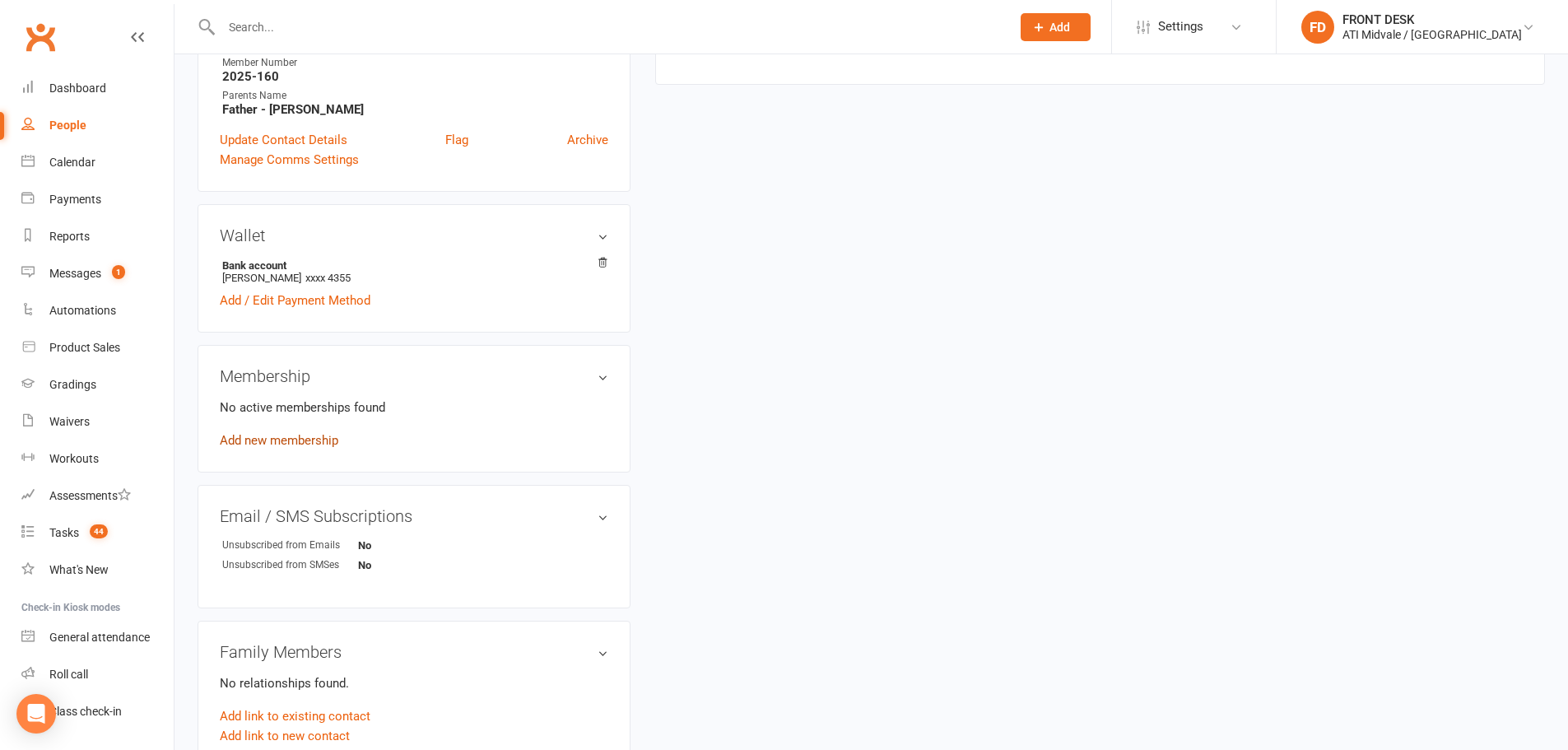
click at [306, 441] on link "Add new membership" at bounding box center [279, 440] width 119 height 15
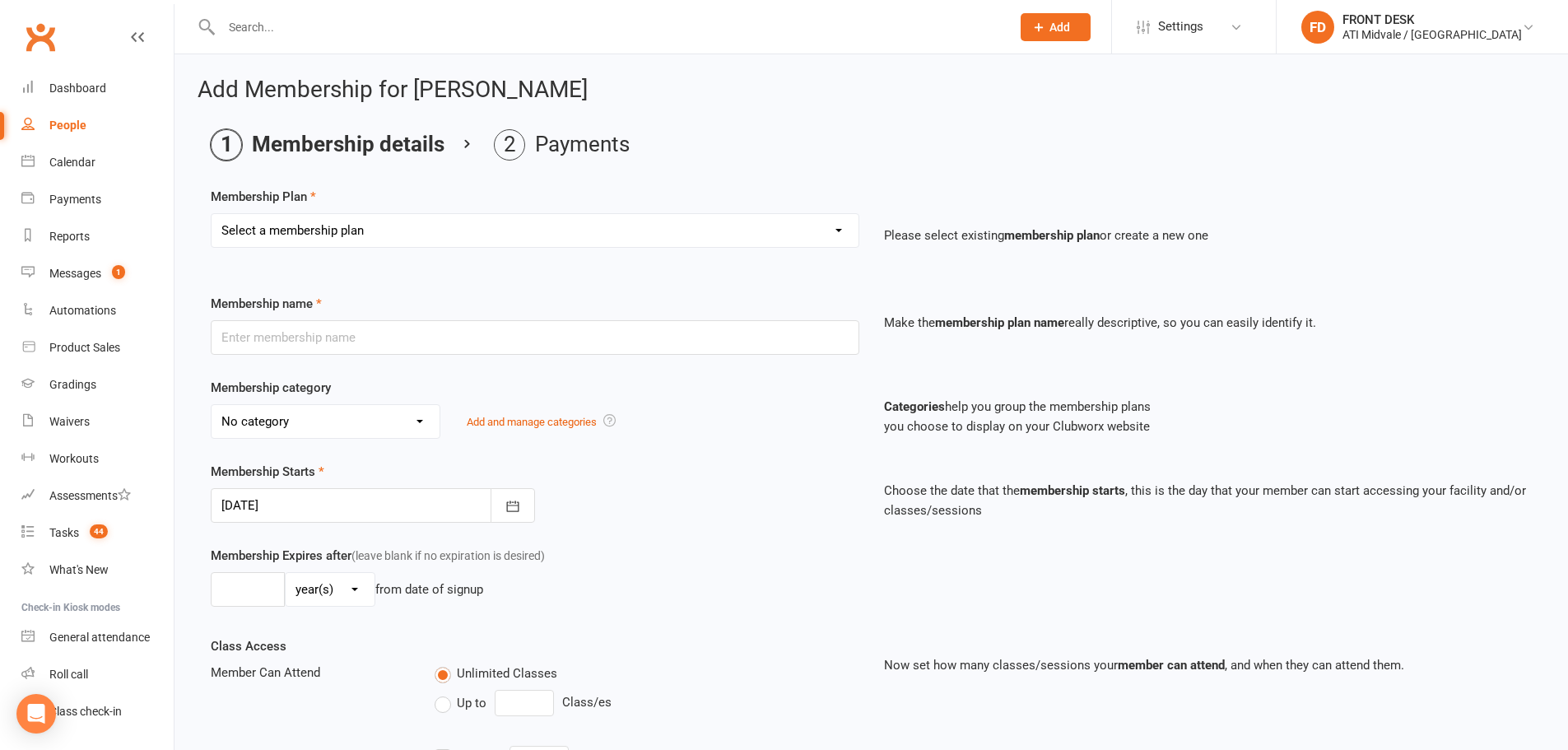
click at [353, 234] on select "Select a membership plan Create new Membership Plan 01. DRAGONS LIMITED 12 MTH …" at bounding box center [535, 230] width 647 height 33
select select "1"
click at [212, 214] on select "Select a membership plan Create new Membership Plan 01. DRAGONS LIMITED 12 MTH …" at bounding box center [535, 230] width 647 height 33
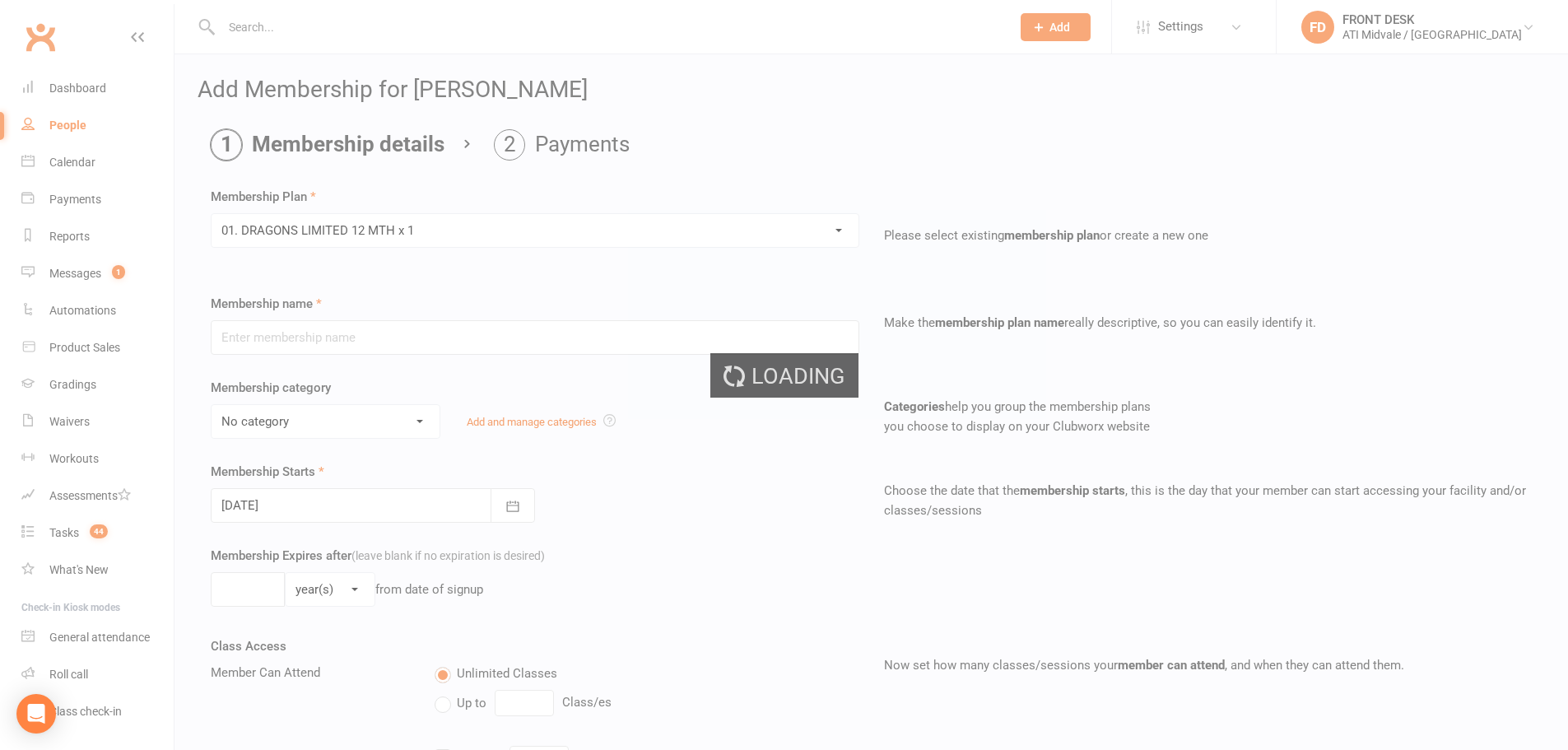
type input "01. DRAGONS LIMITED 12 MTH x 1"
select select "0"
type input "12"
select select "2"
type input "1"
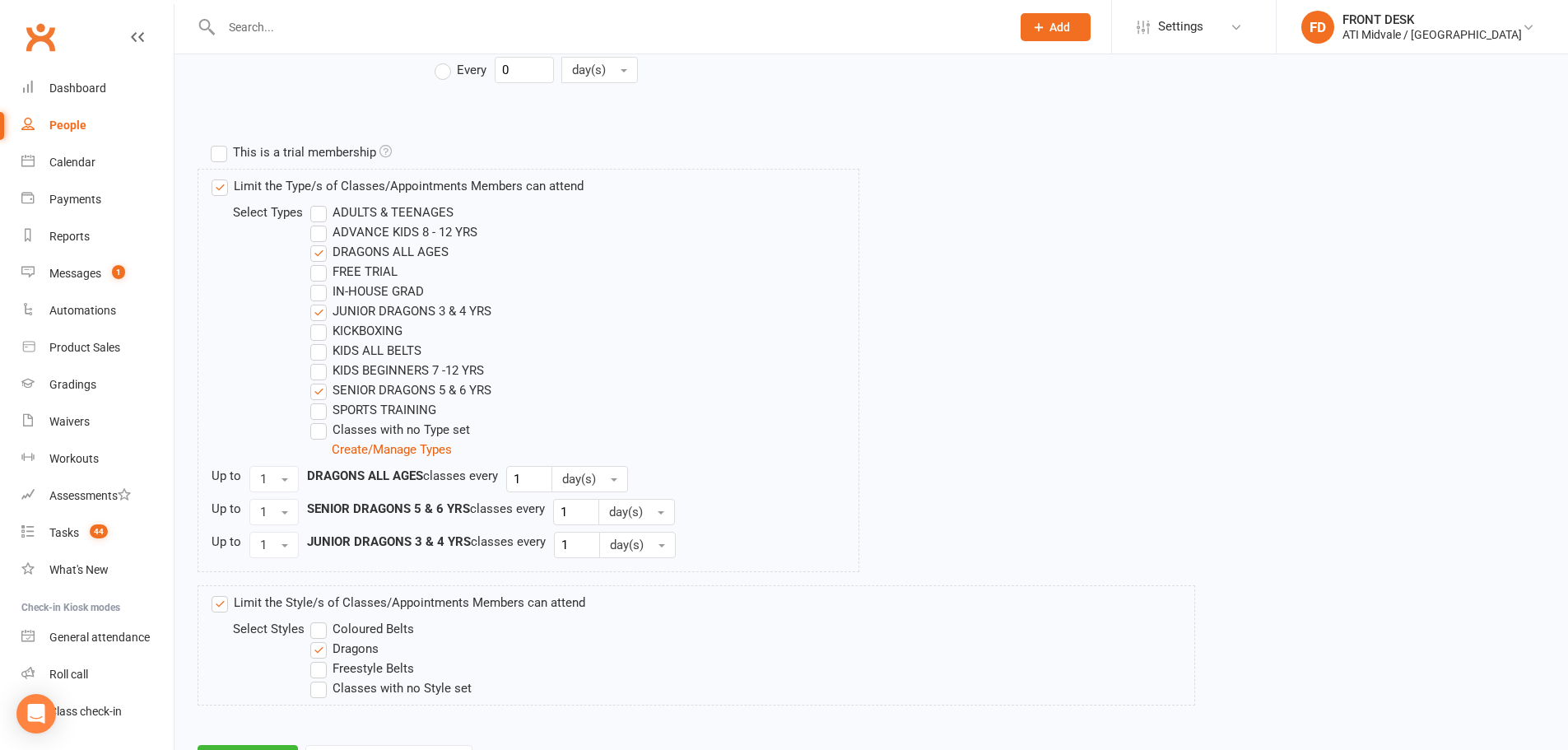
scroll to position [793, 0]
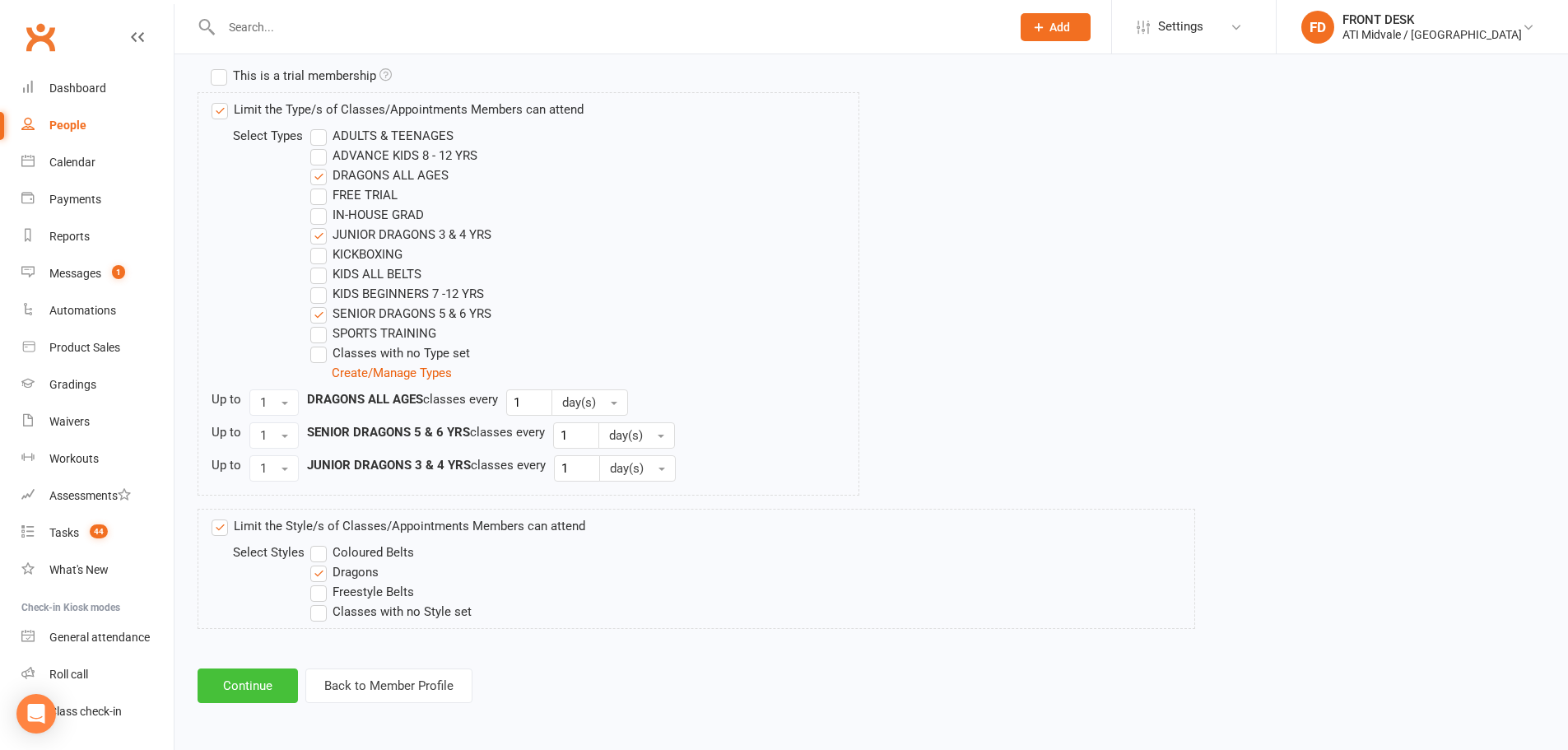
click at [250, 689] on button "Continue" at bounding box center [247, 686] width 100 height 35
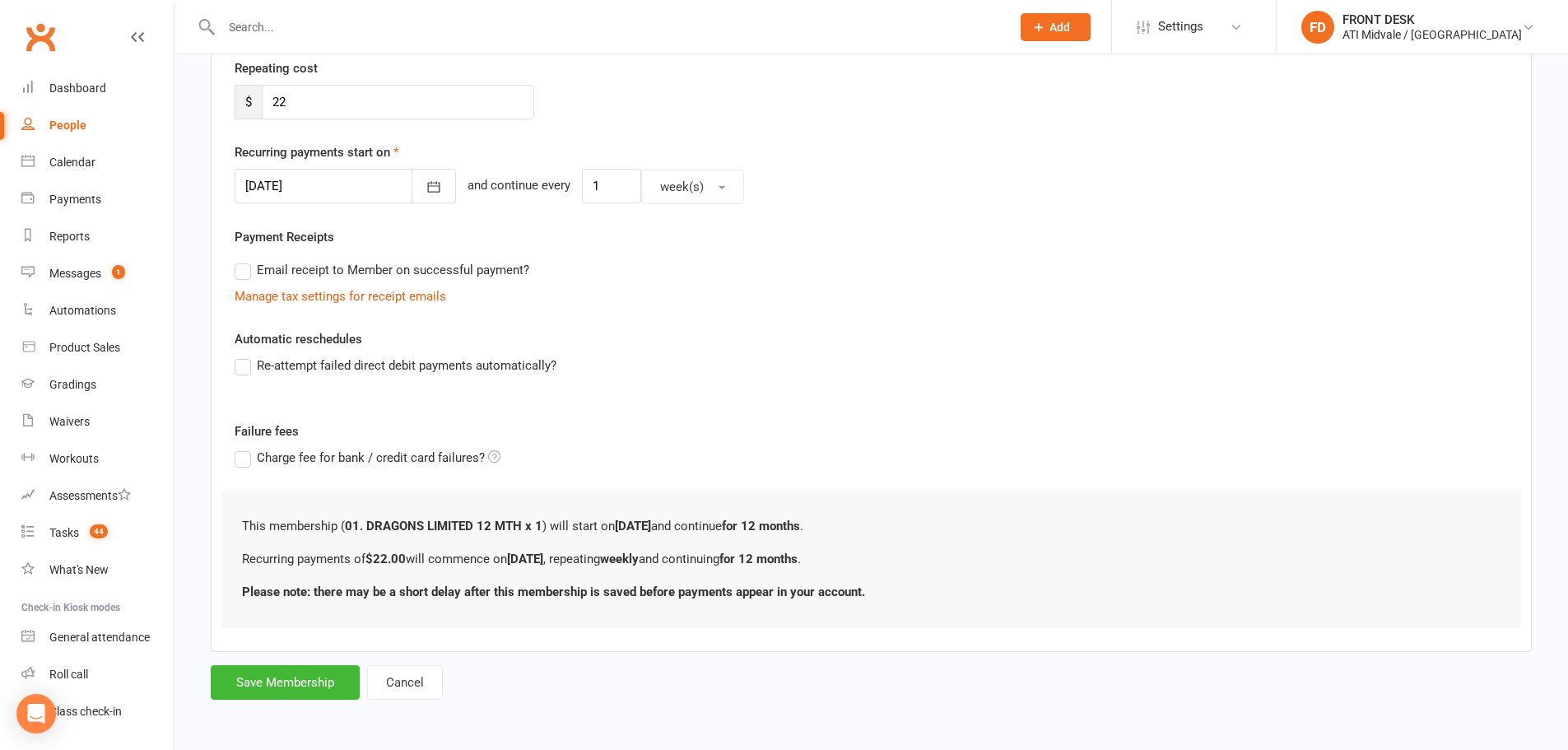
scroll to position [0, 0]
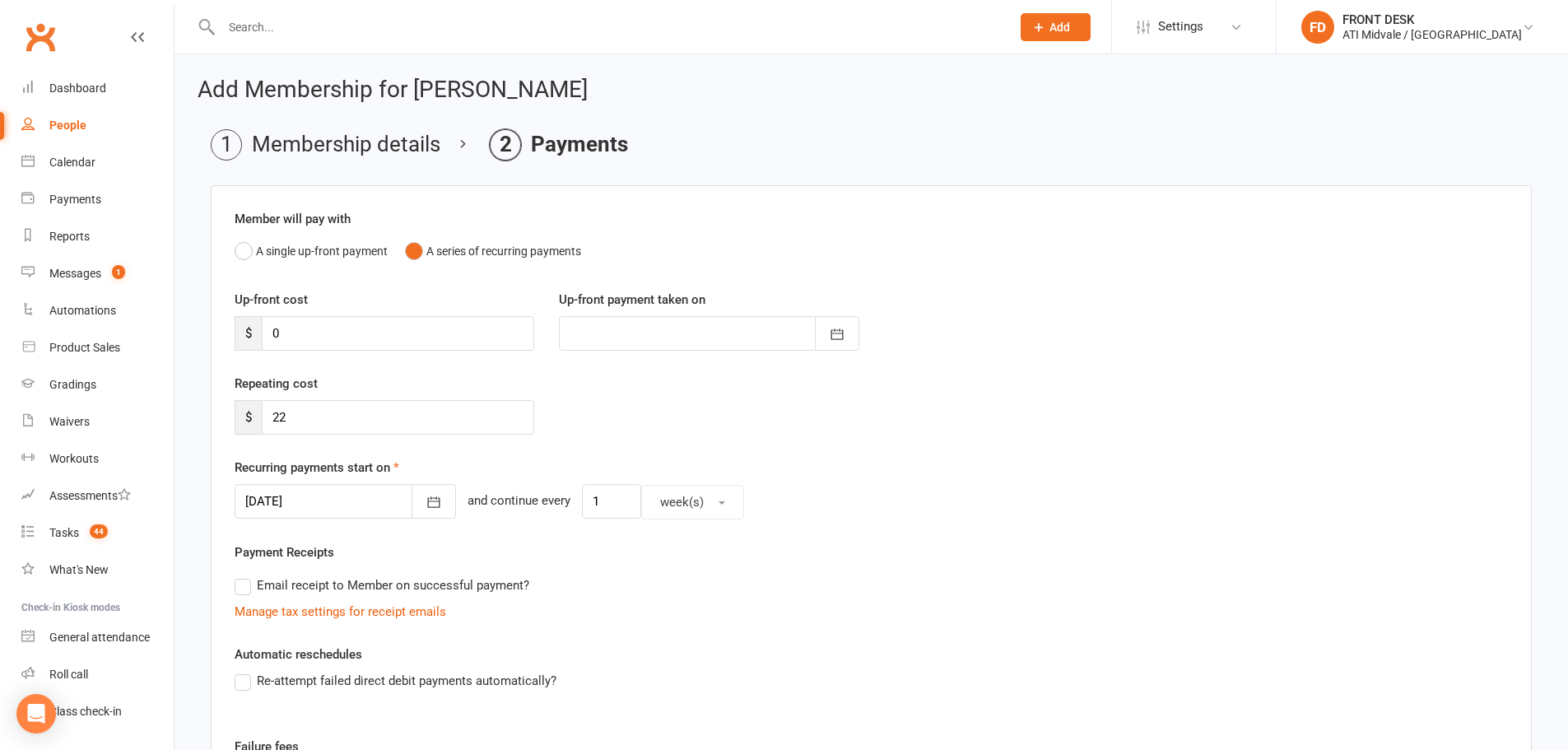
click at [319, 512] on div at bounding box center [346, 501] width 221 height 35
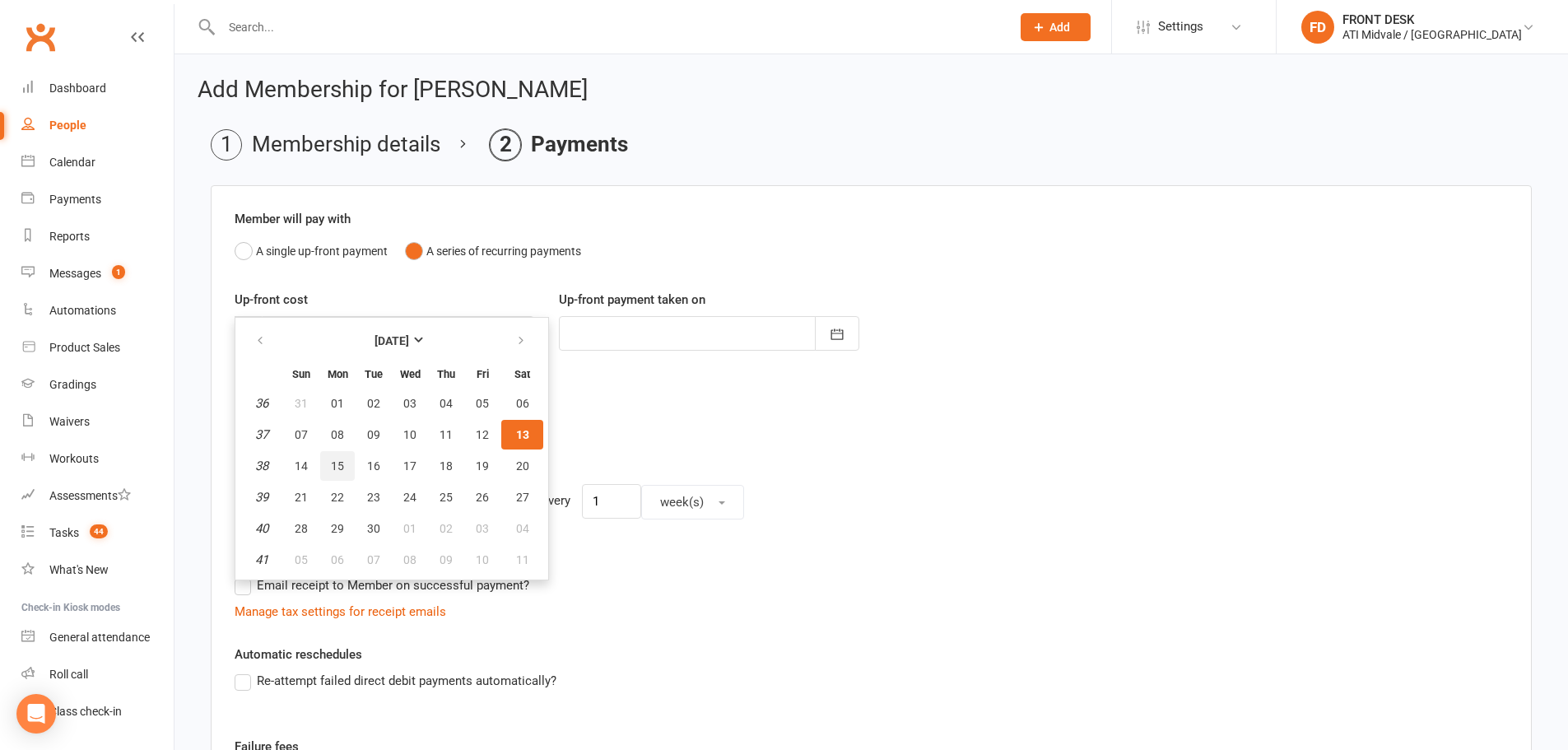
click at [346, 466] on button "15" at bounding box center [338, 465] width 35 height 29
type input "15 Sep 2025"
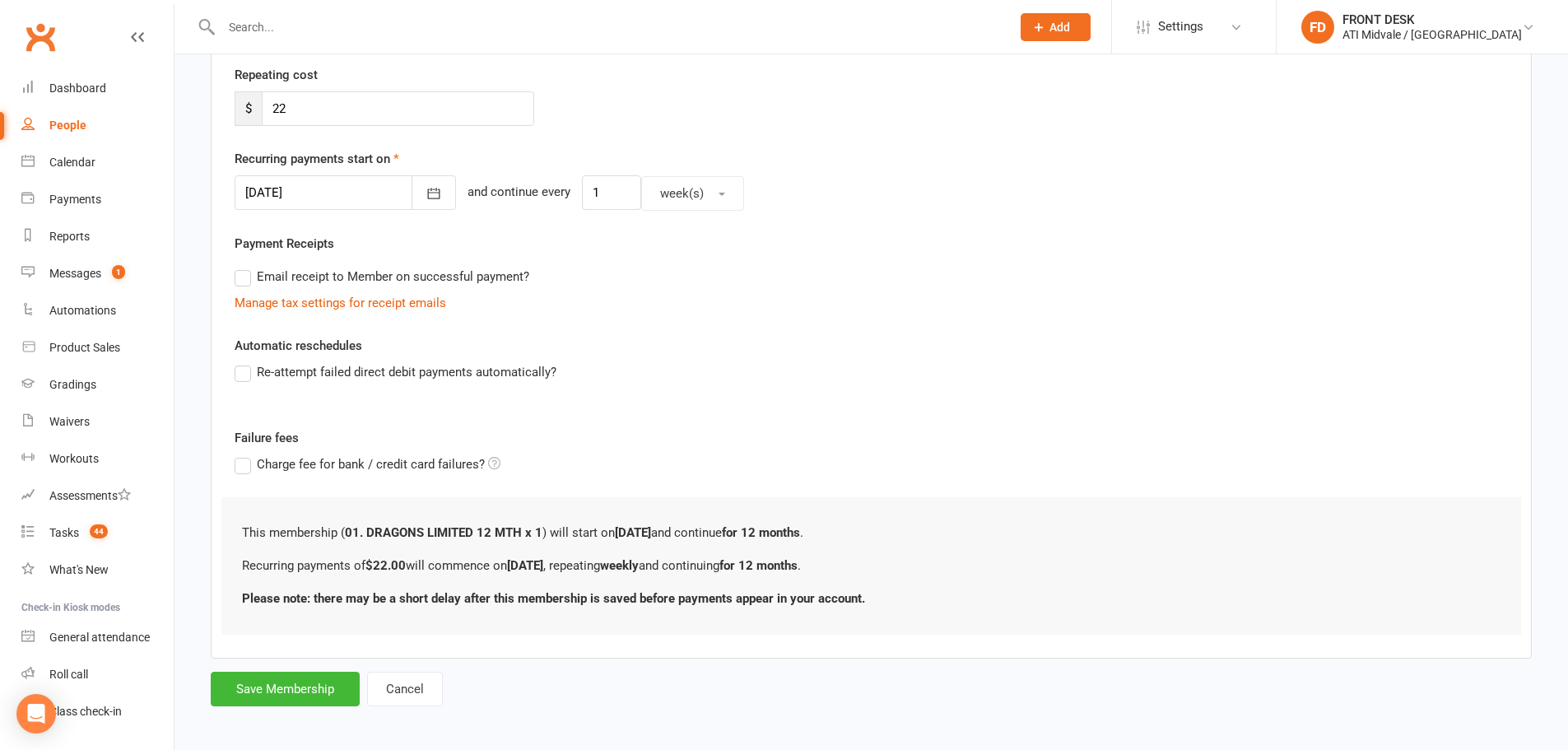
scroll to position [315, 0]
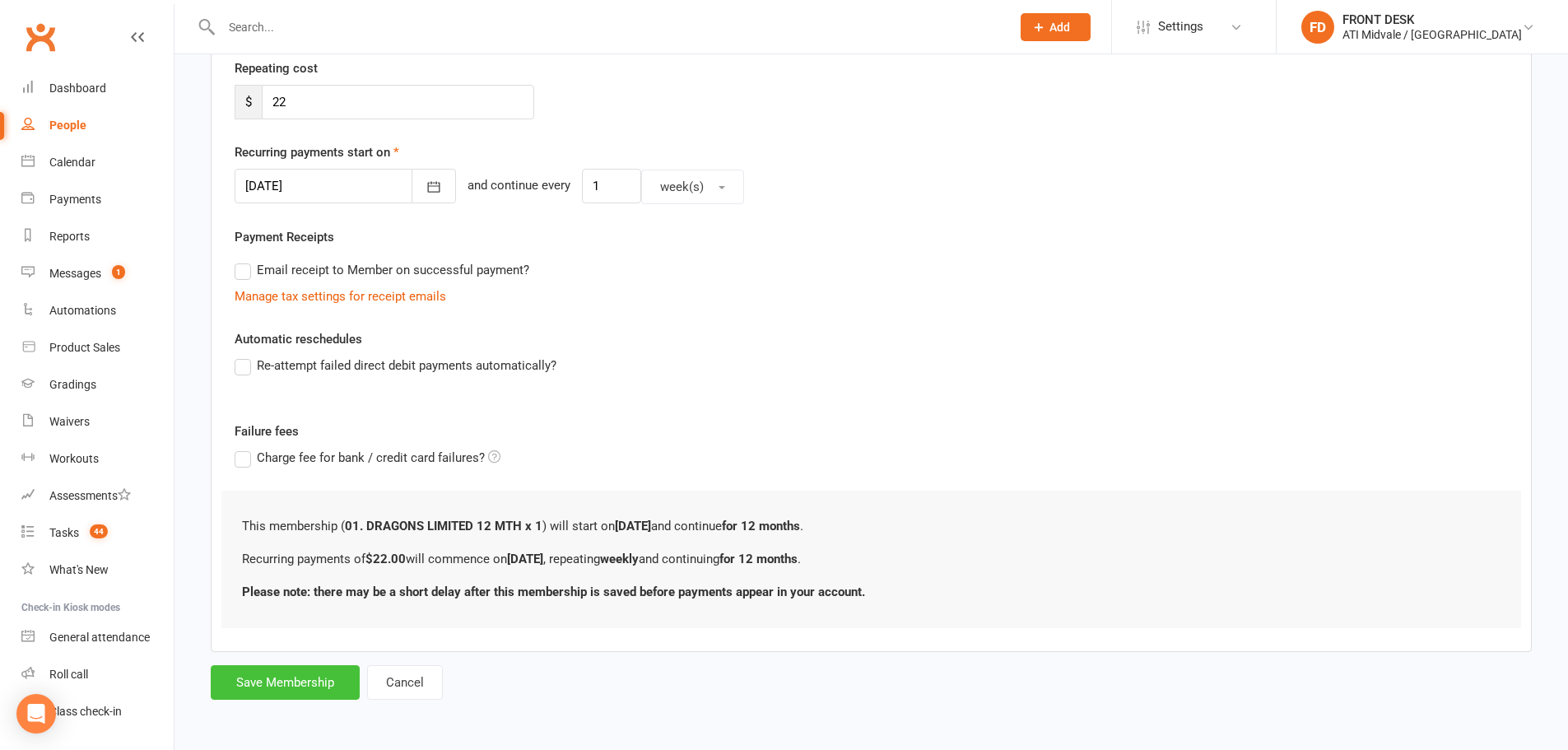
click at [315, 689] on button "Save Membership" at bounding box center [285, 682] width 149 height 35
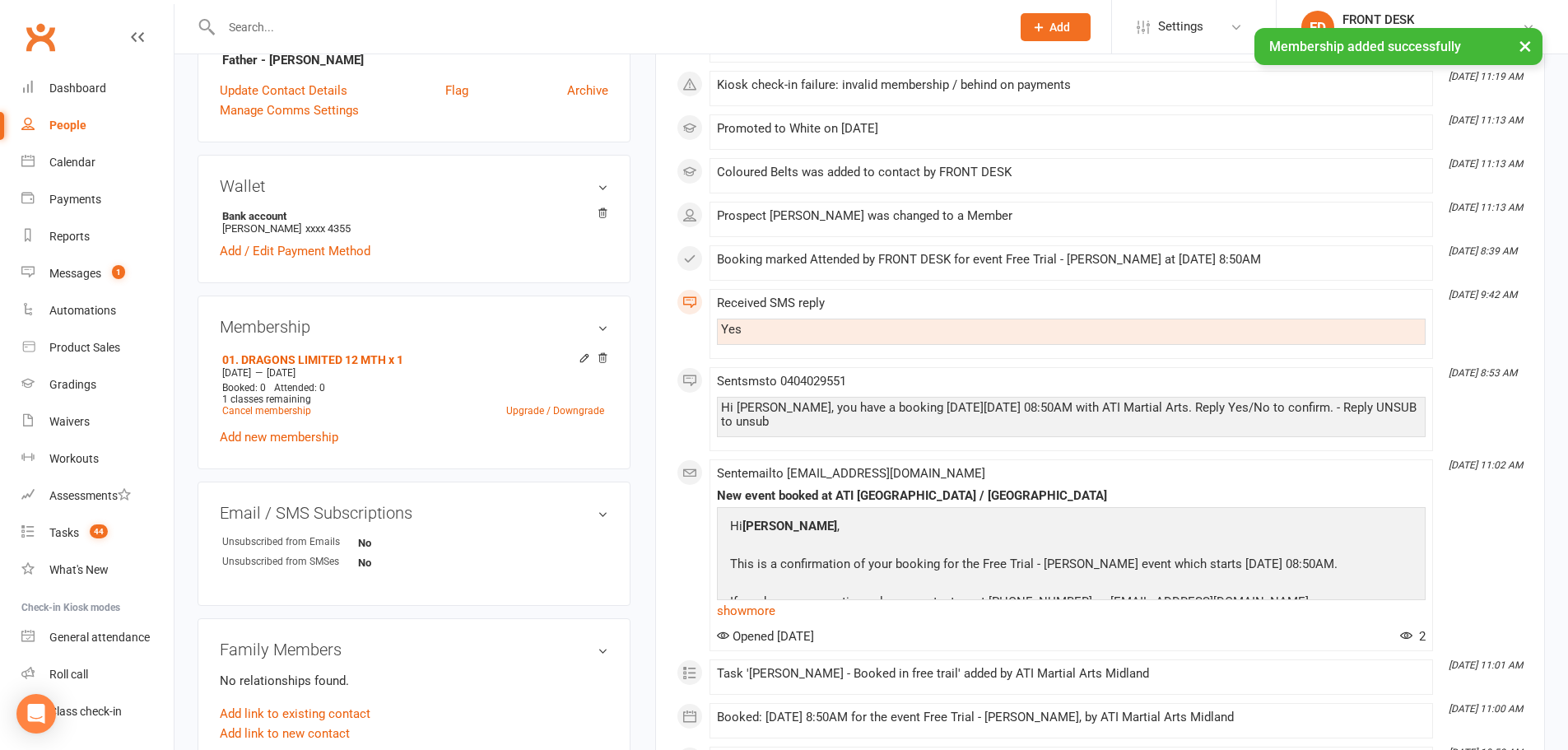
scroll to position [576, 0]
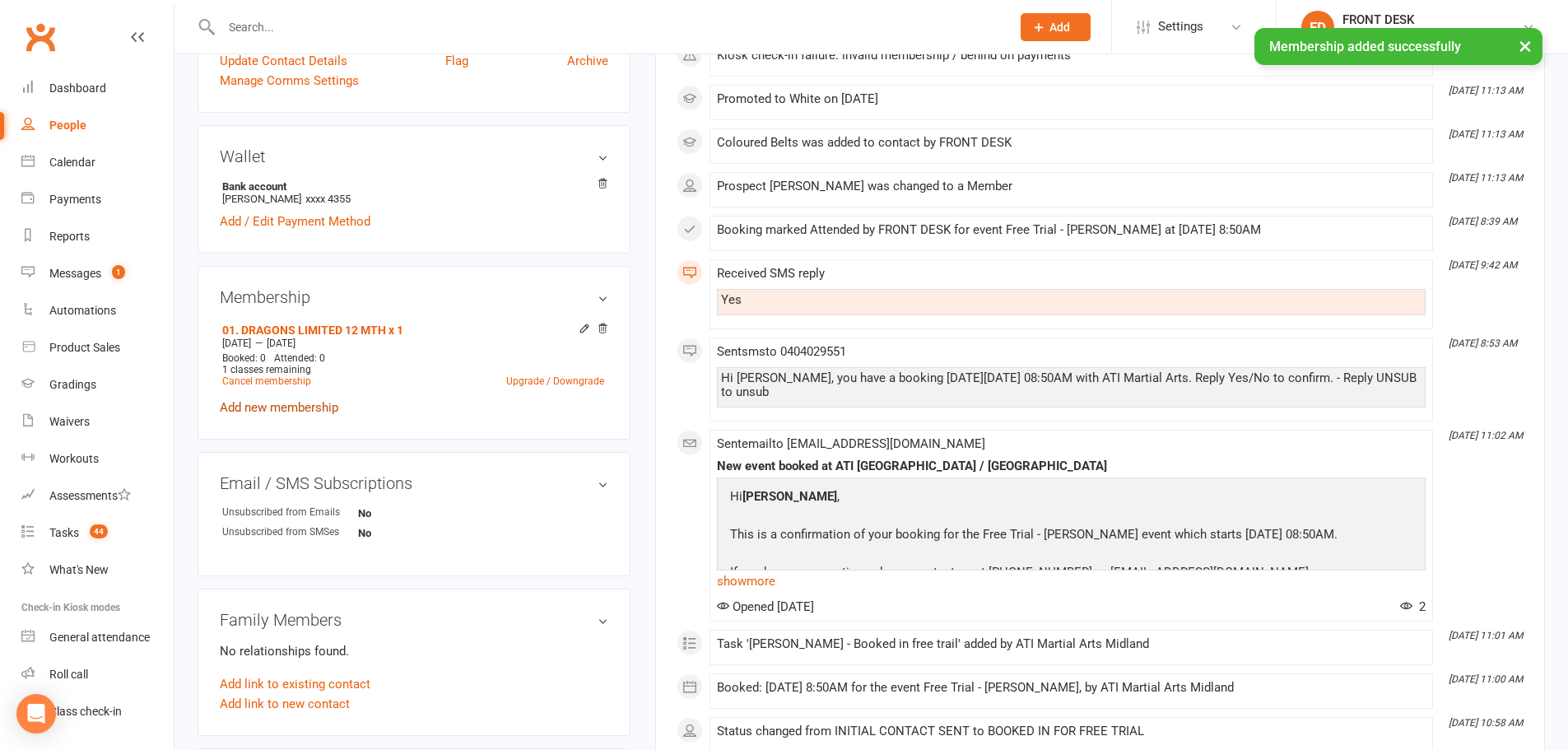
click at [301, 404] on link "Add new membership" at bounding box center [279, 407] width 119 height 15
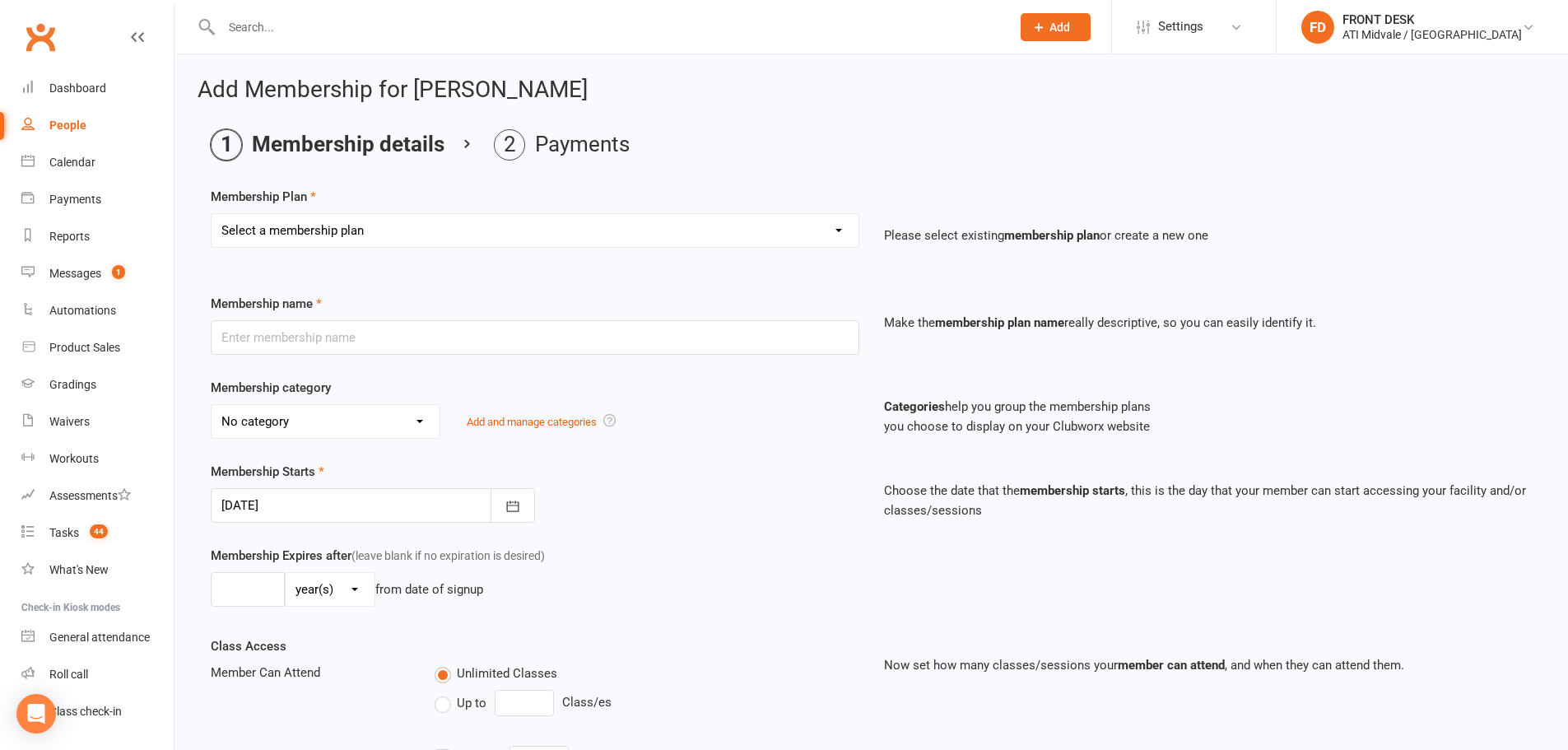
click at [358, 231] on select "Select a membership plan Create new Membership Plan 01. DRAGONS LIMITED 12 MTH …" at bounding box center [535, 230] width 647 height 33
select select "43"
click at [212, 214] on select "Select a membership plan Create new Membership Plan 01. DRAGONS LIMITED 12 MTH …" at bounding box center [535, 230] width 647 height 33
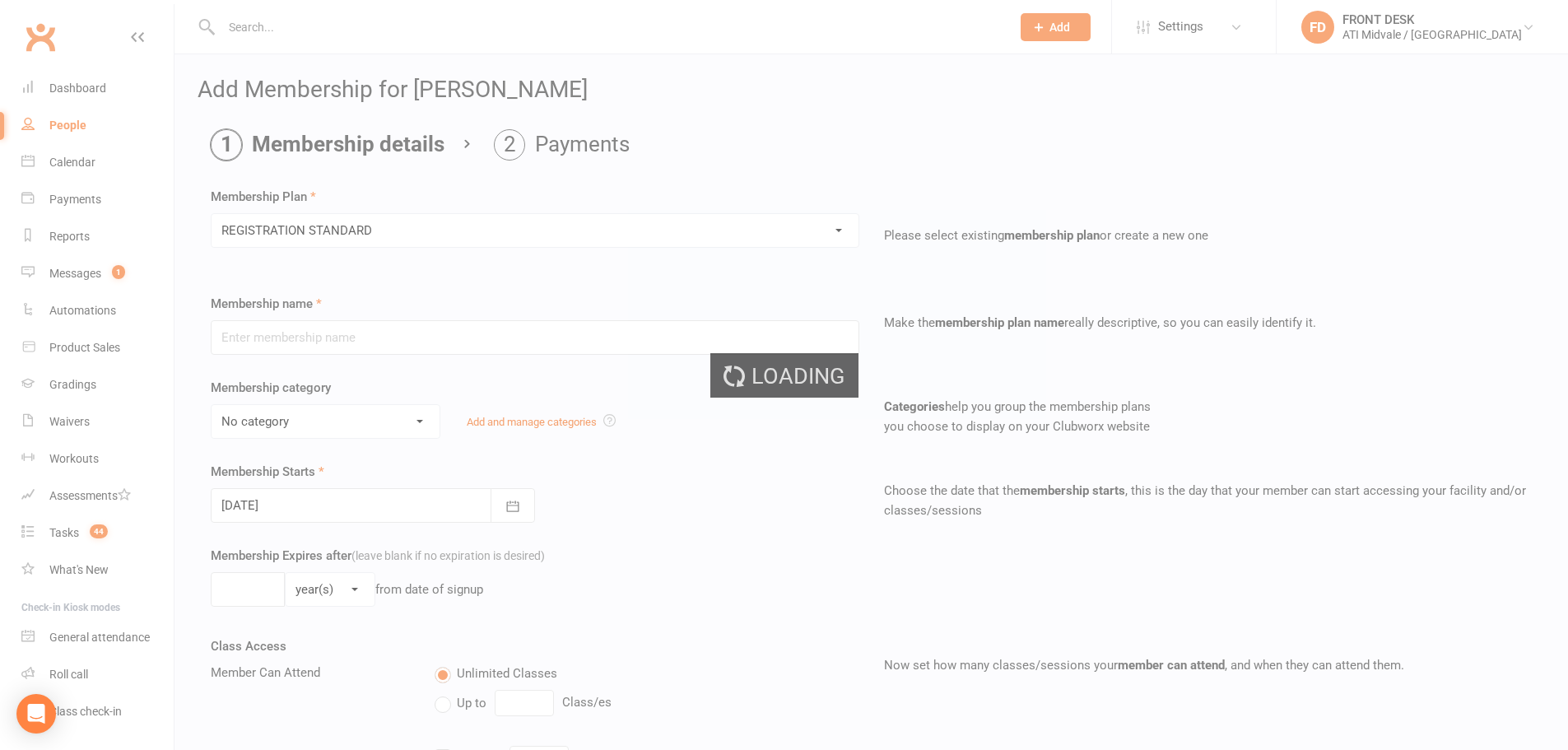
type input "REGISTRATION STANDARD"
select select "6"
type input "52"
select select "1"
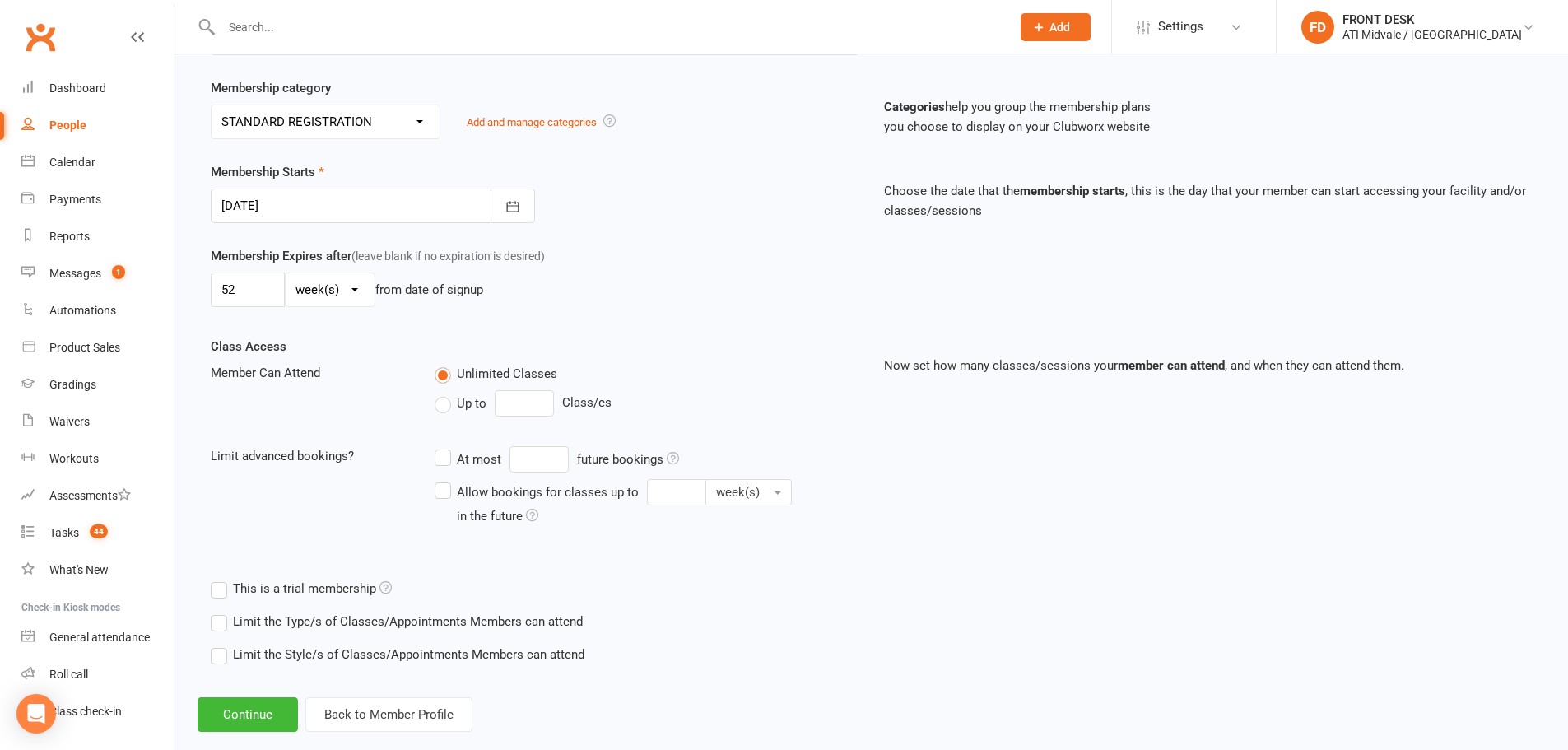
scroll to position [329, 0]
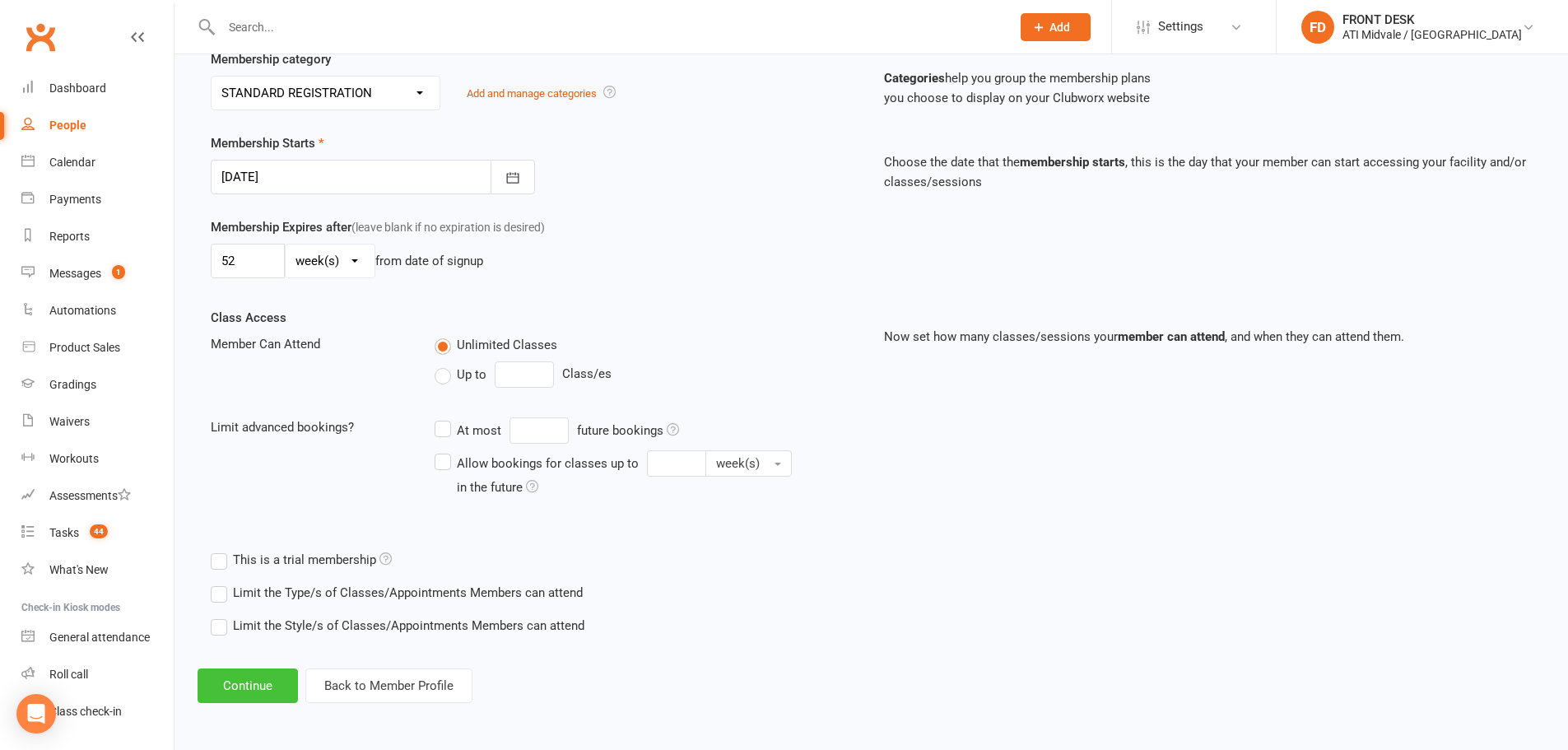
click at [274, 691] on button "Continue" at bounding box center [247, 686] width 100 height 35
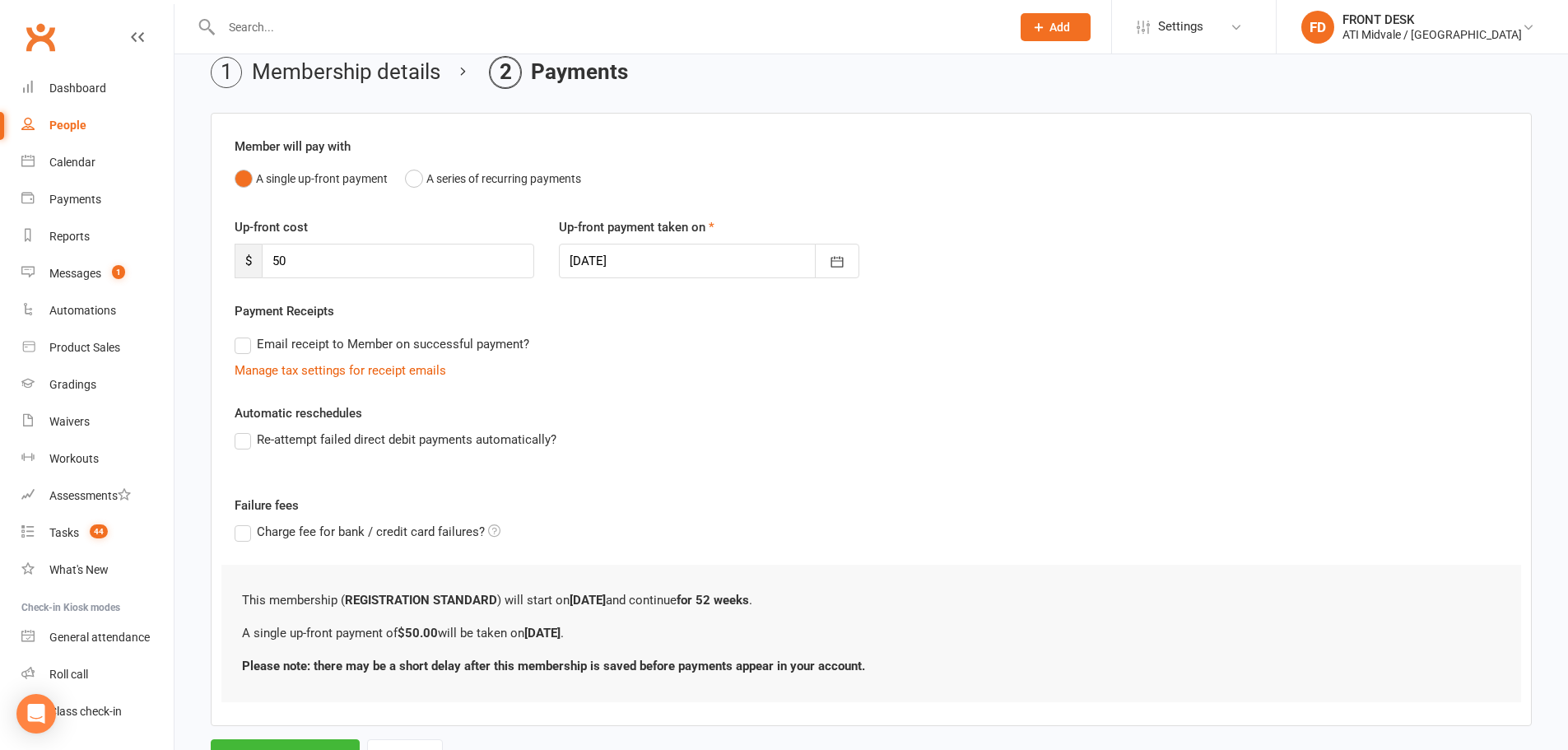
scroll to position [146, 0]
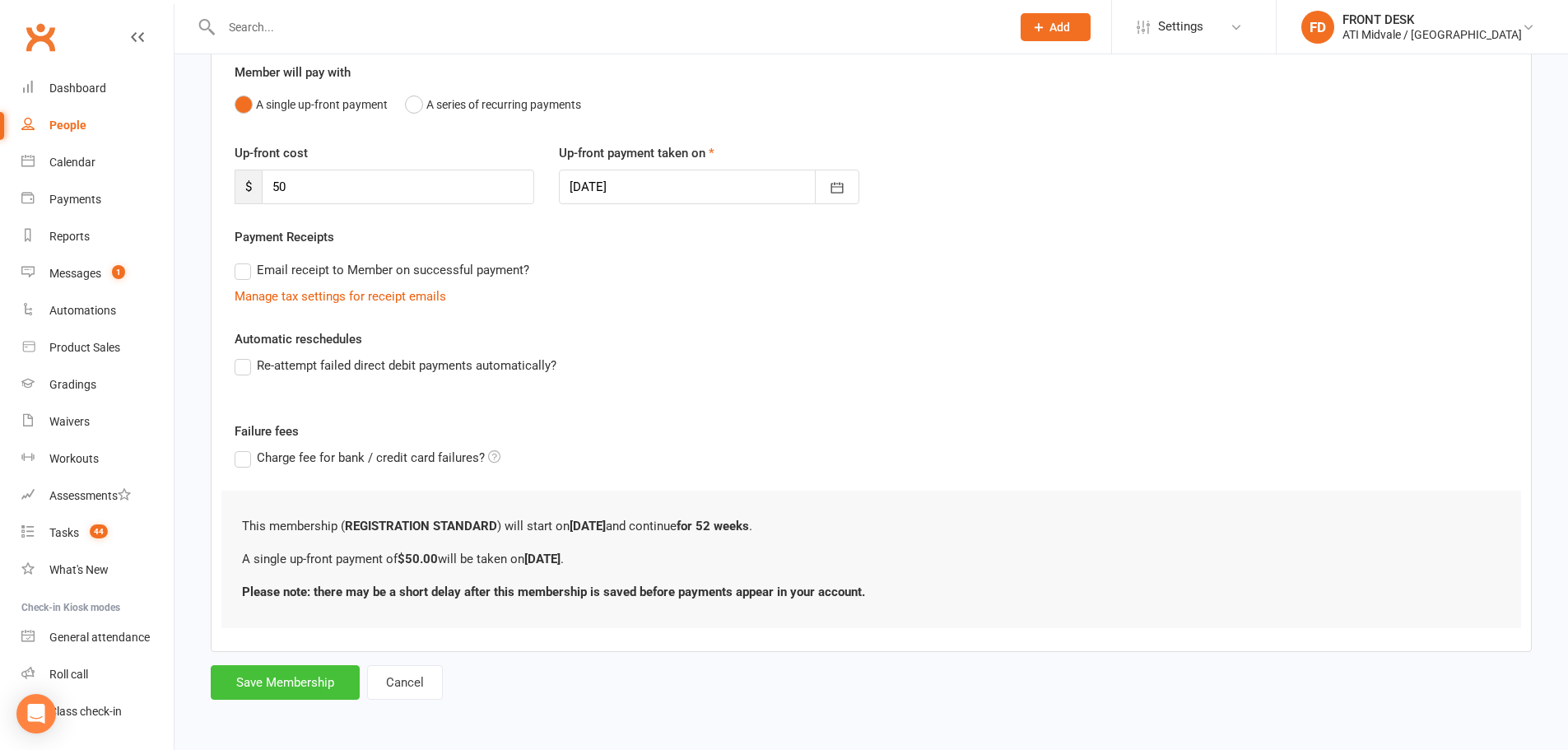
click at [279, 685] on button "Save Membership" at bounding box center [285, 682] width 149 height 35
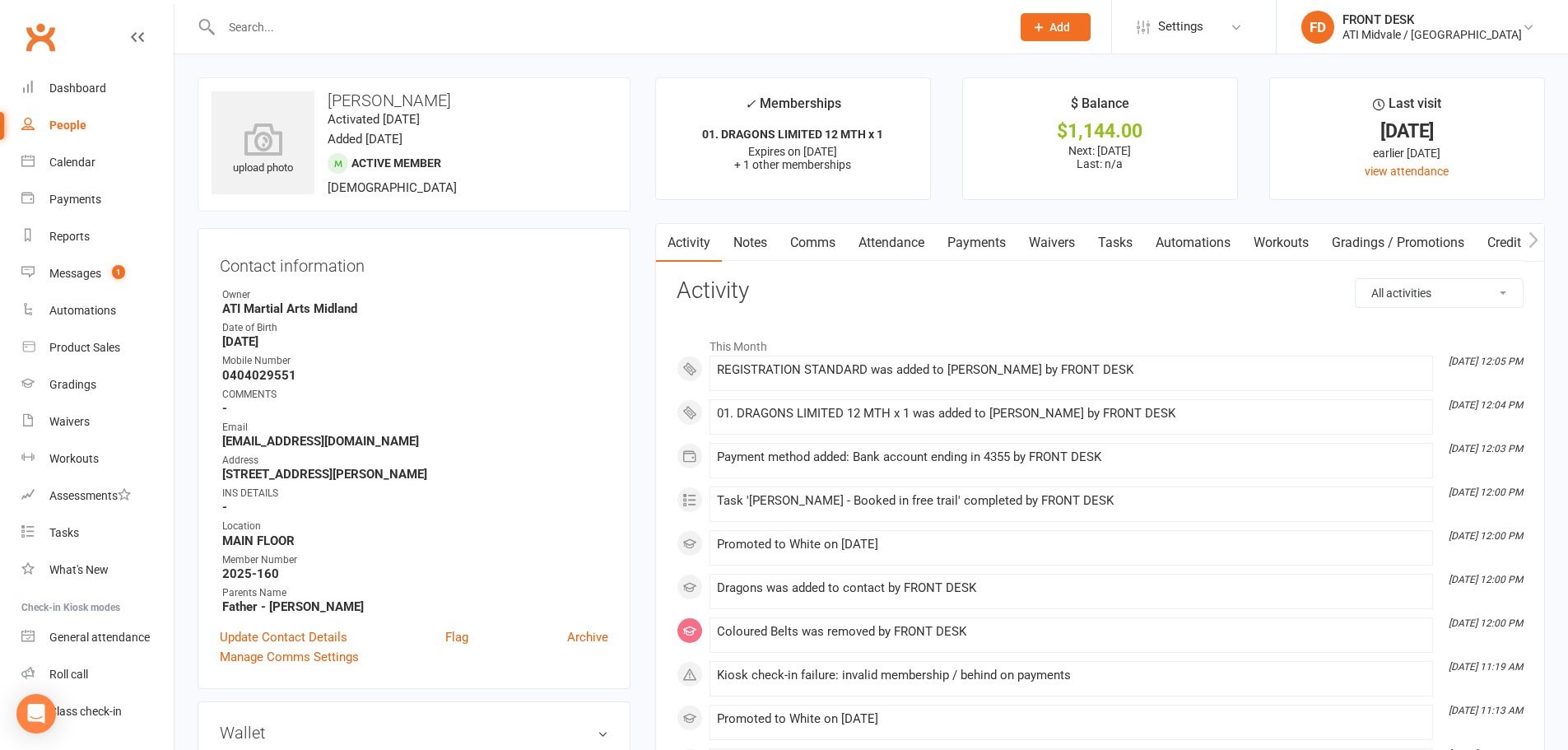
click at [976, 244] on link "Payments" at bounding box center [976, 243] width 81 height 38
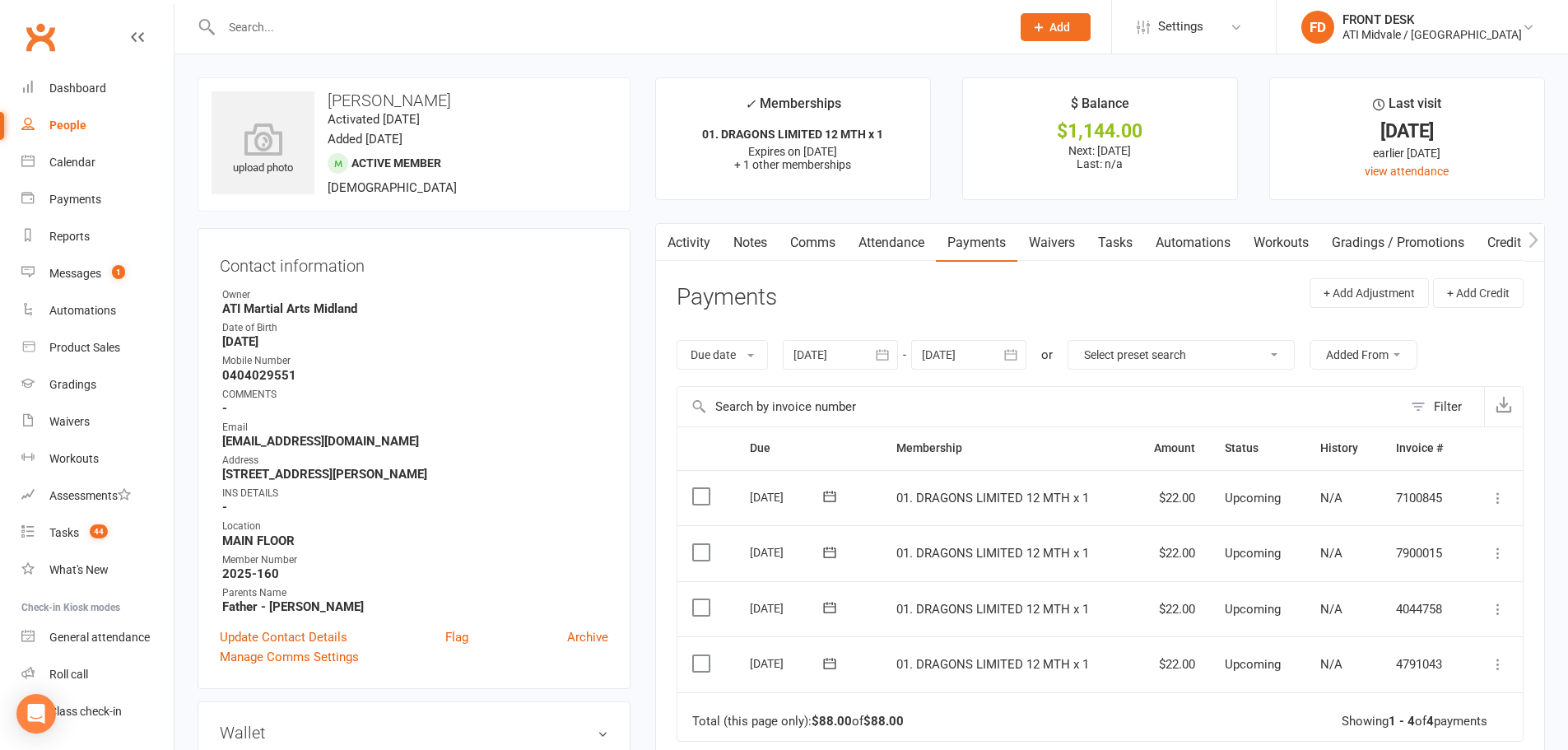
click at [813, 362] on div at bounding box center [840, 354] width 115 height 29
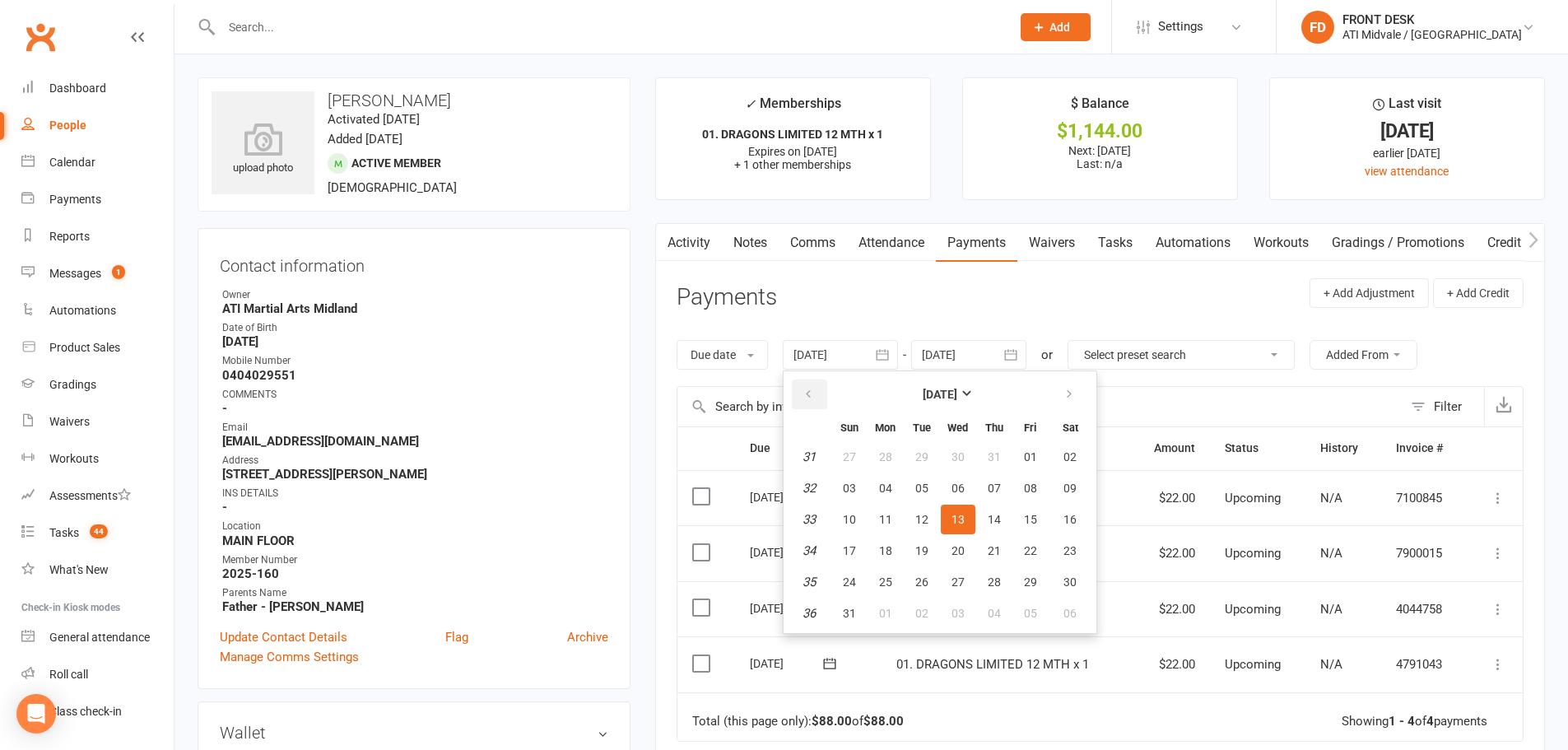
click at [824, 404] on button "button" at bounding box center [810, 394] width 36 height 29
click at [861, 495] on button "08" at bounding box center [849, 488] width 35 height 29
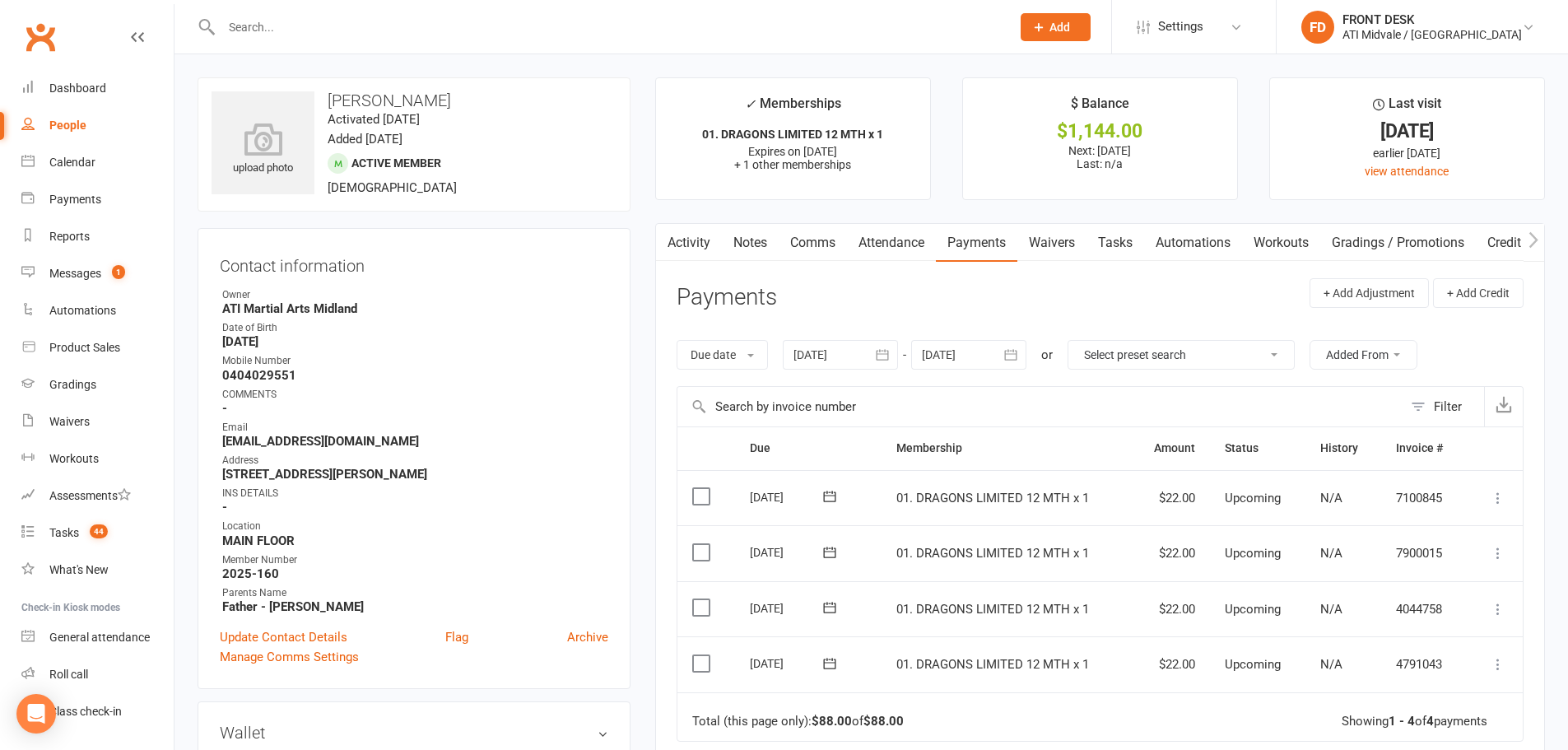
click at [886, 350] on icon "button" at bounding box center [882, 354] width 16 height 16
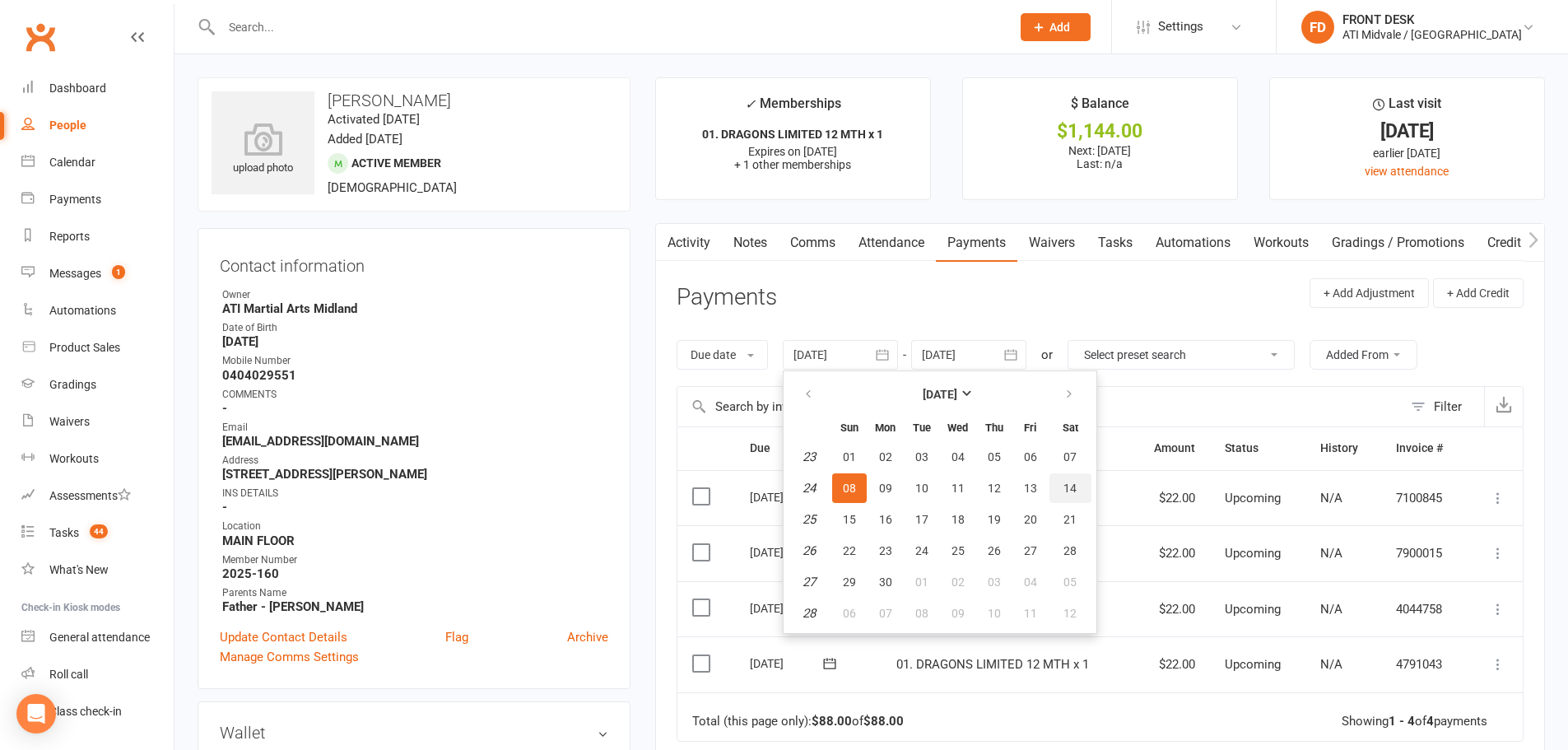
click at [1054, 473] on button "14" at bounding box center [1070, 488] width 42 height 29
type input "14 Jun 2025"
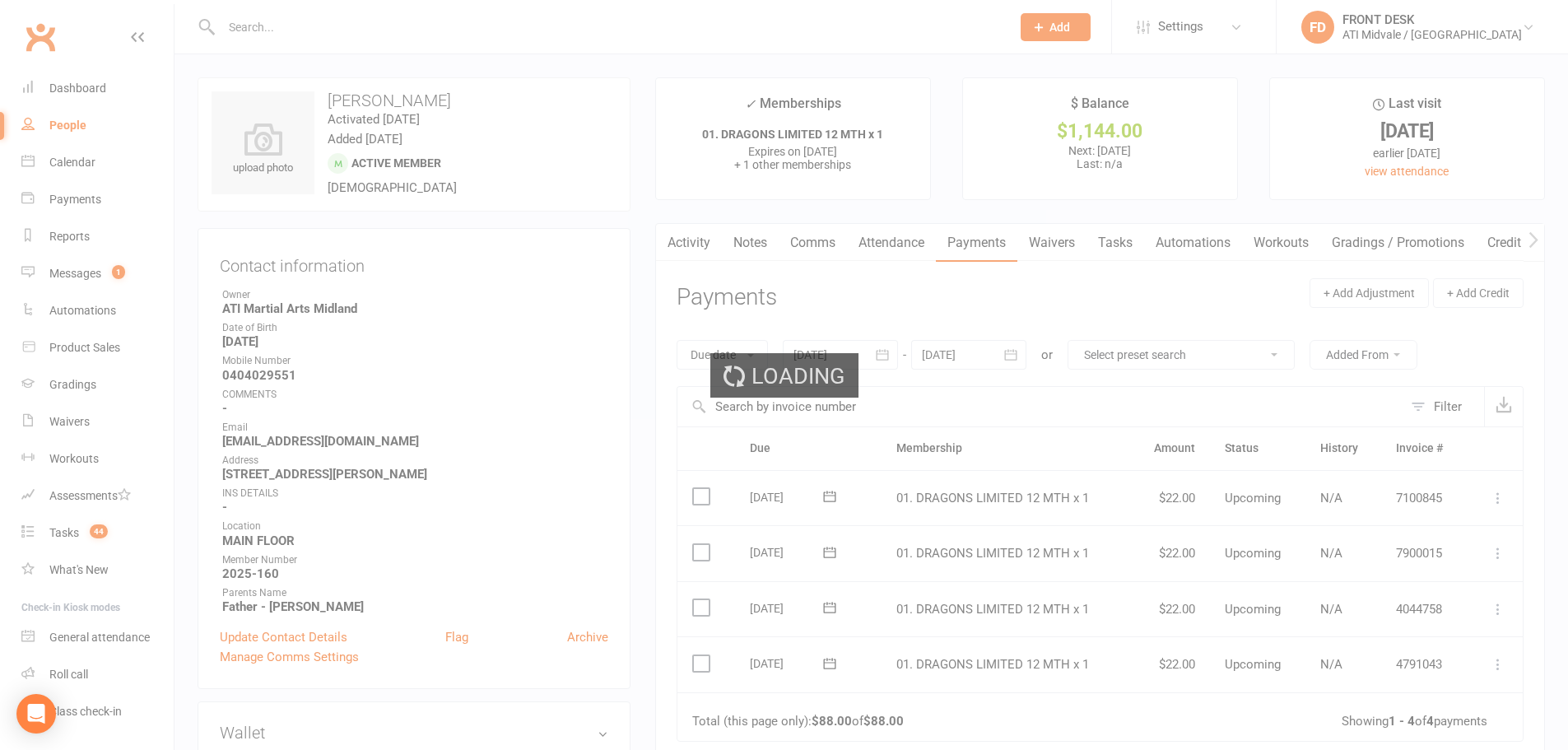
click at [1054, 473] on div "Loading" at bounding box center [784, 375] width 1568 height 750
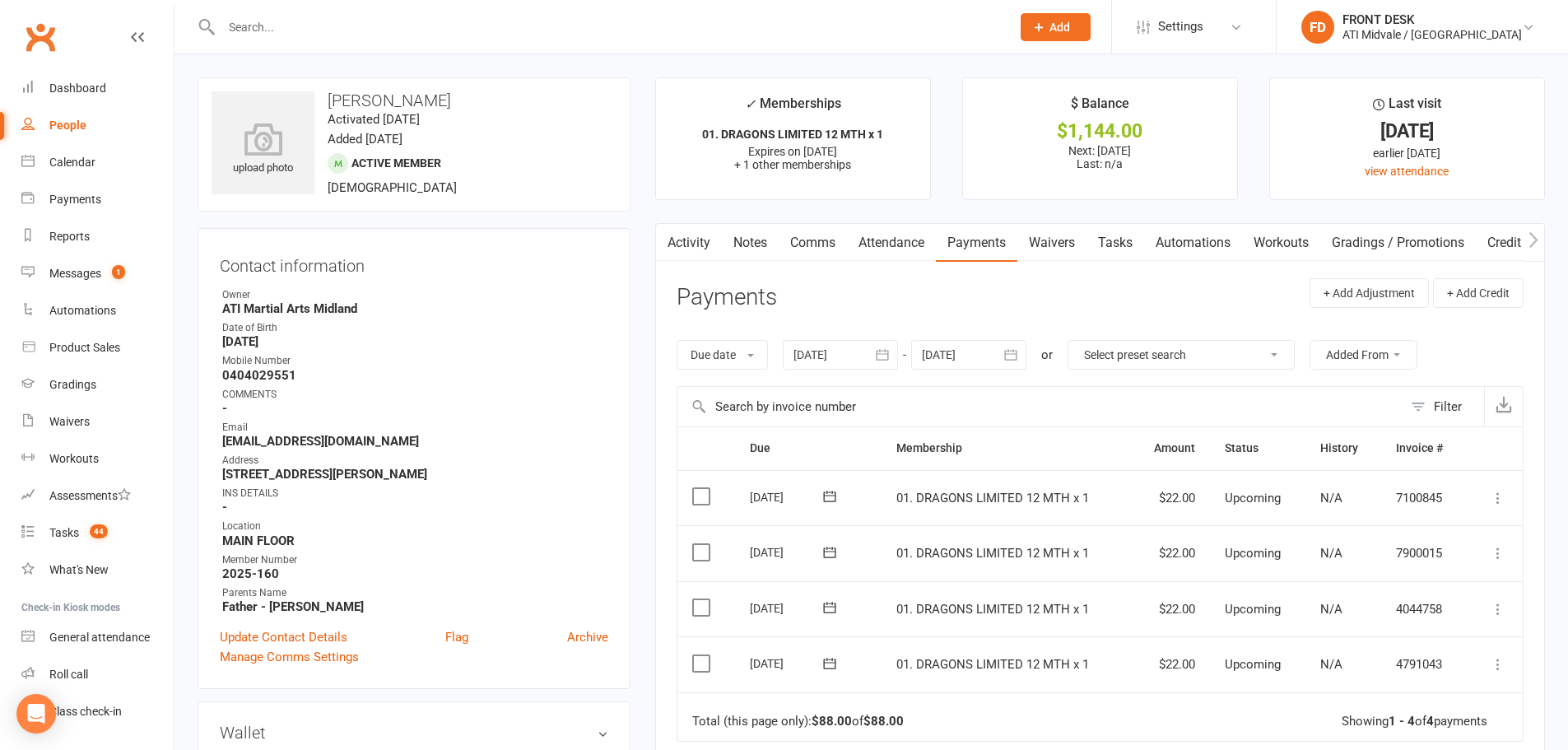
click at [1016, 357] on icon "button" at bounding box center [1011, 354] width 16 height 16
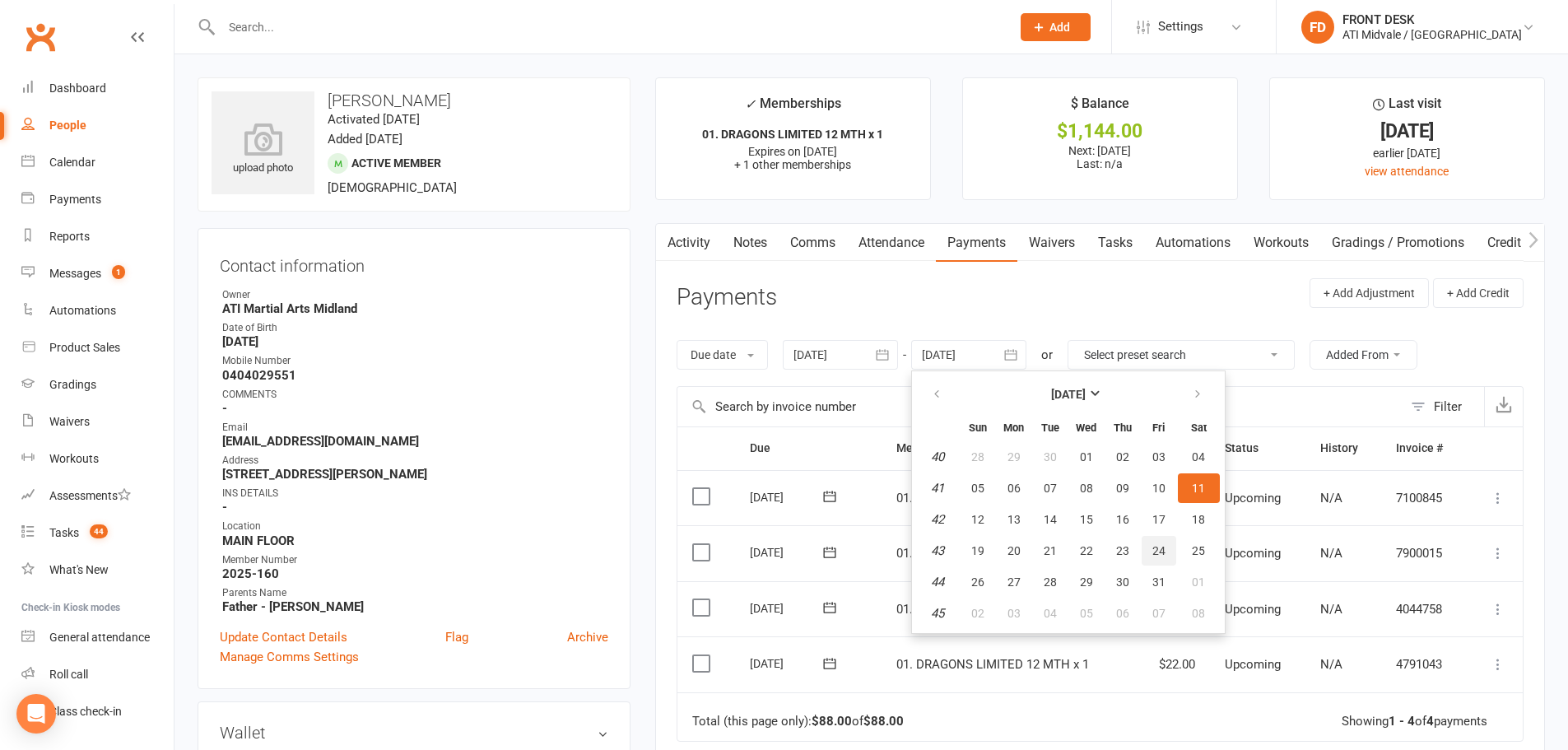
click at [1164, 562] on button "24" at bounding box center [1159, 550] width 35 height 29
type input "24 Oct 2025"
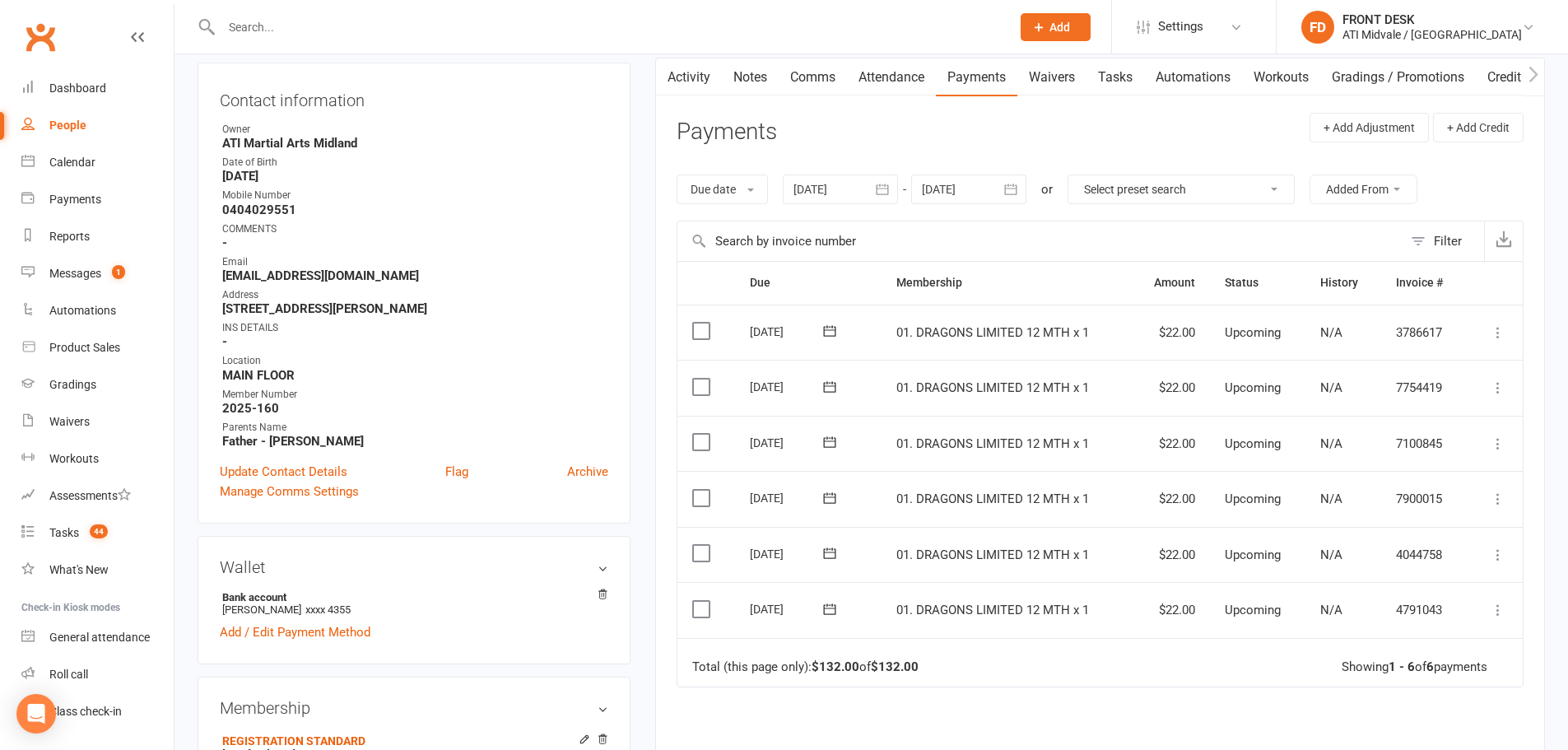
scroll to position [164, 0]
click at [854, 202] on div at bounding box center [840, 189] width 115 height 29
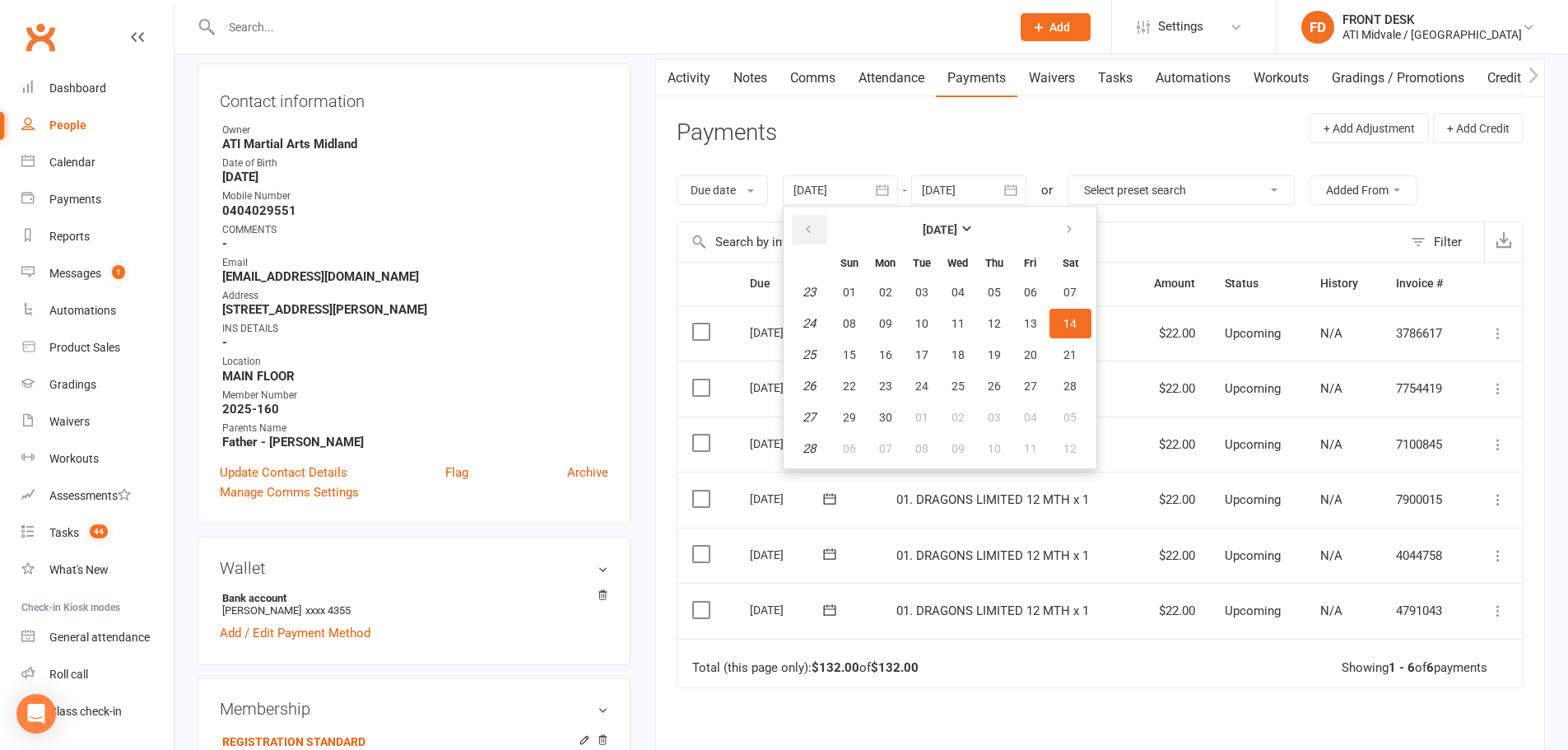
click at [813, 235] on icon "button" at bounding box center [808, 229] width 12 height 13
click at [920, 356] on span "15" at bounding box center [922, 354] width 13 height 13
type input "15 Apr 2025"
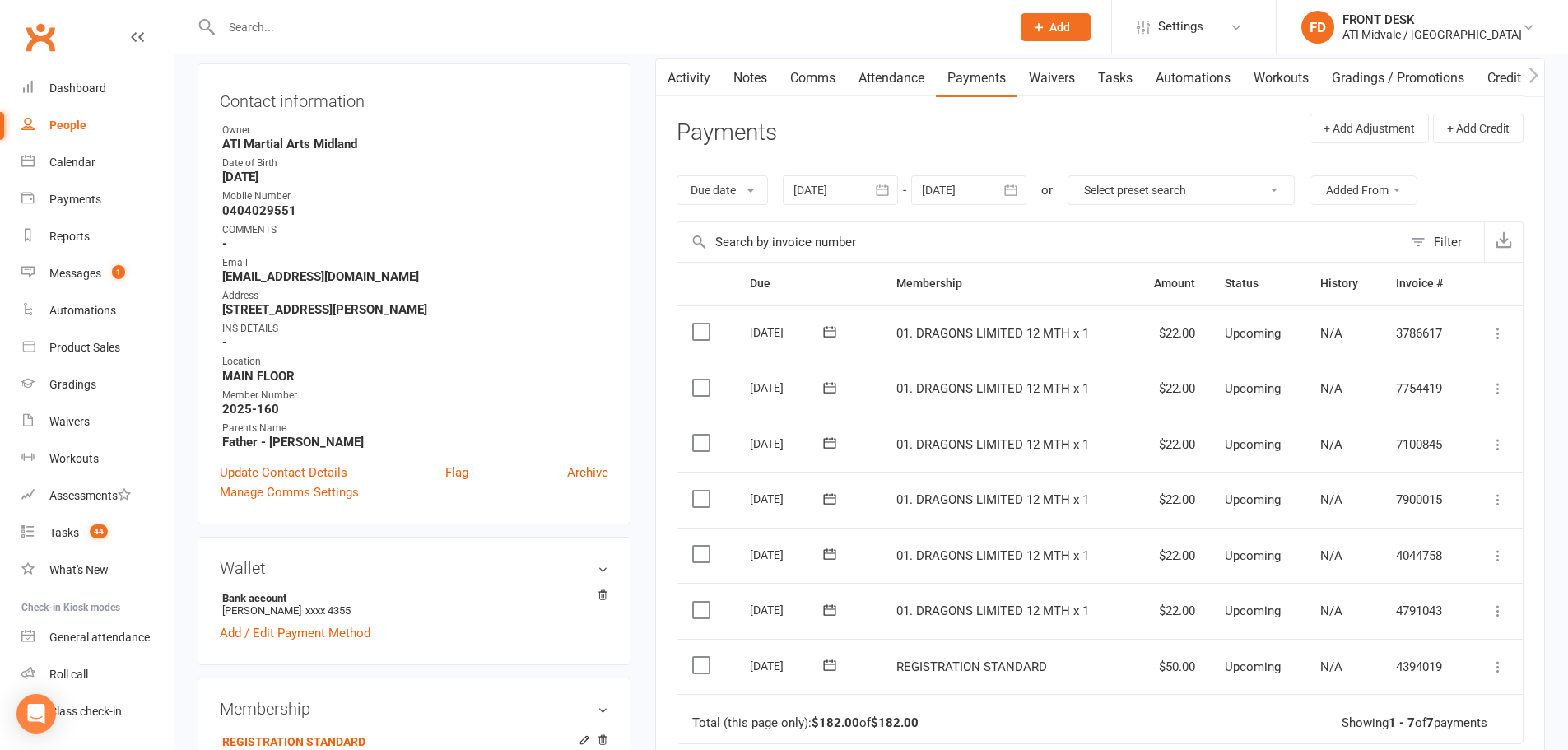
click at [706, 671] on label at bounding box center [703, 665] width 22 height 16
click at [703, 657] on input "checkbox" at bounding box center [697, 657] width 11 height 0
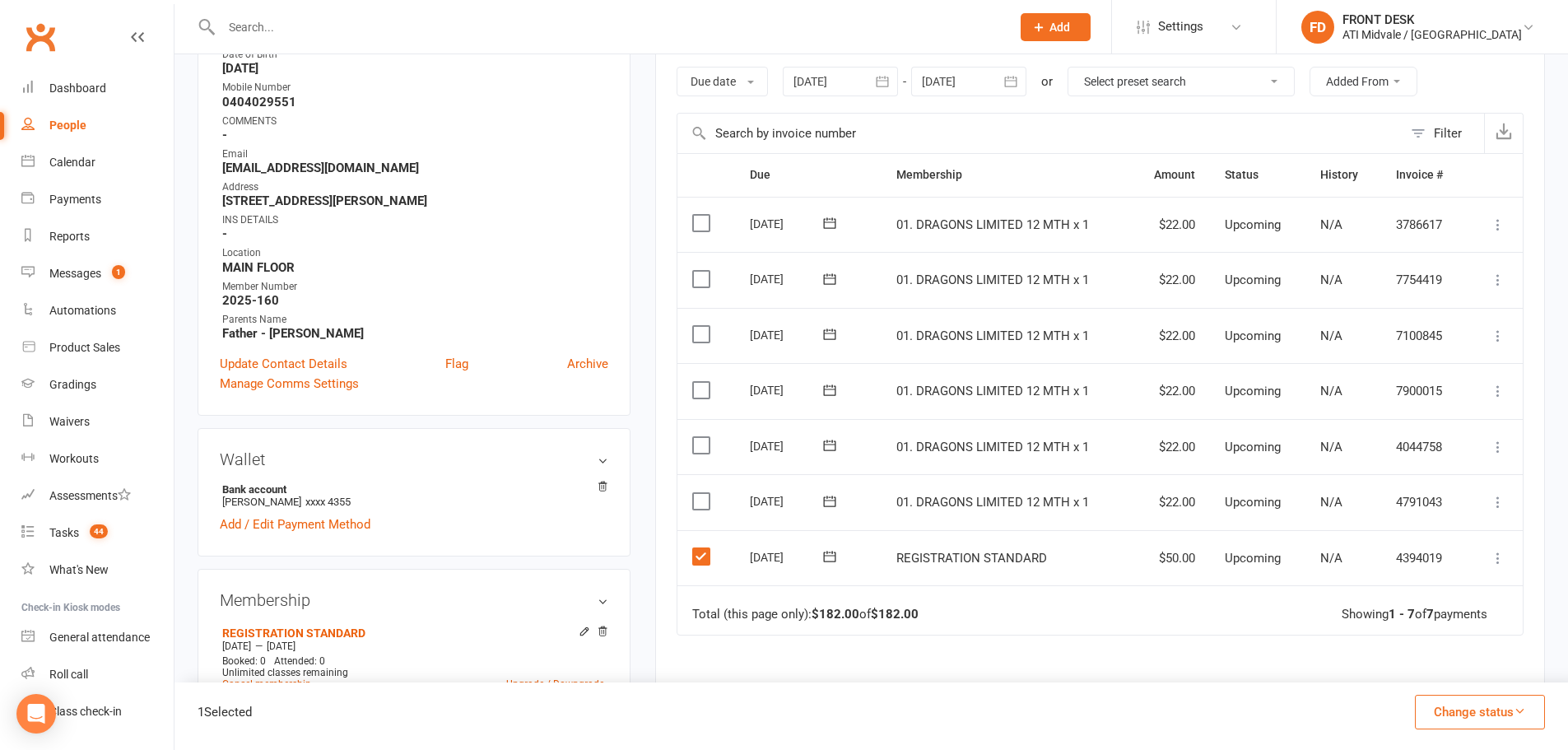
scroll to position [494, 0]
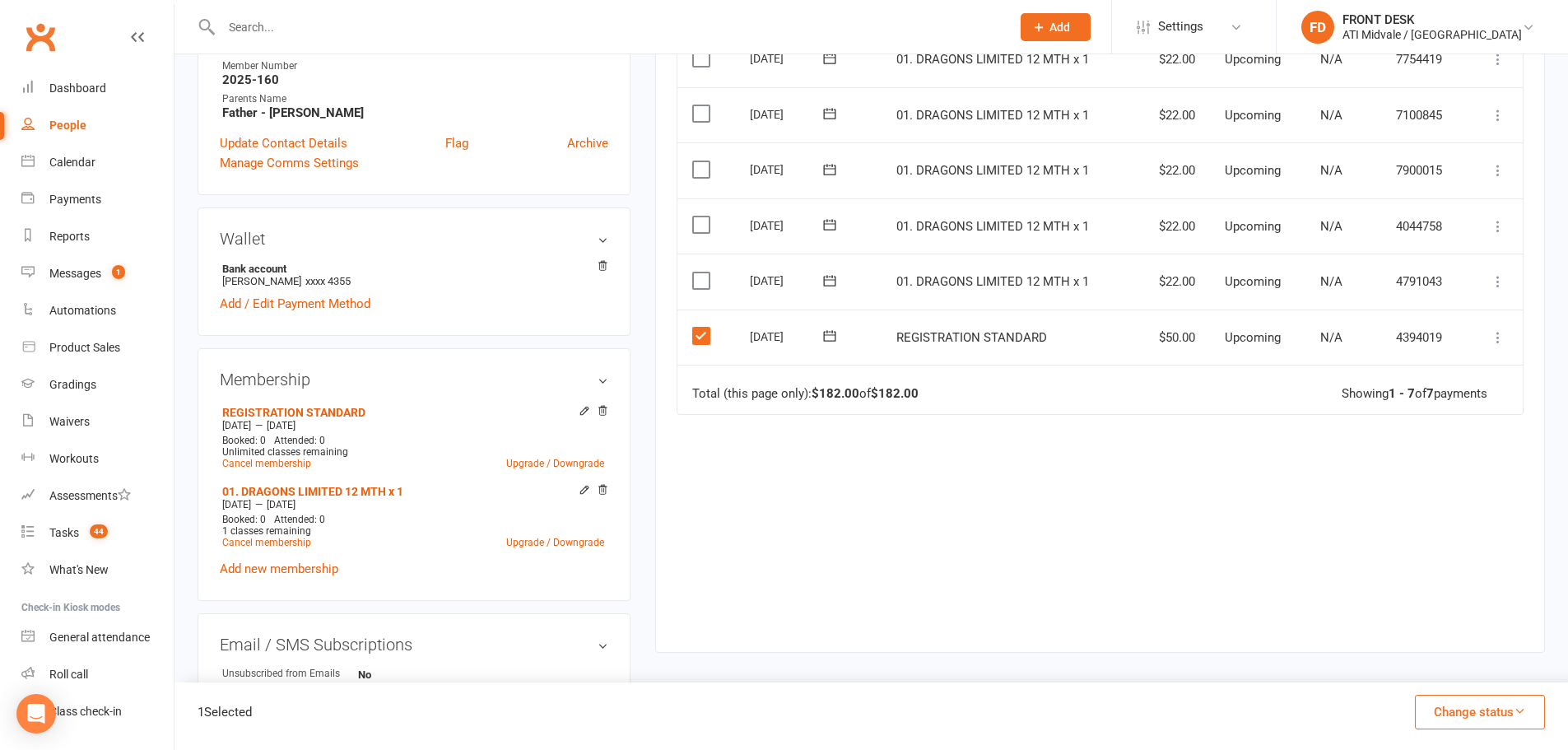
click at [1448, 702] on button "Change status" at bounding box center [1480, 712] width 130 height 35
click at [1437, 615] on link "Paid (POS)" at bounding box center [1463, 601] width 163 height 33
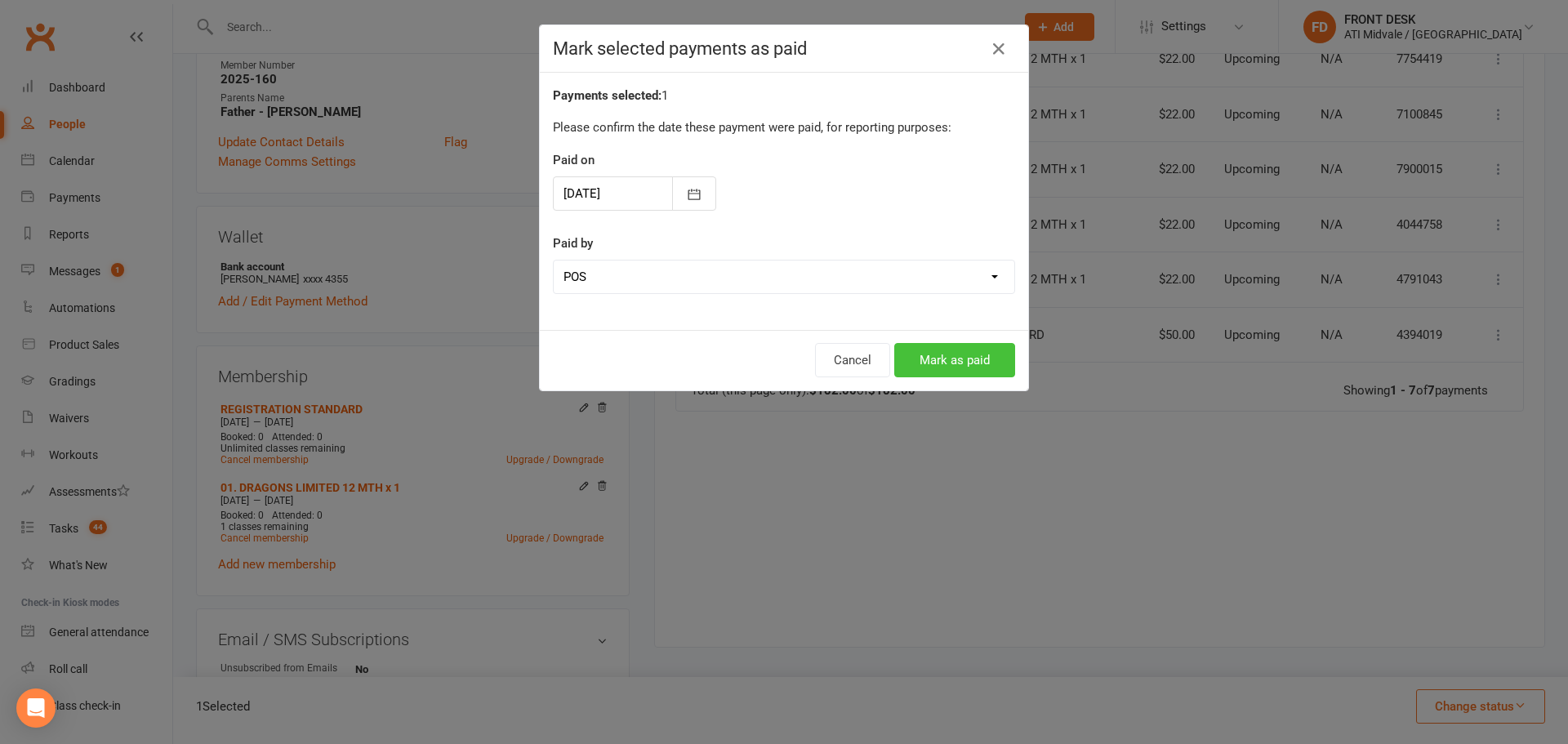
click at [977, 363] on button "Mark as paid" at bounding box center [954, 360] width 120 height 35
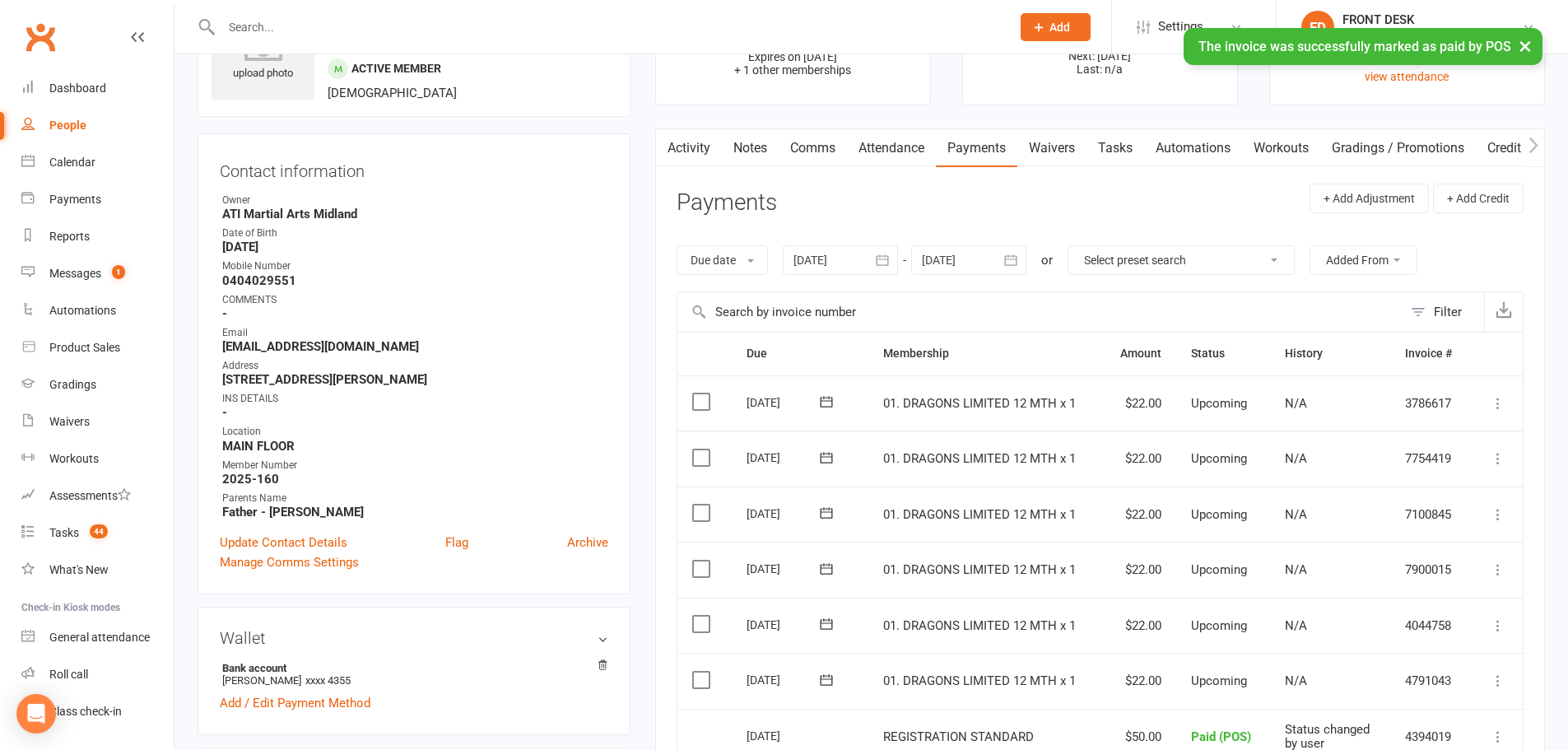
scroll to position [0, 0]
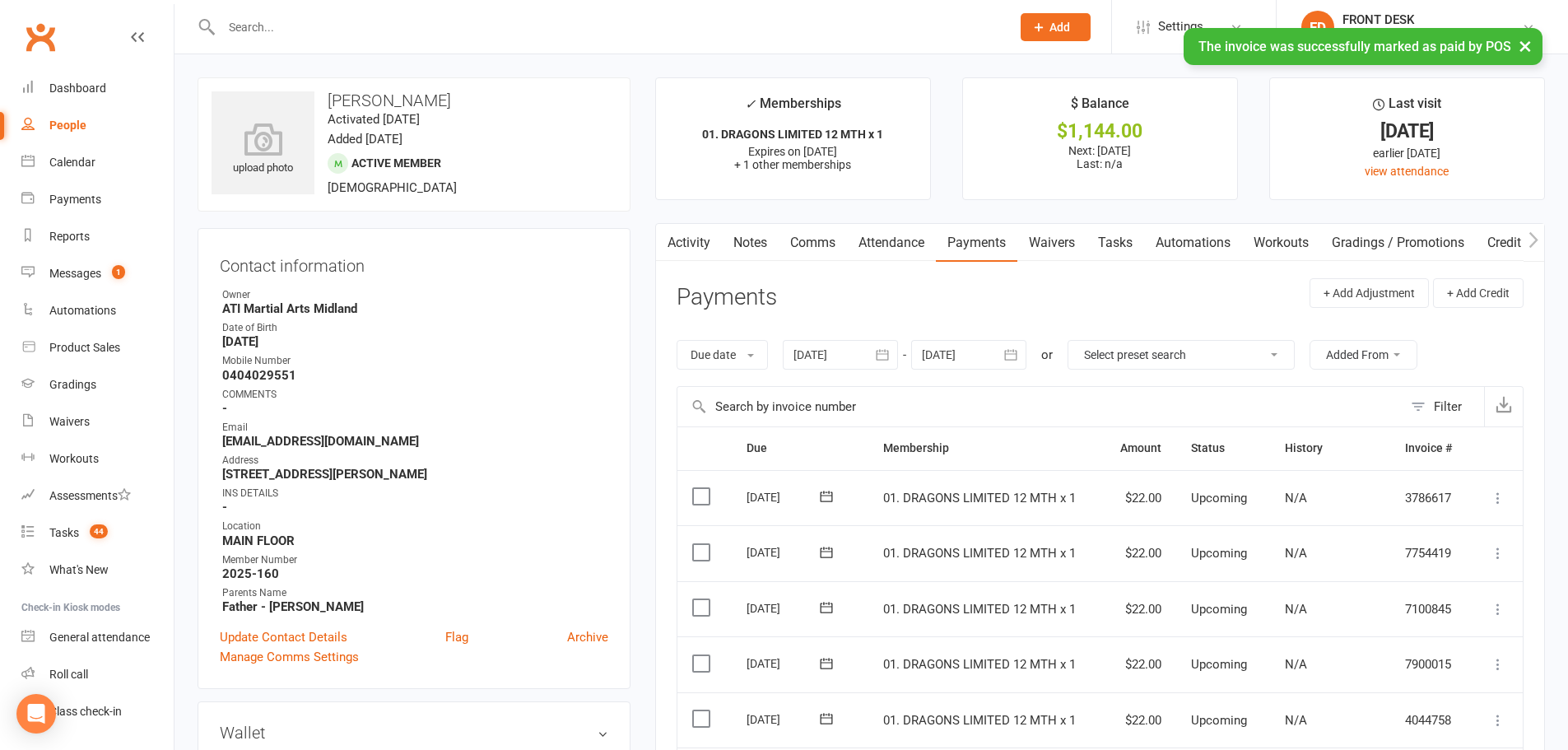
click at [1123, 254] on link "Tasks" at bounding box center [1115, 243] width 58 height 38
select select "incomplete"
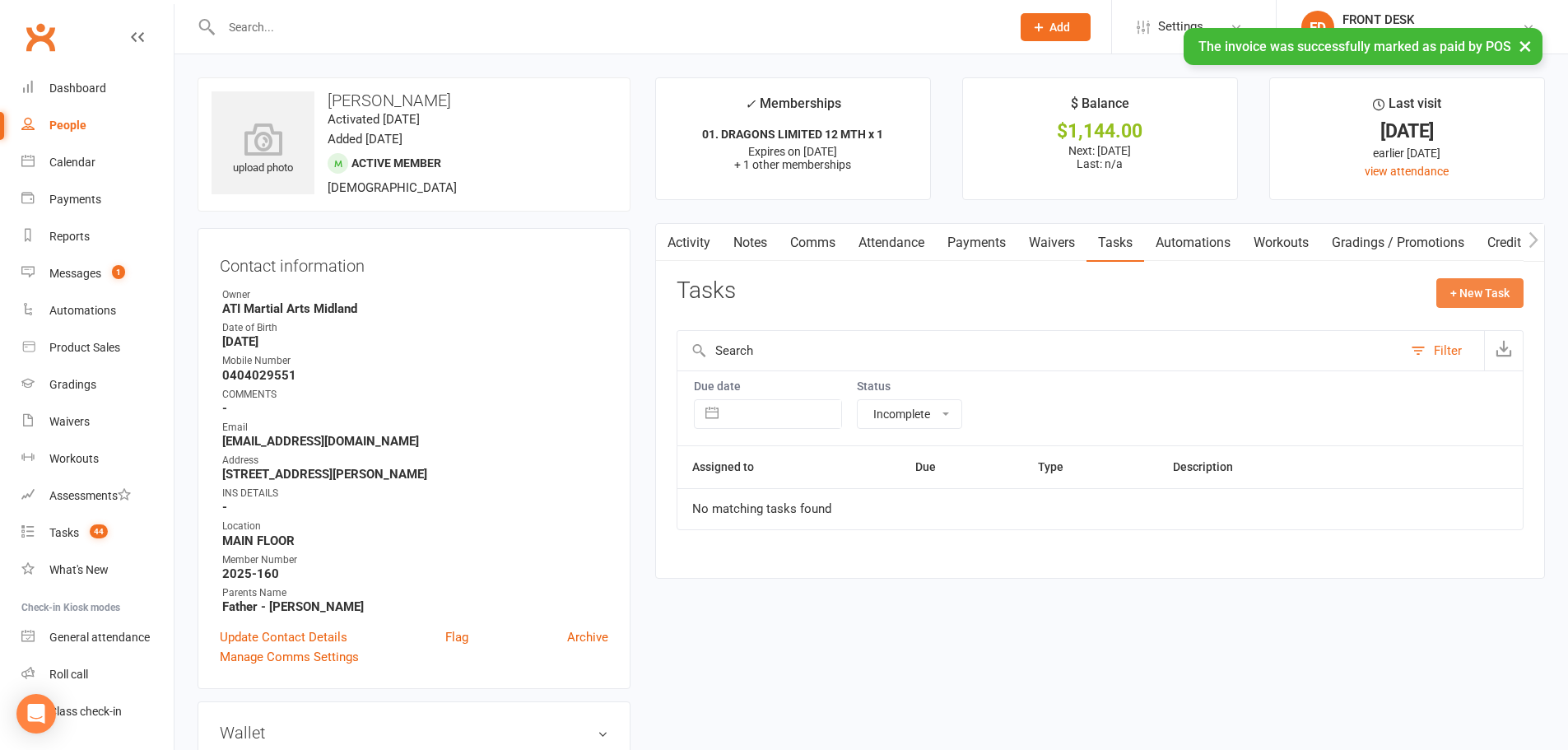
click at [1484, 293] on button "+ New Task" at bounding box center [1480, 293] width 88 height 29
select select "4288"
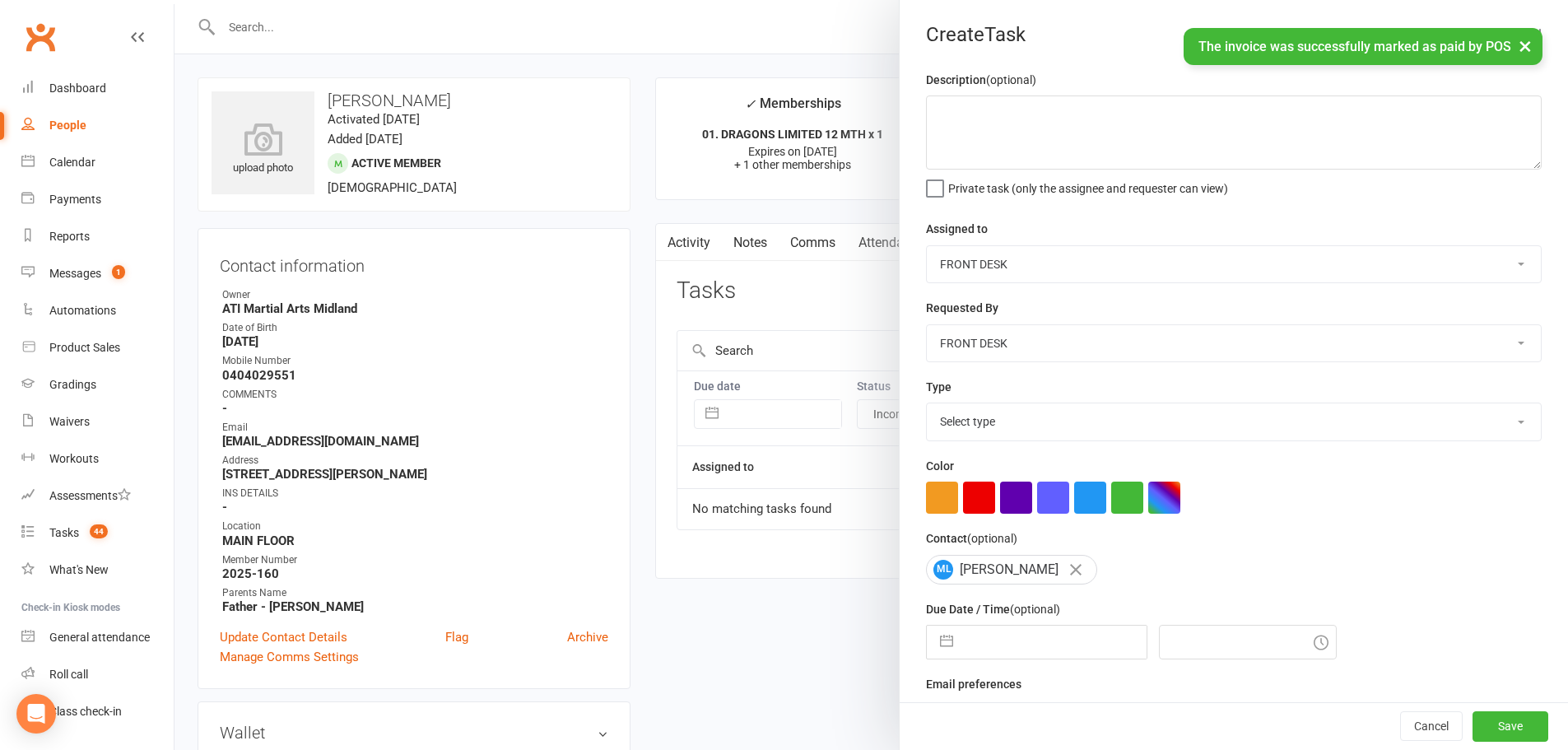
click at [1022, 417] on select "Select type Add info to task Automatic renewal checking Booked in for 1st trial…" at bounding box center [1234, 421] width 614 height 37
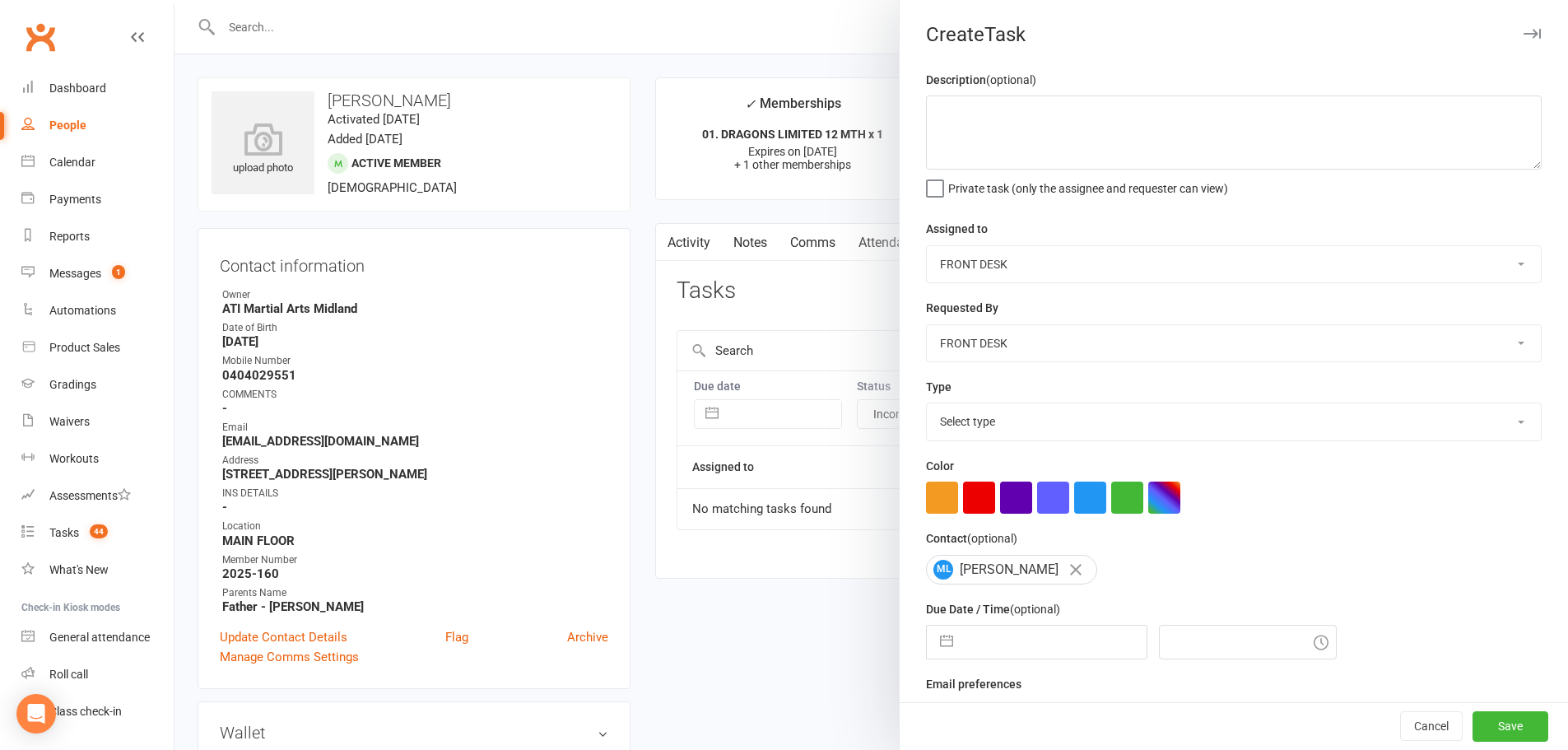
select select "35159"
click at [927, 406] on select "Select type Add info to task Automatic renewal checking Booked in for 1st trial…" at bounding box center [1234, 421] width 614 height 37
click at [943, 641] on button "button" at bounding box center [947, 642] width 29 height 33
select select "7"
select select "2025"
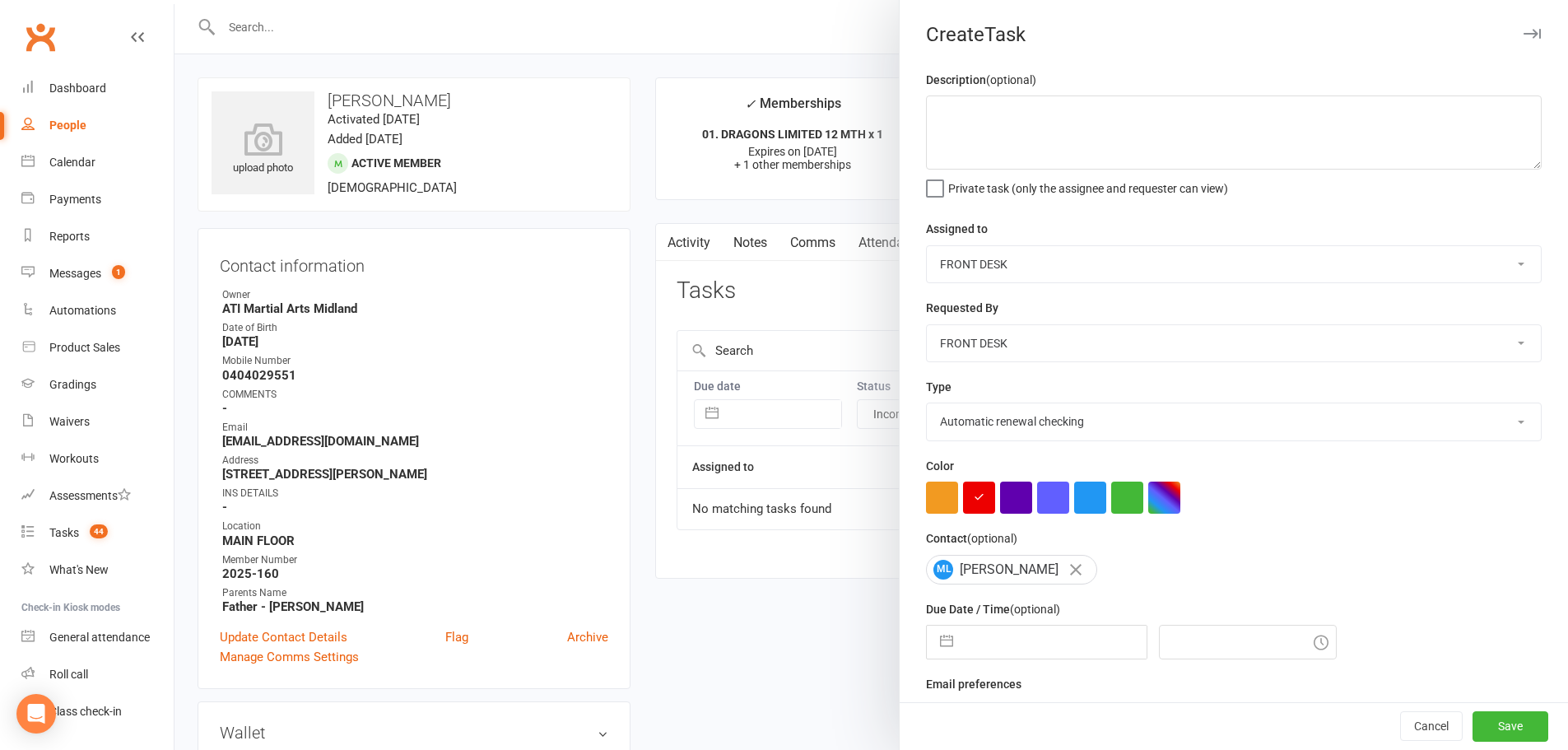
select select "8"
select select "2025"
select select "9"
select select "2025"
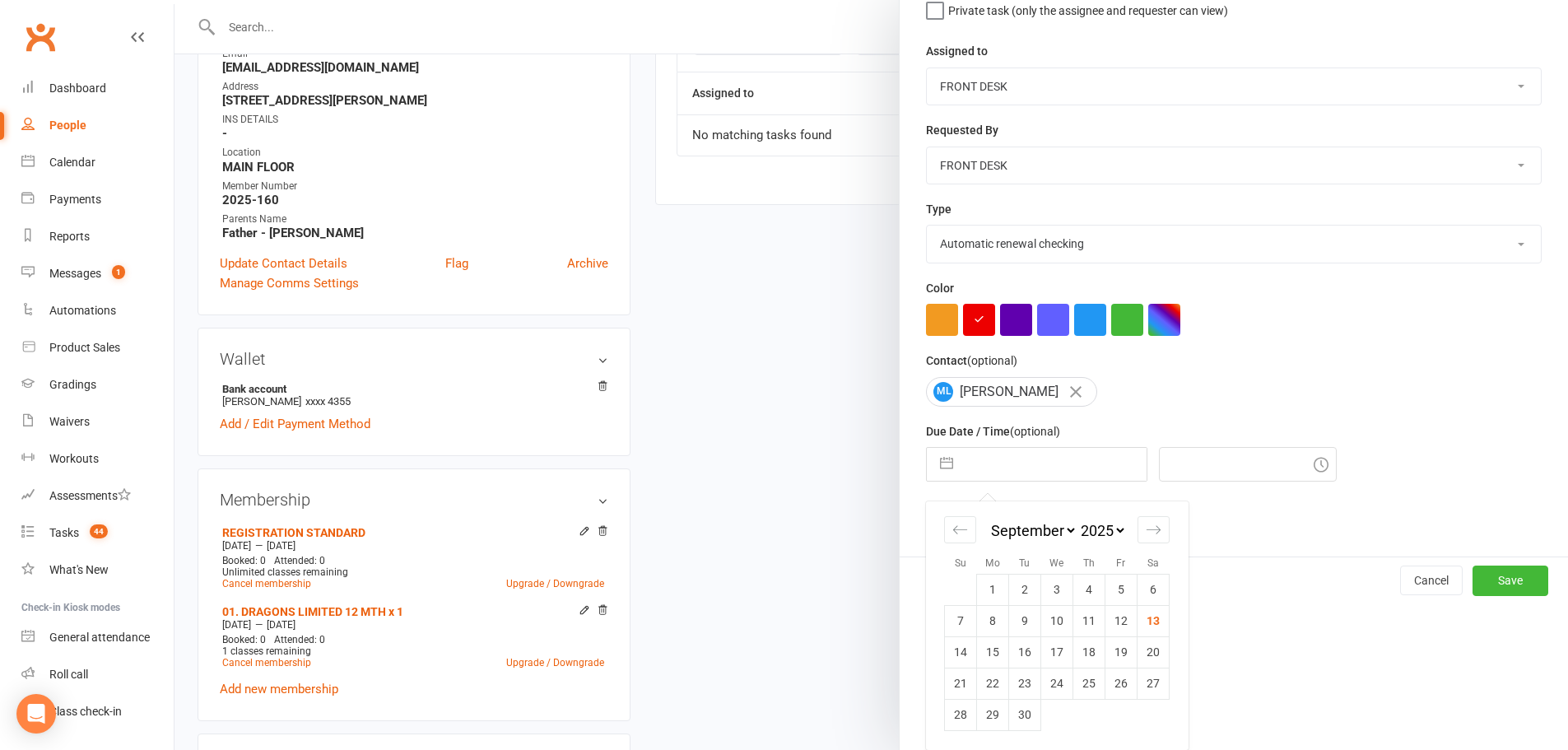
scroll to position [412, 0]
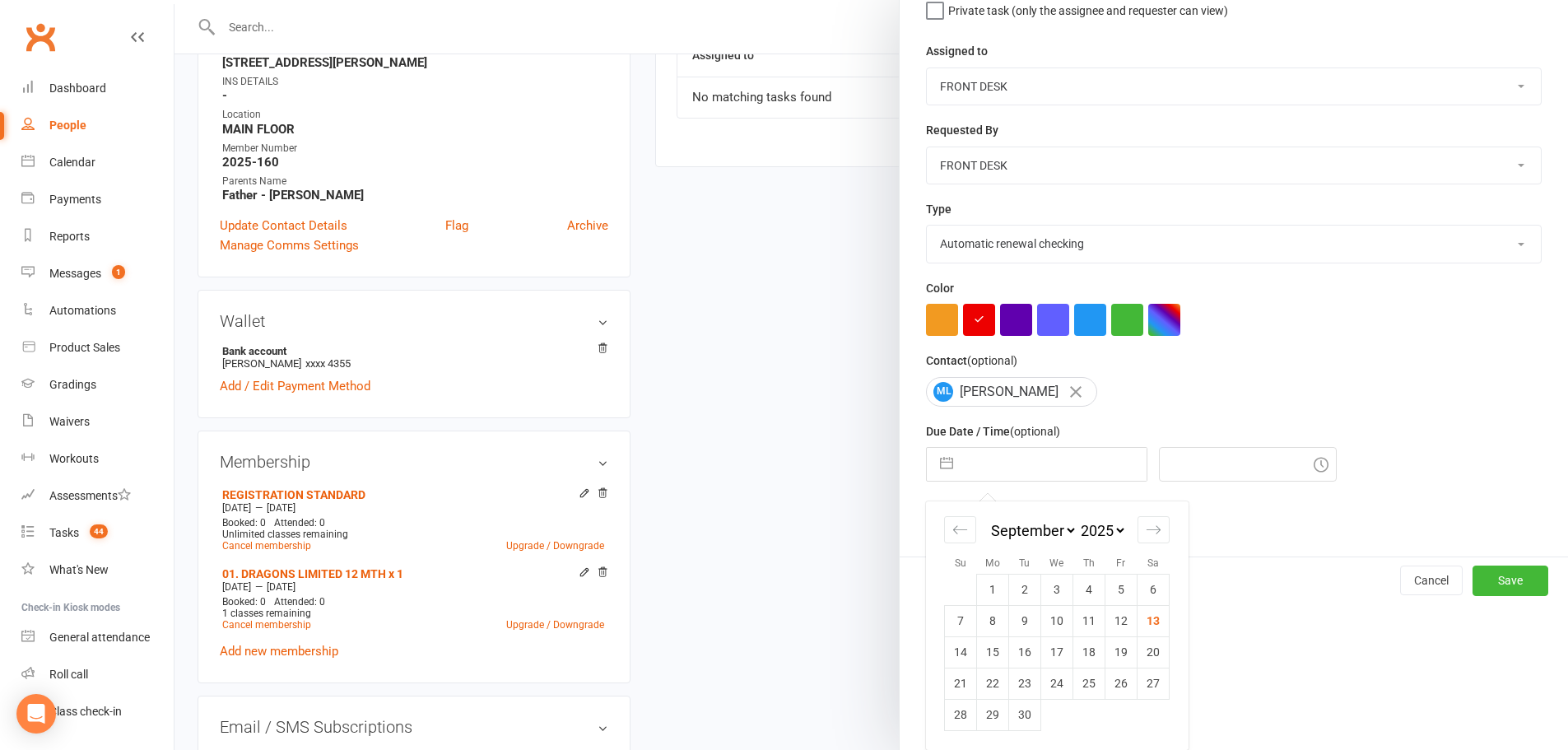
click at [1106, 534] on select "2035 2034 2033 2032 2031 2030 2029 2028 2027 2026 2025 2024 2023 2022 2021 2020…" at bounding box center [1102, 530] width 49 height 19
select select "7"
select select "2026"
select select "8"
select select "2026"
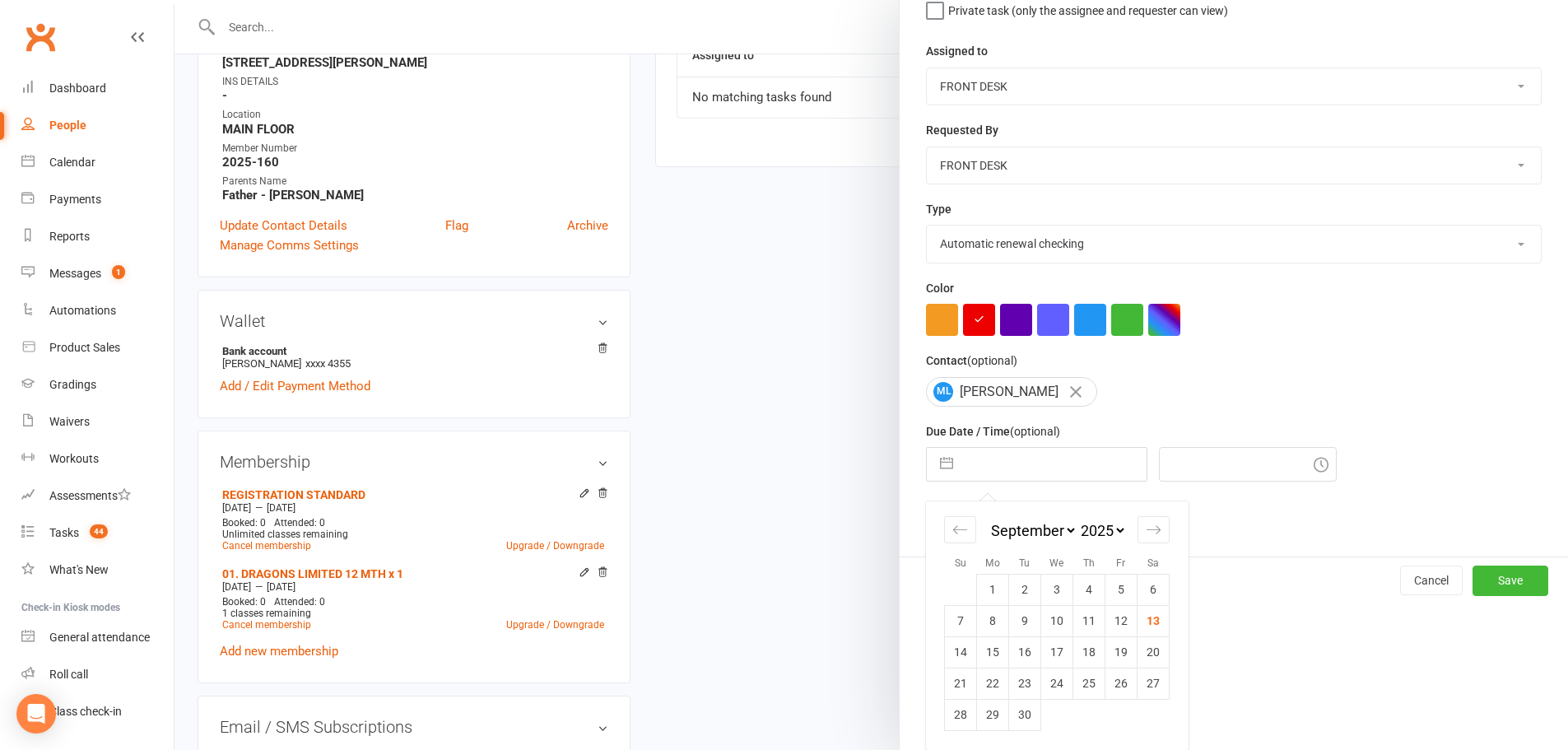
select select "9"
select select "2026"
click at [980, 653] on td "14" at bounding box center [993, 652] width 32 height 31
type input "14 Sep 2026"
type input "12:15pm"
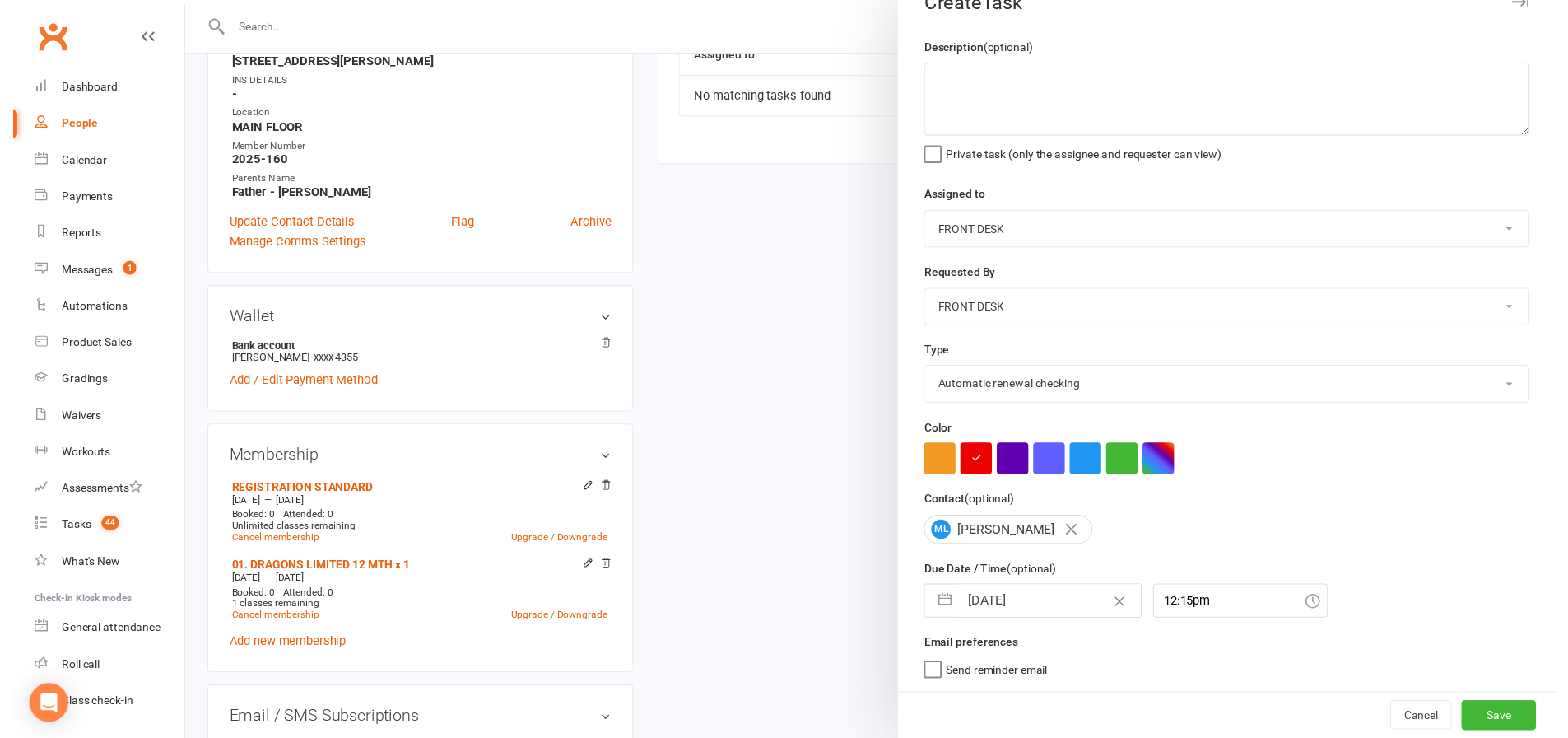
scroll to position [38, 0]
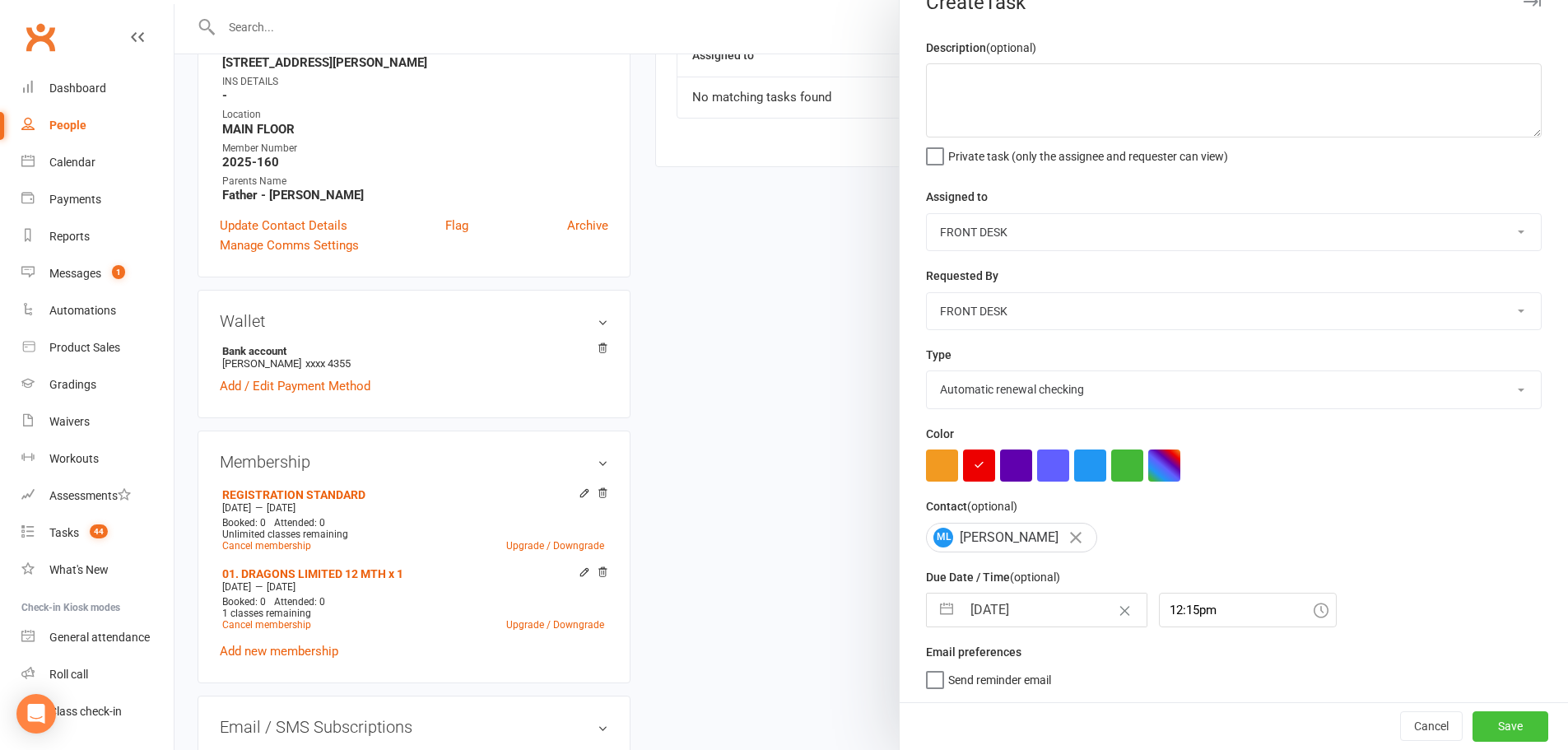
click at [1475, 729] on button "Save" at bounding box center [1510, 725] width 76 height 29
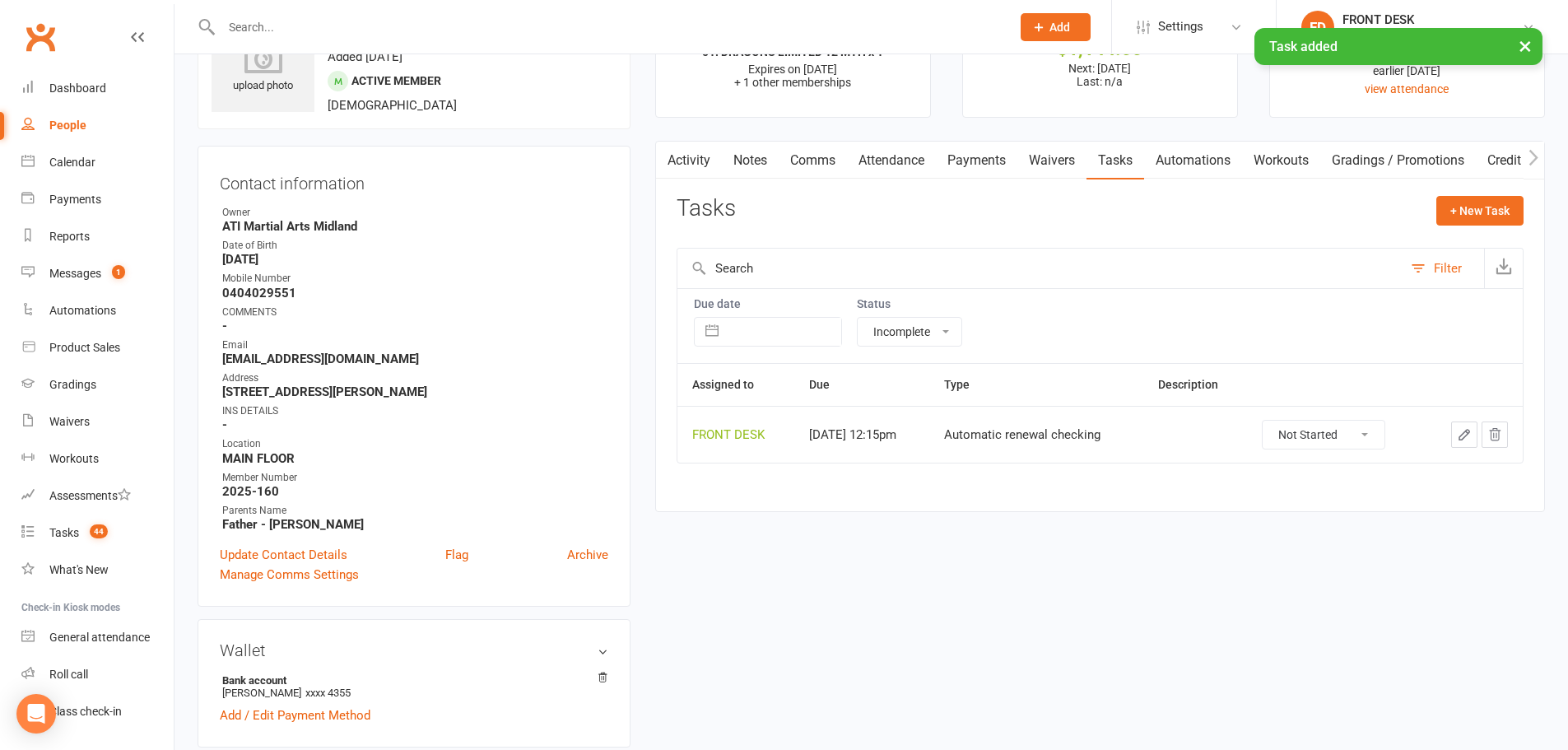
scroll to position [0, 0]
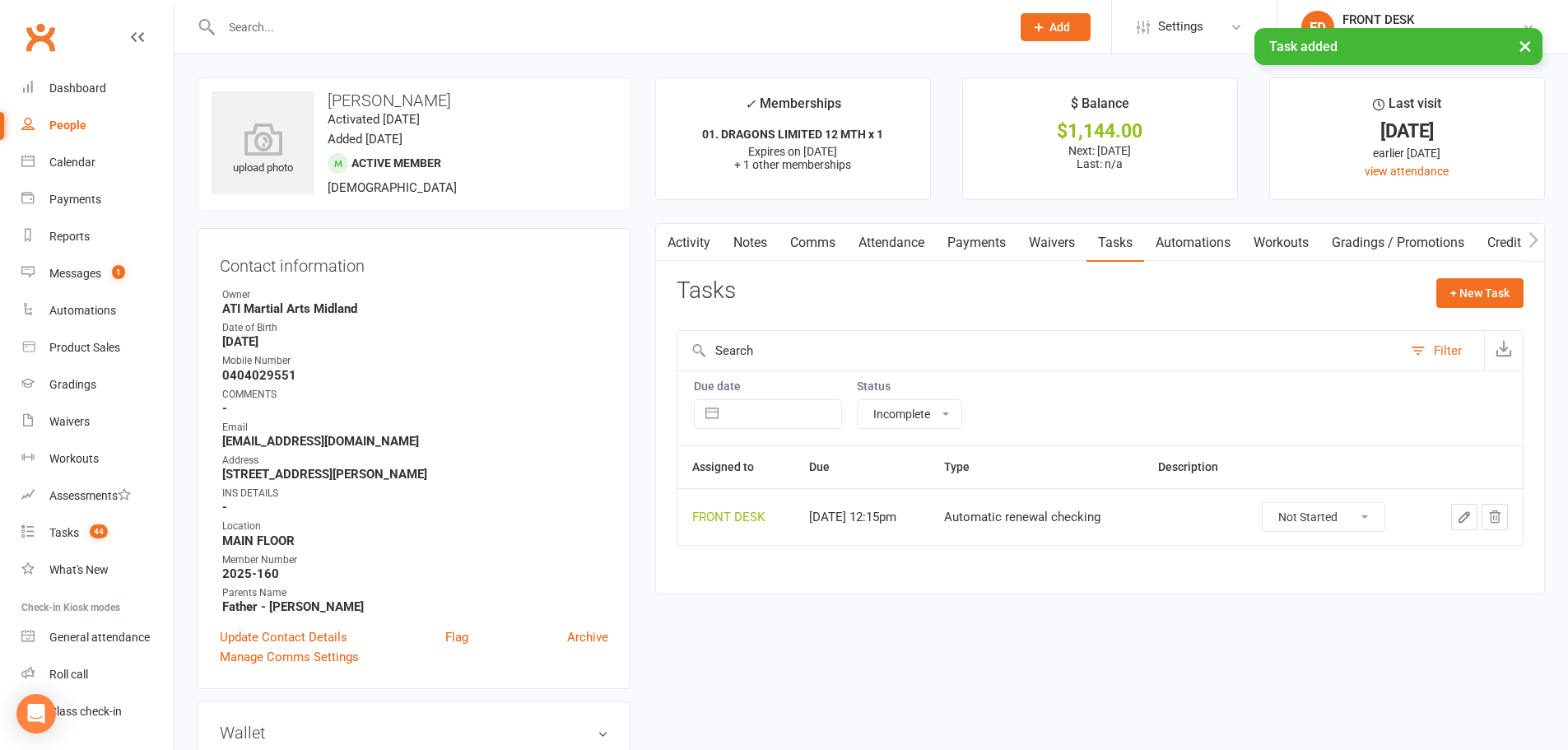
click at [951, 239] on link "Payments" at bounding box center [976, 243] width 81 height 38
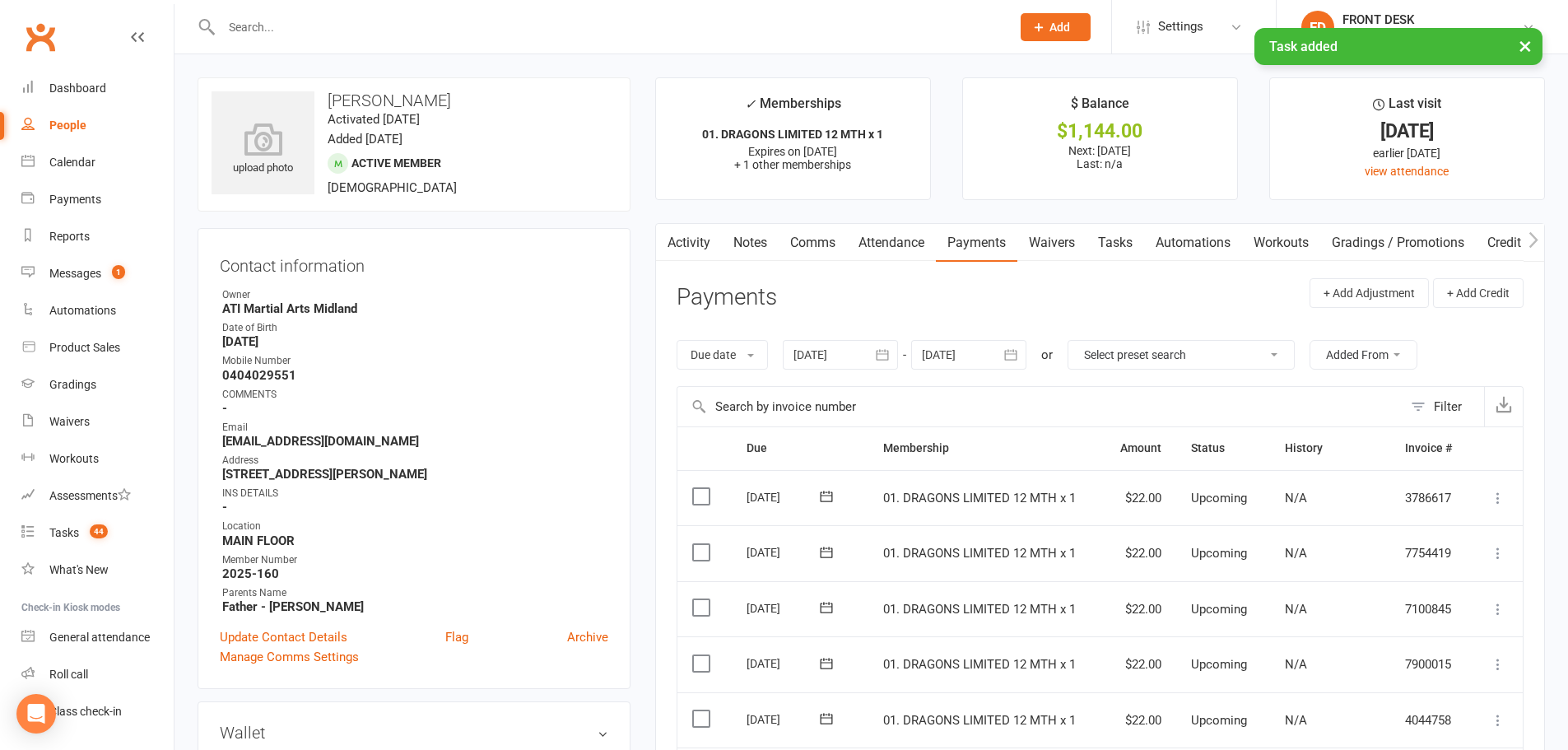
click at [1117, 245] on link "Tasks" at bounding box center [1115, 243] width 58 height 38
select select "incomplete"
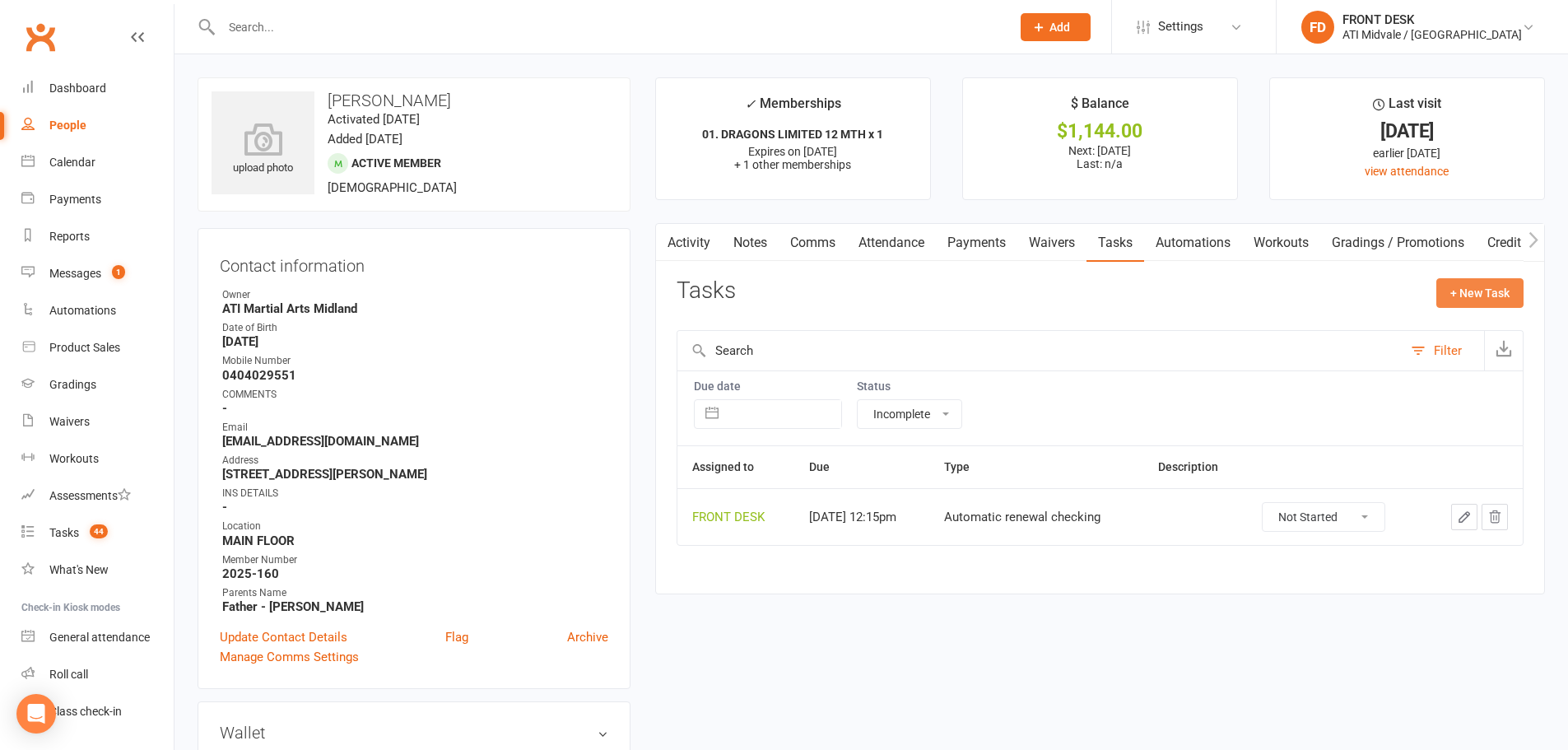
click at [1465, 300] on button "+ New Task" at bounding box center [1480, 293] width 88 height 29
select select "4288"
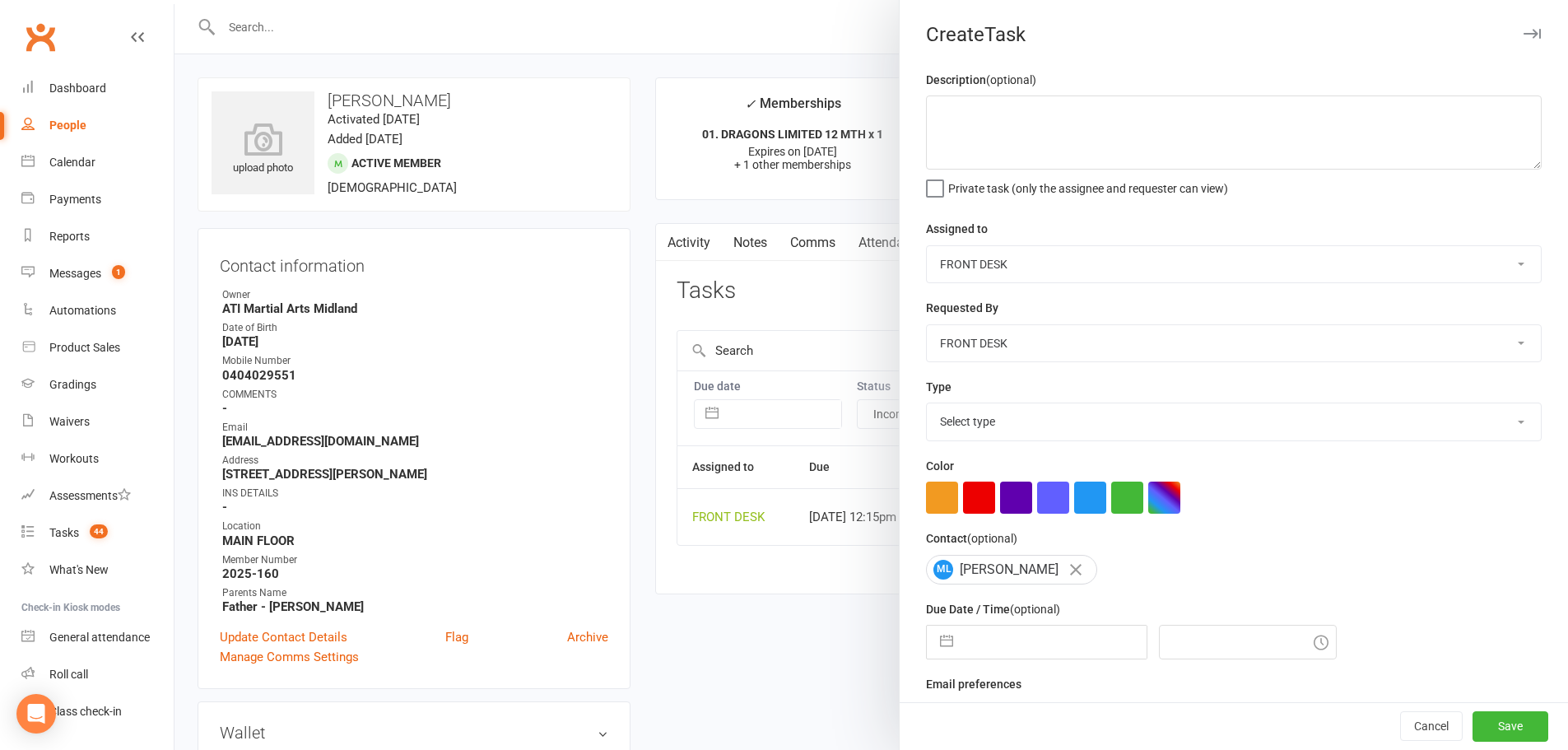
click at [1013, 423] on select "Select type Add info to task Automatic renewal checking Booked in for 1st trial…" at bounding box center [1234, 421] width 614 height 37
select select "34717"
click at [927, 406] on select "Select type Add info to task Automatic renewal checking Booked in for 1st trial…" at bounding box center [1234, 421] width 614 height 37
click at [932, 644] on button "button" at bounding box center [947, 642] width 29 height 33
select select "7"
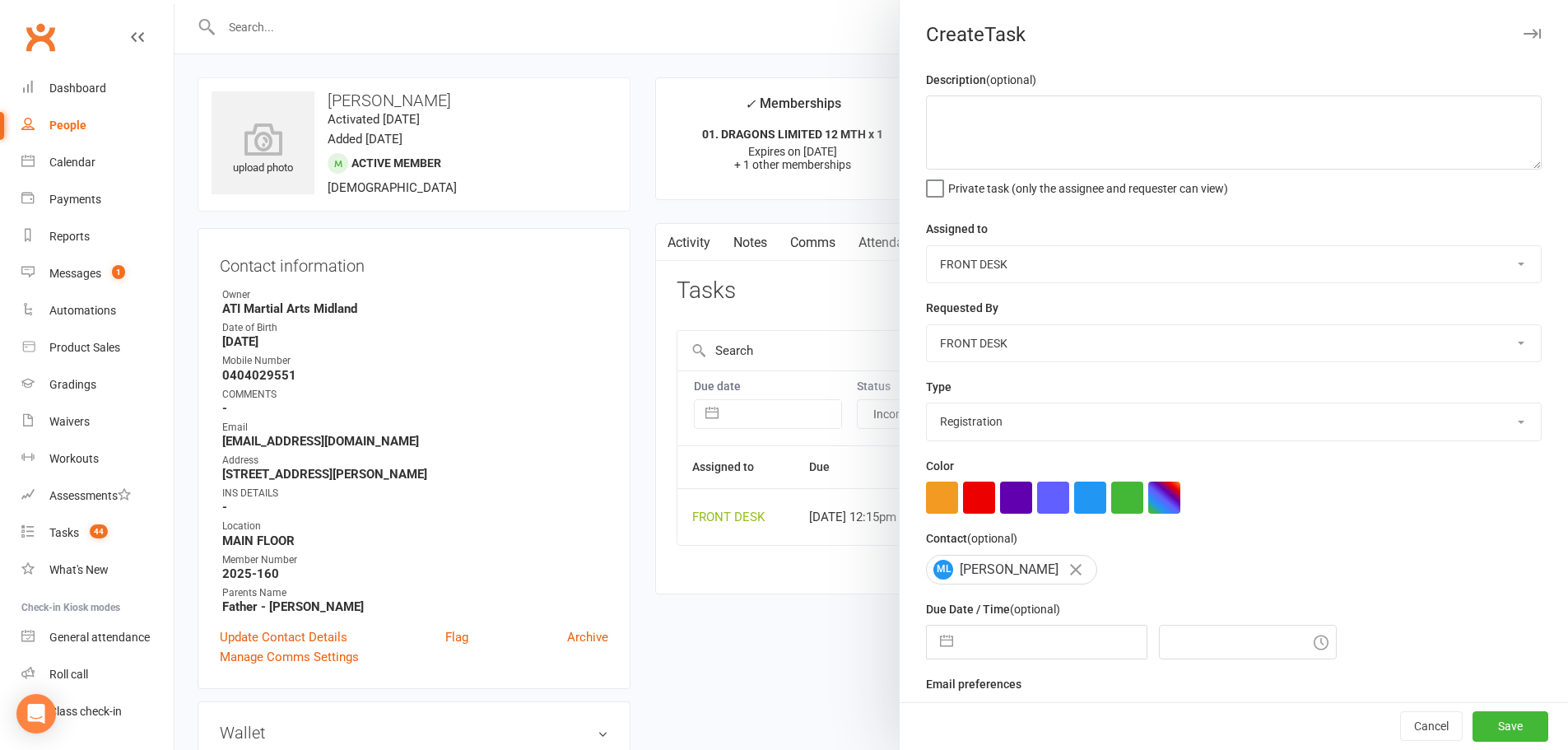
select select "2025"
select select "8"
select select "2025"
select select "9"
select select "2025"
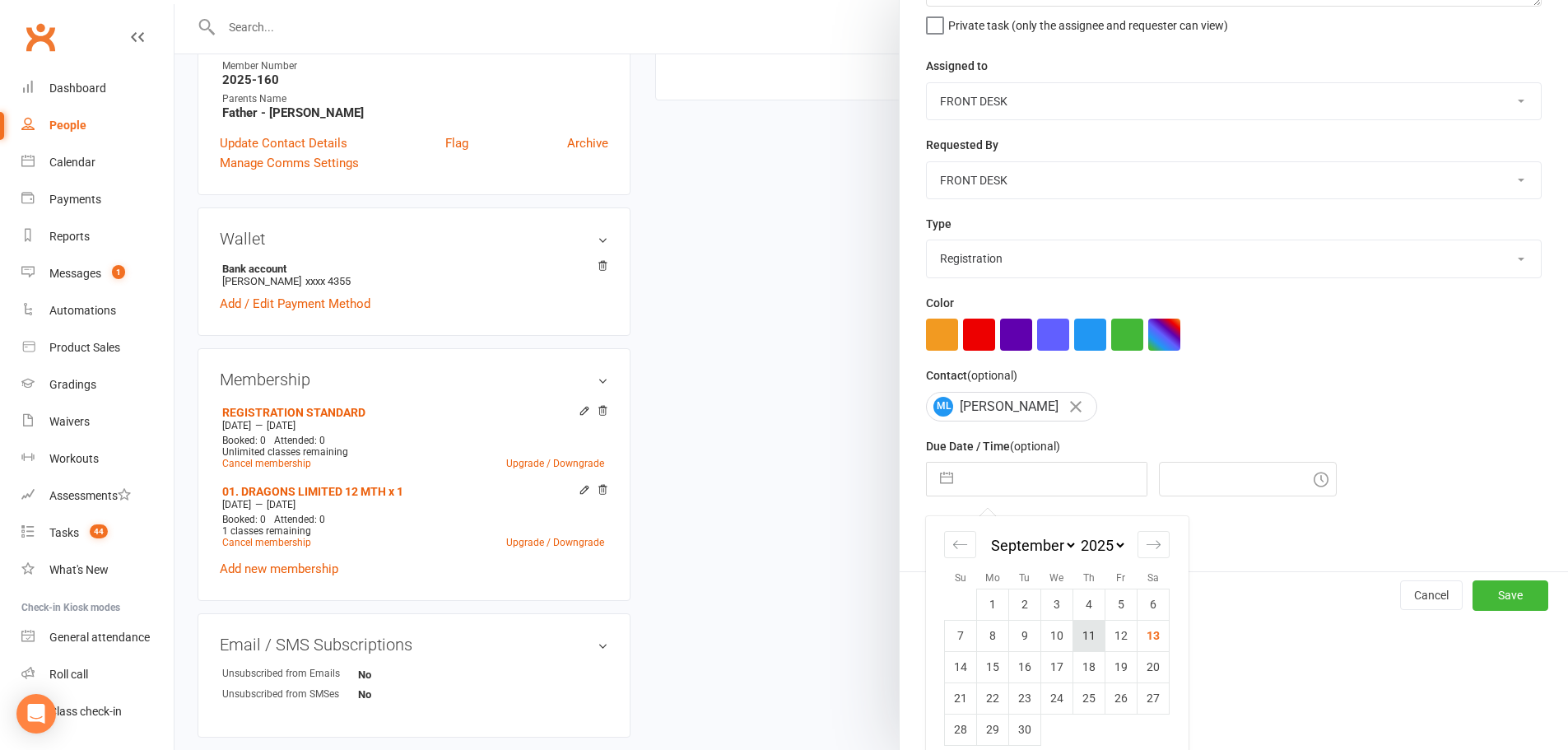
scroll to position [164, 0]
click at [1105, 552] on select "2035 2034 2033 2032 2031 2030 2029 2028 2027 2026 2025 2024 2023 2022 2021 2020…" at bounding box center [1102, 543] width 49 height 19
select select "7"
select select "2026"
select select "8"
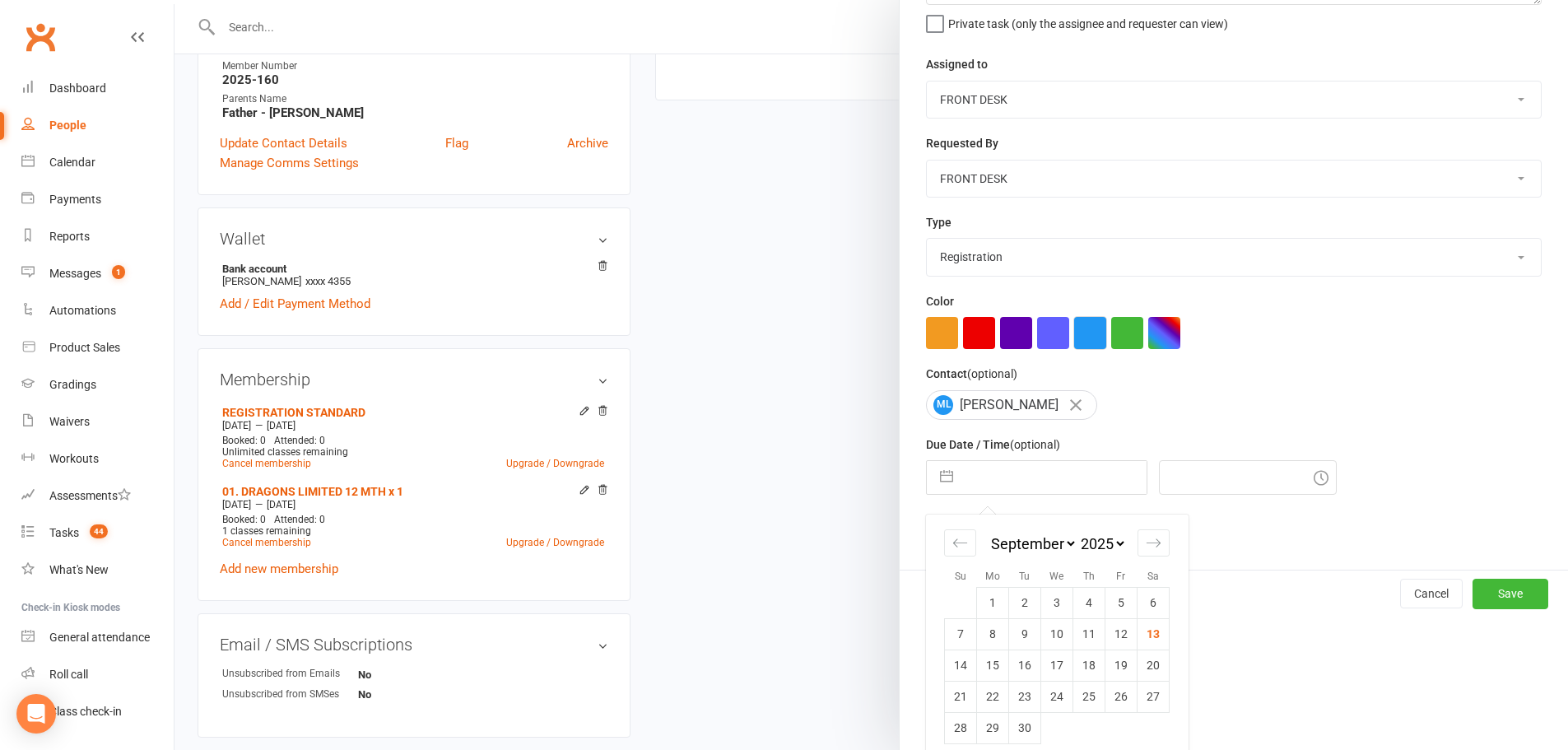
select select "2026"
select select "9"
select select "2026"
click at [1117, 638] on td "11" at bounding box center [1122, 633] width 32 height 31
type input "11 Sep 2026"
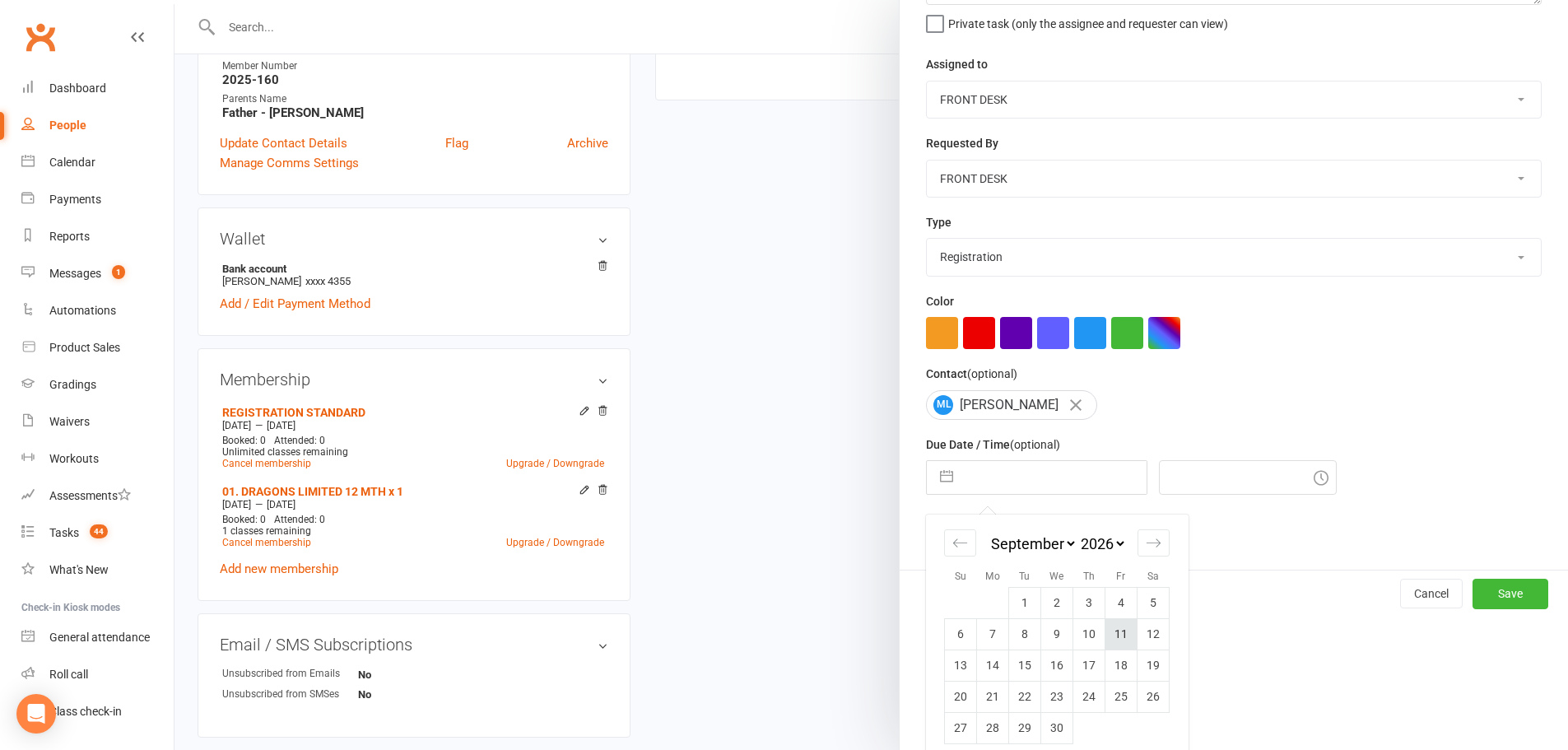
type input "12:15pm"
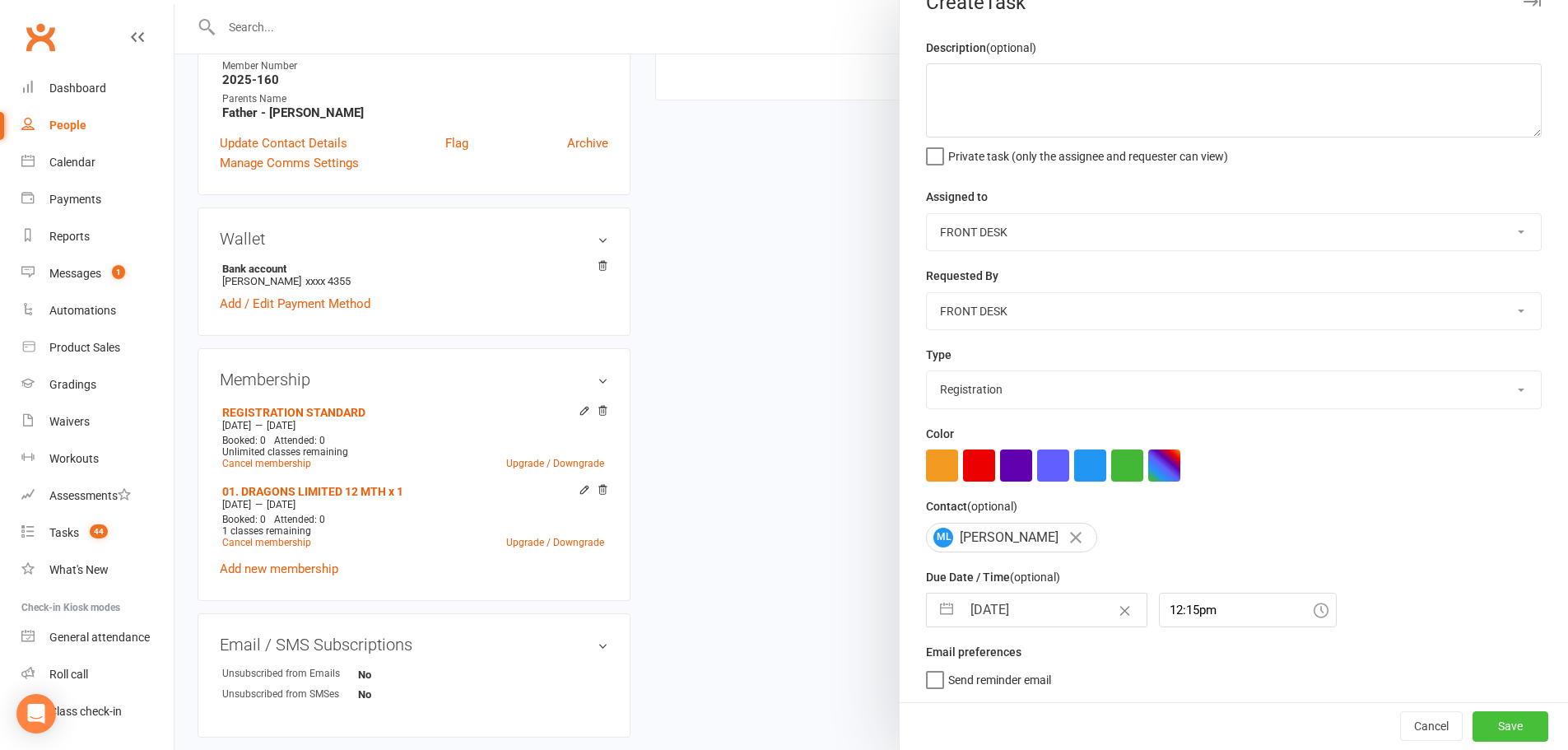
click at [1501, 728] on button "Save" at bounding box center [1510, 725] width 76 height 29
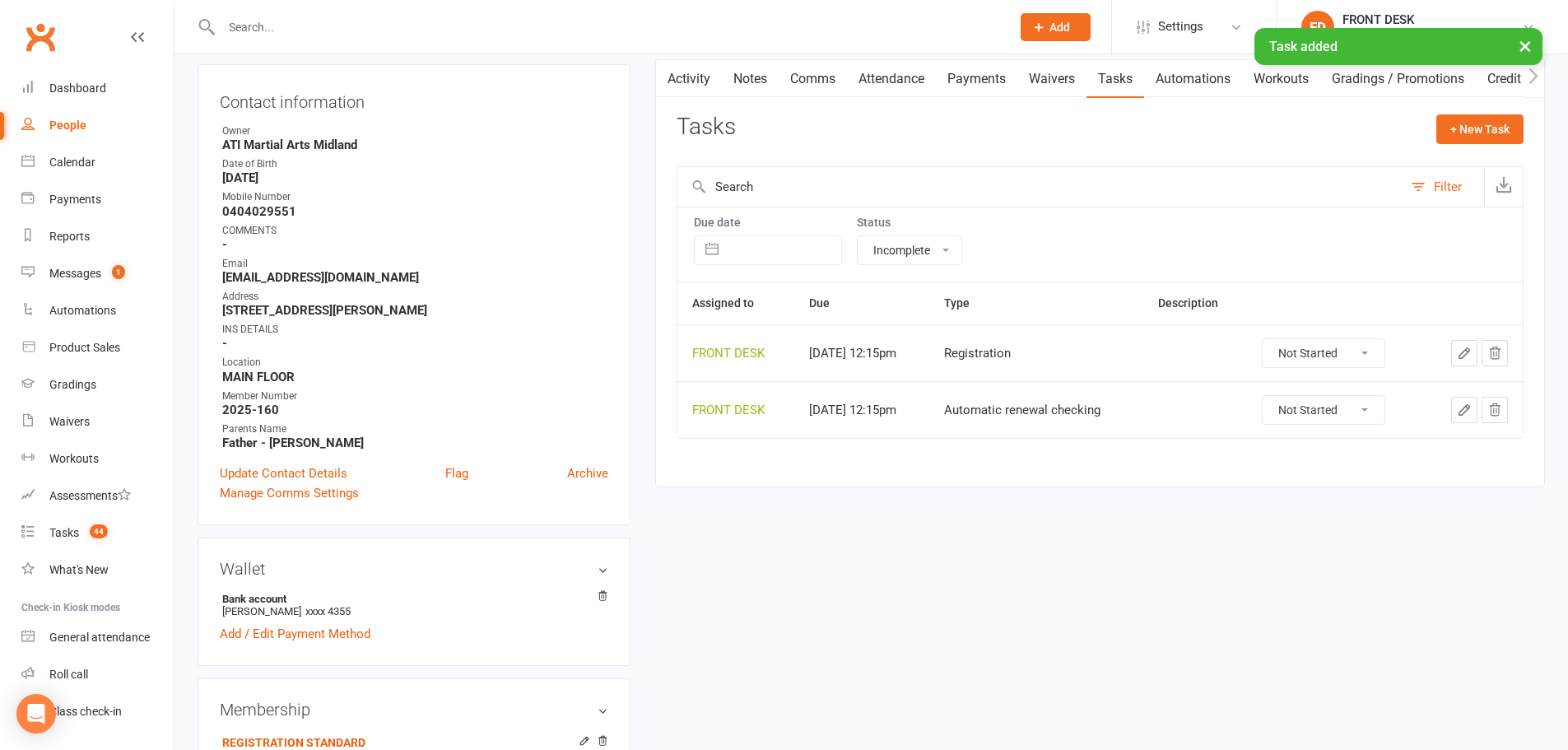
scroll to position [0, 0]
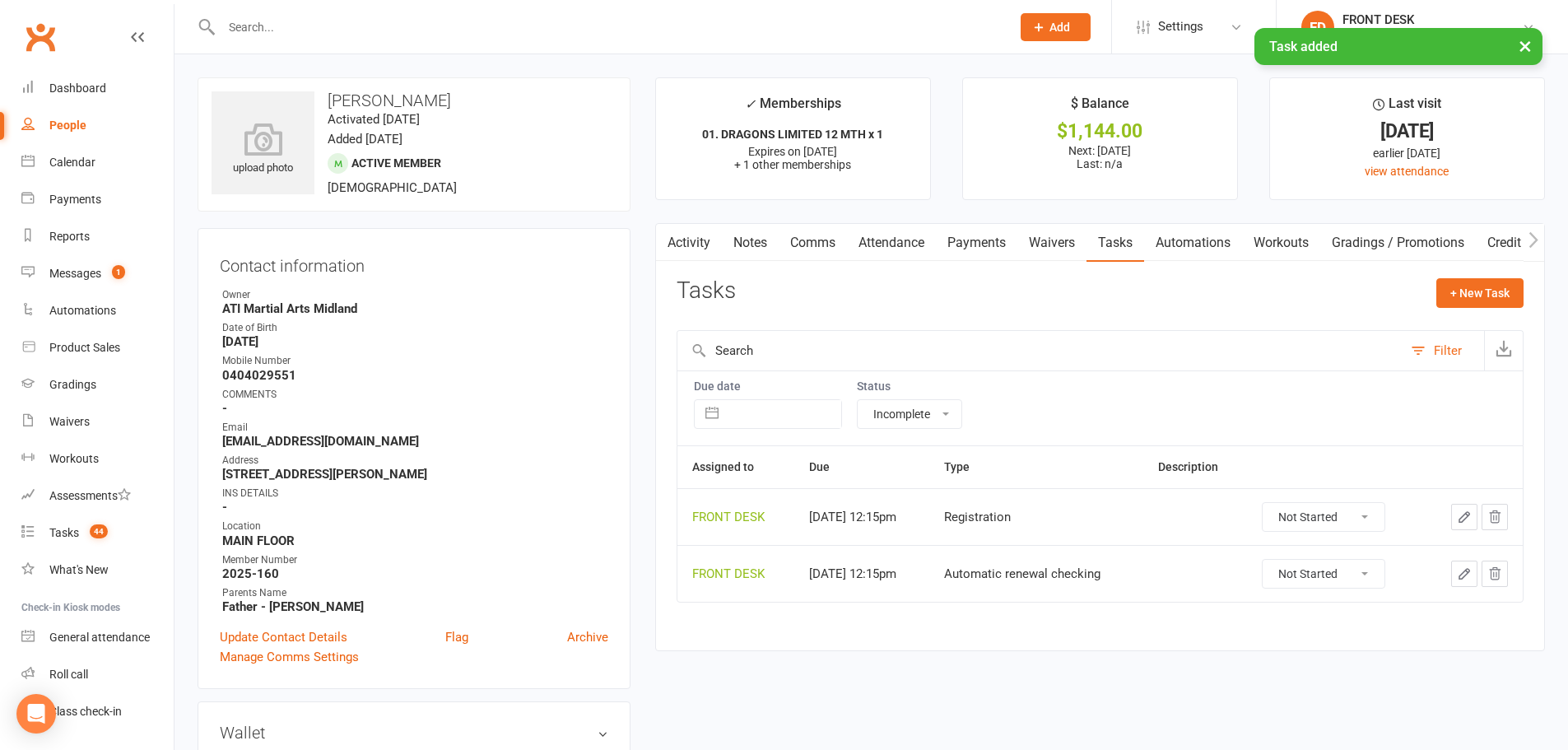
click at [956, 248] on link "Payments" at bounding box center [976, 243] width 81 height 38
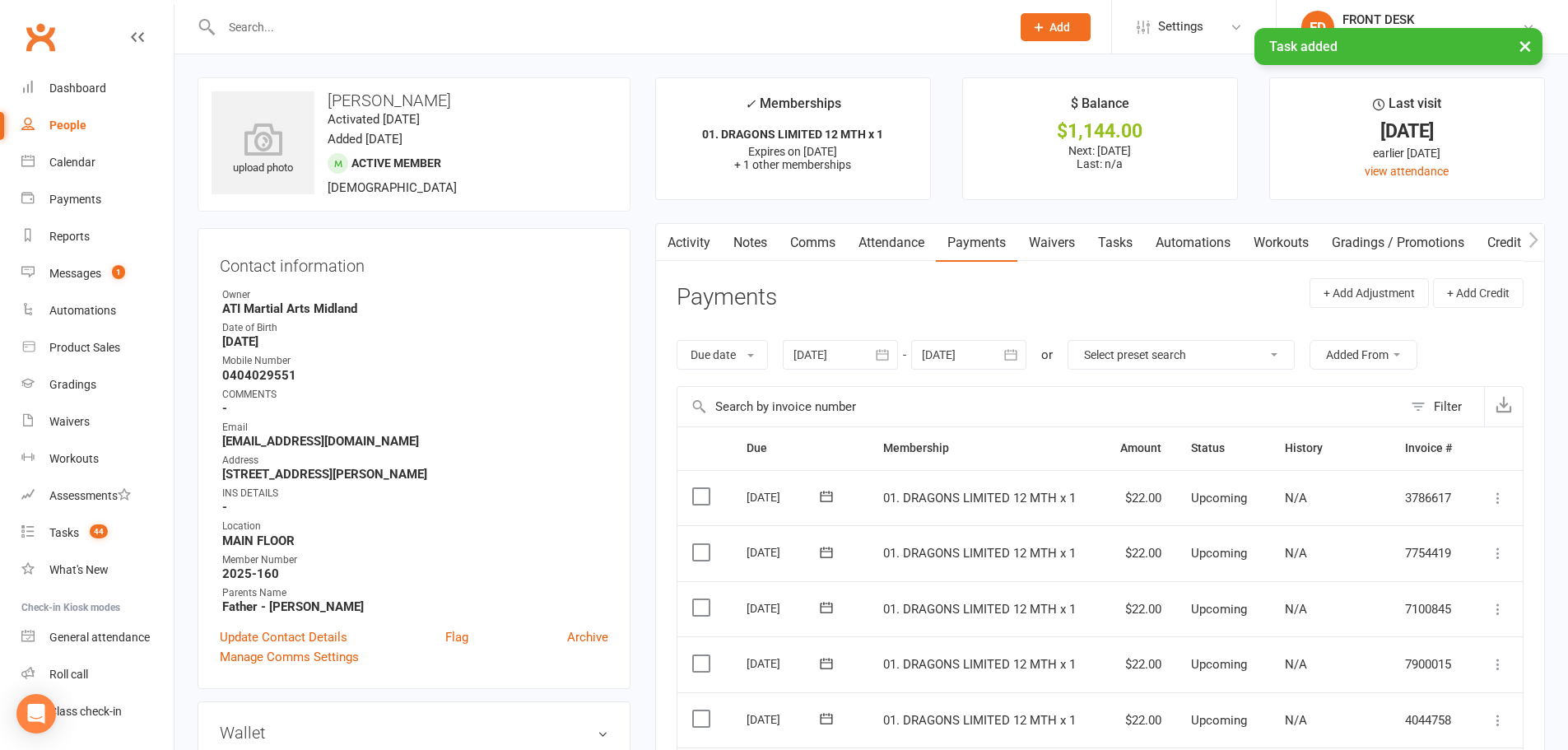
click at [1115, 229] on link "Tasks" at bounding box center [1115, 243] width 58 height 38
select select "incomplete"
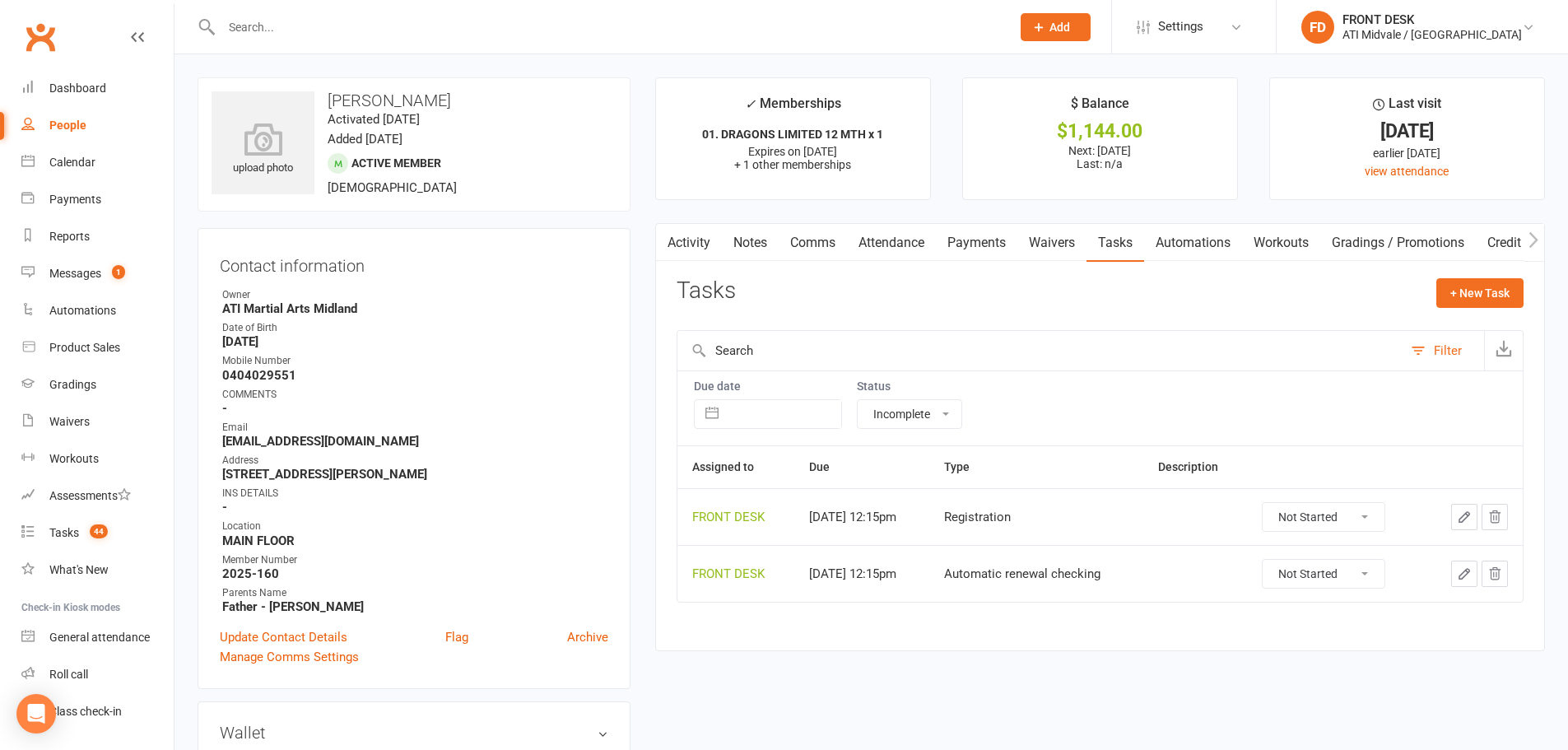
click at [1480, 311] on div "+ New Task" at bounding box center [1480, 297] width 88 height 38
click at [1472, 299] on button "+ New Task" at bounding box center [1480, 293] width 88 height 29
select select "4288"
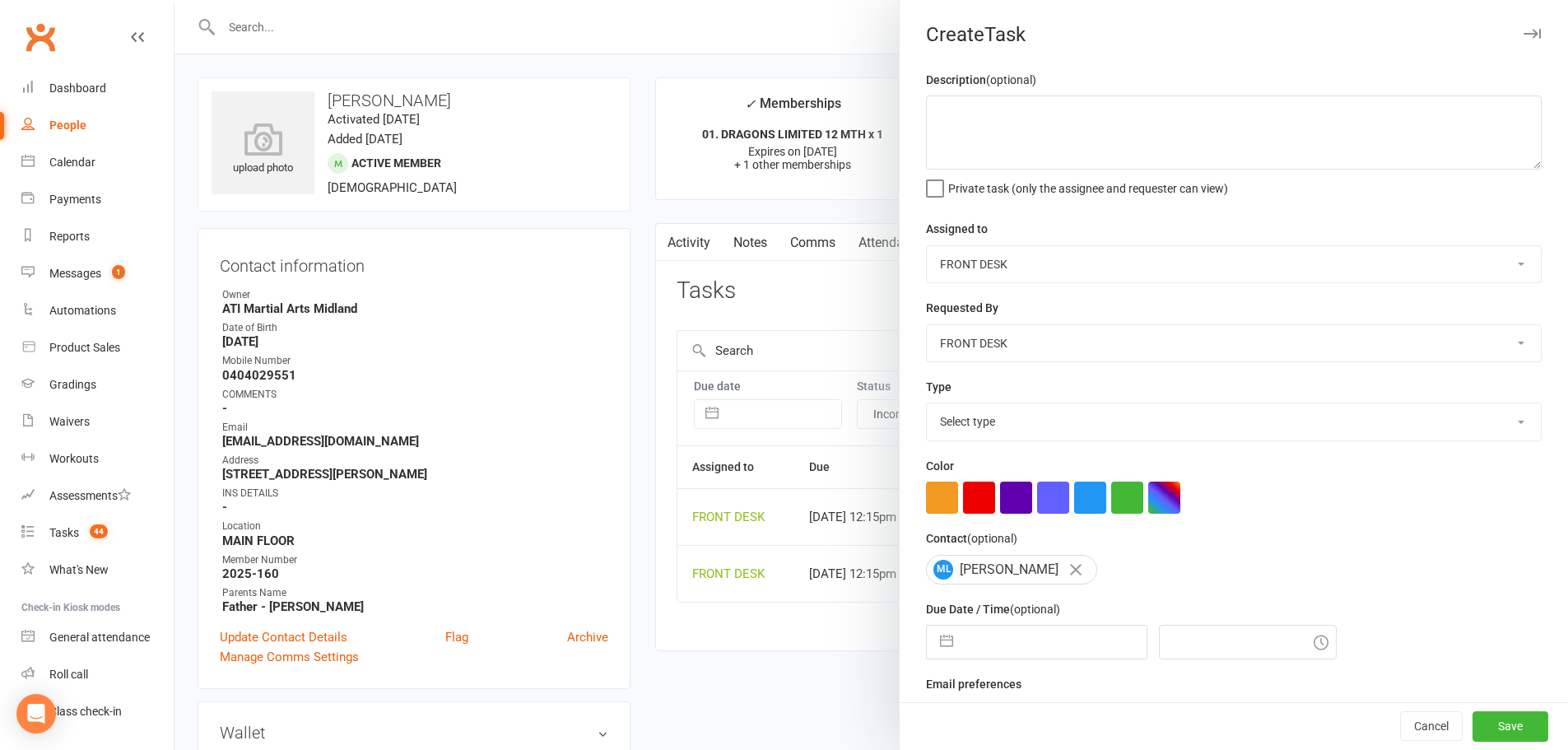
click at [1002, 420] on select "Select type Add info to task Automatic renewal checking Booked in for 1st trial…" at bounding box center [1234, 421] width 614 height 37
select select "22035"
click at [927, 406] on select "Select type Add info to task Automatic renewal checking Booked in for 1st trial…" at bounding box center [1234, 421] width 614 height 37
click at [948, 646] on button "button" at bounding box center [947, 642] width 29 height 33
select select "7"
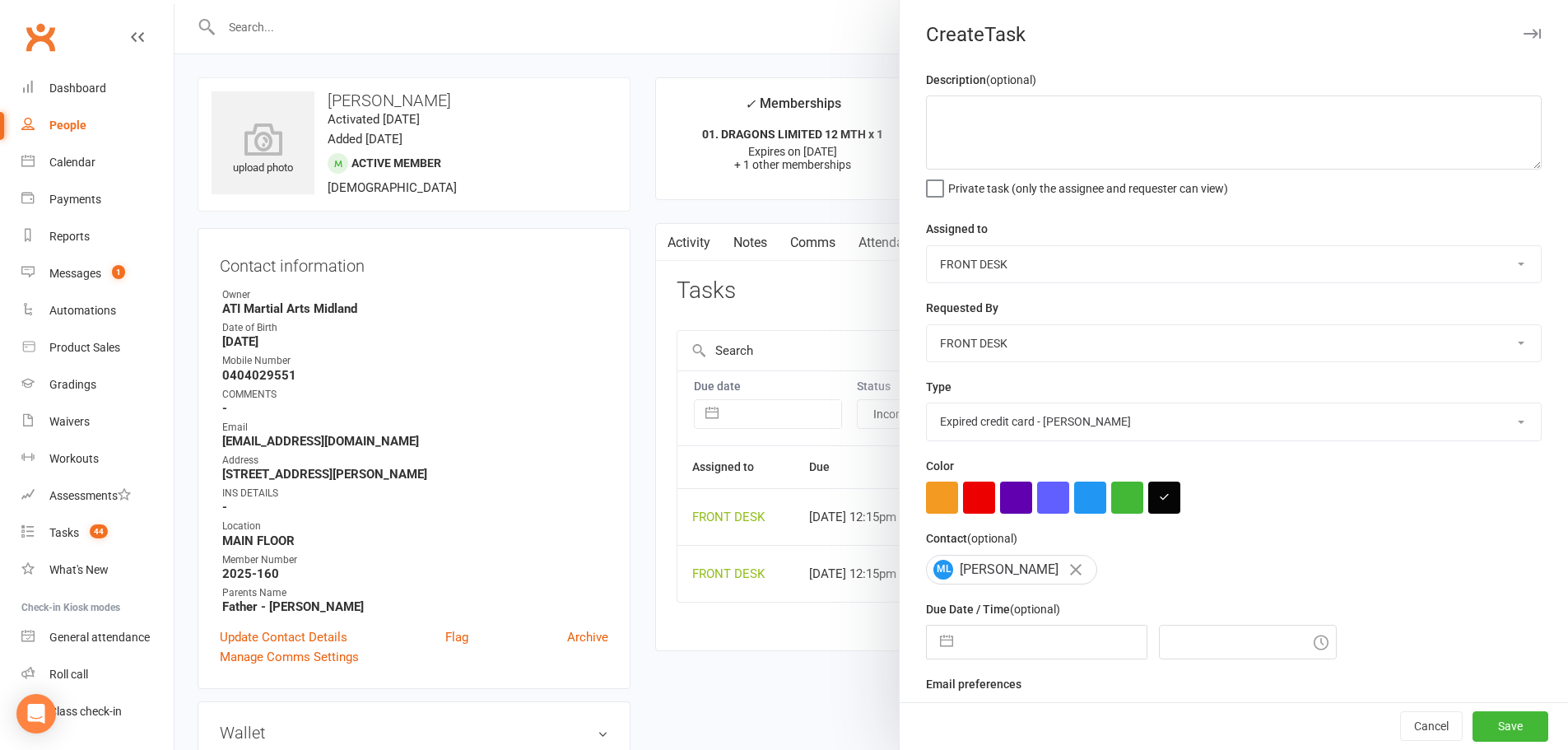
select select "2025"
select select "8"
select select "2025"
select select "9"
select select "2025"
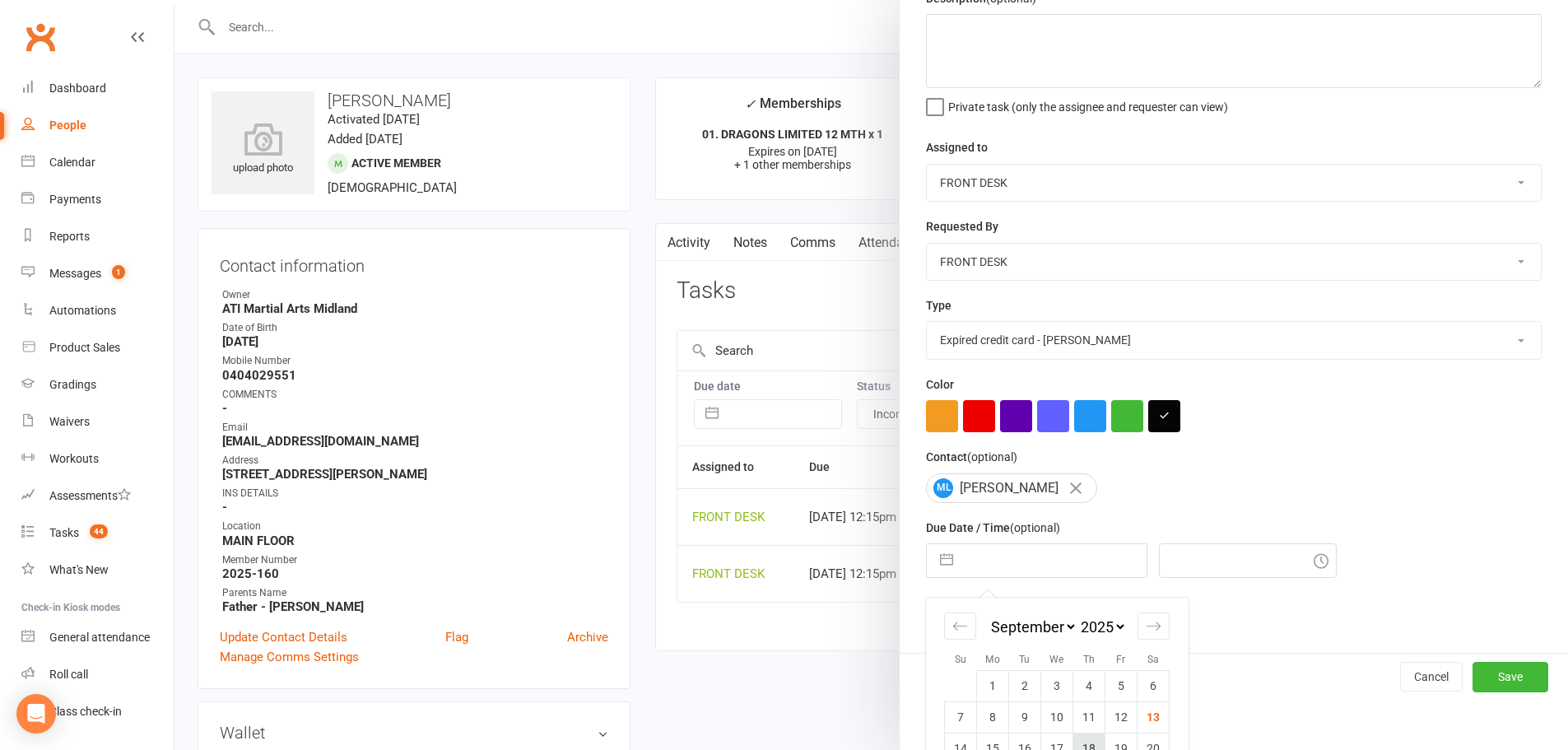
scroll to position [184, 0]
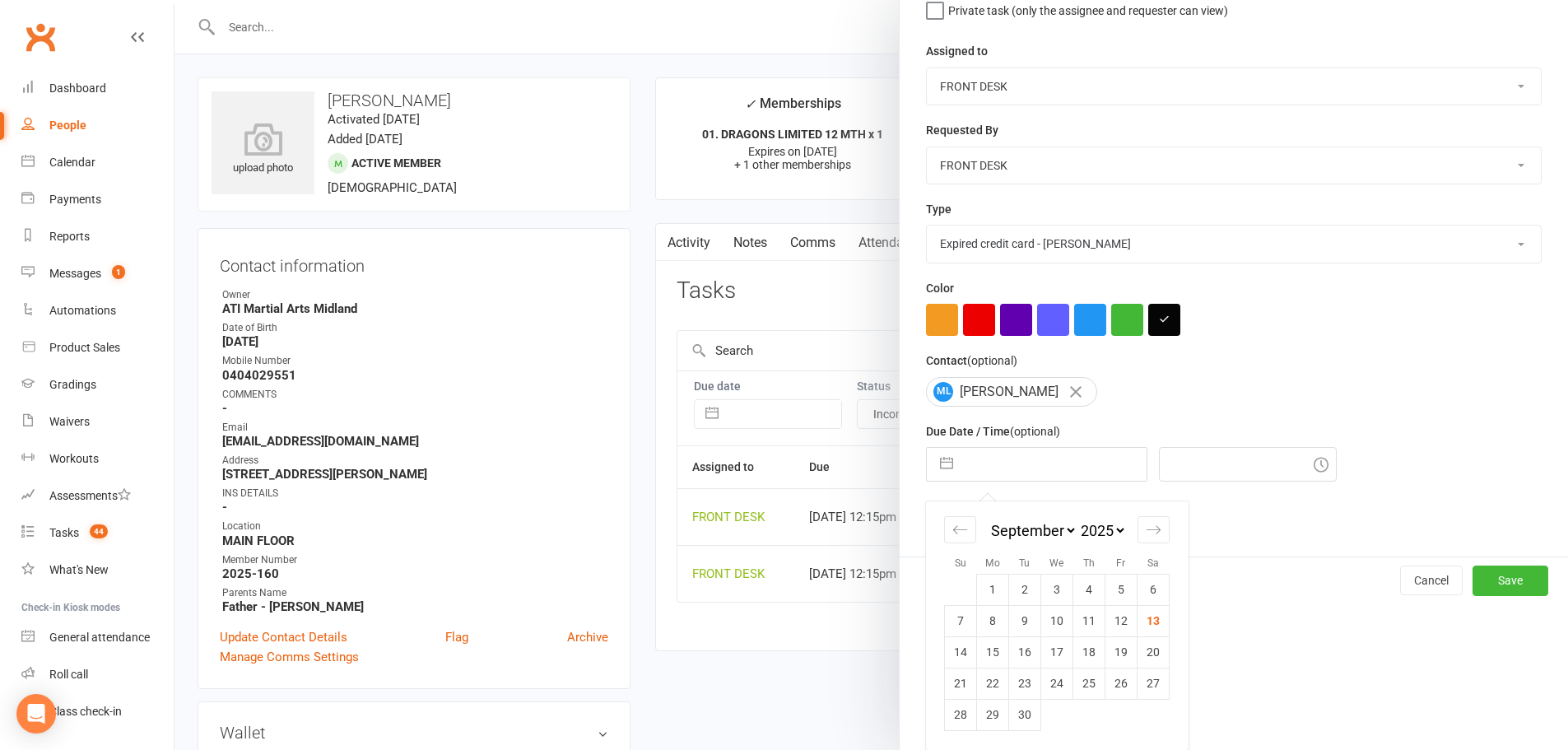
click at [1101, 533] on select "2035 2034 2033 2032 2031 2030 2029 2028 2027 2026 2025 2024 2023 2022 2021 2020…" at bounding box center [1102, 530] width 49 height 19
select select "7"
select select "2027"
select select "8"
select select "2027"
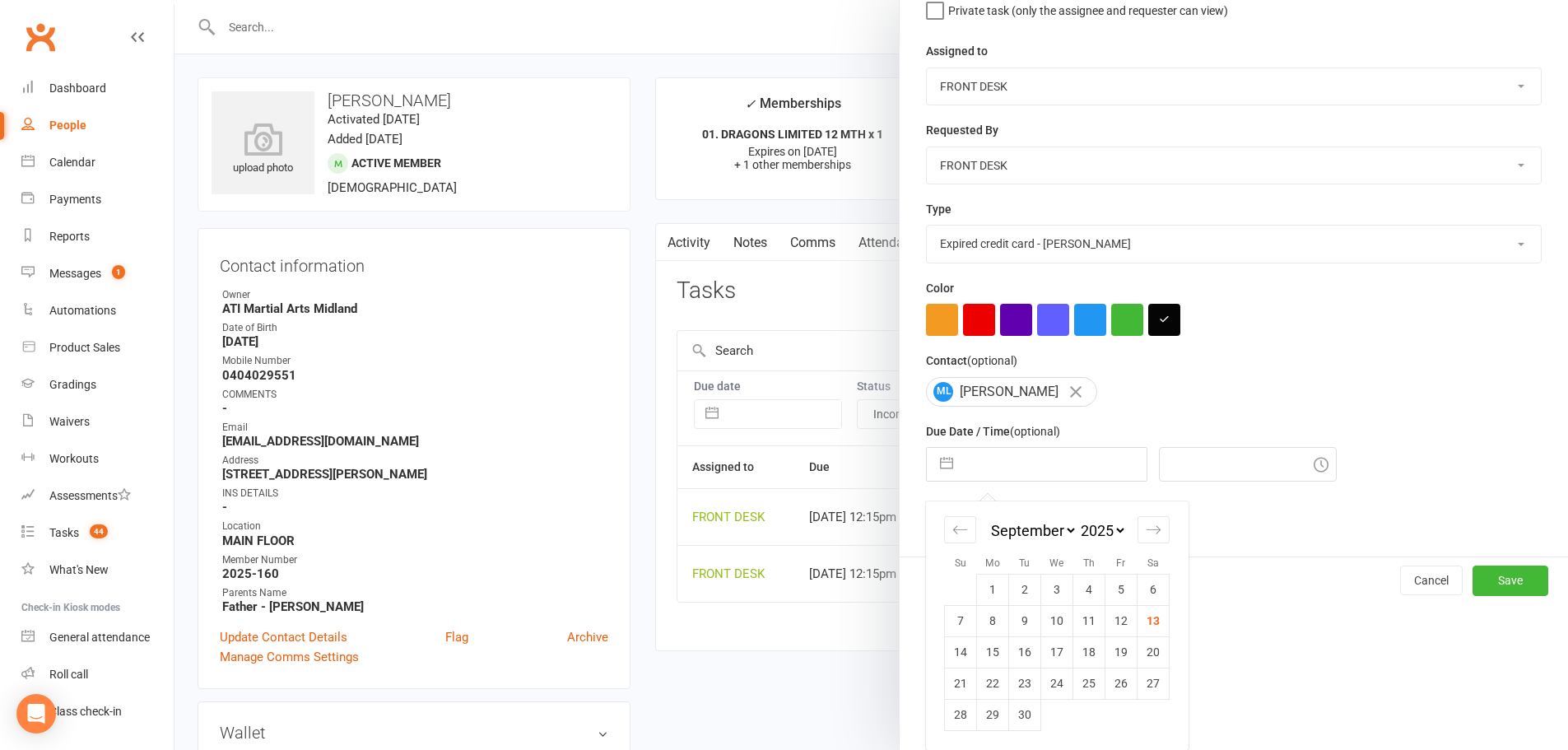
select select "9"
select select "2027"
click at [1054, 591] on td "1" at bounding box center [1057, 589] width 32 height 31
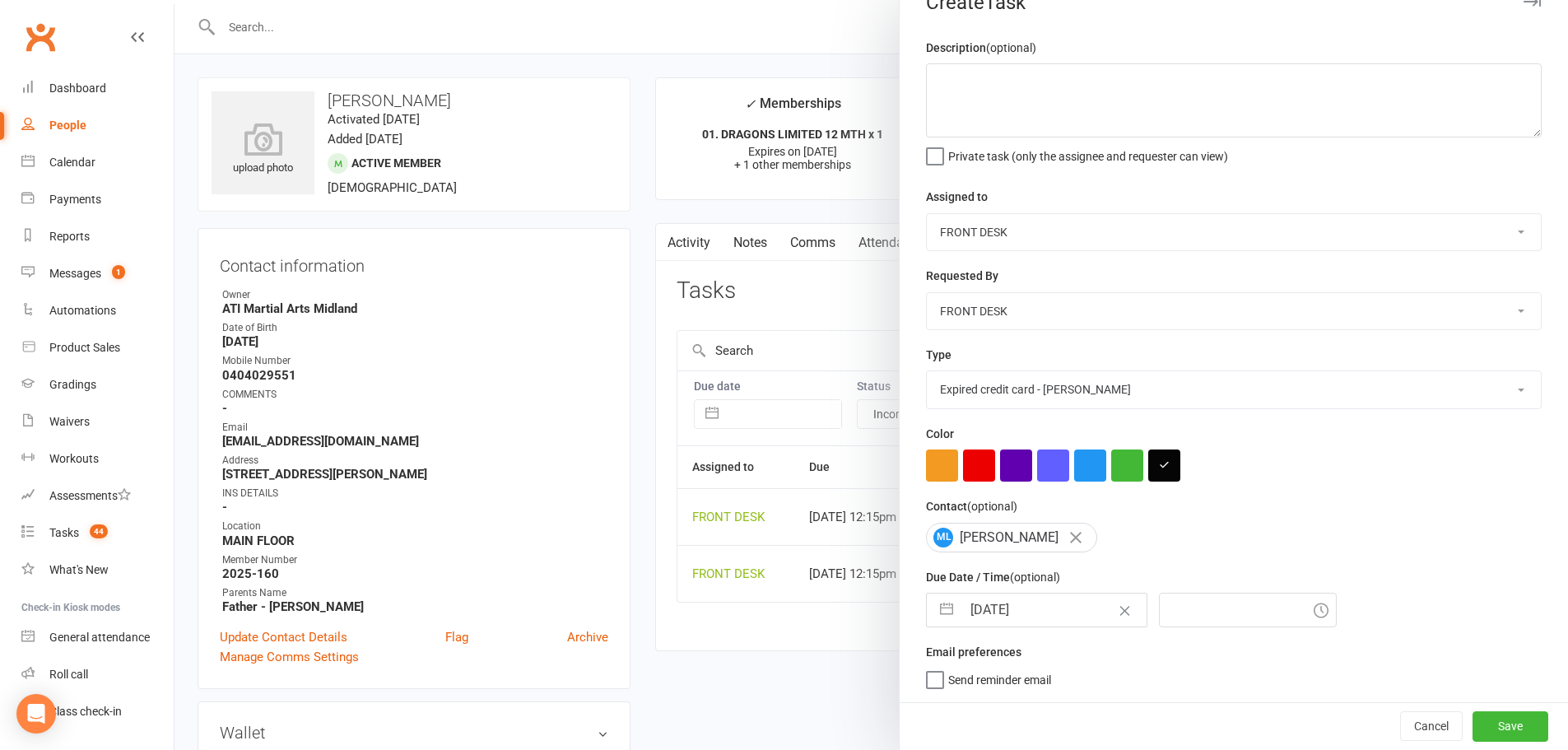
type input "01 Sep 2027"
type input "12:15pm"
click at [1472, 724] on button "Save" at bounding box center [1510, 725] width 76 height 29
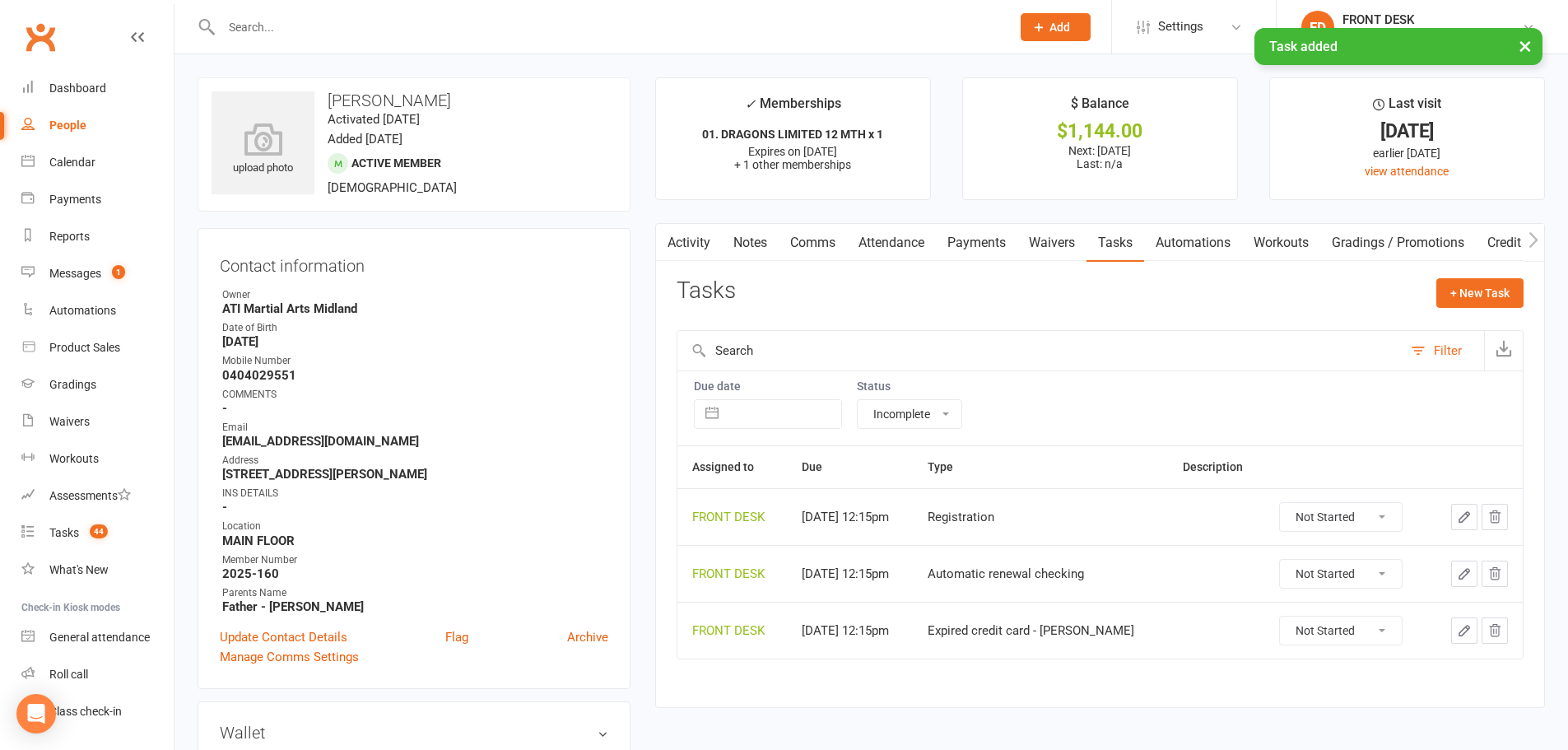
click at [1005, 248] on link "Payments" at bounding box center [976, 243] width 81 height 38
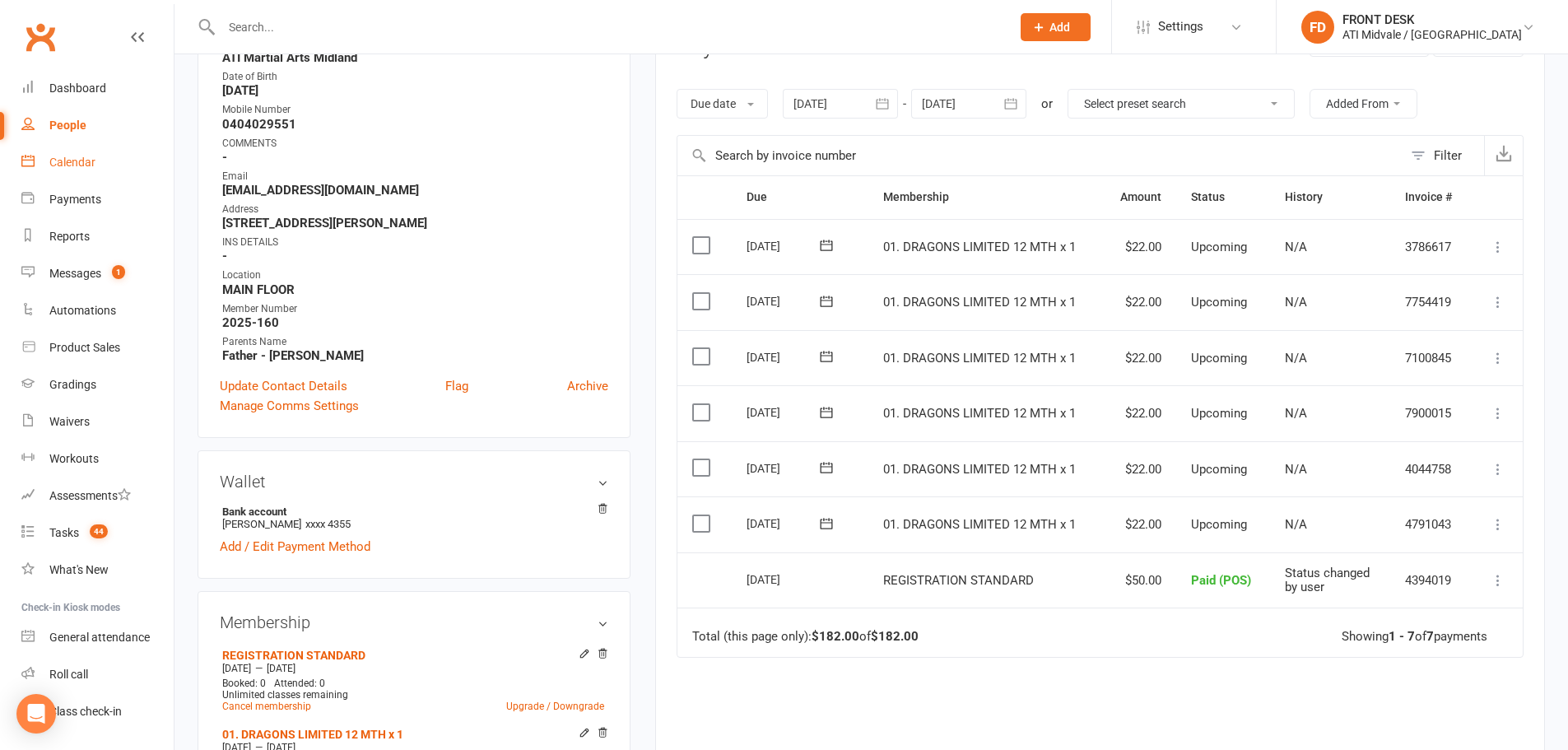
scroll to position [164, 0]
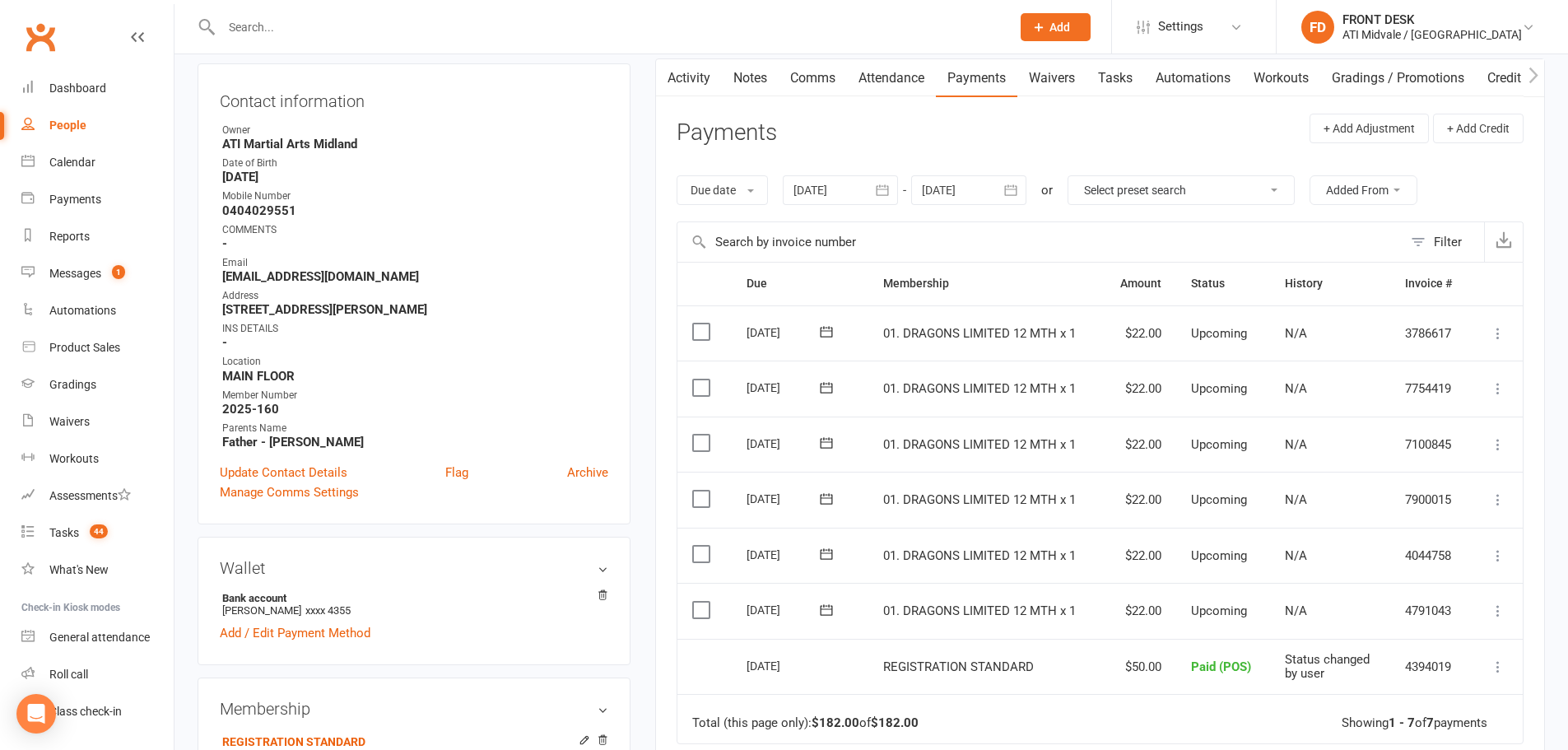
click at [63, 120] on div "People" at bounding box center [67, 125] width 37 height 13
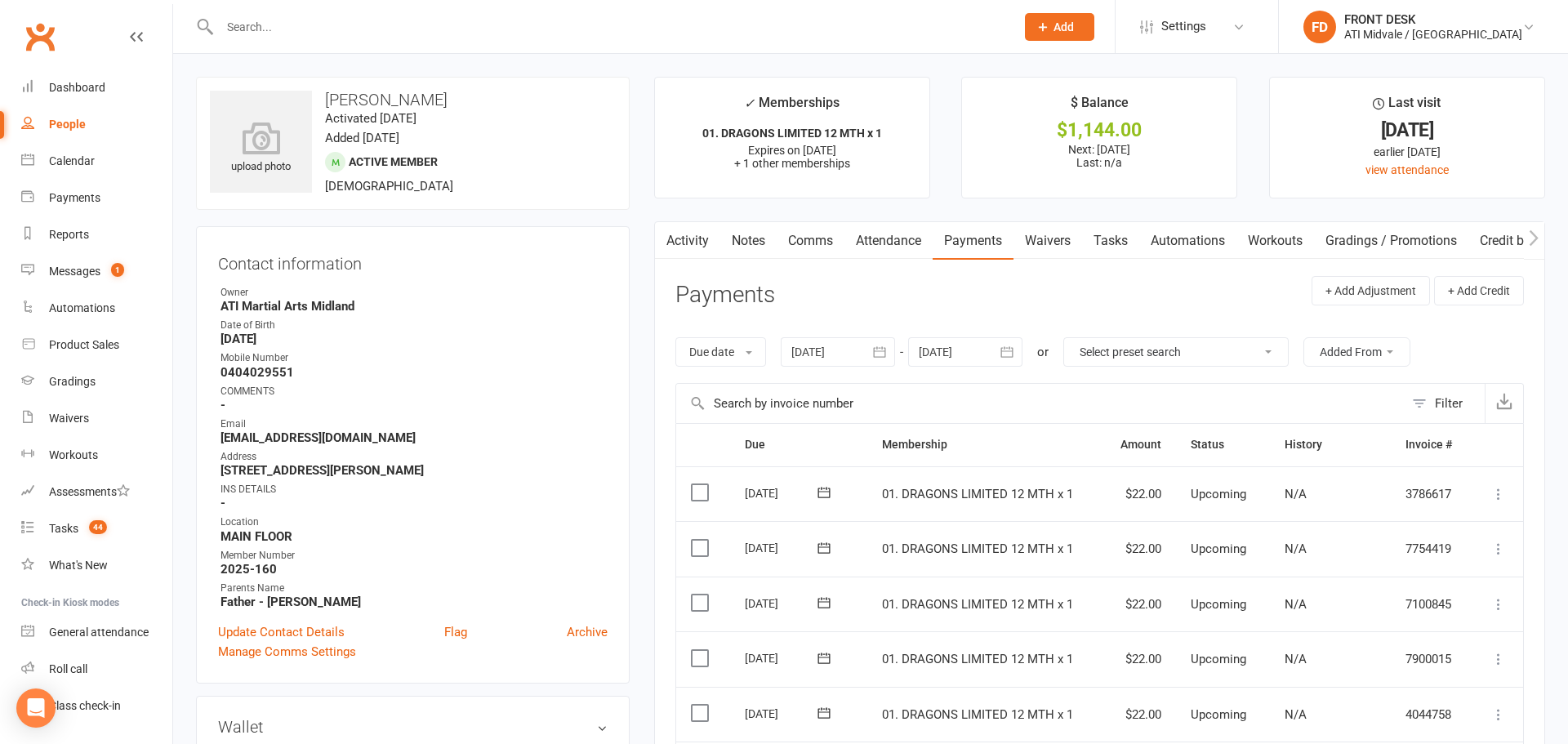
select select "100"
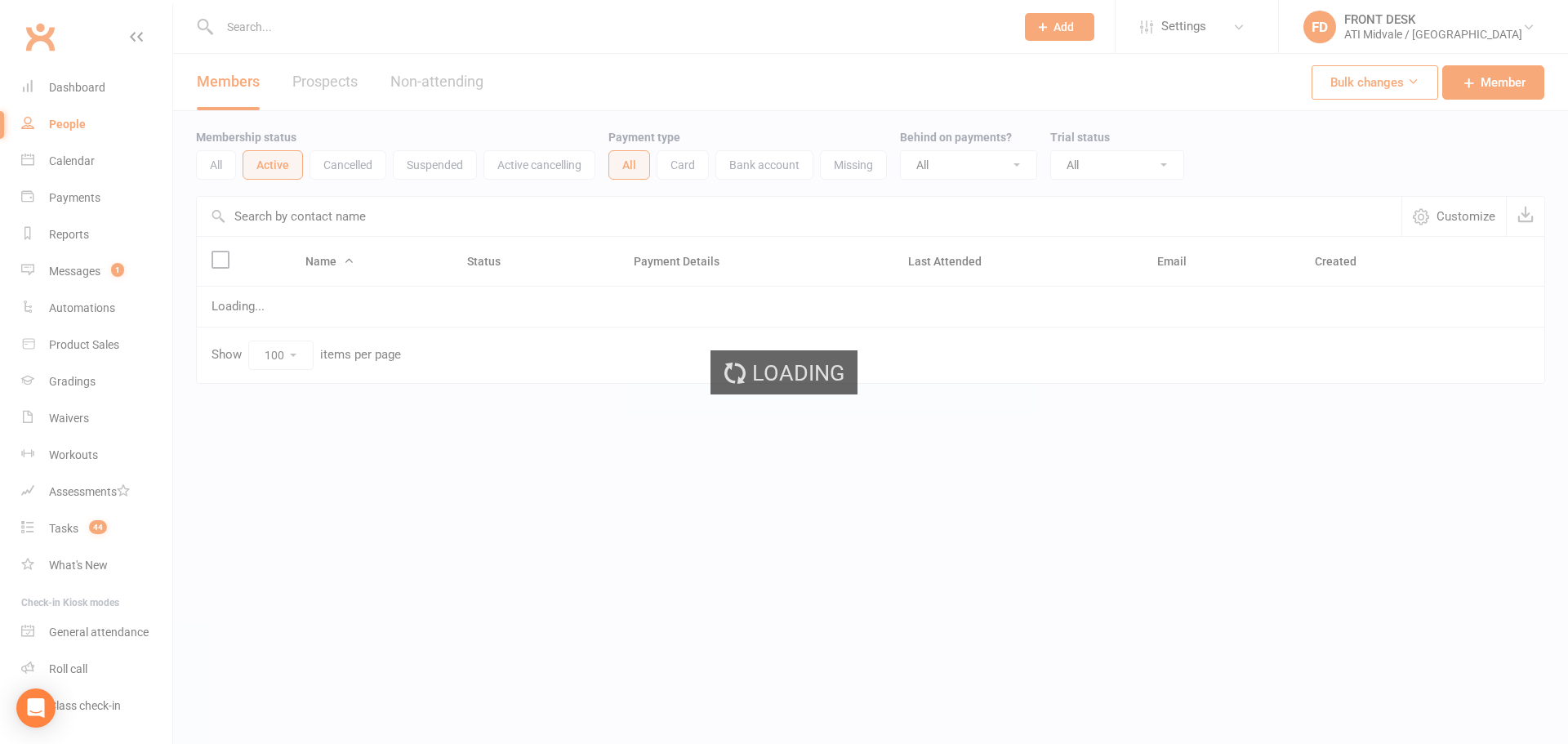
click at [86, 89] on div "Loading" at bounding box center [784, 372] width 1568 height 744
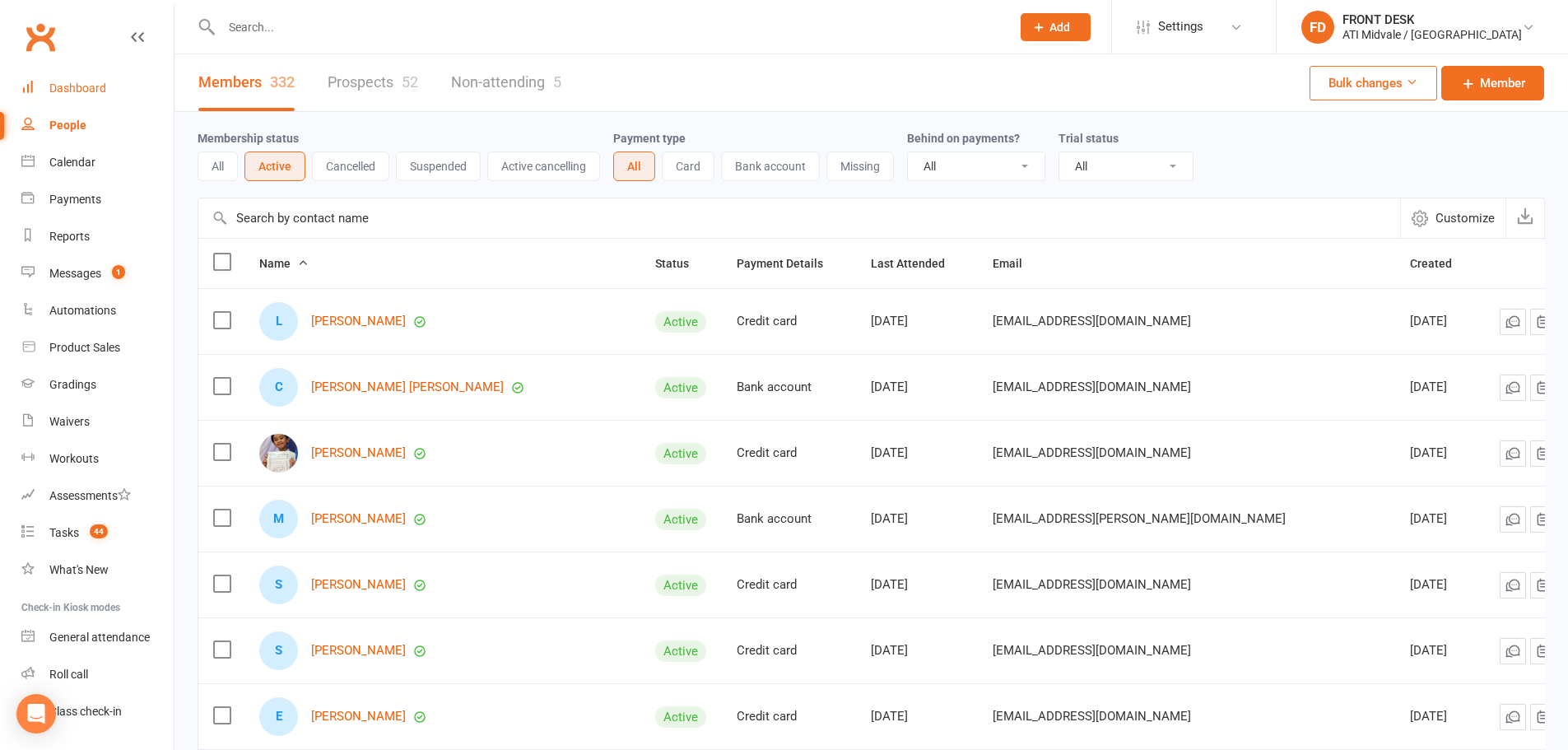
click at [87, 89] on div "Dashboard" at bounding box center [78, 88] width 57 height 13
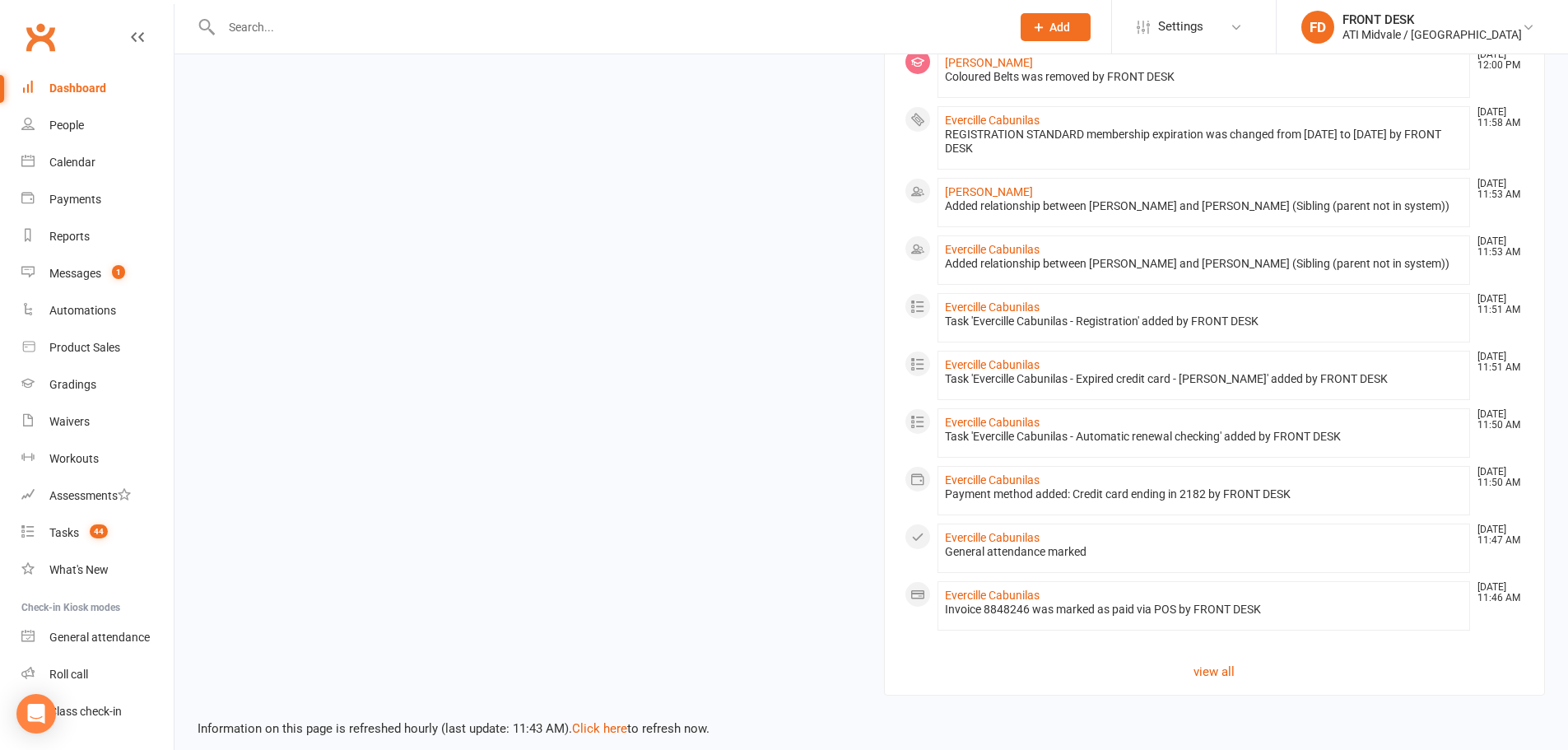
scroll to position [1013, 0]
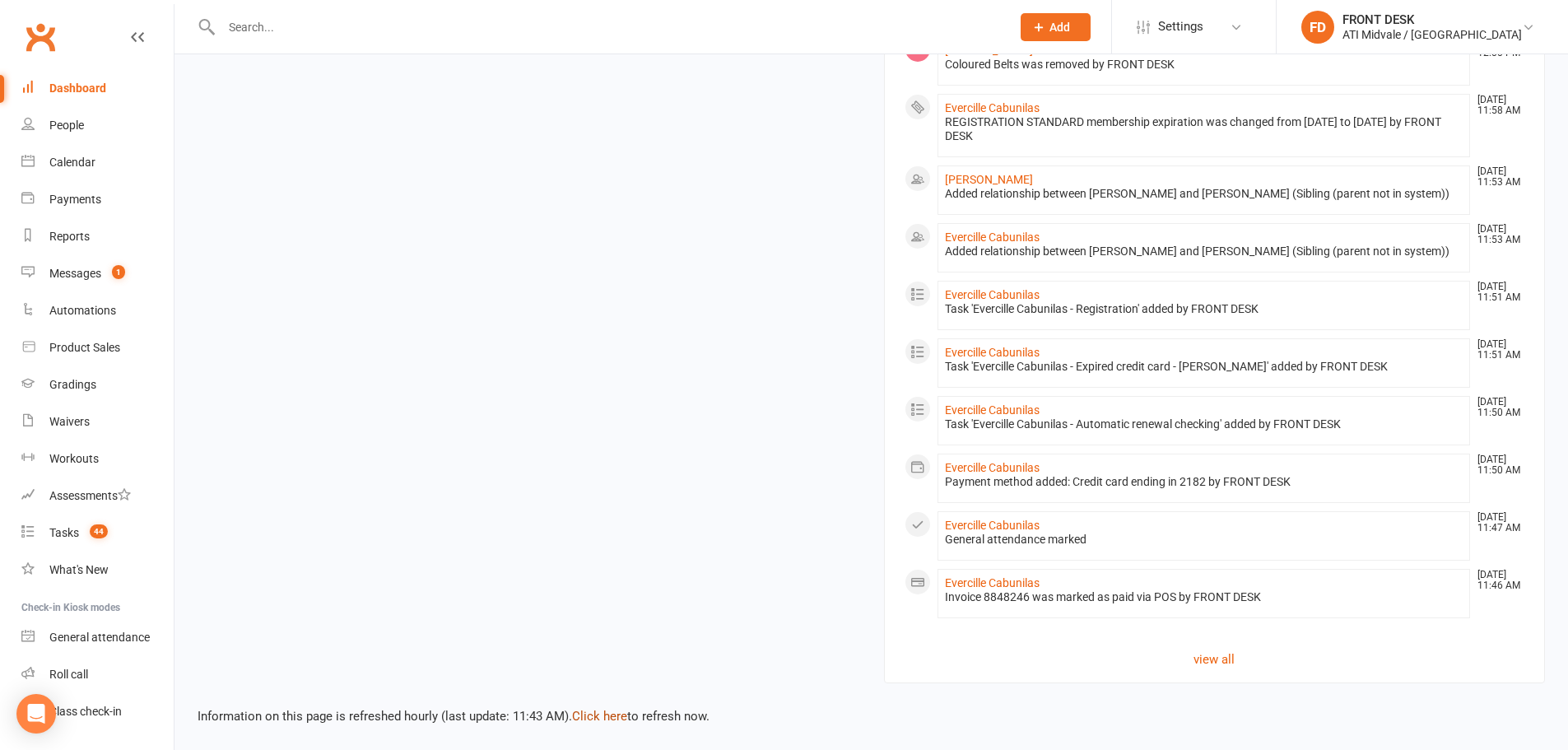
click at [625, 712] on link "Click here" at bounding box center [600, 716] width 55 height 15
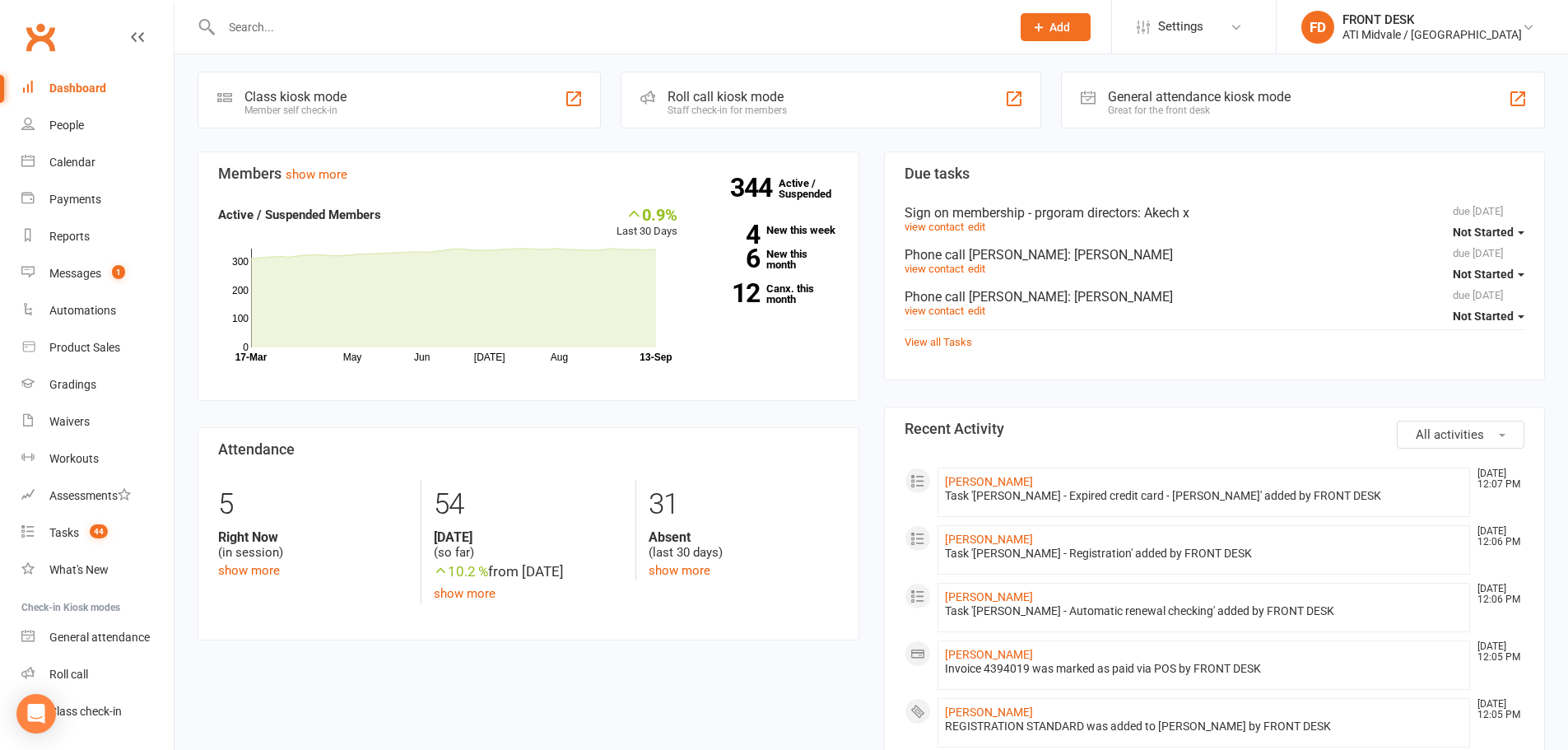
scroll to position [0, 0]
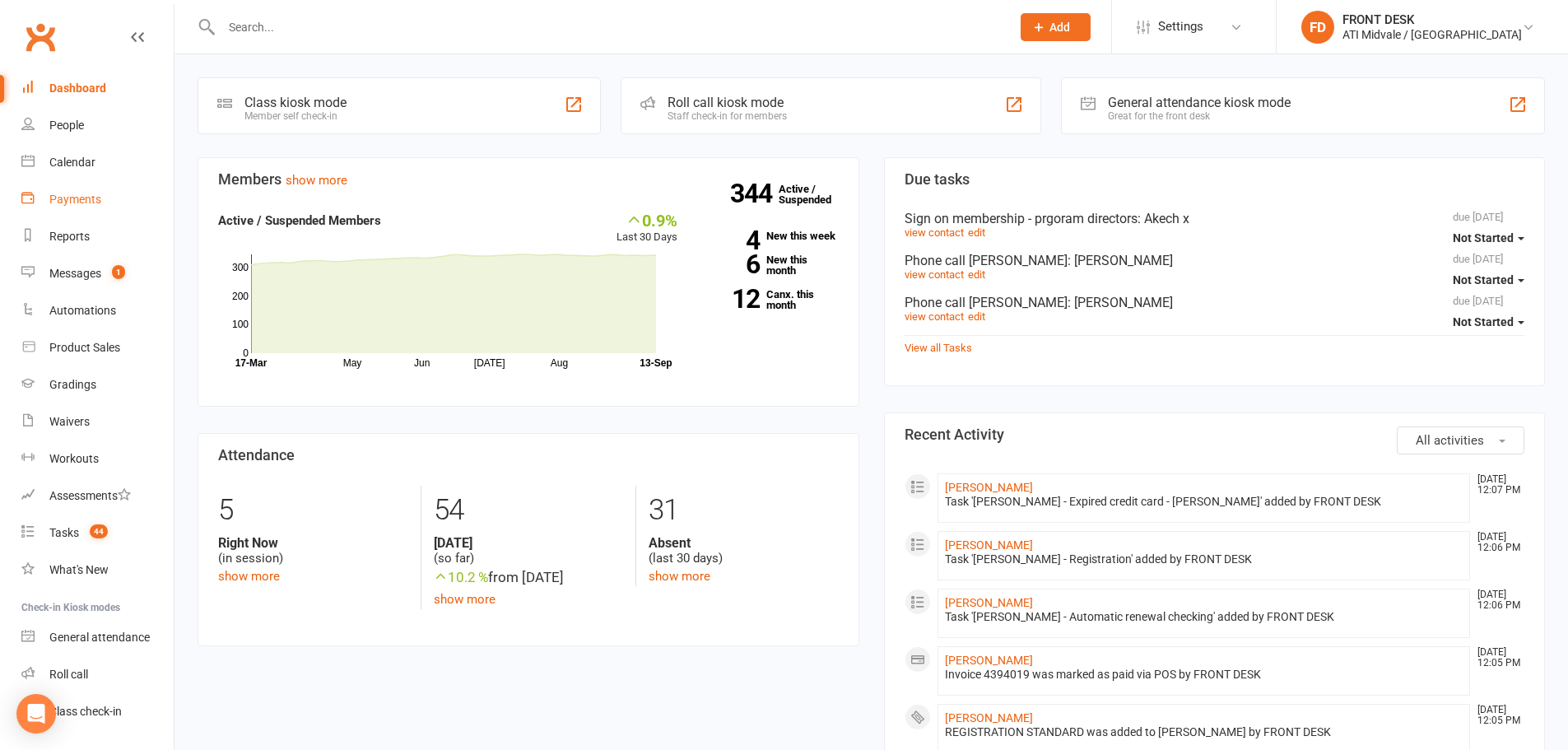
click at [86, 189] on link "Payments" at bounding box center [97, 199] width 153 height 37
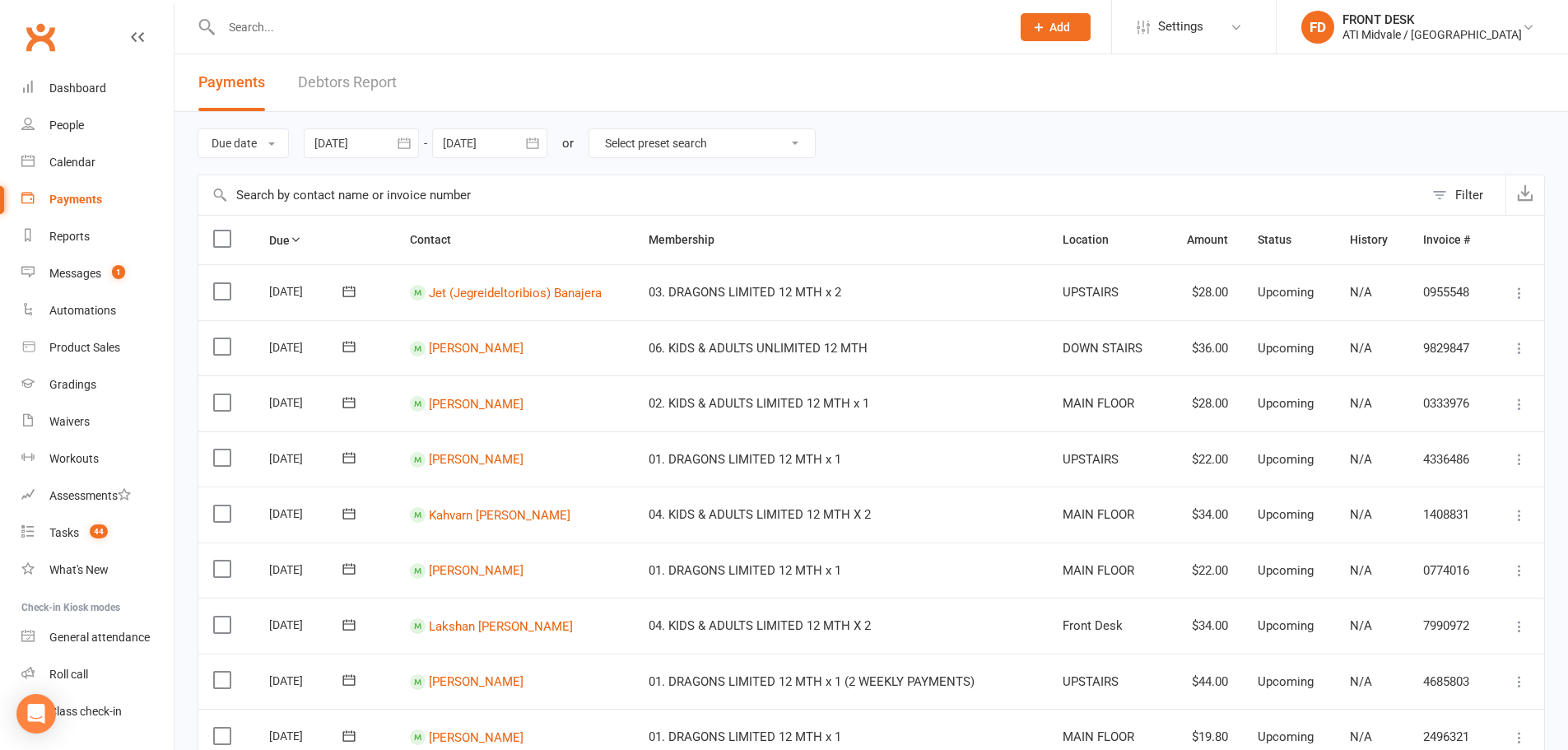
click at [384, 76] on link "Debtors Report" at bounding box center [347, 83] width 99 height 57
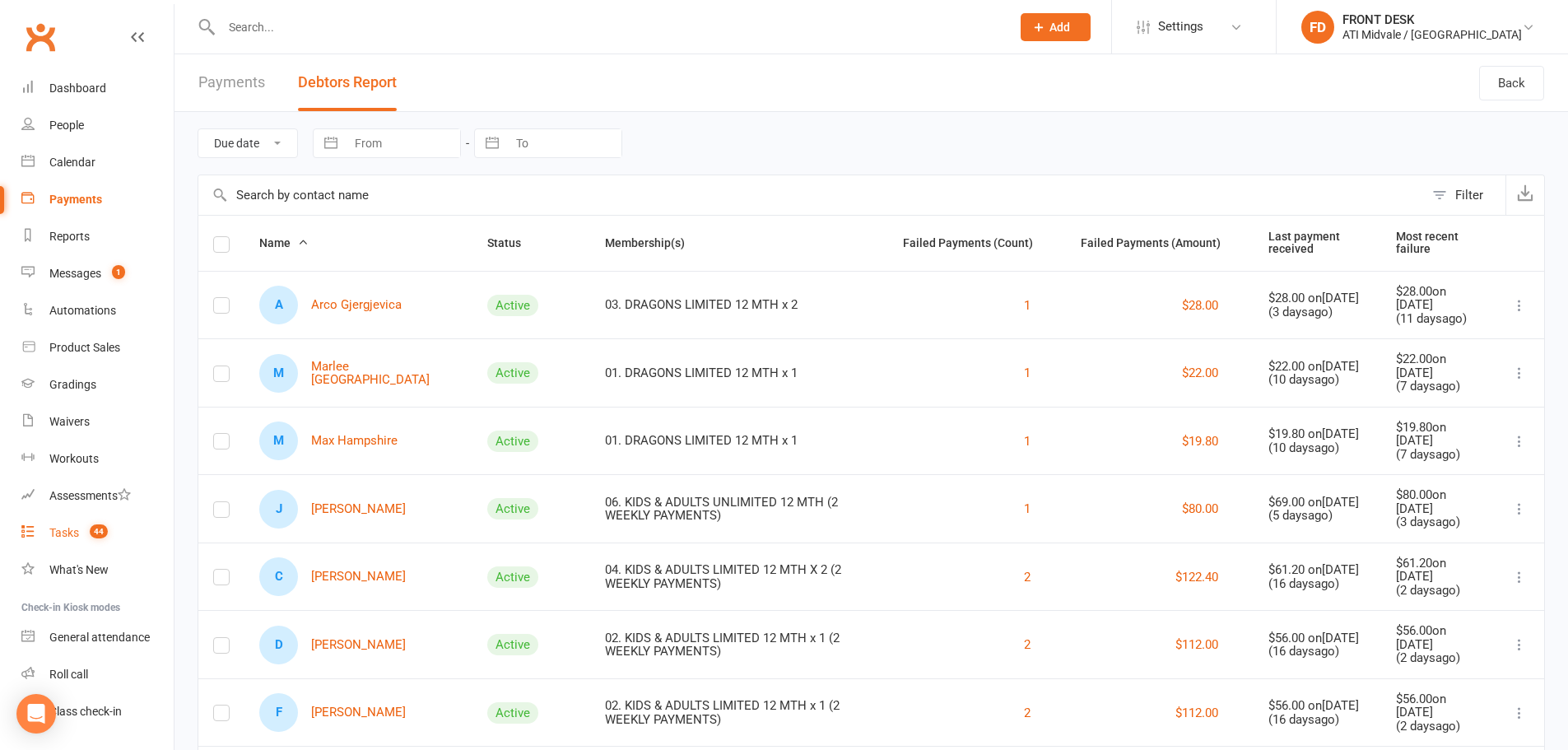
click at [72, 531] on div "Tasks" at bounding box center [63, 532] width 29 height 13
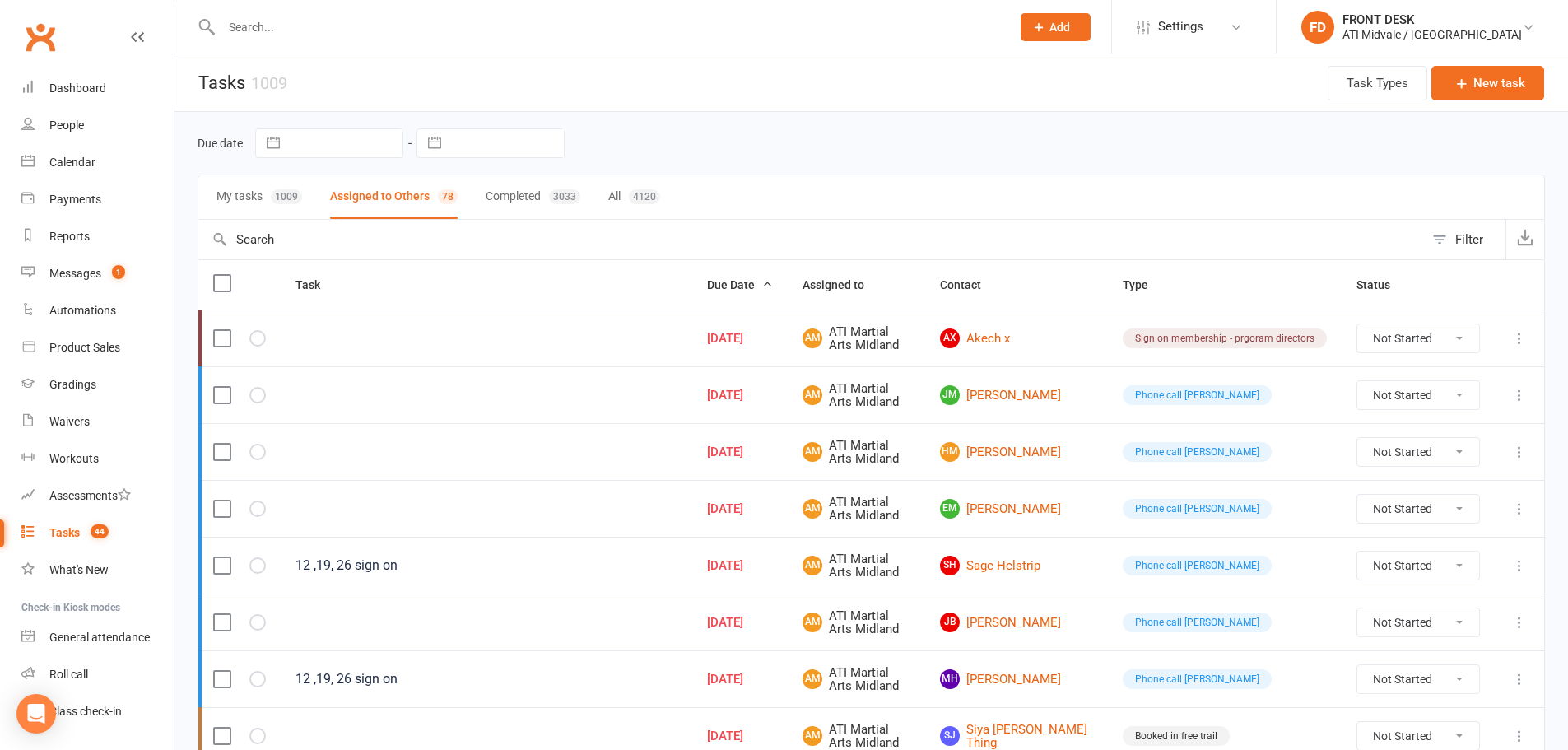
click at [254, 183] on button "My tasks 1009" at bounding box center [259, 196] width 86 height 44
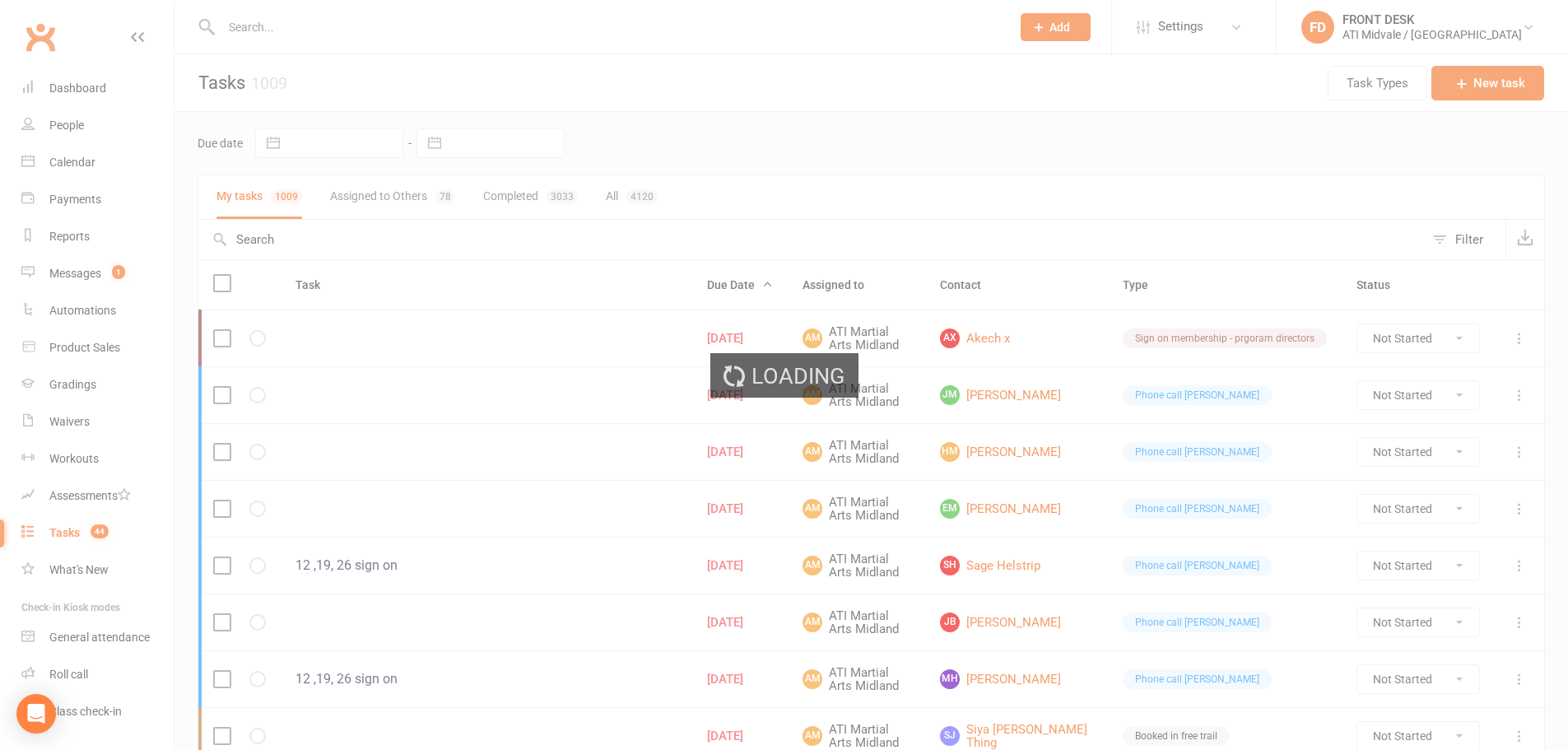
select select "waiting"
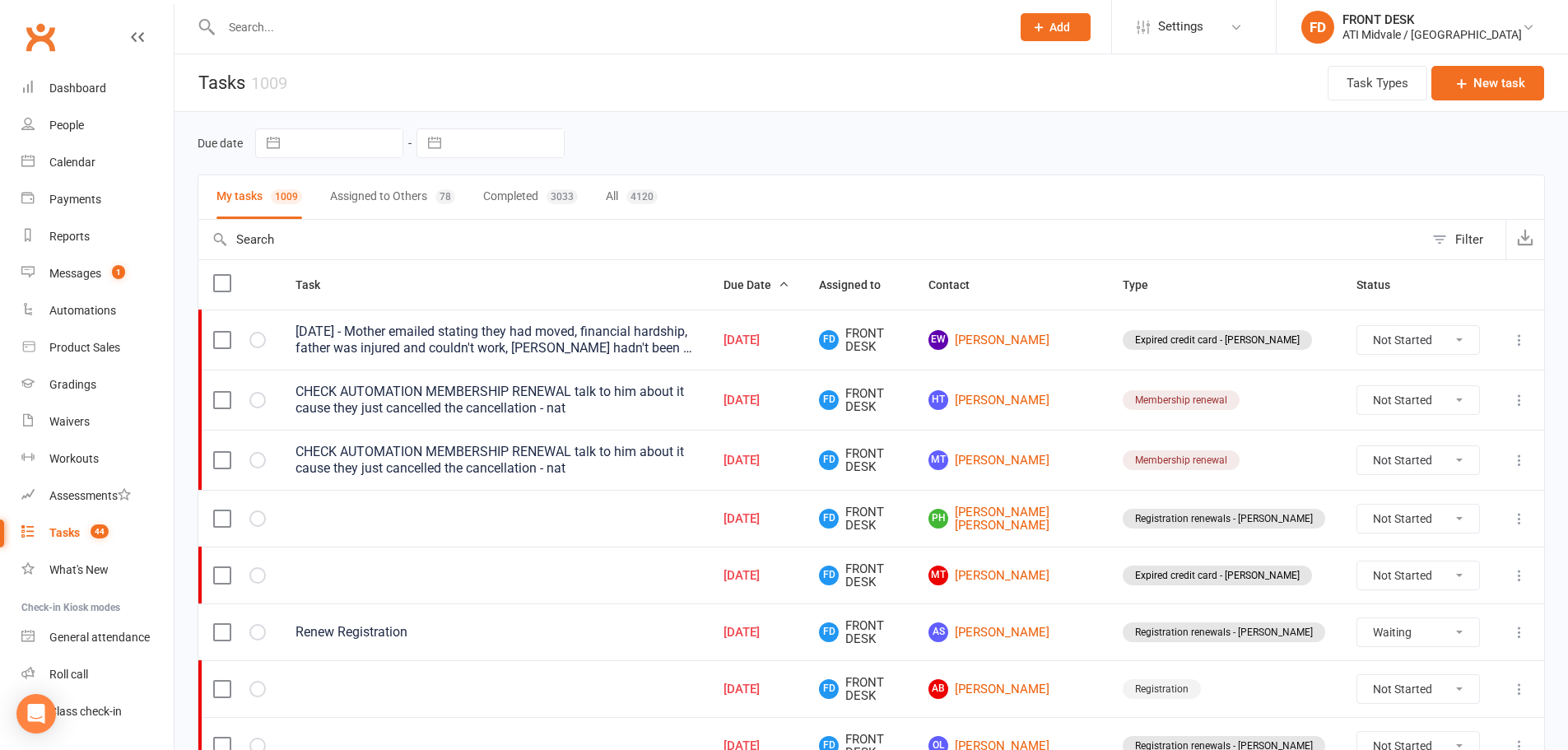
select select "waiting"
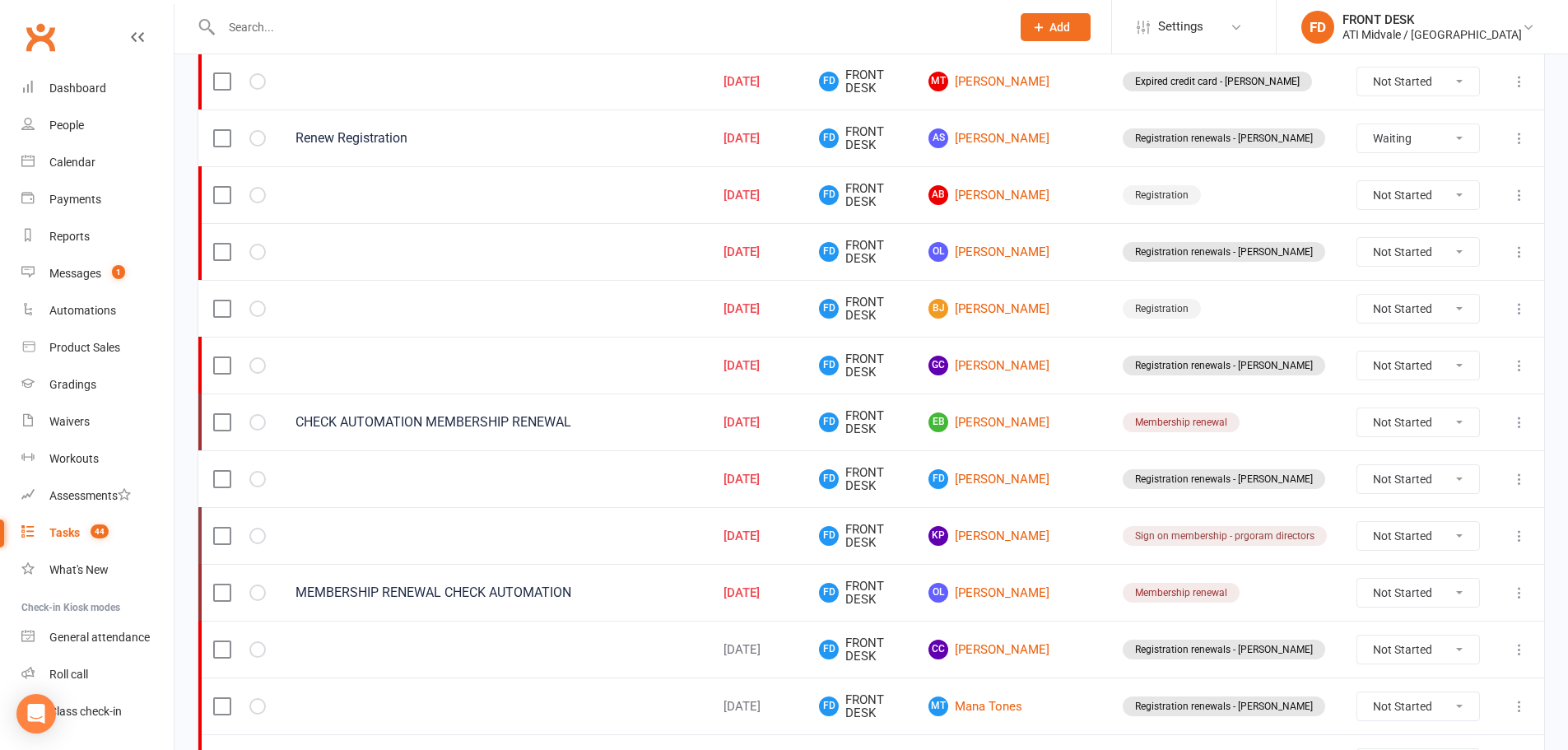
scroll to position [576, 0]
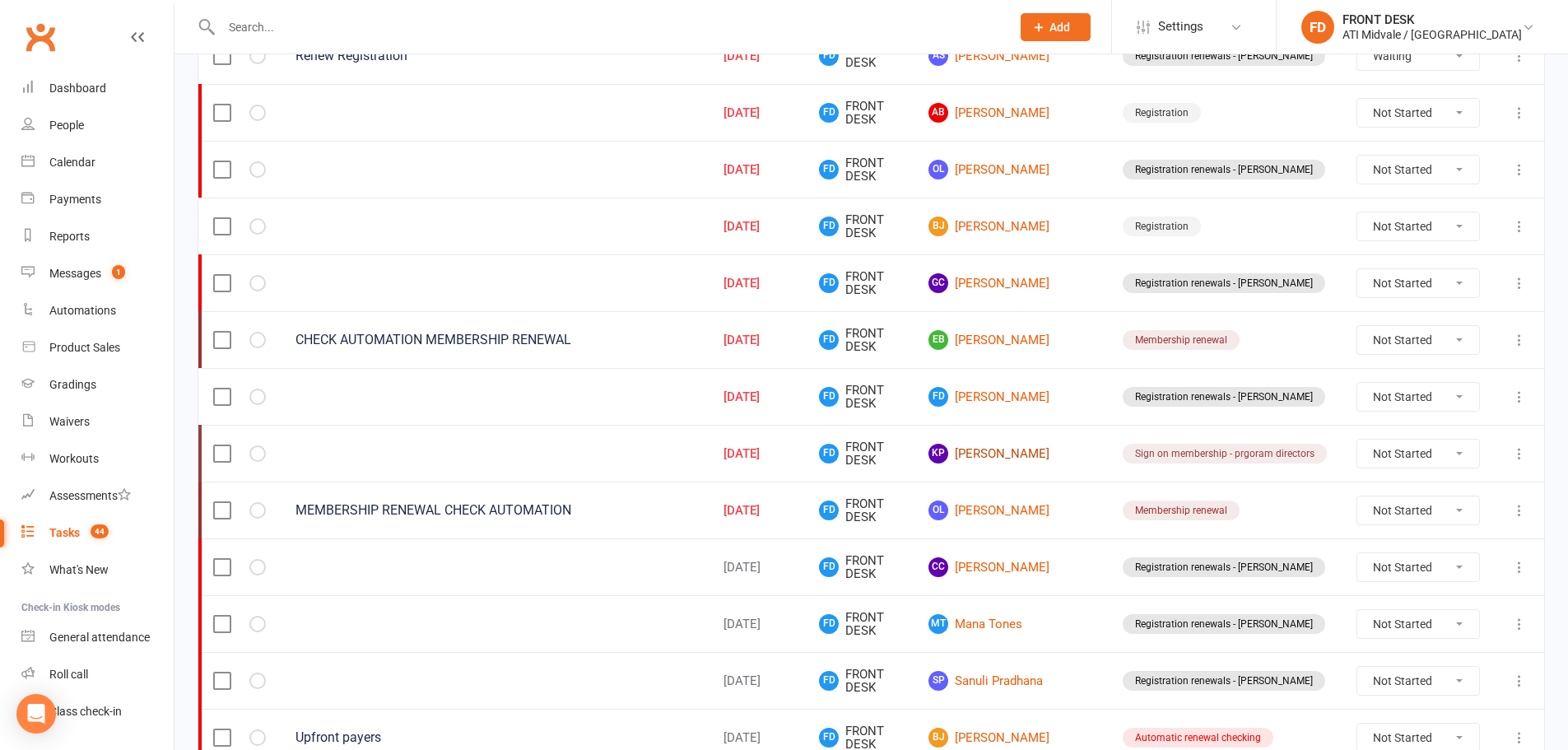
click at [1063, 453] on link "KP Kazie Phillips" at bounding box center [1011, 454] width 164 height 20
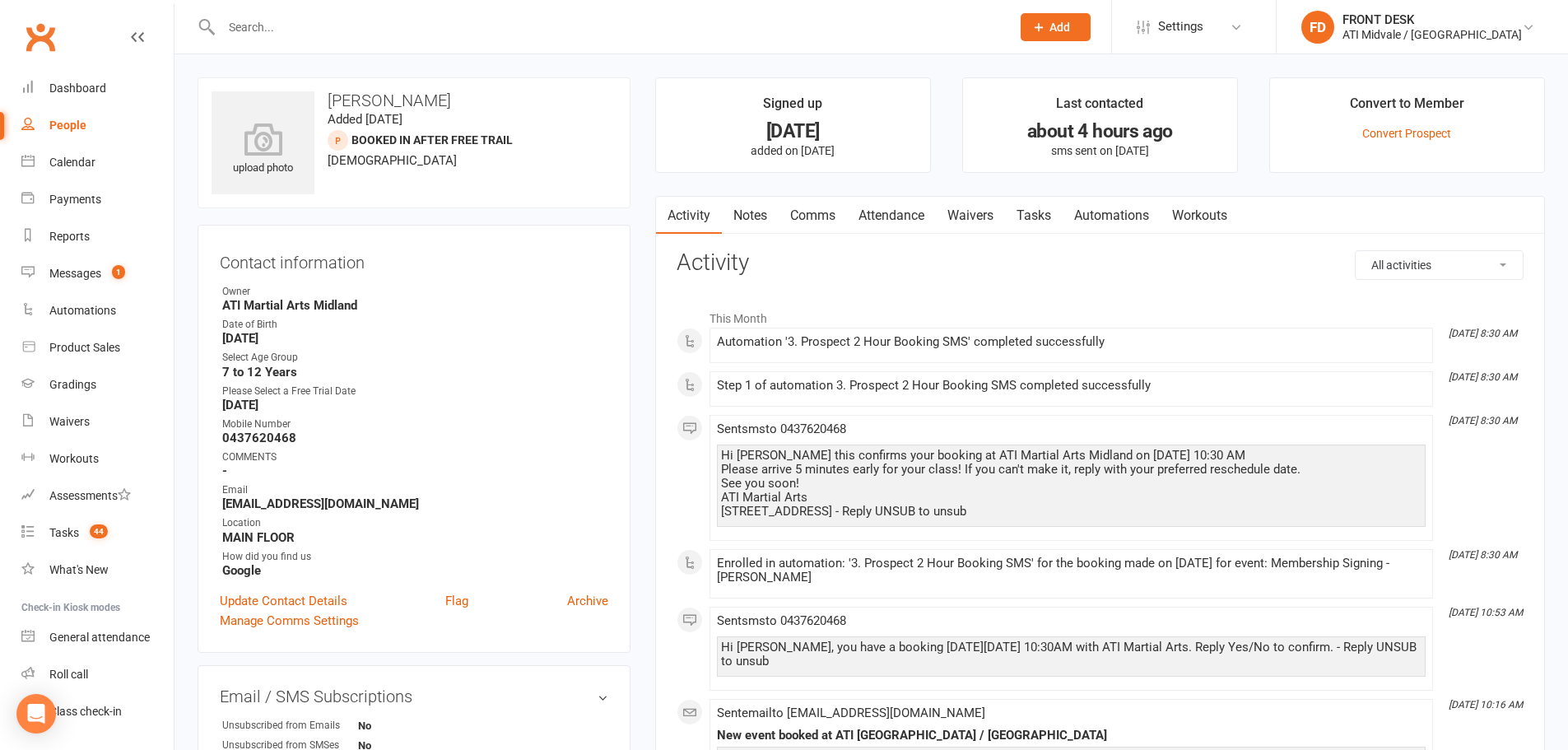
click at [741, 206] on link "Notes" at bounding box center [750, 215] width 57 height 38
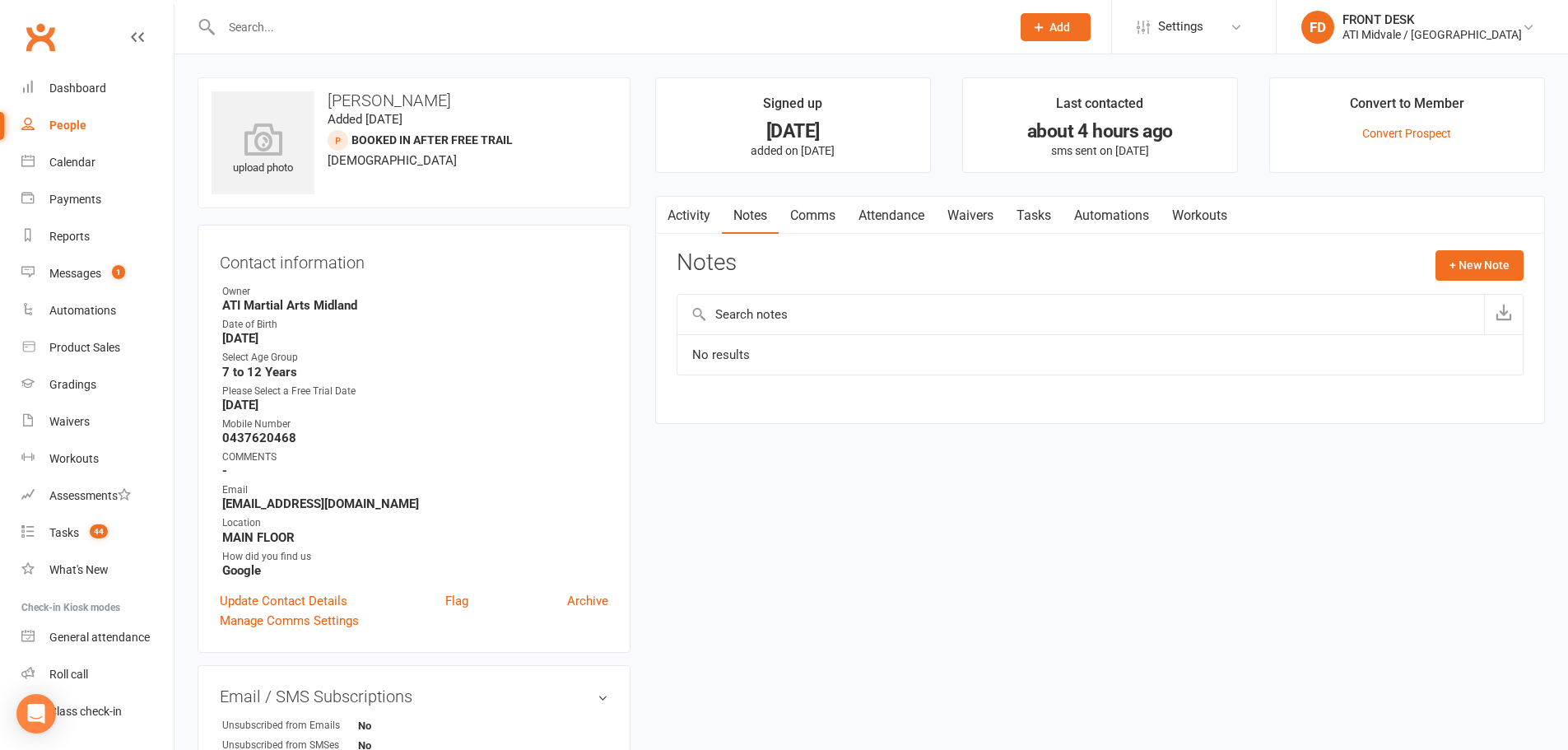
click at [910, 216] on link "Attendance" at bounding box center [892, 215] width 89 height 38
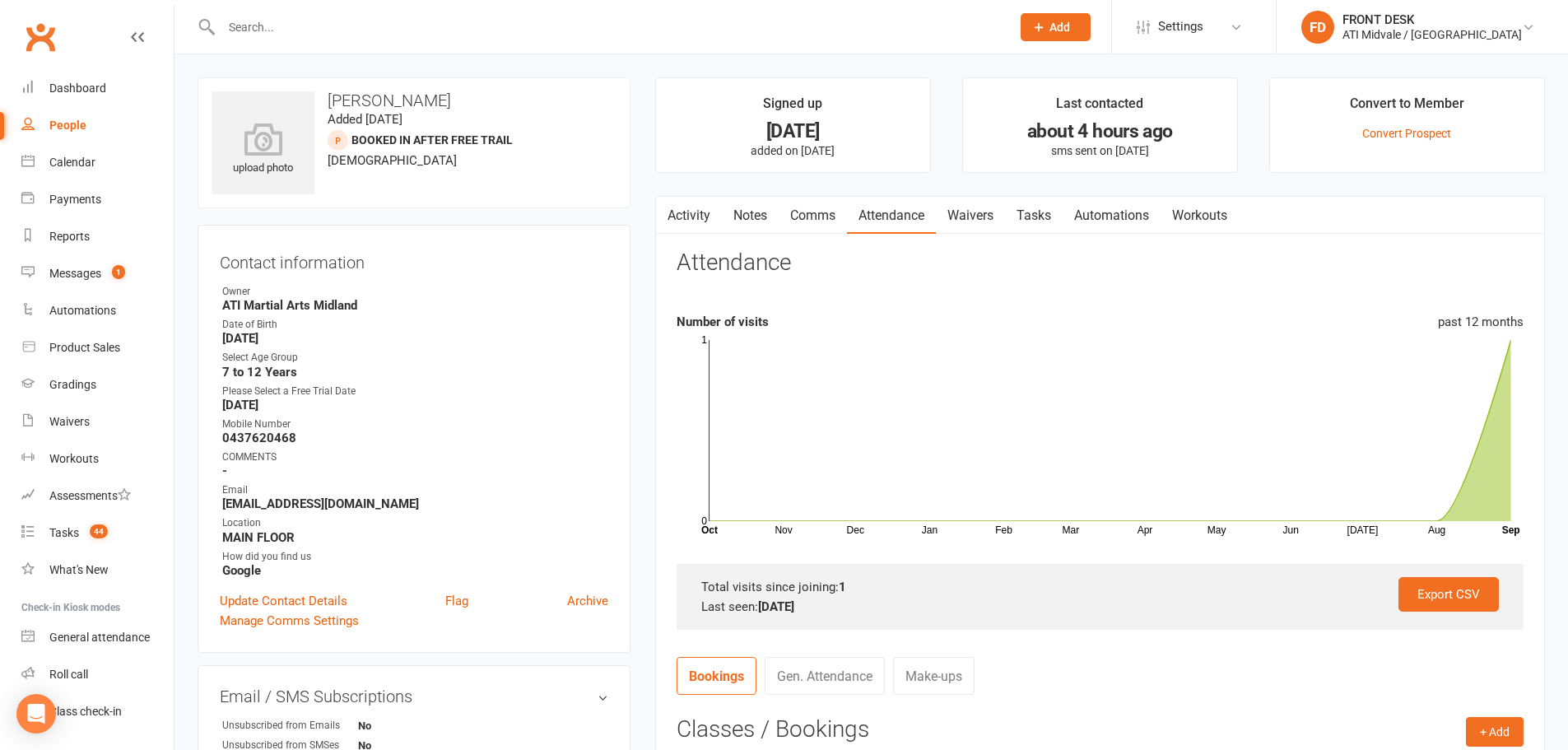
click at [1044, 221] on link "Tasks" at bounding box center [1034, 215] width 58 height 38
select select "incomplete"
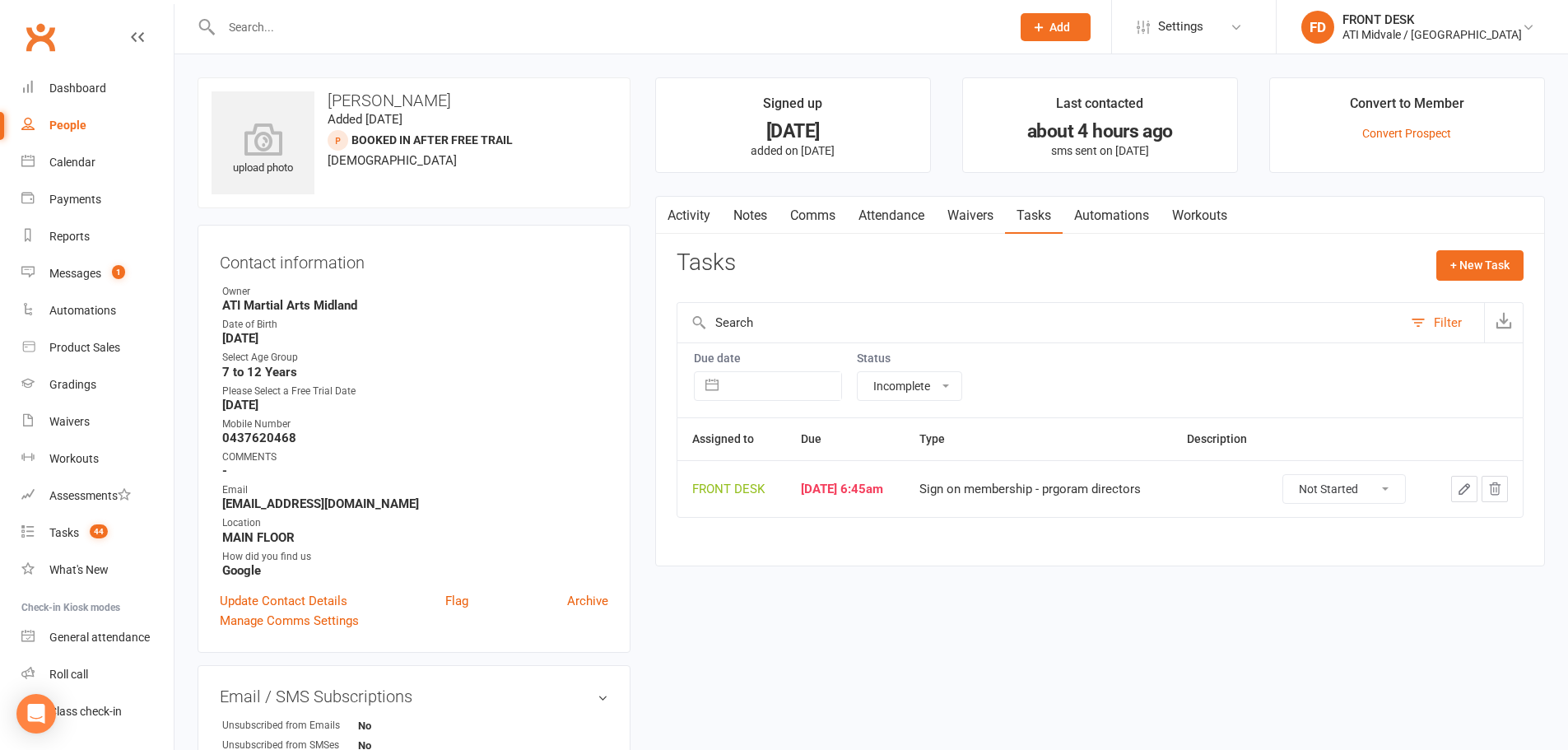
click at [1459, 497] on button "button" at bounding box center [1464, 488] width 26 height 26
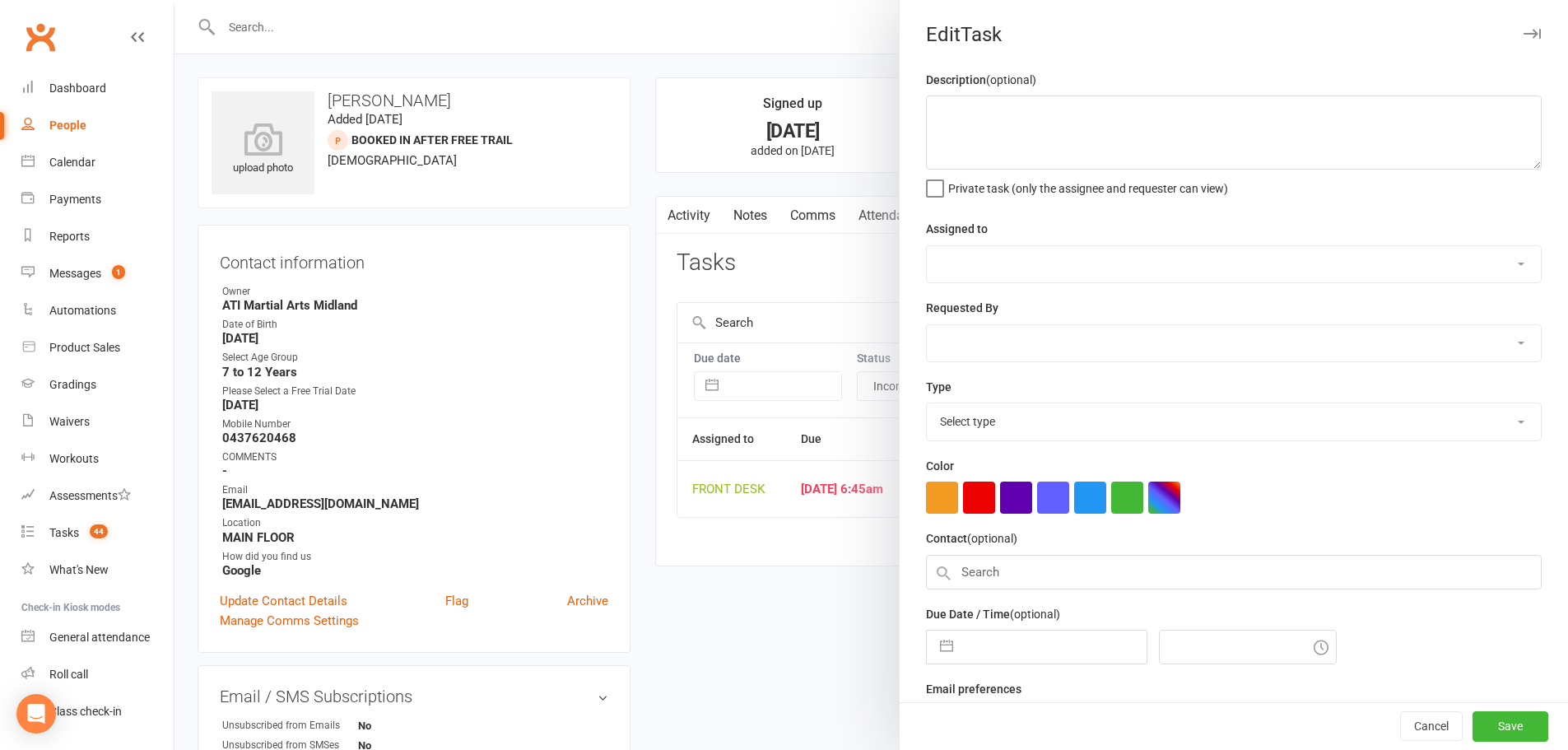
select select "4288"
type input "[DATE]"
type input "6:45am"
select select "22453"
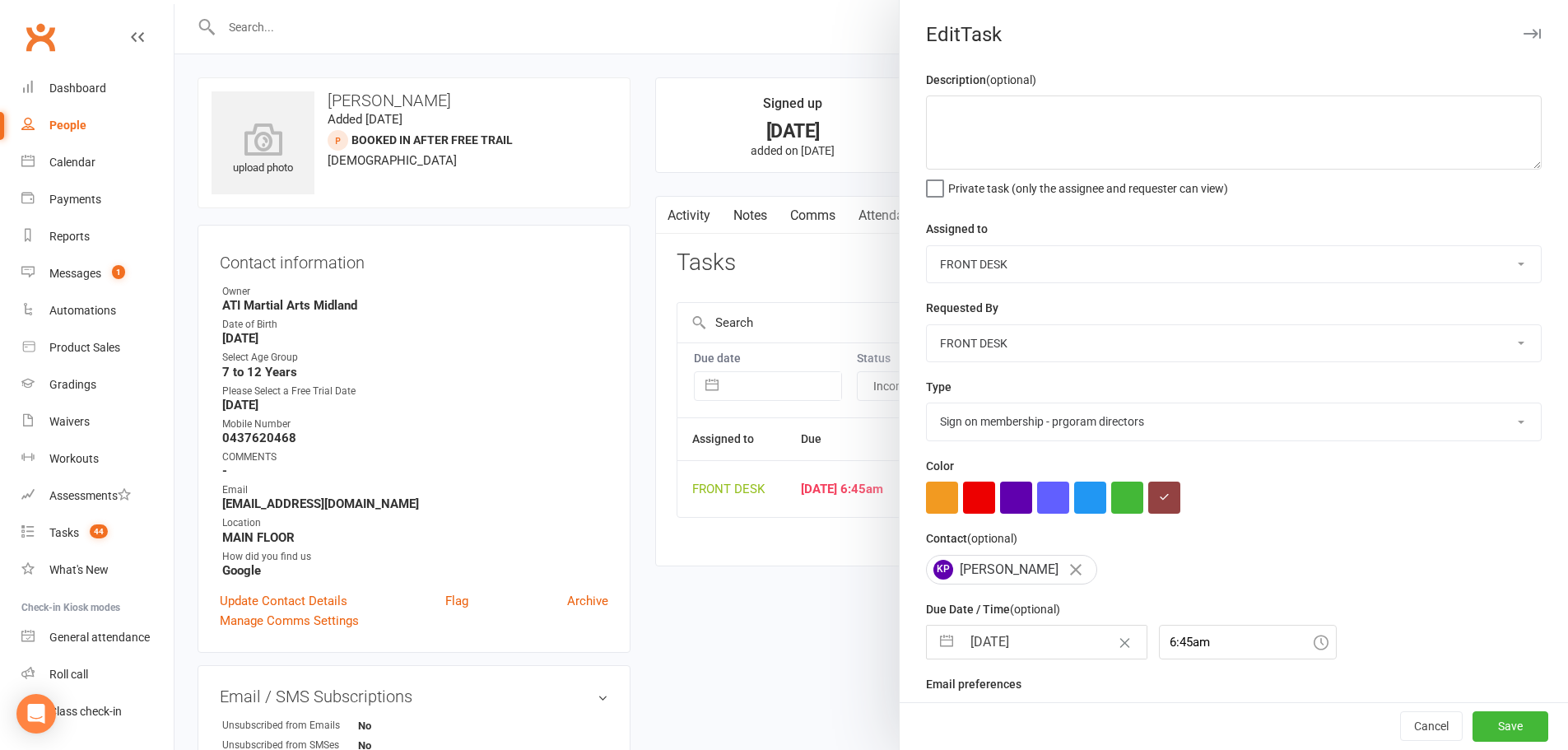
click at [985, 266] on select "CLASS ADMIN FRONT DESK Accounts Department ATI Martial Arts Midland" at bounding box center [1234, 264] width 614 height 37
select select "32859"
click at [927, 247] on select "CLASS ADMIN FRONT DESK Accounts Department ATI Martial Arts Midland" at bounding box center [1234, 264] width 614 height 37
click at [1472, 721] on button "Save" at bounding box center [1510, 726] width 76 height 29
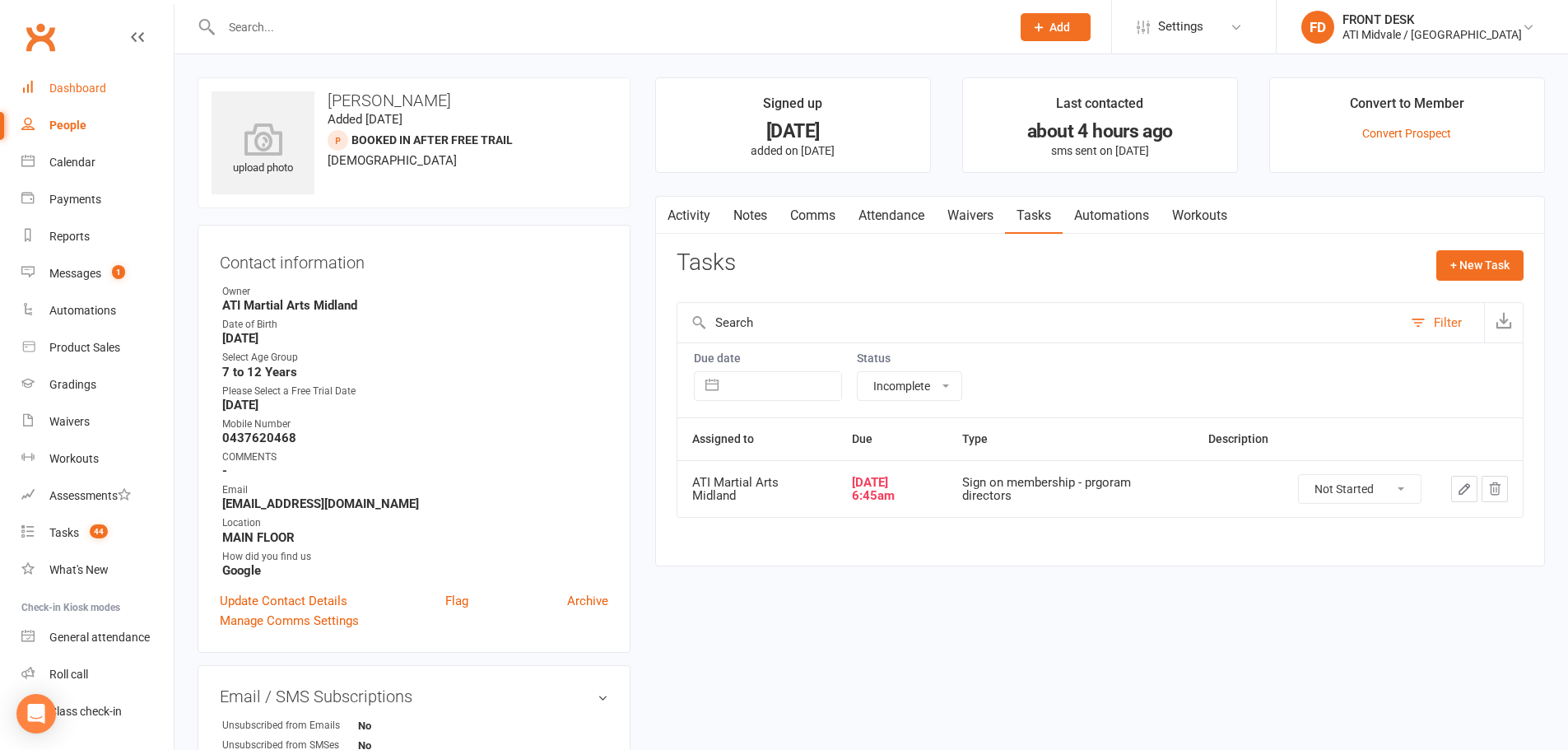
click at [96, 97] on link "Dashboard" at bounding box center [97, 88] width 153 height 37
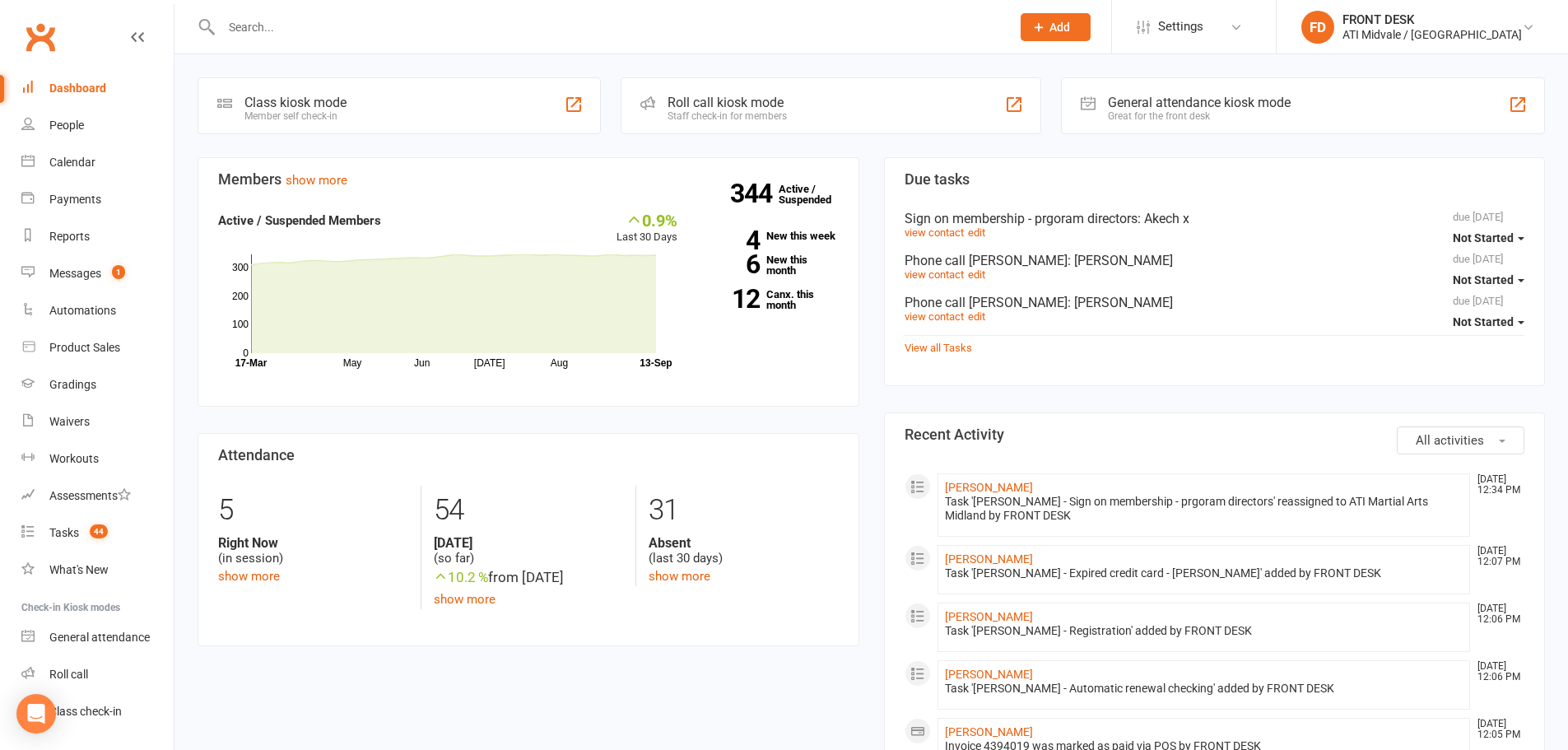
click at [521, 652] on div "Members show more 0.9% Last 30 Days Active / Suspended Members May Jun Jul Aug …" at bounding box center [528, 414] width 687 height 515
click at [253, 644] on section "Attendance 5 Right Now (in session) show more 54 Today (so far) 10.2 % from yes…" at bounding box center [528, 539] width 662 height 213
click at [287, 32] on input "text" at bounding box center [607, 28] width 783 height 23
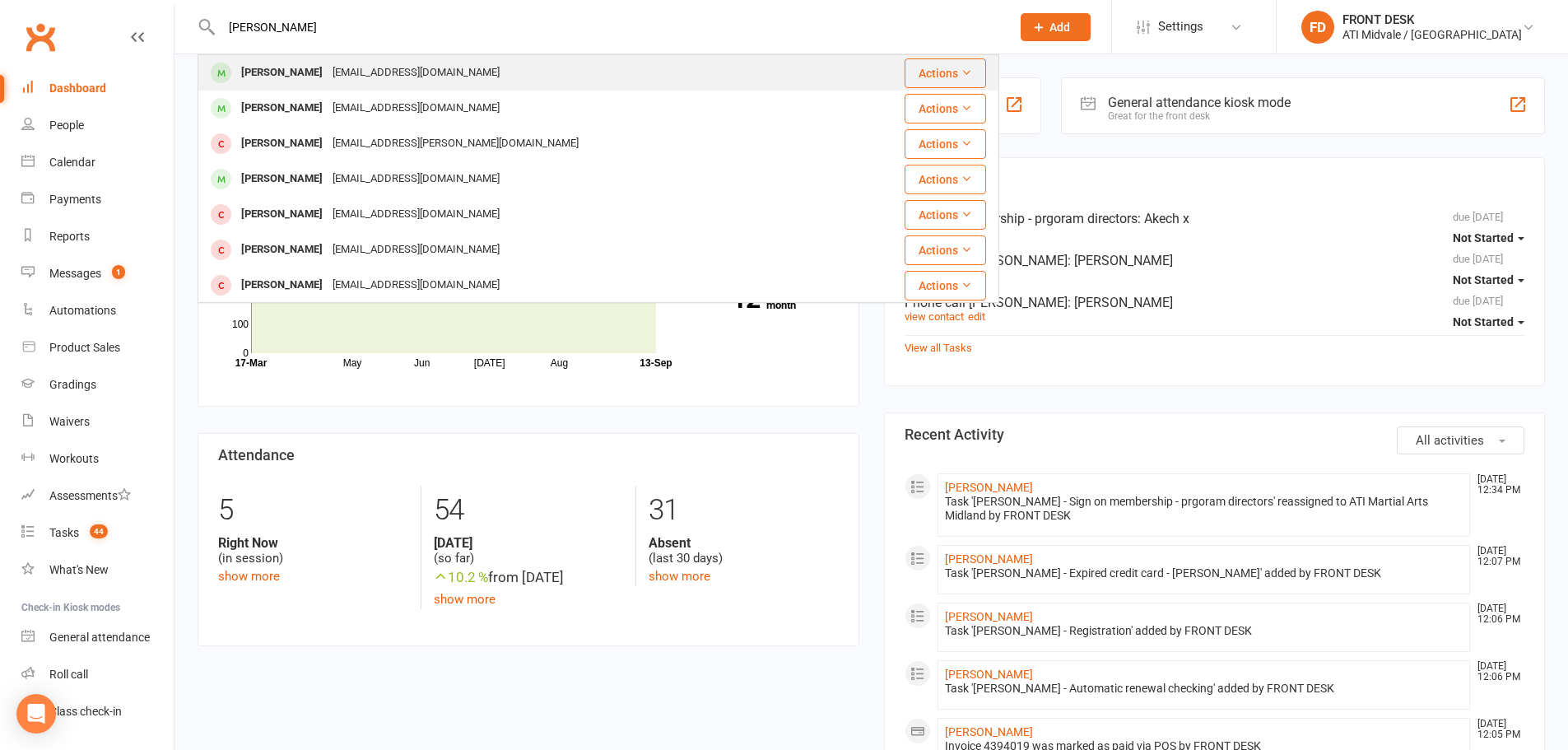
type input "amanda"
click at [395, 78] on div "ajslocombe@live.com.au" at bounding box center [416, 72] width 177 height 24
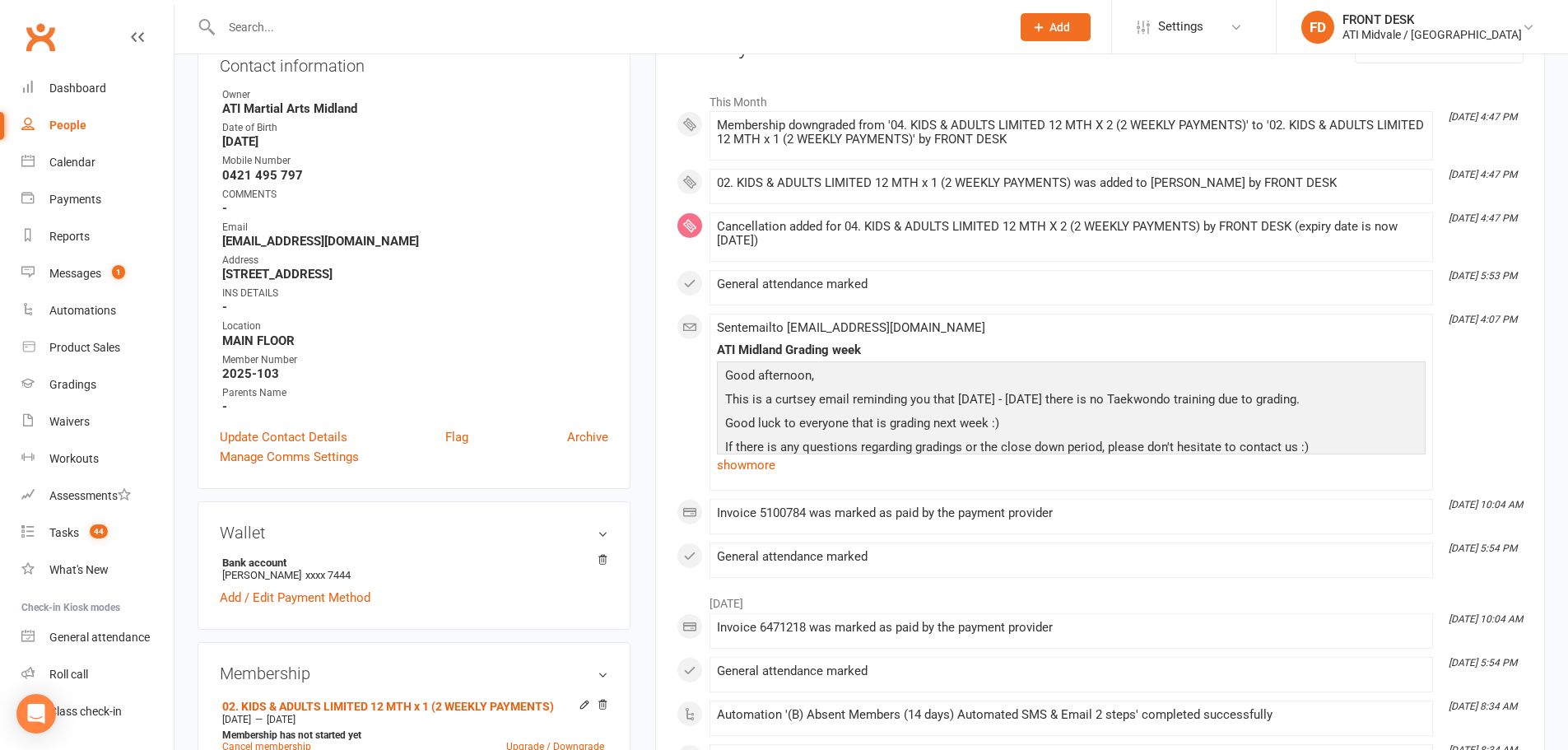
scroll to position [82, 0]
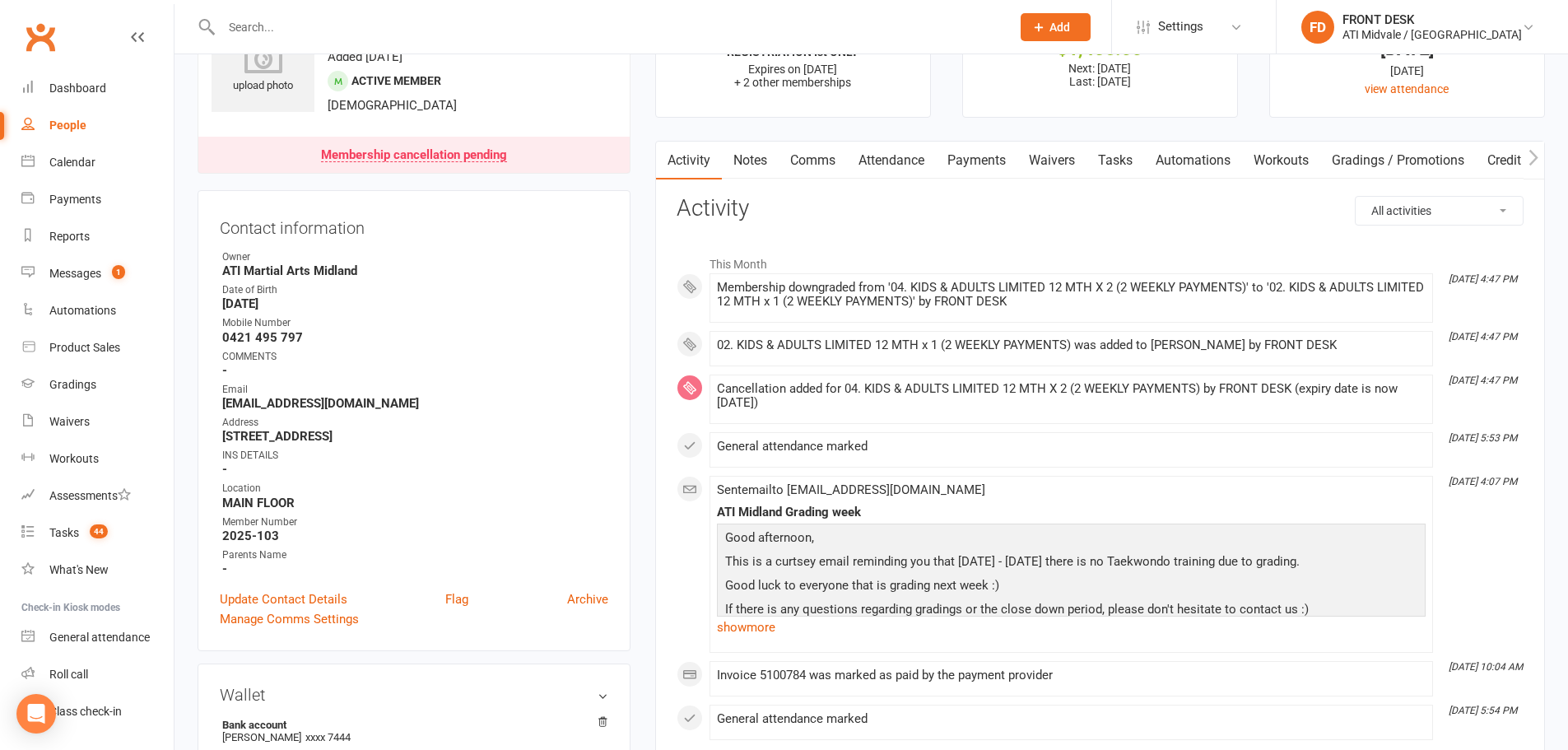
click at [1101, 157] on link "Tasks" at bounding box center [1115, 161] width 58 height 38
select select "incomplete"
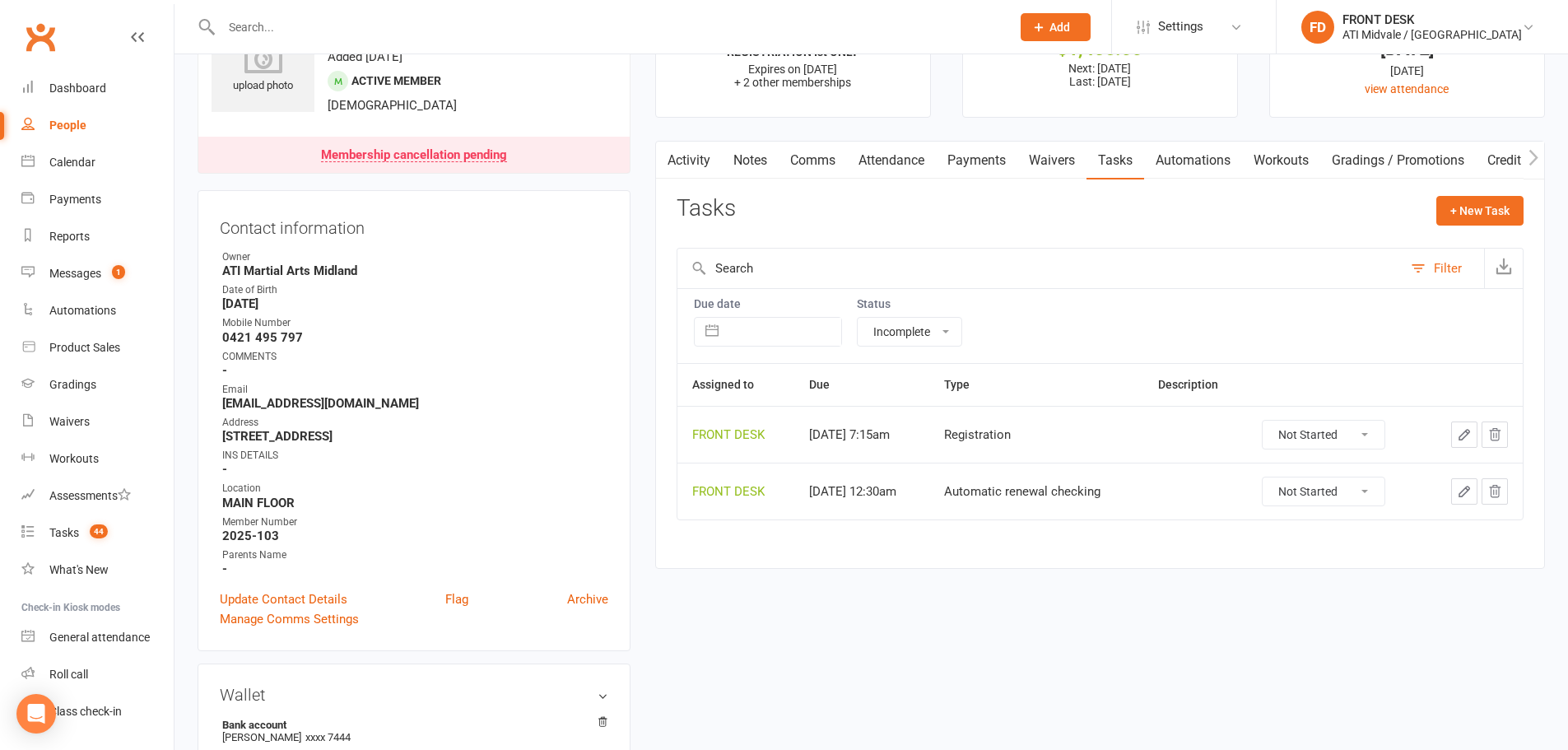
click at [1214, 168] on link "Automations" at bounding box center [1193, 161] width 98 height 38
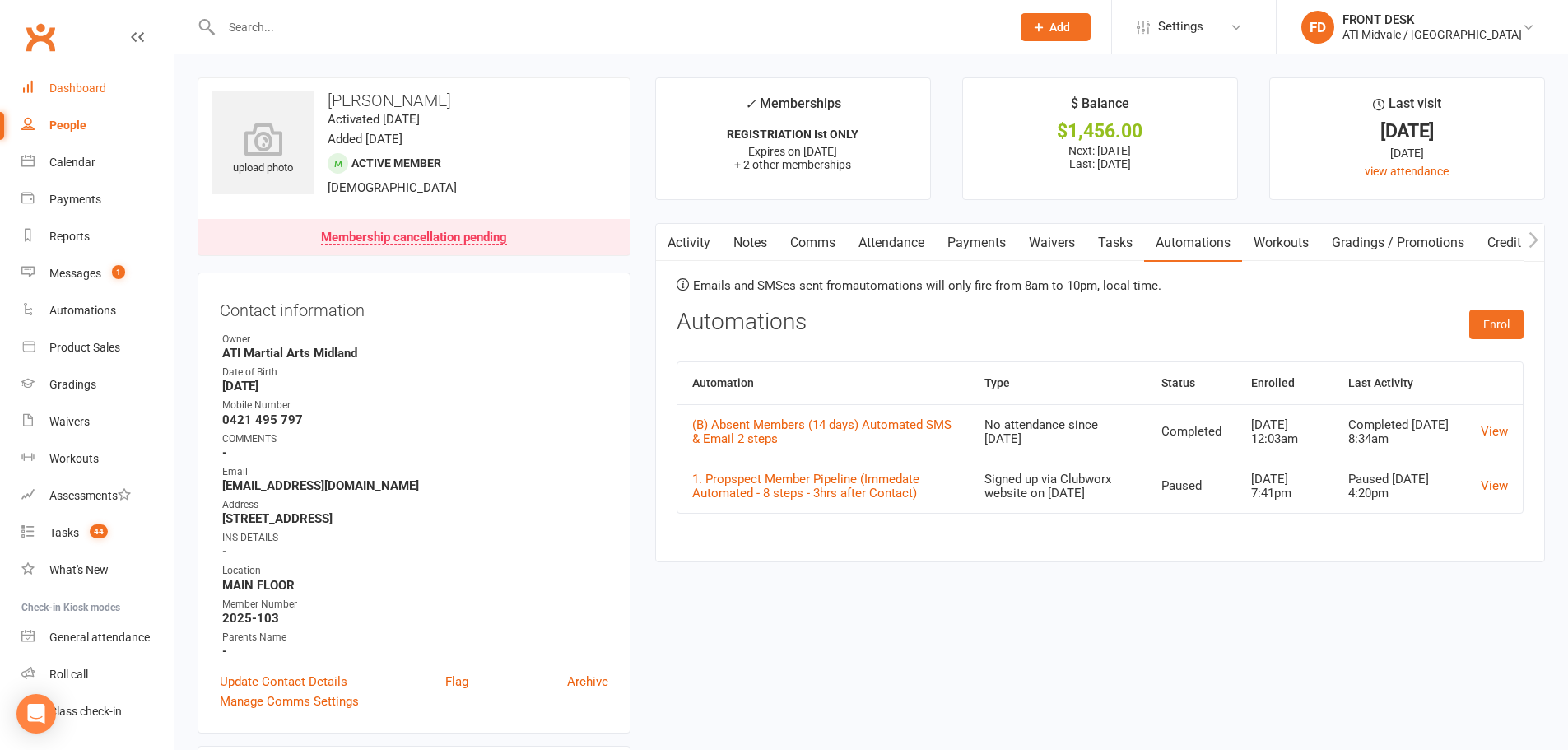
click at [75, 90] on div "Dashboard" at bounding box center [78, 88] width 57 height 13
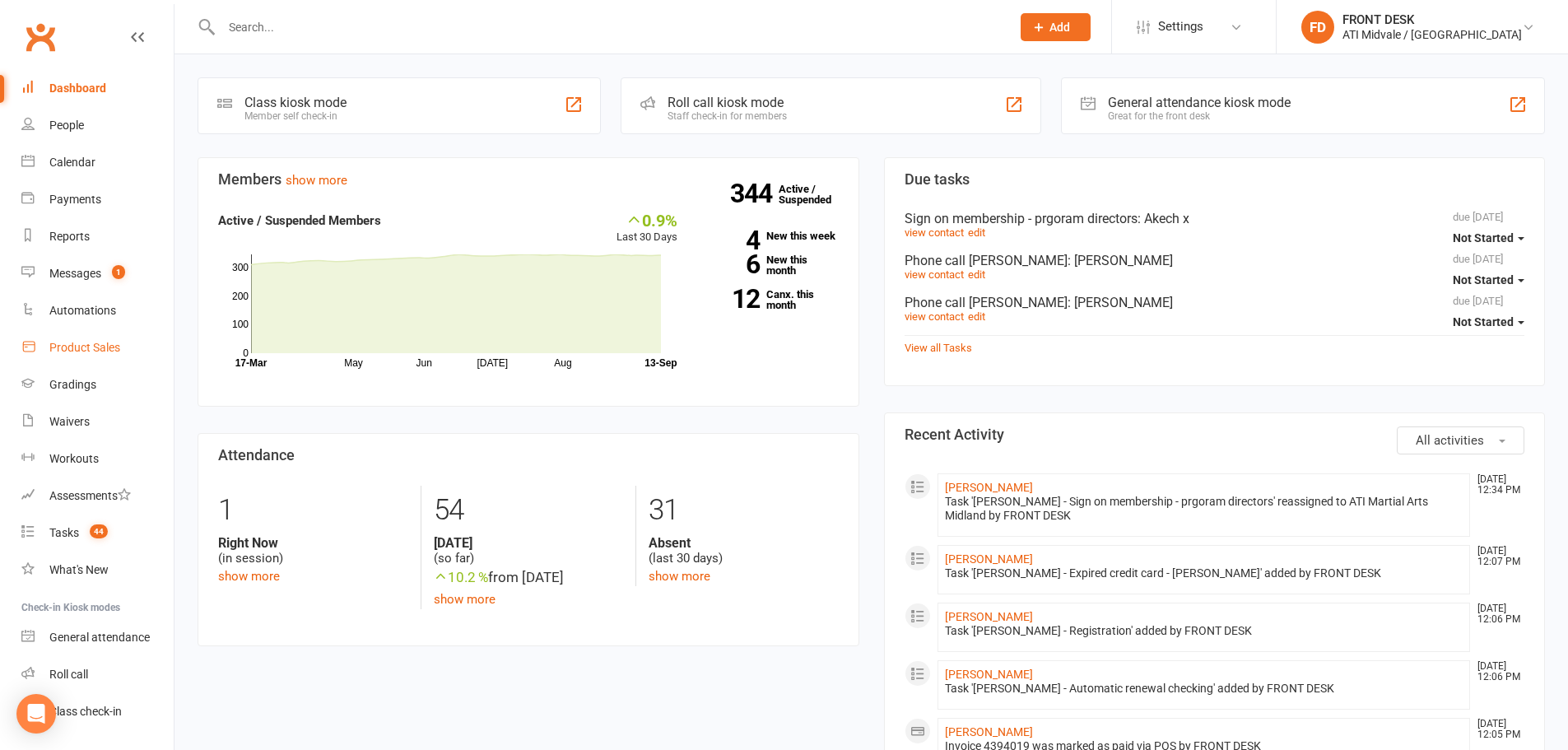
click at [99, 351] on div "Product Sales" at bounding box center [84, 347] width 71 height 13
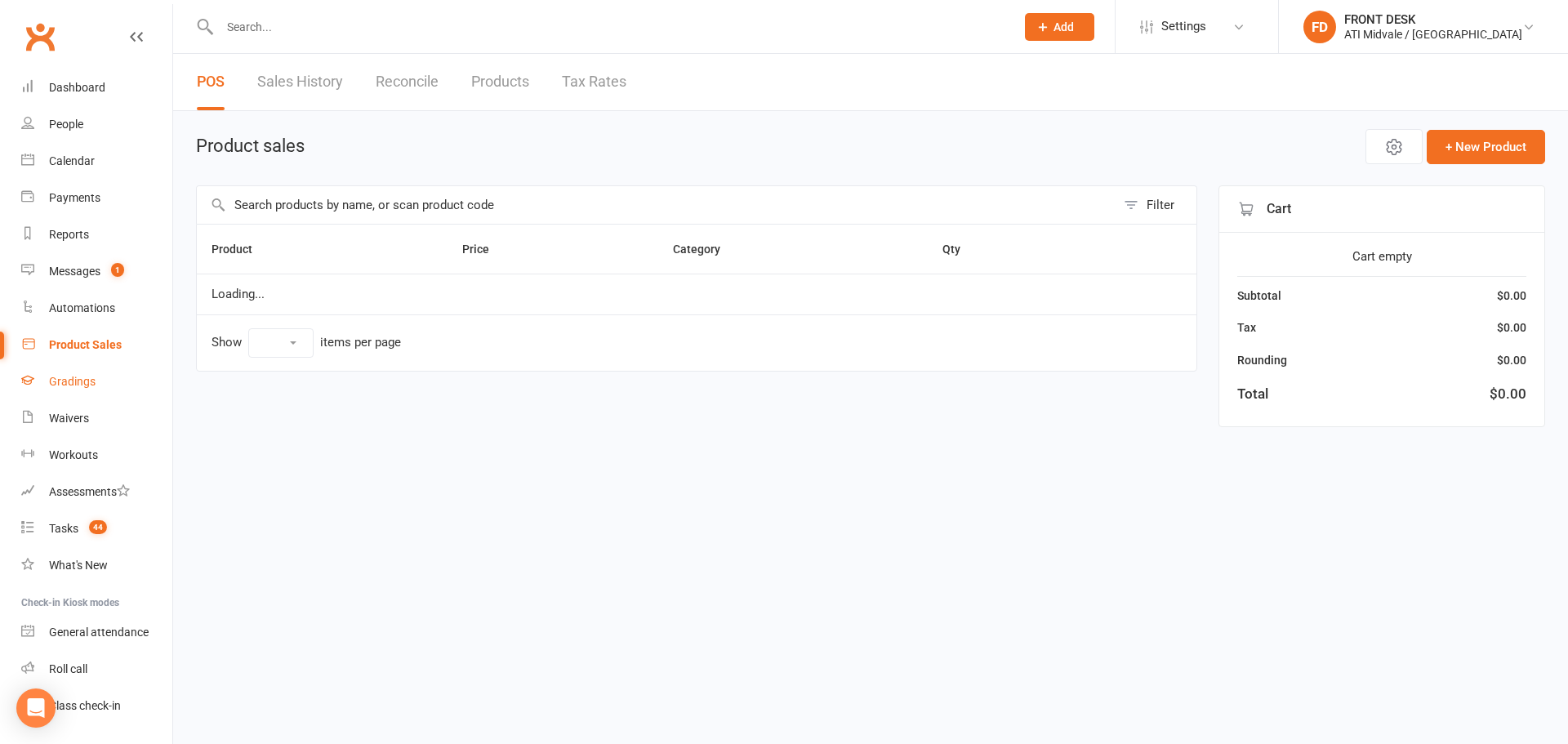
select select "100"
click at [70, 371] on link "Gradings" at bounding box center [97, 381] width 151 height 36
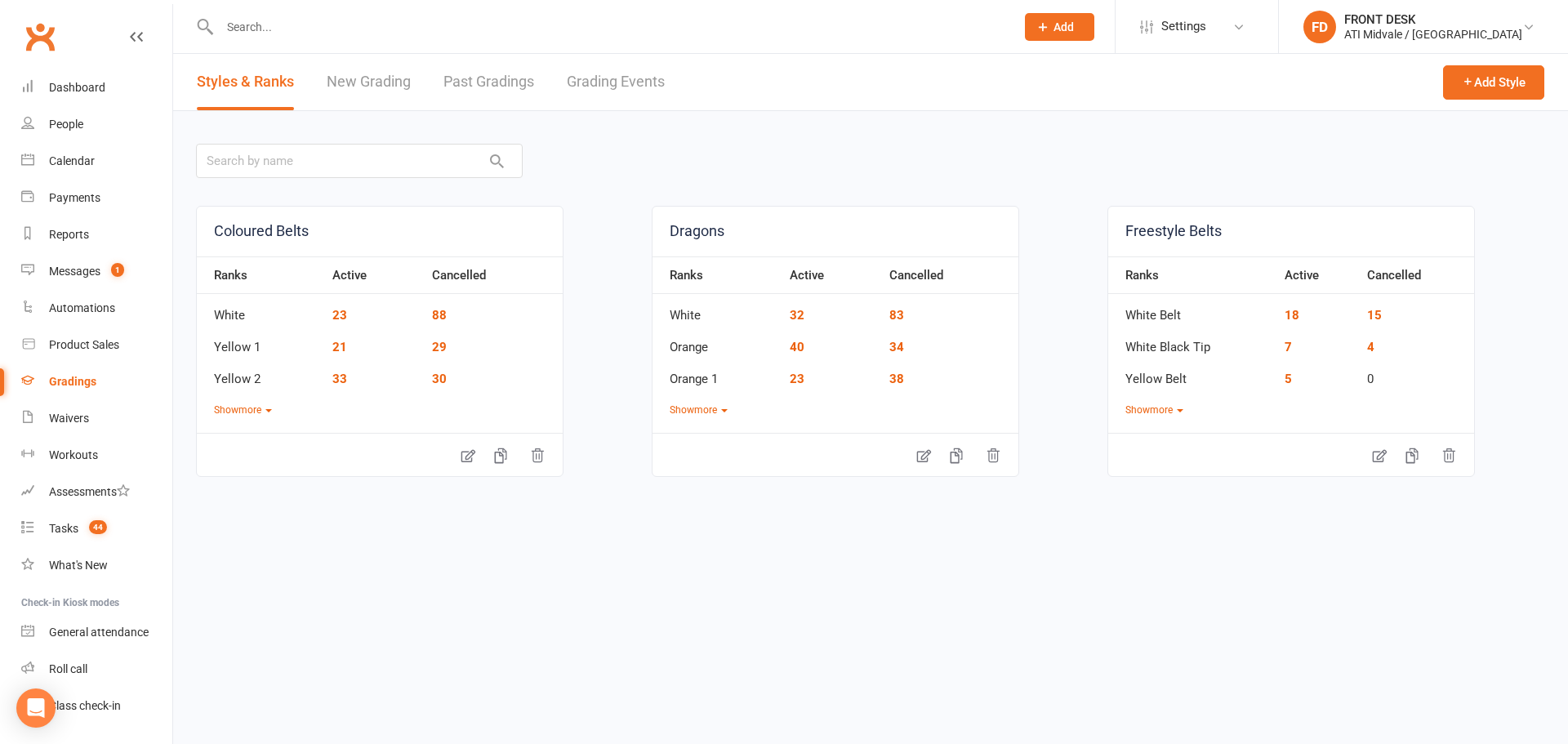
click at [602, 81] on link "Grading Events" at bounding box center [616, 82] width 98 height 57
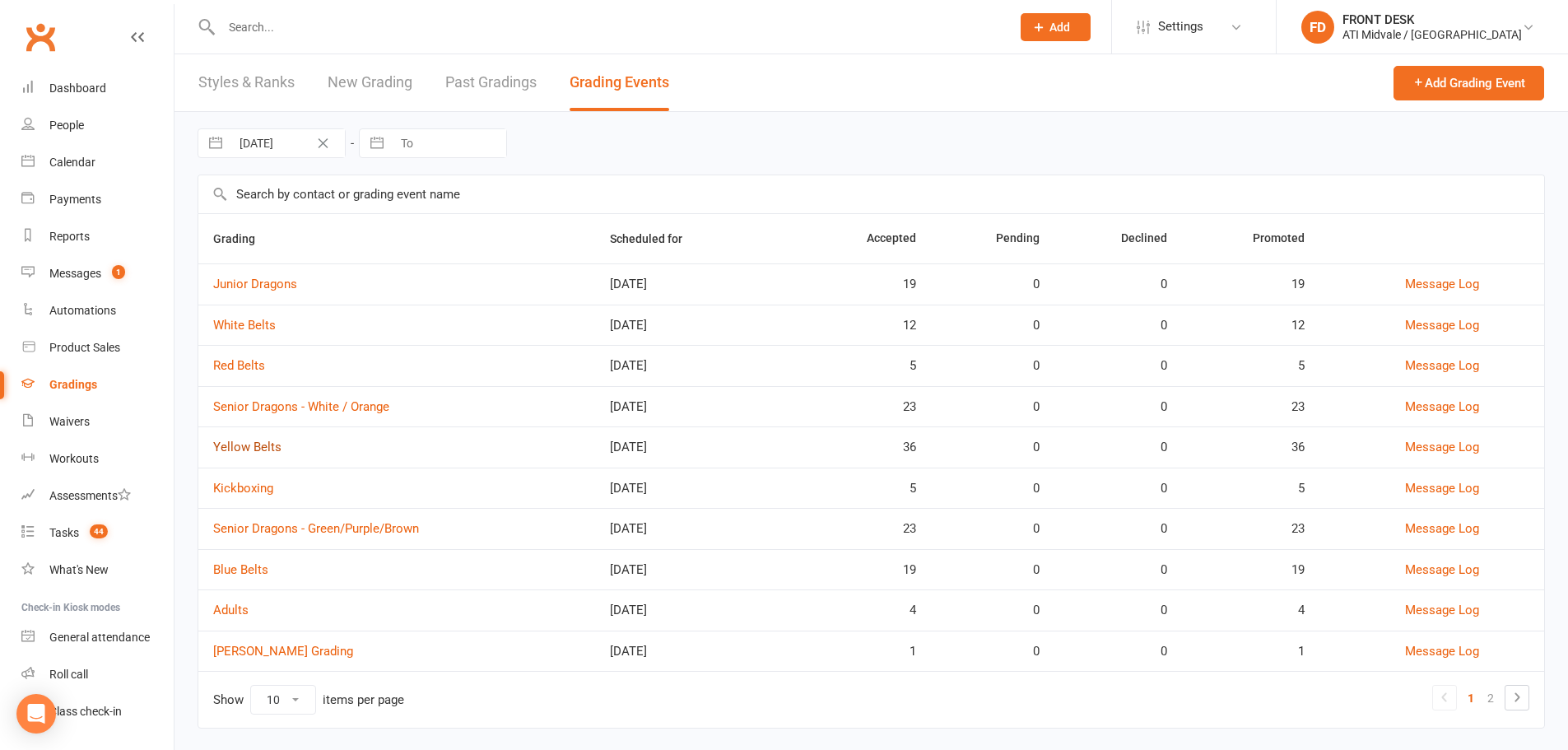
click at [260, 446] on link "Yellow Belts" at bounding box center [247, 446] width 69 height 15
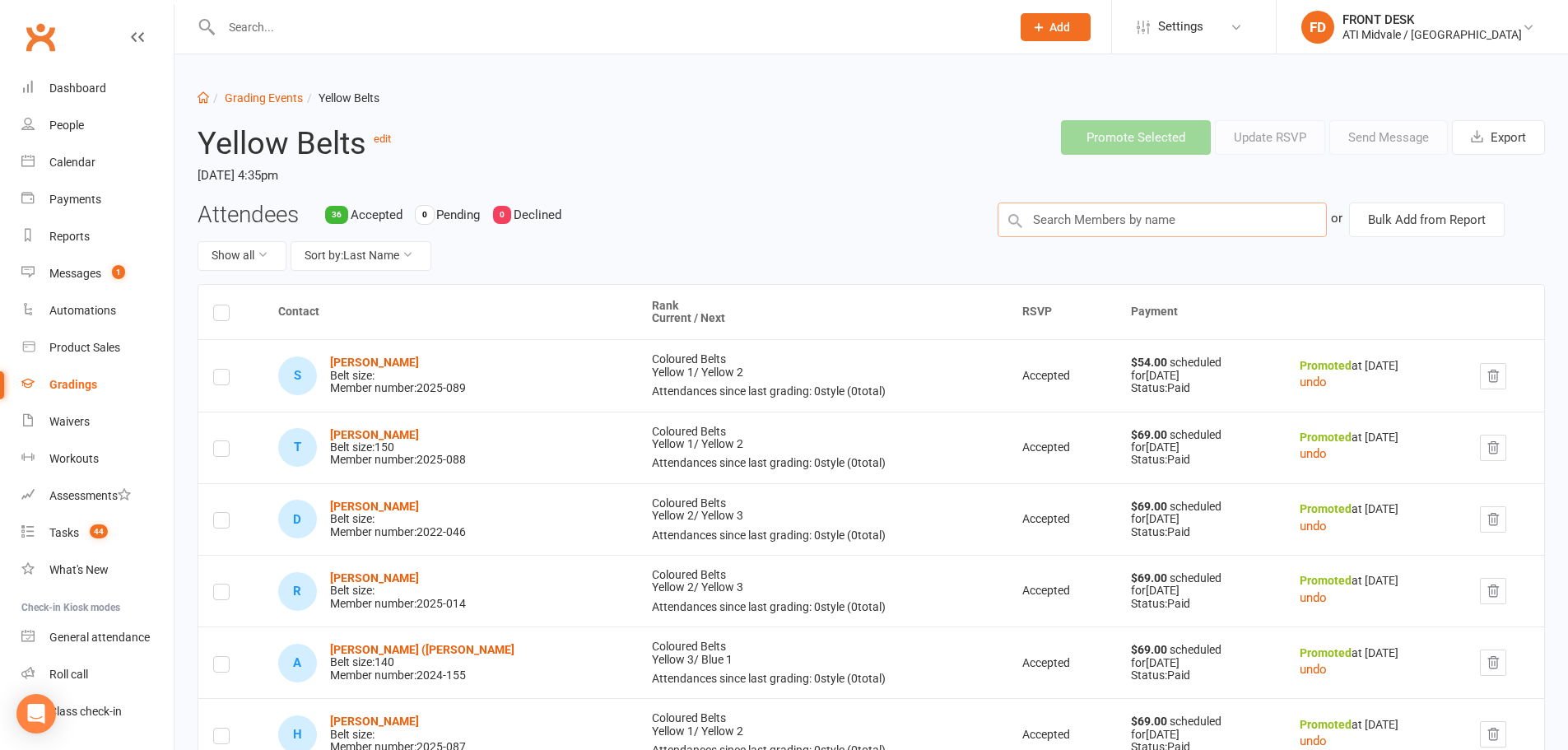
click at [1091, 222] on input "text" at bounding box center [1162, 220] width 329 height 35
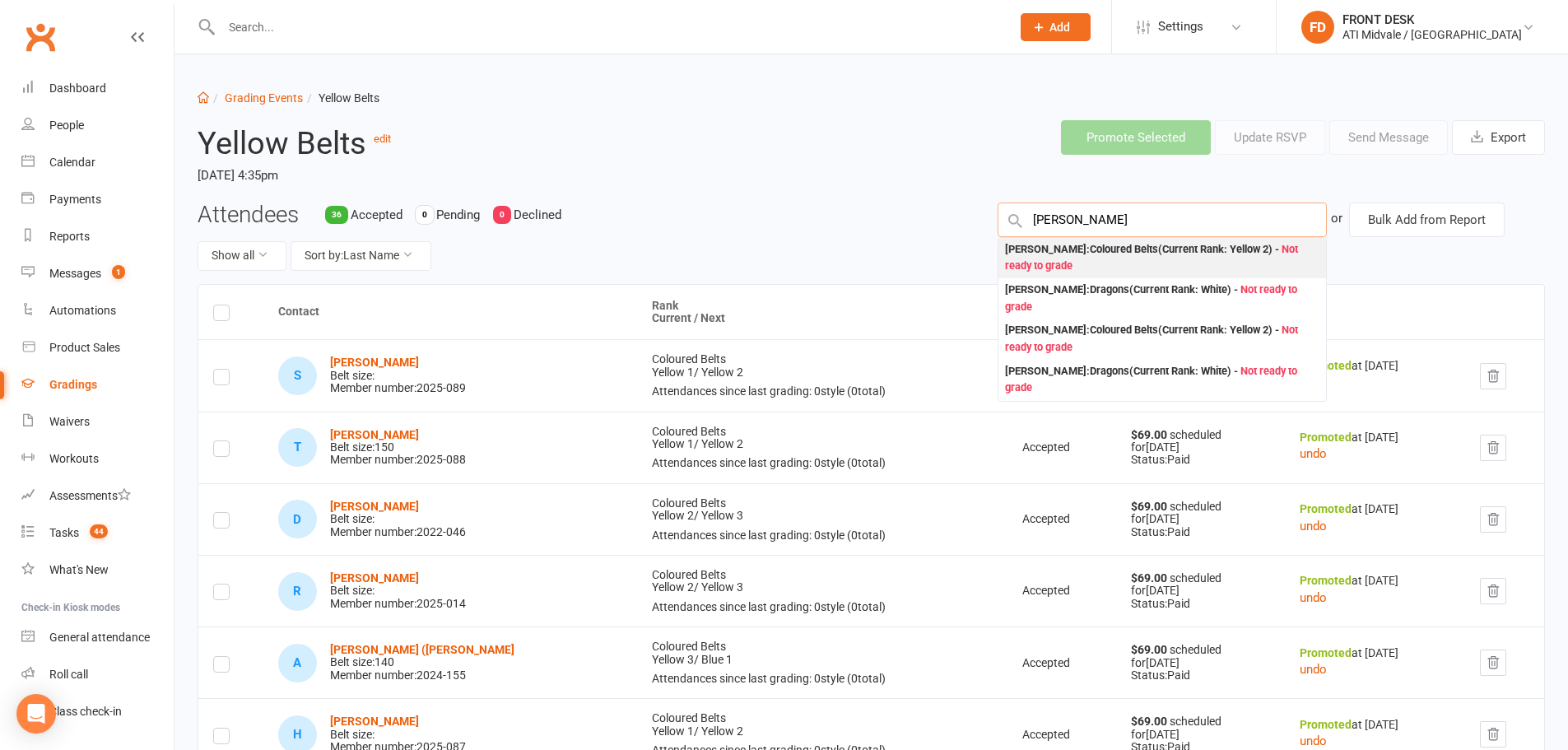
type input "gill"
click at [1055, 270] on div "Brock Gill : Coloured Belts (Current Rank: Yellow 2 ) - Not ready to grade" at bounding box center [1163, 258] width 314 height 34
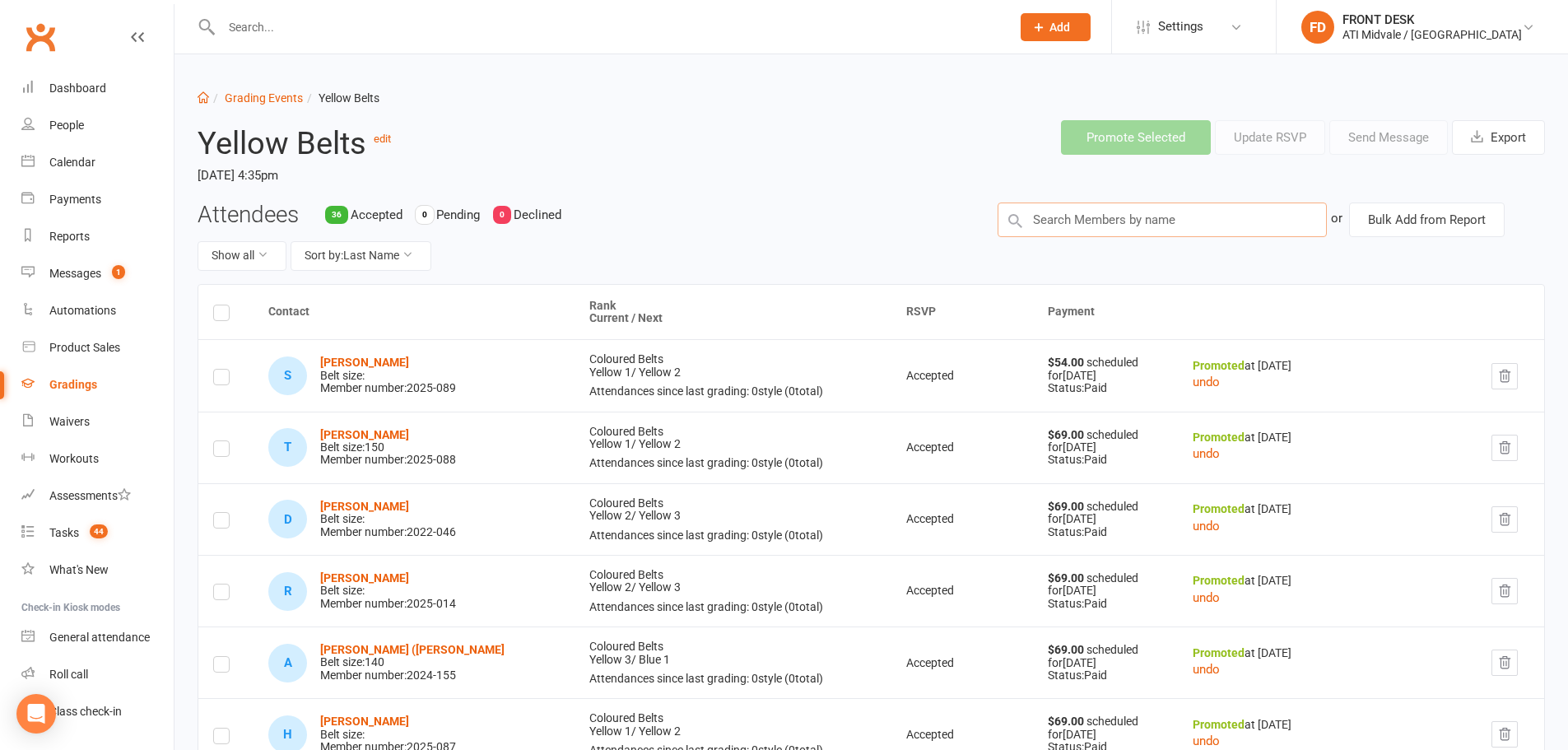
click at [1072, 216] on input "text" at bounding box center [1162, 220] width 329 height 35
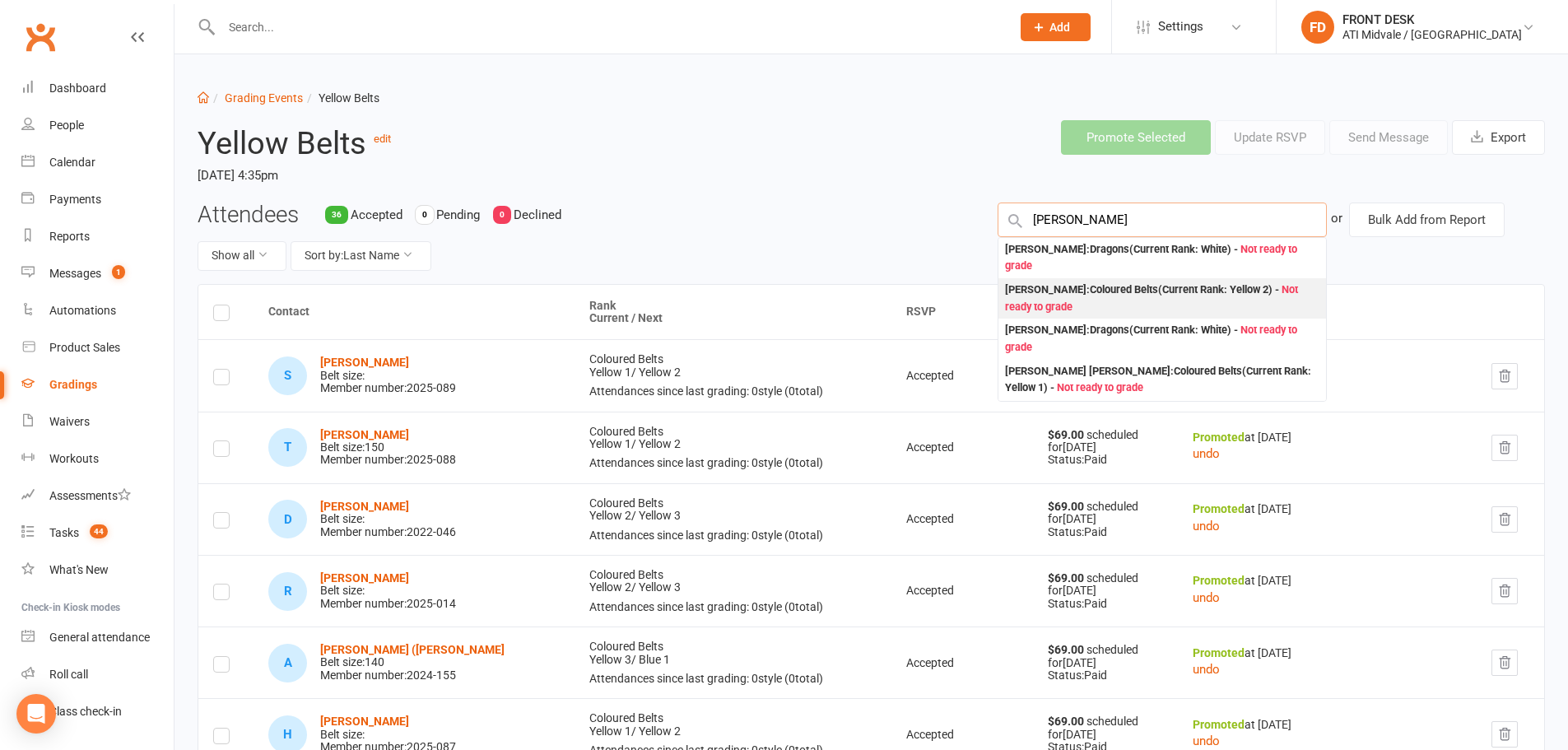
type input "gill"
click at [1081, 282] on div "Jordan Gill : Coloured Belts (Current Rank: Yellow 2 ) - Not ready to grade" at bounding box center [1163, 298] width 314 height 34
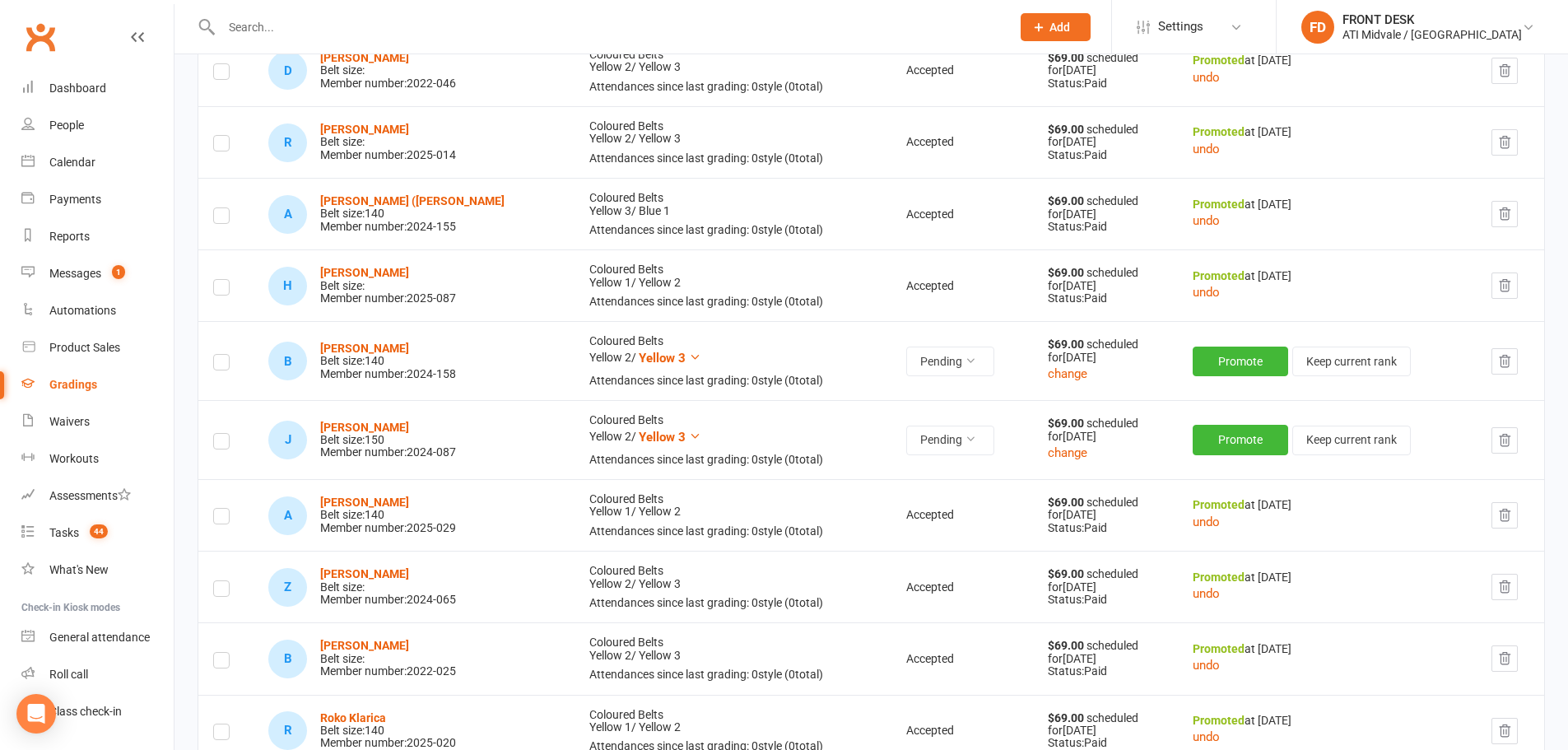
scroll to position [494, 0]
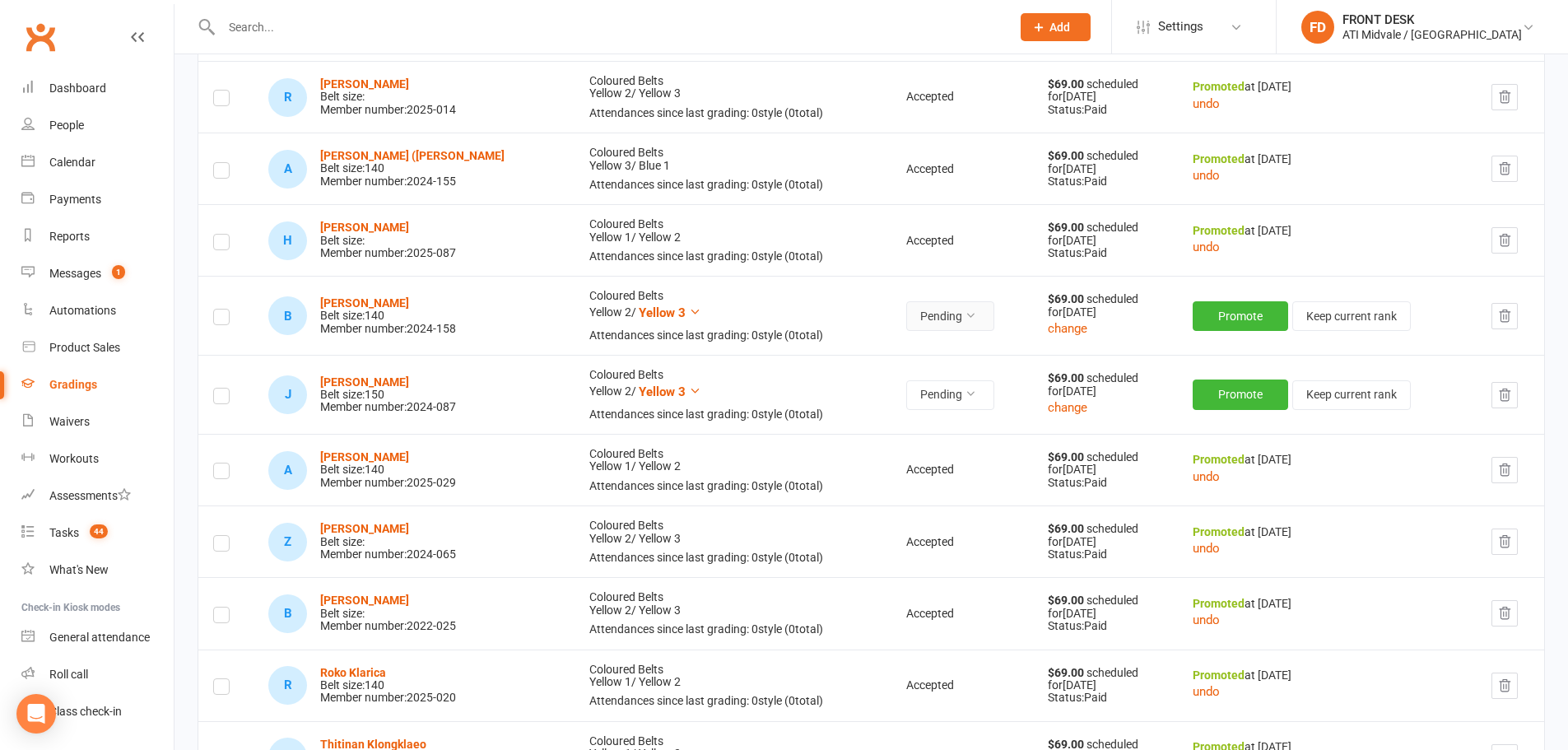
click at [953, 324] on button "Pending" at bounding box center [950, 315] width 88 height 29
click at [930, 360] on link "Accepted" at bounding box center [876, 354] width 163 height 33
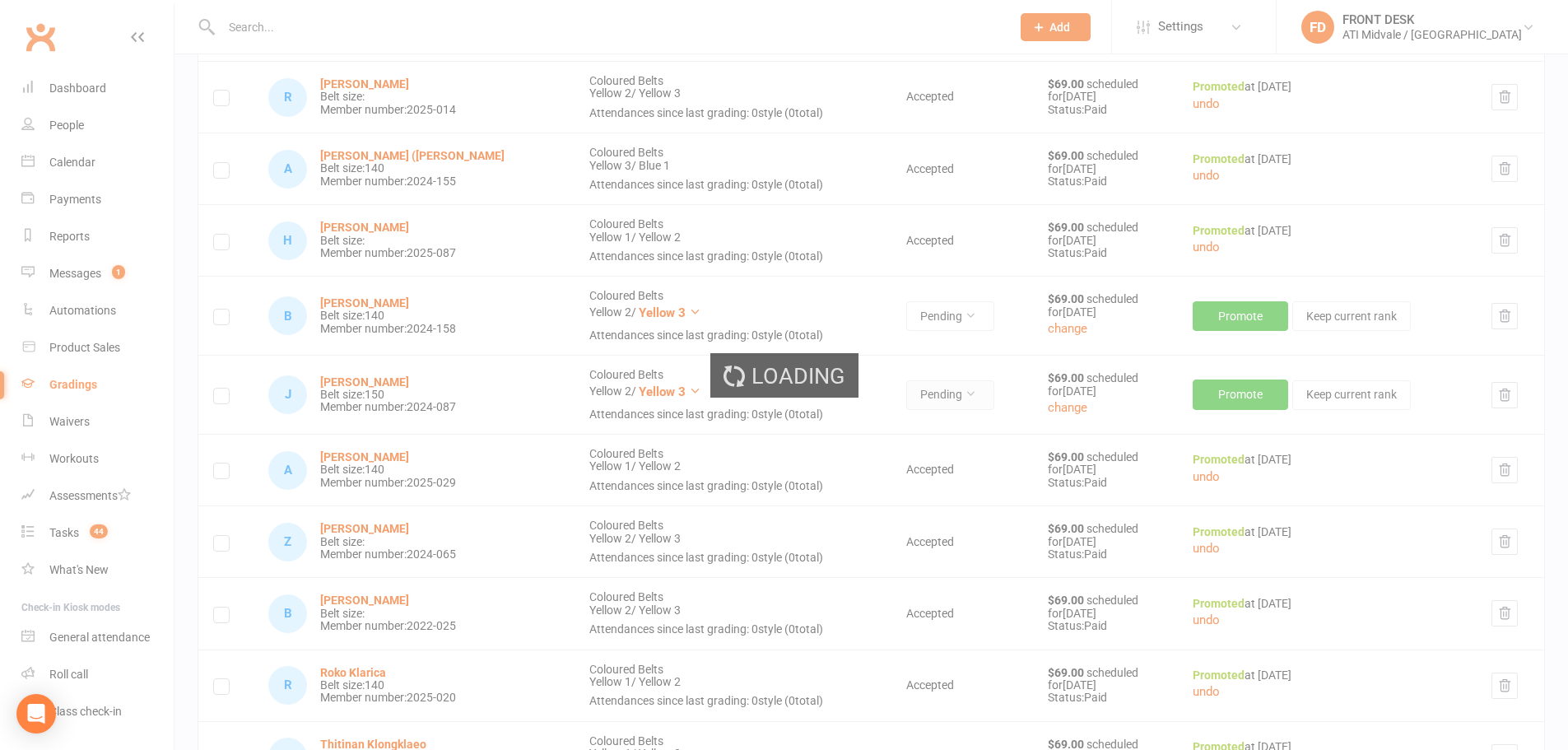
click at [938, 390] on div "Loading" at bounding box center [784, 375] width 1568 height 750
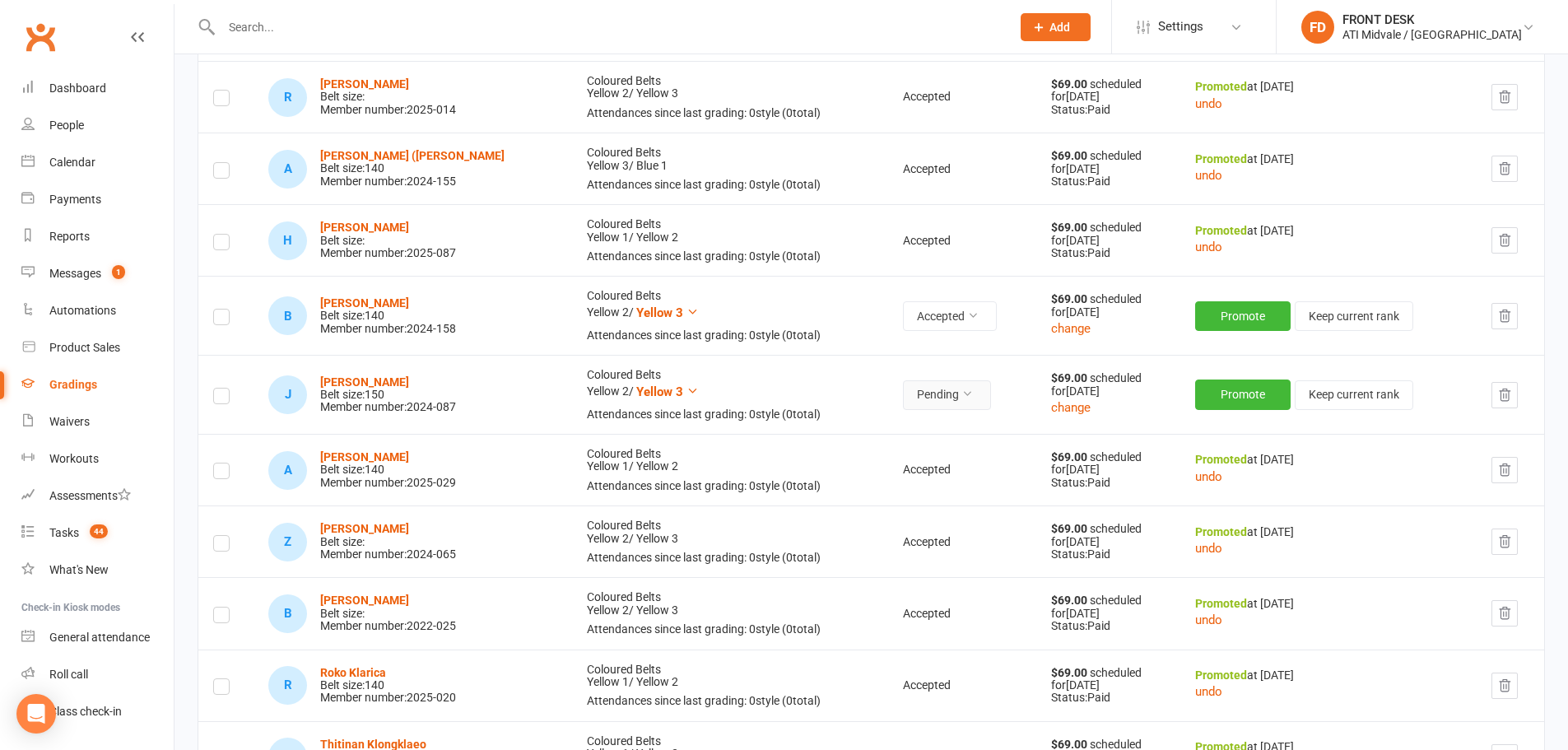
click at [922, 400] on button "Pending" at bounding box center [947, 395] width 88 height 29
click at [888, 435] on link "Accepted" at bounding box center [872, 432] width 163 height 33
click at [1223, 306] on button "Promote" at bounding box center [1243, 315] width 96 height 29
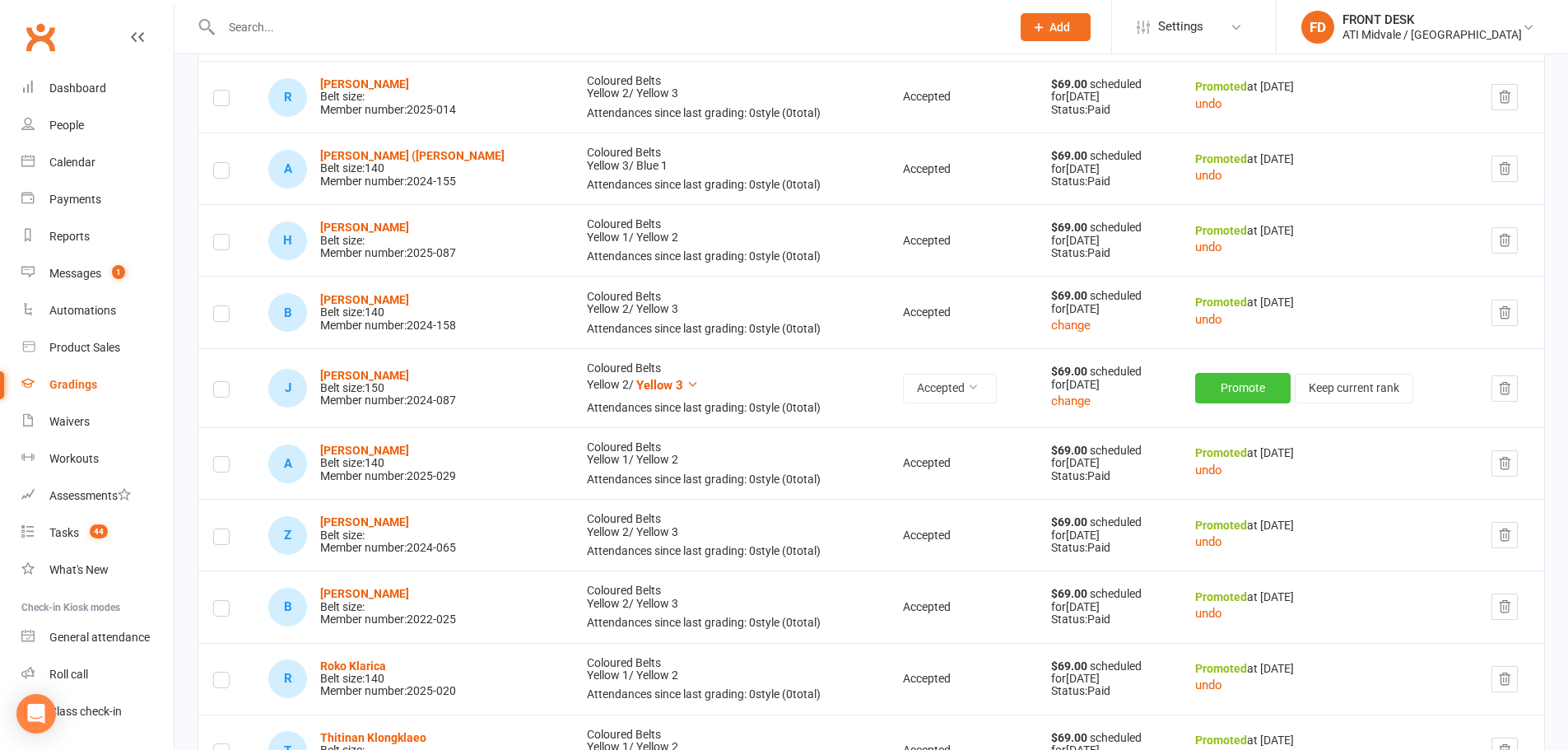
click at [1221, 384] on button "Promote" at bounding box center [1243, 388] width 96 height 29
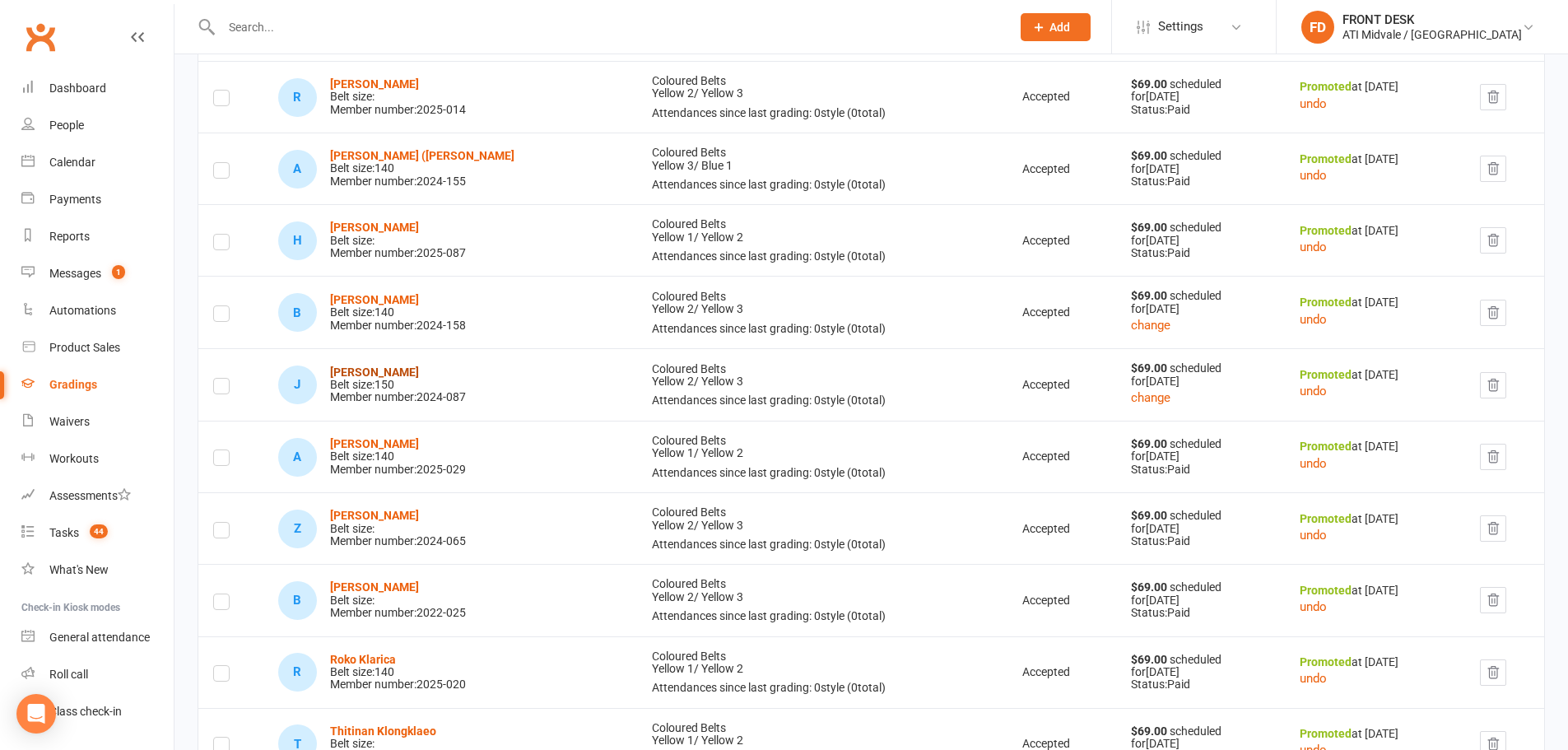
click at [376, 370] on strong "Jordan Gill" at bounding box center [375, 371] width 89 height 13
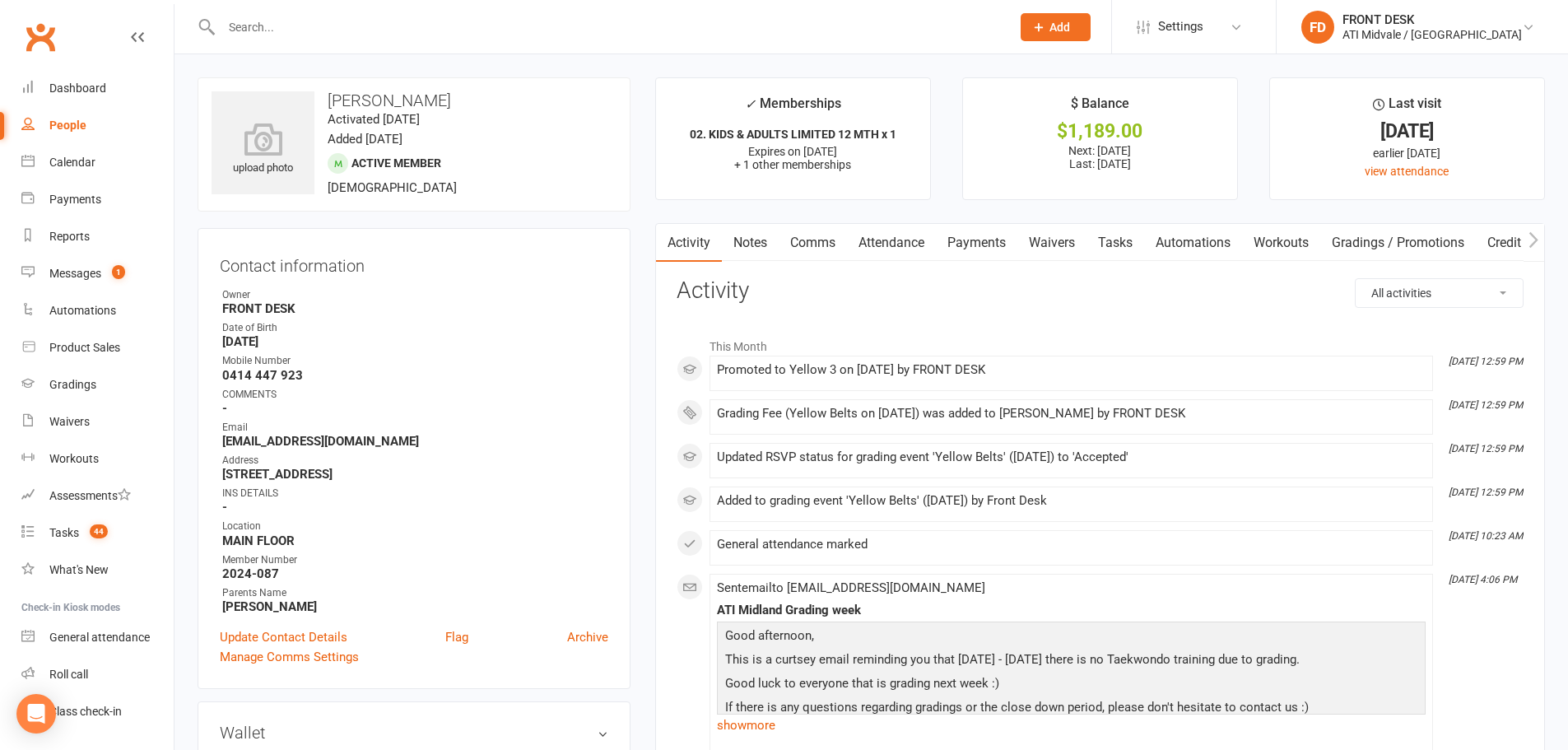
click at [963, 234] on link "Payments" at bounding box center [976, 243] width 81 height 38
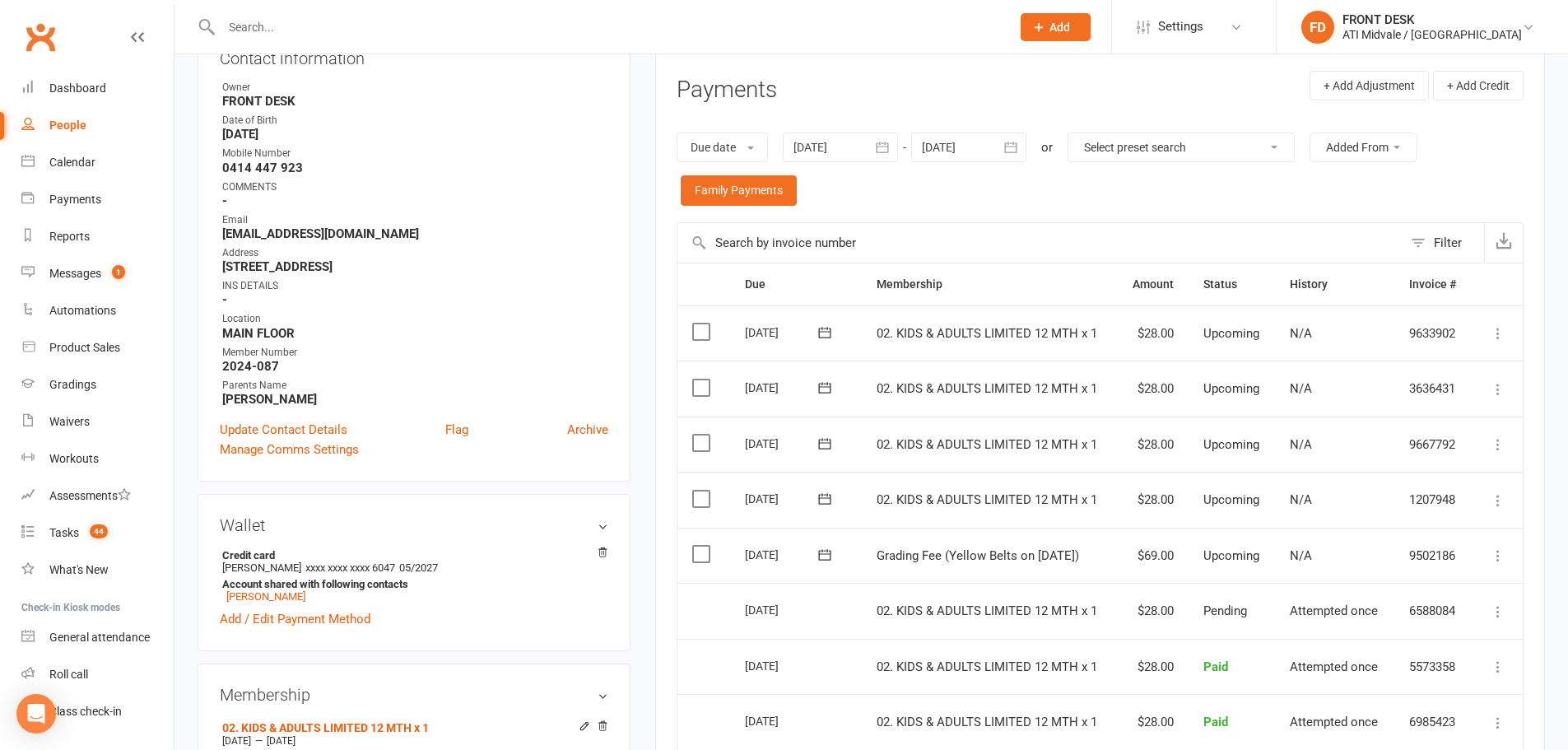
scroll to position [247, 0]
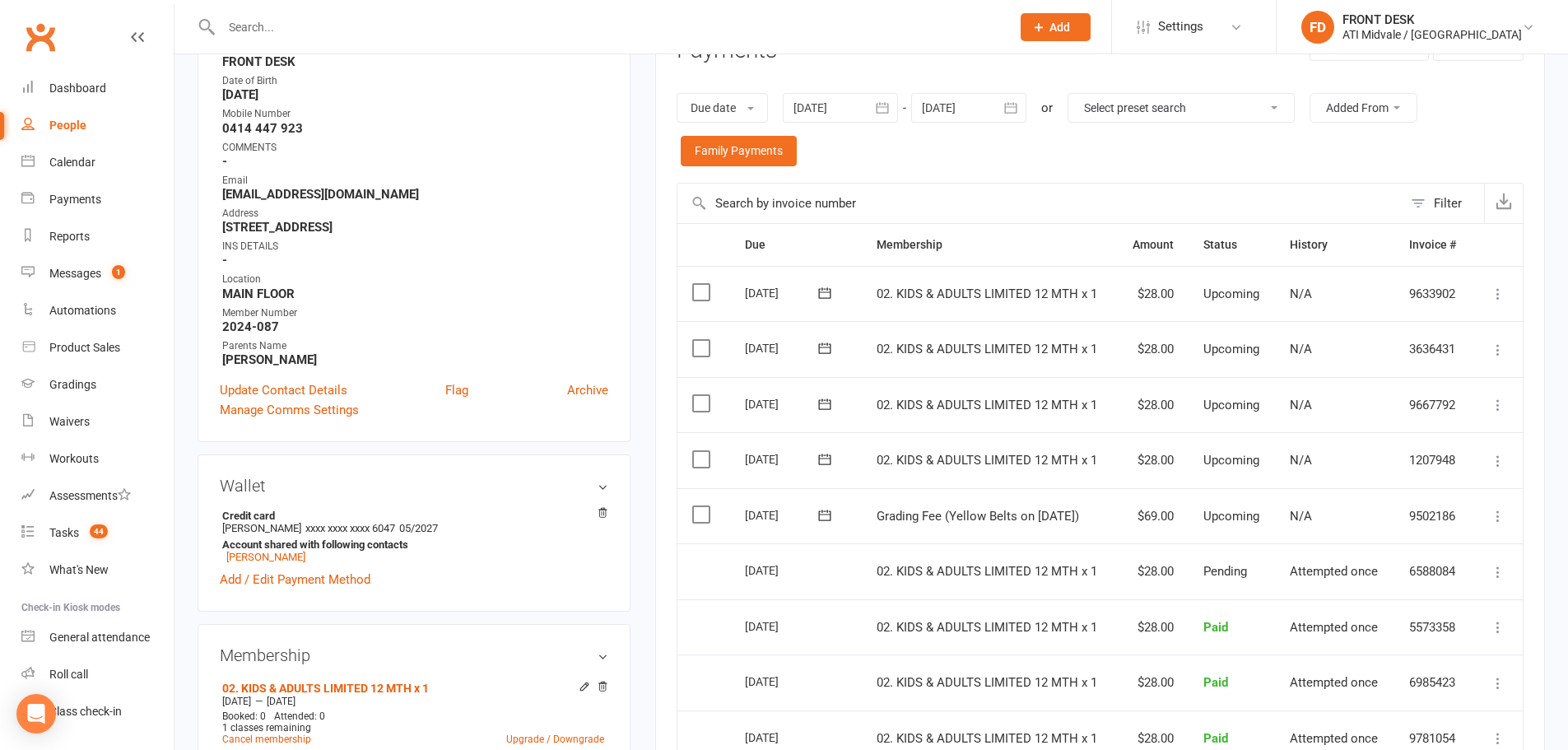
click at [693, 515] on label at bounding box center [703, 514] width 22 height 16
click at [693, 506] on input "checkbox" at bounding box center [697, 506] width 11 height 0
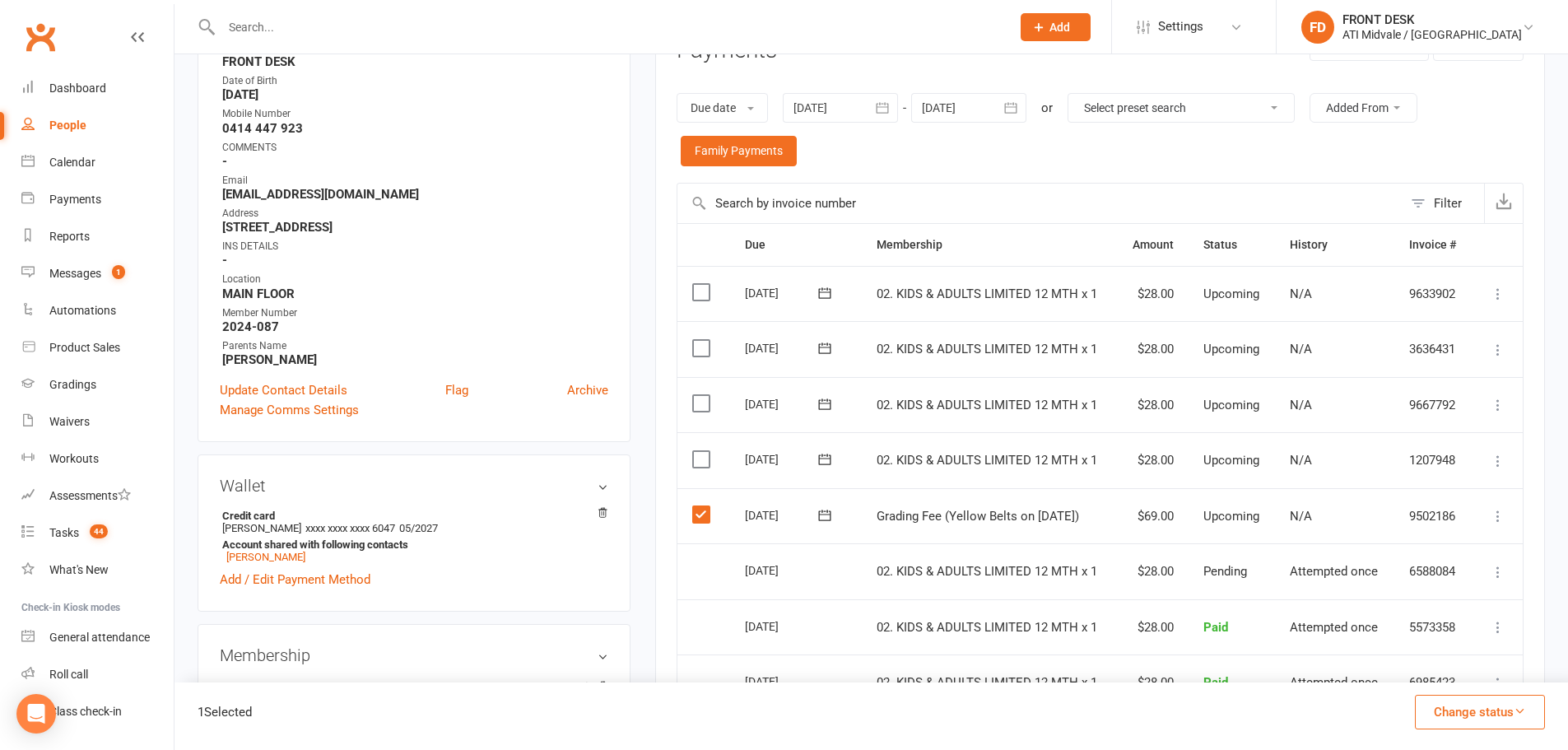
click at [1462, 718] on button "Change status" at bounding box center [1480, 712] width 130 height 35
click at [1450, 600] on link "Paid (POS)" at bounding box center [1463, 601] width 163 height 33
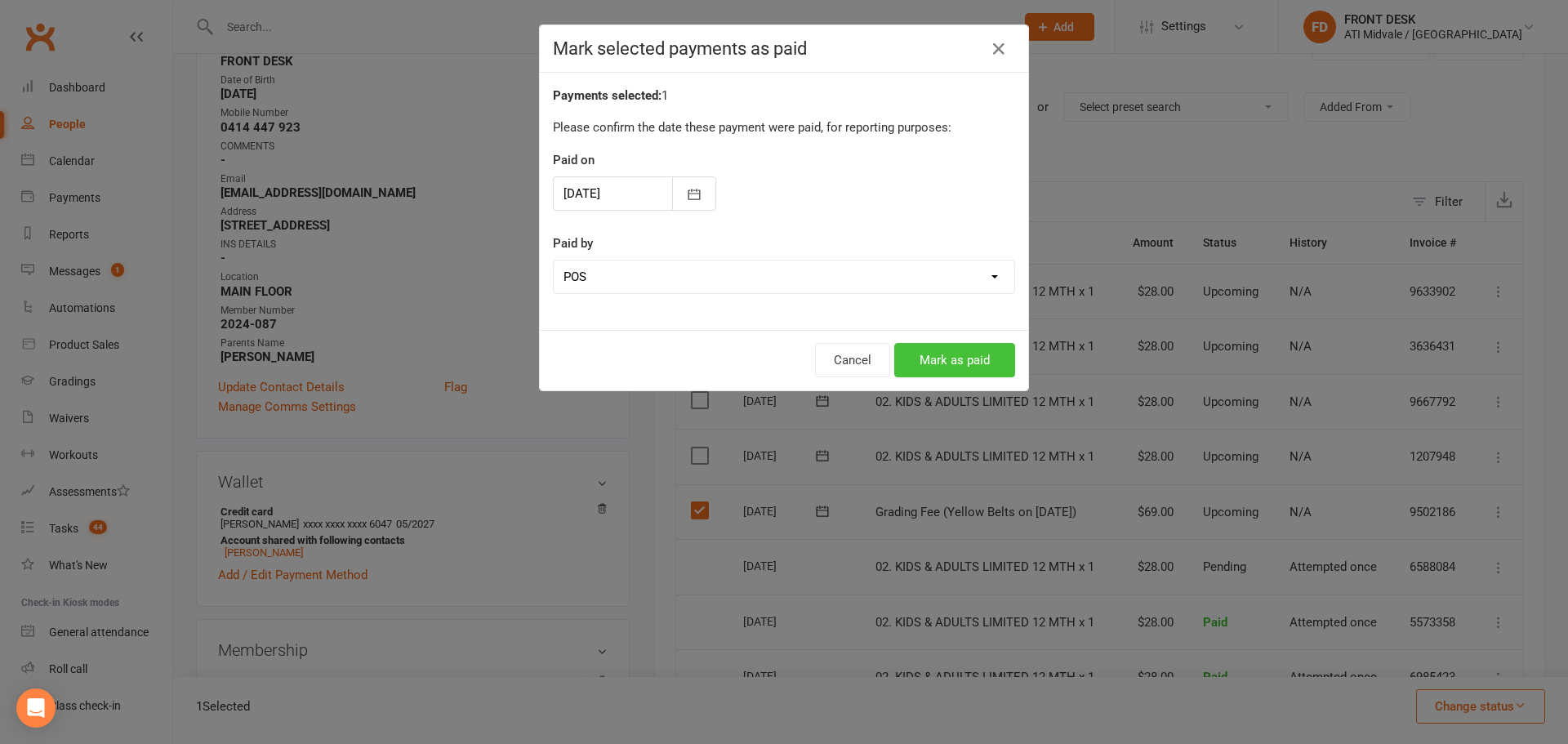
click at [930, 358] on button "Mark as paid" at bounding box center [954, 360] width 120 height 35
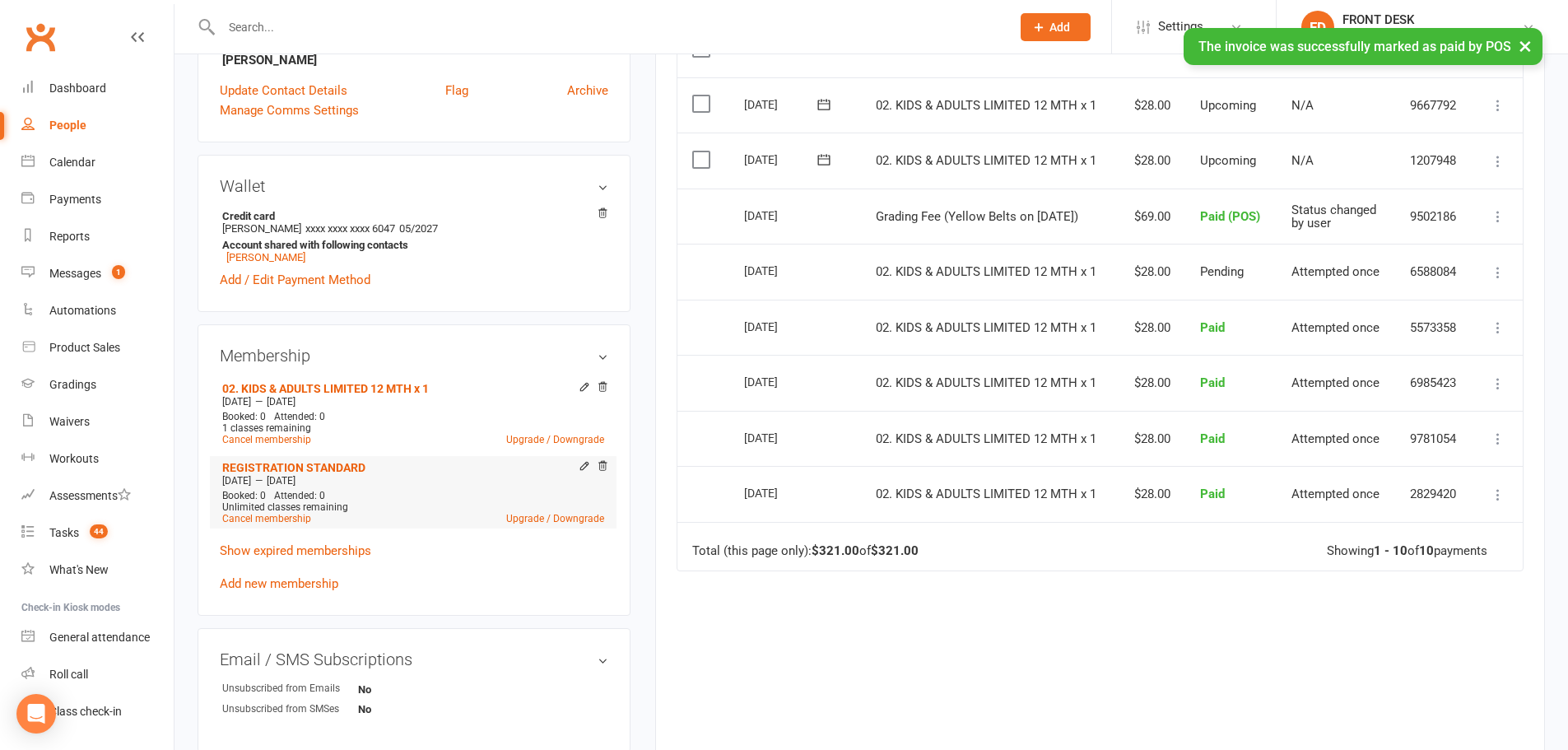
scroll to position [576, 0]
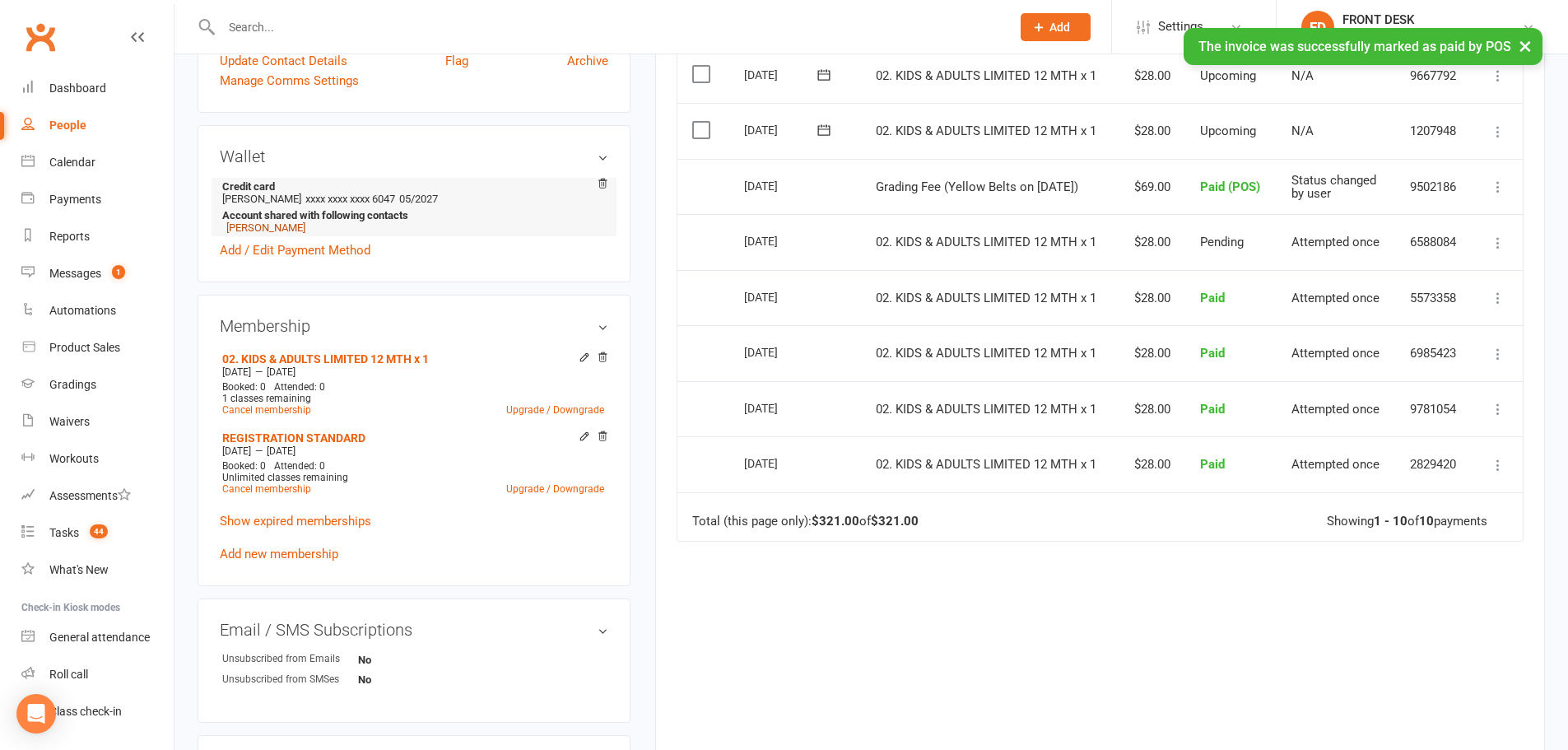
click at [255, 229] on link "Brock Gill" at bounding box center [266, 228] width 79 height 12
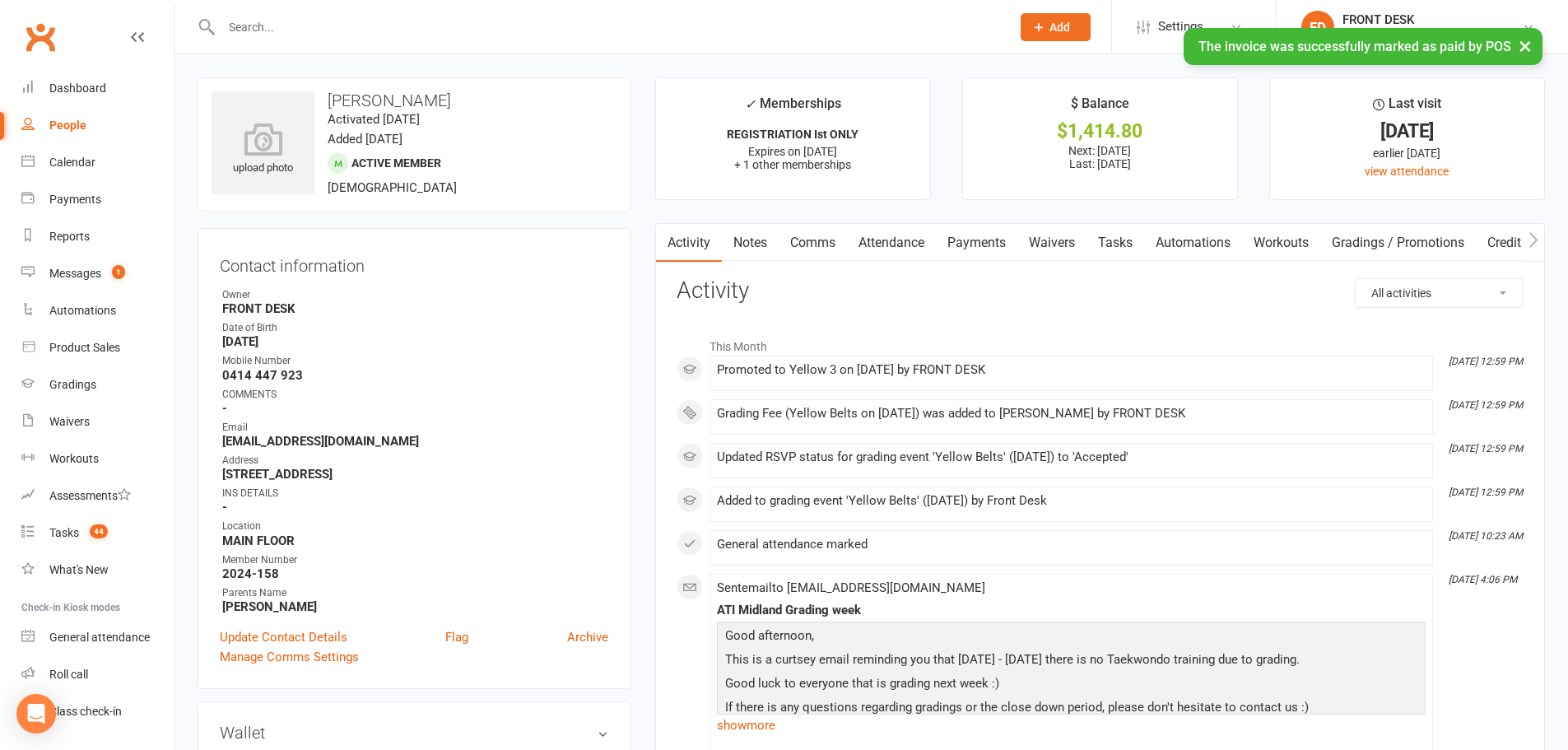
click at [987, 247] on link "Payments" at bounding box center [976, 243] width 81 height 38
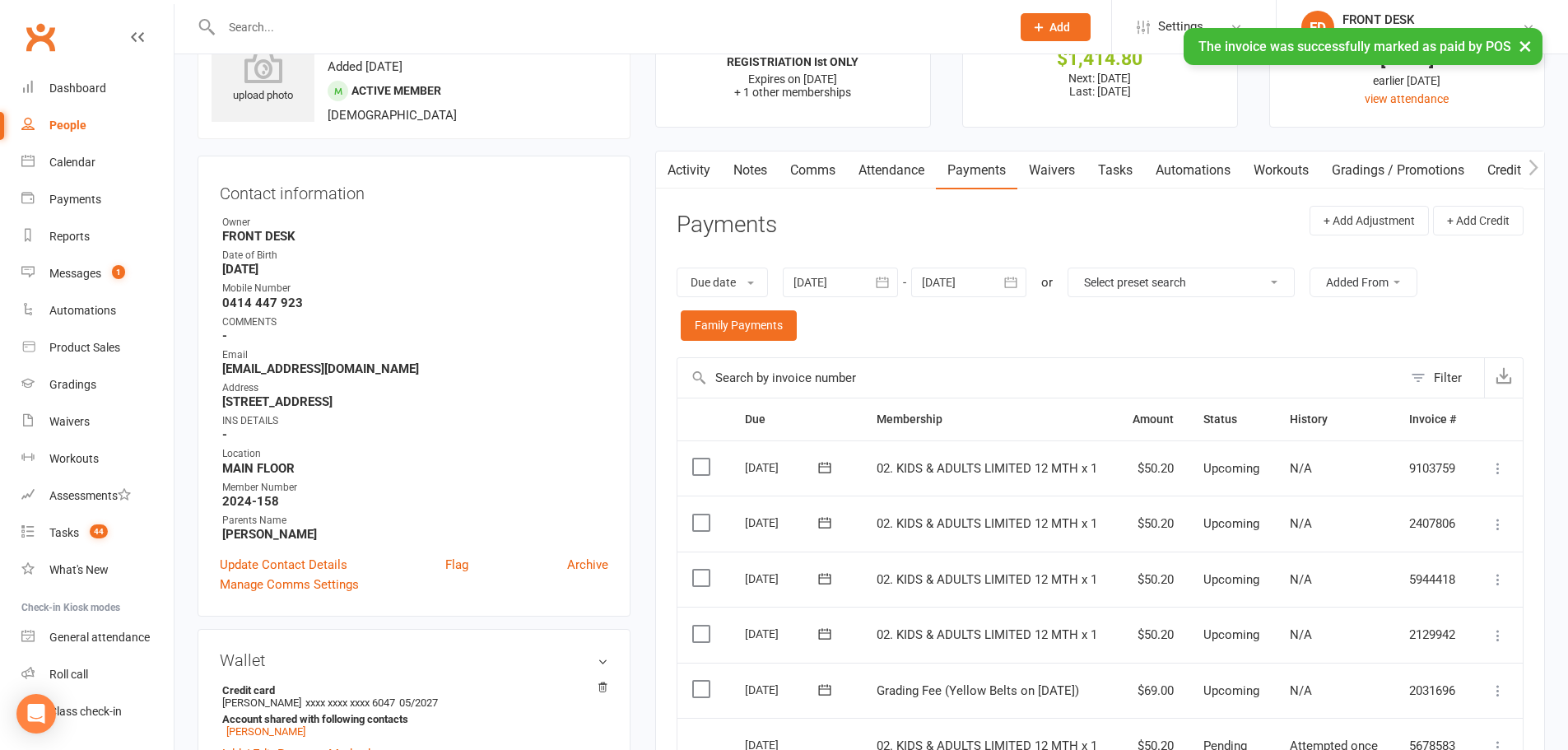
scroll to position [164, 0]
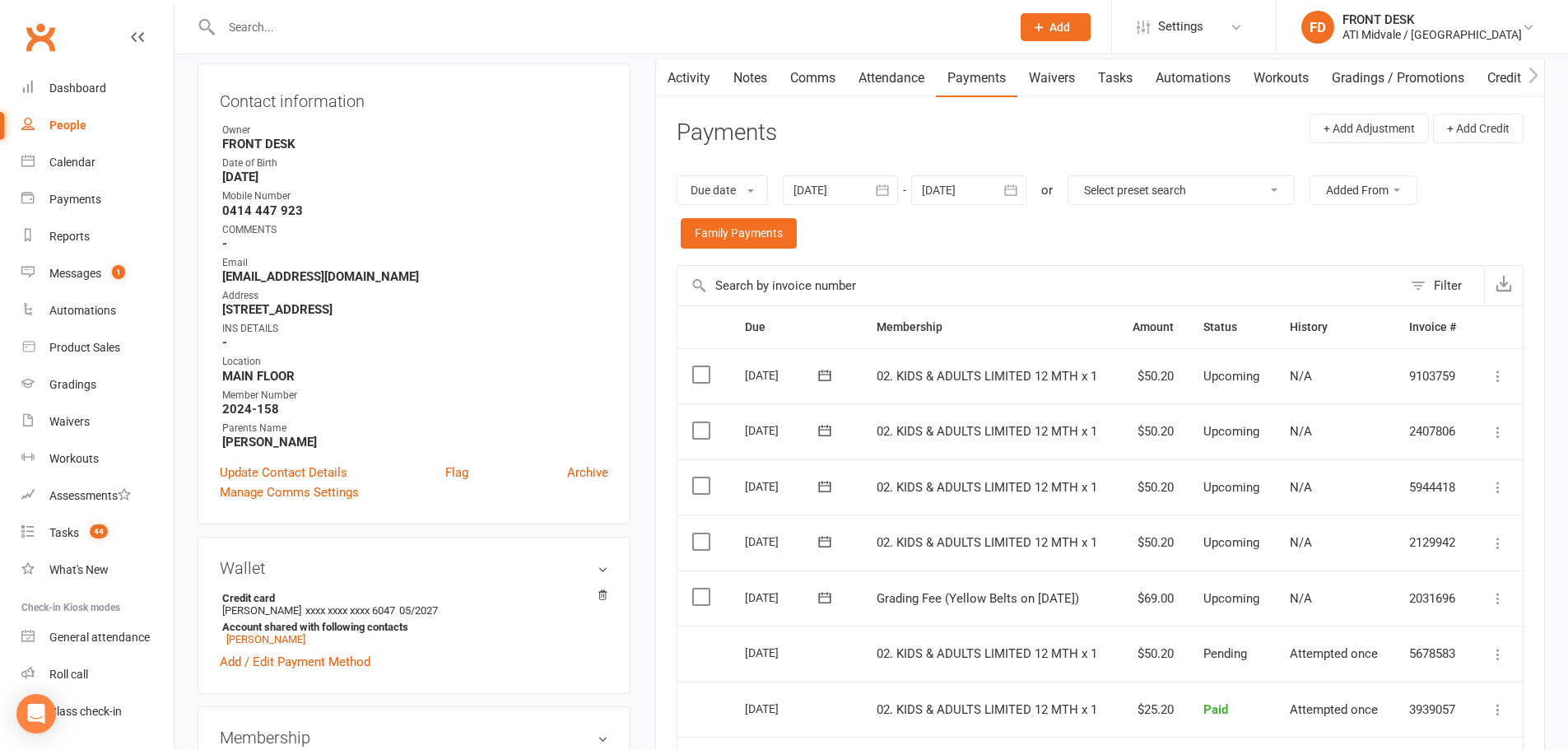
click at [706, 598] on label at bounding box center [703, 596] width 22 height 16
click at [703, 588] on input "checkbox" at bounding box center [697, 588] width 11 height 0
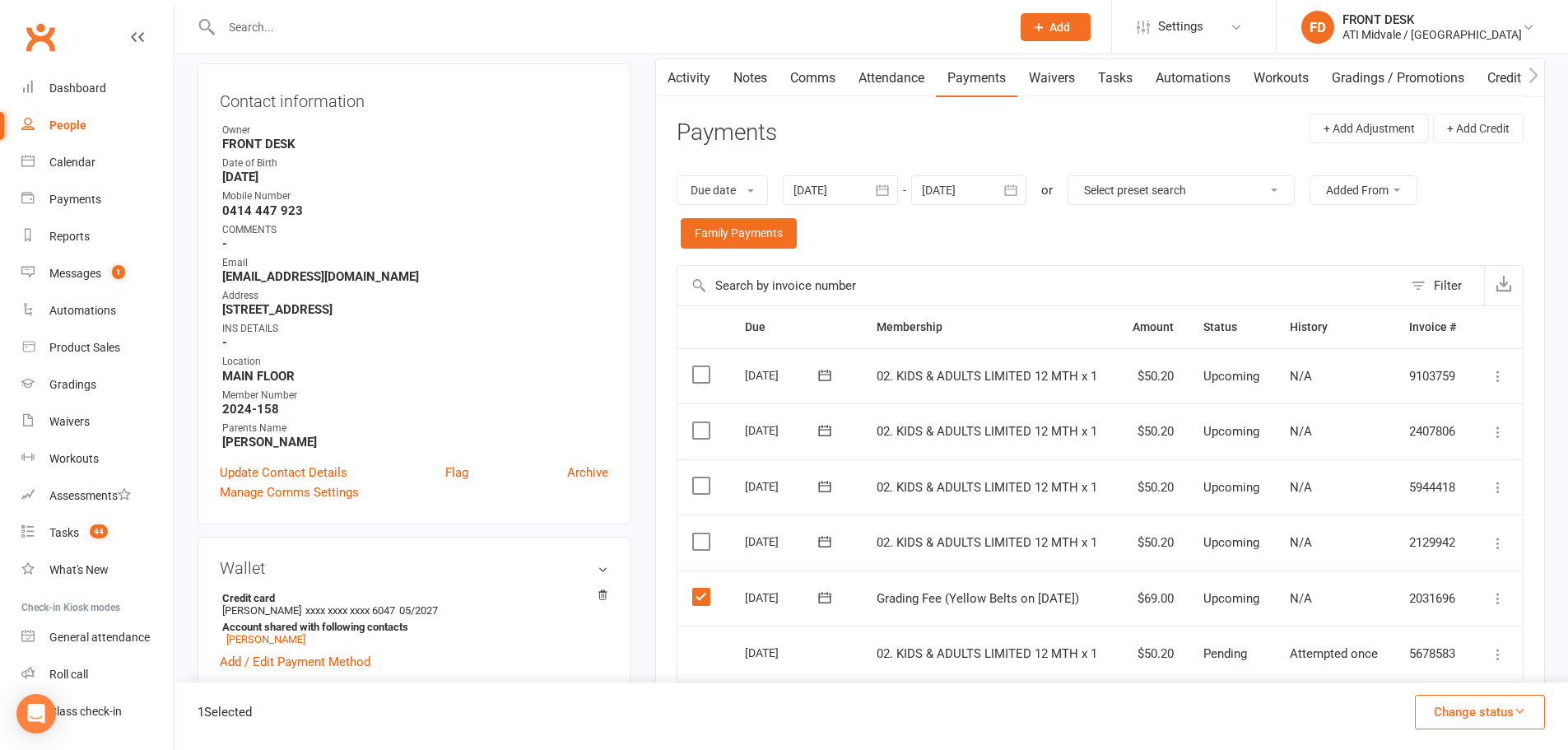
click at [1412, 694] on div "1 Selected Change status Paid (Cash) Paid (POS) Paid (Other) Skipped" at bounding box center [871, 716] width 1394 height 68
click at [1431, 696] on button "Change status" at bounding box center [1480, 712] width 130 height 35
click at [1448, 598] on link "Paid (POS)" at bounding box center [1463, 601] width 163 height 33
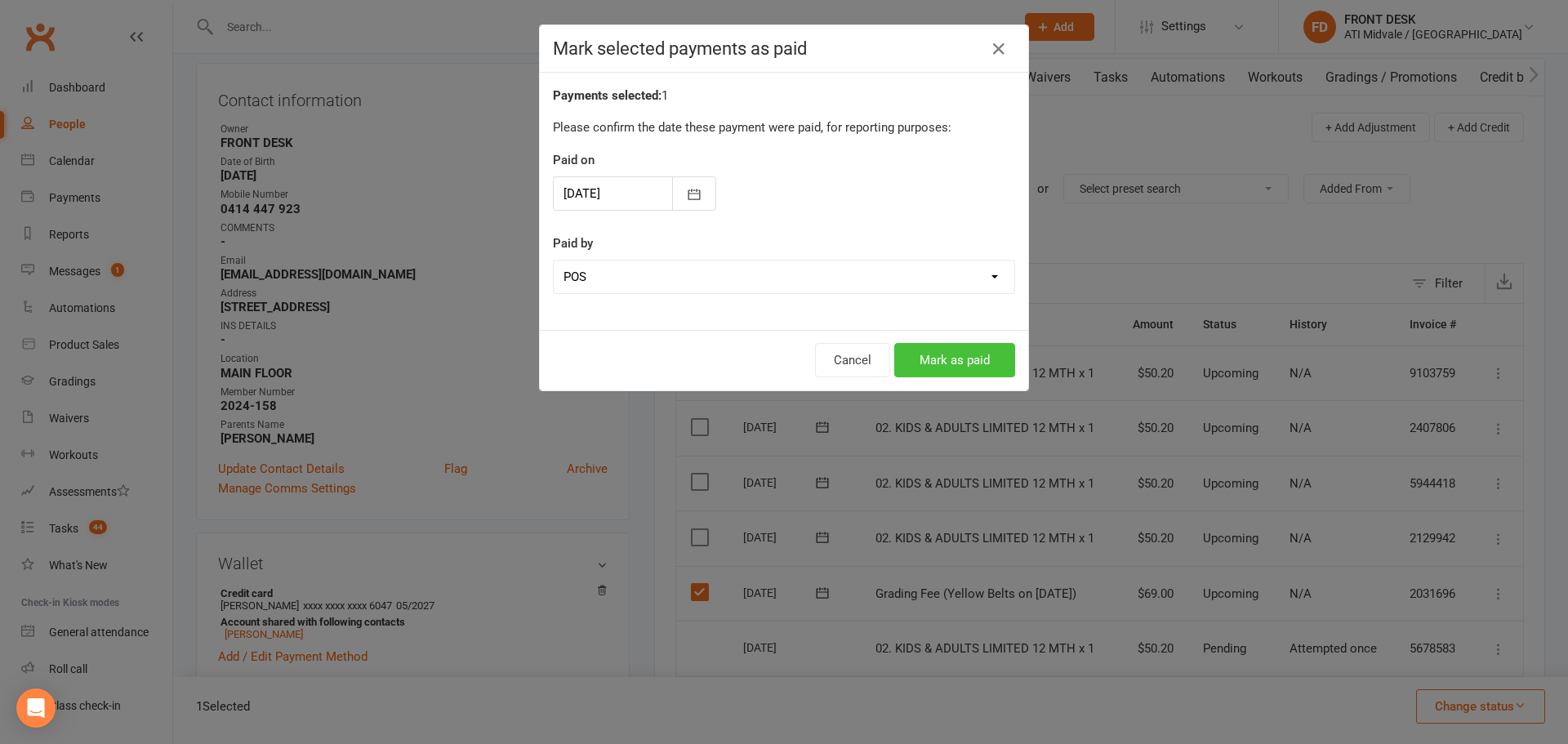
click at [979, 355] on button "Mark as paid" at bounding box center [954, 360] width 120 height 35
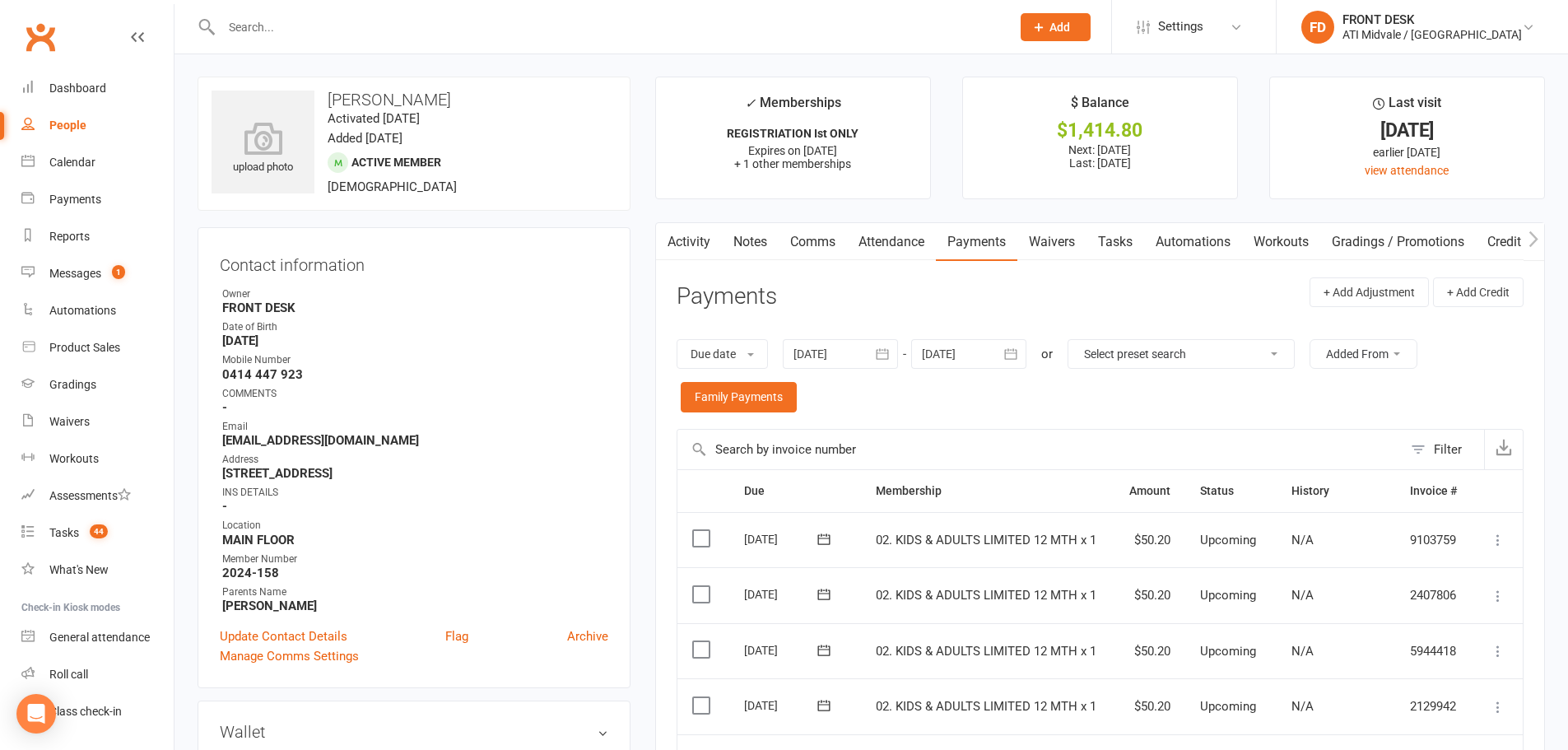
scroll to position [0, 0]
click at [58, 389] on div "Gradings" at bounding box center [72, 384] width 47 height 13
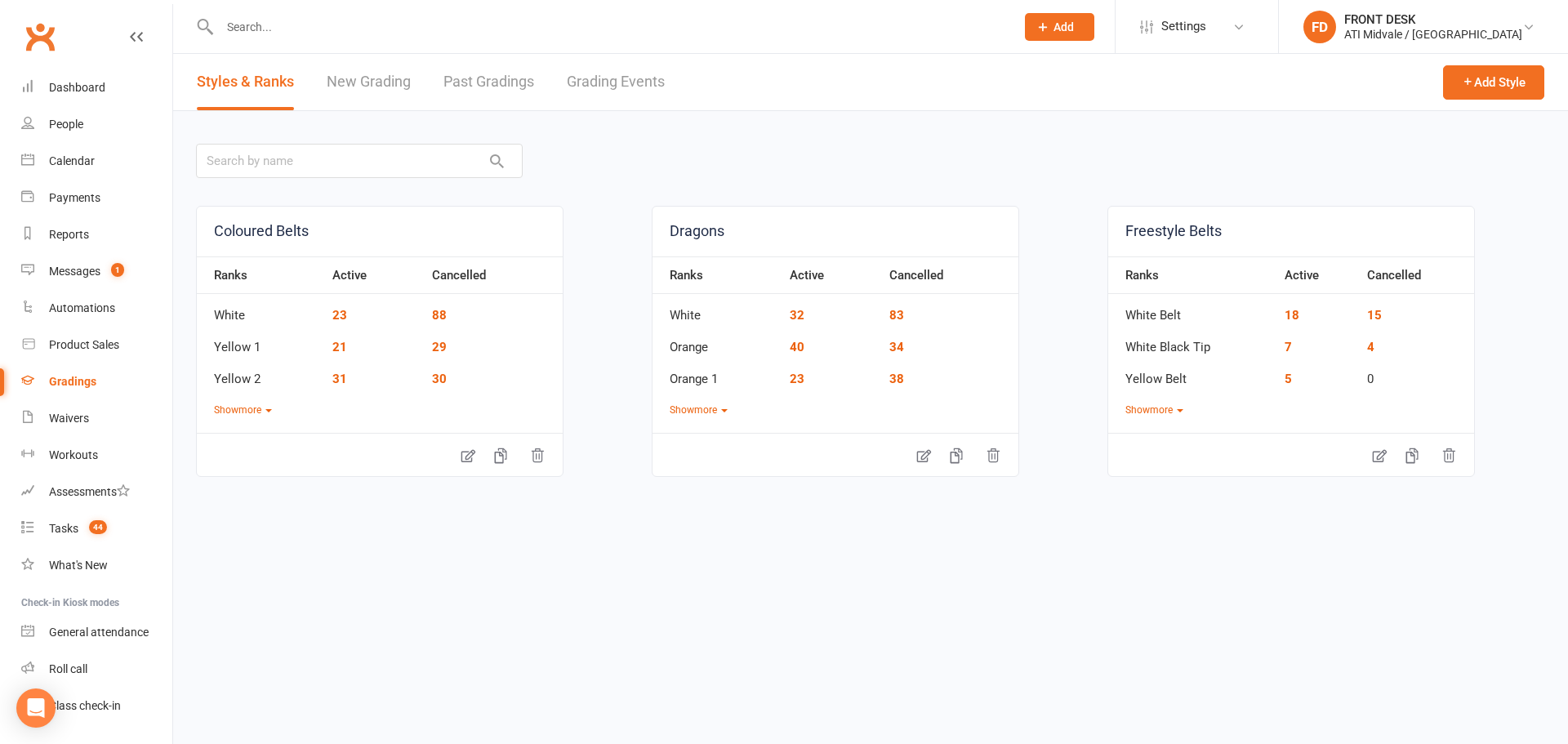
click at [612, 85] on link "Grading Events" at bounding box center [616, 82] width 98 height 57
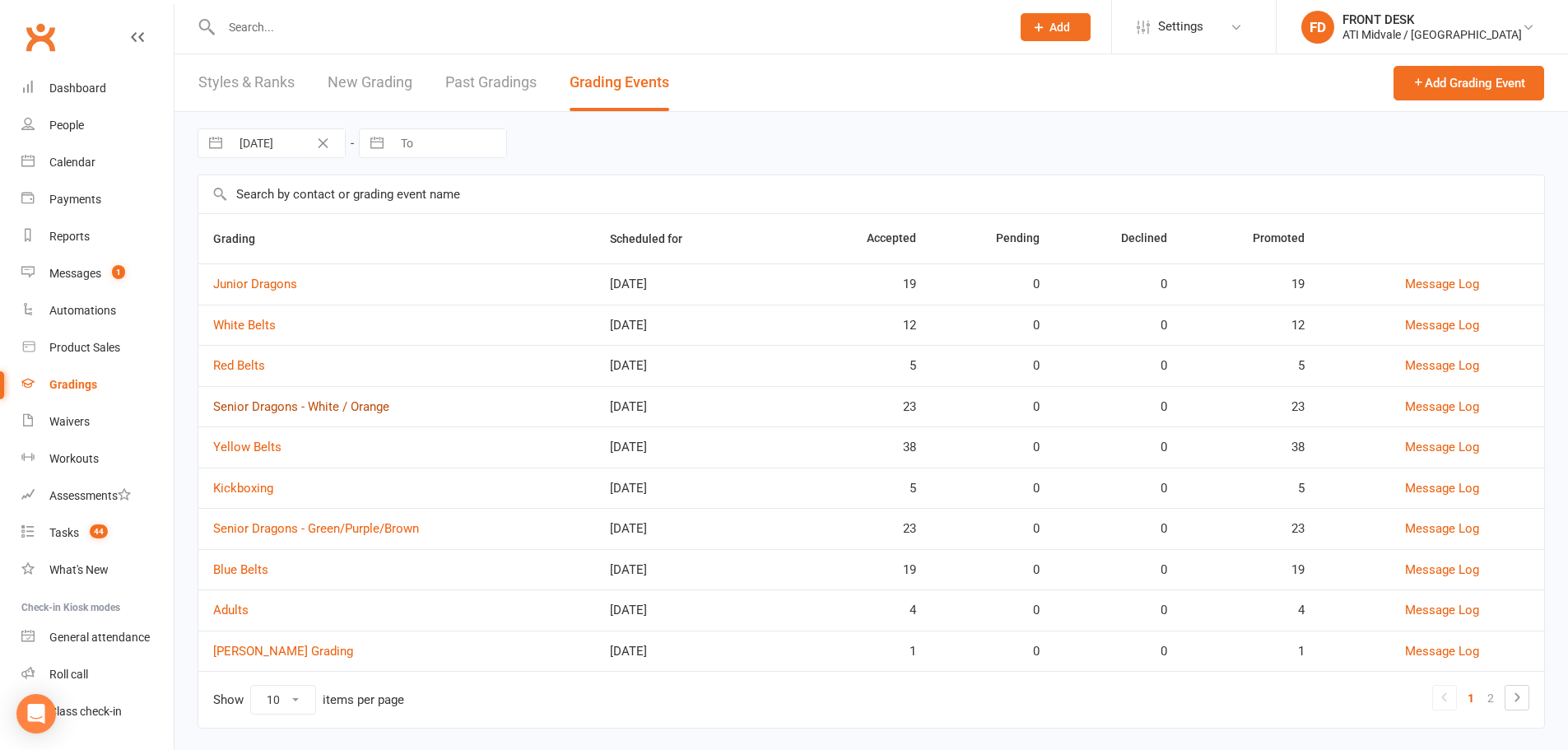
click at [262, 409] on link "Senior Dragons - White / Orange" at bounding box center [301, 406] width 176 height 15
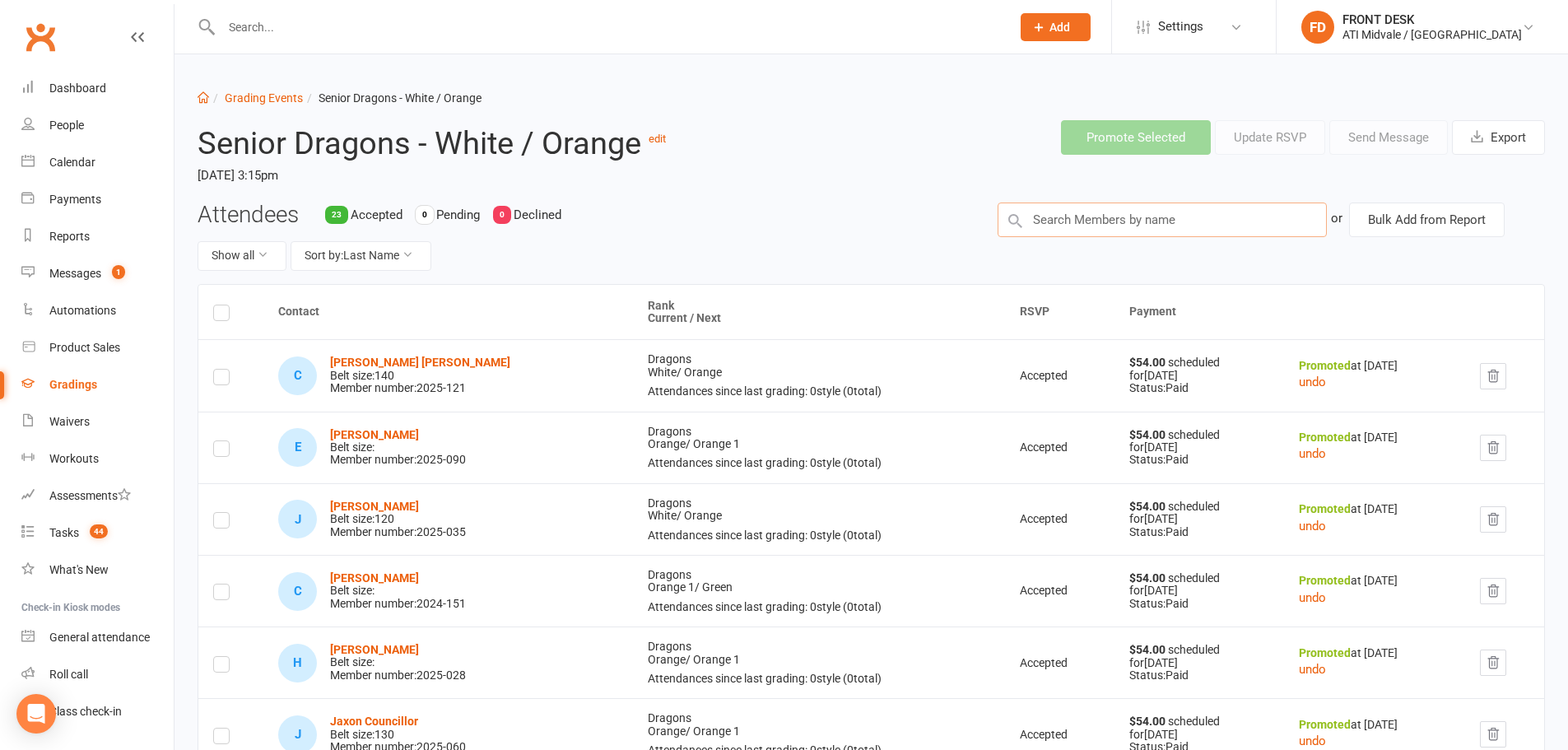
click at [1063, 218] on input "text" at bounding box center [1162, 220] width 329 height 35
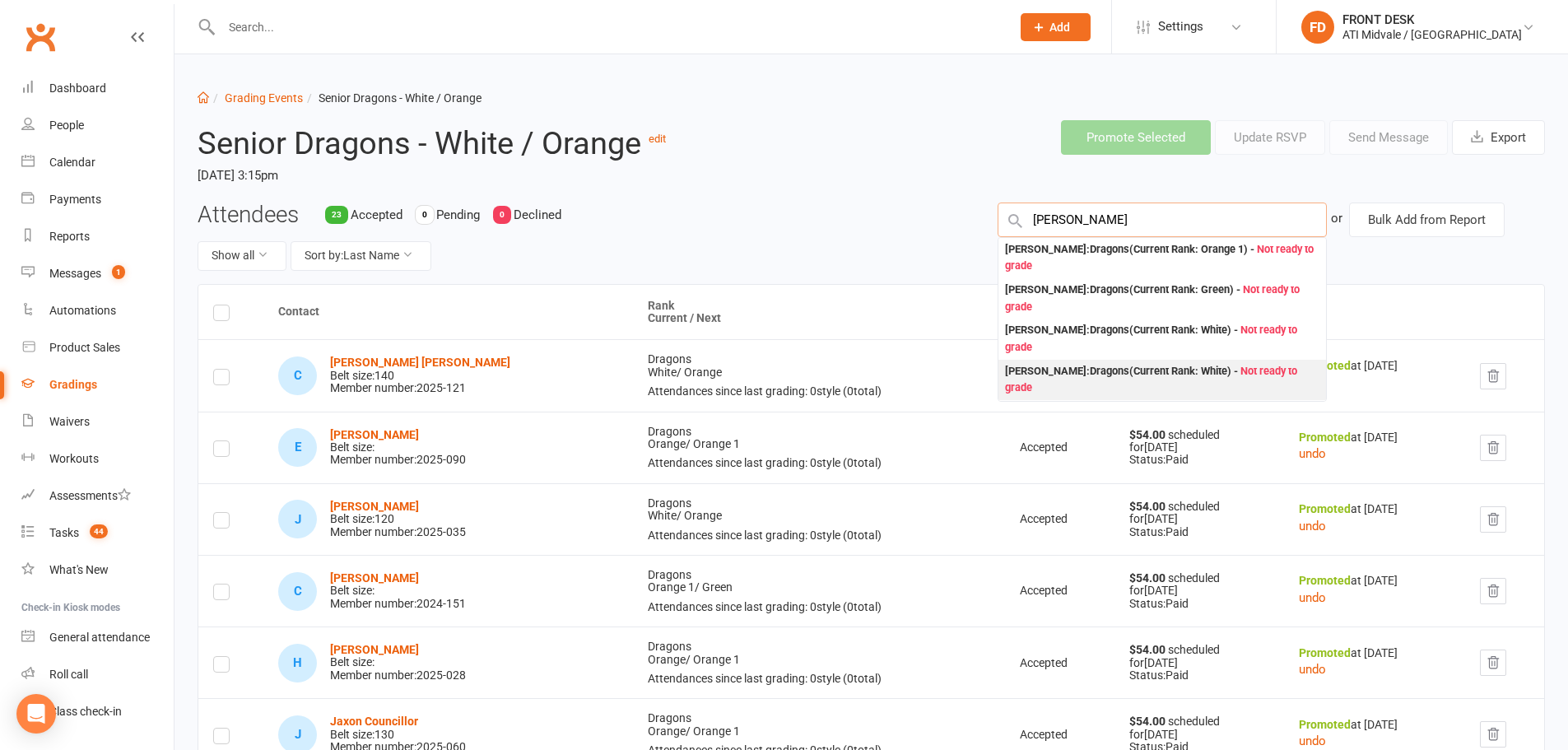
type input "leo"
click at [1092, 372] on div "Leonardo Myers : Dragons (Current Rank: White ) - Not ready to grade" at bounding box center [1163, 380] width 314 height 34
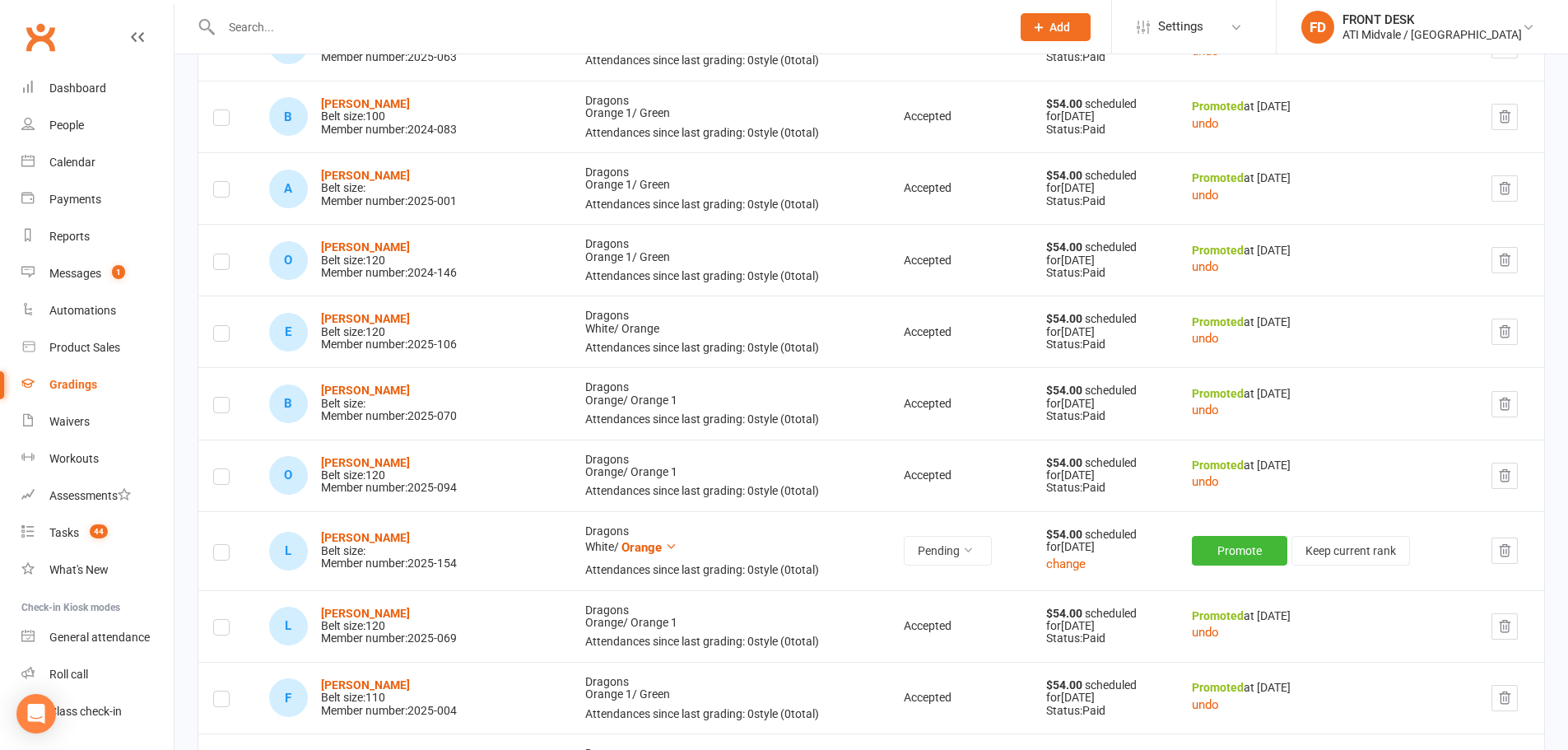
scroll to position [905, 0]
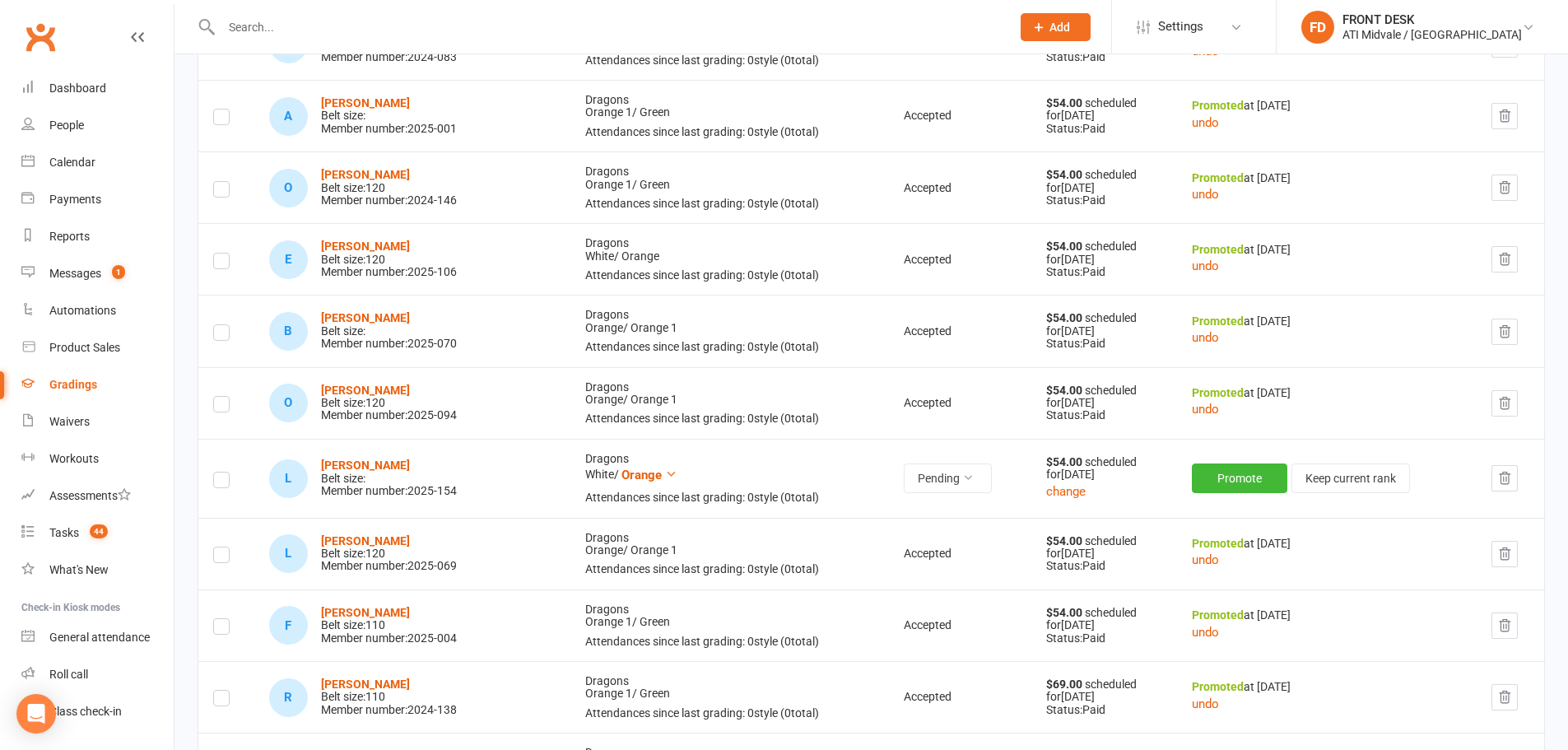
click at [938, 496] on td "Pending" at bounding box center [960, 478] width 142 height 79
click at [936, 489] on button "Pending" at bounding box center [947, 478] width 88 height 29
click at [907, 513] on link "Accepted" at bounding box center [876, 516] width 163 height 33
click at [1204, 479] on button "Promote" at bounding box center [1241, 478] width 96 height 29
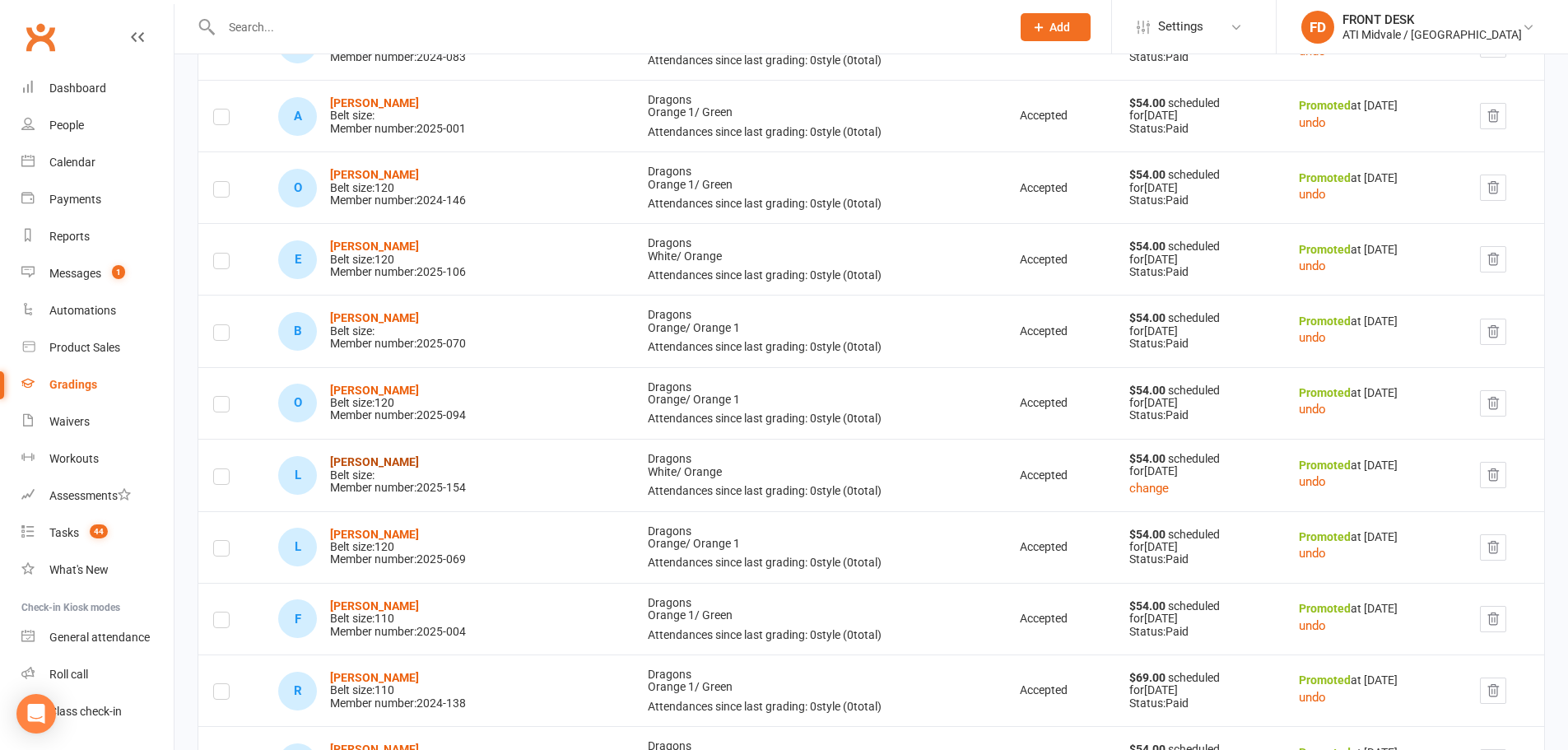
click at [409, 458] on strong "Leonardo Myers" at bounding box center [375, 462] width 89 height 13
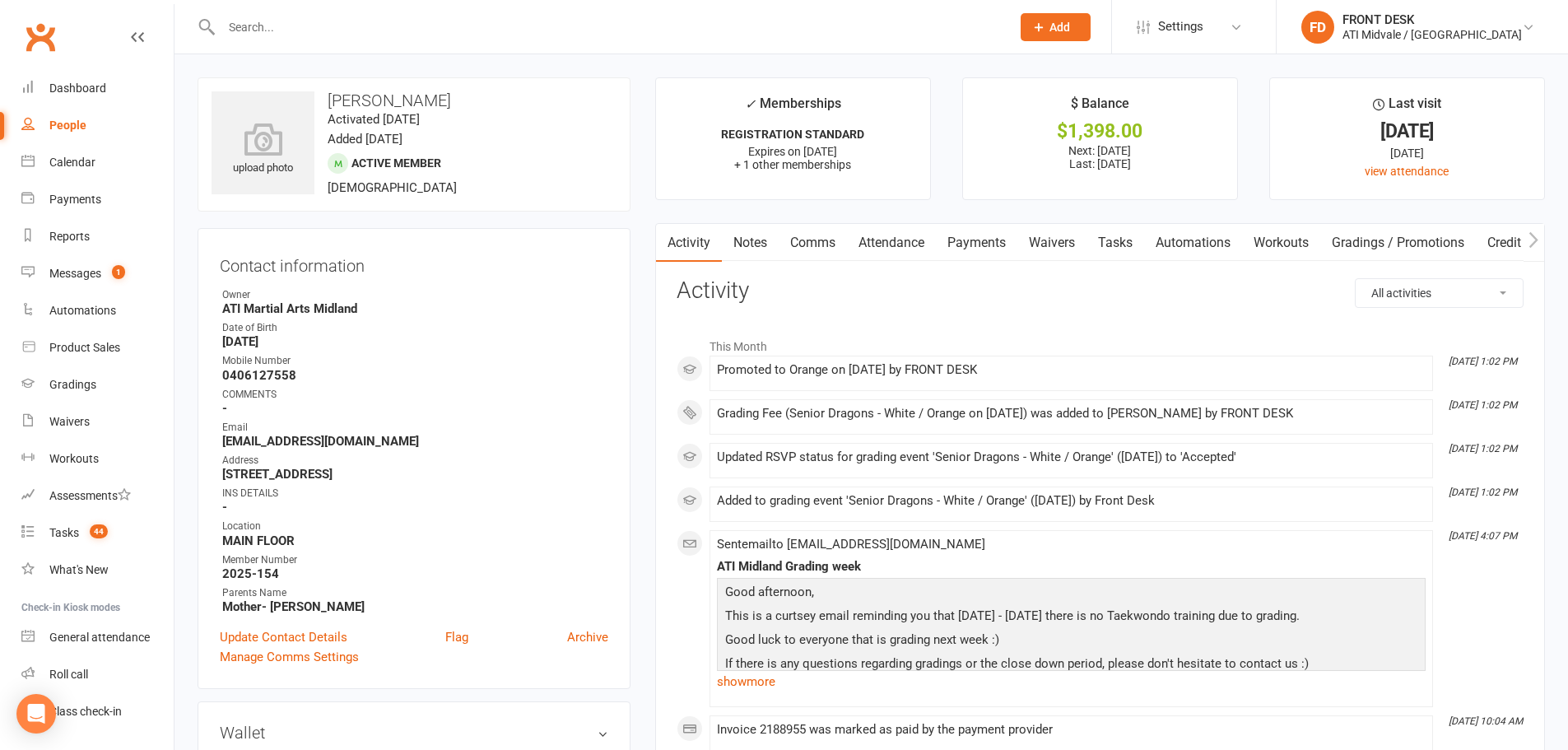
click at [983, 233] on link "Payments" at bounding box center [976, 243] width 81 height 38
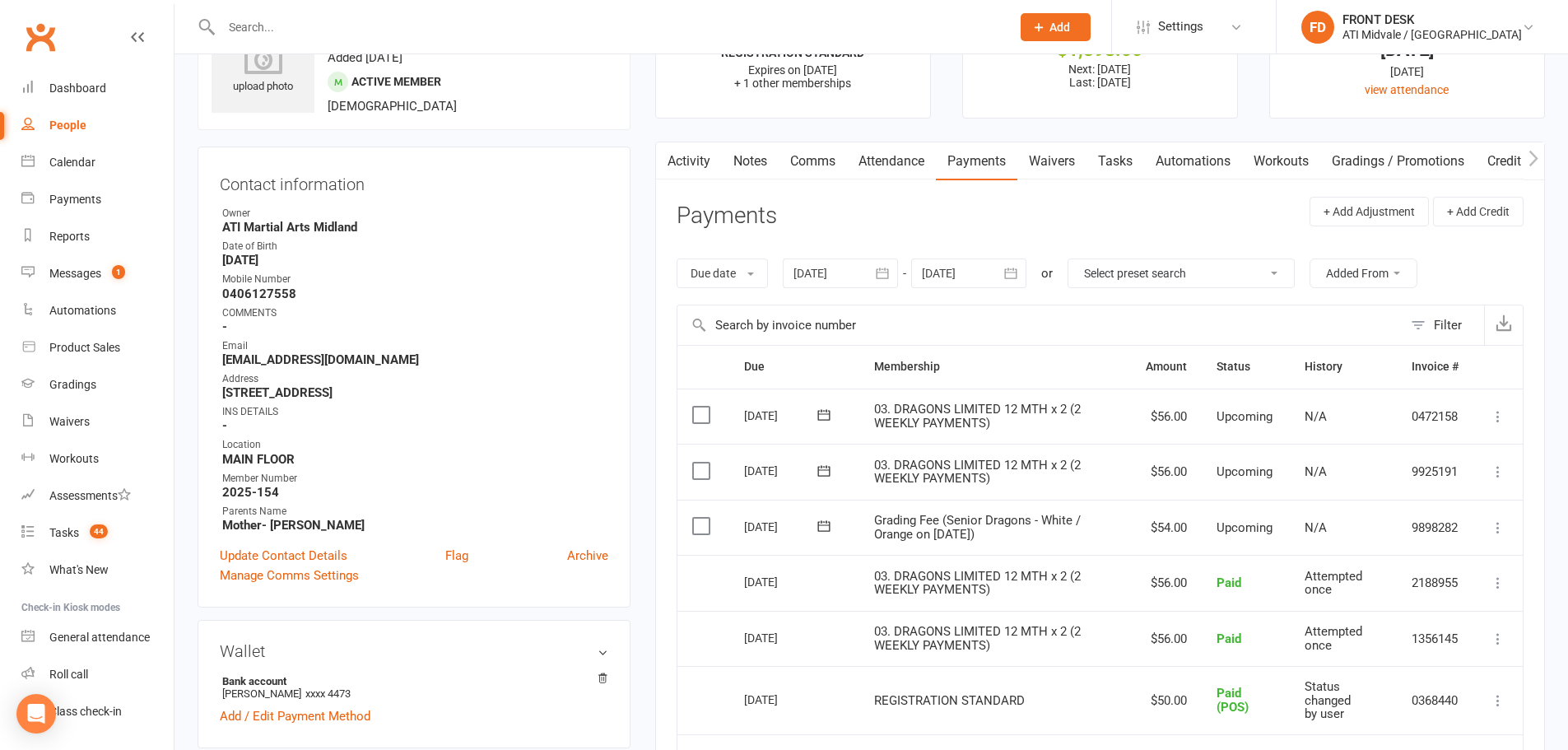
scroll to position [82, 0]
click at [698, 524] on label at bounding box center [703, 525] width 22 height 16
click at [698, 517] on input "checkbox" at bounding box center [697, 517] width 11 height 0
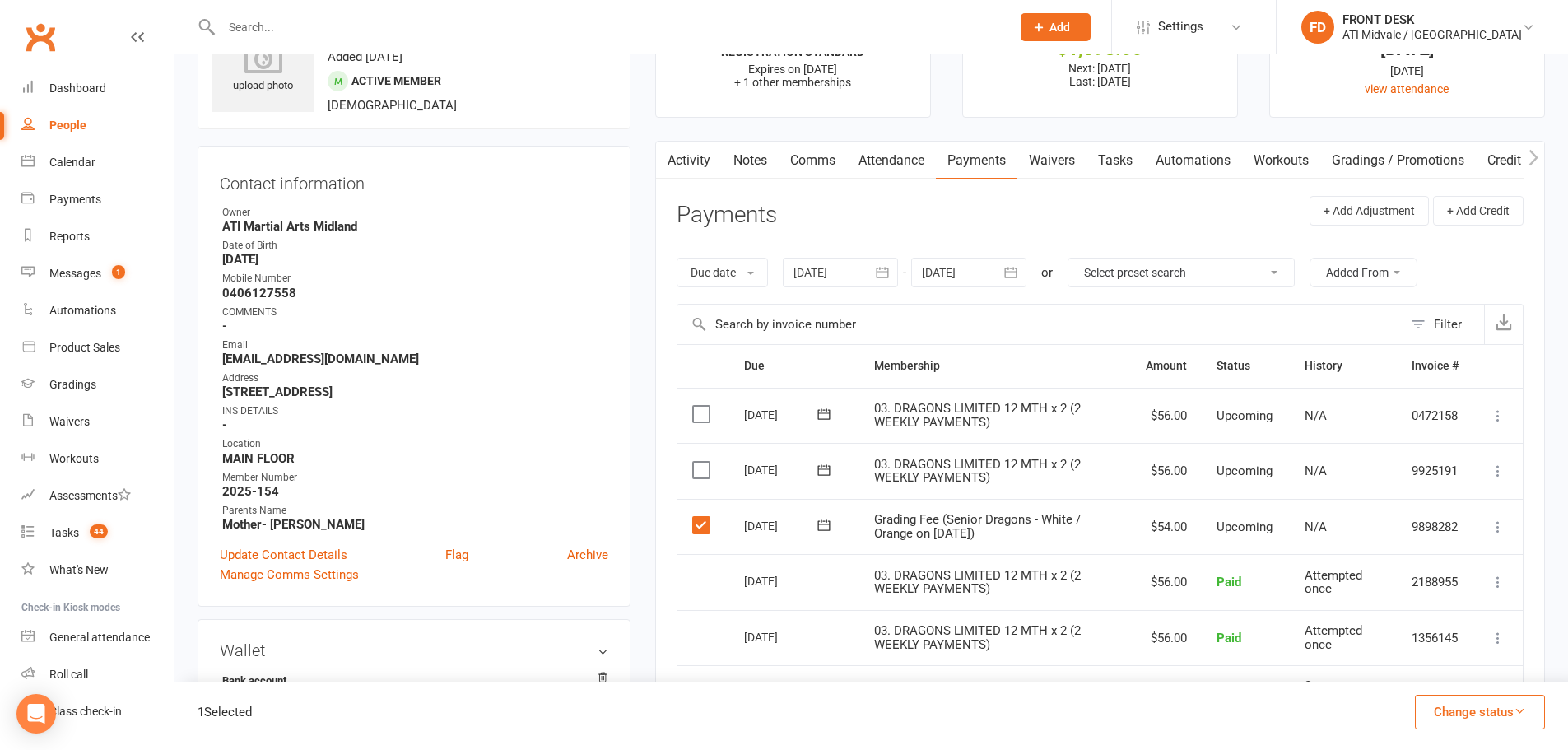
click at [1460, 705] on button "Change status" at bounding box center [1480, 712] width 130 height 35
click at [1439, 601] on link "Paid (POS)" at bounding box center [1463, 601] width 163 height 33
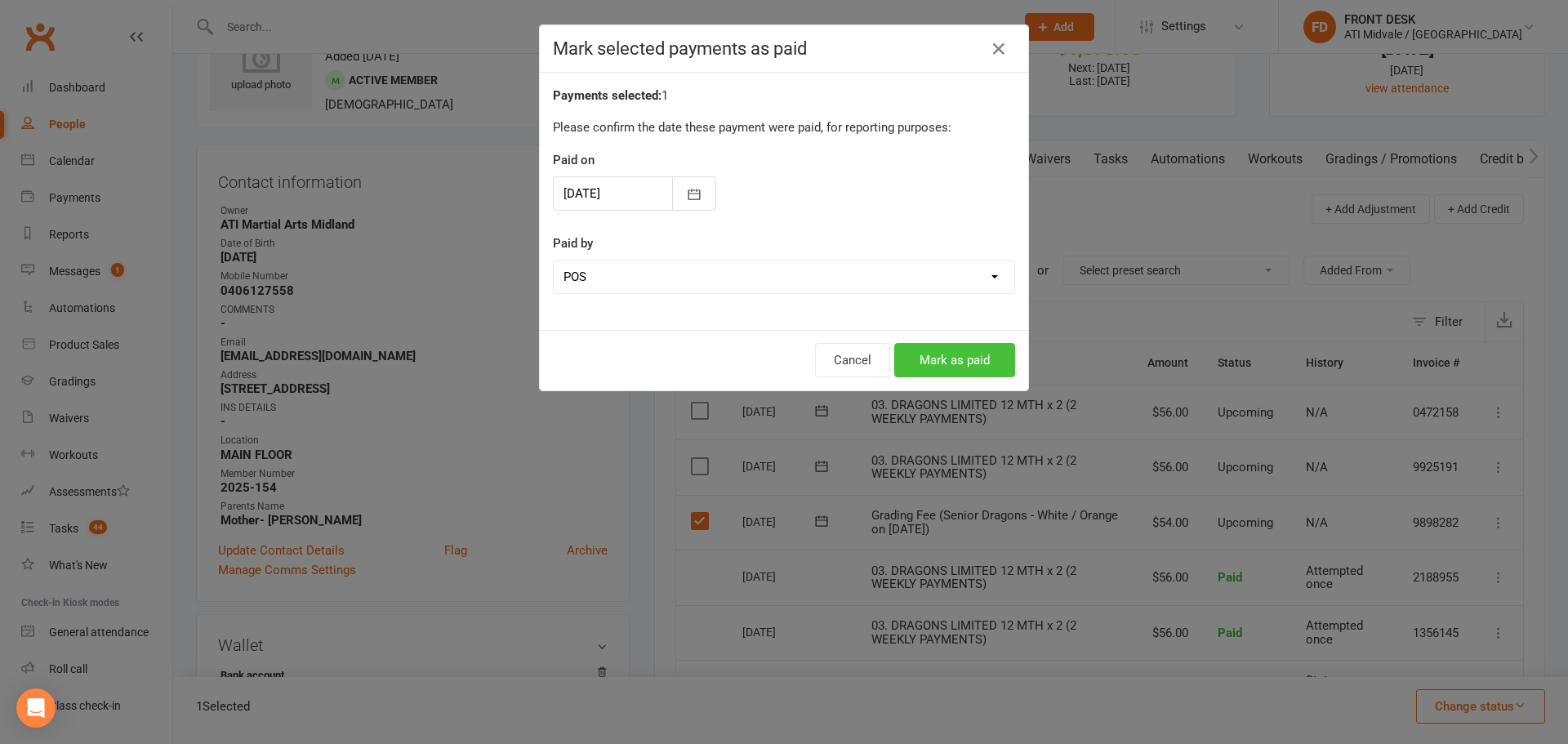
click at [939, 349] on button "Mark as paid" at bounding box center [954, 360] width 120 height 35
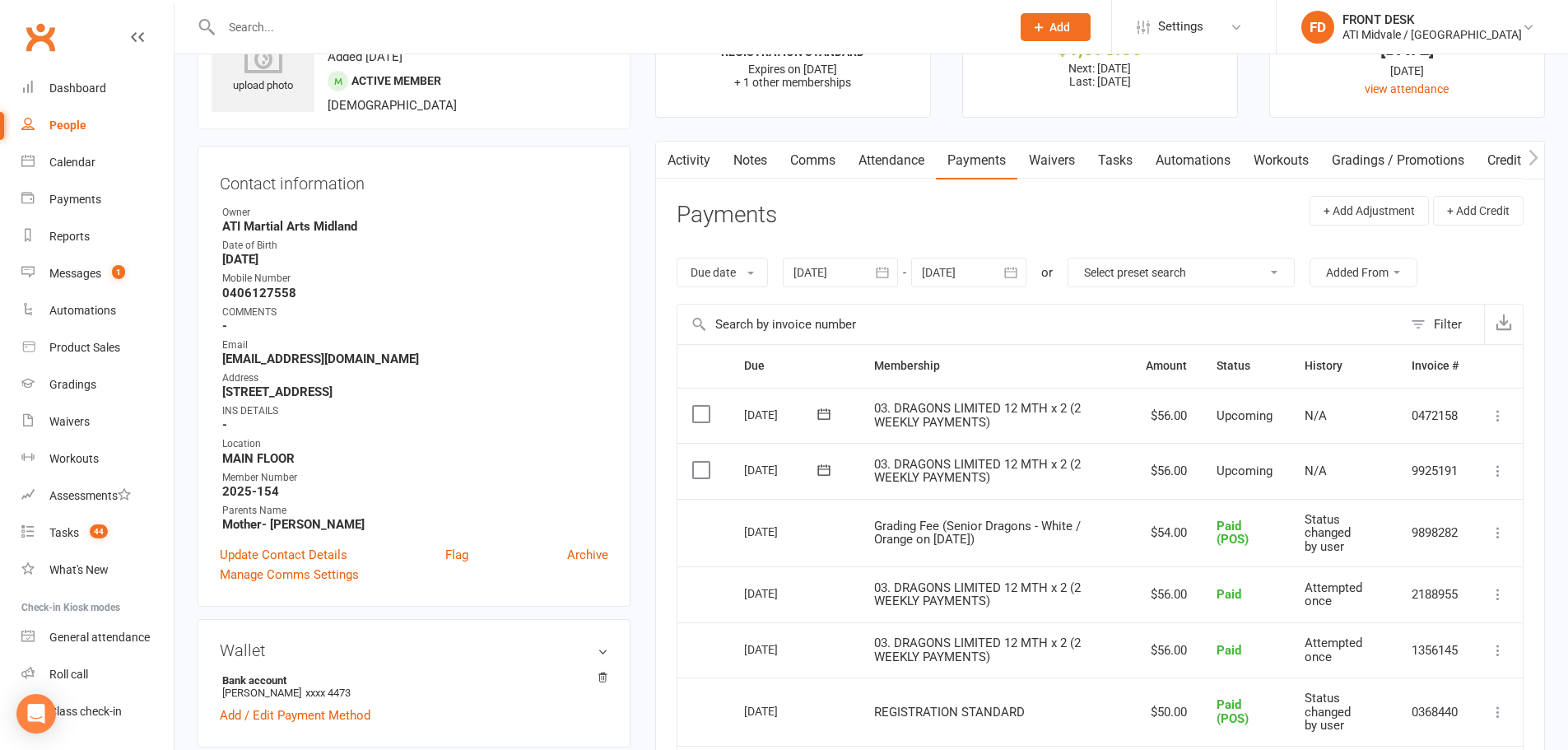
click at [1006, 218] on header "Payments + Add Adjustment + Add Credit" at bounding box center [1100, 218] width 847 height 46
click at [331, 40] on div at bounding box center [598, 27] width 802 height 54
click at [313, 31] on input "text" at bounding box center [607, 28] width 783 height 23
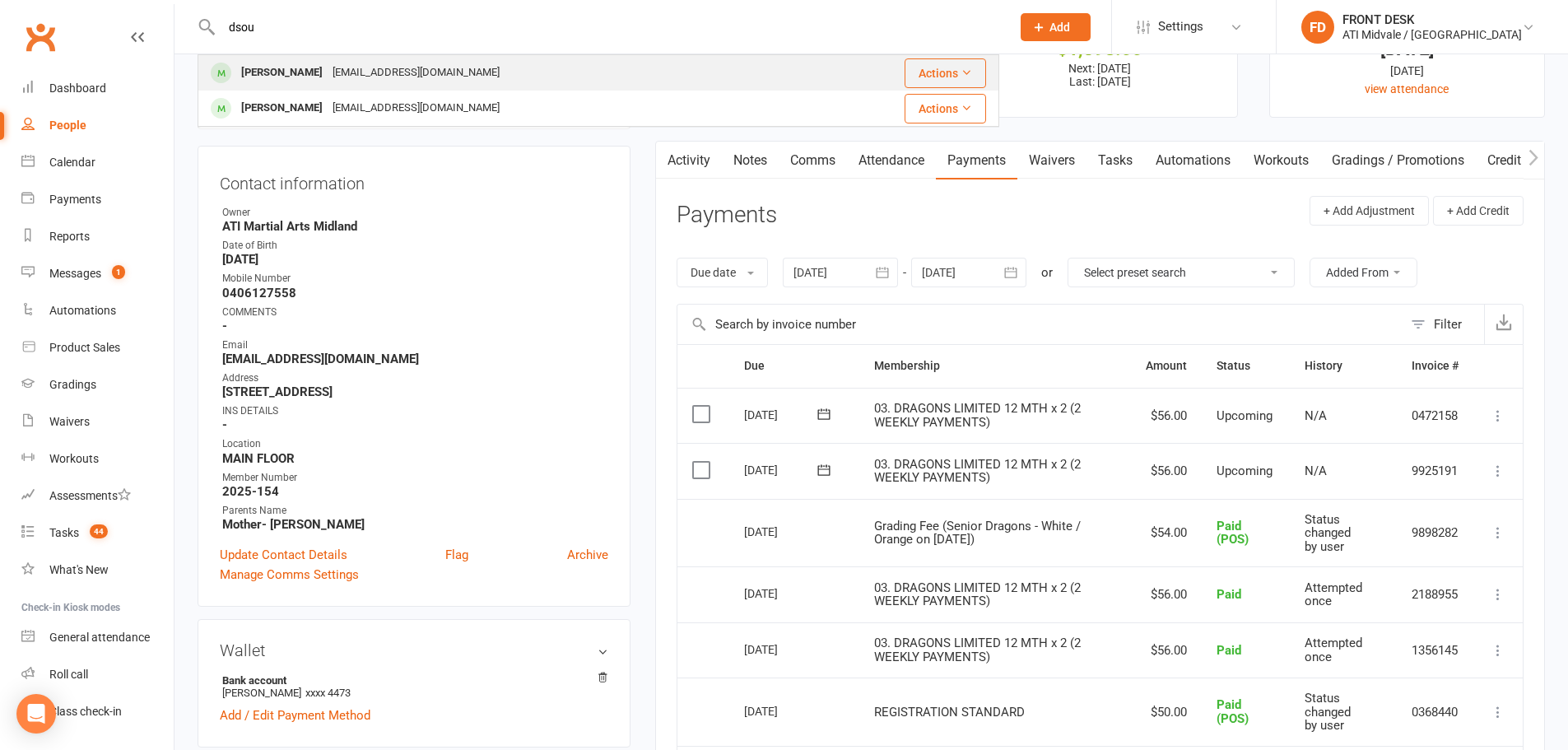
type input "dsou"
click at [363, 73] on div "nicoledsouza121@gmail.com" at bounding box center [416, 72] width 177 height 24
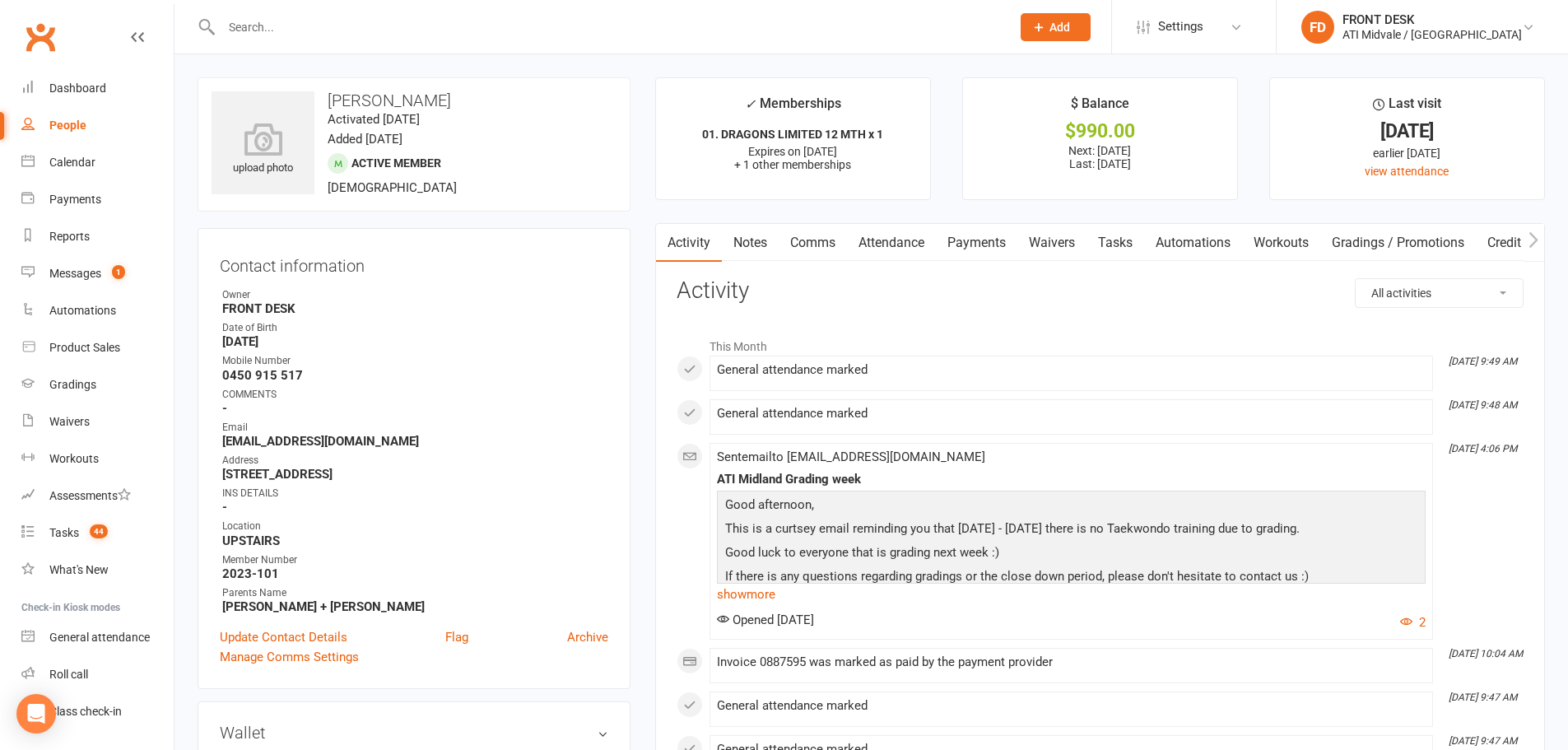
click at [1002, 241] on link "Payments" at bounding box center [976, 243] width 81 height 38
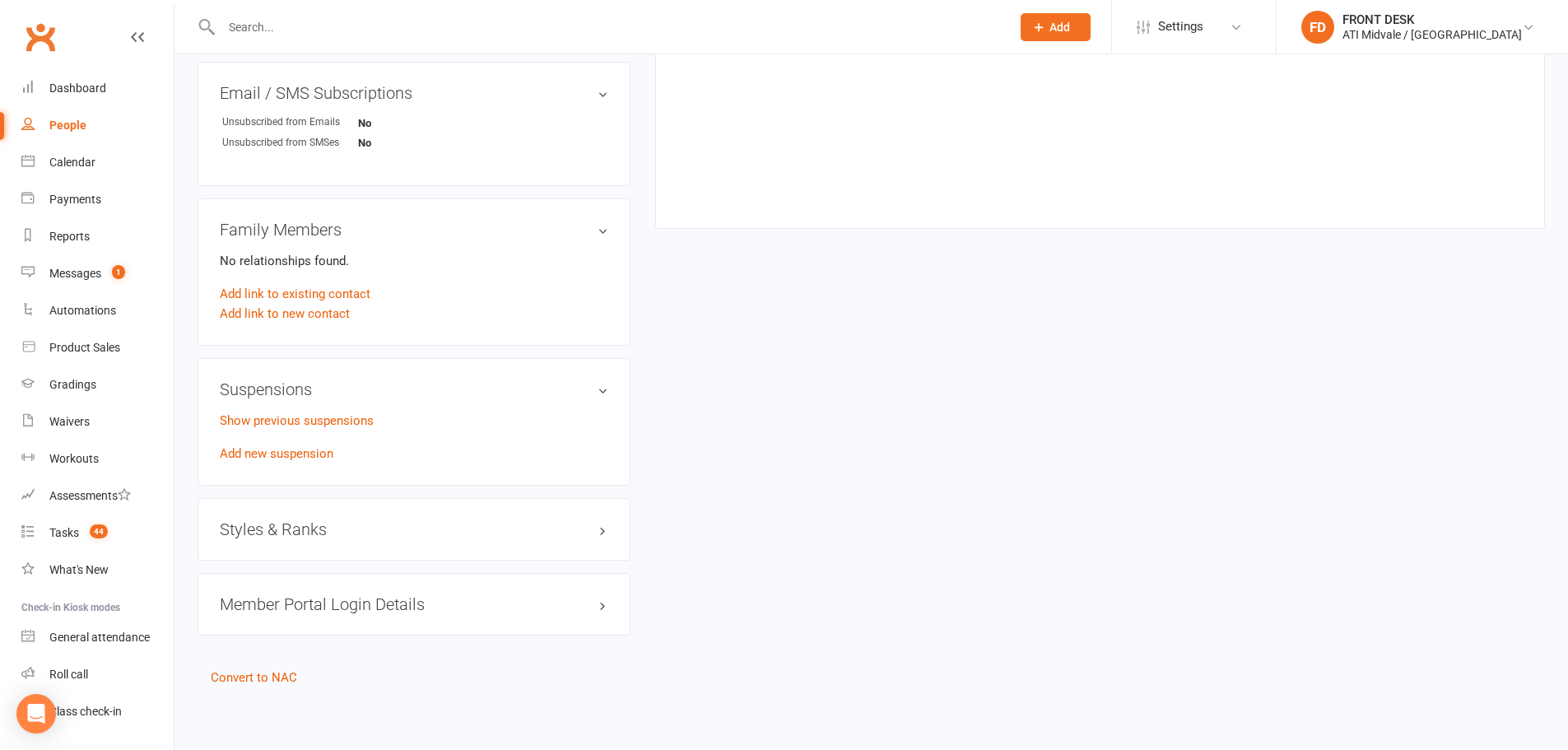
scroll to position [1085, 0]
click at [301, 532] on h3 "Styles & Ranks" at bounding box center [413, 529] width 388 height 18
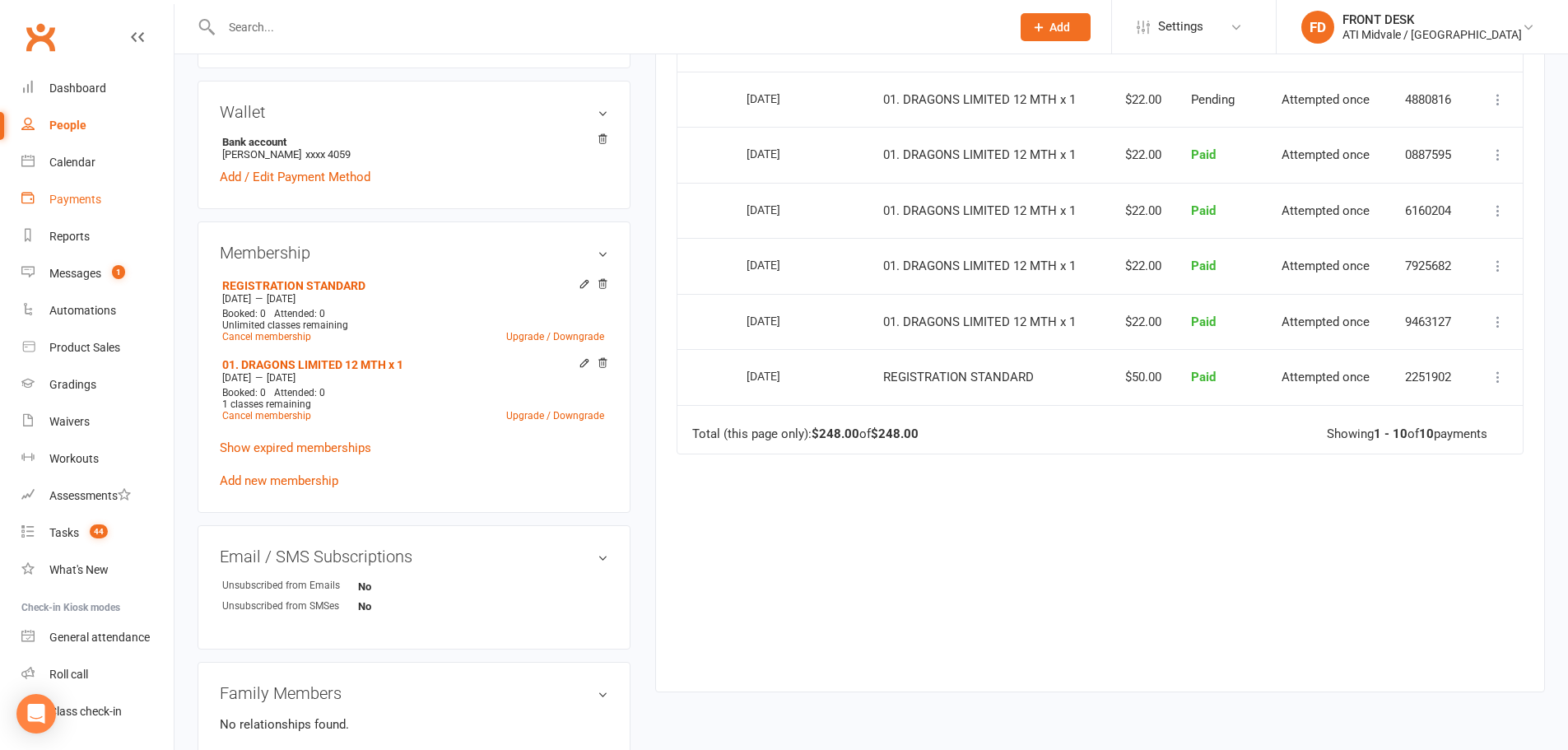
scroll to position [591, 0]
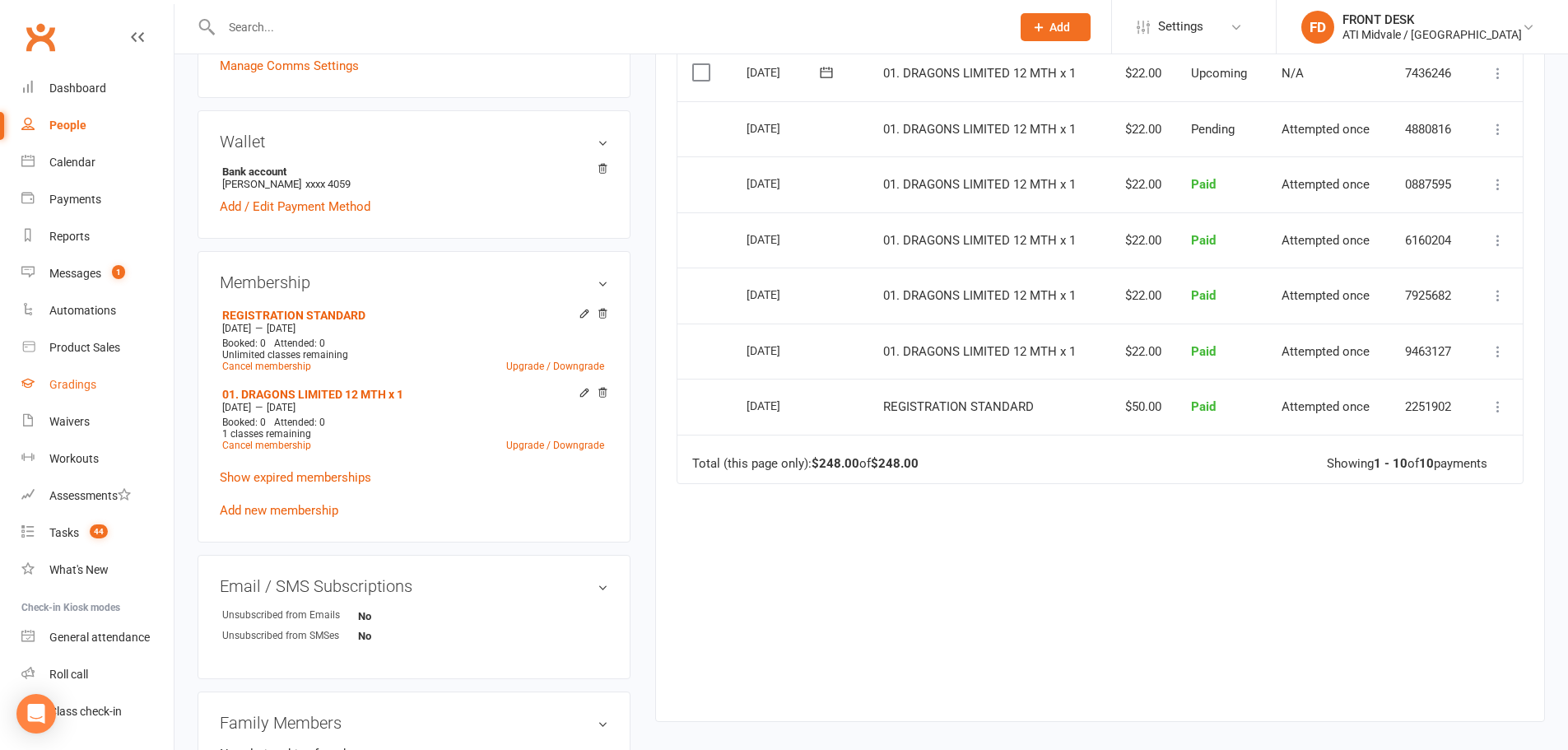
click at [74, 388] on div "Gradings" at bounding box center [72, 384] width 47 height 13
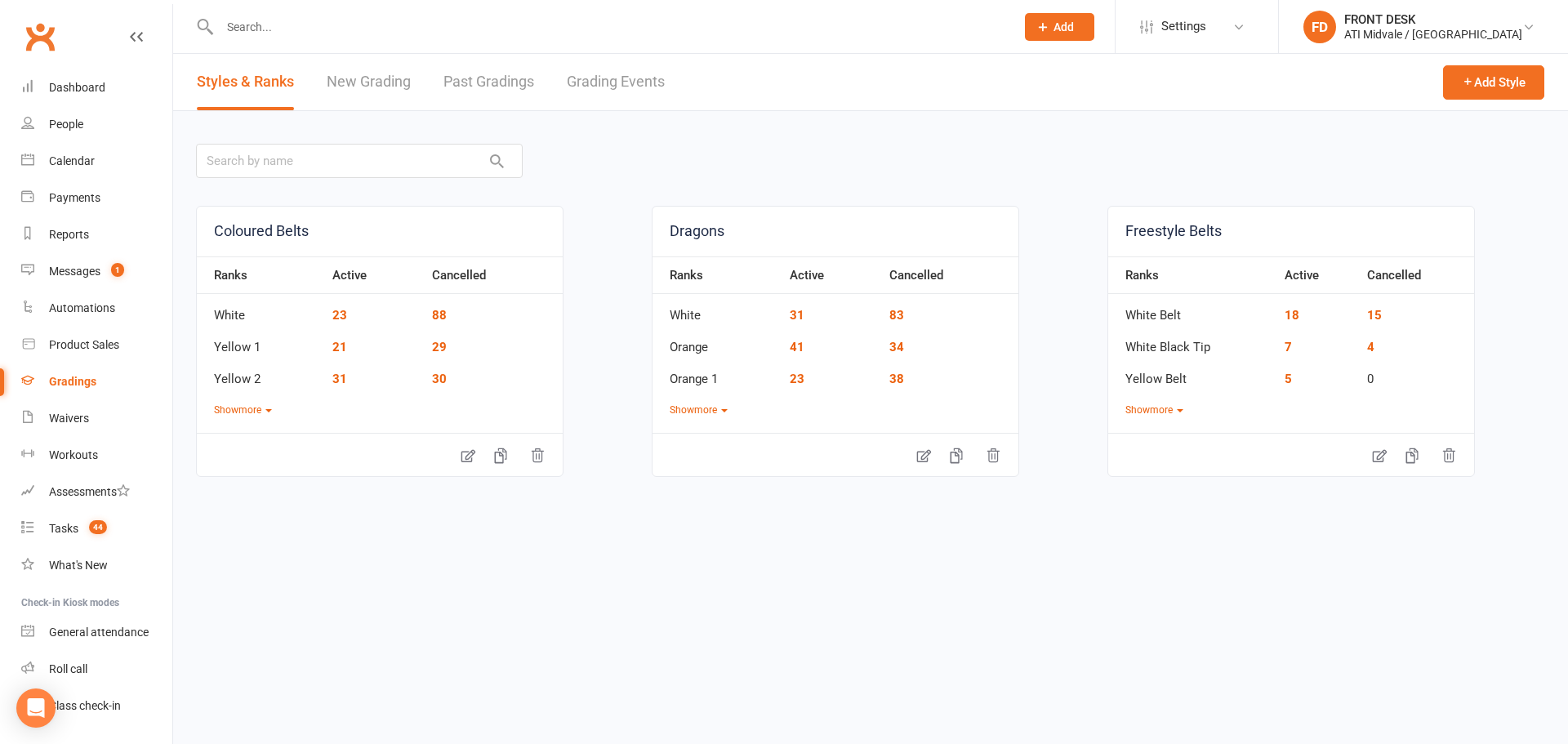
click at [610, 92] on link "Grading Events" at bounding box center [616, 82] width 98 height 57
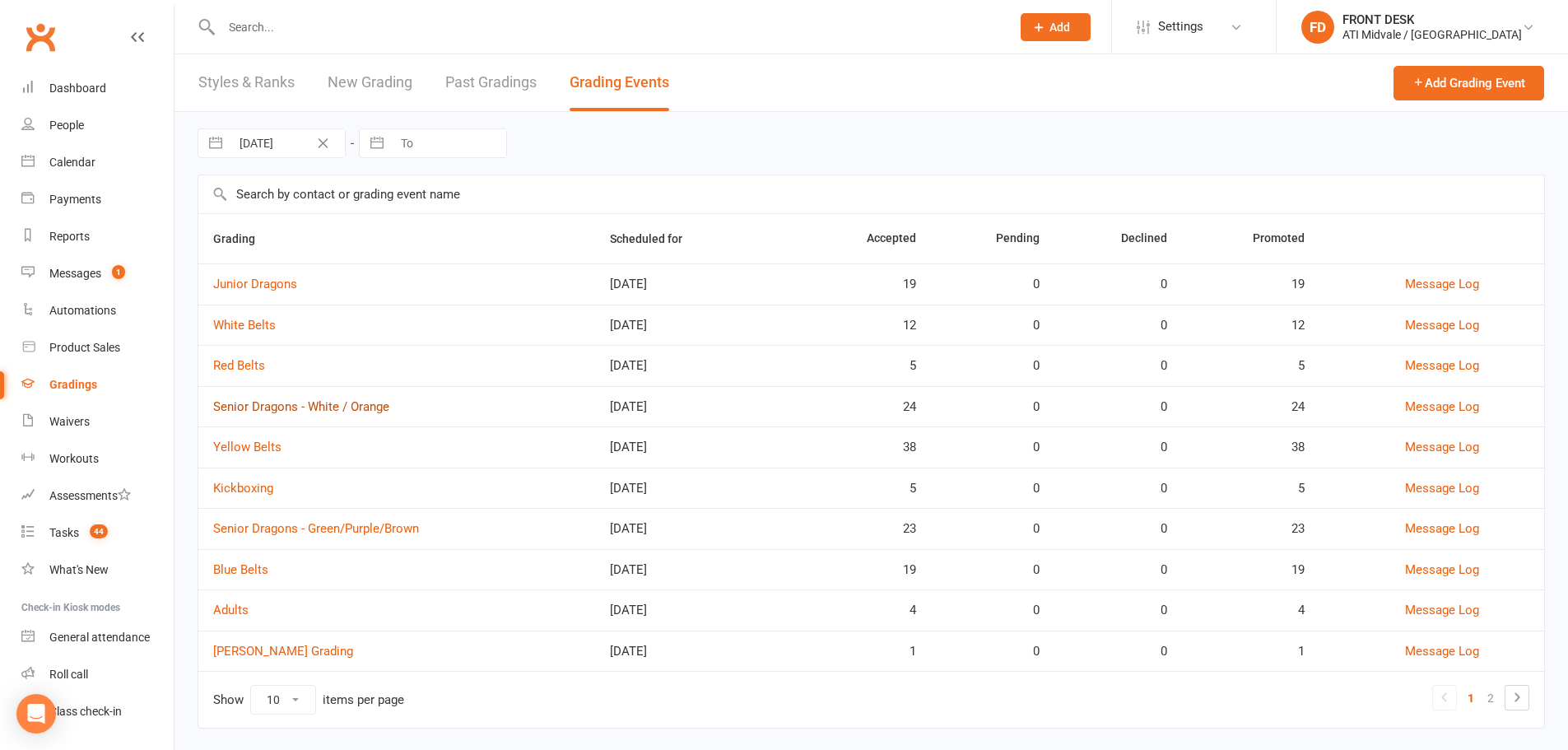
click at [273, 405] on link "Senior Dragons - White / Orange" at bounding box center [301, 406] width 176 height 15
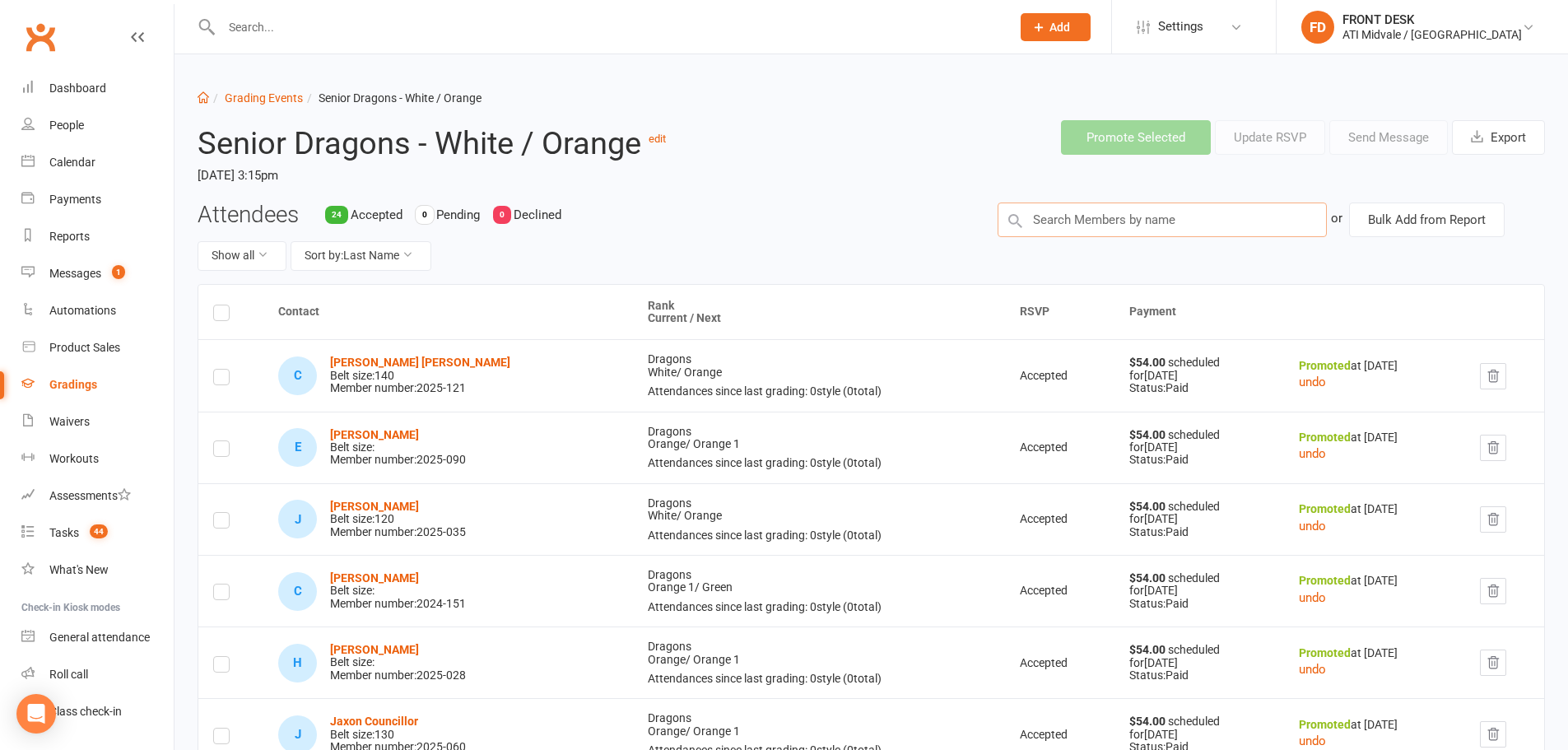
click at [1065, 229] on input "text" at bounding box center [1162, 220] width 329 height 35
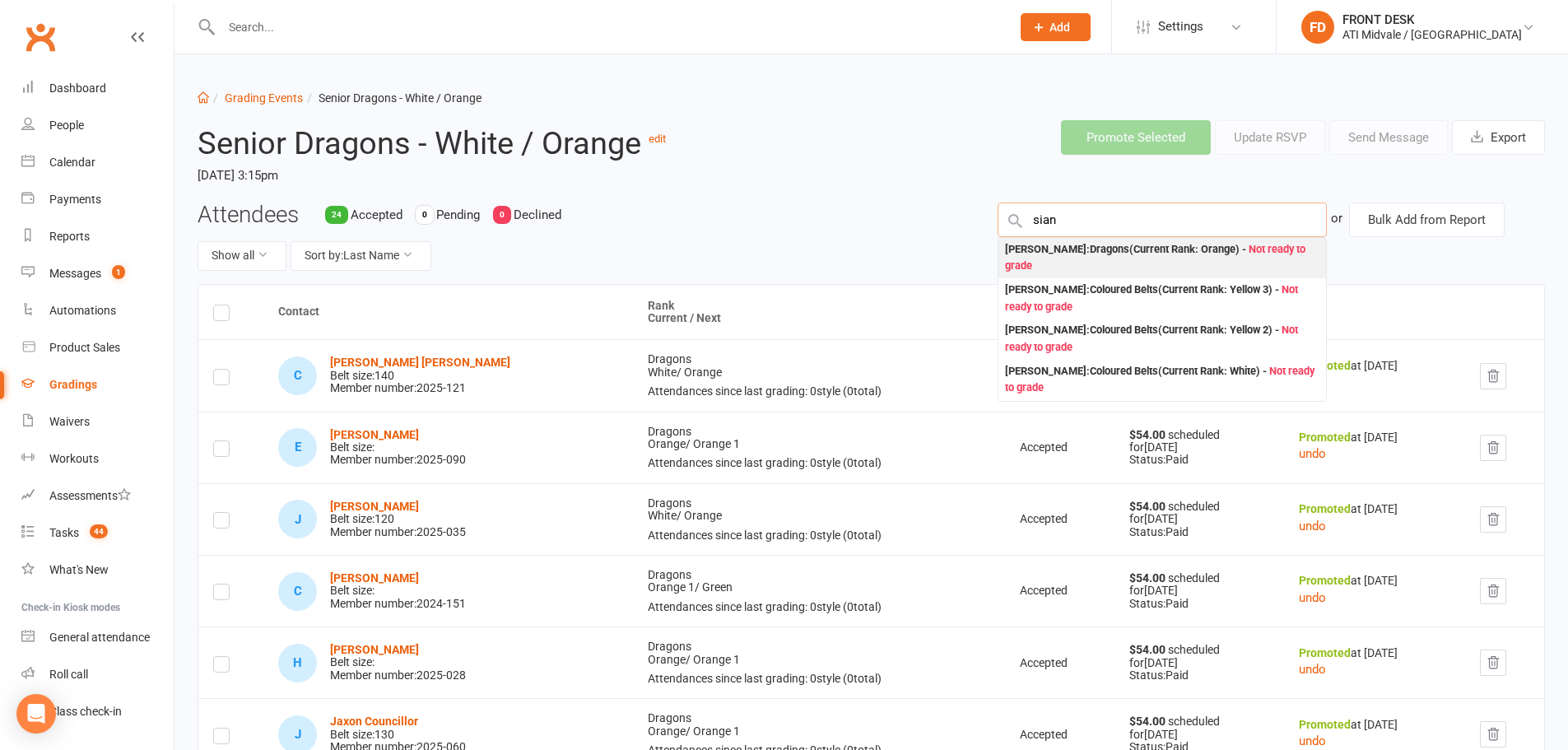
type input "sian"
click at [1082, 267] on div "Sianna Dsouza : Dragons (Current Rank: Orange ) - Not ready to grade" at bounding box center [1163, 258] width 314 height 34
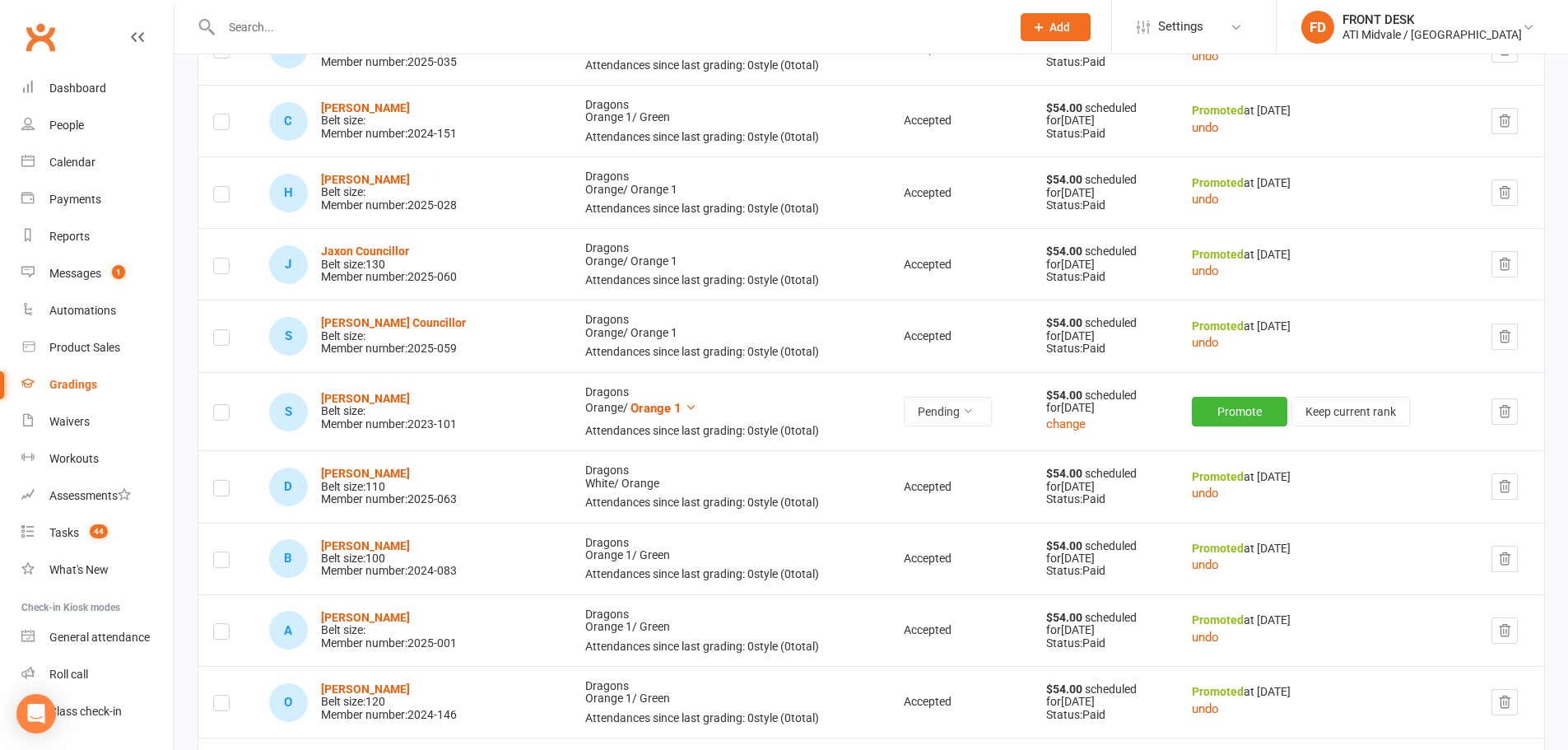
scroll to position [494, 0]
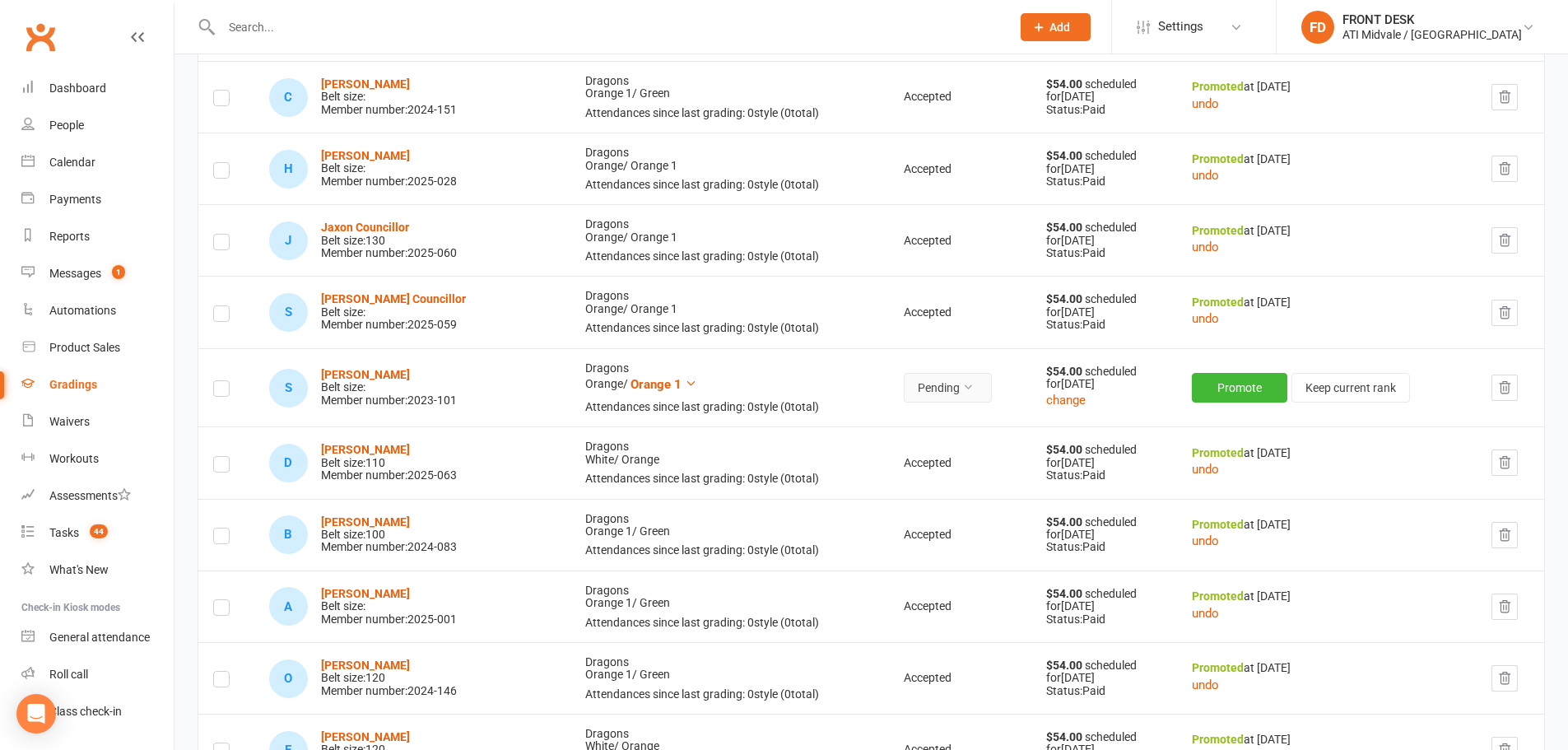
click at [927, 387] on button "Pending" at bounding box center [947, 388] width 88 height 29
click at [911, 436] on link "Accepted" at bounding box center [876, 425] width 163 height 33
click at [1200, 393] on button "Promote" at bounding box center [1241, 388] width 96 height 29
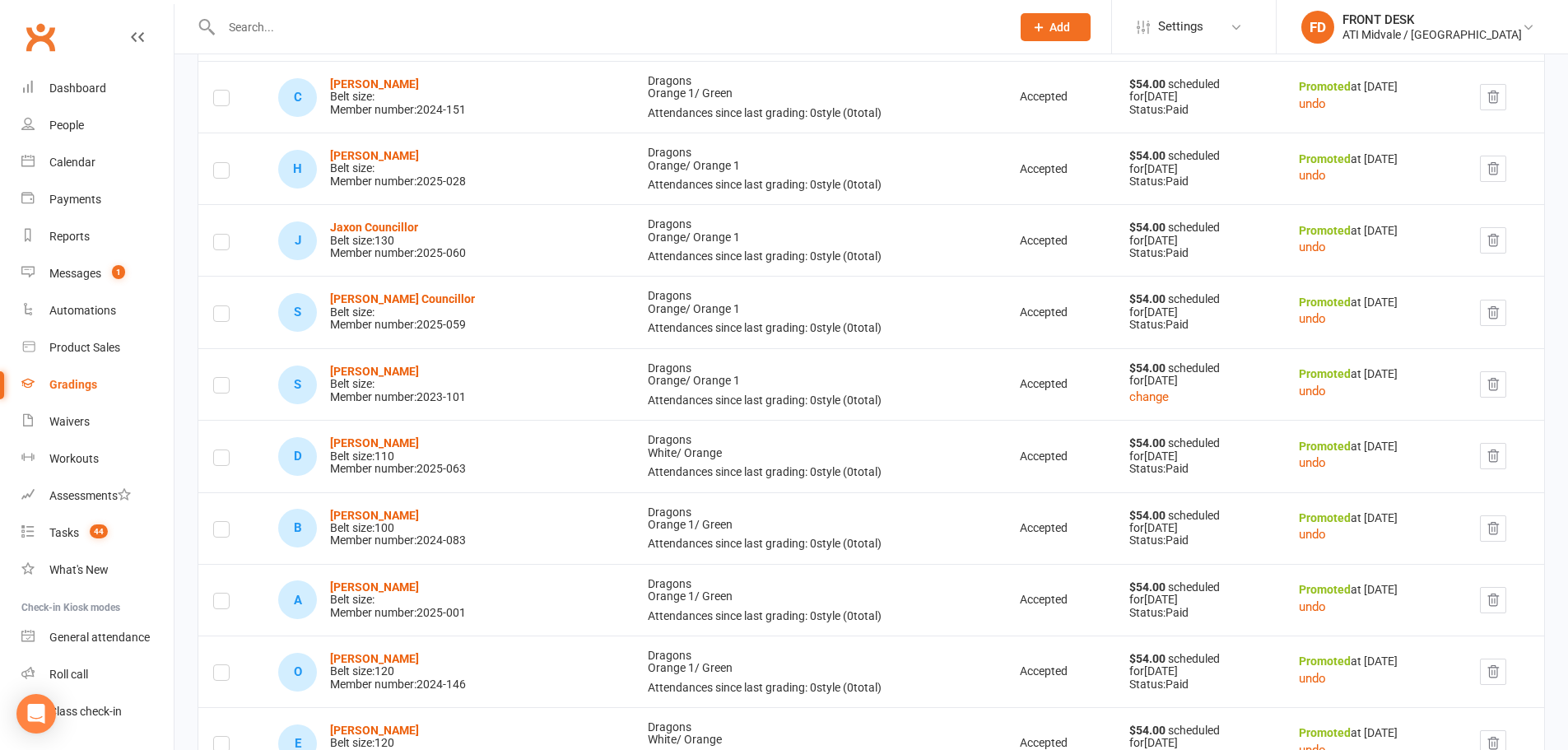
click at [390, 379] on div "Sianna Dsouza Belt size: Member number: 2023-101" at bounding box center [398, 384] width 136 height 38
click at [391, 371] on strong "Sianna Dsouza" at bounding box center [375, 371] width 89 height 13
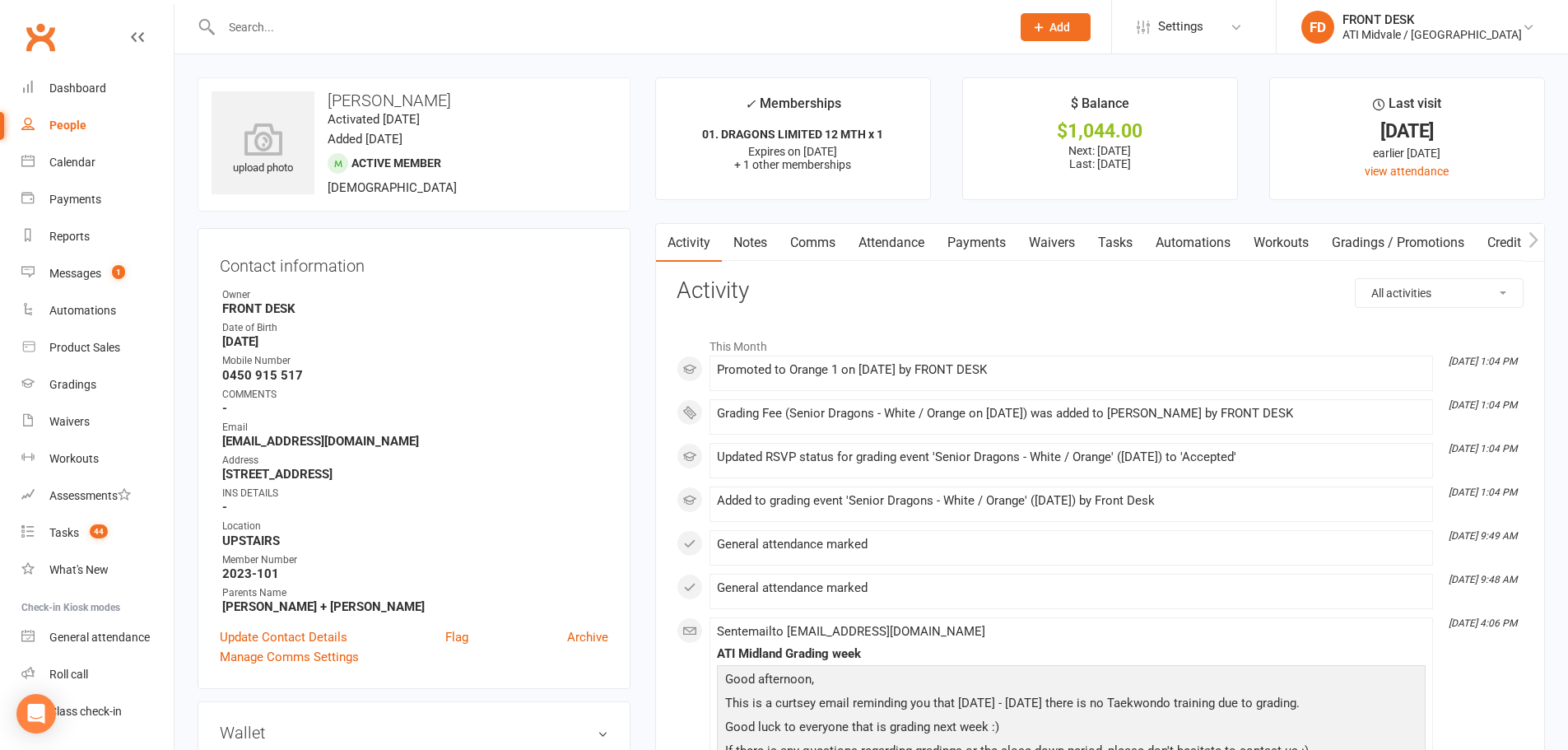
click at [1122, 238] on link "Tasks" at bounding box center [1115, 243] width 58 height 38
select select "incomplete"
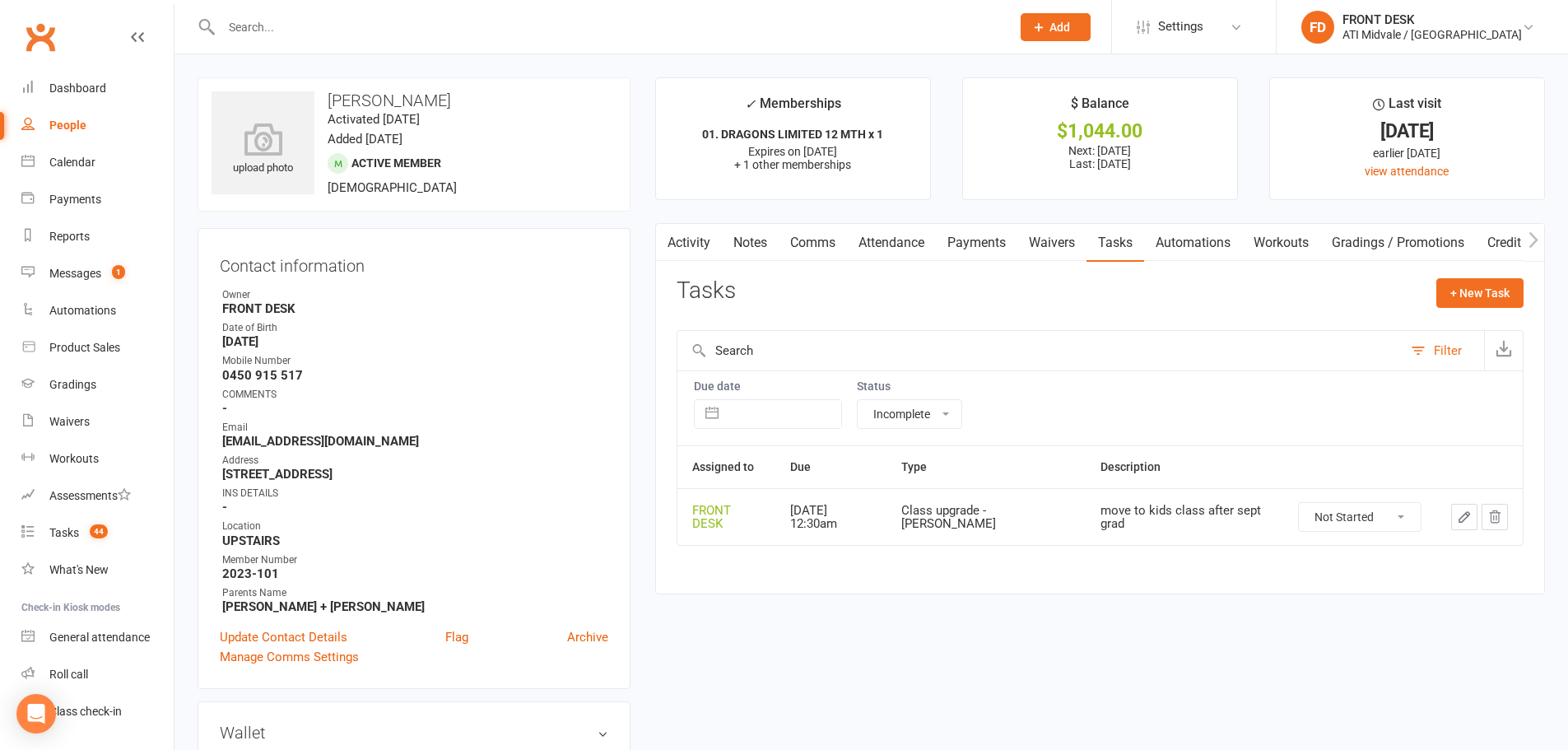
click at [955, 237] on link "Payments" at bounding box center [976, 243] width 81 height 38
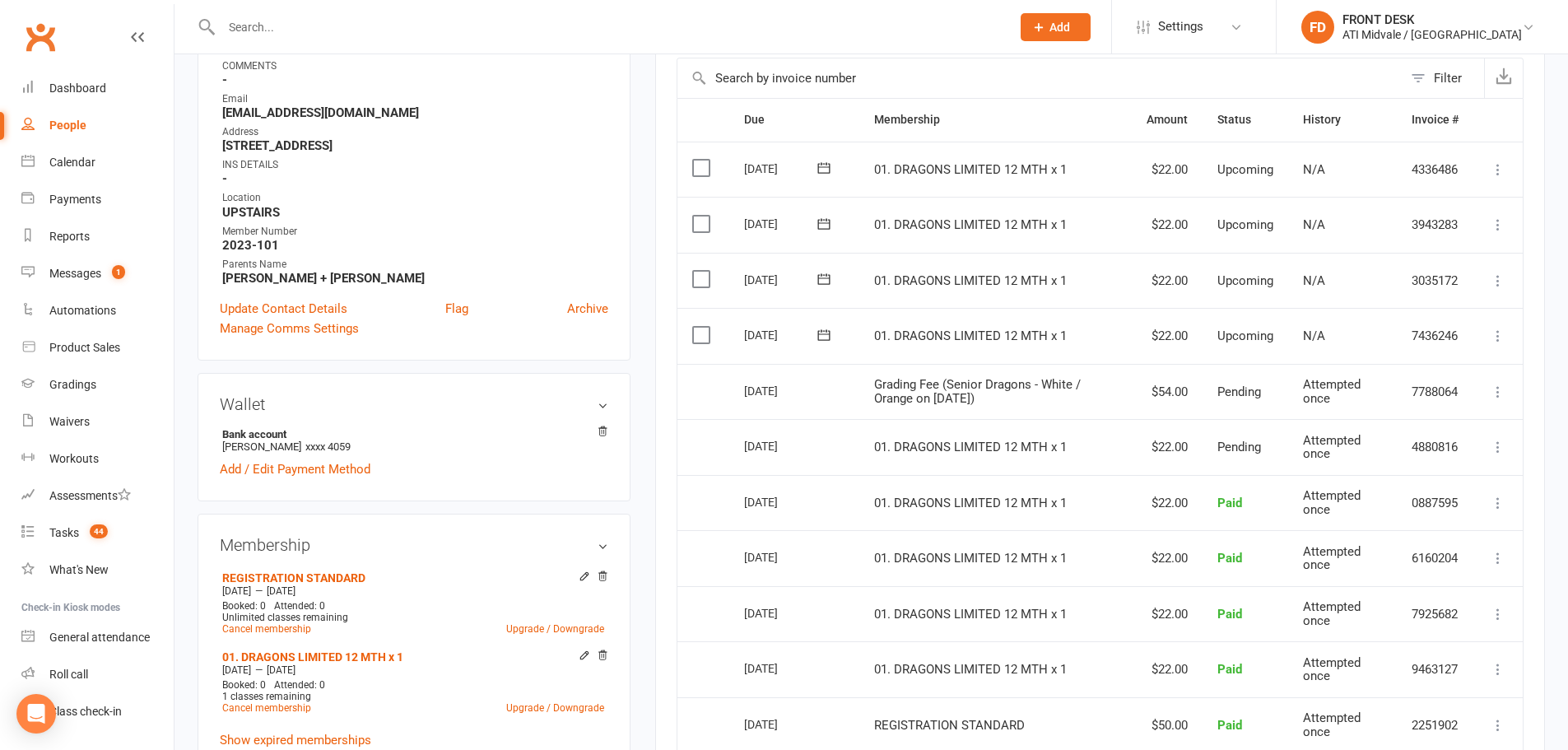
scroll to position [329, 0]
click at [1490, 391] on icon at bounding box center [1498, 391] width 16 height 16
click at [1191, 380] on td "$54.00" at bounding box center [1167, 391] width 71 height 56
click at [85, 390] on div "Gradings" at bounding box center [72, 384] width 47 height 13
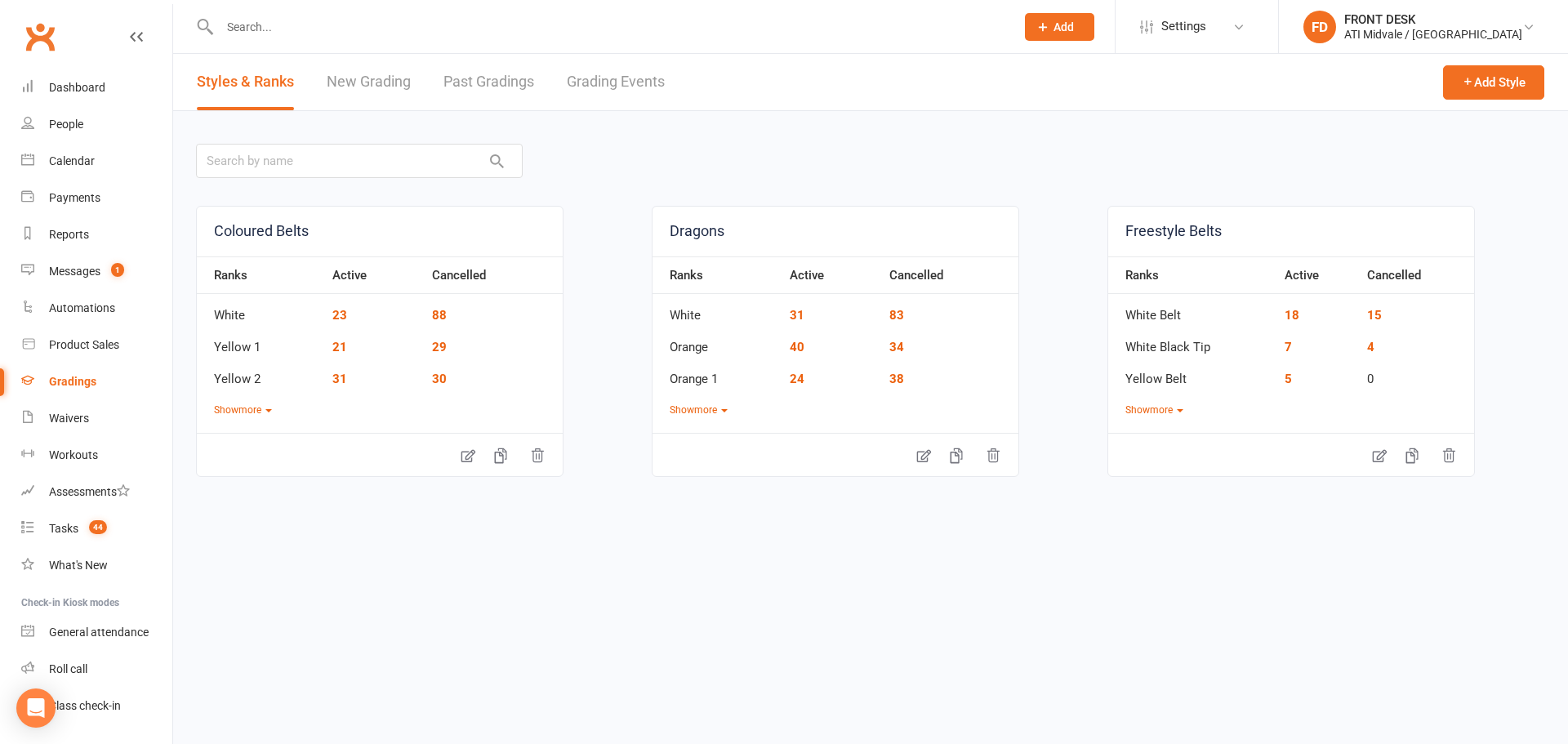
click at [578, 73] on link "Grading Events" at bounding box center [616, 82] width 98 height 57
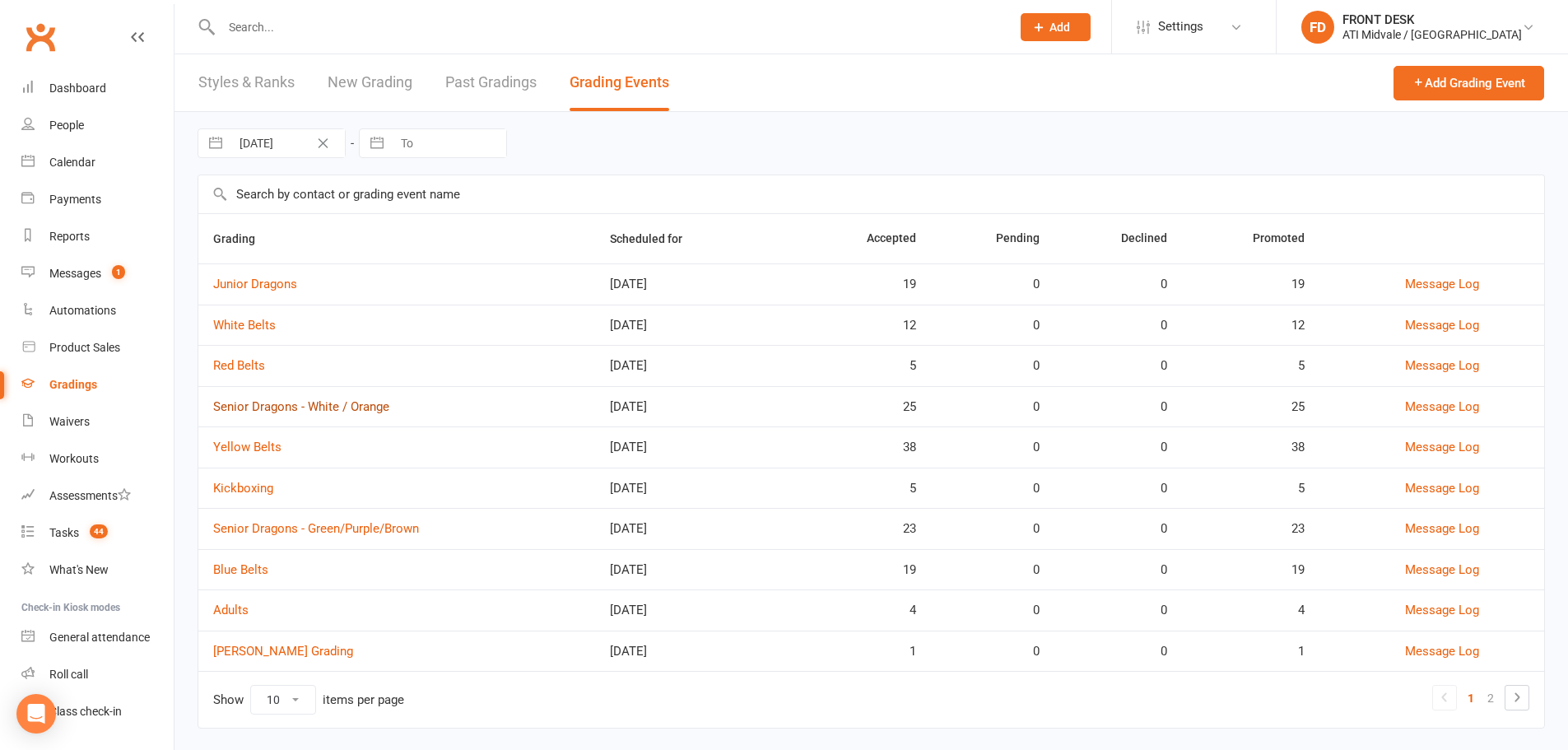
click at [279, 401] on link "Senior Dragons - White / Orange" at bounding box center [301, 406] width 176 height 15
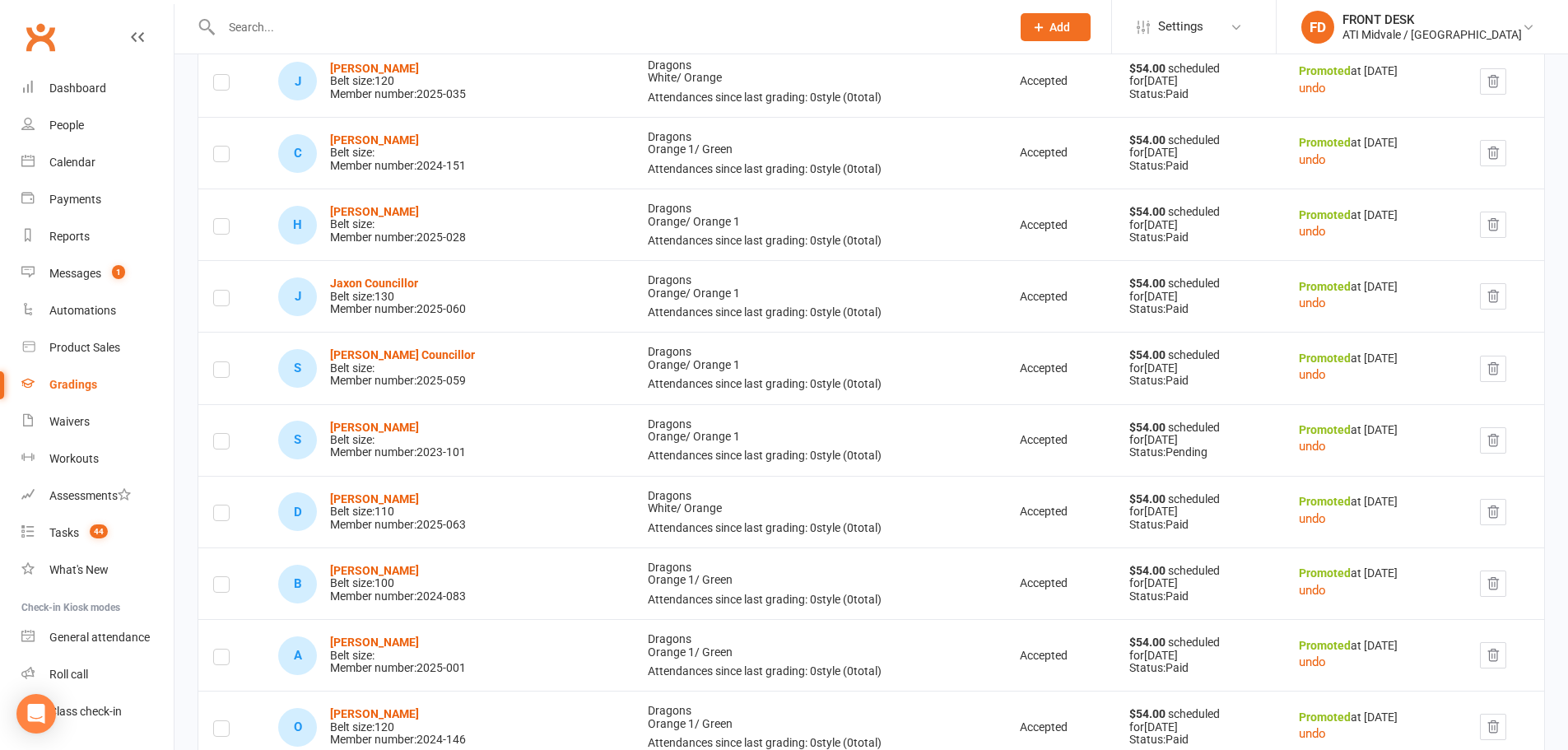
scroll to position [468, 0]
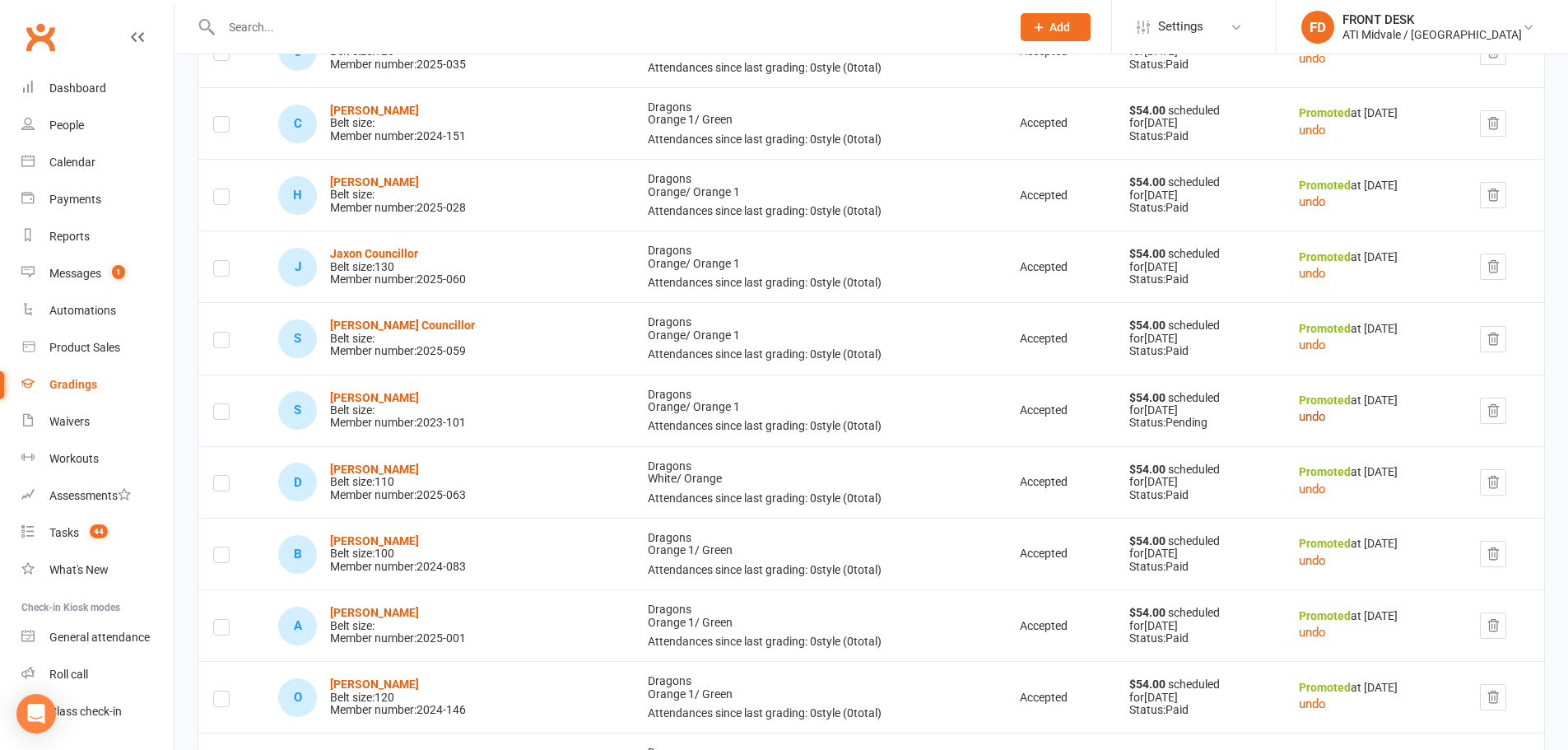
click at [1299, 421] on button "undo" at bounding box center [1313, 416] width 27 height 20
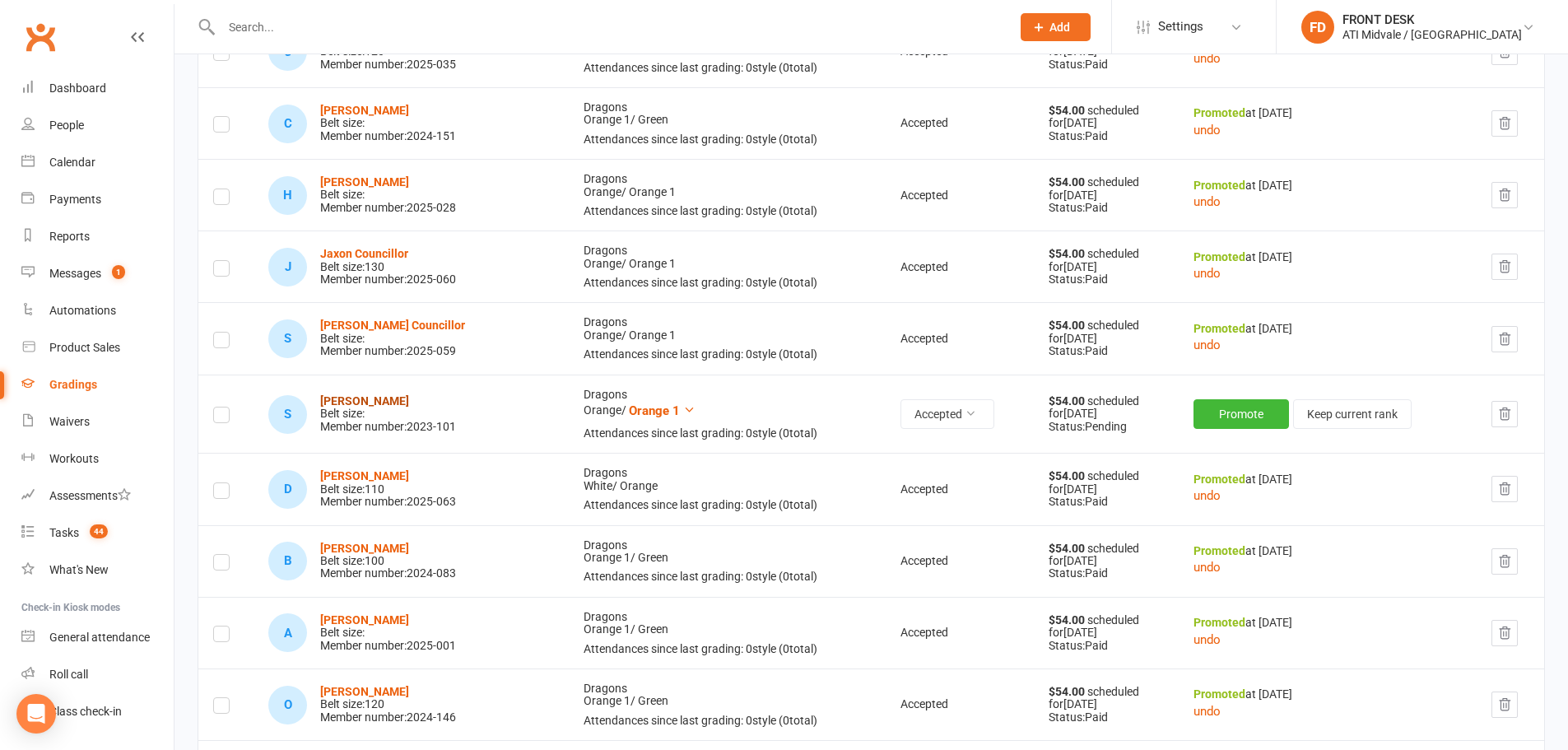
click at [392, 400] on strong "Sianna Dsouza" at bounding box center [365, 401] width 89 height 13
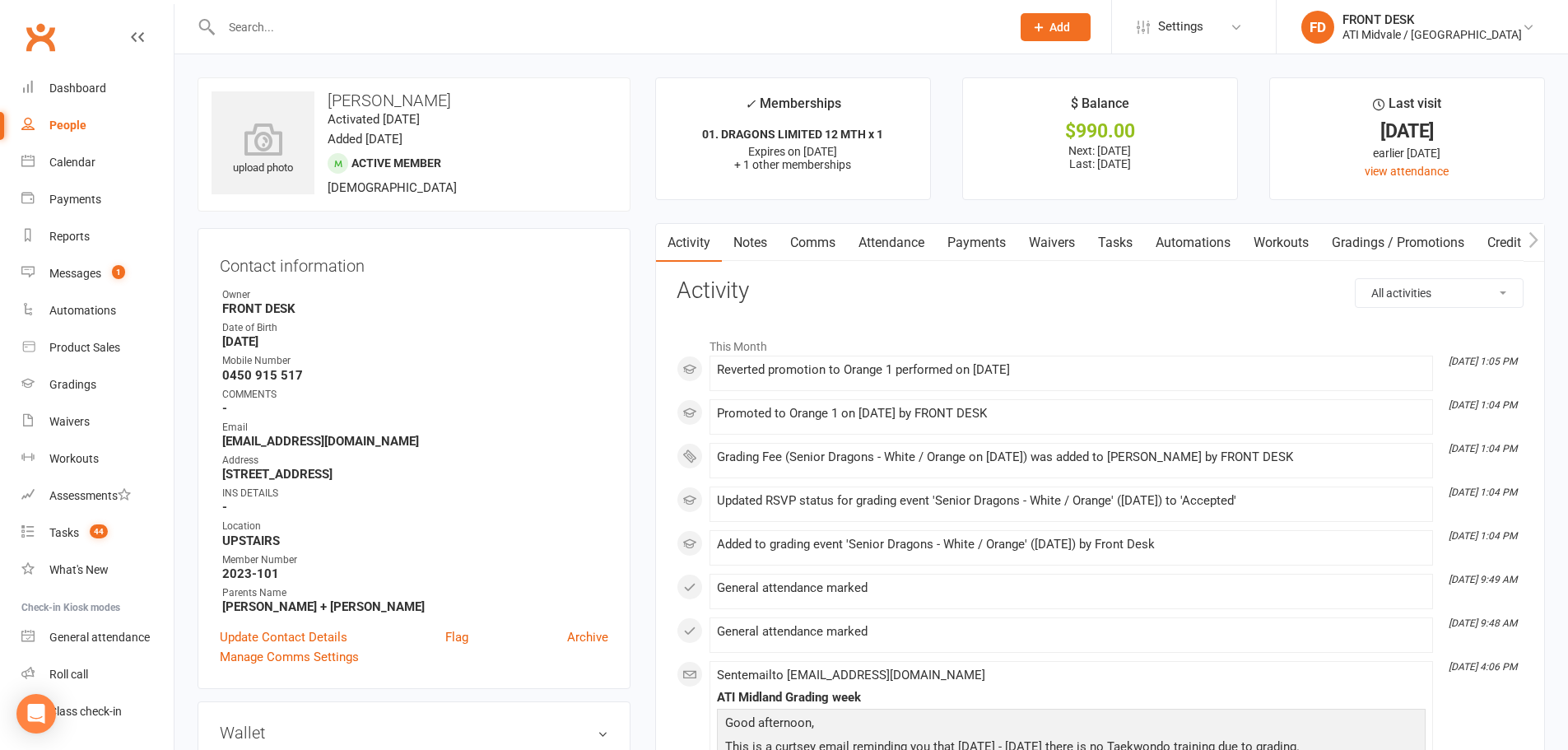
click at [1011, 246] on link "Payments" at bounding box center [976, 243] width 81 height 38
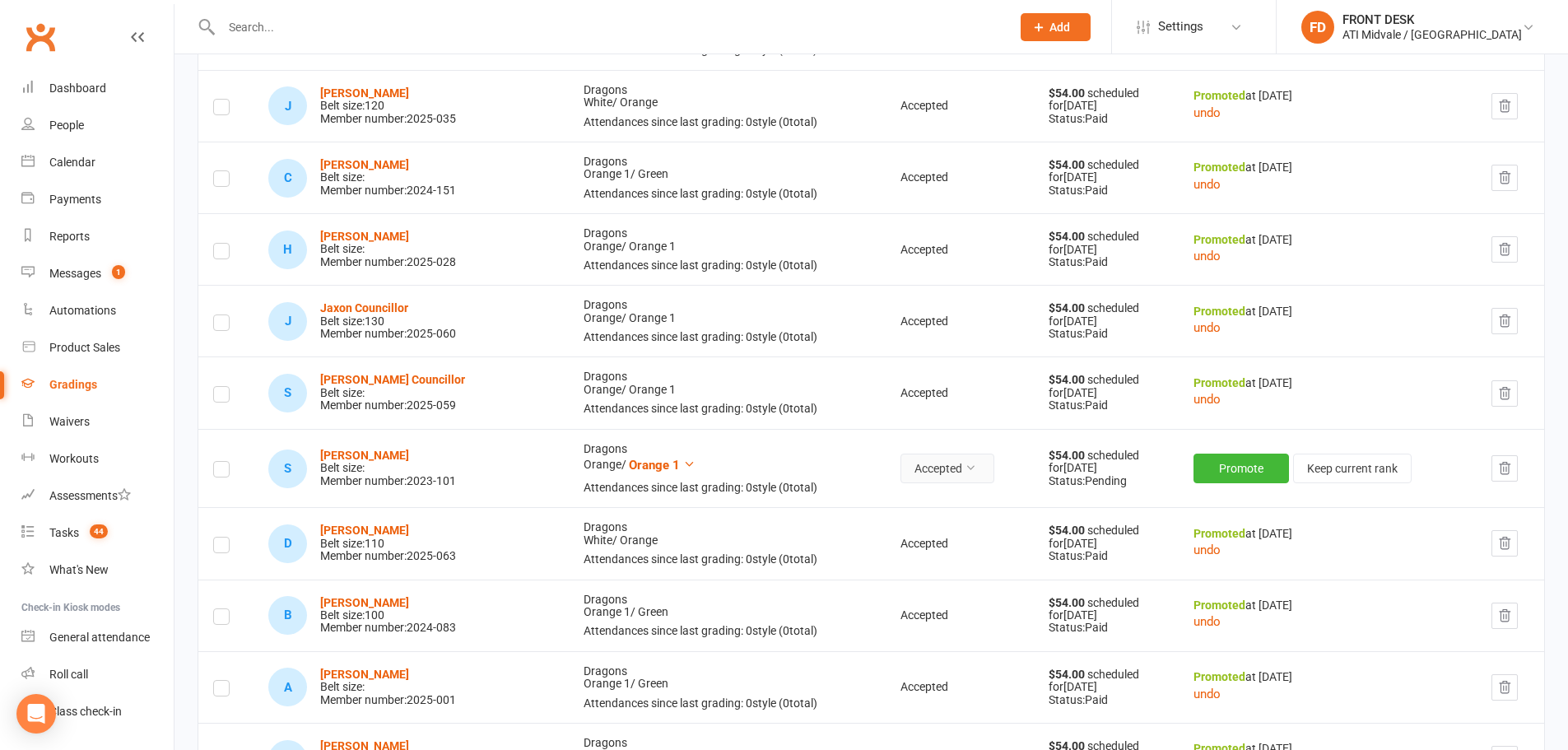
scroll to position [494, 0]
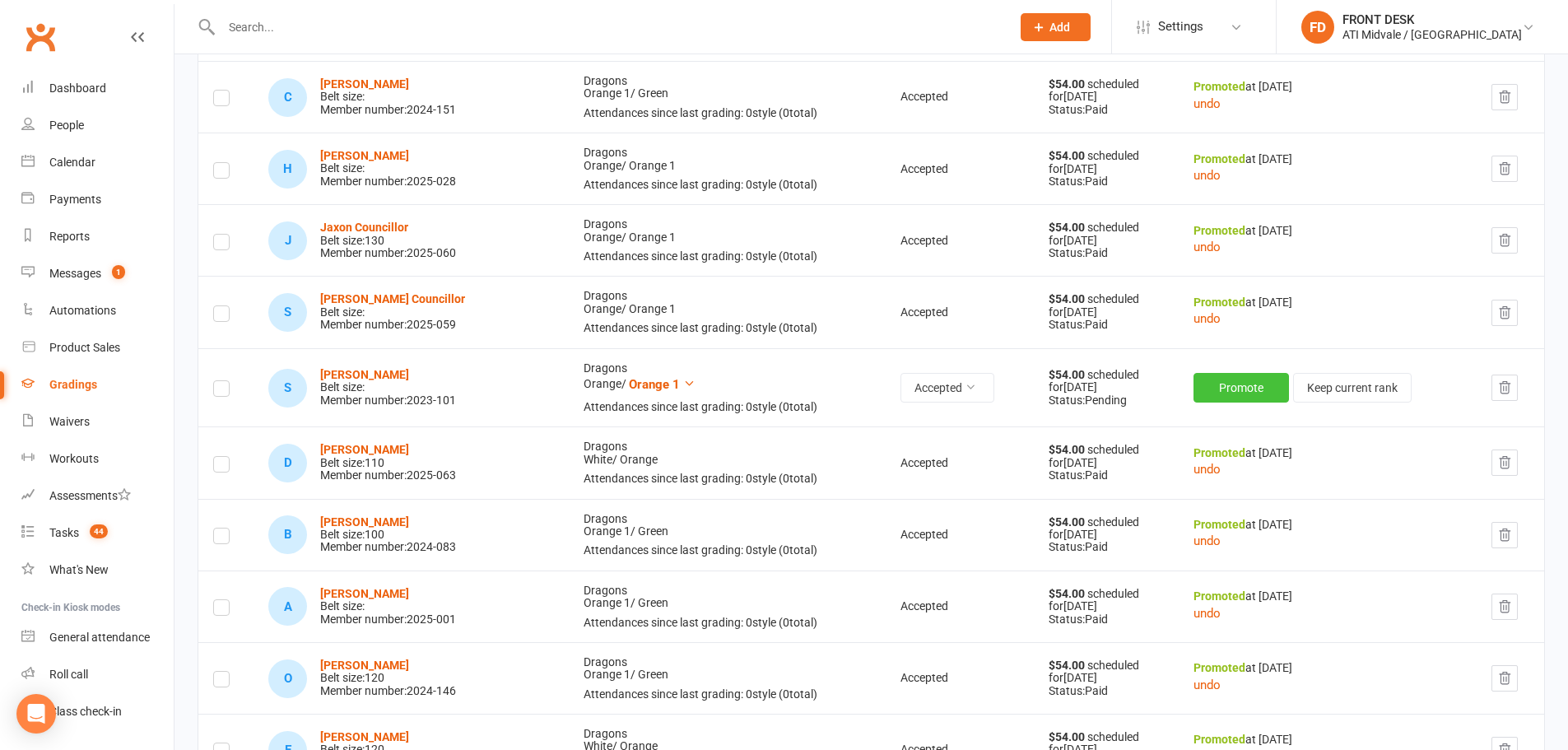
click at [1221, 390] on button "Promote" at bounding box center [1241, 388] width 96 height 29
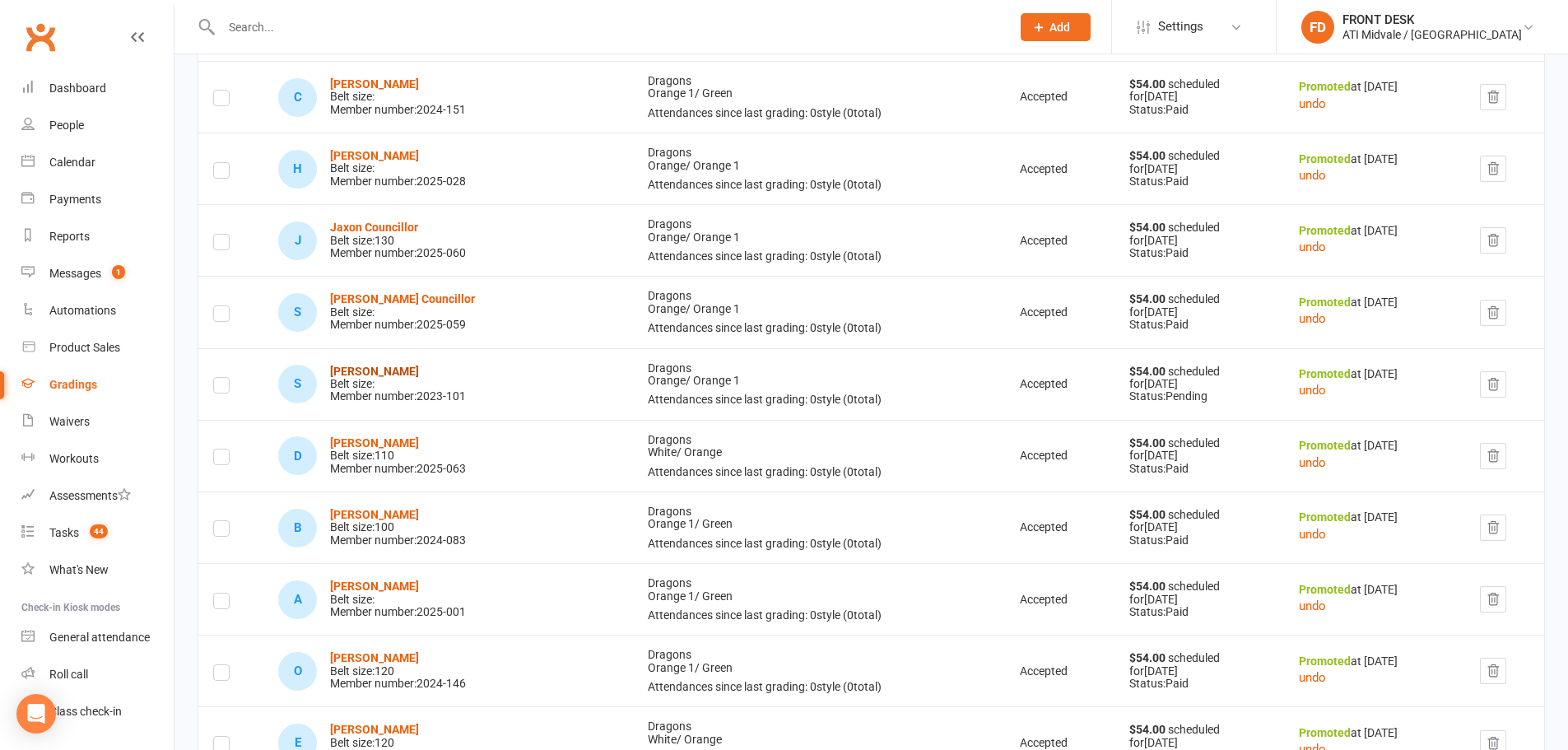
click at [396, 371] on strong "Sianna Dsouza" at bounding box center [375, 371] width 89 height 13
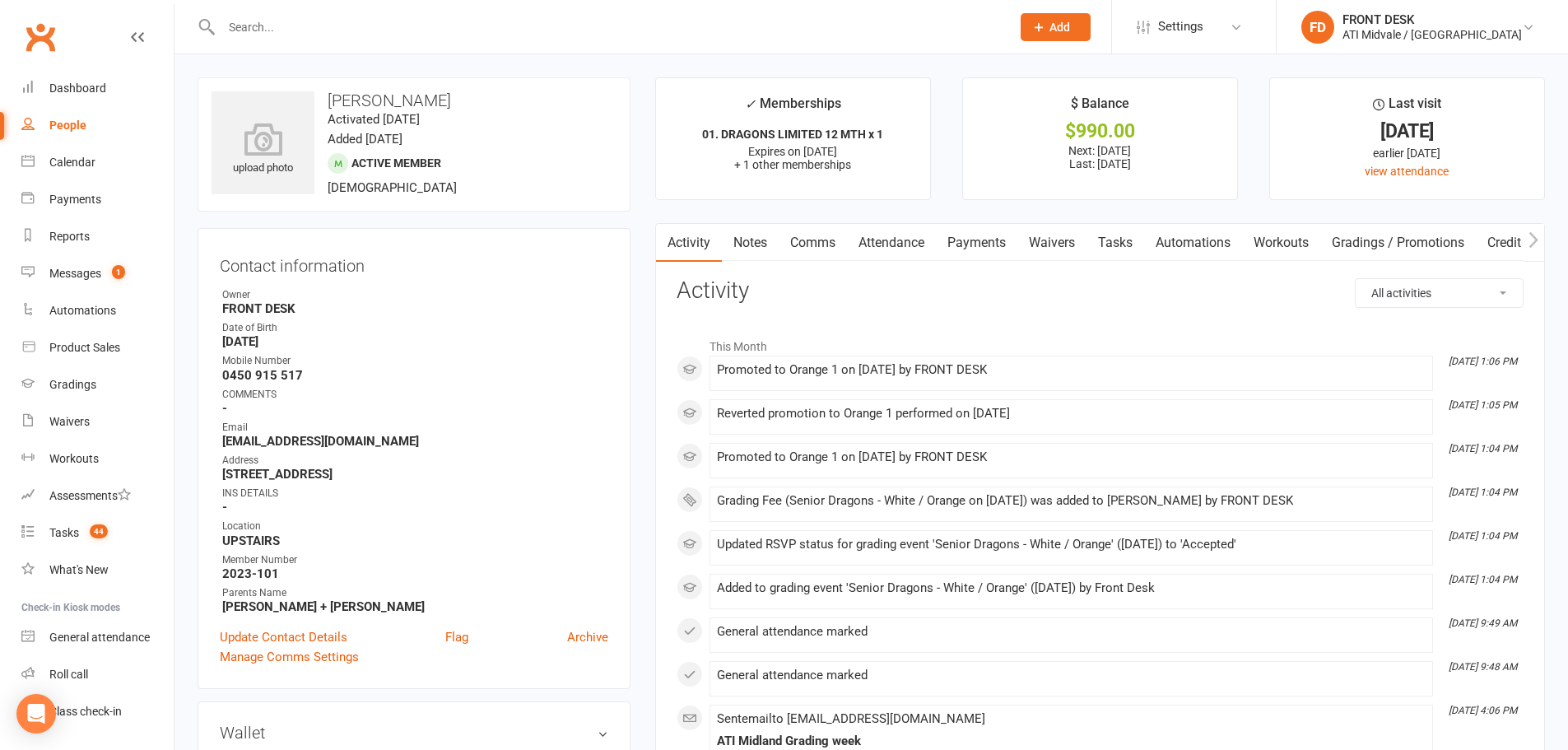
click at [1002, 246] on link "Payments" at bounding box center [976, 243] width 81 height 38
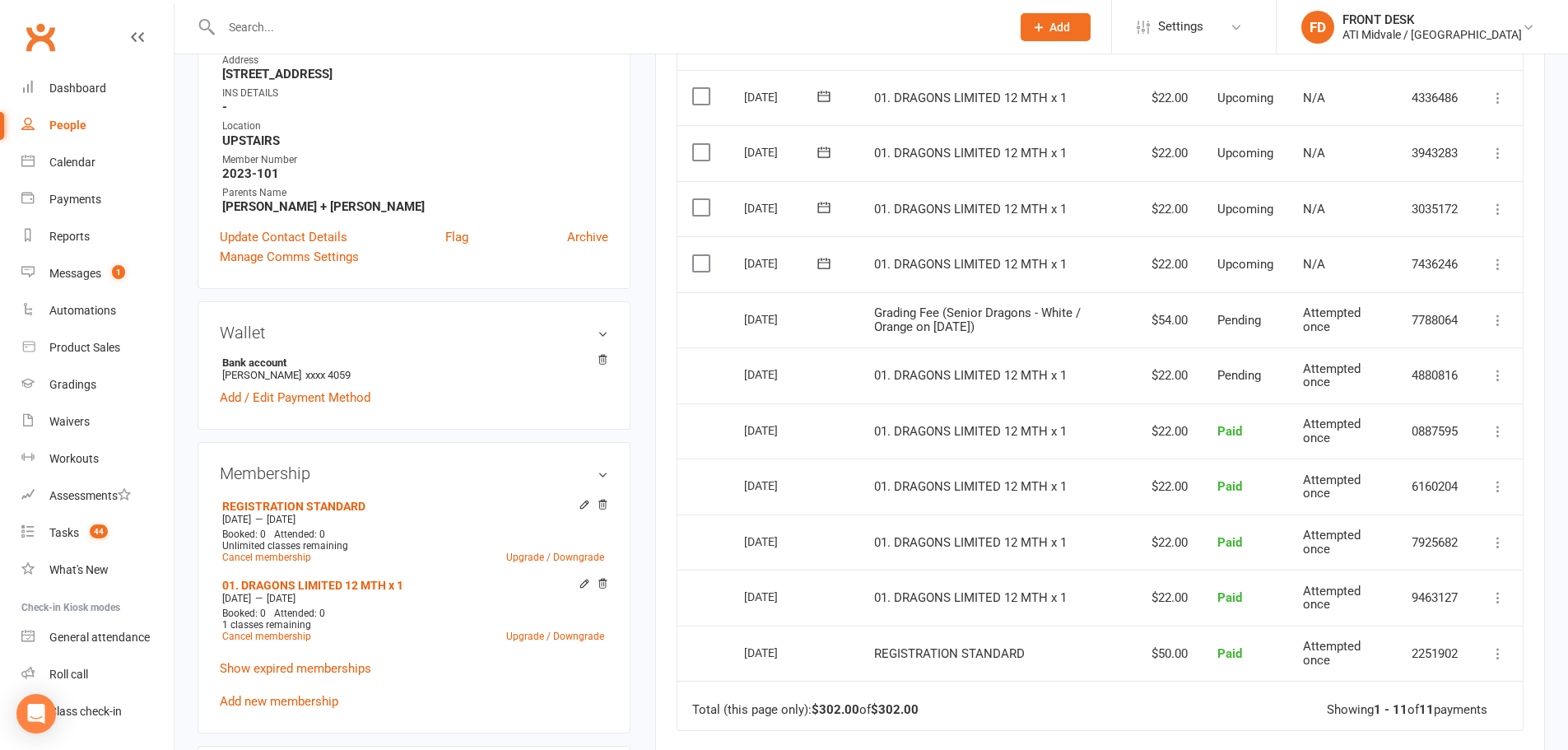
scroll to position [412, 0]
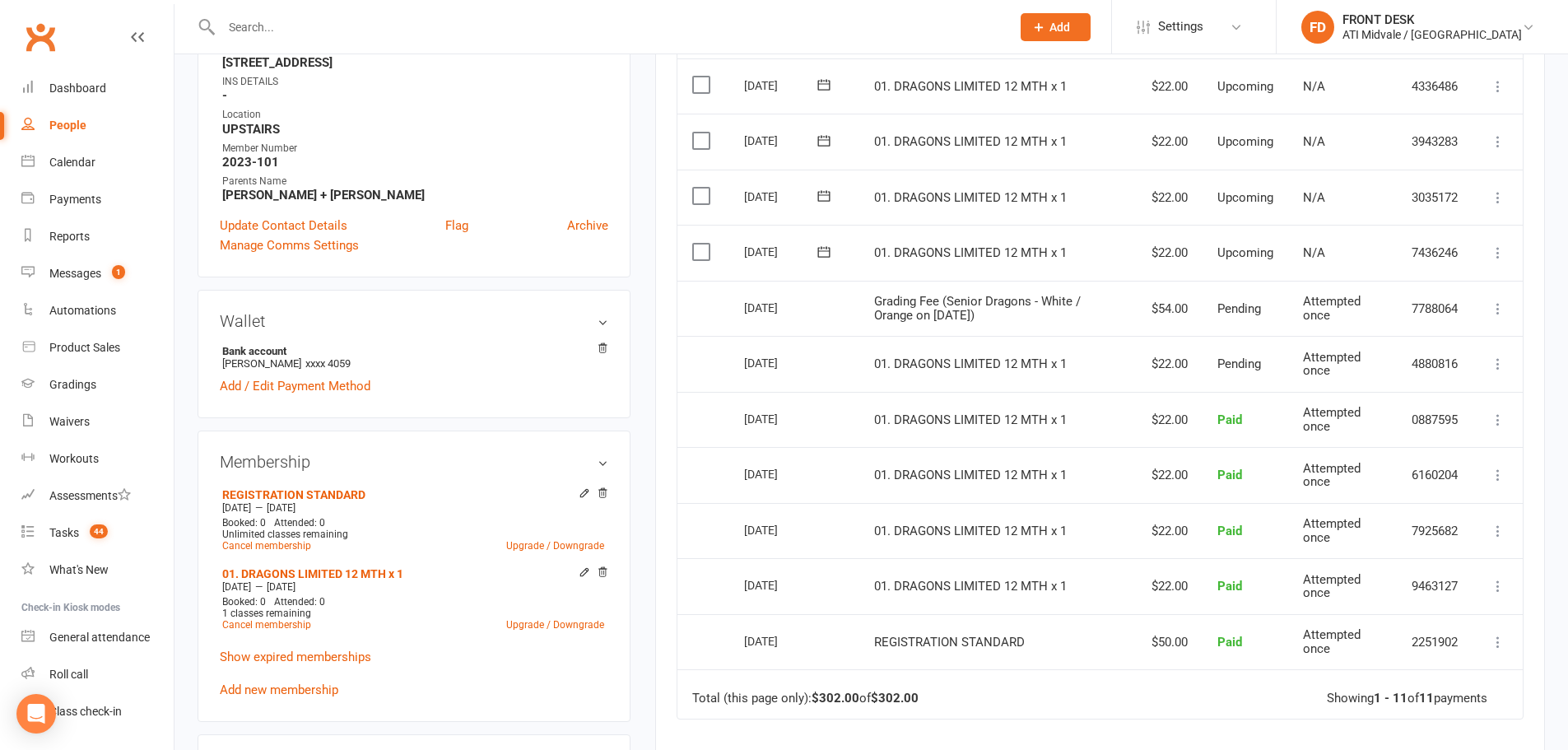
click at [1492, 310] on icon at bounding box center [1498, 308] width 16 height 16
click at [1409, 371] on link "Send message" at bounding box center [1425, 373] width 163 height 33
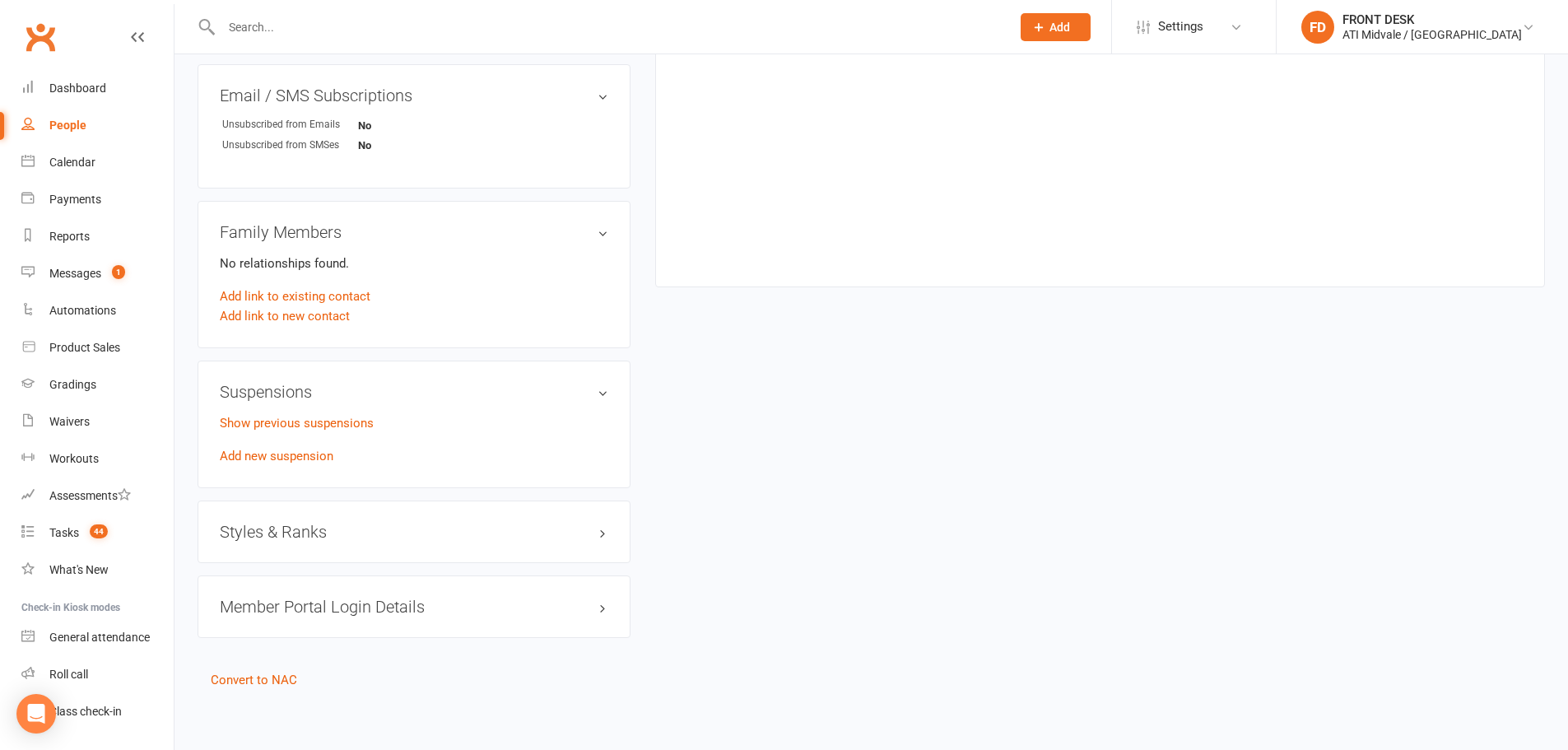
scroll to position [1085, 0]
click at [372, 546] on div "Styles & Ranks" at bounding box center [413, 529] width 433 height 62
click at [366, 539] on div "Styles & Ranks" at bounding box center [413, 529] width 433 height 62
drag, startPoint x: 366, startPoint y: 537, endPoint x: 337, endPoint y: 521, distance: 33.1
click at [366, 536] on div "Styles & Ranks" at bounding box center [413, 529] width 433 height 62
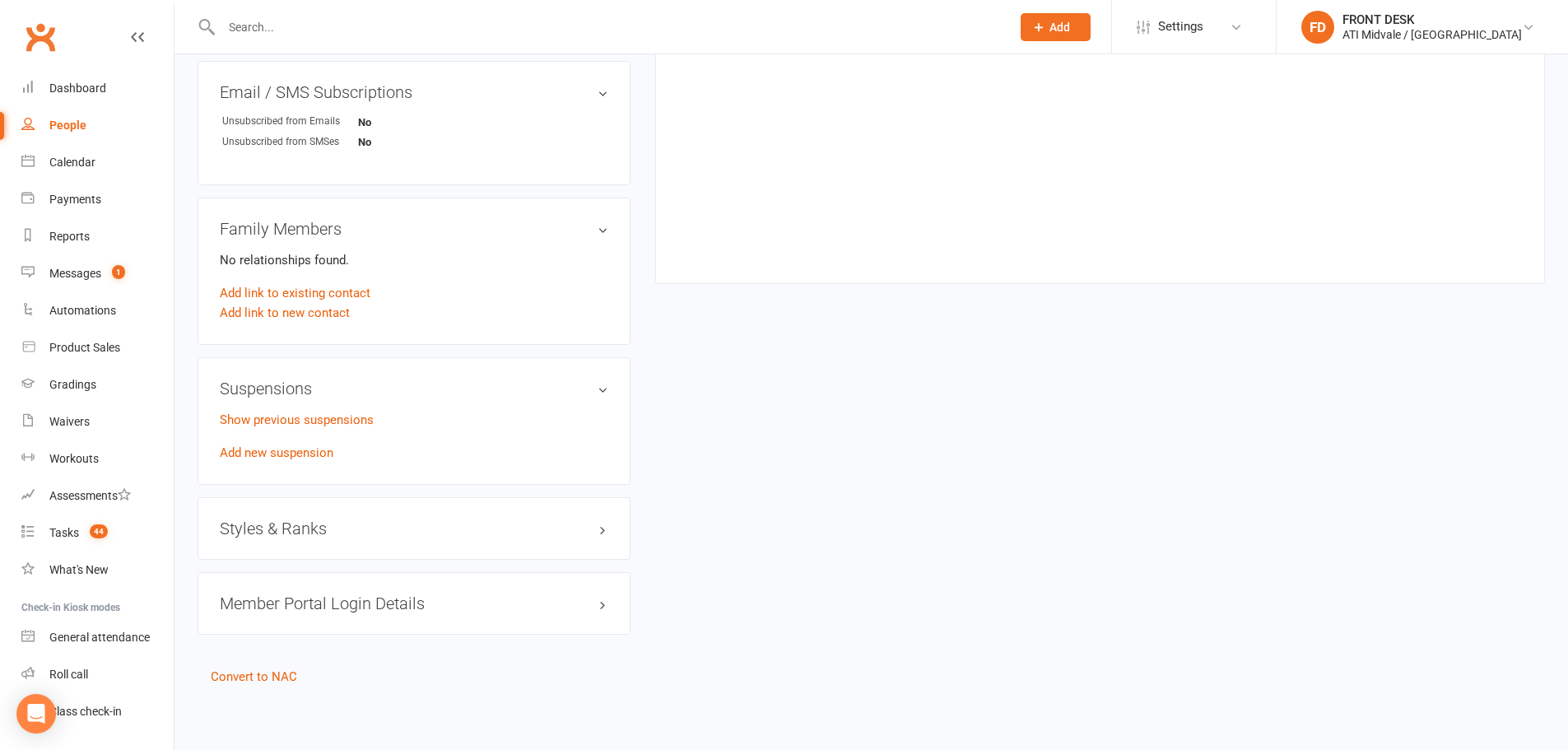
click at [336, 521] on h3 "Styles & Ranks" at bounding box center [413, 529] width 388 height 18
click at [284, 28] on input "text" at bounding box center [607, 28] width 783 height 23
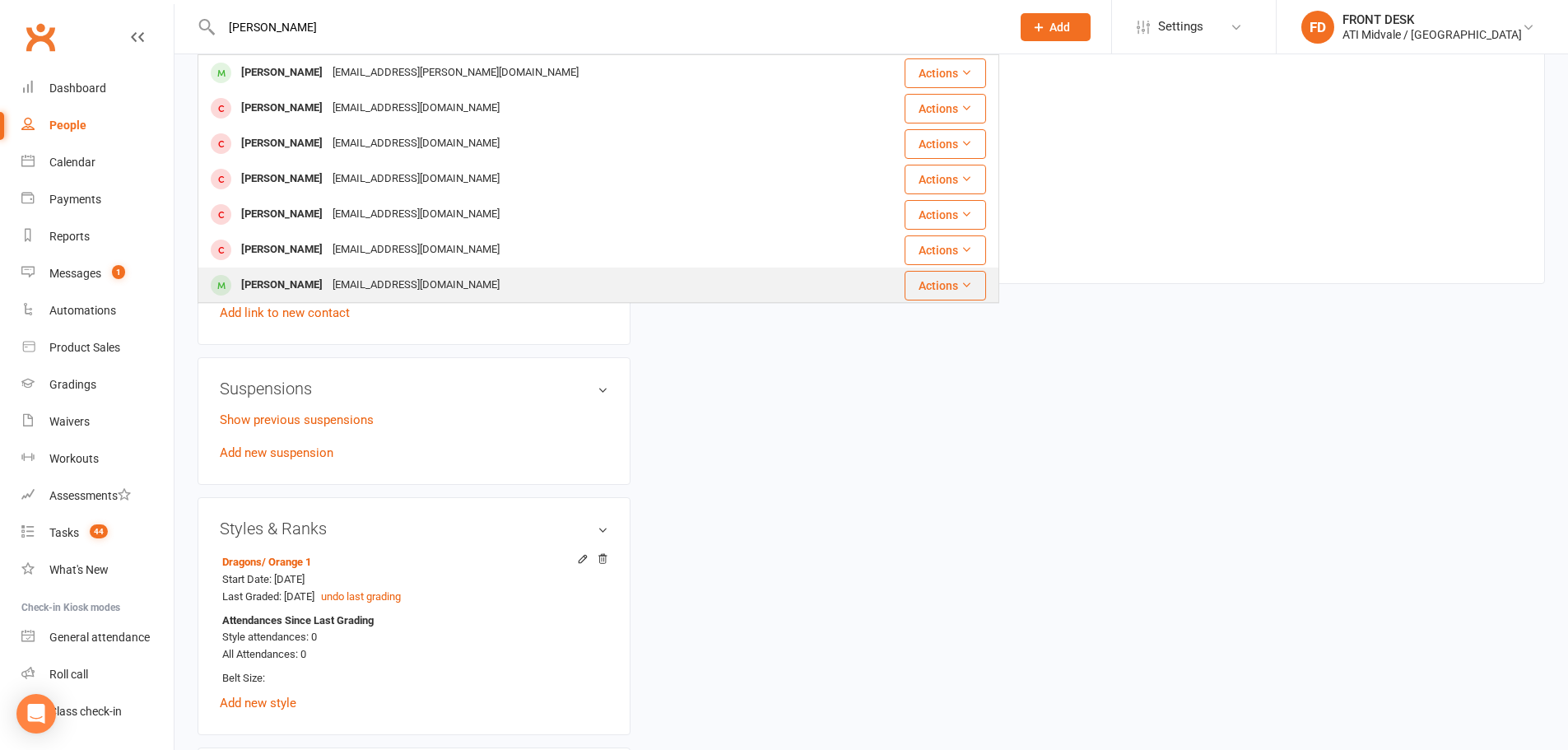
type input "smith"
click at [328, 277] on div "lauramgrier@gmail.com" at bounding box center [416, 285] width 177 height 24
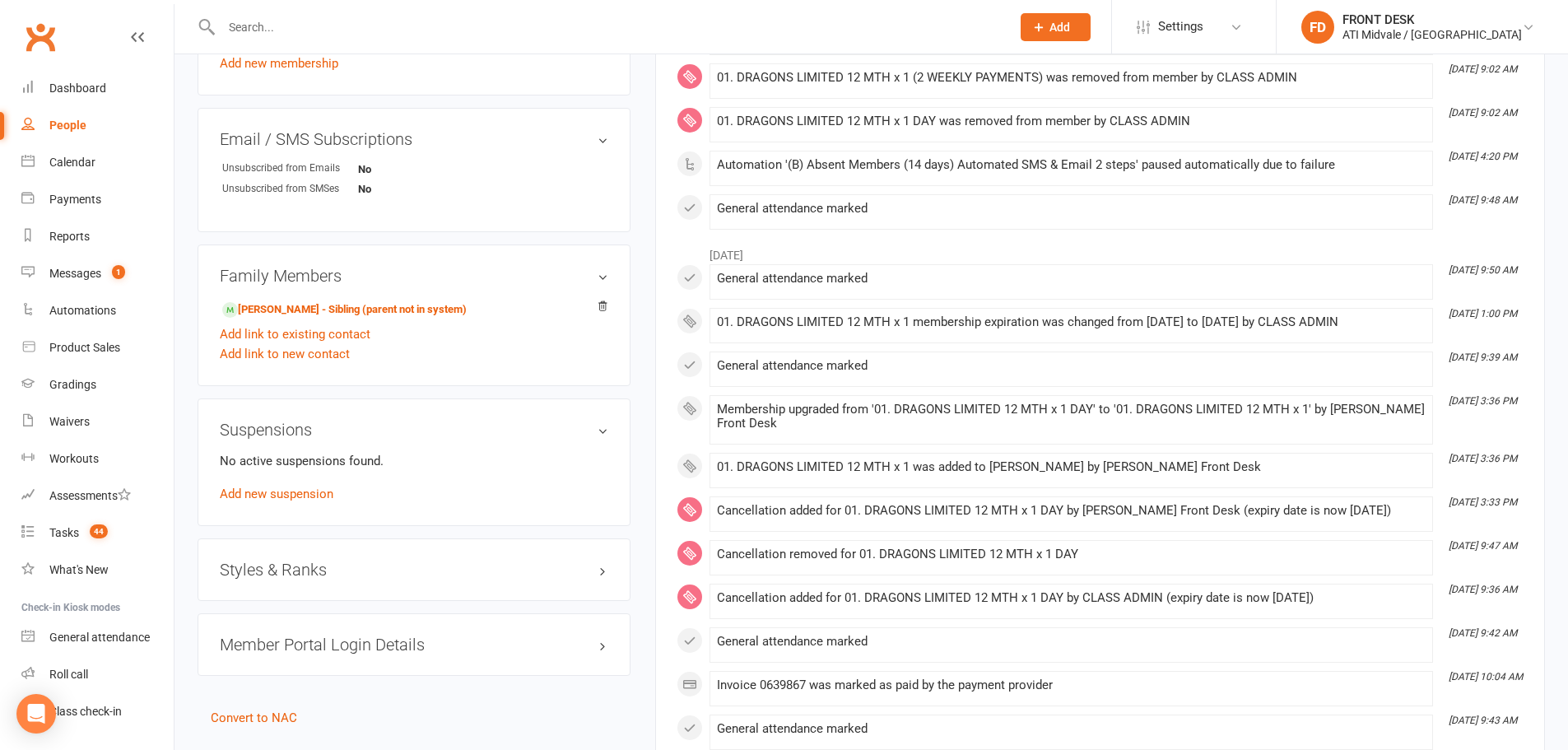
scroll to position [1070, 0]
click at [263, 570] on h3 "Styles & Ranks" at bounding box center [413, 566] width 388 height 18
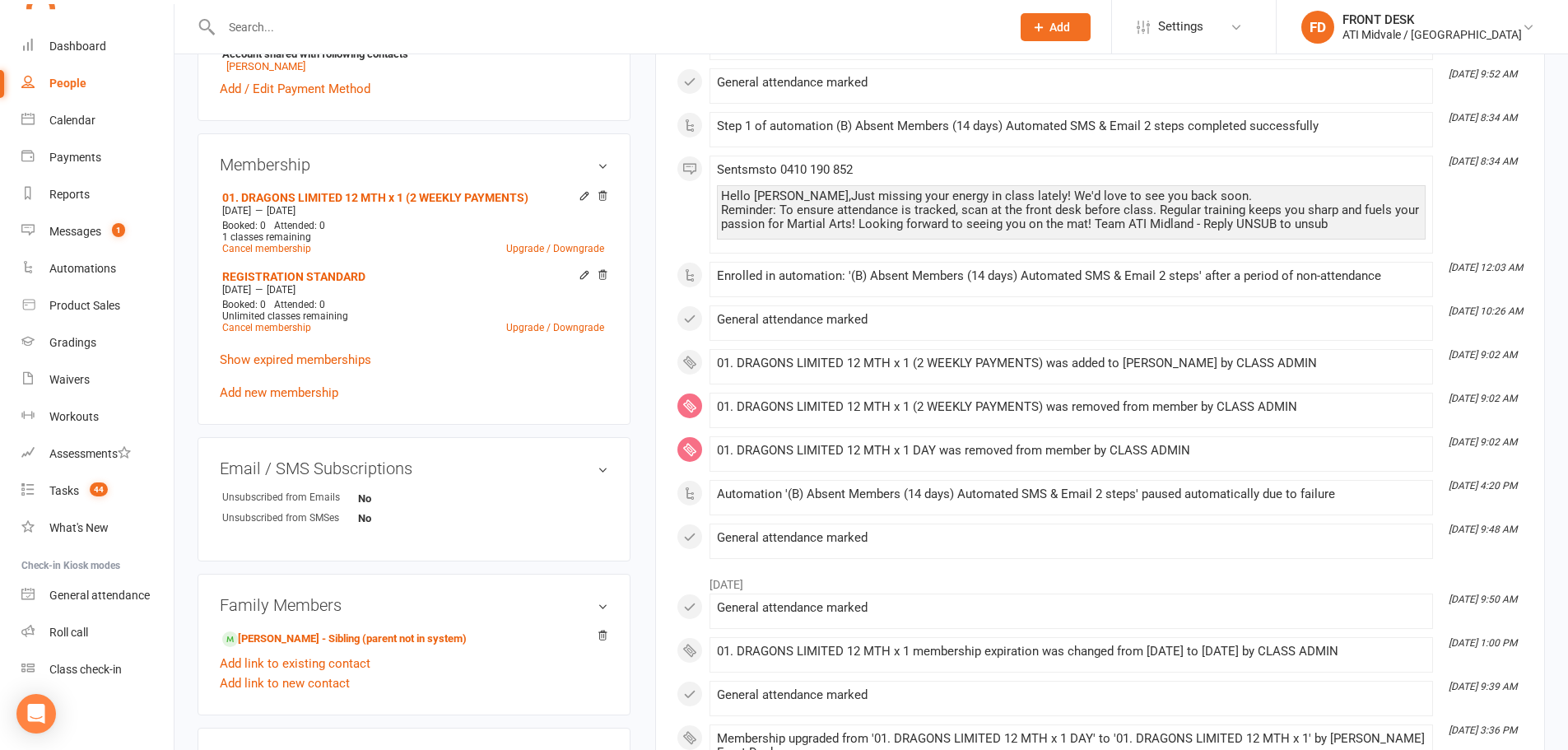
scroll to position [741, 0]
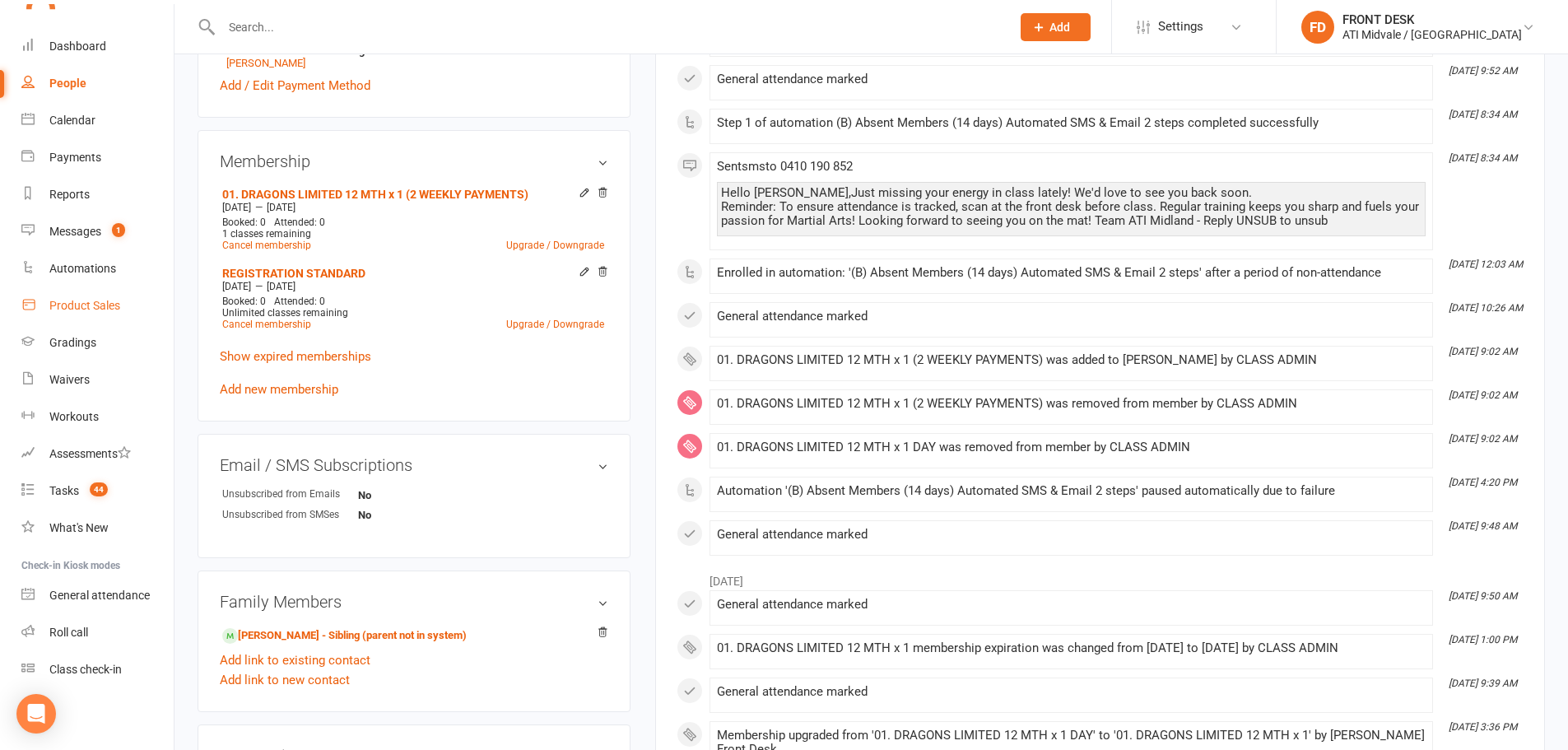
click at [88, 294] on link "Product Sales" at bounding box center [97, 305] width 153 height 37
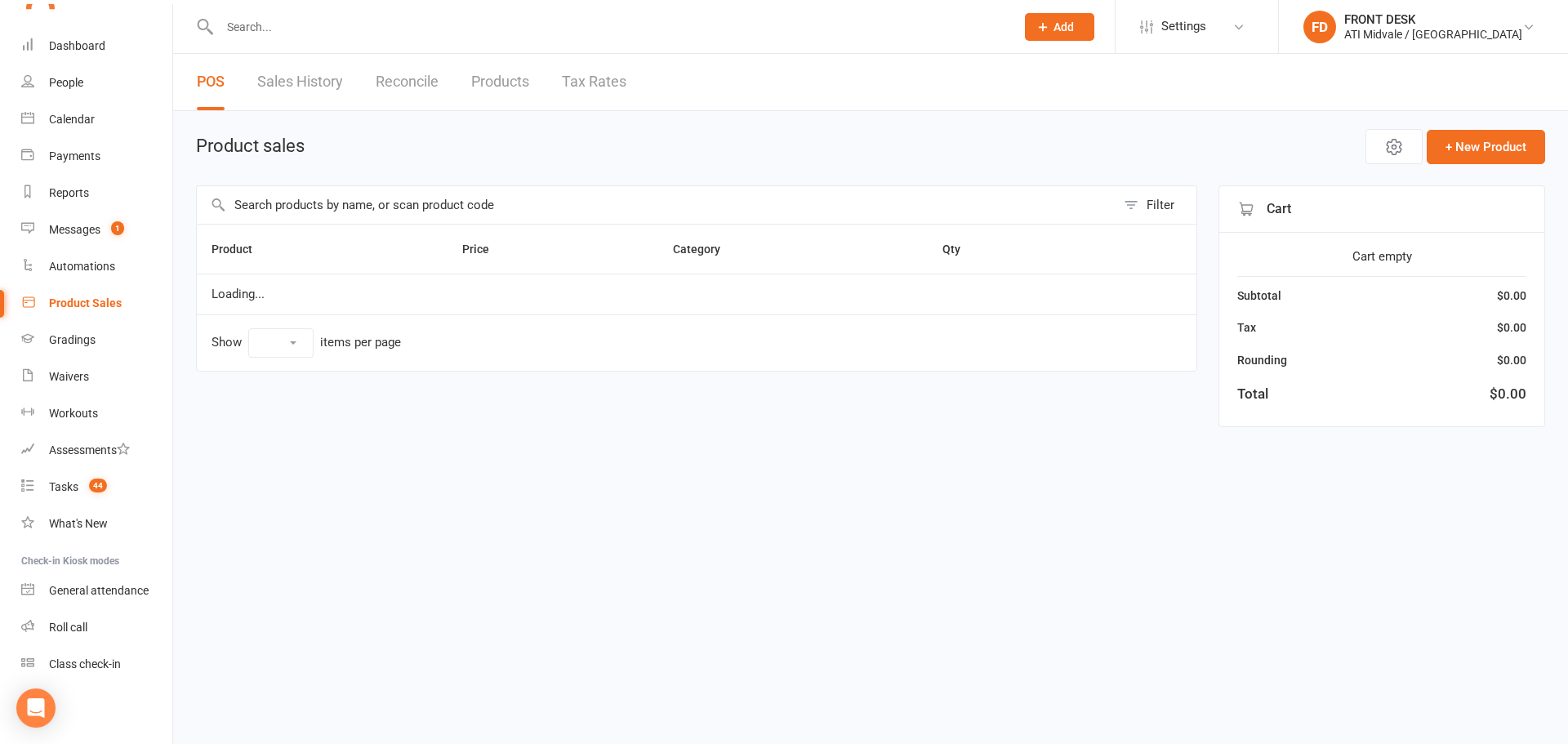
select select "100"
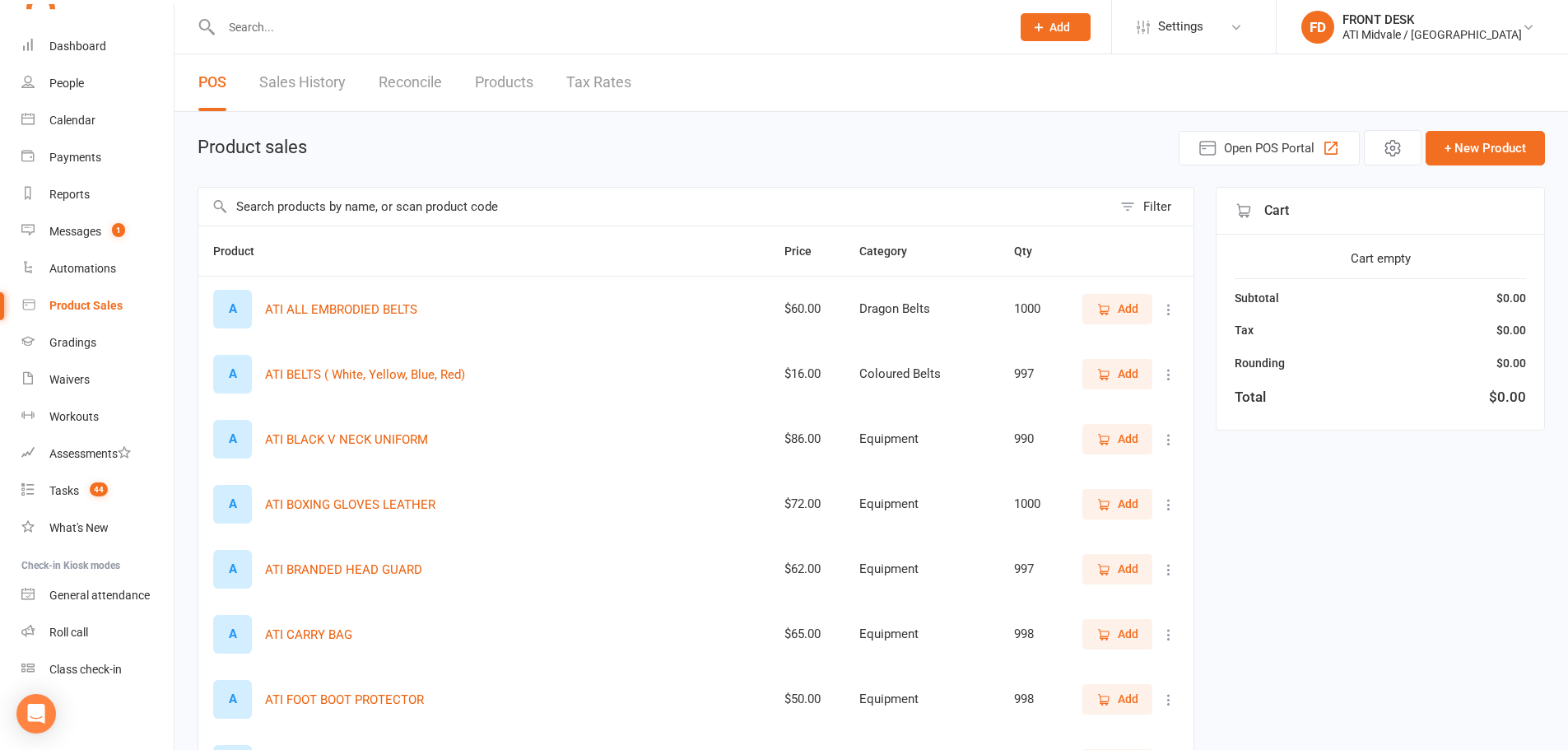
click at [435, 80] on link "Reconcile" at bounding box center [410, 83] width 63 height 57
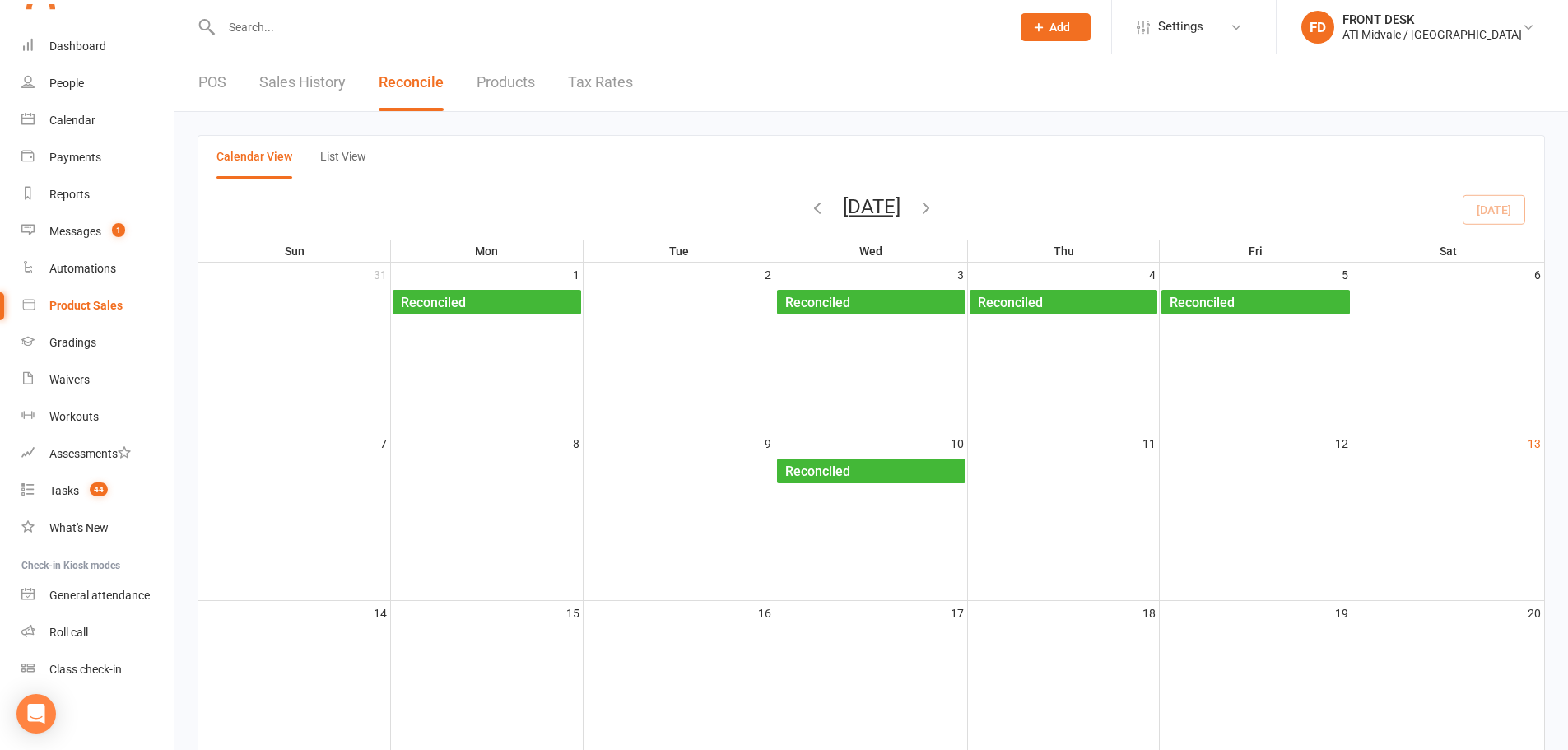
click at [533, 85] on link "Products" at bounding box center [505, 83] width 58 height 57
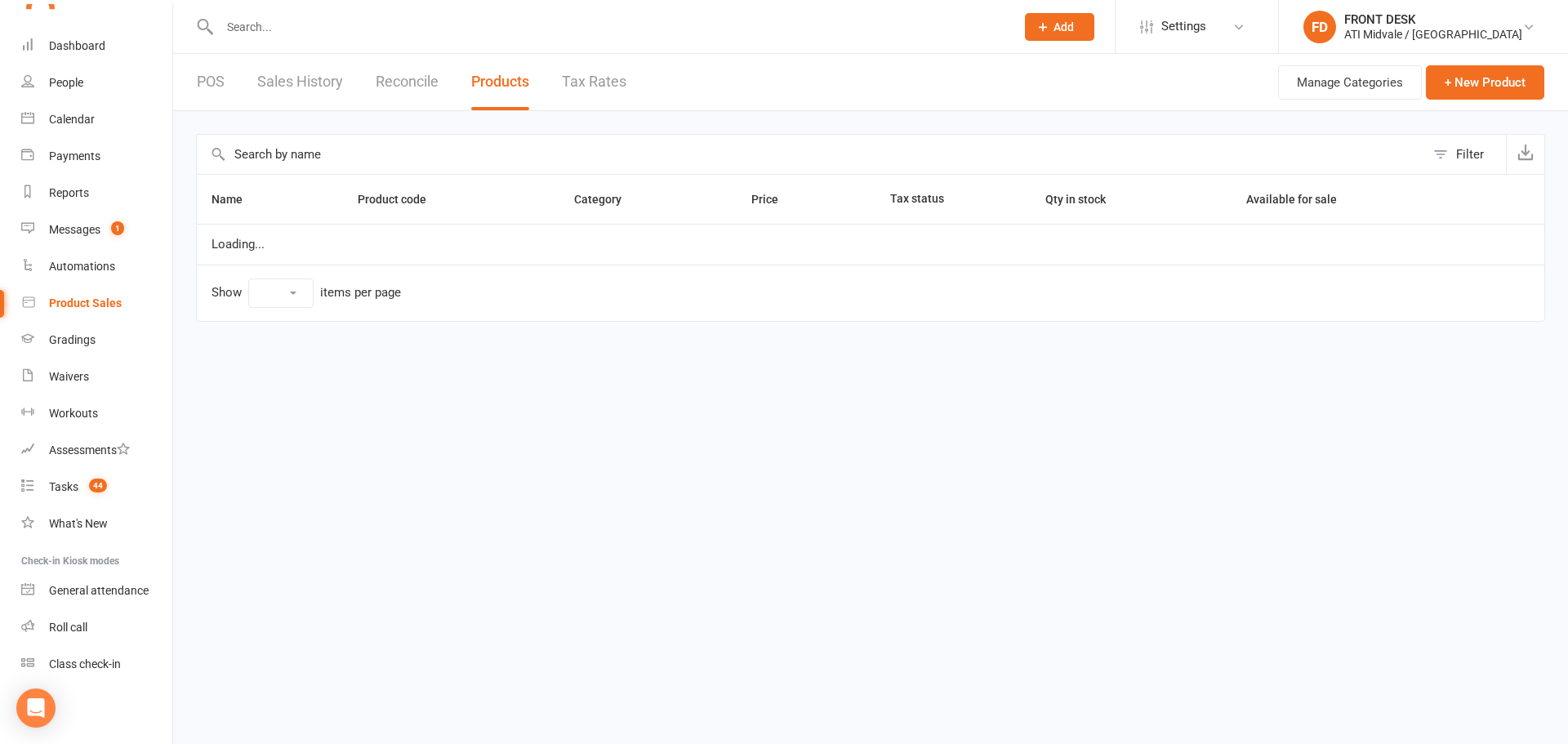
select select "10"
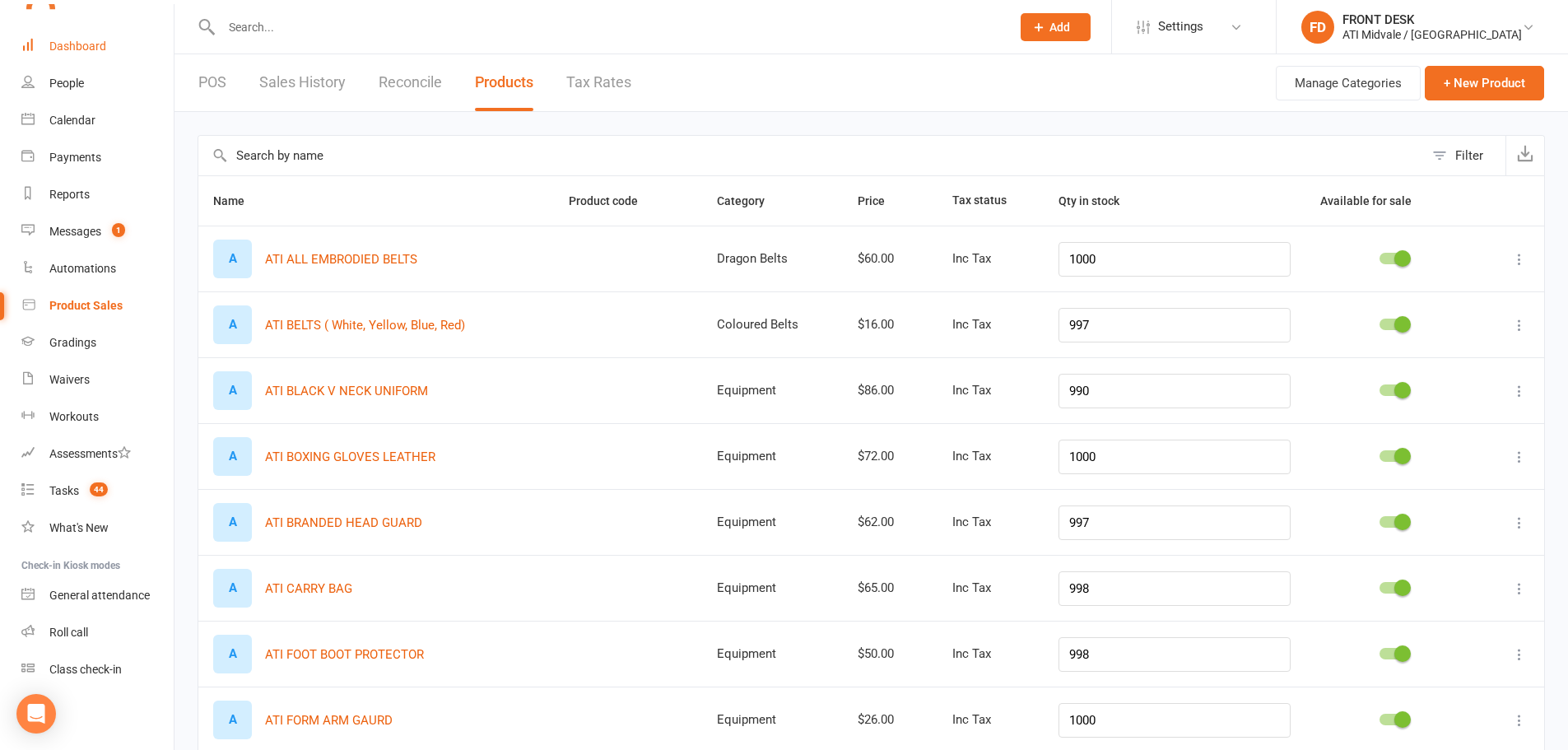
click at [93, 50] on div "Dashboard" at bounding box center [78, 46] width 57 height 13
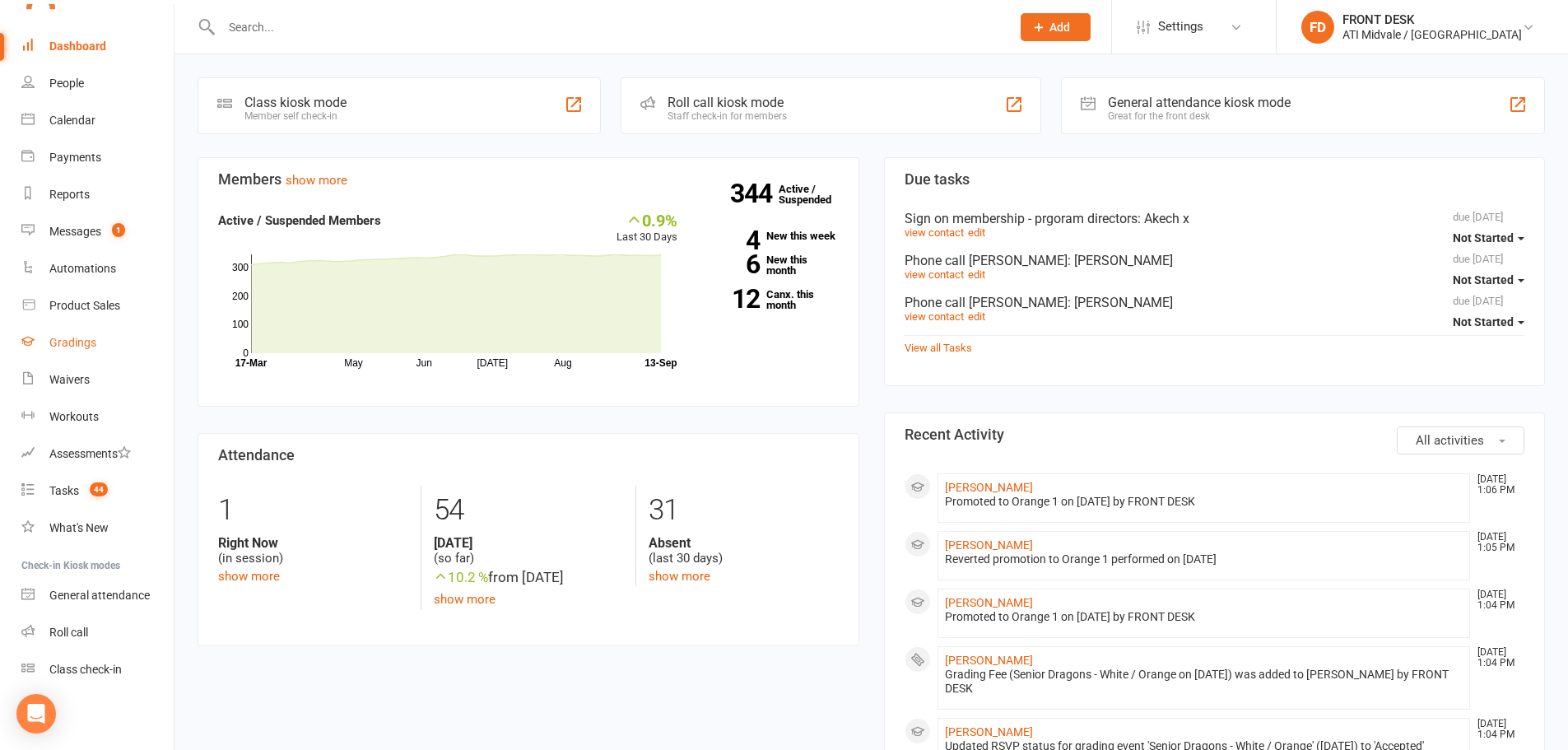
click at [72, 346] on div "Gradings" at bounding box center [72, 342] width 47 height 13
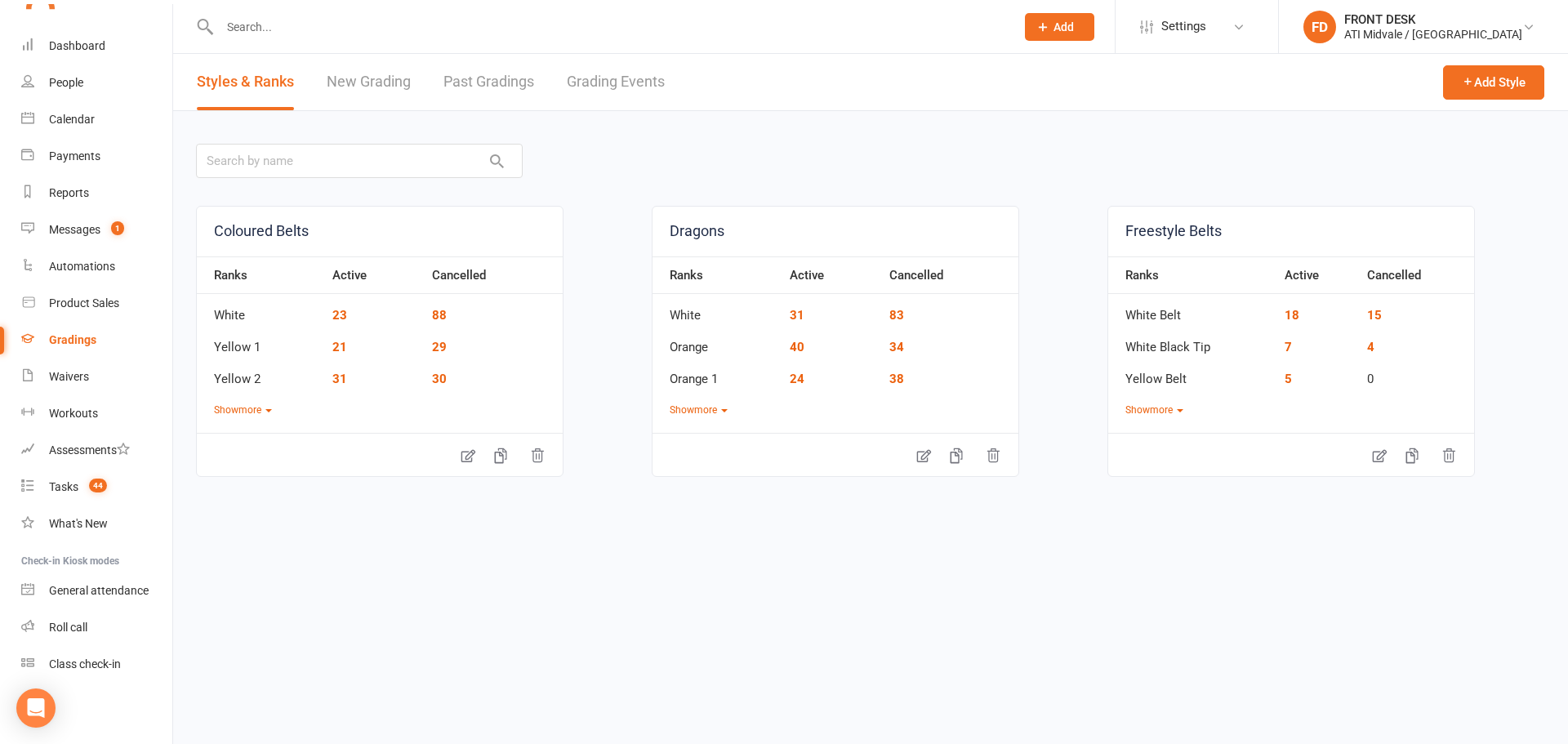
click at [608, 74] on link "Grading Events" at bounding box center [616, 82] width 98 height 57
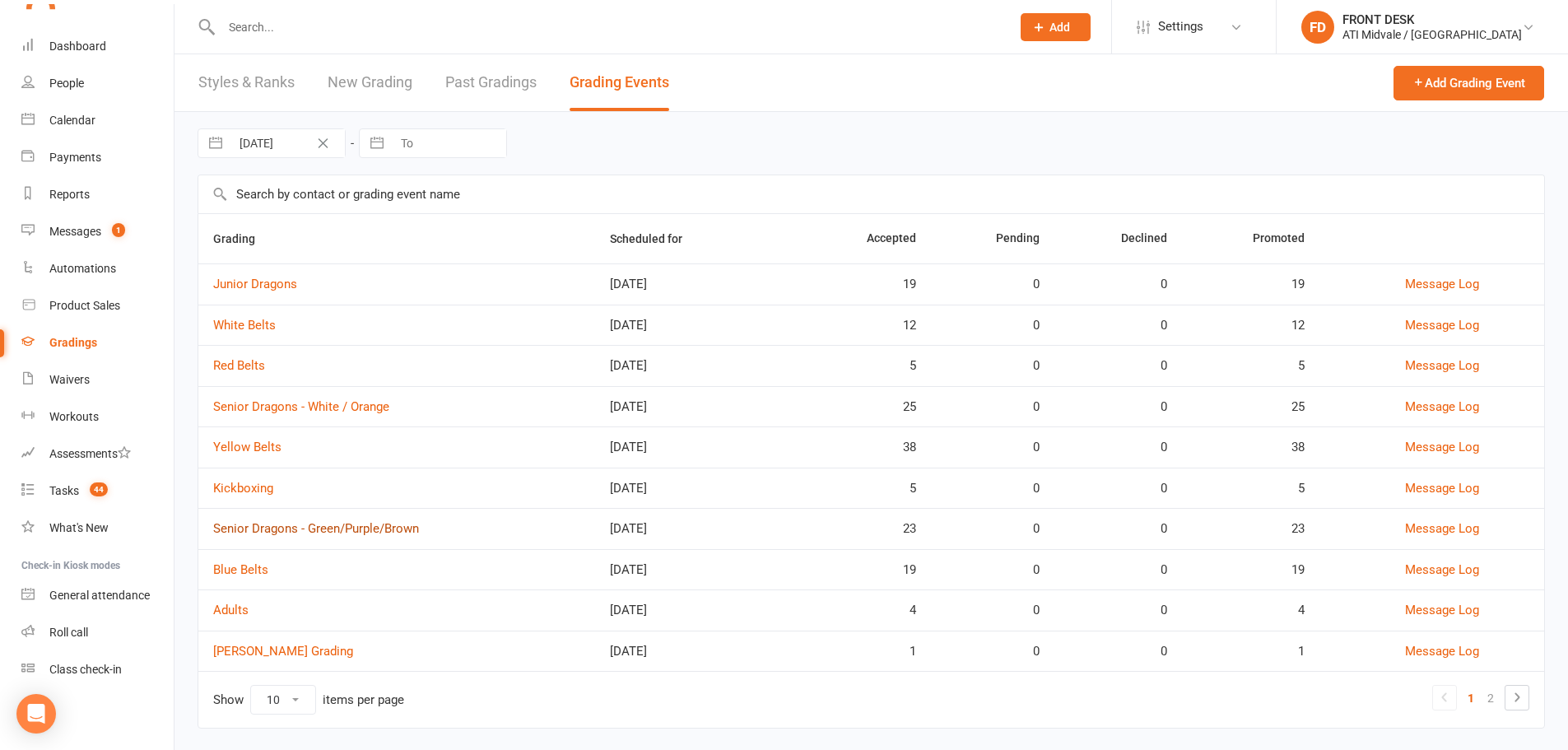
click at [286, 530] on link "Senior Dragons - Green/Purple/Brown" at bounding box center [316, 529] width 205 height 15
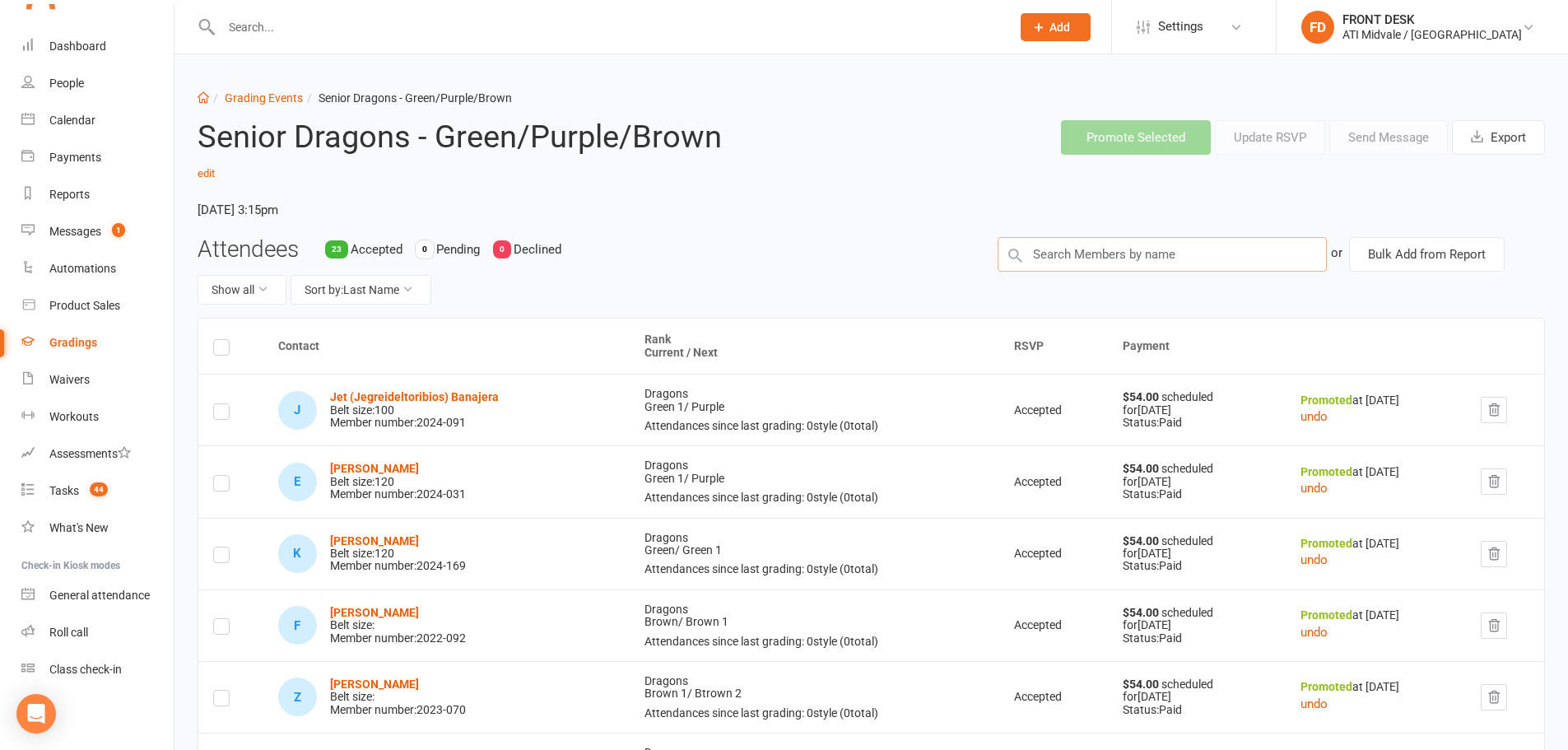
click at [1073, 256] on input "text" at bounding box center [1162, 254] width 329 height 35
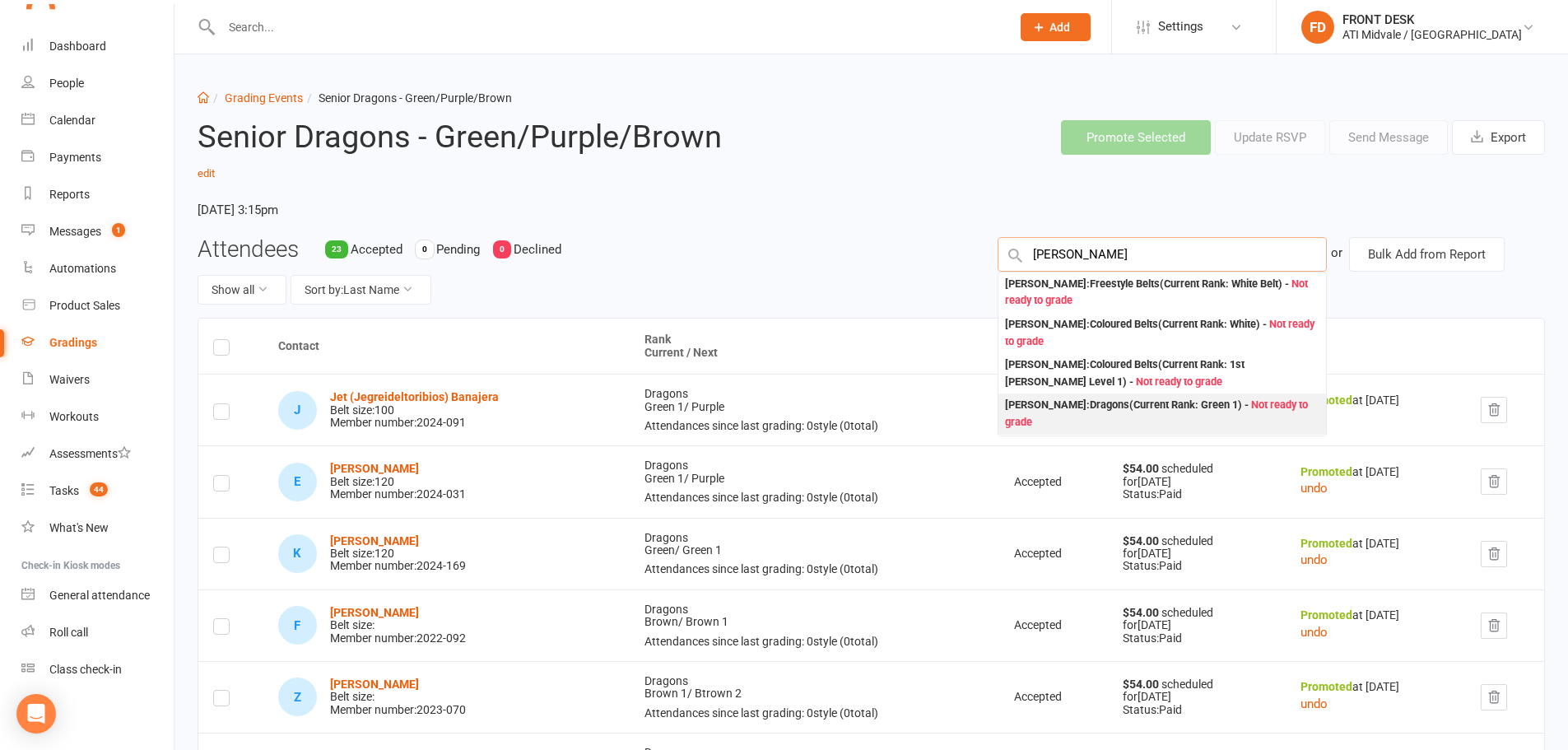
type input "smith"
click at [1102, 407] on div "Ayla Smith : Dragons (Current Rank: Green 1 ) - Not ready to grade" at bounding box center [1163, 413] width 314 height 34
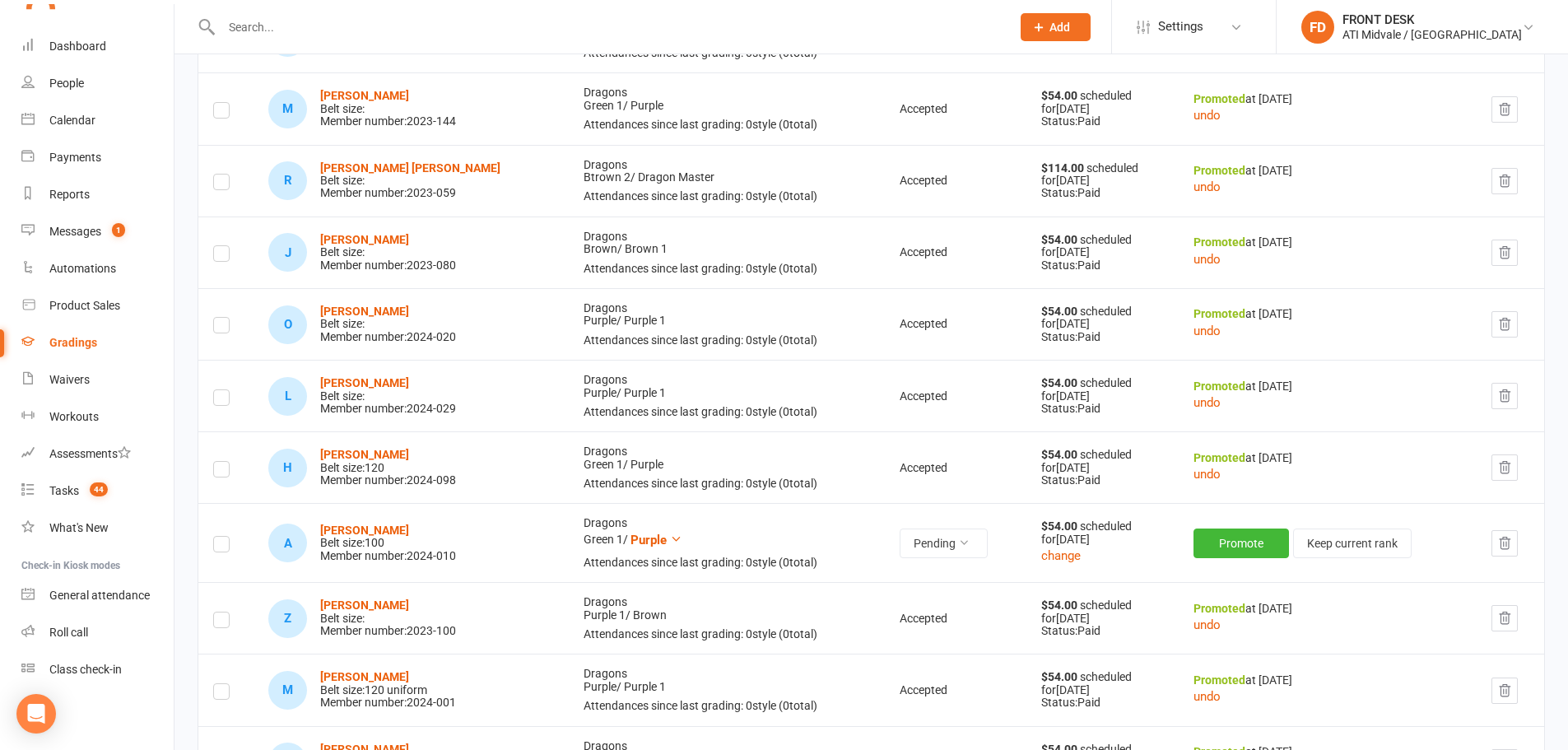
scroll to position [1235, 0]
click at [655, 545] on button "Purple" at bounding box center [656, 539] width 52 height 20
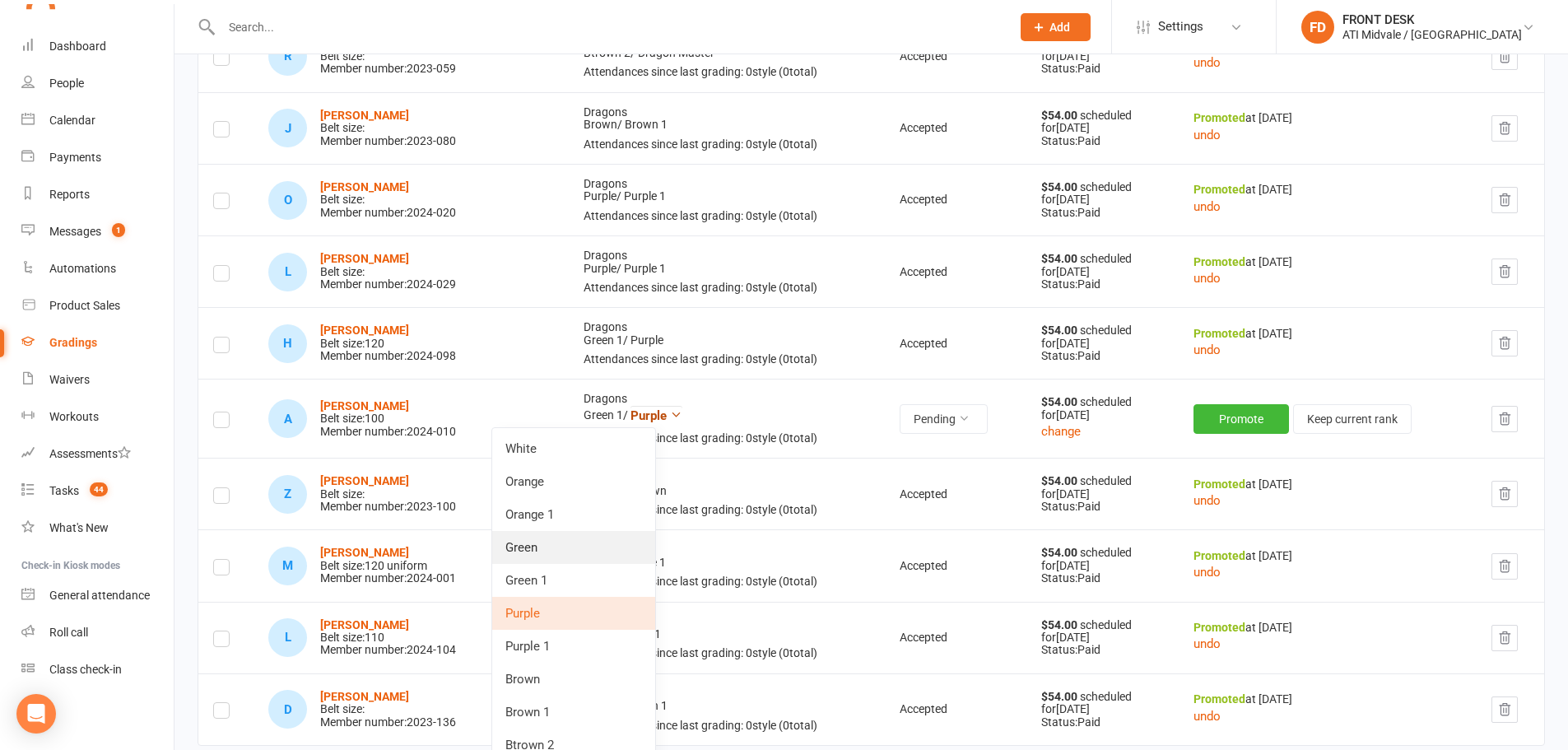
scroll to position [1399, 0]
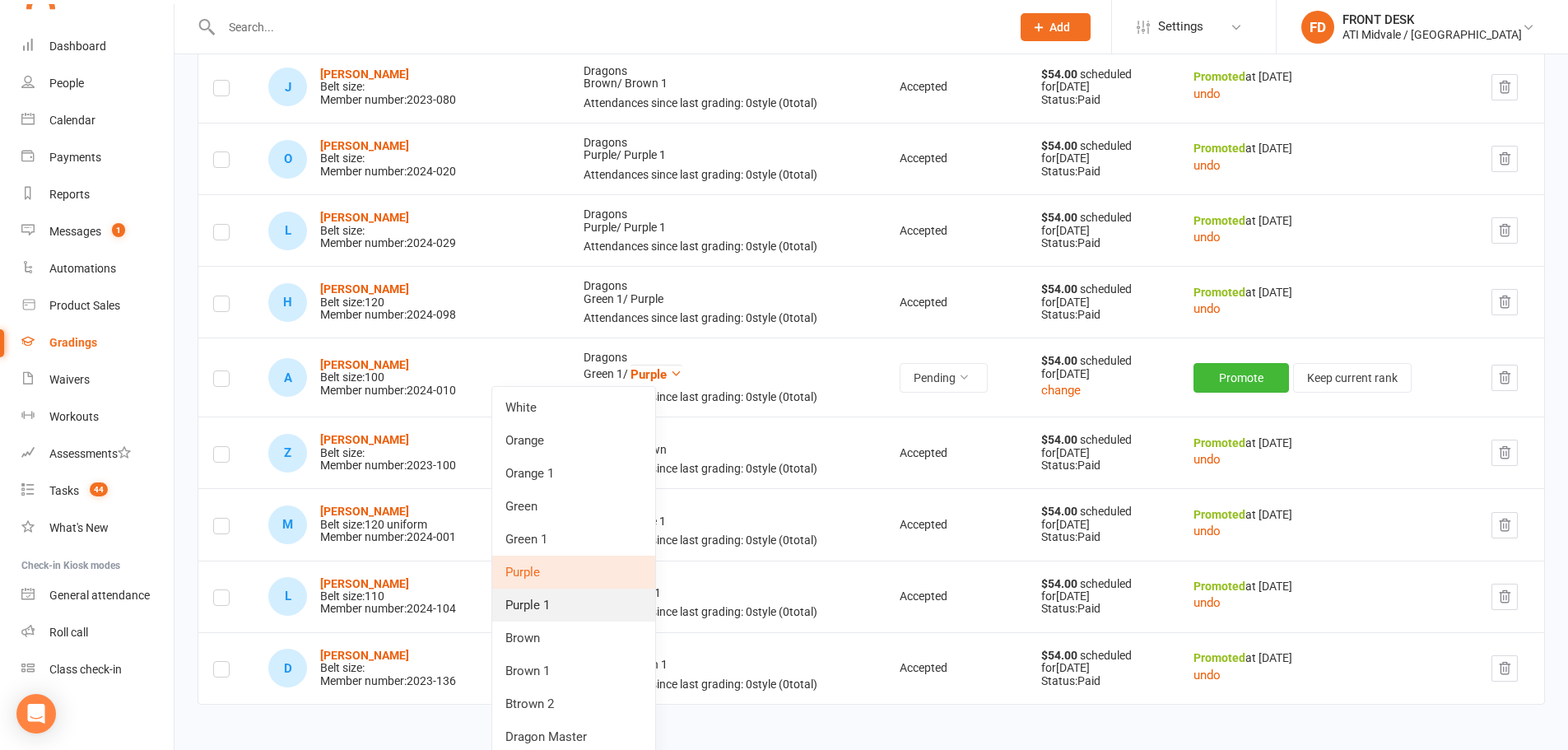
click at [574, 606] on link "Purple 1" at bounding box center [573, 604] width 163 height 33
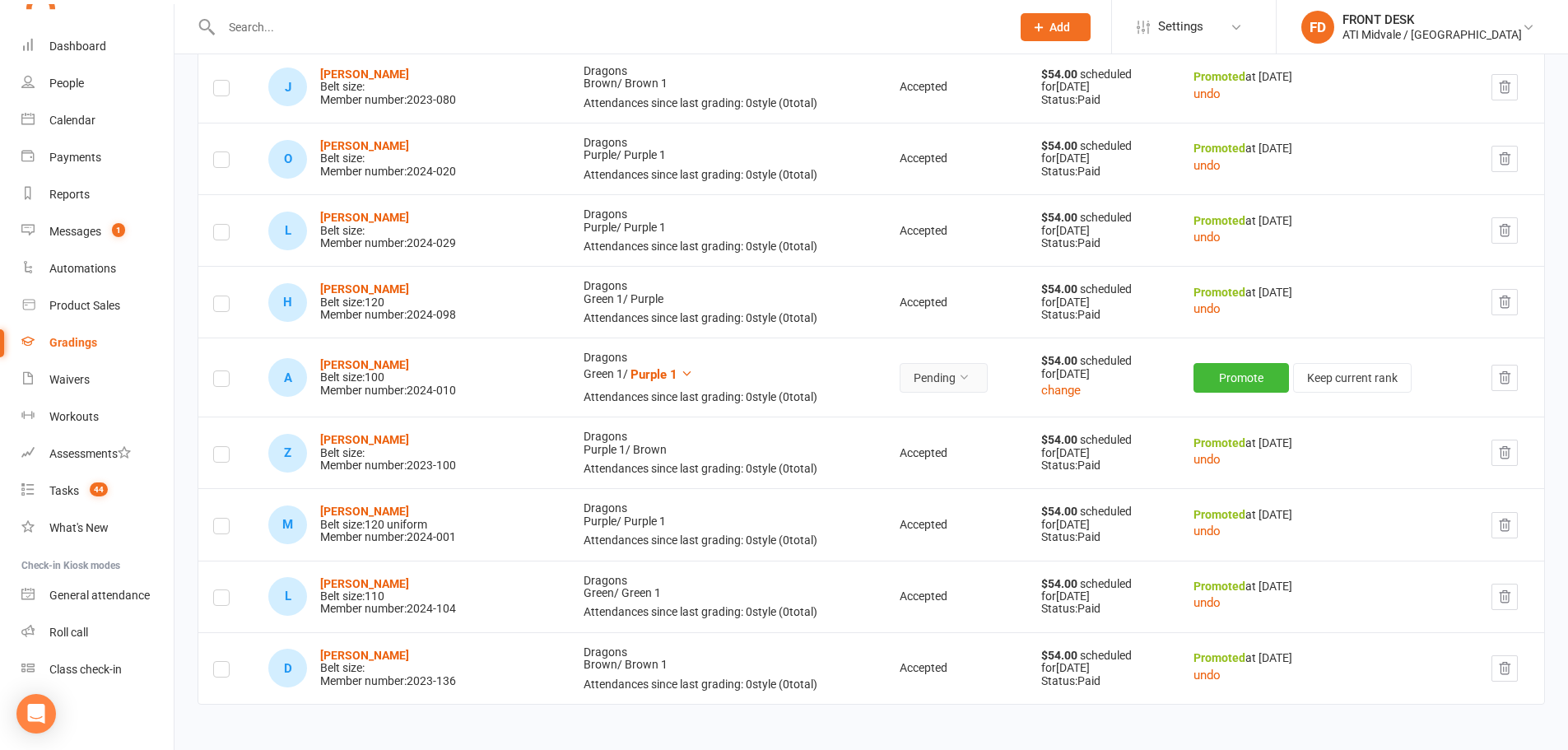
click at [934, 384] on button "Pending" at bounding box center [944, 378] width 88 height 29
click at [912, 411] on link "Accepted" at bounding box center [887, 415] width 163 height 33
click at [1065, 389] on button "change" at bounding box center [1063, 390] width 39 height 20
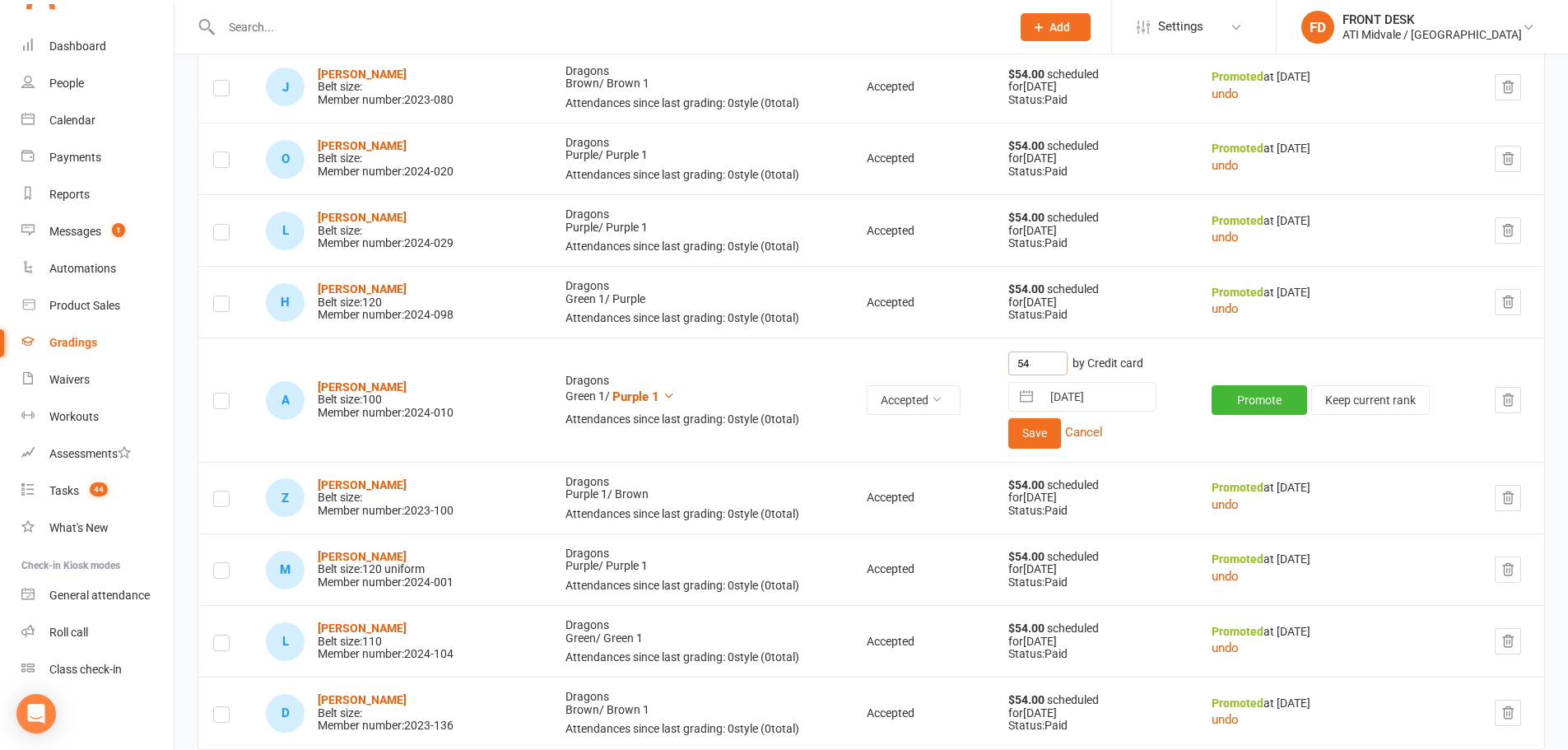
drag, startPoint x: 1035, startPoint y: 366, endPoint x: 1001, endPoint y: 365, distance: 34.0
click at [1001, 365] on td "54 by Credit card 06 Sep 2025 Navigate forward to interact with the calendar an…" at bounding box center [1096, 399] width 204 height 123
type input "56"
click at [1042, 436] on button "Save" at bounding box center [1034, 432] width 53 height 29
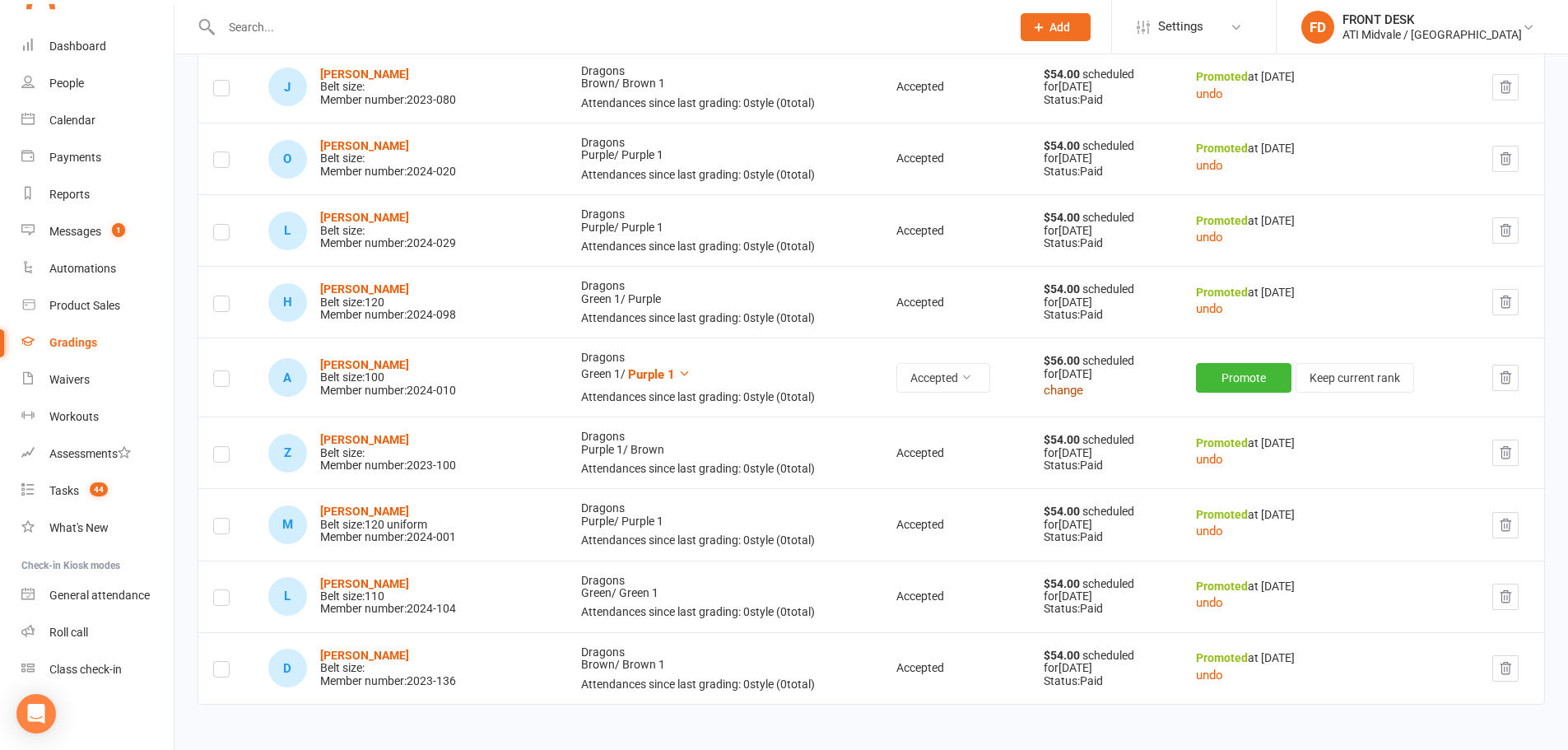
click at [1063, 395] on button "change" at bounding box center [1063, 390] width 39 height 20
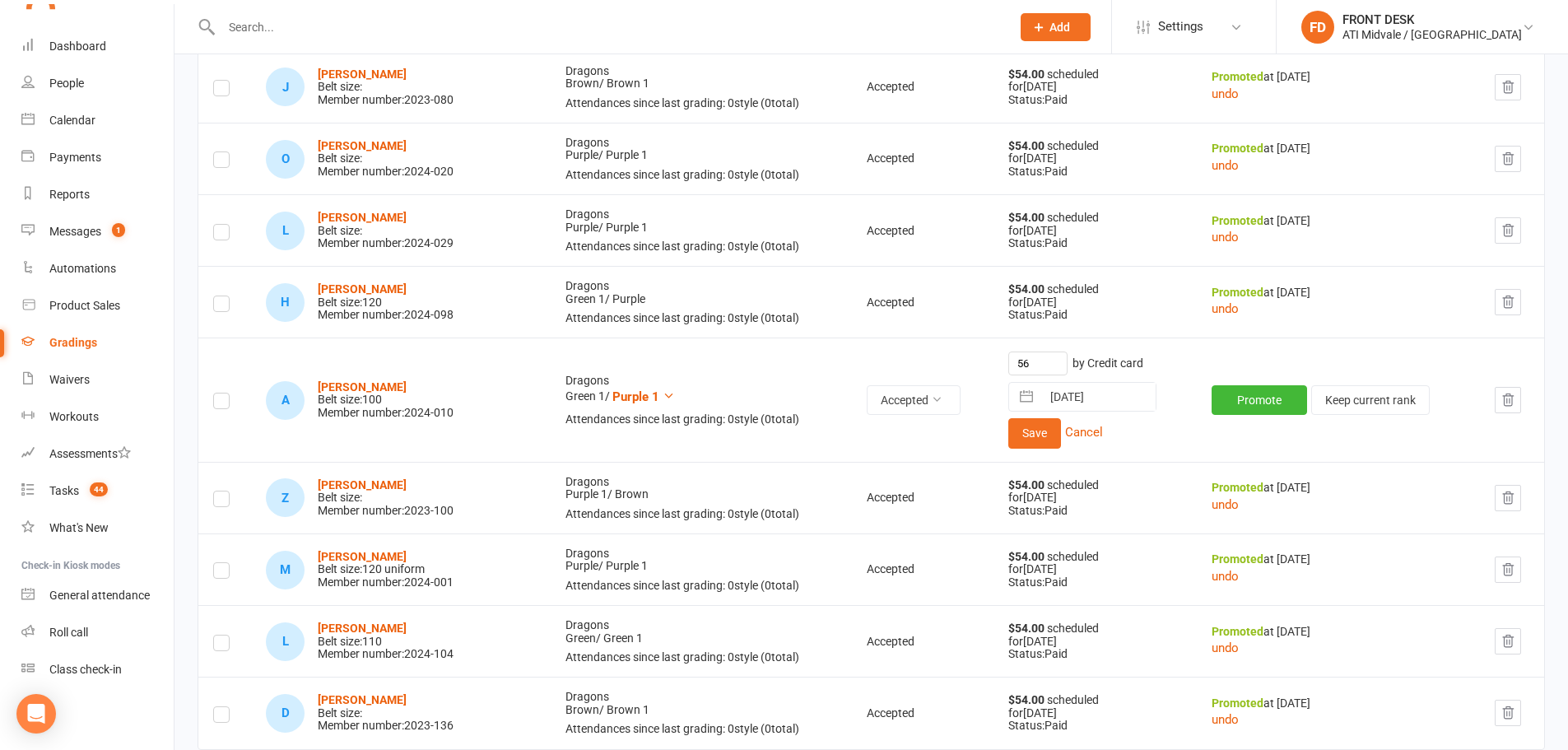
click at [1018, 397] on button "button" at bounding box center [1026, 396] width 29 height 28
select select "7"
select select "2025"
select select "8"
select select "2025"
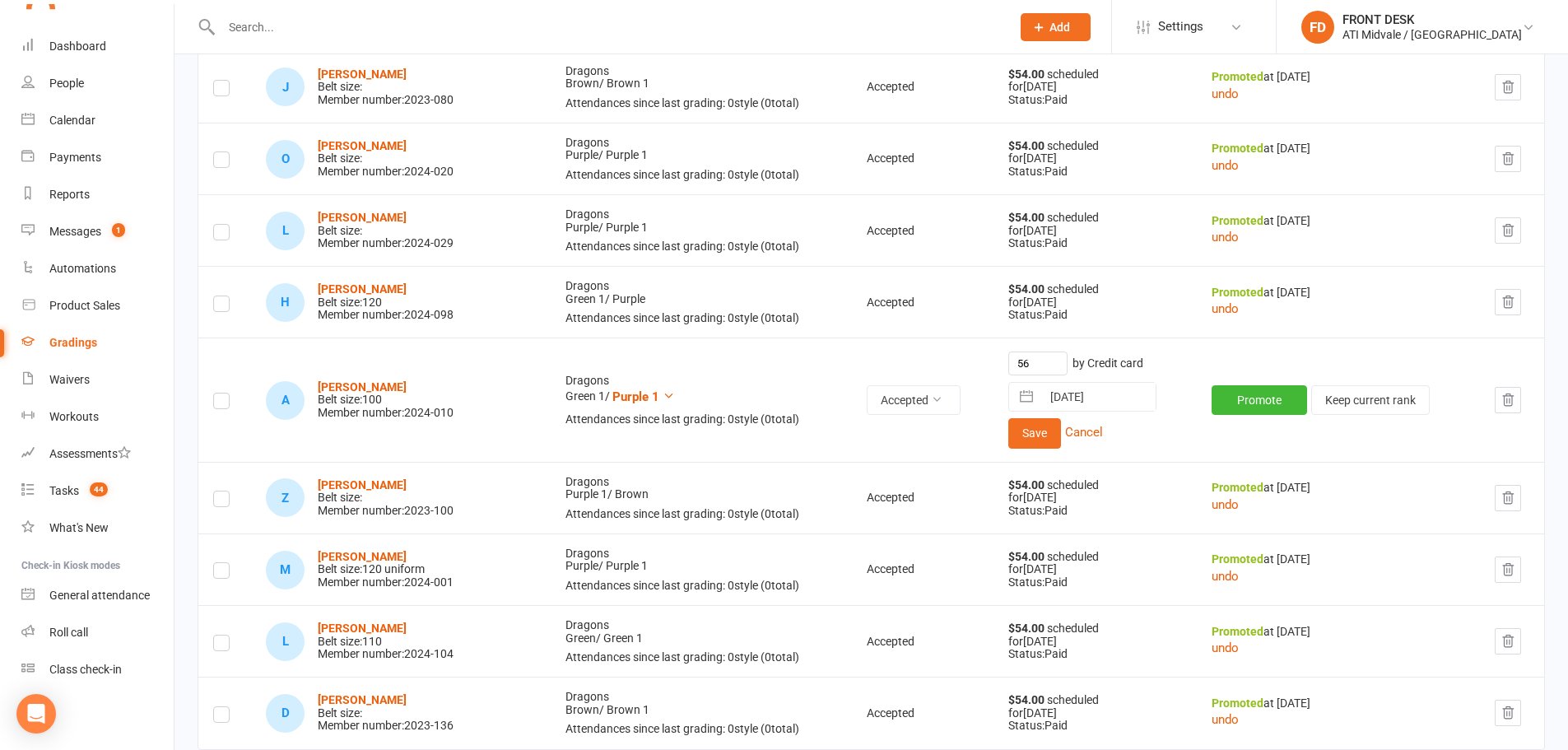
select select "9"
select select "2025"
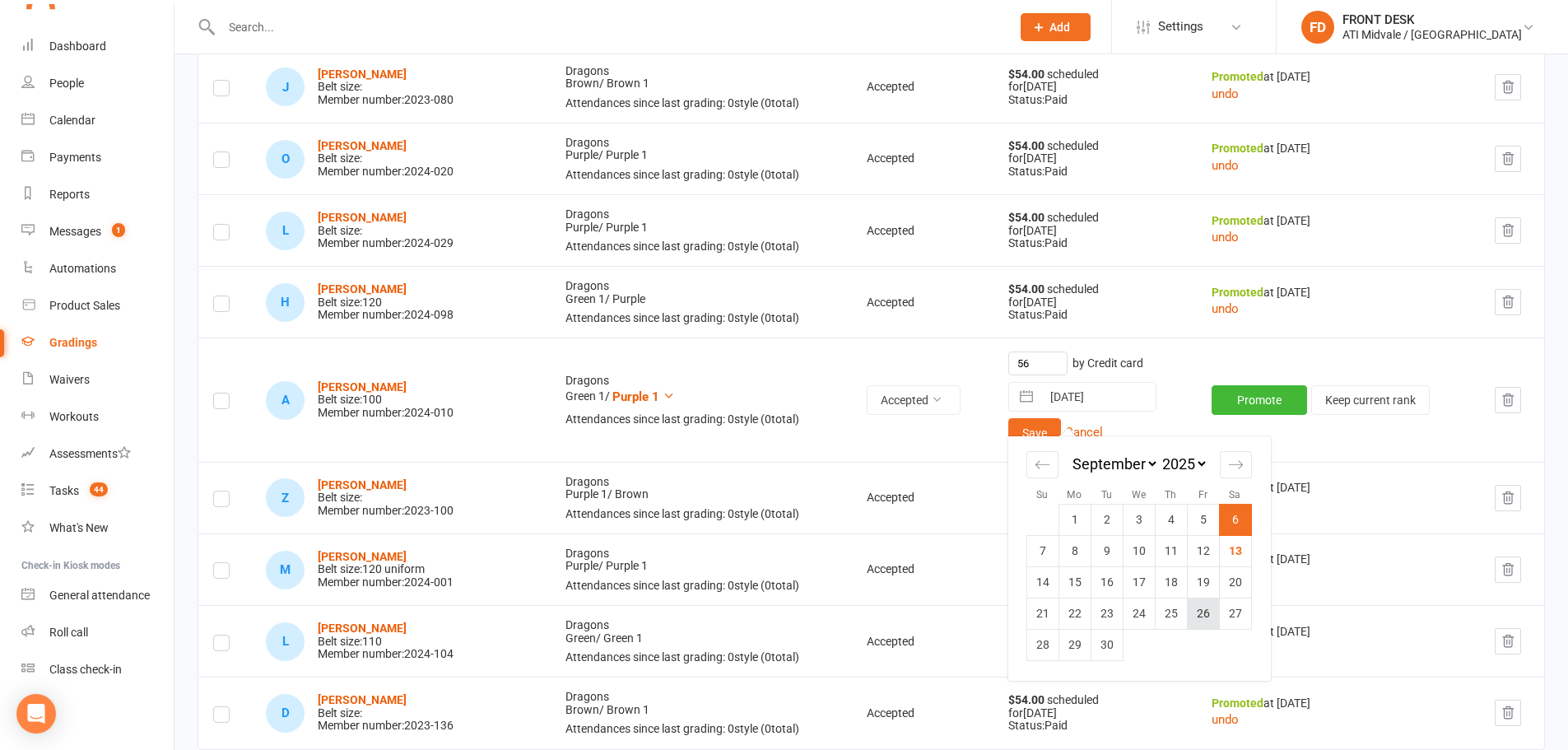
click at [1187, 616] on td "26" at bounding box center [1203, 613] width 32 height 31
type input "26 Sep 2025"
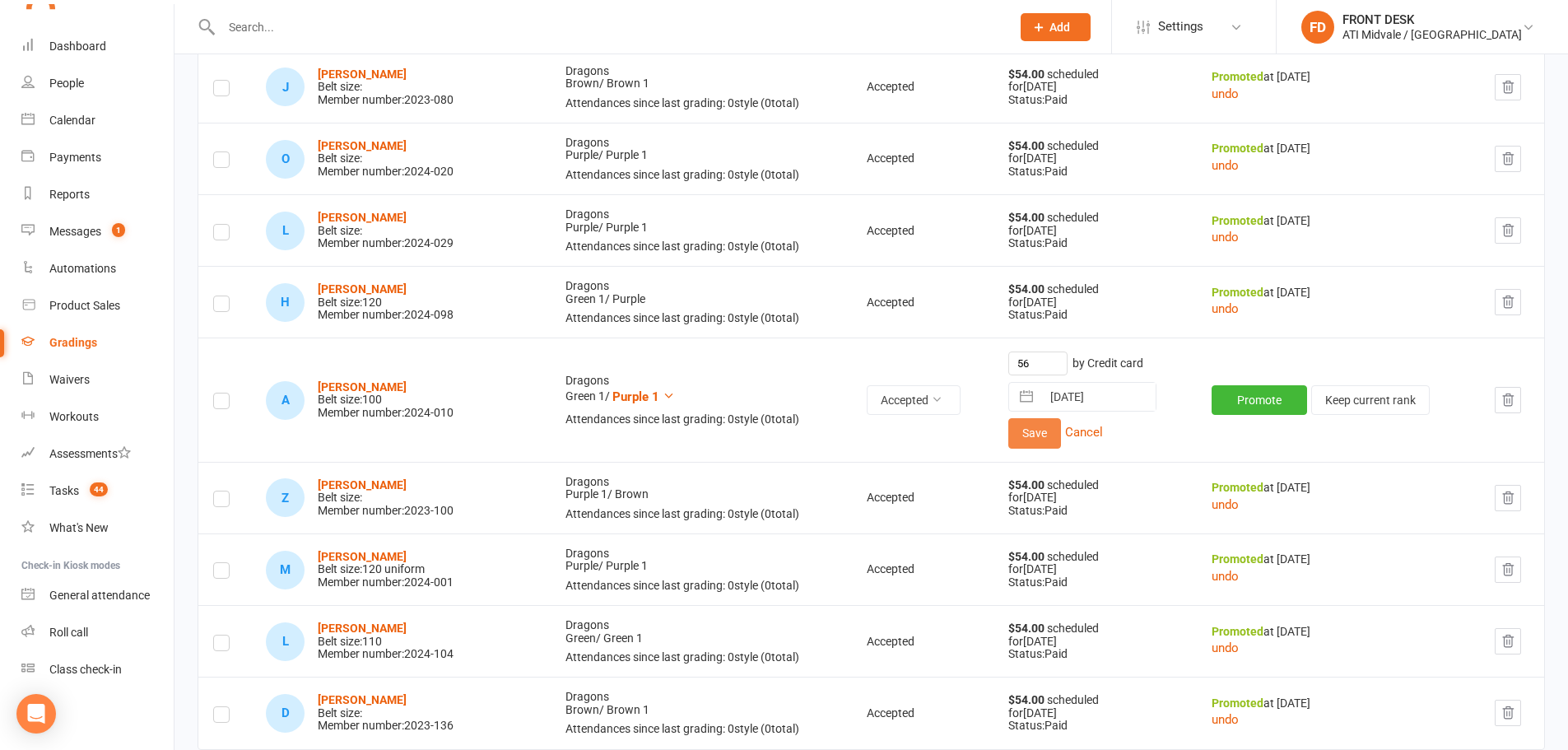
click at [1035, 435] on button "Save" at bounding box center [1034, 432] width 53 height 29
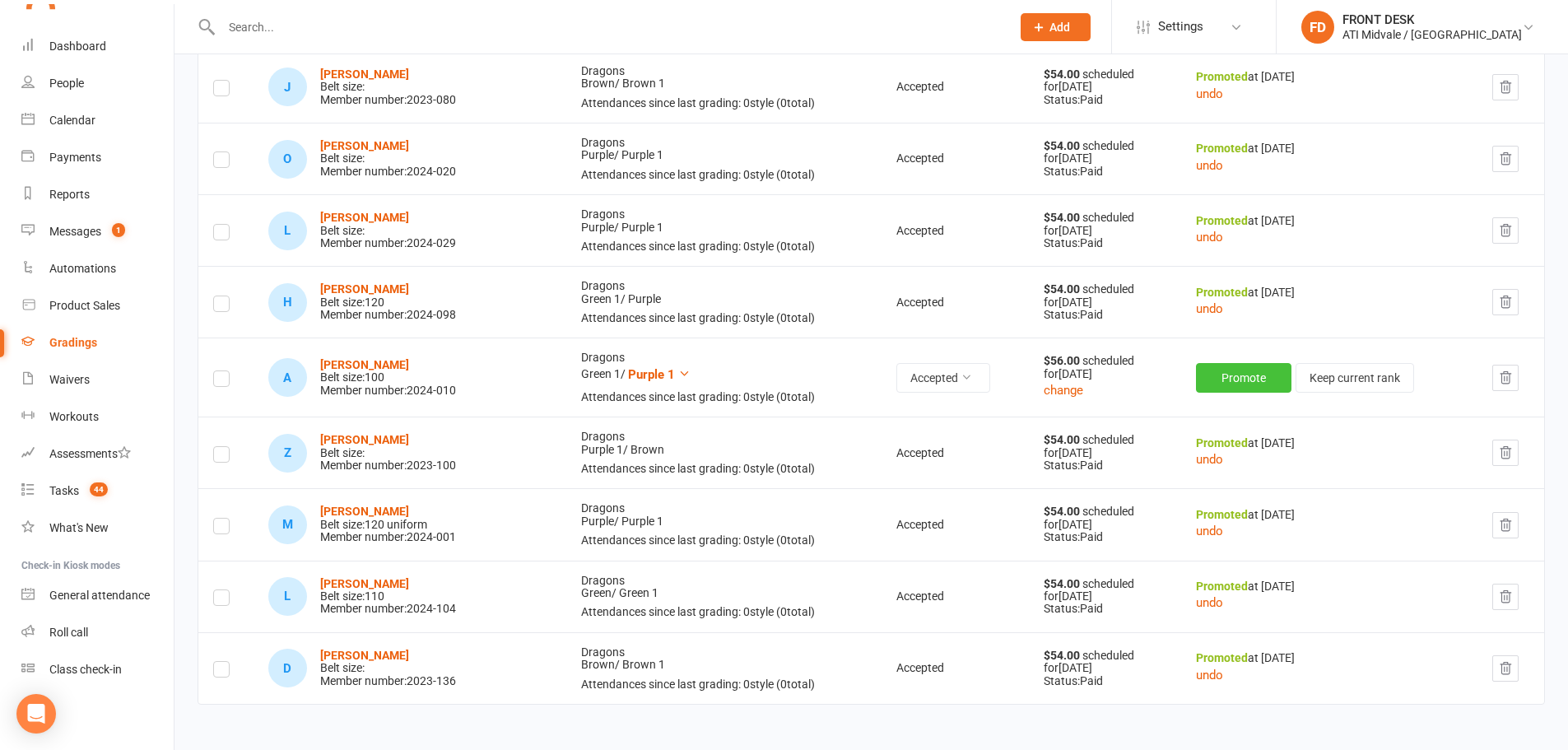
click at [1245, 384] on button "Promote" at bounding box center [1243, 378] width 96 height 29
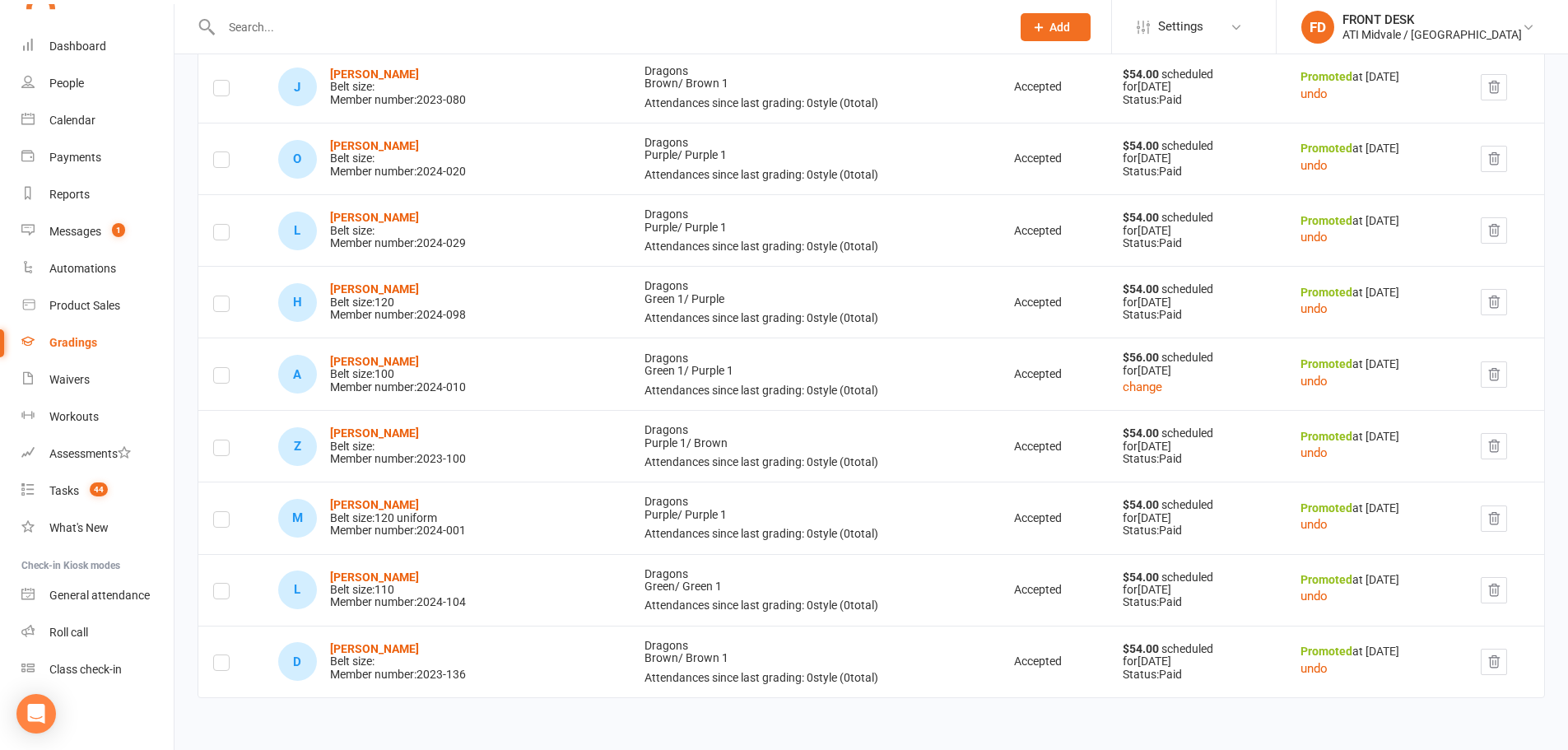
click at [379, 370] on div "Ayla Smith Belt size: 100 Member number: 2024-010" at bounding box center [398, 374] width 136 height 38
click at [374, 365] on strong "Ayla Smith" at bounding box center [375, 361] width 89 height 13
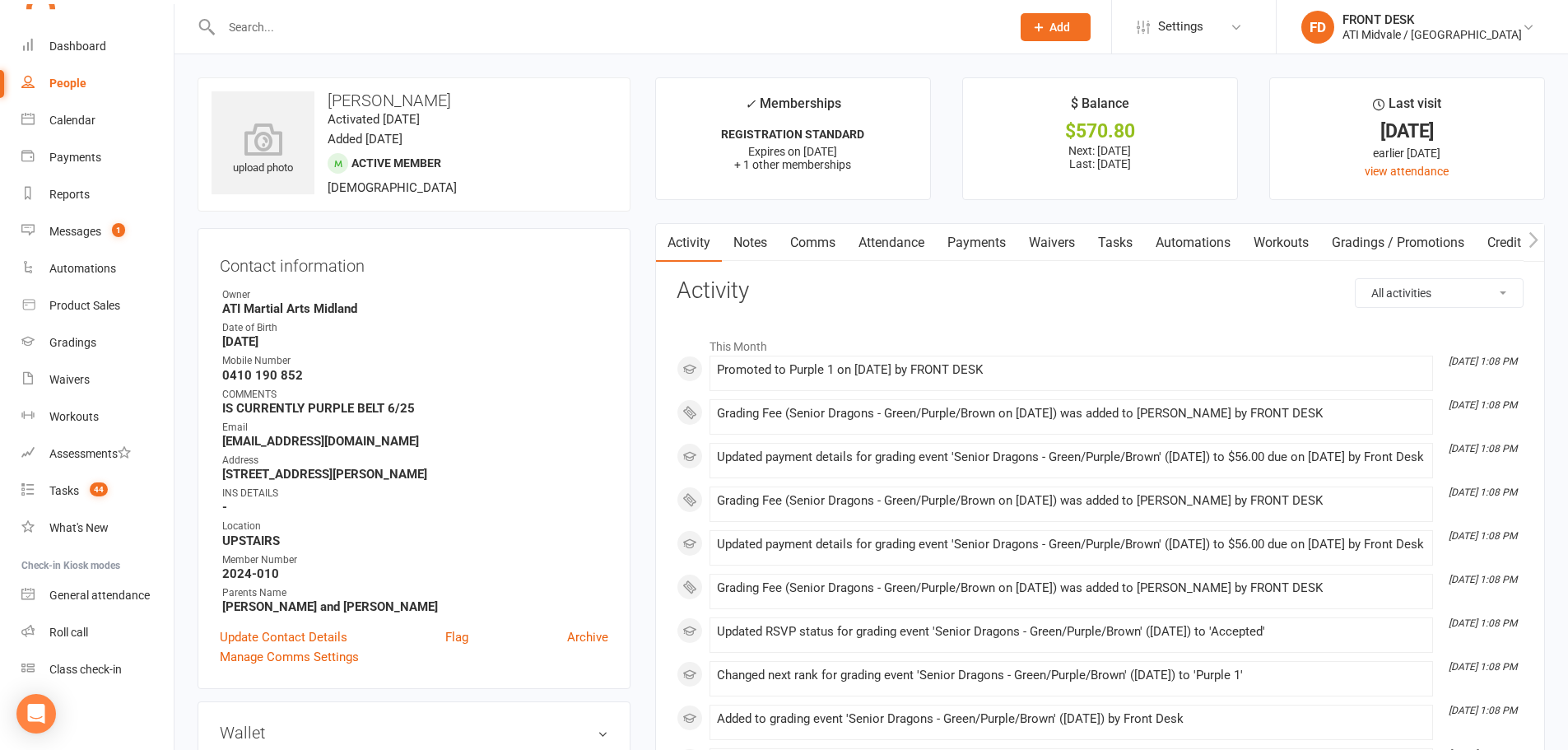
drag, startPoint x: 966, startPoint y: 230, endPoint x: 975, endPoint y: 239, distance: 12.7
click at [969, 232] on link "Payments" at bounding box center [976, 243] width 81 height 38
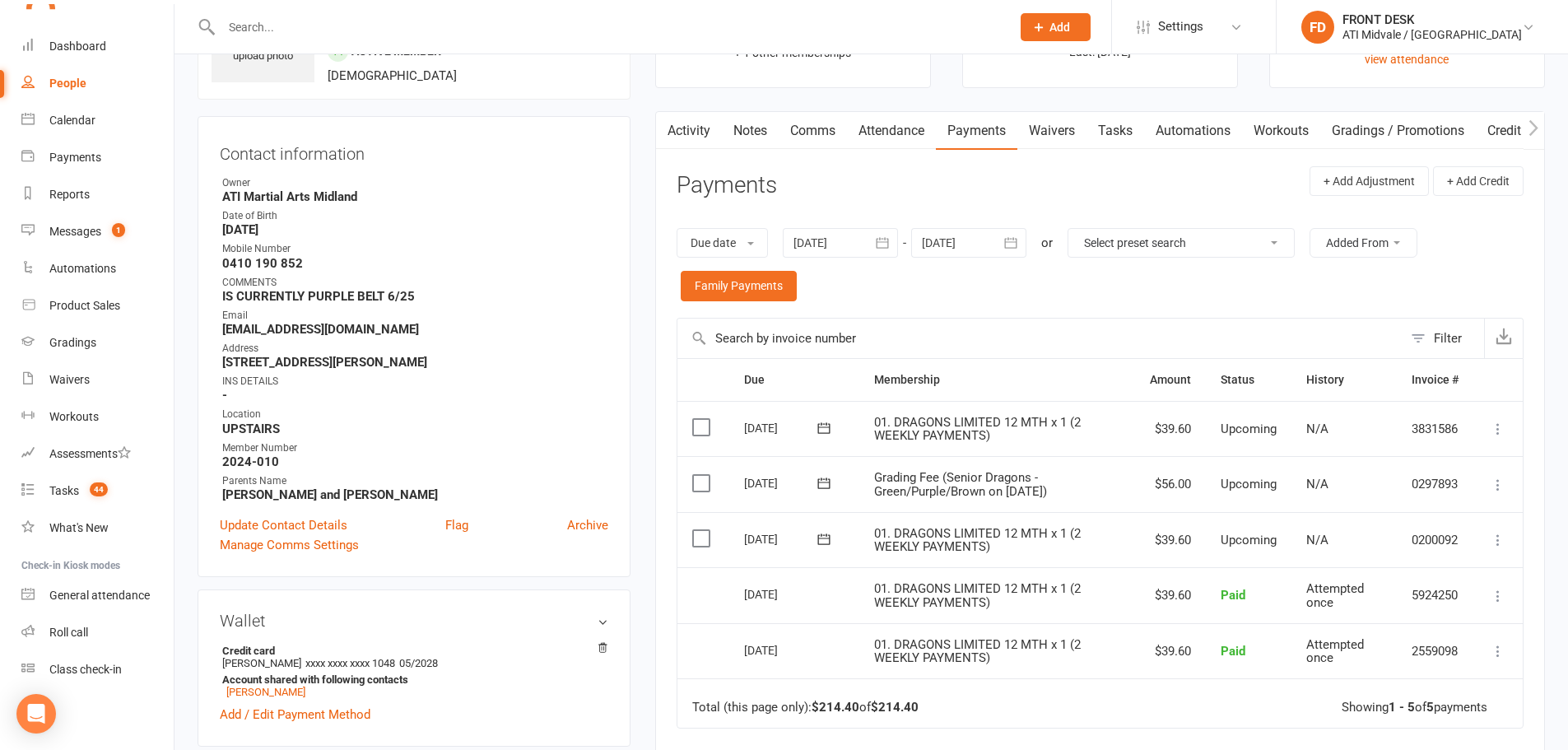
scroll to position [164, 0]
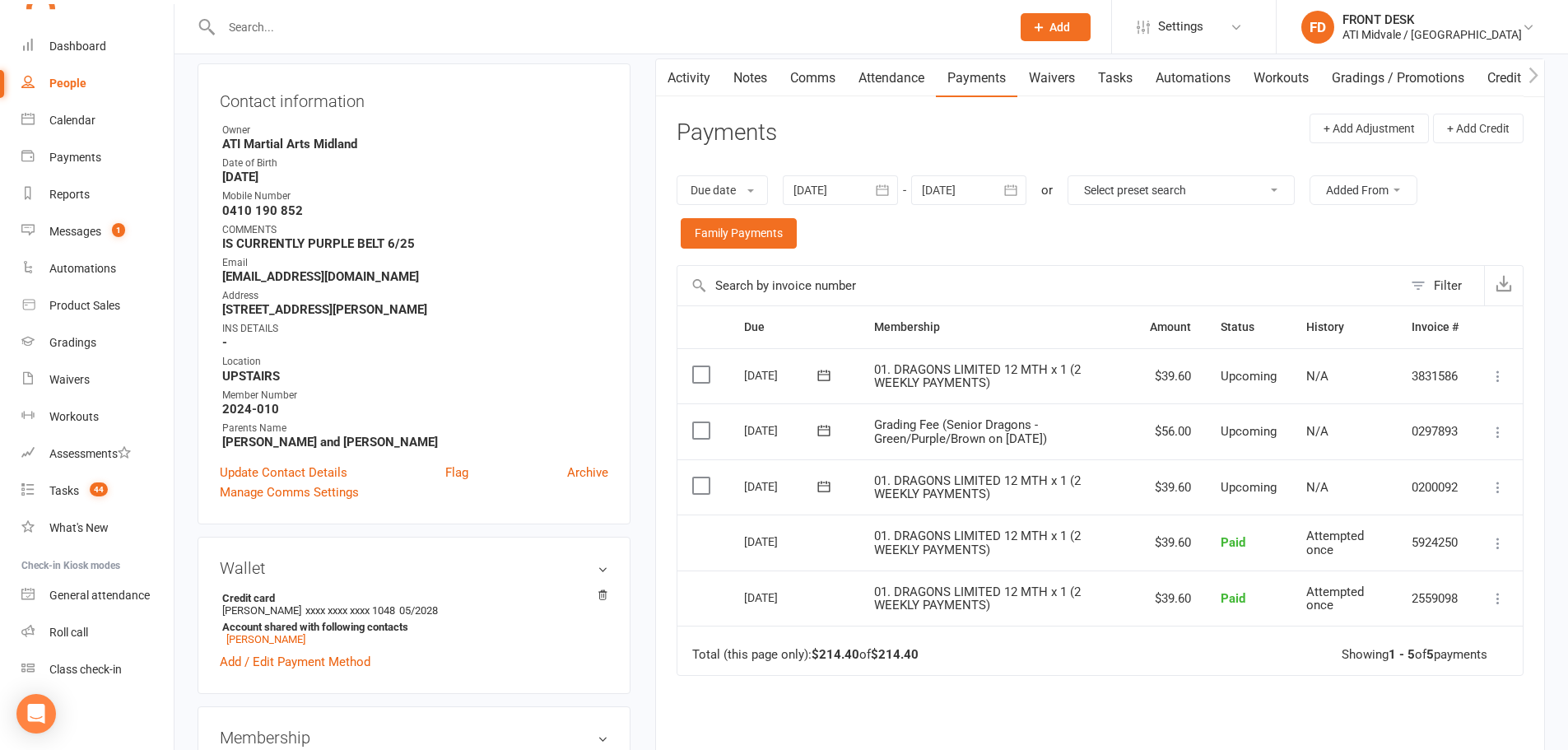
click at [705, 482] on label at bounding box center [703, 486] width 22 height 16
click at [703, 478] on input "checkbox" at bounding box center [697, 478] width 11 height 0
click at [689, 424] on td "Select this" at bounding box center [704, 431] width 52 height 56
click at [700, 429] on label at bounding box center [703, 430] width 22 height 16
click at [700, 422] on input "checkbox" at bounding box center [697, 422] width 11 height 0
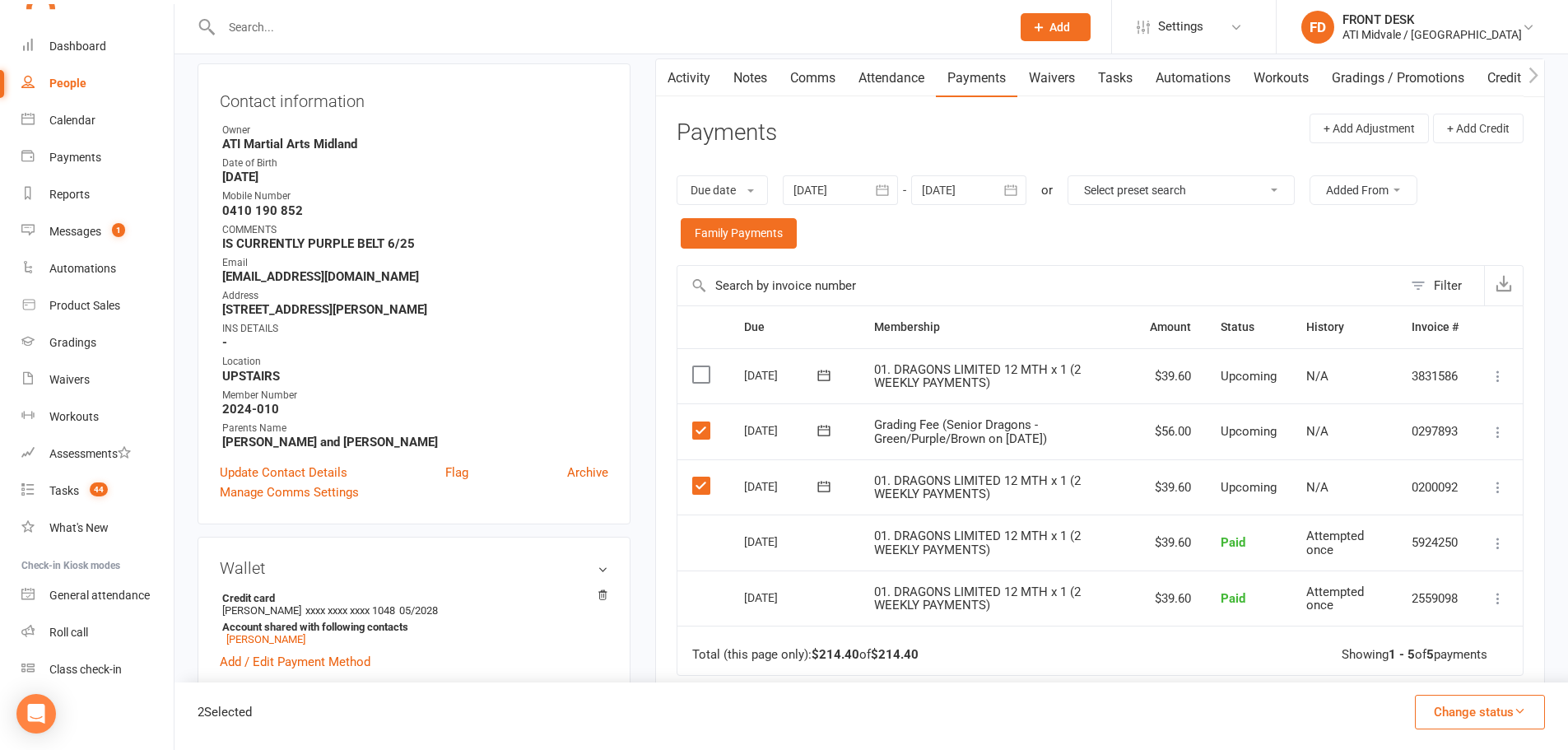
click at [702, 471] on td "Select this" at bounding box center [704, 487] width 52 height 56
click at [707, 485] on label at bounding box center [703, 486] width 22 height 16
click at [703, 478] on input "checkbox" at bounding box center [697, 478] width 11 height 0
click at [1469, 704] on button "Change status" at bounding box center [1480, 712] width 130 height 35
click at [1439, 574] on link "Paid (Cash)" at bounding box center [1463, 569] width 163 height 33
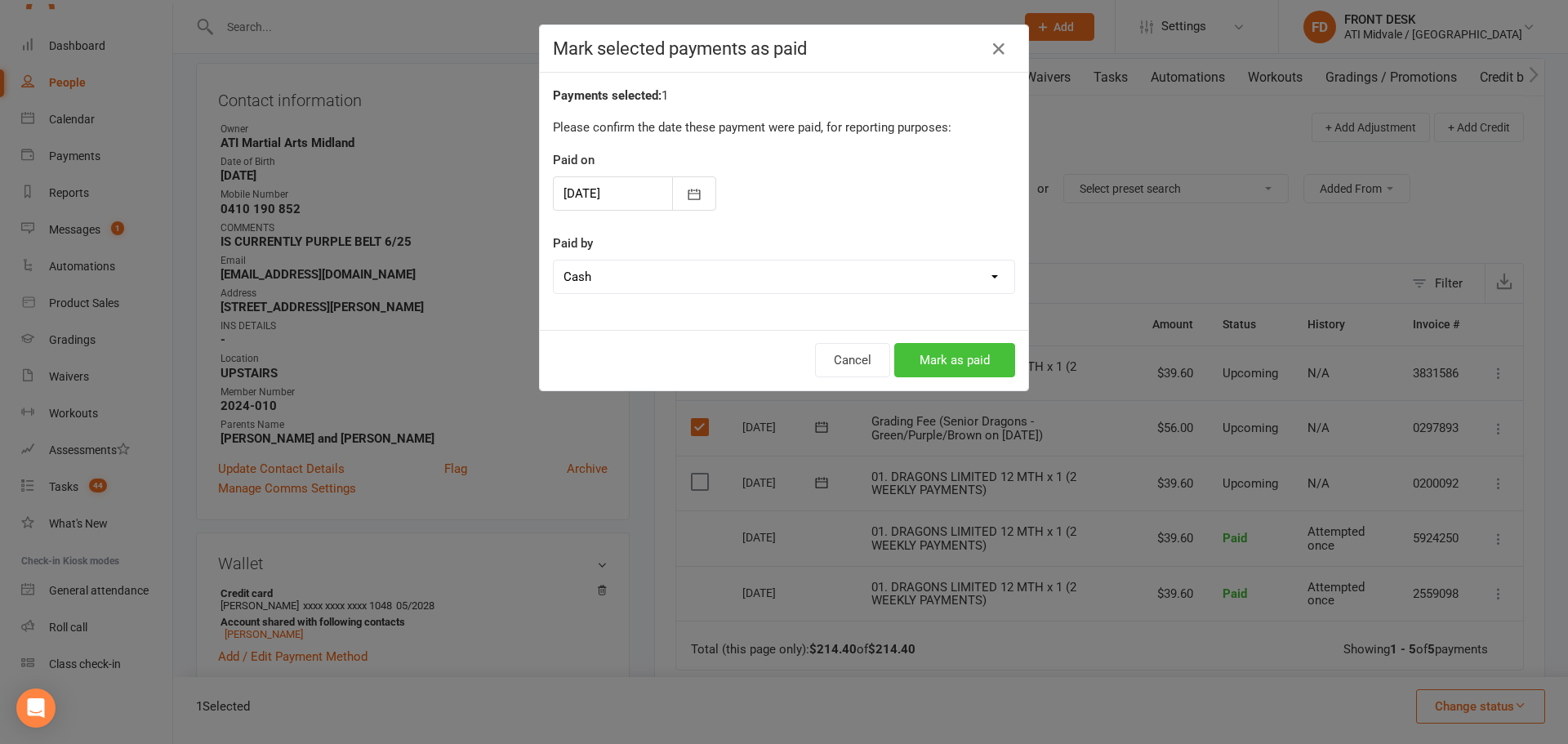
click at [955, 345] on button "Mark as paid" at bounding box center [954, 360] width 120 height 35
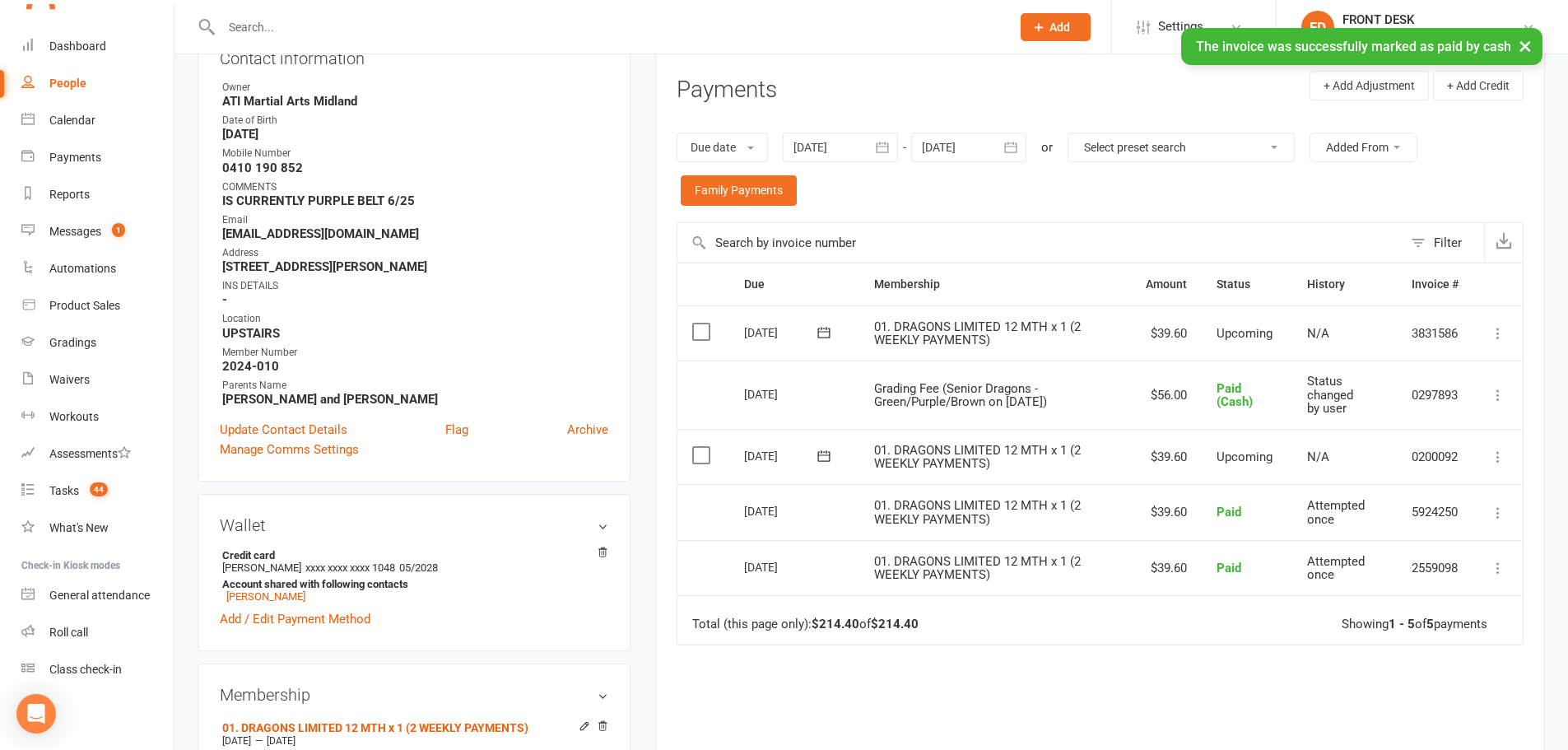
scroll to position [247, 0]
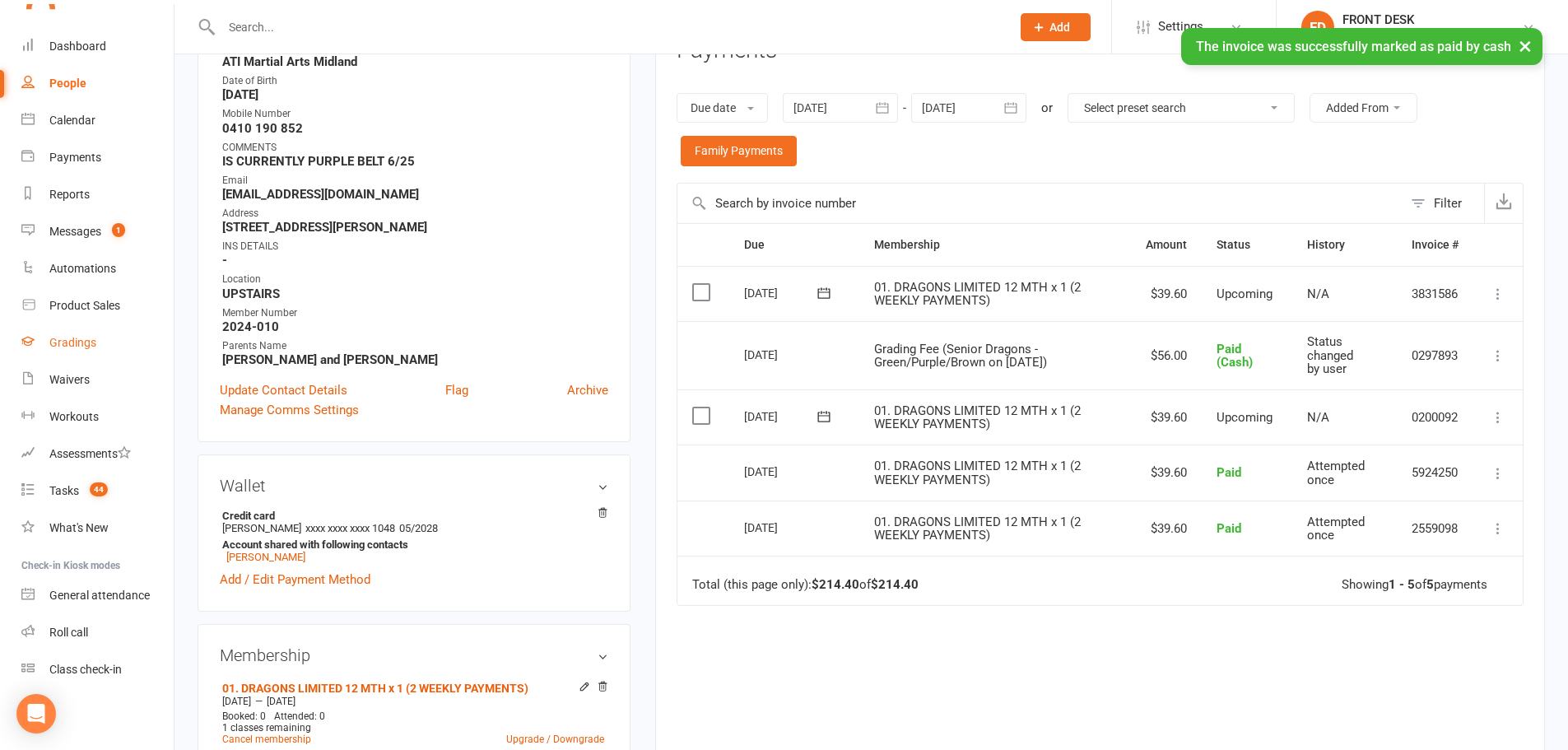
click at [79, 337] on div "Gradings" at bounding box center [72, 342] width 47 height 13
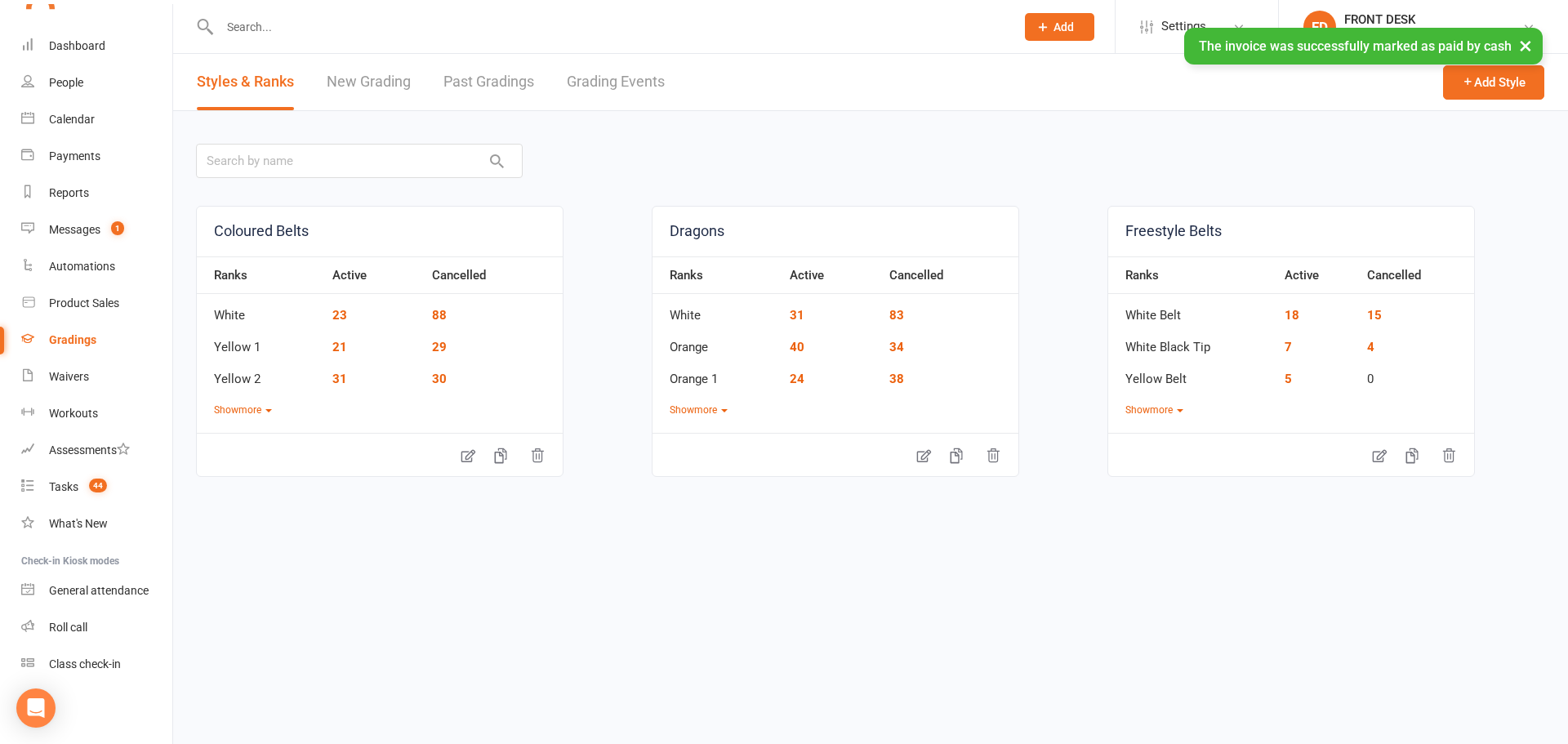
click at [601, 89] on link "Grading Events" at bounding box center [616, 82] width 98 height 57
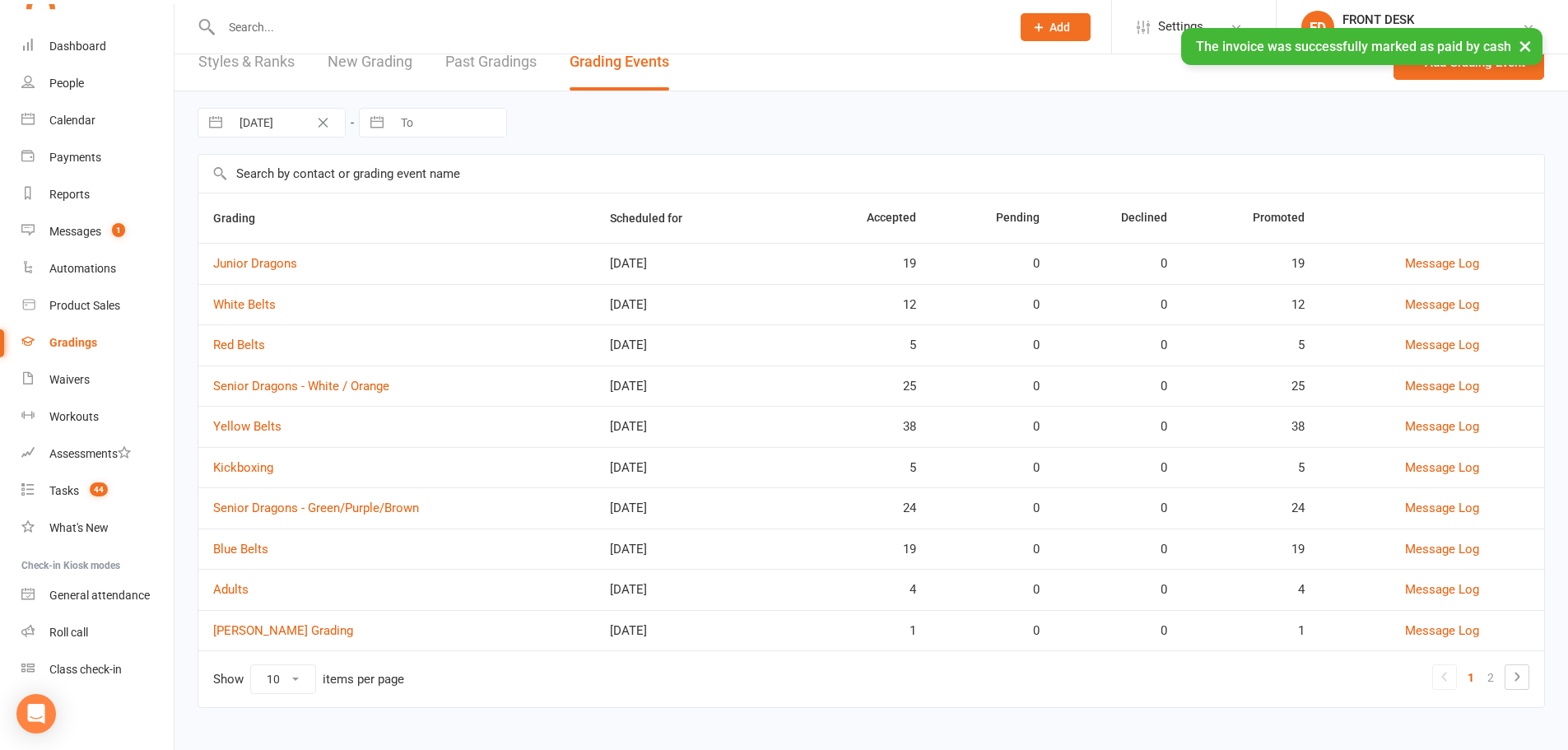
scroll to position [26, 0]
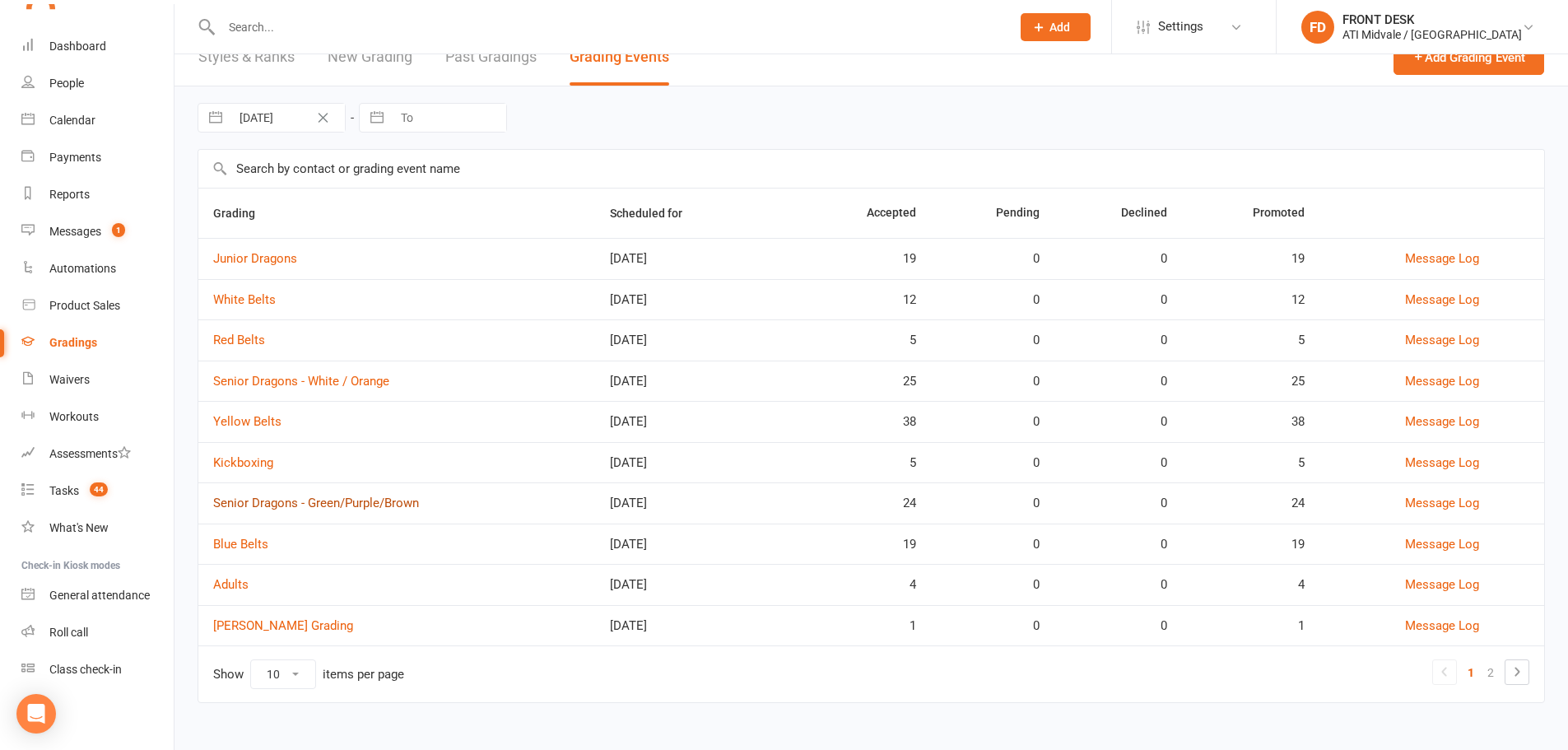
click at [313, 504] on link "Senior Dragons - Green/Purple/Brown" at bounding box center [316, 503] width 205 height 15
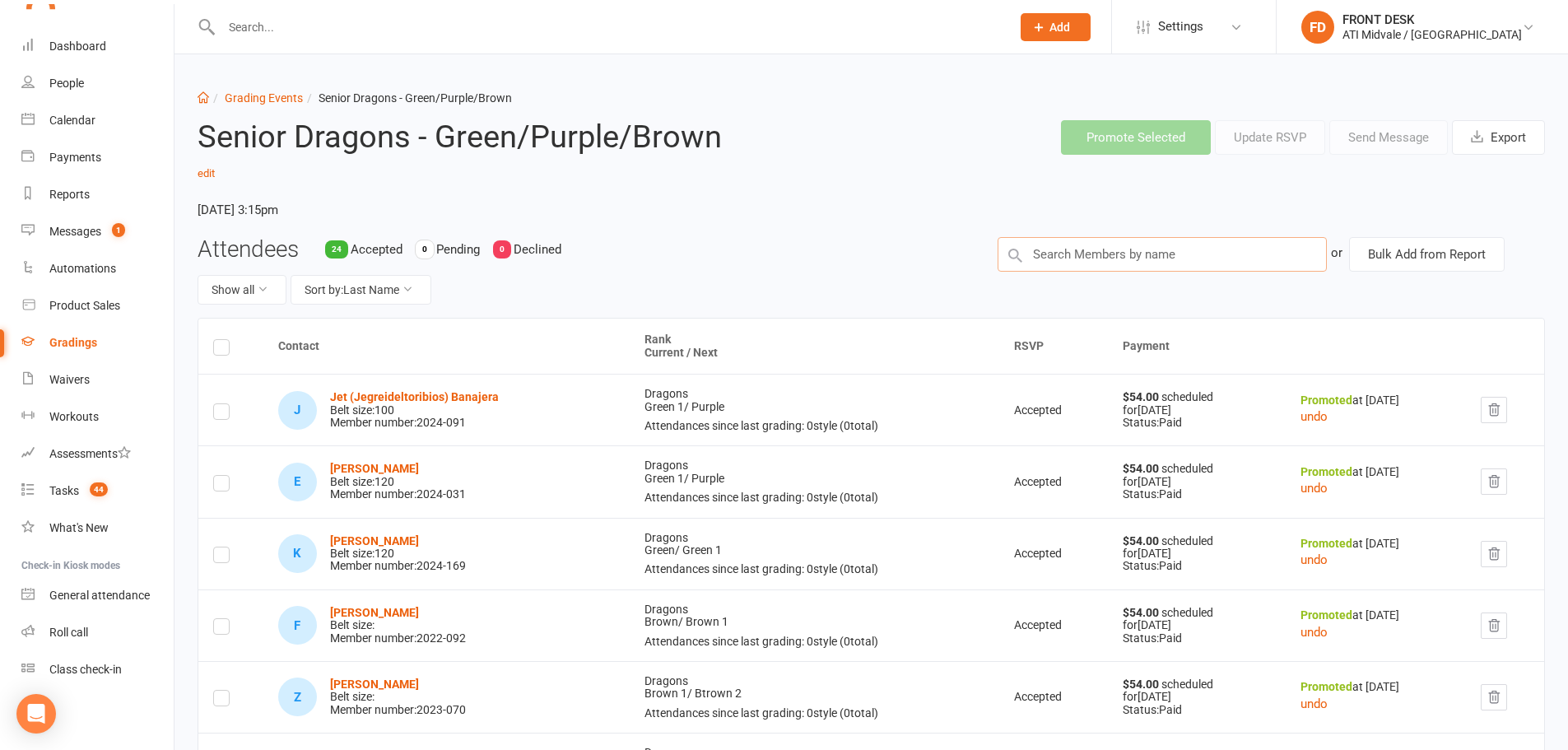
click at [1099, 258] on input "text" at bounding box center [1162, 254] width 329 height 35
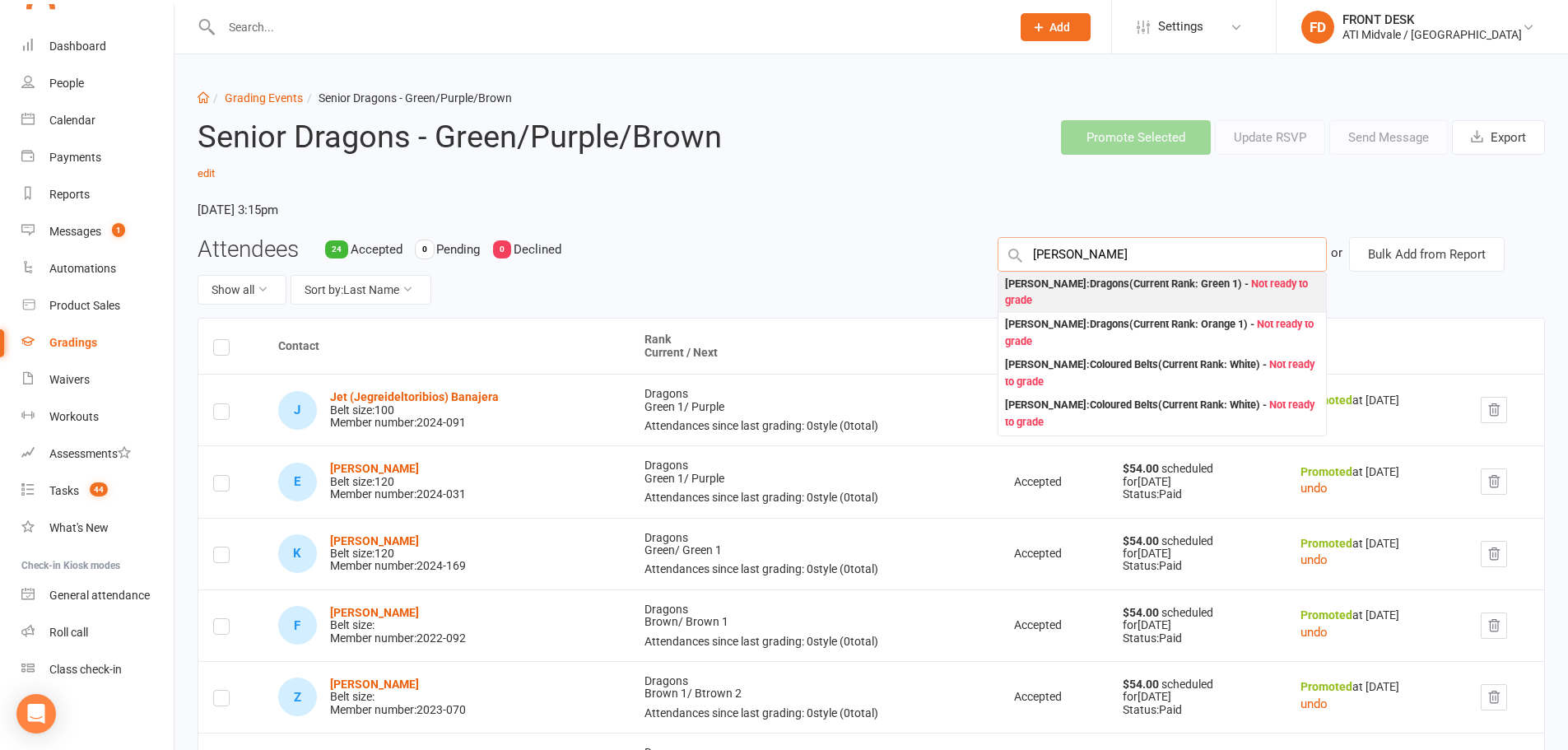
type input "callan"
click at [1093, 288] on div "Callan Smith : Dragons (Current Rank: Green 1 ) - Not ready to grade" at bounding box center [1163, 293] width 314 height 34
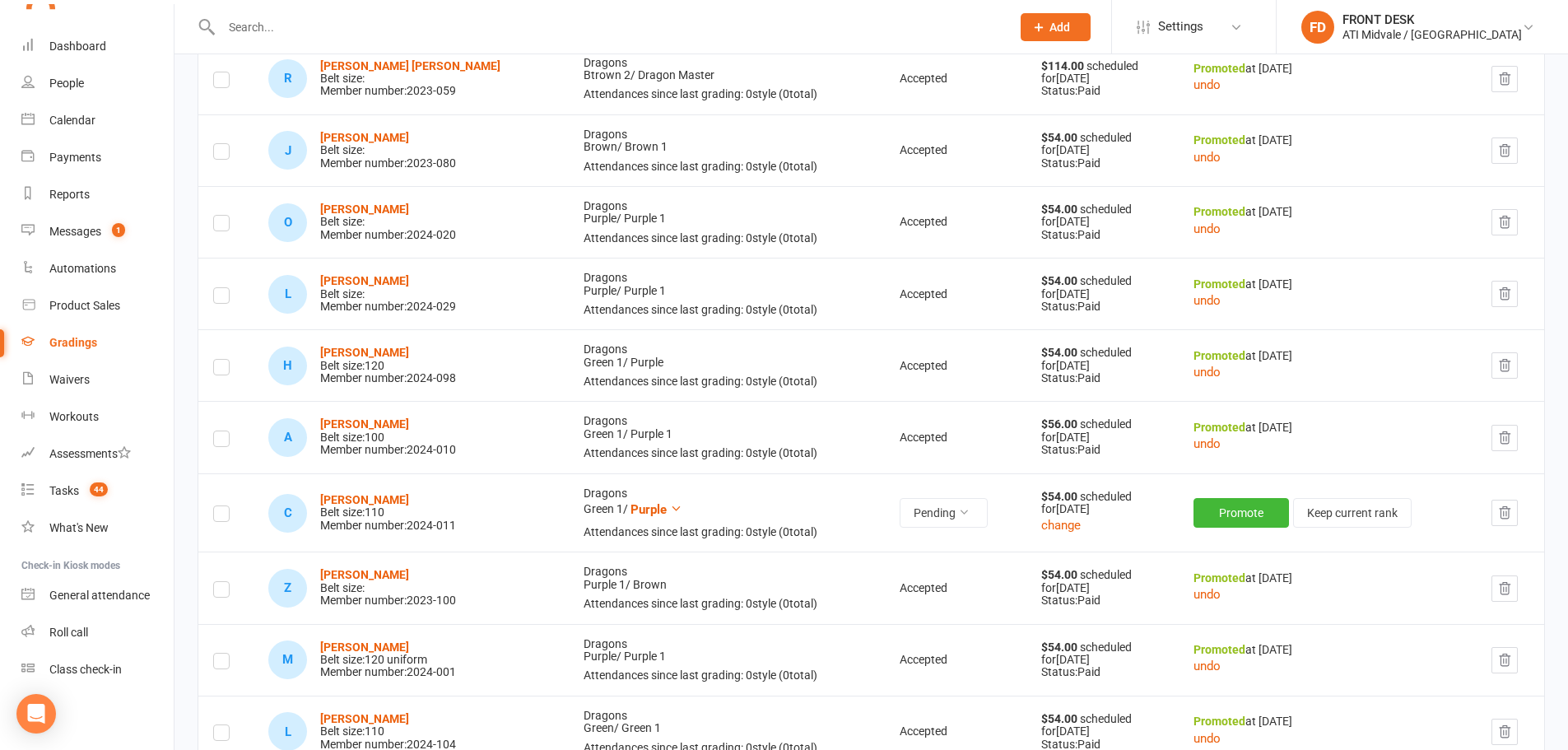
scroll to position [1564, 0]
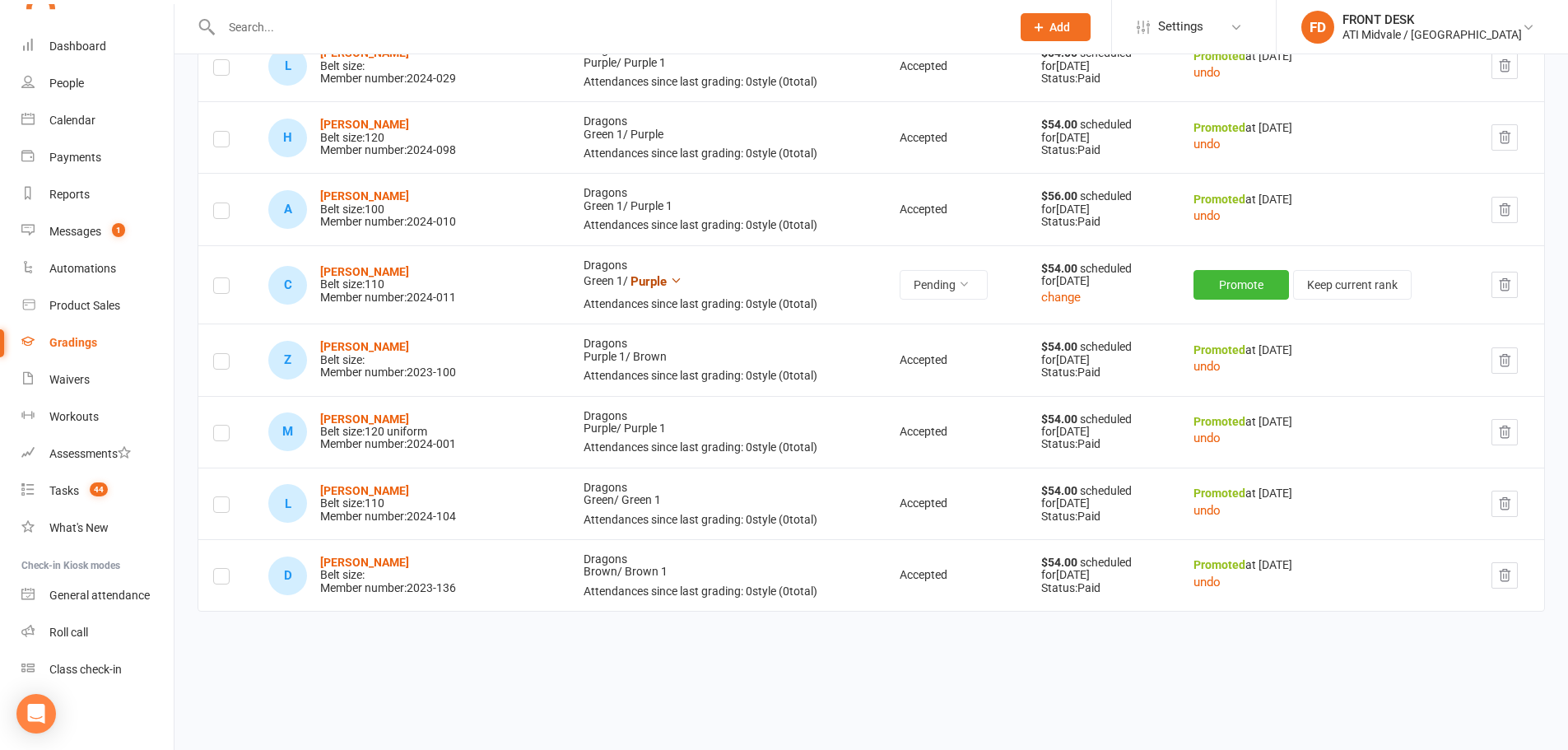
click at [670, 281] on icon at bounding box center [676, 280] width 13 height 12
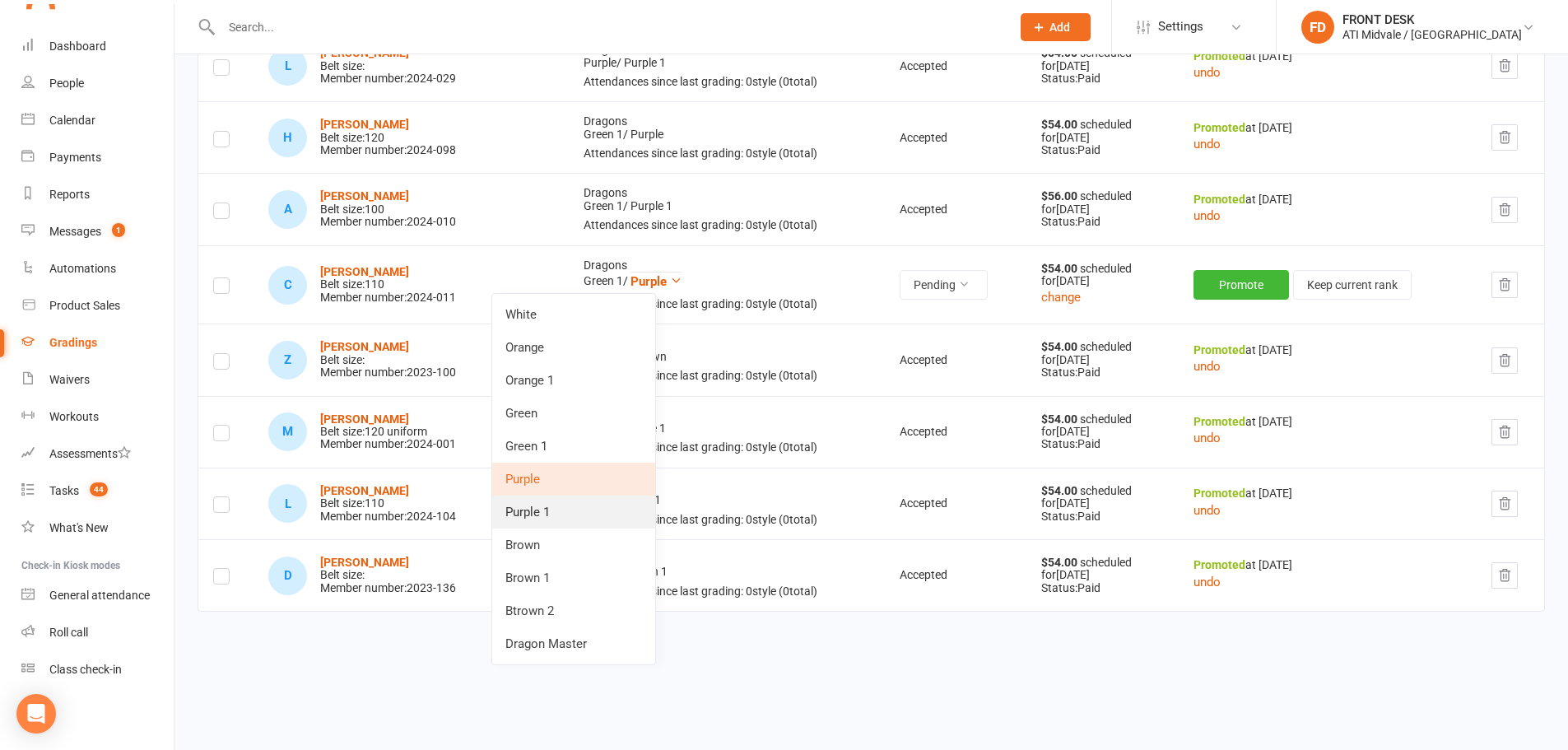
click at [587, 520] on link "Purple 1" at bounding box center [573, 512] width 163 height 33
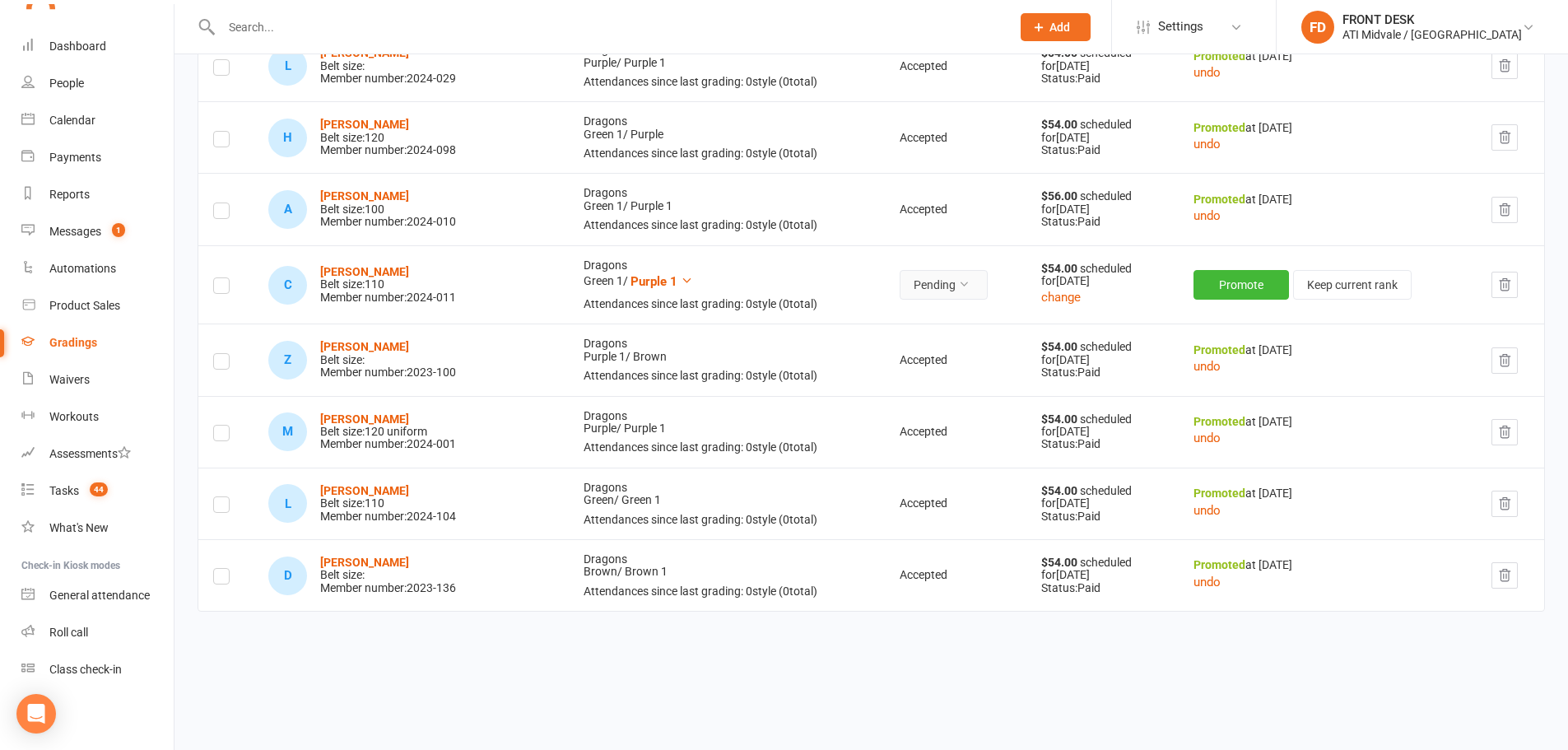
click at [921, 289] on button "Pending" at bounding box center [944, 284] width 88 height 29
click at [881, 331] on link "Accepted" at bounding box center [887, 322] width 163 height 33
click at [1055, 298] on button "change" at bounding box center [1063, 297] width 39 height 20
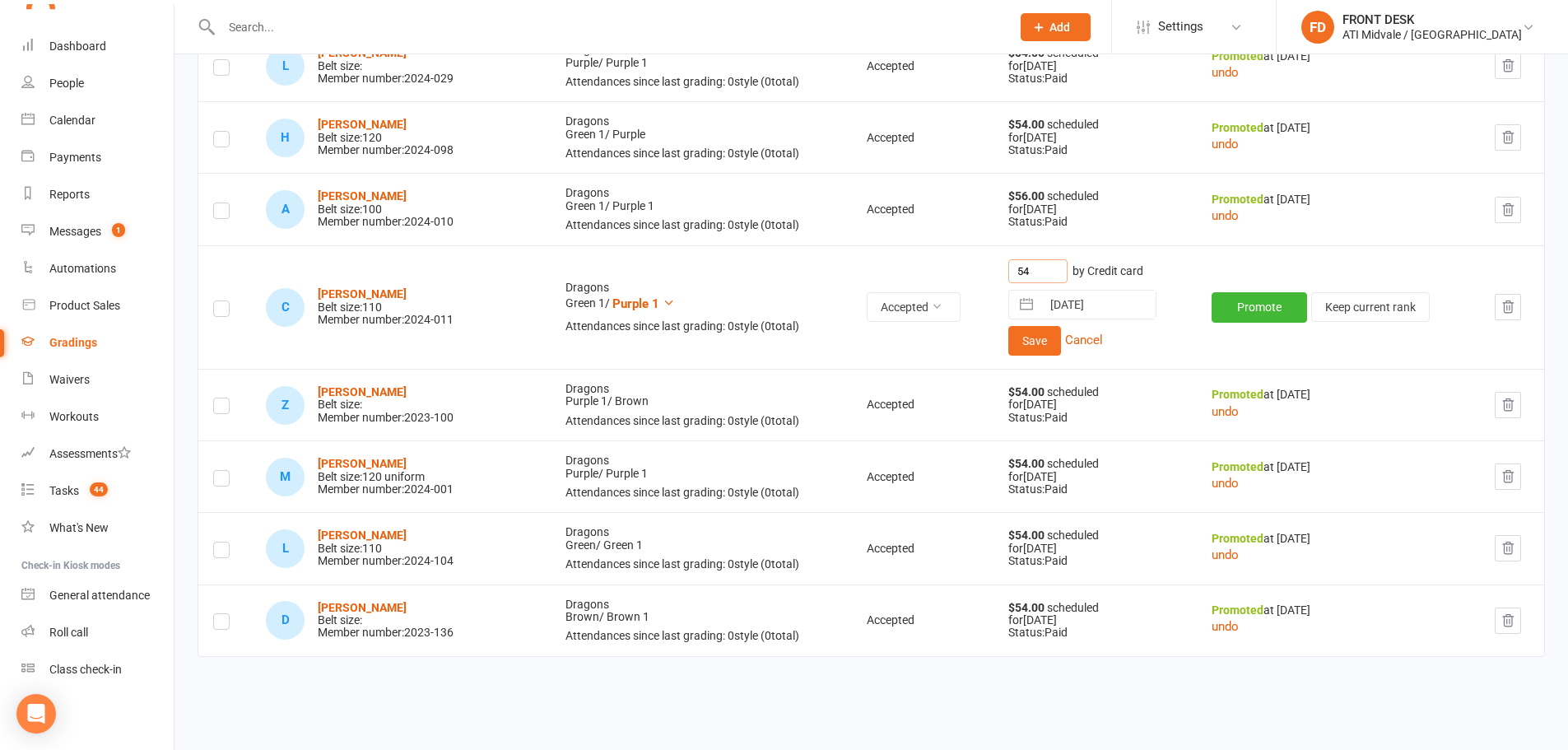
drag, startPoint x: 1016, startPoint y: 271, endPoint x: 970, endPoint y: 262, distance: 46.9
click at [970, 262] on tr "C Callan Smith Belt size: 110 Member number: 2024-011 Dragons Green 1 / Purple …" at bounding box center [871, 307] width 1346 height 123
type input "69"
click at [1022, 305] on button "button" at bounding box center [1026, 304] width 29 height 28
select select "7"
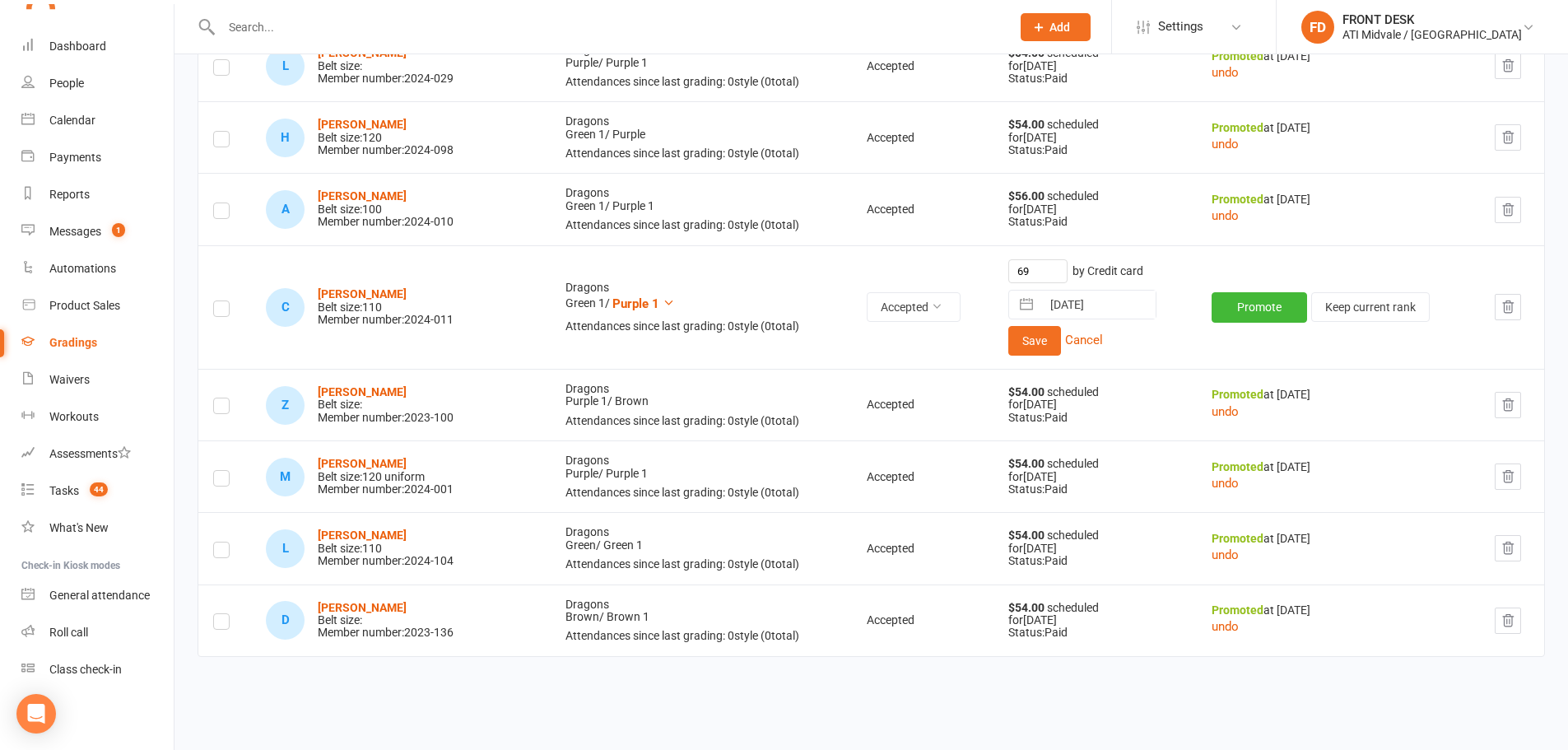
select select "2025"
select select "8"
select select "2025"
select select "9"
select select "2025"
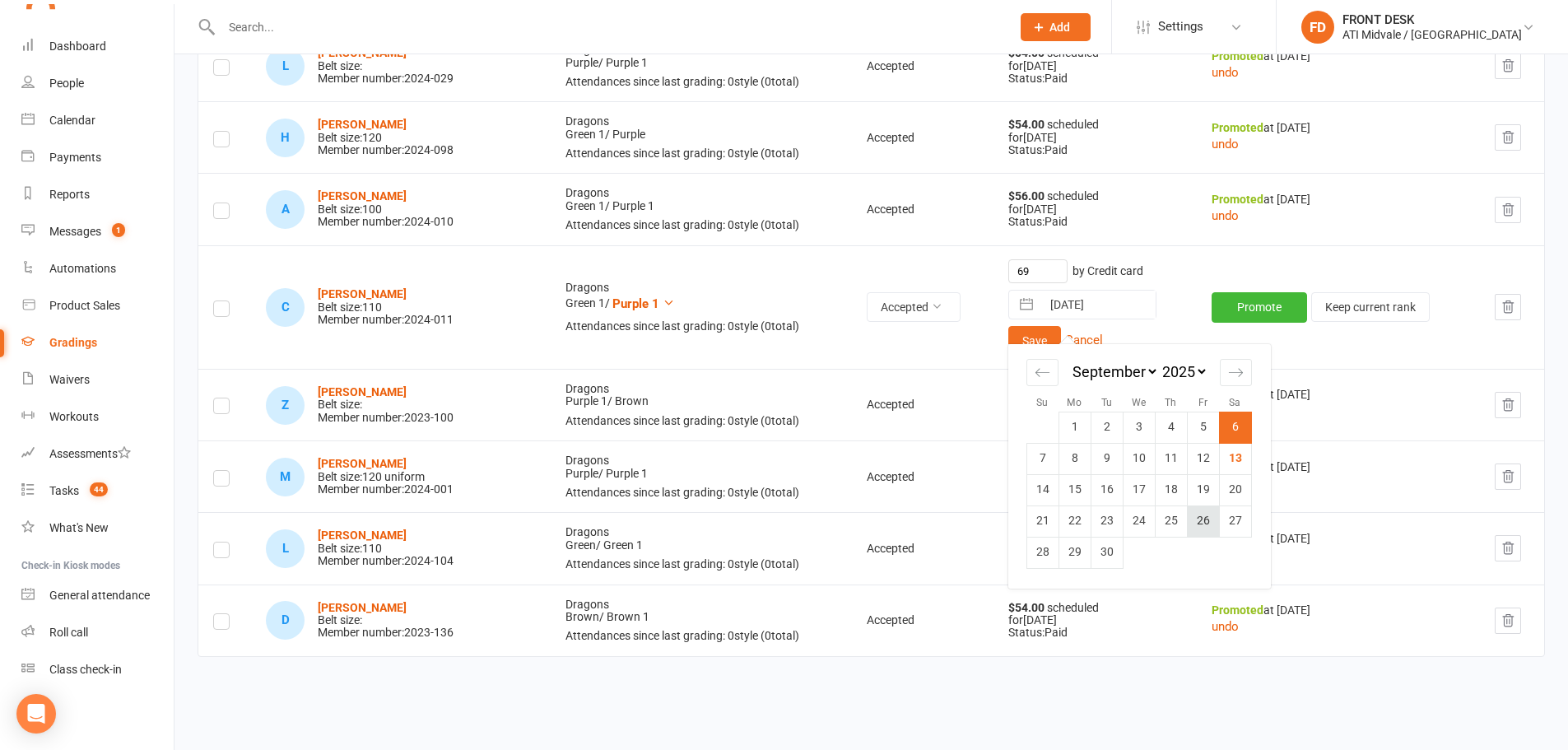
click at [1204, 519] on td "26" at bounding box center [1203, 521] width 32 height 31
type input "26 Sep 2025"
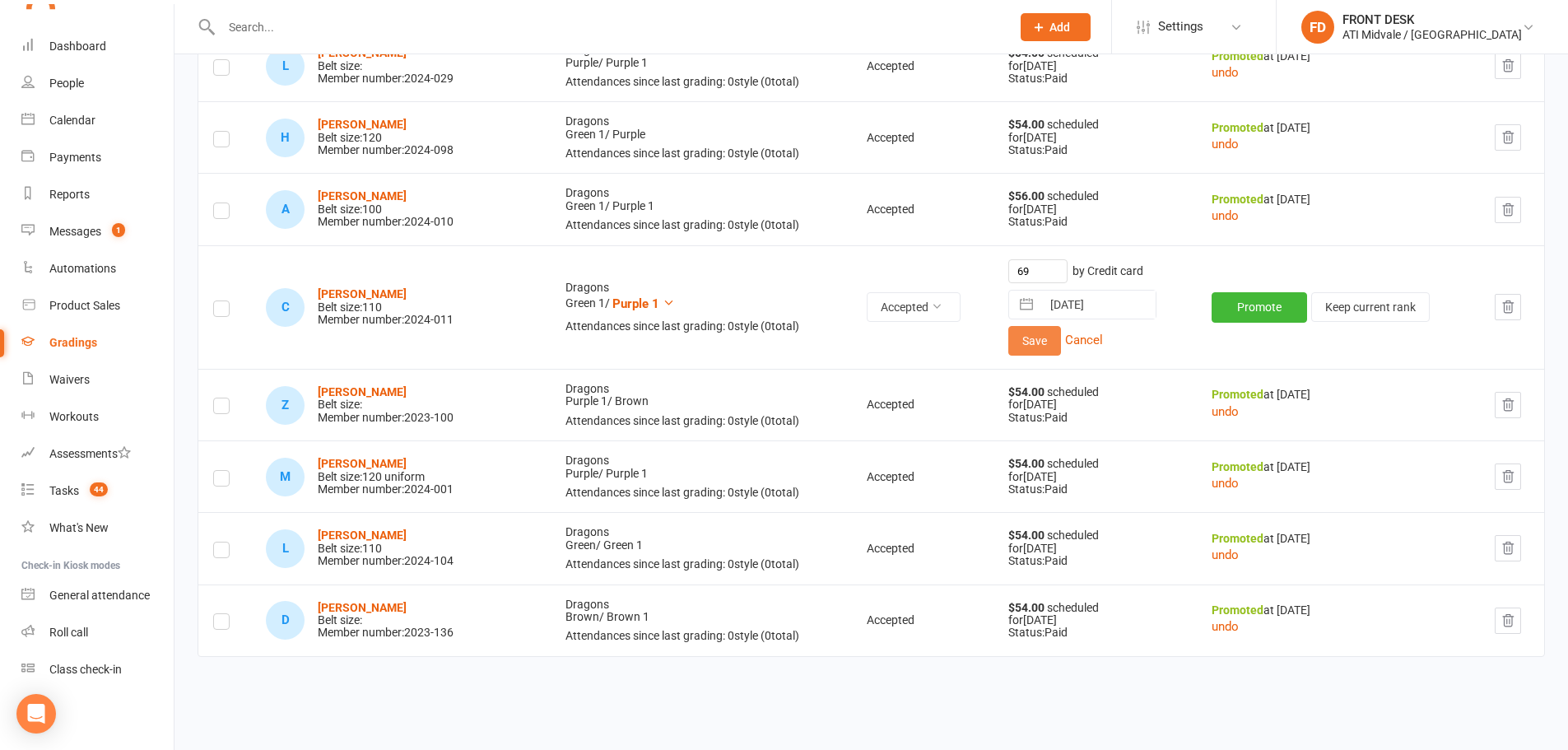
click at [1037, 338] on button "Save" at bounding box center [1034, 340] width 53 height 29
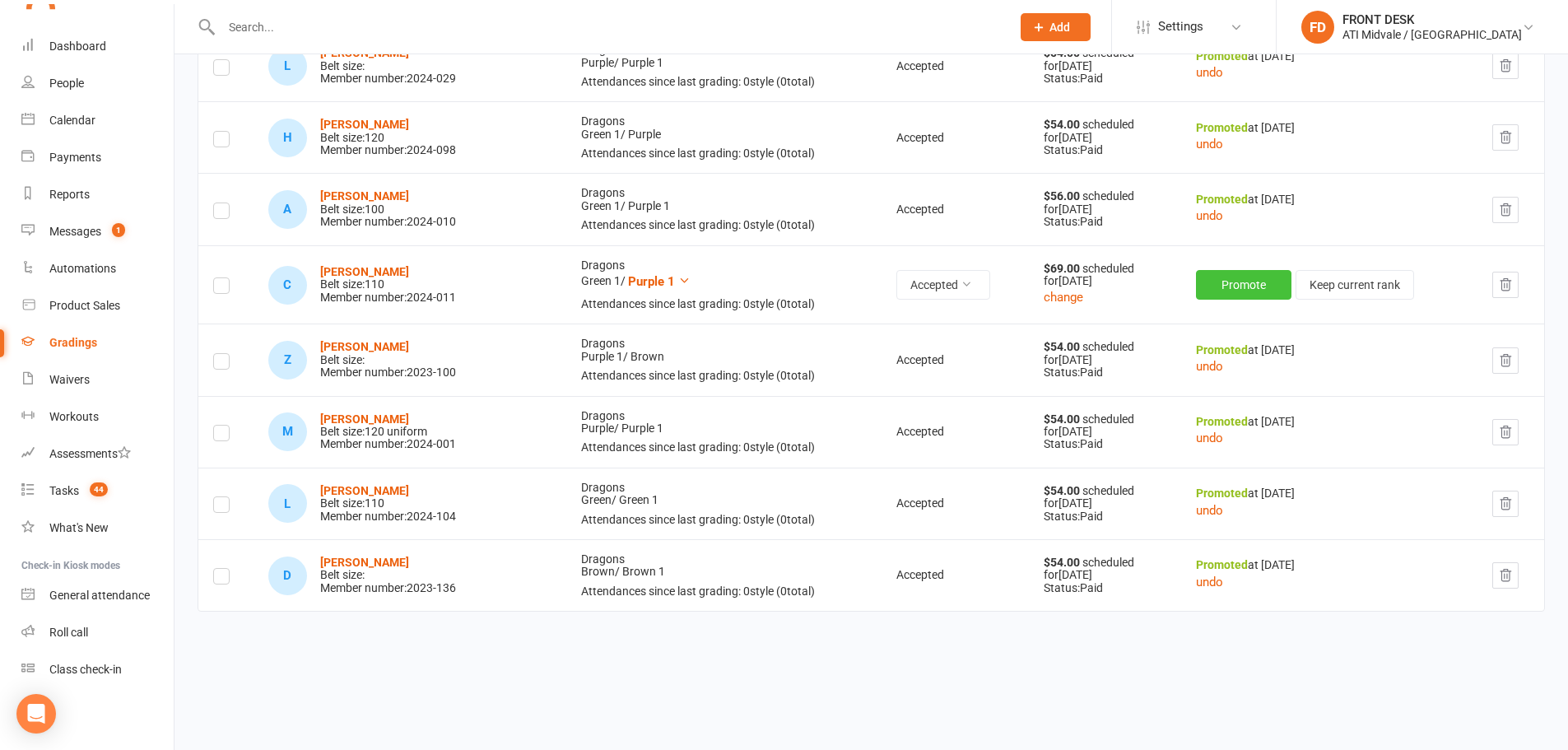
click at [1216, 278] on button "Promote" at bounding box center [1243, 284] width 96 height 29
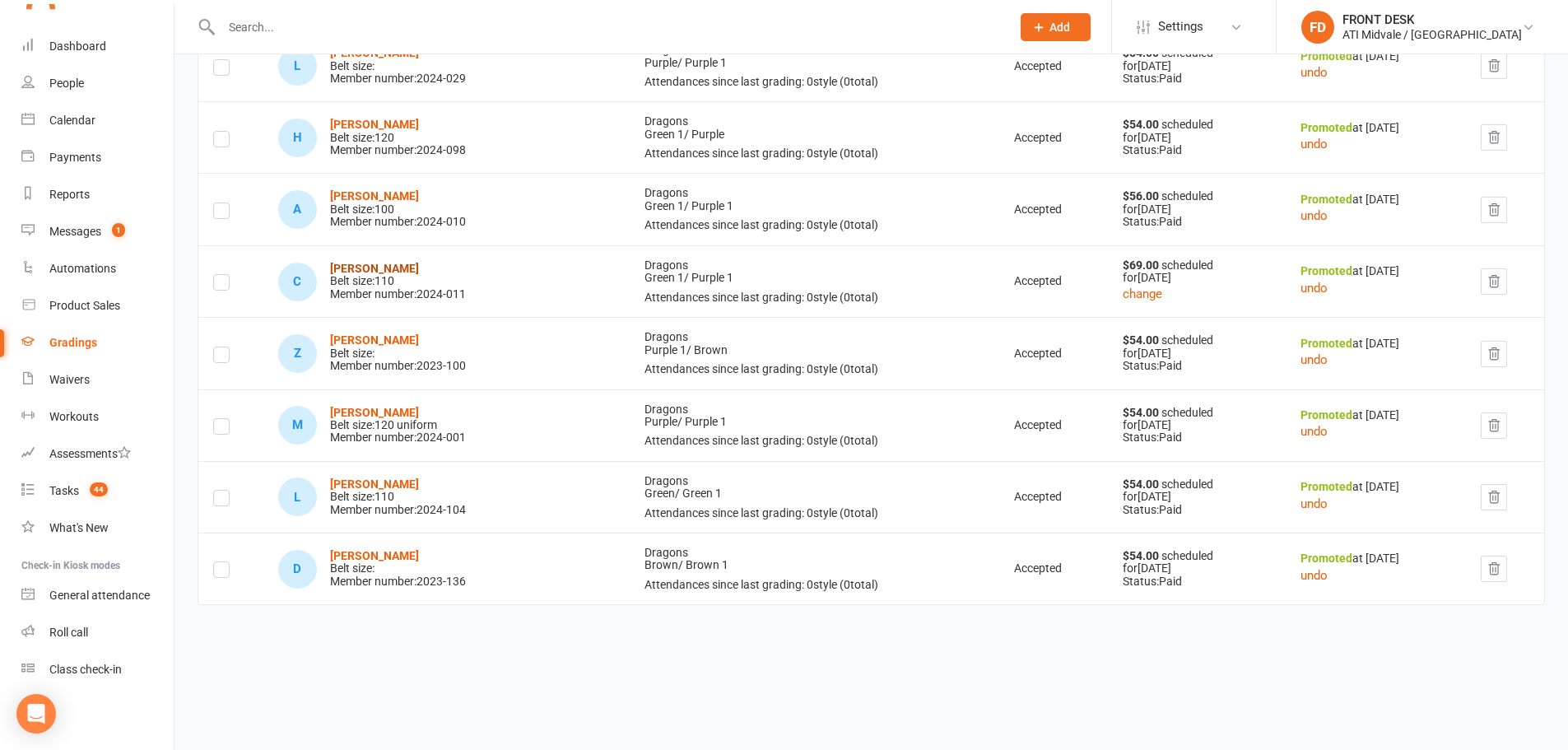
click at [371, 269] on strong "Callan Smith" at bounding box center [375, 268] width 89 height 13
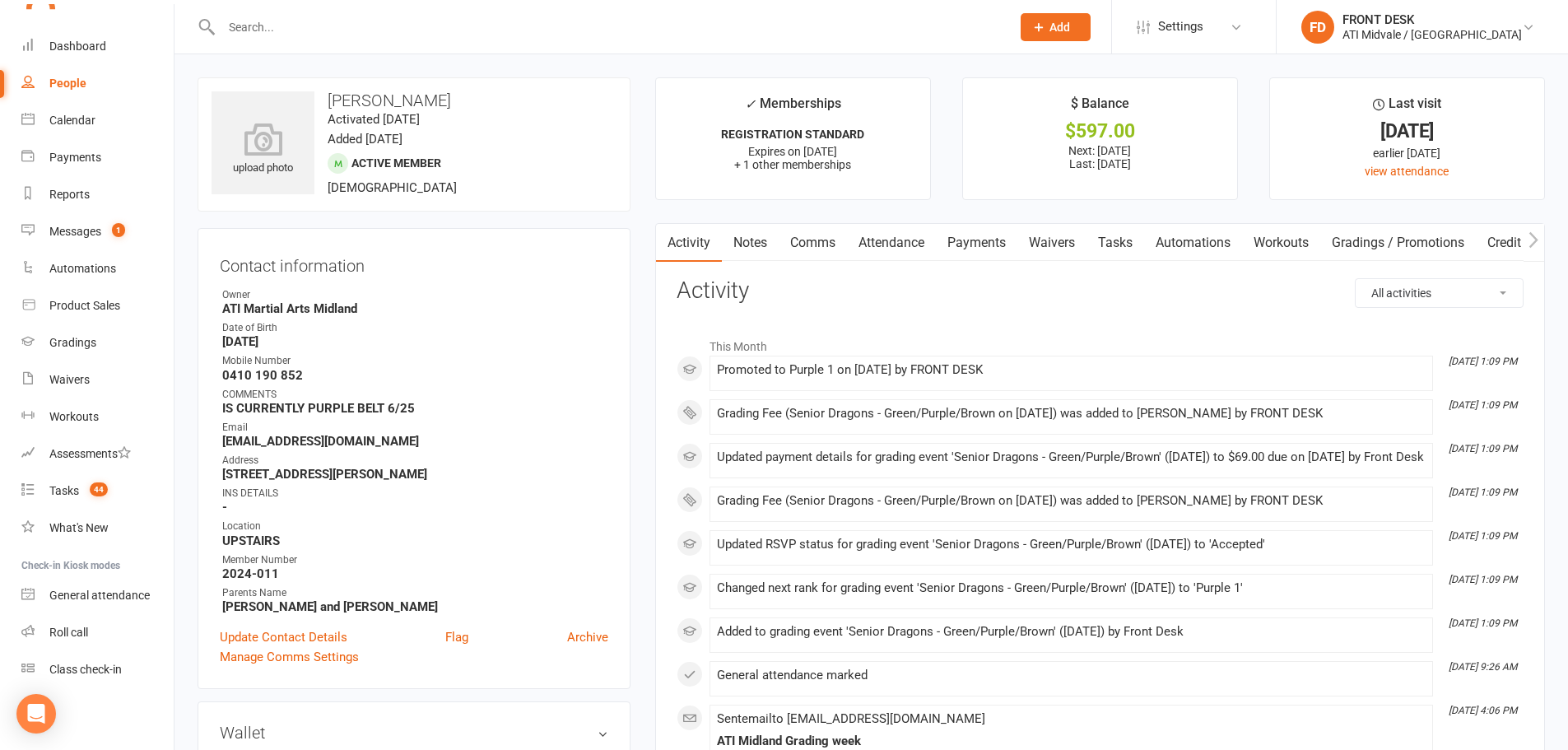
click at [1003, 241] on link "Payments" at bounding box center [976, 243] width 81 height 38
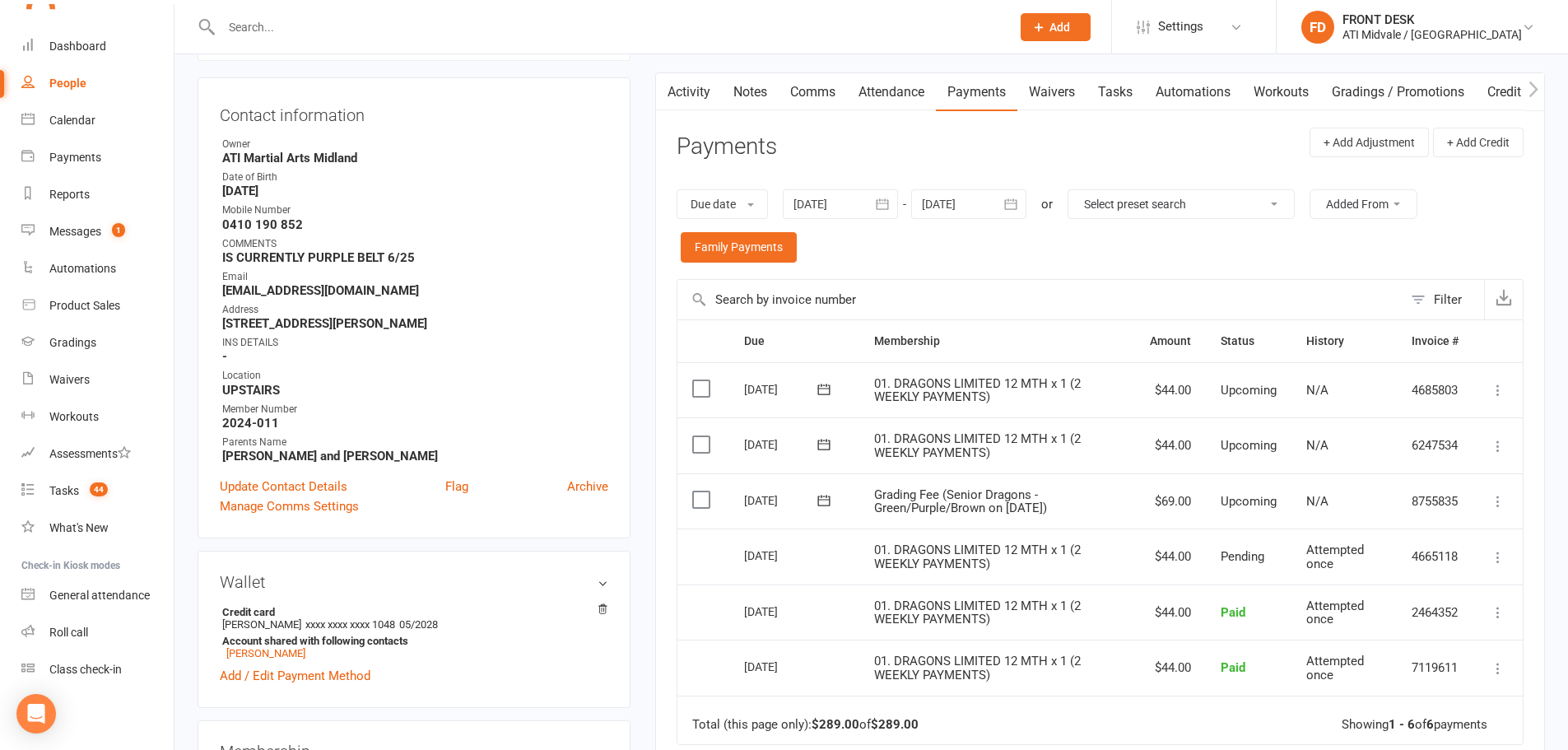
scroll to position [164, 0]
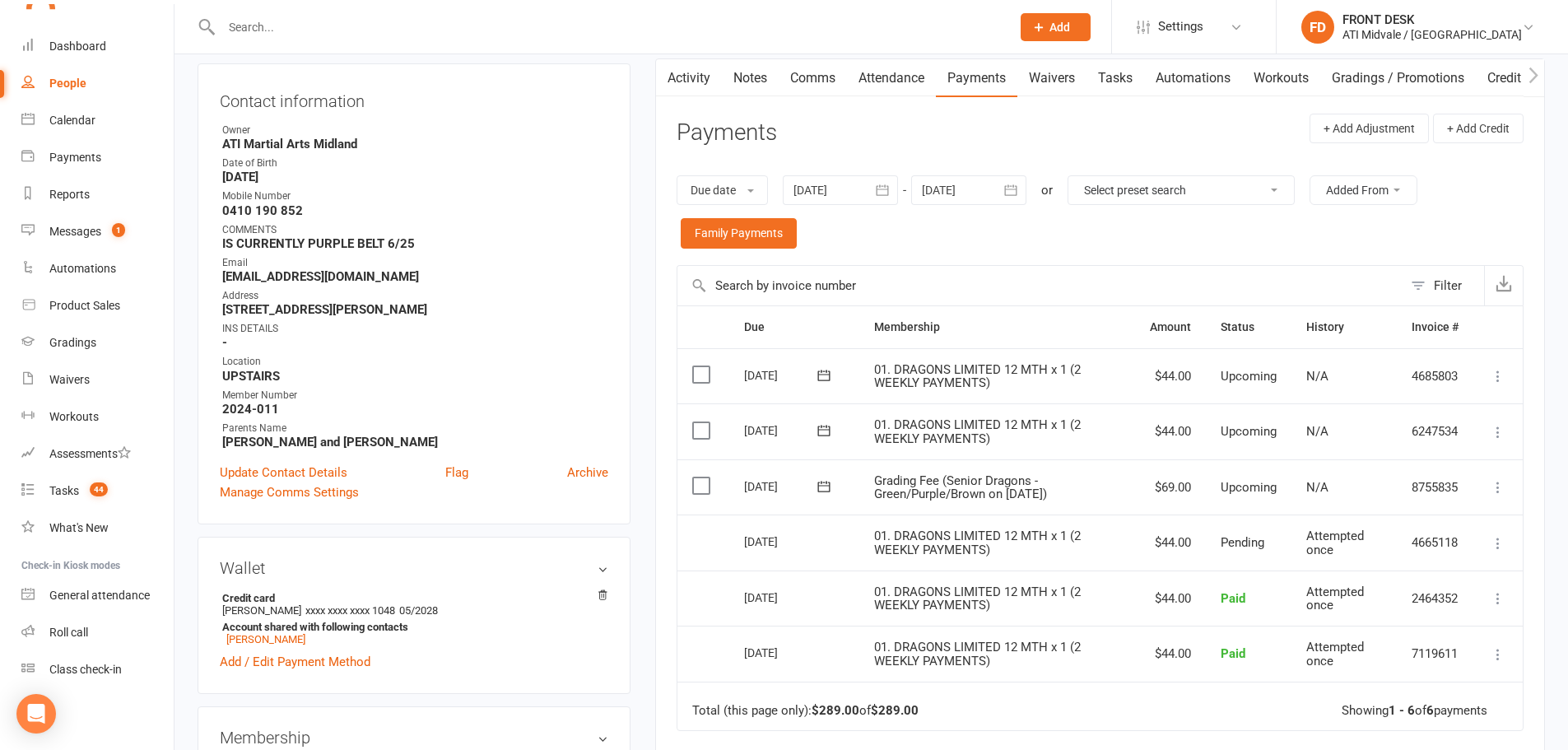
click at [698, 484] on label at bounding box center [703, 486] width 22 height 16
click at [698, 478] on input "checkbox" at bounding box center [697, 478] width 11 height 0
click at [1507, 718] on button "Change status" at bounding box center [1480, 712] width 130 height 35
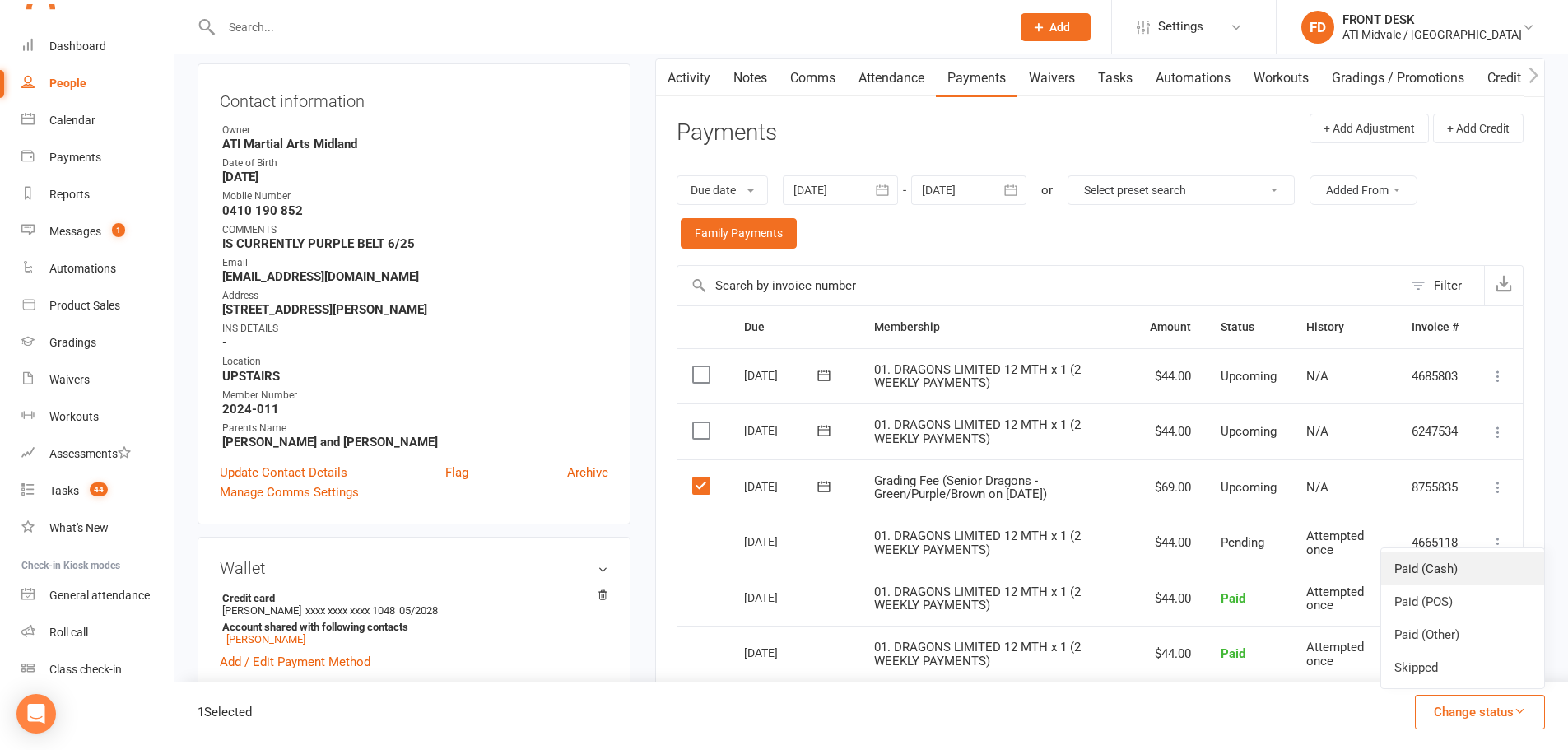
click at [1450, 579] on link "Paid (Cash)" at bounding box center [1463, 569] width 163 height 33
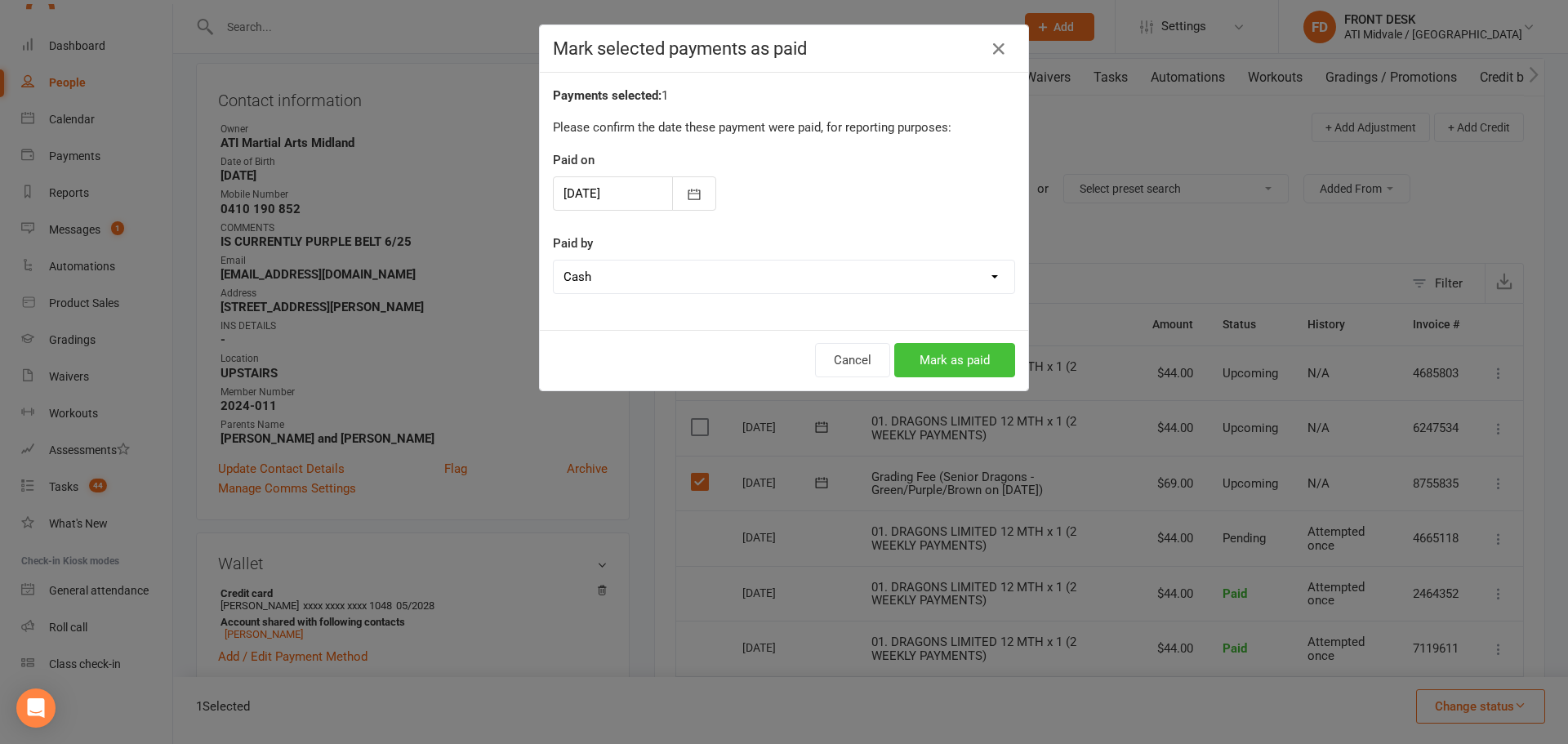
click at [940, 349] on button "Mark as paid" at bounding box center [954, 360] width 120 height 35
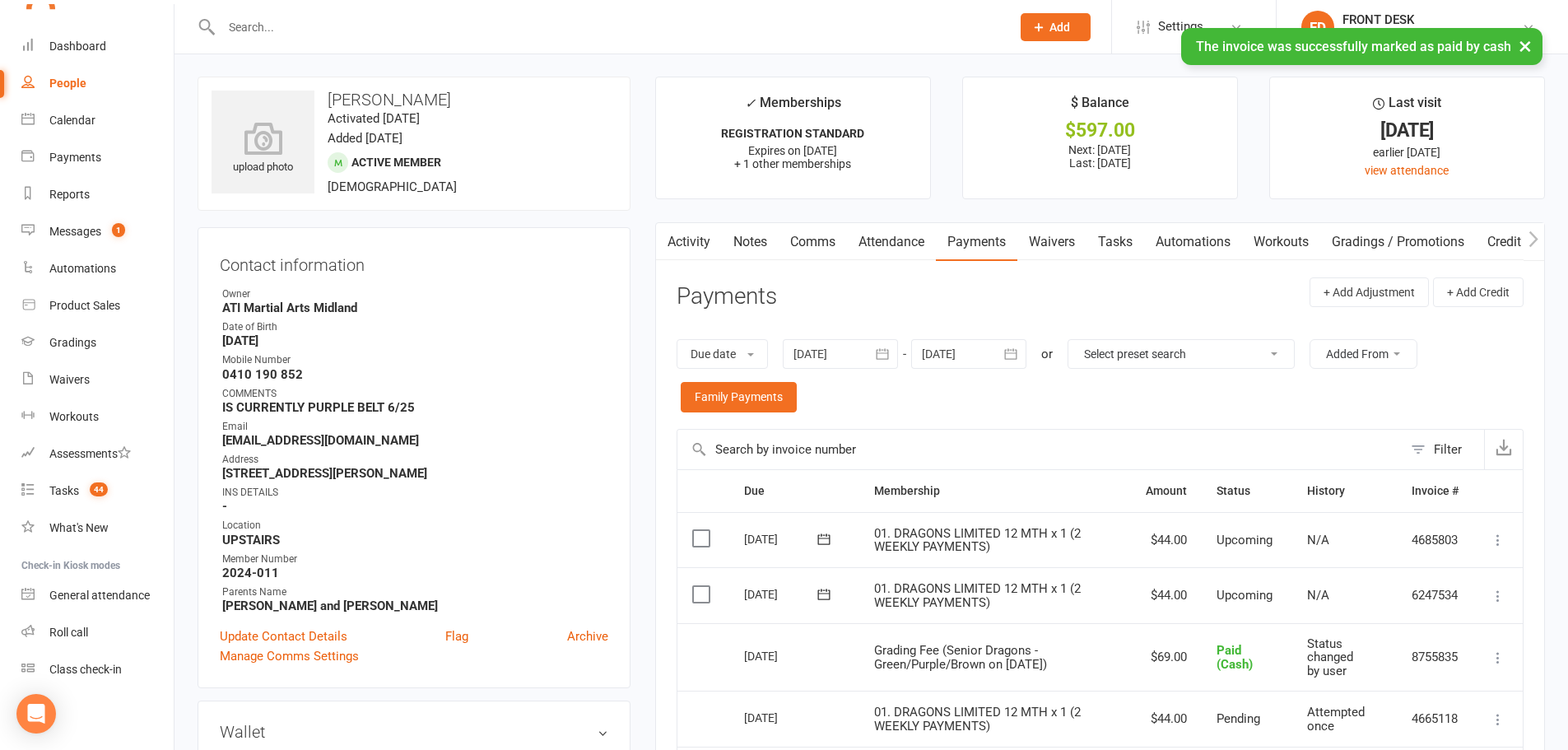
scroll to position [0, 0]
click at [84, 28] on div "× The invoice was successfully marked as paid by cash" at bounding box center [773, 28] width 1547 height 0
click at [85, 28] on div "× The invoice was successfully marked as paid by cash" at bounding box center [773, 28] width 1547 height 0
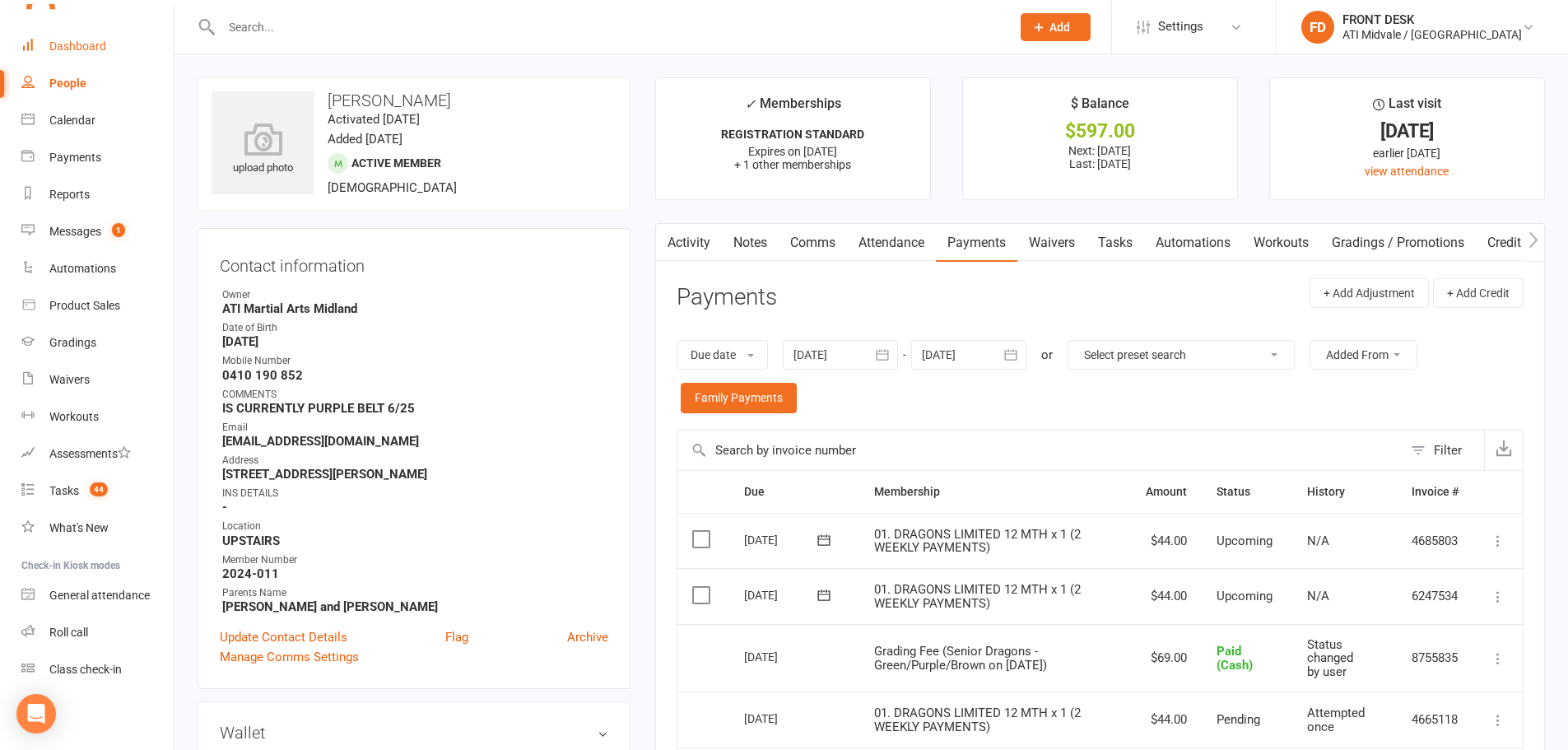
click at [63, 35] on link "Dashboard" at bounding box center [97, 46] width 153 height 37
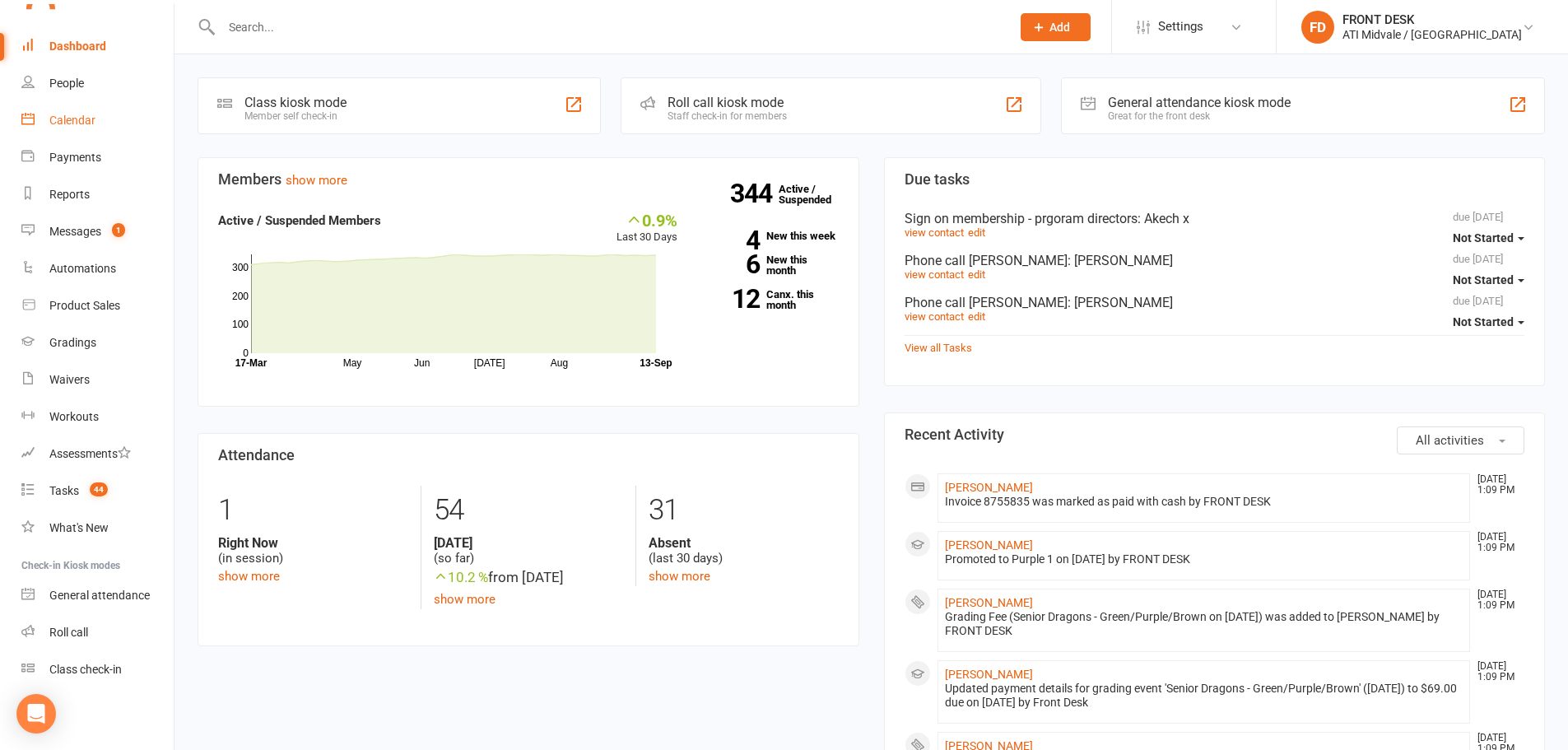
click at [90, 135] on link "Calendar" at bounding box center [97, 120] width 153 height 37
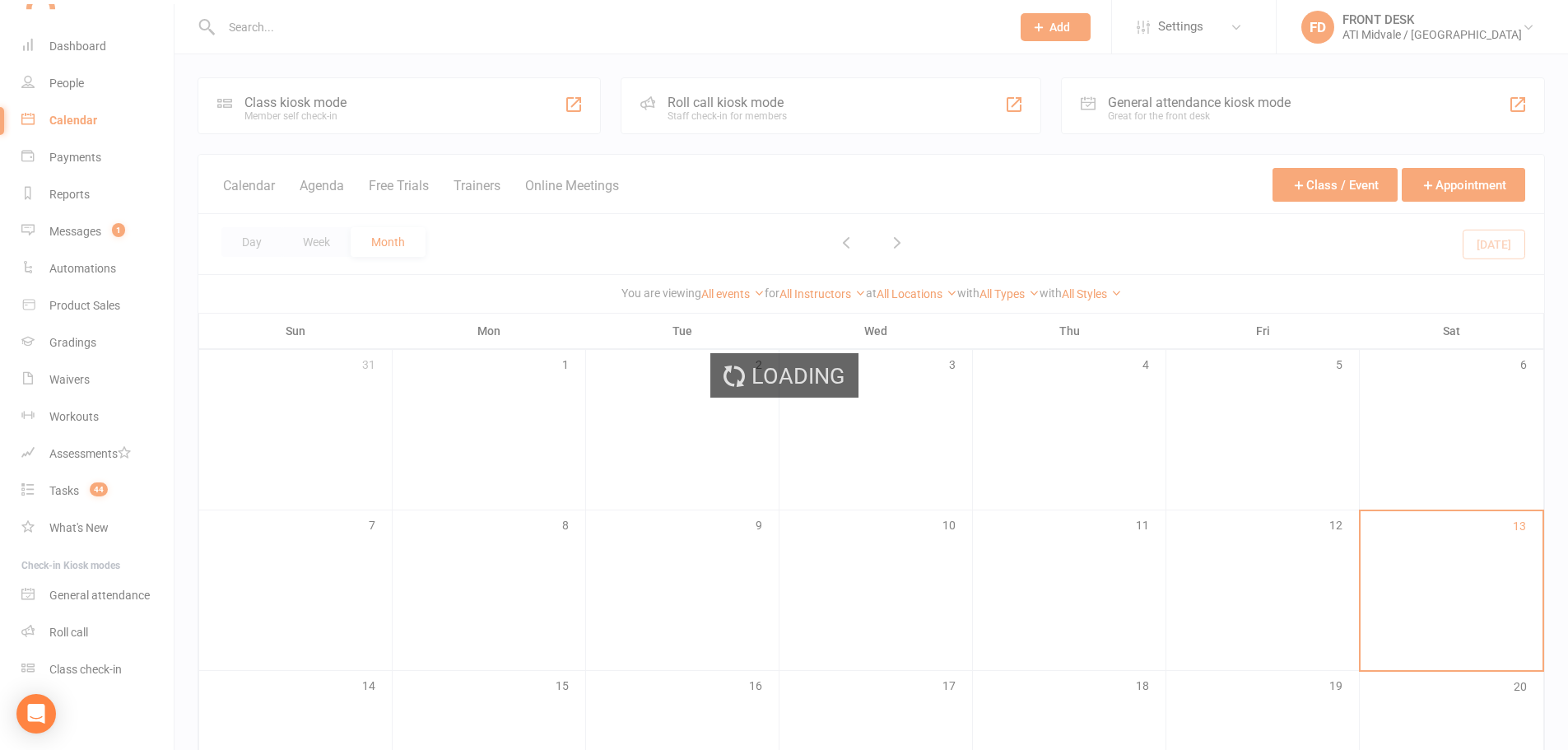
click at [100, 160] on div "Loading" at bounding box center [784, 375] width 1568 height 750
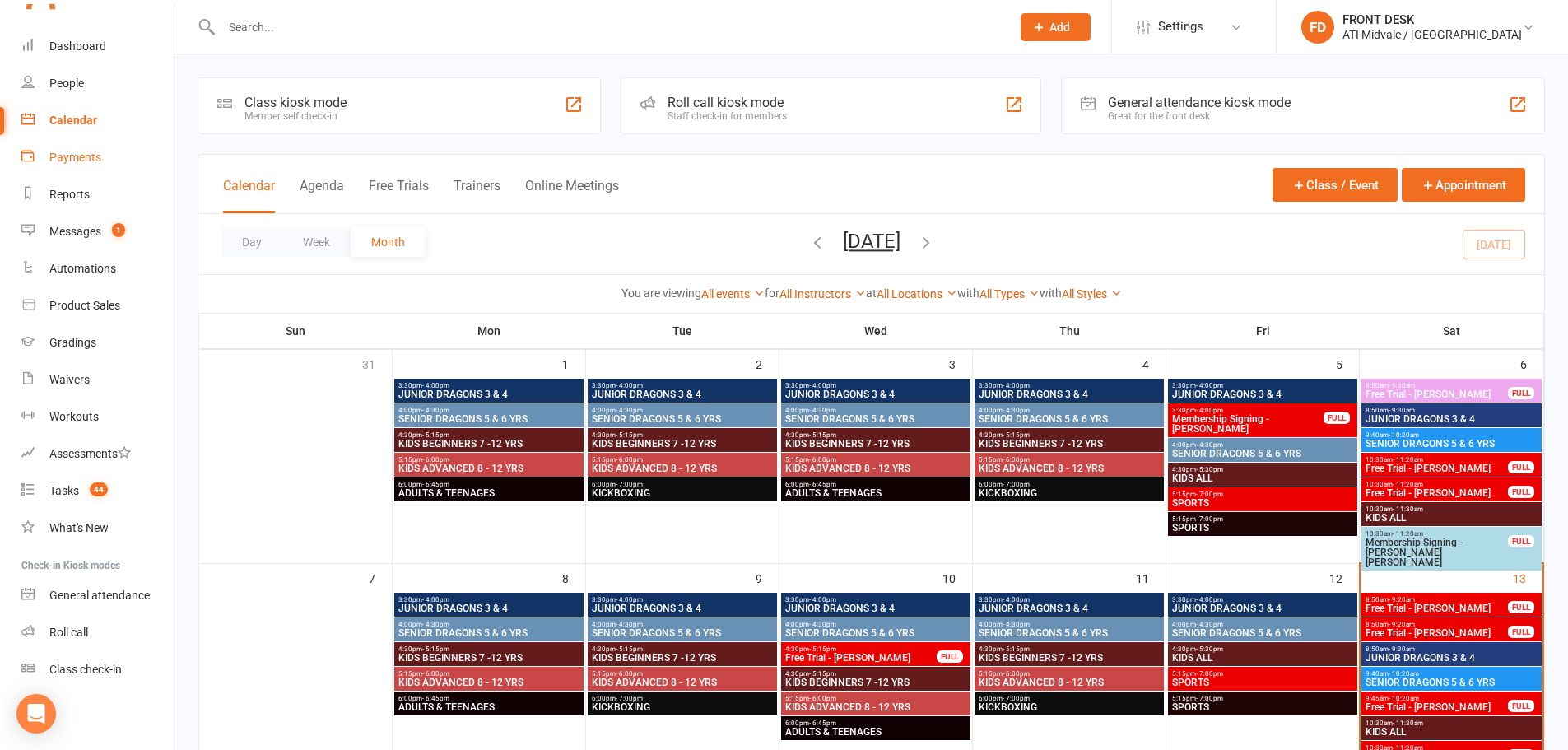
click at [89, 164] on link "Payments" at bounding box center [97, 157] width 153 height 37
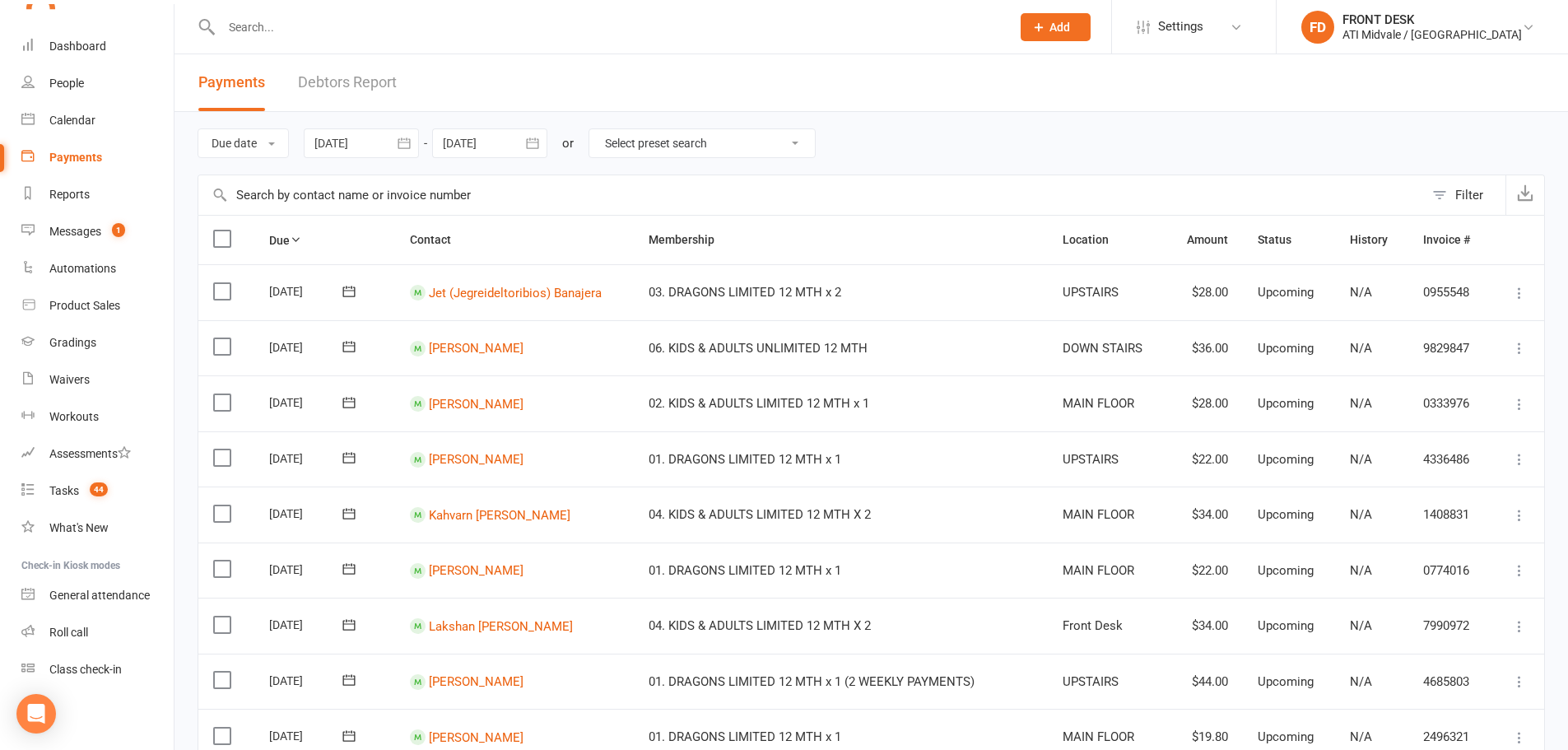
click at [316, 79] on link "Debtors Report" at bounding box center [347, 83] width 99 height 57
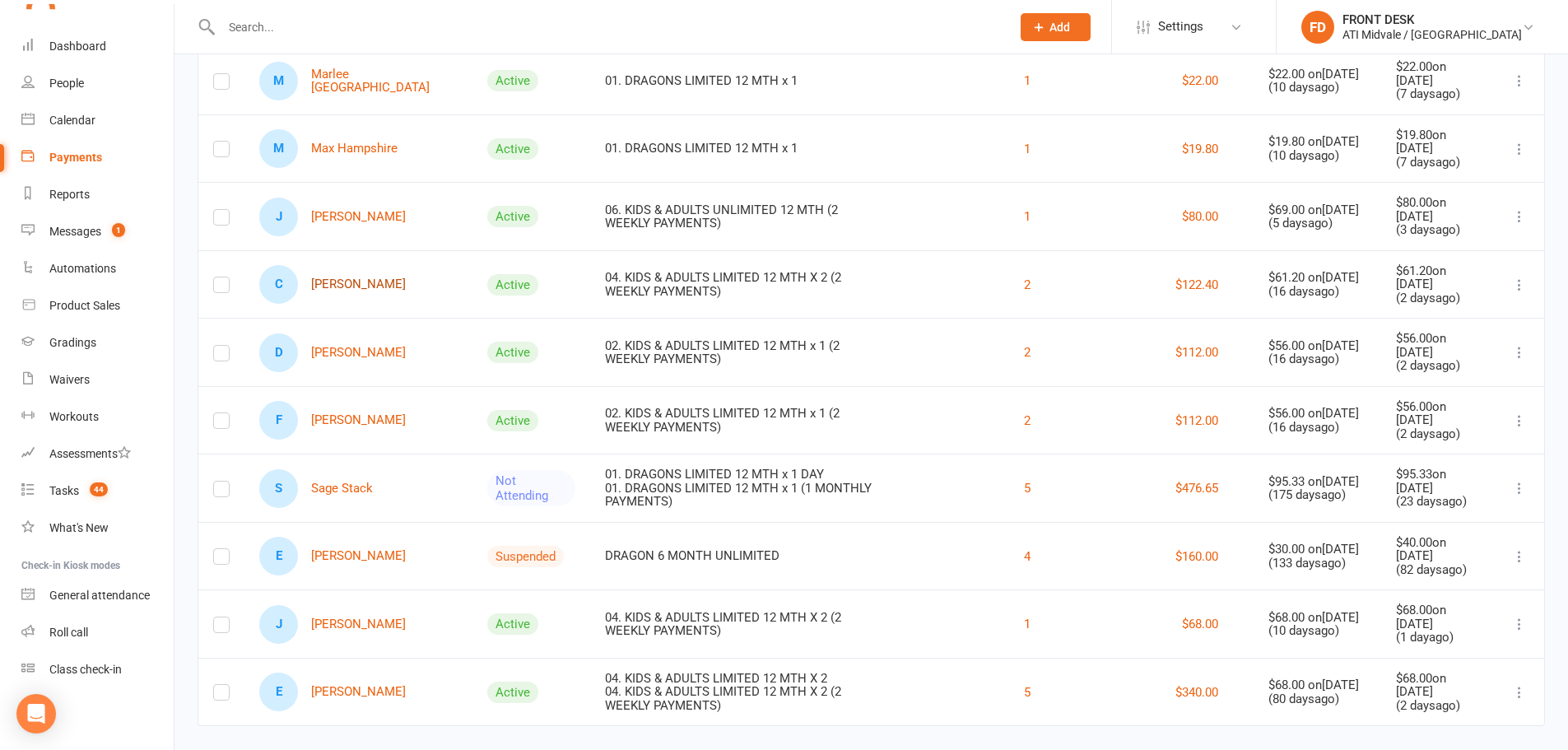
scroll to position [315, 0]
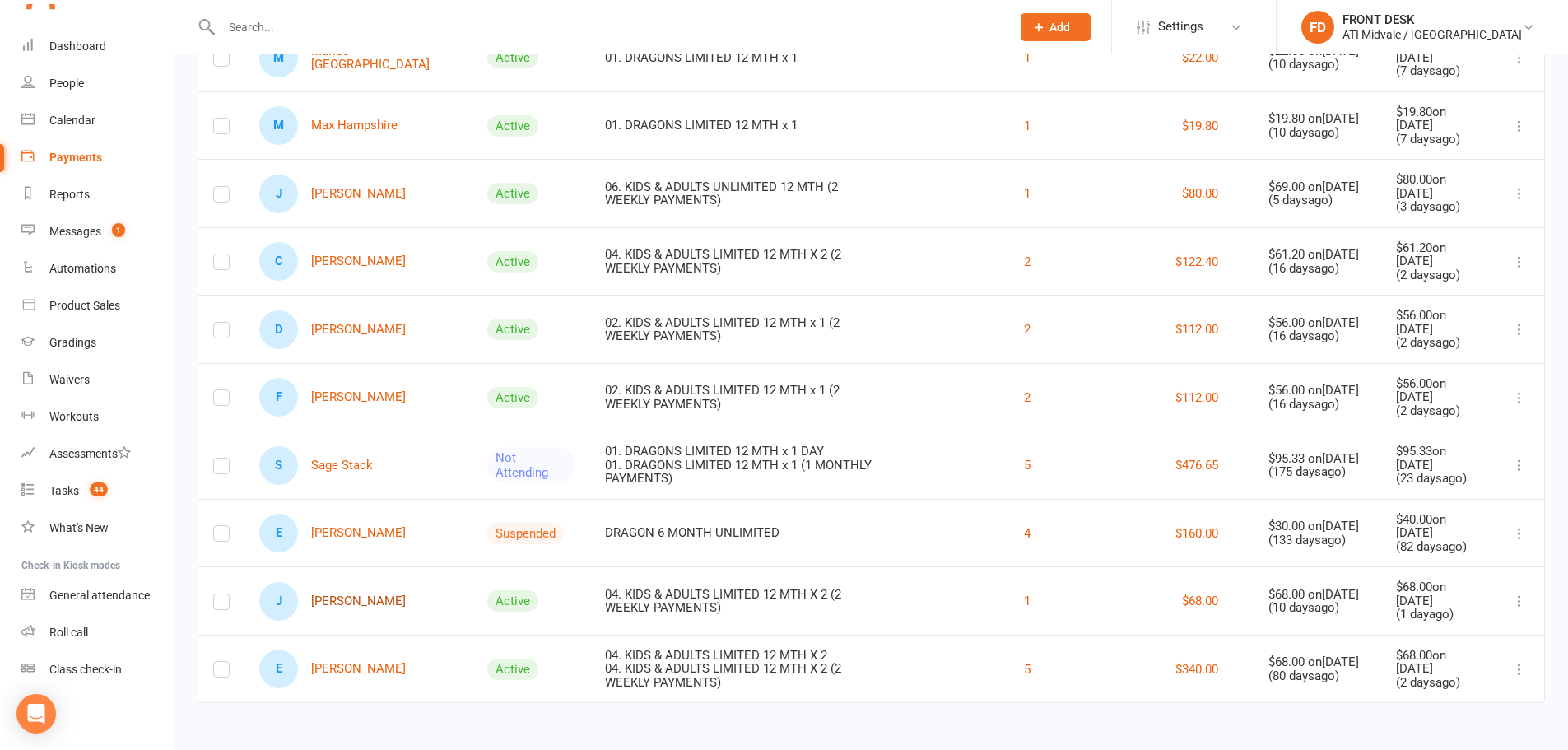
click at [321, 605] on link "J James Williams" at bounding box center [332, 601] width 146 height 38
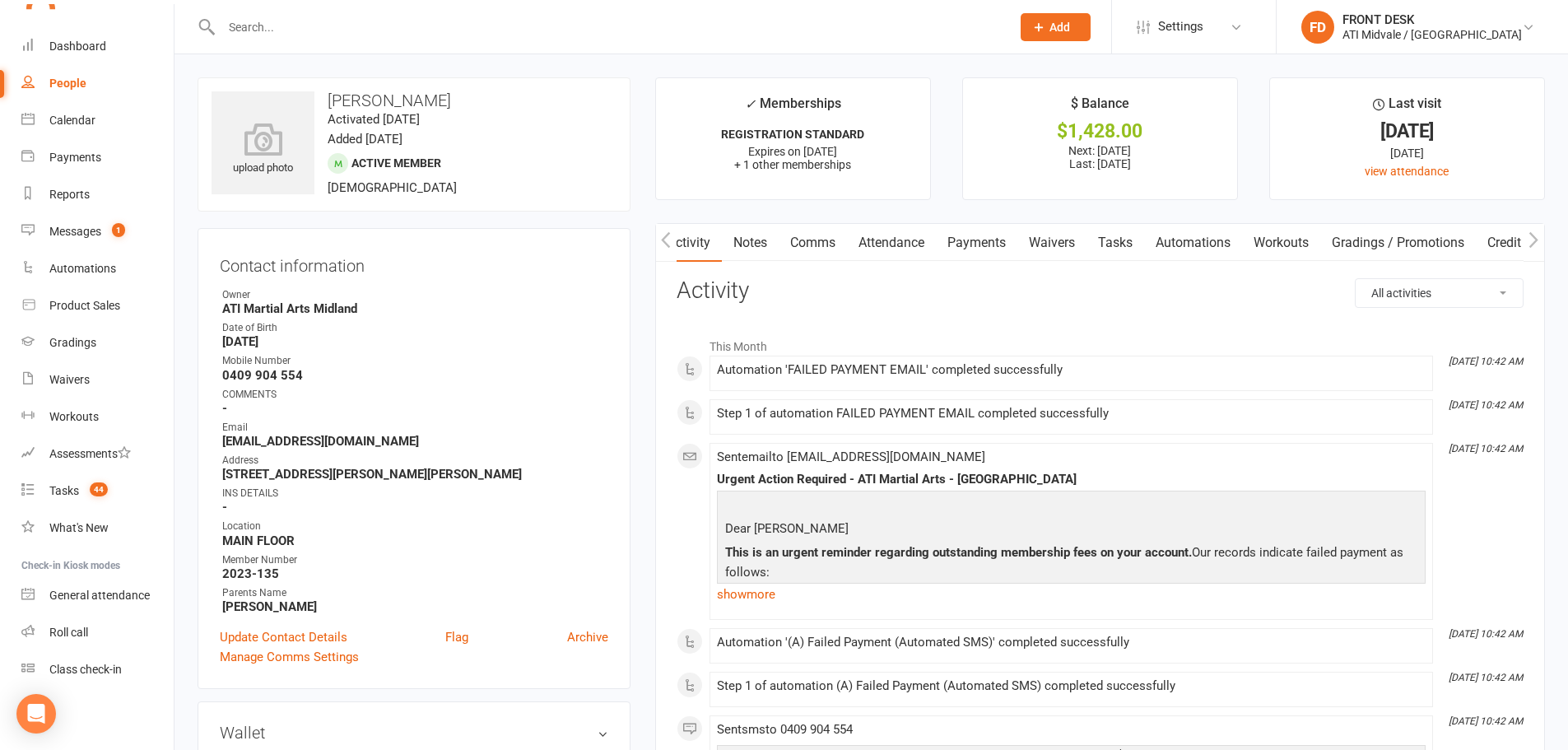
click at [998, 235] on link "Payments" at bounding box center [976, 243] width 81 height 38
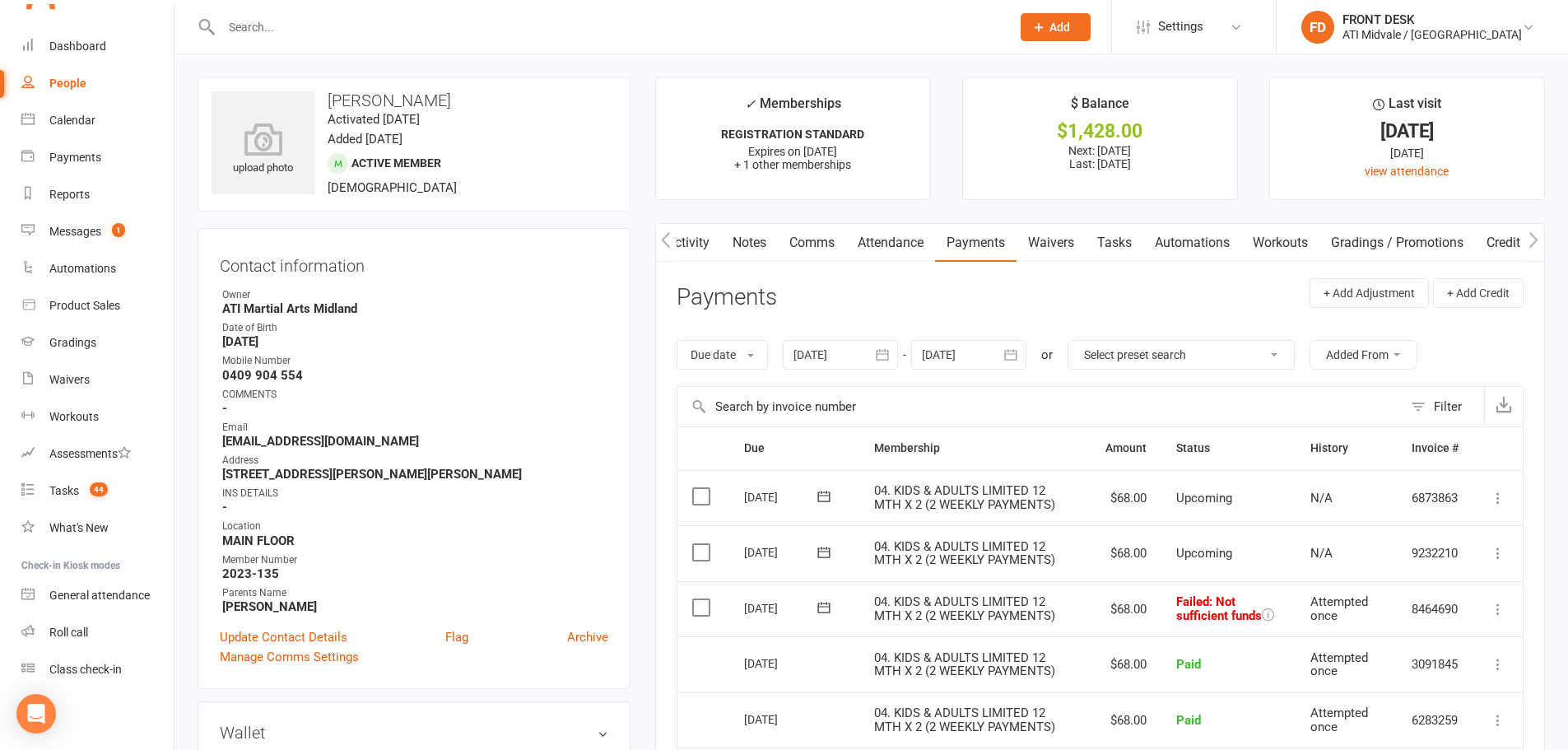
click at [704, 608] on label at bounding box center [703, 607] width 22 height 16
click at [703, 599] on input "checkbox" at bounding box center [697, 599] width 11 height 0
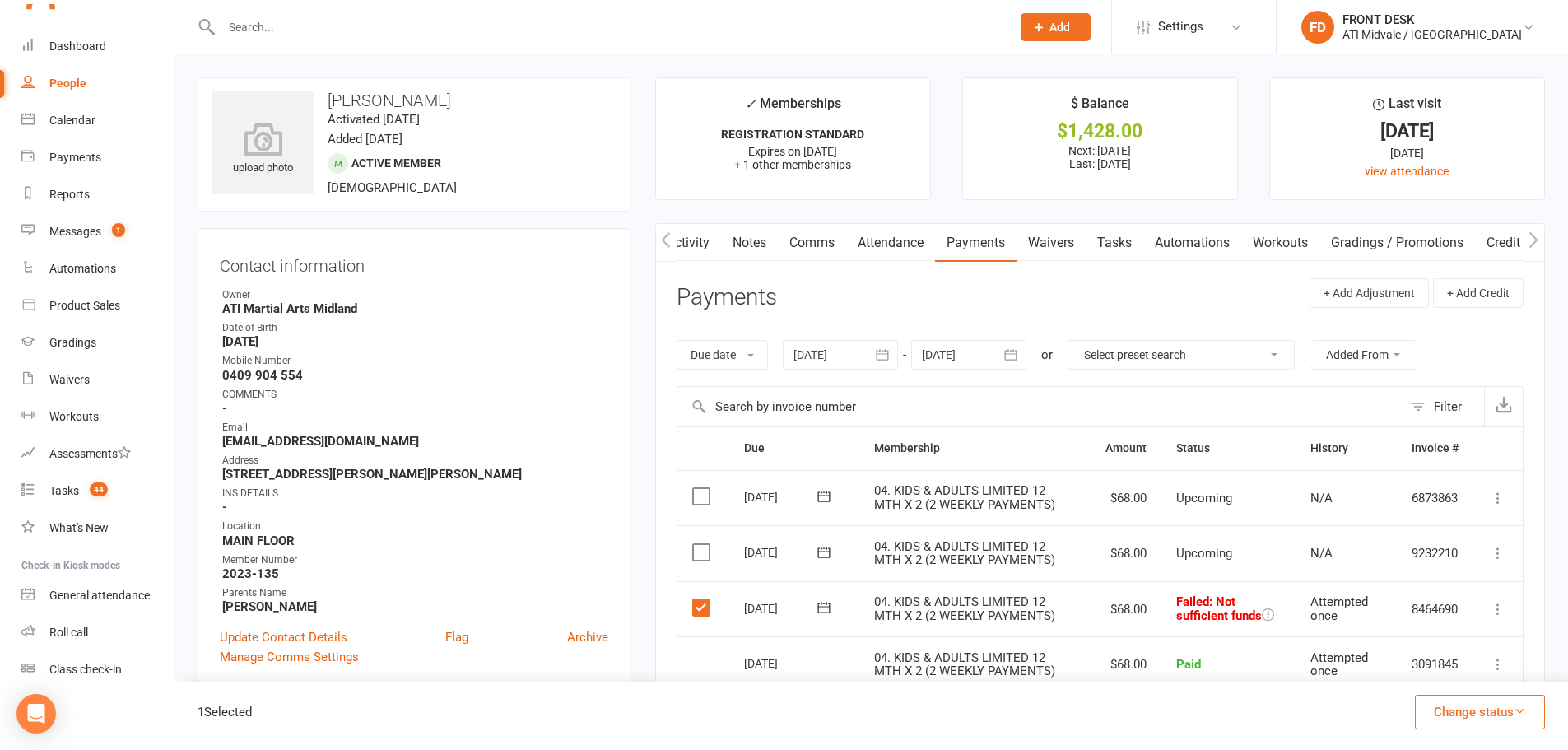
click at [1466, 720] on button "Change status" at bounding box center [1480, 712] width 130 height 35
click at [1432, 589] on link "Paid (POS)" at bounding box center [1463, 601] width 163 height 33
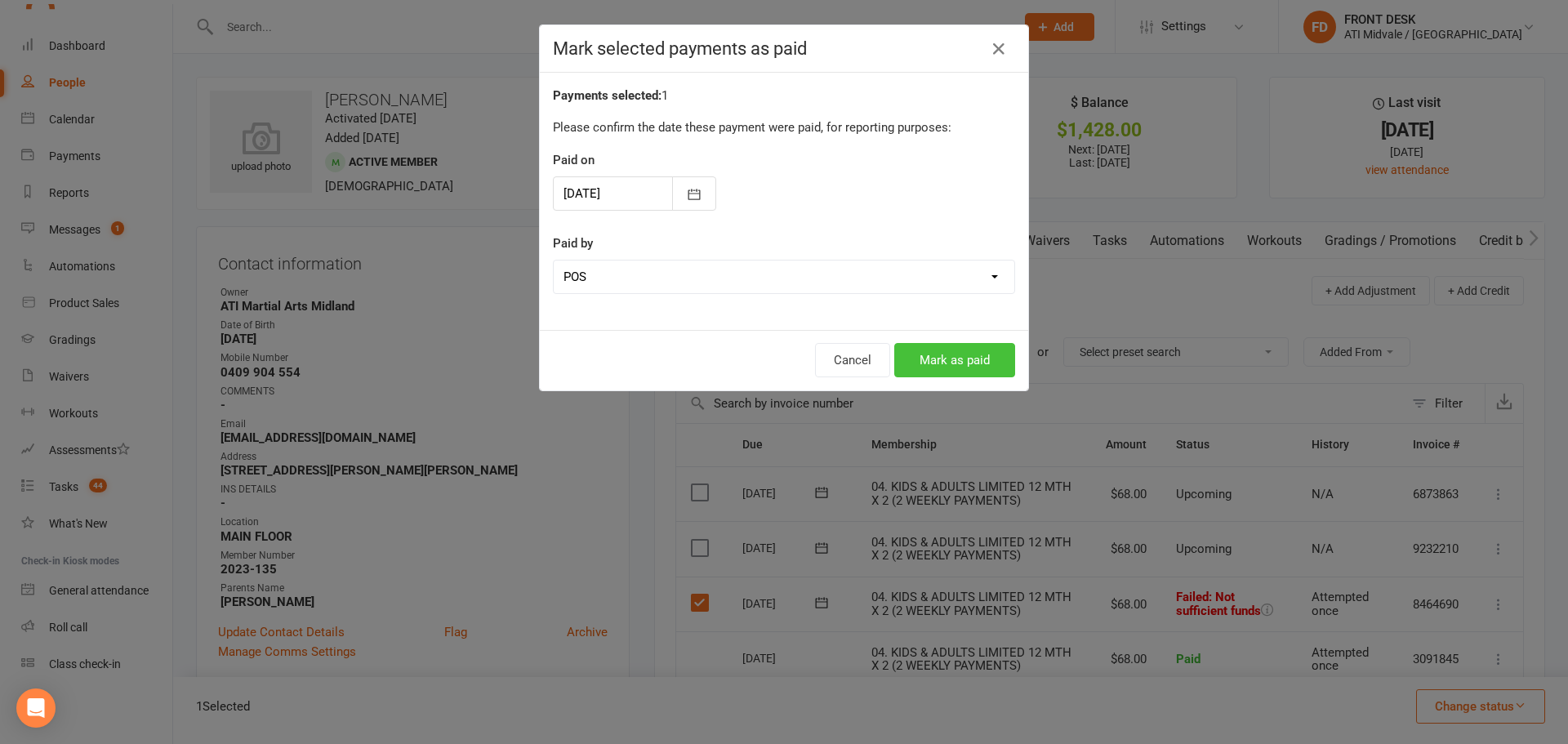
click at [961, 368] on button "Mark as paid" at bounding box center [954, 360] width 120 height 35
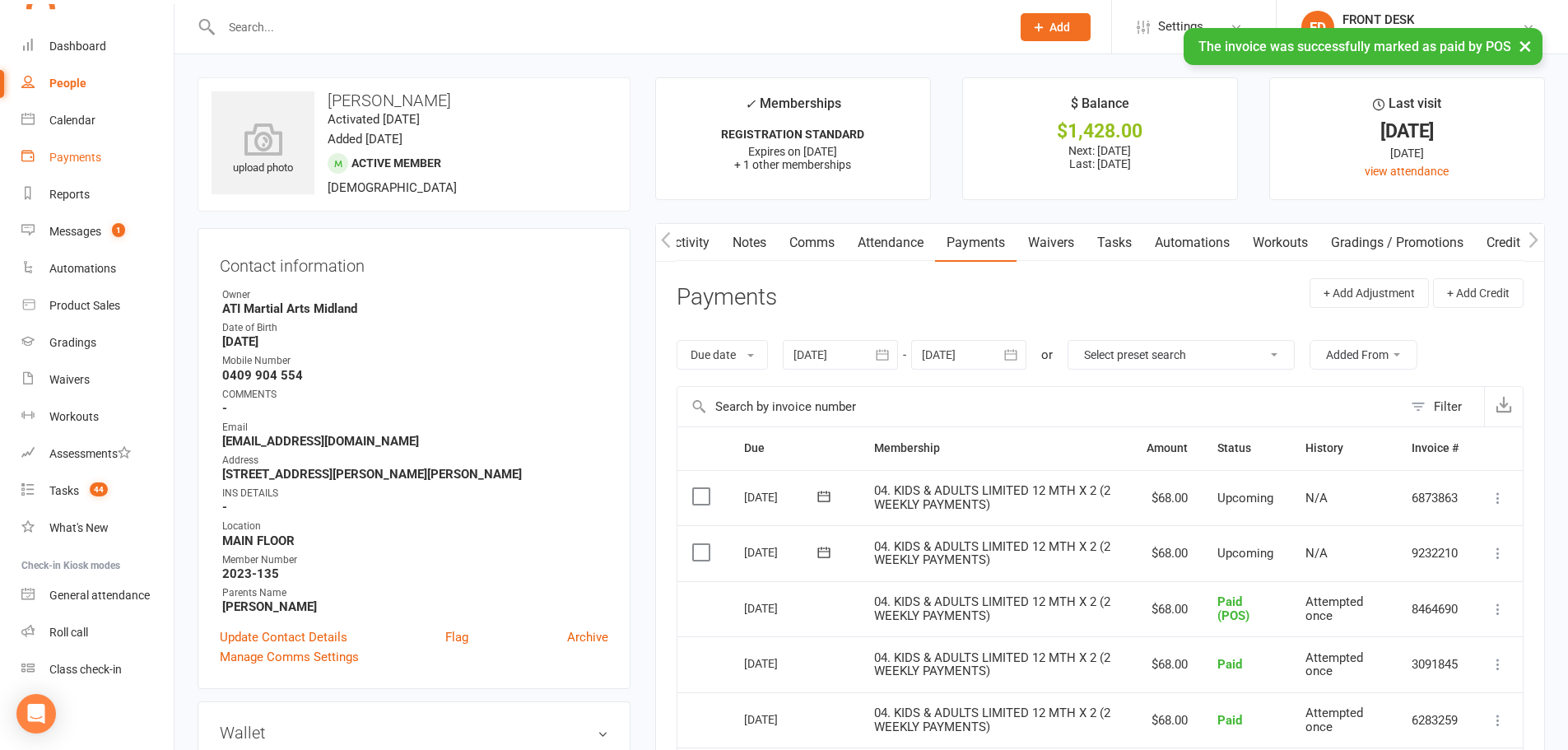
click at [79, 160] on div "Payments" at bounding box center [75, 157] width 52 height 13
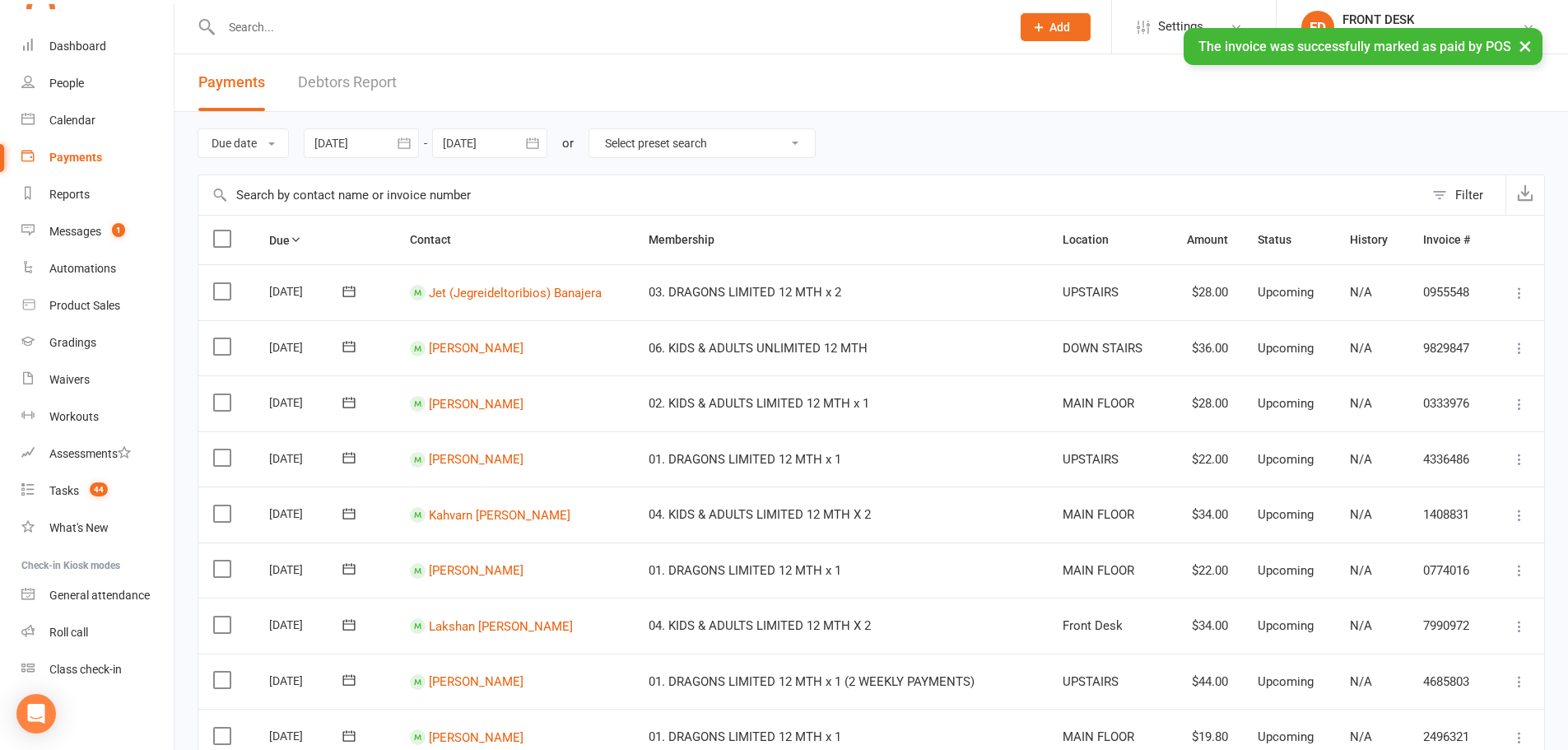
click at [353, 91] on link "Debtors Report" at bounding box center [347, 83] width 99 height 57
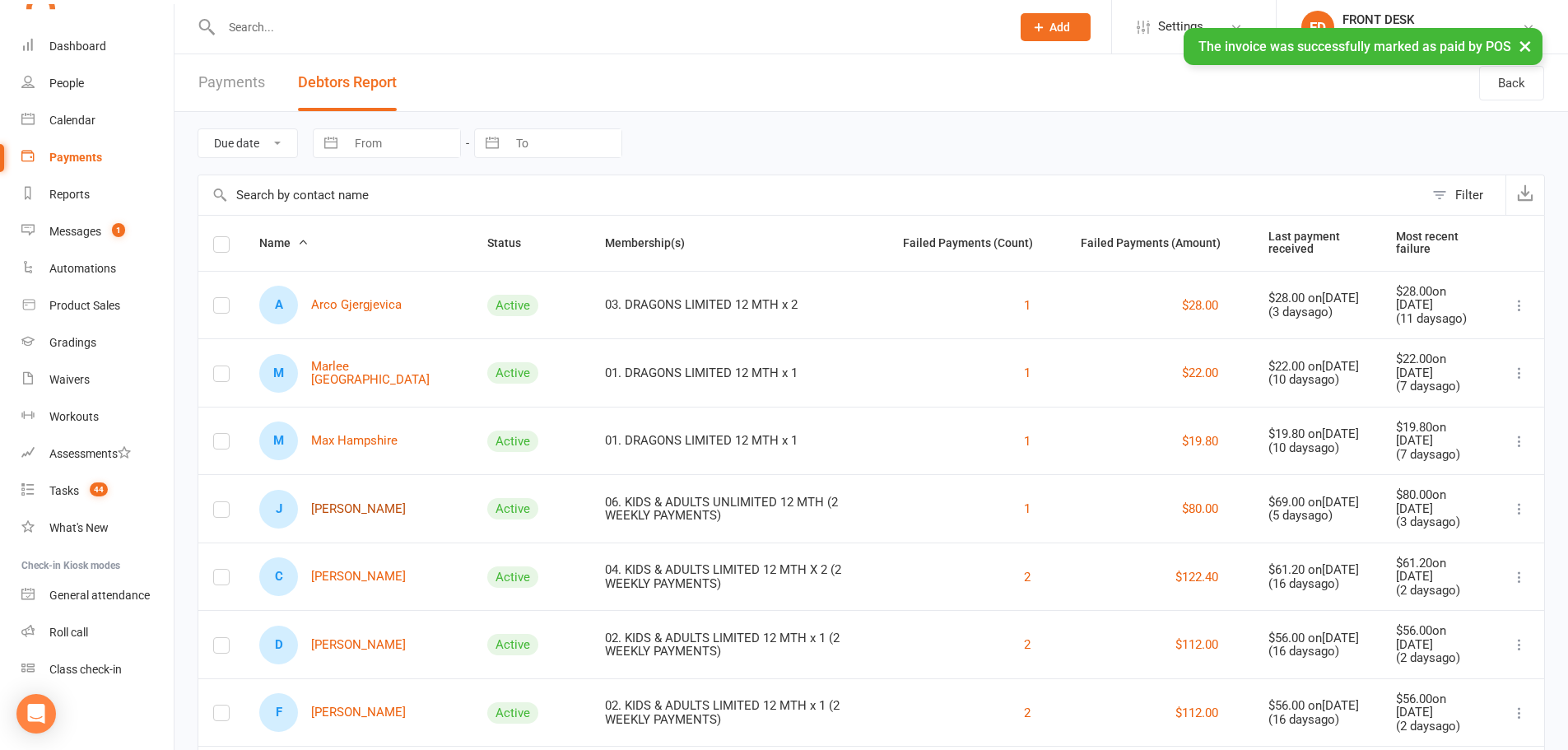
click at [356, 505] on link "J Jack Page" at bounding box center [332, 508] width 146 height 38
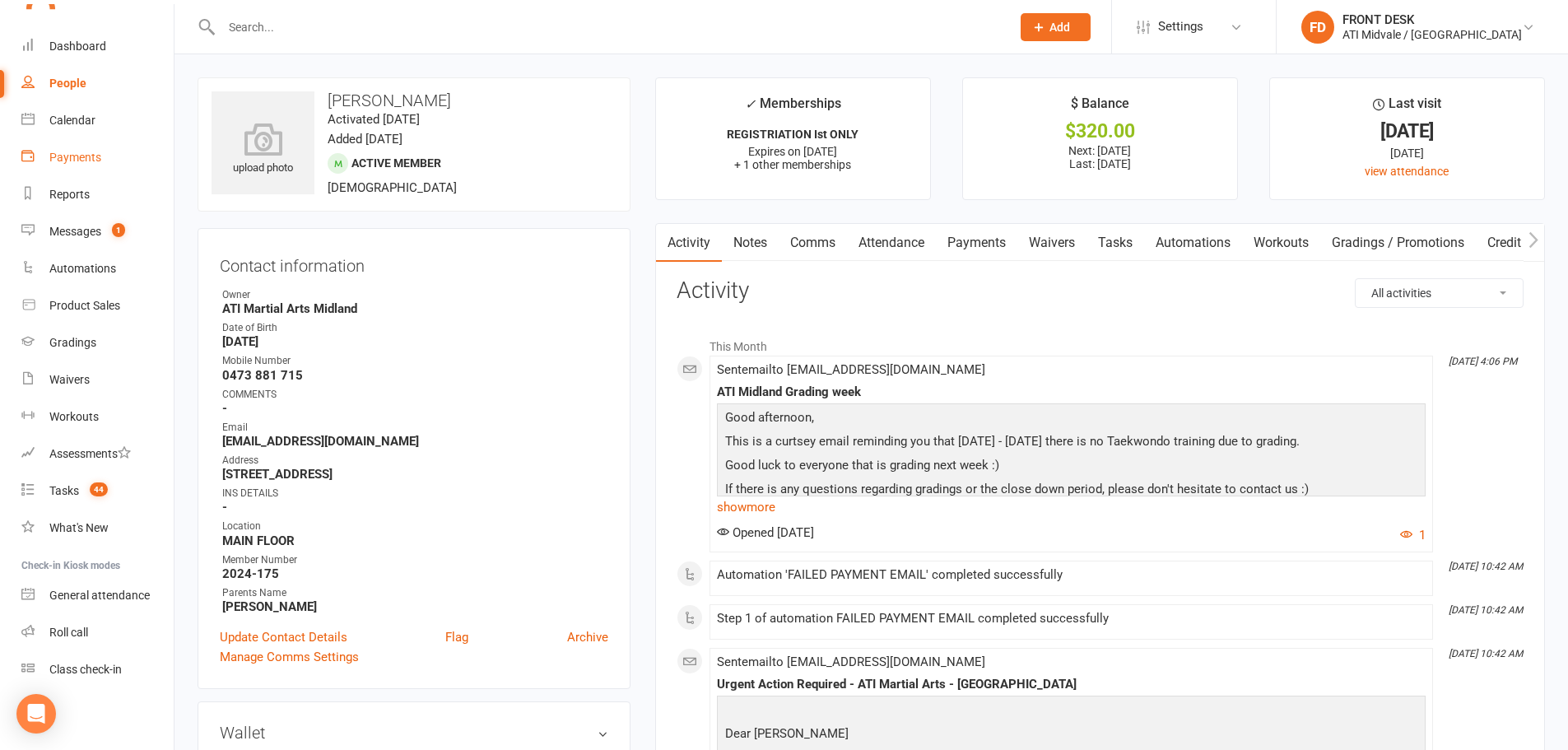
click at [86, 162] on div "Payments" at bounding box center [75, 157] width 52 height 13
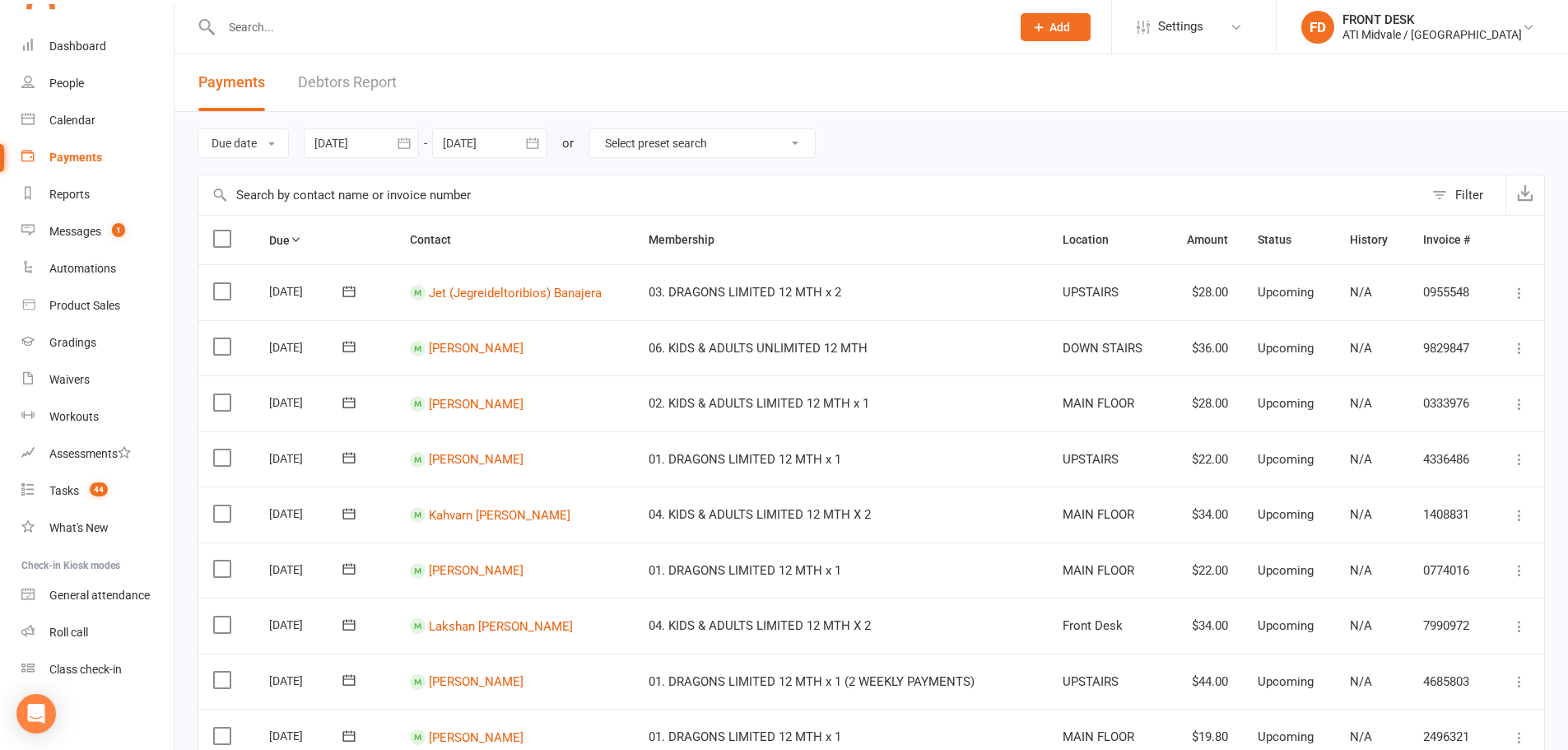
click at [322, 91] on link "Debtors Report" at bounding box center [347, 83] width 99 height 57
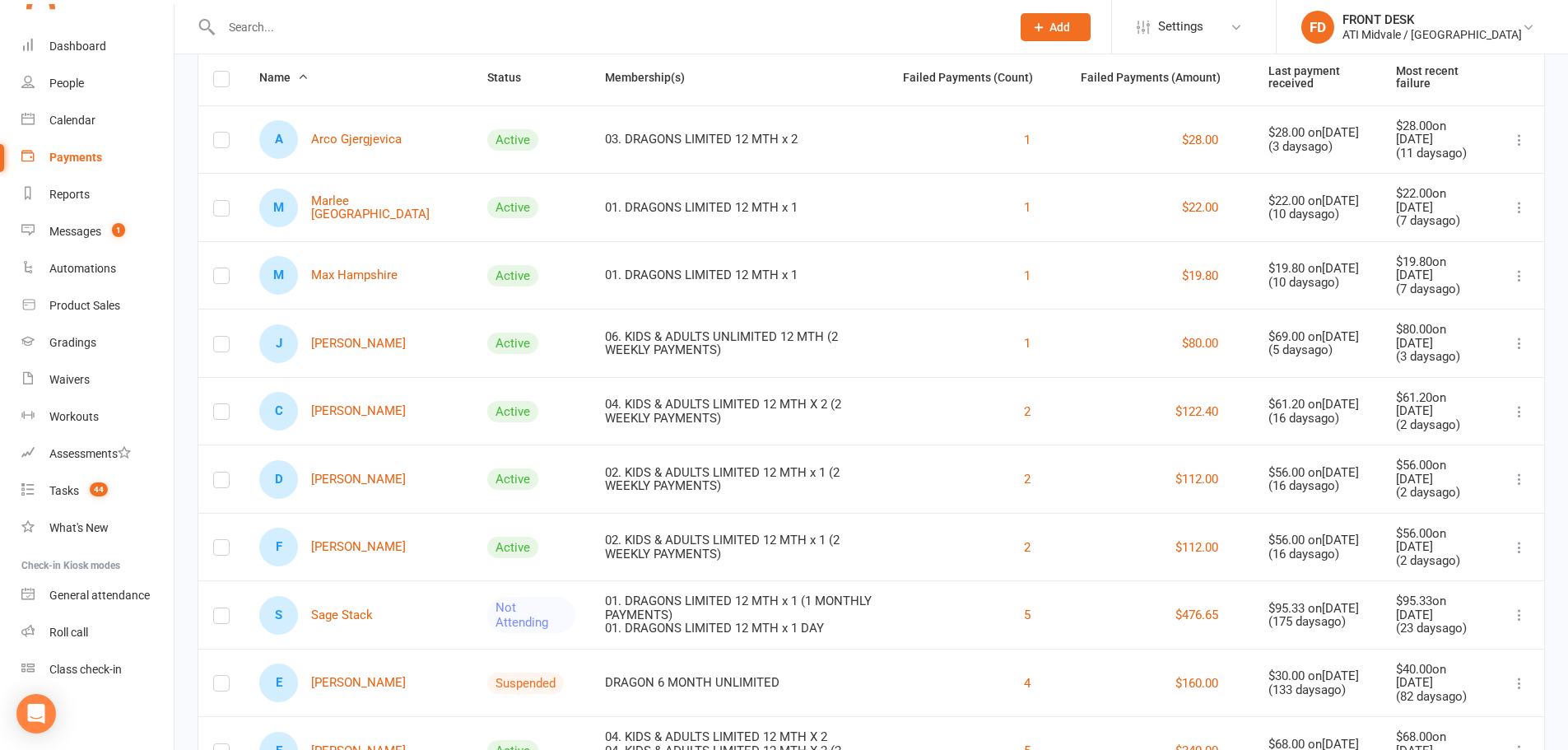
scroll to position [83, 0]
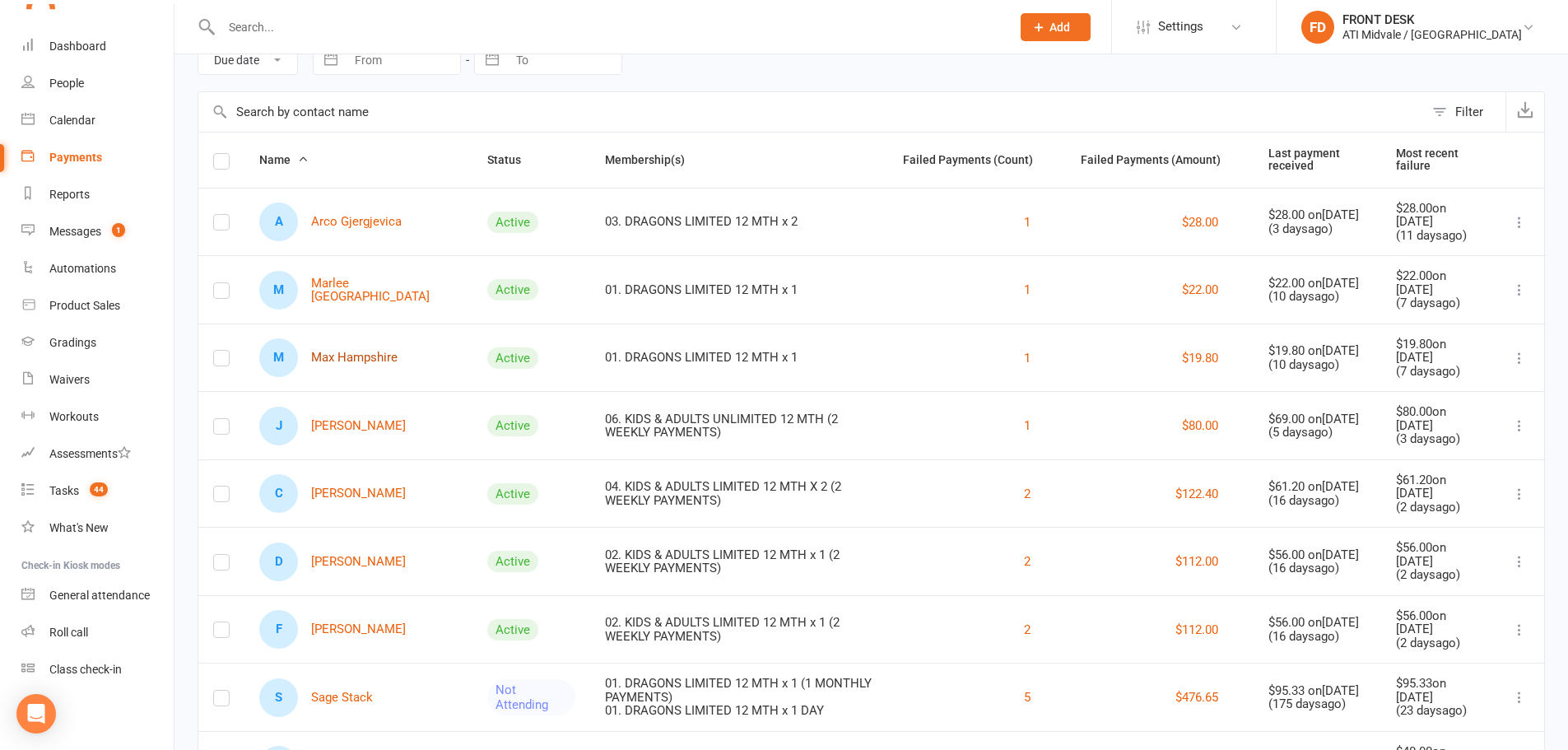
click at [367, 357] on link "M Max Hampshire" at bounding box center [328, 357] width 138 height 38
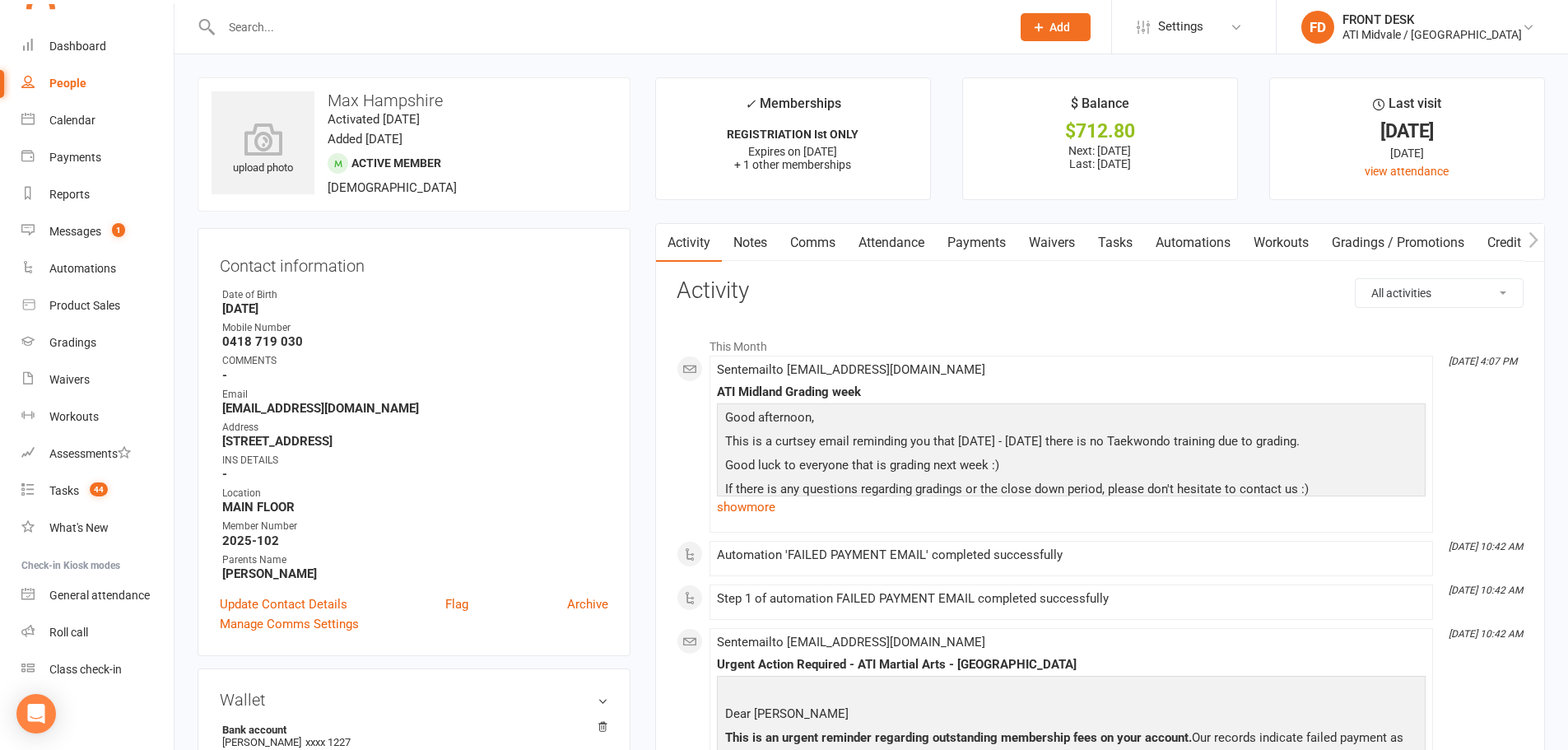
click at [996, 240] on link "Payments" at bounding box center [976, 243] width 81 height 38
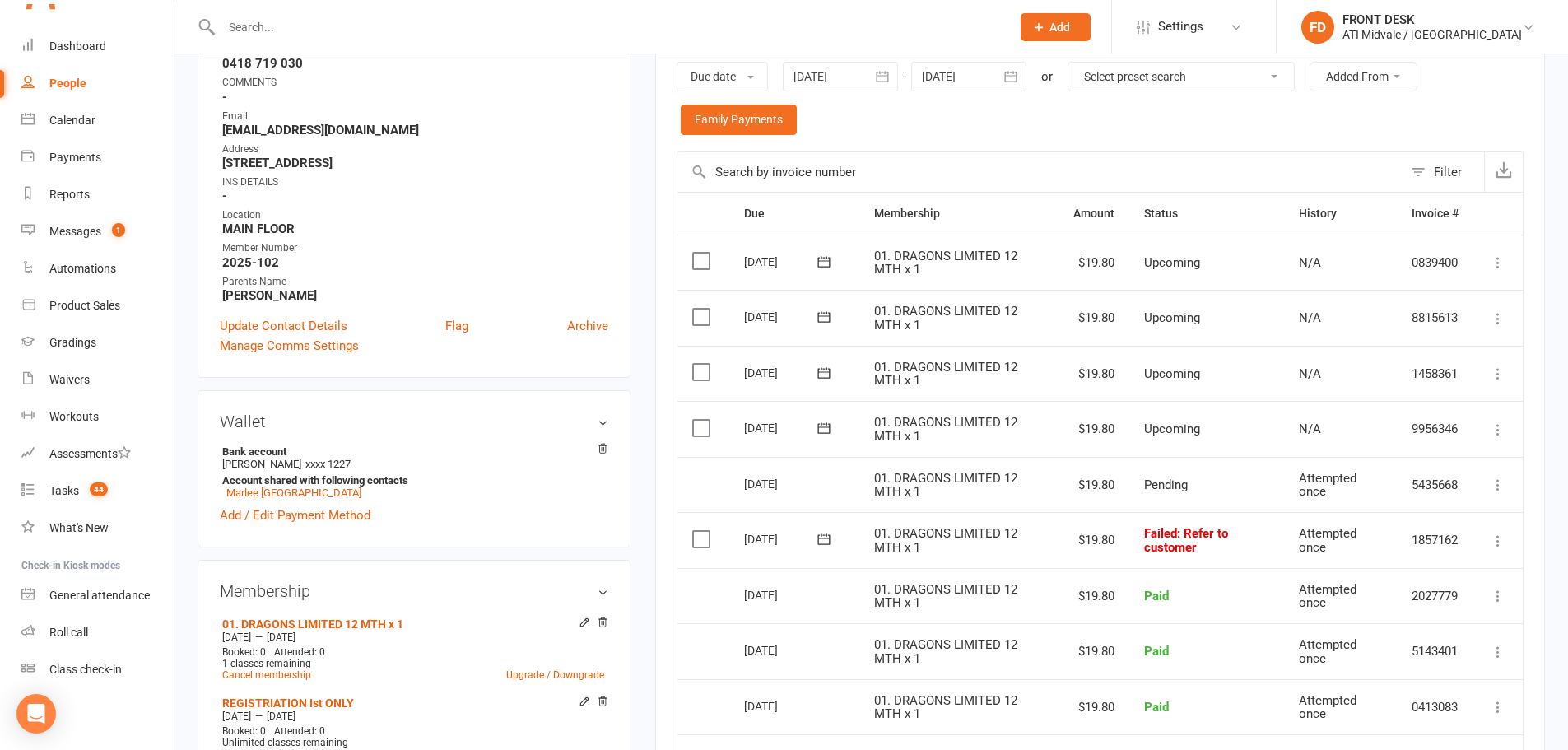
scroll to position [329, 0]
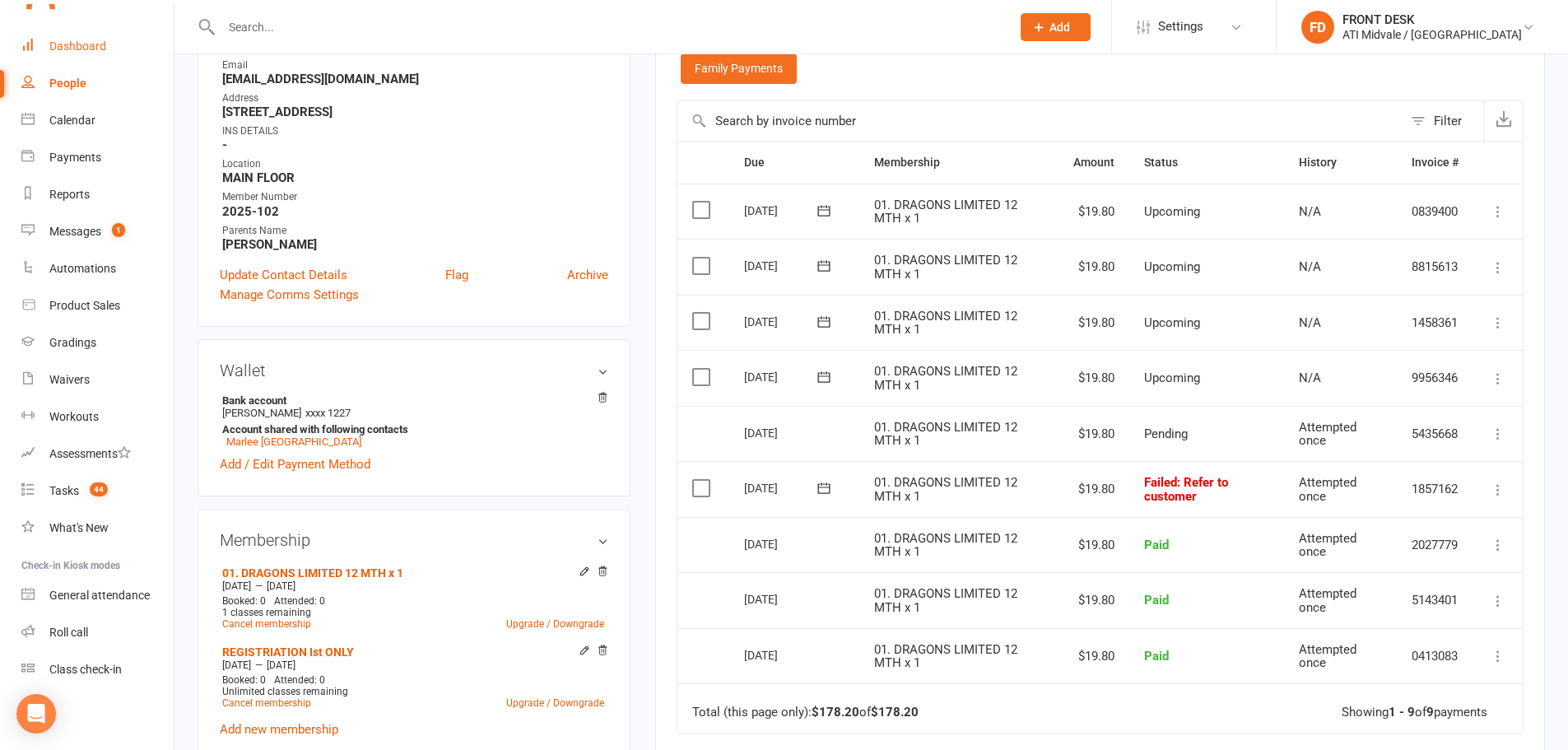
click at [100, 38] on link "Dashboard" at bounding box center [97, 46] width 153 height 37
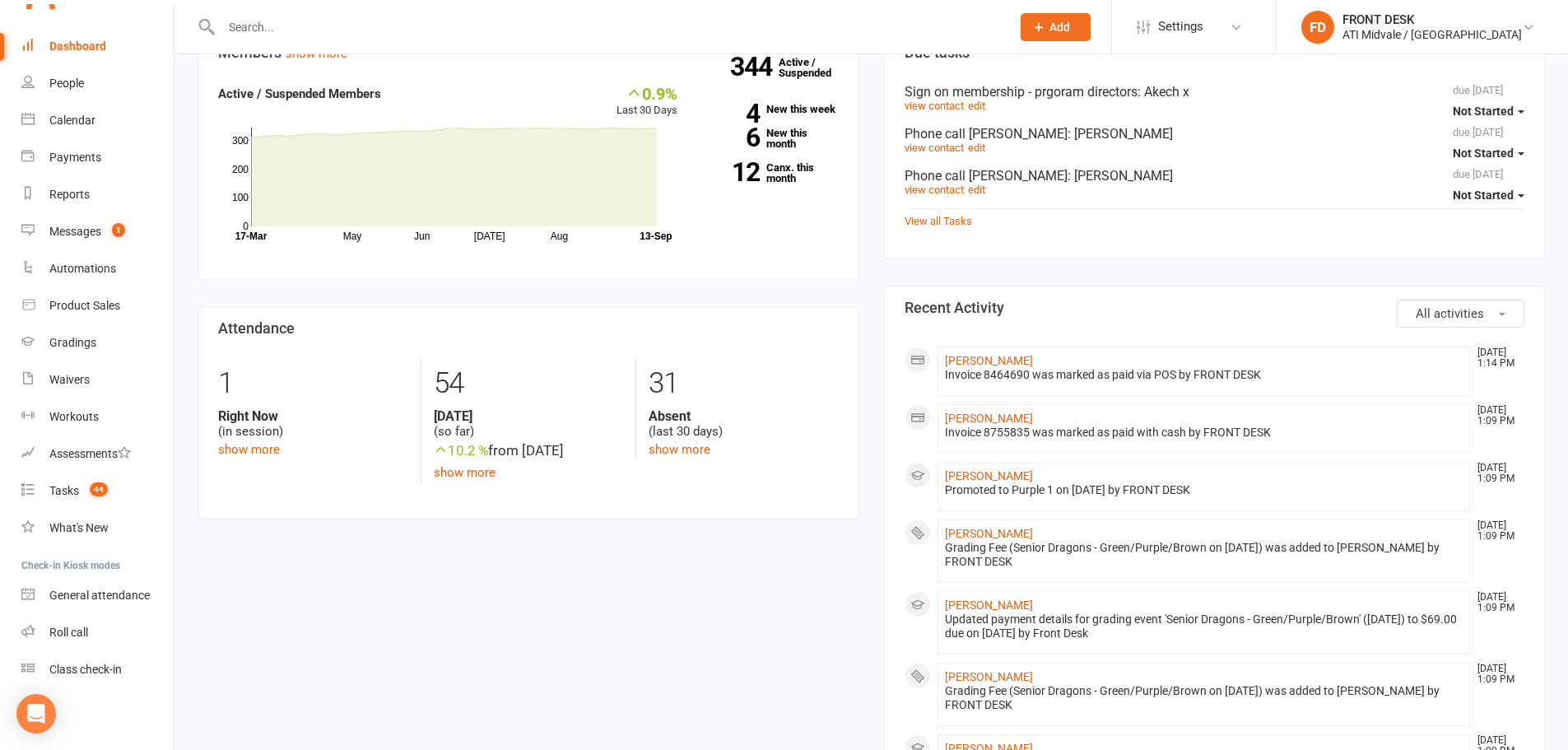
scroll to position [164, 0]
